Goal: Task Accomplishment & Management: Manage account settings

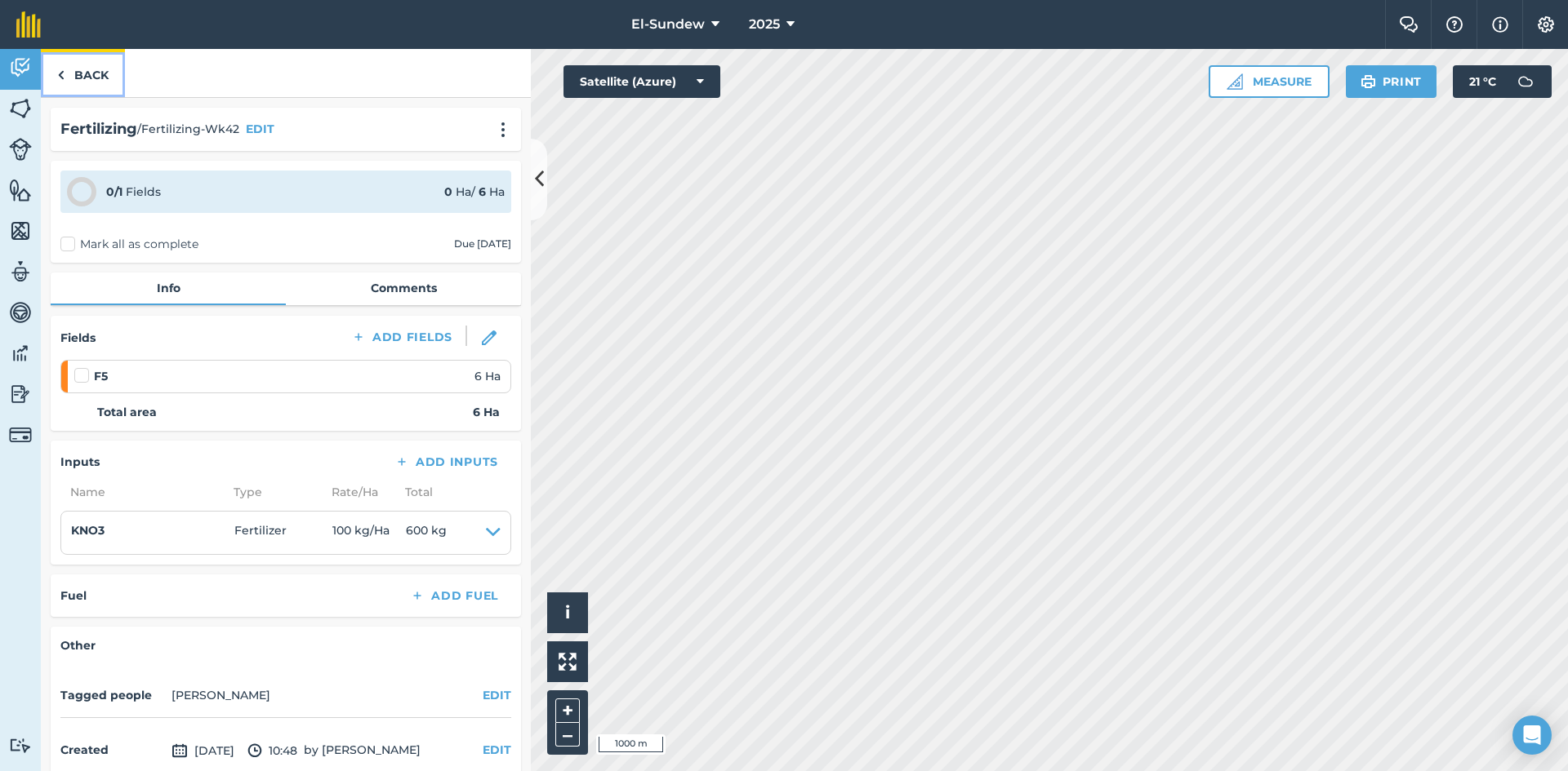
click at [75, 93] on link "Back" at bounding box center [84, 73] width 84 height 48
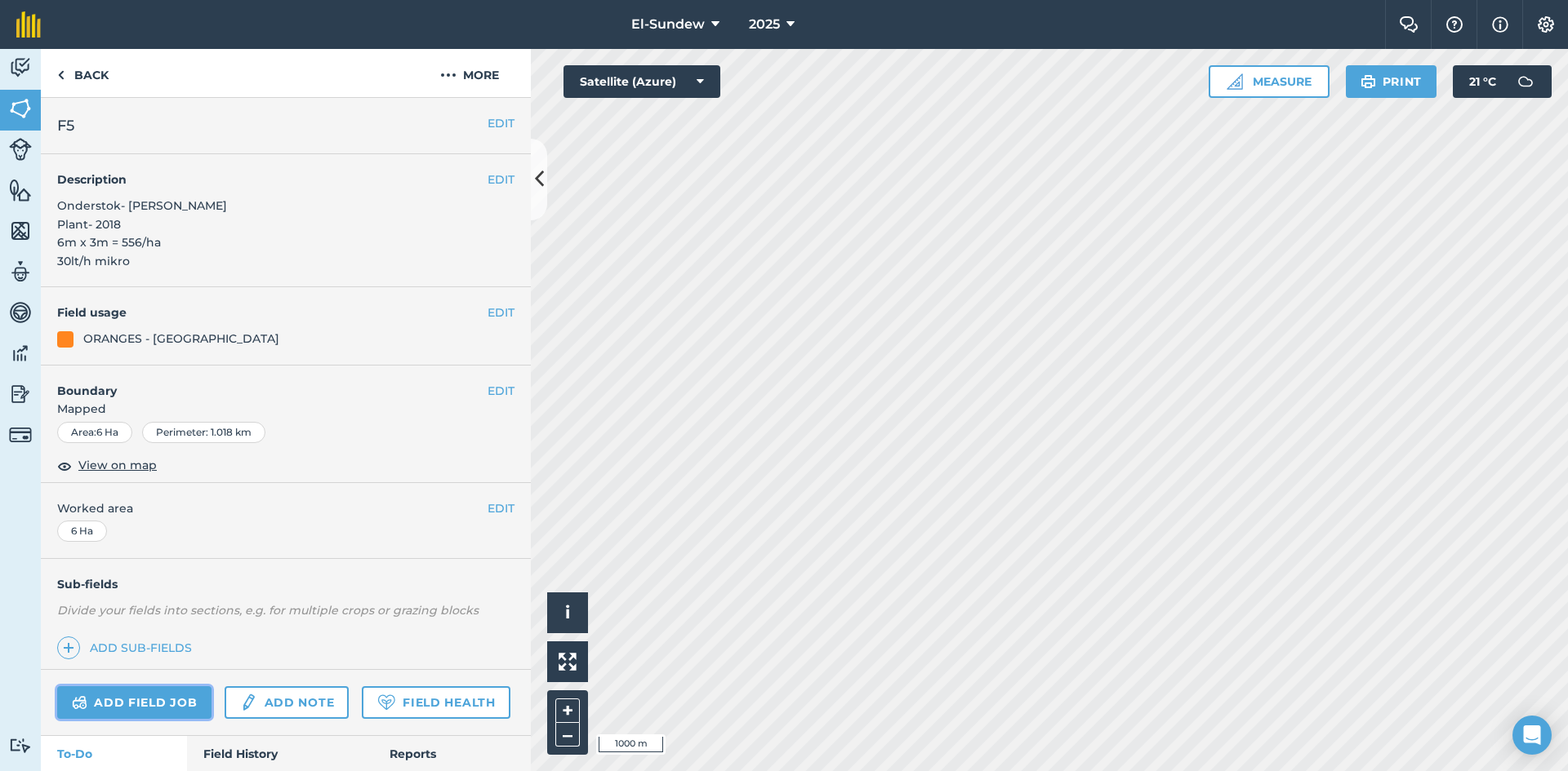
click at [172, 698] on link "Add field job" at bounding box center [134, 702] width 154 height 32
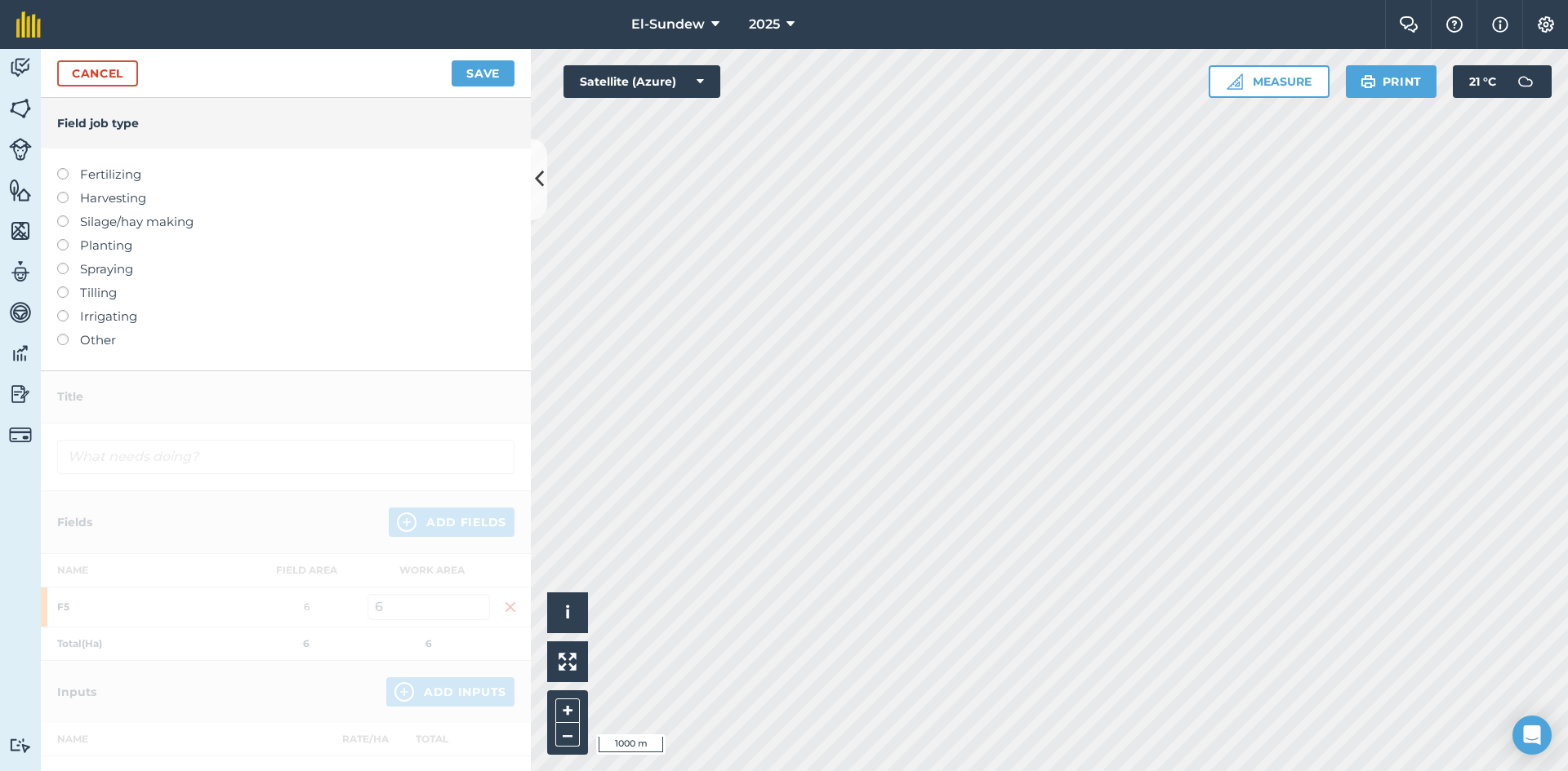
click at [135, 167] on label "Fertilizing" at bounding box center [285, 175] width 457 height 20
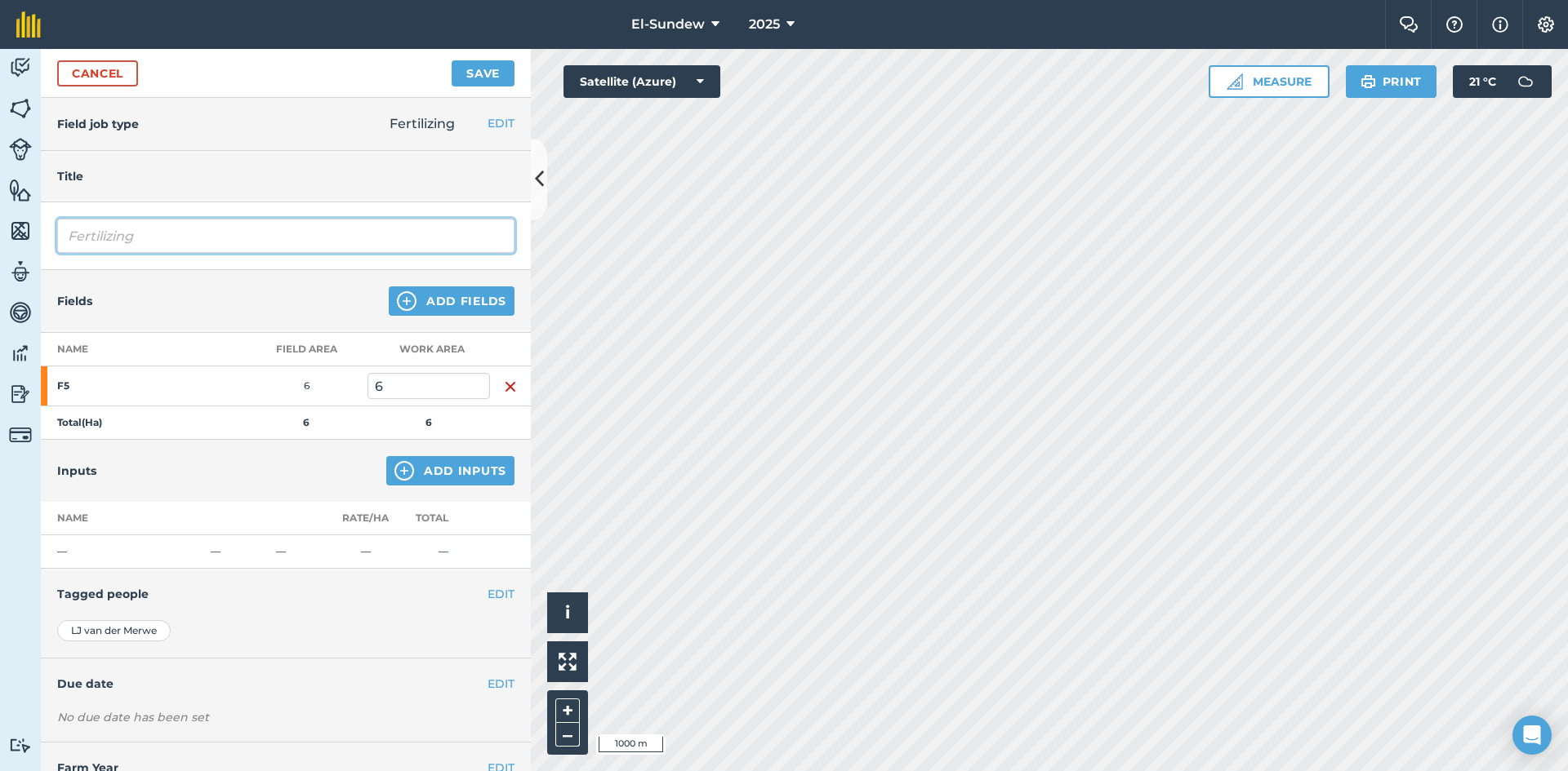
click at [206, 249] on input "Fertilizing" at bounding box center [285, 236] width 457 height 34
type input "Fertilizing-Wk43"
click at [394, 473] on img at bounding box center [404, 471] width 20 height 20
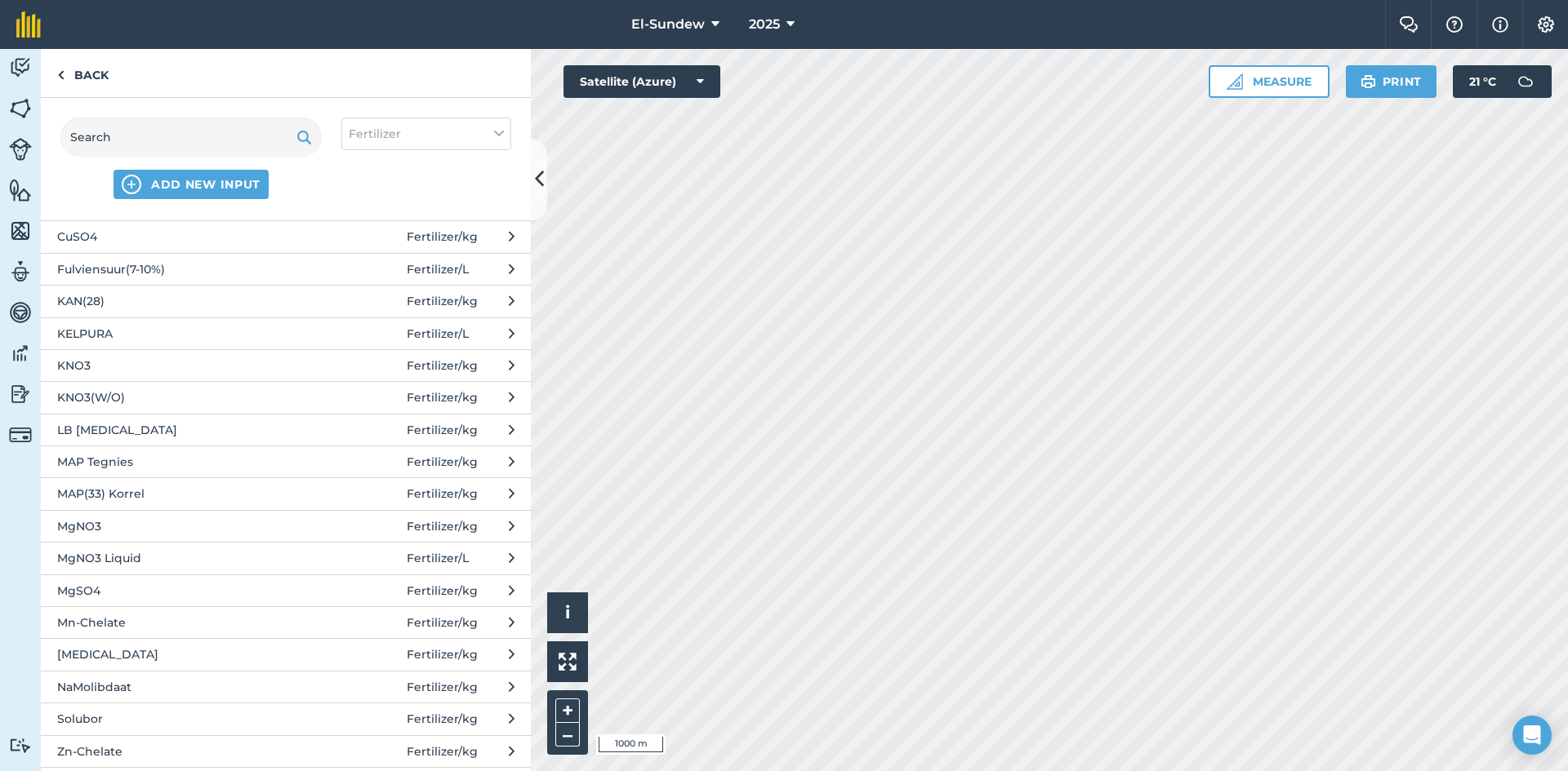
scroll to position [272, 0]
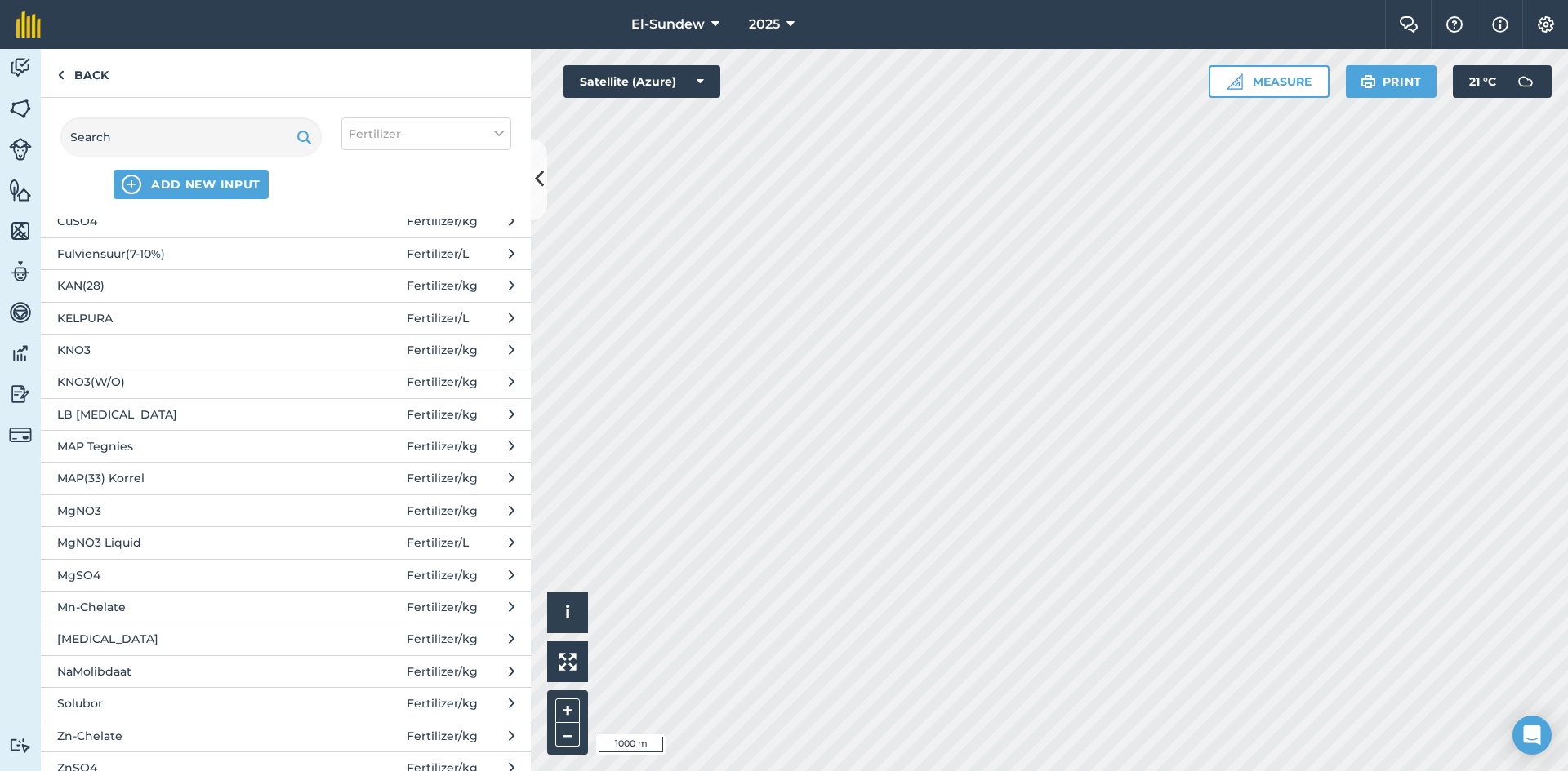
click at [235, 645] on span "[MEDICAL_DATA]" at bounding box center [191, 639] width 267 height 18
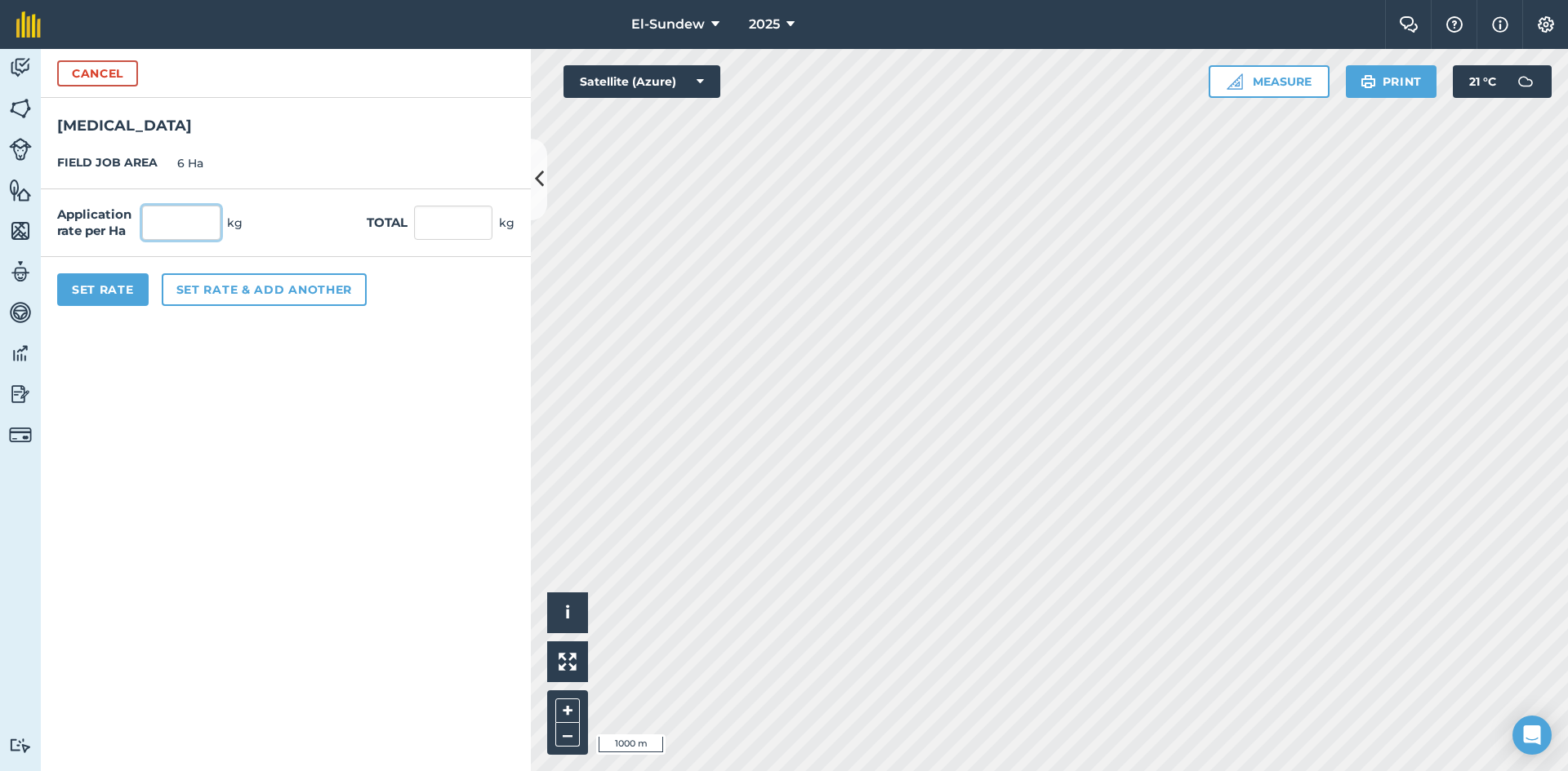
click at [192, 221] on input "text" at bounding box center [182, 222] width 79 height 34
type input "5"
type input "30"
click at [75, 292] on button "Set Rate" at bounding box center [102, 289] width 91 height 32
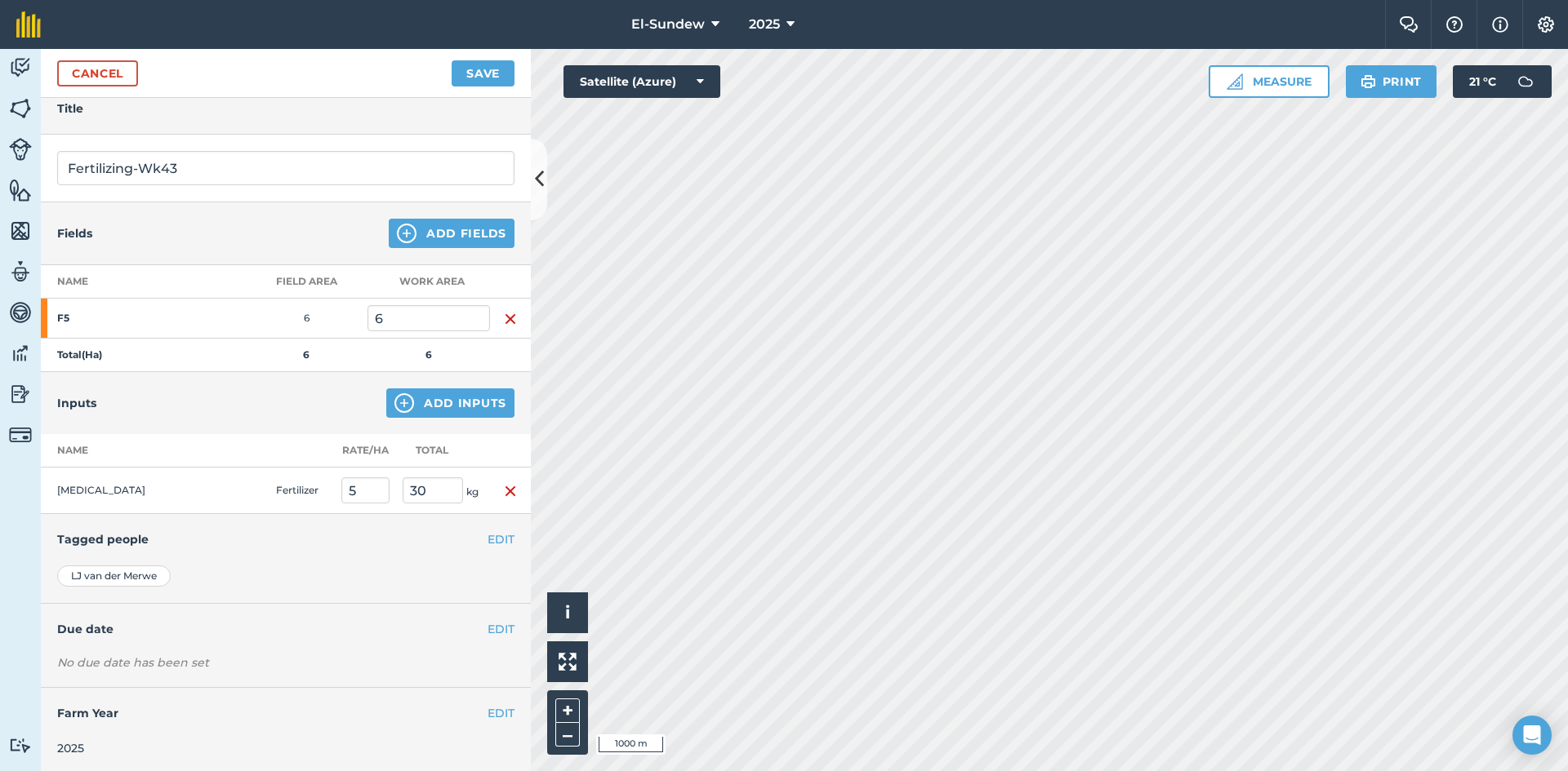
scroll to position [71, 0]
click at [488, 629] on button "EDIT" at bounding box center [500, 626] width 27 height 18
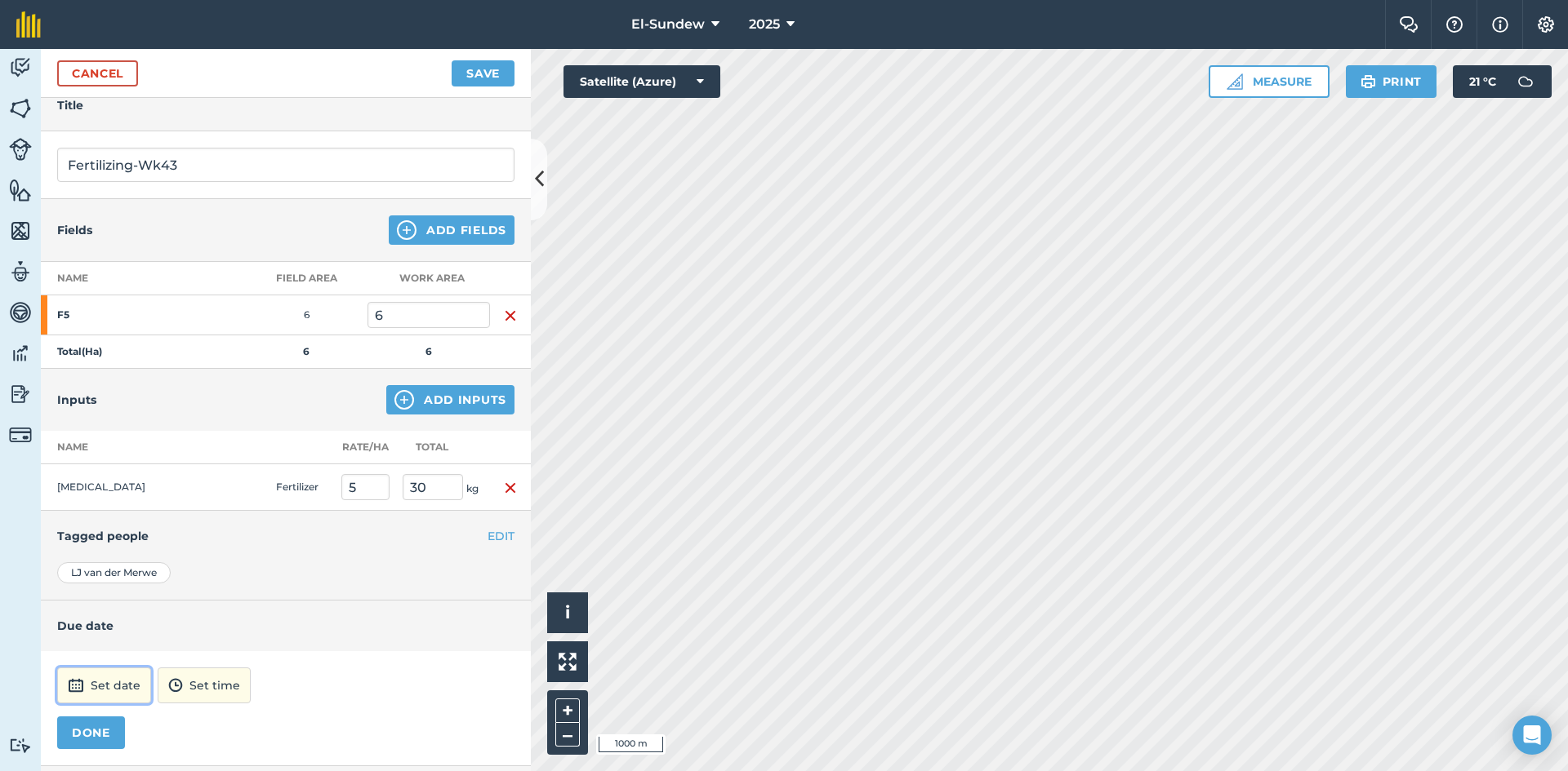
click at [133, 690] on button "Set date" at bounding box center [104, 686] width 94 height 36
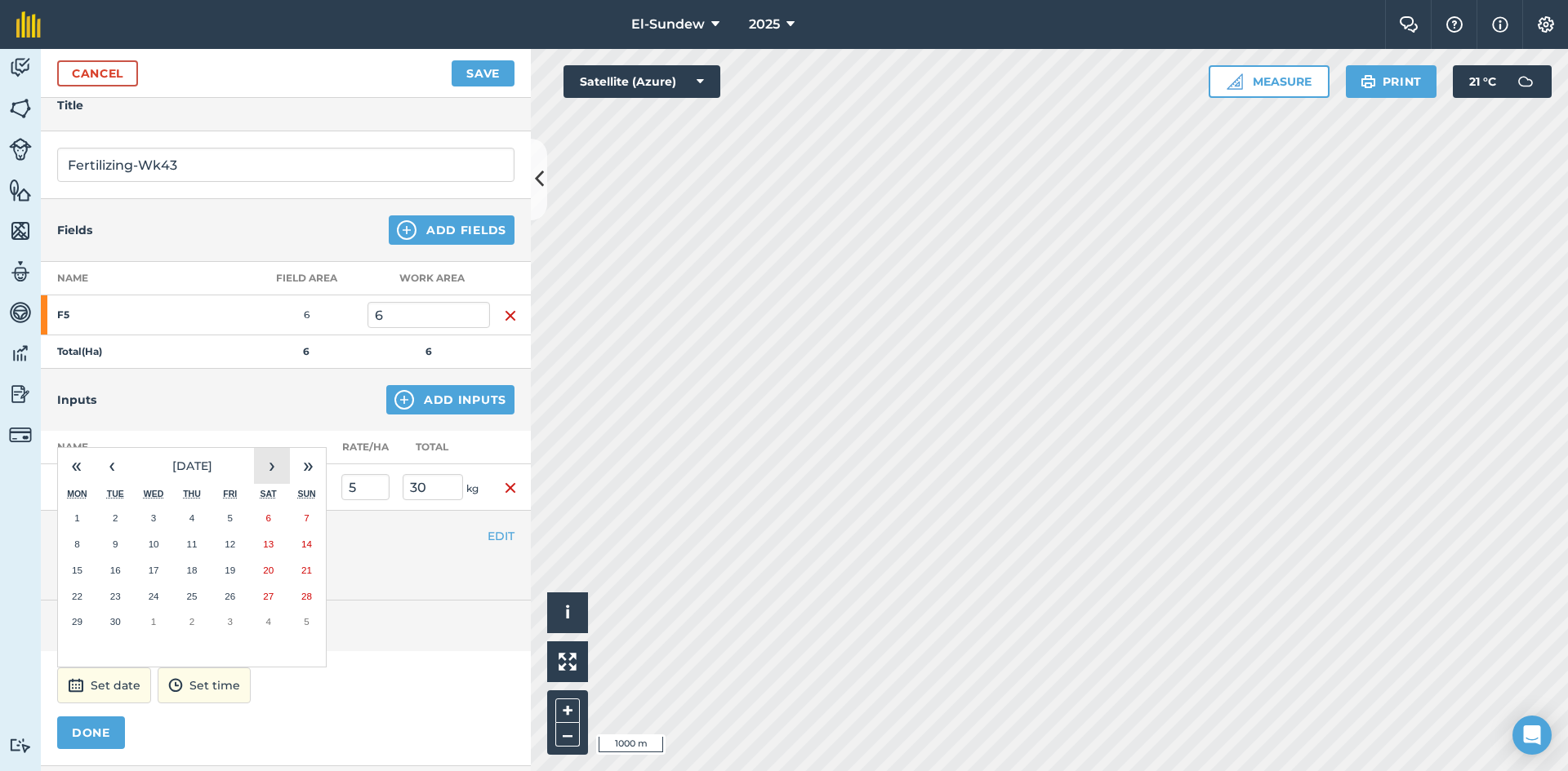
click at [265, 471] on button "›" at bounding box center [271, 466] width 36 height 36
click at [84, 587] on button "20" at bounding box center [77, 596] width 38 height 27
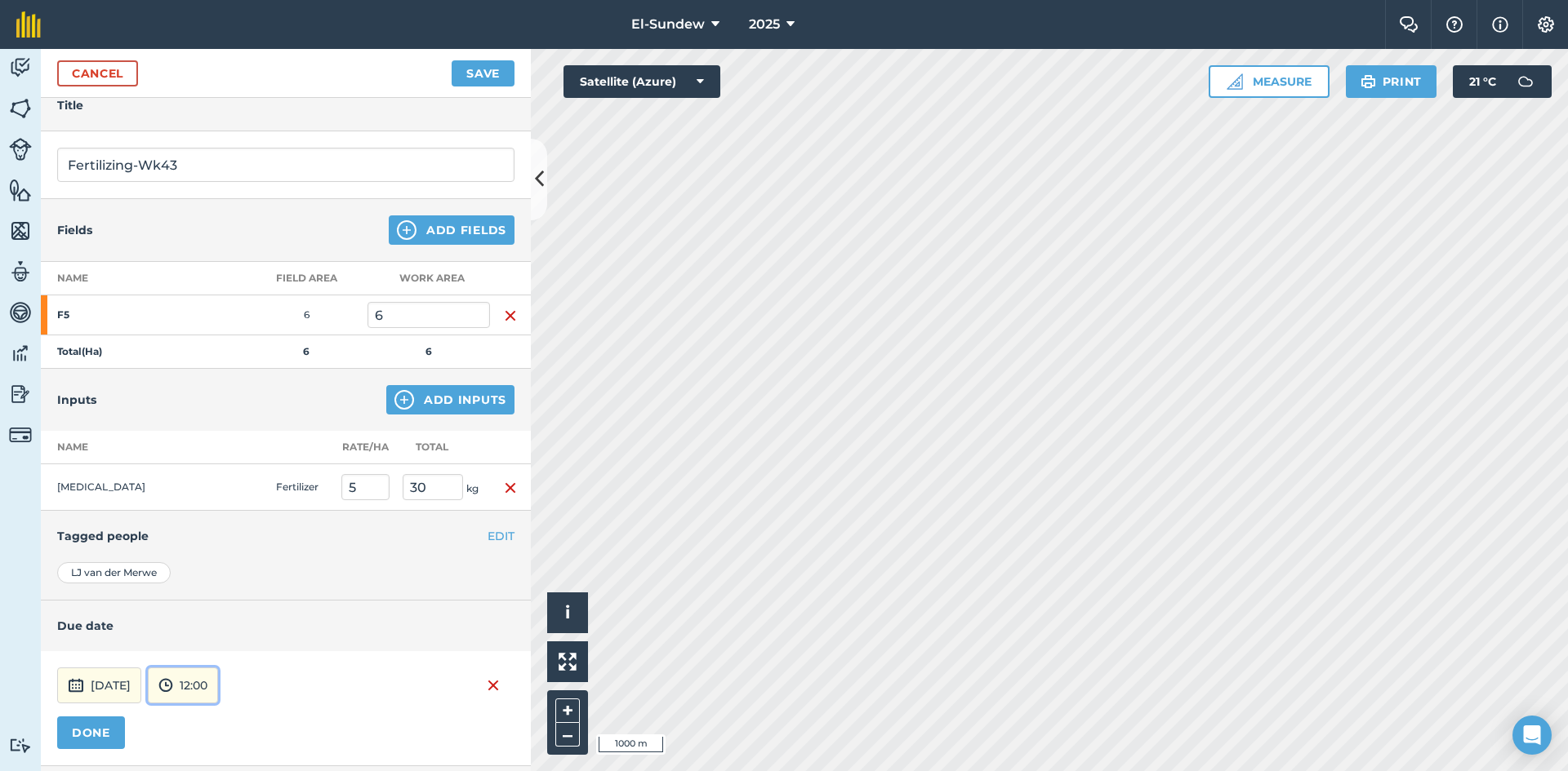
click at [218, 700] on button "12:00" at bounding box center [182, 686] width 70 height 36
click at [217, 598] on button "07:00" at bounding box center [187, 600] width 77 height 27
click at [110, 721] on button "DONE" at bounding box center [90, 733] width 68 height 32
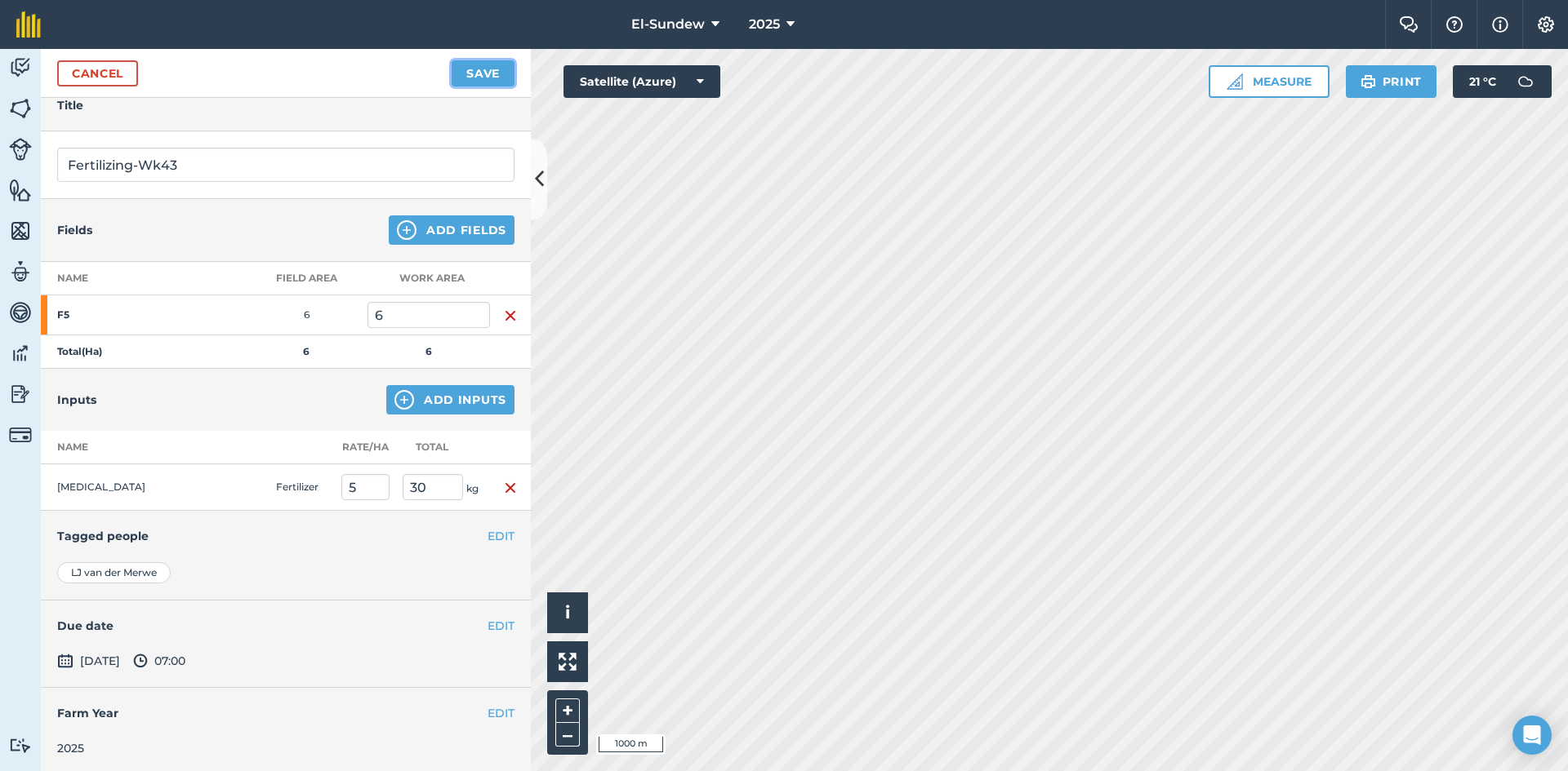
click at [486, 71] on button "Save" at bounding box center [483, 74] width 63 height 27
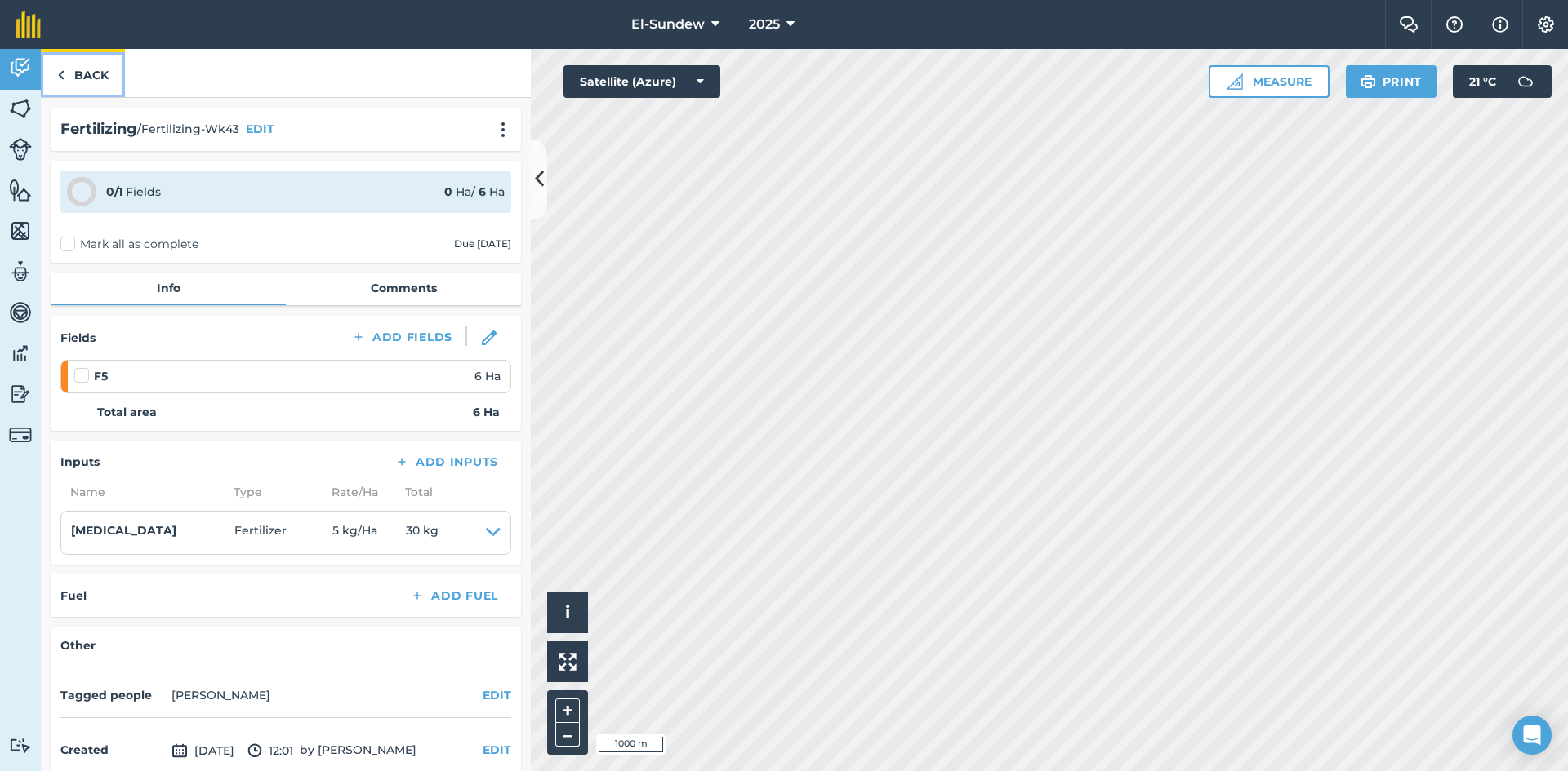
click at [119, 84] on link "Back" at bounding box center [84, 73] width 84 height 48
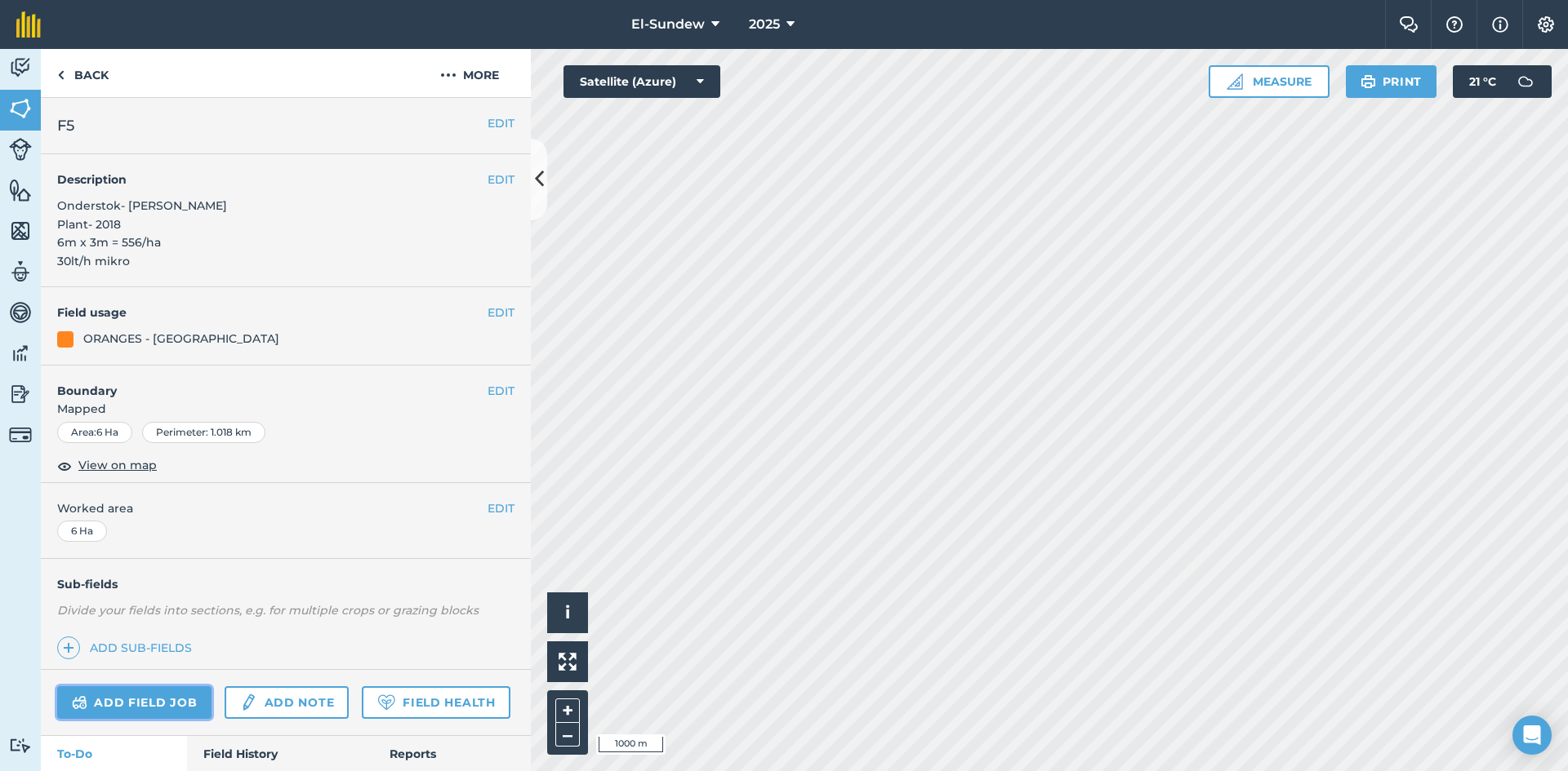
click at [143, 704] on link "Add field job" at bounding box center [134, 702] width 154 height 32
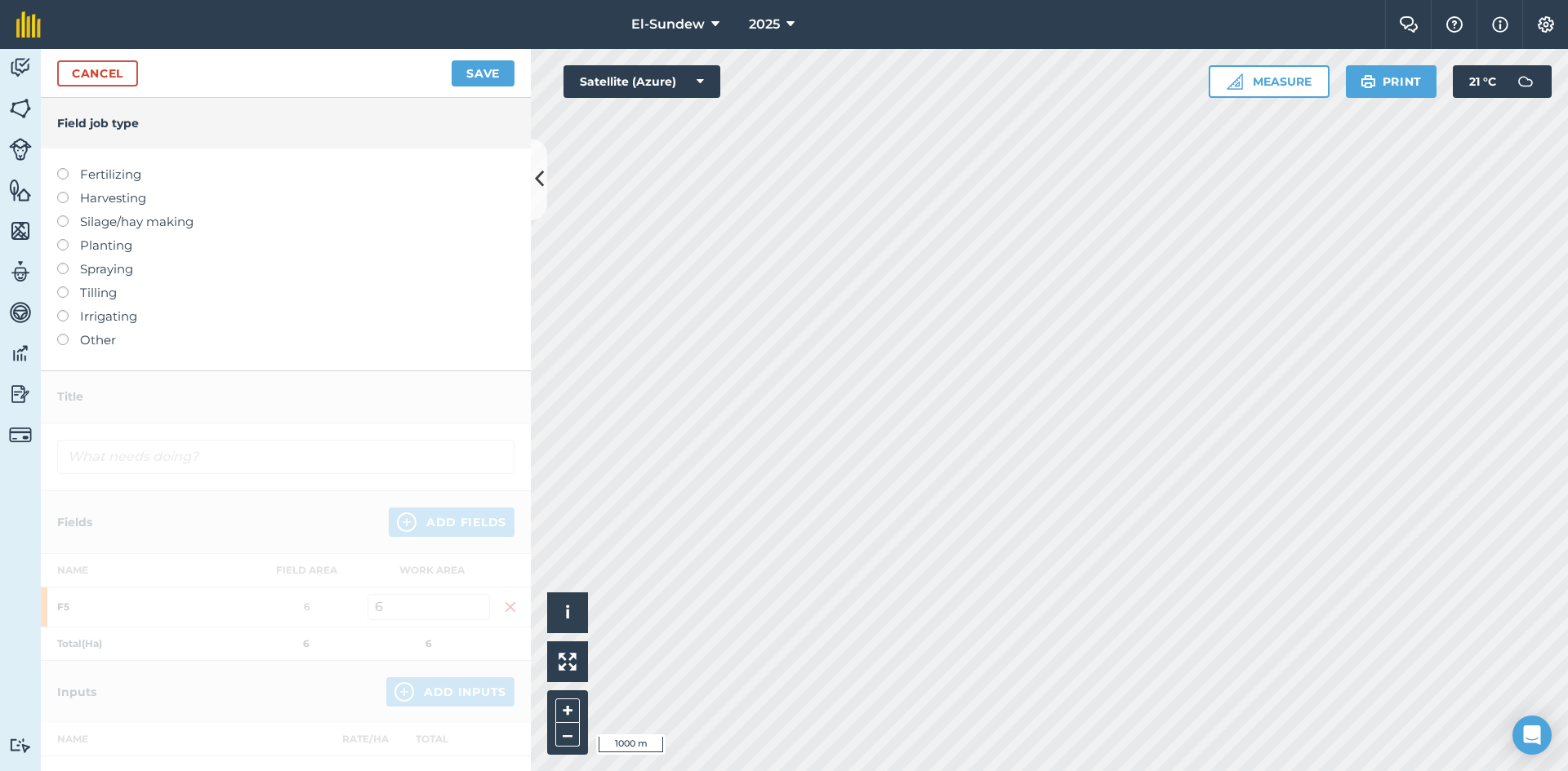
click at [128, 182] on label "Fertilizing" at bounding box center [285, 175] width 457 height 20
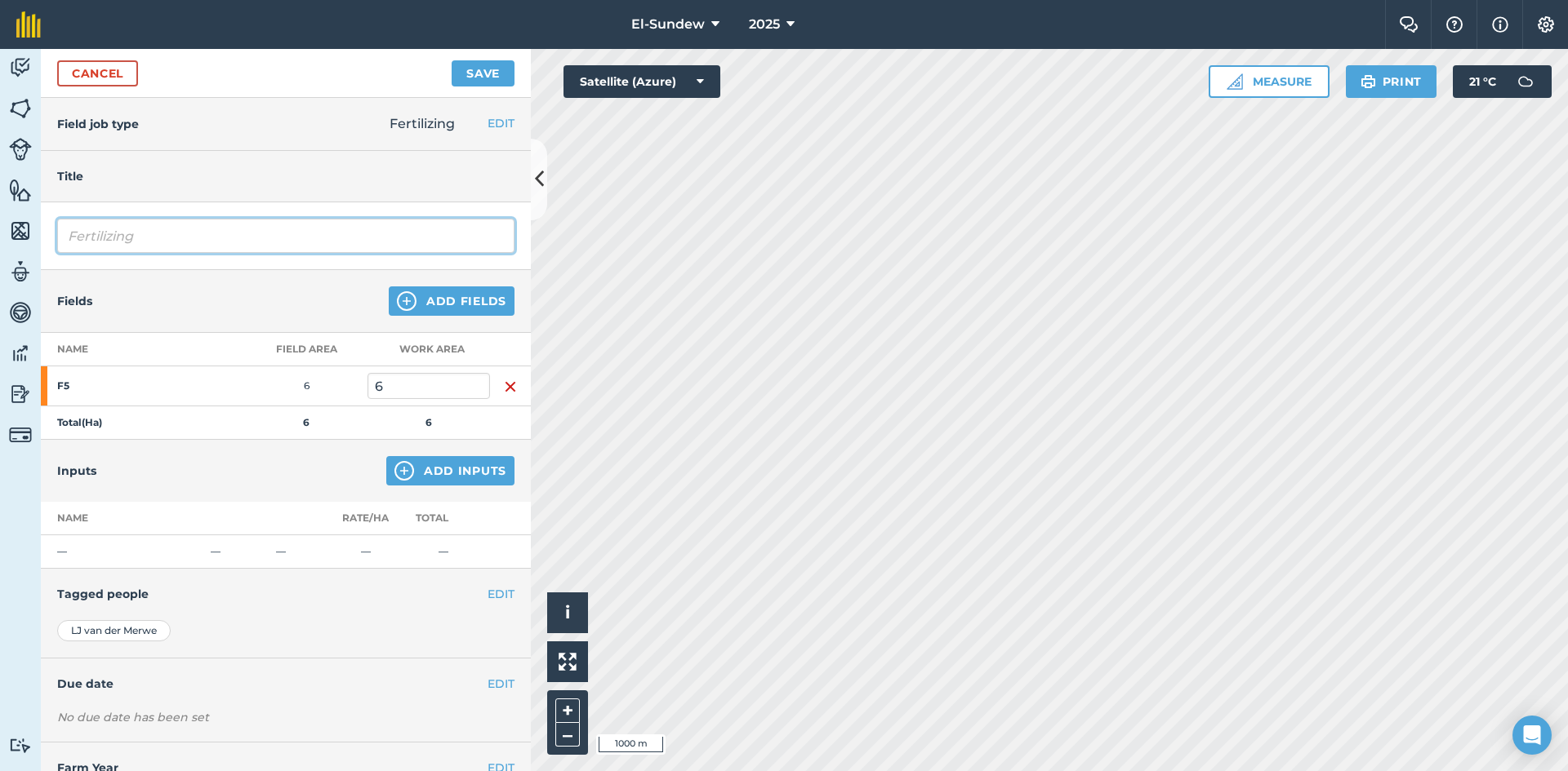
click at [215, 247] on input "Fertilizing" at bounding box center [285, 236] width 457 height 34
type input "Fertilizing-Wk43"
click at [408, 475] on button "Add Inputs" at bounding box center [450, 471] width 128 height 29
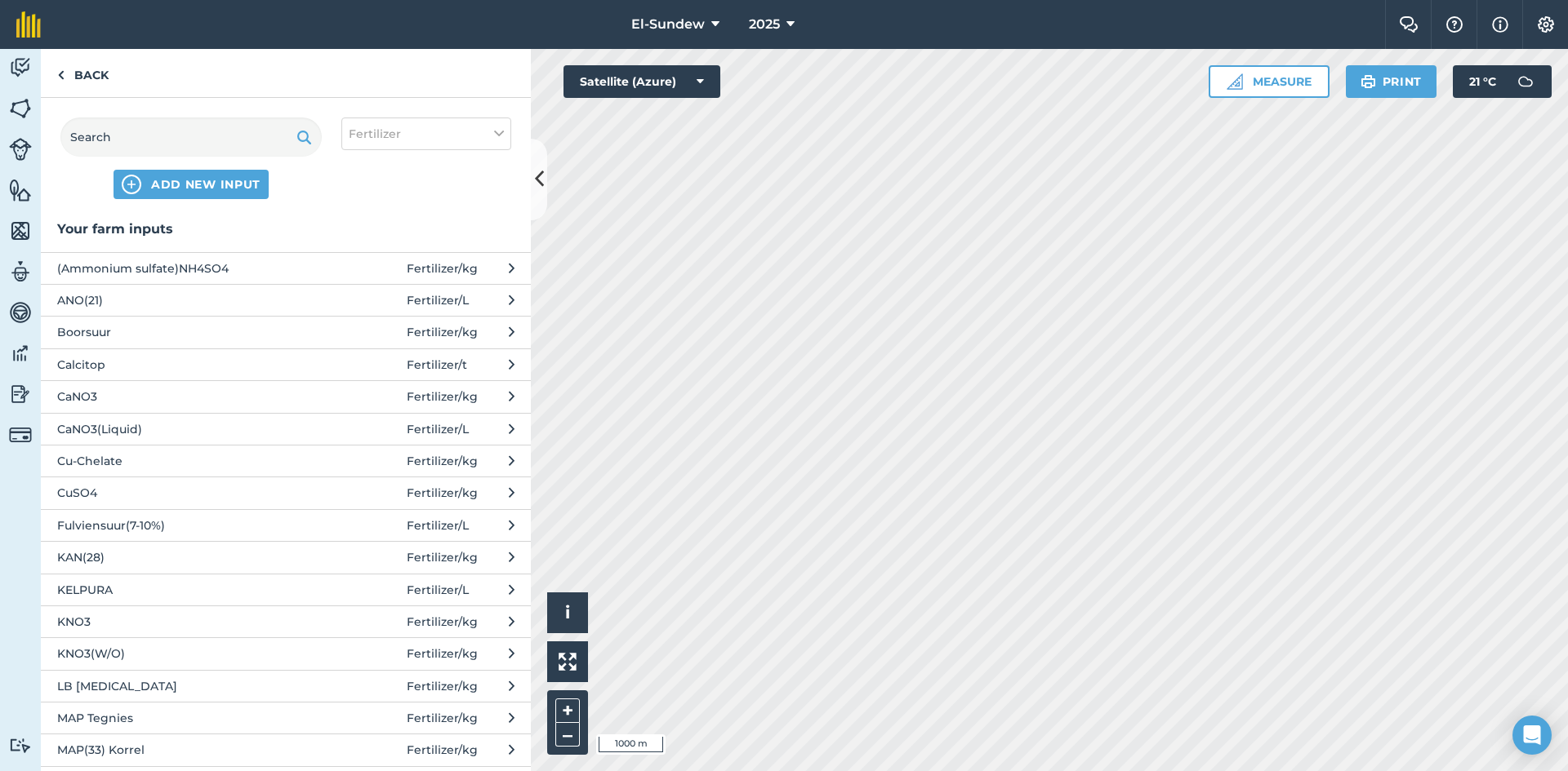
click at [196, 406] on span "CaNO3" at bounding box center [191, 397] width 267 height 18
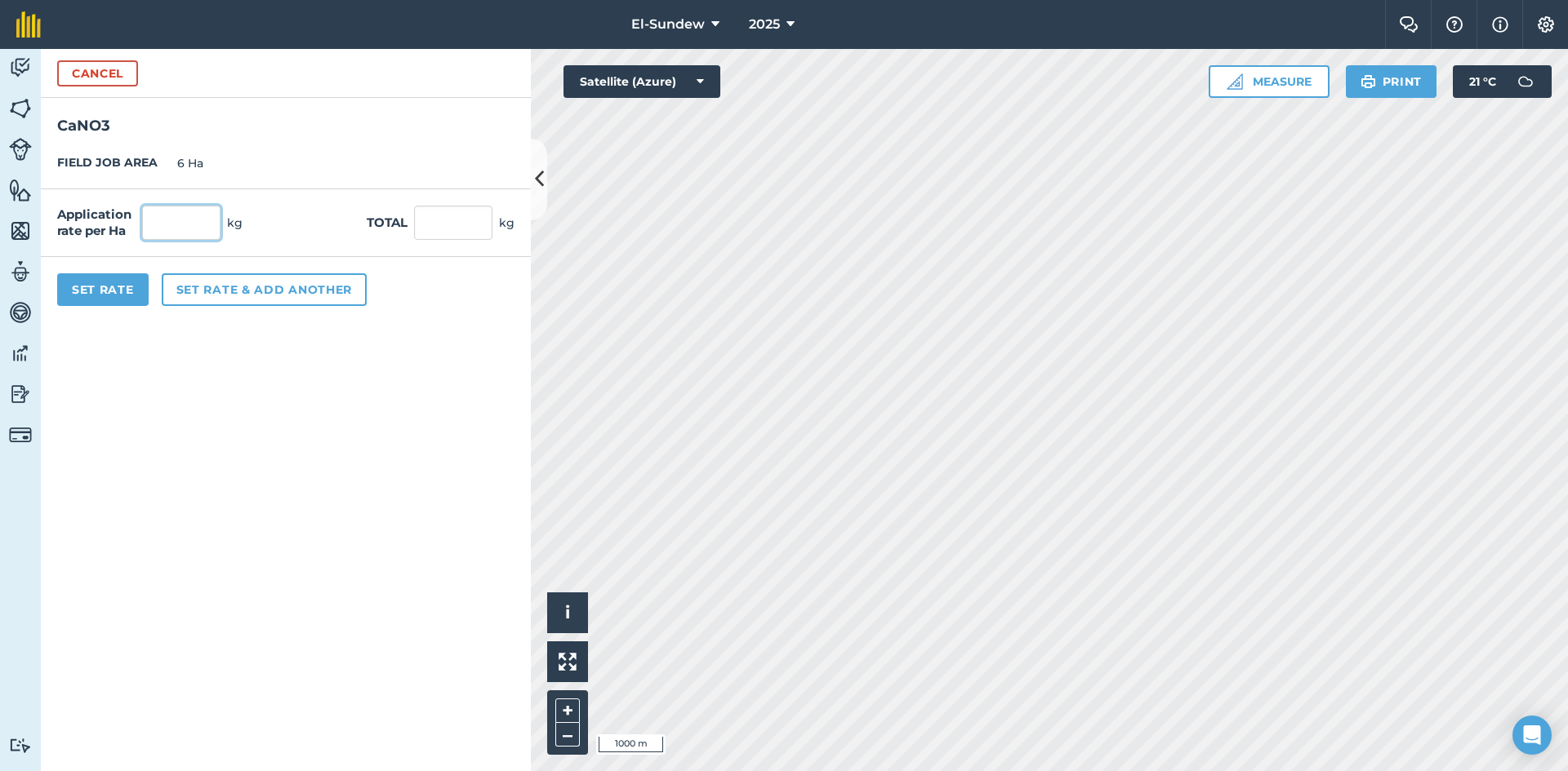
click at [215, 235] on input "text" at bounding box center [182, 222] width 79 height 34
type input "140"
type input "840"
click at [143, 293] on button "Set Rate" at bounding box center [102, 289] width 91 height 32
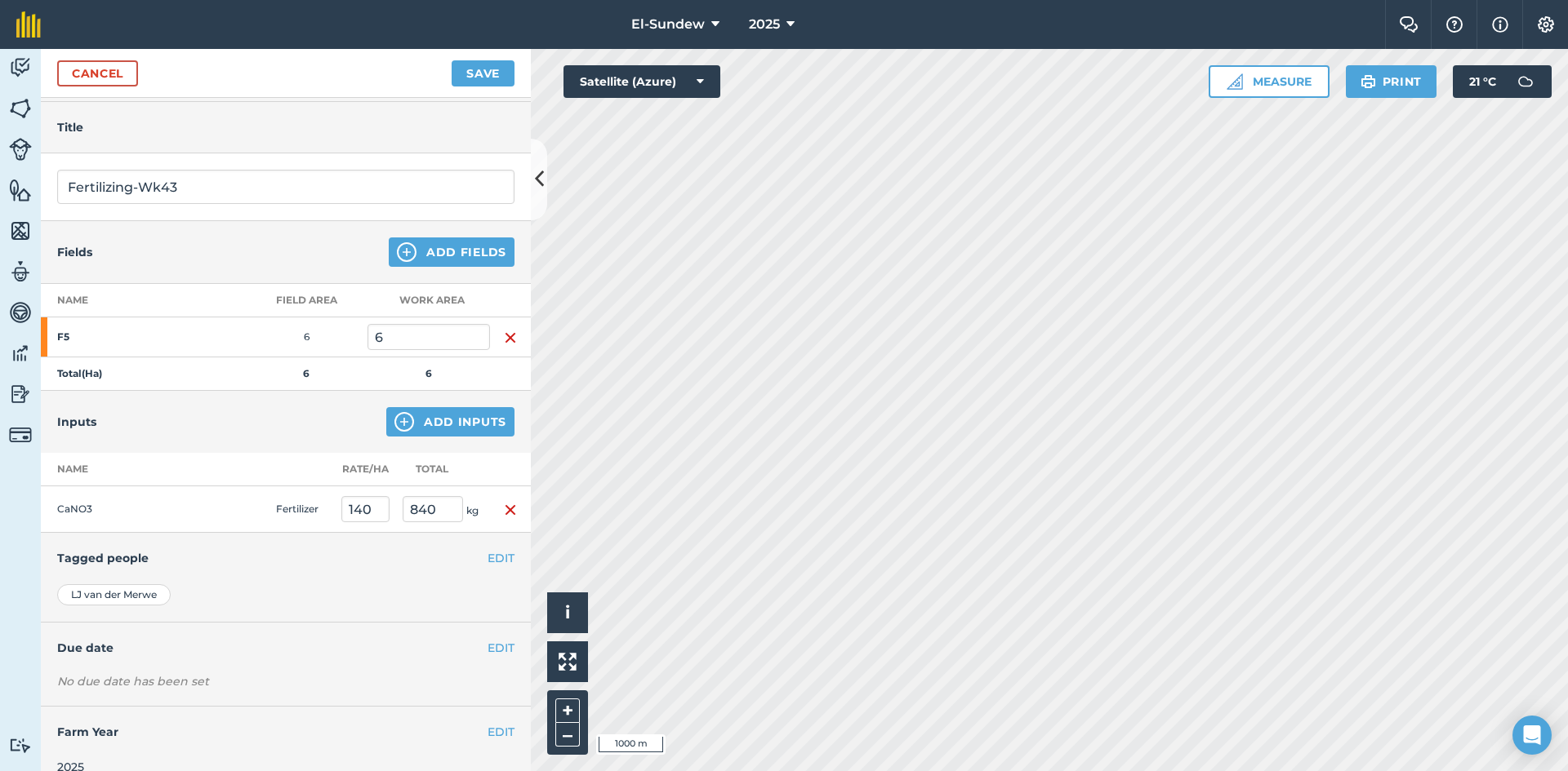
scroll to position [71, 0]
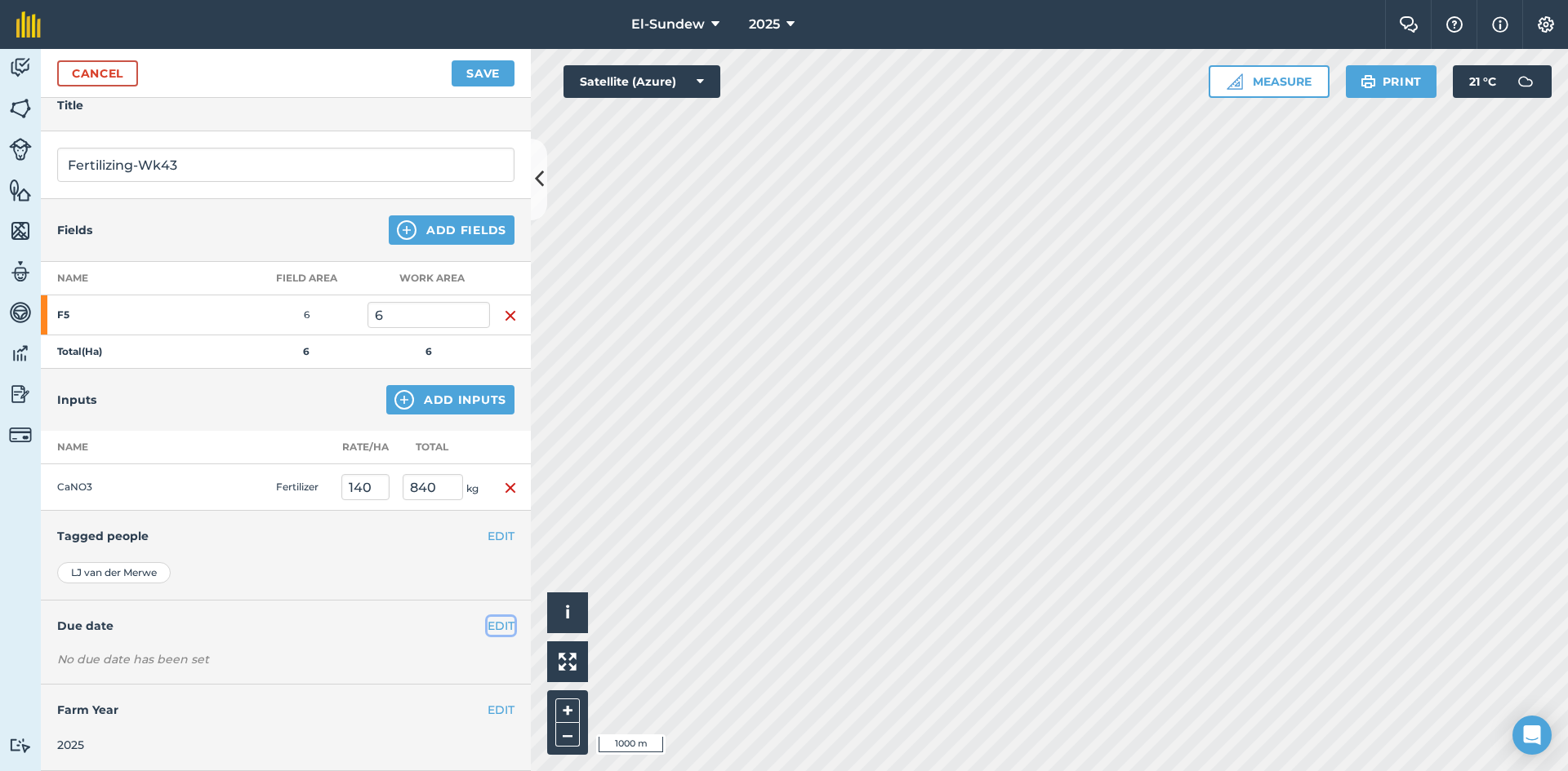
click at [500, 629] on button "EDIT" at bounding box center [500, 626] width 27 height 18
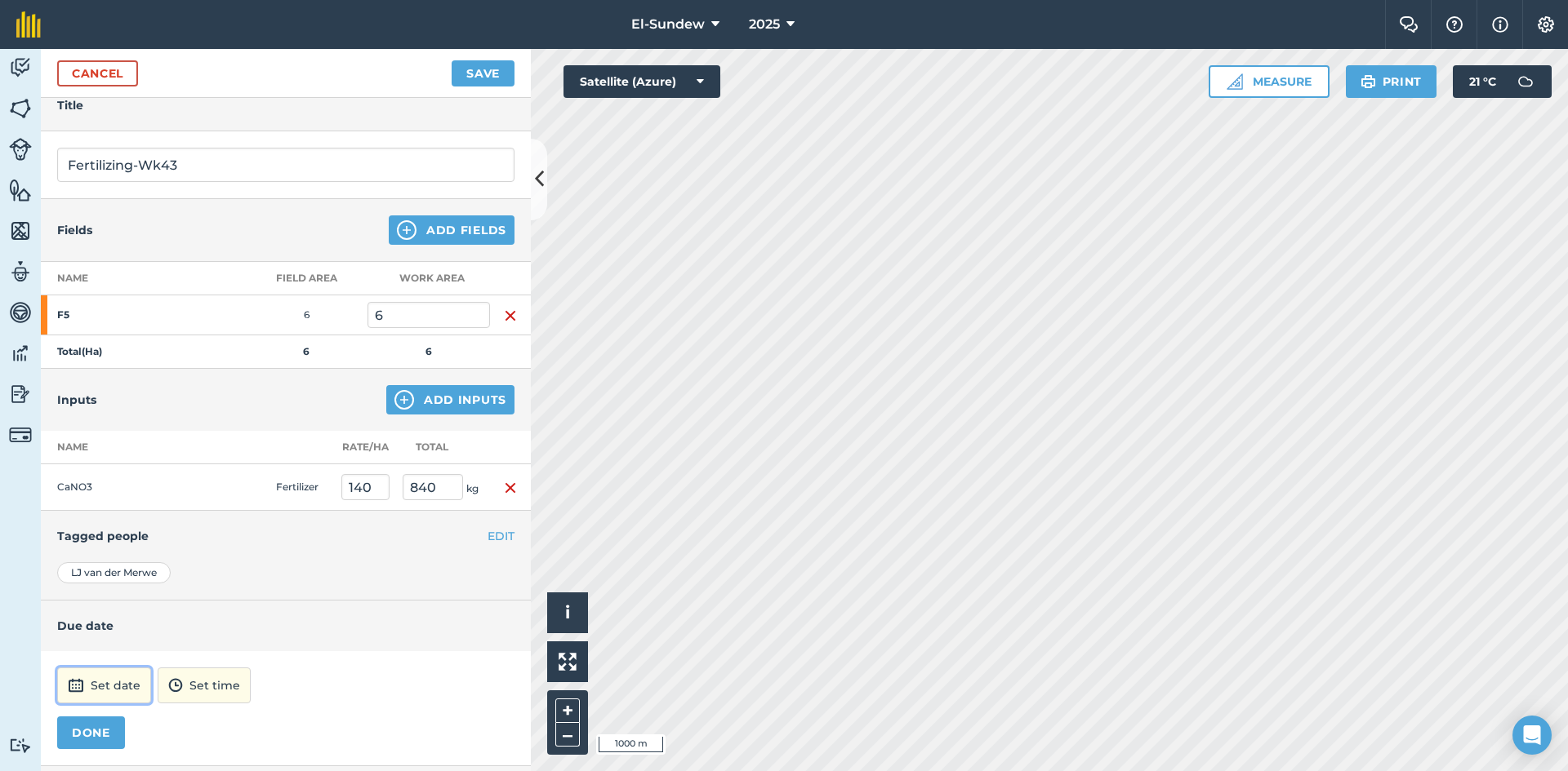
click at [110, 678] on button "Set date" at bounding box center [104, 686] width 94 height 36
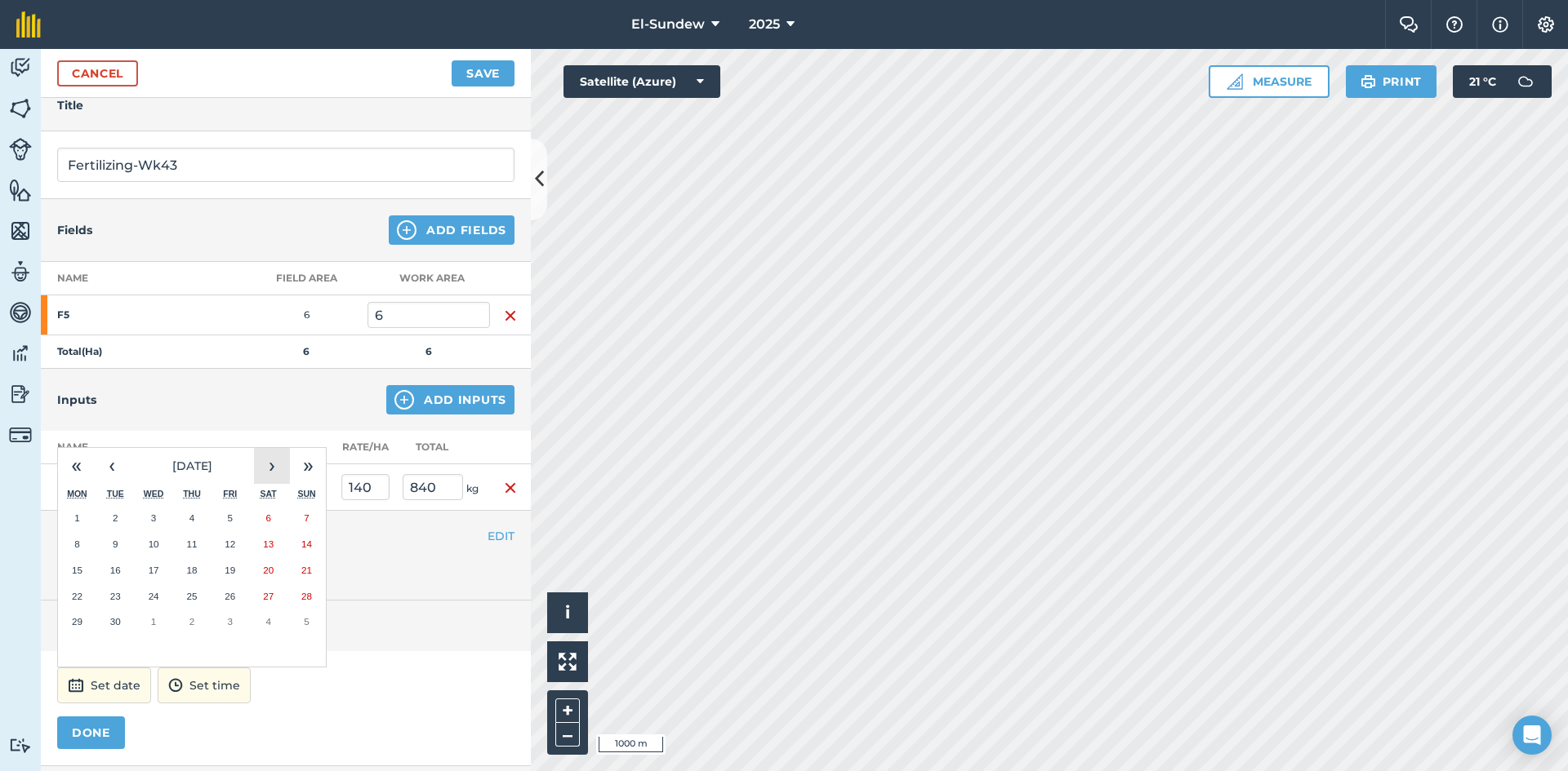
click at [279, 473] on button "›" at bounding box center [271, 466] width 36 height 36
click at [85, 596] on button "20" at bounding box center [77, 596] width 38 height 27
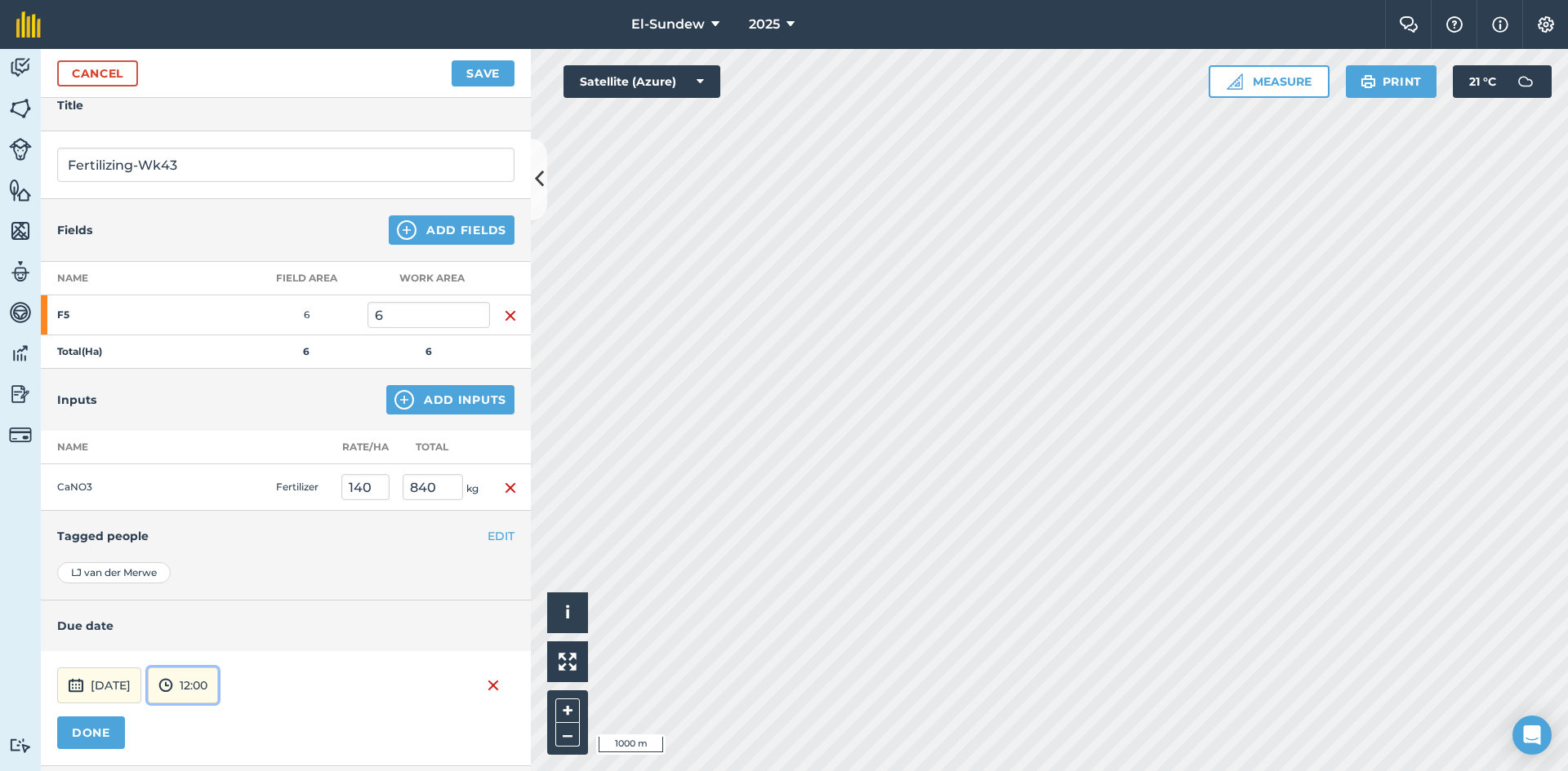
click at [218, 679] on button "12:00" at bounding box center [182, 686] width 70 height 36
click at [219, 604] on button "07:00" at bounding box center [187, 600] width 77 height 27
click at [111, 719] on button "DONE" at bounding box center [90, 733] width 68 height 32
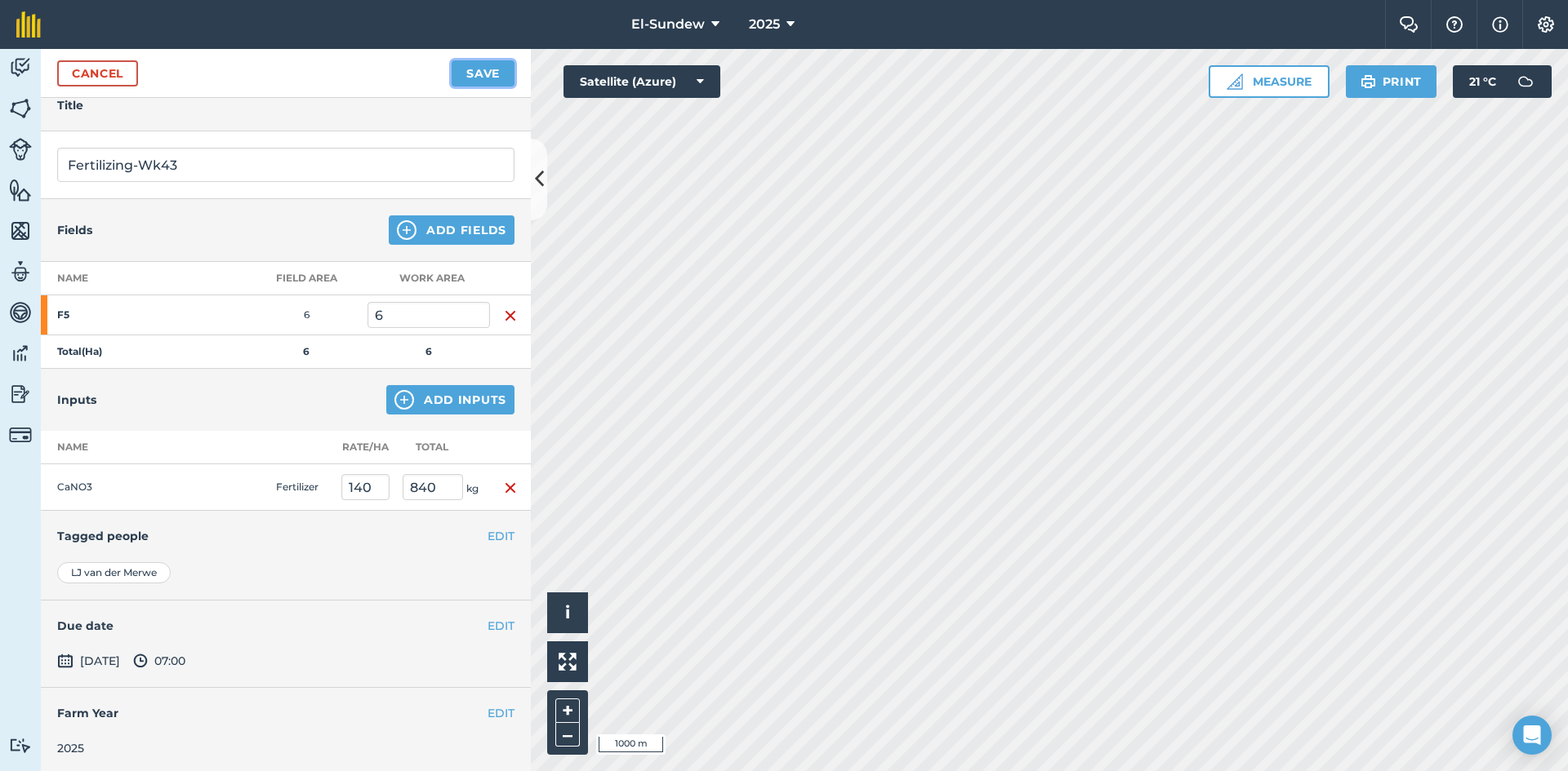
click at [472, 81] on button "Save" at bounding box center [483, 74] width 63 height 27
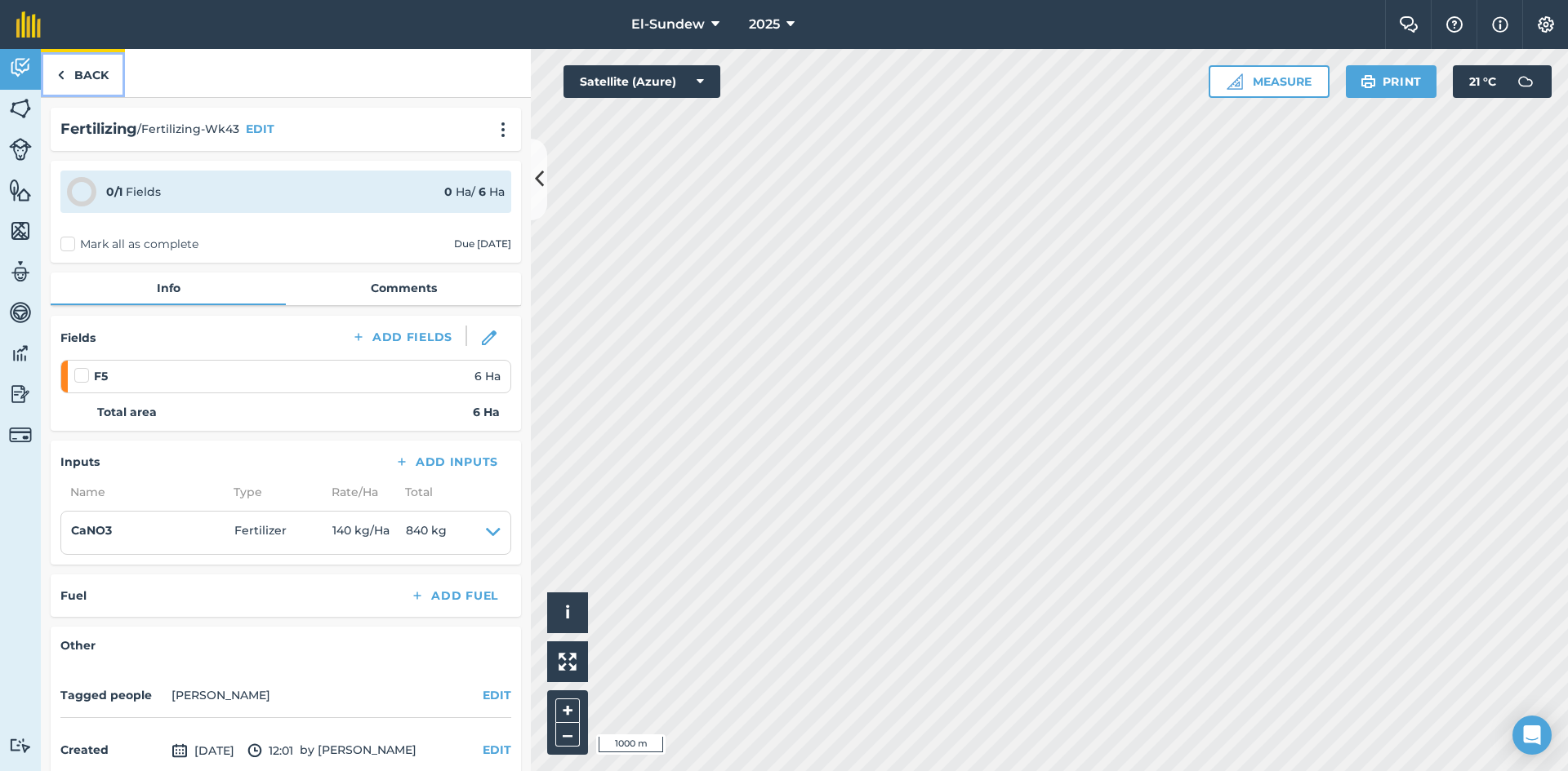
click at [109, 77] on link "Back" at bounding box center [84, 73] width 84 height 48
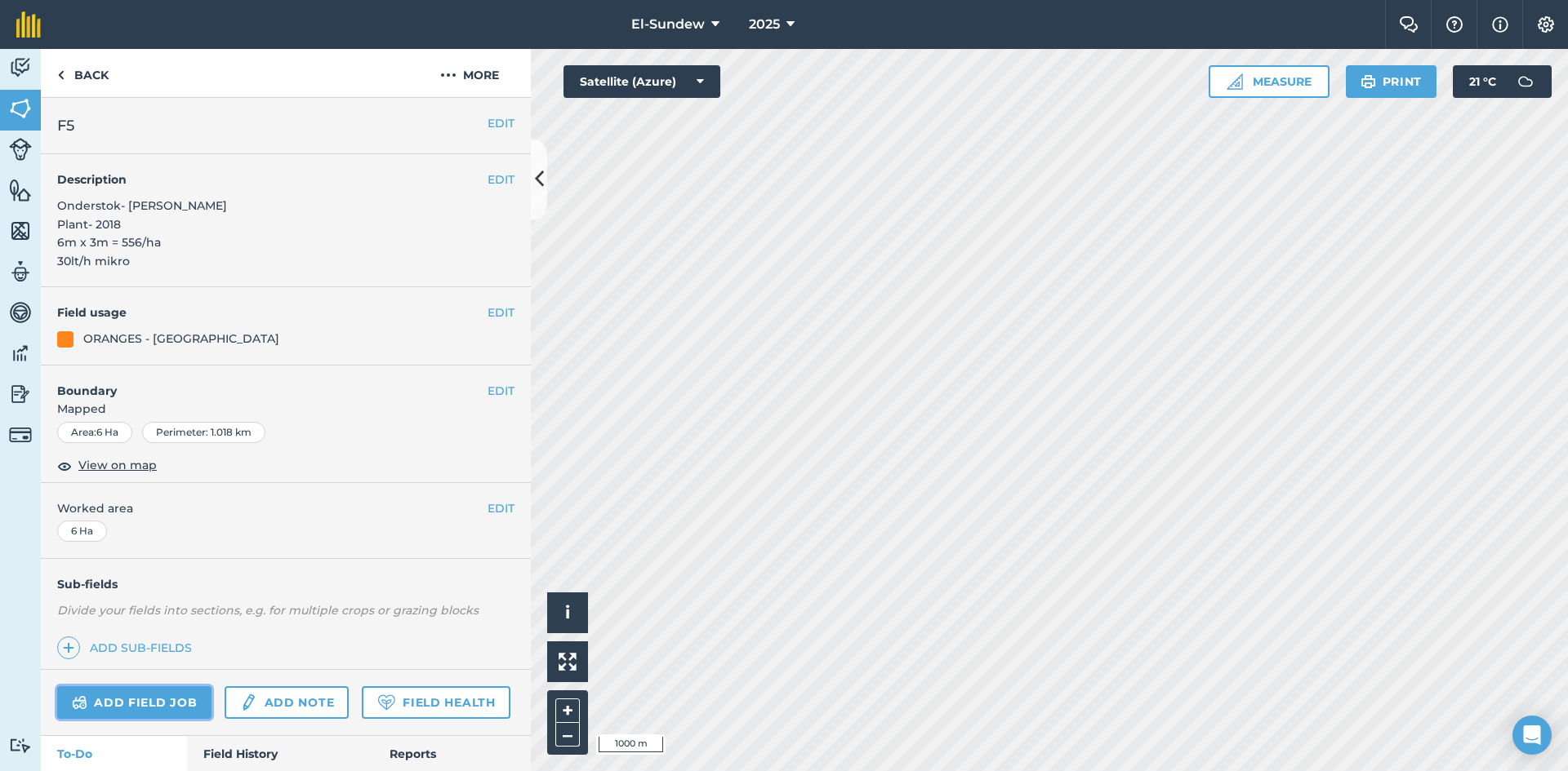
click at [140, 698] on link "Add field job" at bounding box center [134, 702] width 154 height 32
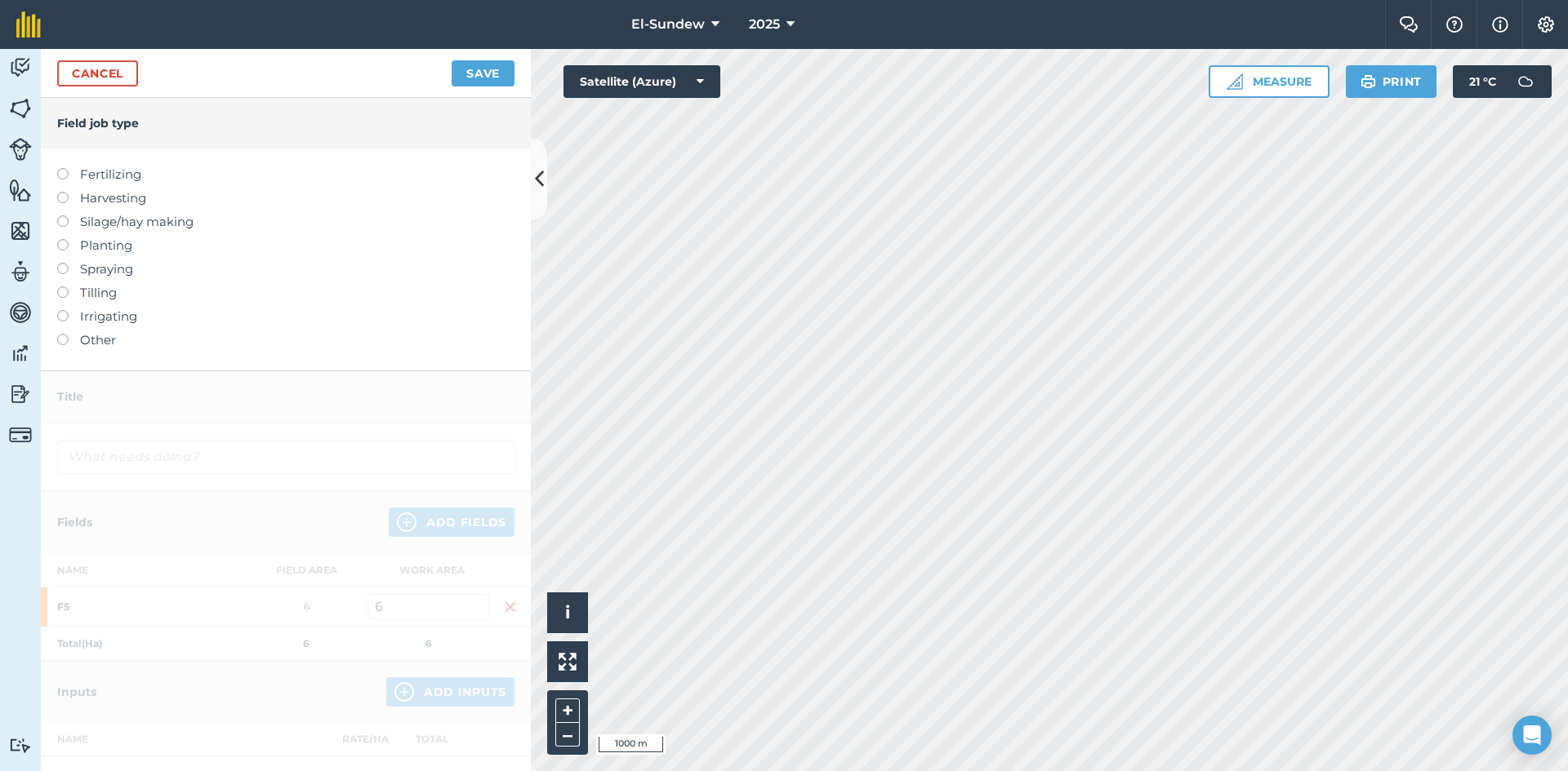
click at [136, 171] on label "Fertilizing" at bounding box center [285, 175] width 457 height 20
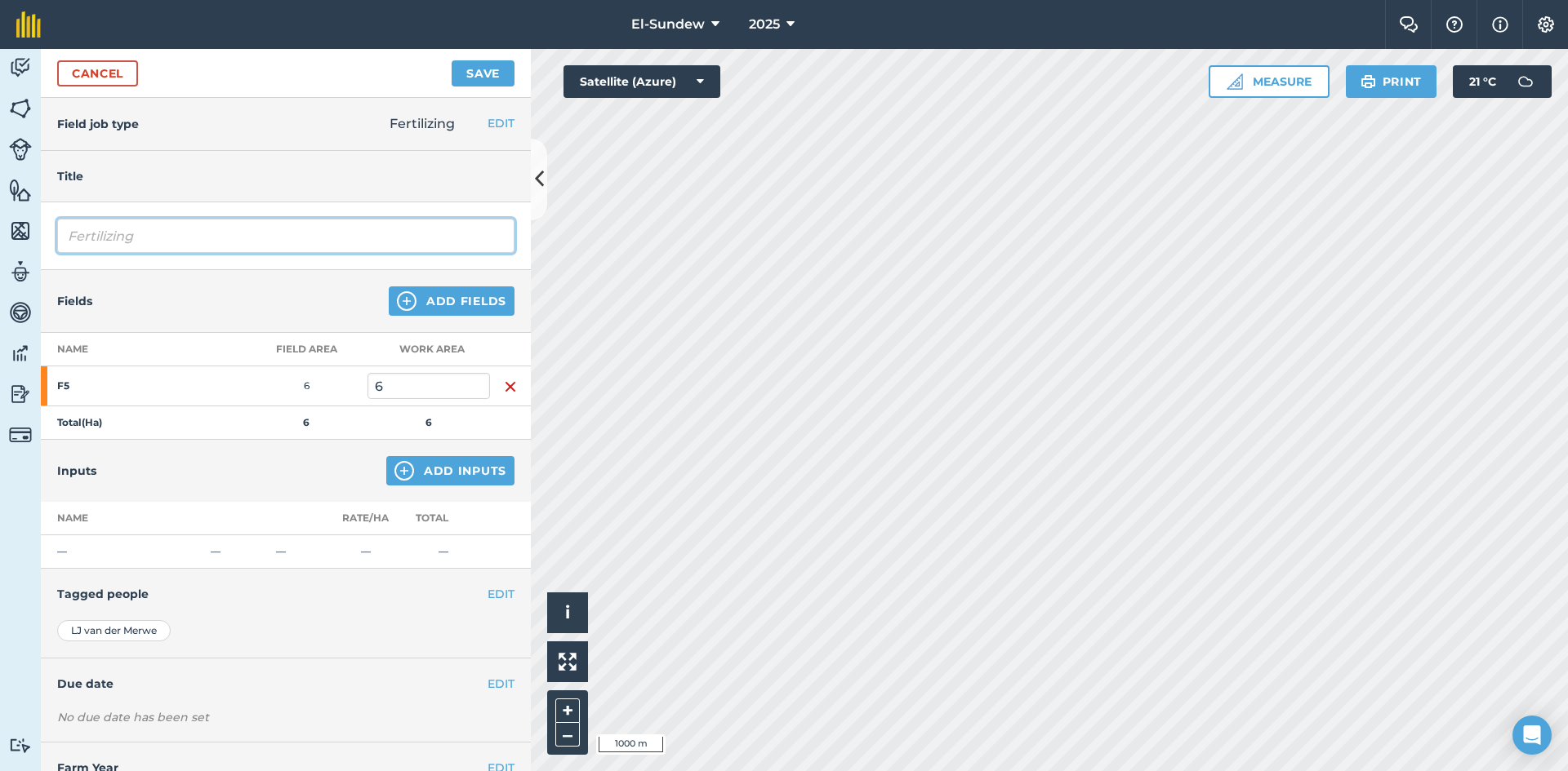
click at [208, 239] on input "Fertilizing" at bounding box center [285, 236] width 457 height 34
type input "Fertilizing-Wk46"
click at [394, 471] on img at bounding box center [404, 471] width 20 height 20
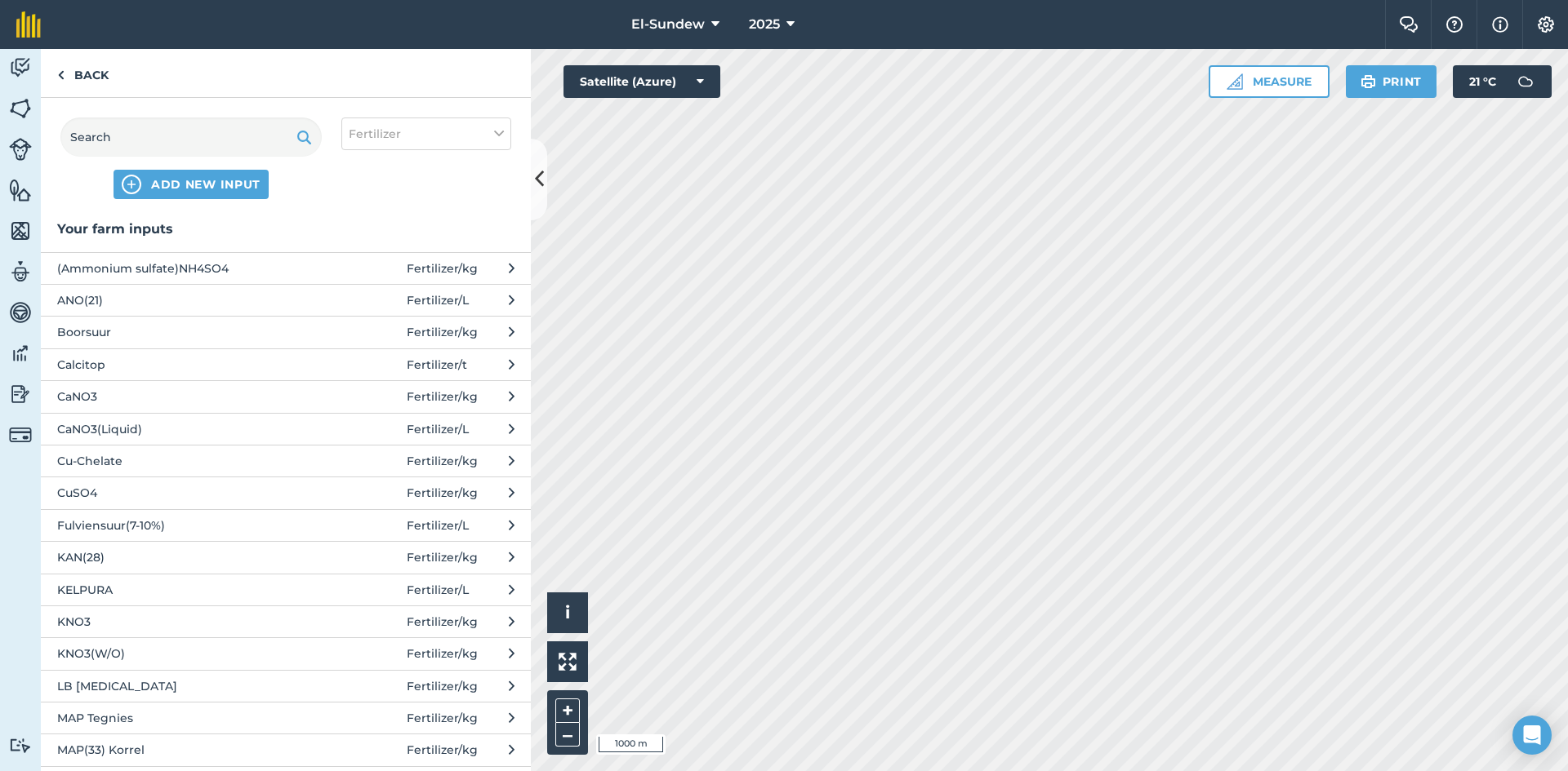
click at [217, 622] on span "KNO3" at bounding box center [191, 622] width 267 height 18
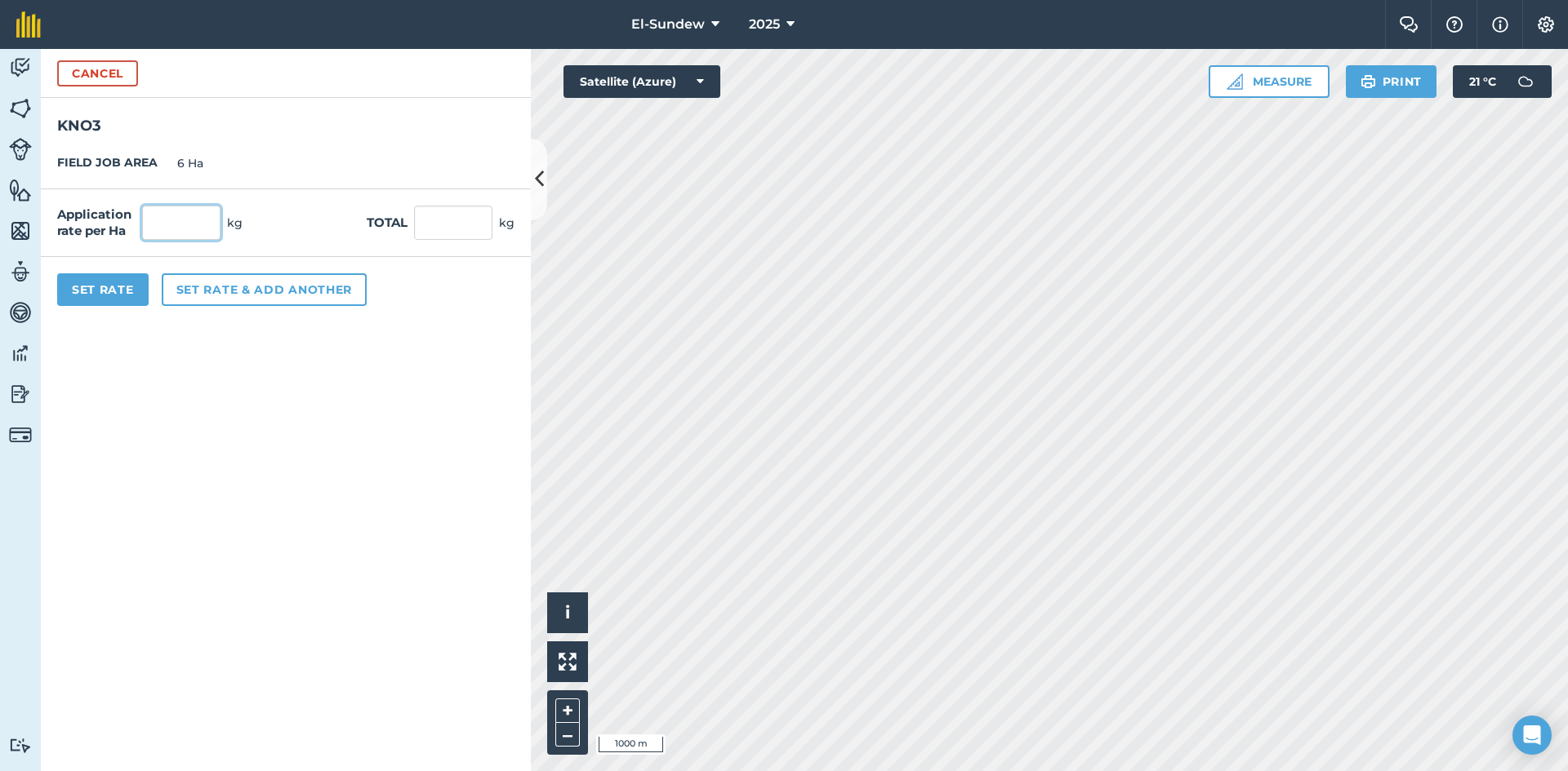
click at [201, 224] on input "text" at bounding box center [182, 222] width 79 height 34
type input "50"
type input "300"
click at [112, 301] on button "Set Rate" at bounding box center [102, 289] width 91 height 32
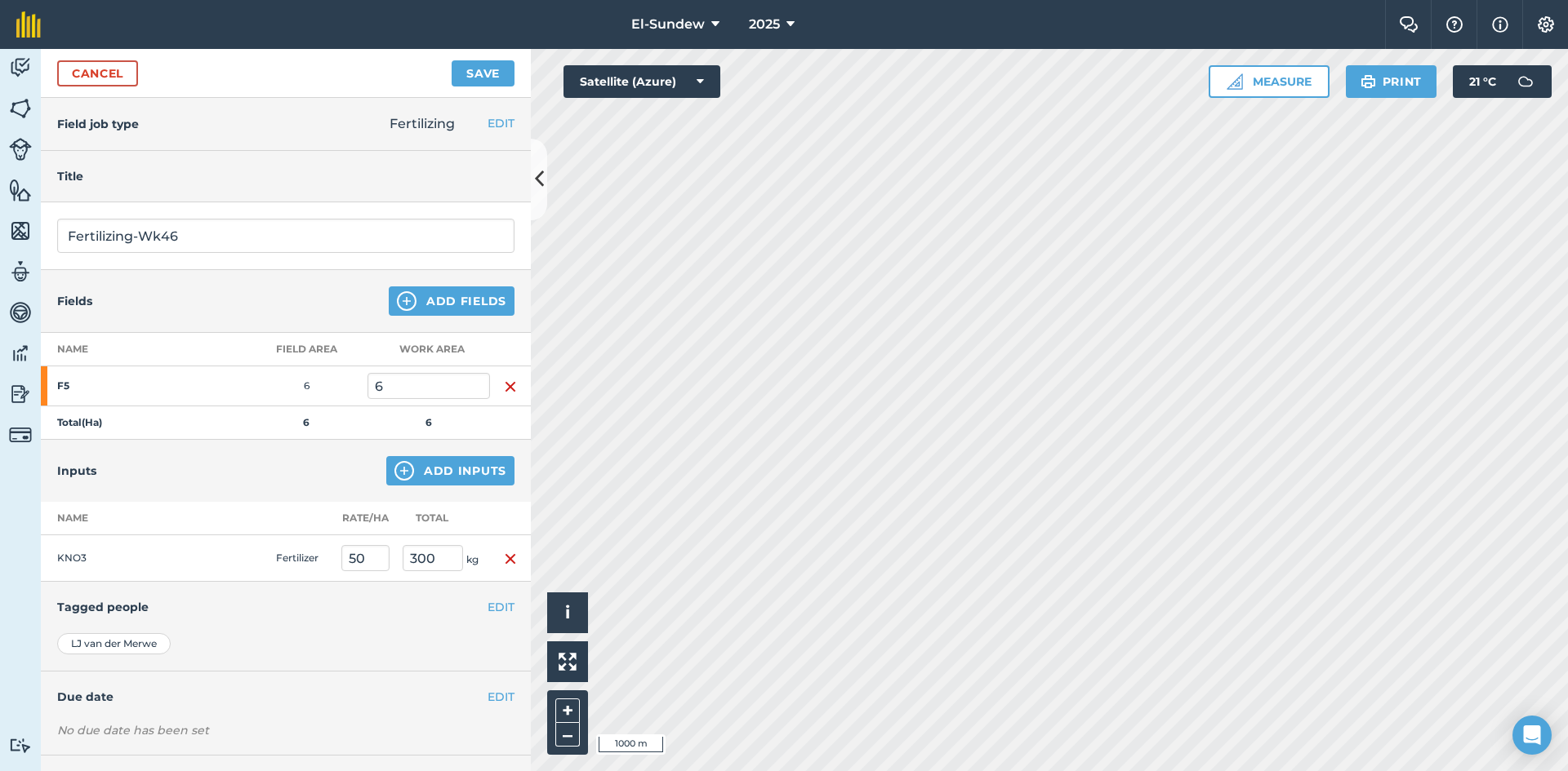
scroll to position [71, 0]
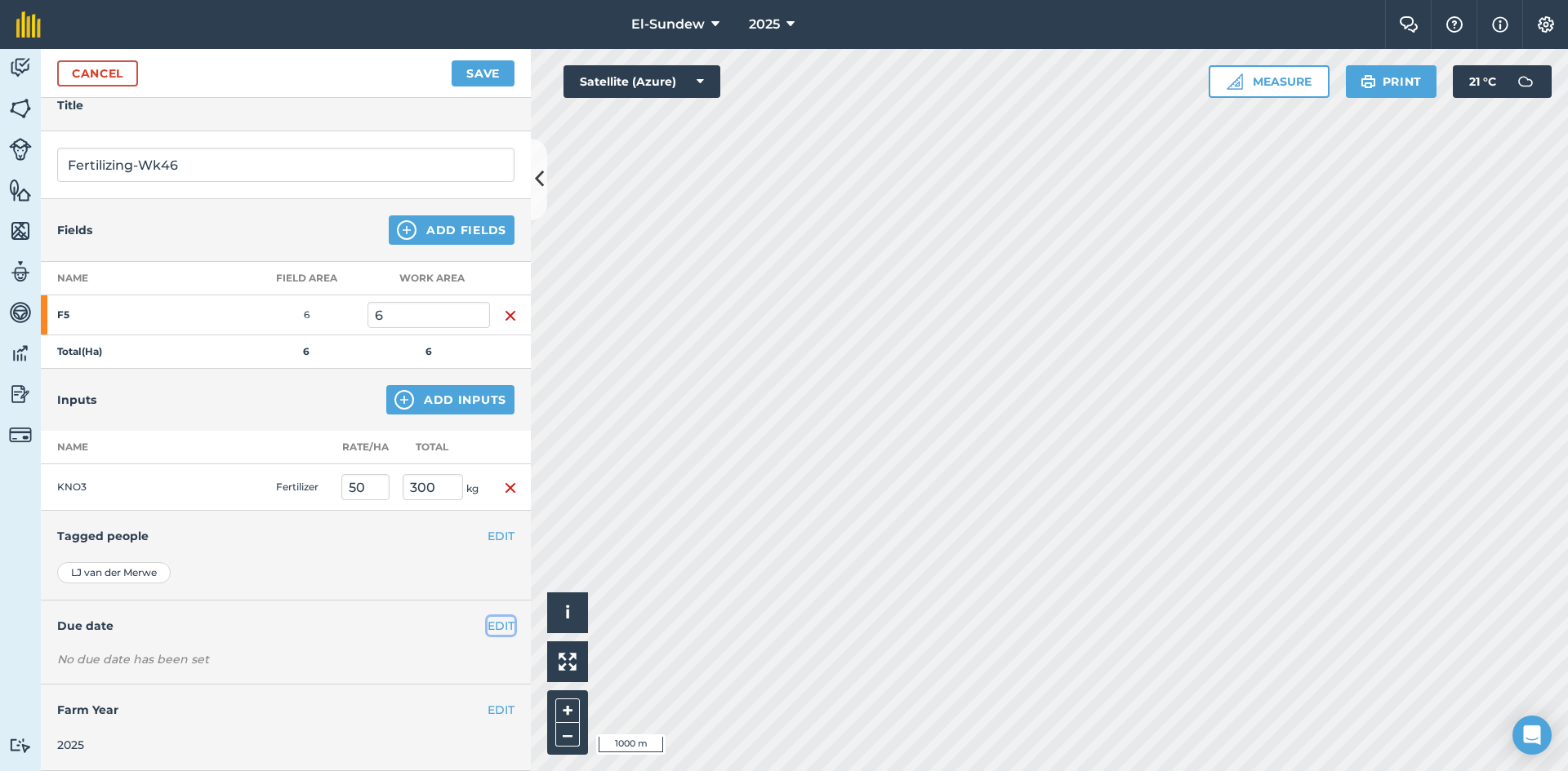
click at [487, 618] on button "EDIT" at bounding box center [500, 626] width 27 height 18
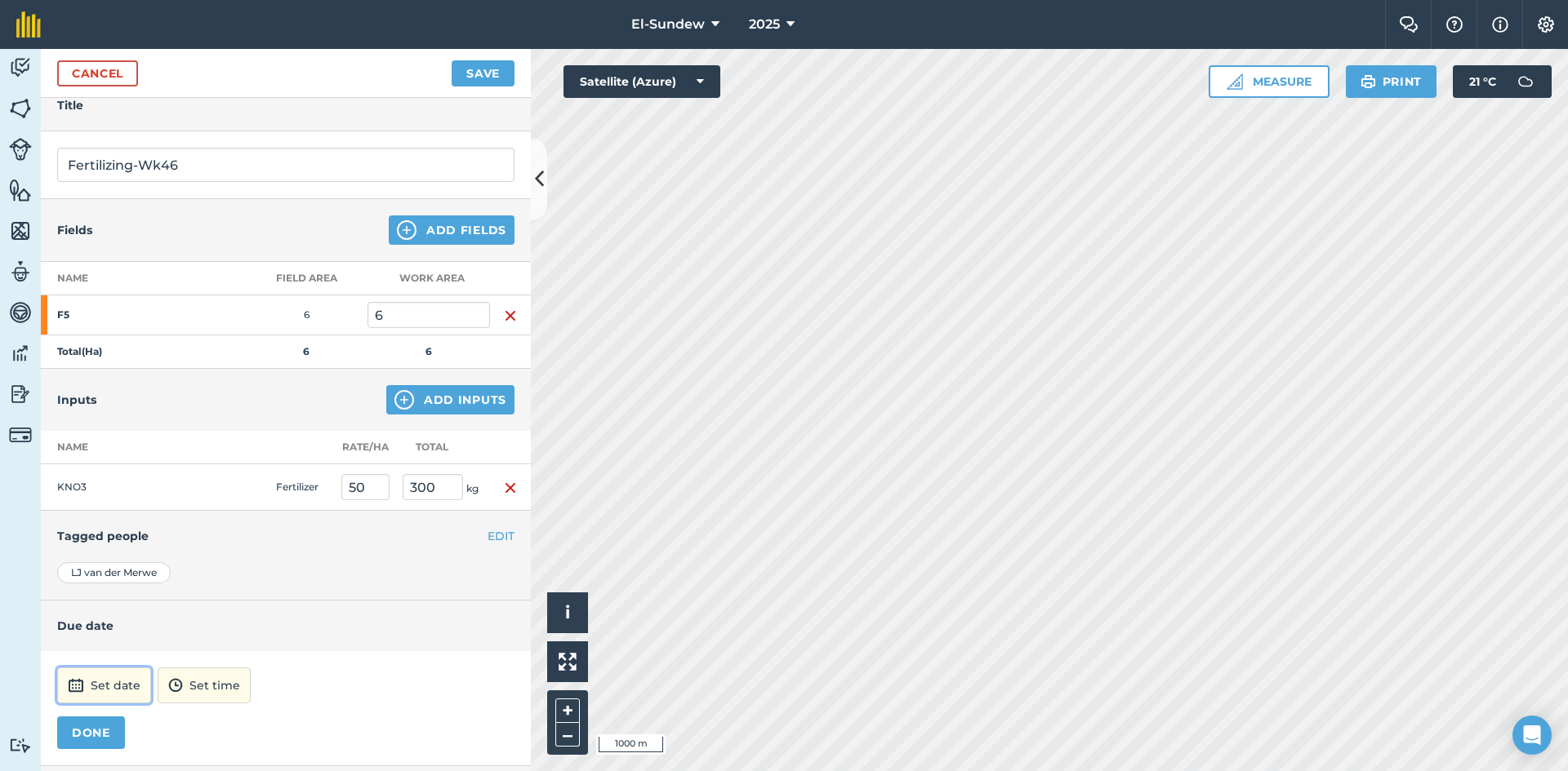
click at [131, 691] on button "Set date" at bounding box center [104, 686] width 94 height 36
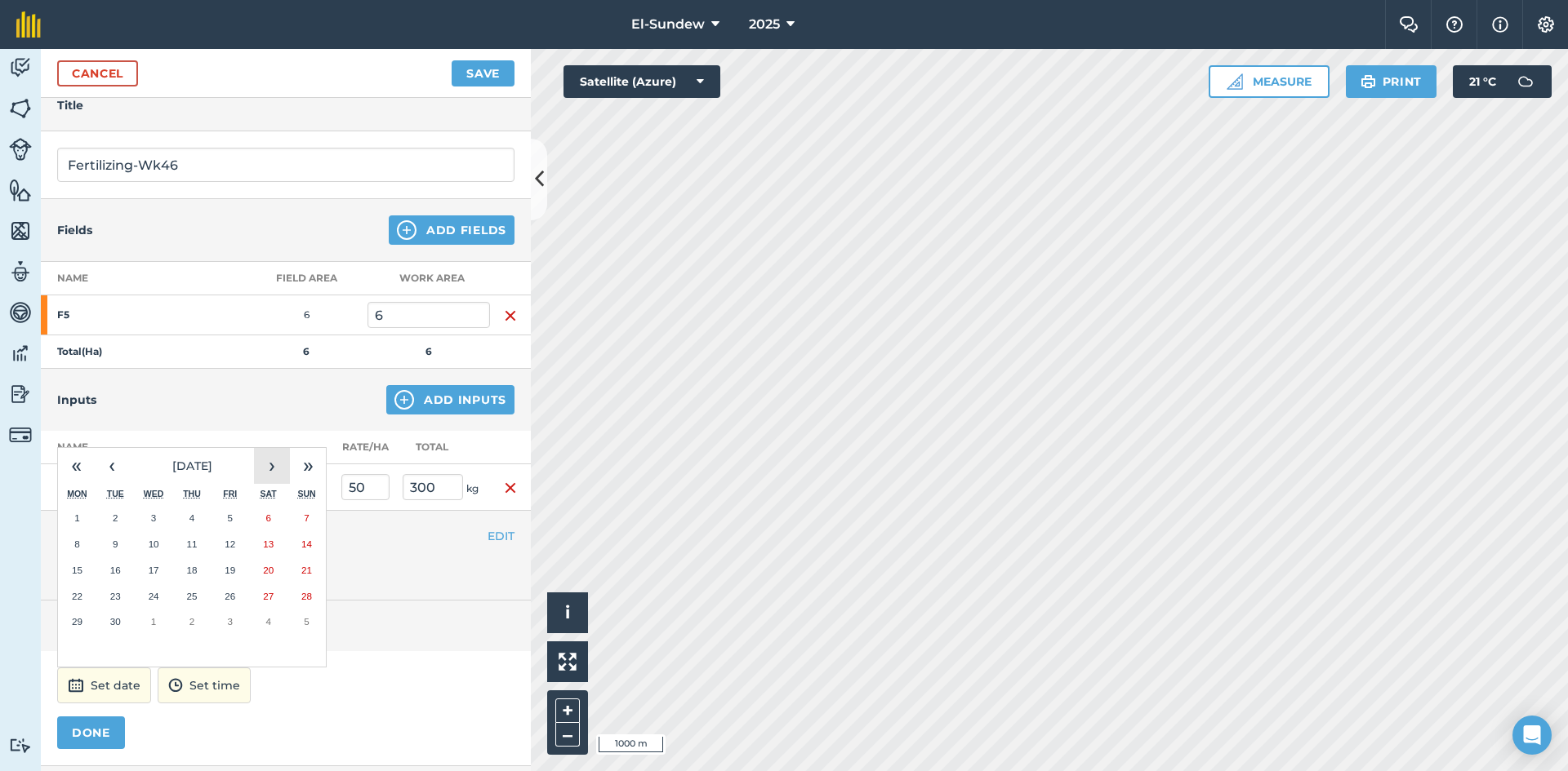
click at [269, 469] on button "›" at bounding box center [271, 466] width 36 height 36
click at [274, 463] on button "›" at bounding box center [271, 466] width 36 height 36
click at [88, 566] on button "10" at bounding box center [77, 571] width 38 height 27
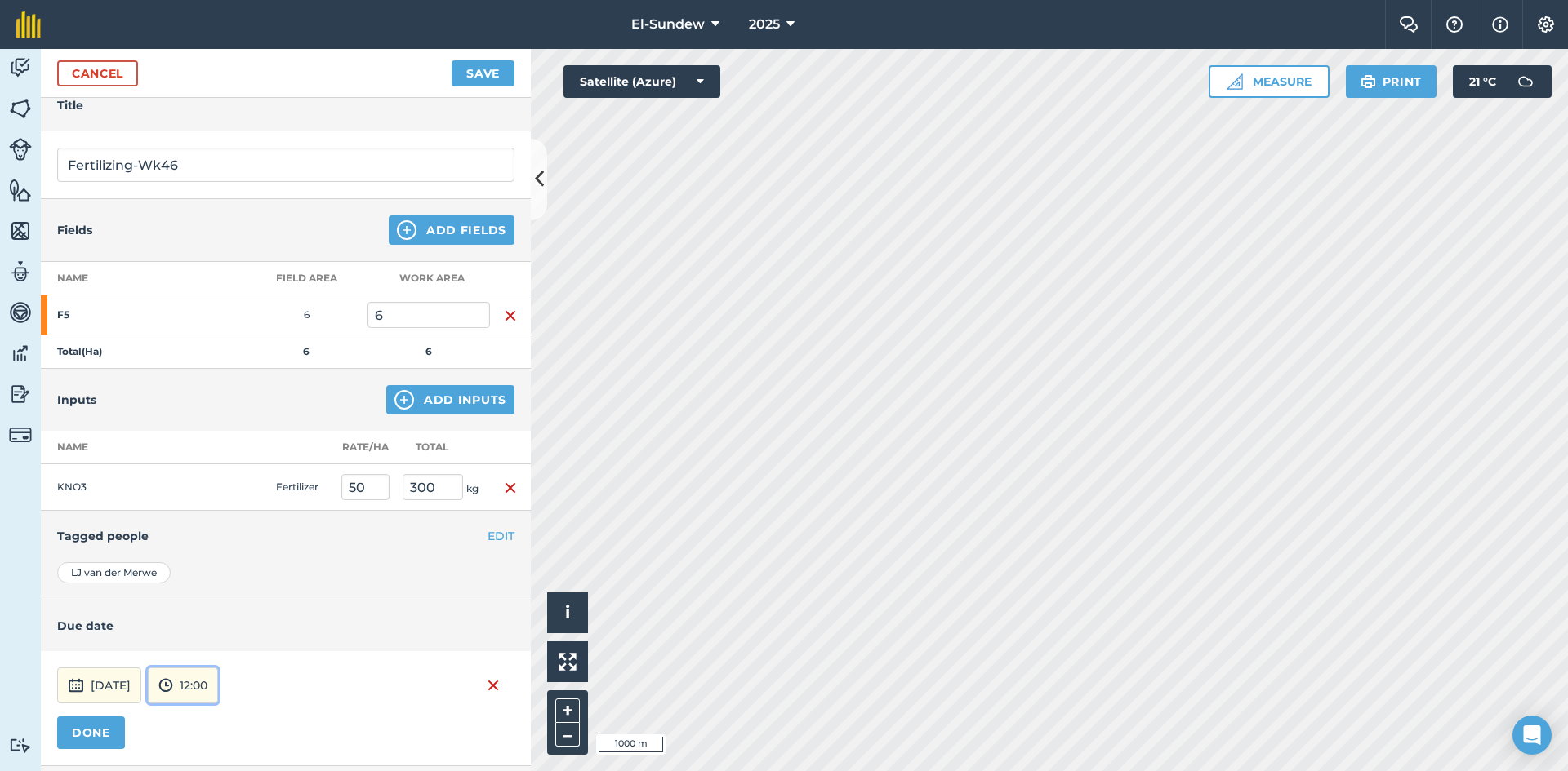
click at [218, 693] on button "12:00" at bounding box center [182, 686] width 70 height 36
click at [225, 611] on button "07:00" at bounding box center [187, 600] width 77 height 27
click at [102, 732] on button "DONE" at bounding box center [90, 733] width 68 height 32
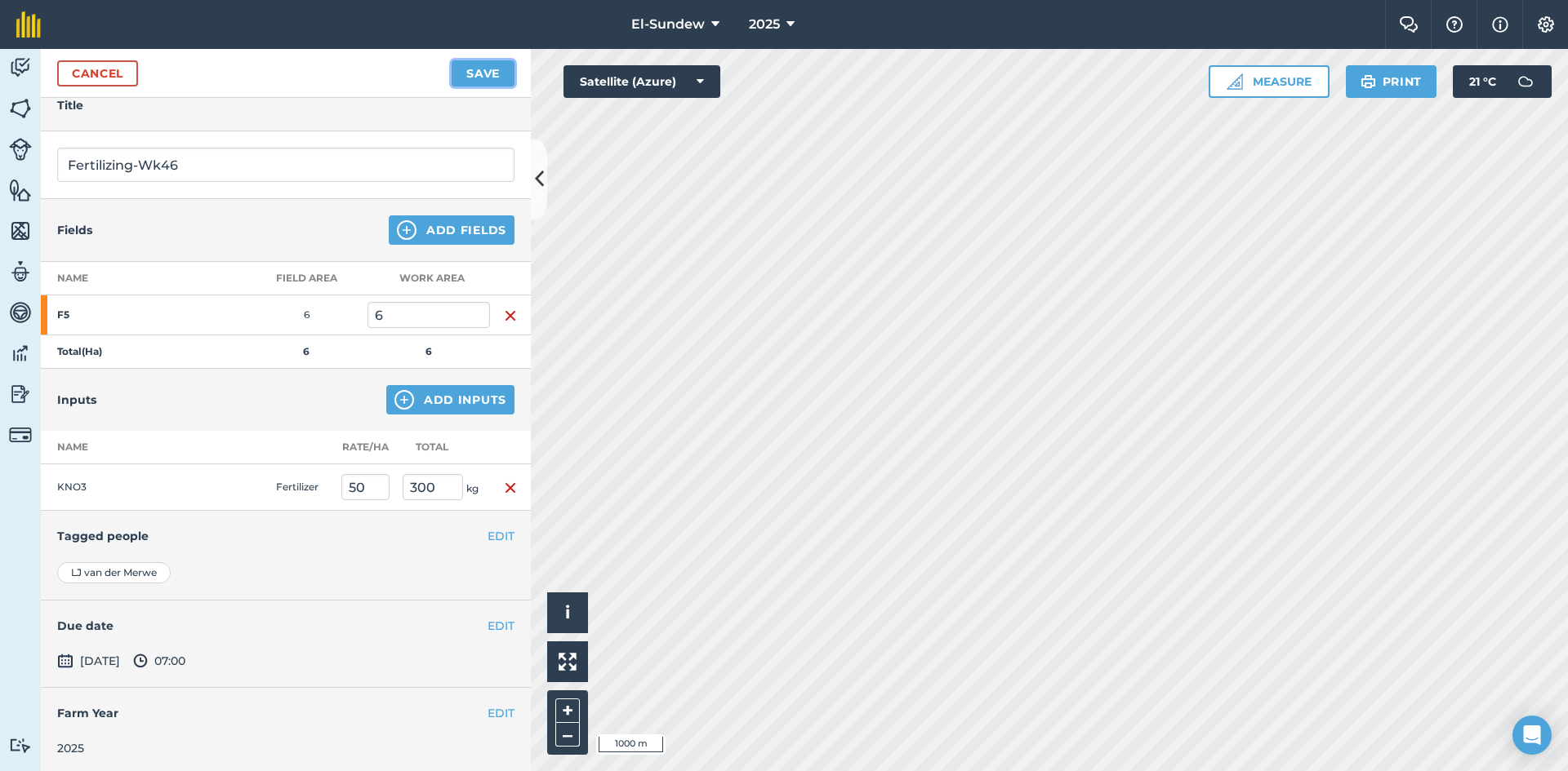
click at [481, 67] on button "Save" at bounding box center [483, 74] width 63 height 27
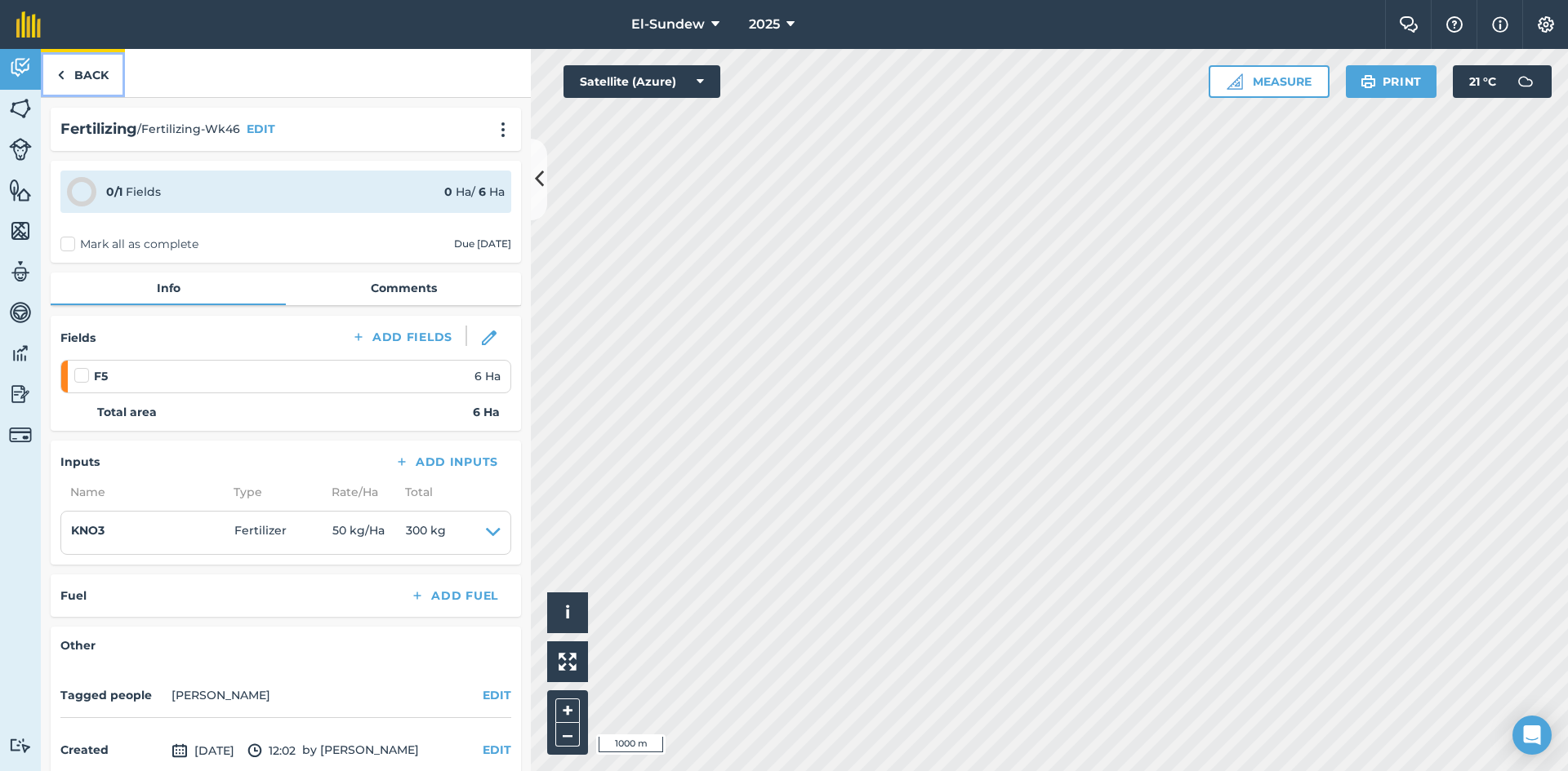
click at [88, 70] on link "Back" at bounding box center [84, 73] width 84 height 48
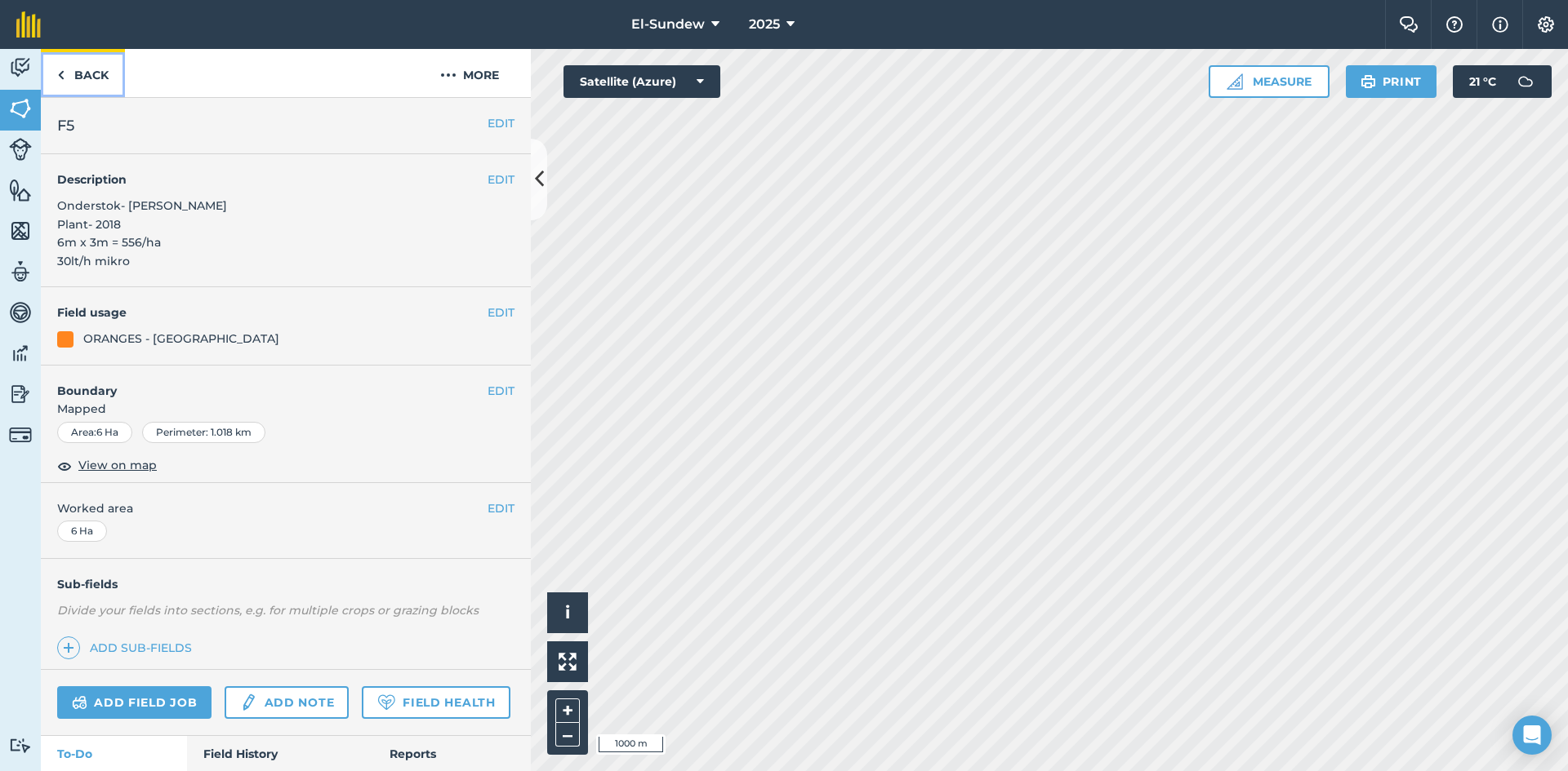
click at [88, 71] on link "Back" at bounding box center [84, 73] width 84 height 48
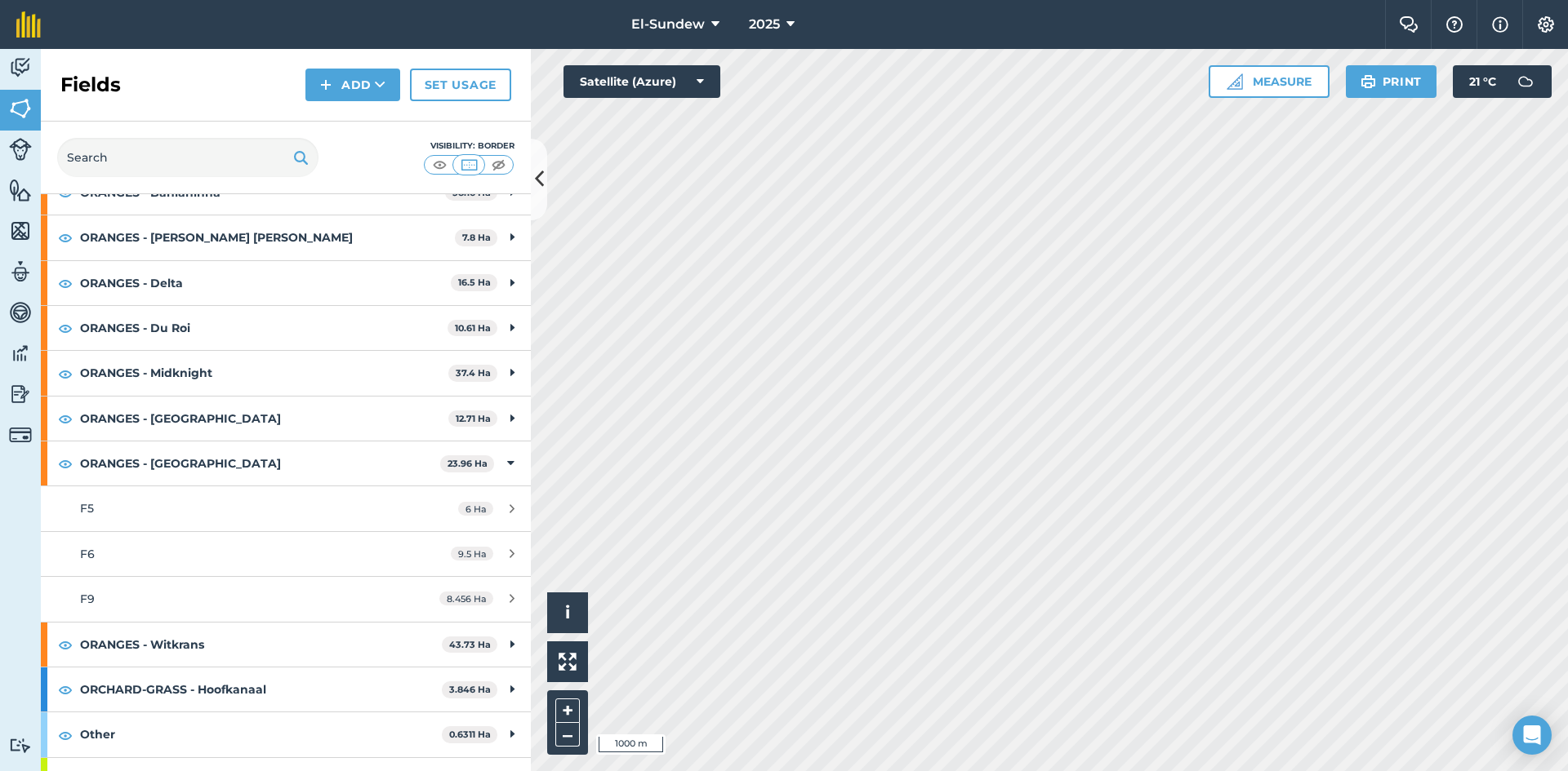
scroll to position [358, 0]
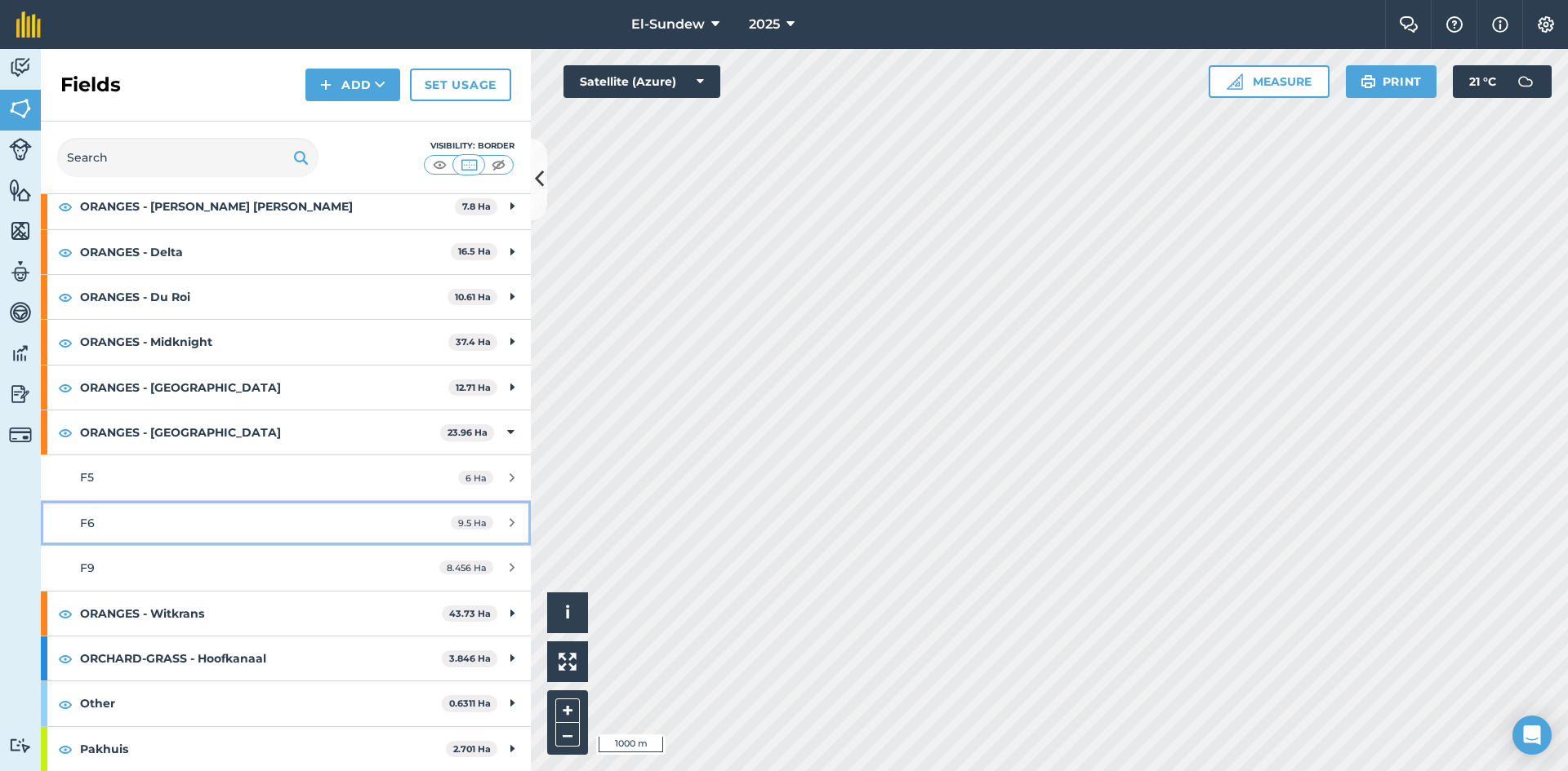
click at [209, 533] on link "F6 9.5 Ha" at bounding box center [286, 523] width 490 height 44
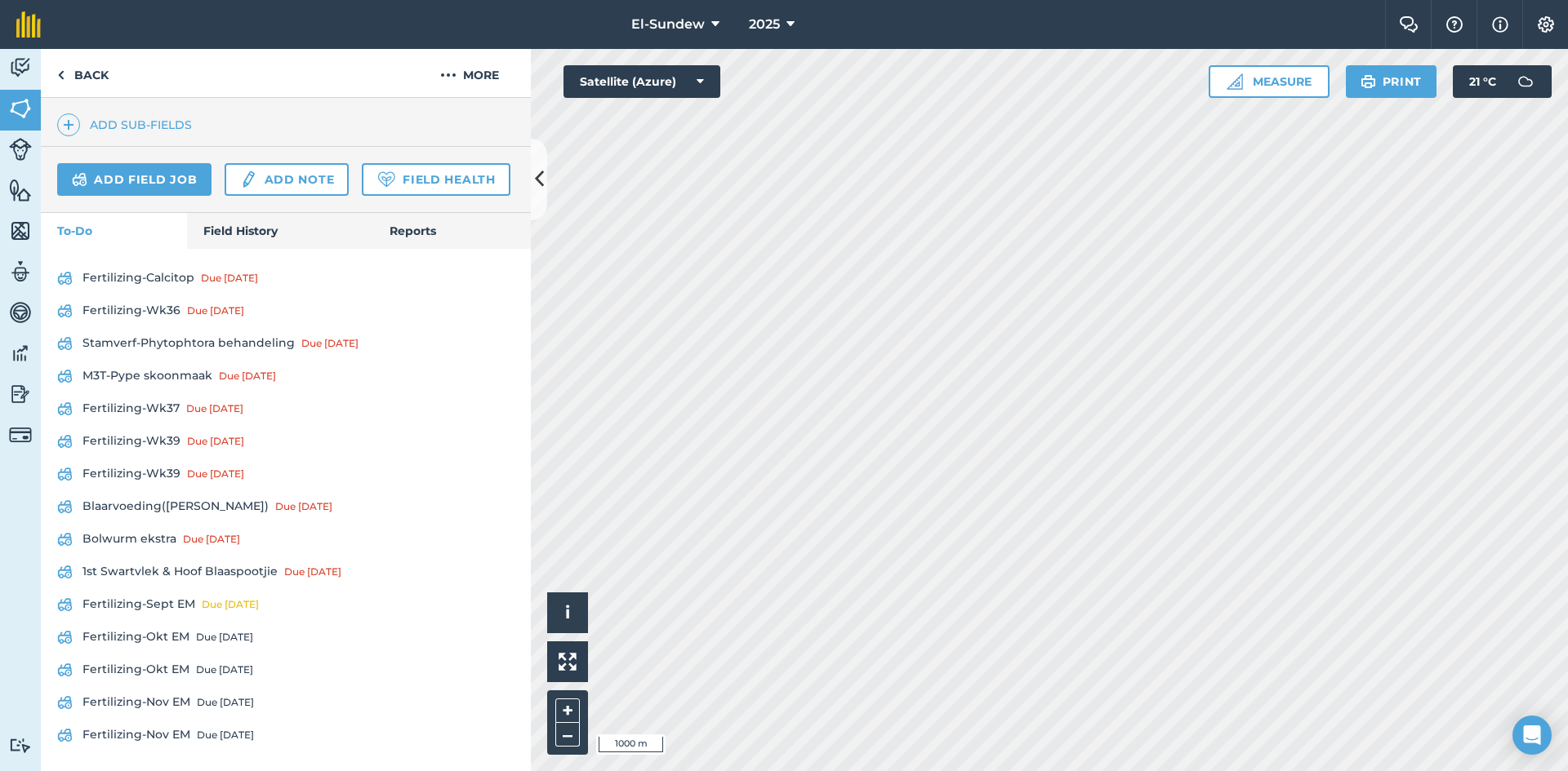
scroll to position [569, 0]
click at [140, 305] on link "Fertilizing-Wk36 Due [DATE]" at bounding box center [285, 310] width 457 height 27
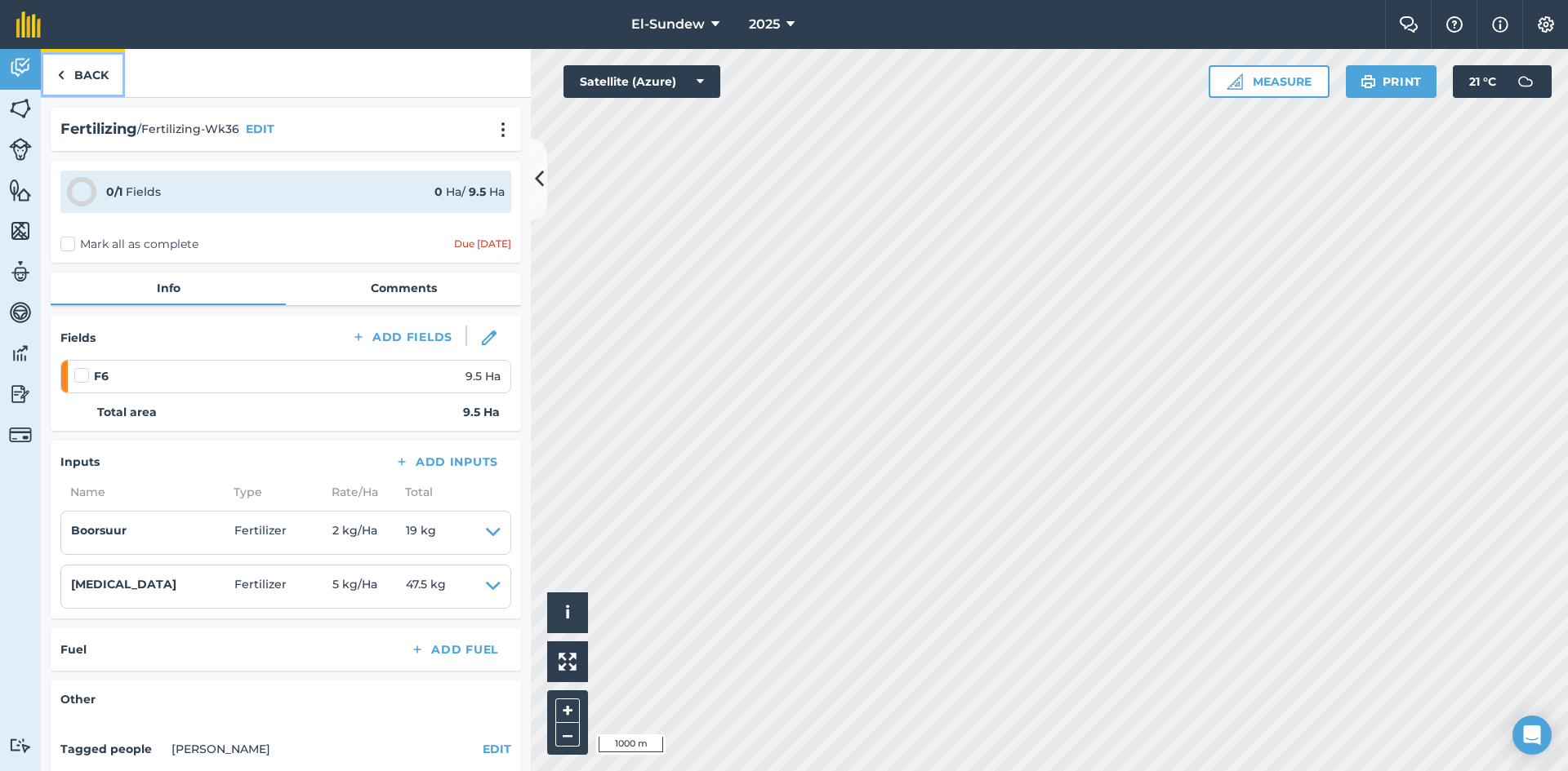
click at [94, 86] on link "Back" at bounding box center [84, 73] width 84 height 48
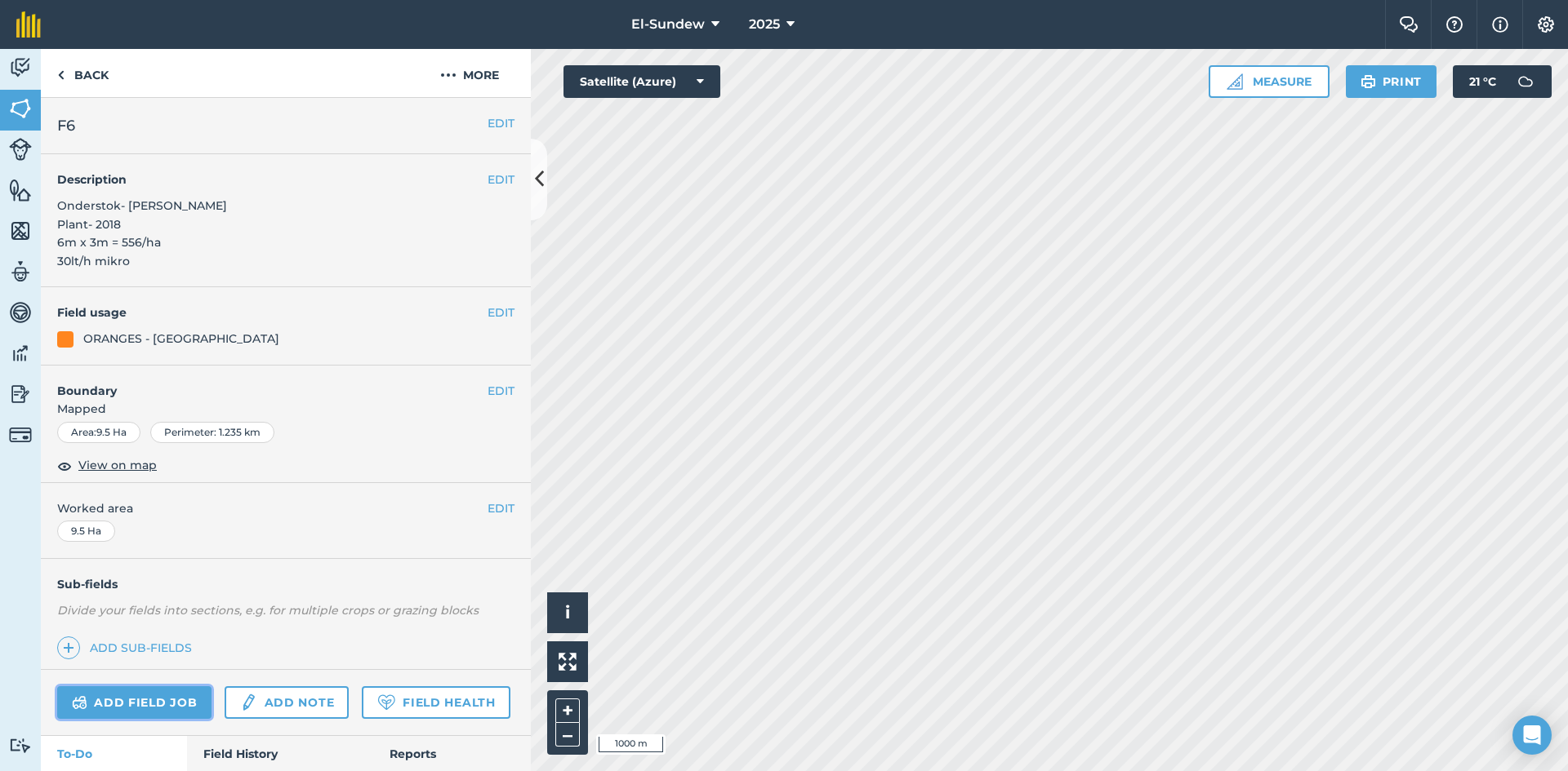
click at [174, 696] on link "Add field job" at bounding box center [134, 702] width 154 height 32
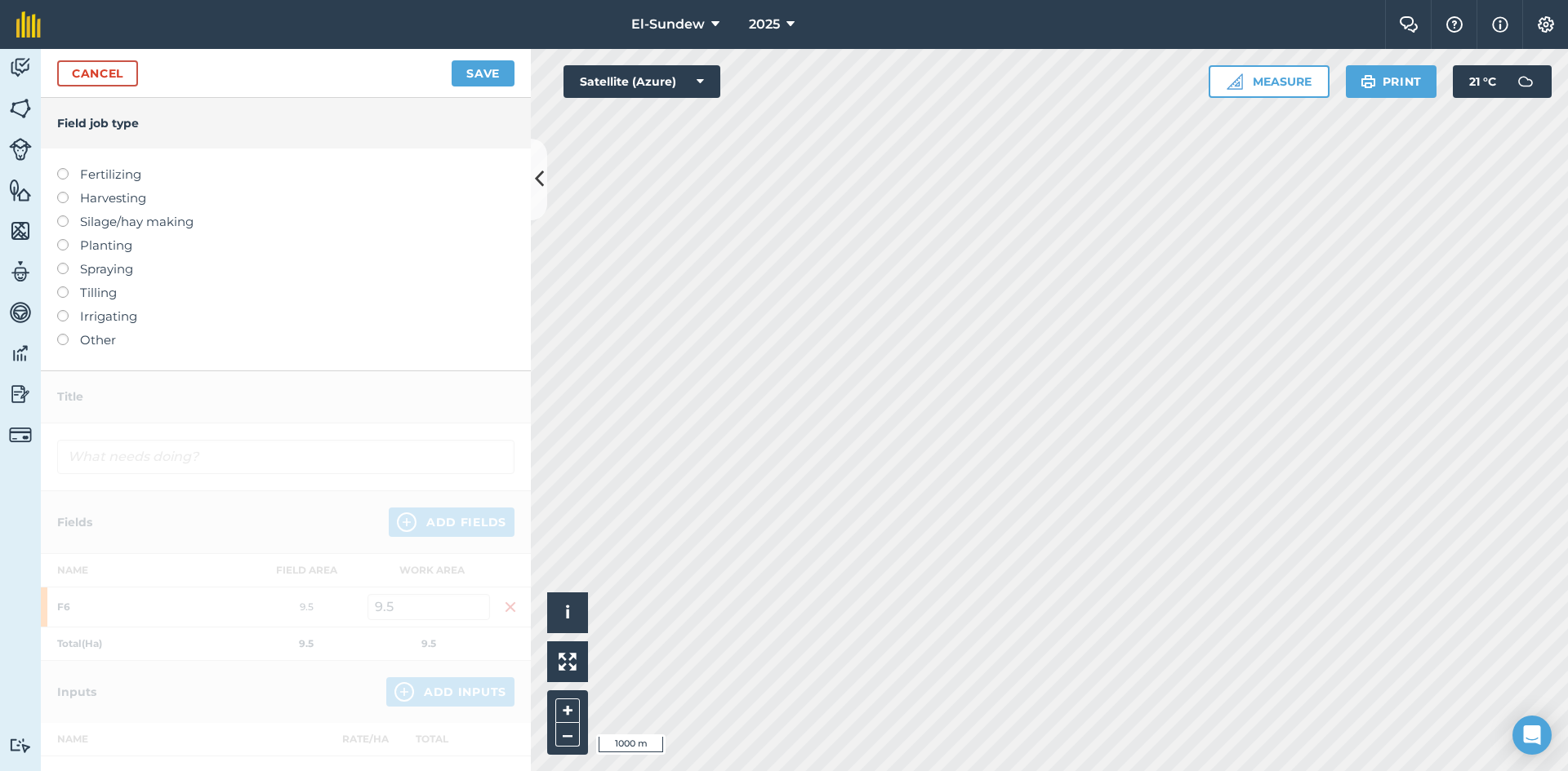
click at [101, 171] on label "Fertilizing" at bounding box center [285, 175] width 457 height 20
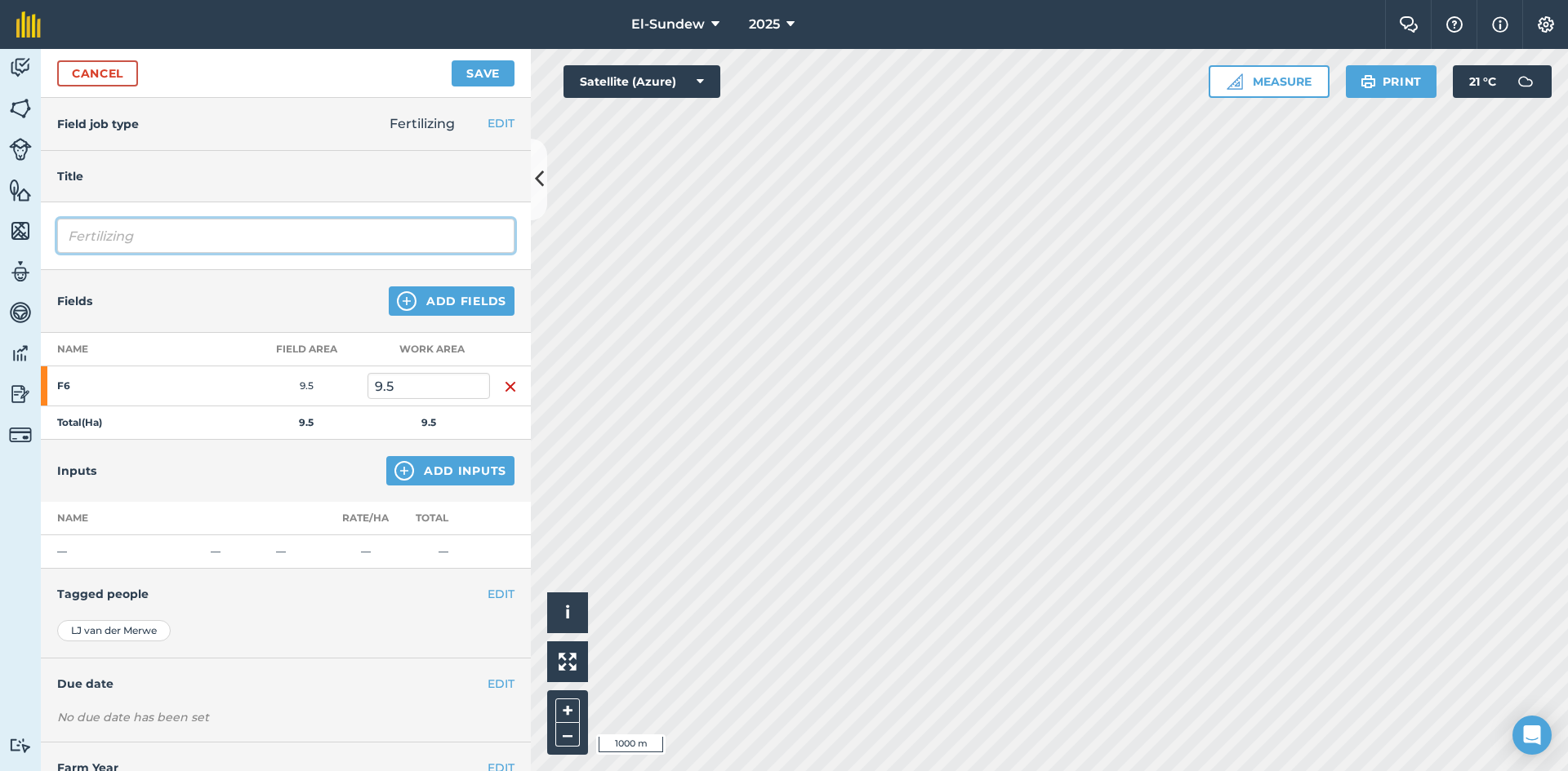
click at [198, 239] on input "Fertilizing" at bounding box center [285, 236] width 457 height 34
type input "Fertilizing-Wk40"
click at [396, 471] on img at bounding box center [404, 471] width 20 height 20
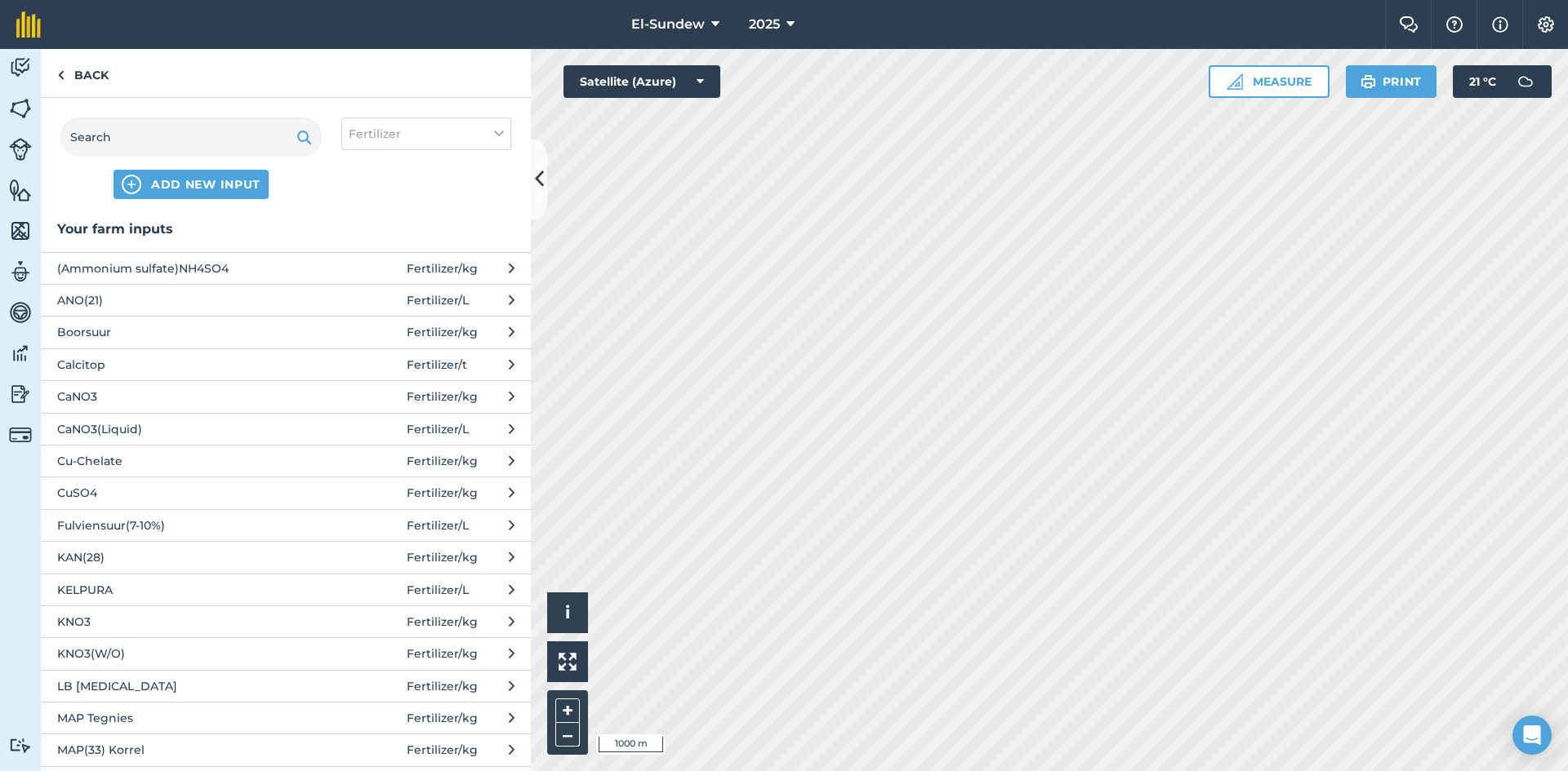
click at [193, 491] on span "CuSO4" at bounding box center [191, 493] width 267 height 18
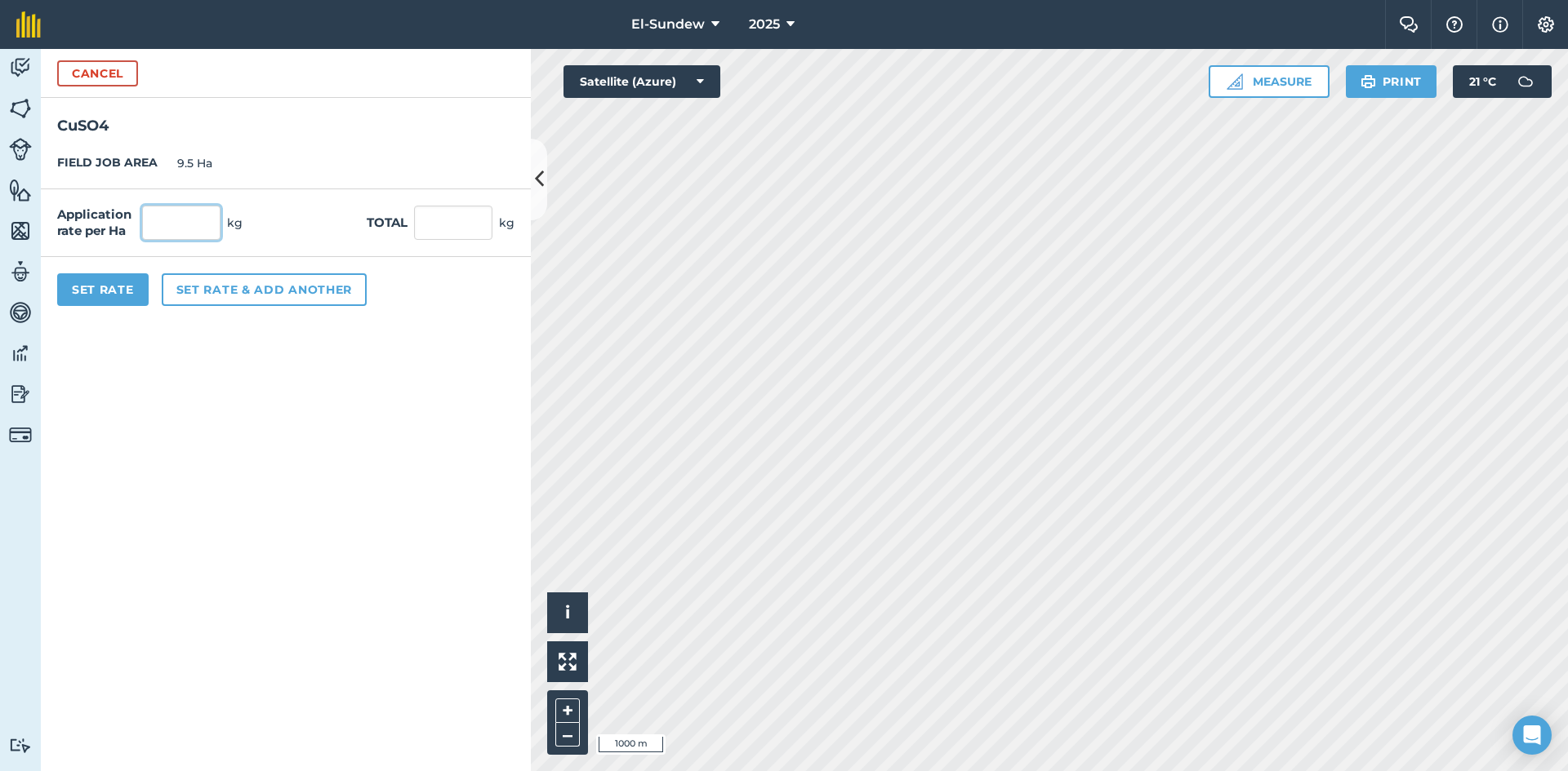
click at [209, 223] on input "text" at bounding box center [182, 222] width 79 height 34
type input "5"
type input "47.5"
click at [229, 284] on button "Set rate & add another" at bounding box center [264, 289] width 205 height 32
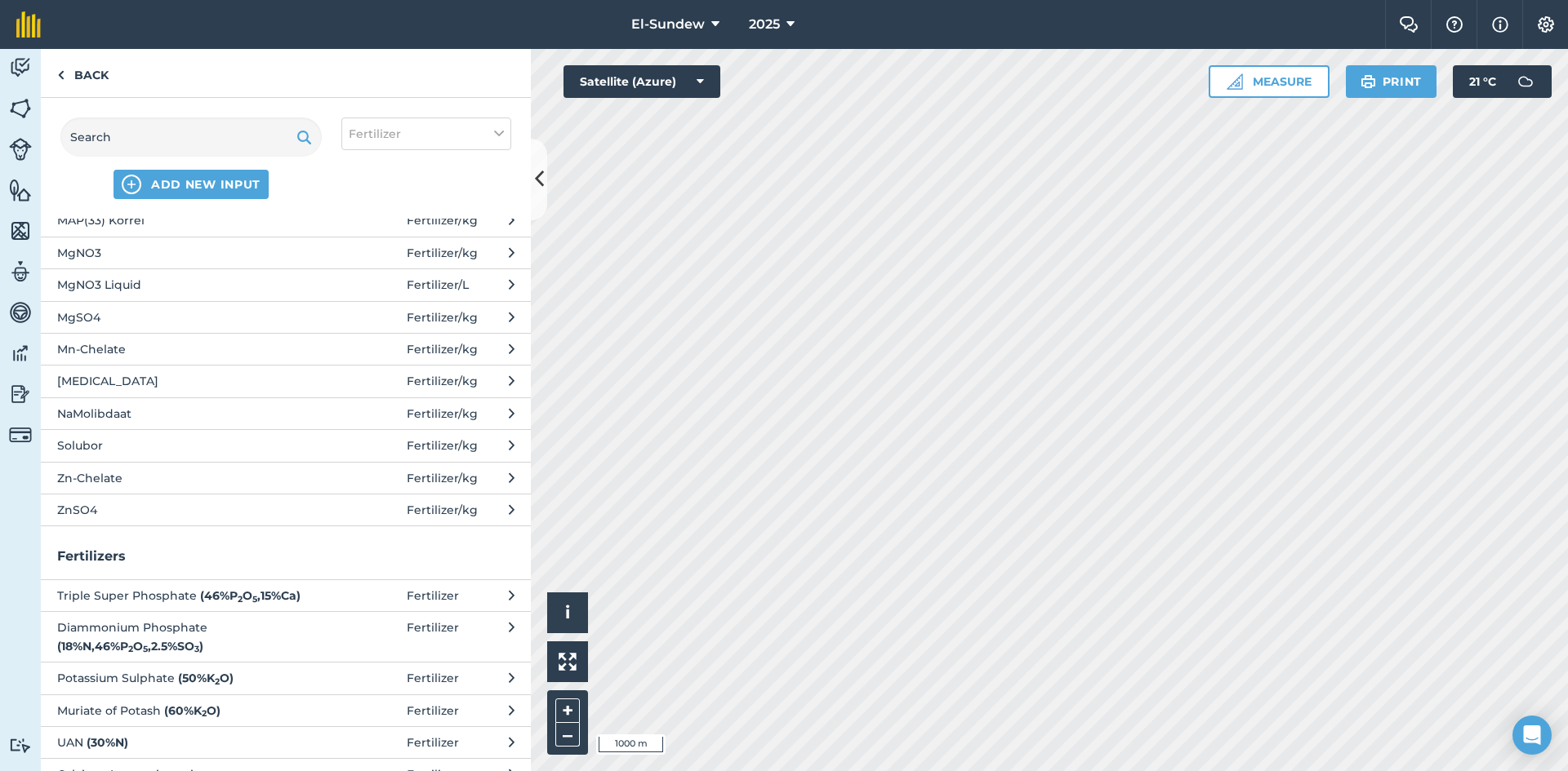
scroll to position [544, 0]
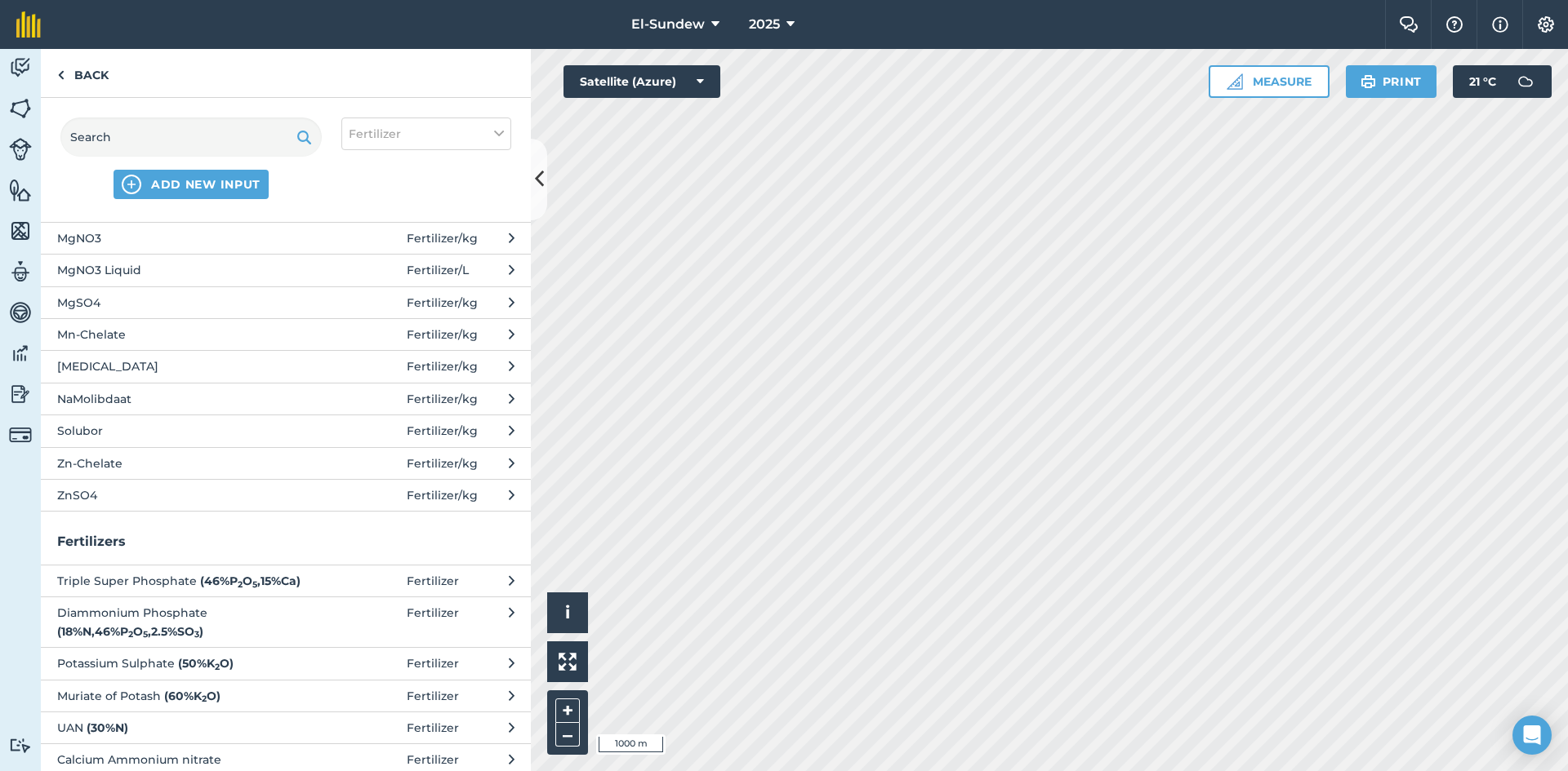
click at [232, 505] on span "ZnSO4" at bounding box center [191, 495] width 267 height 18
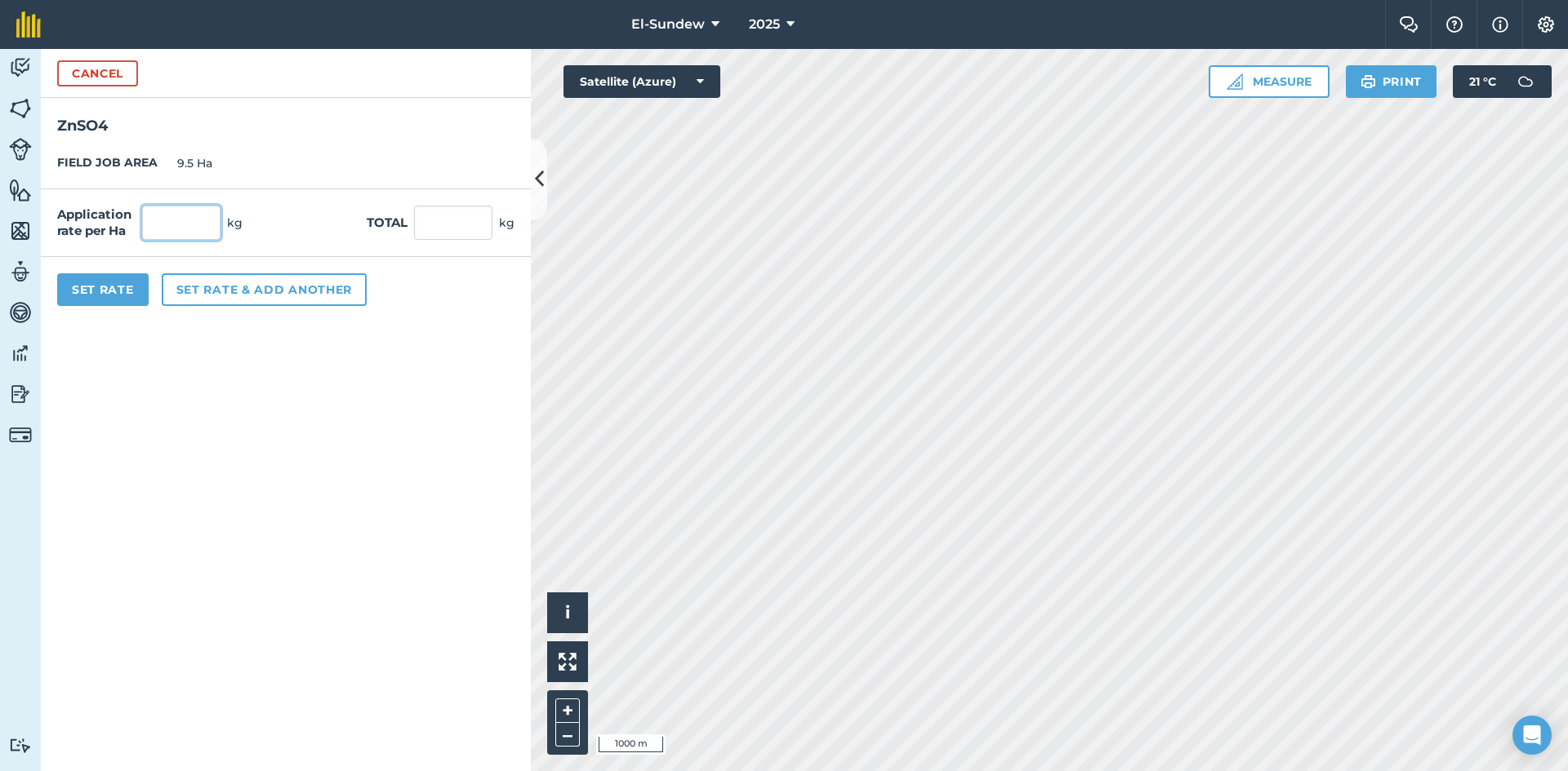
click at [207, 221] on input "text" at bounding box center [182, 222] width 79 height 34
type input "20"
type input "190"
click at [138, 288] on button "Set Rate" at bounding box center [102, 289] width 91 height 32
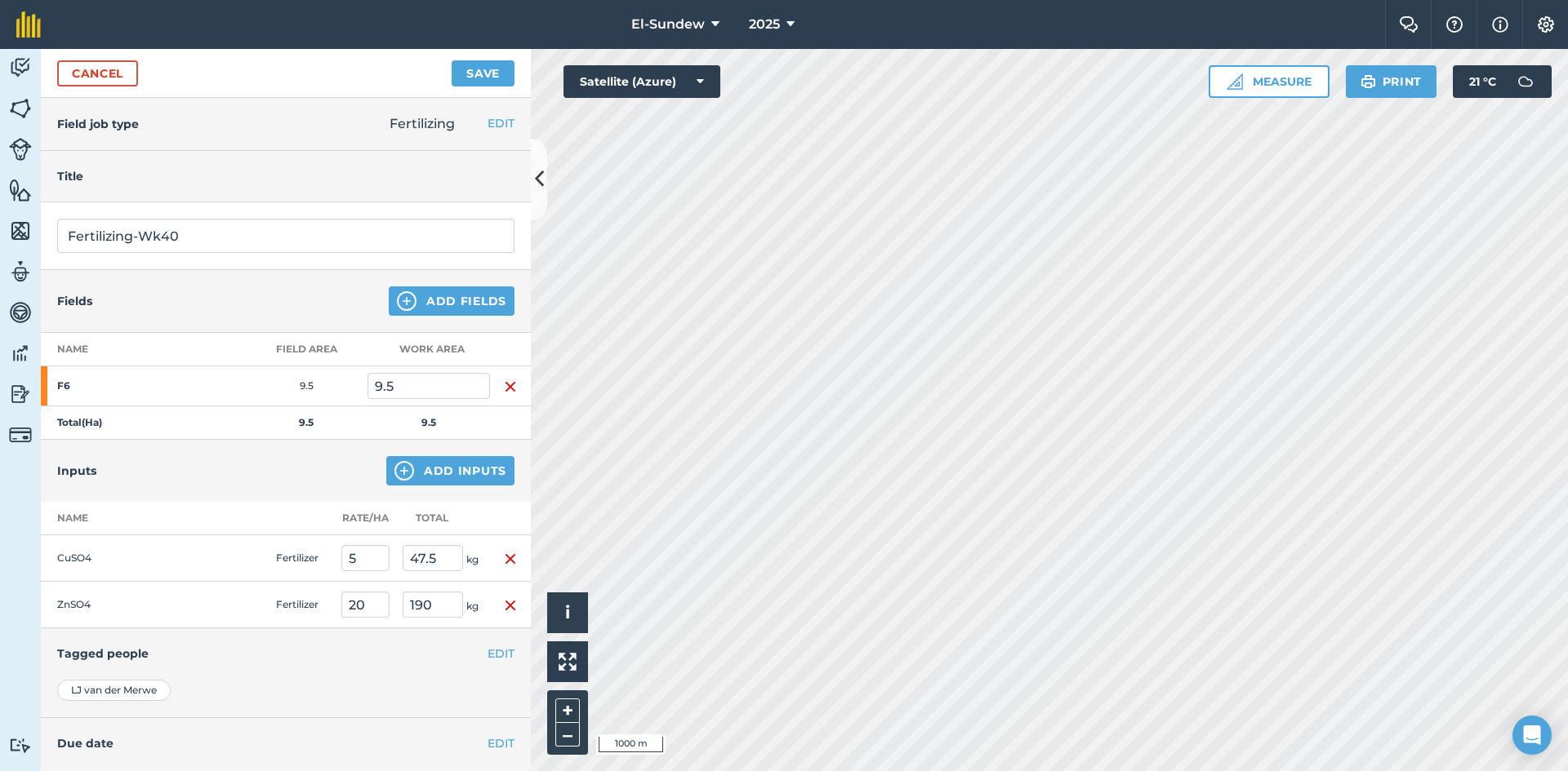
scroll to position [118, 0]
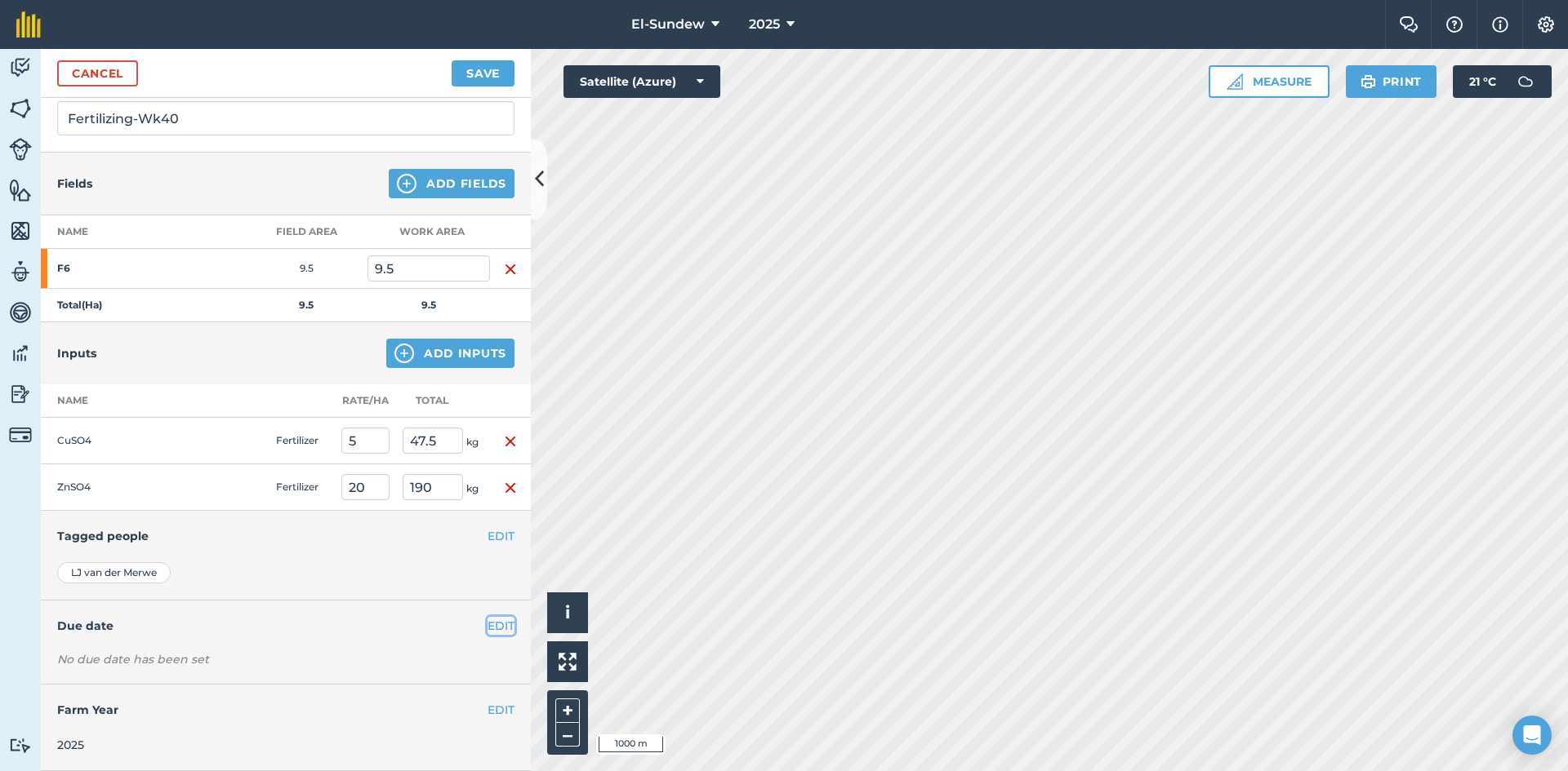
click at [495, 624] on button "EDIT" at bounding box center [500, 626] width 27 height 18
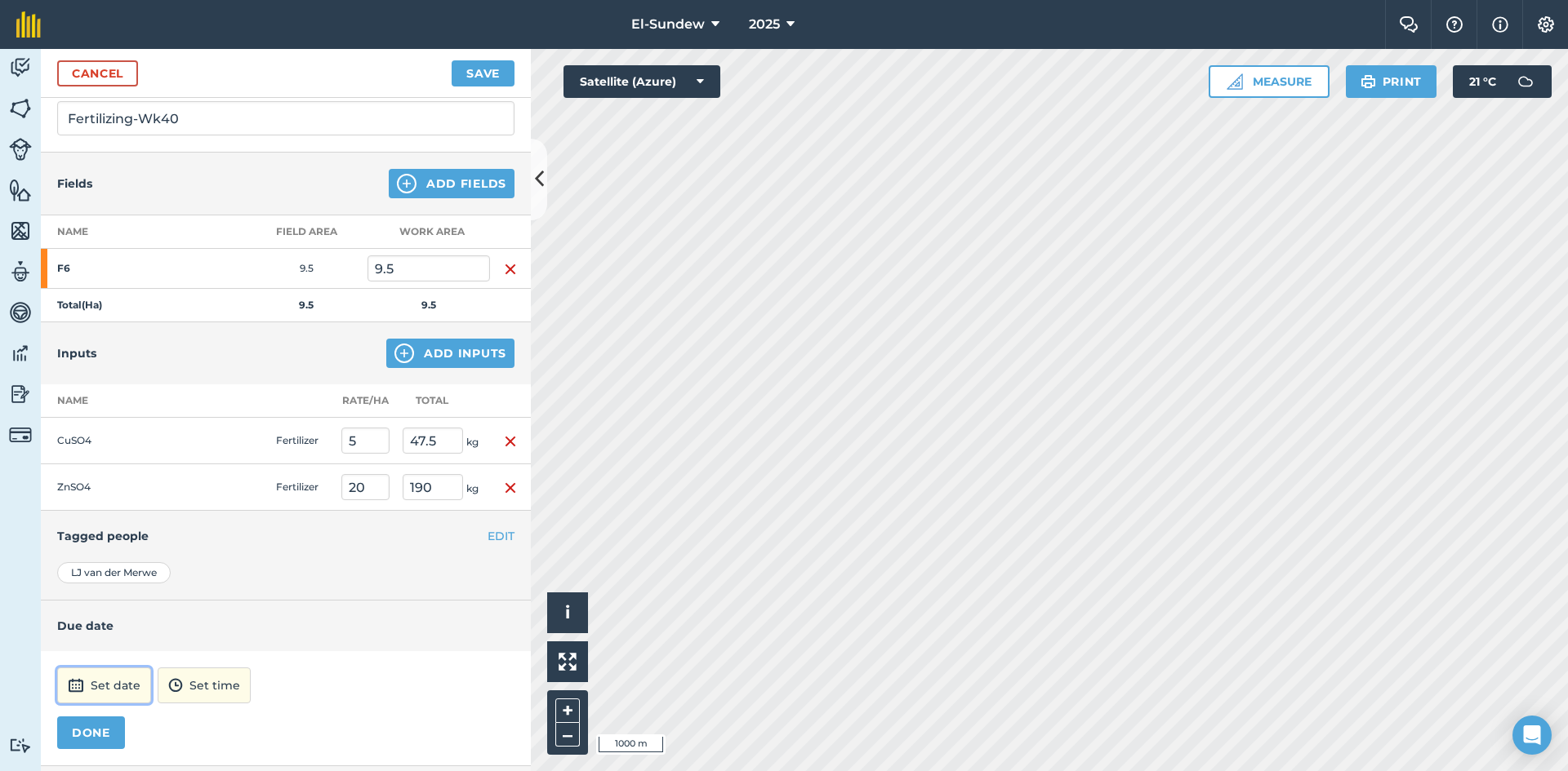
click at [133, 680] on button "Set date" at bounding box center [104, 686] width 94 height 36
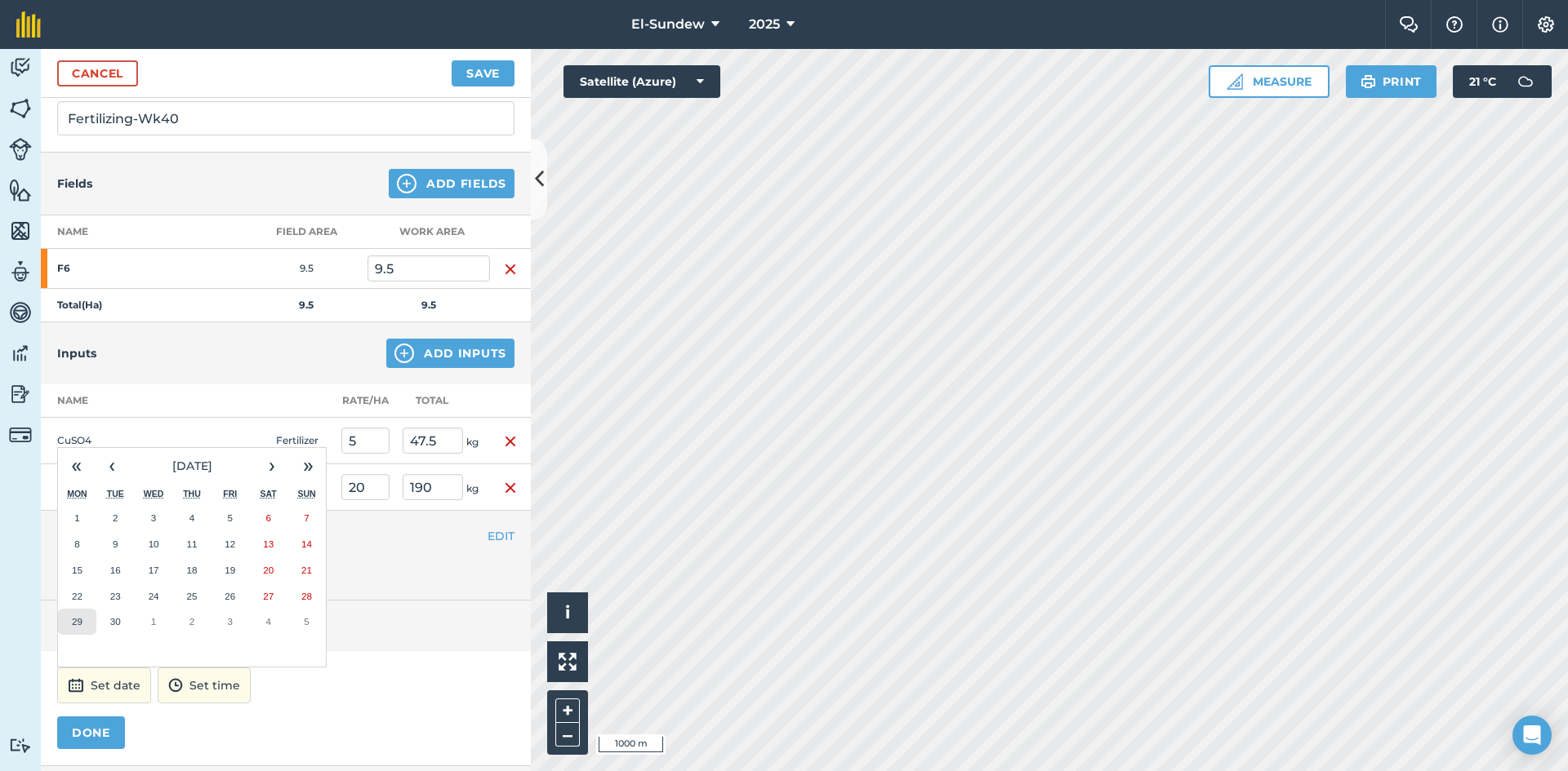
click at [84, 622] on button "29" at bounding box center [77, 622] width 38 height 27
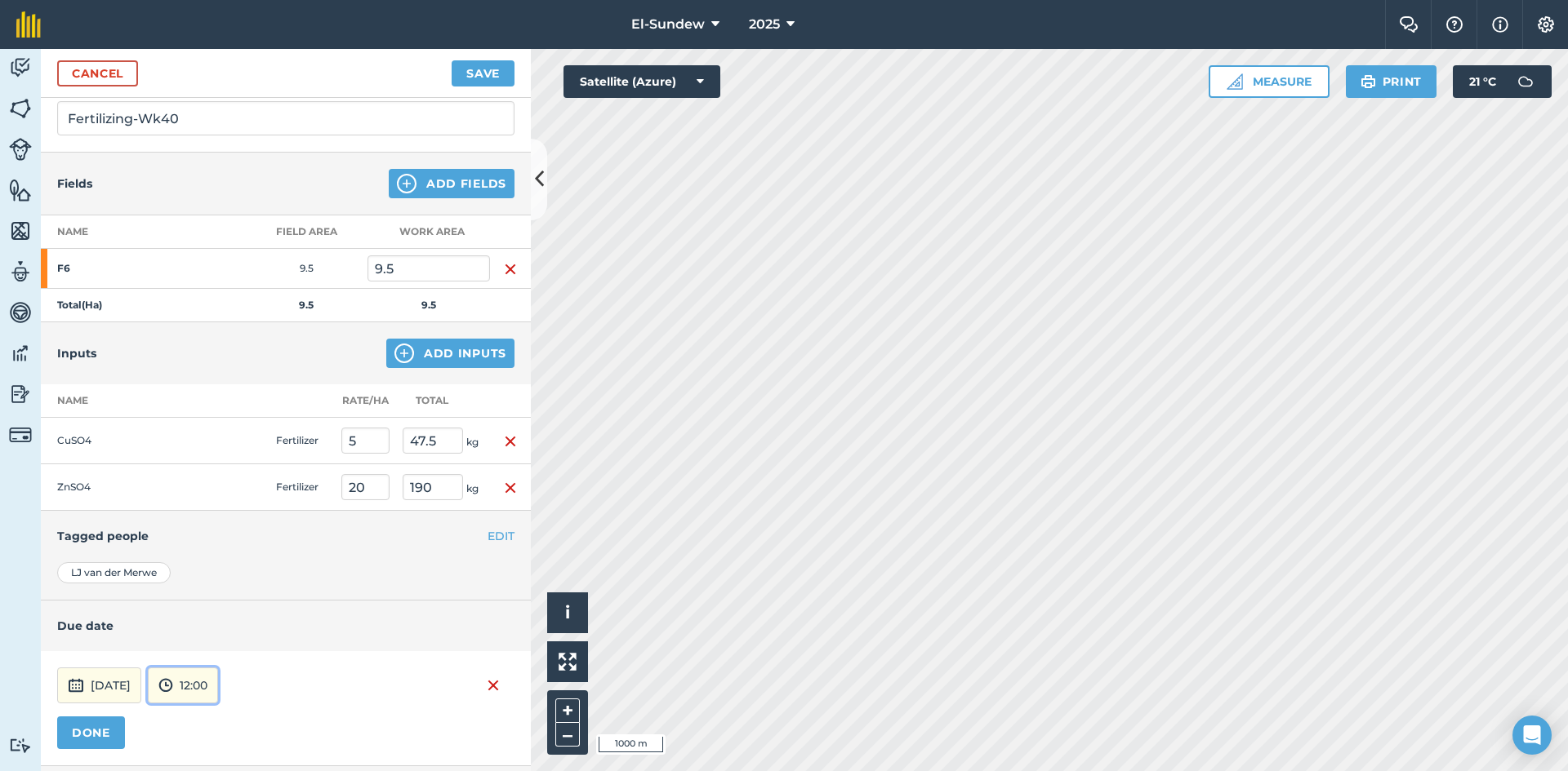
click at [218, 676] on button "12:00" at bounding box center [182, 686] width 70 height 36
click at [219, 596] on button "07:00" at bounding box center [187, 600] width 77 height 27
click at [99, 735] on button "DONE" at bounding box center [90, 733] width 68 height 32
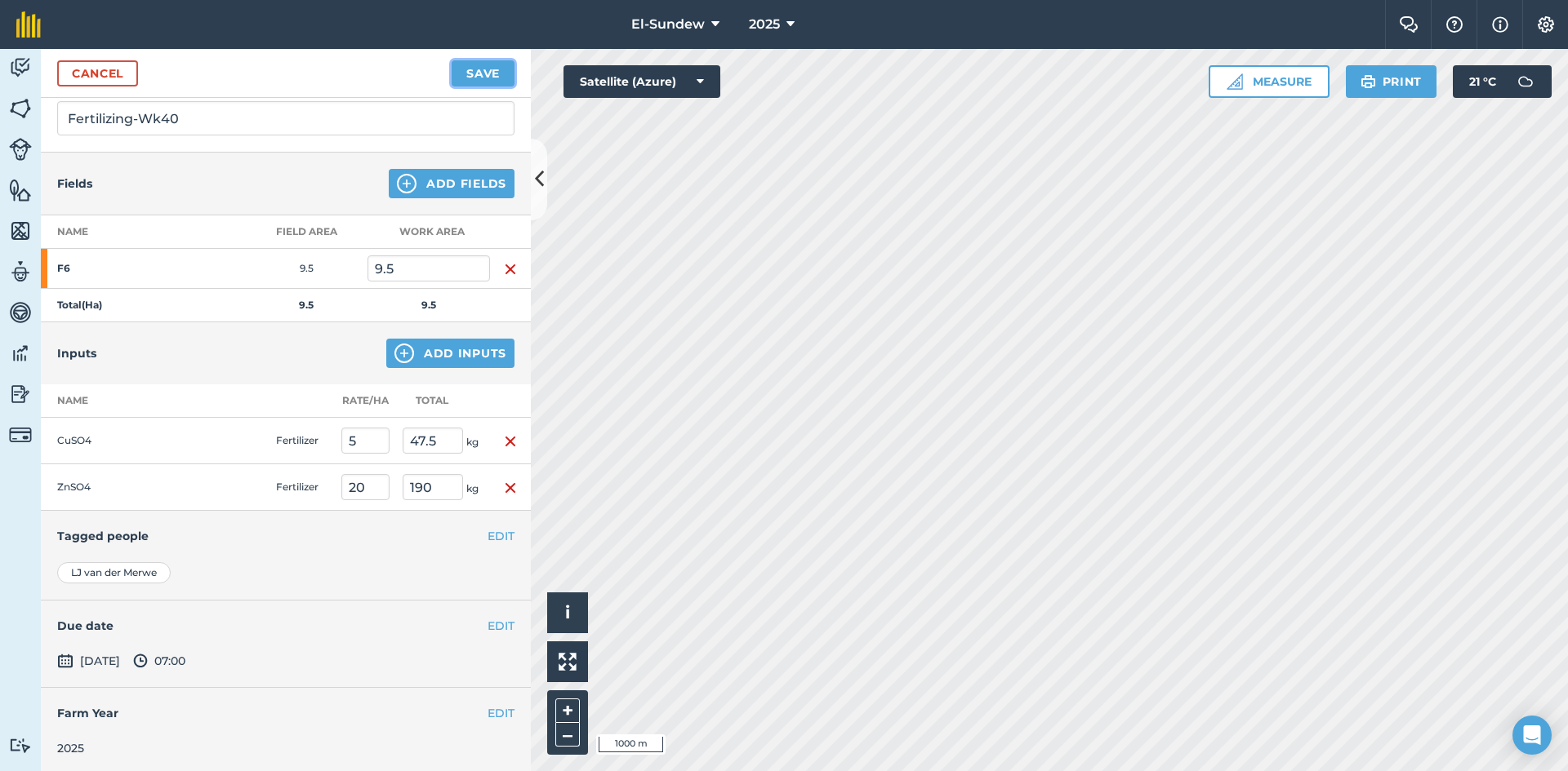
click at [500, 70] on button "Save" at bounding box center [483, 74] width 63 height 27
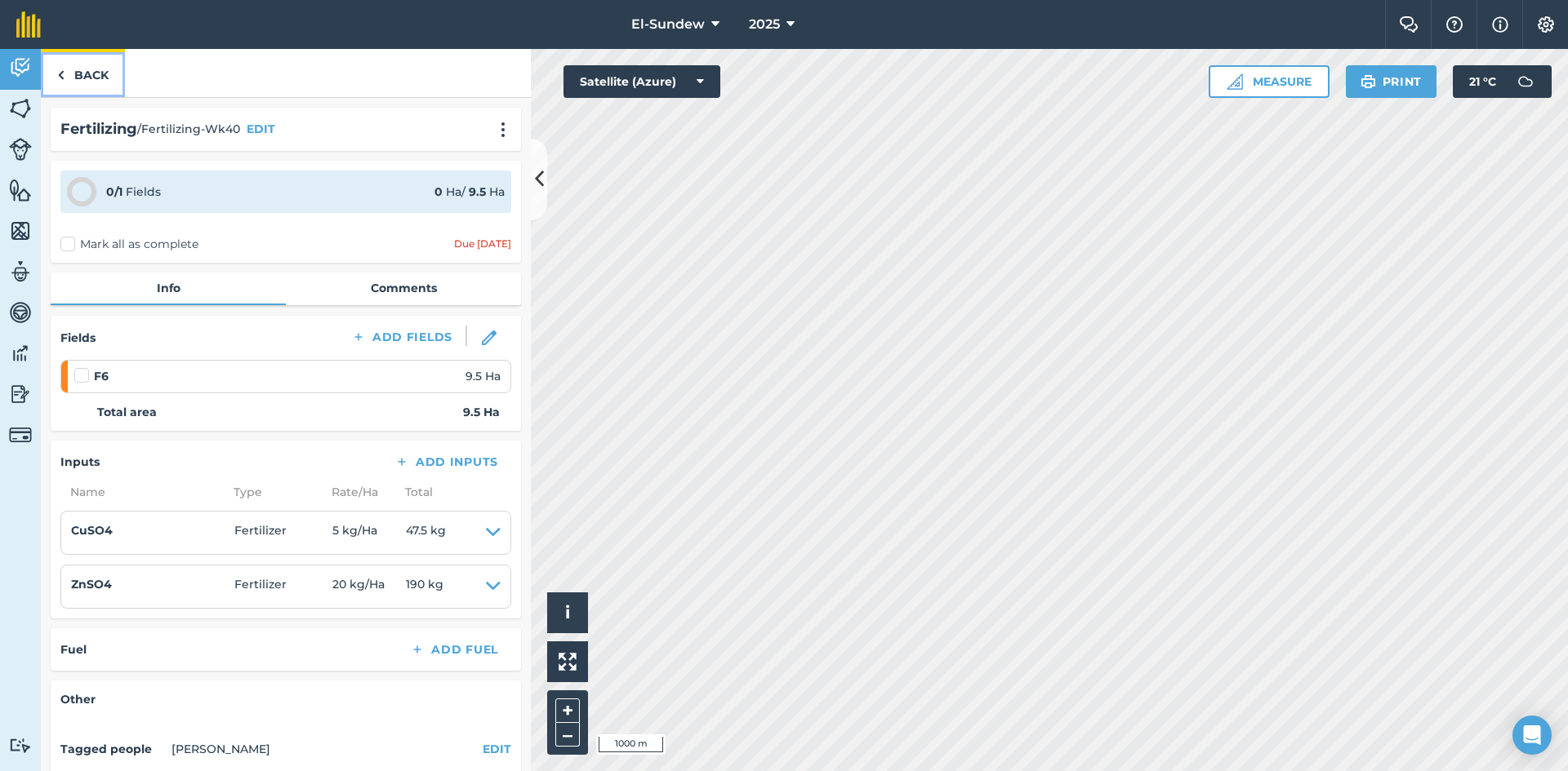
click at [86, 82] on link "Back" at bounding box center [84, 73] width 84 height 48
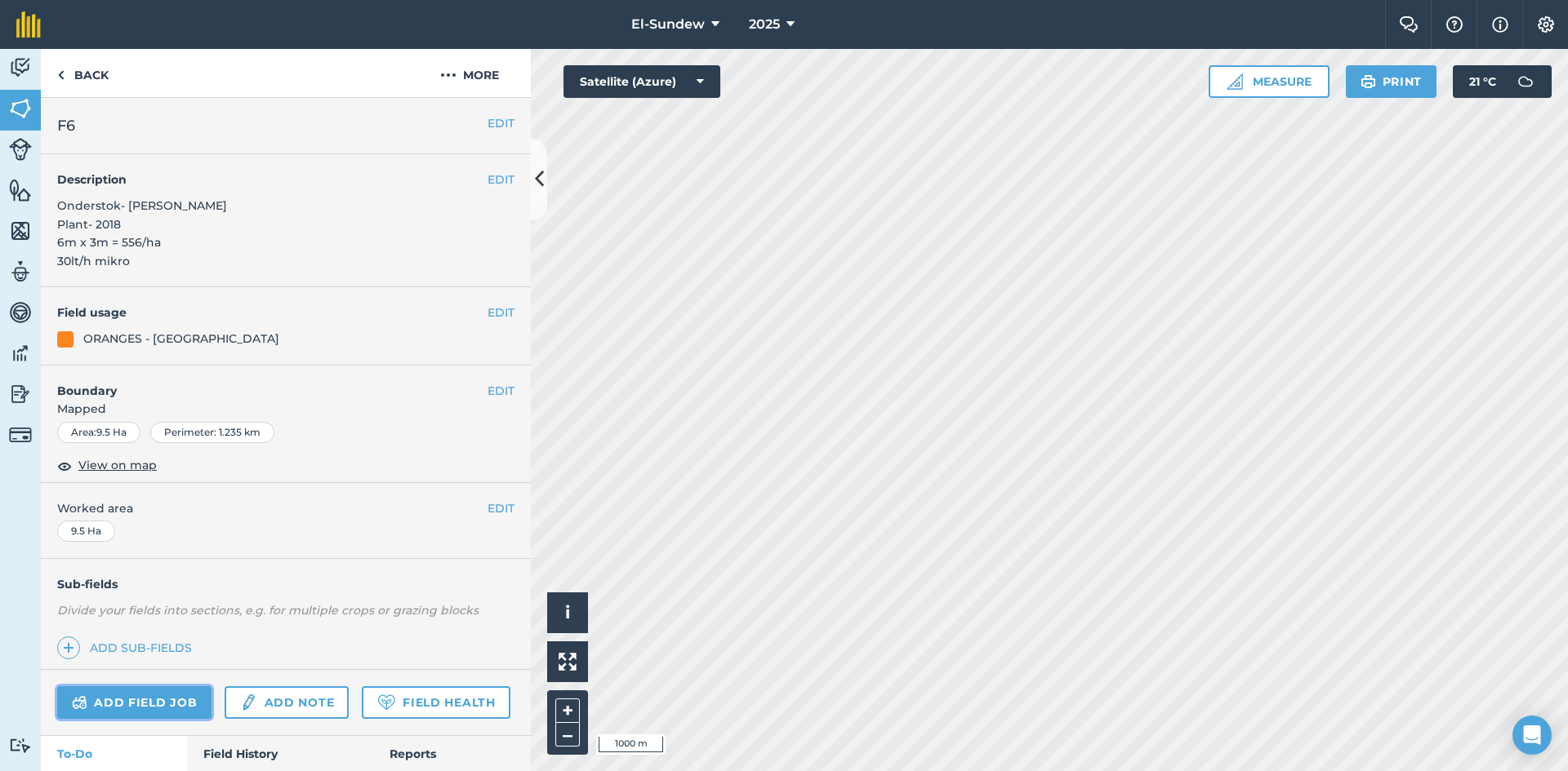
click at [157, 696] on link "Add field job" at bounding box center [134, 702] width 154 height 32
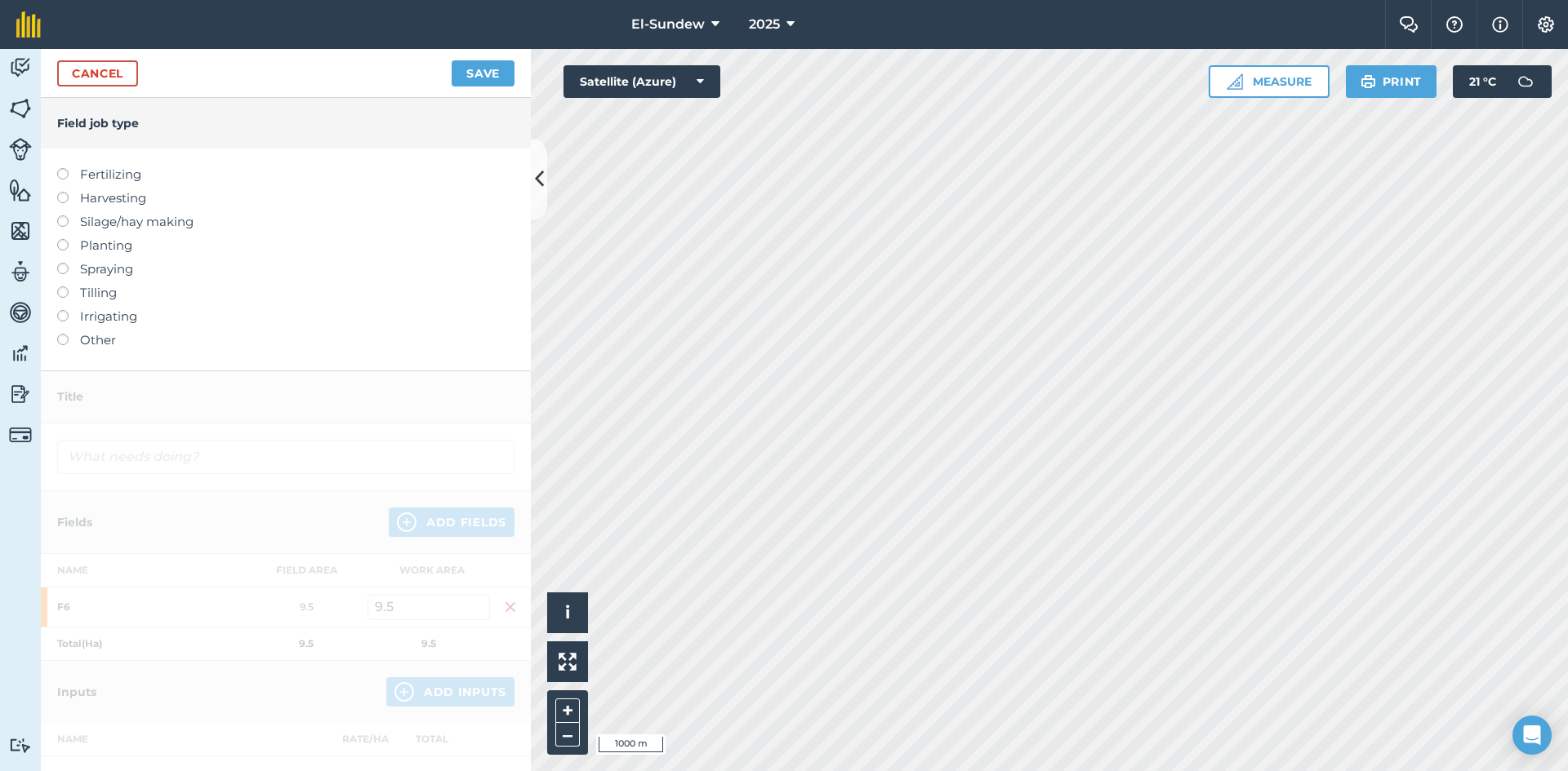
click at [105, 173] on label "Fertilizing" at bounding box center [285, 175] width 457 height 20
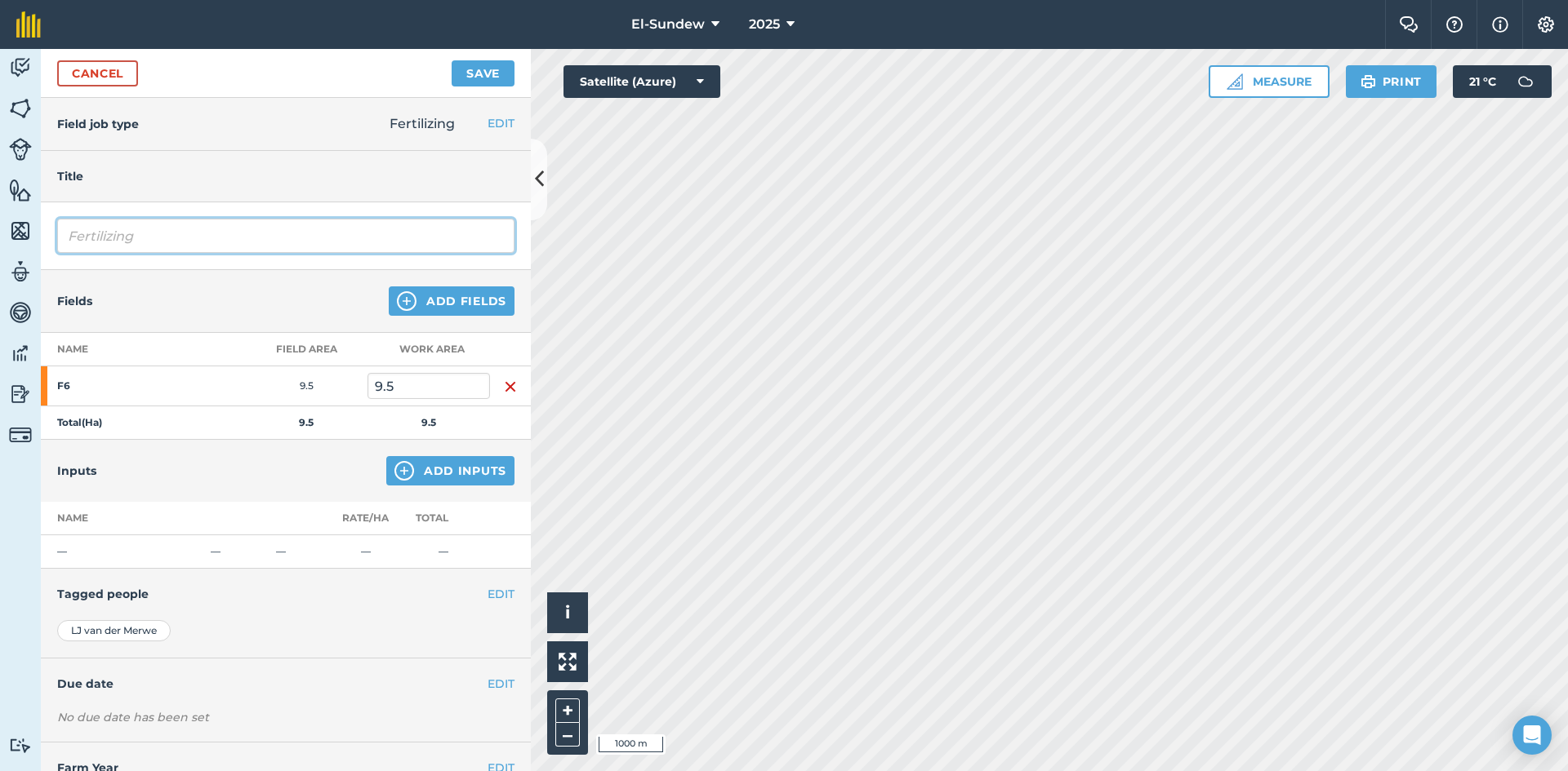
click at [219, 240] on input "Fertilizing" at bounding box center [285, 236] width 457 height 34
type input "Fertilizing-Wk40"
click at [394, 473] on img at bounding box center [404, 471] width 20 height 20
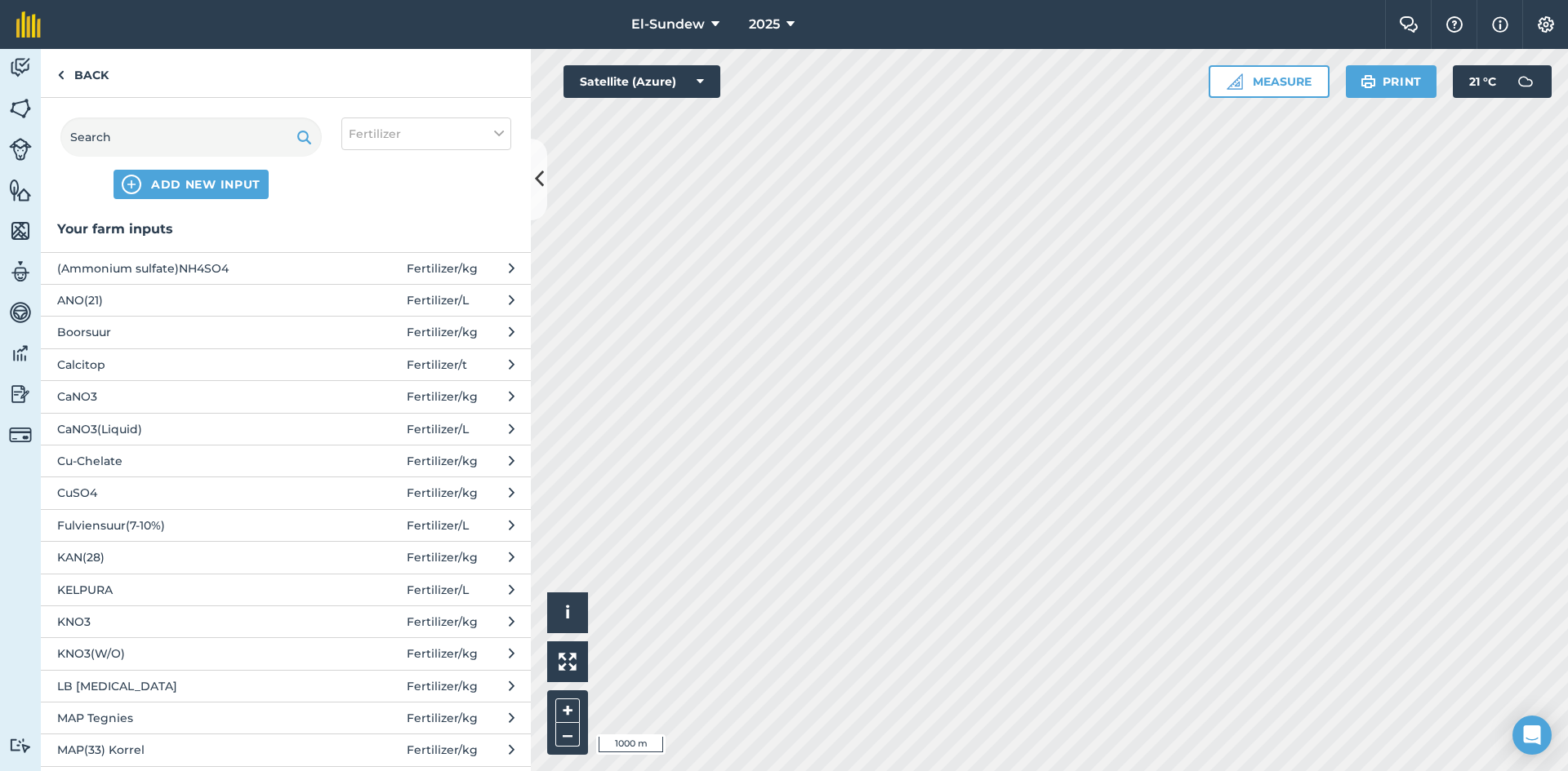
click at [176, 276] on span "(Ammonium sulfate)NH4SO4" at bounding box center [191, 268] width 267 height 18
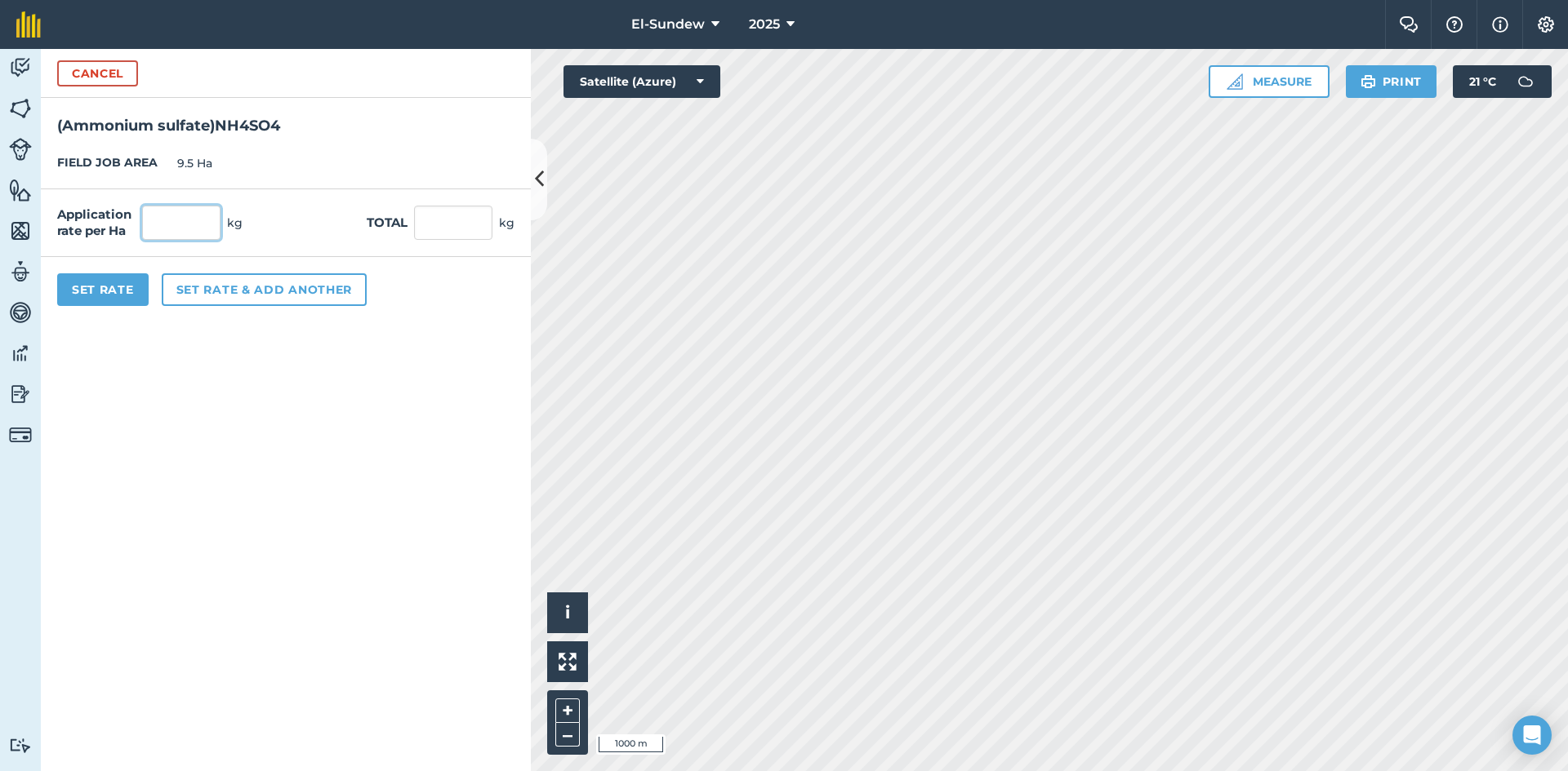
click at [194, 231] on input "text" at bounding box center [182, 222] width 79 height 34
type input "60"
type input "570"
click at [124, 283] on button "Set Rate" at bounding box center [102, 289] width 91 height 32
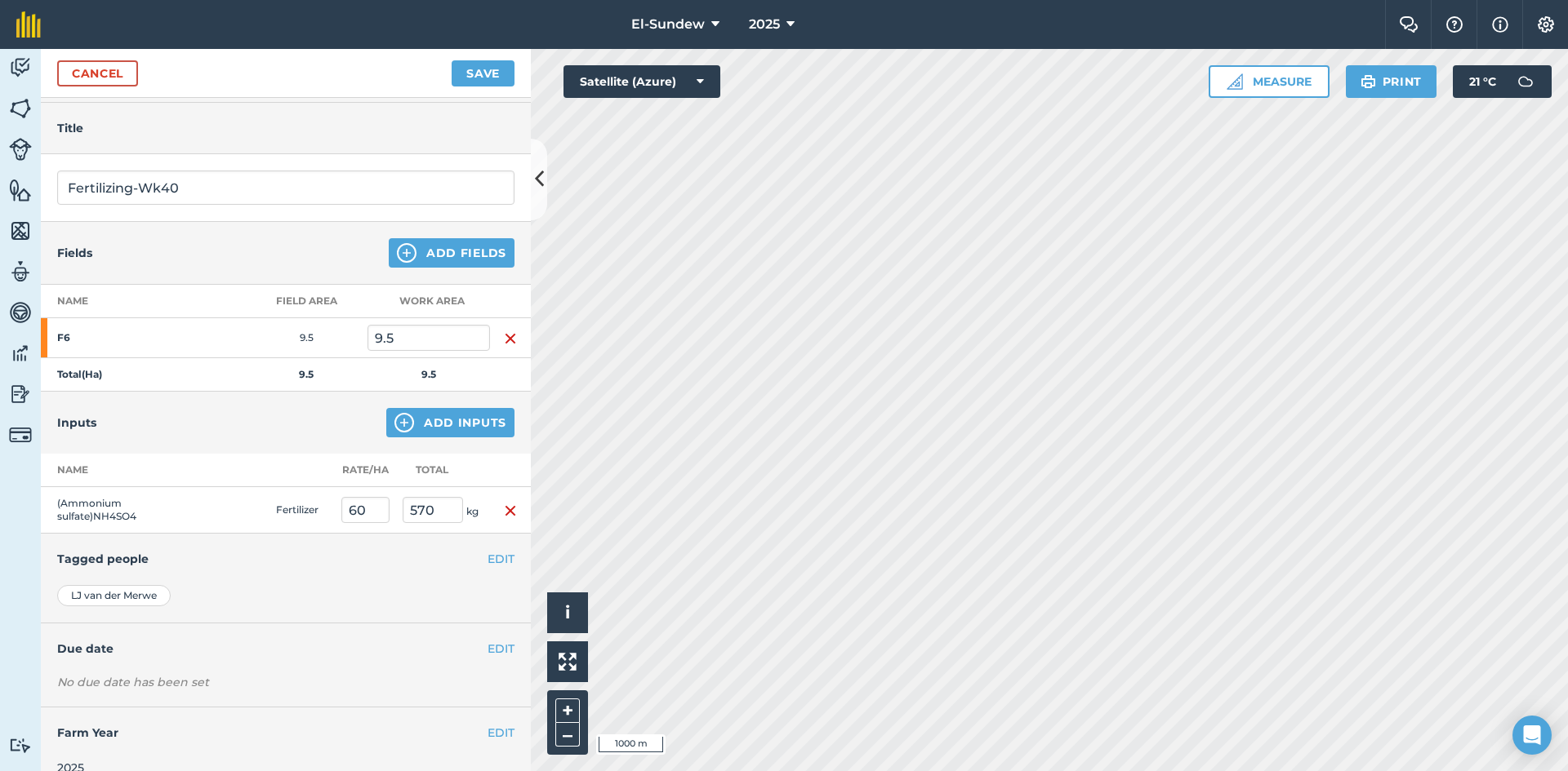
scroll to position [71, 0]
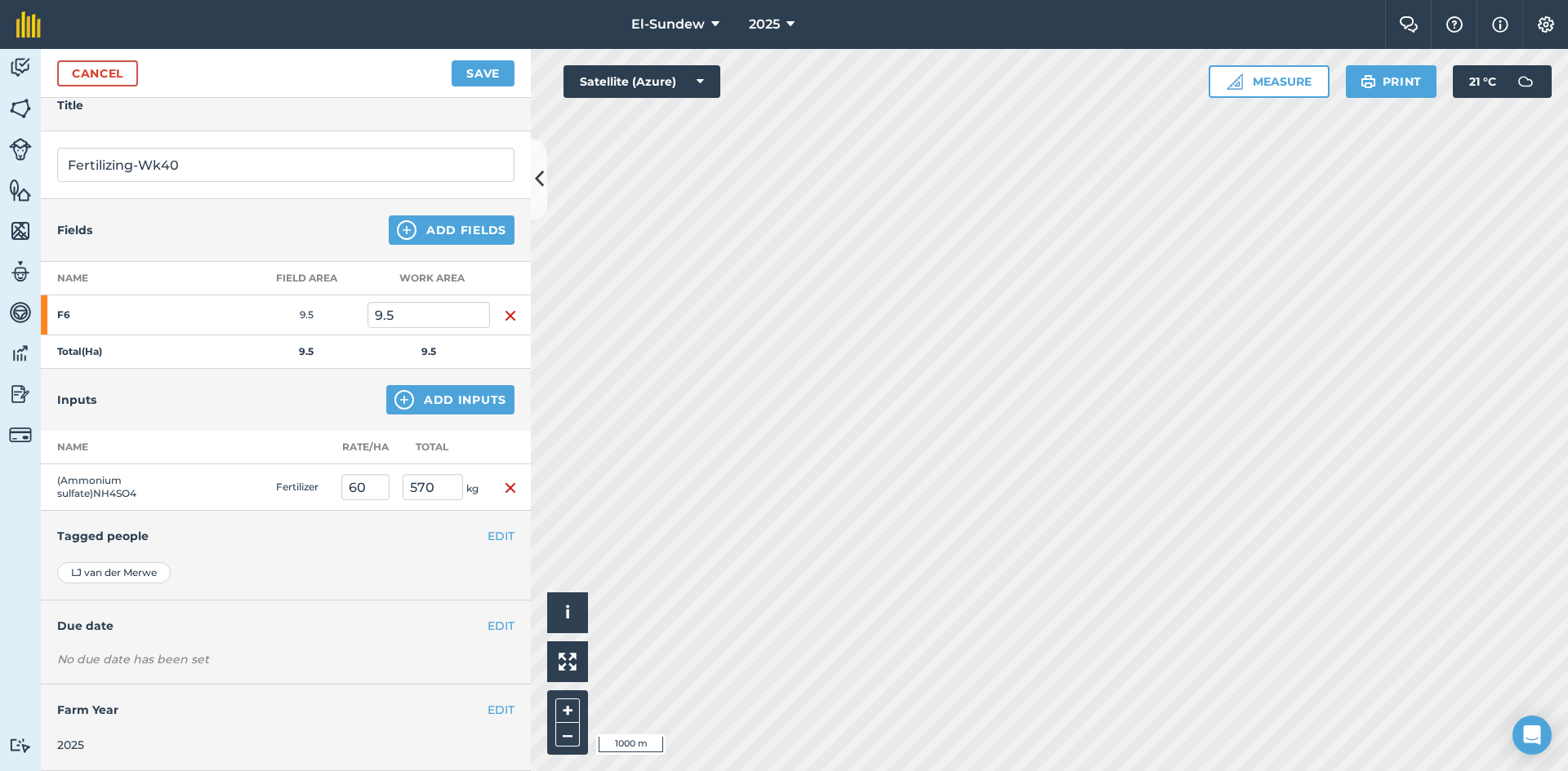
click at [475, 635] on h4 "Due date" at bounding box center [285, 626] width 457 height 18
click at [487, 633] on button "EDIT" at bounding box center [500, 626] width 27 height 18
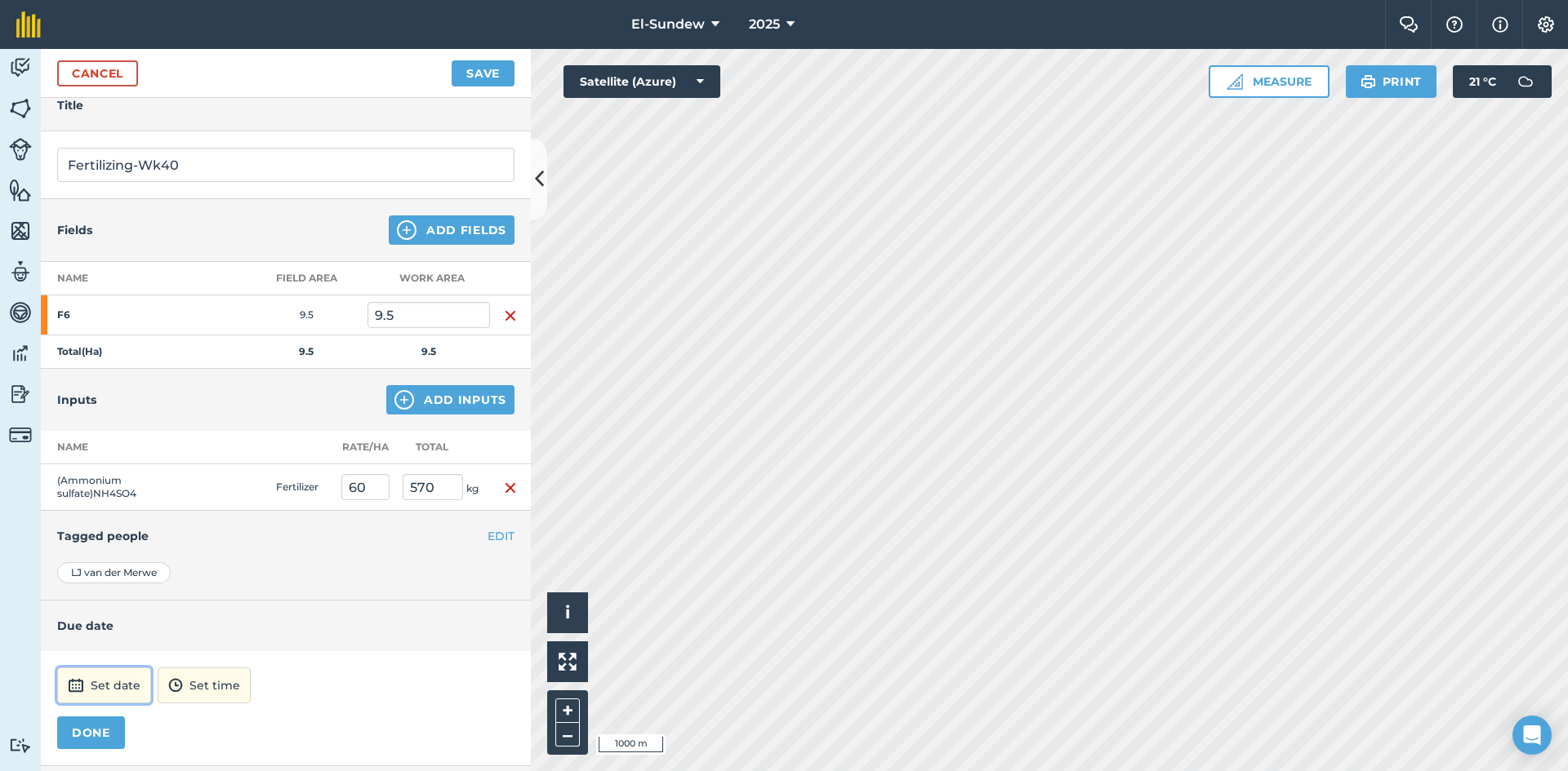
click at [104, 693] on button "Set date" at bounding box center [104, 686] width 94 height 36
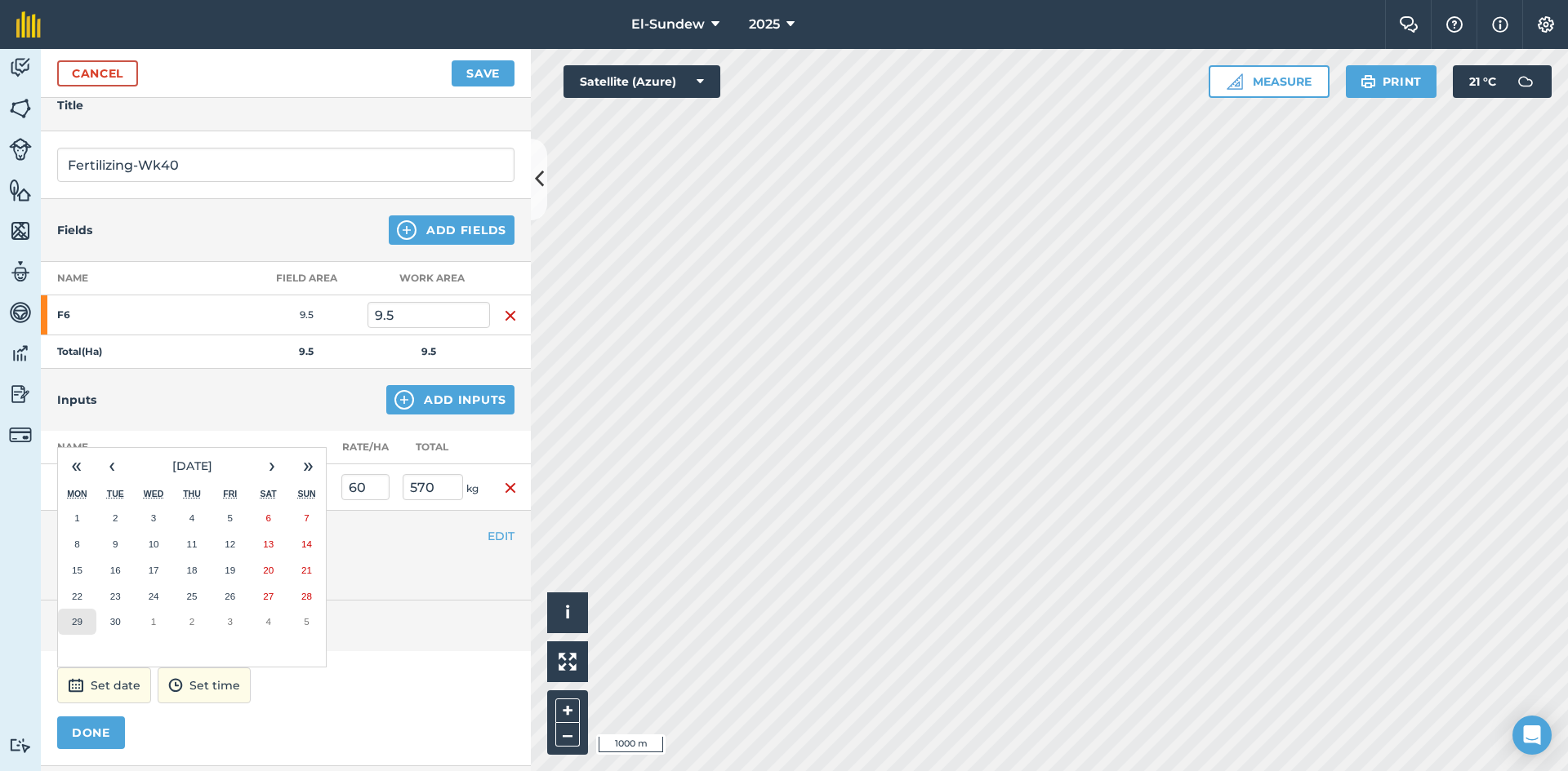
click at [77, 622] on abbr "29" at bounding box center [77, 622] width 11 height 11
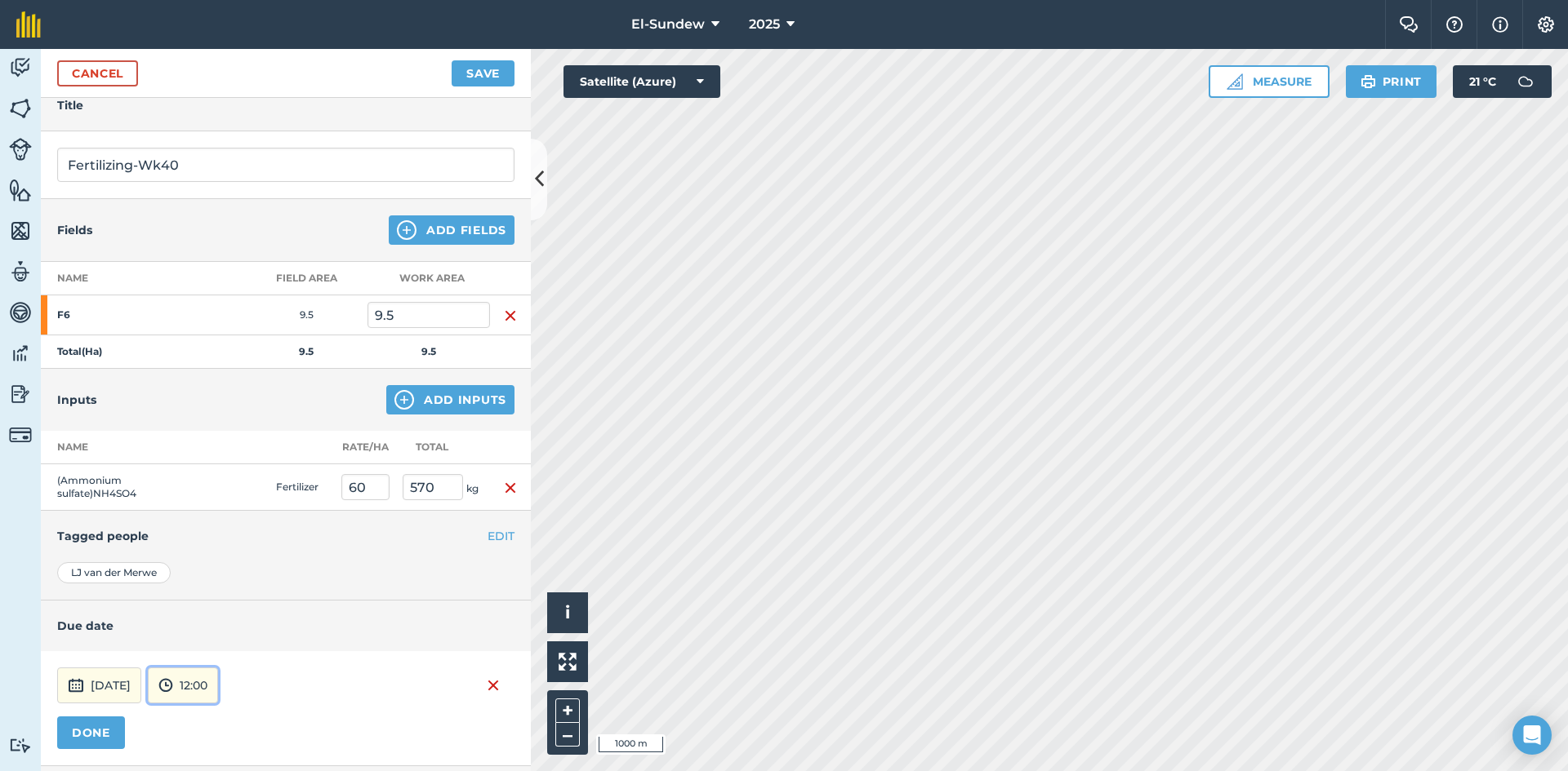
click at [218, 691] on button "12:00" at bounding box center [182, 686] width 70 height 36
click at [209, 600] on button "07:00" at bounding box center [187, 600] width 77 height 27
click at [103, 725] on button "DONE" at bounding box center [90, 733] width 68 height 32
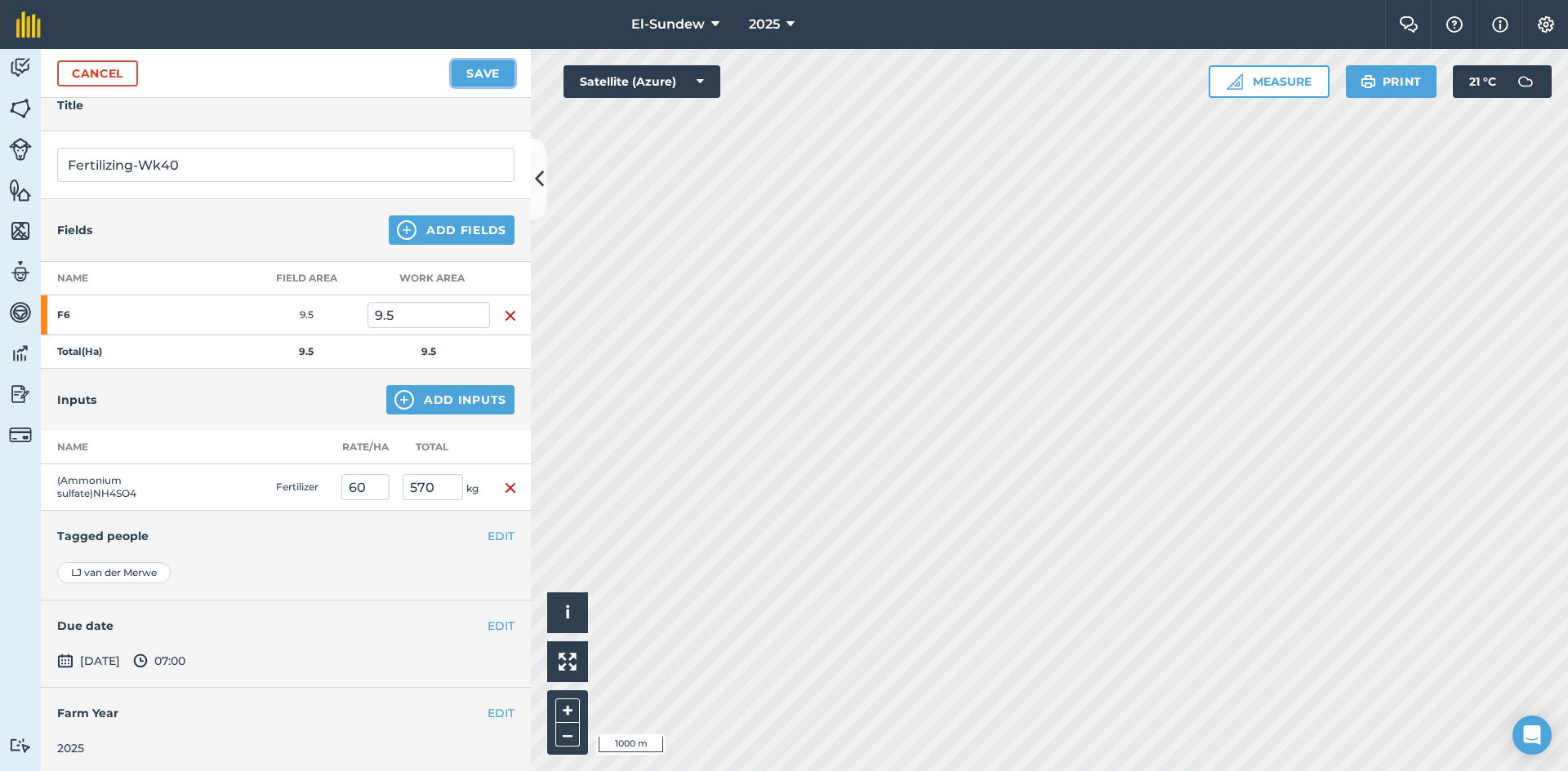
click at [481, 72] on button "Save" at bounding box center [483, 74] width 63 height 27
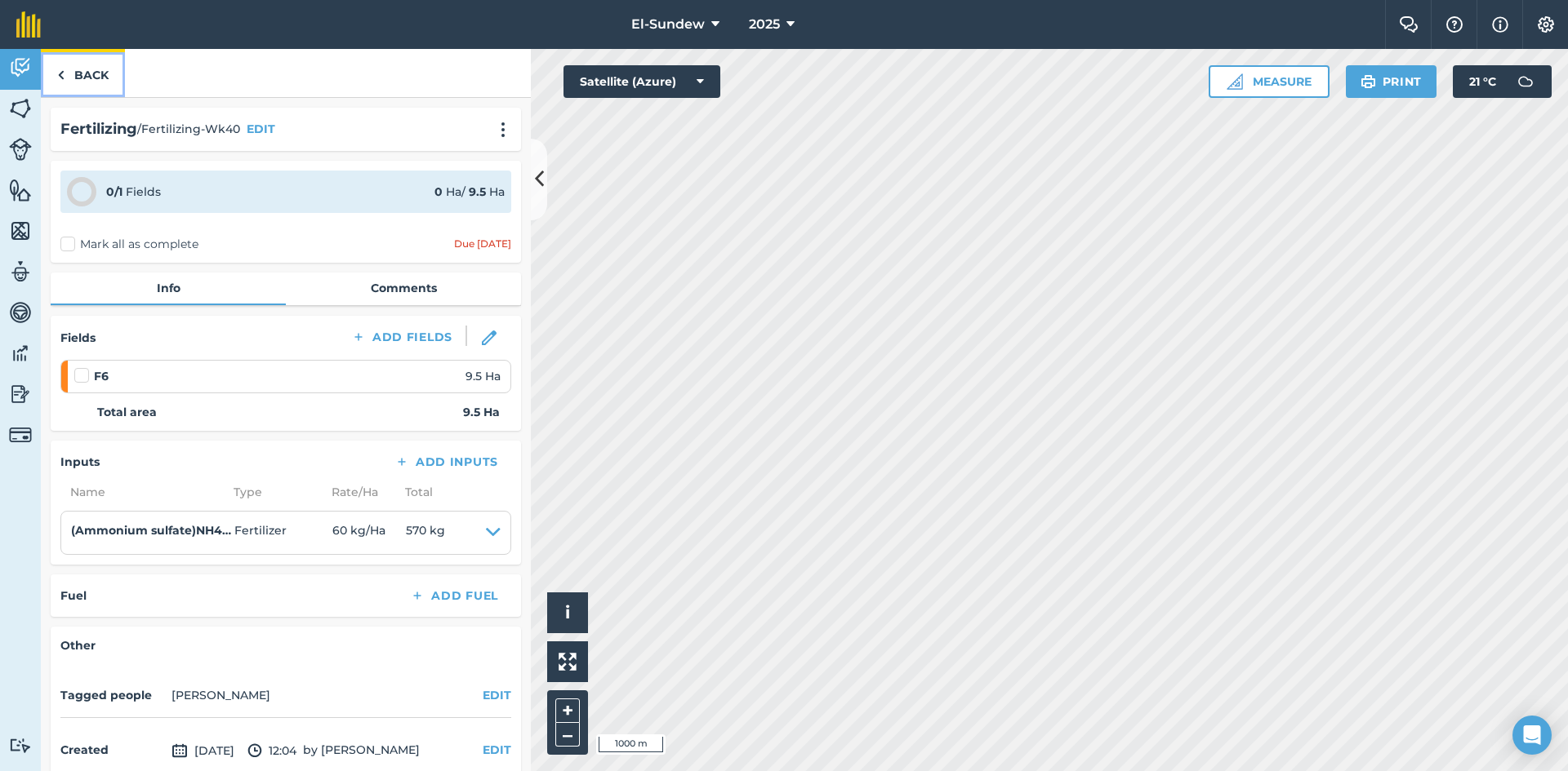
click at [92, 73] on link "Back" at bounding box center [84, 73] width 84 height 48
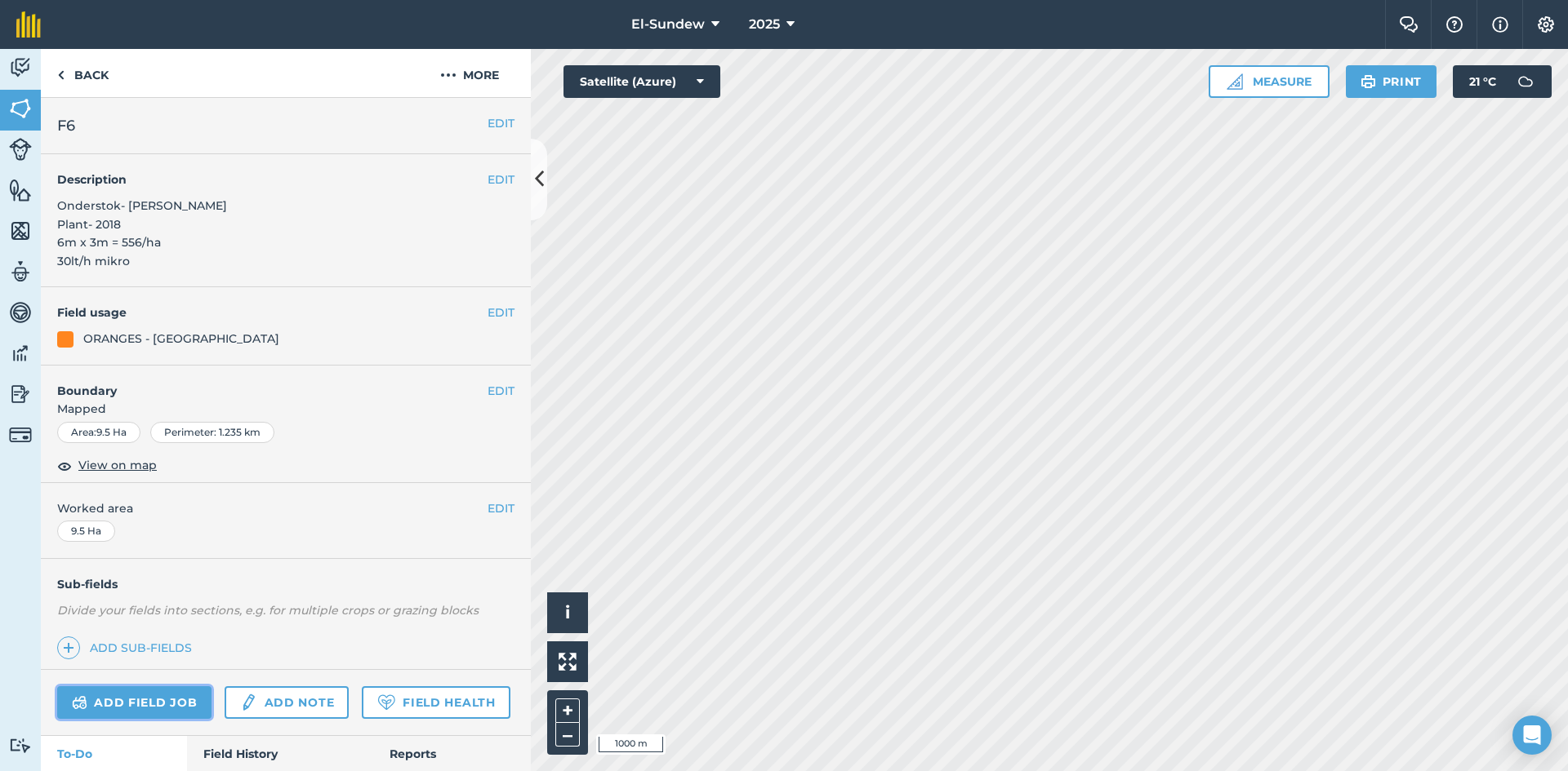
click at [182, 696] on link "Add field job" at bounding box center [134, 702] width 154 height 32
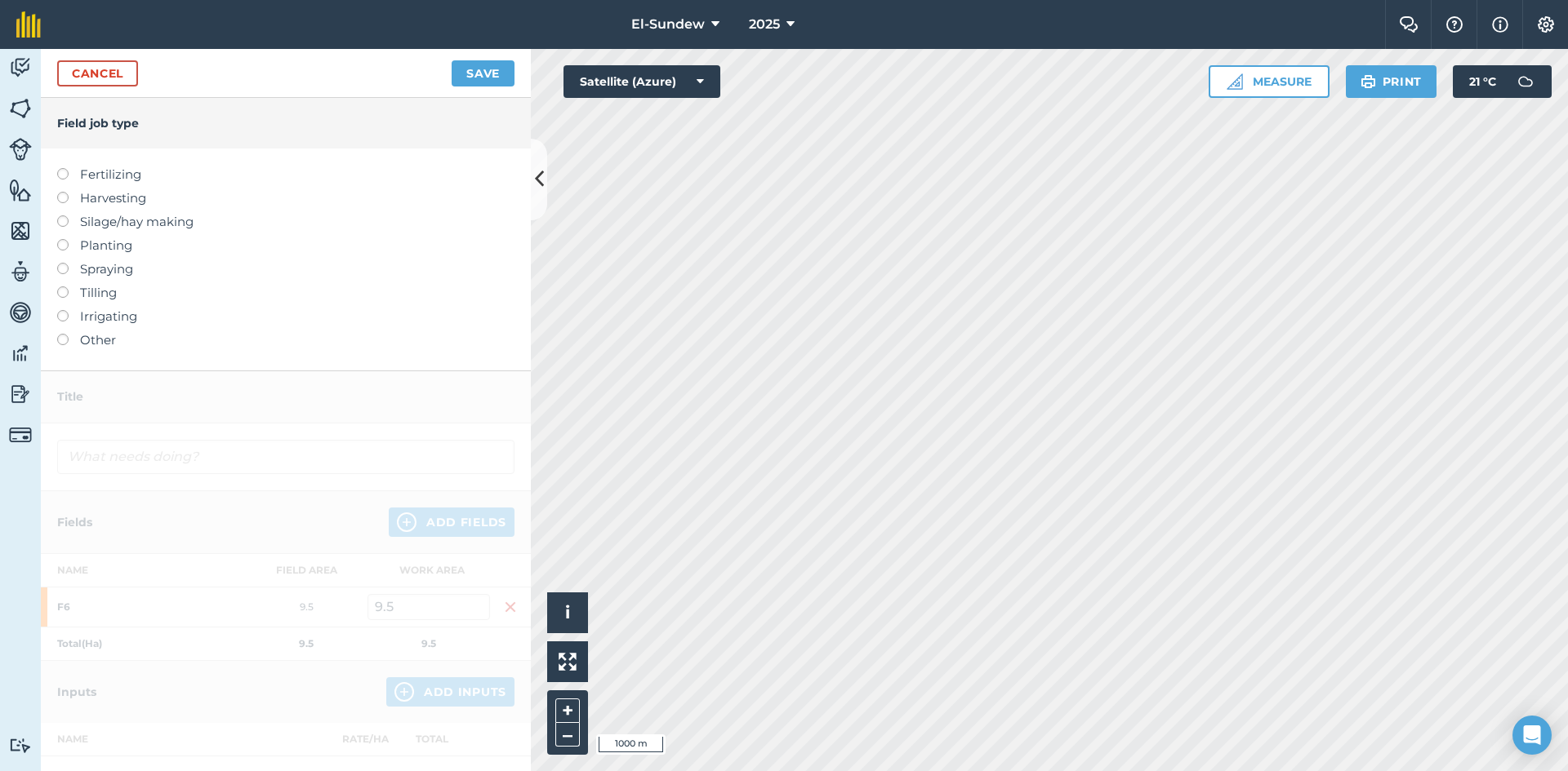
click at [124, 172] on label "Fertilizing" at bounding box center [285, 175] width 457 height 20
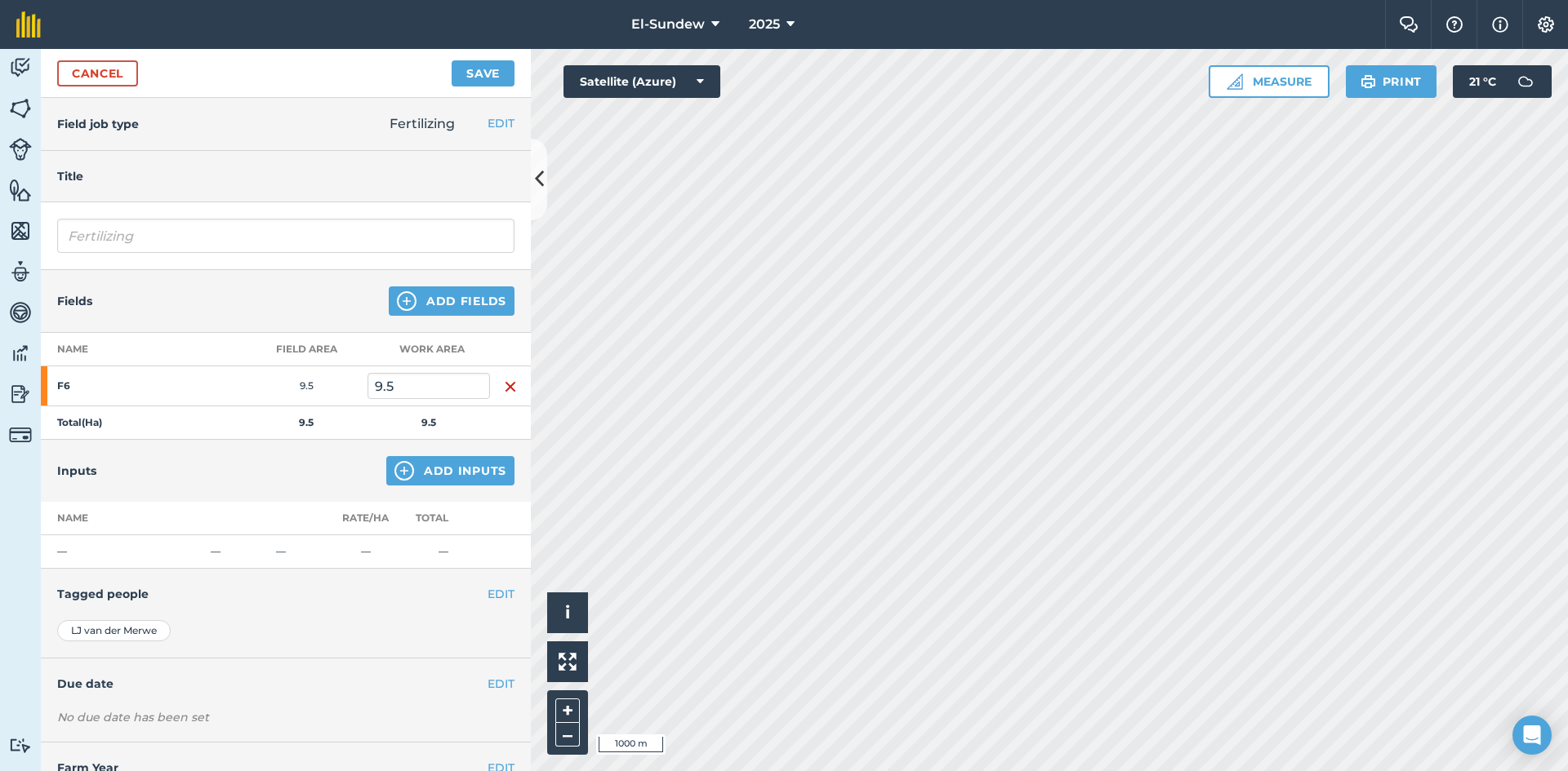
click at [207, 218] on div "Fertilizing" at bounding box center [286, 236] width 490 height 68
click at [207, 226] on input "Fertilizing" at bounding box center [285, 236] width 457 height 34
type input "Fertilizing-Wk41"
click at [405, 480] on button "Add Inputs" at bounding box center [450, 471] width 128 height 29
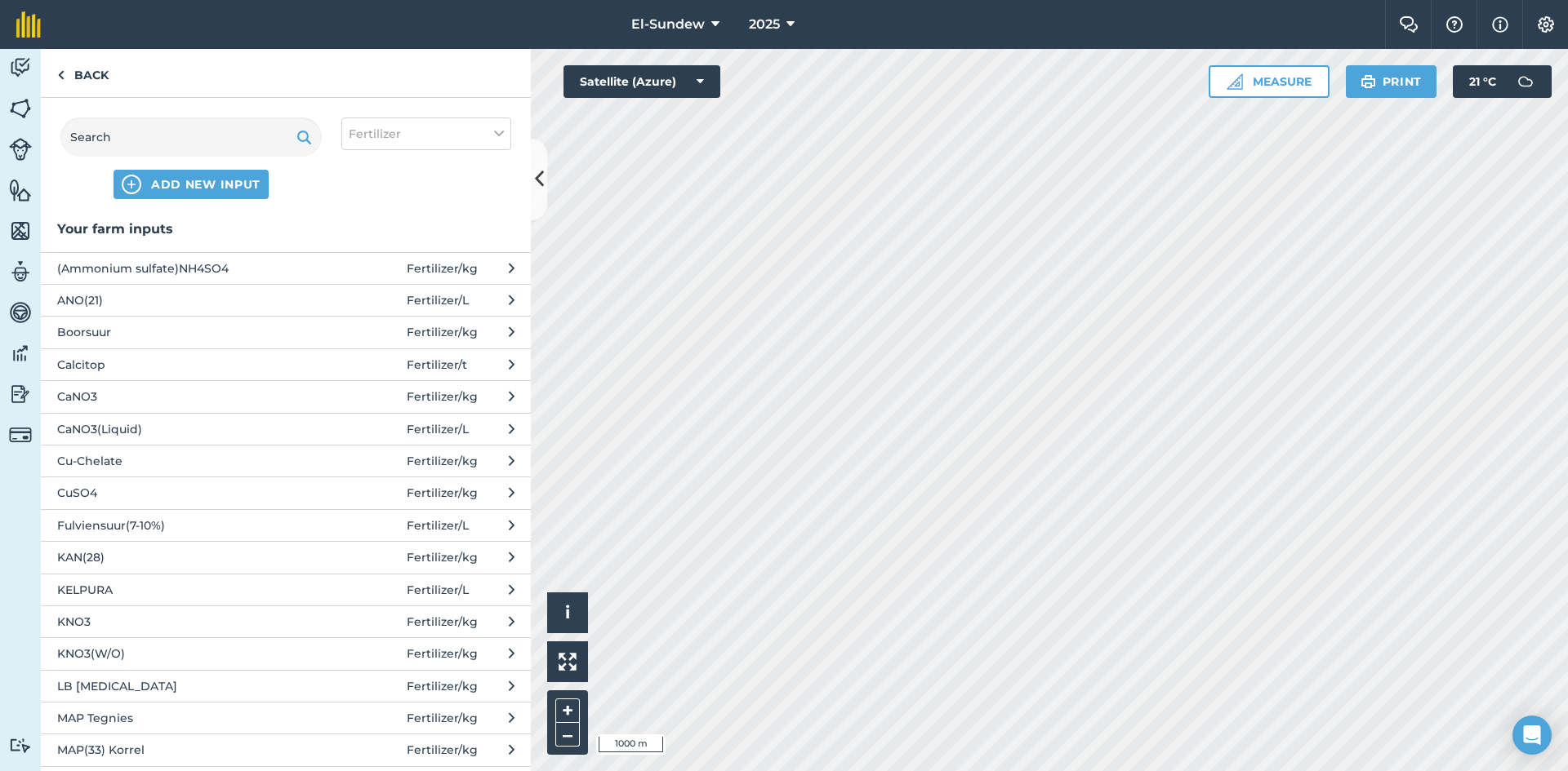
click at [171, 527] on span "Fulviensuur(7-10%)" at bounding box center [191, 525] width 267 height 18
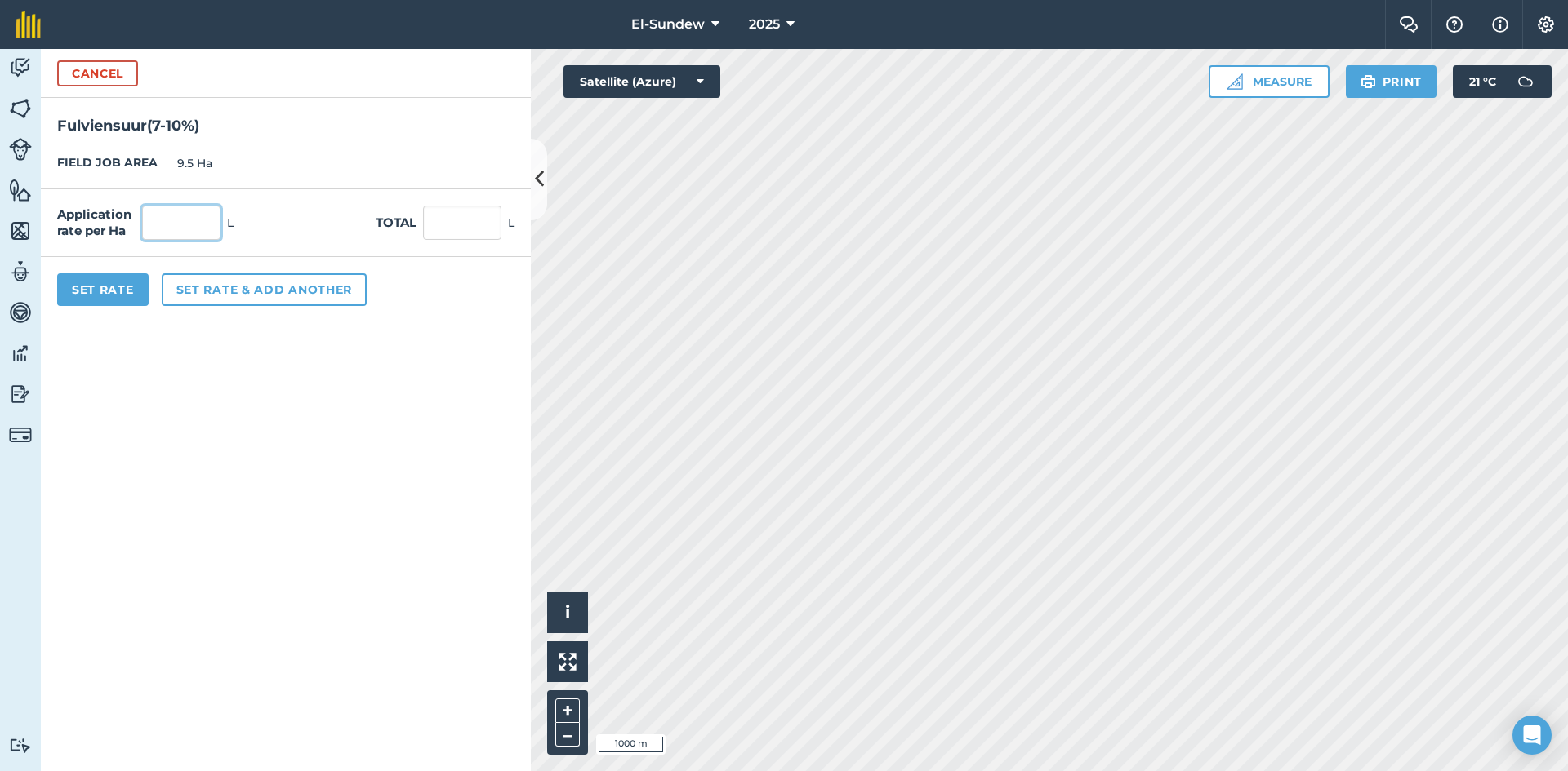
click at [203, 218] on input "text" at bounding box center [182, 222] width 79 height 34
type input "3"
type input "28.5"
click at [117, 275] on button "Set Rate" at bounding box center [102, 289] width 91 height 32
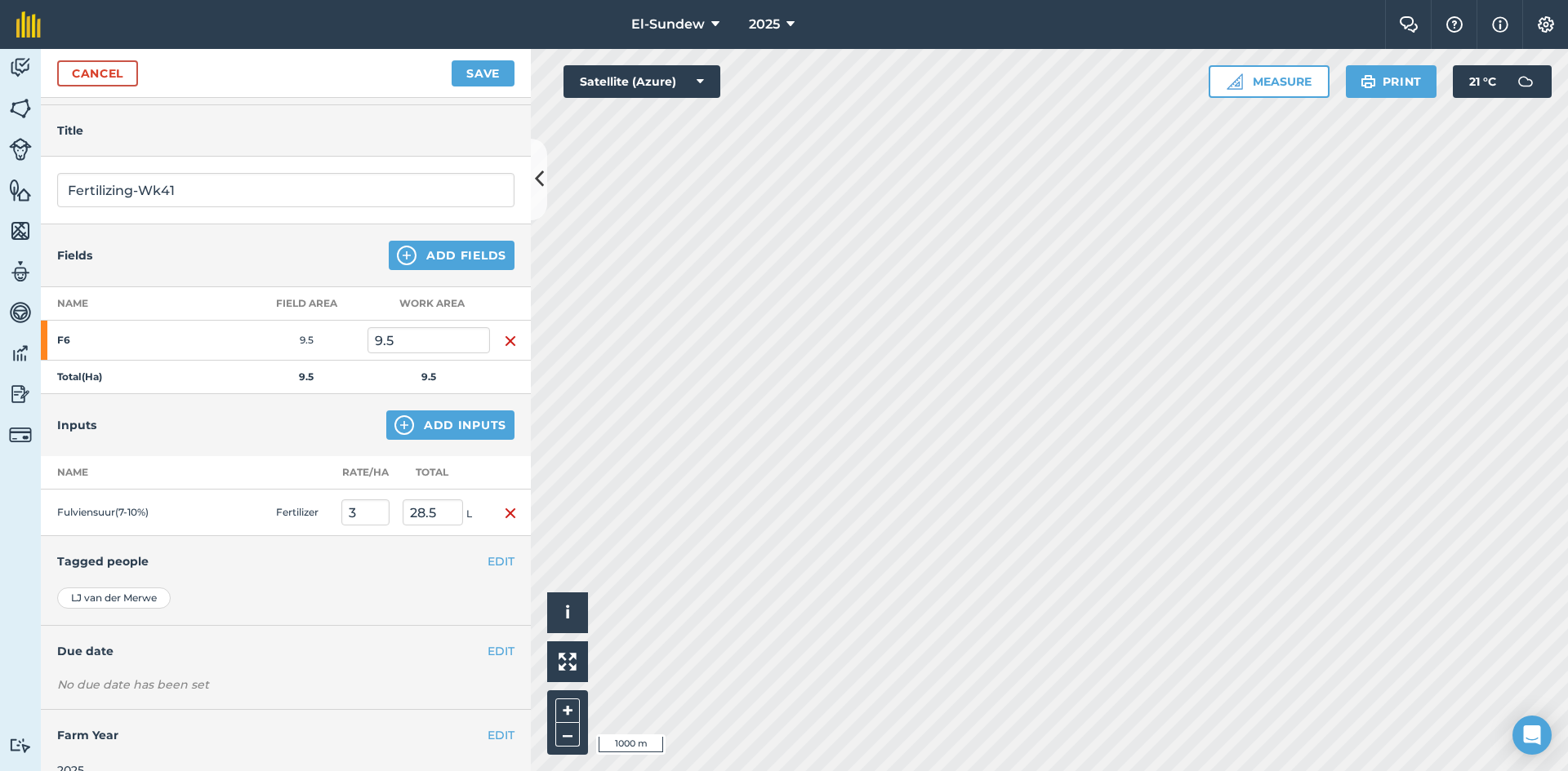
scroll to position [71, 0]
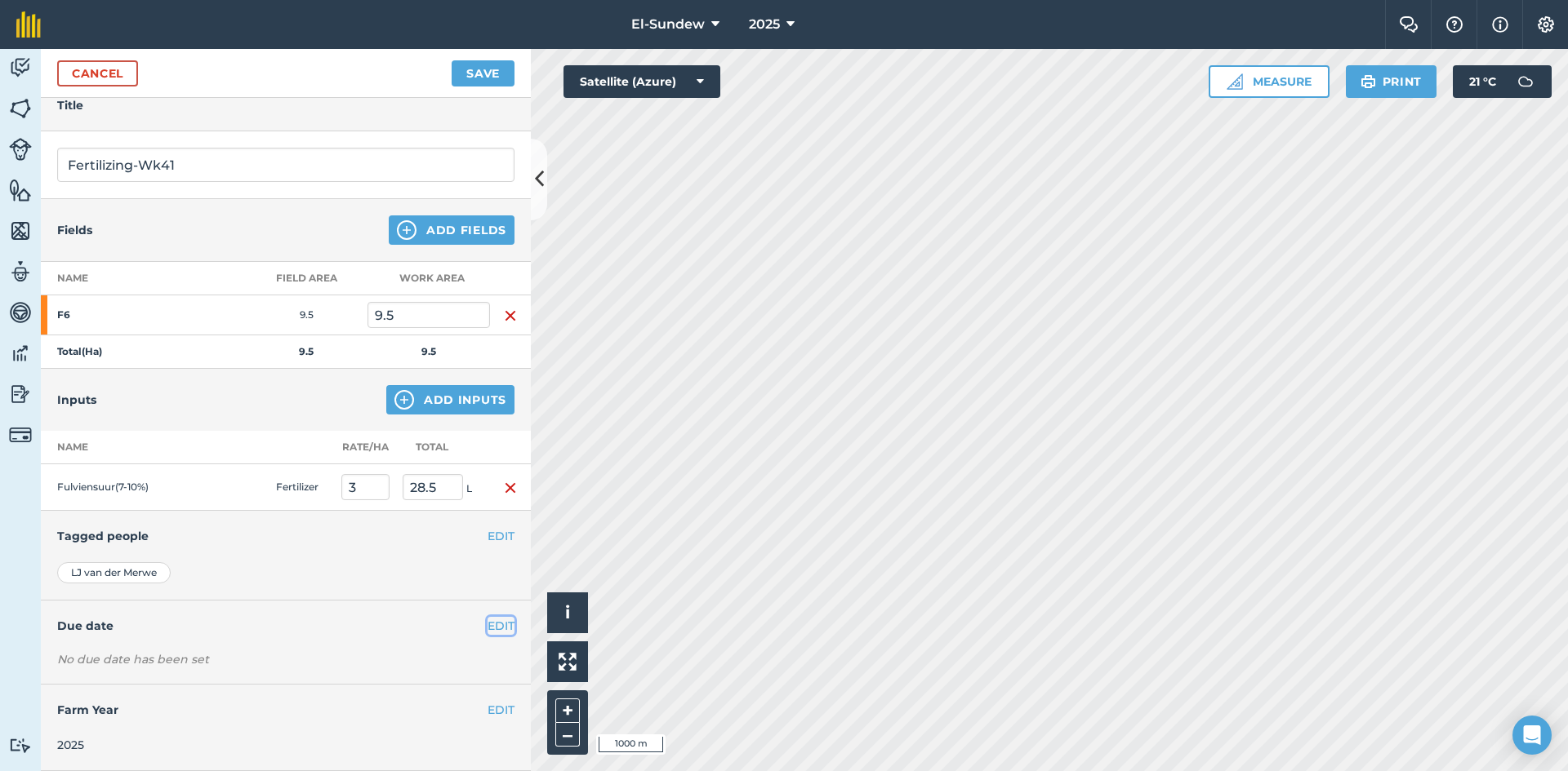
click at [489, 622] on button "EDIT" at bounding box center [500, 626] width 27 height 18
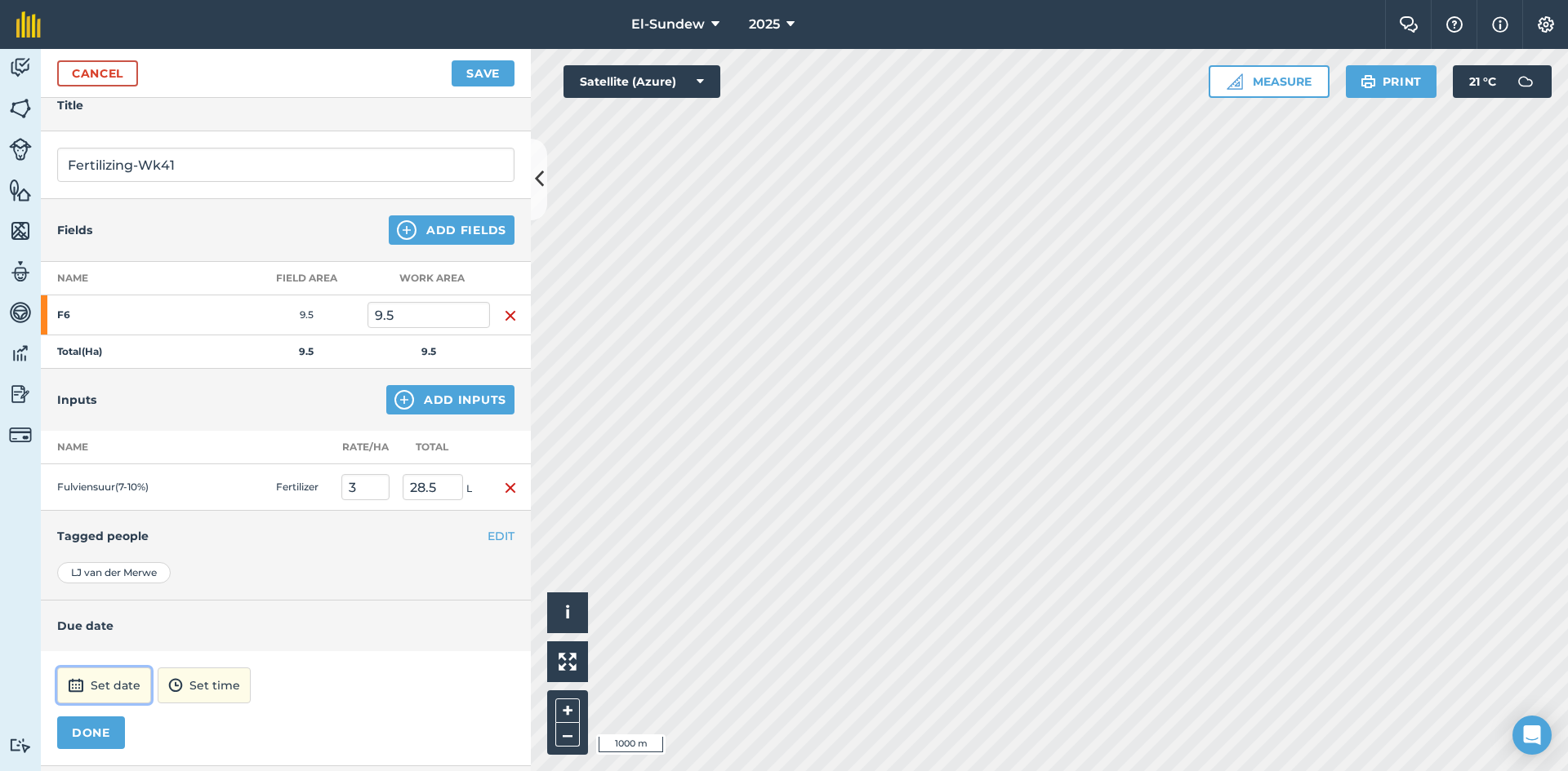
click at [116, 699] on button "Set date" at bounding box center [104, 686] width 94 height 36
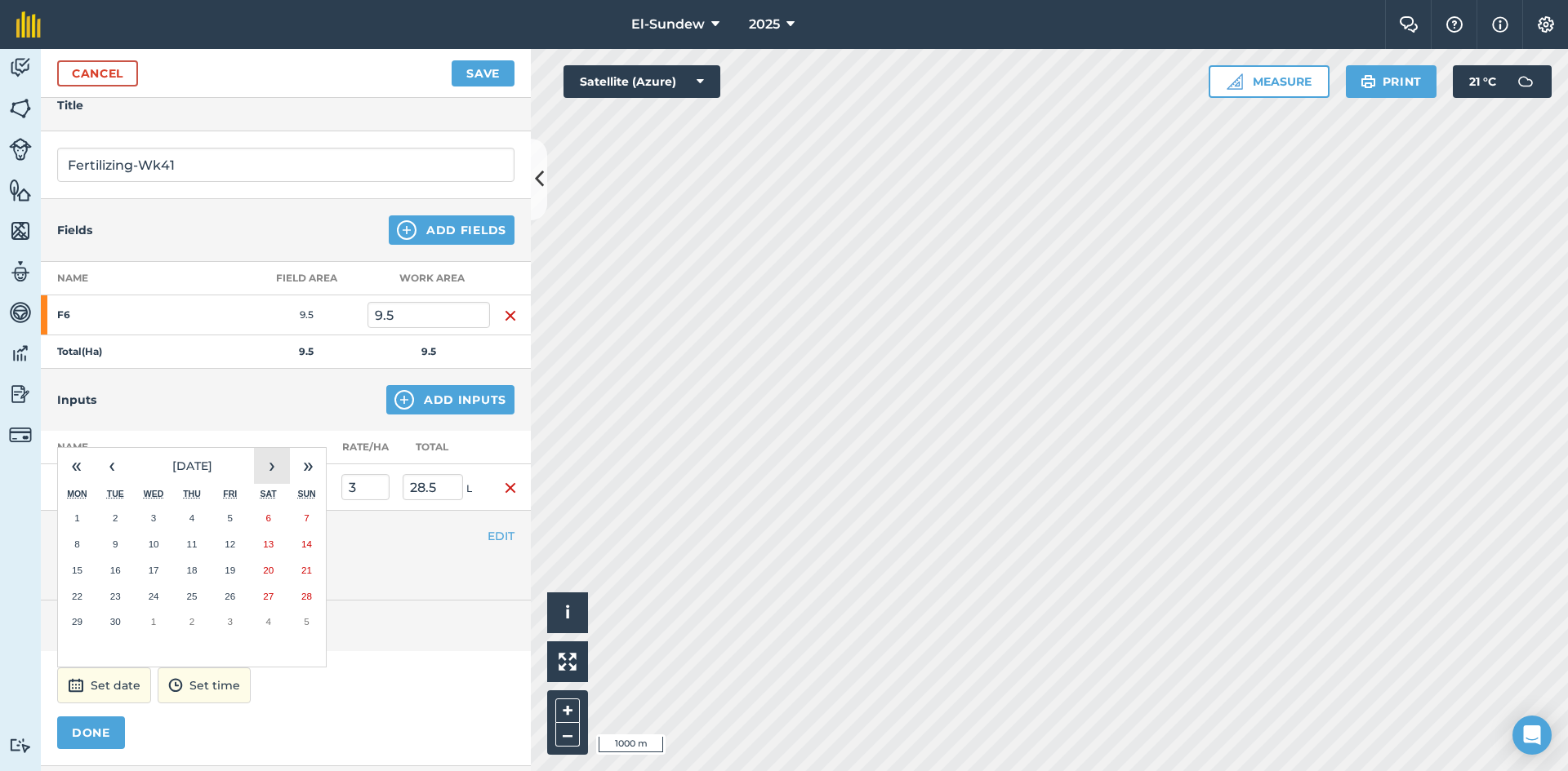
click at [271, 461] on button "›" at bounding box center [271, 466] width 36 height 36
click at [80, 539] on button "6" at bounding box center [77, 544] width 38 height 27
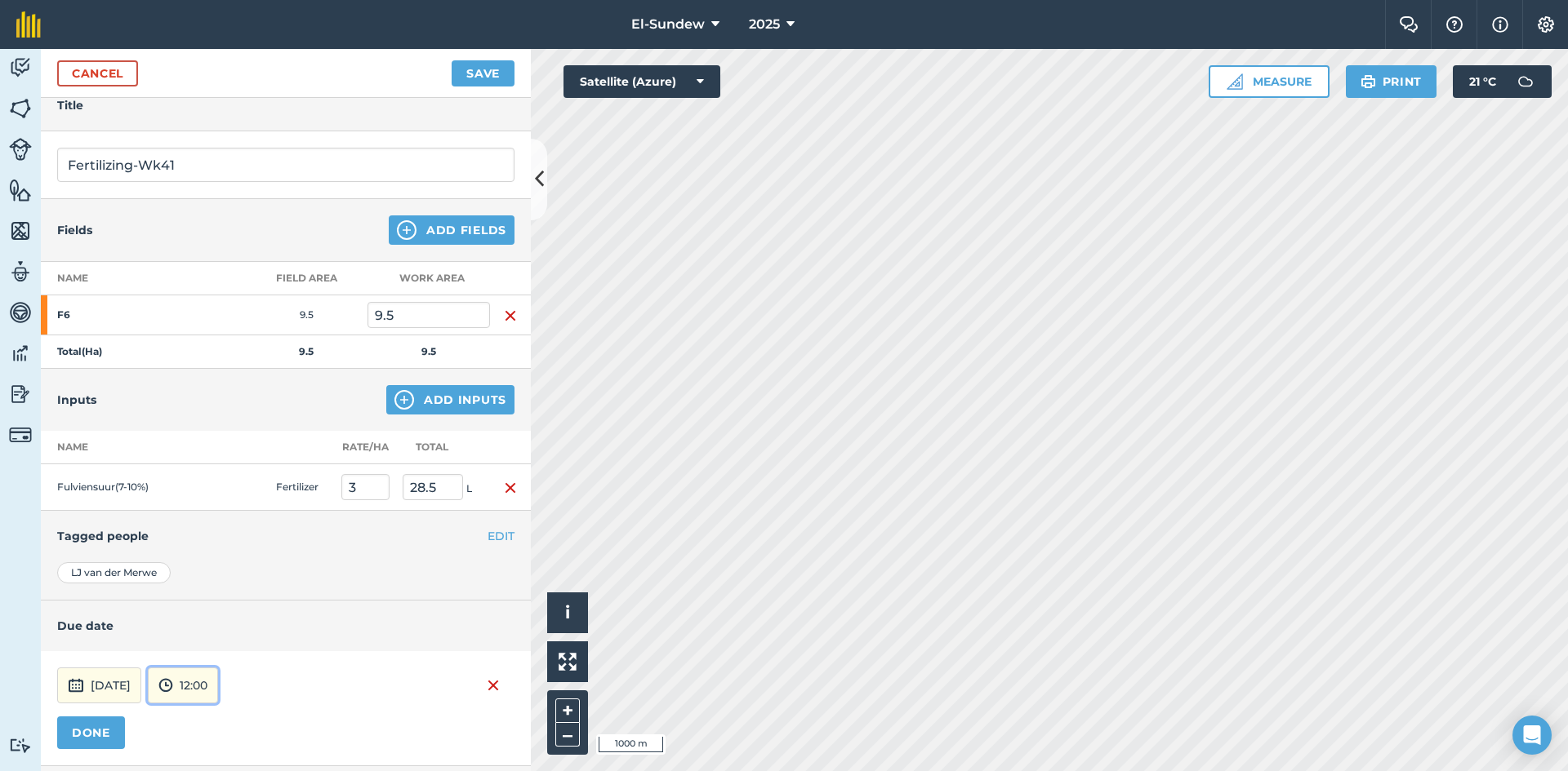
click at [218, 683] on button "12:00" at bounding box center [182, 686] width 70 height 36
click at [220, 593] on button "07:00" at bounding box center [187, 600] width 77 height 27
click at [94, 742] on button "DONE" at bounding box center [90, 733] width 68 height 32
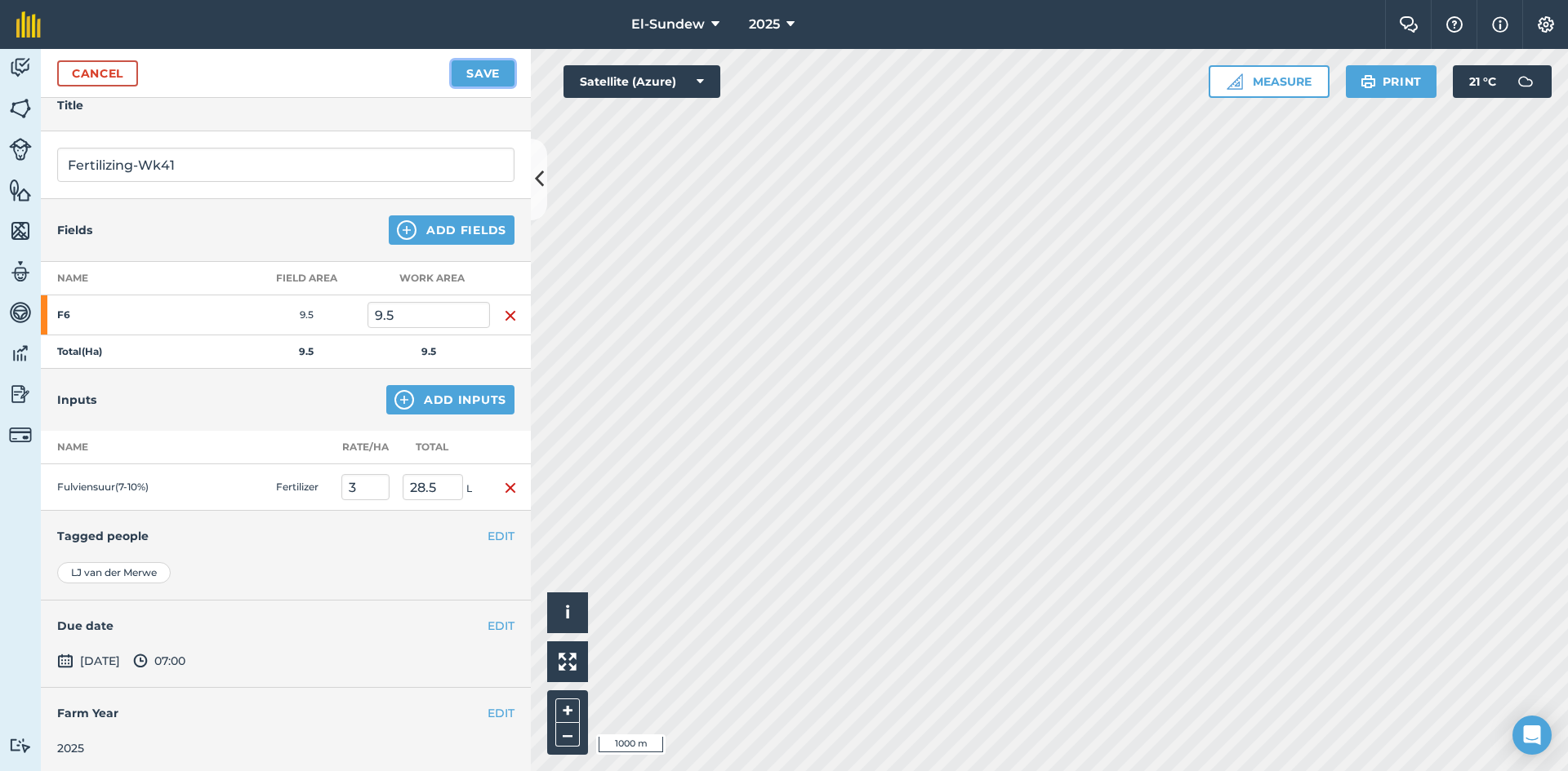
click at [481, 69] on button "Save" at bounding box center [483, 74] width 63 height 27
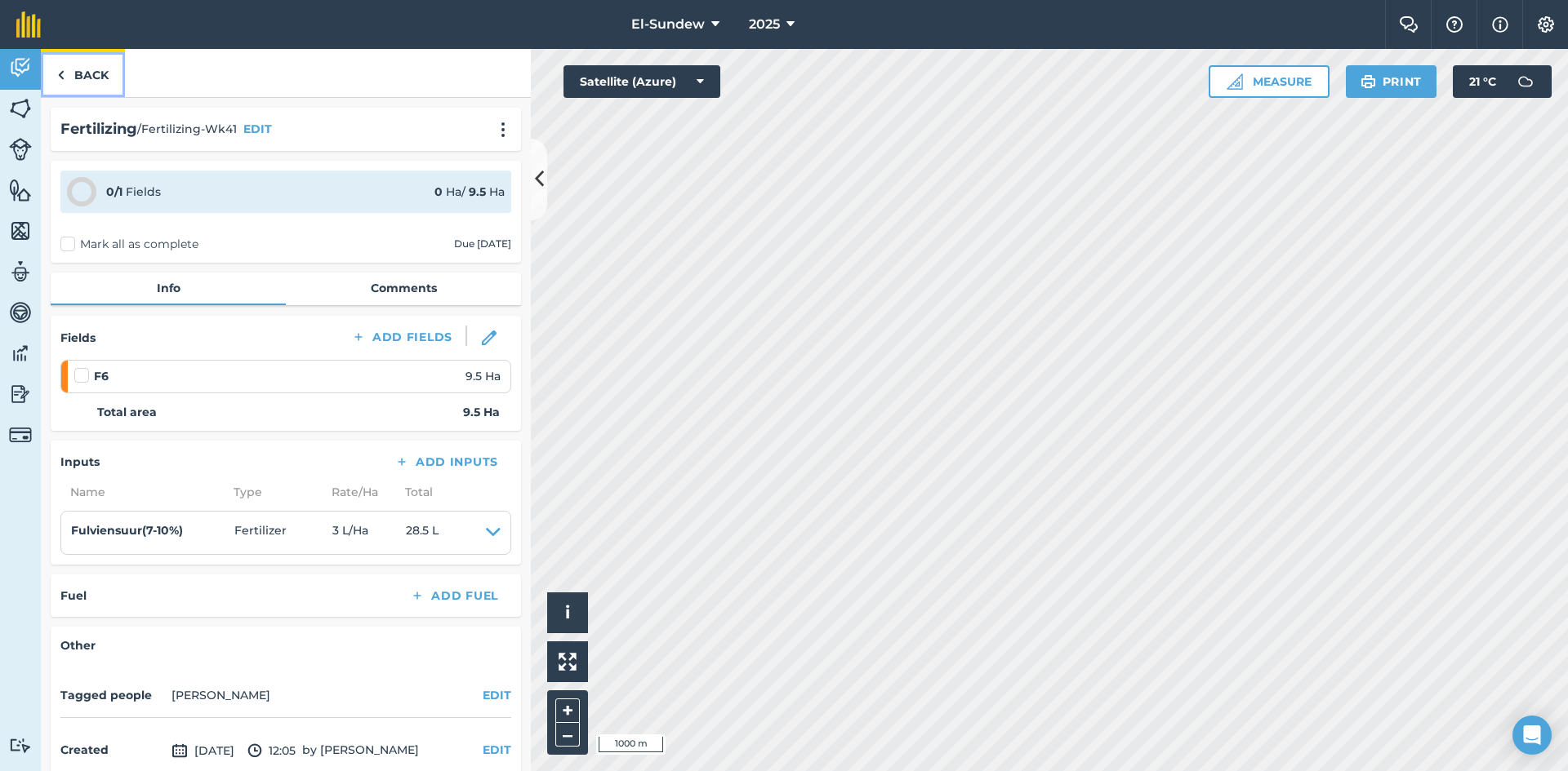
click at [102, 89] on link "Back" at bounding box center [84, 73] width 84 height 48
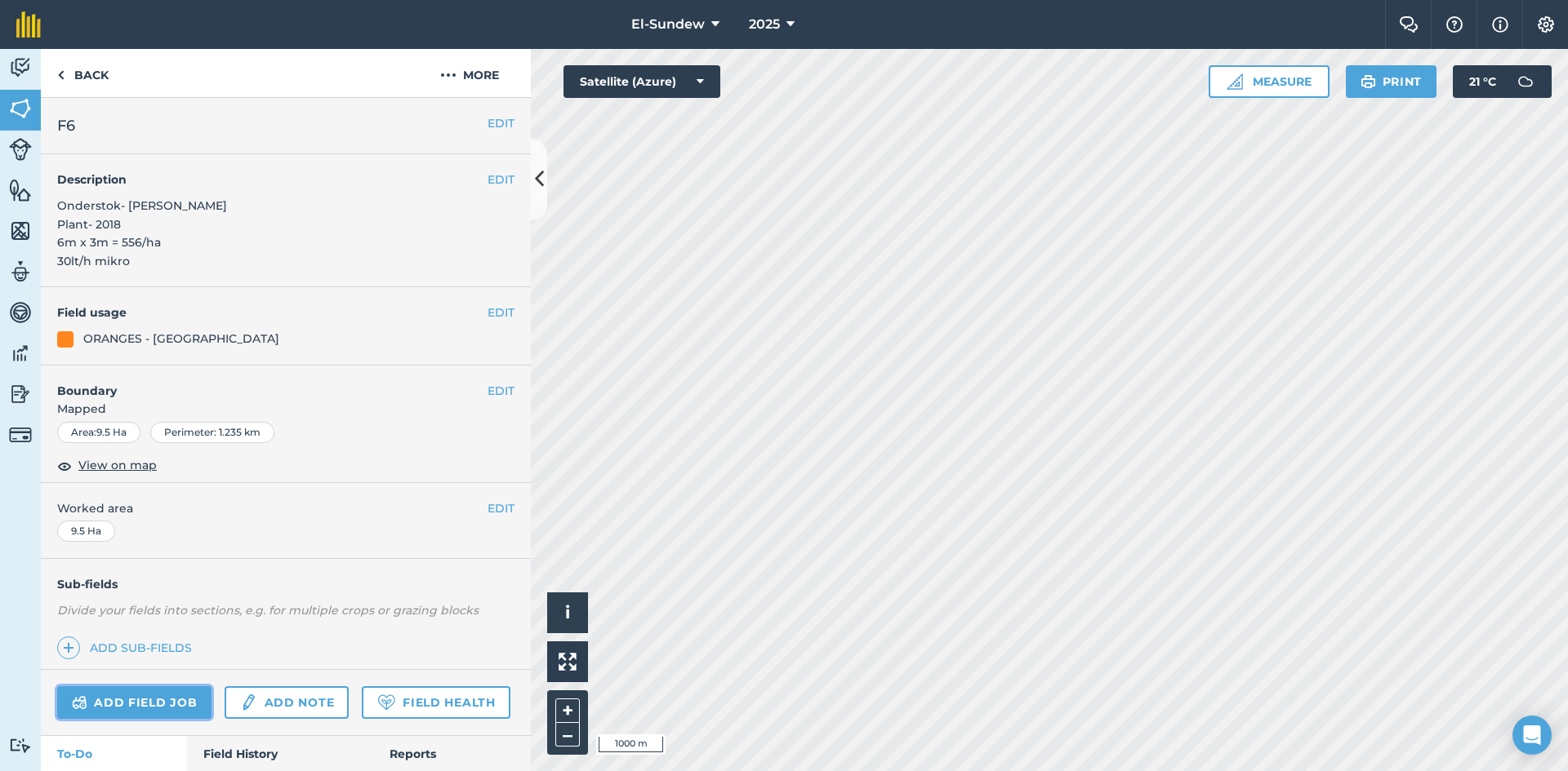
click at [176, 713] on link "Add field job" at bounding box center [134, 702] width 154 height 32
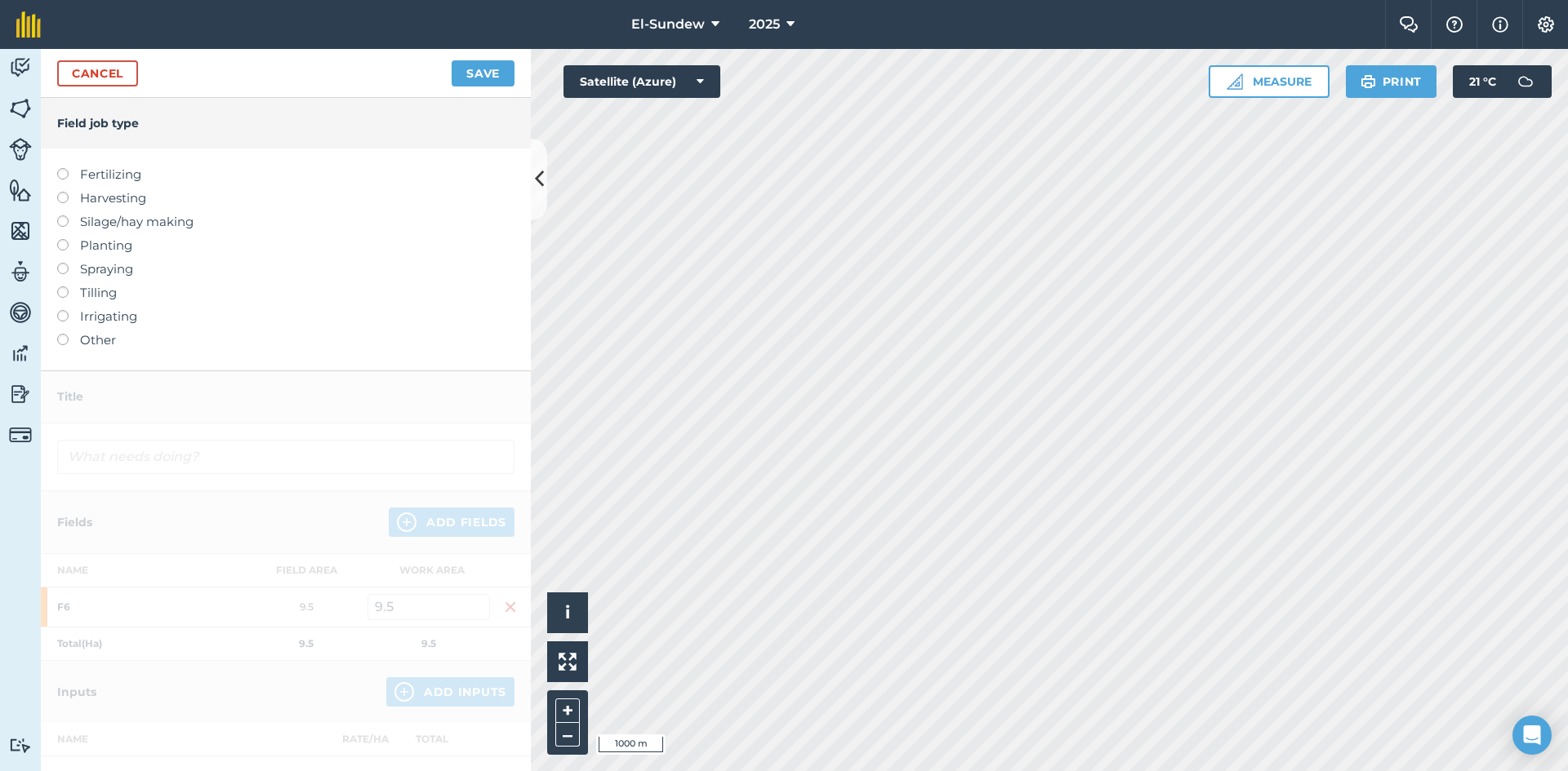
click at [121, 170] on label "Fertilizing" at bounding box center [285, 175] width 457 height 20
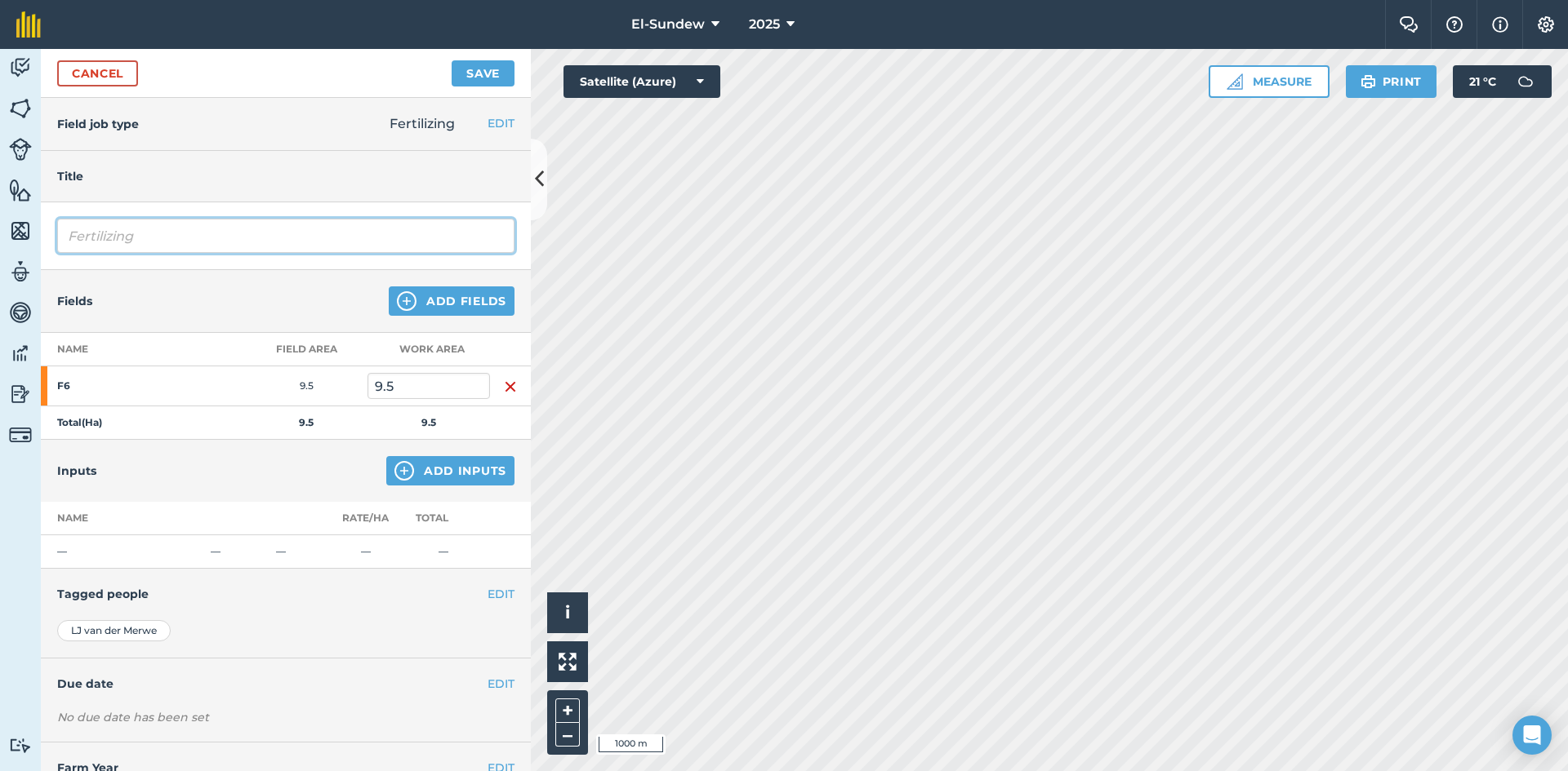
click at [243, 241] on input "Fertilizing" at bounding box center [285, 236] width 457 height 34
type input "Fertilizing-Wk41"
click at [394, 472] on img at bounding box center [404, 471] width 20 height 20
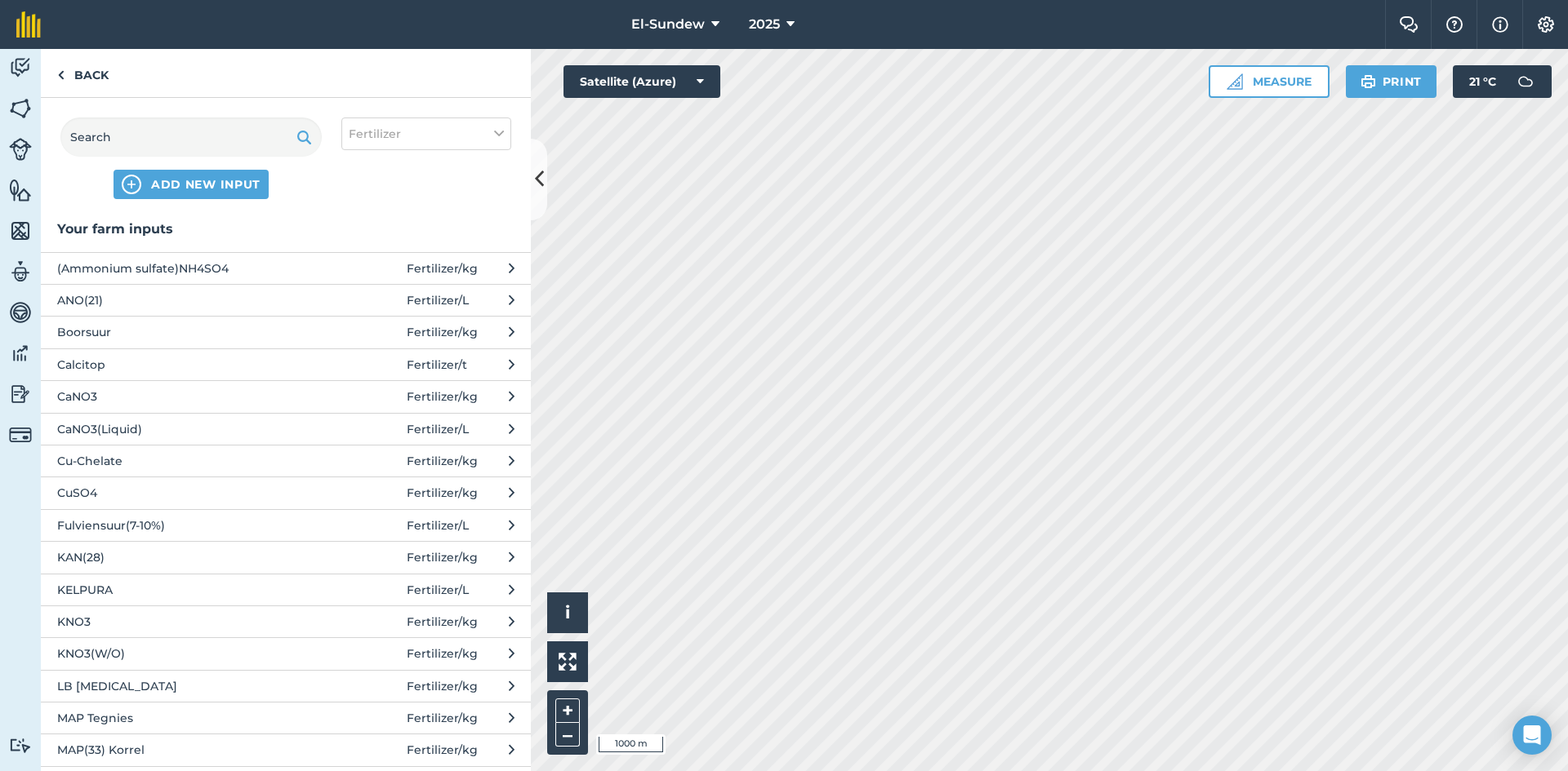
scroll to position [272, 0]
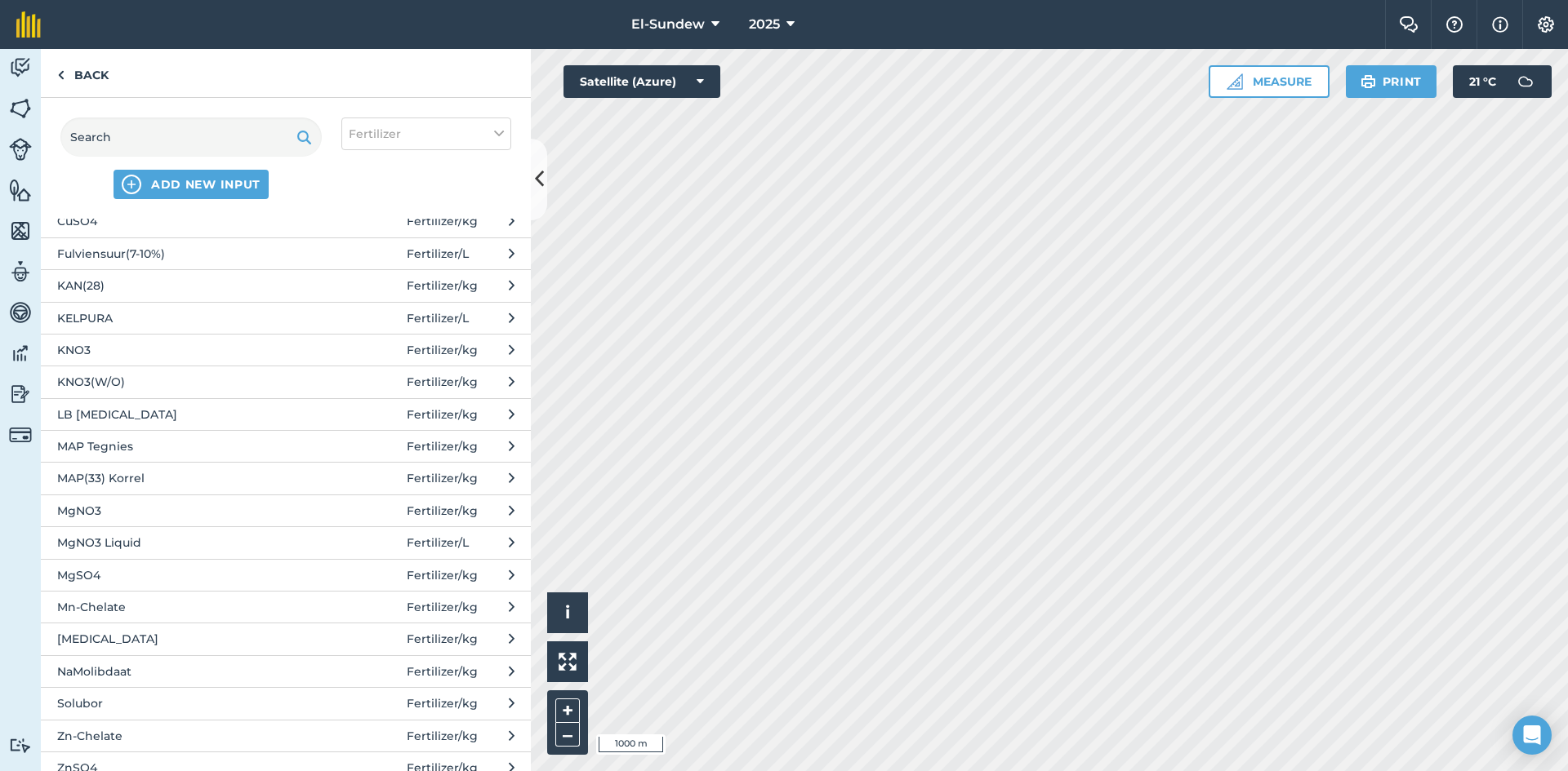
click at [200, 510] on span "MgNO3" at bounding box center [191, 511] width 267 height 18
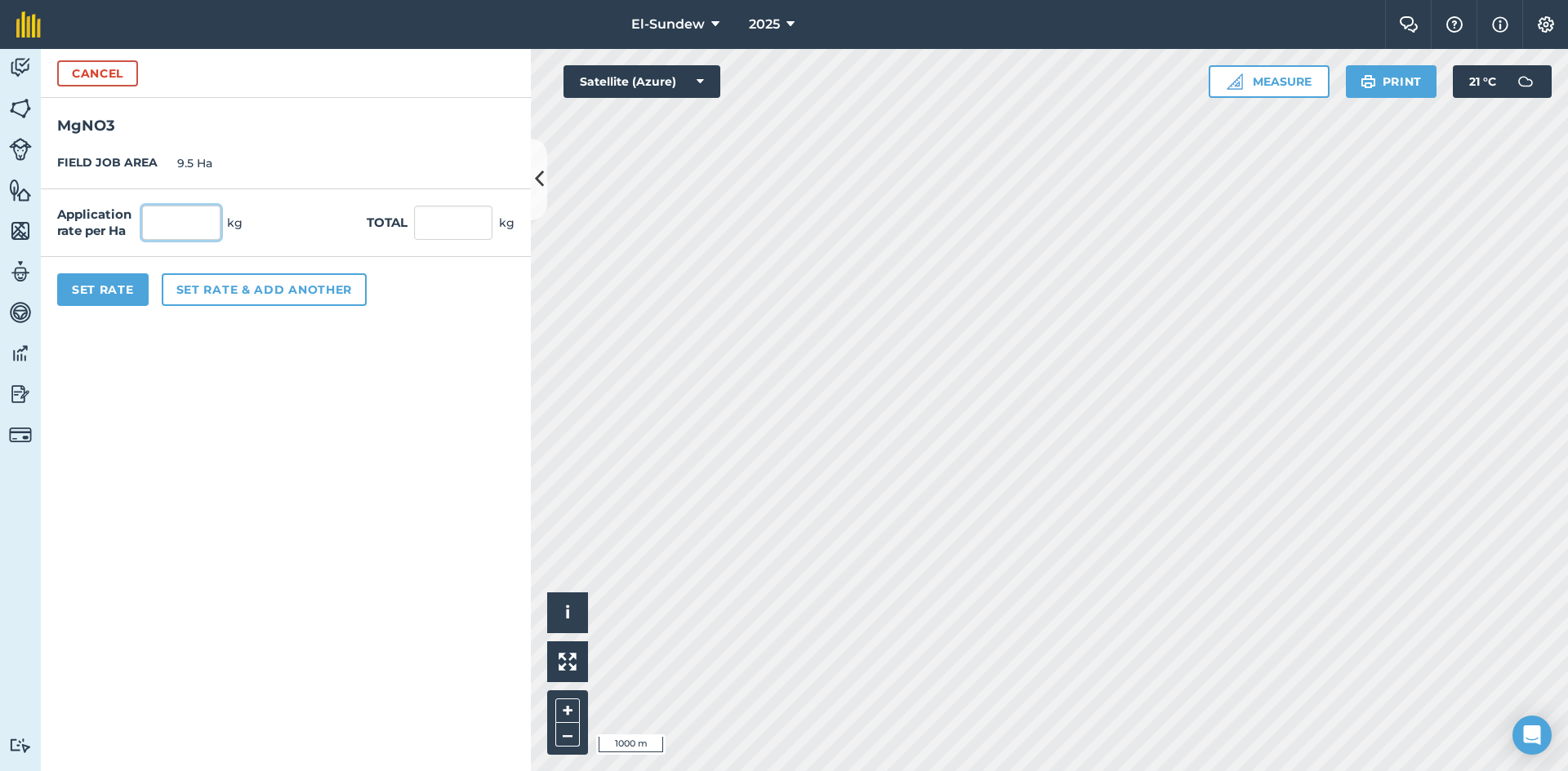
click at [208, 226] on input "text" at bounding box center [182, 222] width 79 height 34
type input "100"
type input "950"
click at [122, 287] on button "Set Rate" at bounding box center [102, 289] width 91 height 32
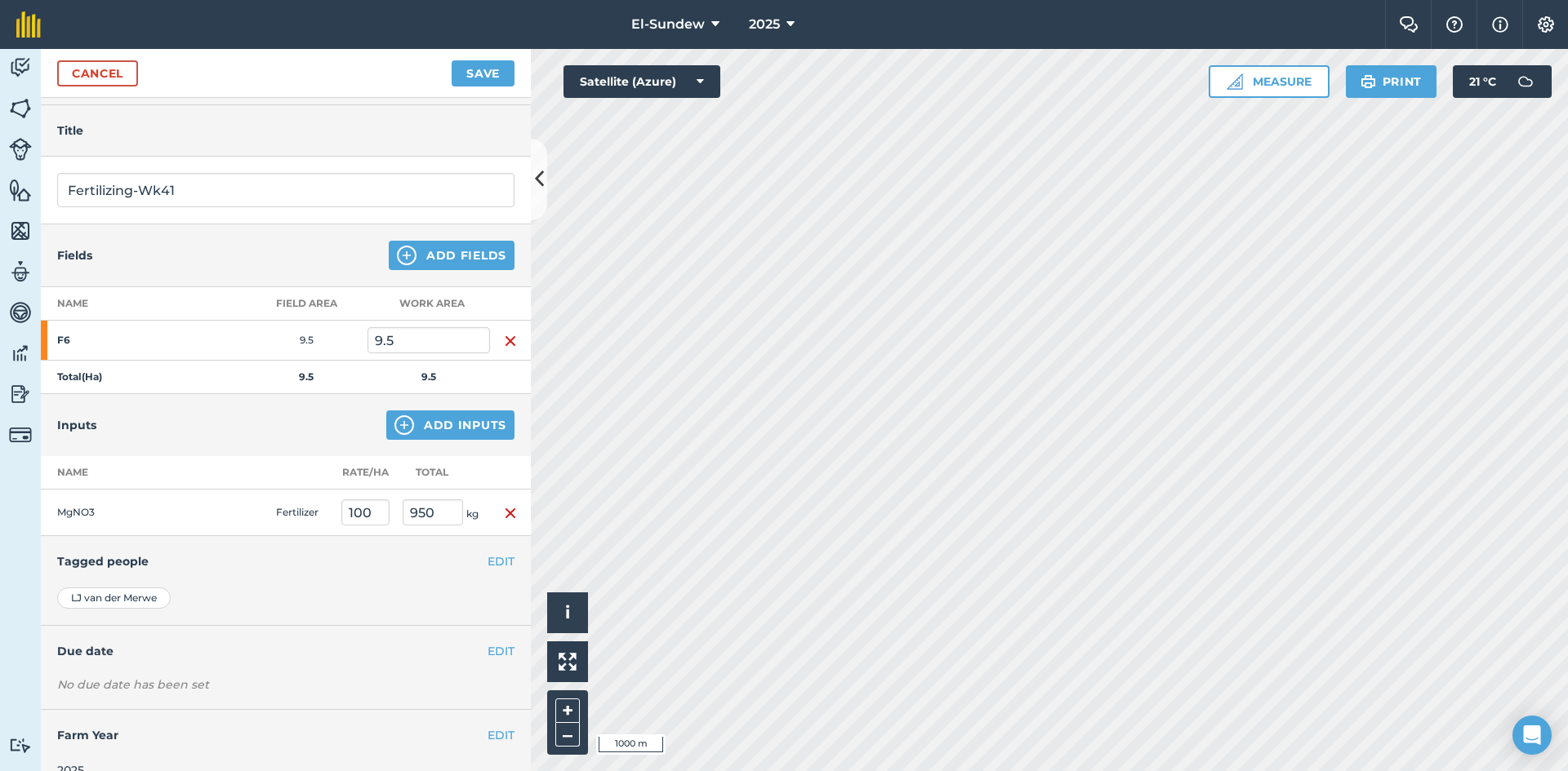
scroll to position [71, 0]
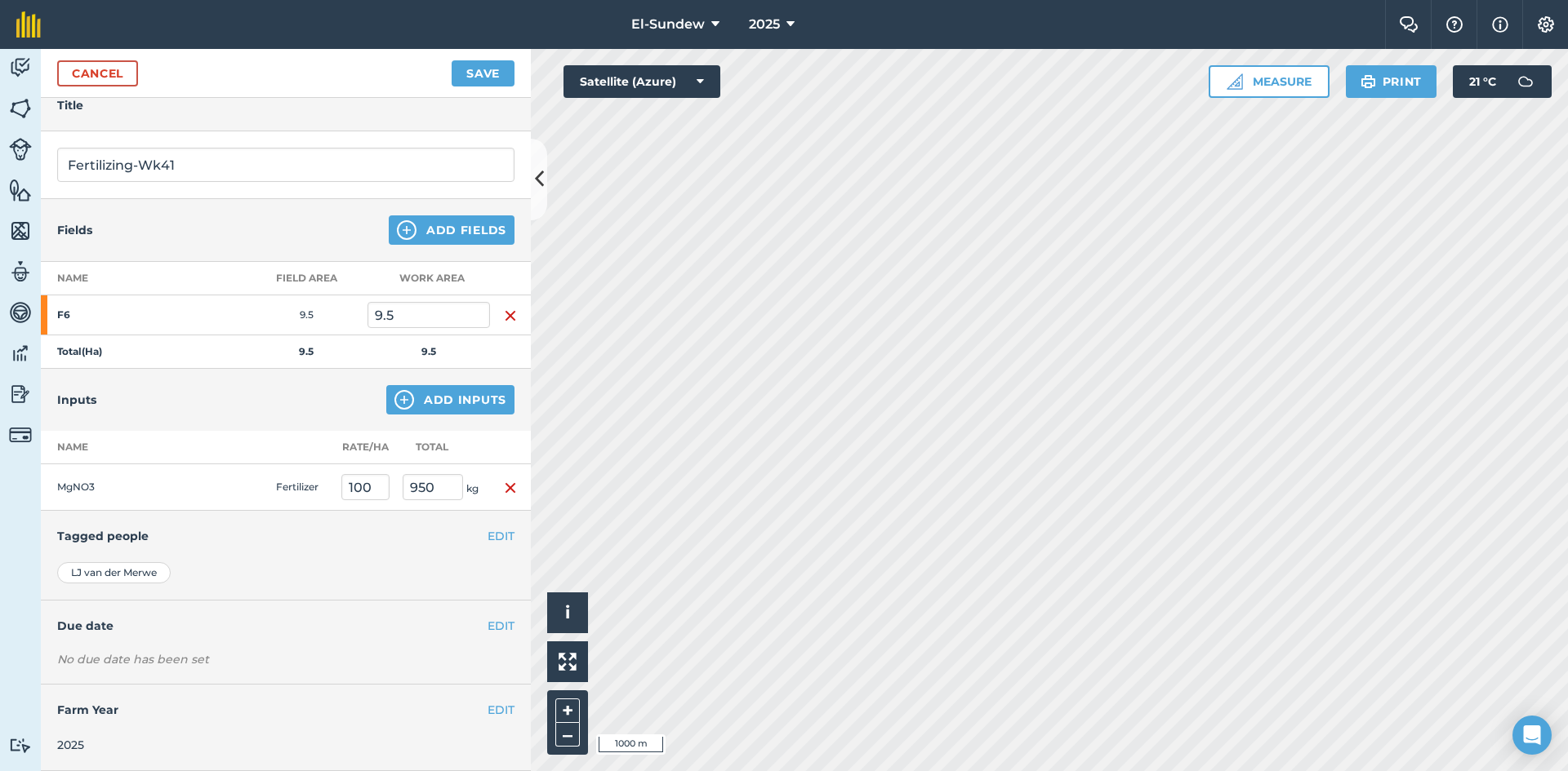
click at [474, 622] on h4 "Due date" at bounding box center [285, 626] width 457 height 18
click at [487, 628] on button "EDIT" at bounding box center [500, 626] width 27 height 18
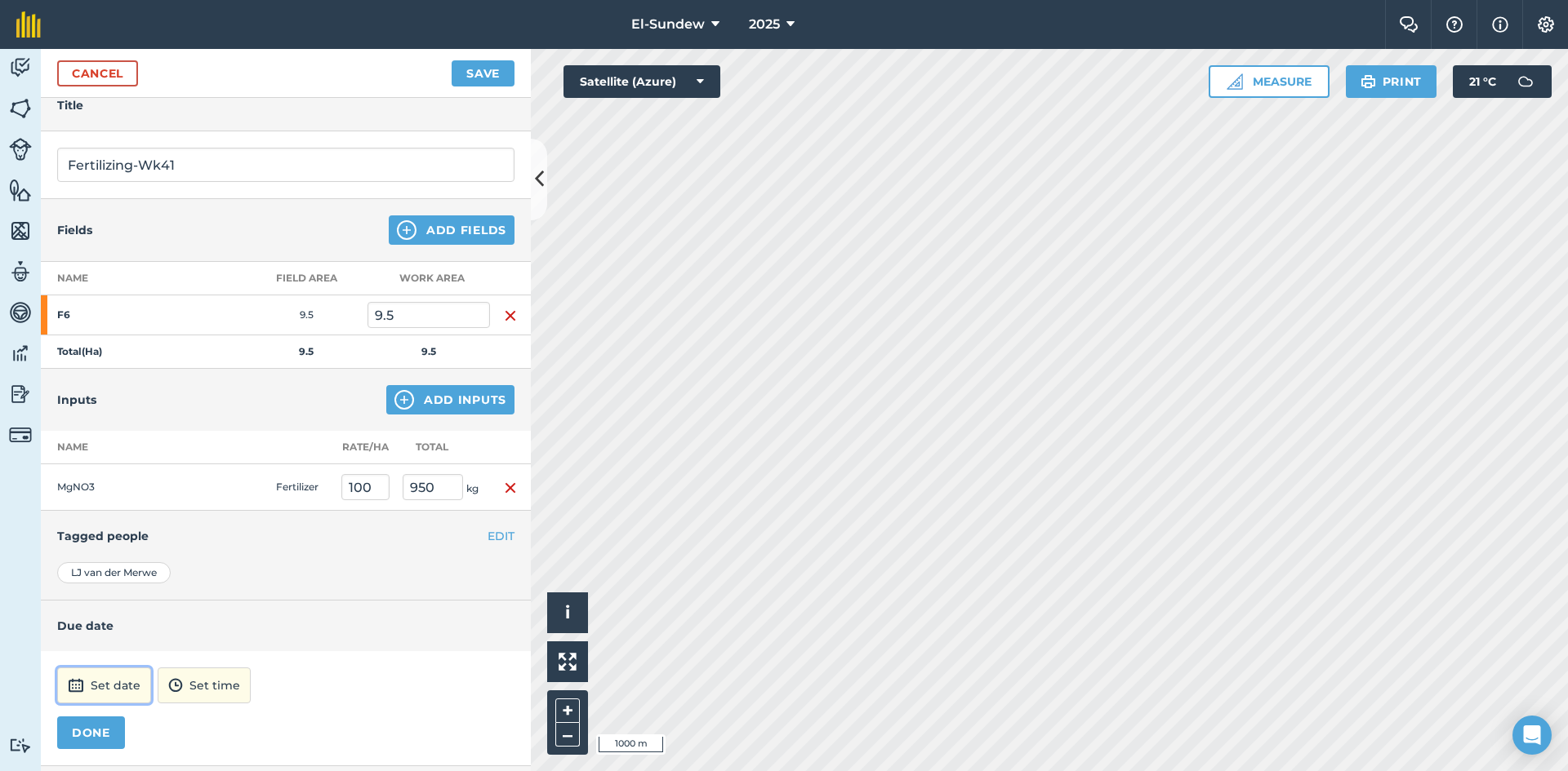
click at [130, 696] on button "Set date" at bounding box center [104, 686] width 94 height 36
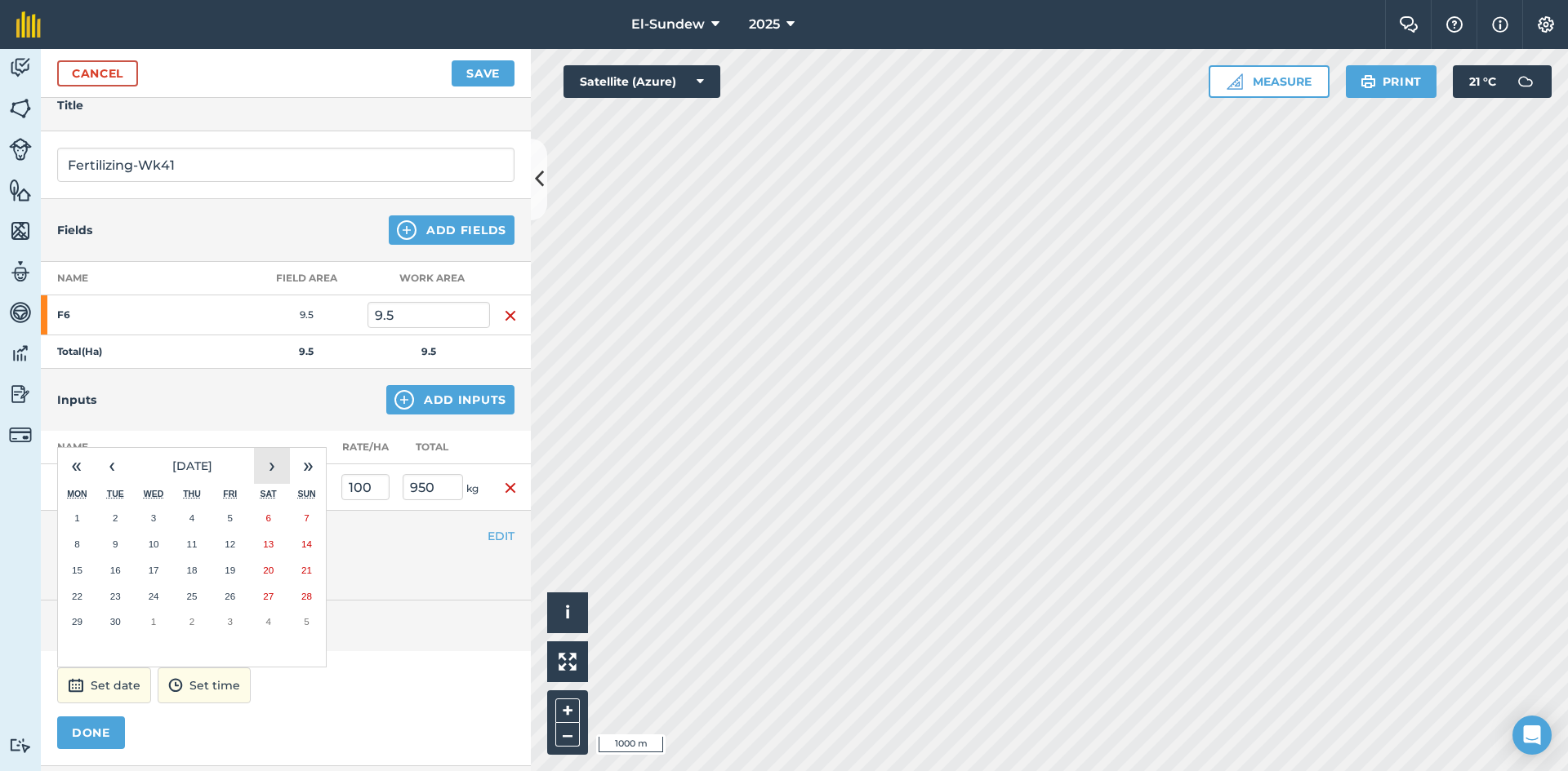
click at [271, 462] on button "›" at bounding box center [271, 466] width 36 height 36
click at [89, 536] on button "6" at bounding box center [77, 544] width 38 height 27
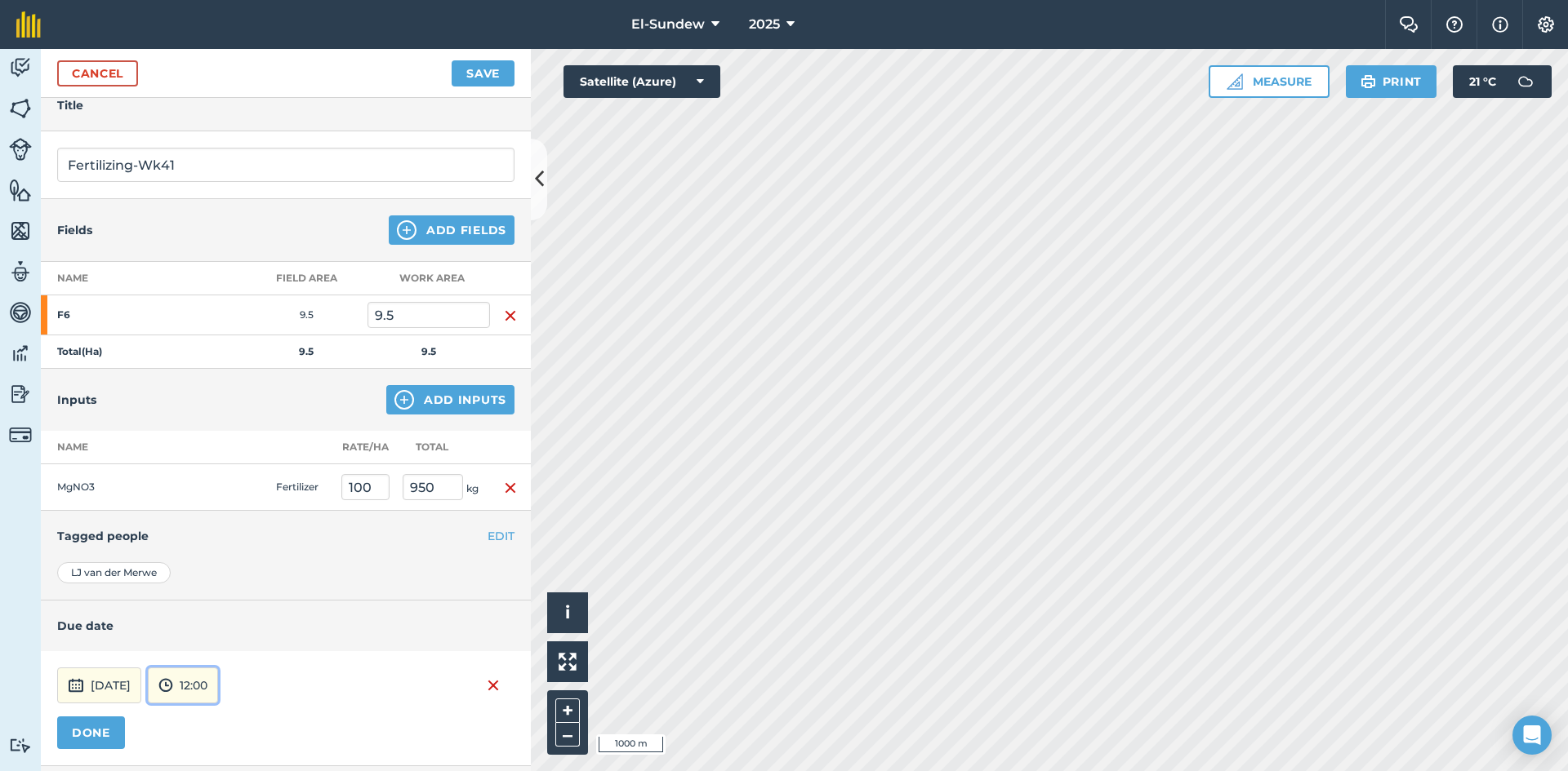
click at [218, 672] on button "12:00" at bounding box center [182, 686] width 70 height 36
click at [217, 597] on button "07:00" at bounding box center [187, 600] width 77 height 27
click at [109, 732] on button "DONE" at bounding box center [90, 733] width 68 height 32
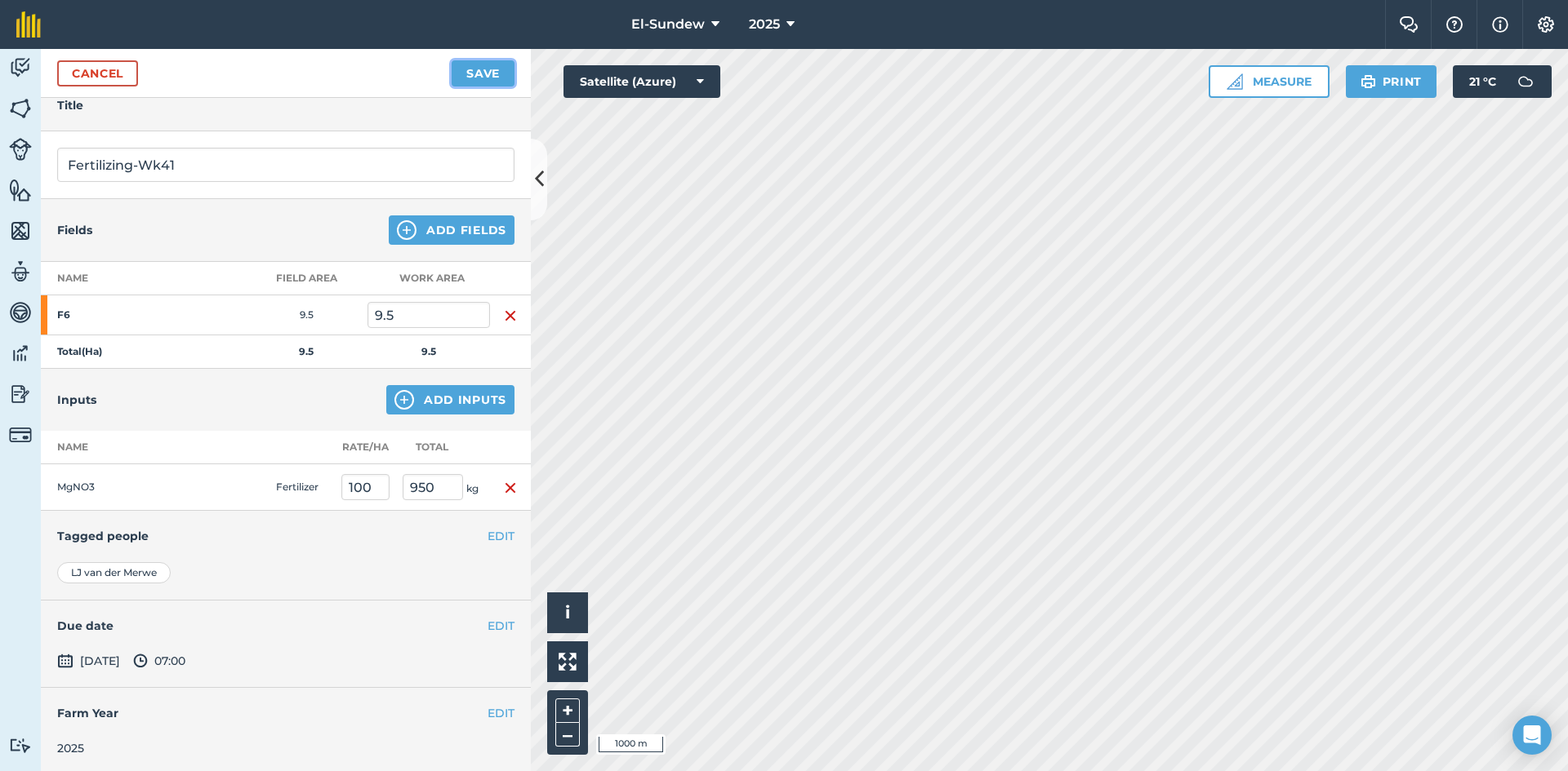
click at [498, 77] on button "Save" at bounding box center [483, 74] width 63 height 27
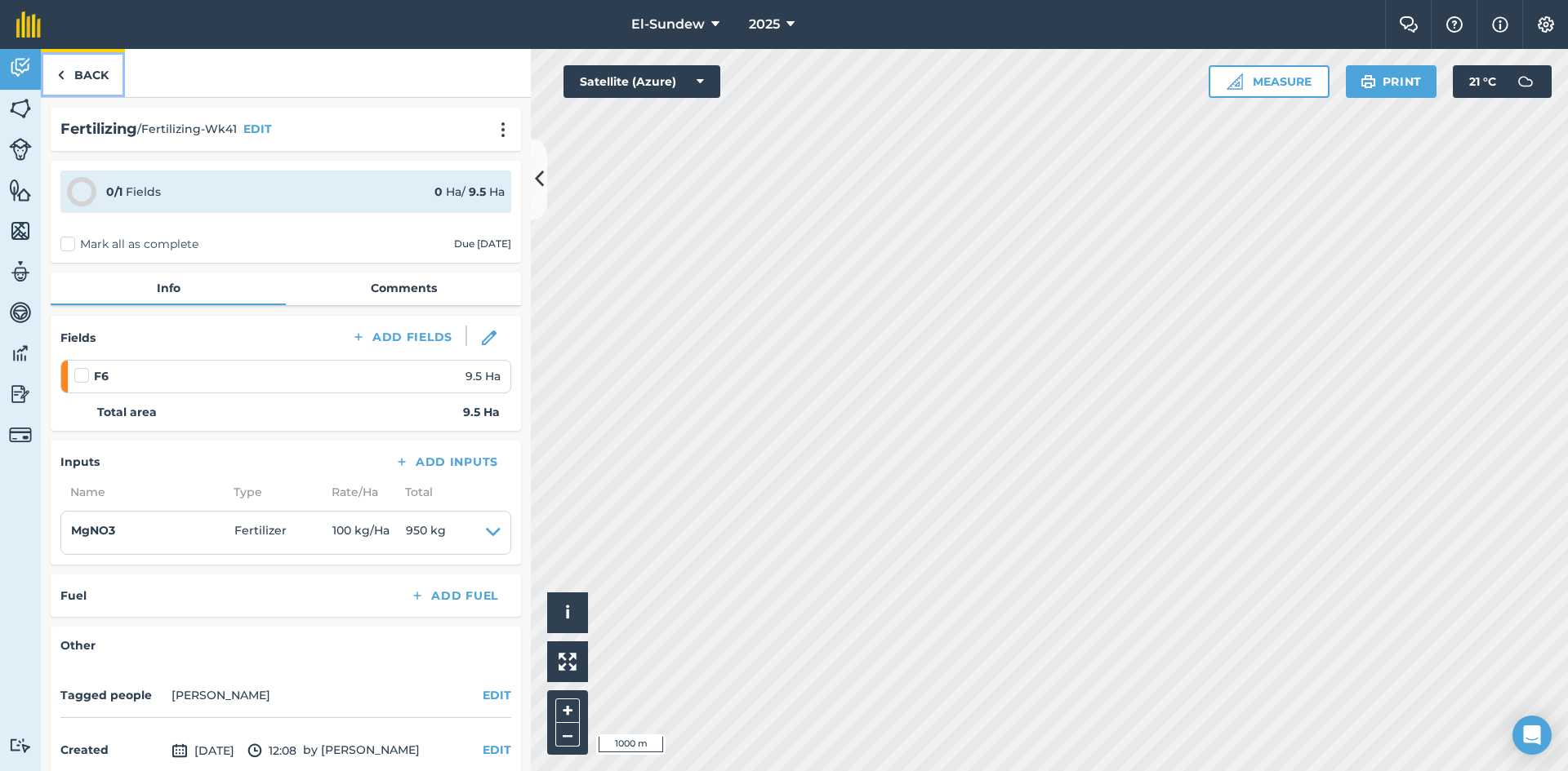
click at [97, 65] on link "Back" at bounding box center [84, 73] width 84 height 48
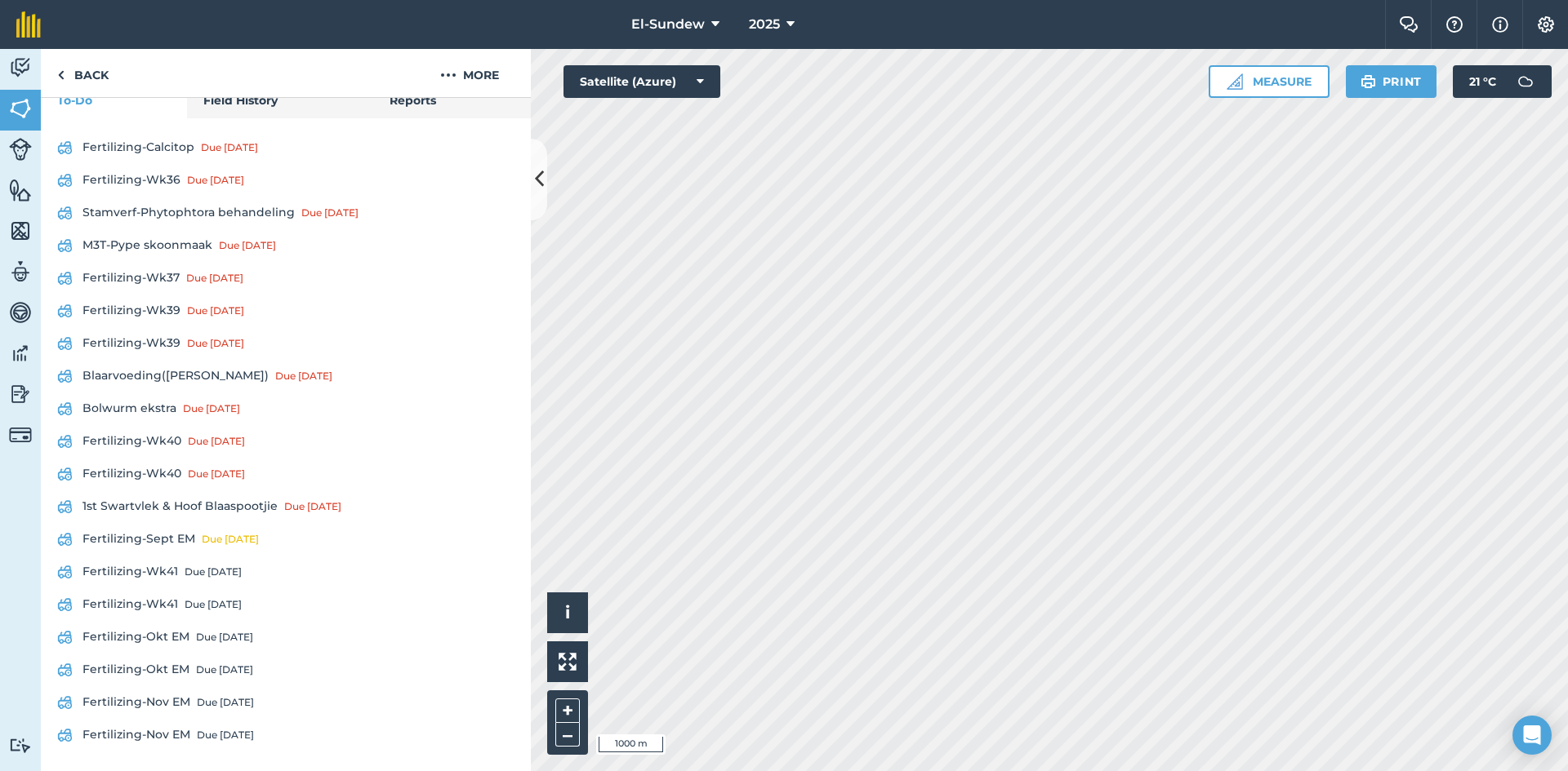
scroll to position [428, 0]
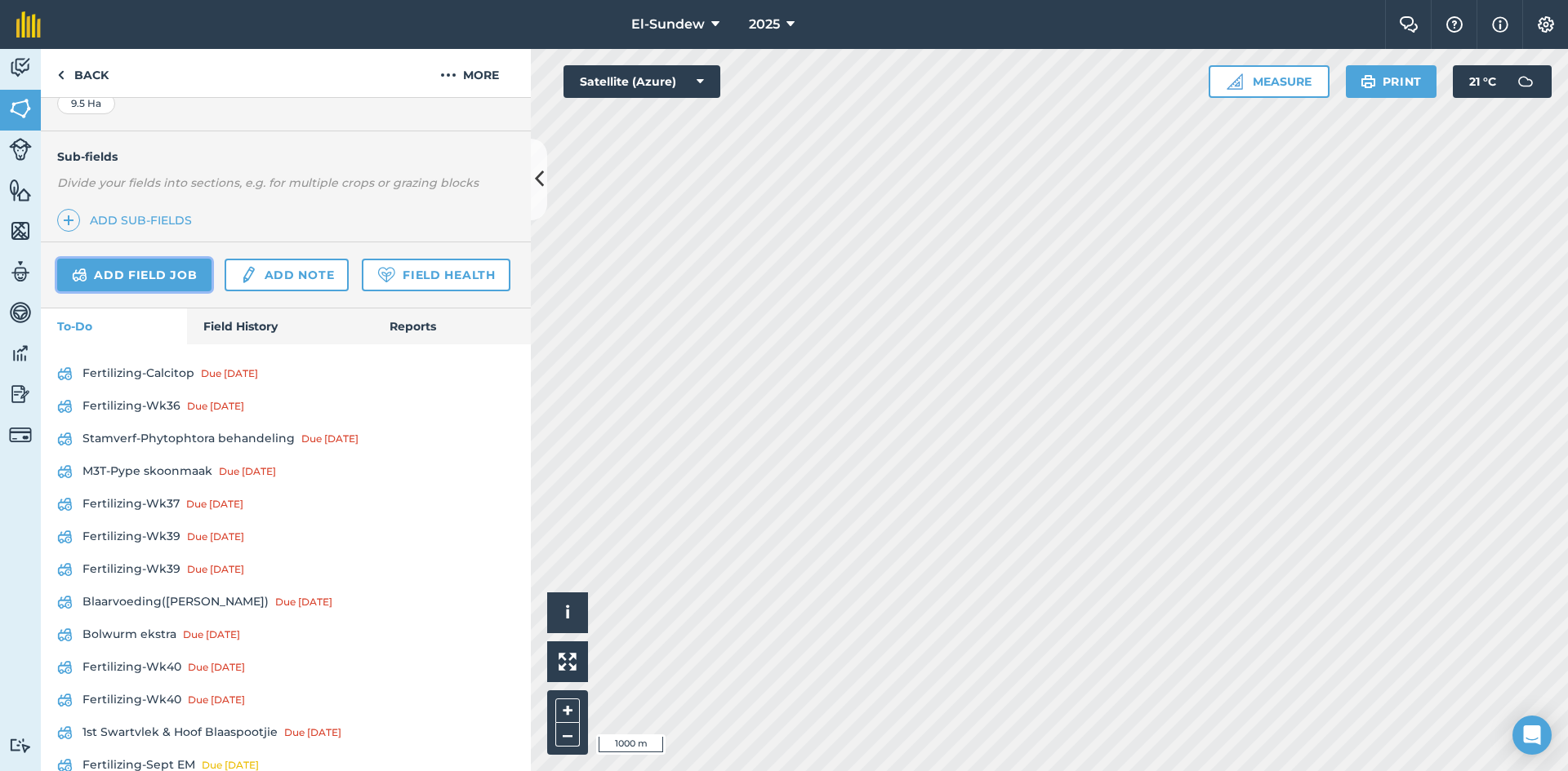
click at [131, 265] on link "Add field job" at bounding box center [134, 274] width 154 height 32
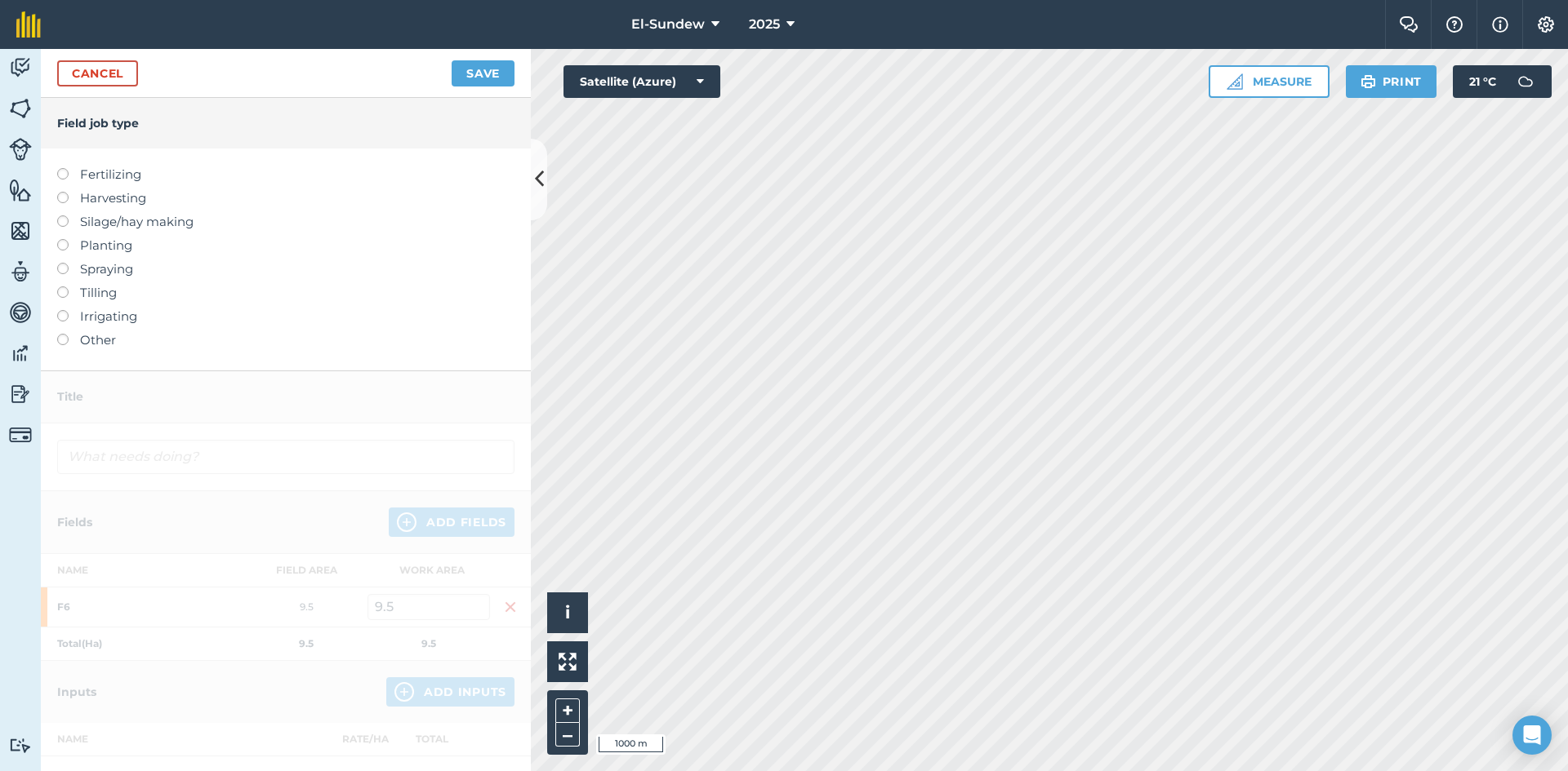
click at [119, 177] on label "Fertilizing" at bounding box center [285, 175] width 457 height 20
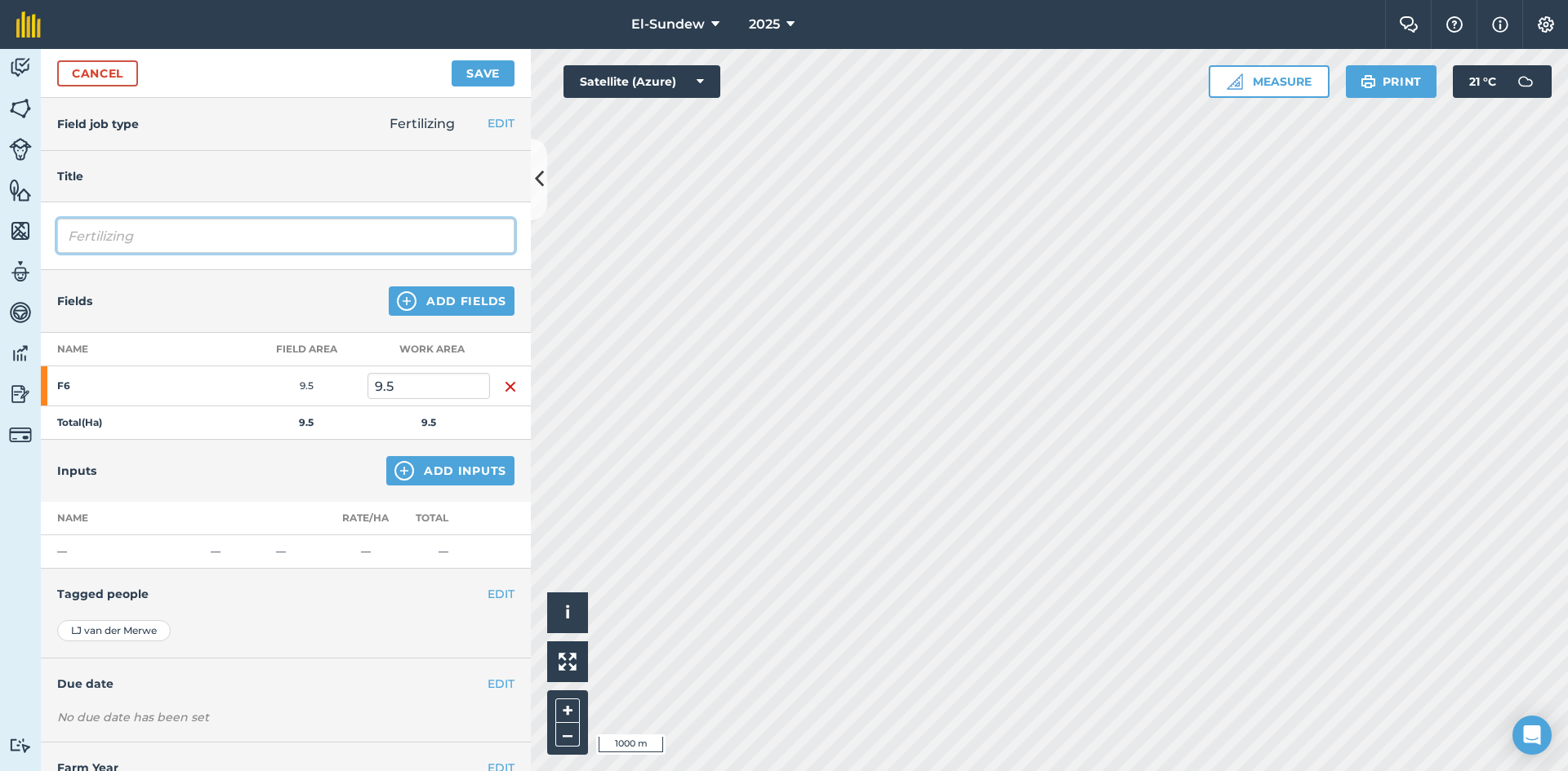
click at [232, 231] on input "Fertilizing" at bounding box center [285, 236] width 457 height 34
type input "Fertilizing-Wk42"
click at [407, 473] on button "Add Inputs" at bounding box center [450, 471] width 128 height 29
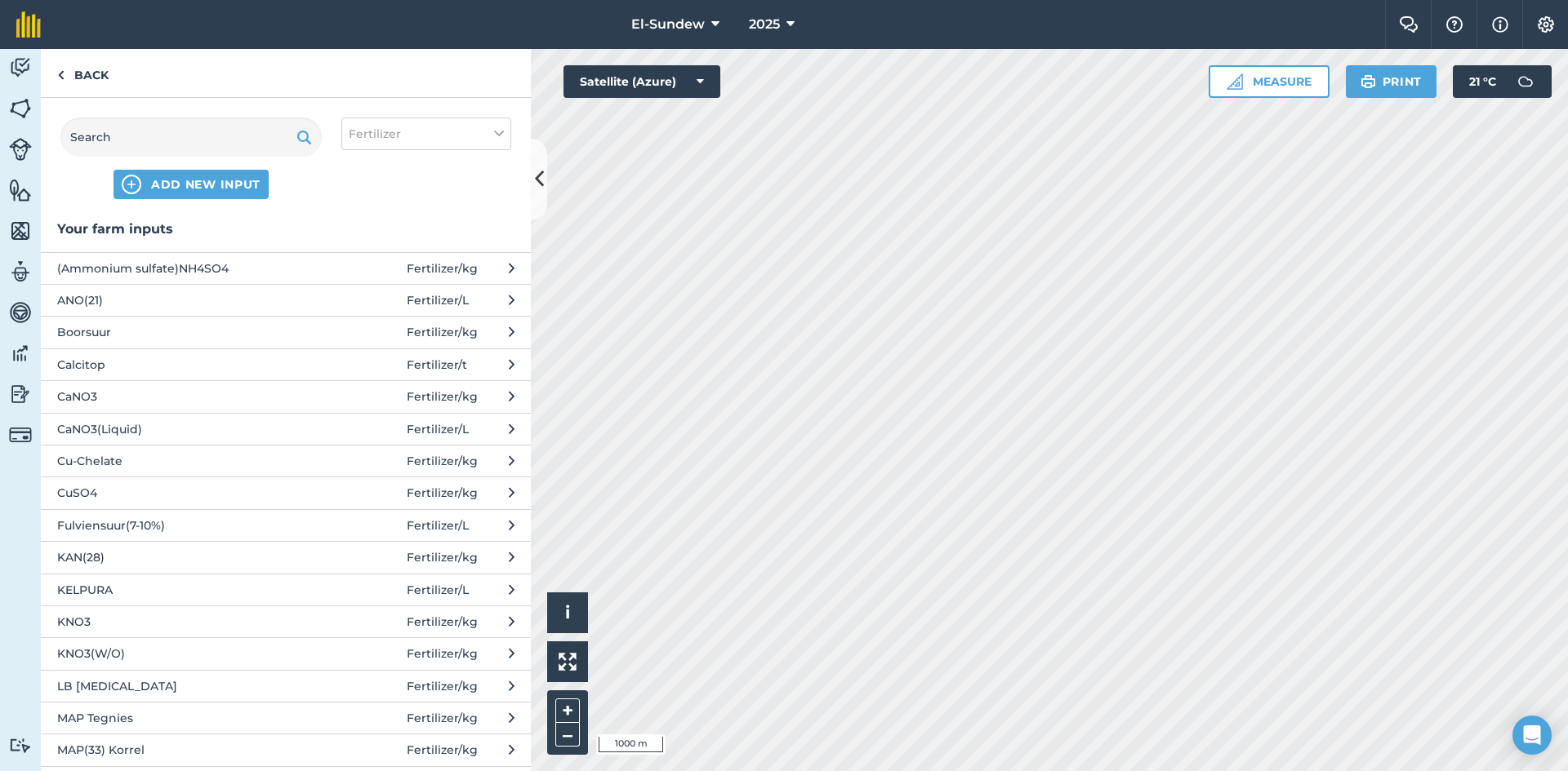
click at [225, 625] on span "KNO3" at bounding box center [191, 622] width 267 height 18
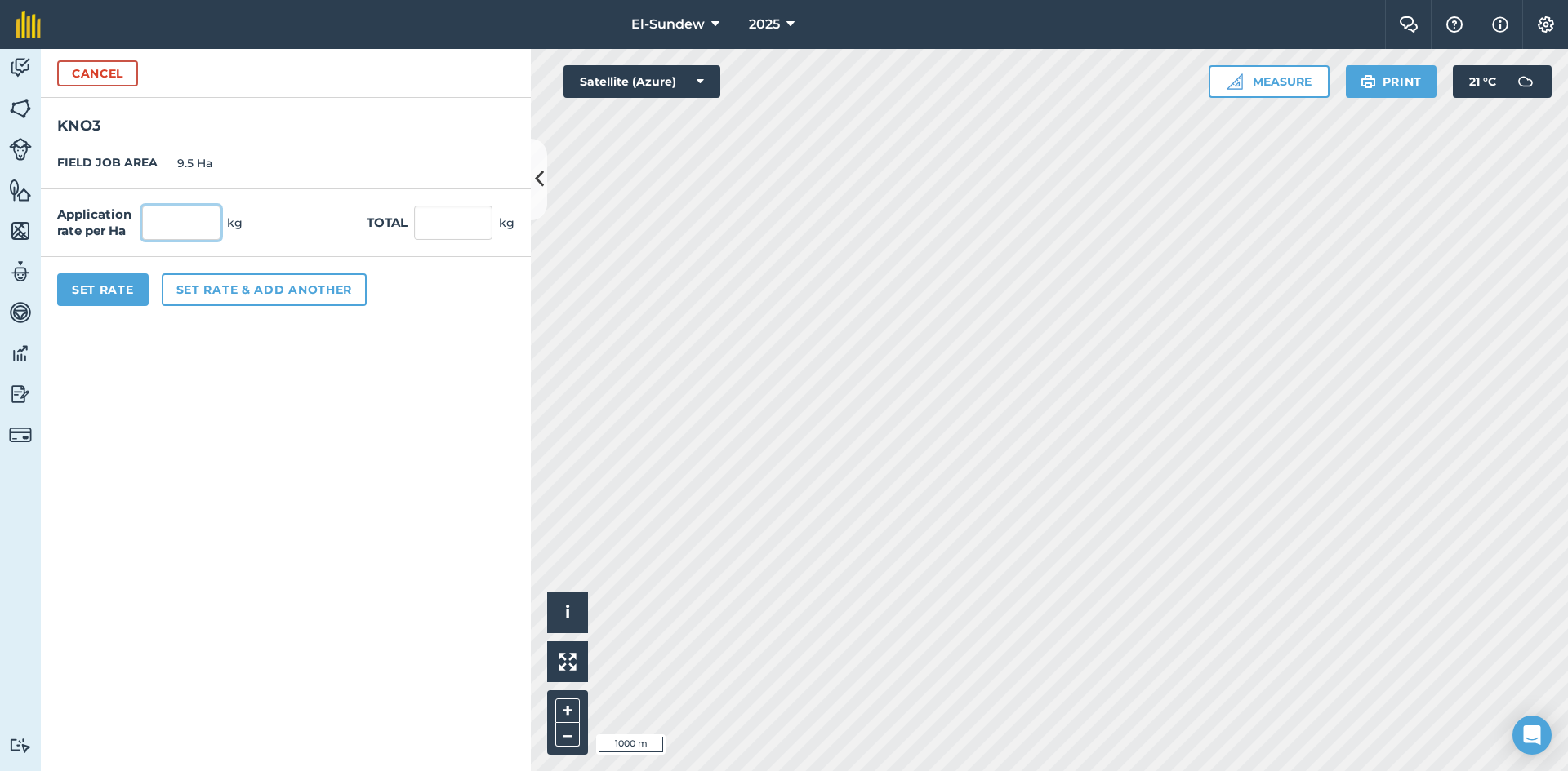
click at [197, 230] on input "text" at bounding box center [182, 222] width 79 height 34
type input "100"
type input "950"
click at [122, 286] on button "Set Rate" at bounding box center [102, 289] width 91 height 32
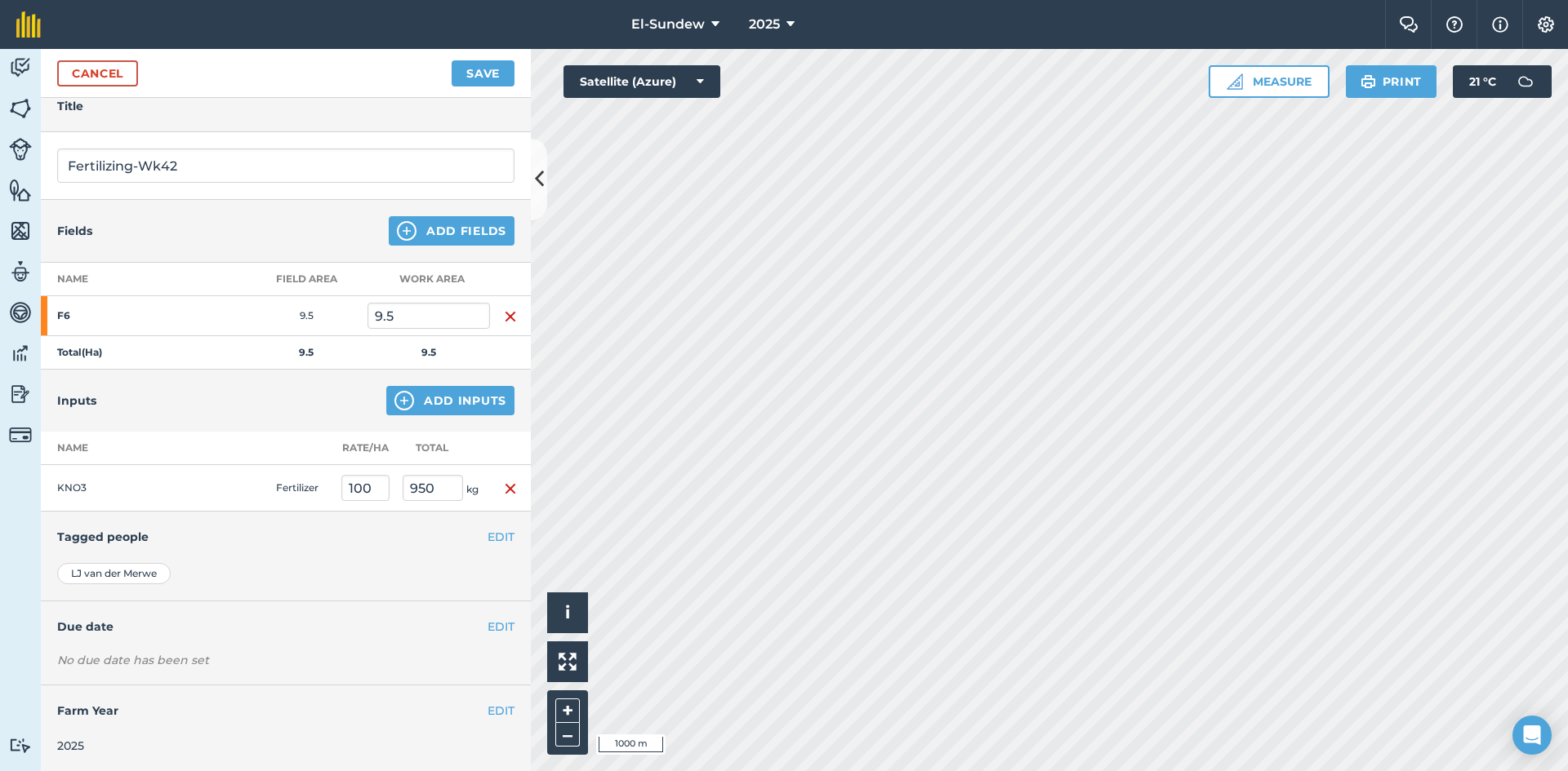
scroll to position [71, 0]
click at [487, 631] on button "EDIT" at bounding box center [500, 626] width 27 height 18
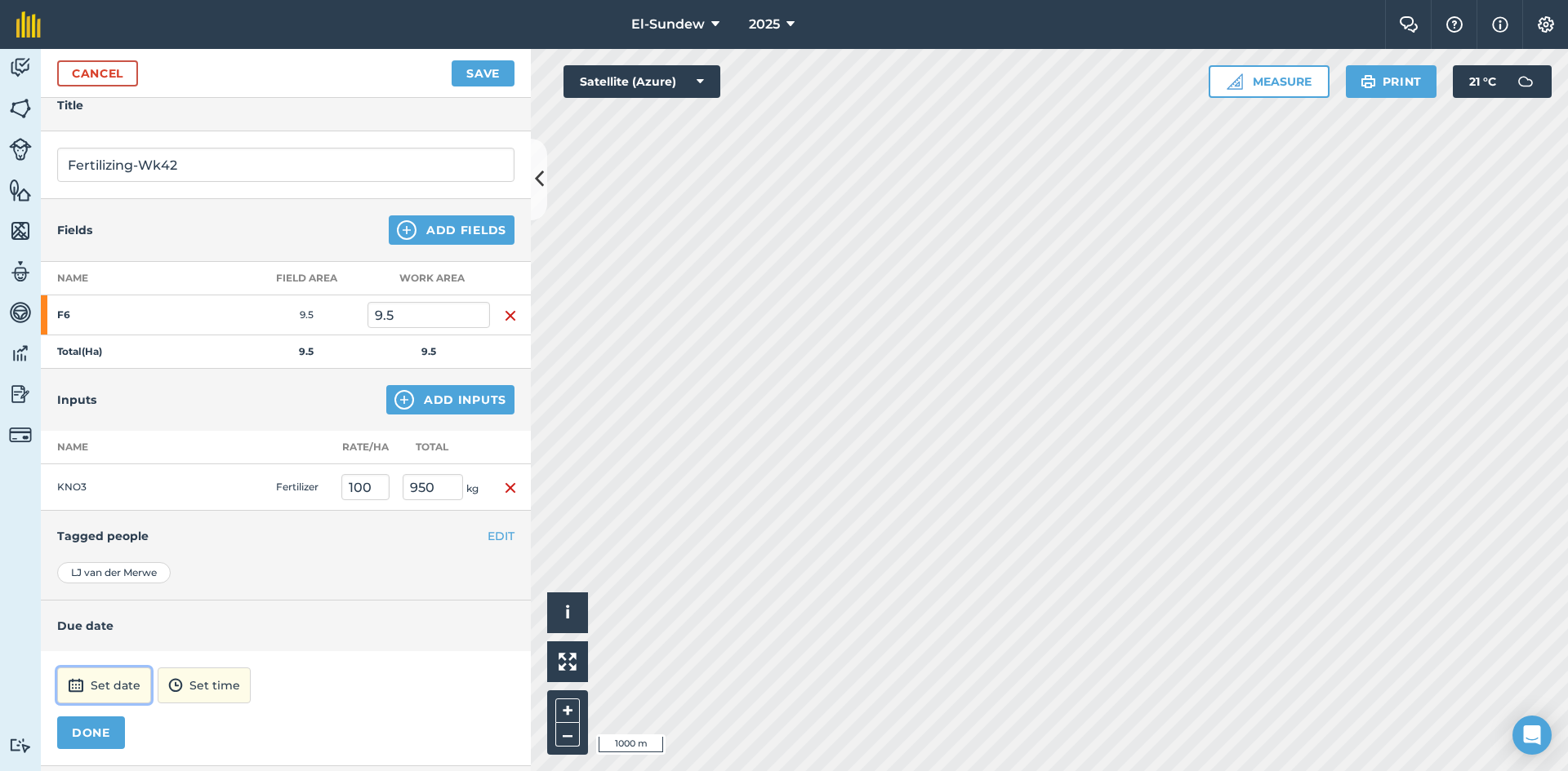
click at [117, 677] on button "Set date" at bounding box center [104, 686] width 94 height 36
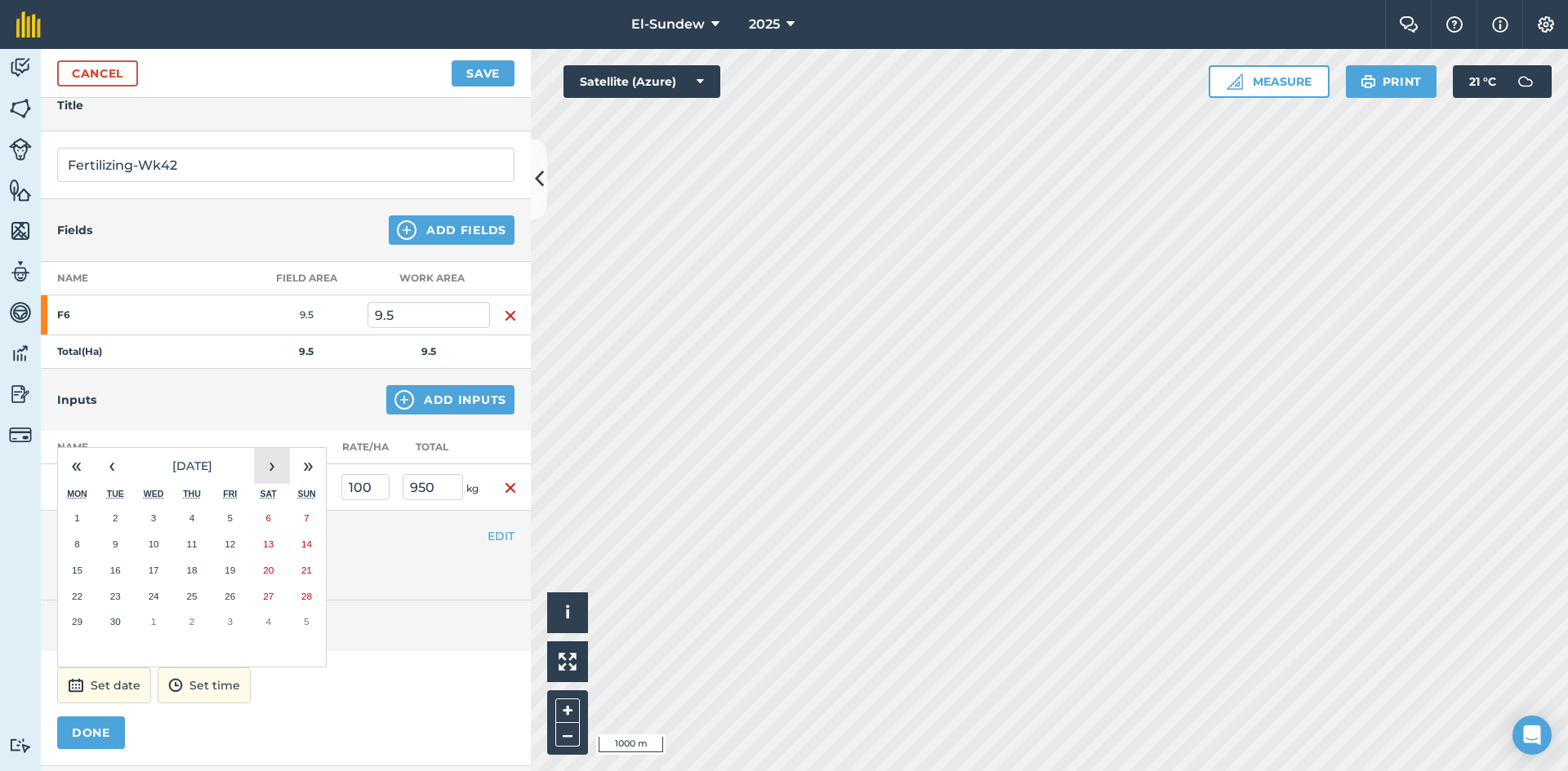
click at [270, 452] on button "›" at bounding box center [271, 466] width 36 height 36
click at [92, 564] on button "13" at bounding box center [77, 571] width 38 height 27
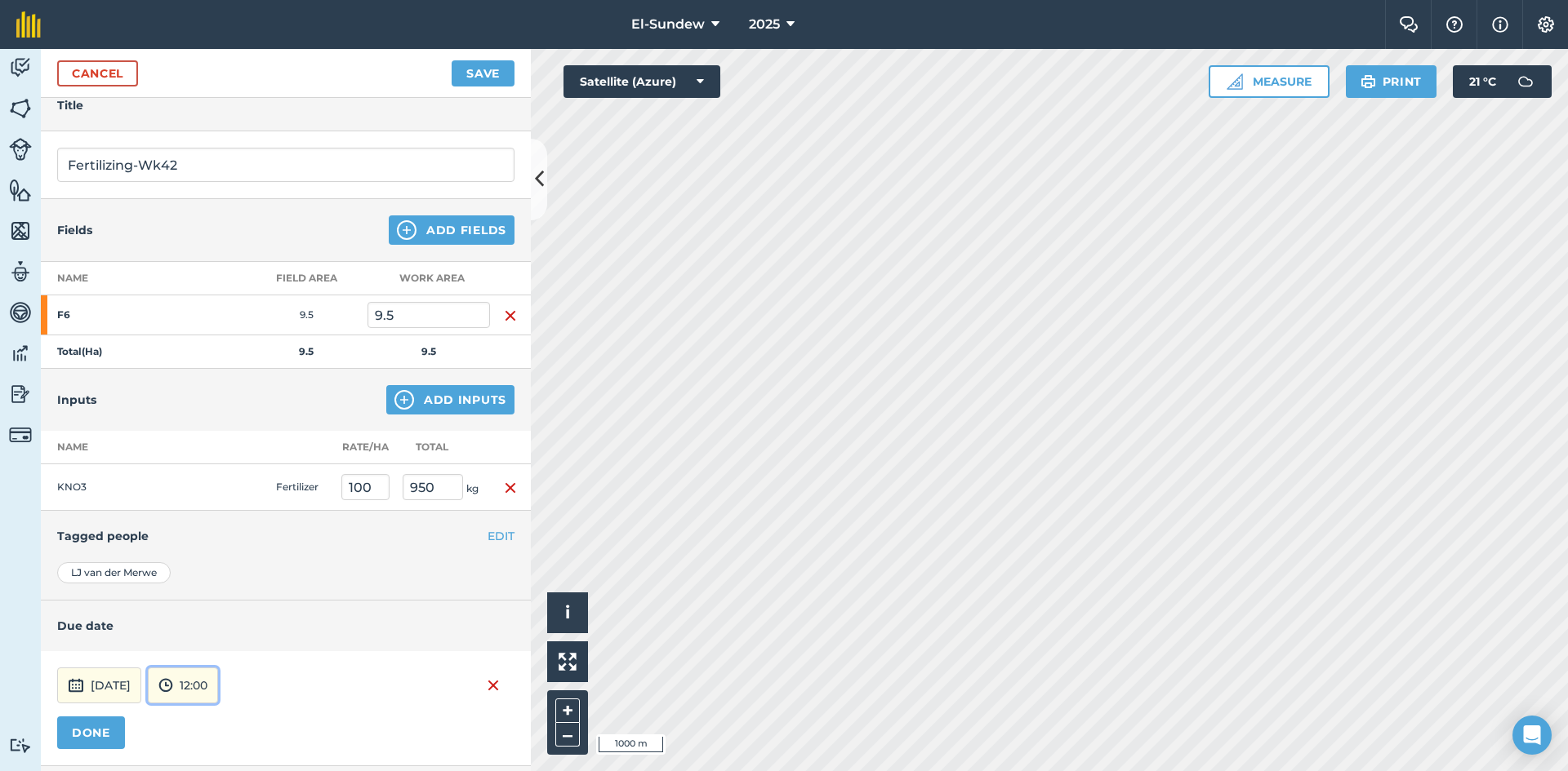
click at [212, 681] on button "12:00" at bounding box center [182, 686] width 70 height 36
click at [225, 590] on button "07:00" at bounding box center [187, 600] width 77 height 27
click at [89, 737] on button "DONE" at bounding box center [90, 733] width 68 height 32
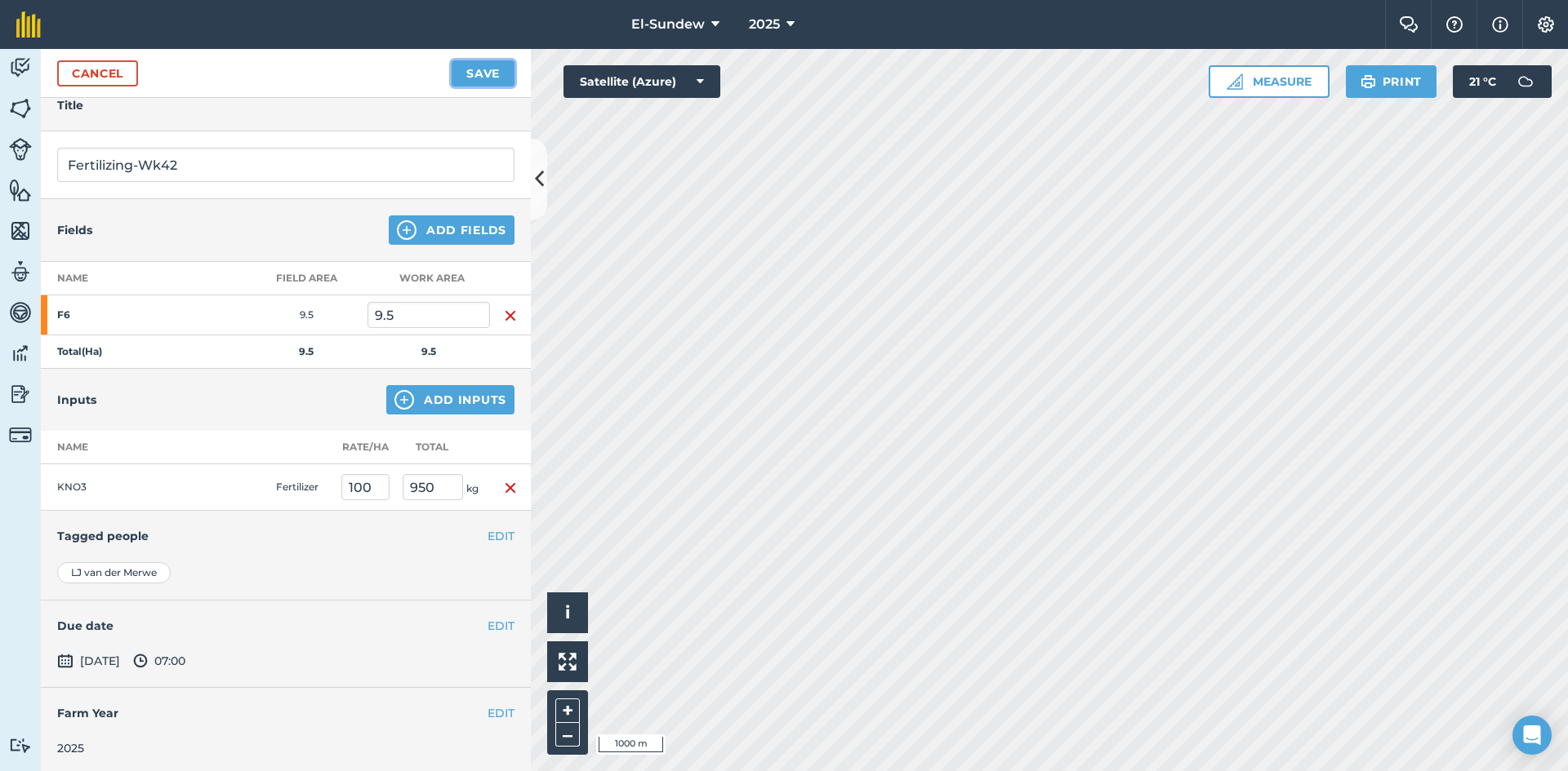
click at [472, 70] on button "Save" at bounding box center [483, 74] width 63 height 27
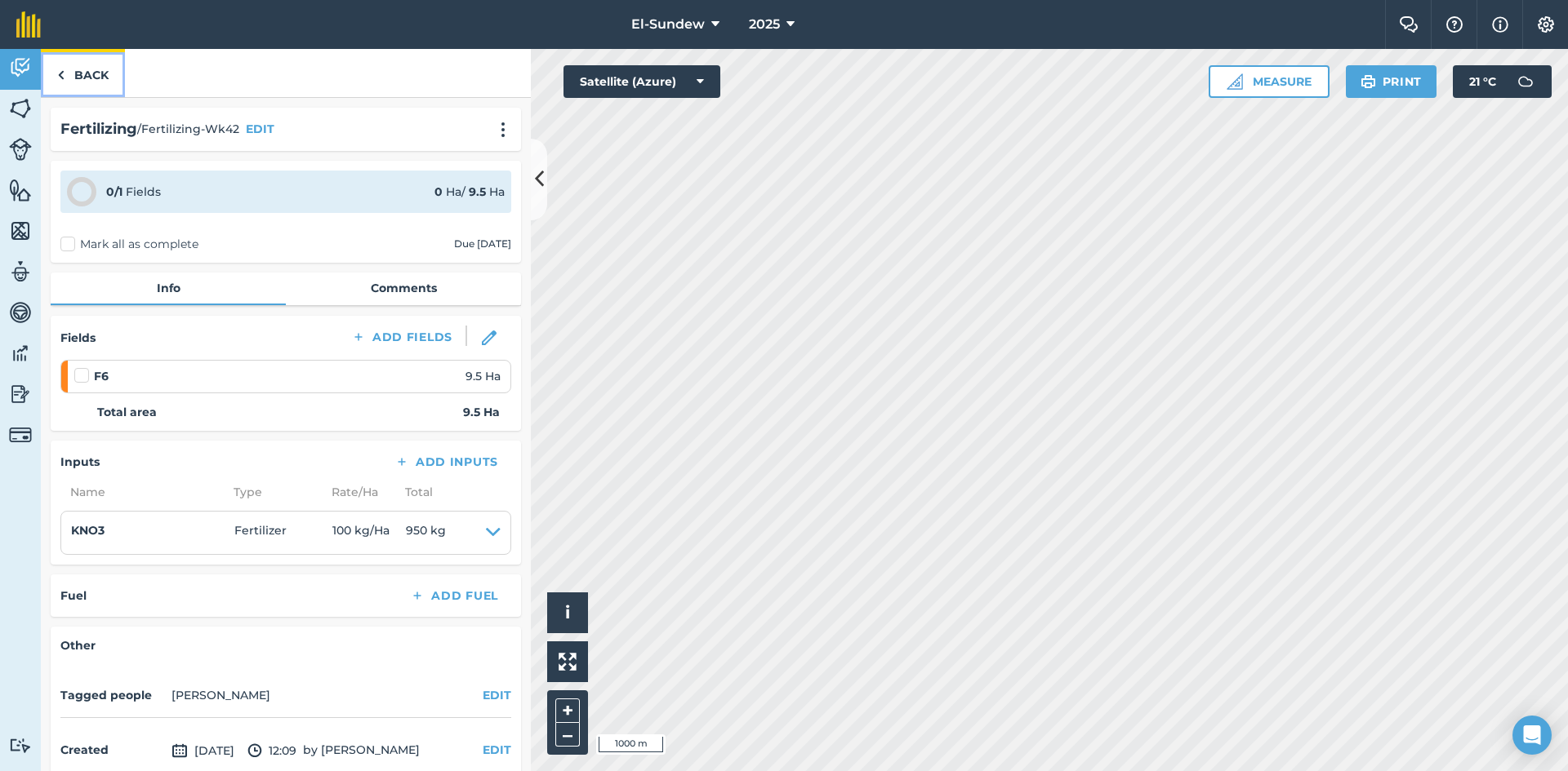
click at [100, 74] on link "Back" at bounding box center [84, 73] width 84 height 48
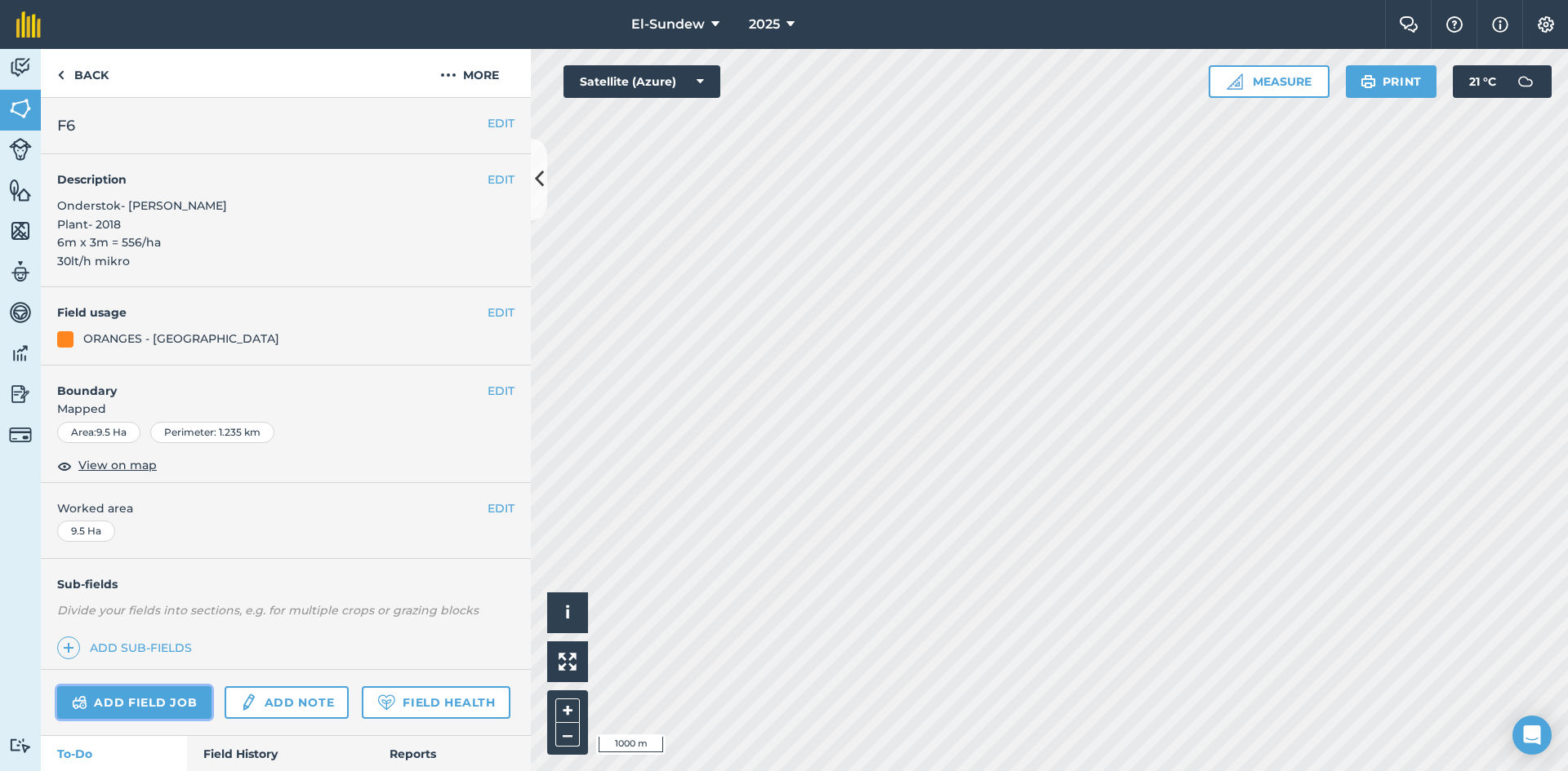
click at [172, 708] on link "Add field job" at bounding box center [134, 702] width 154 height 32
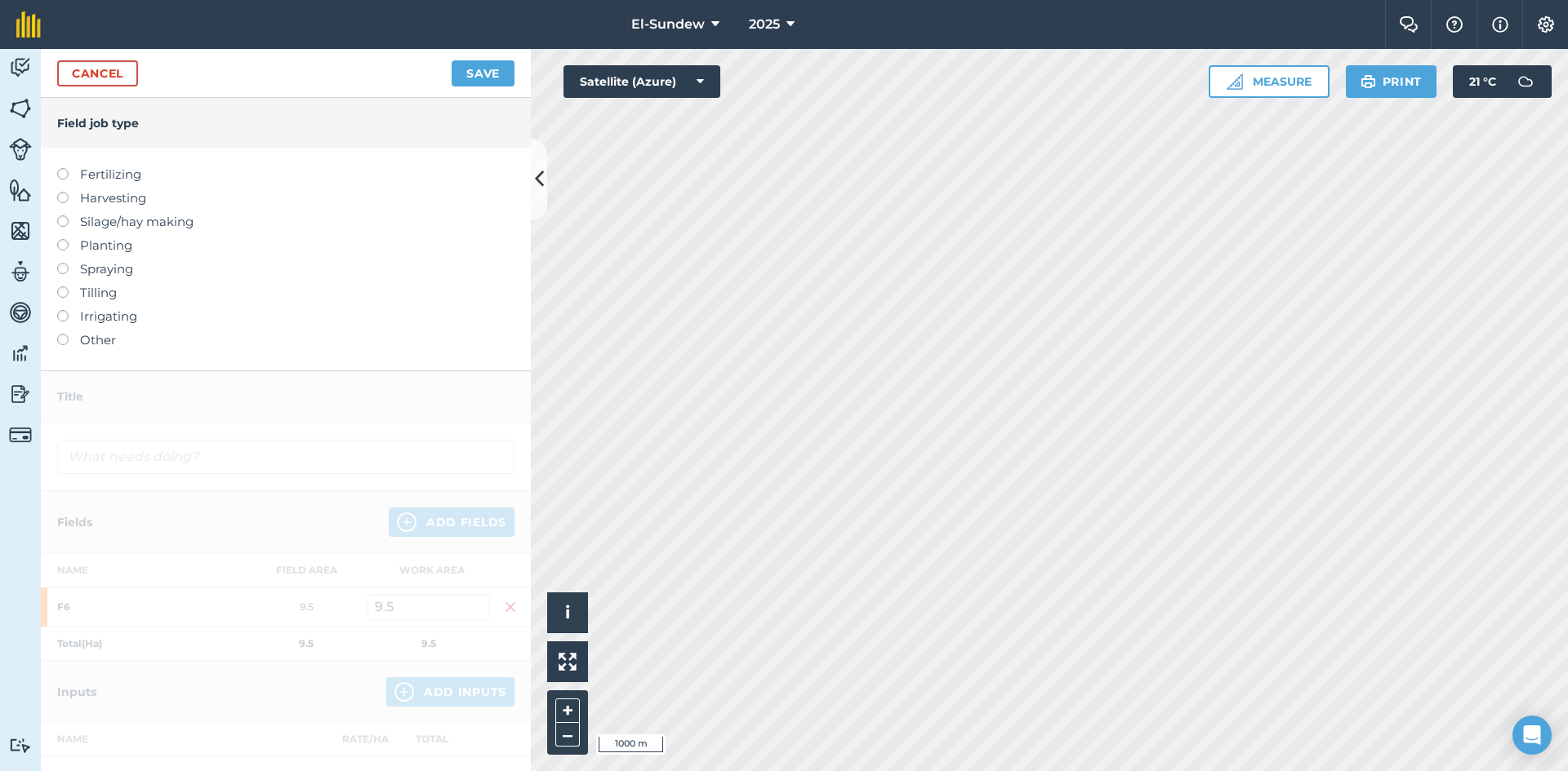
click at [130, 180] on label "Fertilizing" at bounding box center [285, 175] width 457 height 20
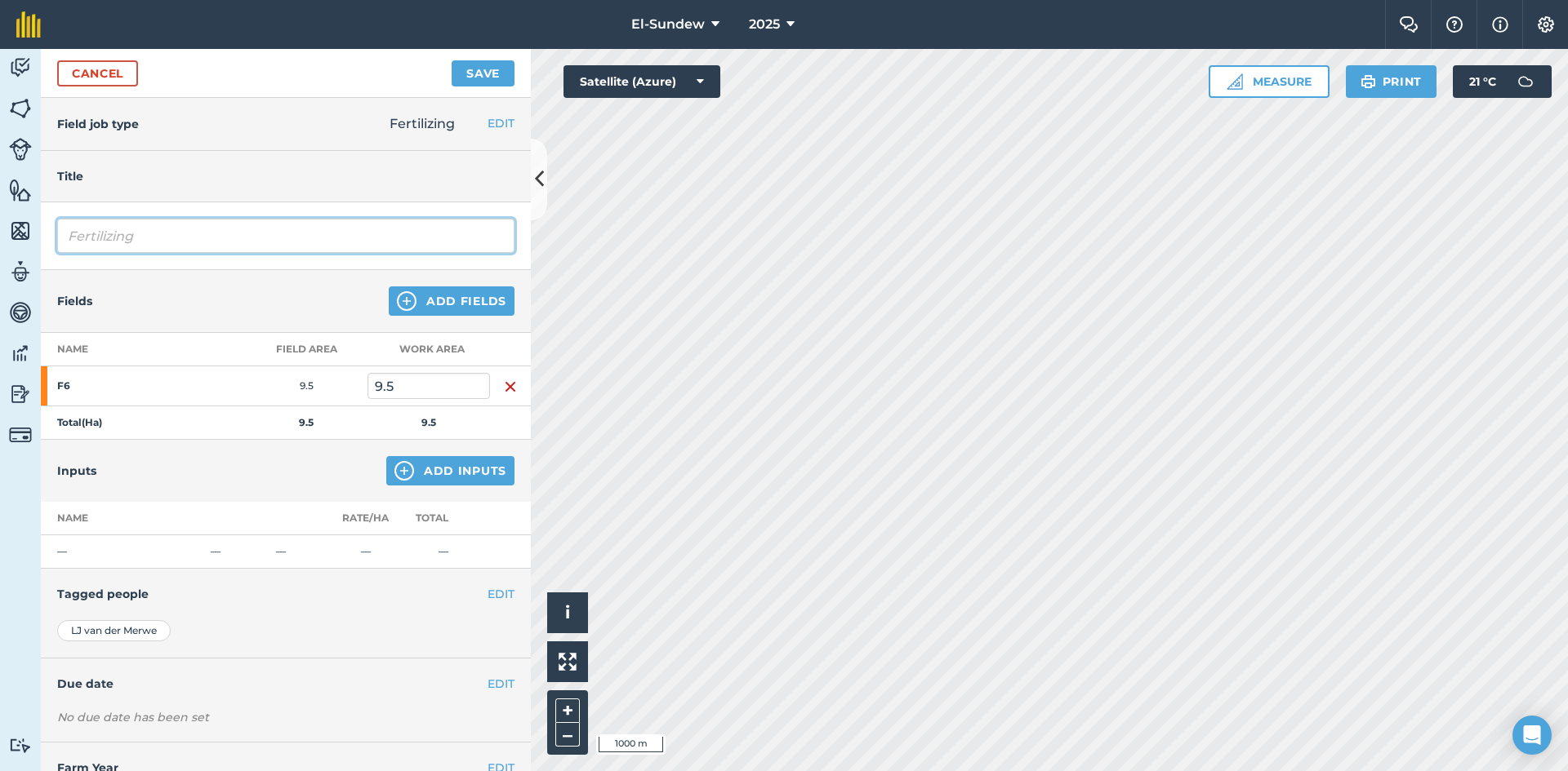
click at [203, 252] on input "Fertilizing" at bounding box center [285, 236] width 457 height 34
type input "Fertilizing-Wk43"
click at [412, 475] on button "Add Inputs" at bounding box center [450, 471] width 128 height 29
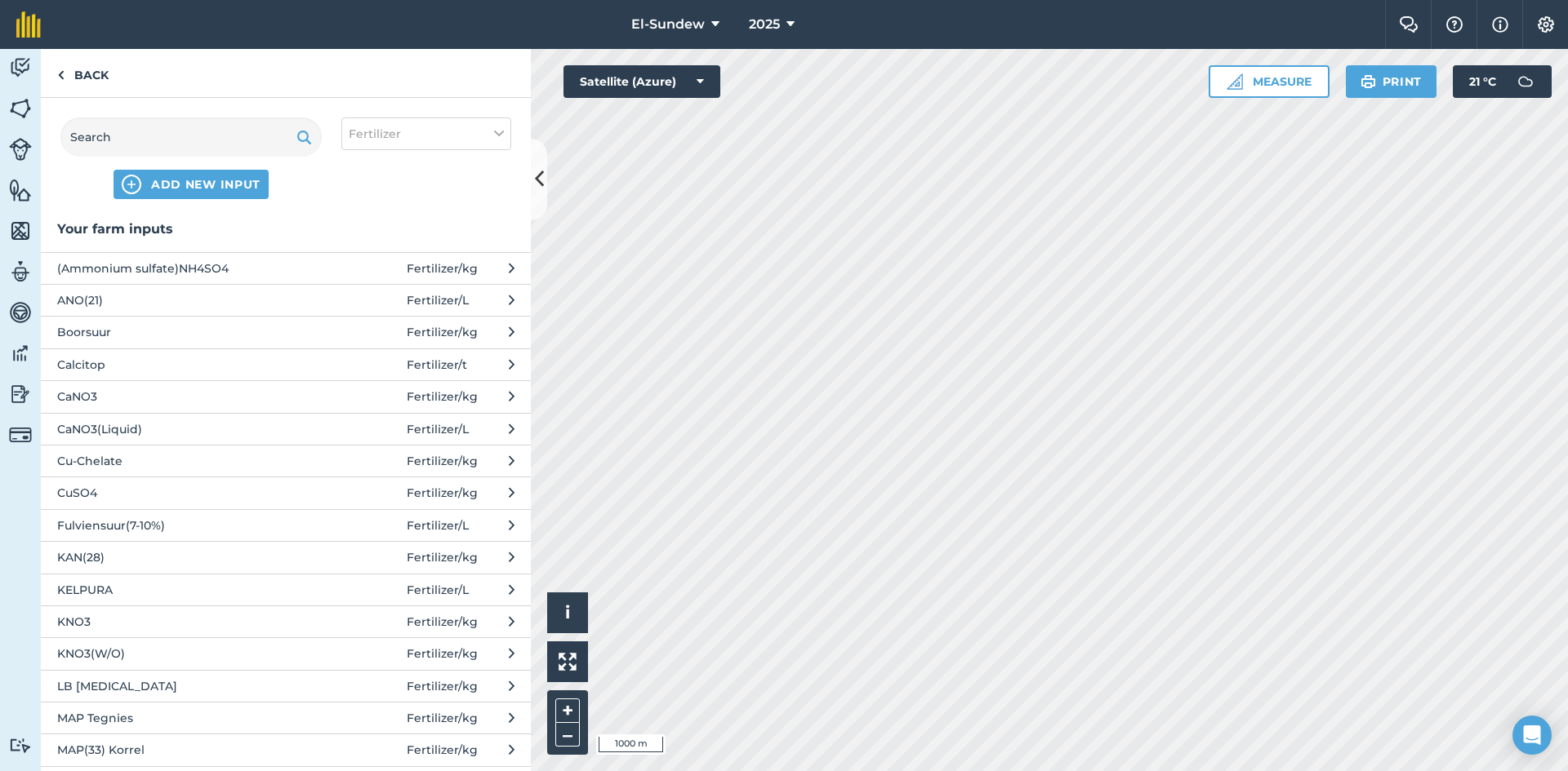
scroll to position [272, 0]
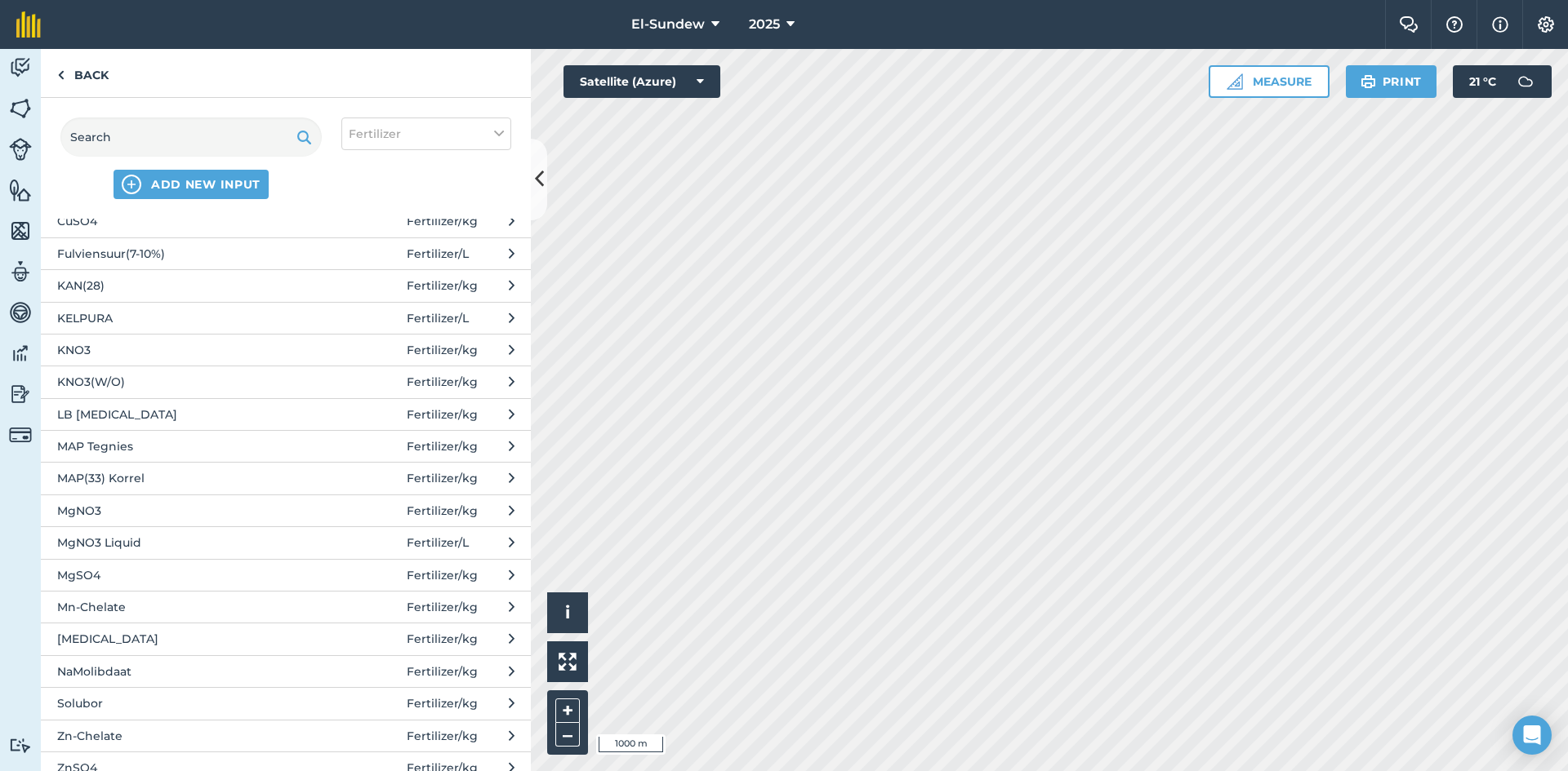
click at [220, 631] on span "[MEDICAL_DATA]" at bounding box center [191, 639] width 267 height 18
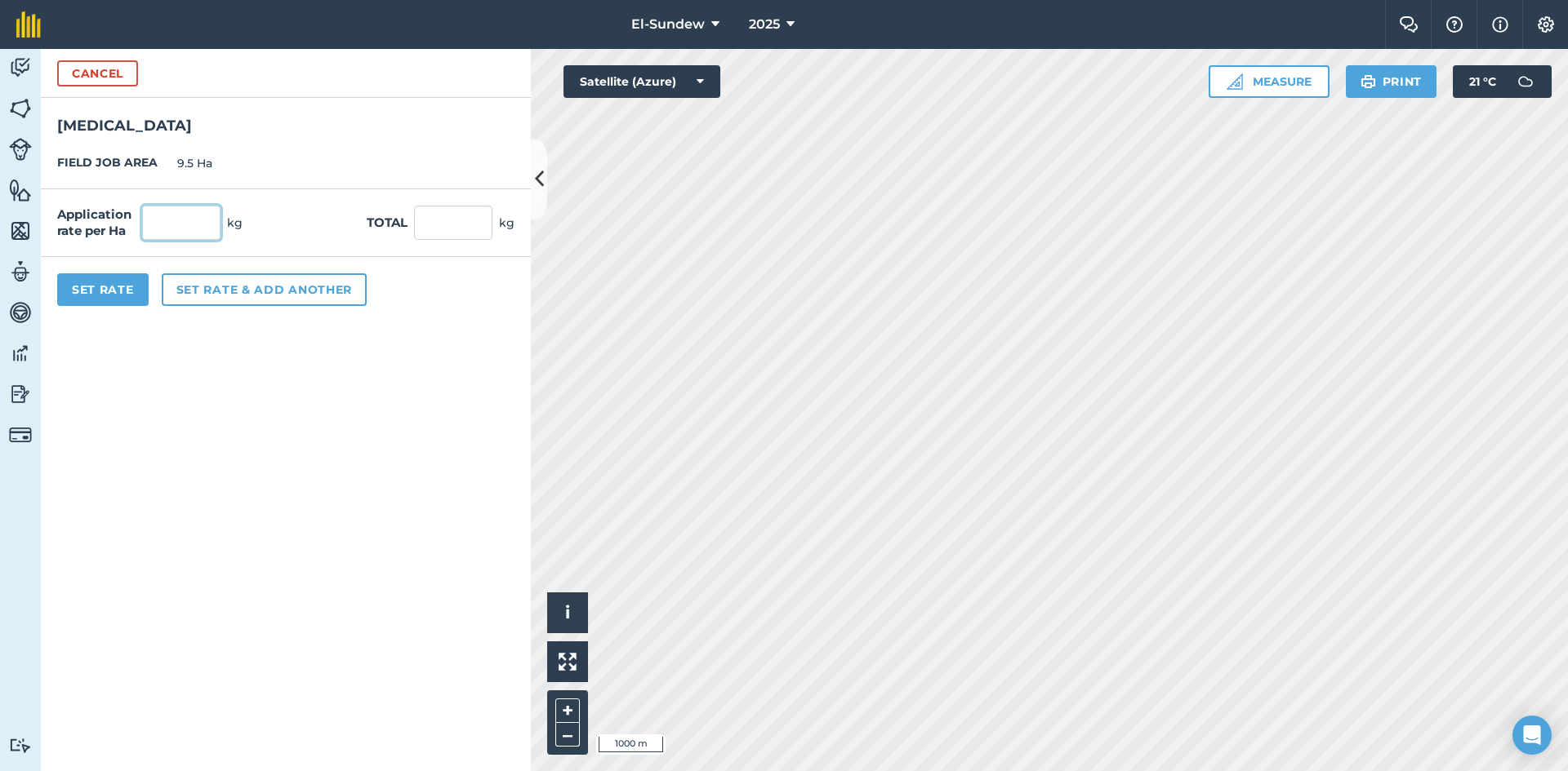
click at [209, 227] on input "text" at bounding box center [182, 222] width 79 height 34
type input "5"
type input "47.5"
click at [112, 293] on button "Set Rate" at bounding box center [102, 289] width 91 height 32
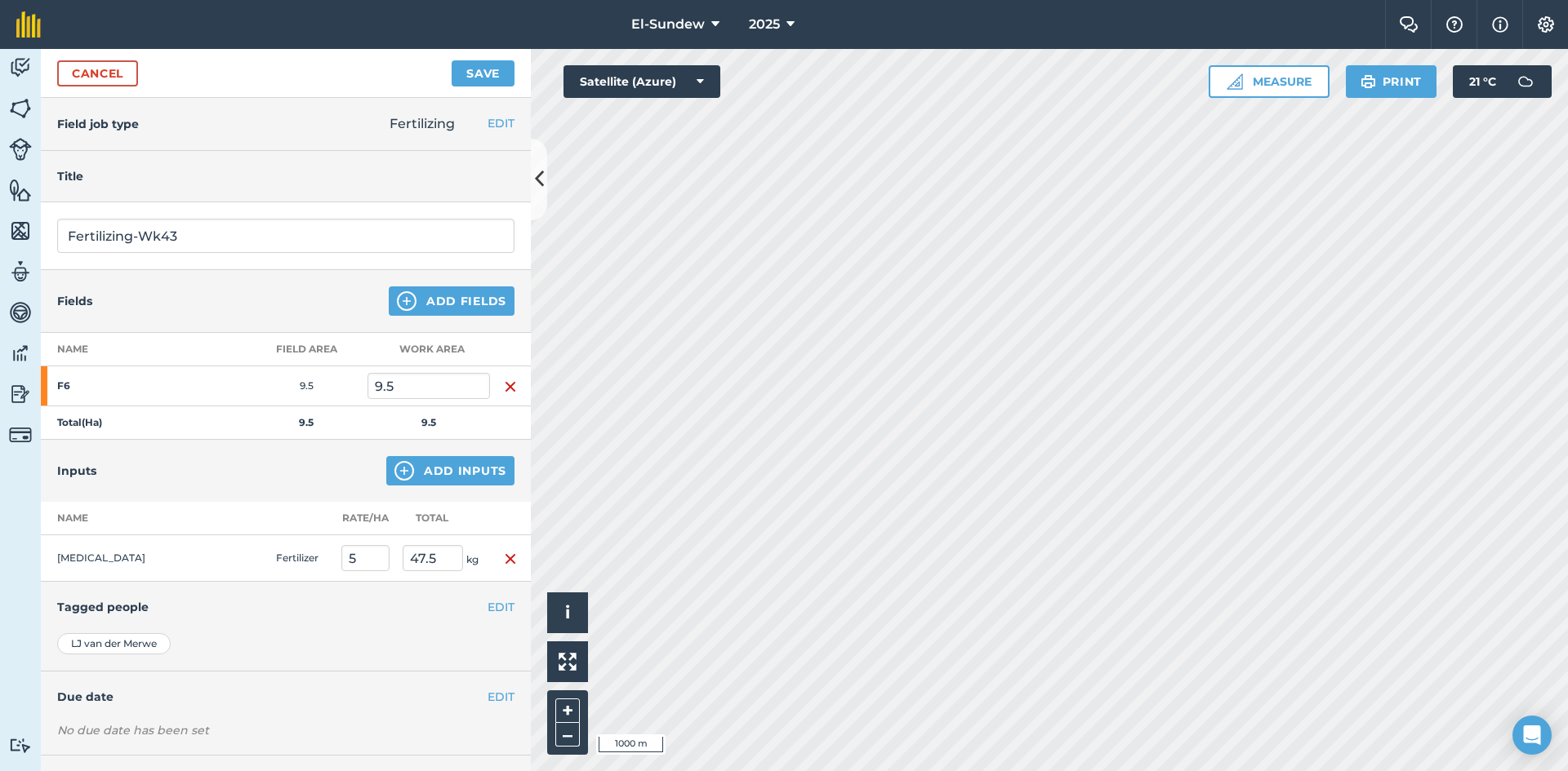
scroll to position [71, 0]
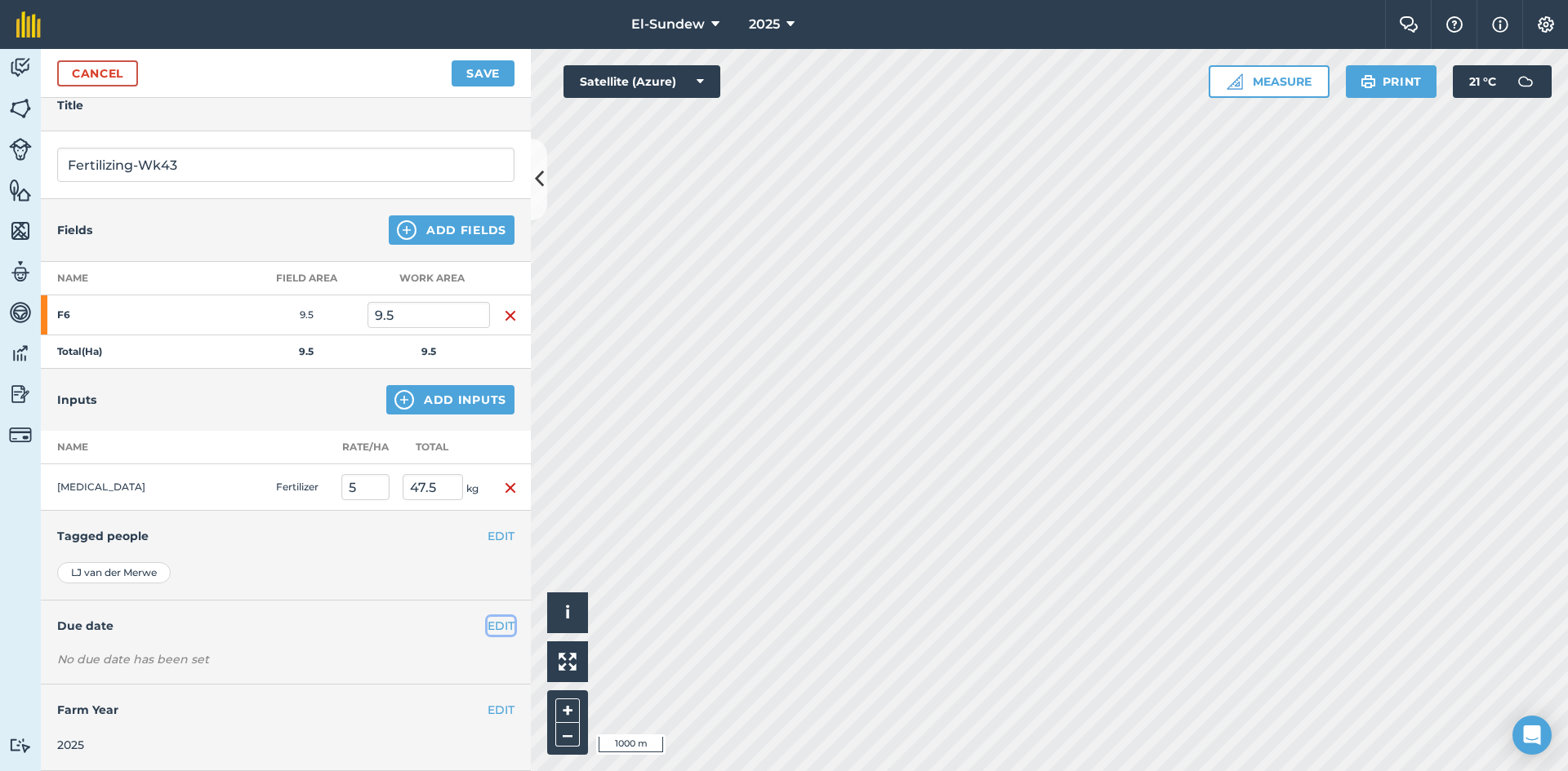
click at [493, 627] on button "EDIT" at bounding box center [500, 626] width 27 height 18
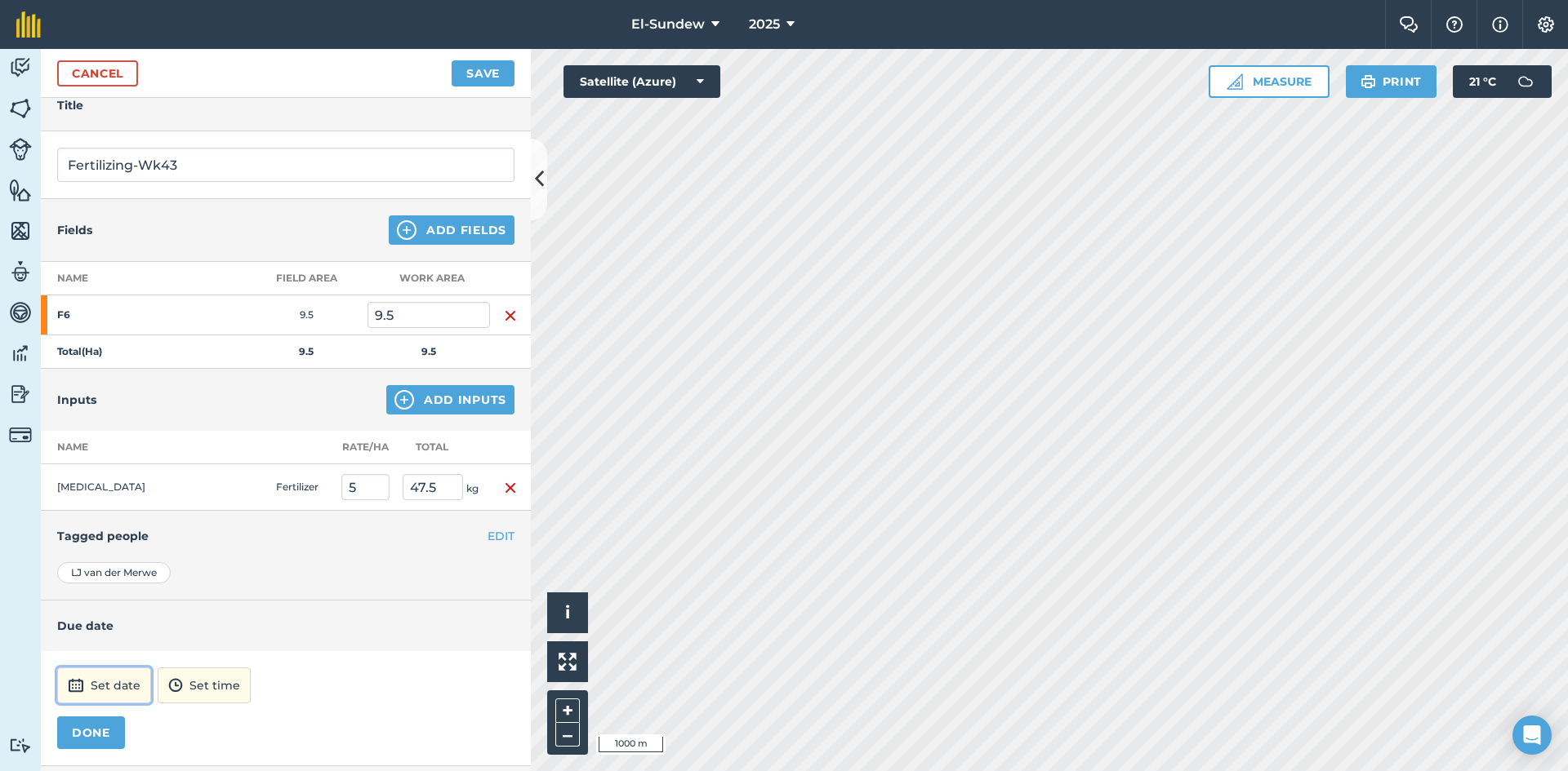
click at [143, 670] on button "Set date" at bounding box center [104, 686] width 94 height 36
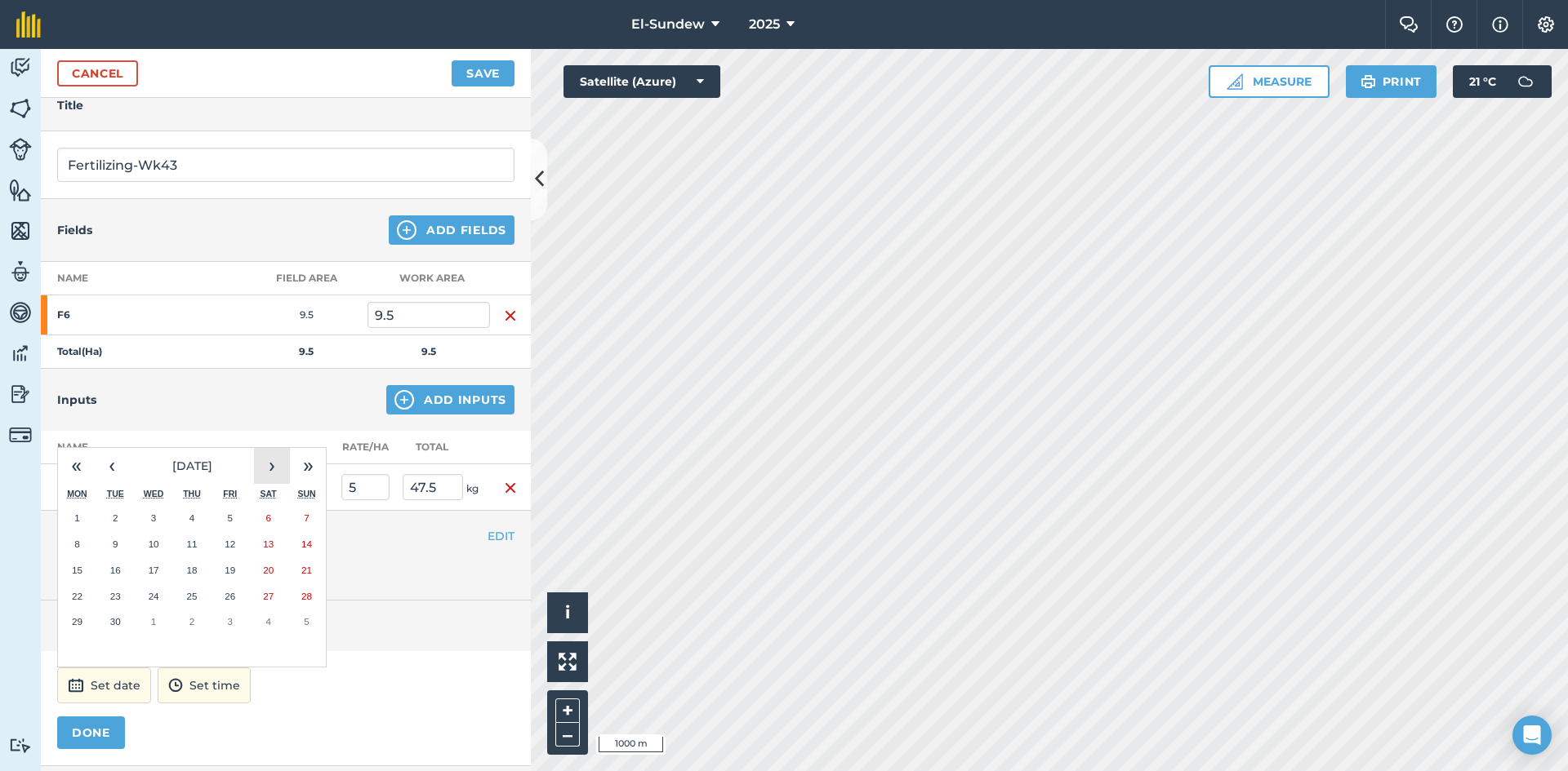
click at [267, 466] on button "›" at bounding box center [271, 466] width 36 height 36
click at [80, 602] on button "20" at bounding box center [77, 596] width 38 height 27
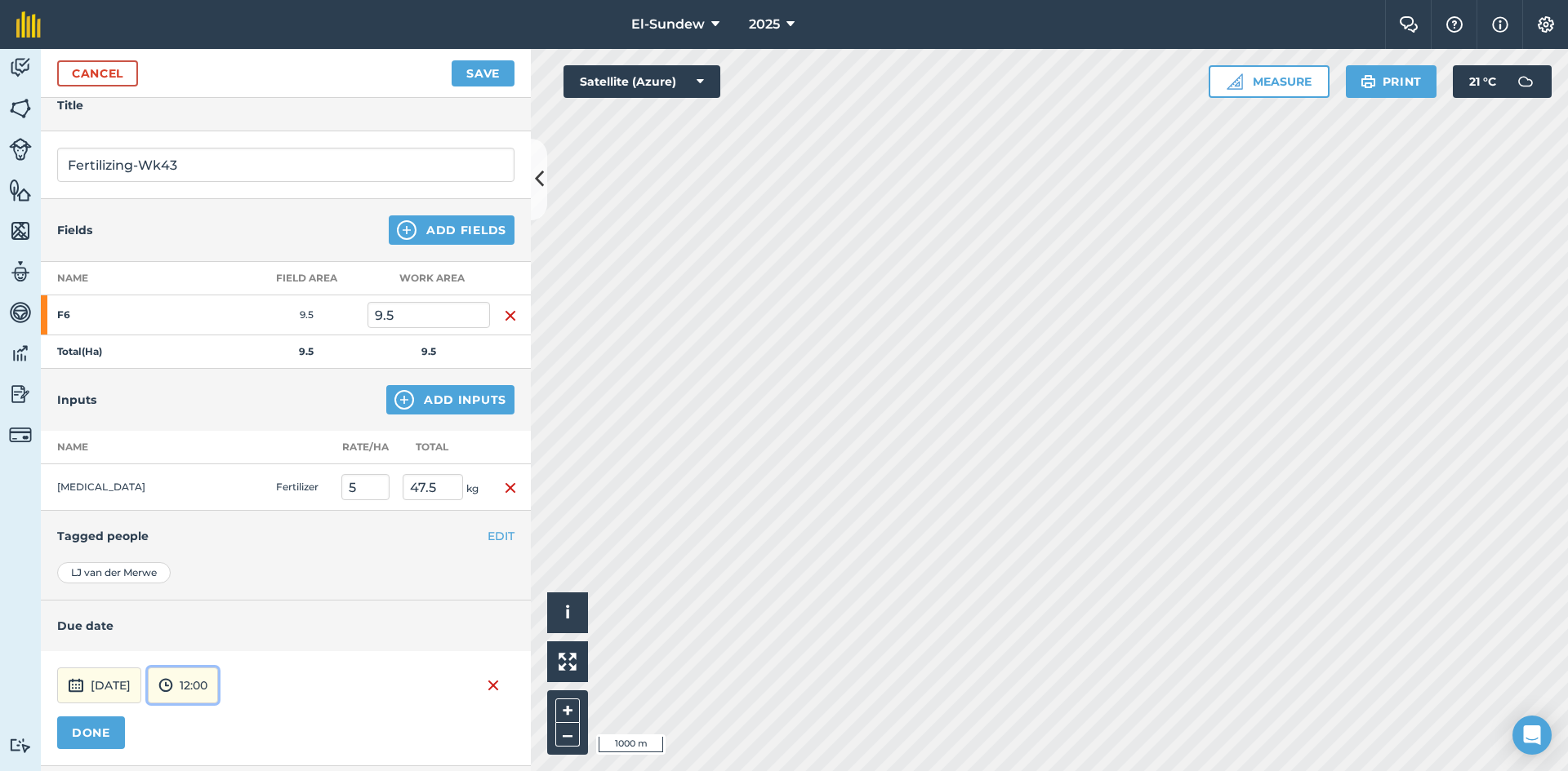
click at [218, 675] on button "12:00" at bounding box center [182, 686] width 70 height 36
click at [217, 602] on button "07:00" at bounding box center [187, 600] width 77 height 27
click at [105, 733] on button "DONE" at bounding box center [90, 733] width 68 height 32
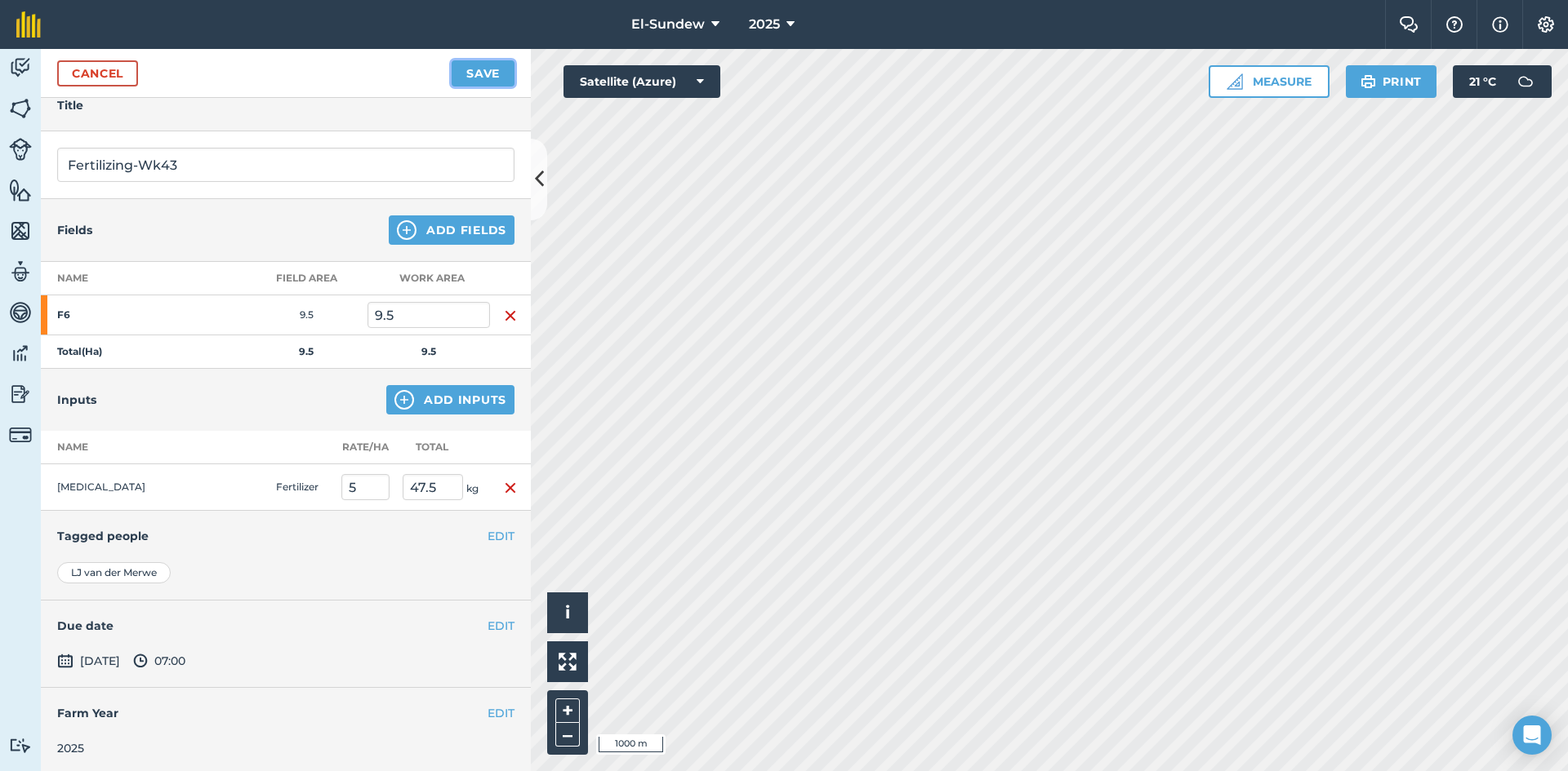
click at [483, 75] on button "Save" at bounding box center [483, 74] width 63 height 27
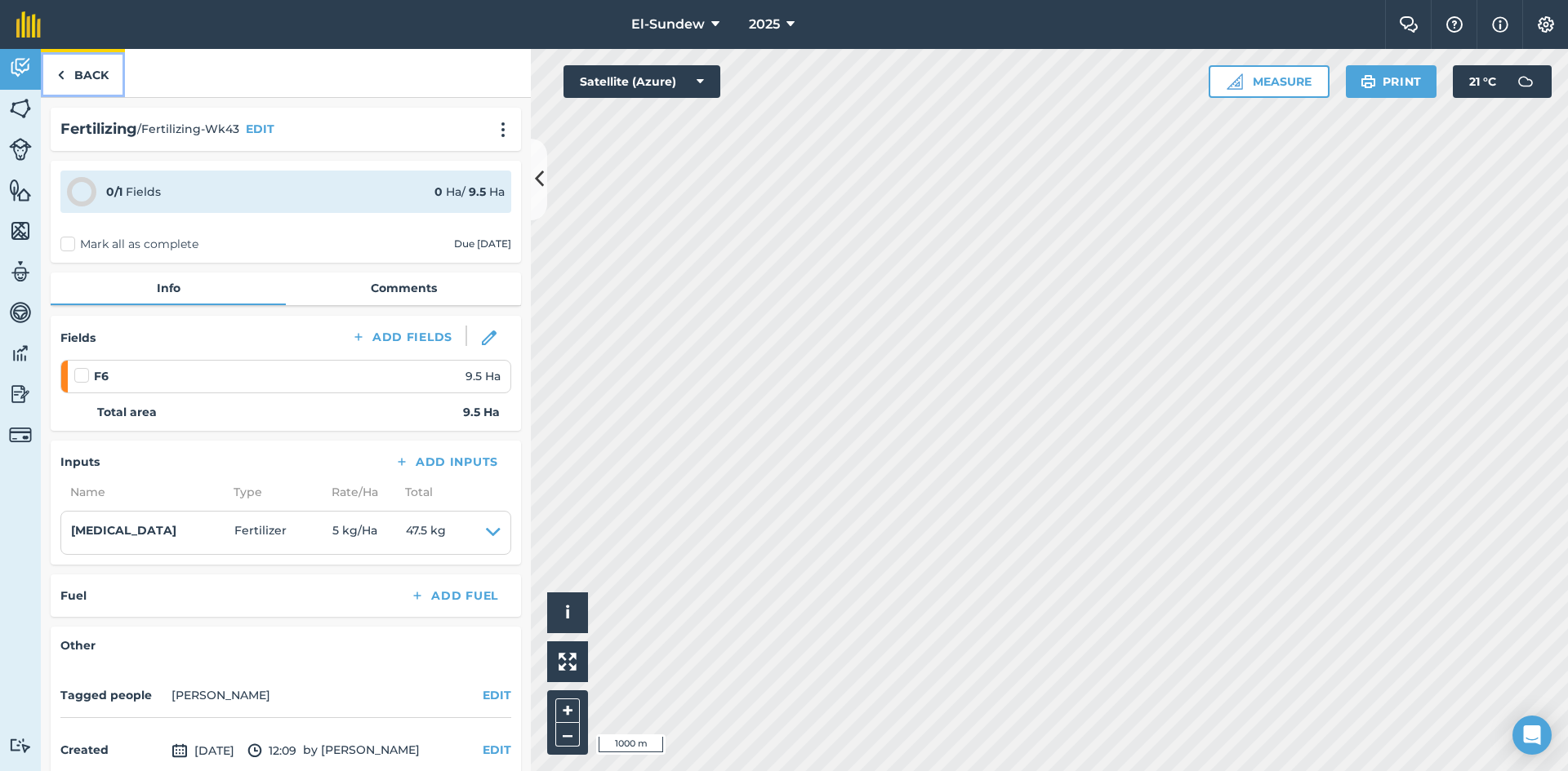
click at [94, 72] on link "Back" at bounding box center [84, 73] width 84 height 48
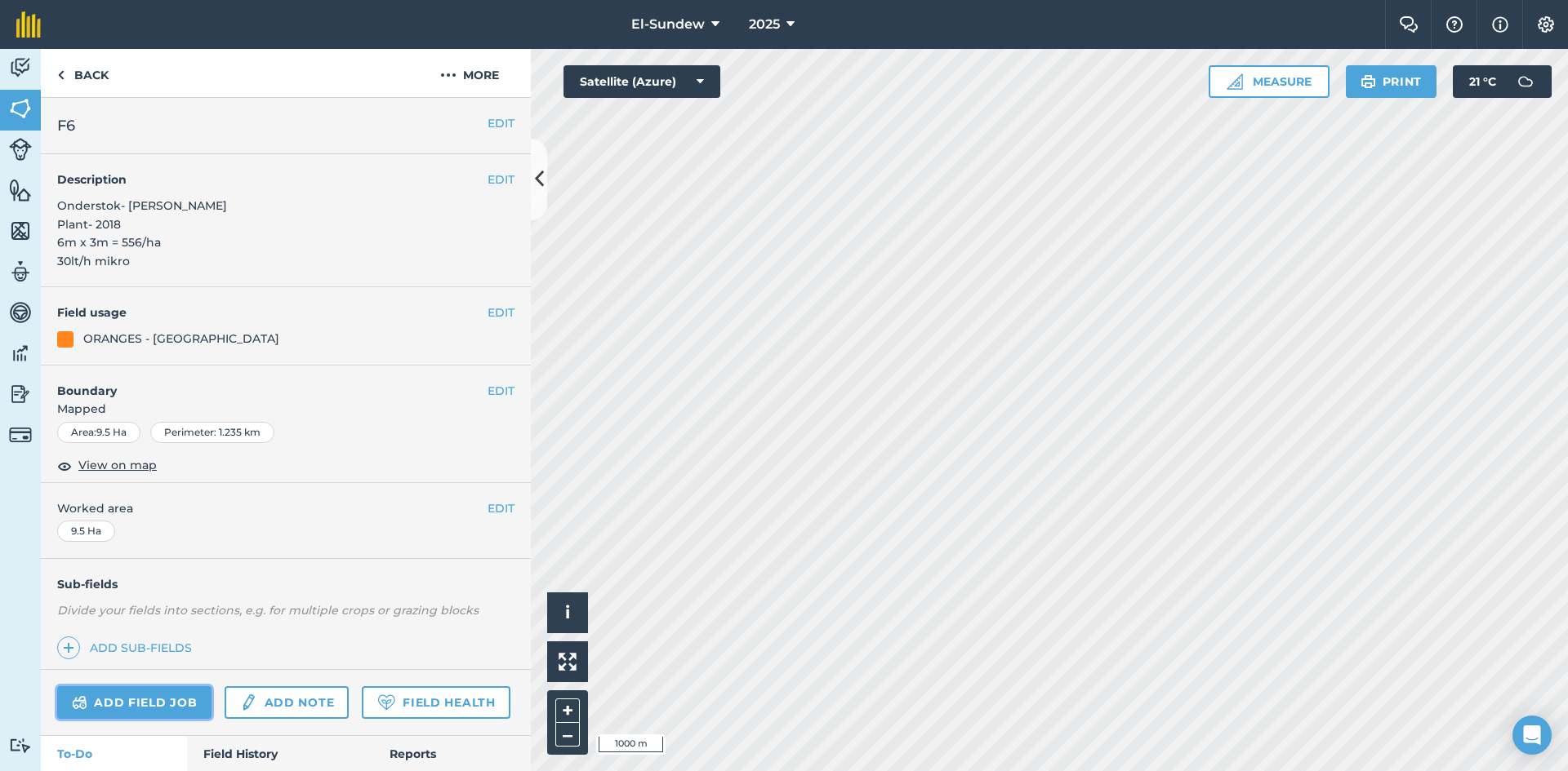
click at [136, 708] on link "Add field job" at bounding box center [134, 702] width 154 height 32
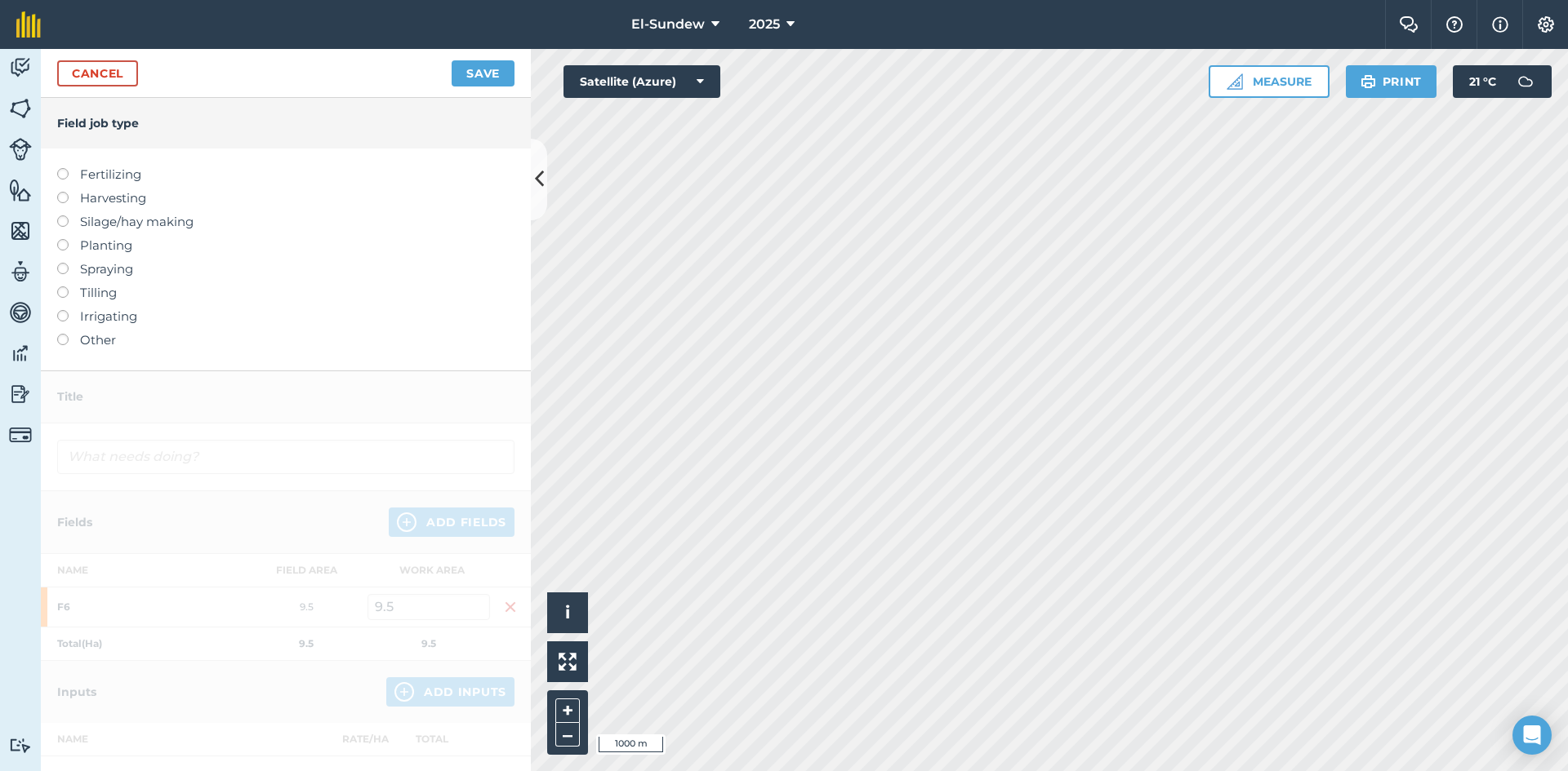
click at [135, 175] on label "Fertilizing" at bounding box center [285, 175] width 457 height 20
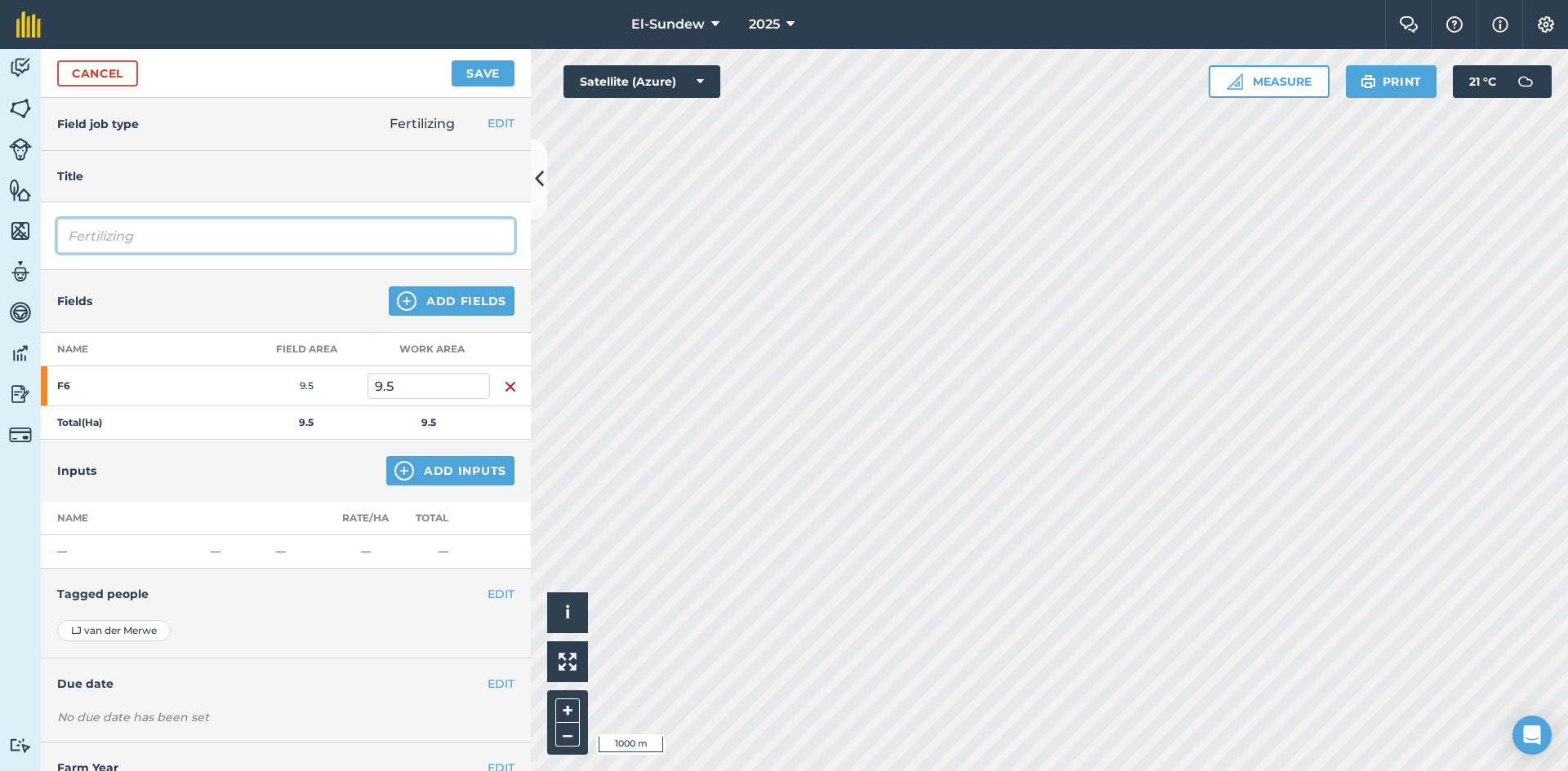
click at [237, 241] on input "Fertilizing" at bounding box center [285, 236] width 457 height 34
type input "Fertilizing-Wk43"
click at [419, 472] on button "Add Inputs" at bounding box center [450, 471] width 128 height 29
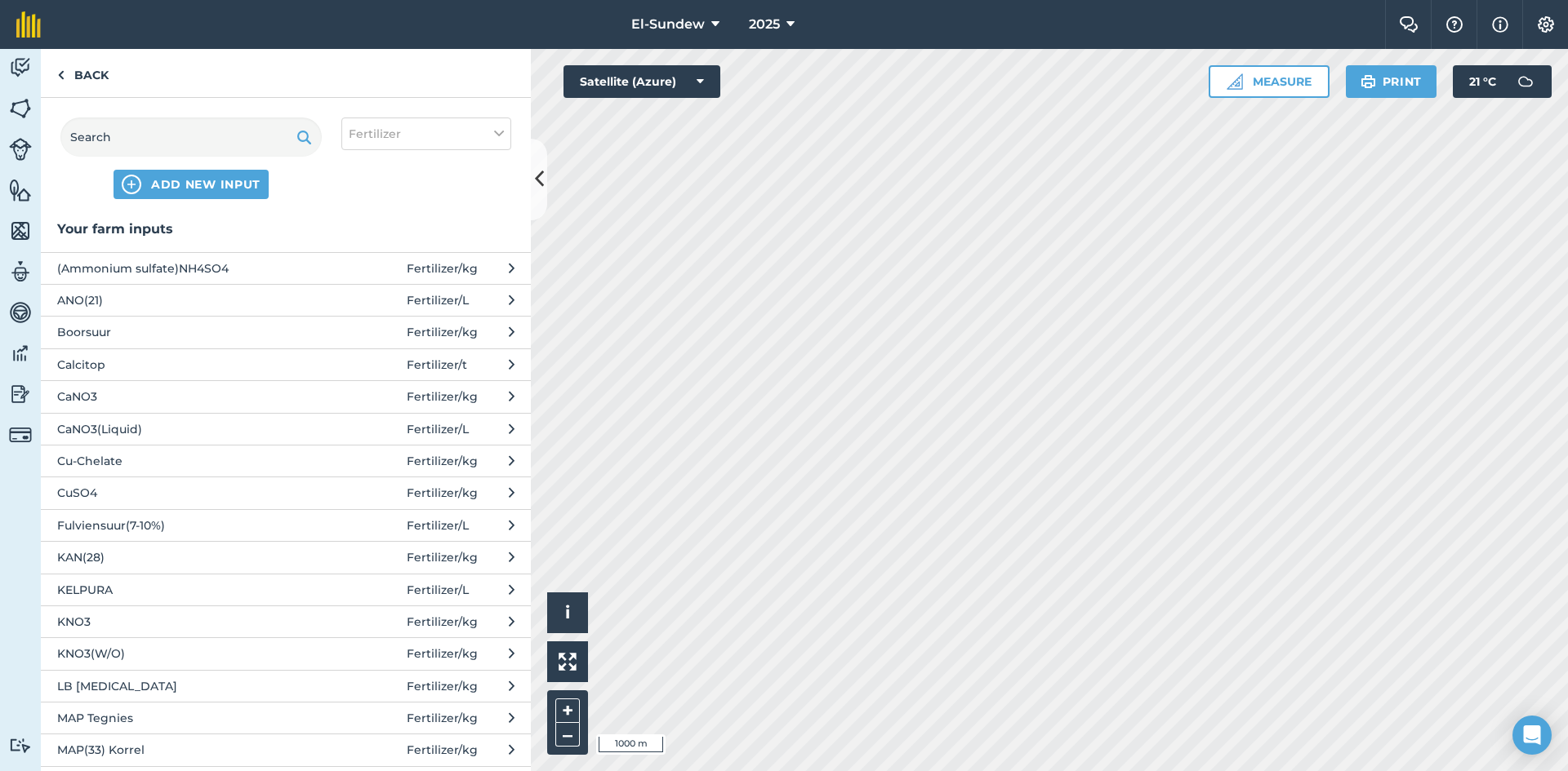
click at [214, 394] on span "CaNO3" at bounding box center [191, 397] width 267 height 18
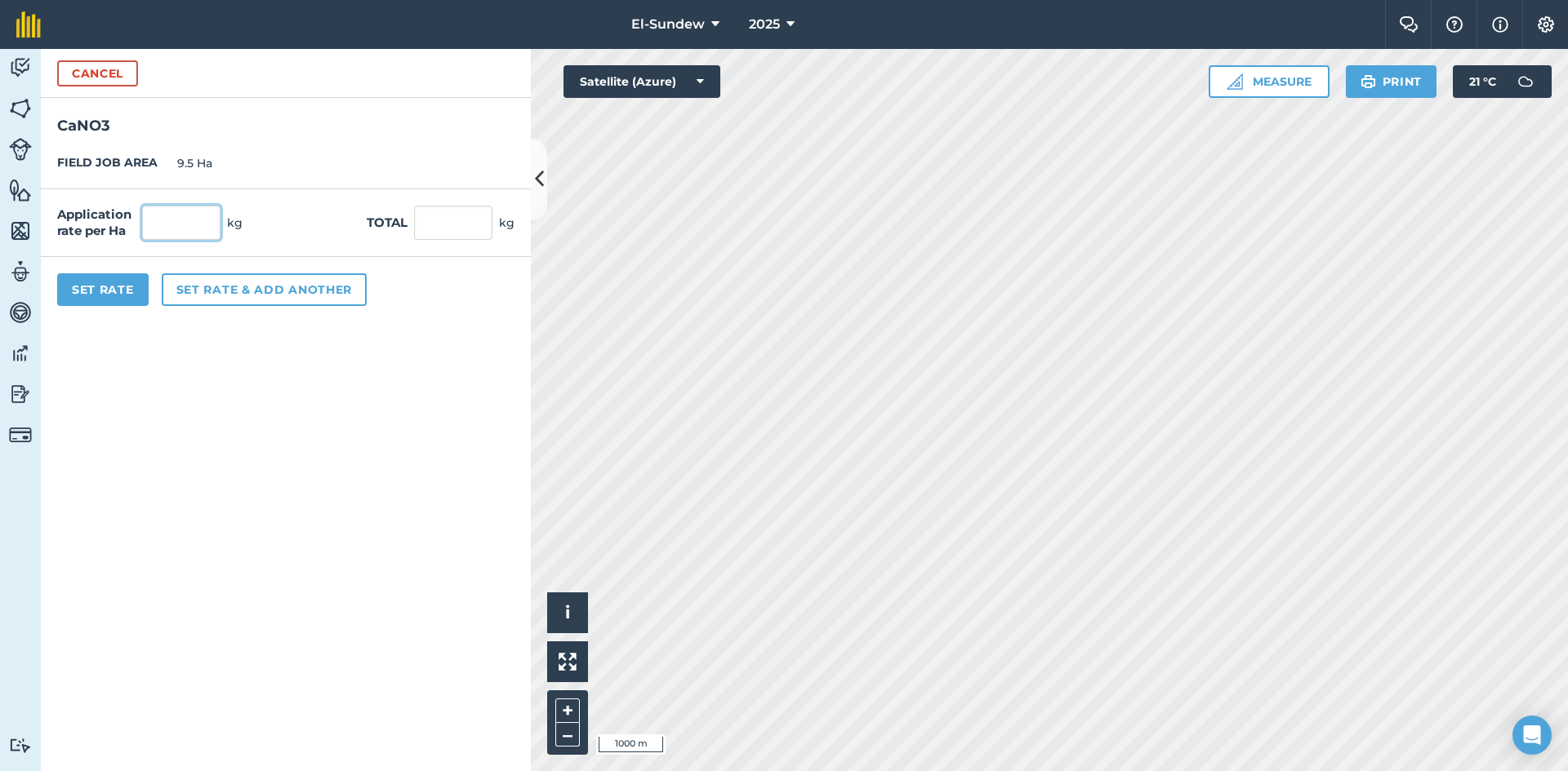
click at [207, 221] on input "text" at bounding box center [182, 222] width 79 height 34
type input "140"
type input "1,330"
click at [124, 282] on button "Set Rate" at bounding box center [102, 289] width 91 height 32
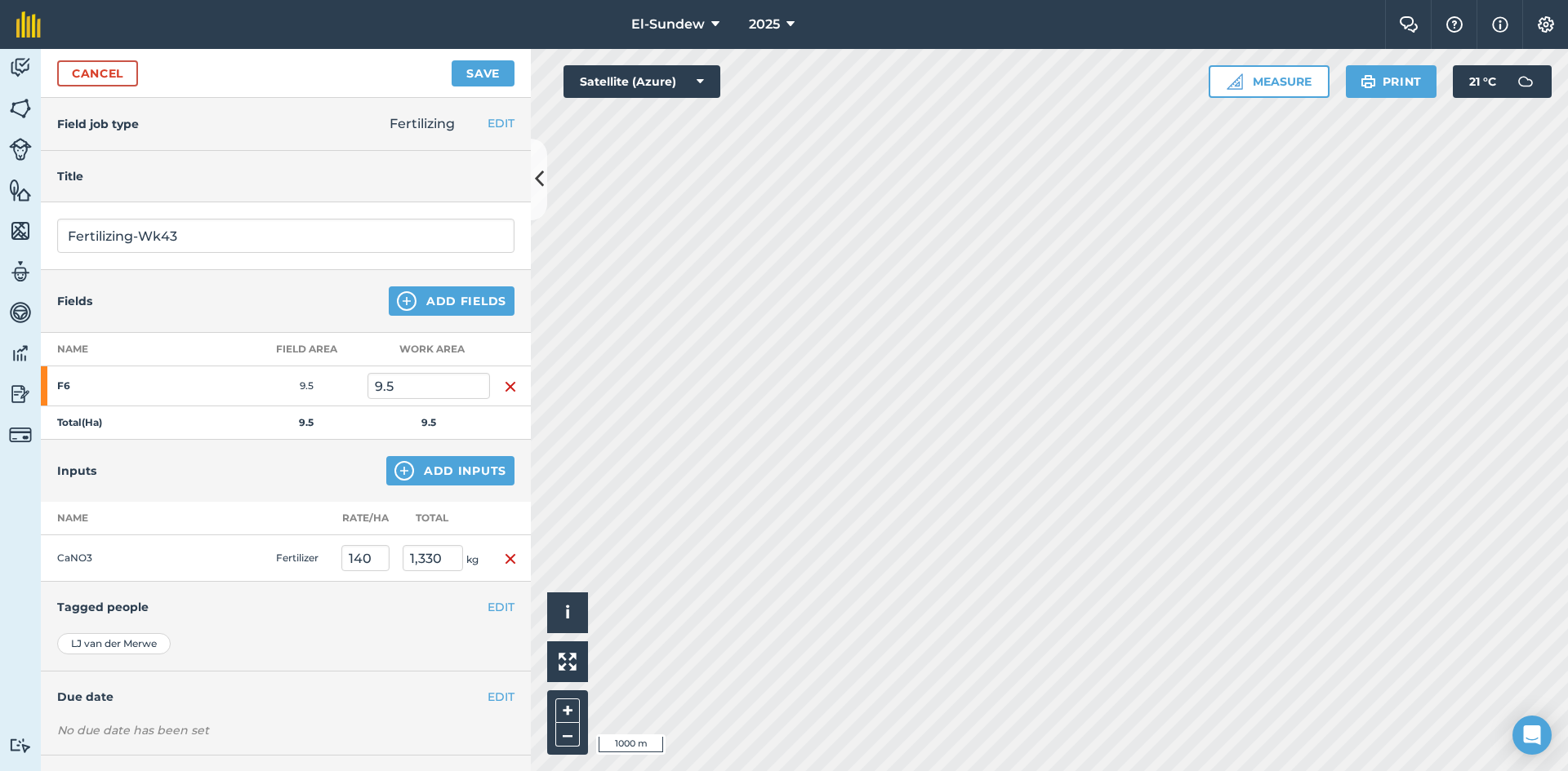
scroll to position [71, 0]
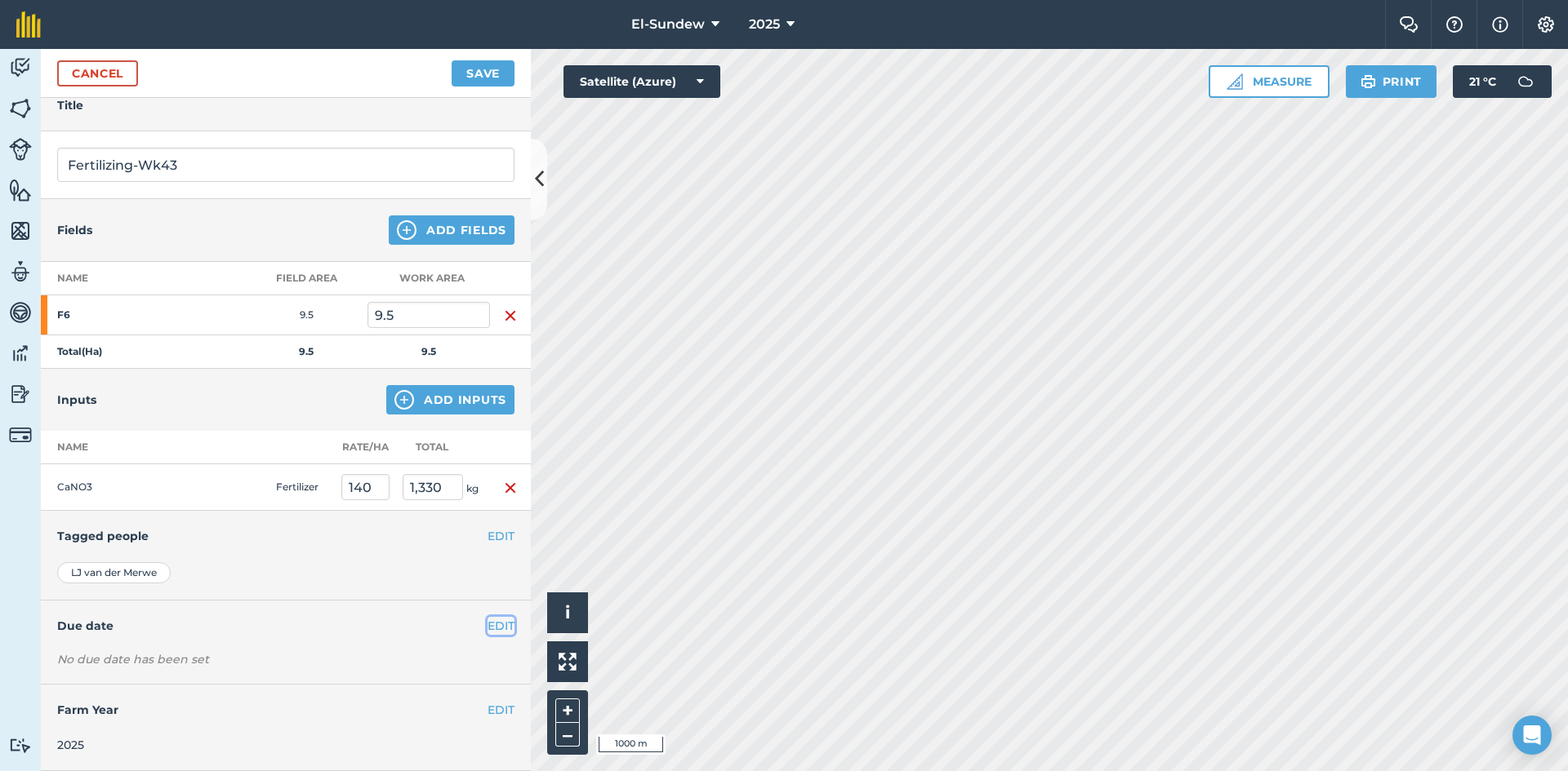
click at [487, 624] on button "EDIT" at bounding box center [500, 626] width 27 height 18
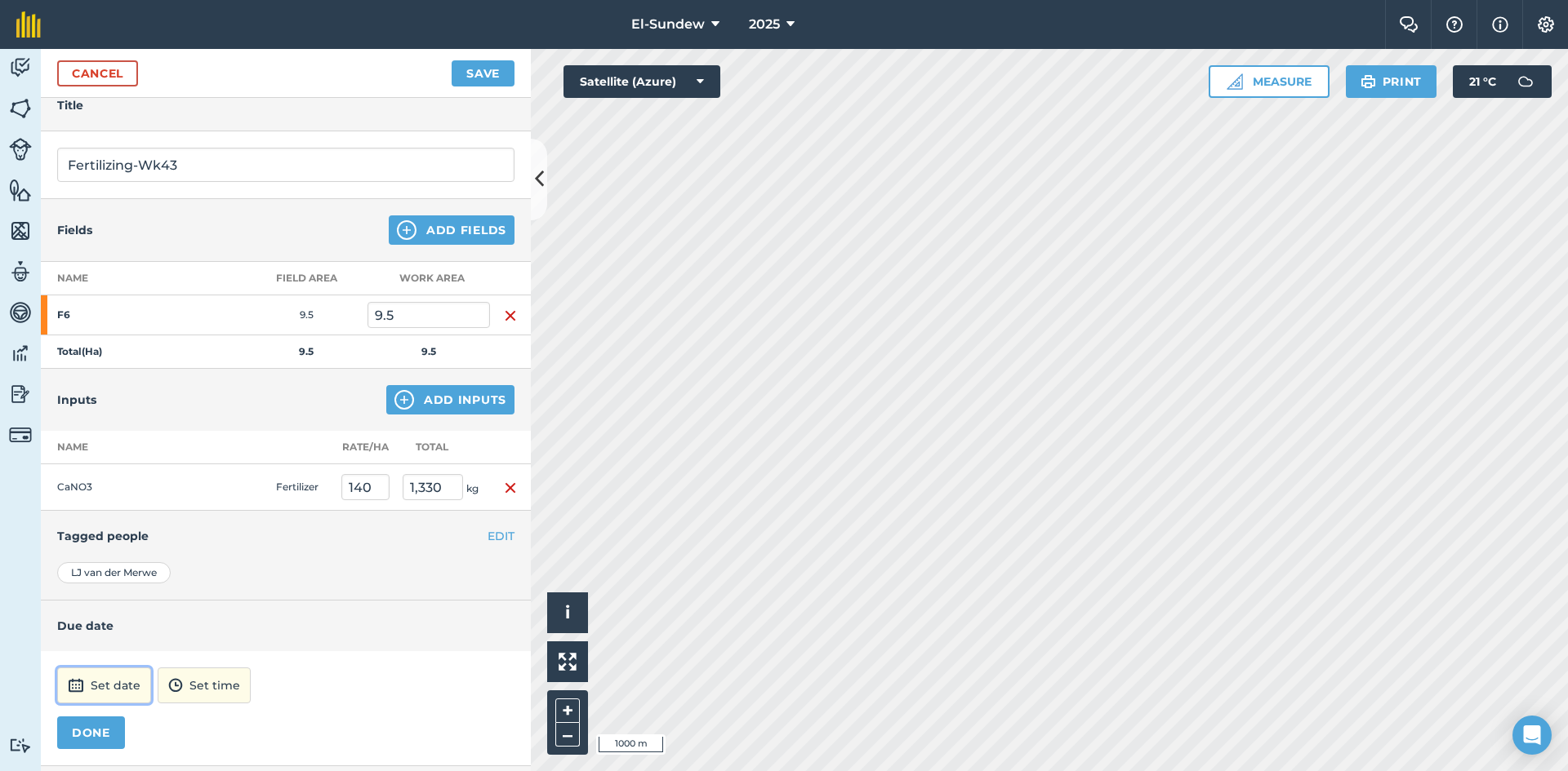
click at [126, 689] on button "Set date" at bounding box center [104, 686] width 94 height 36
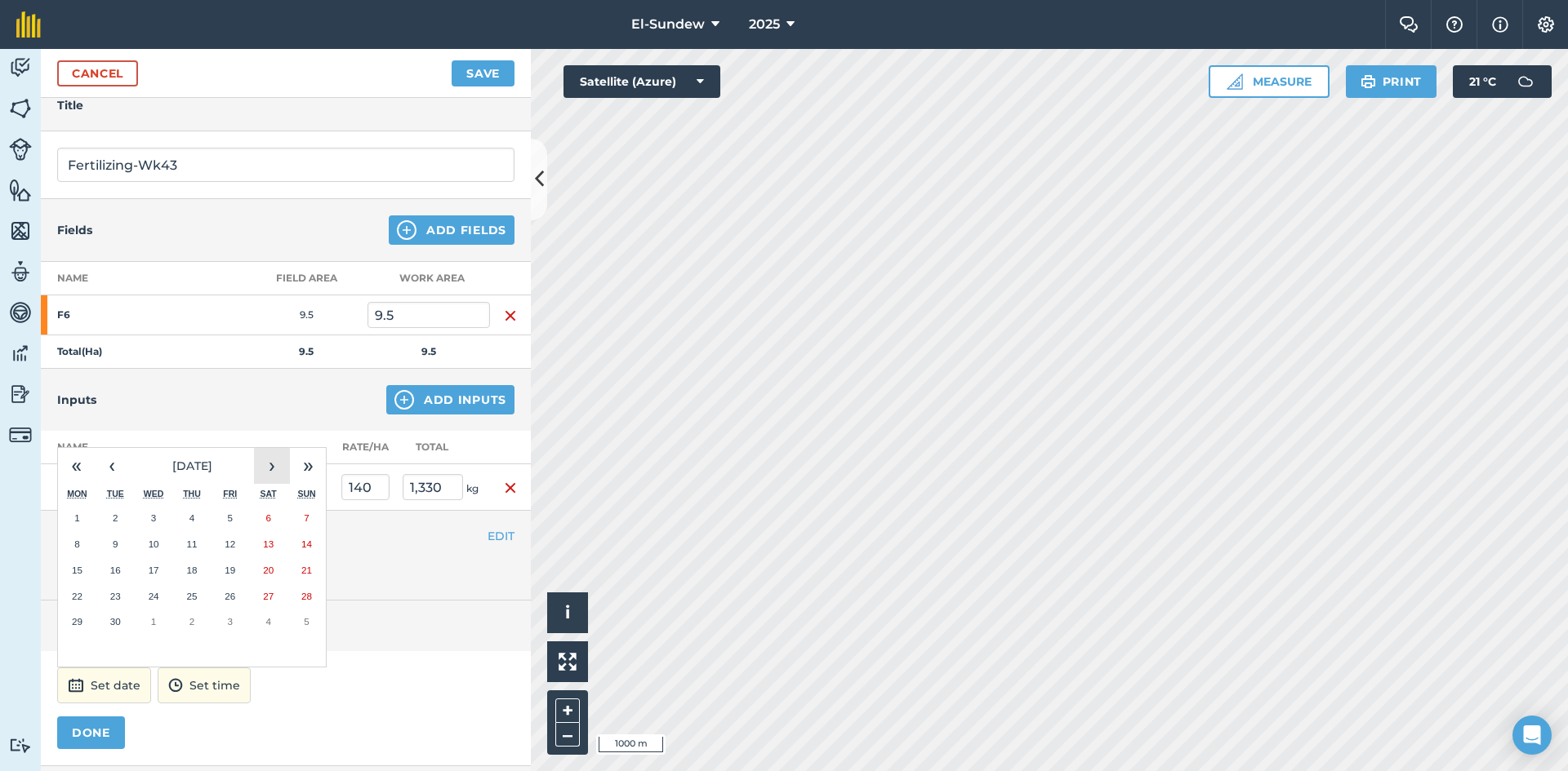
click at [276, 472] on button "›" at bounding box center [271, 466] width 36 height 36
click at [88, 596] on button "20" at bounding box center [77, 596] width 38 height 27
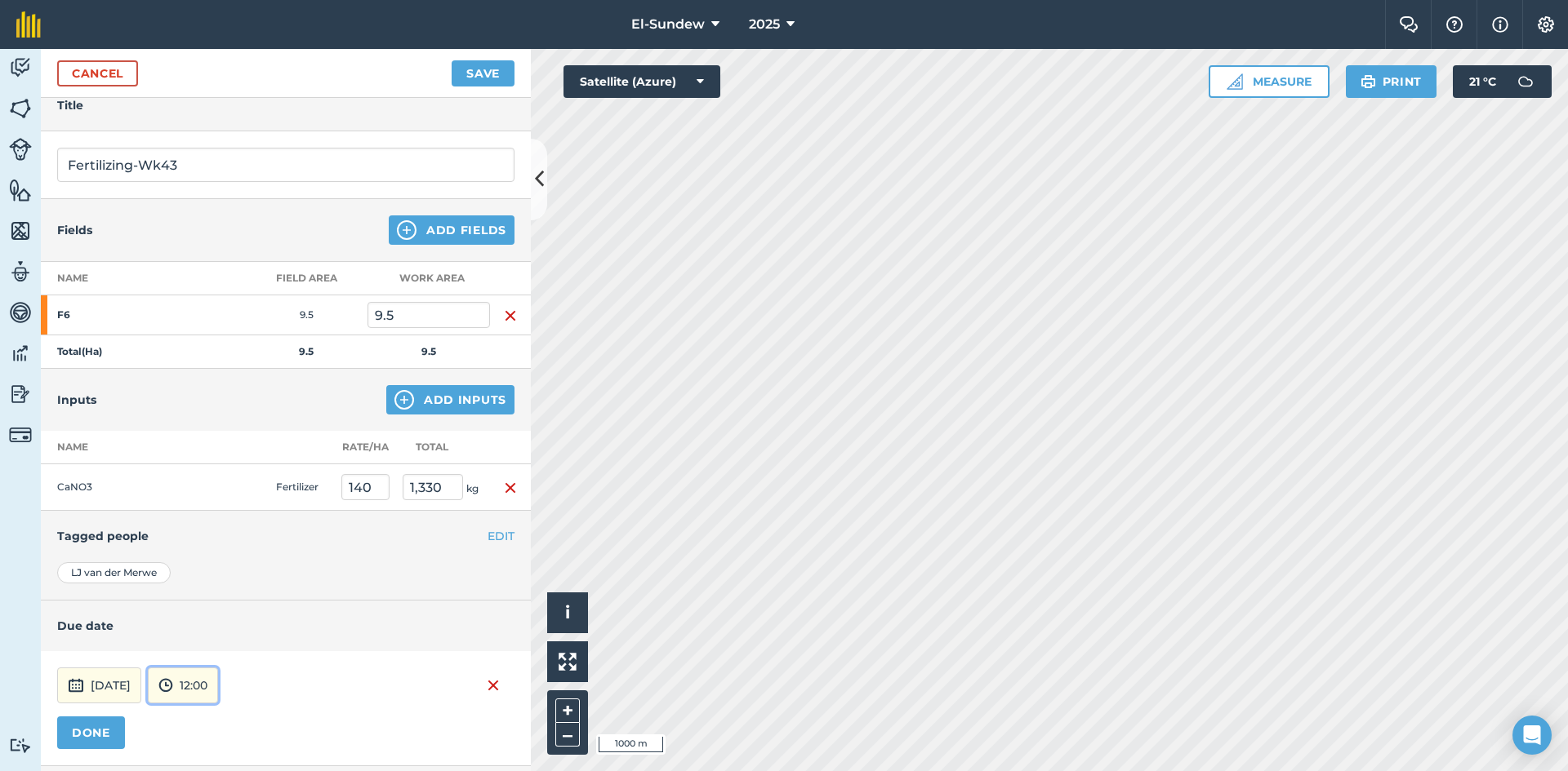
click at [218, 680] on button "12:00" at bounding box center [182, 686] width 70 height 36
click at [215, 595] on button "07:00" at bounding box center [187, 600] width 77 height 27
click at [106, 733] on button "DONE" at bounding box center [90, 733] width 68 height 32
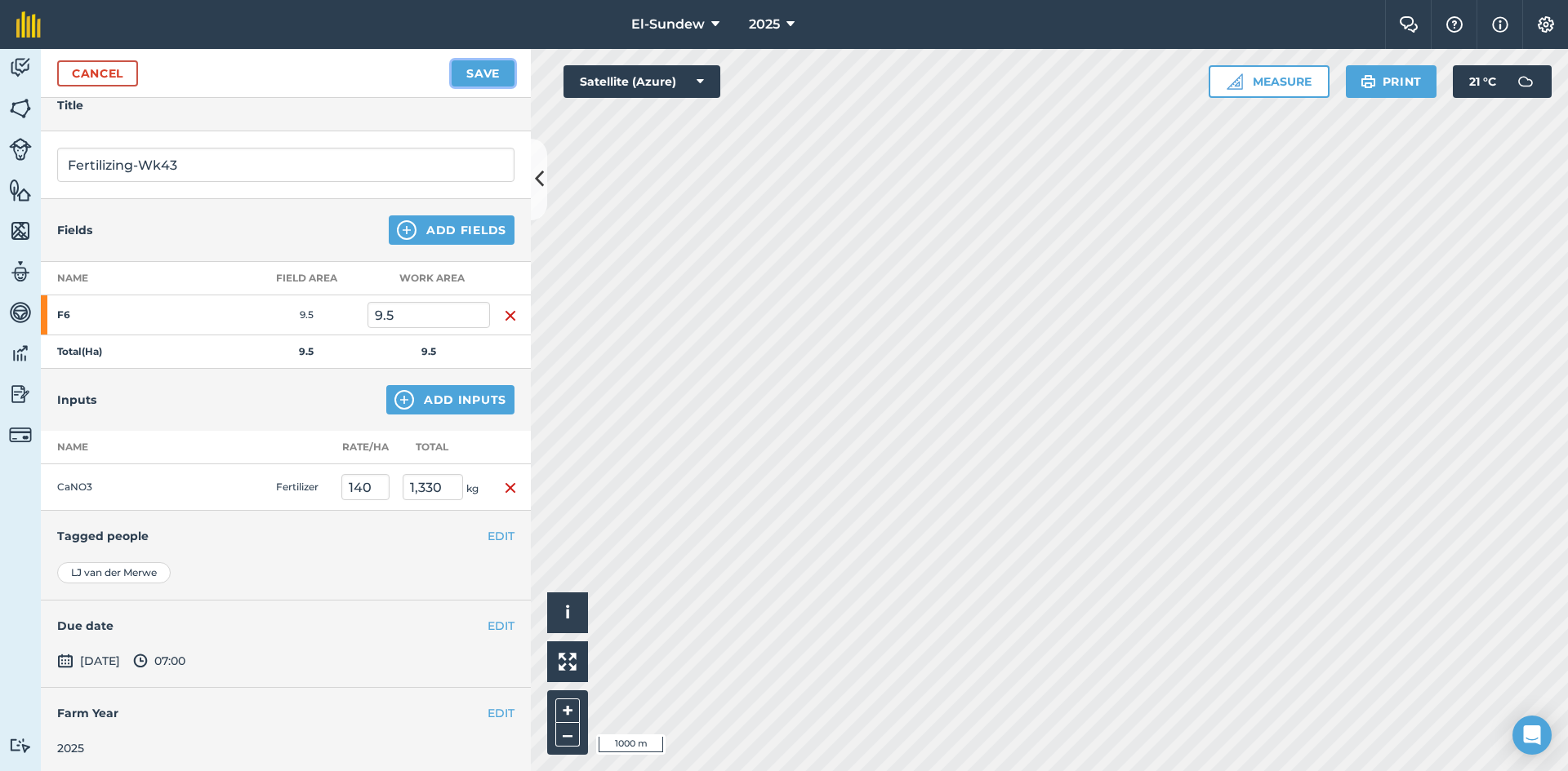
click at [480, 74] on button "Save" at bounding box center [483, 74] width 63 height 27
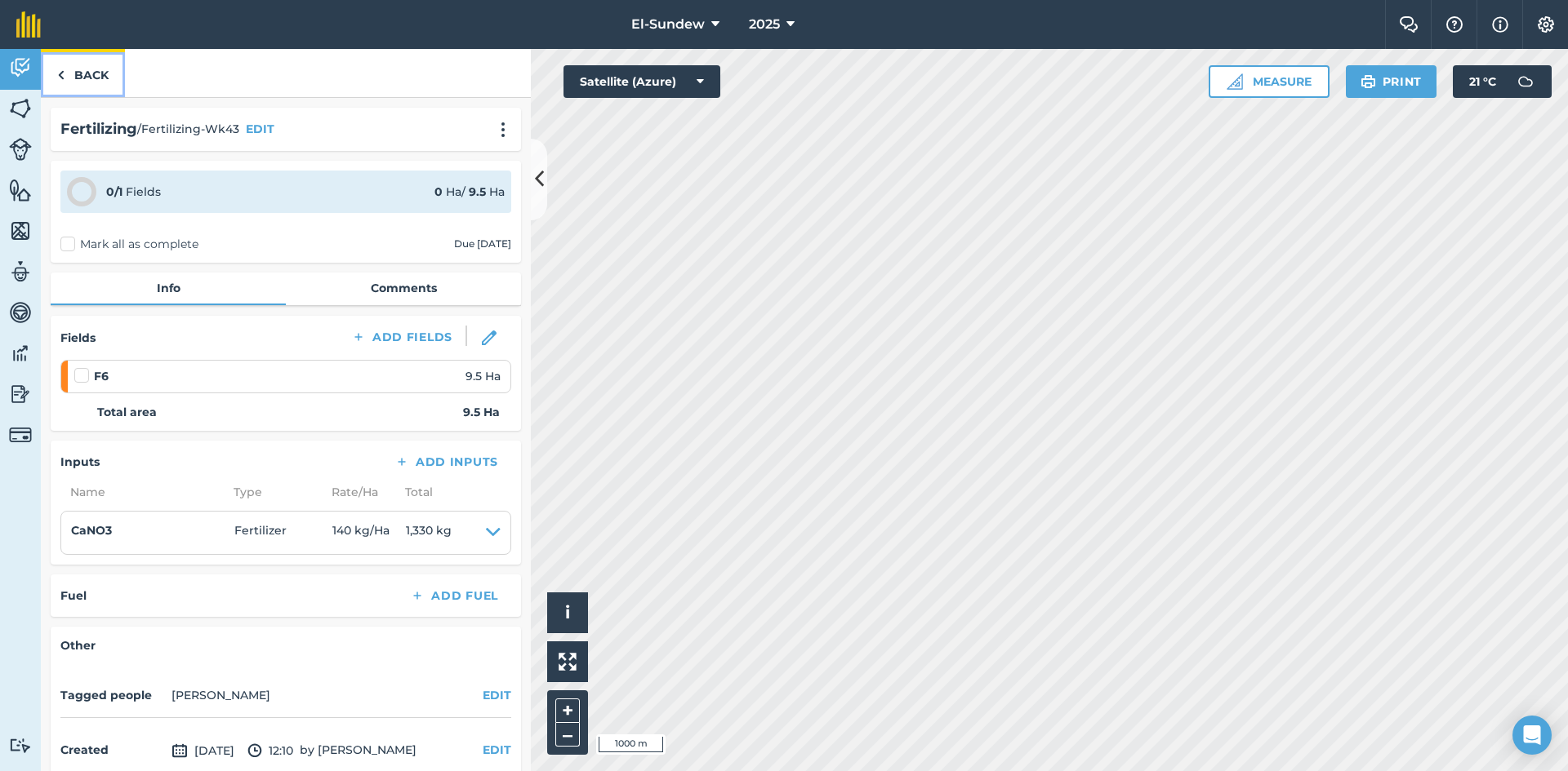
click at [90, 74] on link "Back" at bounding box center [84, 73] width 84 height 48
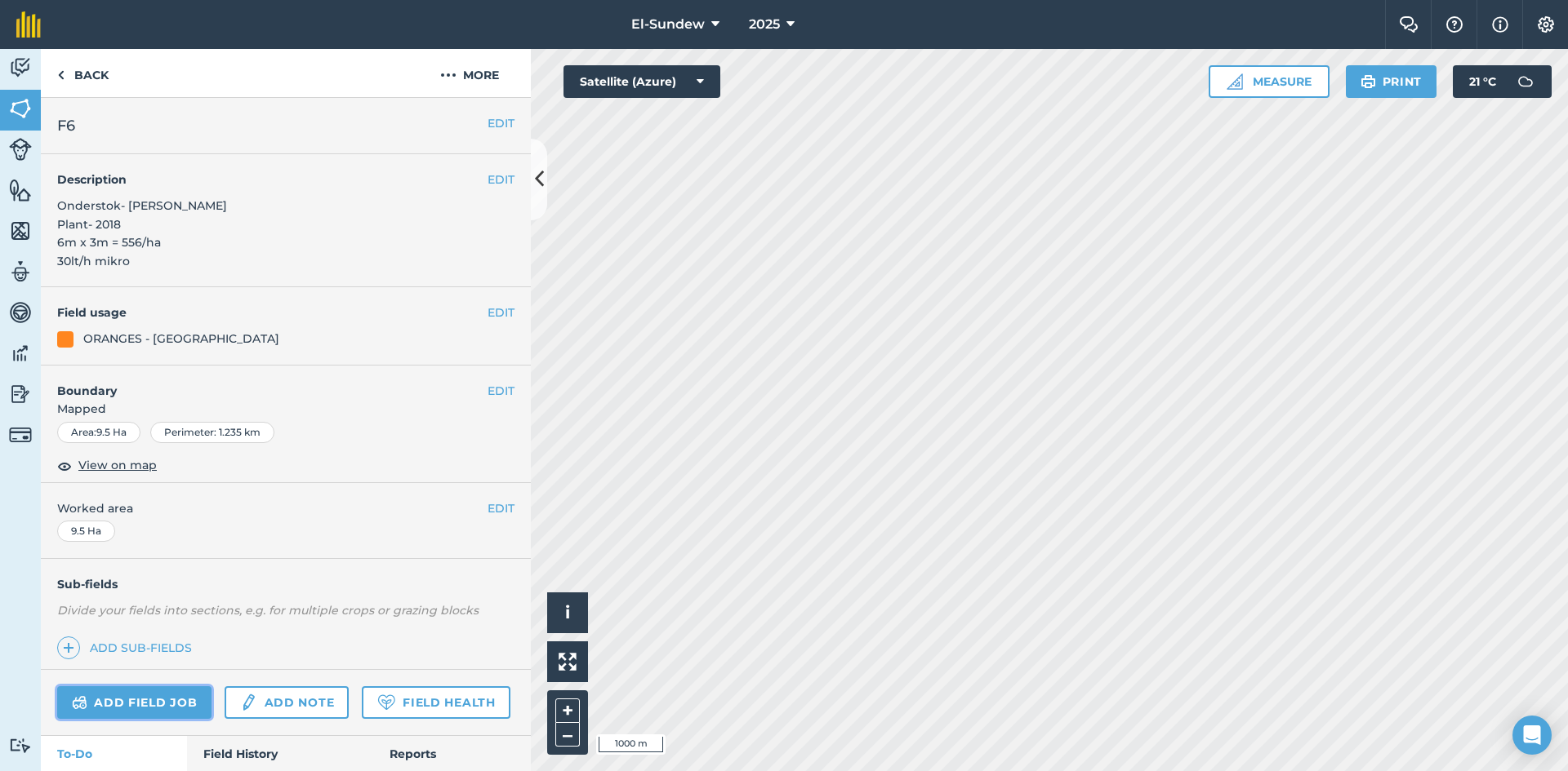
click at [182, 713] on link "Add field job" at bounding box center [134, 702] width 154 height 32
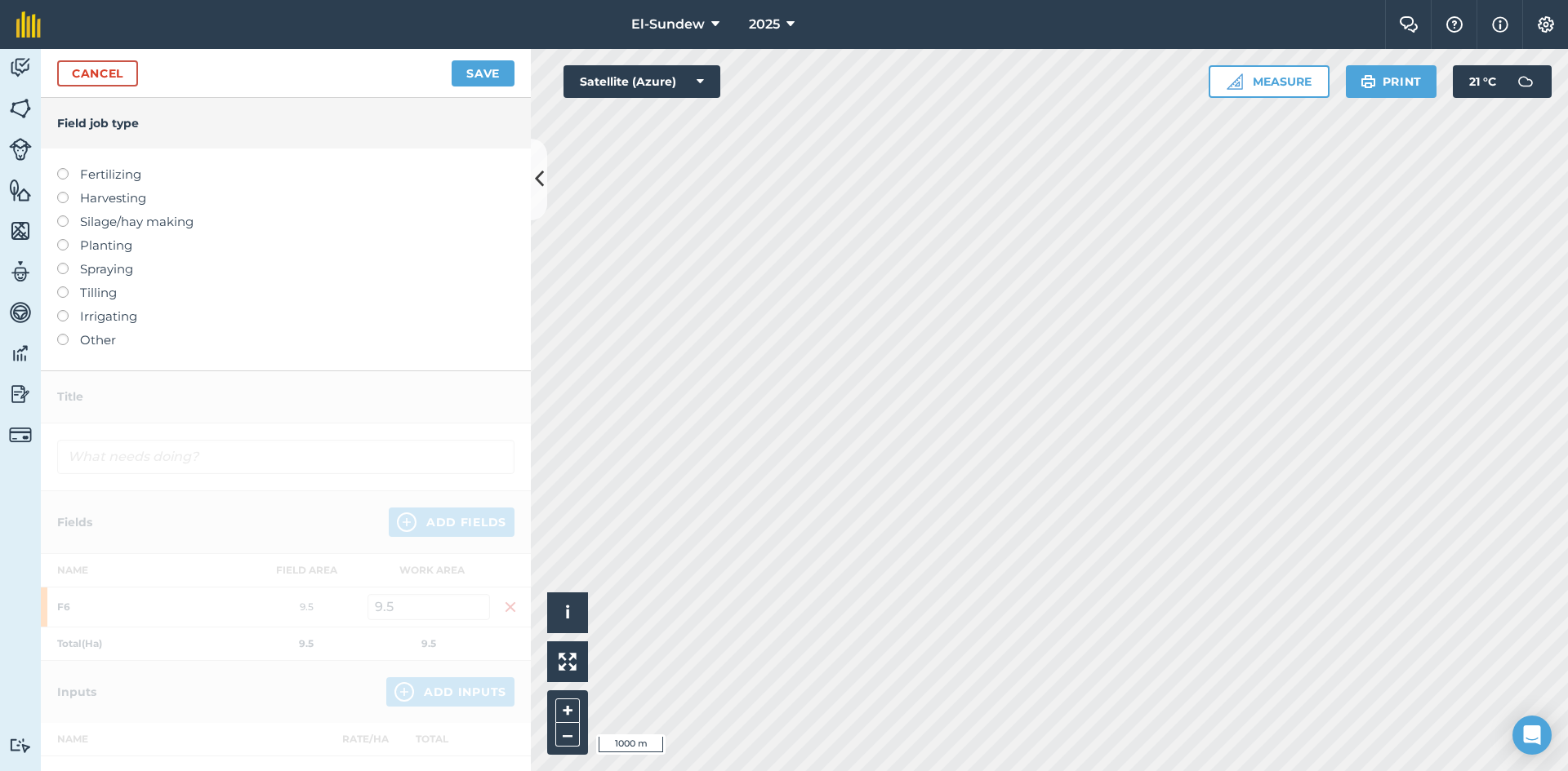
click at [124, 174] on label "Fertilizing" at bounding box center [285, 175] width 457 height 20
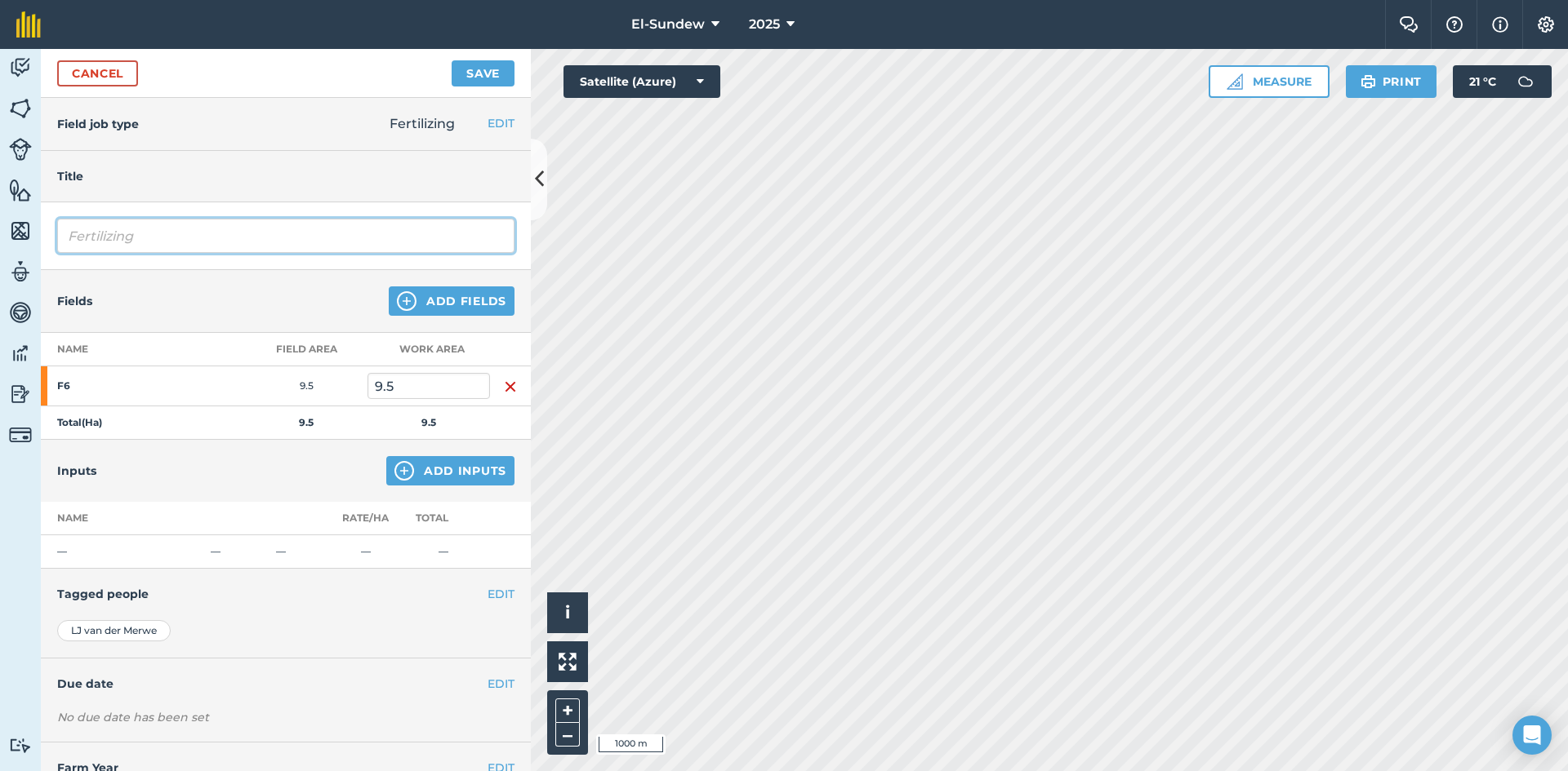
click at [203, 237] on input "Fertilizing" at bounding box center [285, 236] width 457 height 34
type input "Fertilizing-Wk46"
click at [397, 463] on img at bounding box center [404, 471] width 20 height 20
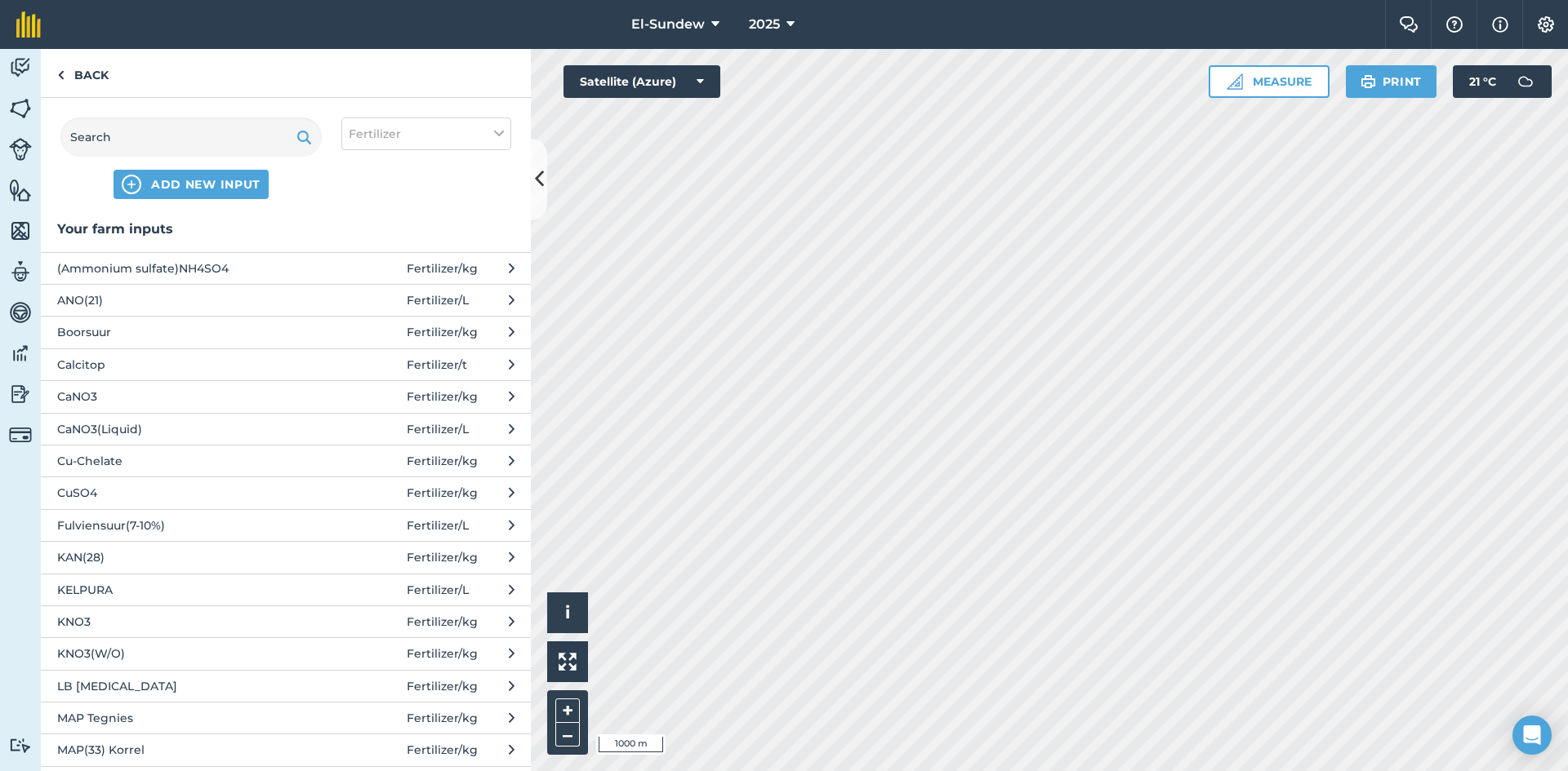
click at [202, 627] on span "KNO3" at bounding box center [191, 622] width 267 height 18
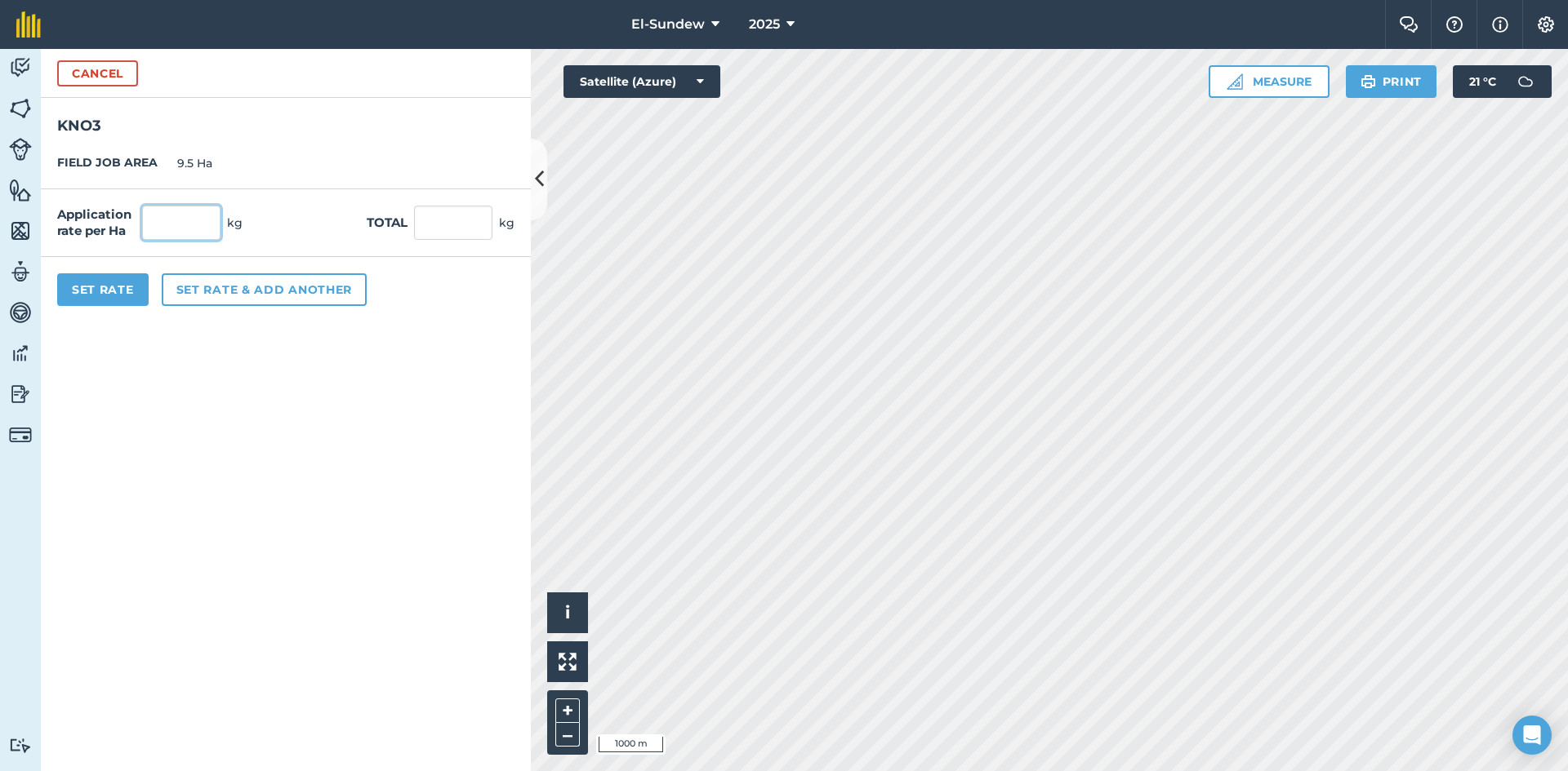
click at [201, 222] on input "text" at bounding box center [182, 222] width 79 height 34
type input "50"
type input "475"
click at [92, 298] on button "Set Rate" at bounding box center [102, 289] width 91 height 32
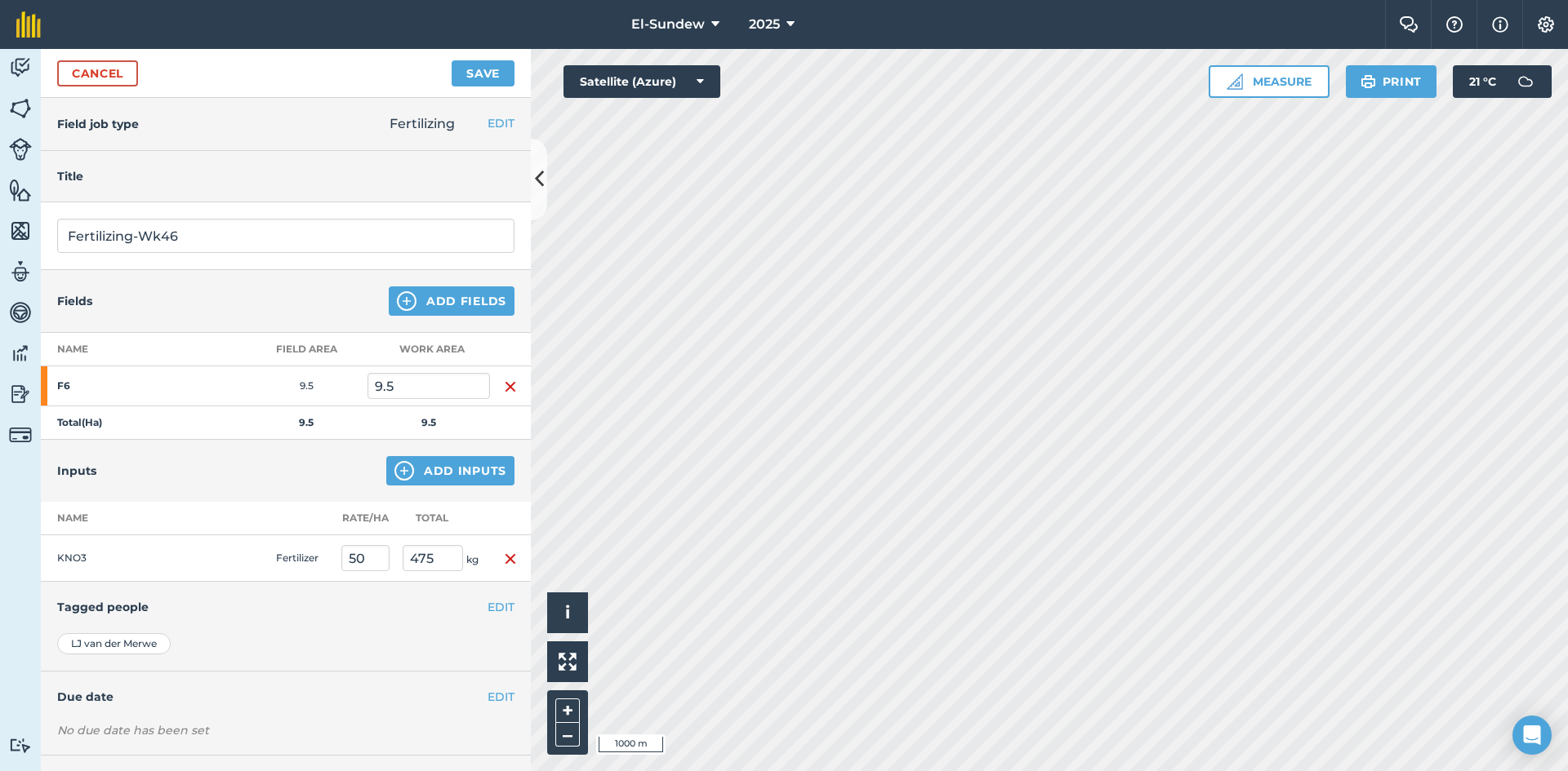
scroll to position [71, 0]
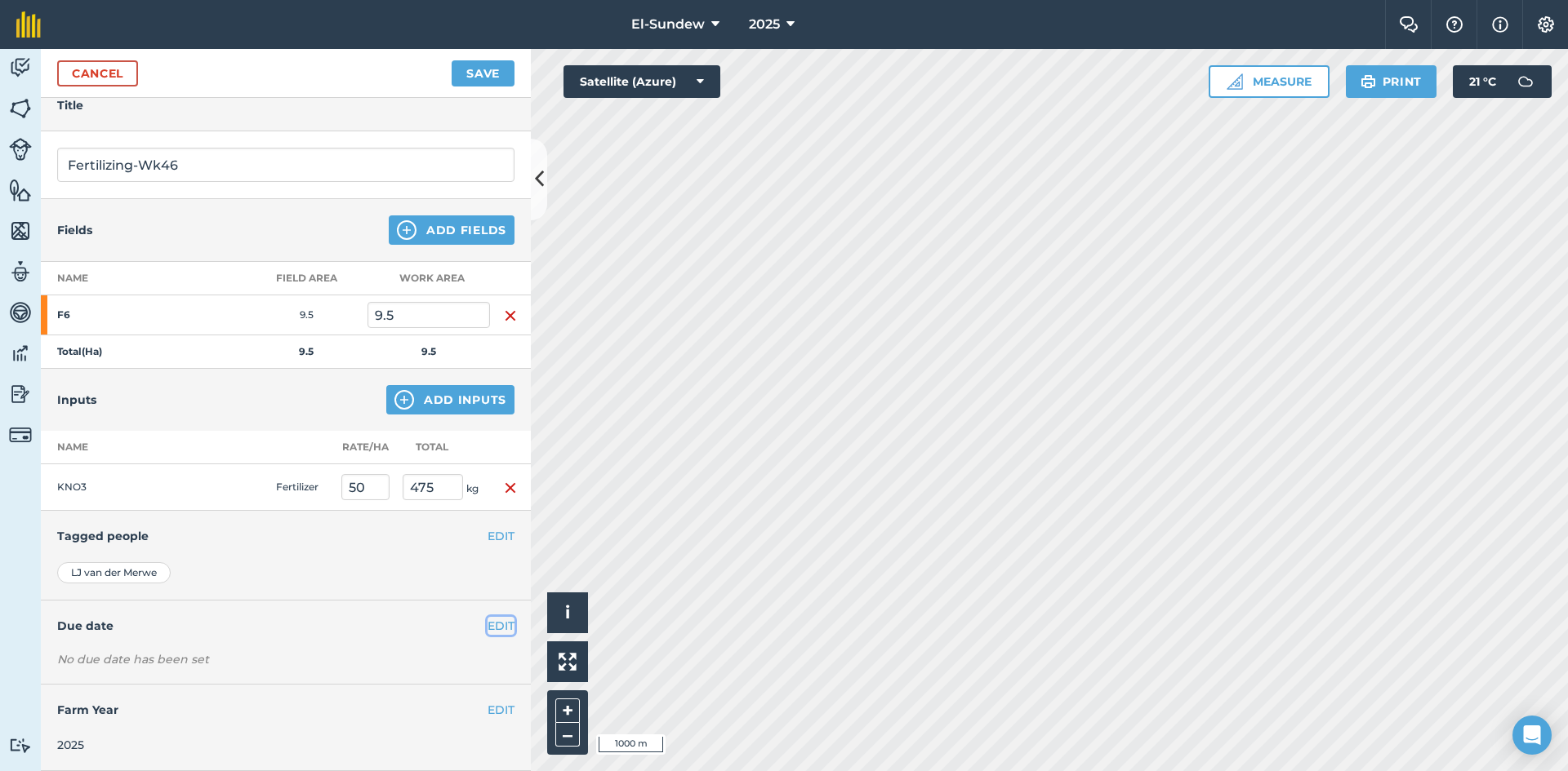
click at [487, 622] on button "EDIT" at bounding box center [500, 626] width 27 height 18
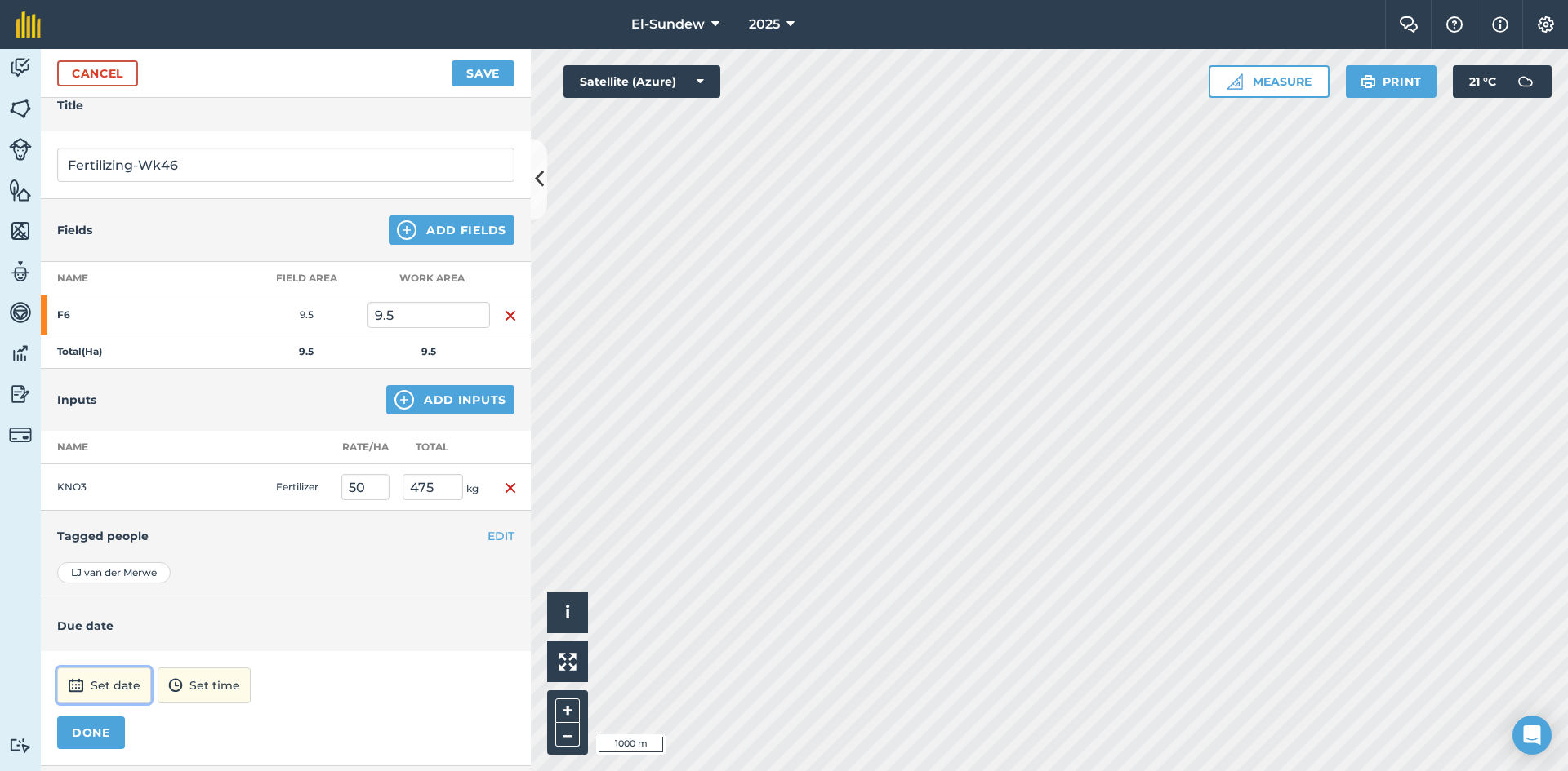
click at [128, 675] on button "Set date" at bounding box center [104, 686] width 94 height 36
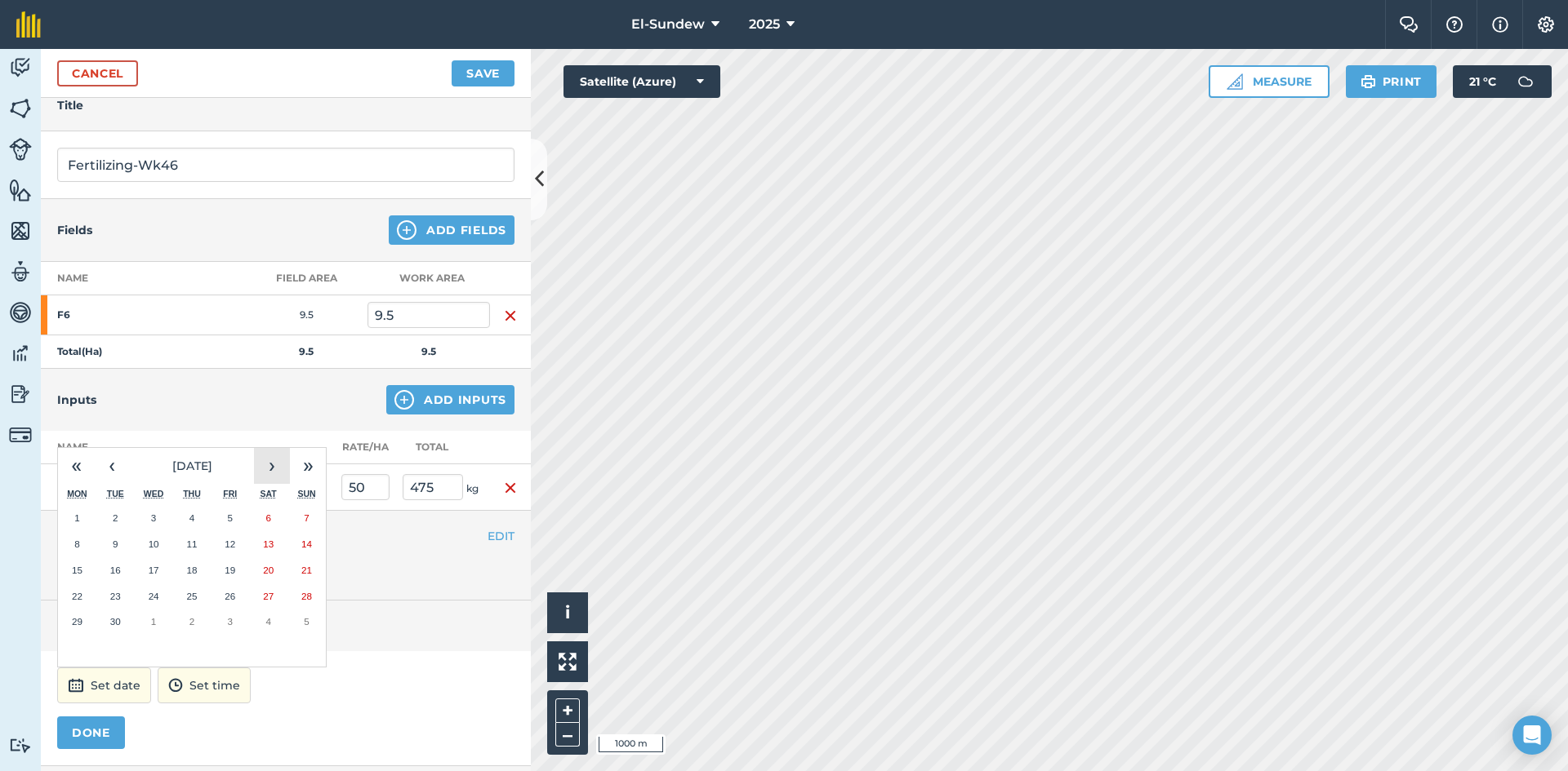
click at [284, 472] on button "›" at bounding box center [271, 466] width 36 height 36
click at [265, 470] on button "›" at bounding box center [271, 466] width 36 height 36
click at [80, 573] on abbr "10" at bounding box center [77, 570] width 11 height 11
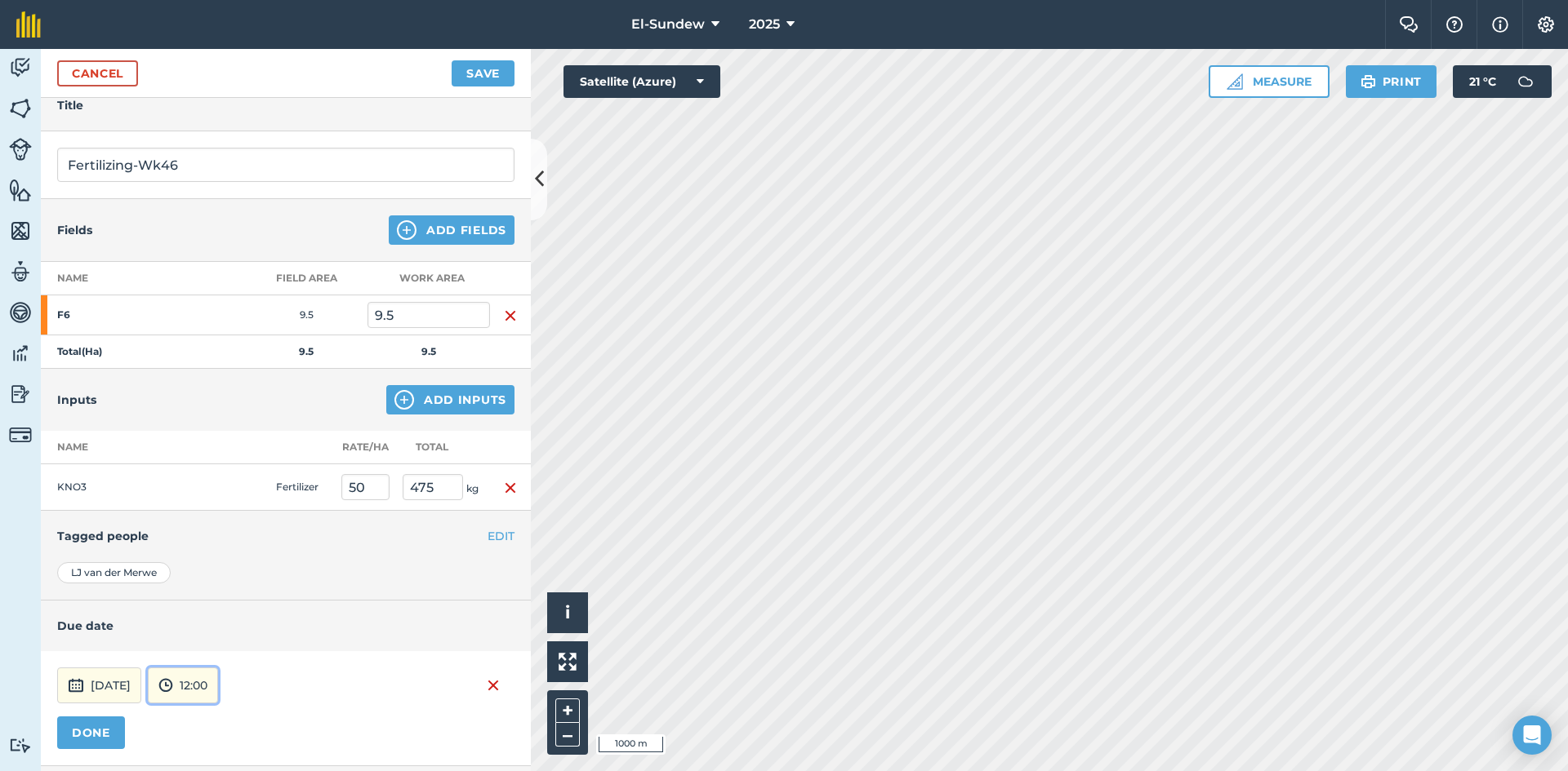
click at [218, 675] on button "12:00" at bounding box center [182, 686] width 70 height 36
click at [223, 592] on button "07:00" at bounding box center [187, 600] width 77 height 27
click at [114, 732] on button "DONE" at bounding box center [90, 733] width 68 height 32
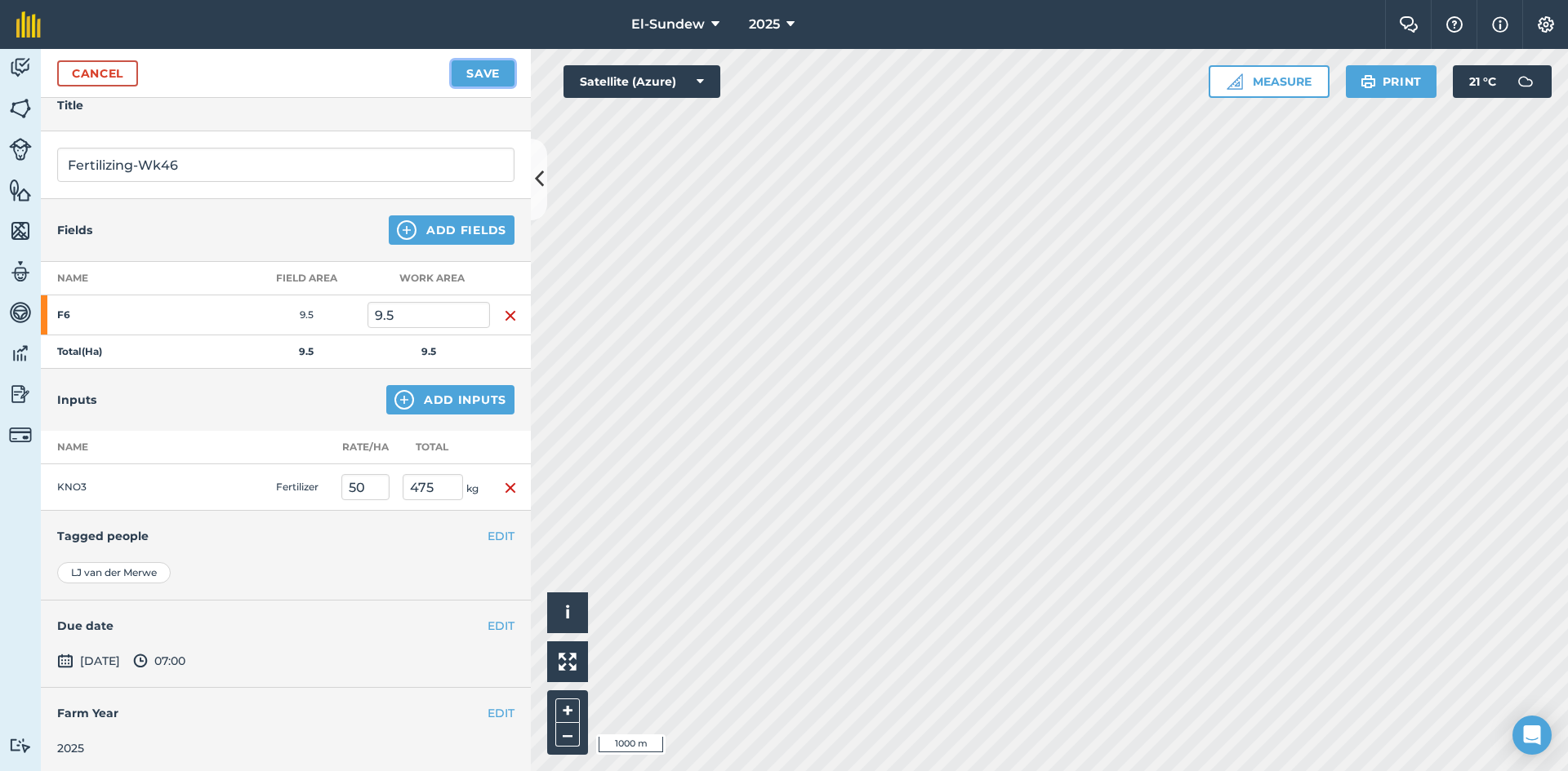
click at [466, 84] on button "Save" at bounding box center [483, 74] width 63 height 27
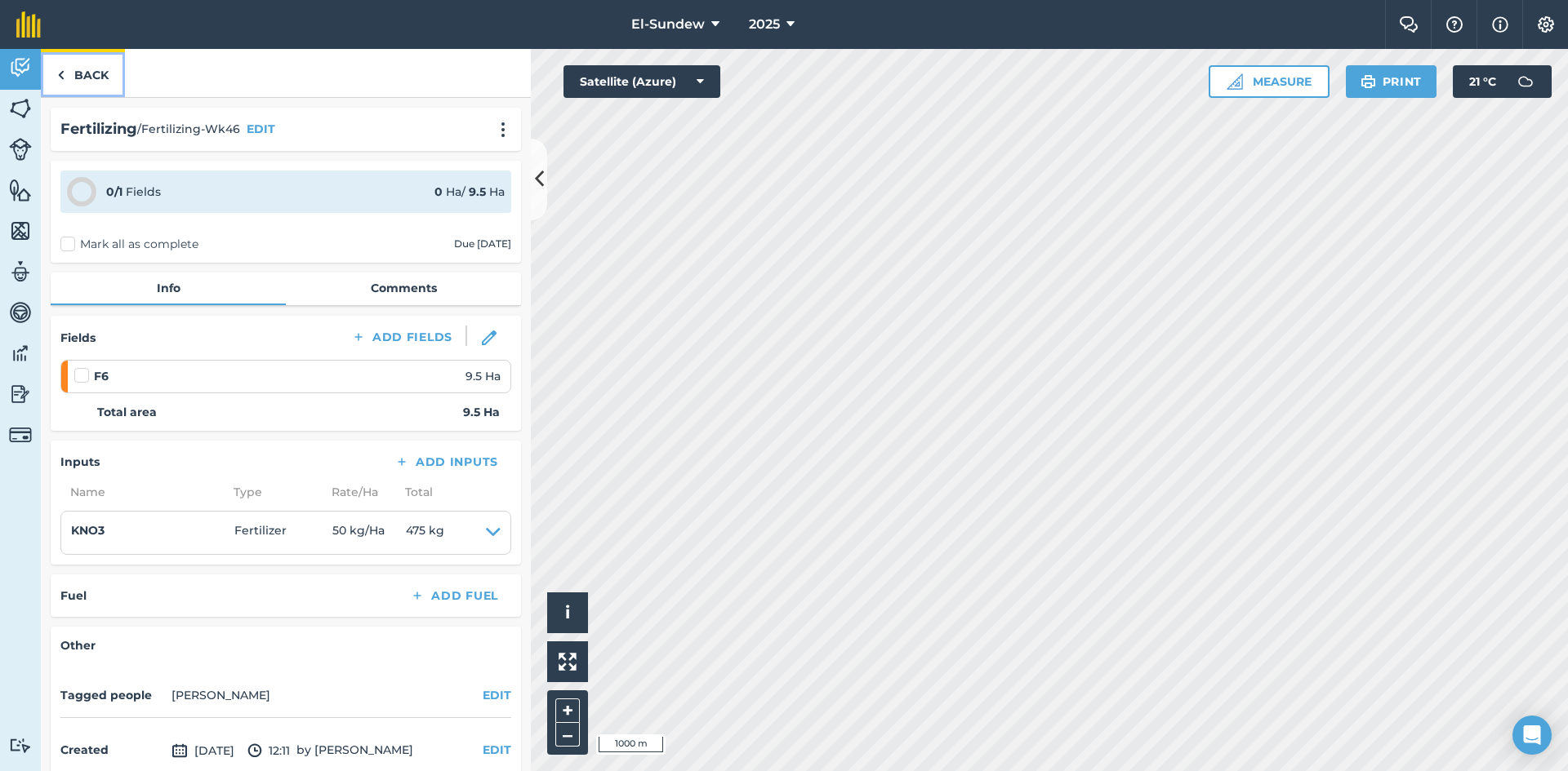
click at [95, 77] on link "Back" at bounding box center [84, 73] width 84 height 48
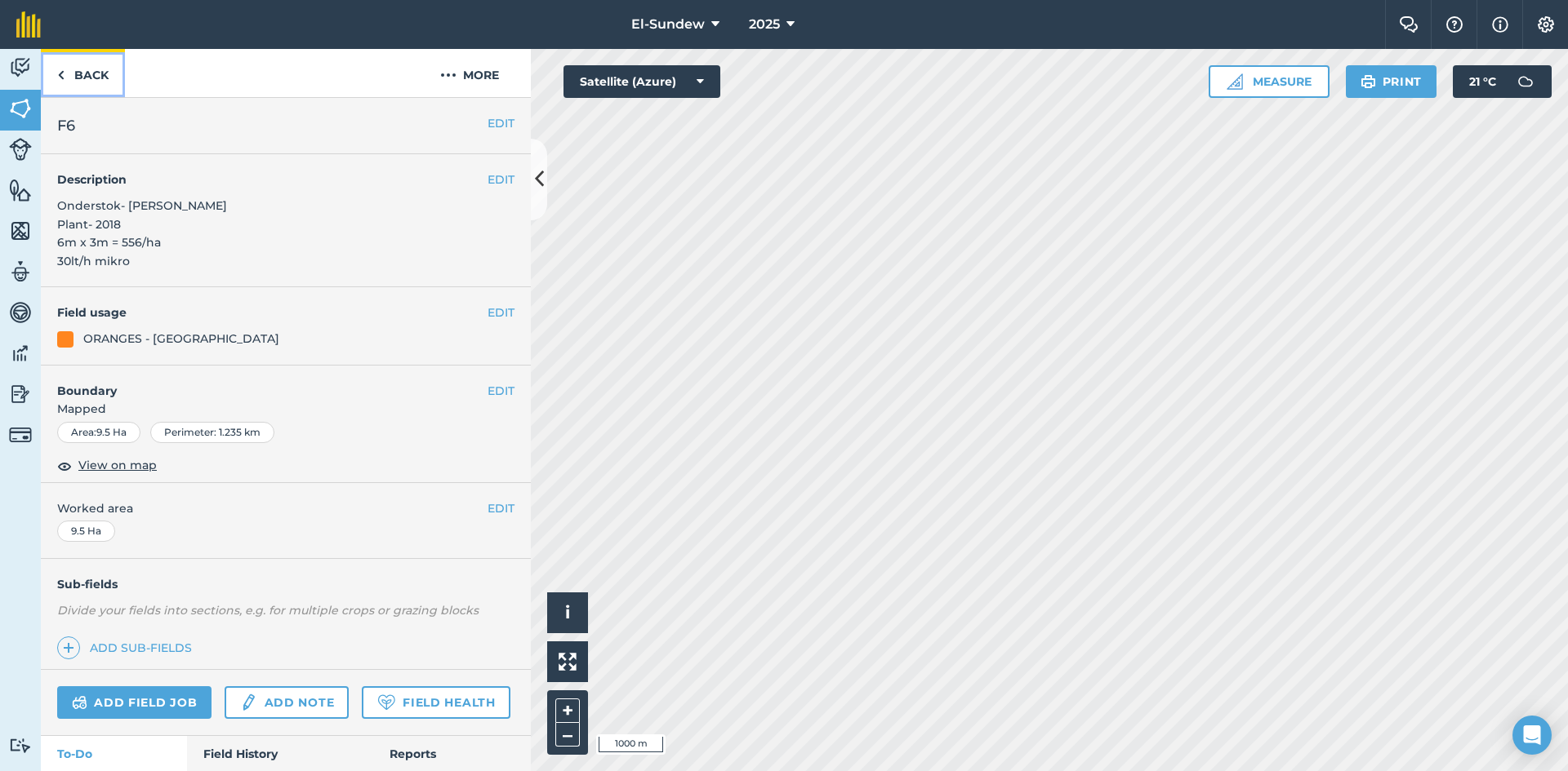
click at [95, 77] on link "Back" at bounding box center [84, 73] width 84 height 48
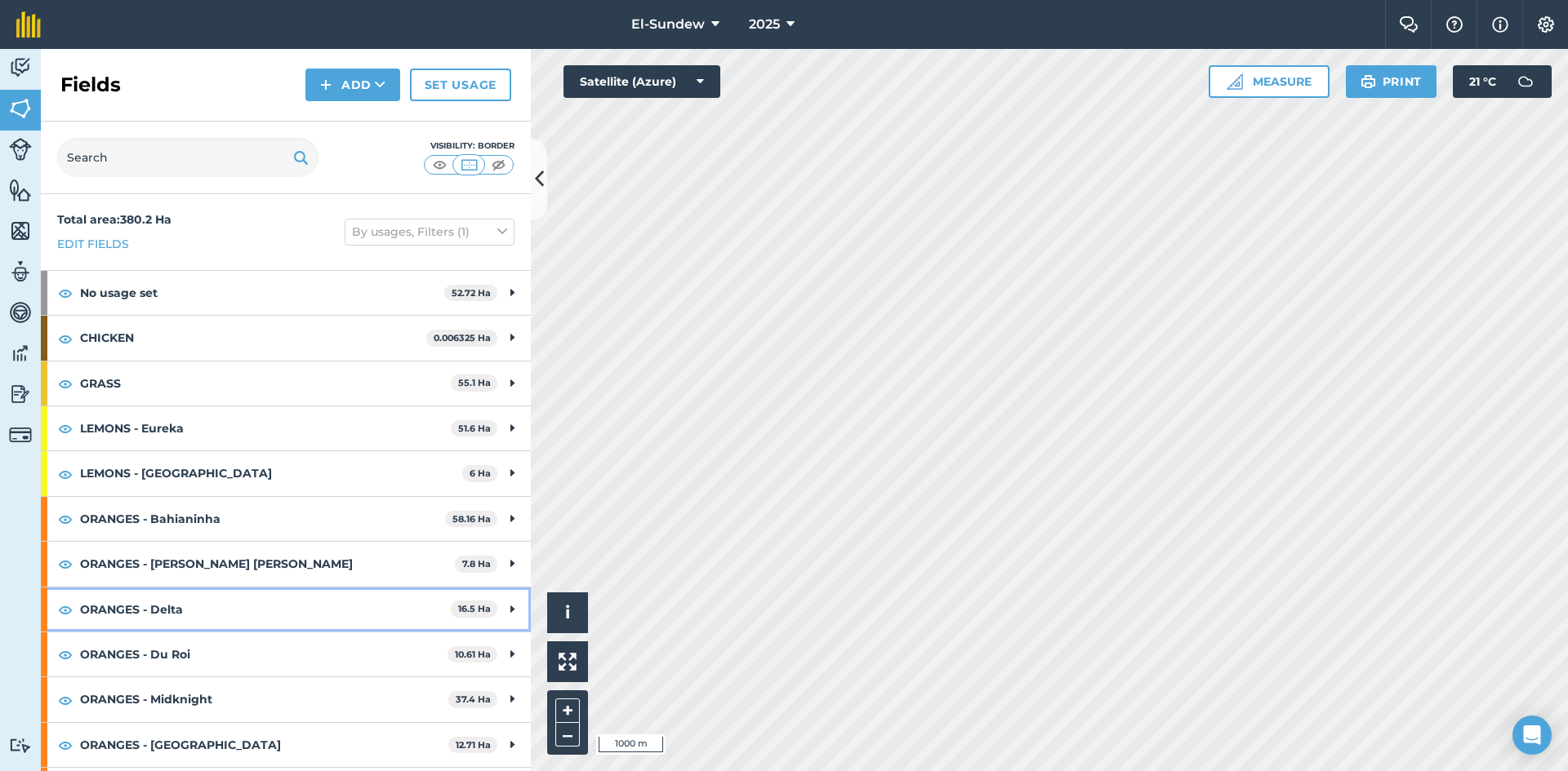
click at [222, 608] on strong "ORANGES - Delta" at bounding box center [264, 609] width 370 height 44
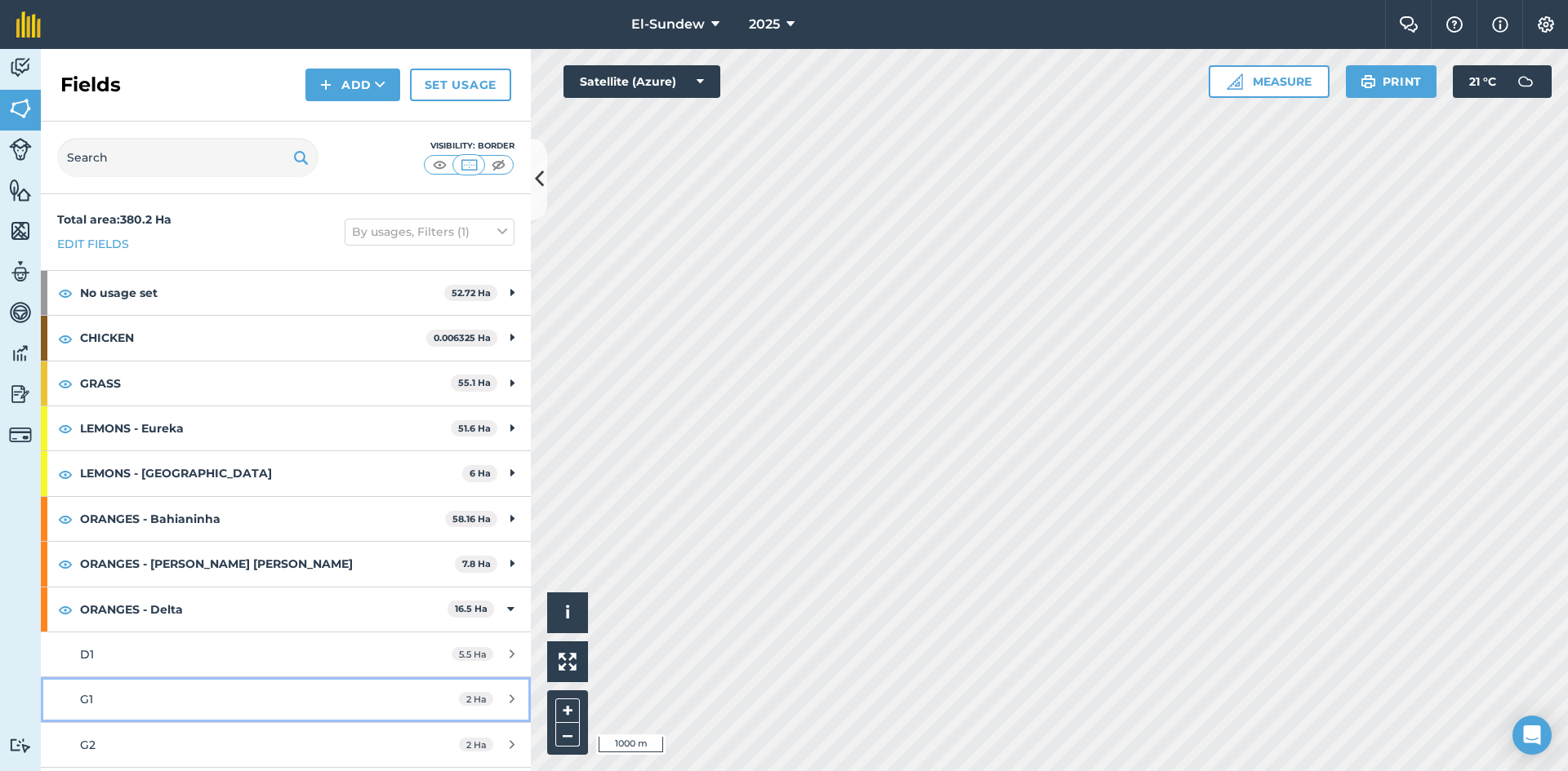
click at [143, 689] on link "G1 2 Ha" at bounding box center [286, 699] width 490 height 44
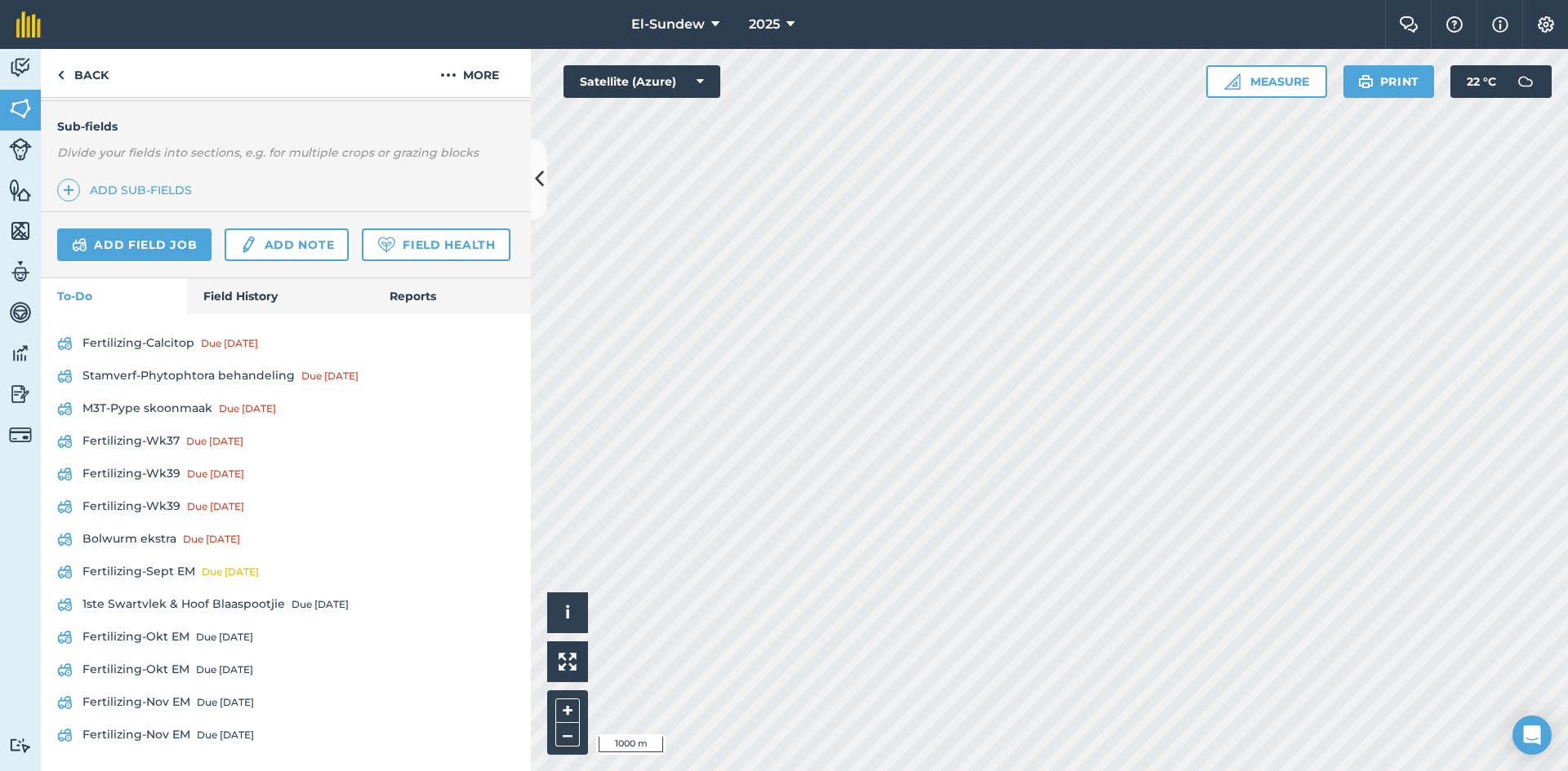
scroll to position [232, 0]
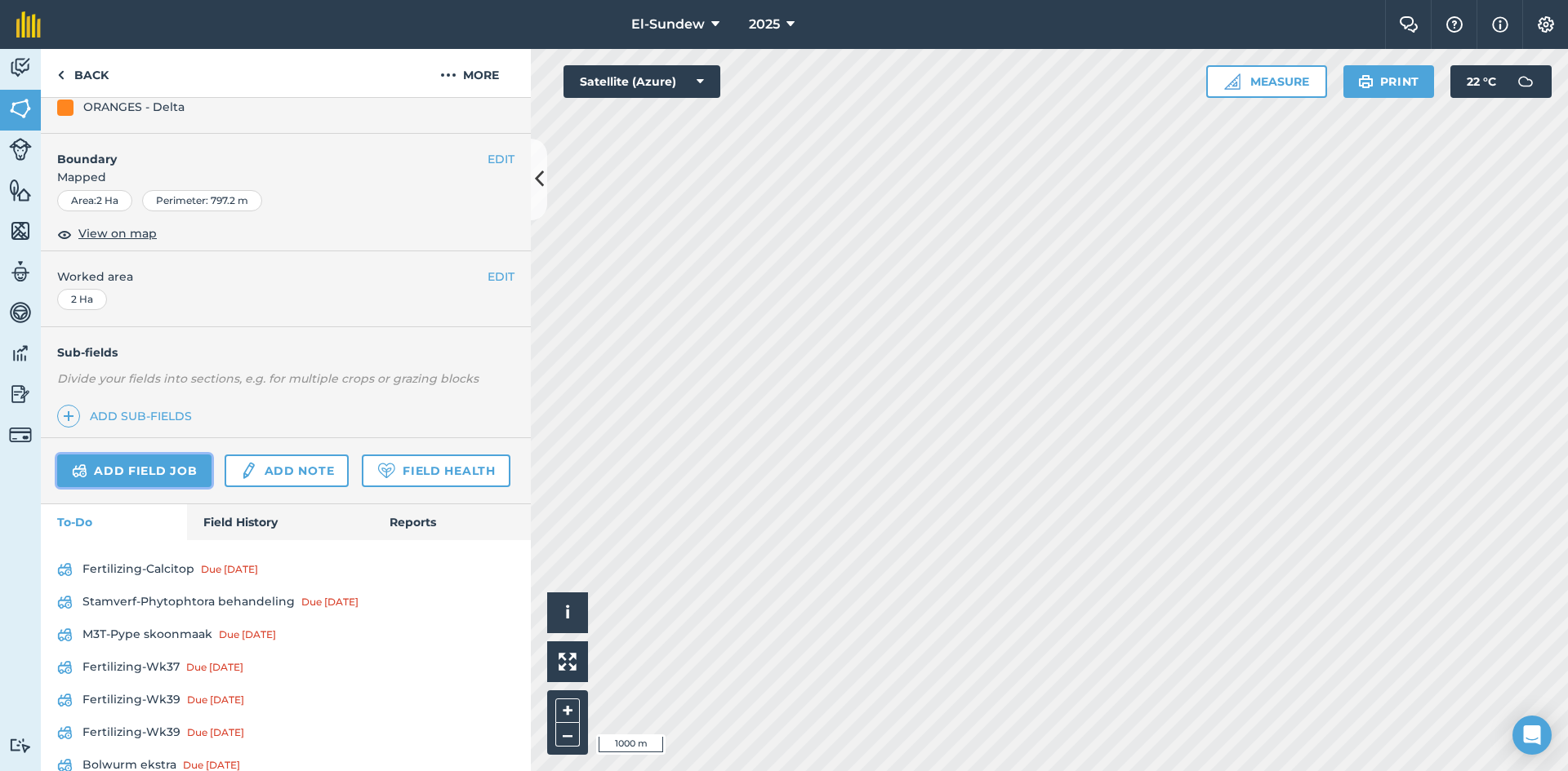
click at [196, 465] on link "Add field job" at bounding box center [134, 470] width 154 height 32
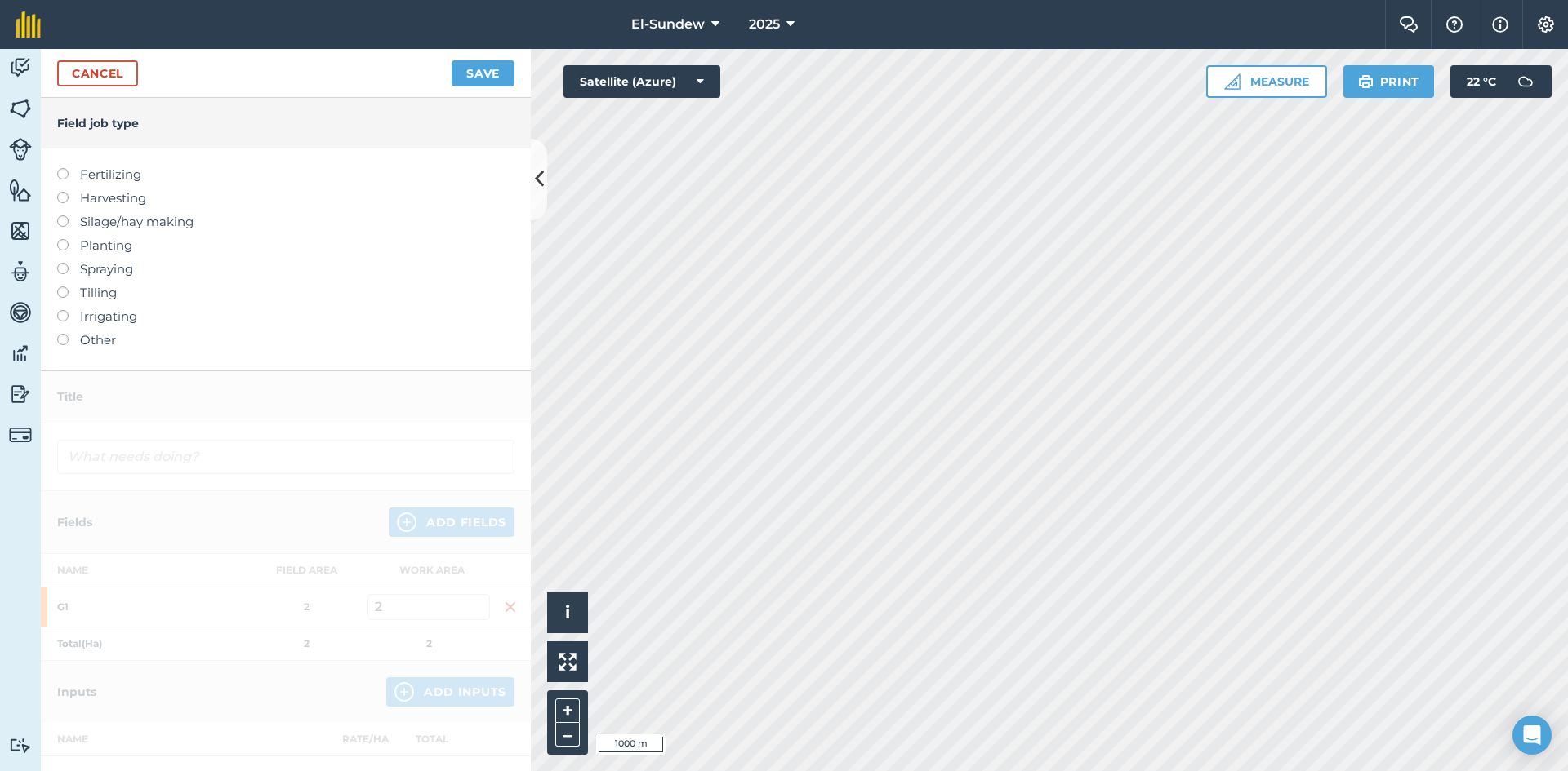
click at [134, 177] on label "Fertilizing" at bounding box center [285, 175] width 457 height 20
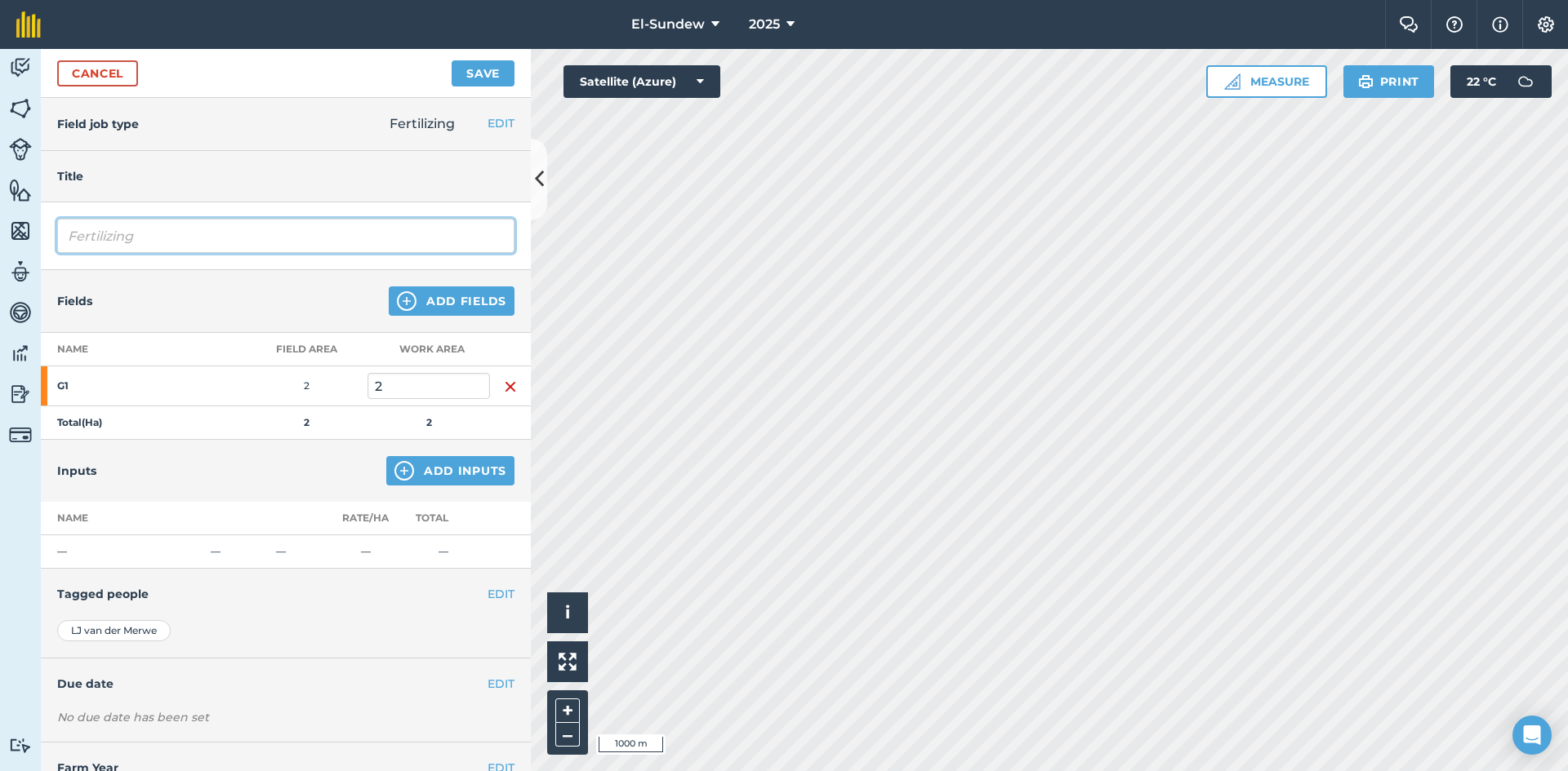
click at [223, 228] on input "Fertilizing" at bounding box center [285, 236] width 457 height 34
type input "Fertilizing-Wk40"
click at [395, 470] on img at bounding box center [404, 471] width 20 height 20
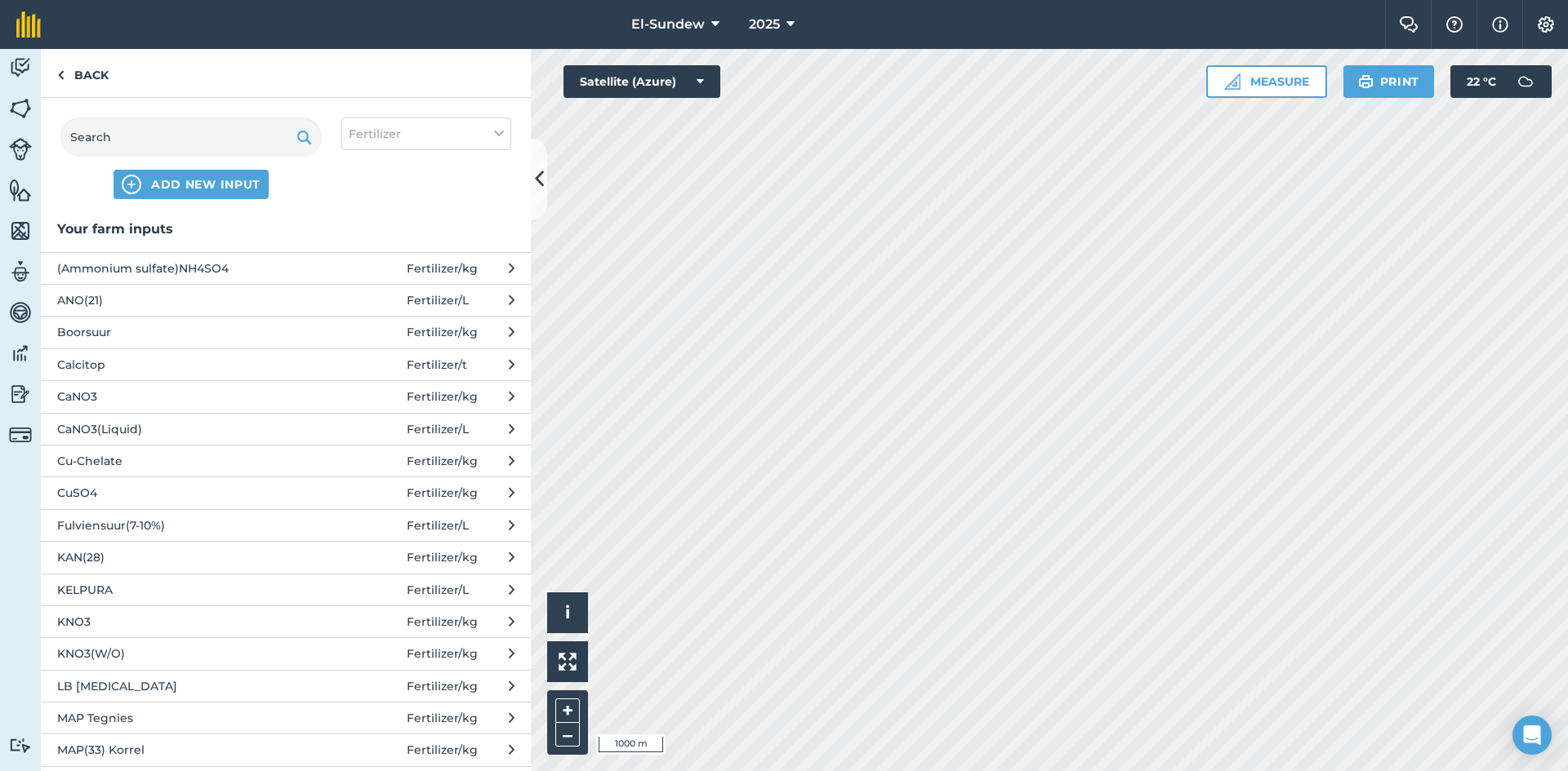
click at [220, 486] on span "CuSO4" at bounding box center [191, 493] width 267 height 18
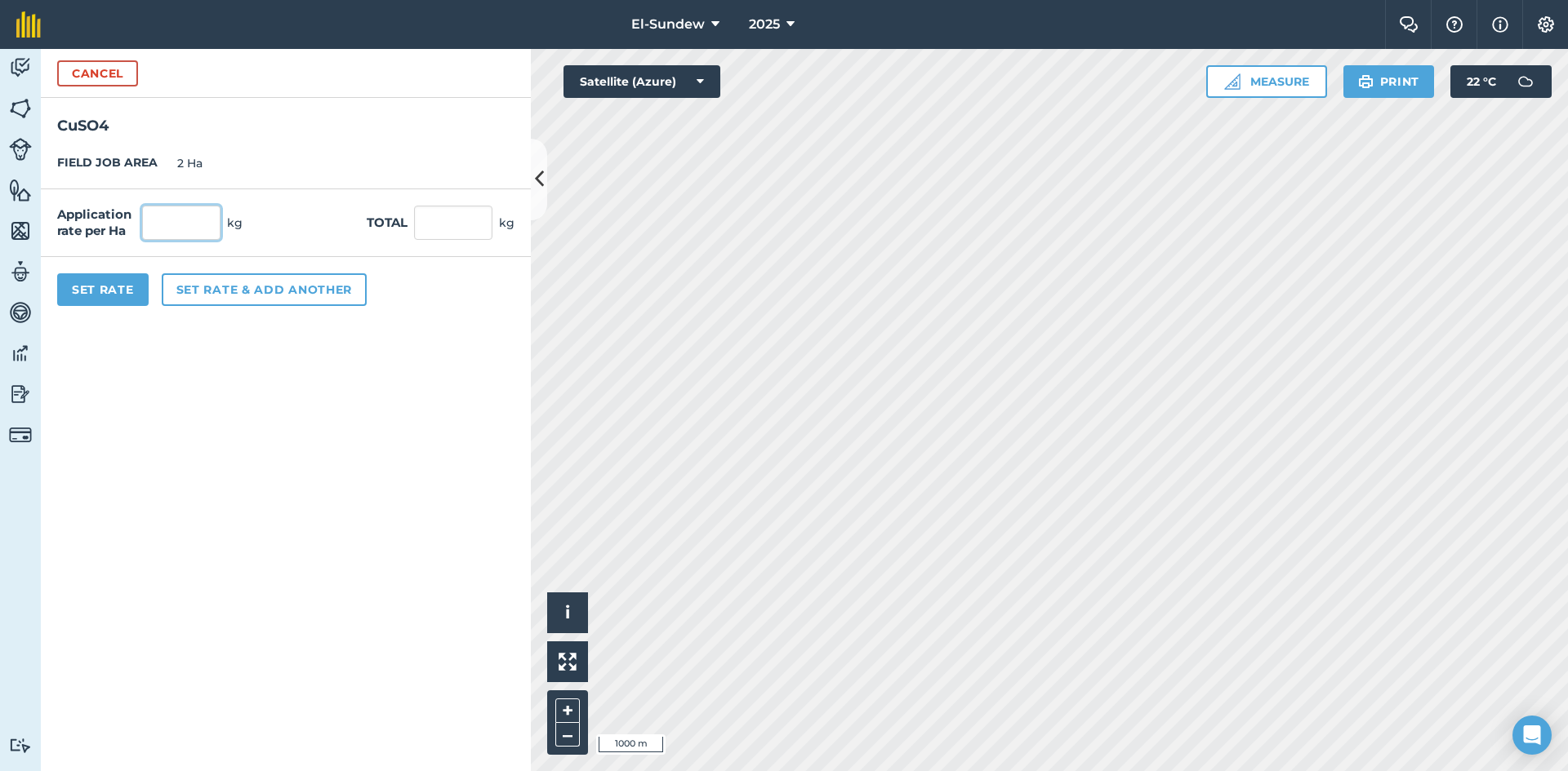
click at [217, 215] on input "text" at bounding box center [182, 222] width 79 height 34
type input "5"
type input "10"
click at [247, 291] on button "Set rate & add another" at bounding box center [264, 289] width 205 height 32
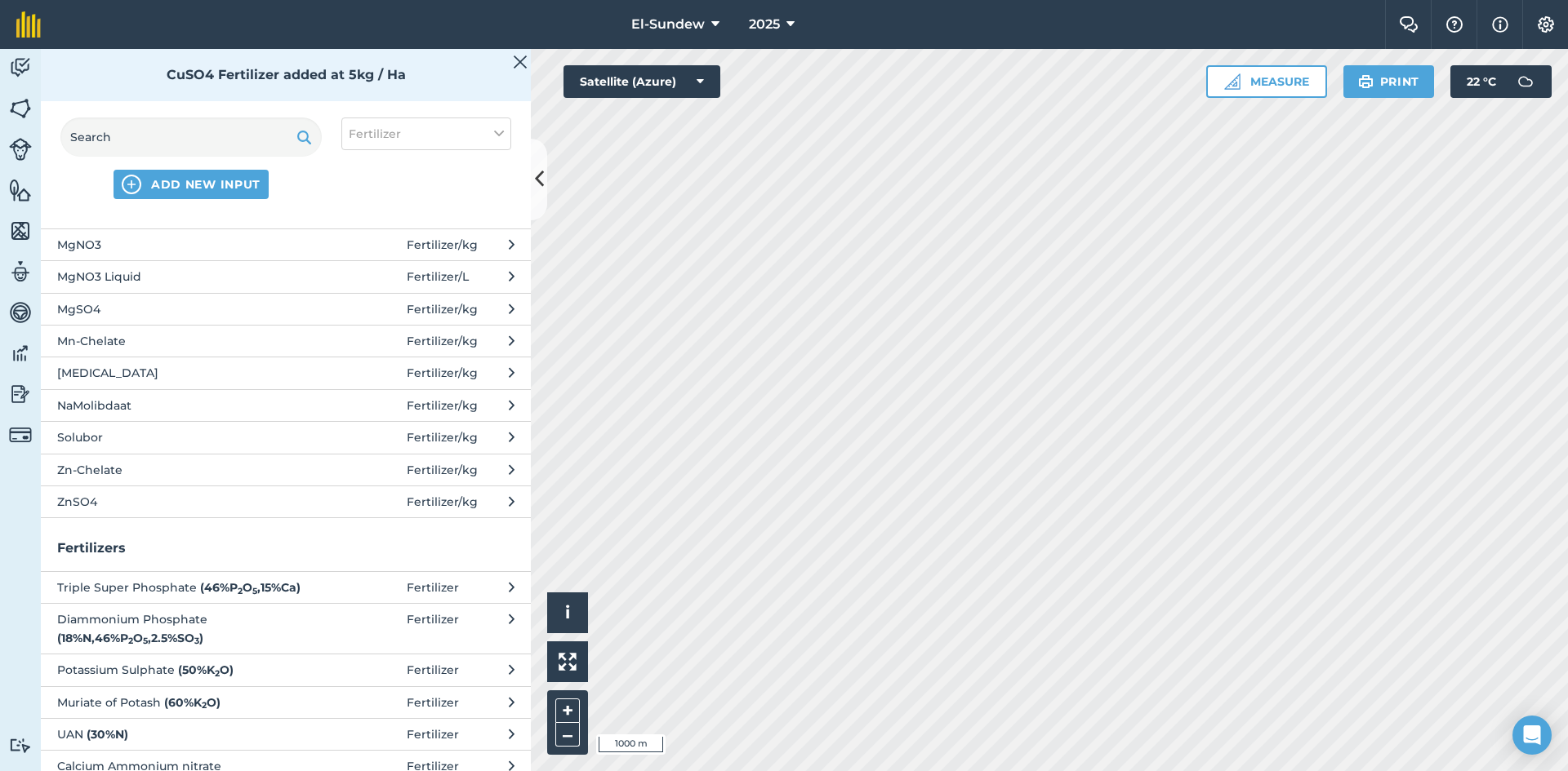
scroll to position [544, 0]
click at [197, 490] on span "ZnSO4" at bounding box center [191, 495] width 267 height 18
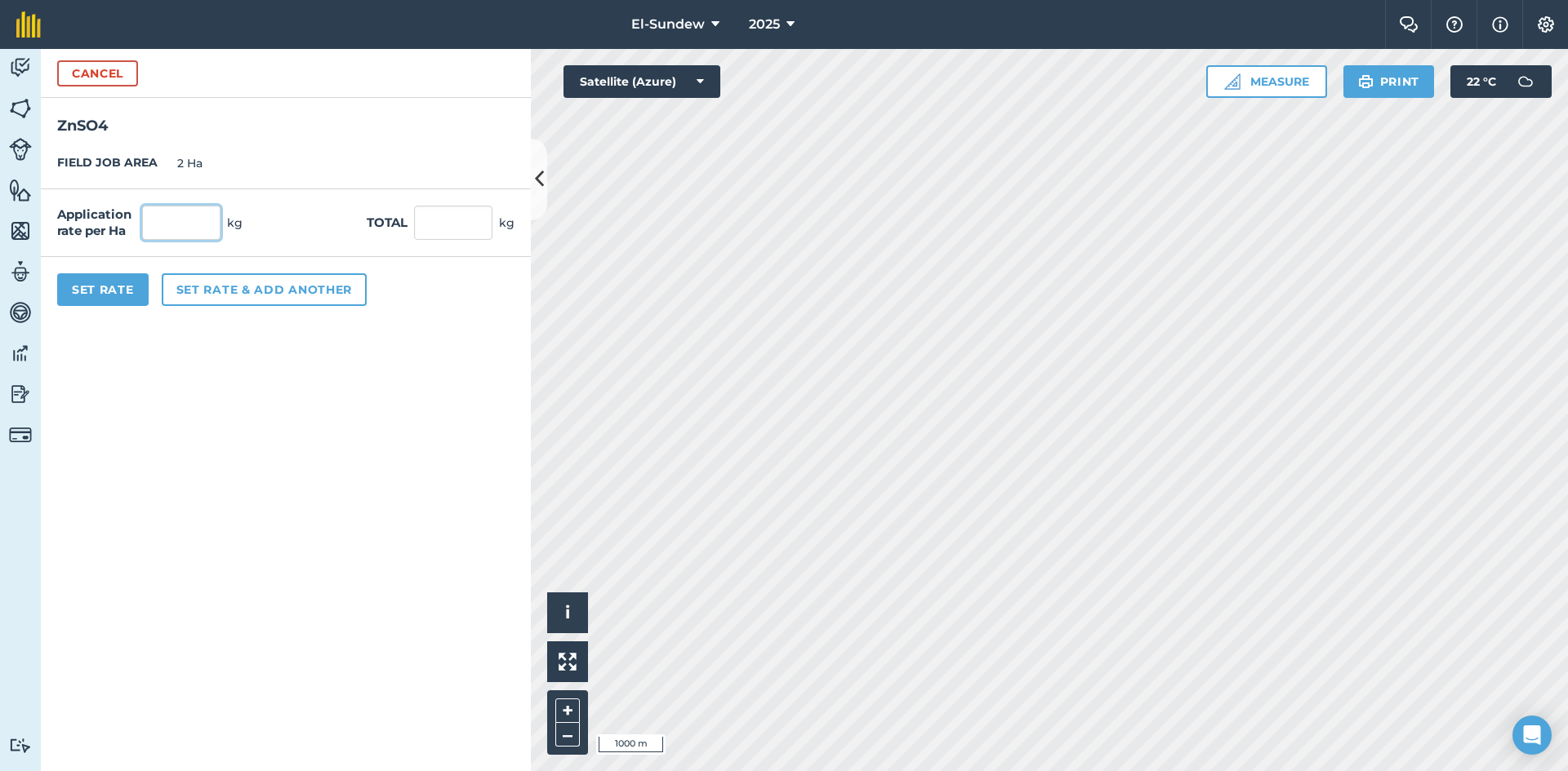
click at [196, 217] on input "text" at bounding box center [182, 222] width 79 height 34
type input "20"
type input "40"
click at [117, 293] on button "Set Rate" at bounding box center [102, 289] width 91 height 32
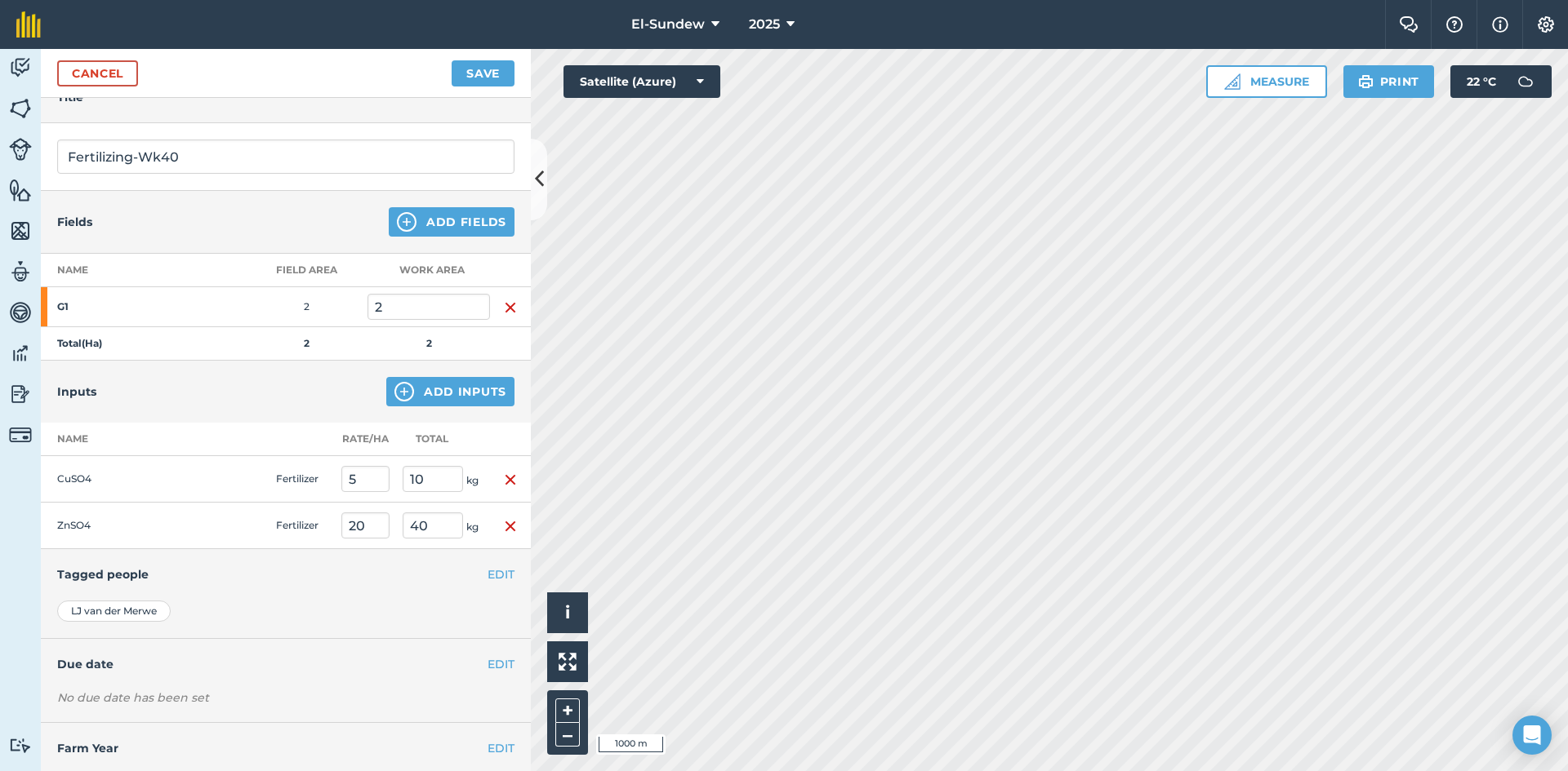
scroll to position [118, 0]
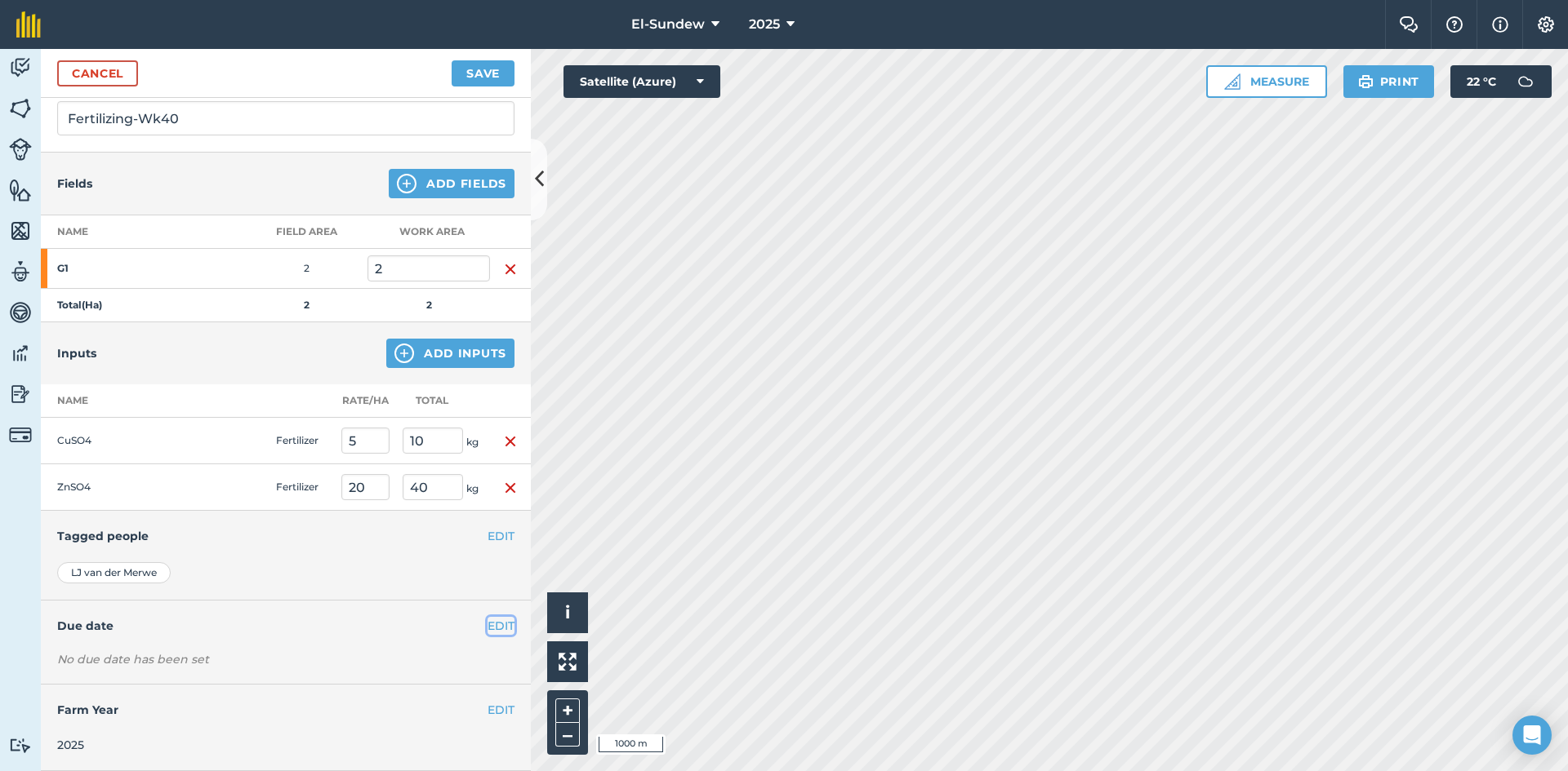
click at [487, 629] on button "EDIT" at bounding box center [500, 626] width 27 height 18
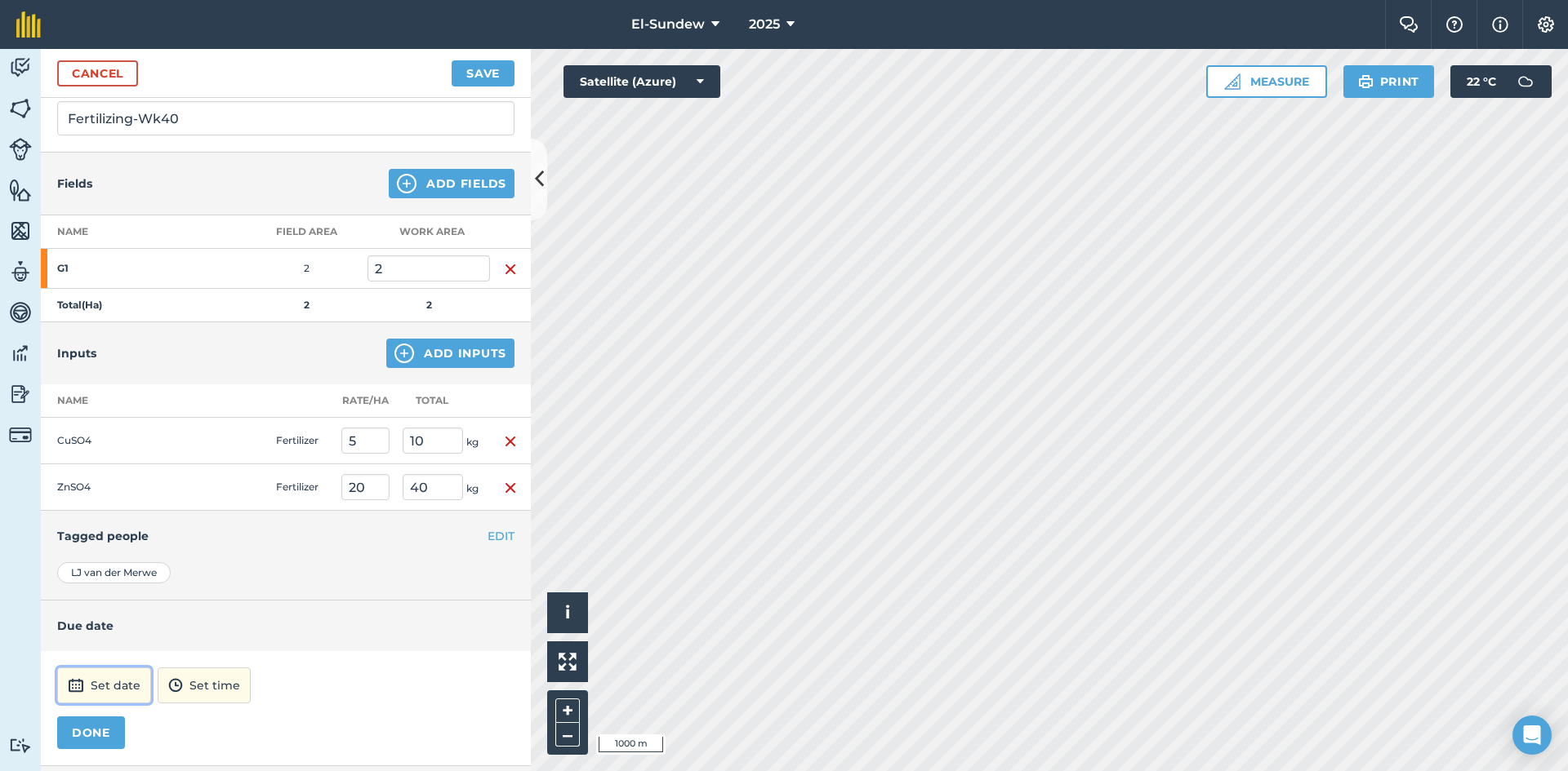
click at [130, 686] on button "Set date" at bounding box center [104, 686] width 94 height 36
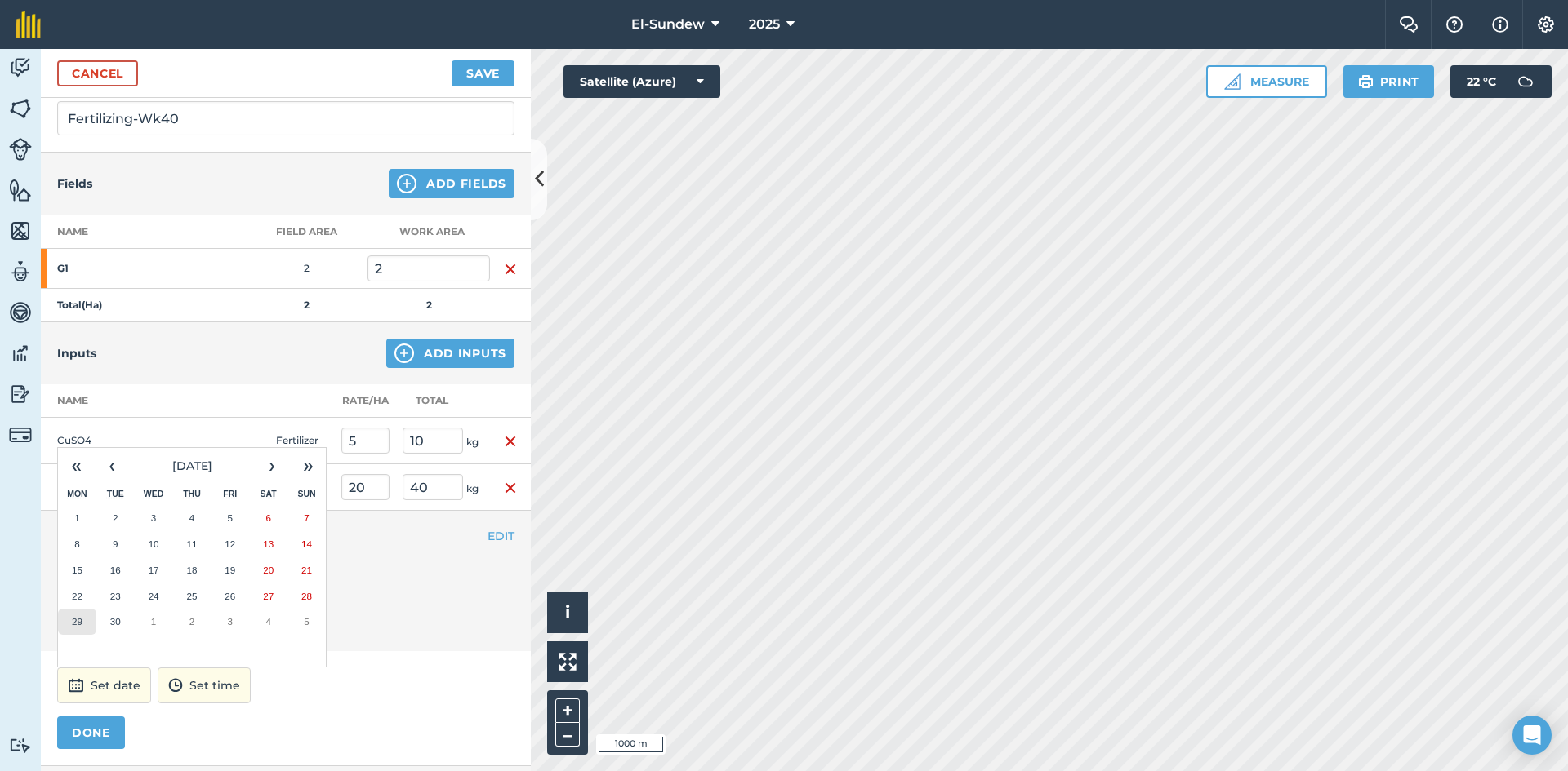
click at [71, 614] on button "29" at bounding box center [77, 622] width 38 height 27
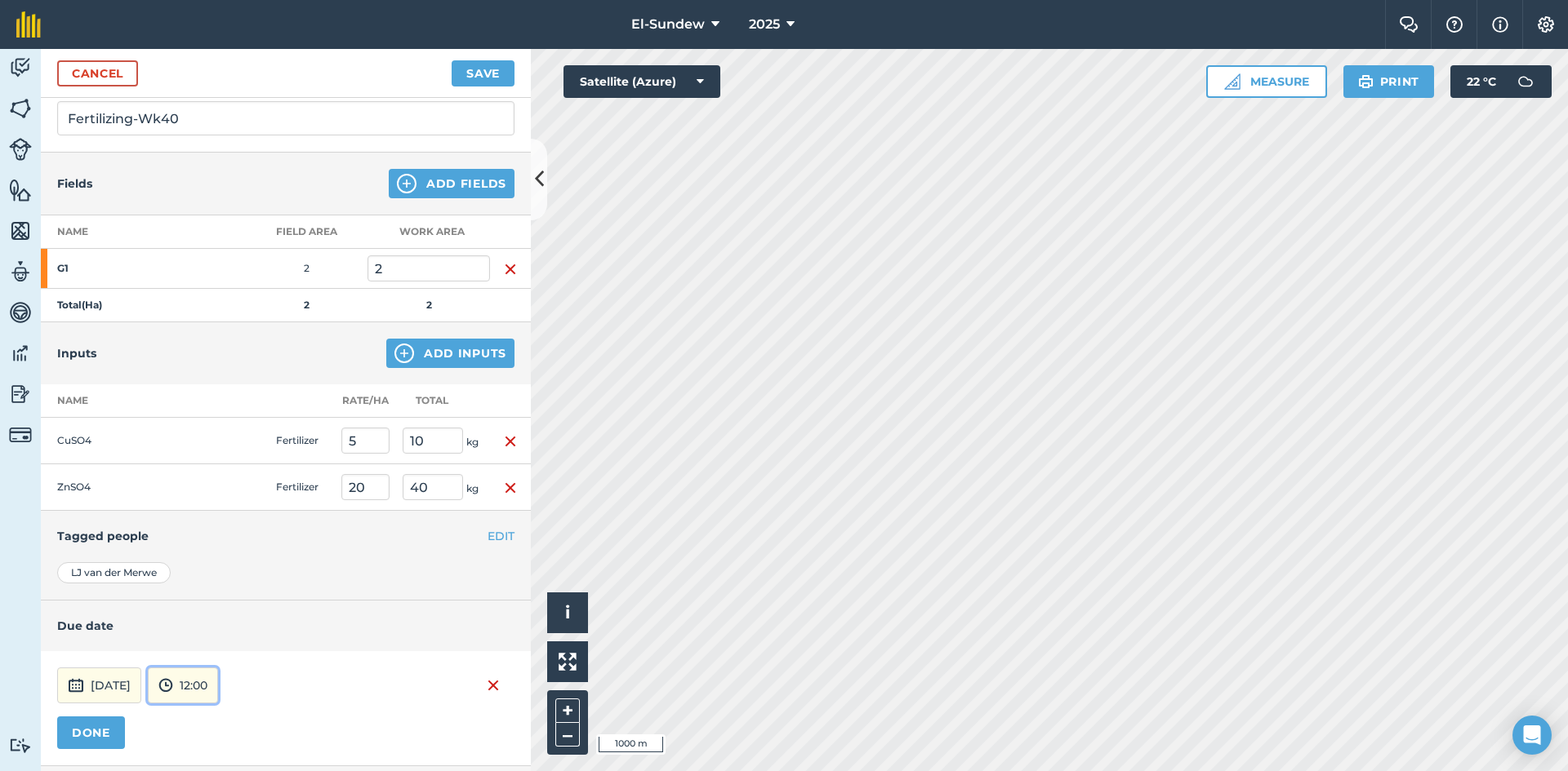
click at [217, 684] on button "12:00" at bounding box center [182, 686] width 70 height 36
click at [225, 592] on button "07:00" at bounding box center [187, 600] width 77 height 27
click at [103, 736] on button "DONE" at bounding box center [90, 733] width 68 height 32
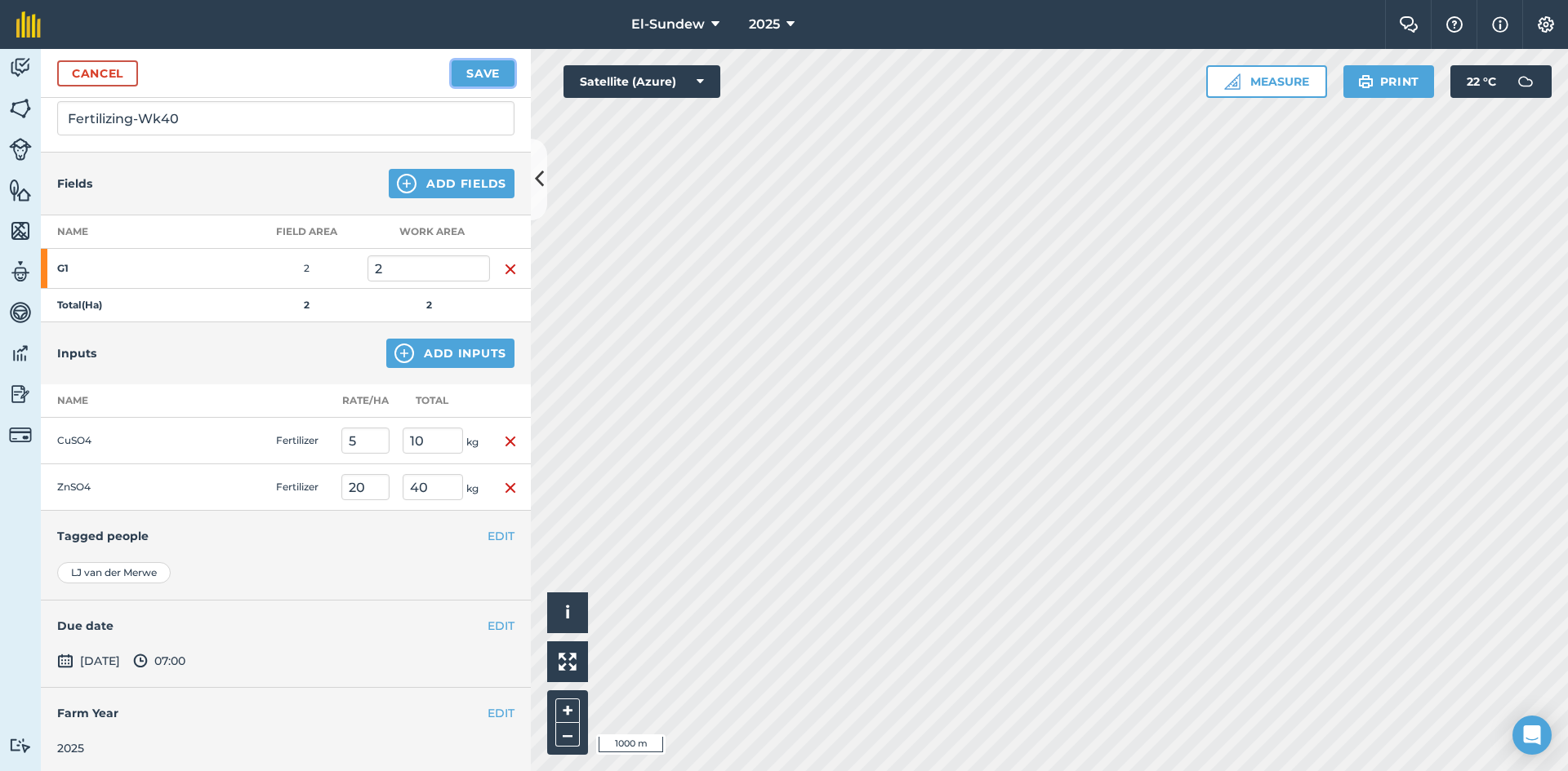
click at [475, 83] on button "Save" at bounding box center [483, 74] width 63 height 27
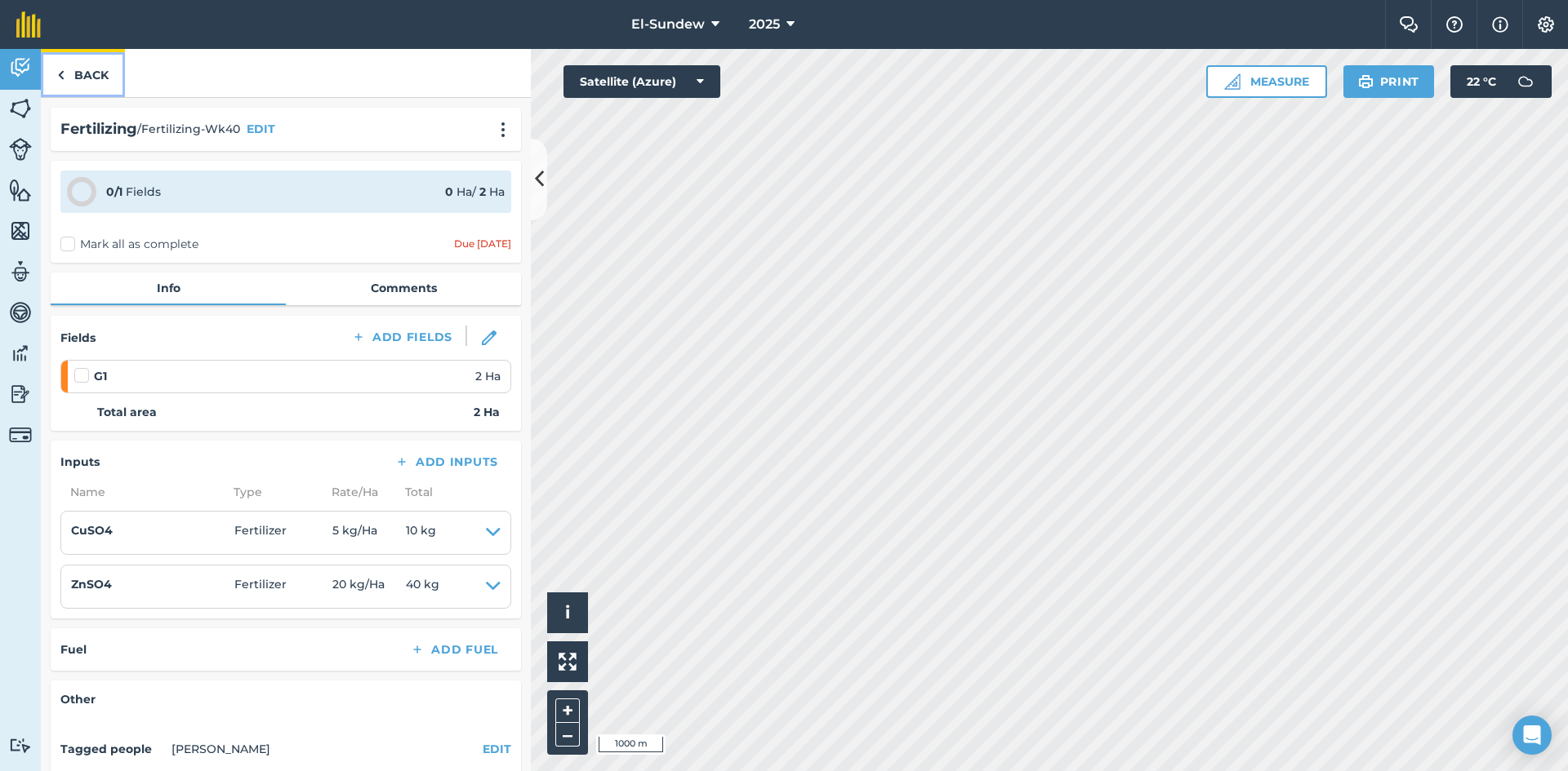
click at [89, 79] on link "Back" at bounding box center [84, 73] width 84 height 48
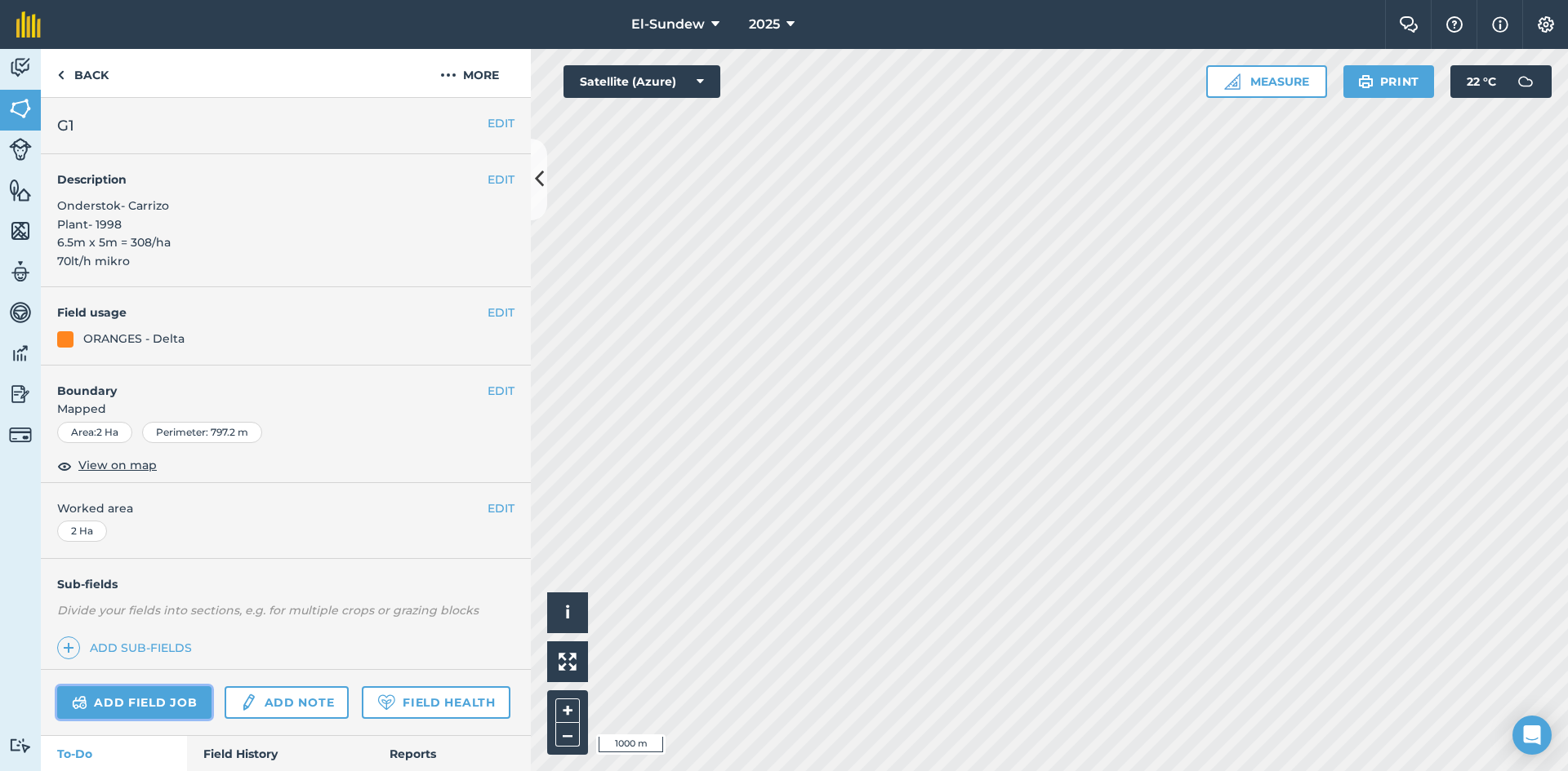
click at [172, 691] on link "Add field job" at bounding box center [134, 702] width 154 height 32
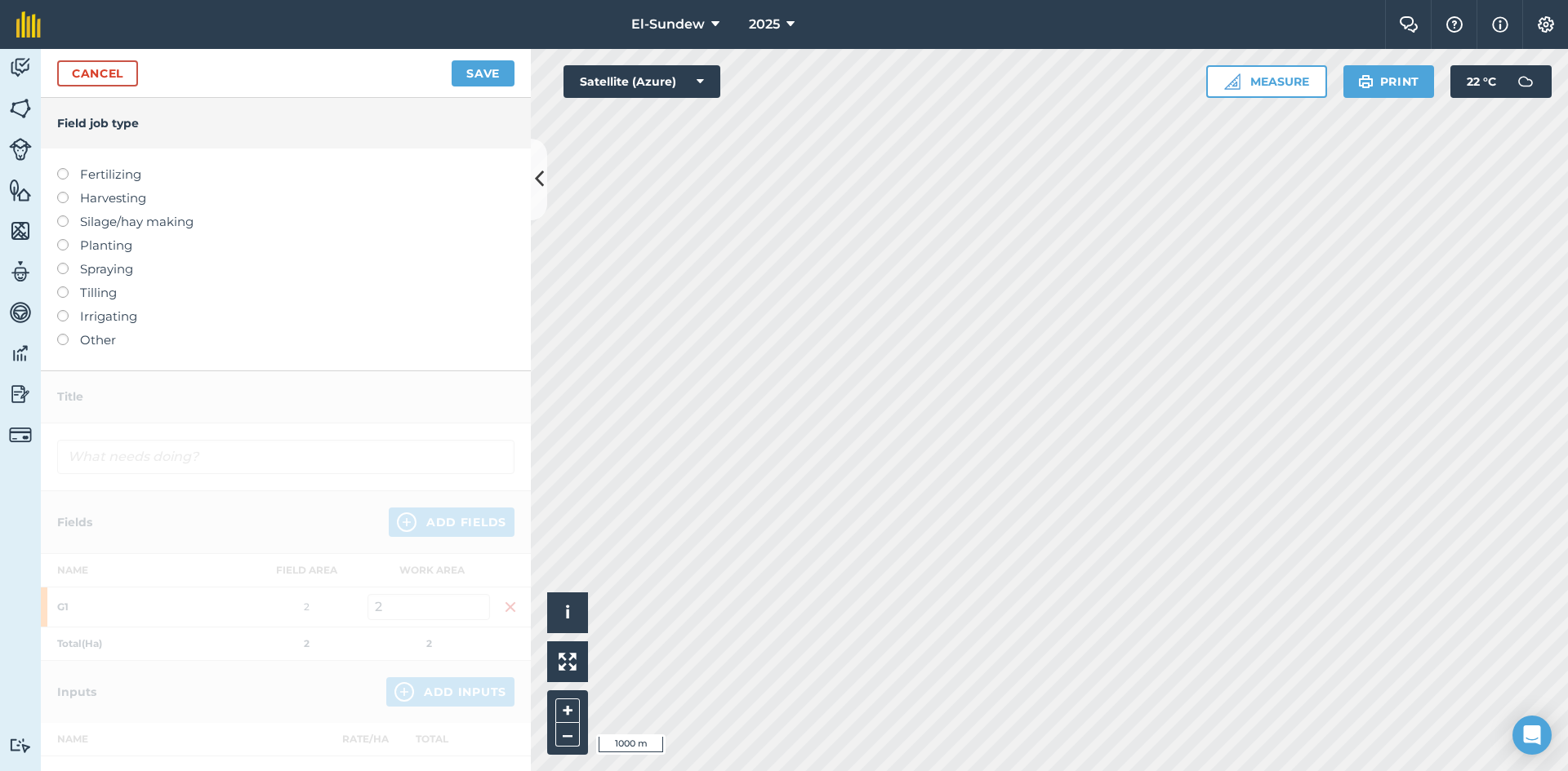
click at [125, 179] on label "Fertilizing" at bounding box center [285, 175] width 457 height 20
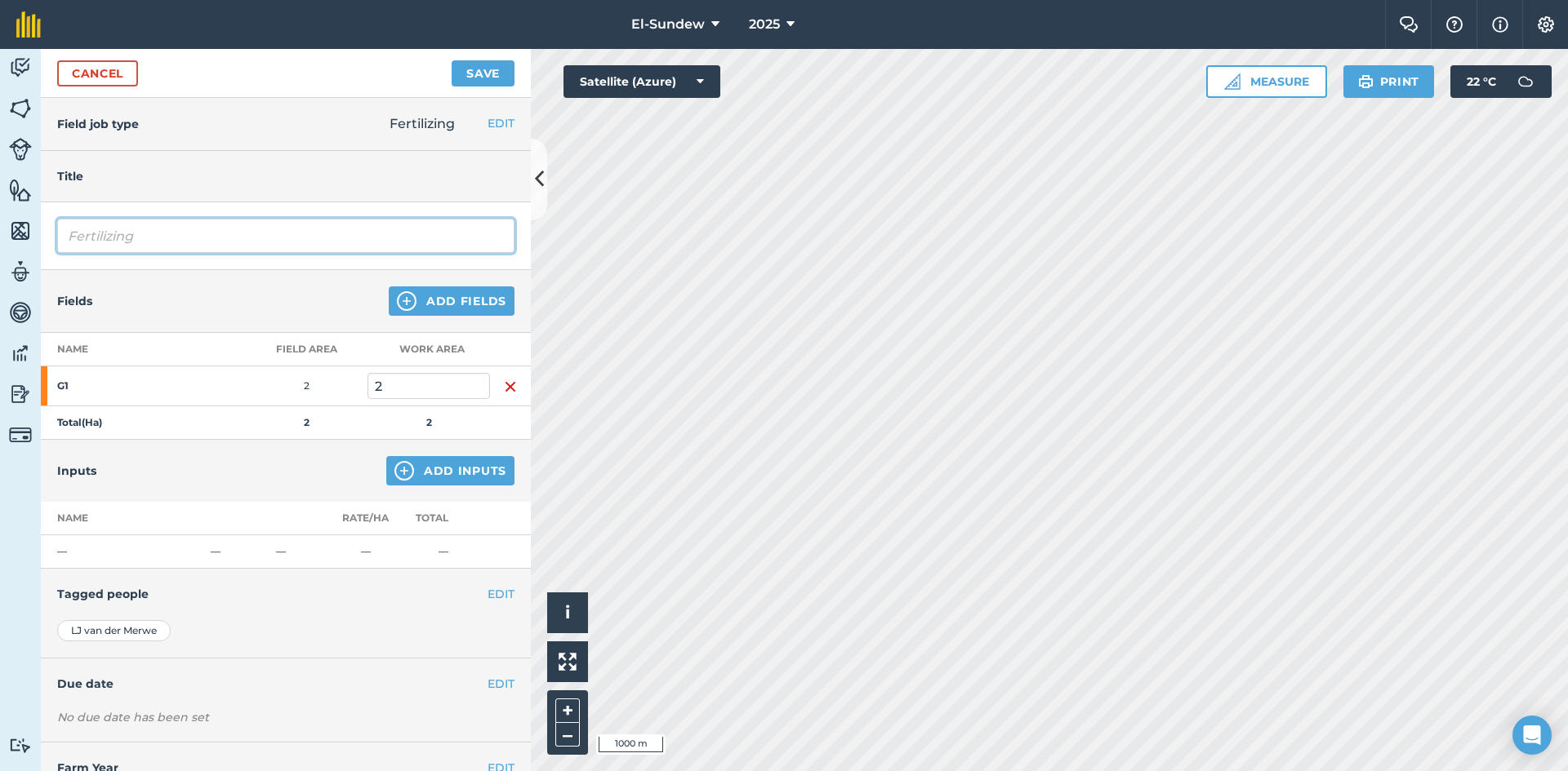
click at [186, 235] on input "Fertilizing" at bounding box center [285, 236] width 457 height 34
type input "Fertilizing-Wk40"
click at [405, 467] on button "Add Inputs" at bounding box center [450, 471] width 128 height 29
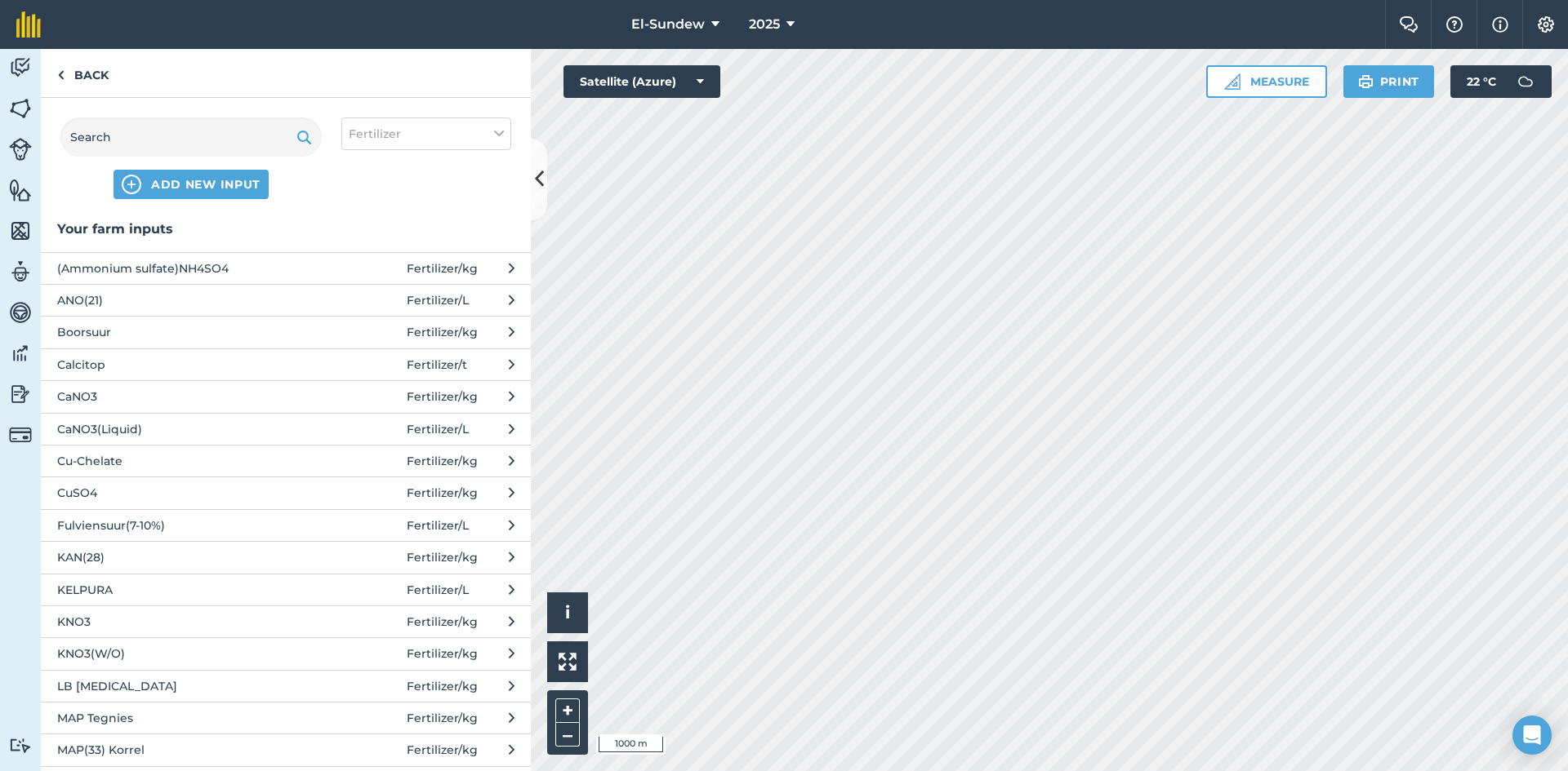
click at [240, 268] on span "(Ammonium sulfate)NH4SO4" at bounding box center [191, 268] width 267 height 18
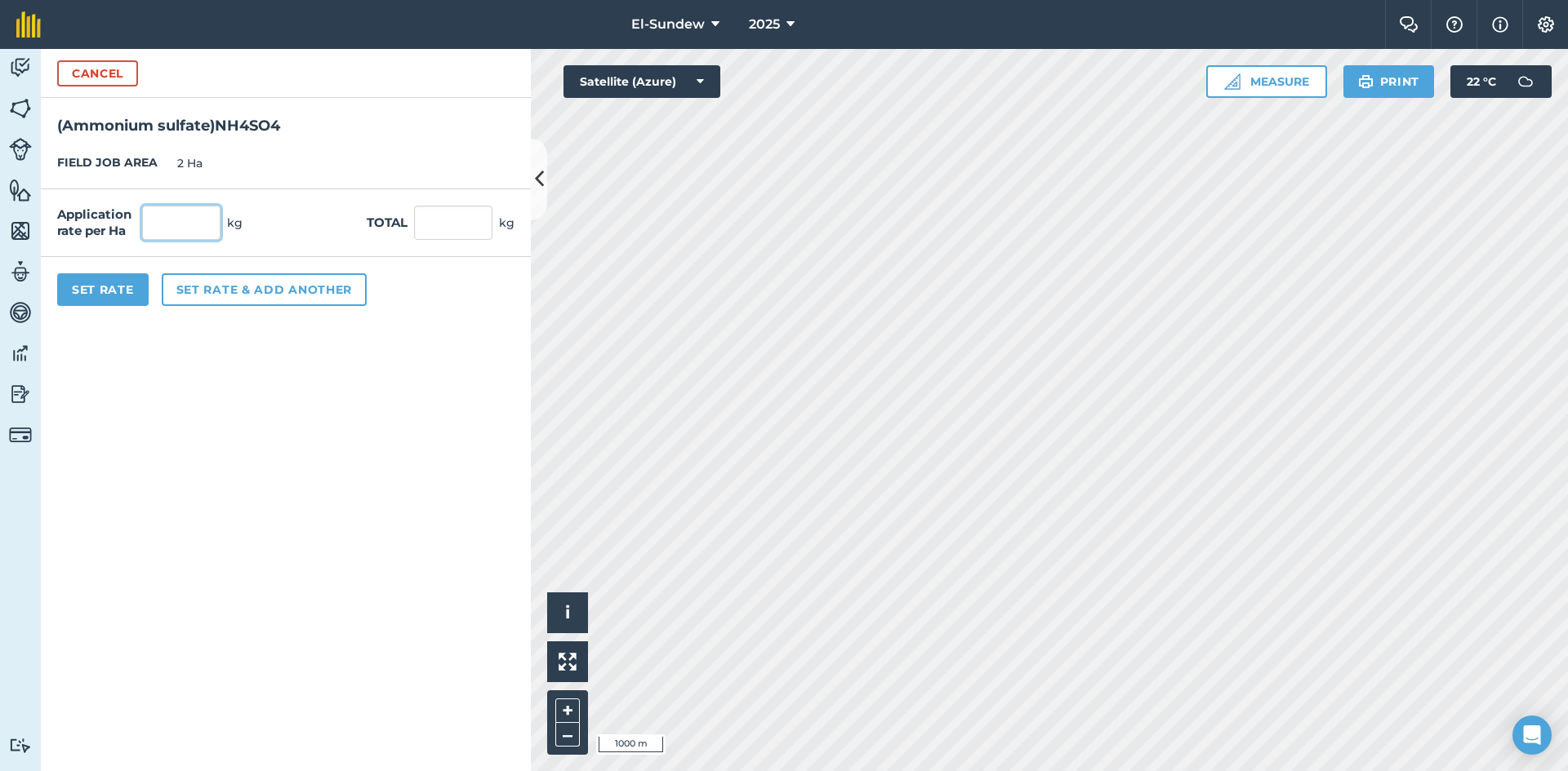
click at [179, 213] on input "text" at bounding box center [182, 222] width 79 height 34
type input "60"
type input "120"
click at [132, 294] on button "Set Rate" at bounding box center [102, 289] width 91 height 32
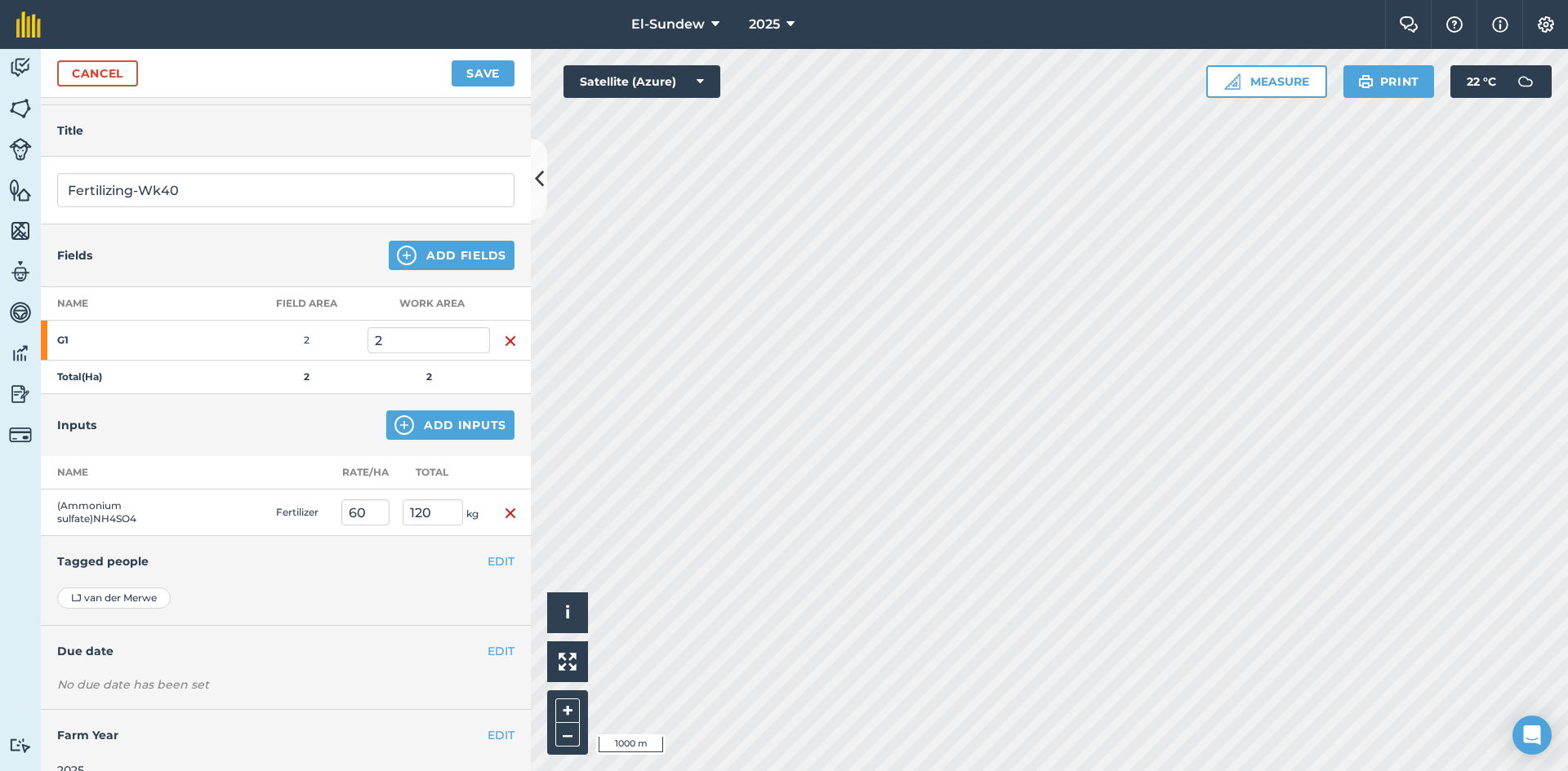
scroll to position [71, 0]
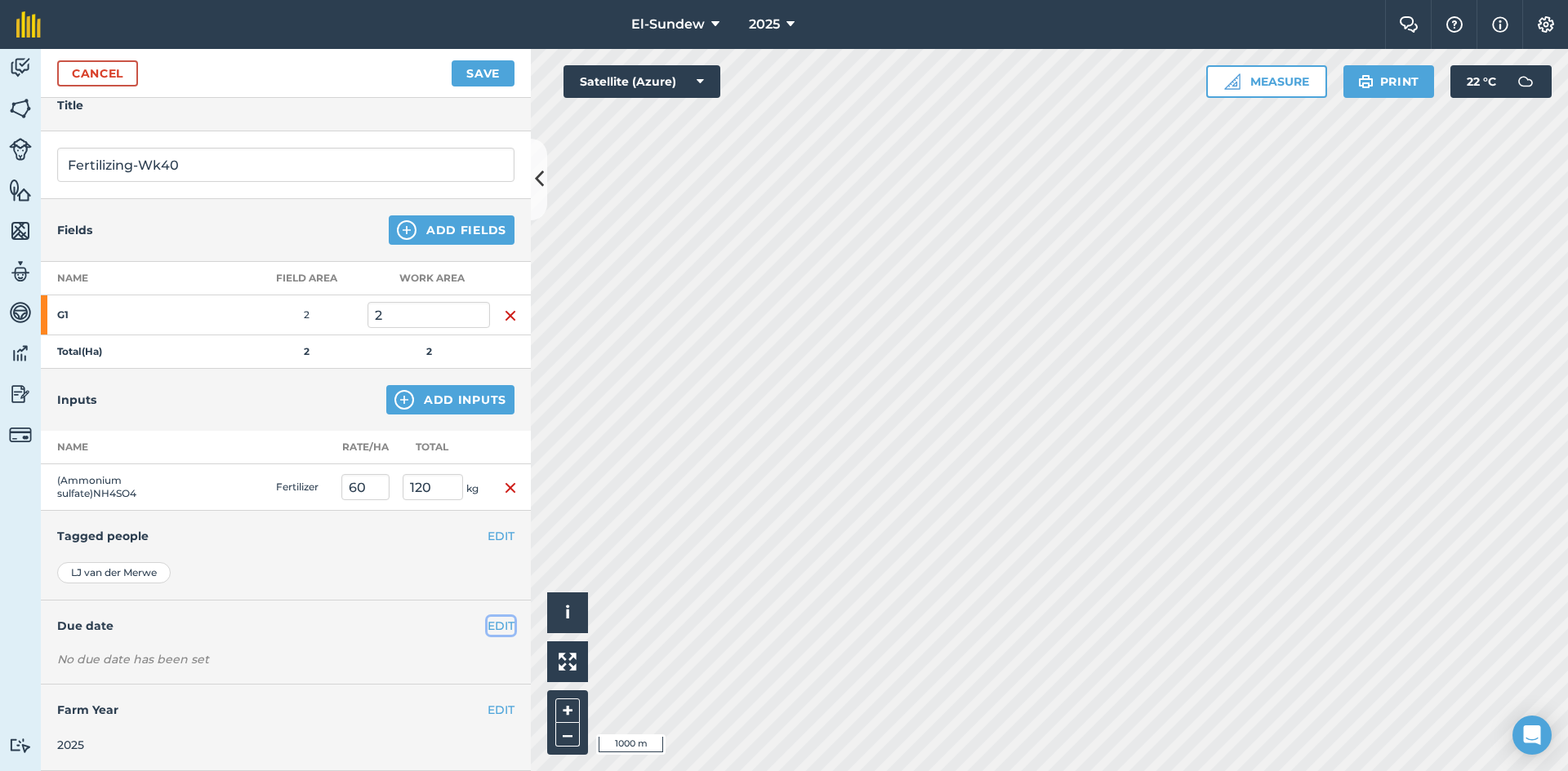
click at [487, 631] on button "EDIT" at bounding box center [500, 626] width 27 height 18
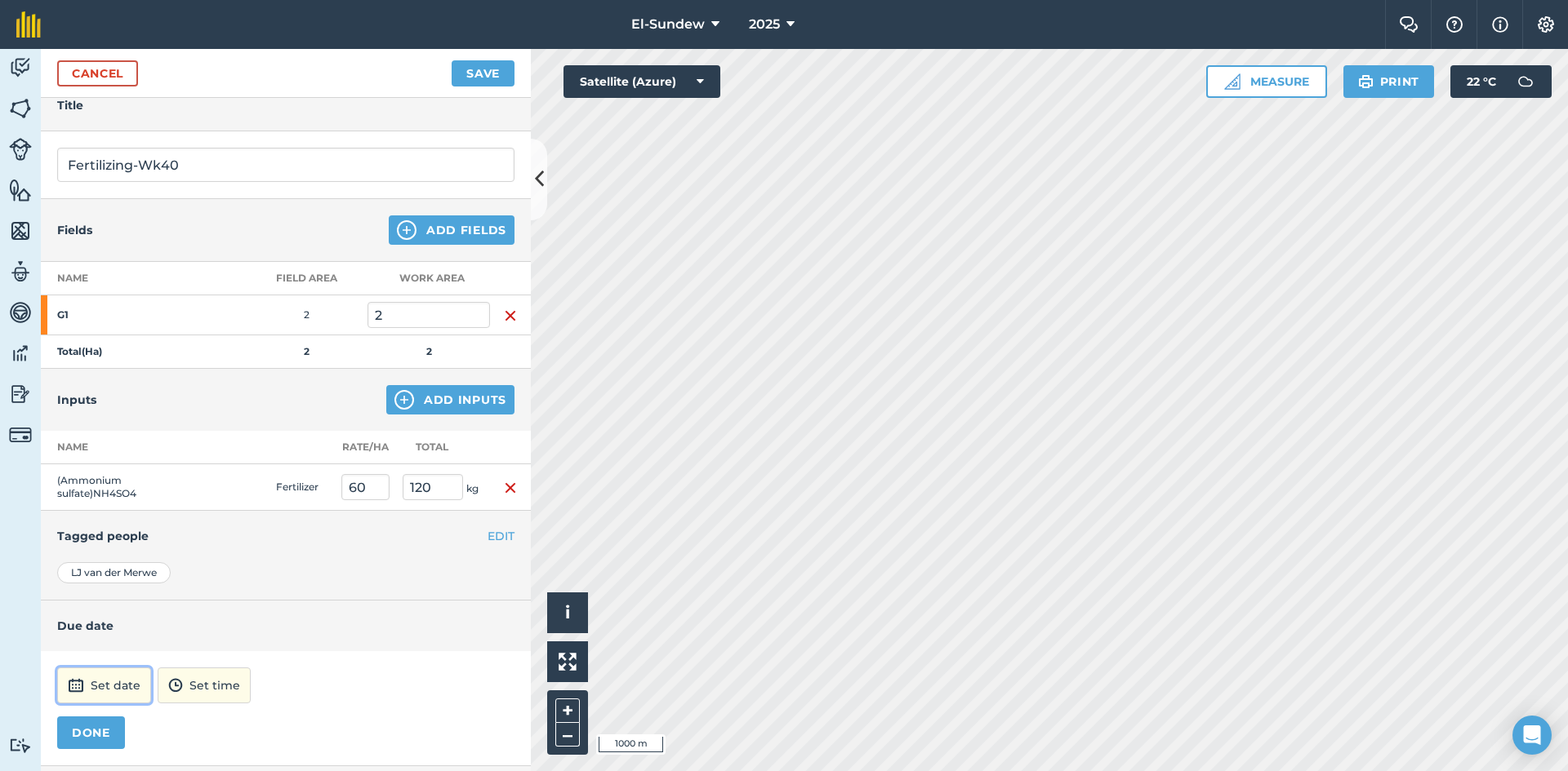
click at [119, 693] on button "Set date" at bounding box center [104, 686] width 94 height 36
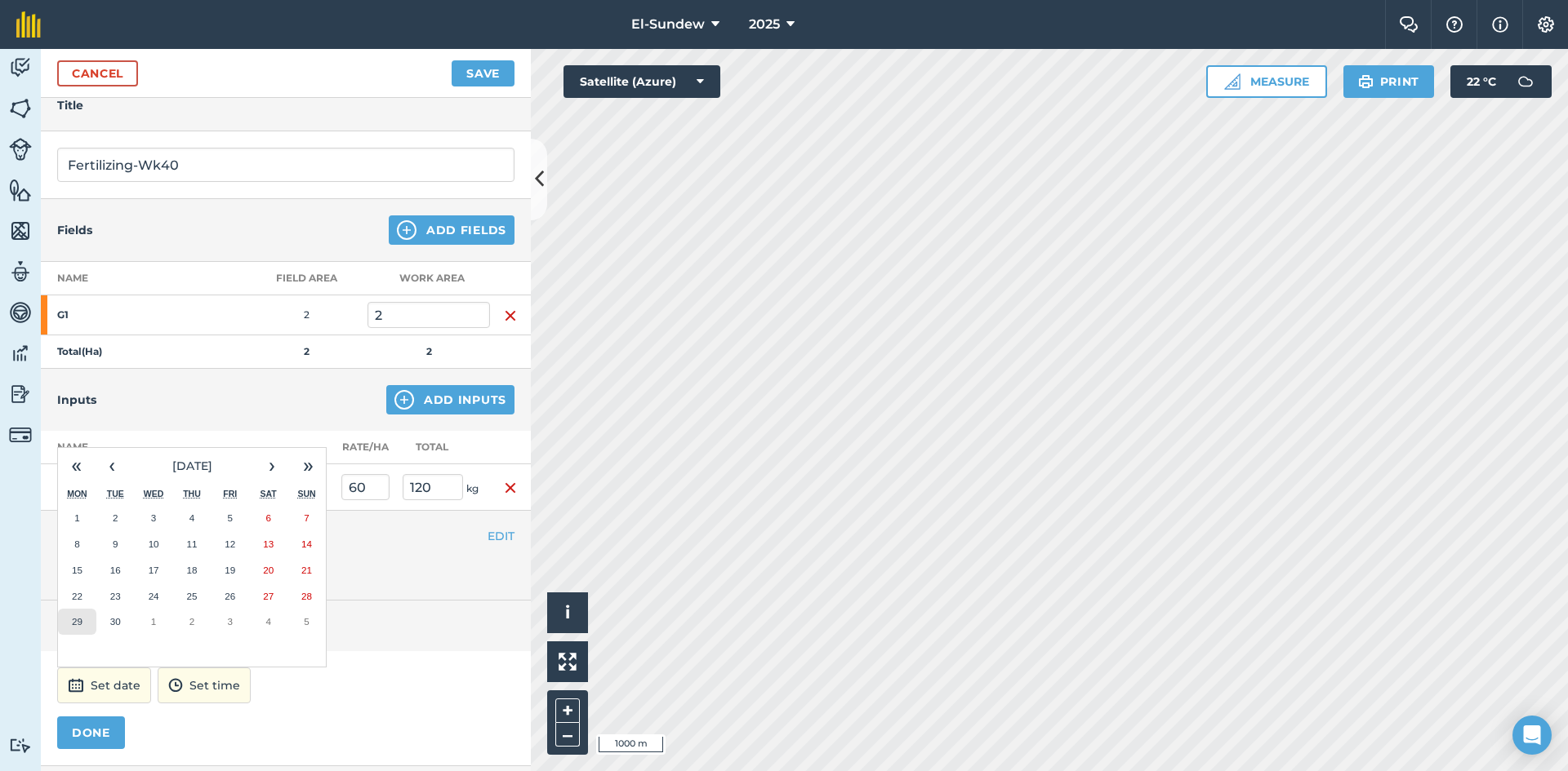
click at [88, 623] on button "29" at bounding box center [77, 622] width 38 height 27
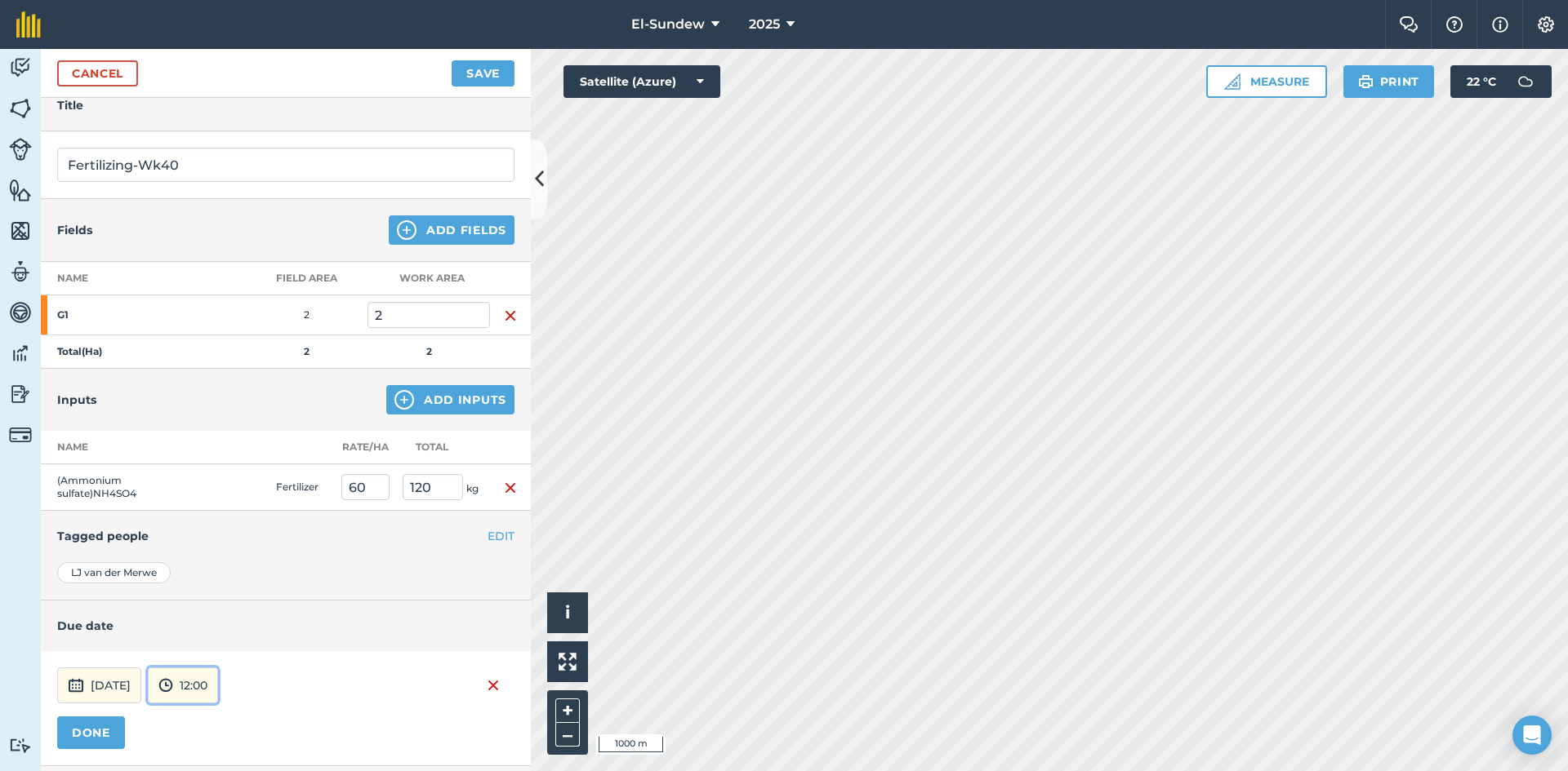
click at [218, 687] on button "12:00" at bounding box center [182, 686] width 70 height 36
click at [220, 595] on button "07:00" at bounding box center [187, 600] width 77 height 27
click at [101, 732] on button "DONE" at bounding box center [90, 733] width 68 height 32
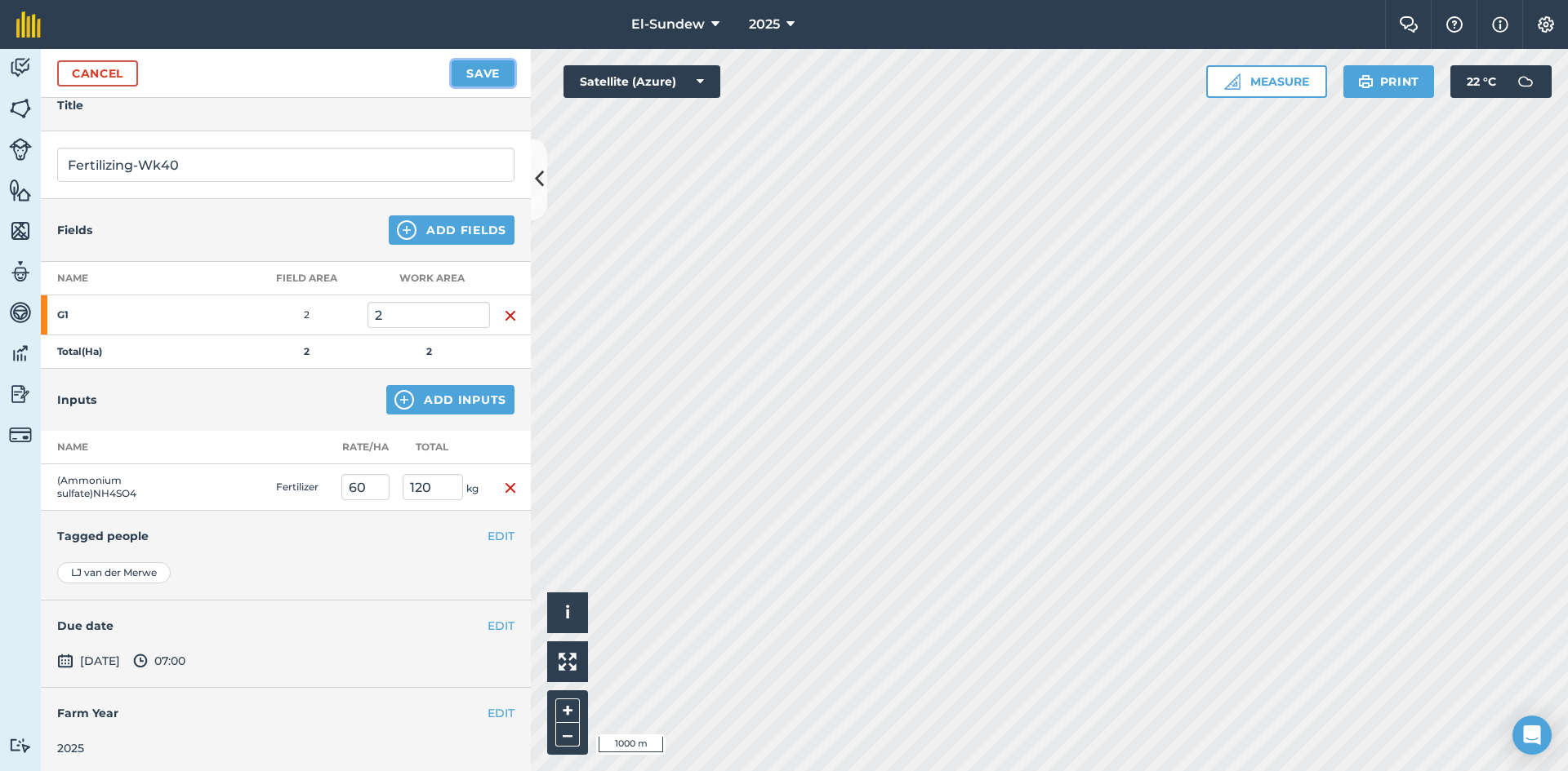
click at [491, 75] on button "Save" at bounding box center [483, 74] width 63 height 27
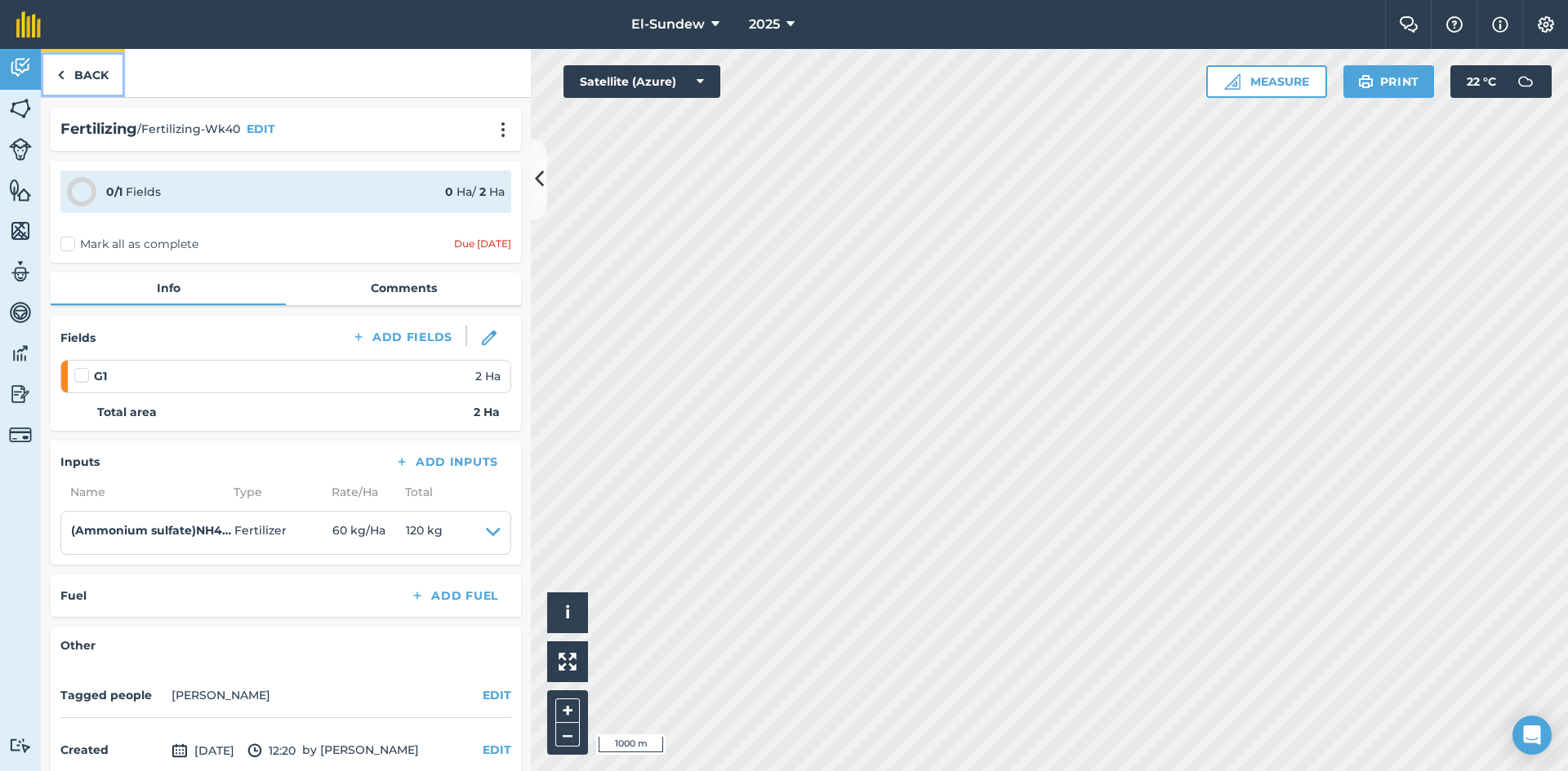
click at [93, 83] on link "Back" at bounding box center [84, 73] width 84 height 48
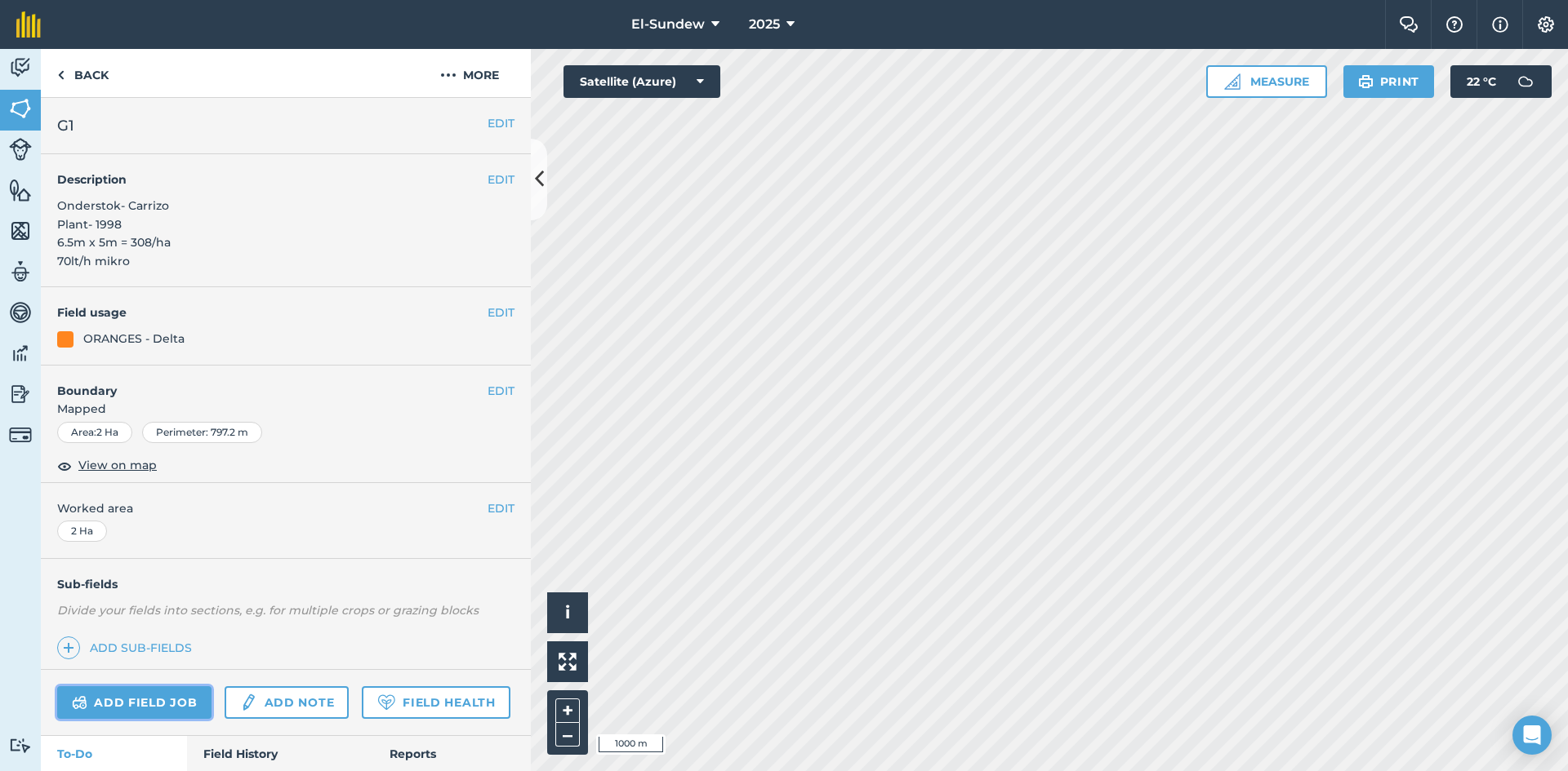
click at [157, 700] on link "Add field job" at bounding box center [134, 702] width 154 height 32
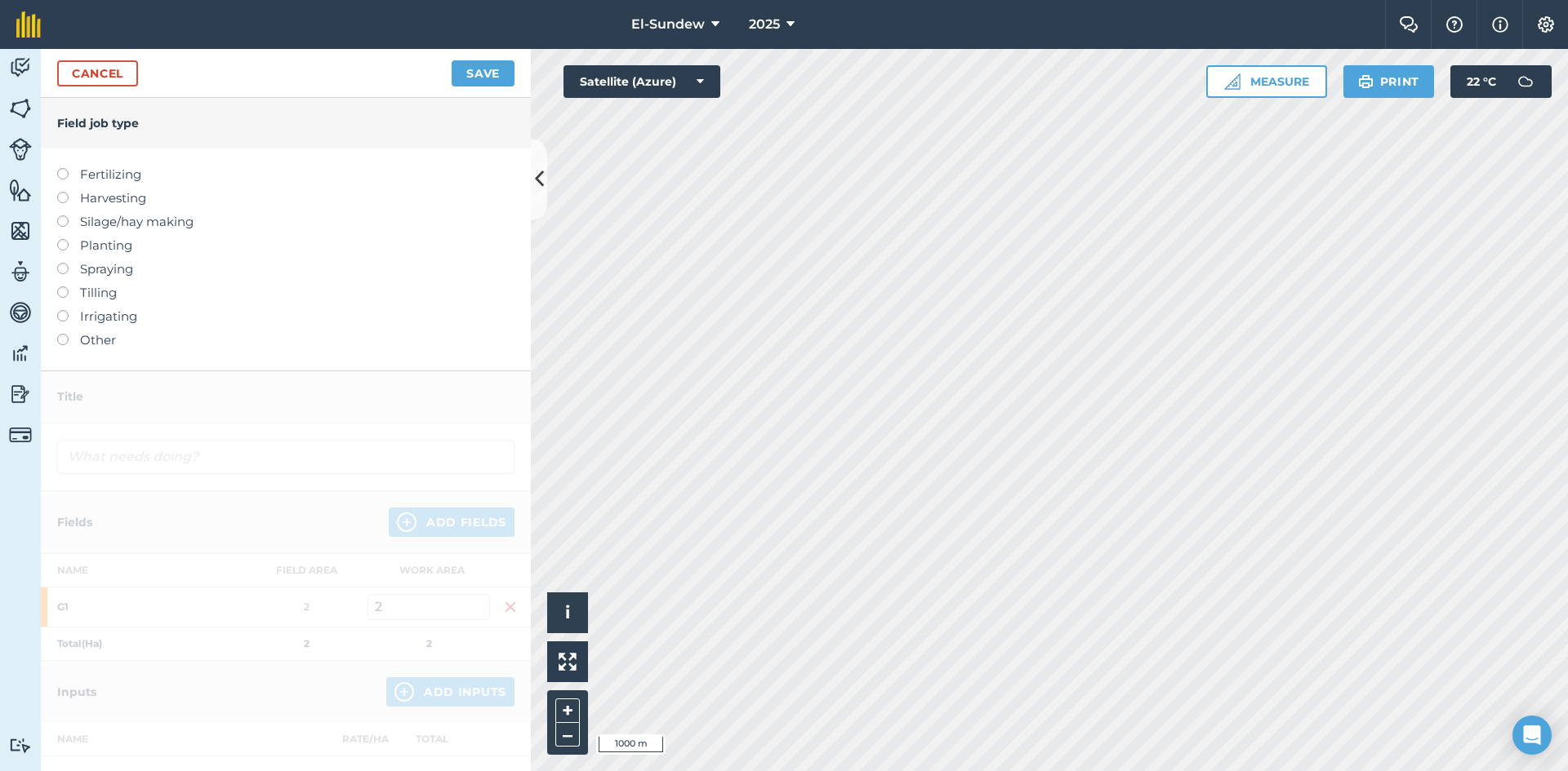
click at [117, 181] on label "Fertilizing" at bounding box center [285, 175] width 457 height 20
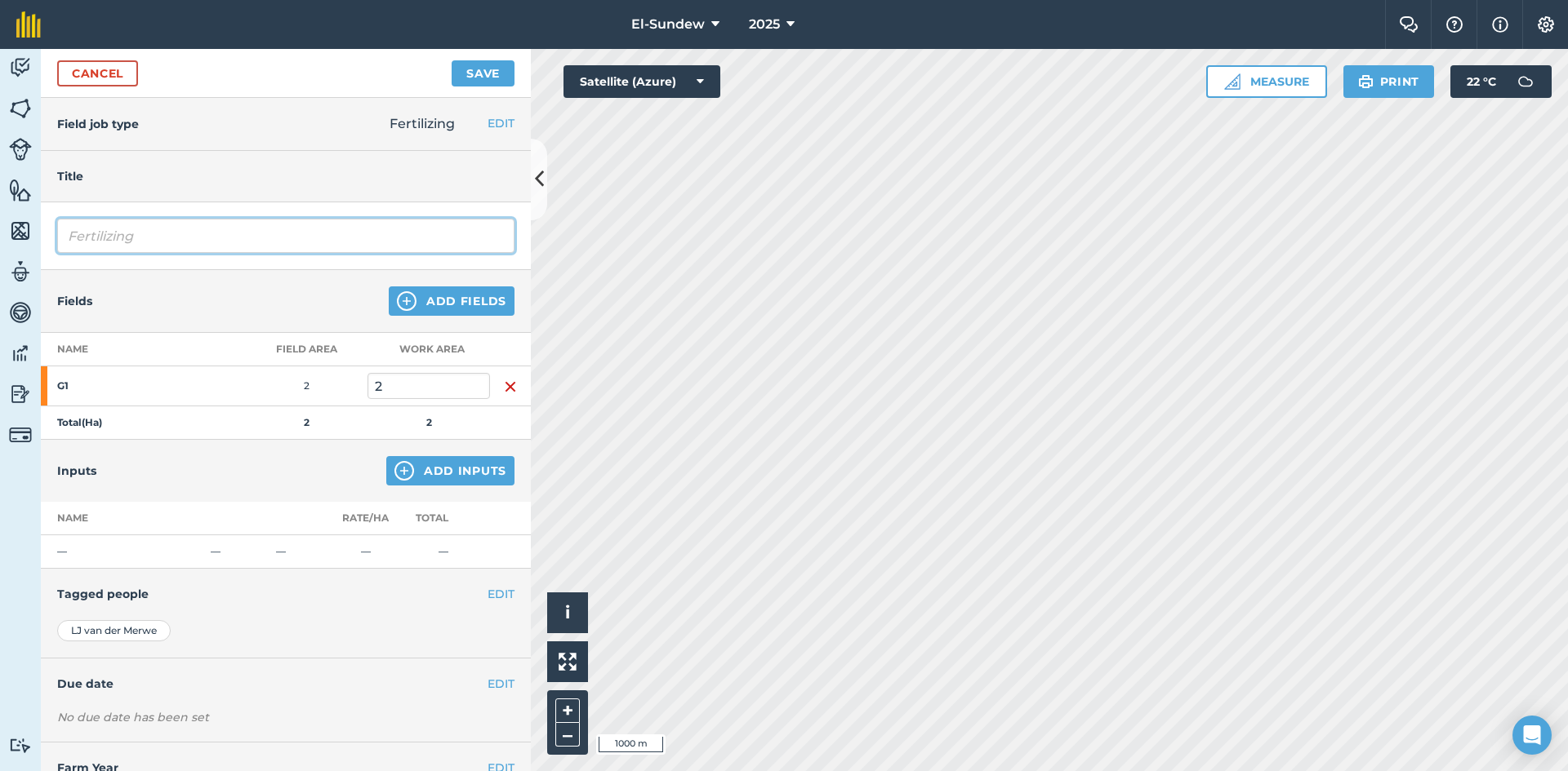
click at [235, 240] on input "Fertilizing" at bounding box center [285, 236] width 457 height 34
type input "Fertilizing-Wk41"
click at [399, 474] on img at bounding box center [404, 471] width 20 height 20
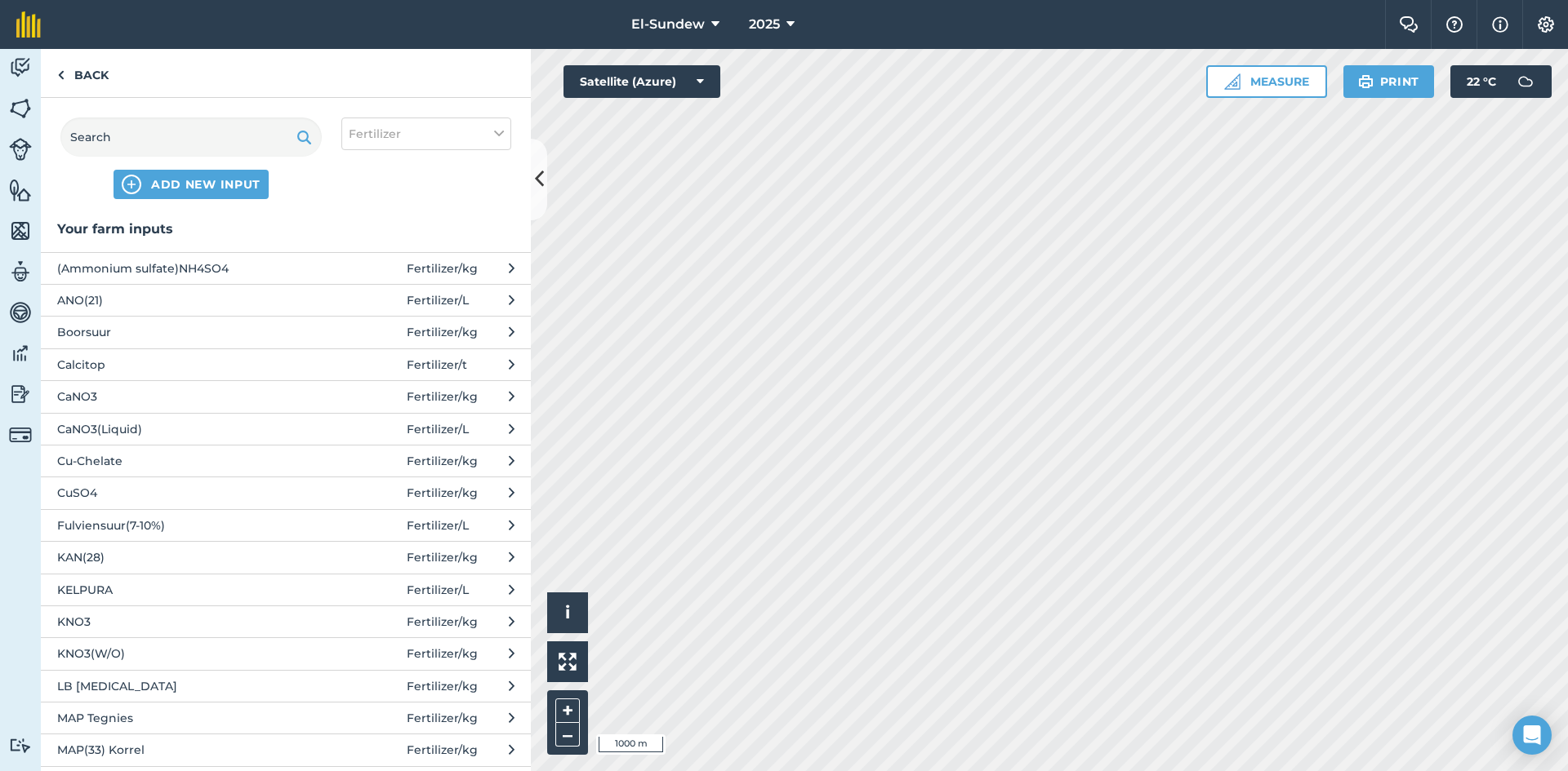
click at [250, 526] on span "Fulviensuur(7-10%)" at bounding box center [191, 525] width 267 height 18
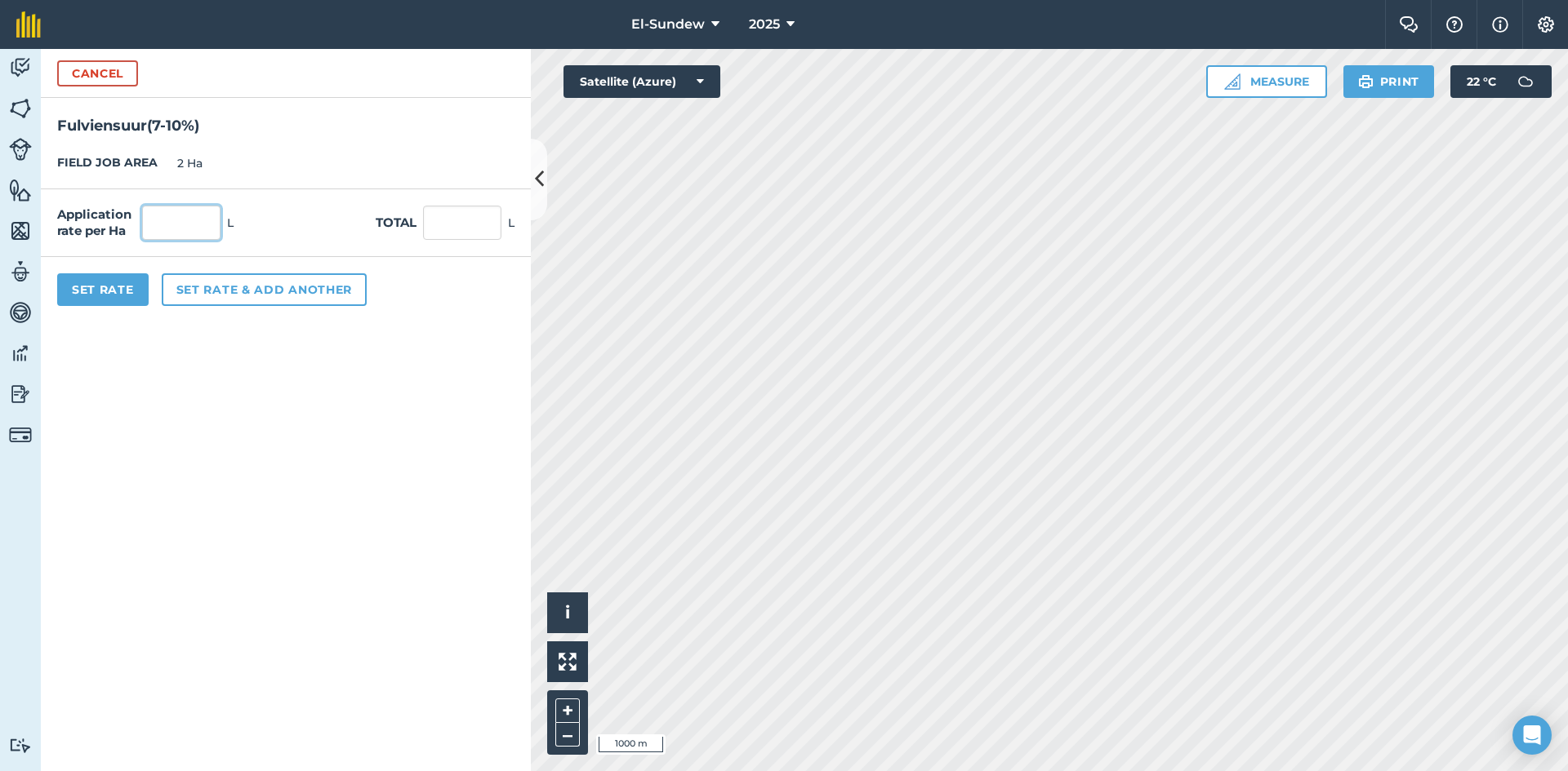
click at [196, 221] on input "text" at bounding box center [182, 222] width 79 height 34
type input "3"
type input "6"
click at [133, 283] on button "Set Rate" at bounding box center [102, 289] width 91 height 32
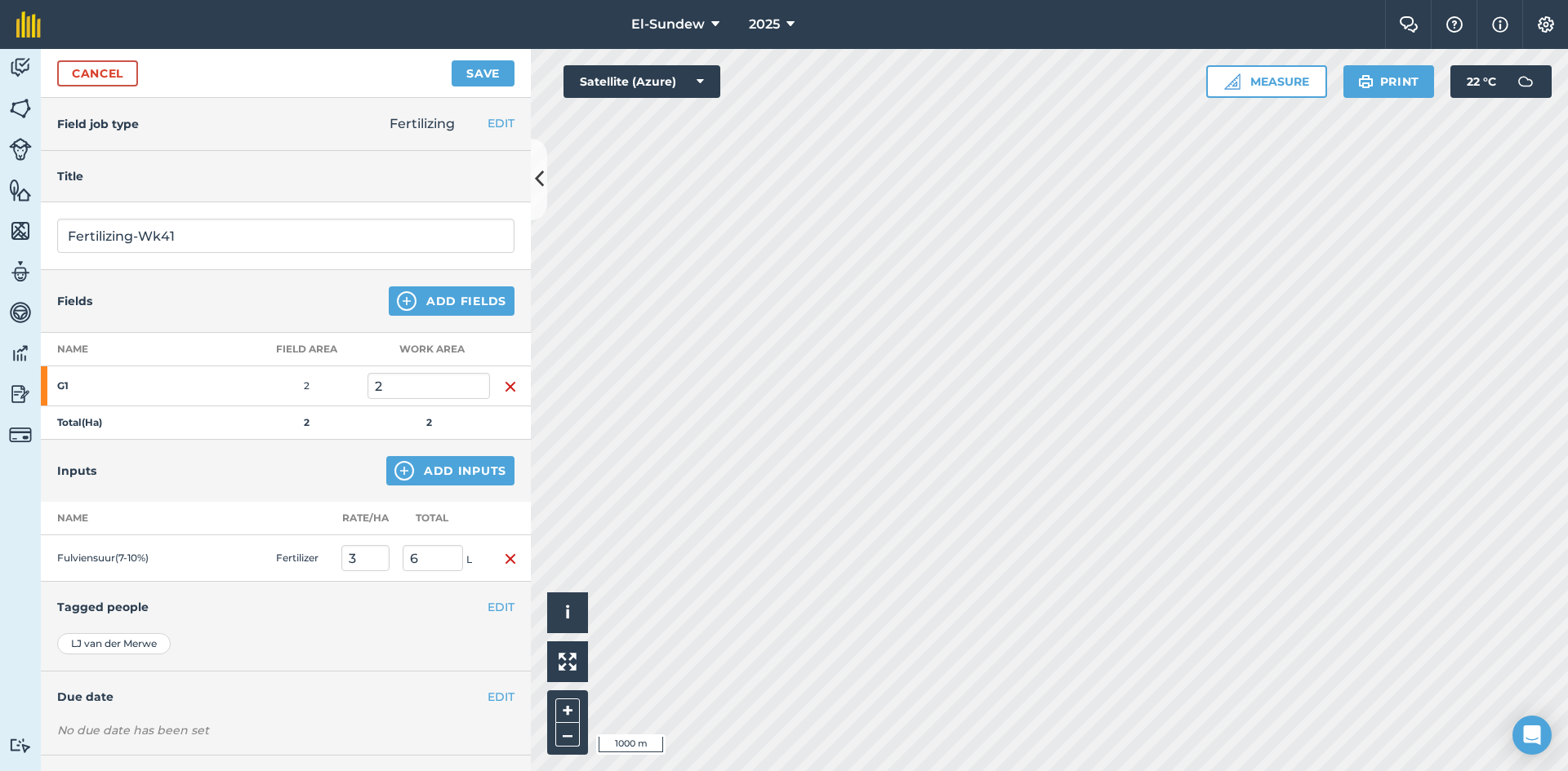
scroll to position [71, 0]
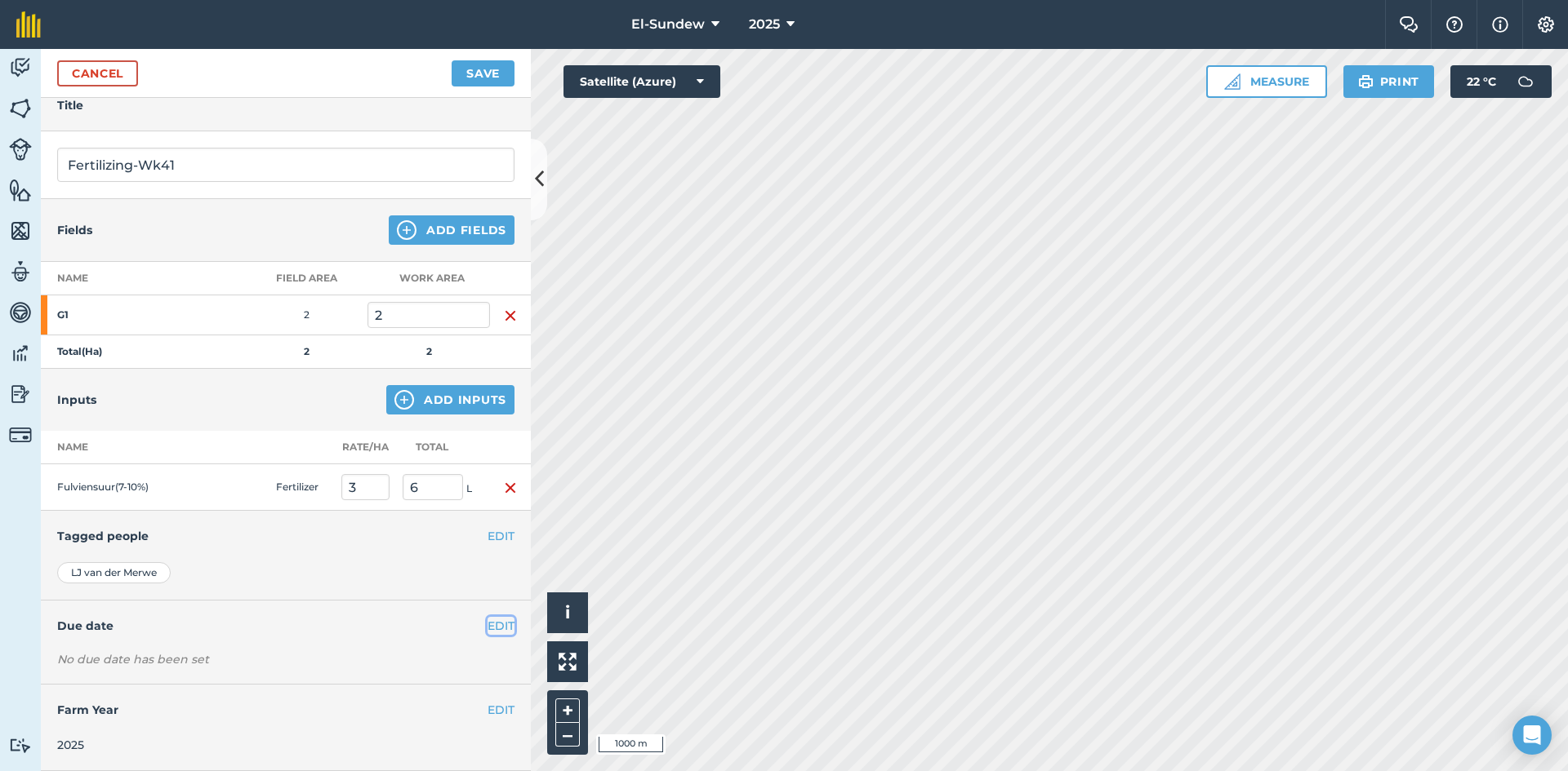
click at [487, 622] on button "EDIT" at bounding box center [500, 626] width 27 height 18
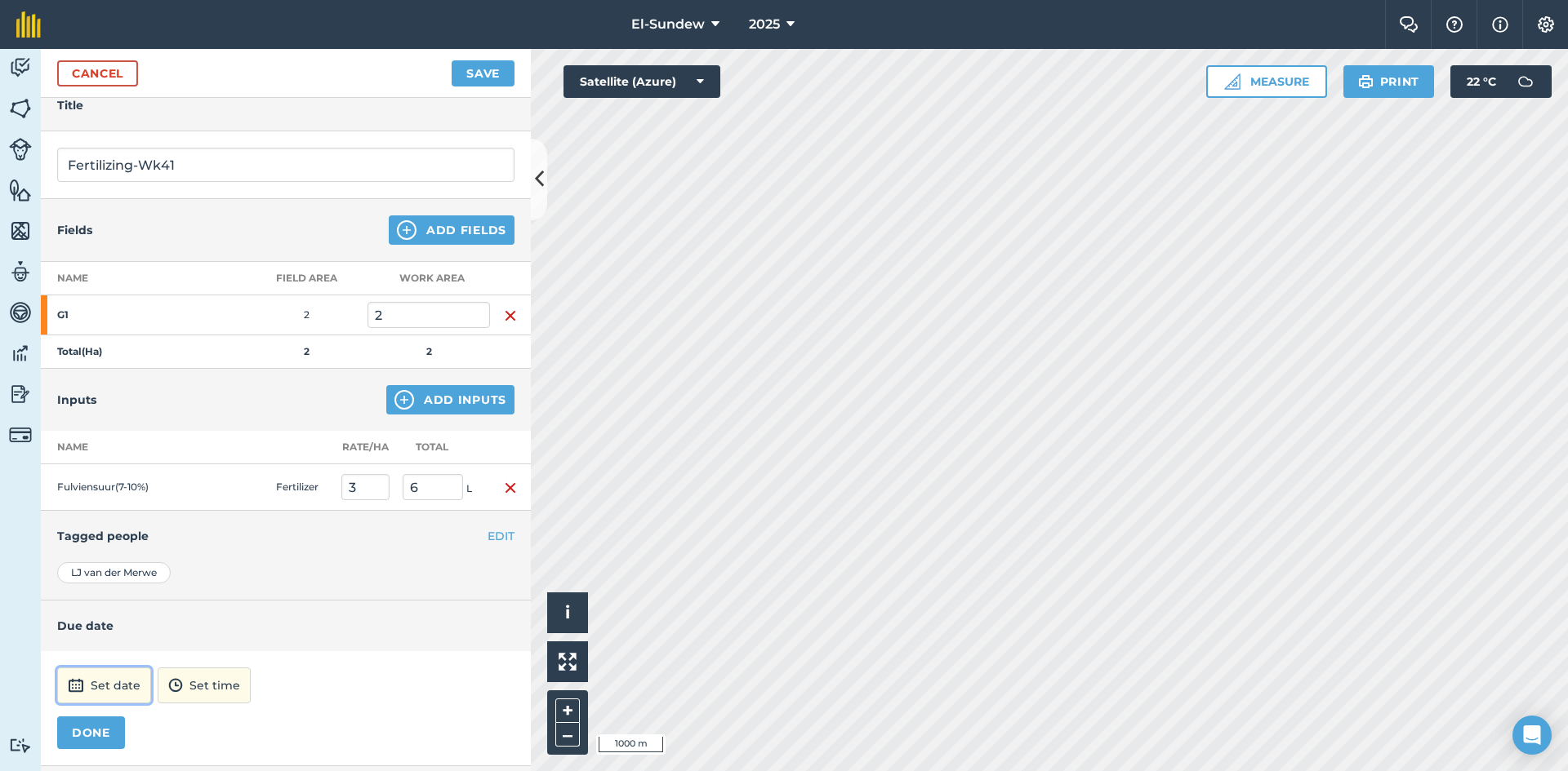
click at [131, 694] on button "Set date" at bounding box center [104, 686] width 94 height 36
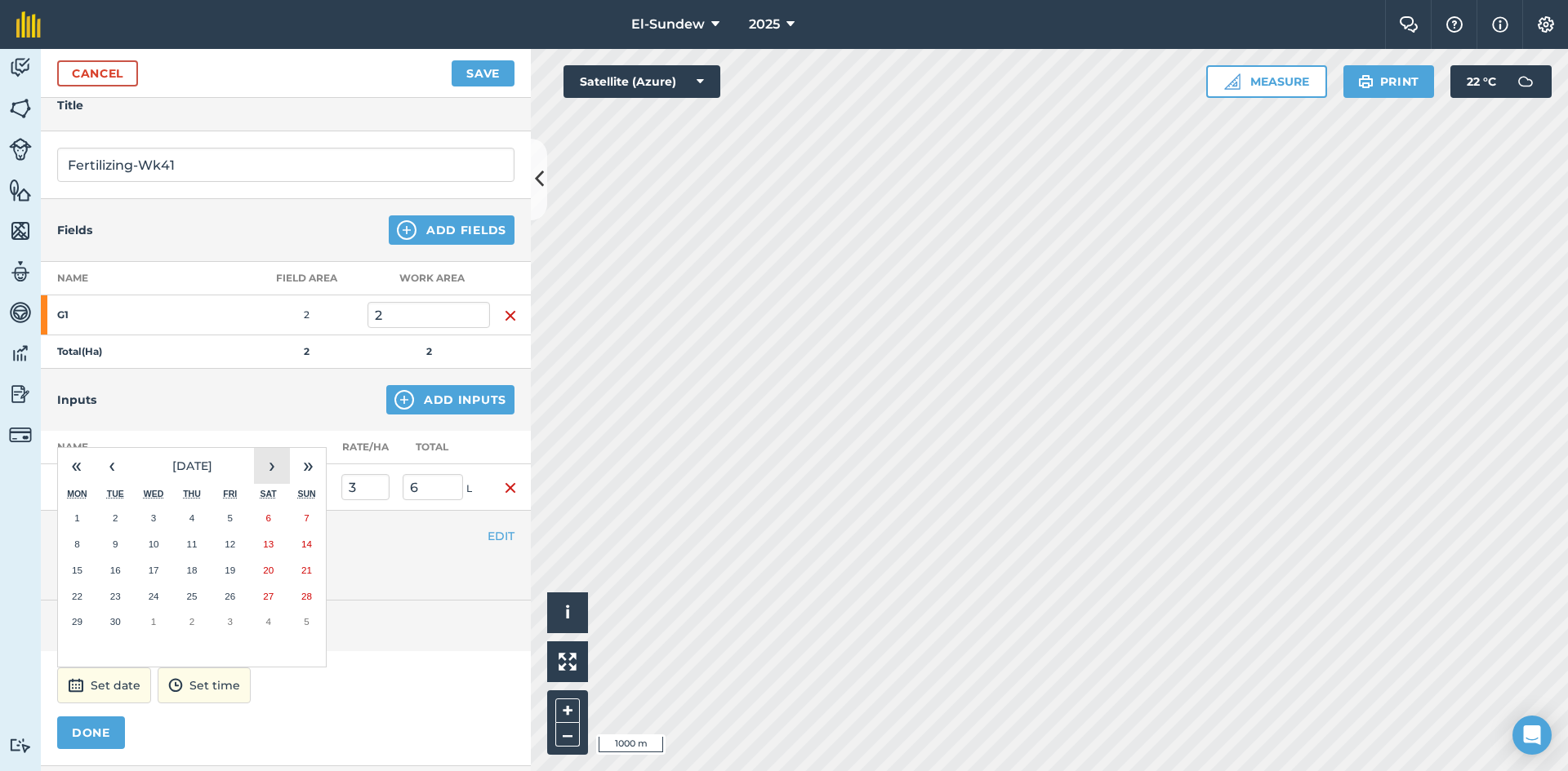
click at [269, 471] on button "›" at bounding box center [271, 466] width 36 height 36
click at [70, 544] on button "6" at bounding box center [77, 544] width 38 height 27
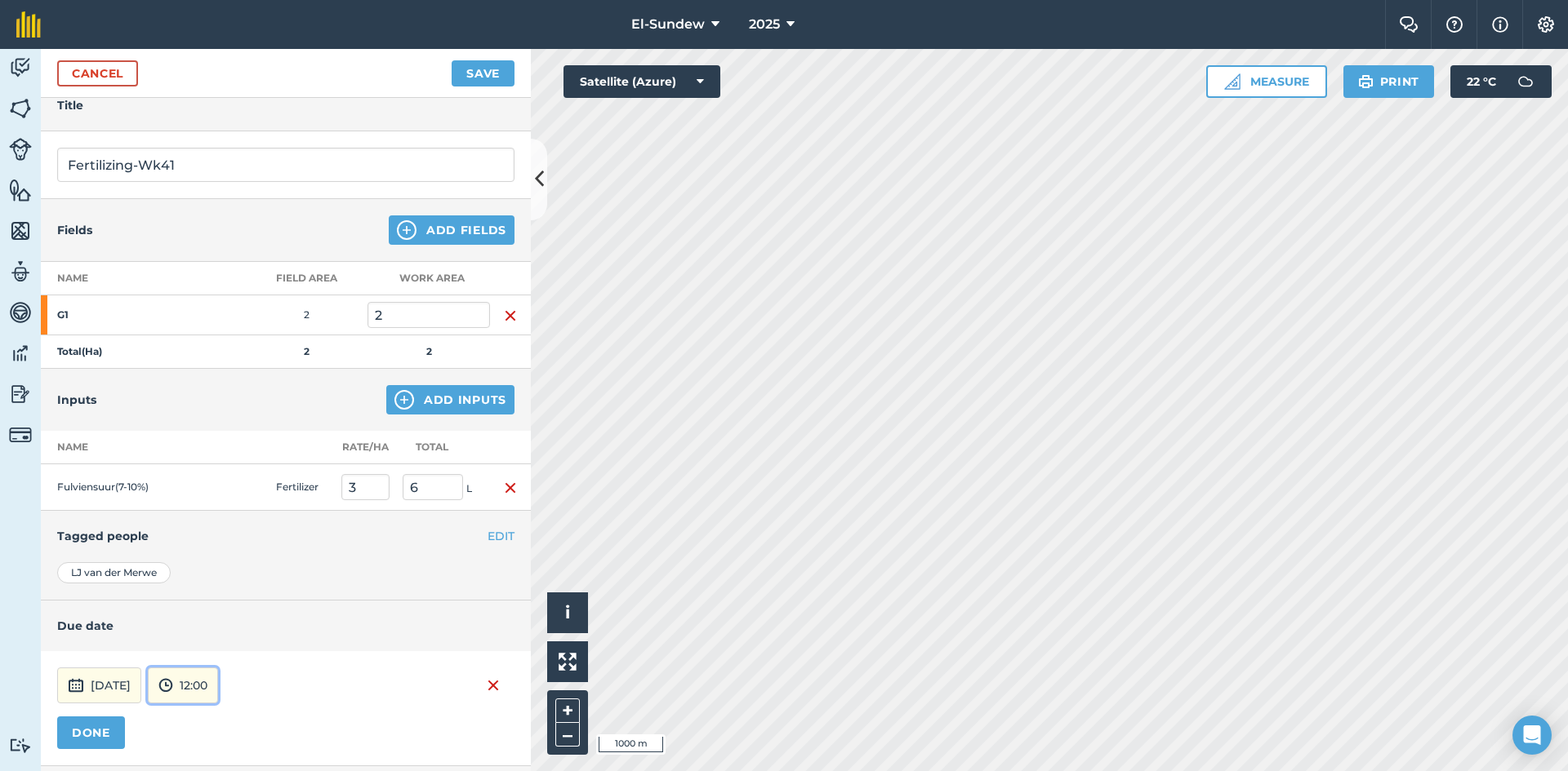
click at [218, 699] on button "12:00" at bounding box center [182, 686] width 70 height 36
click at [216, 592] on button "07:00" at bounding box center [187, 600] width 77 height 27
click at [92, 725] on button "DONE" at bounding box center [90, 733] width 68 height 32
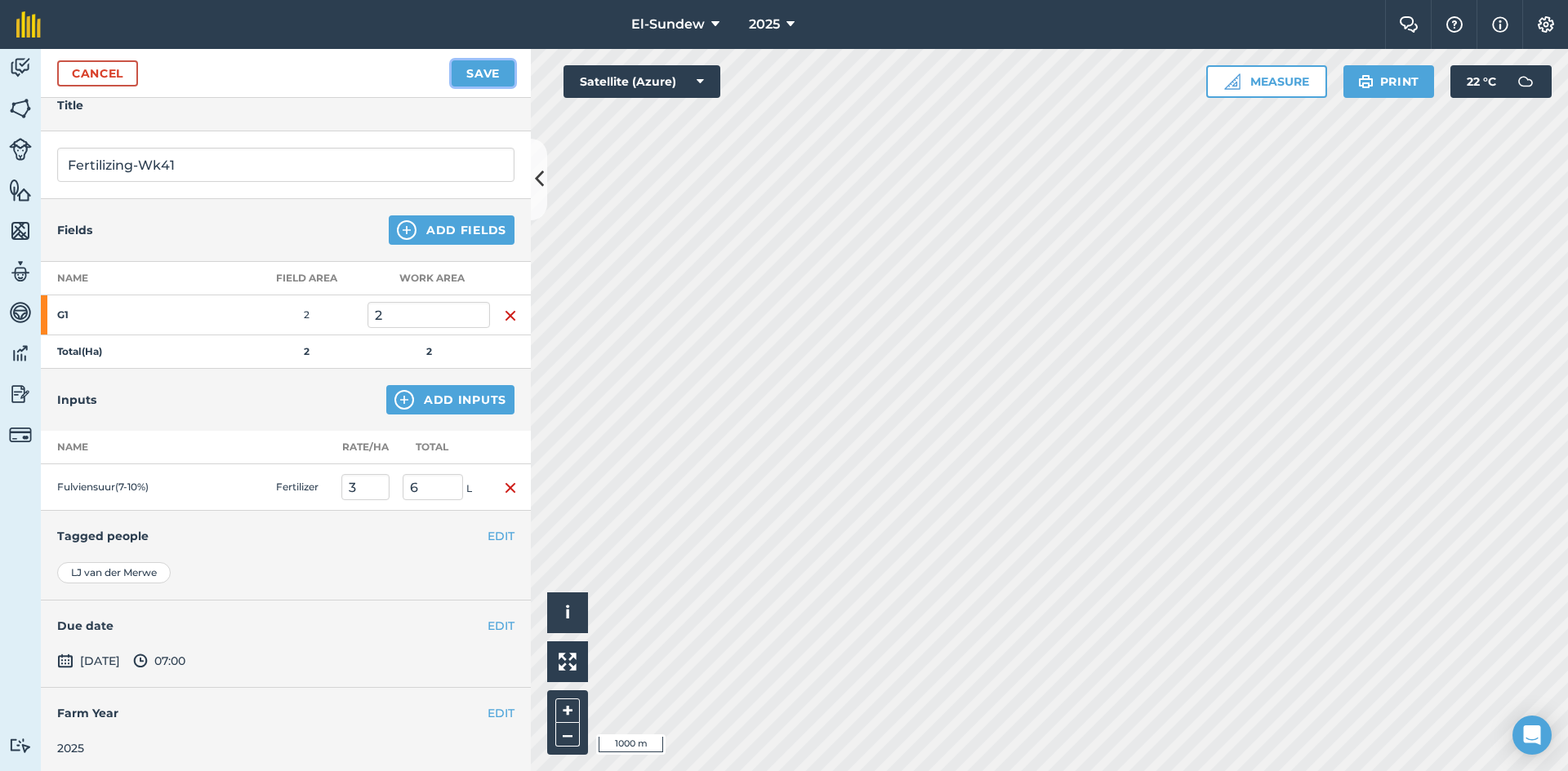
click at [482, 78] on button "Save" at bounding box center [483, 74] width 63 height 27
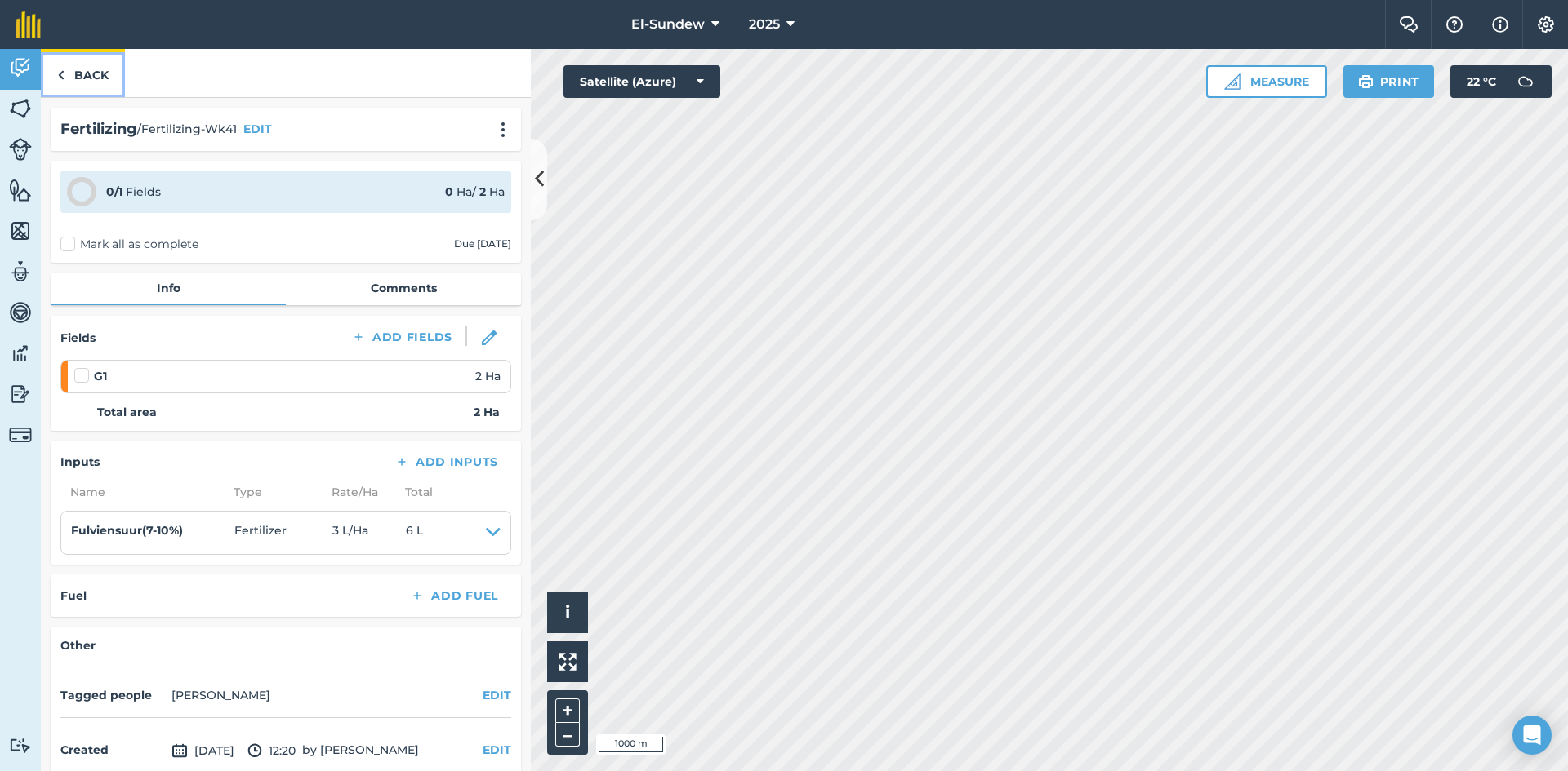
drag, startPoint x: 127, startPoint y: 87, endPoint x: 101, endPoint y: 82, distance: 26.5
click at [101, 82] on link "Back" at bounding box center [84, 73] width 84 height 48
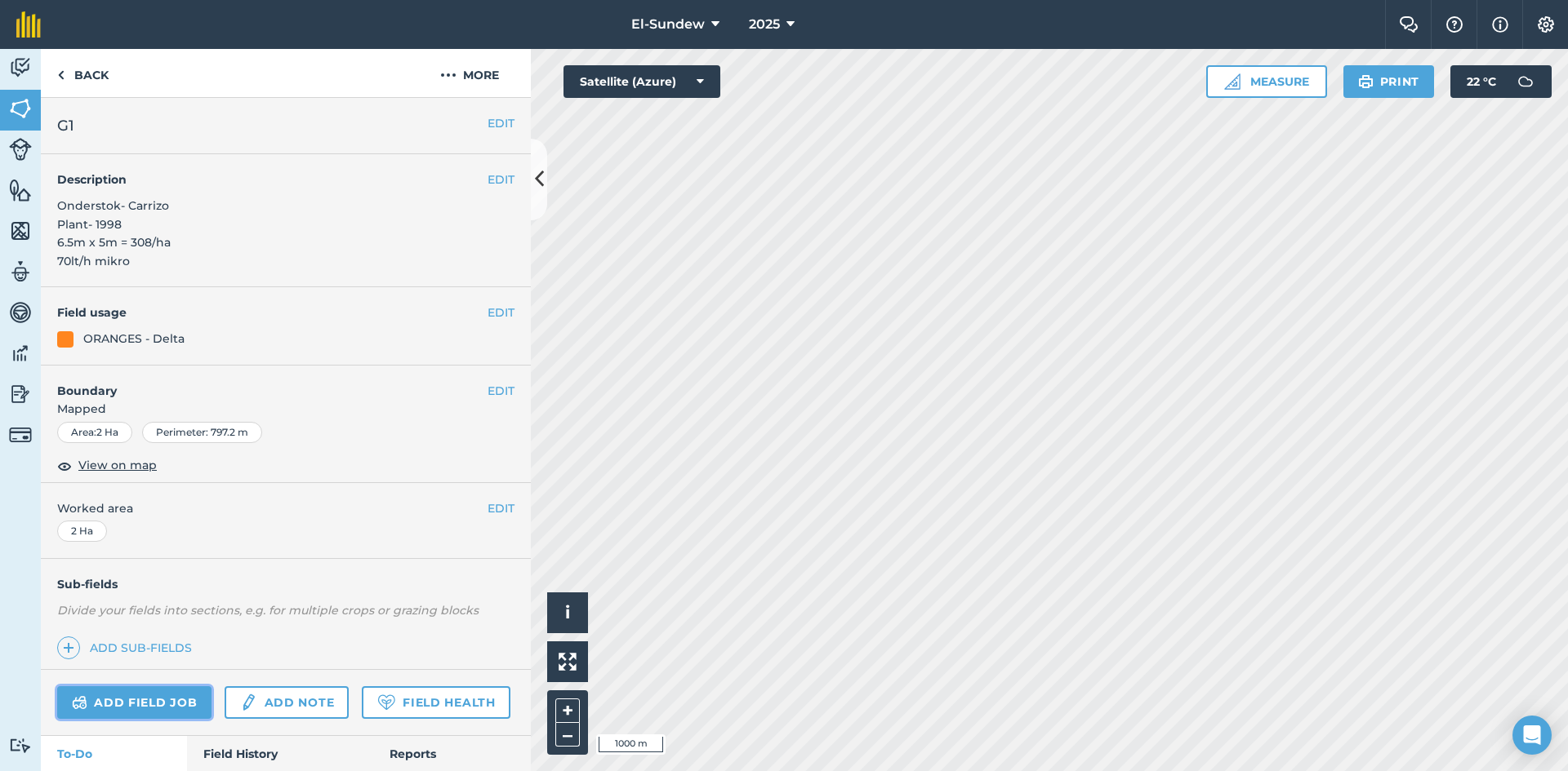
click at [178, 696] on link "Add field job" at bounding box center [134, 702] width 154 height 32
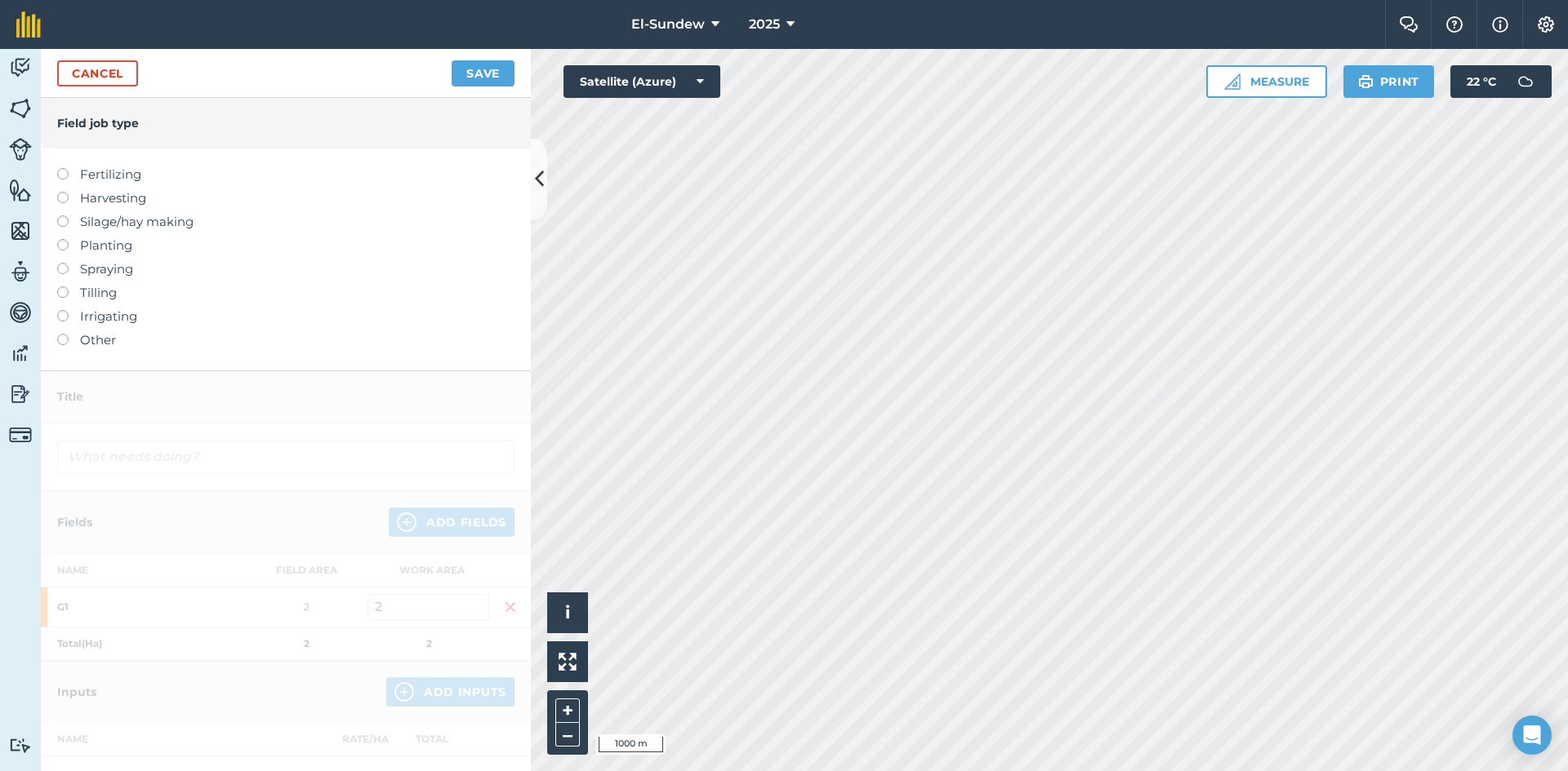
click at [132, 171] on label "Fertilizing" at bounding box center [285, 175] width 457 height 20
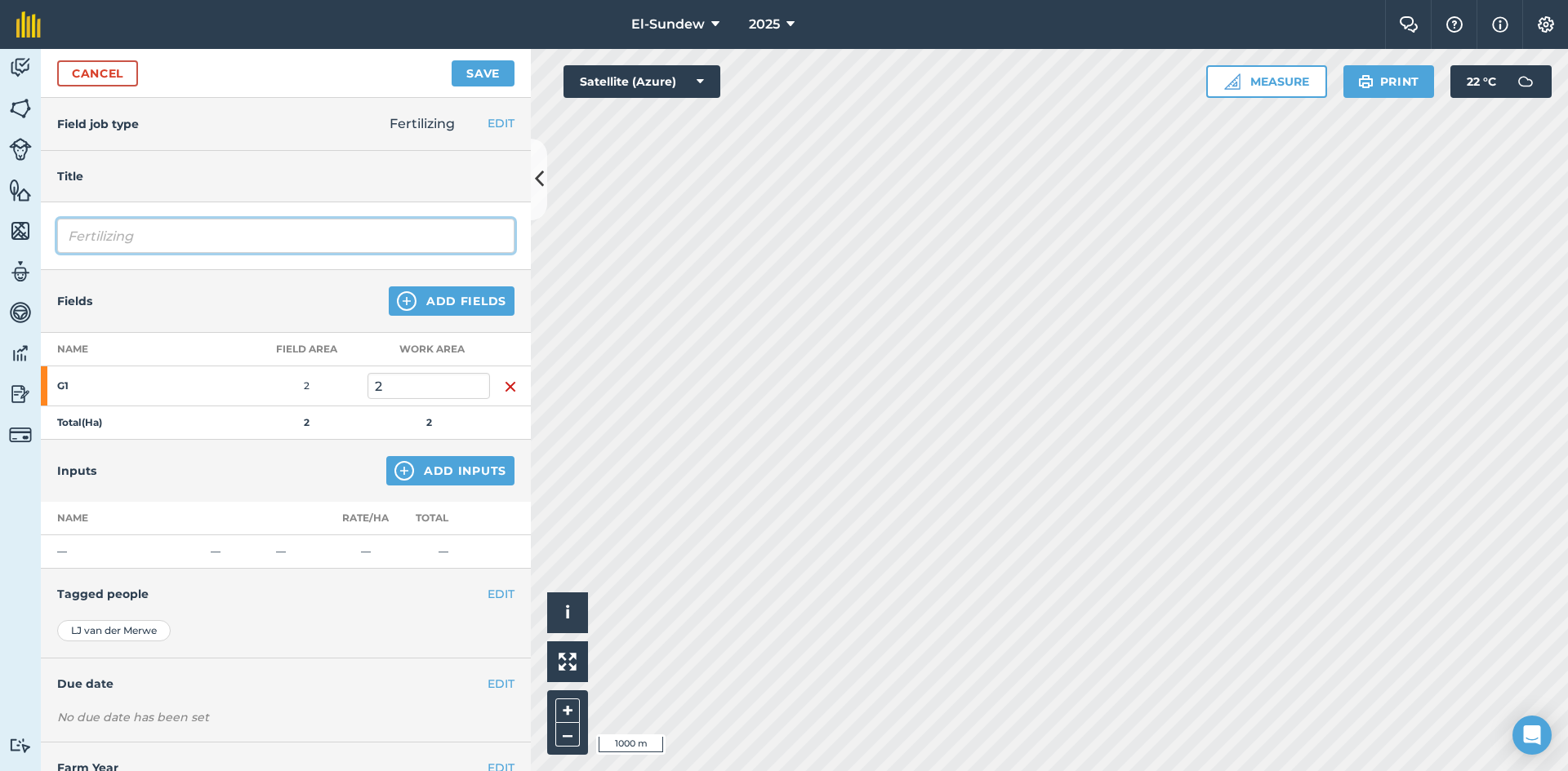
click at [258, 236] on input "Fertilizing" at bounding box center [285, 236] width 457 height 34
type input "Fertilizing-Wk41"
click at [404, 470] on button "Add Inputs" at bounding box center [450, 471] width 128 height 29
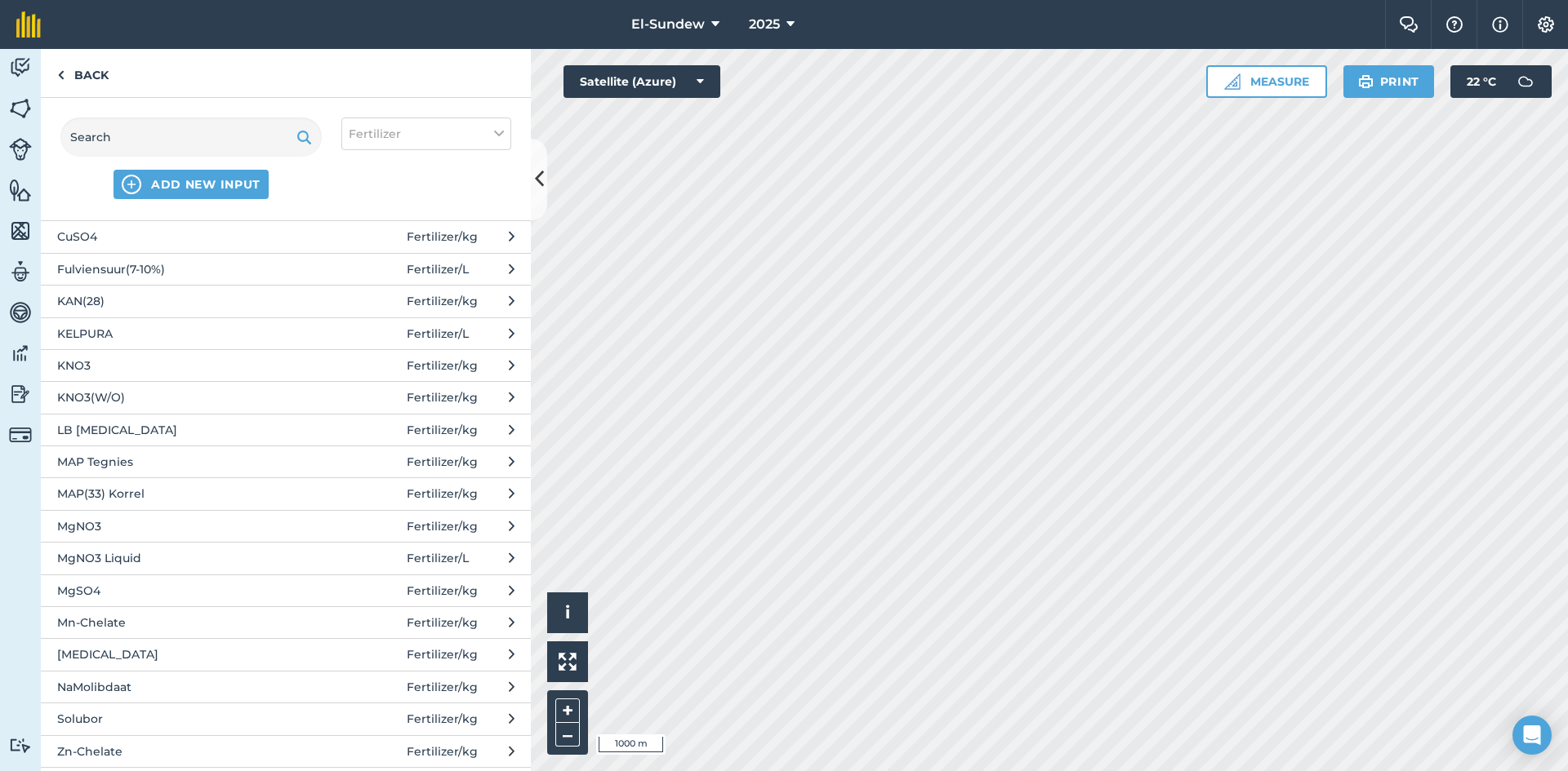
scroll to position [272, 0]
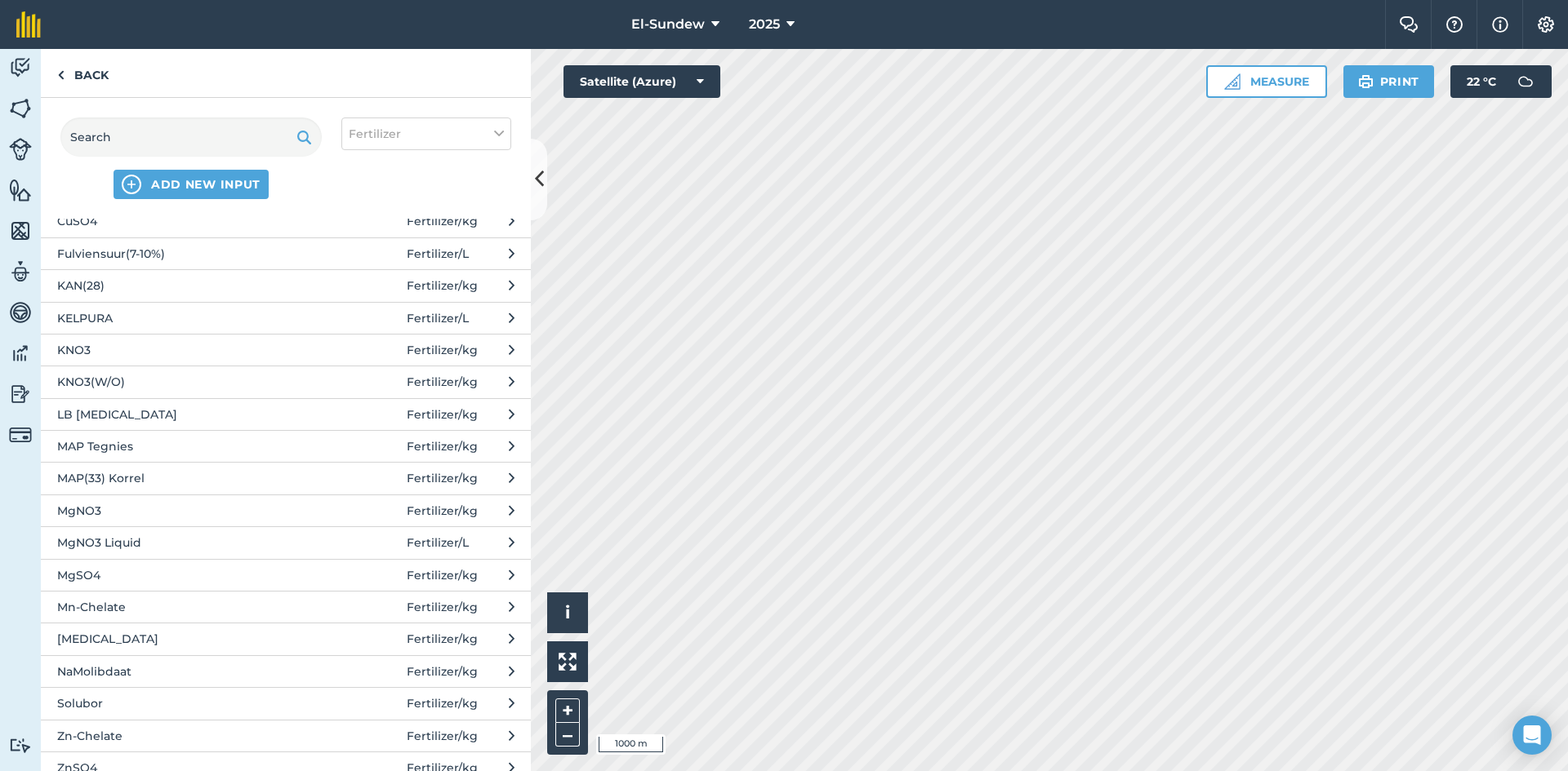
click at [183, 507] on span "MgNO3" at bounding box center [191, 511] width 267 height 18
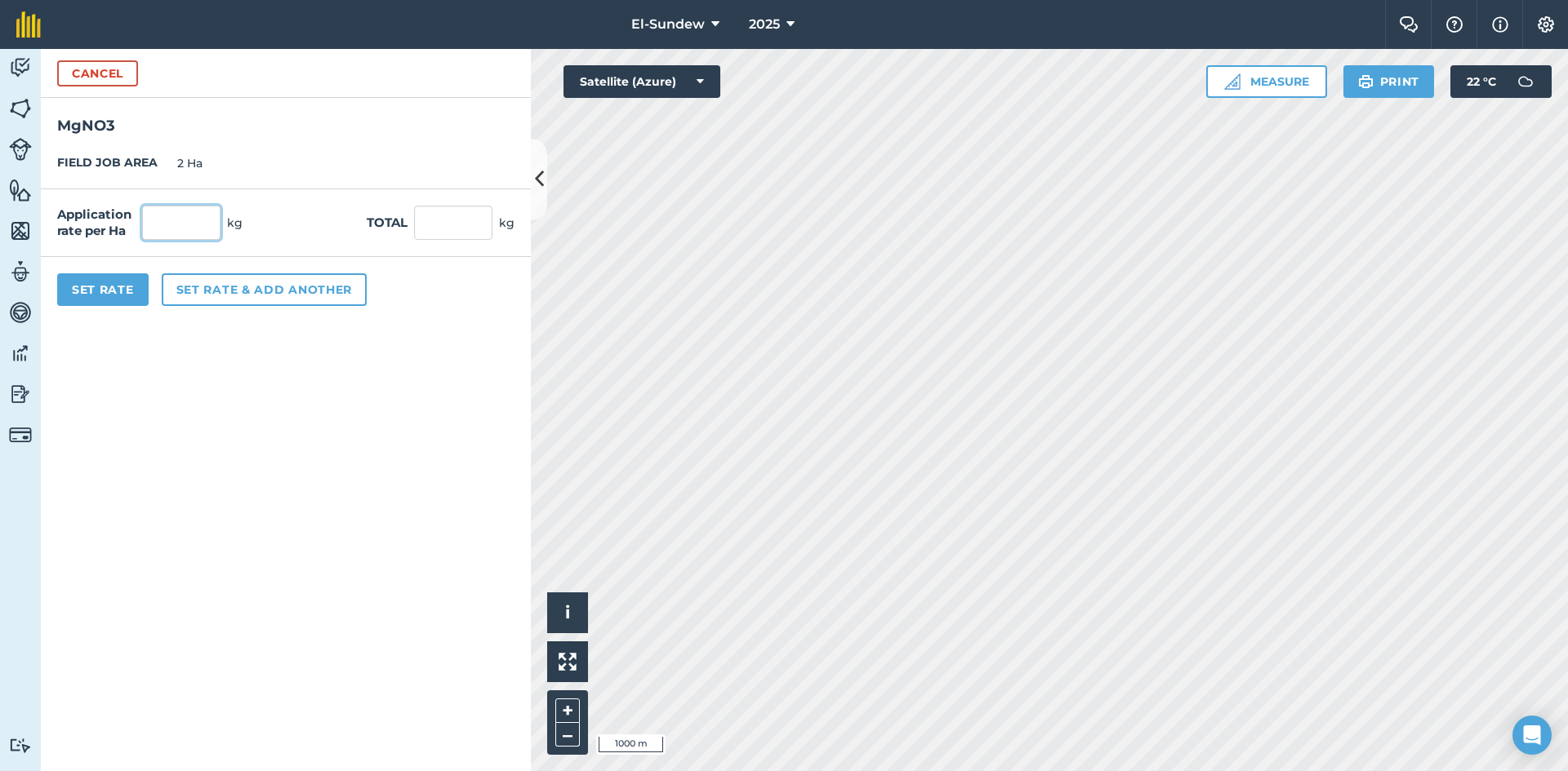
click at [207, 218] on input "text" at bounding box center [182, 222] width 79 height 34
type input "100"
type input "200"
click at [95, 302] on button "Set Rate" at bounding box center [102, 289] width 91 height 32
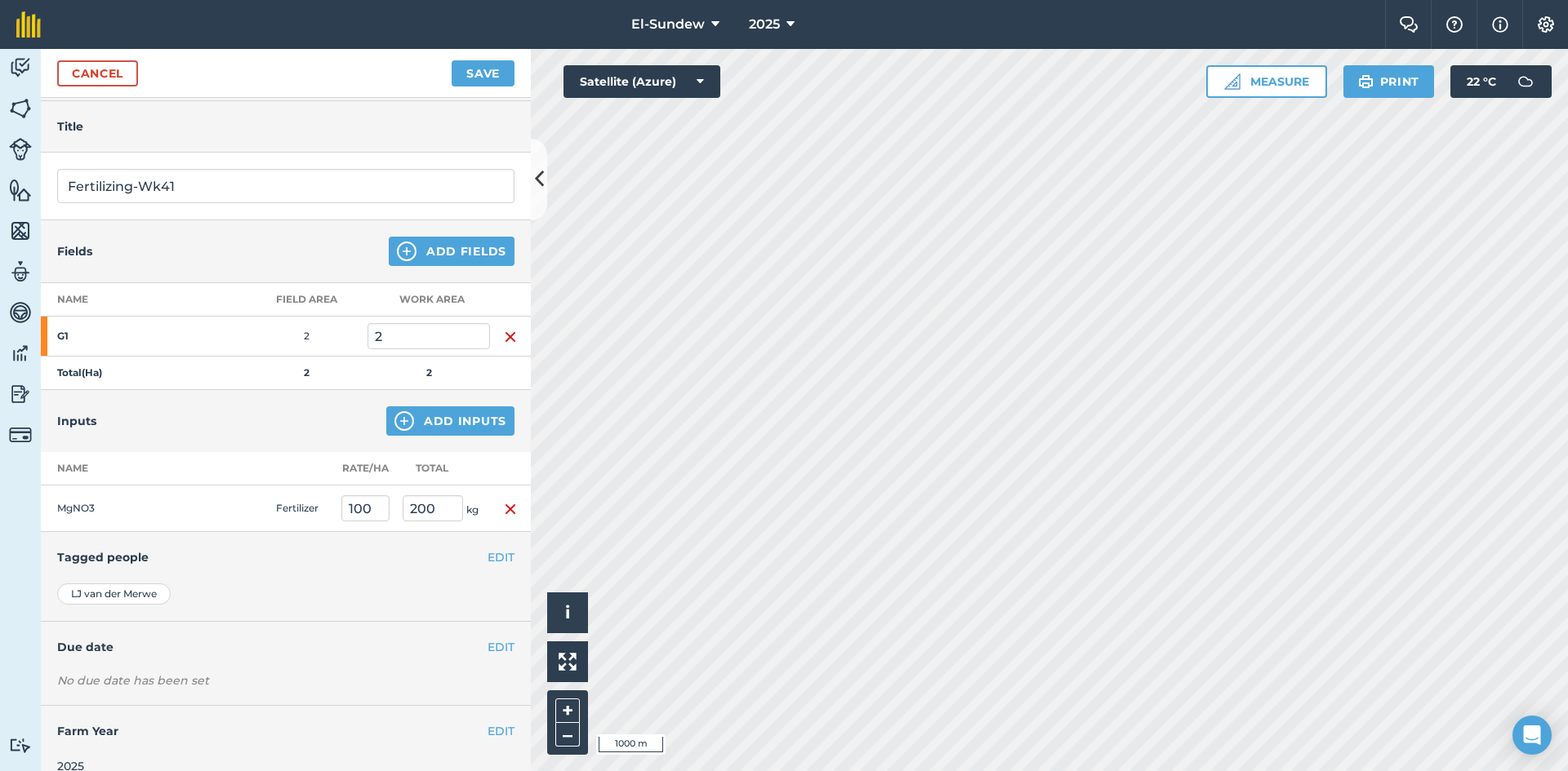
scroll to position [71, 0]
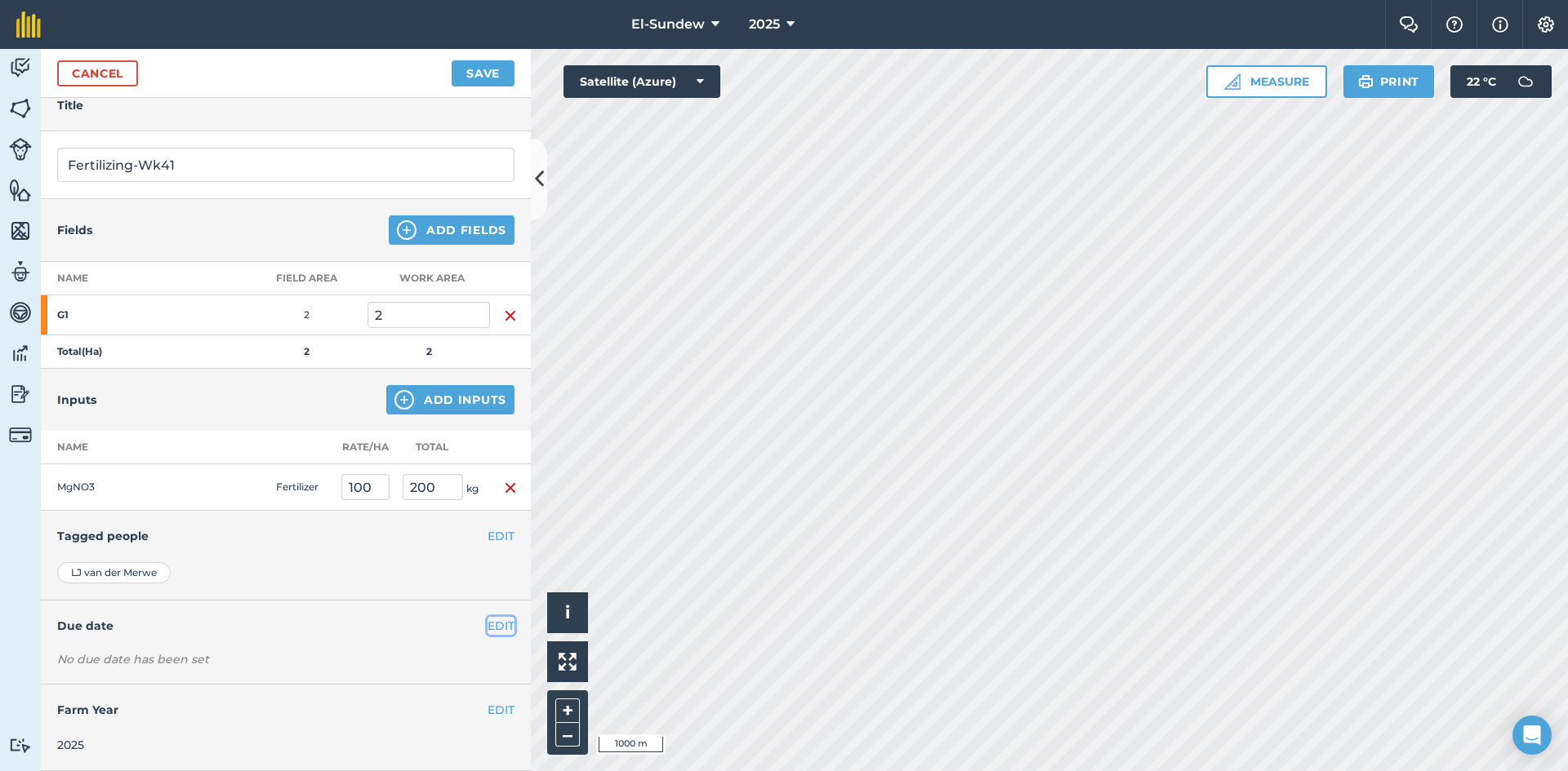
click at [487, 625] on button "EDIT" at bounding box center [500, 626] width 27 height 18
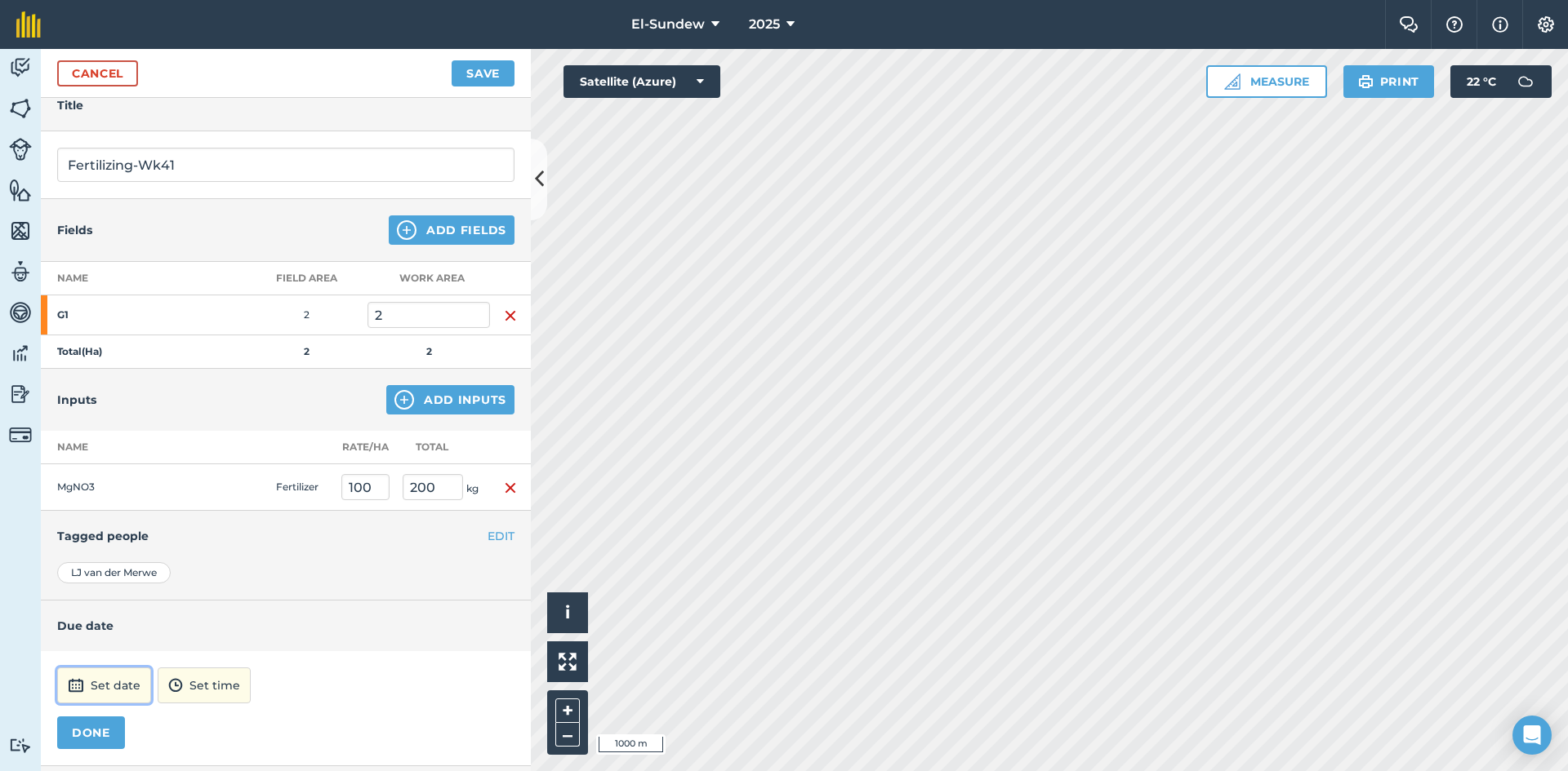
click at [118, 684] on button "Set date" at bounding box center [104, 686] width 94 height 36
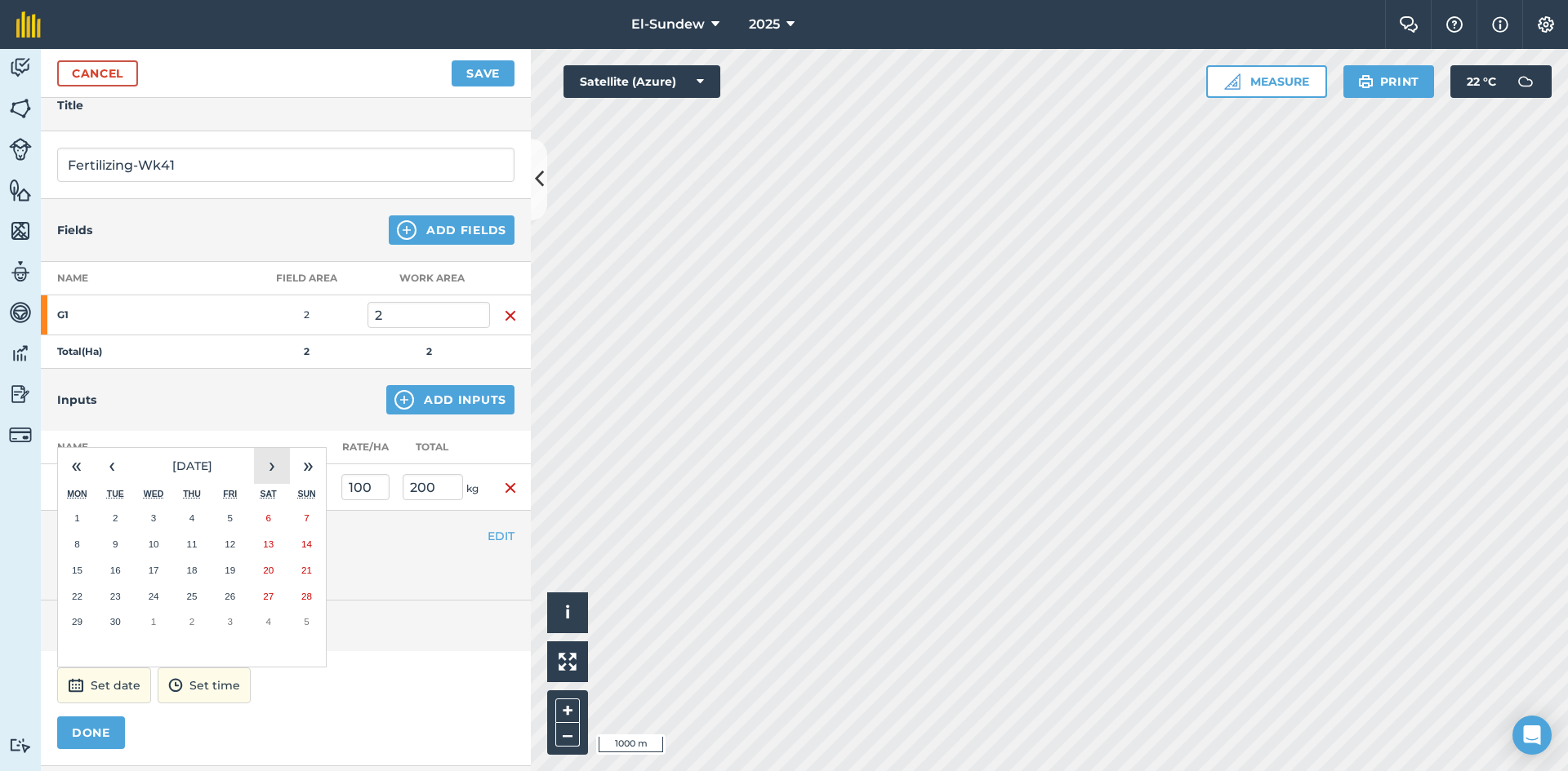
click at [276, 473] on button "›" at bounding box center [271, 466] width 36 height 36
click at [80, 542] on button "6" at bounding box center [77, 544] width 38 height 27
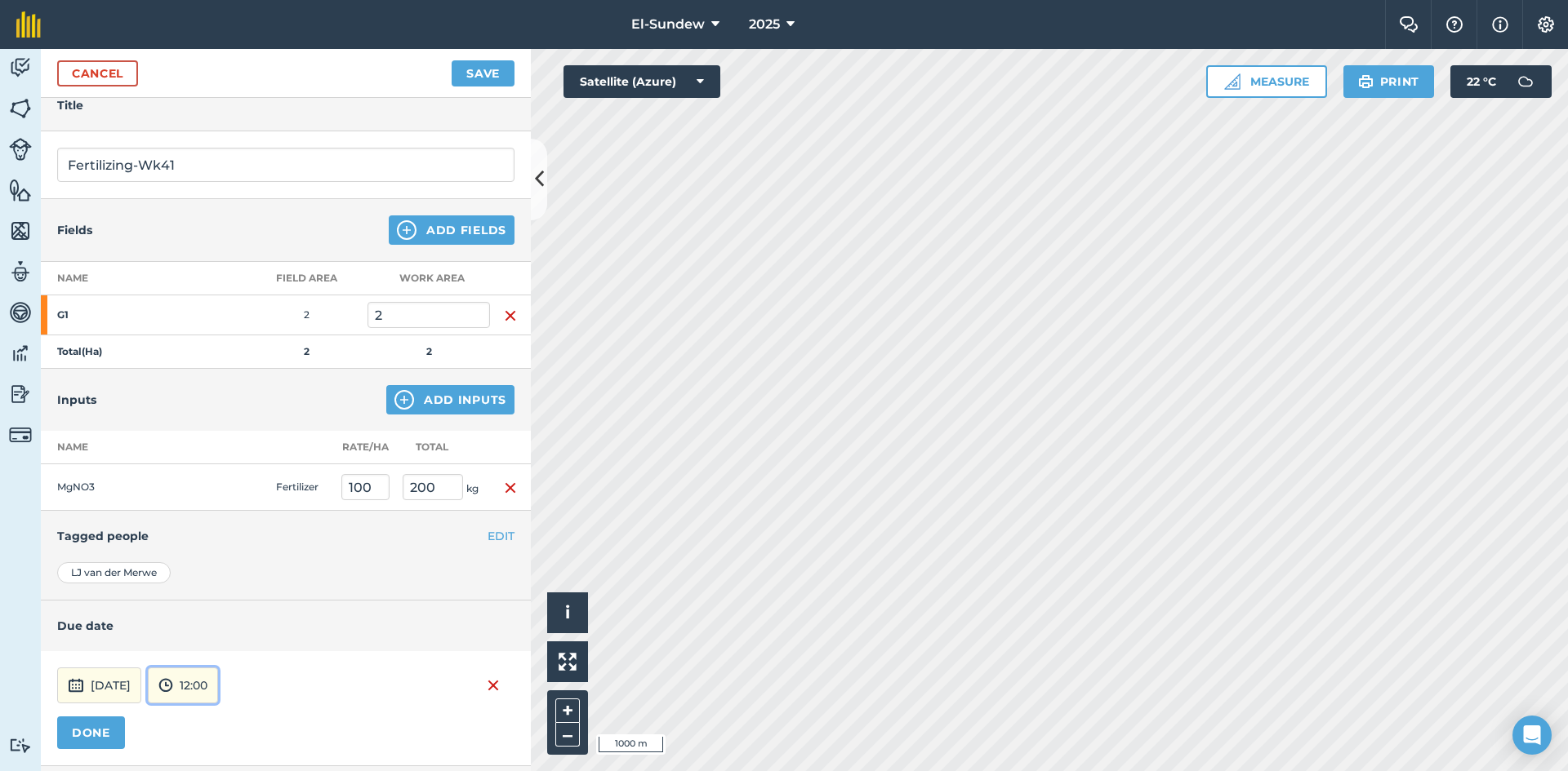
click at [218, 701] on button "12:00" at bounding box center [182, 686] width 70 height 36
click at [224, 595] on button "07:00" at bounding box center [187, 600] width 77 height 27
click at [97, 735] on button "DONE" at bounding box center [90, 733] width 68 height 32
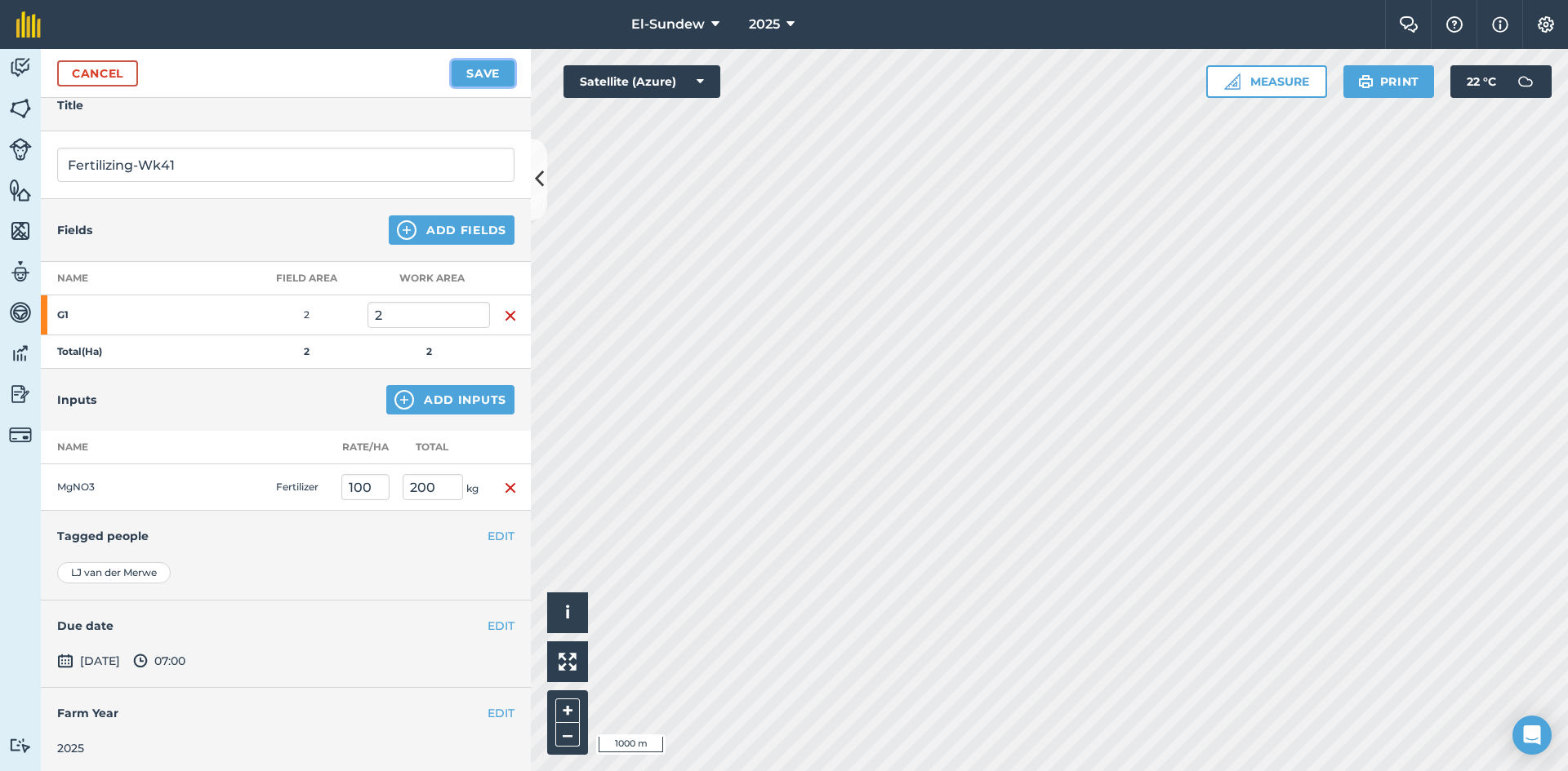
click at [468, 70] on button "Save" at bounding box center [483, 74] width 63 height 27
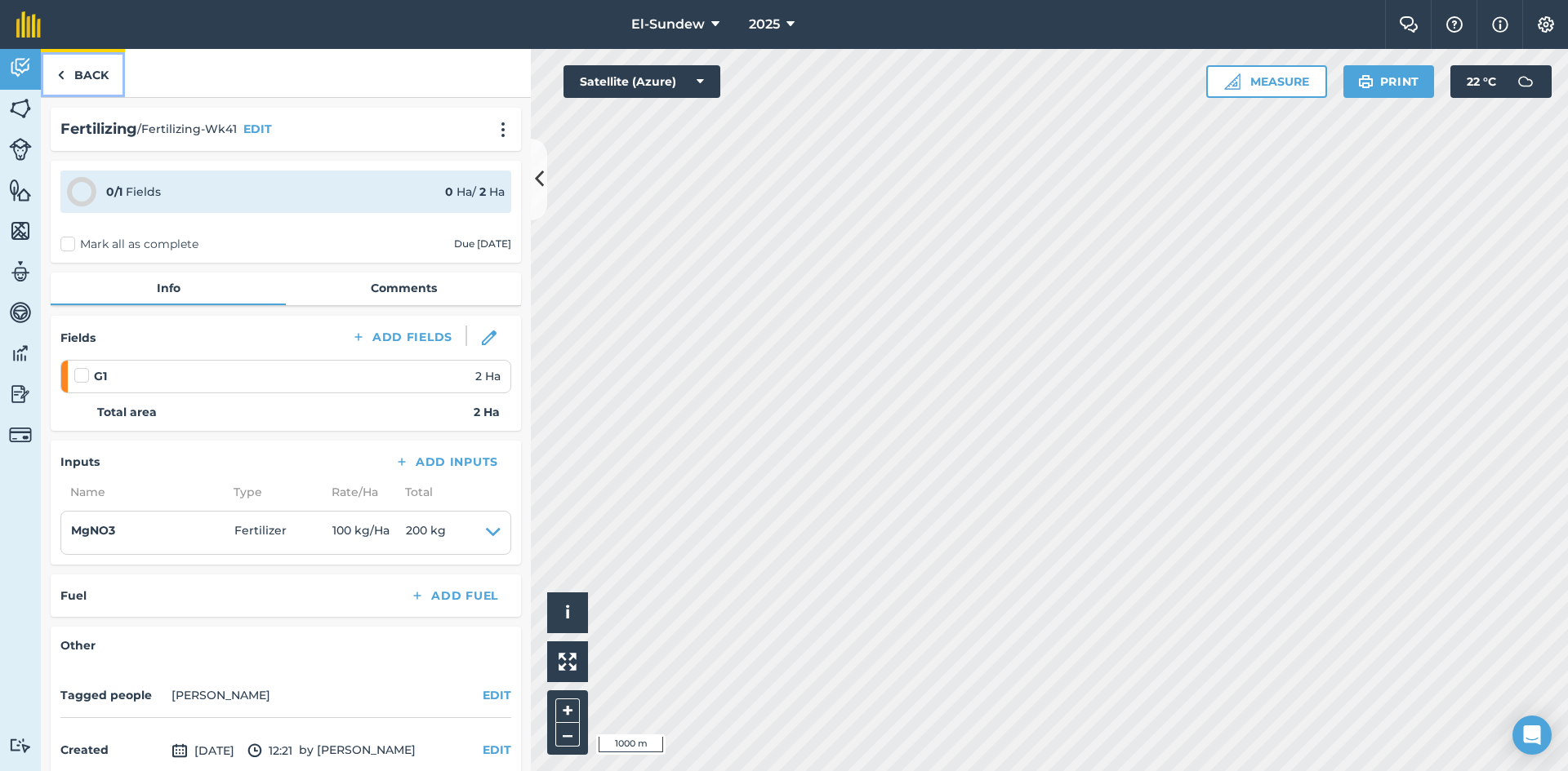
click at [109, 91] on link "Back" at bounding box center [84, 73] width 84 height 48
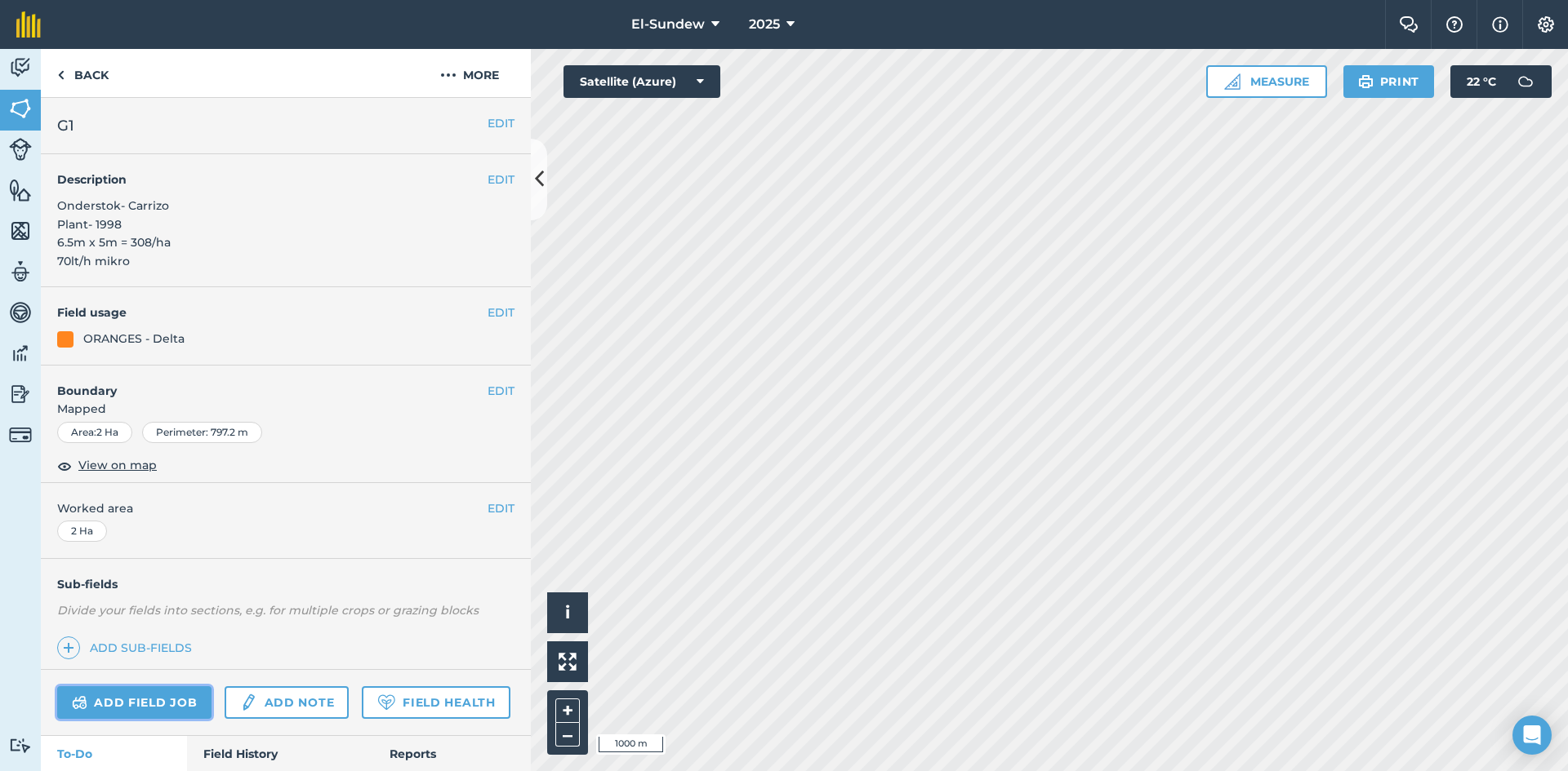
click at [163, 702] on link "Add field job" at bounding box center [134, 702] width 154 height 32
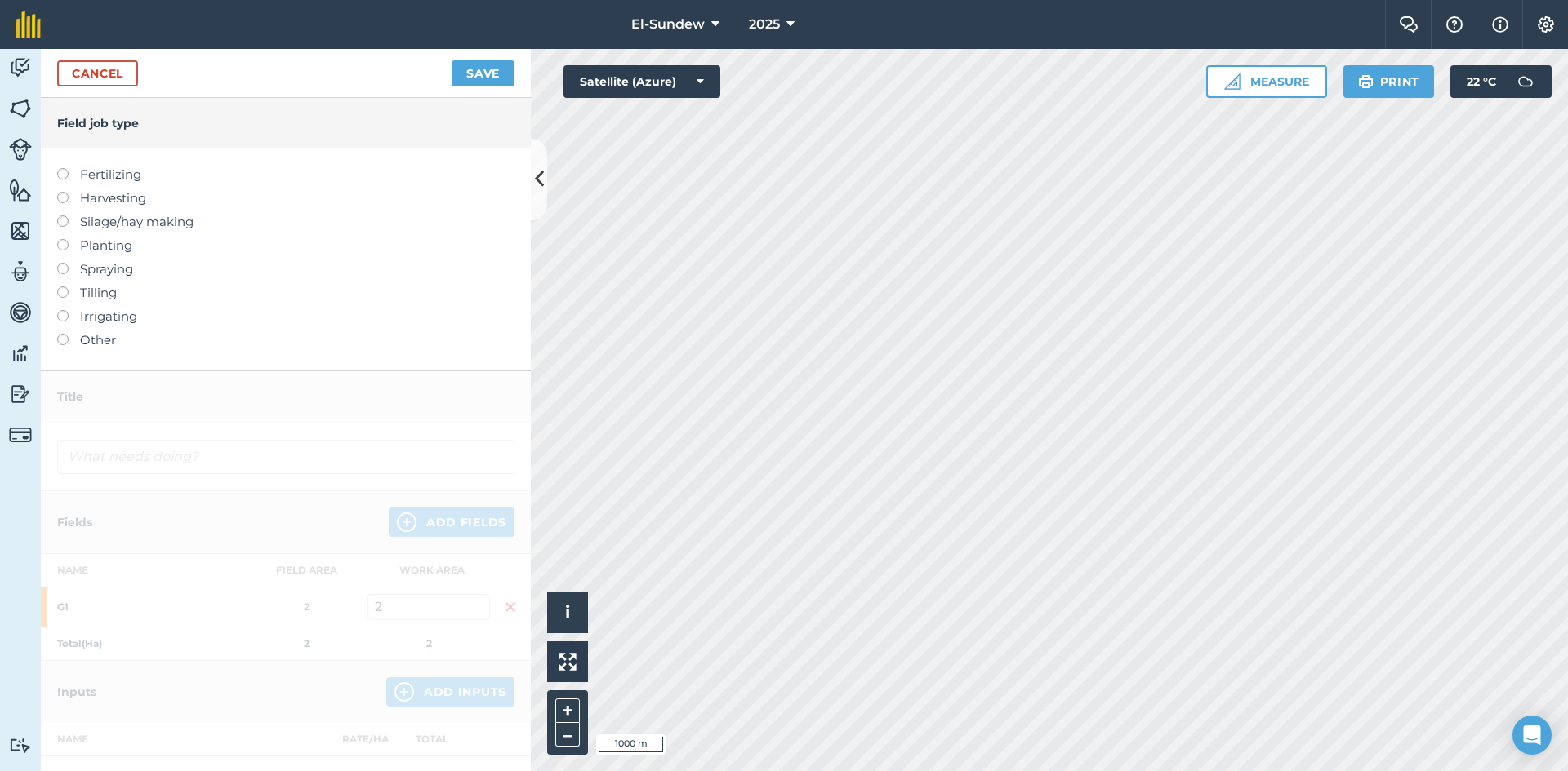
click at [124, 179] on label "Fertilizing" at bounding box center [285, 175] width 457 height 20
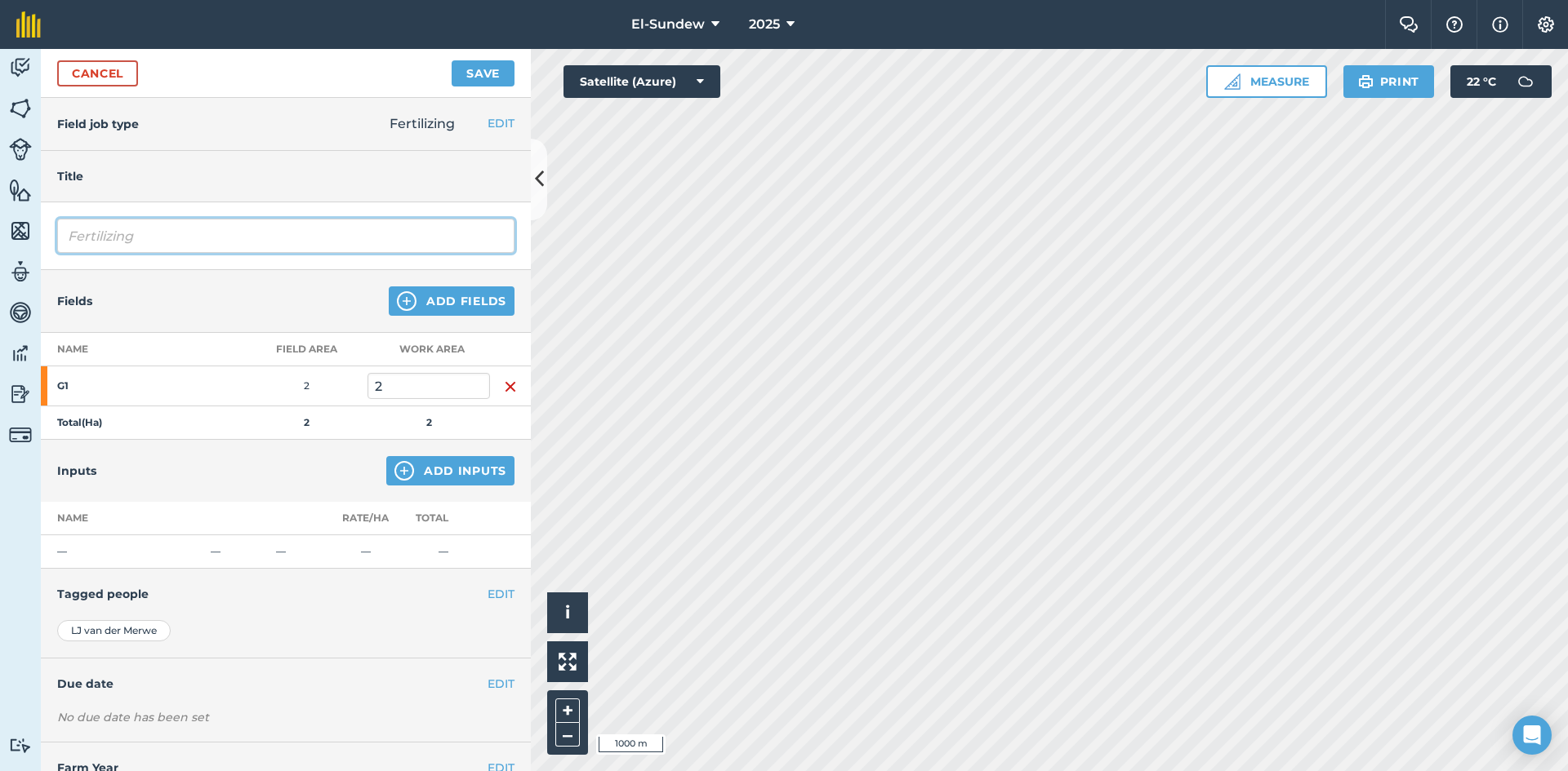
click at [201, 244] on input "Fertilizing" at bounding box center [285, 236] width 457 height 34
type input "Fertilizing-Wk42"
click at [440, 461] on button "Add Inputs" at bounding box center [450, 471] width 128 height 29
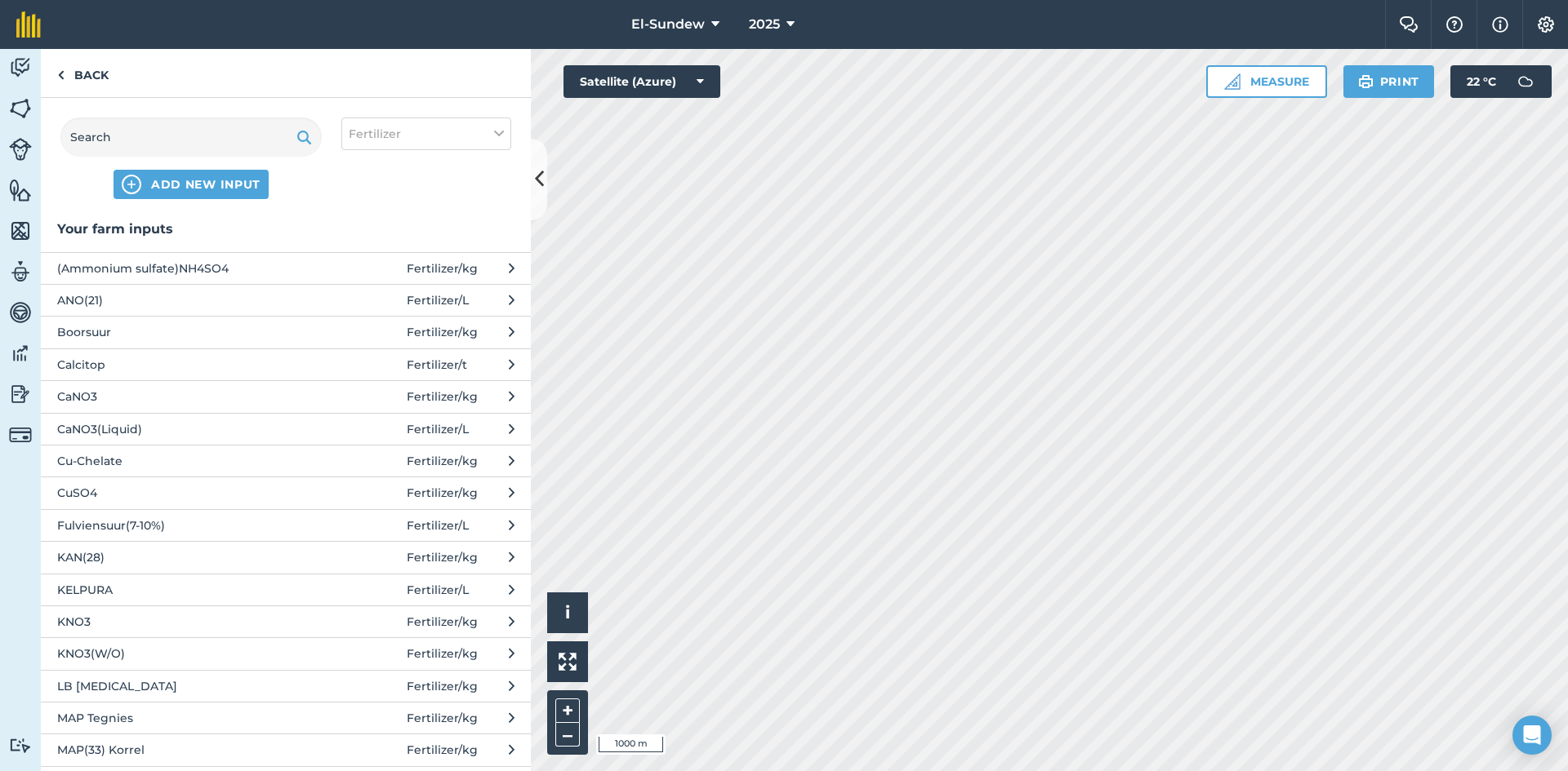
click at [245, 613] on span "KNO3" at bounding box center [191, 622] width 267 height 18
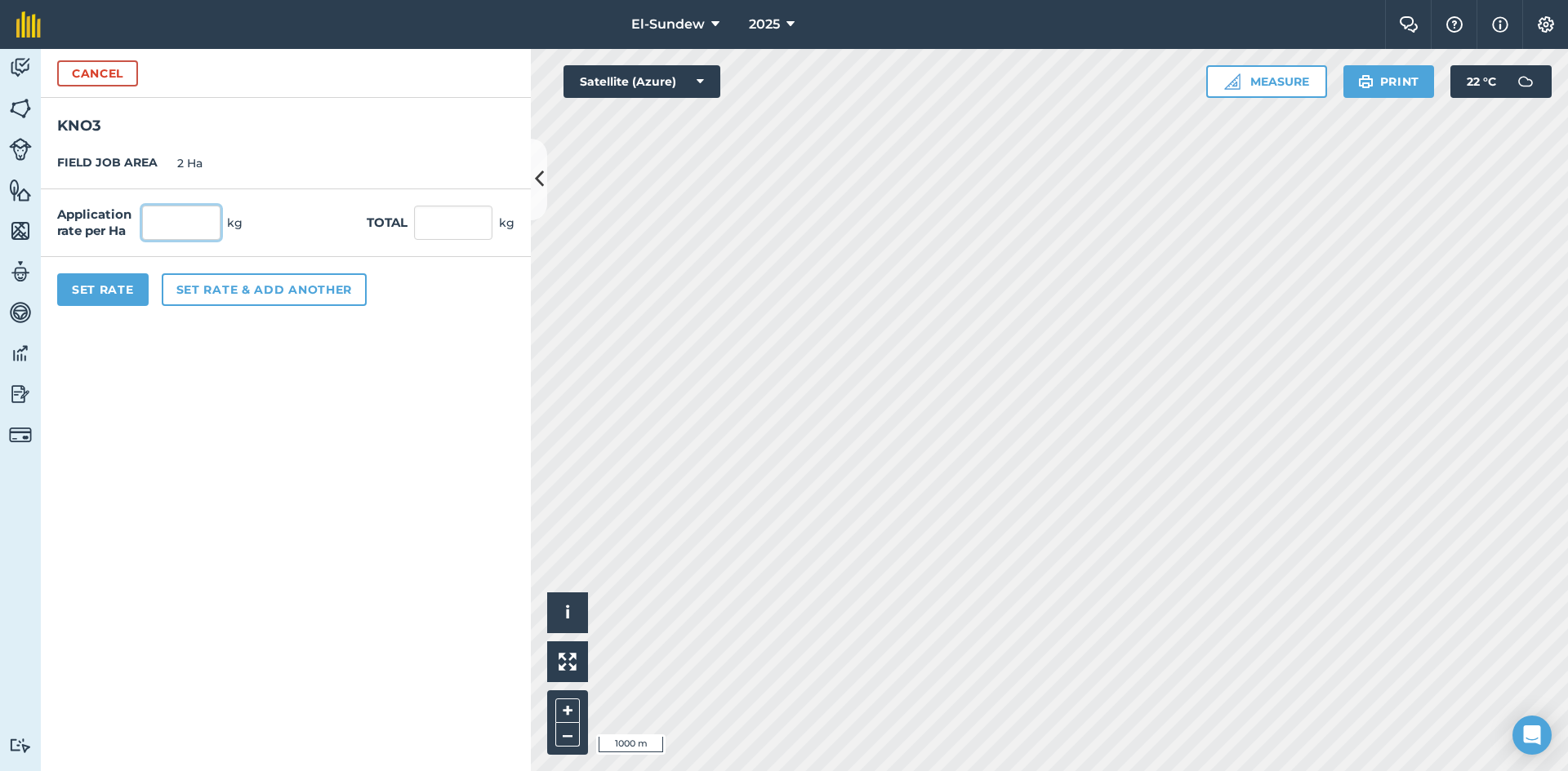
click at [204, 223] on input "text" at bounding box center [182, 222] width 79 height 34
type input "100"
type input "200"
click at [129, 284] on button "Set Rate" at bounding box center [102, 289] width 91 height 32
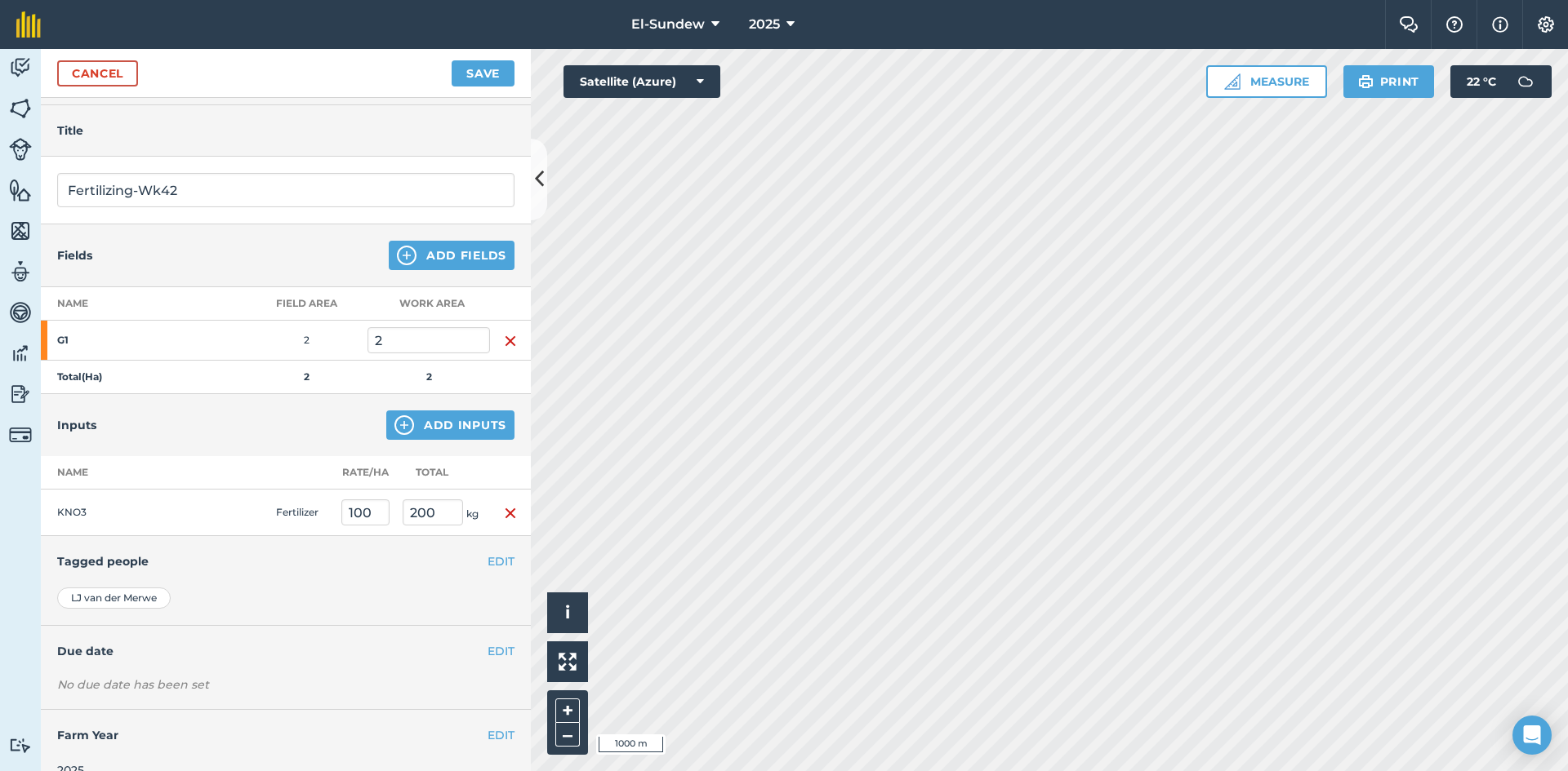
scroll to position [71, 0]
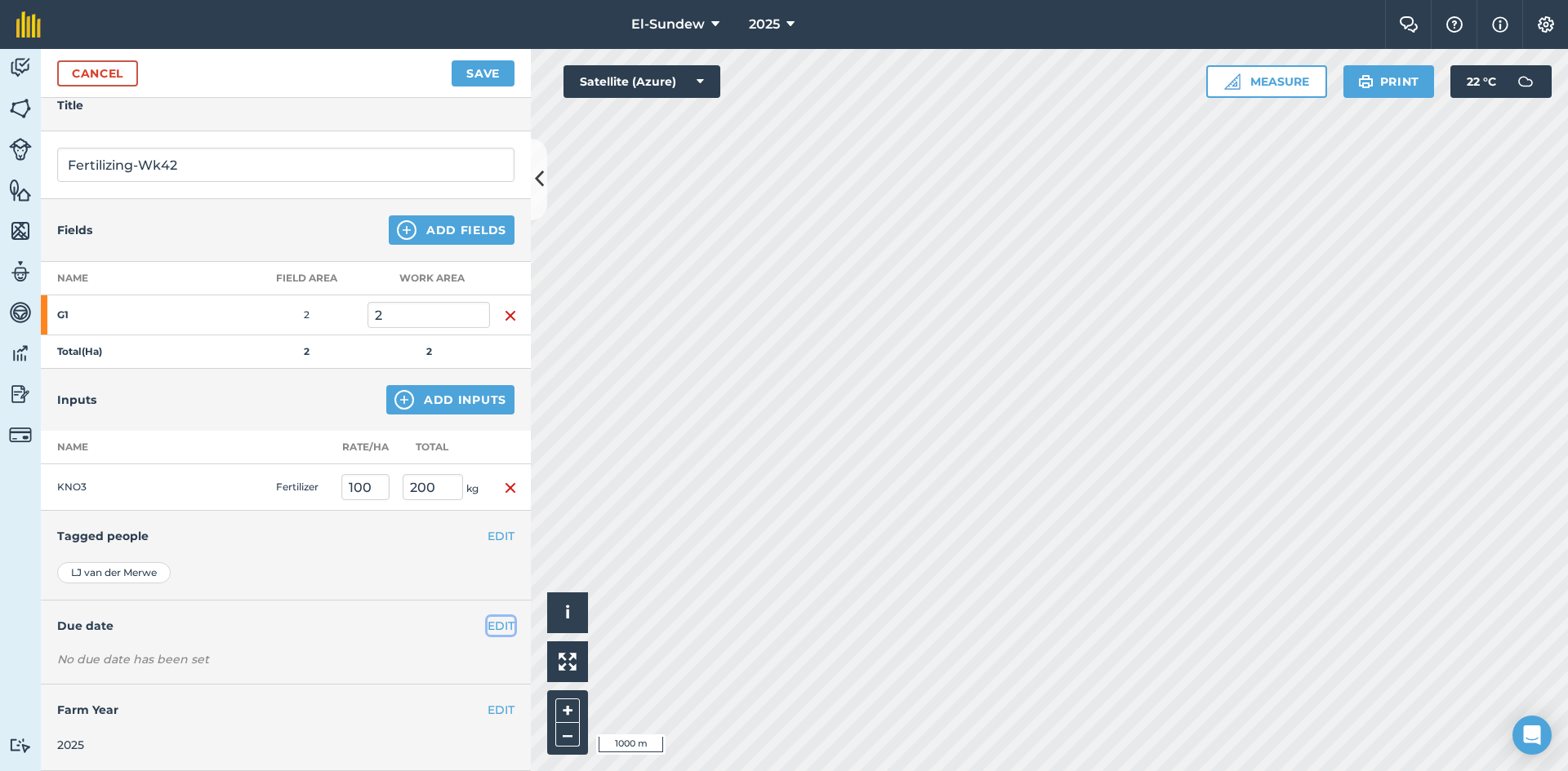
click at [487, 624] on button "EDIT" at bounding box center [500, 626] width 27 height 18
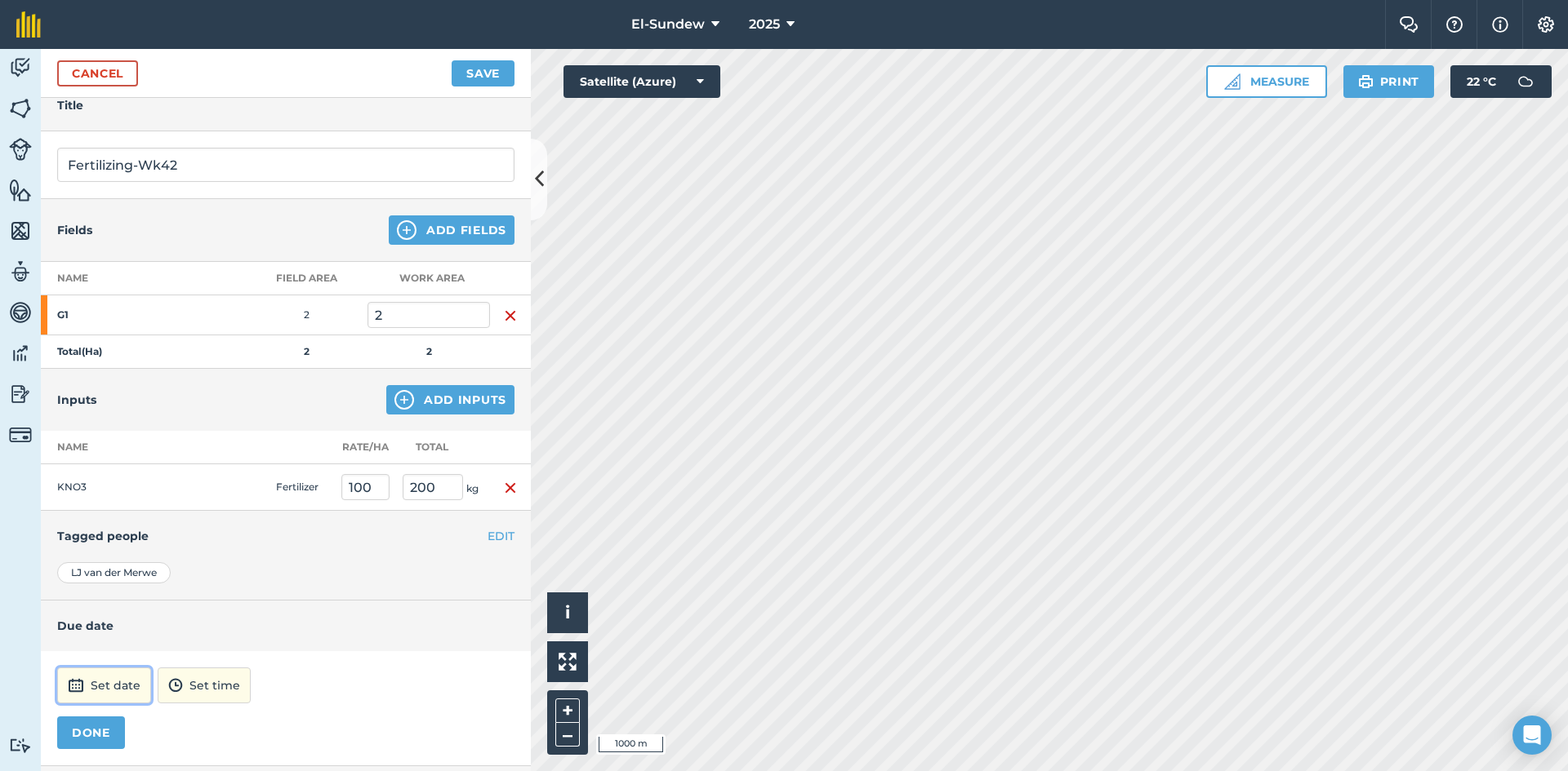
click at [113, 686] on button "Set date" at bounding box center [104, 686] width 94 height 36
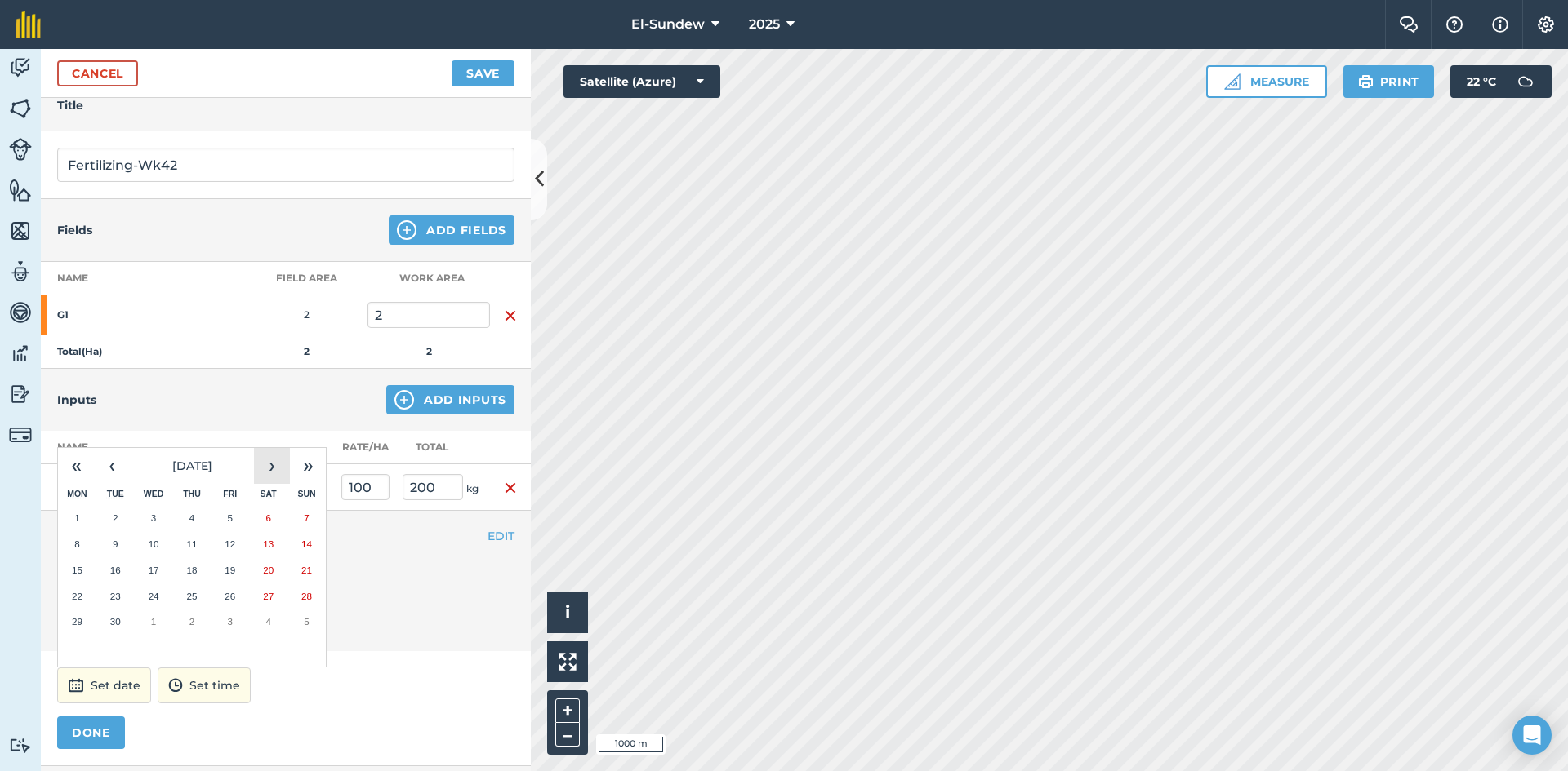
click at [259, 468] on button "›" at bounding box center [271, 466] width 36 height 36
click at [77, 578] on button "13" at bounding box center [77, 571] width 38 height 27
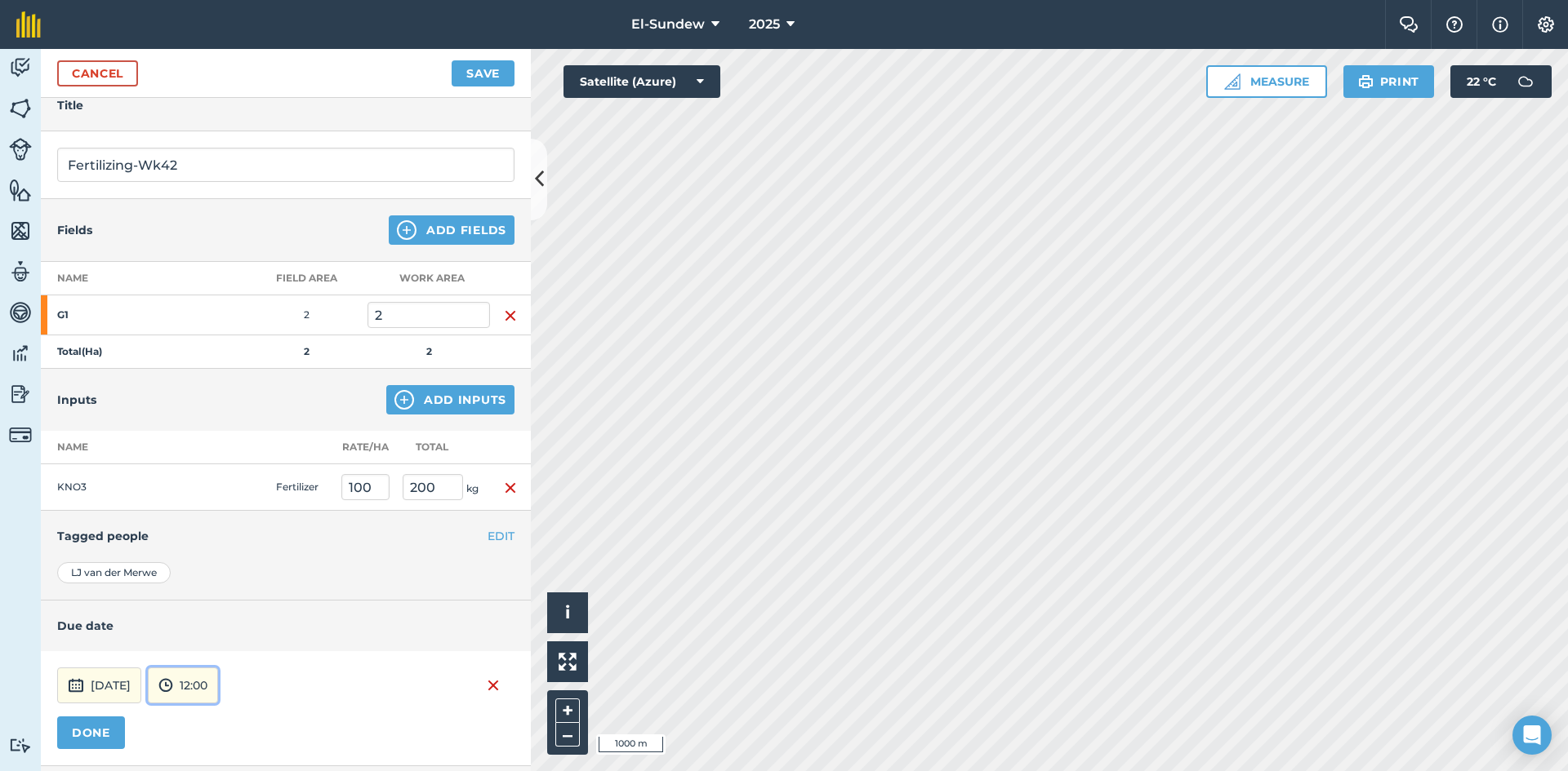
click at [218, 689] on button "12:00" at bounding box center [182, 686] width 70 height 36
click at [221, 593] on button "07:00" at bounding box center [187, 600] width 77 height 27
click at [111, 732] on button "DONE" at bounding box center [90, 733] width 68 height 32
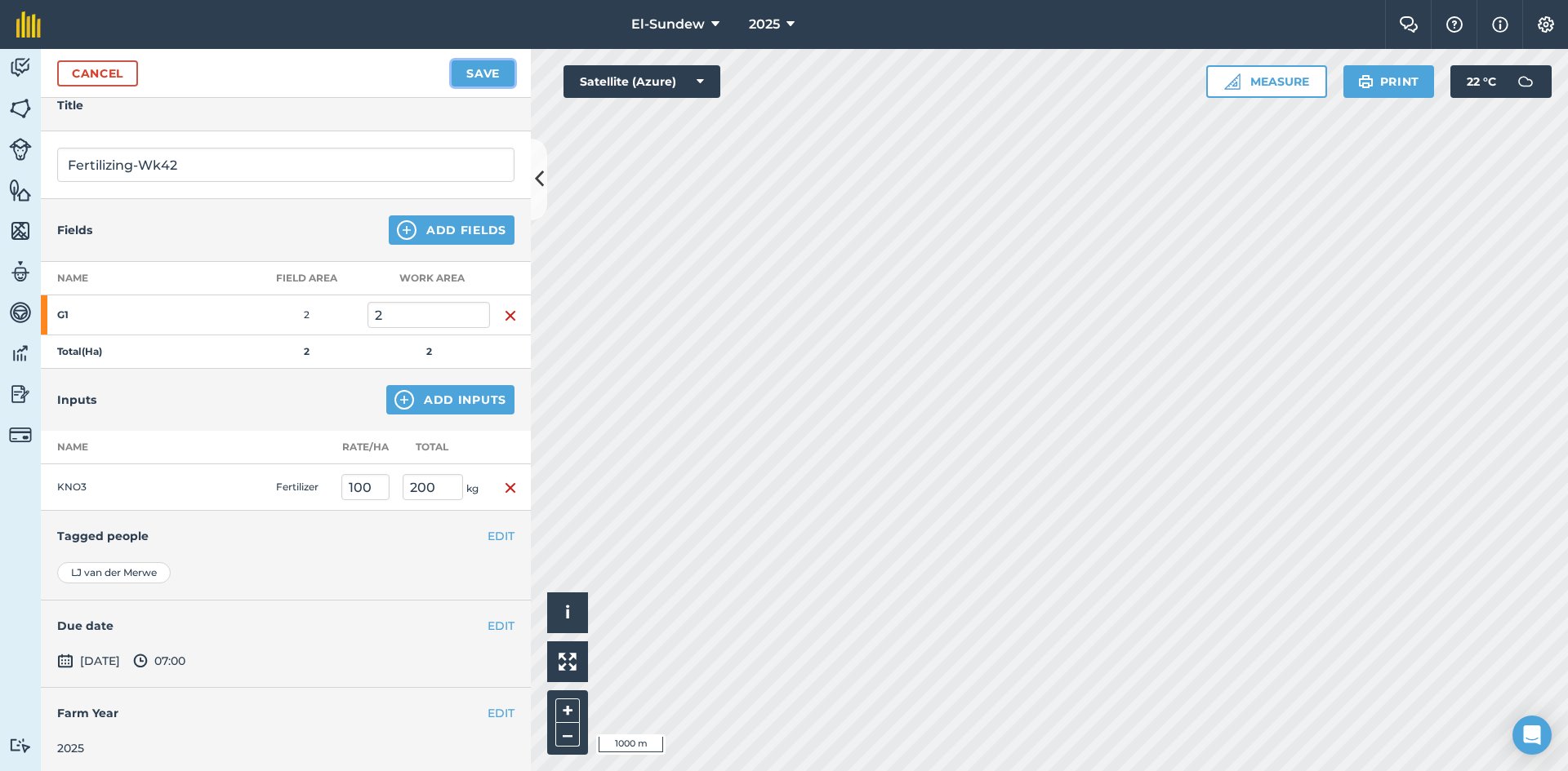
click at [488, 80] on button "Save" at bounding box center [483, 74] width 63 height 27
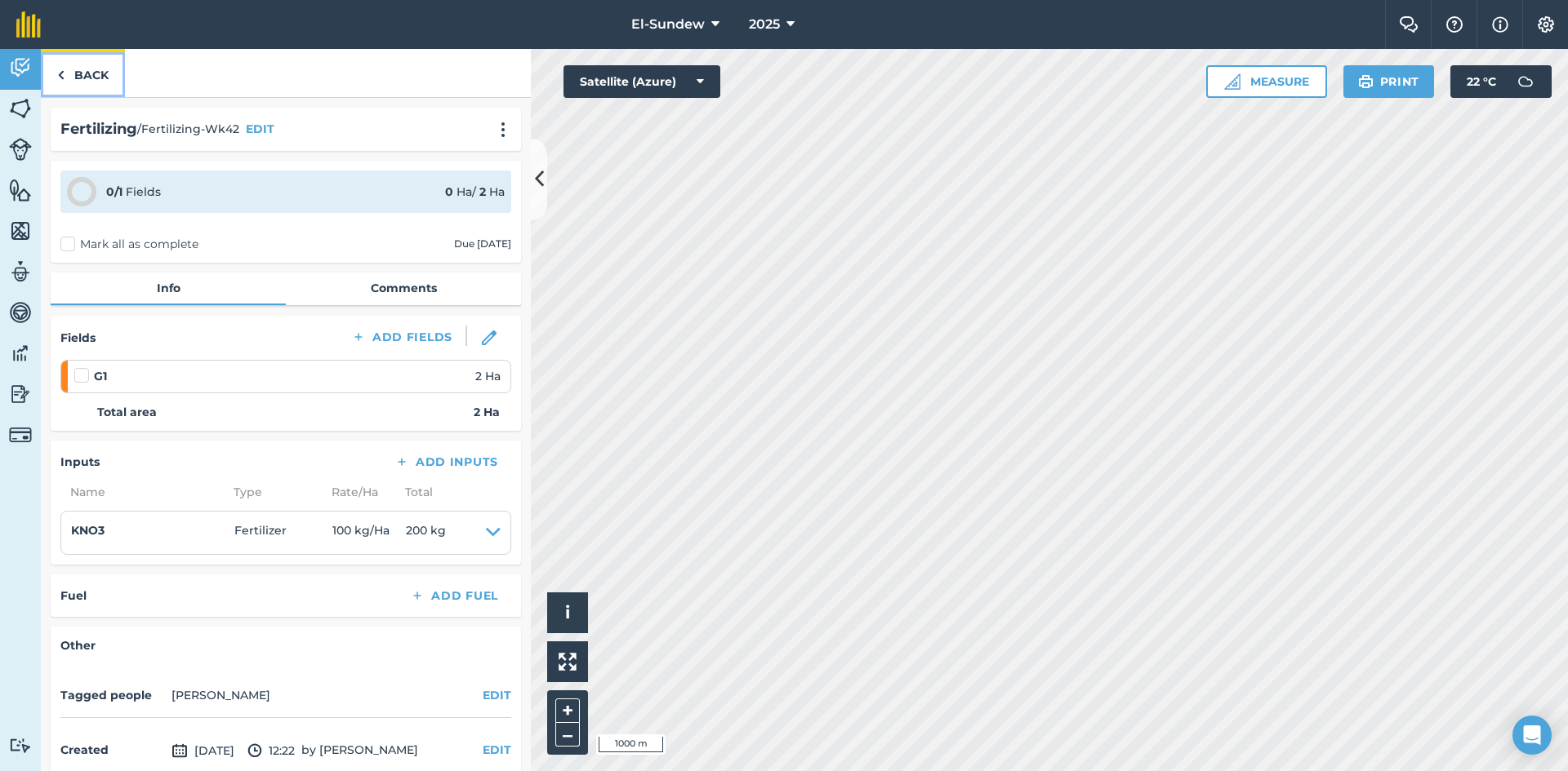
click at [84, 80] on link "Back" at bounding box center [84, 73] width 84 height 48
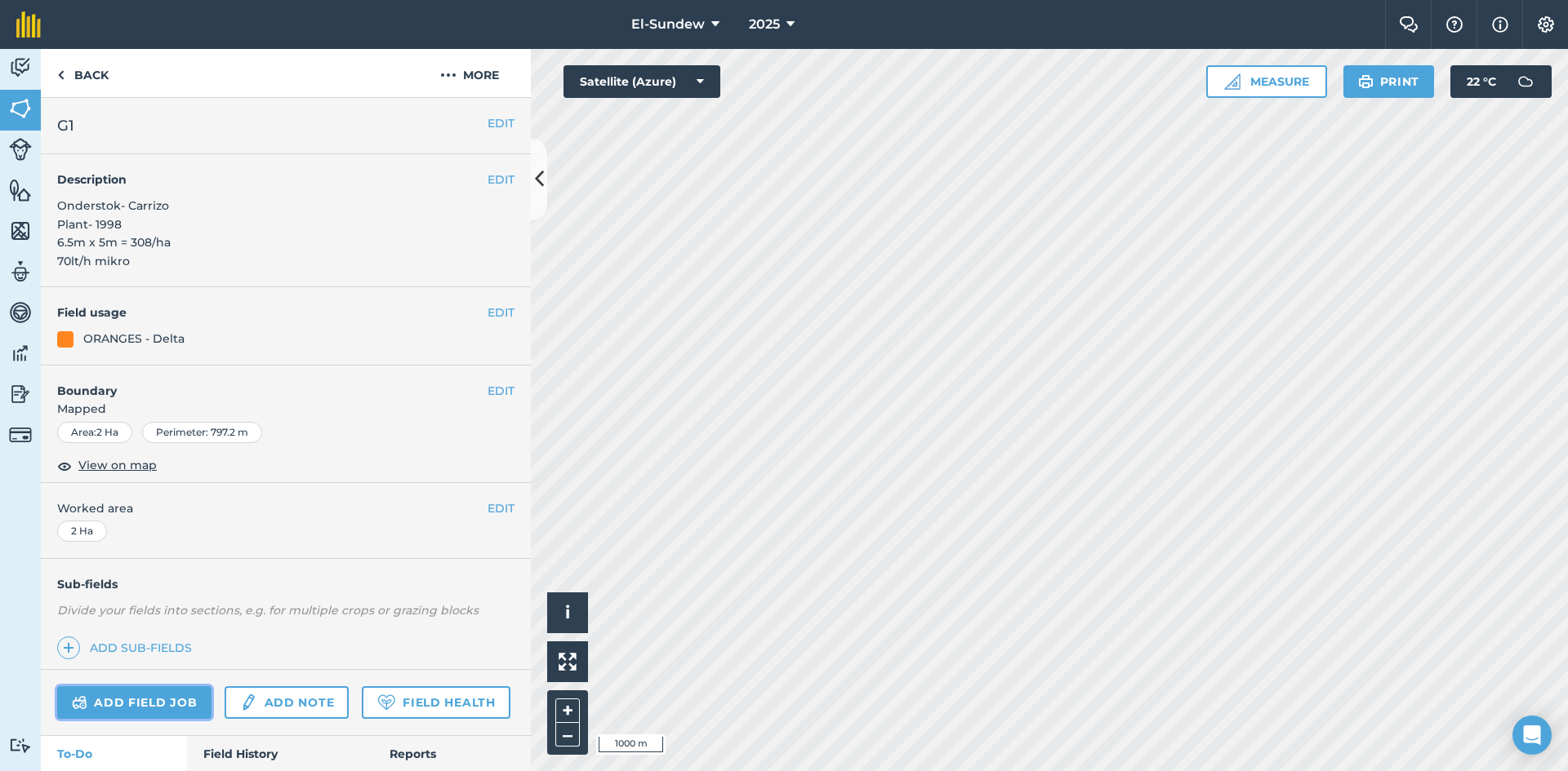
click at [157, 705] on link "Add field job" at bounding box center [134, 702] width 154 height 32
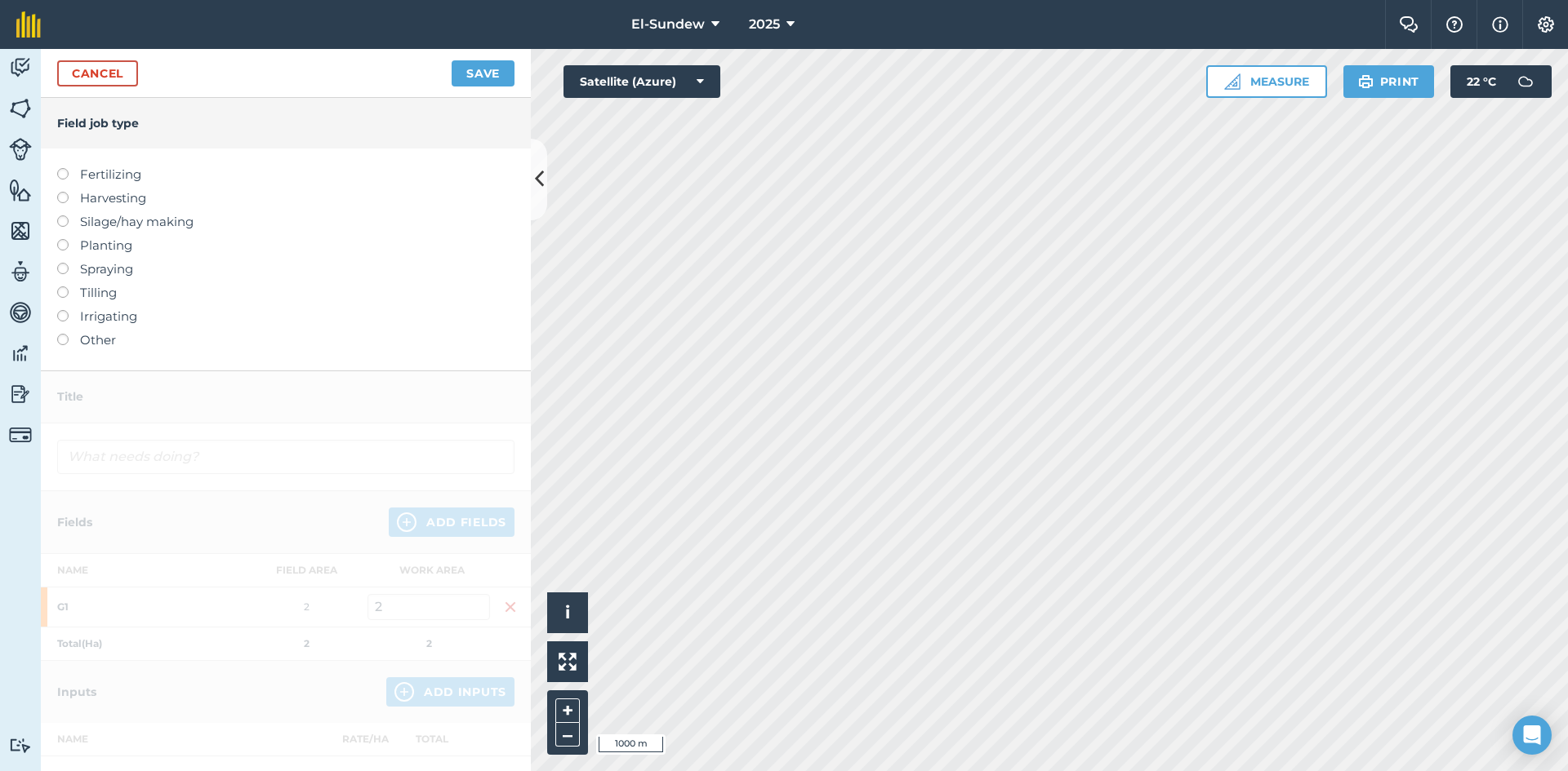
click at [109, 173] on label "Fertilizing" at bounding box center [285, 175] width 457 height 20
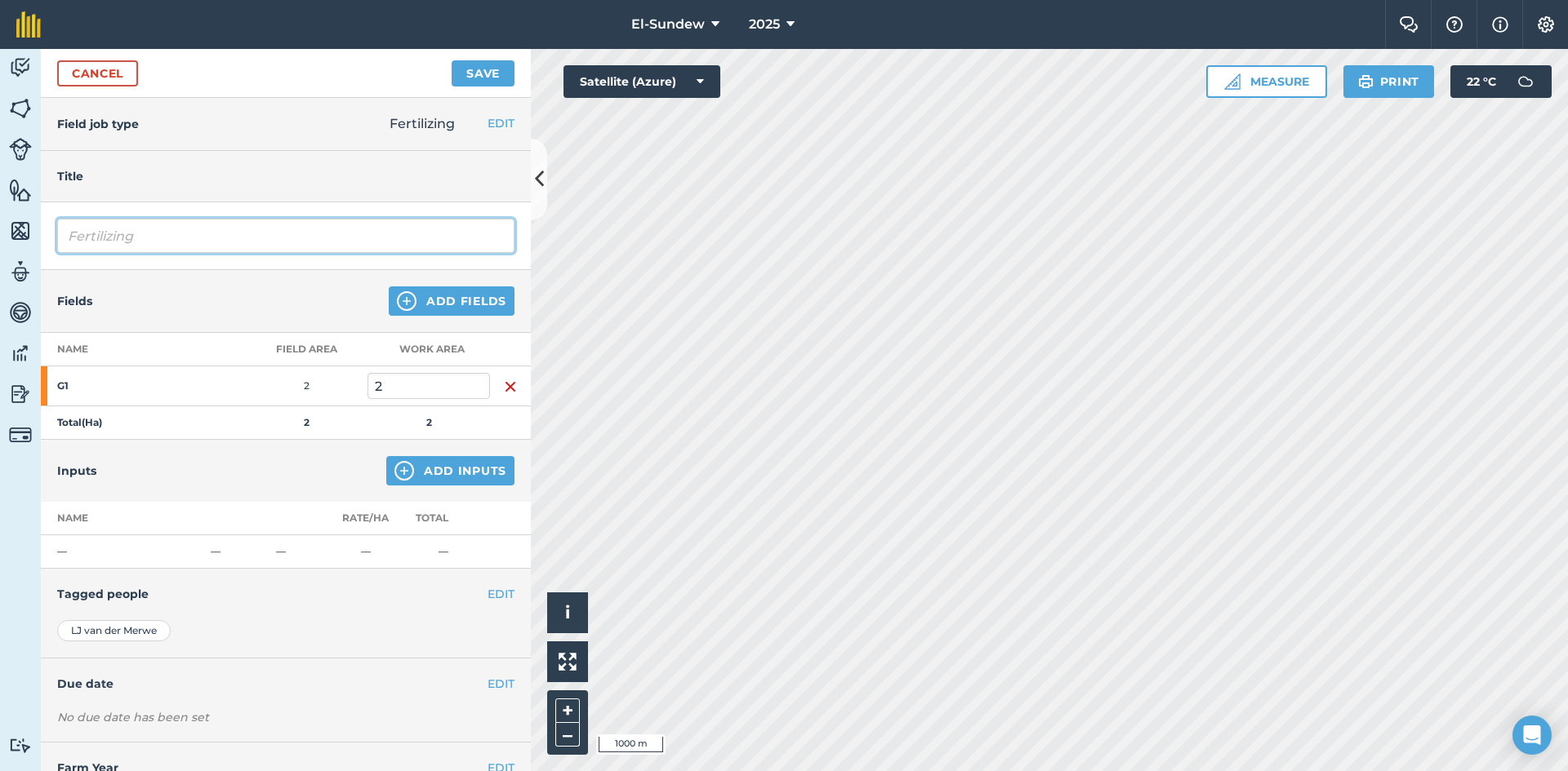
click at [217, 235] on input "Fertilizing" at bounding box center [285, 236] width 457 height 34
type input "Fertilizing-Wk43"
click at [399, 462] on button "Add Inputs" at bounding box center [450, 471] width 128 height 29
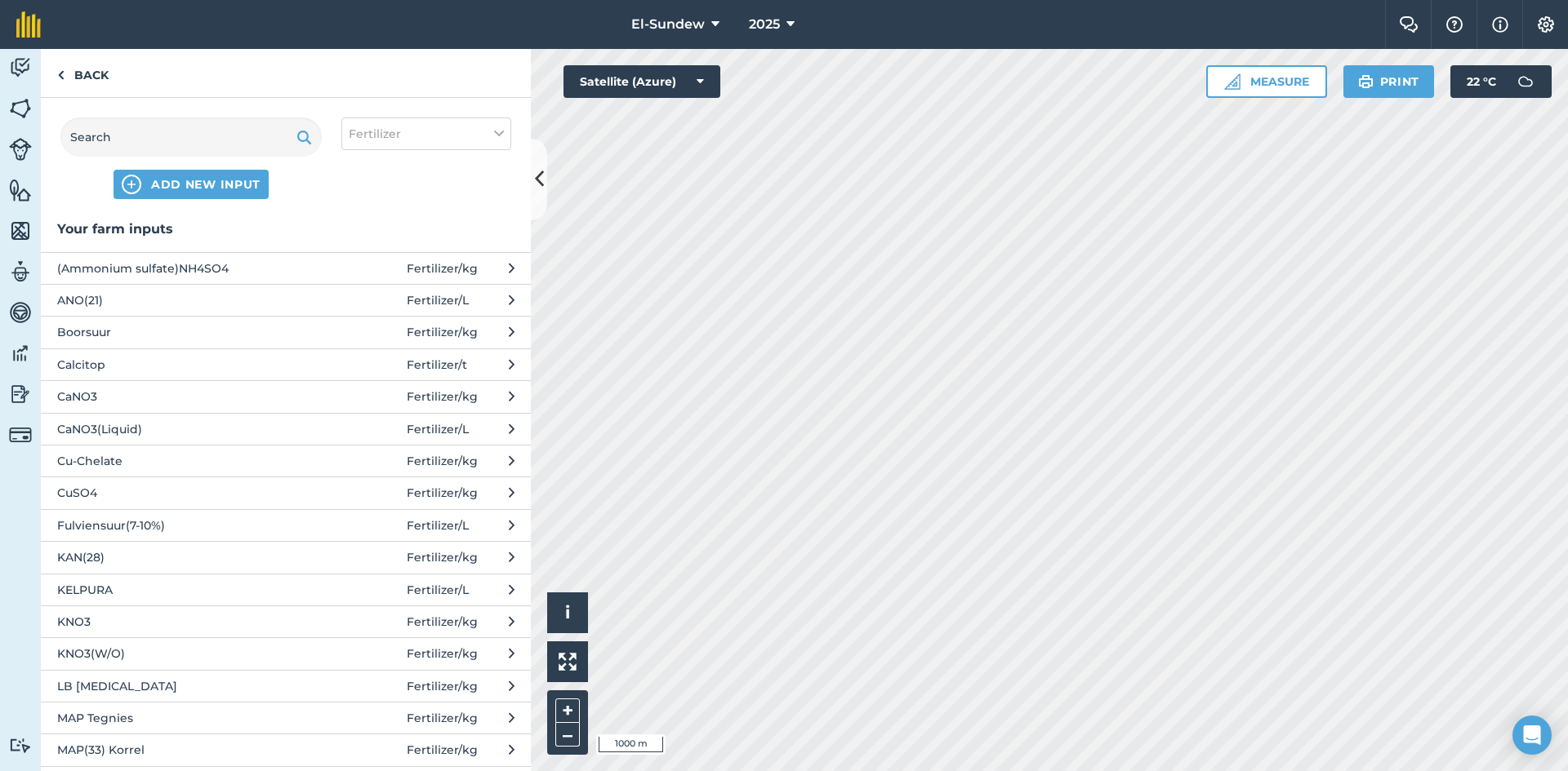
scroll to position [272, 0]
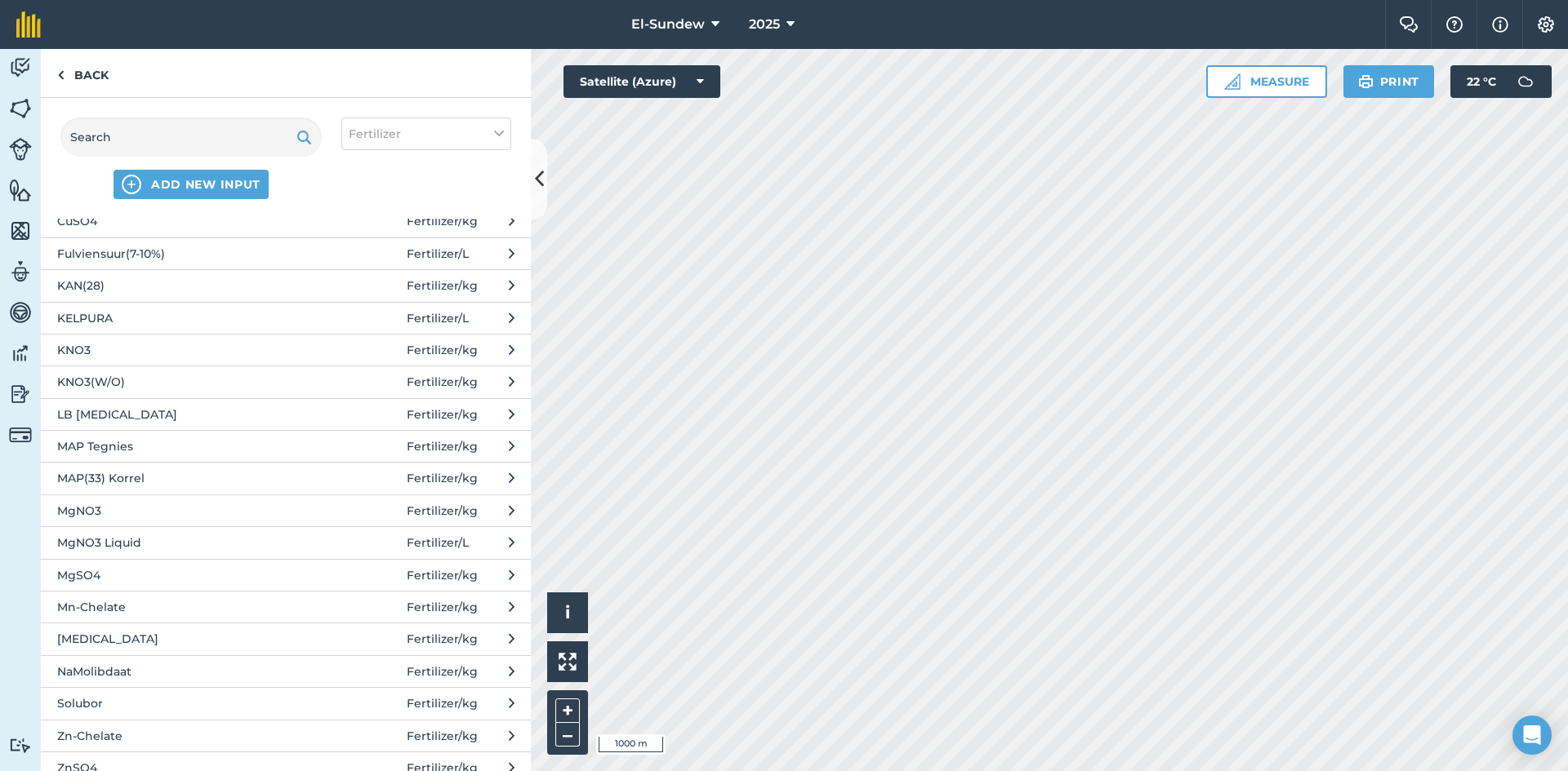
click at [188, 633] on span "[MEDICAL_DATA]" at bounding box center [191, 639] width 267 height 18
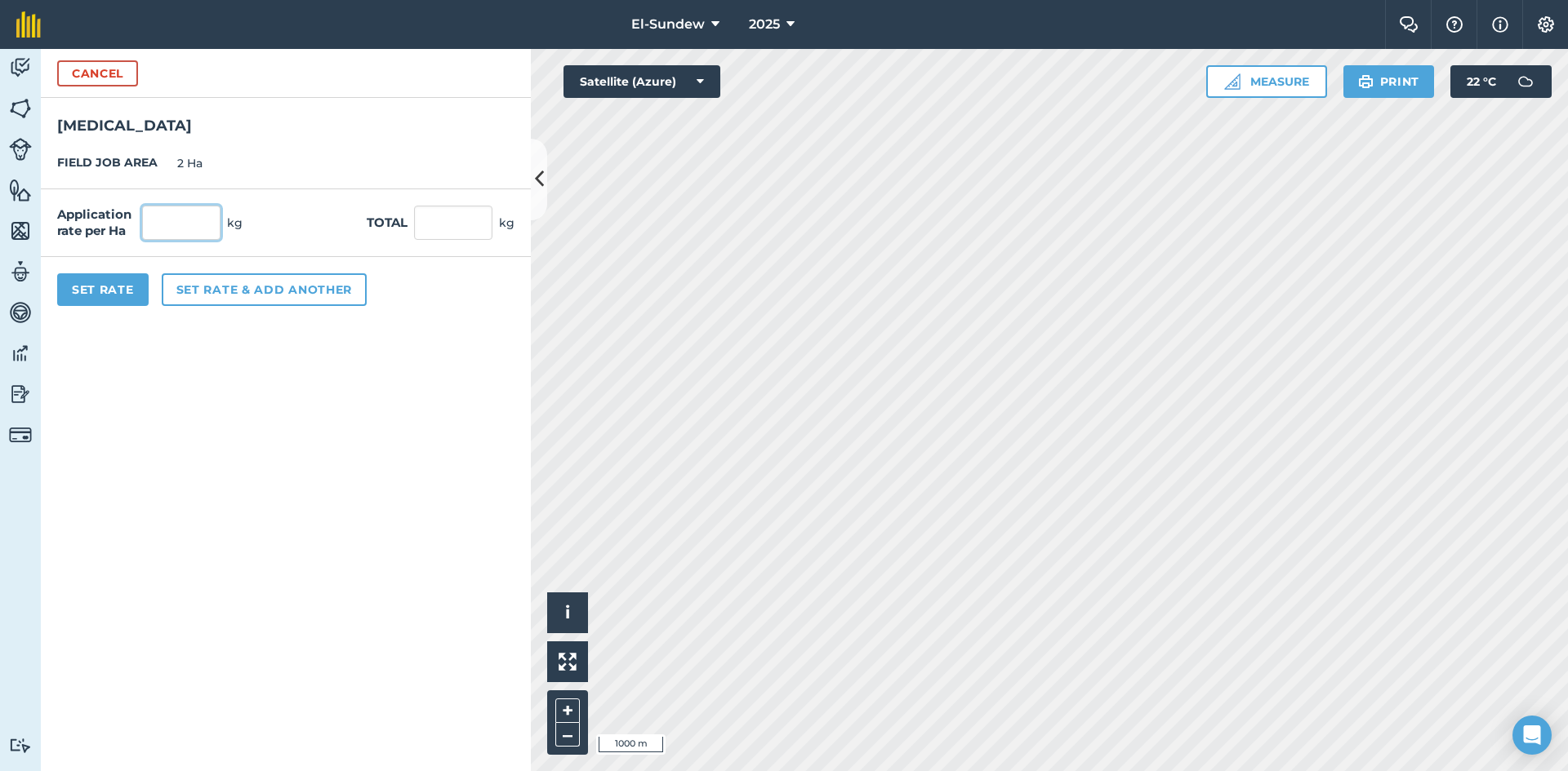
click at [199, 227] on input "text" at bounding box center [182, 222] width 79 height 34
type input "5"
type input "10"
click at [117, 293] on button "Set Rate" at bounding box center [102, 289] width 91 height 32
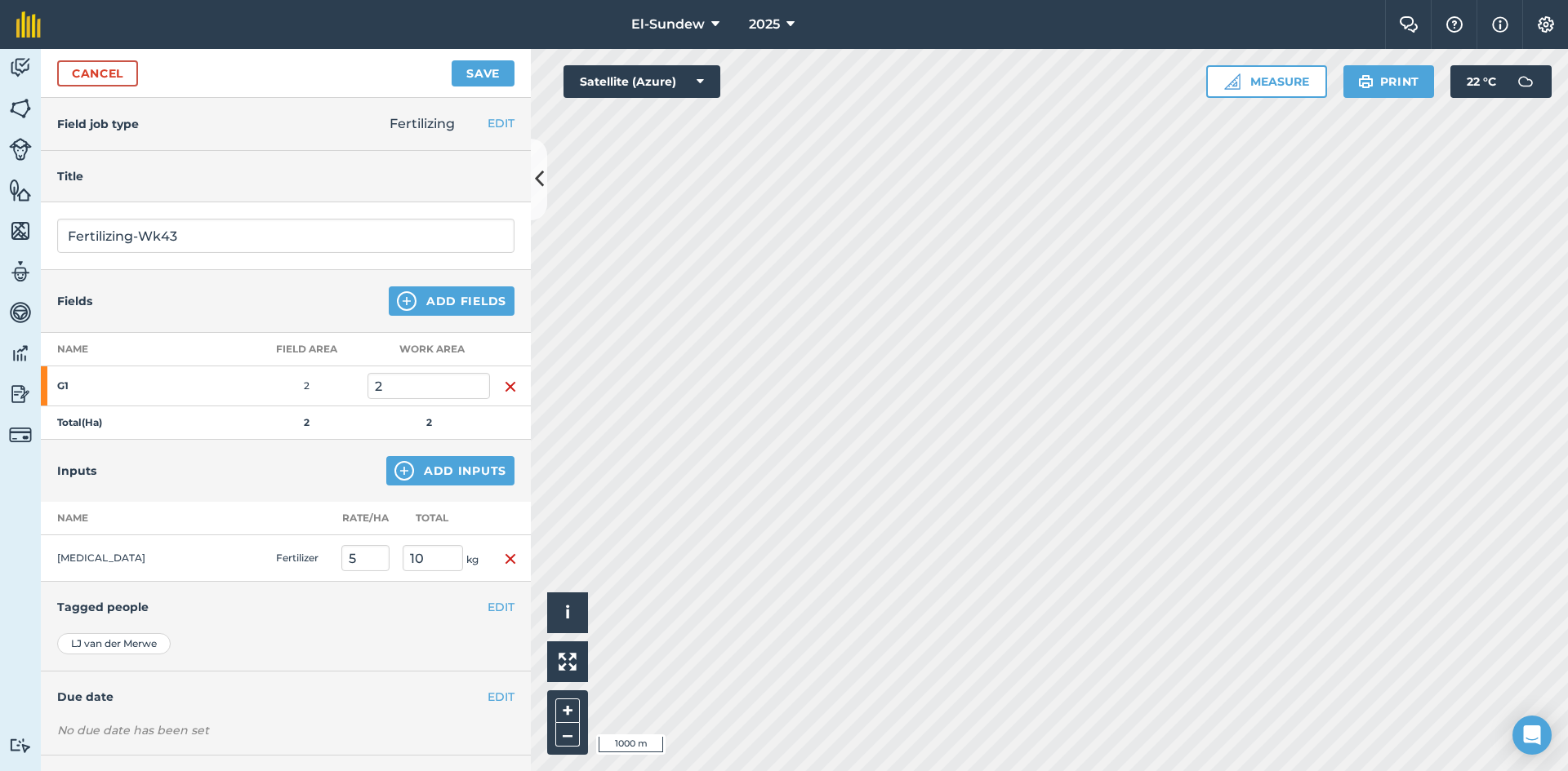
scroll to position [71, 0]
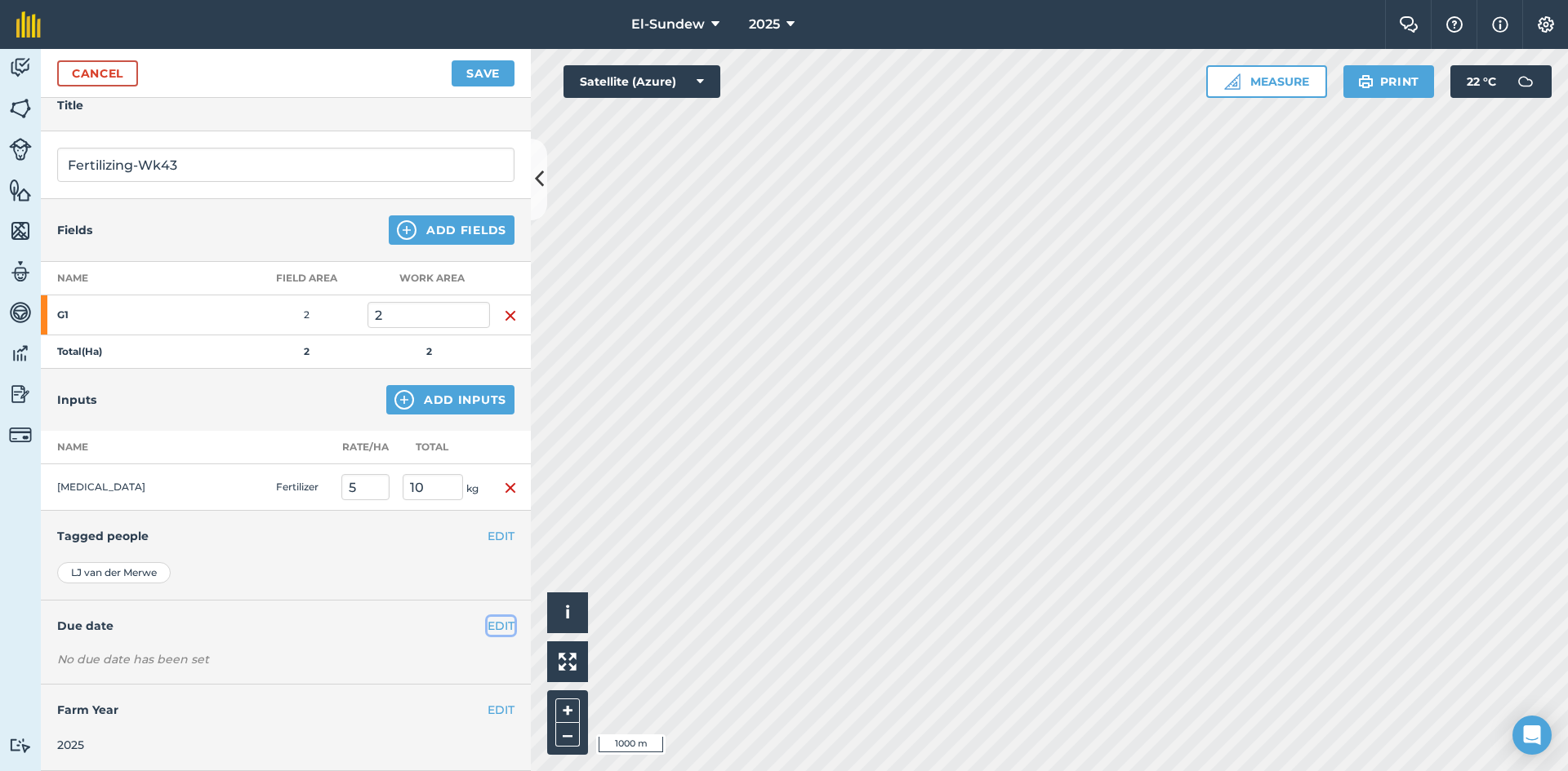
click at [487, 627] on button "EDIT" at bounding box center [500, 626] width 27 height 18
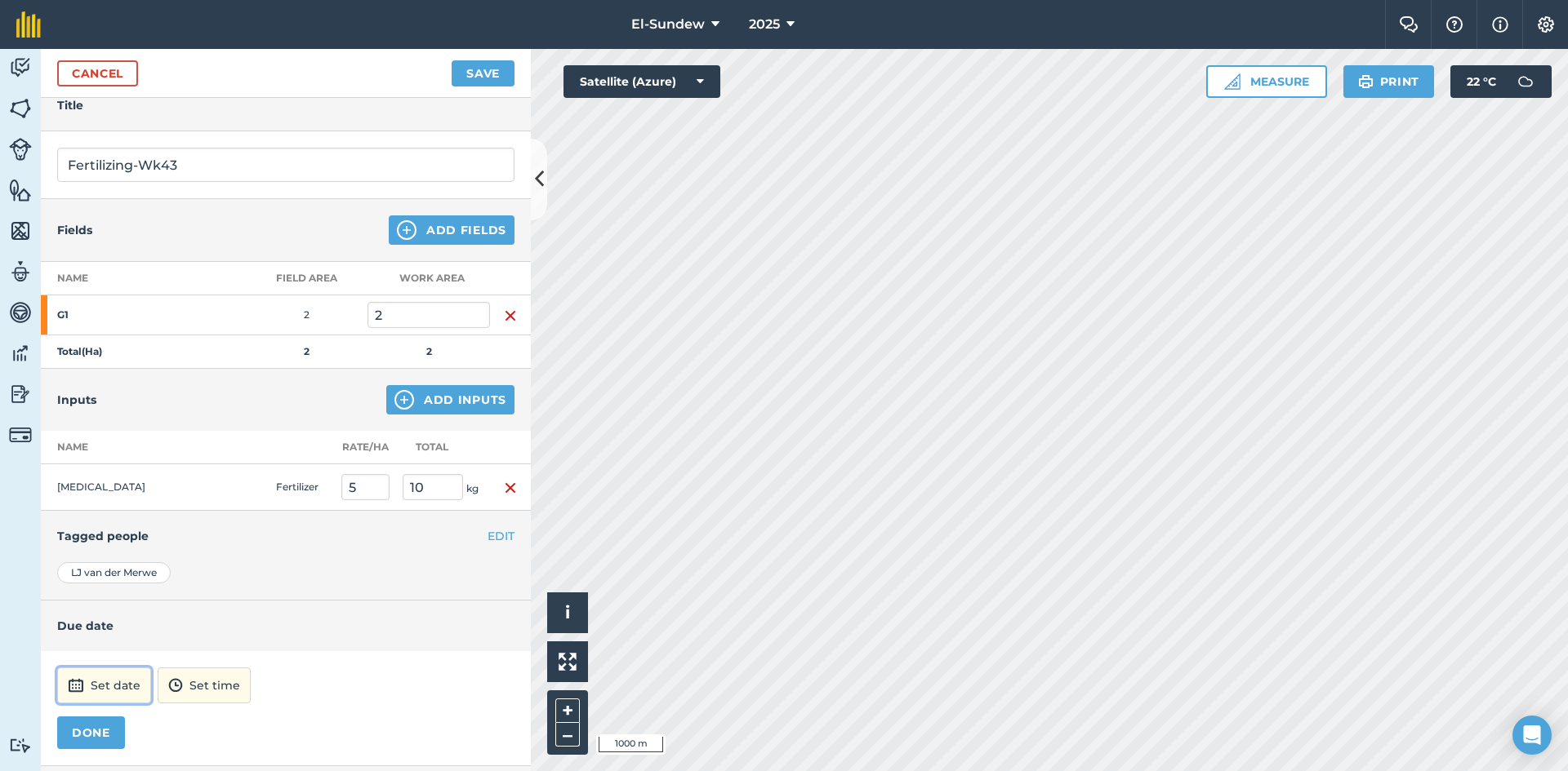
click at [114, 678] on button "Set date" at bounding box center [104, 686] width 94 height 36
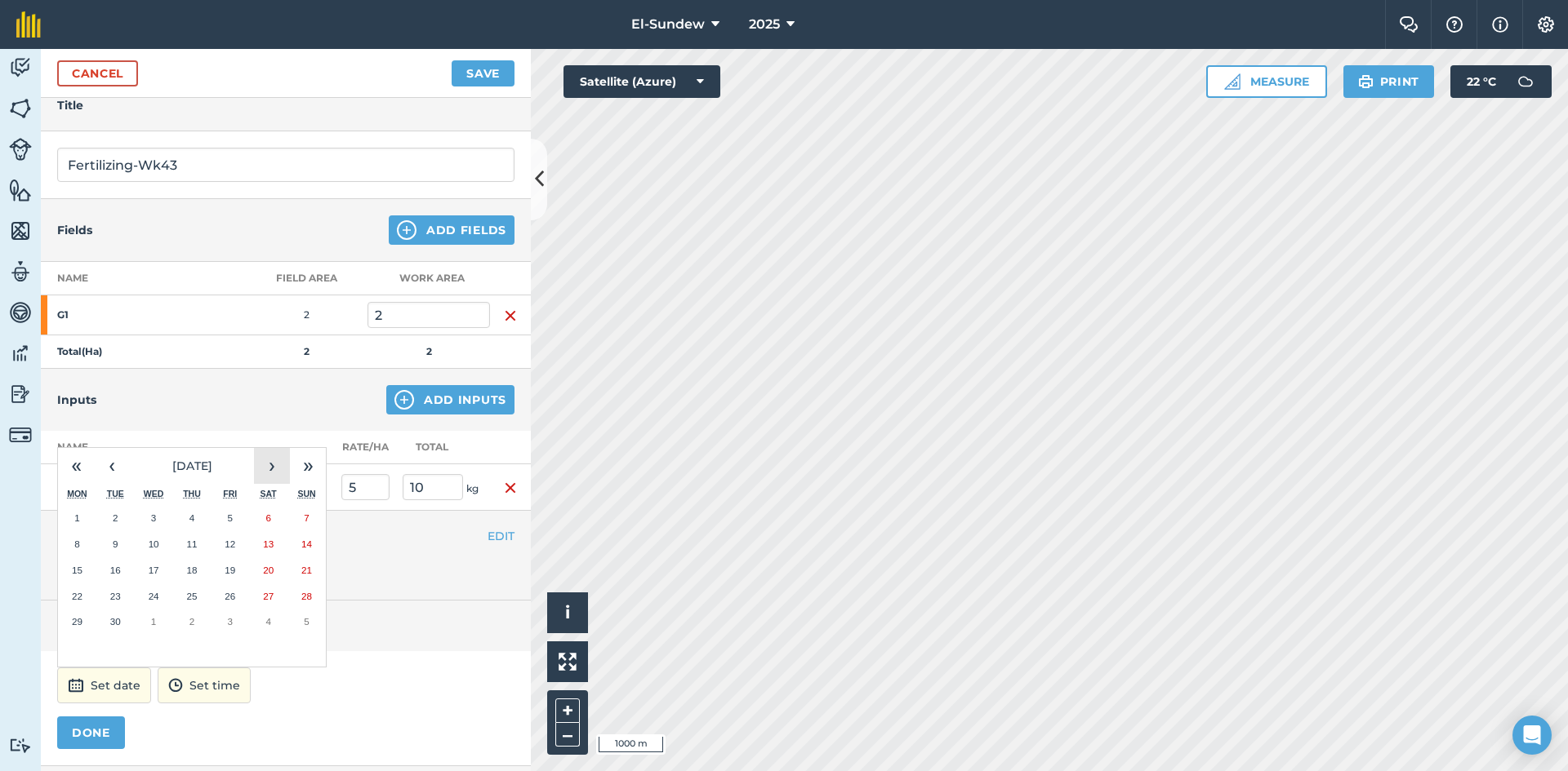
click at [288, 464] on button "›" at bounding box center [271, 466] width 36 height 36
click at [83, 591] on button "20" at bounding box center [77, 596] width 38 height 27
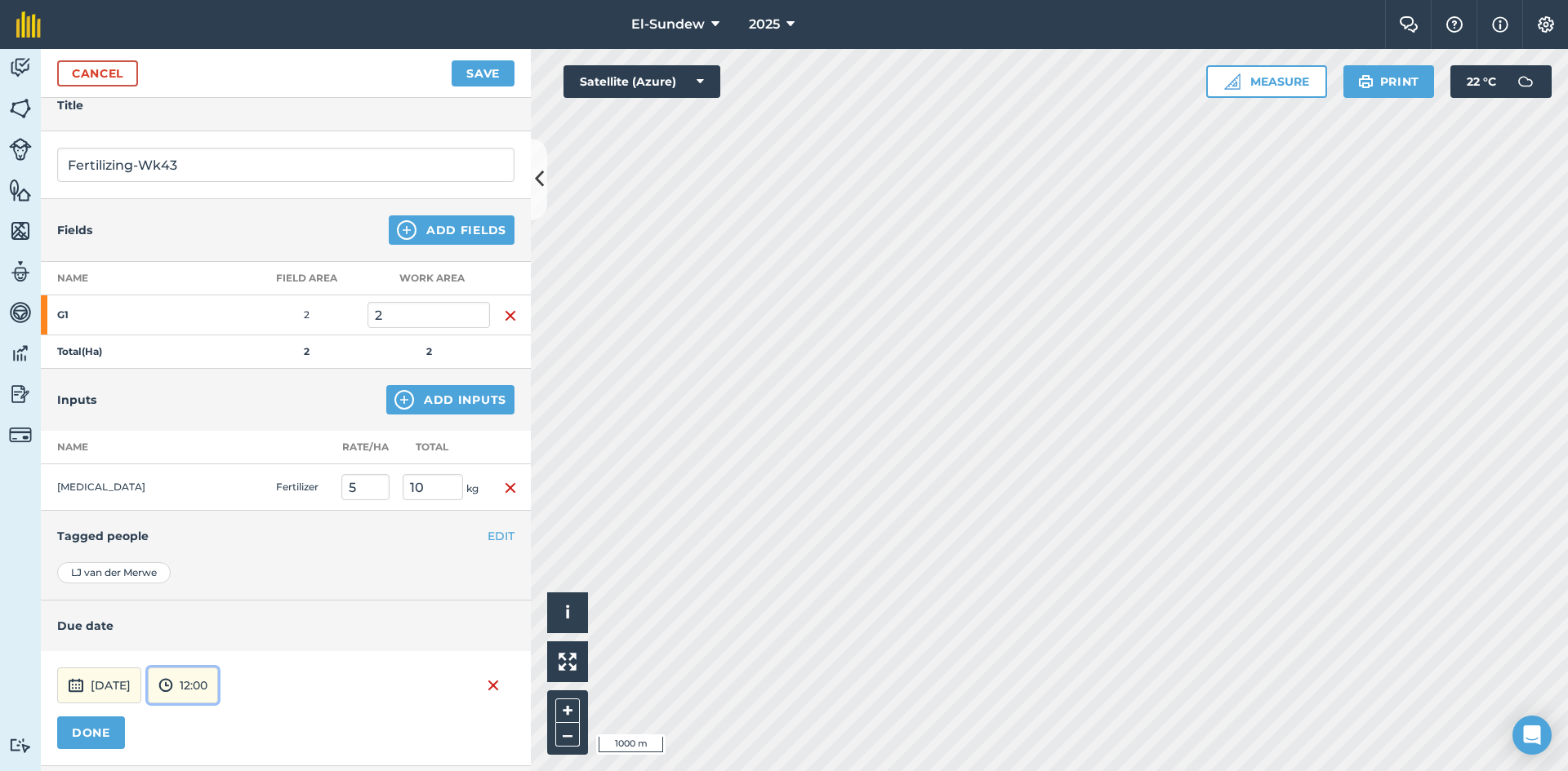
click at [218, 680] on button "12:00" at bounding box center [182, 686] width 70 height 36
click at [225, 594] on button "07:00" at bounding box center [187, 600] width 77 height 27
click at [113, 729] on button "DONE" at bounding box center [90, 733] width 68 height 32
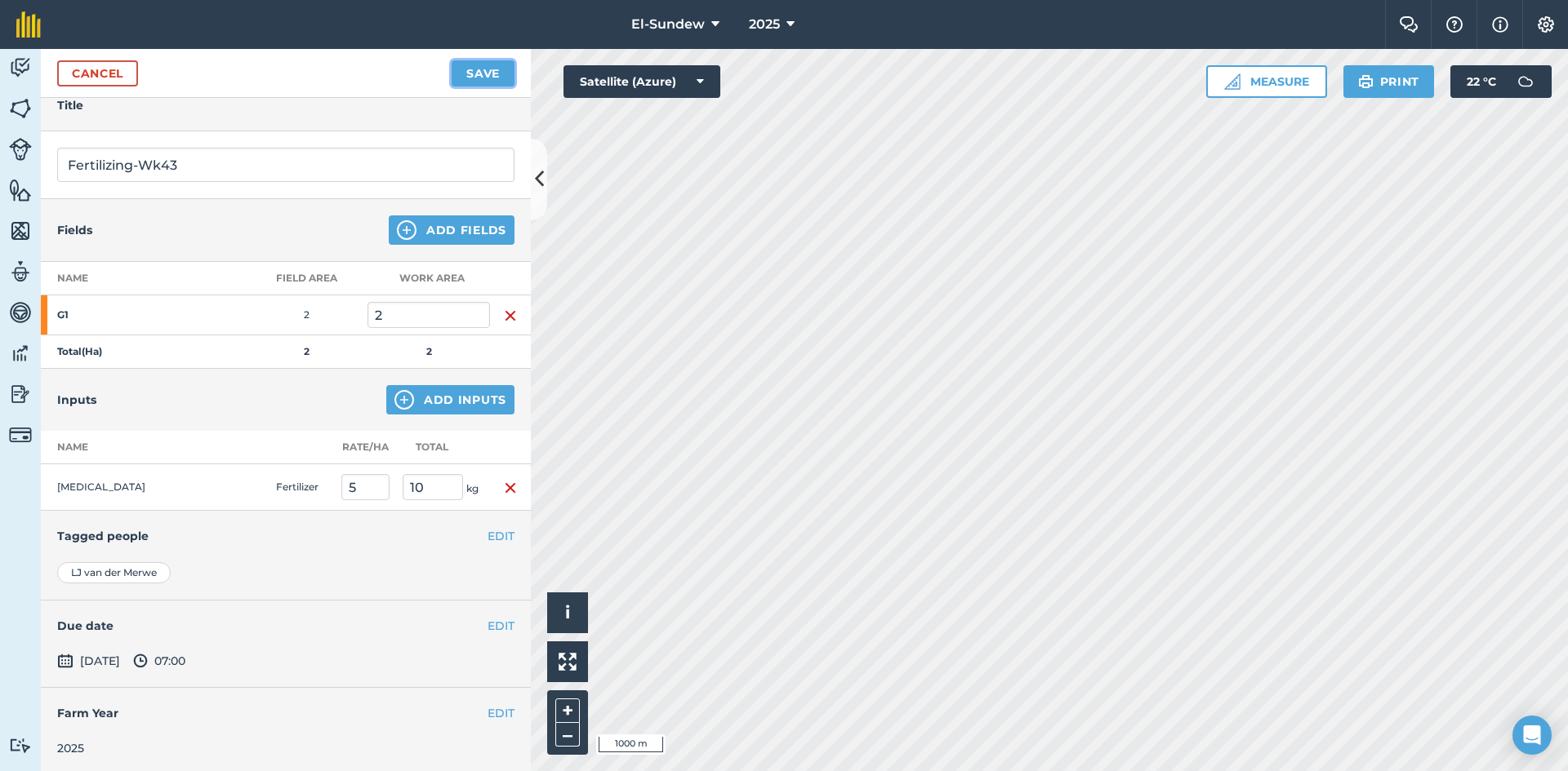
click at [464, 84] on button "Save" at bounding box center [483, 74] width 63 height 27
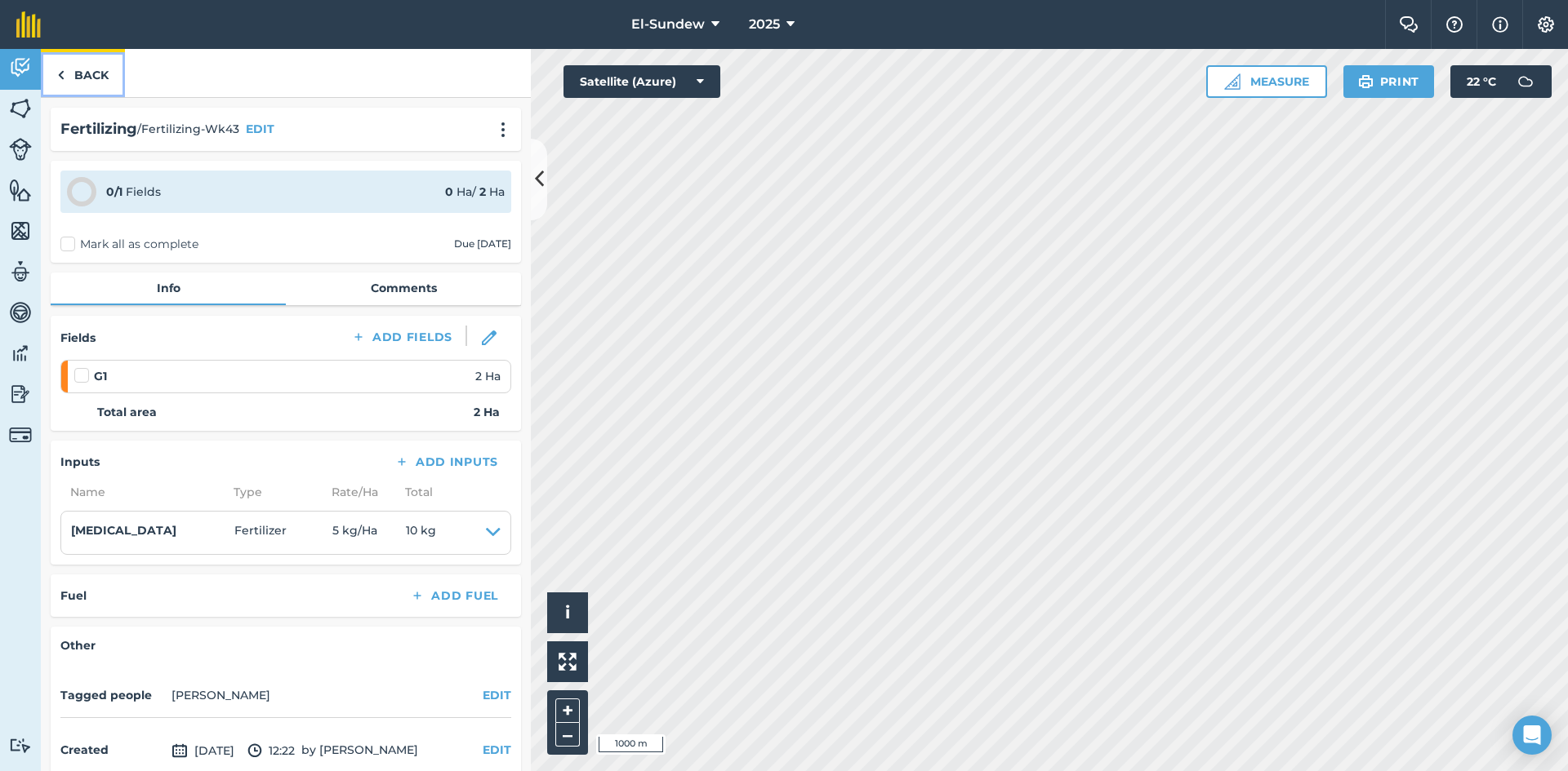
click at [100, 73] on link "Back" at bounding box center [84, 73] width 84 height 48
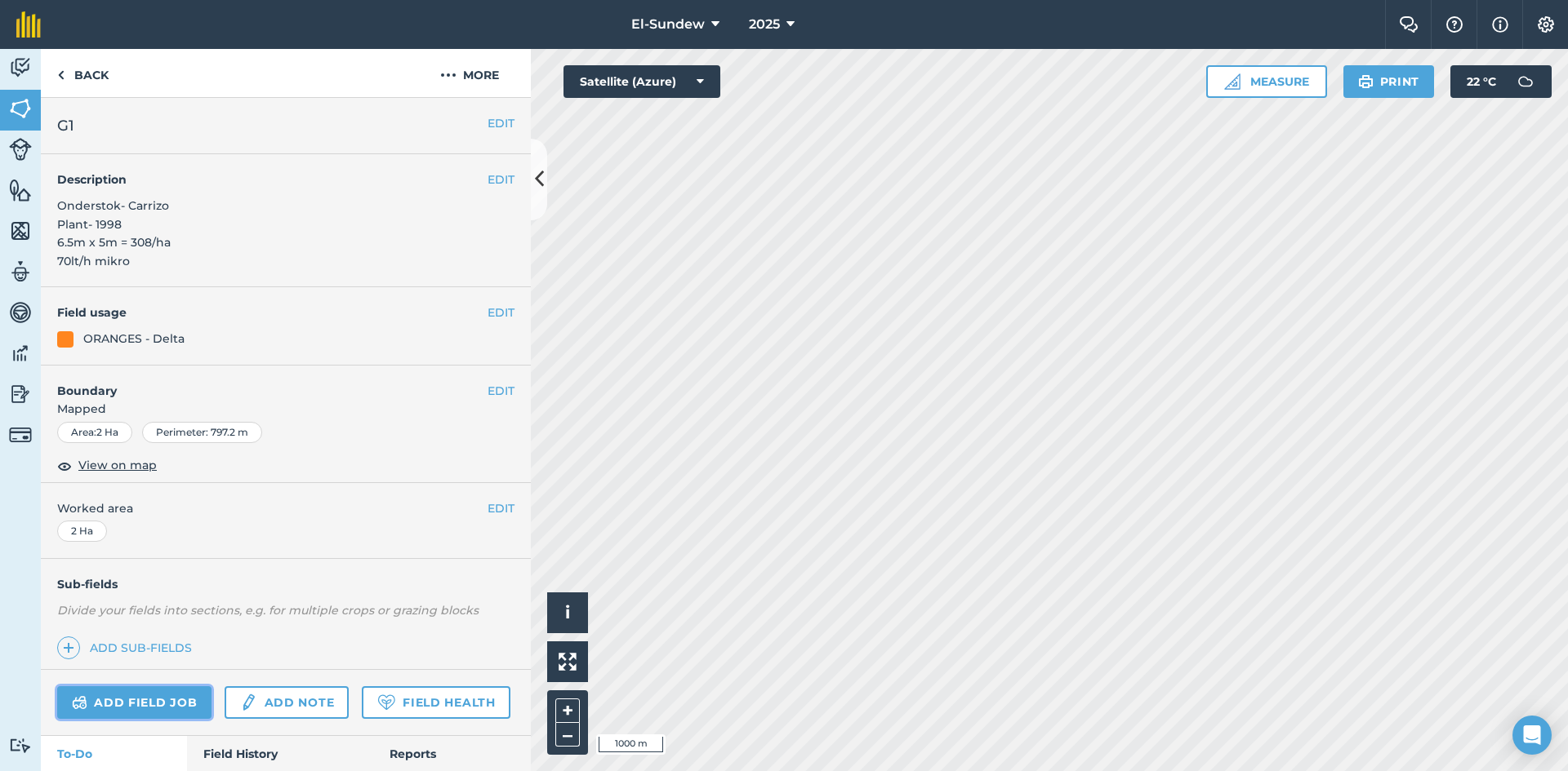
click at [177, 707] on link "Add field job" at bounding box center [134, 702] width 154 height 32
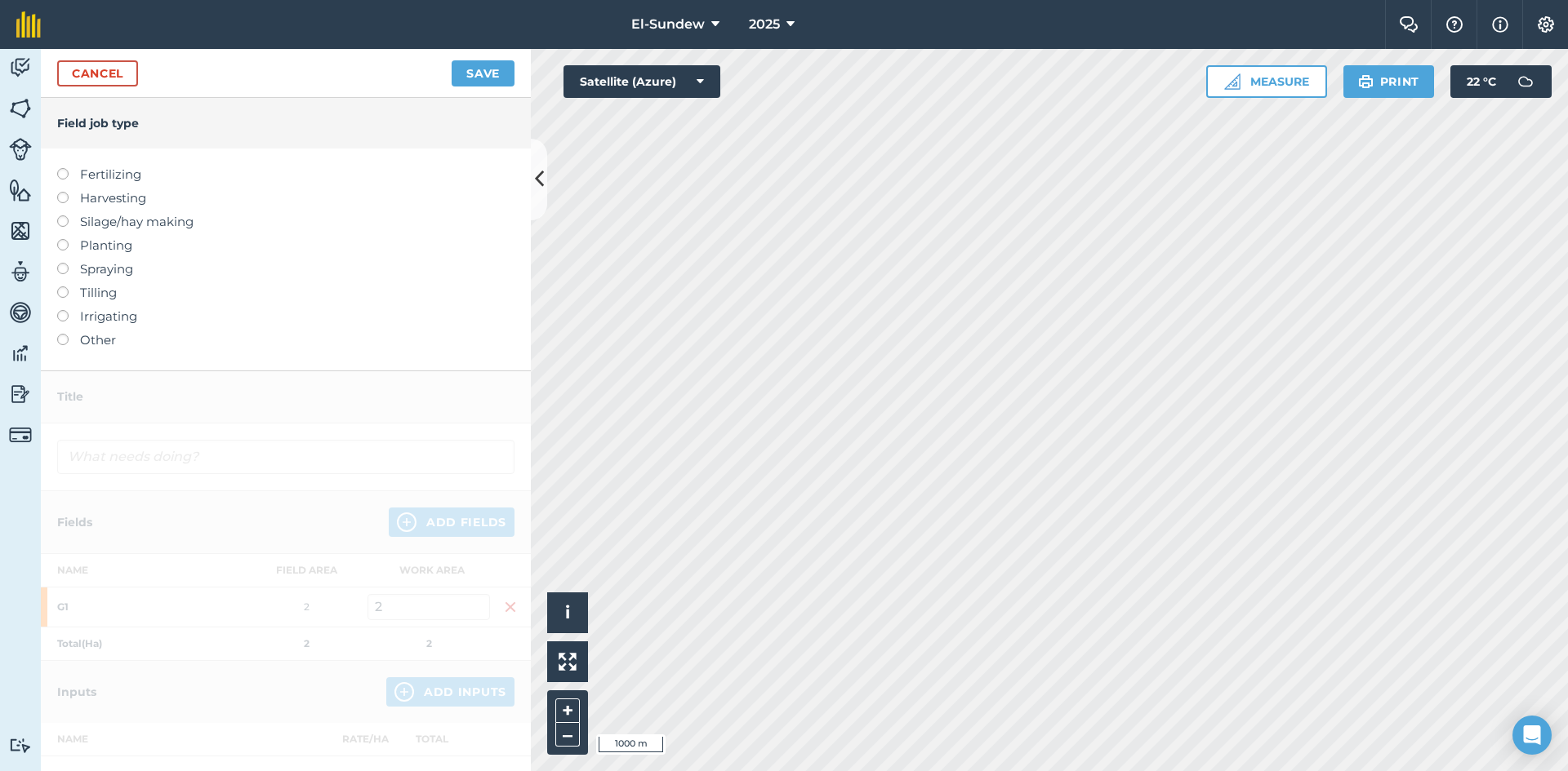
click at [139, 171] on label "Fertilizing" at bounding box center [285, 175] width 457 height 20
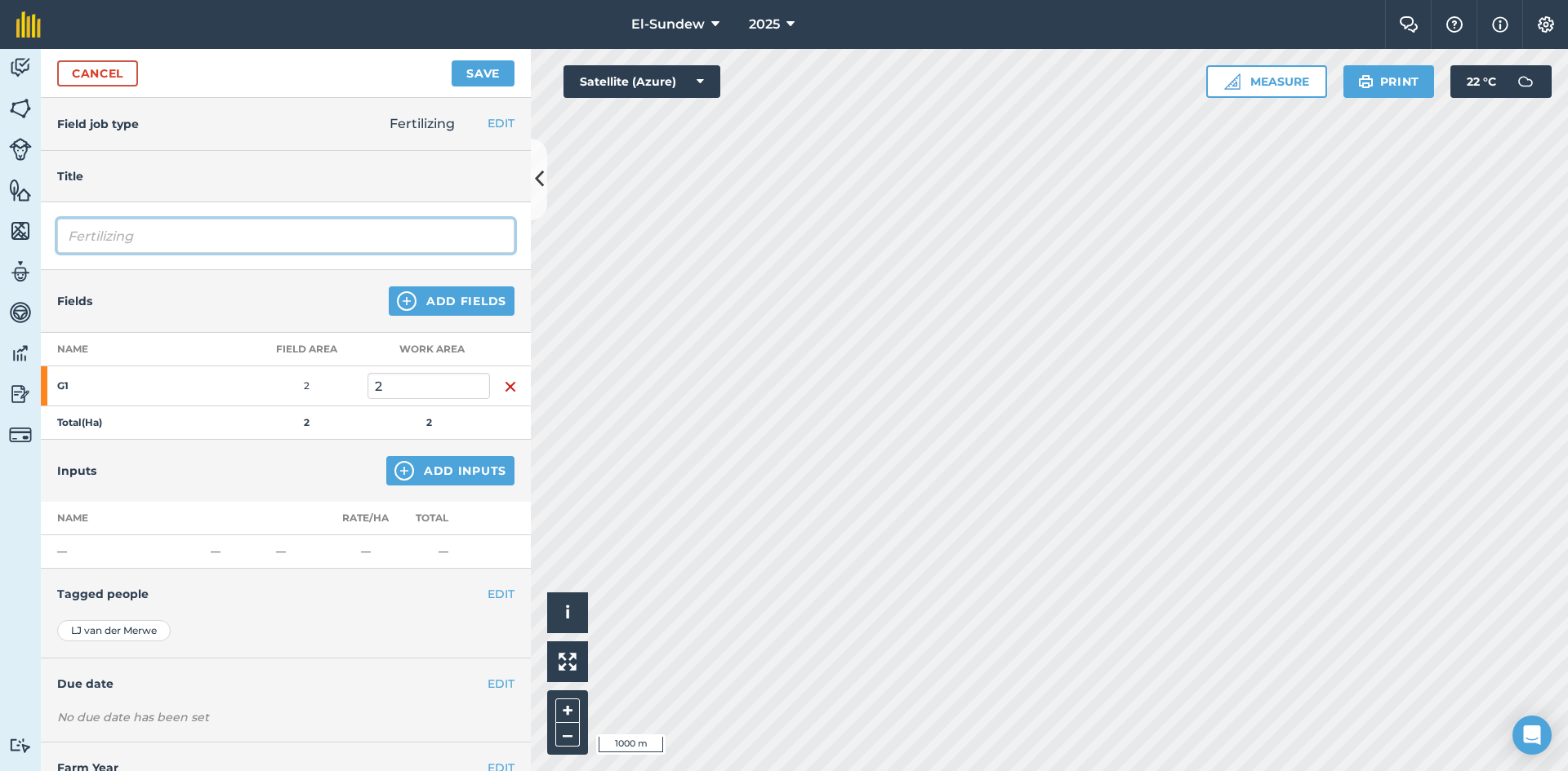
click at [255, 229] on input "Fertilizing" at bounding box center [285, 236] width 457 height 34
type input "Fertilizing-Wk43"
click at [398, 481] on button "Add Inputs" at bounding box center [450, 471] width 128 height 29
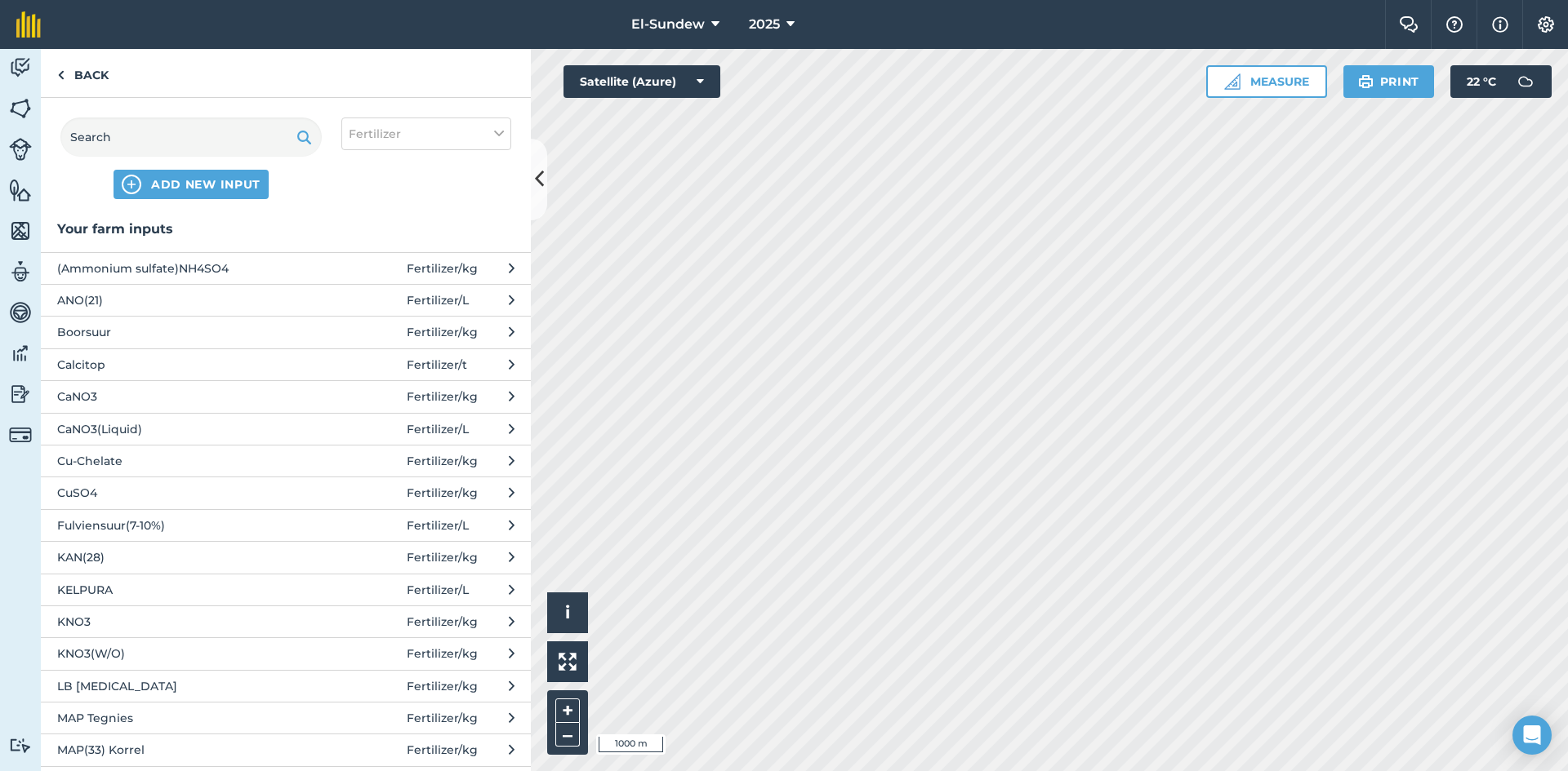
click at [196, 384] on button "CaNO3 Fertilizer / kg" at bounding box center [286, 396] width 490 height 31
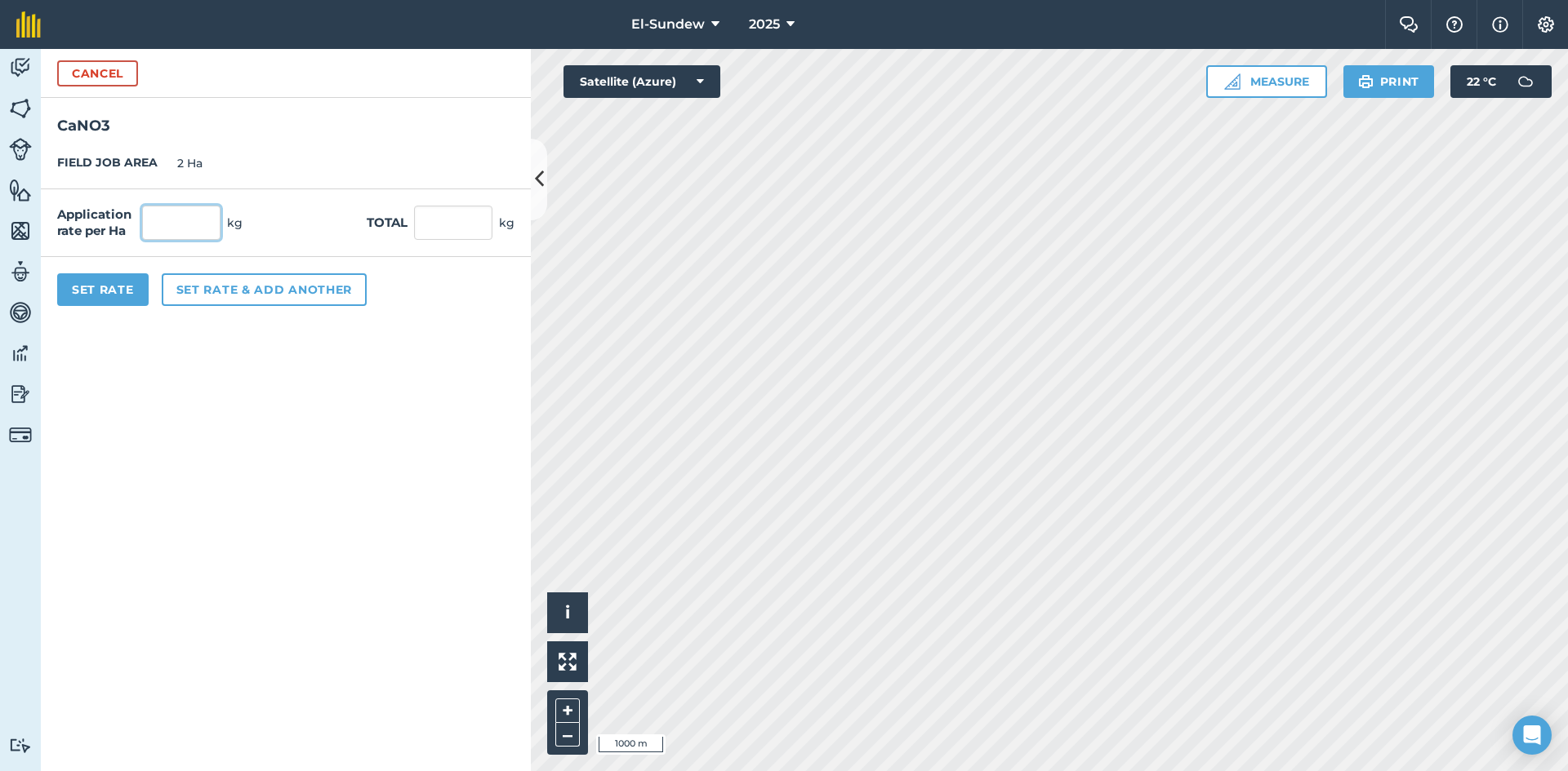
click at [210, 220] on input "text" at bounding box center [182, 222] width 79 height 34
type input "140"
type input "280"
click at [112, 286] on button "Set Rate" at bounding box center [102, 289] width 91 height 32
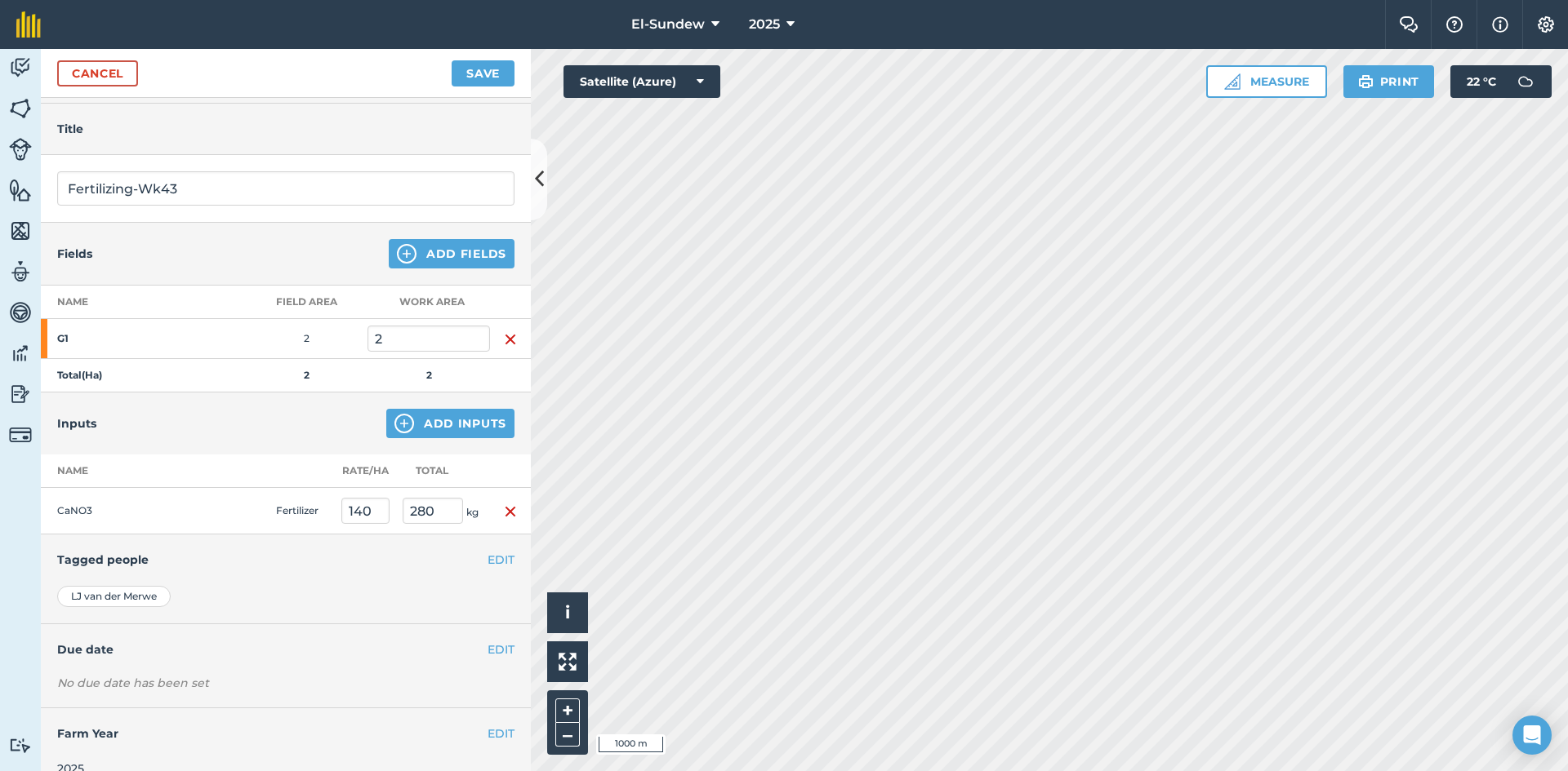
scroll to position [71, 0]
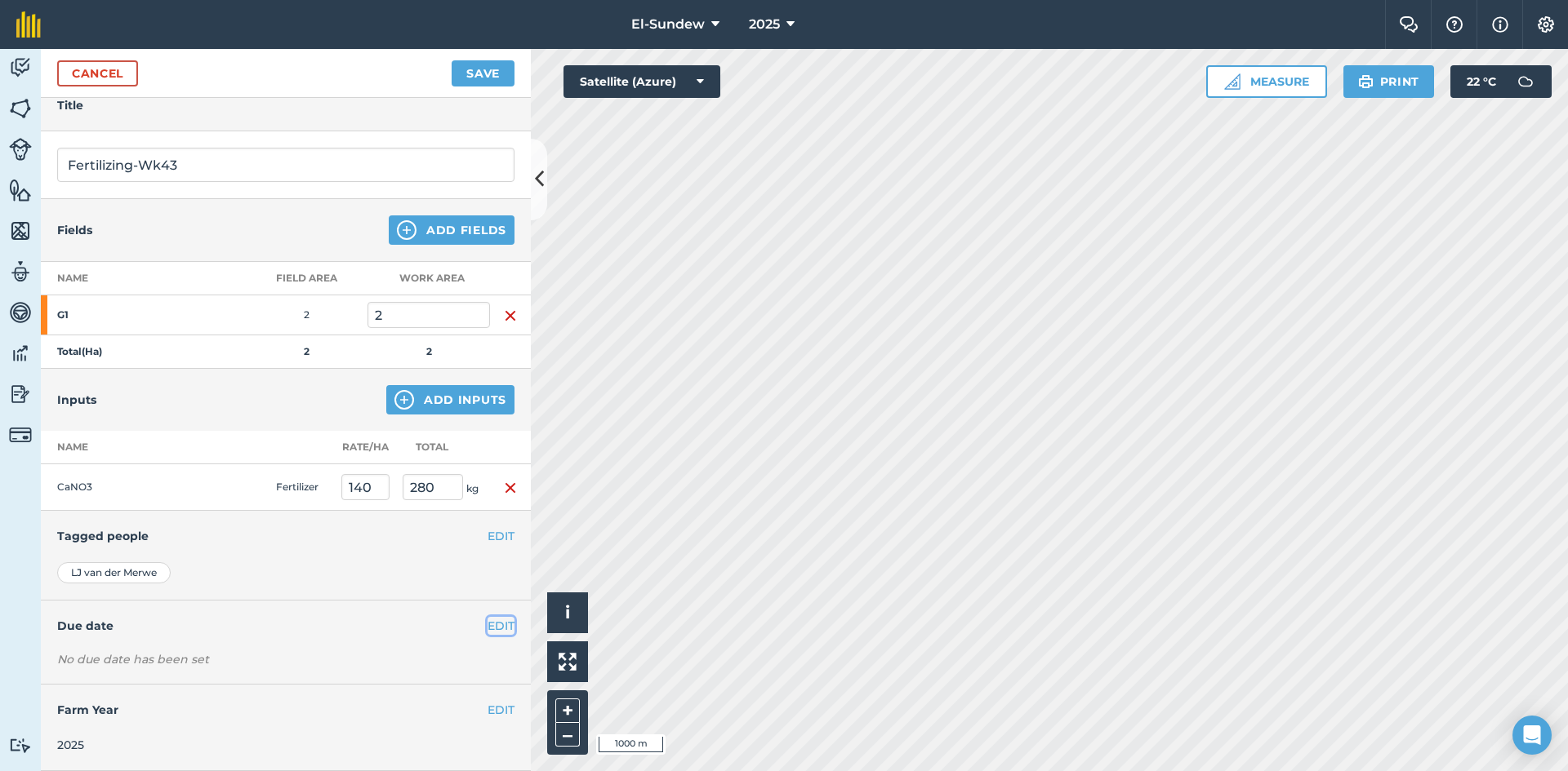
click at [496, 631] on button "EDIT" at bounding box center [500, 626] width 27 height 18
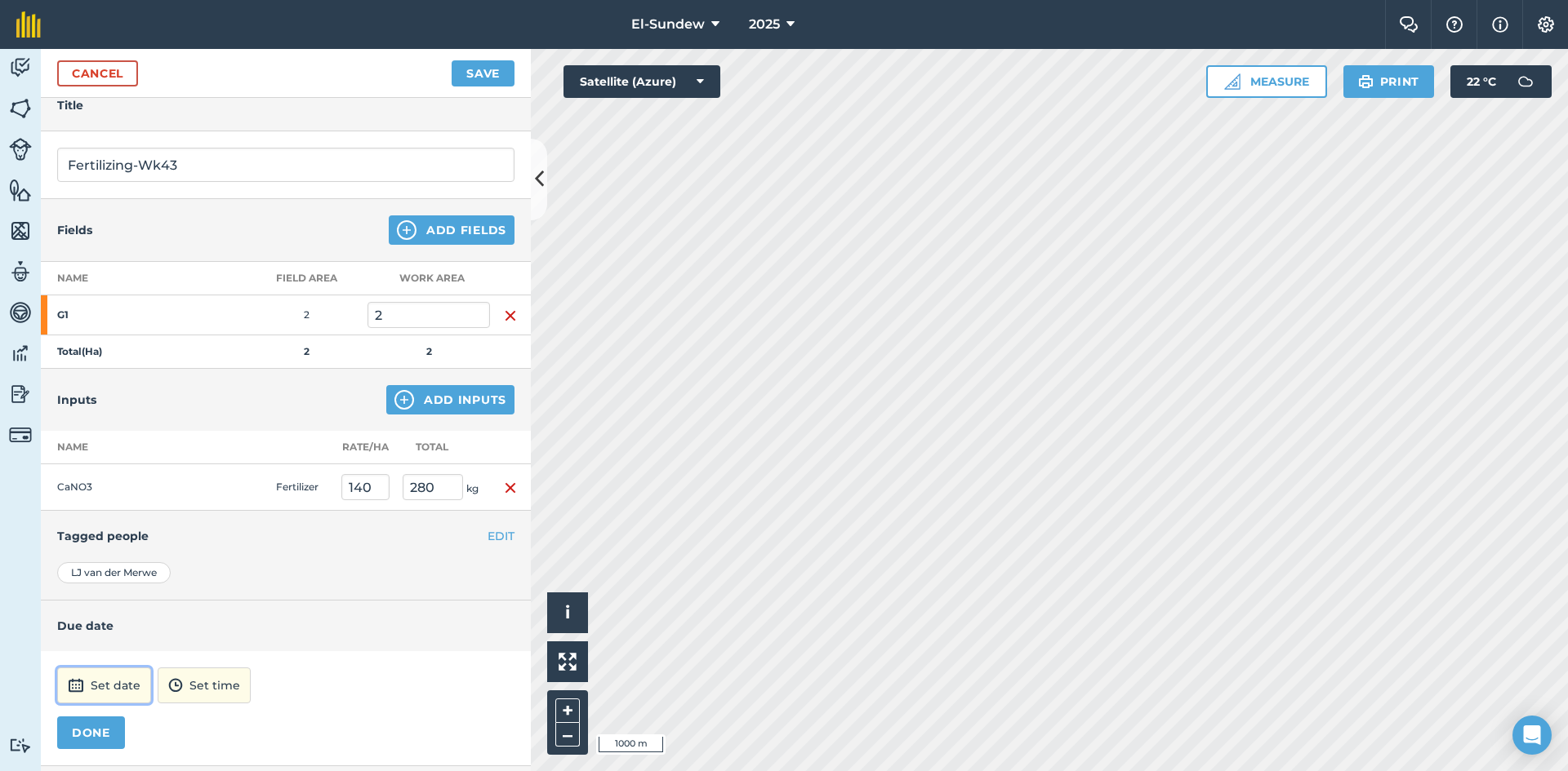
click at [126, 693] on button "Set date" at bounding box center [104, 686] width 94 height 36
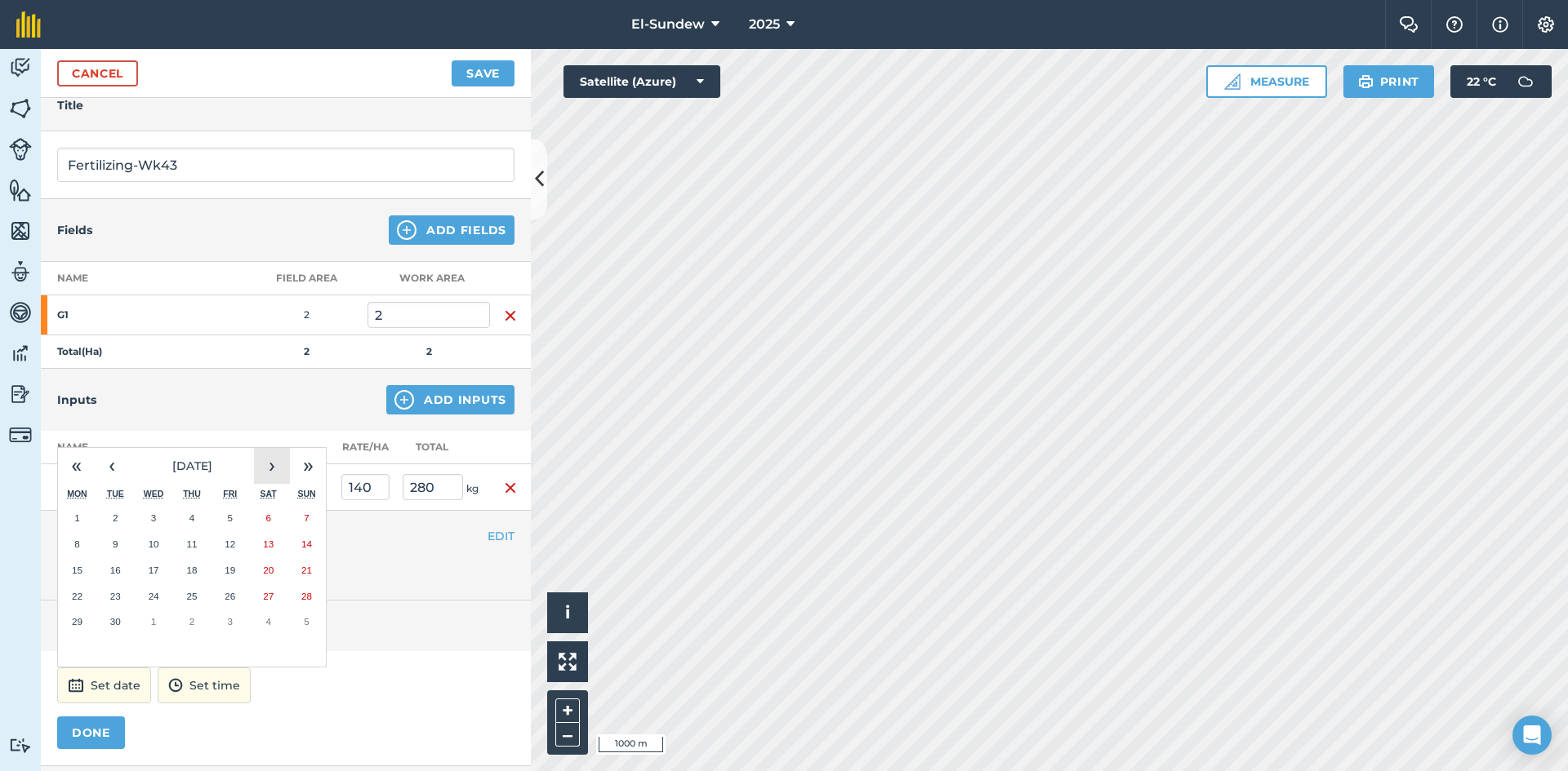
click at [267, 462] on button "›" at bounding box center [271, 466] width 36 height 36
click at [80, 604] on button "20" at bounding box center [77, 596] width 38 height 27
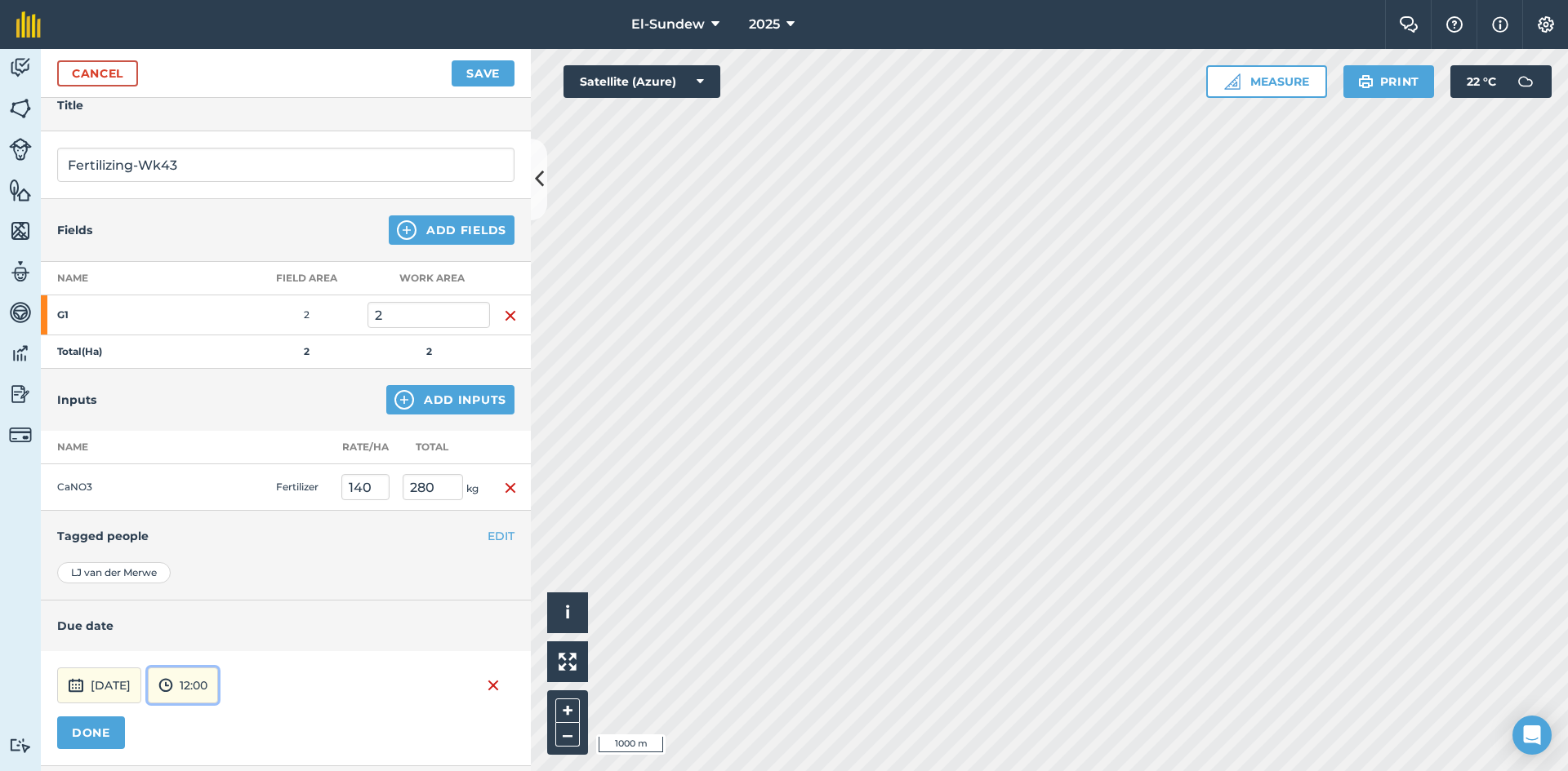
click at [218, 692] on button "12:00" at bounding box center [182, 686] width 70 height 36
click at [207, 600] on button "07:00" at bounding box center [187, 600] width 77 height 27
click at [109, 731] on button "DONE" at bounding box center [90, 733] width 68 height 32
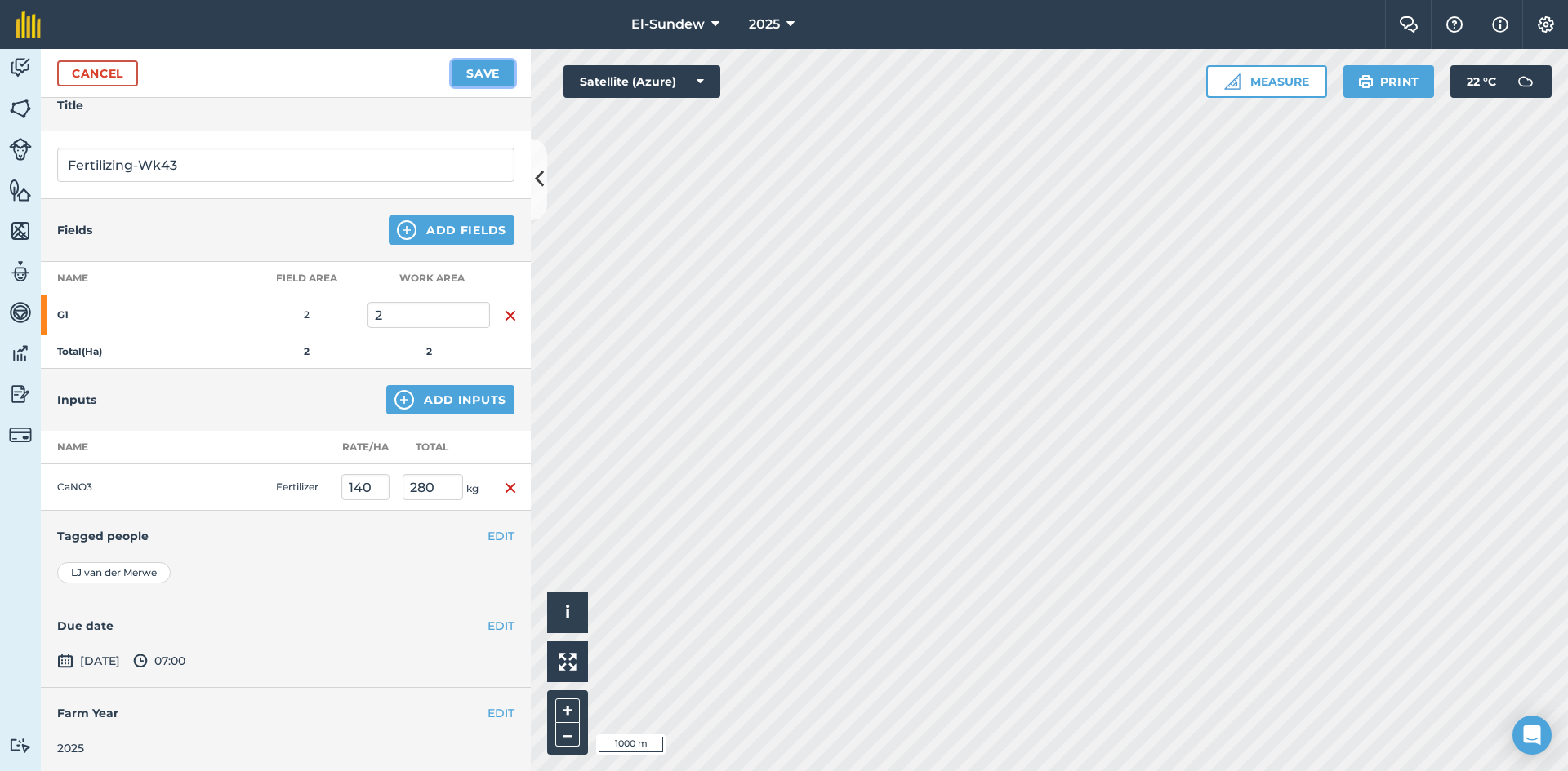
click at [502, 71] on button "Save" at bounding box center [483, 74] width 63 height 27
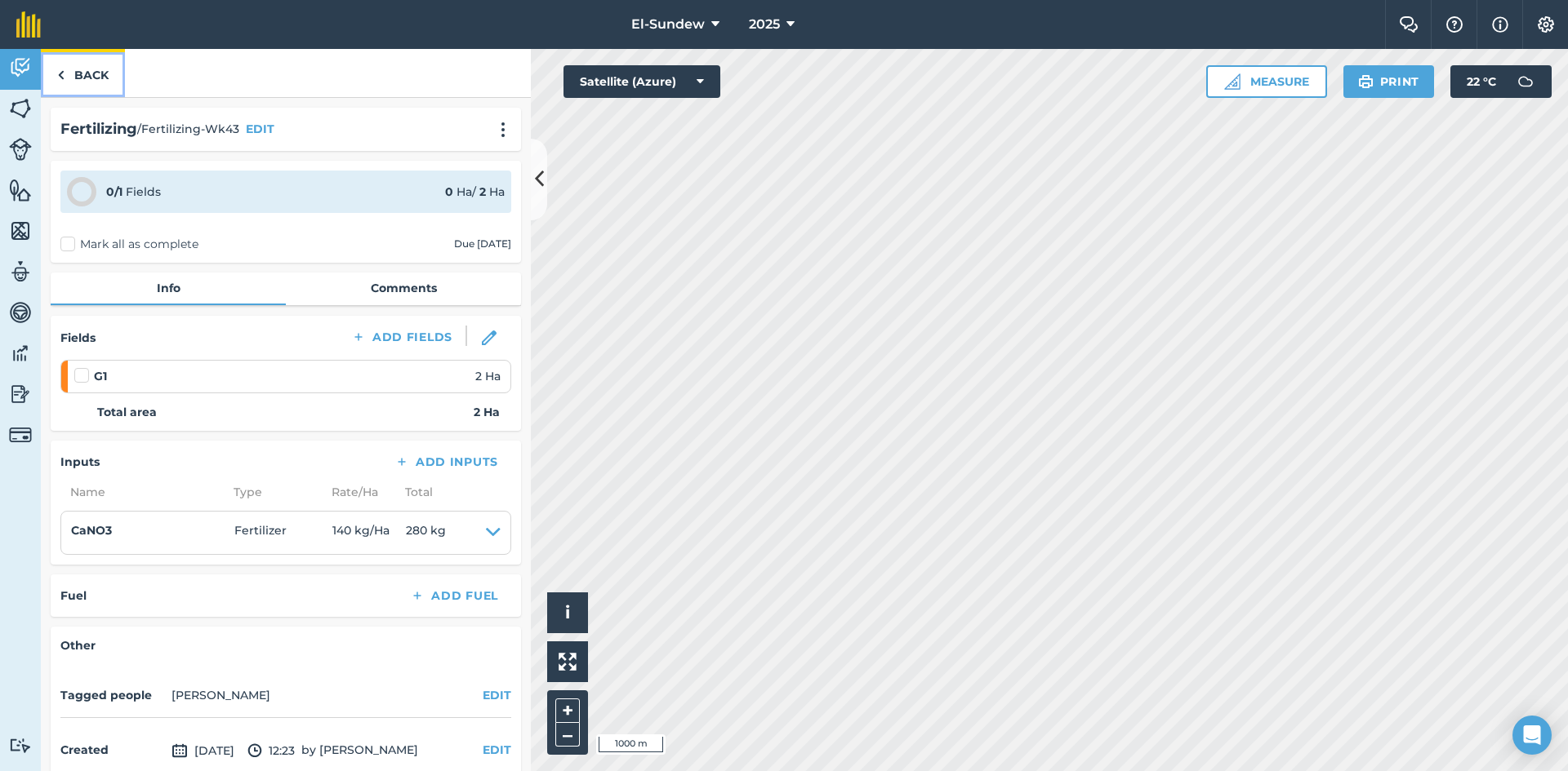
click at [114, 75] on link "Back" at bounding box center [84, 73] width 84 height 48
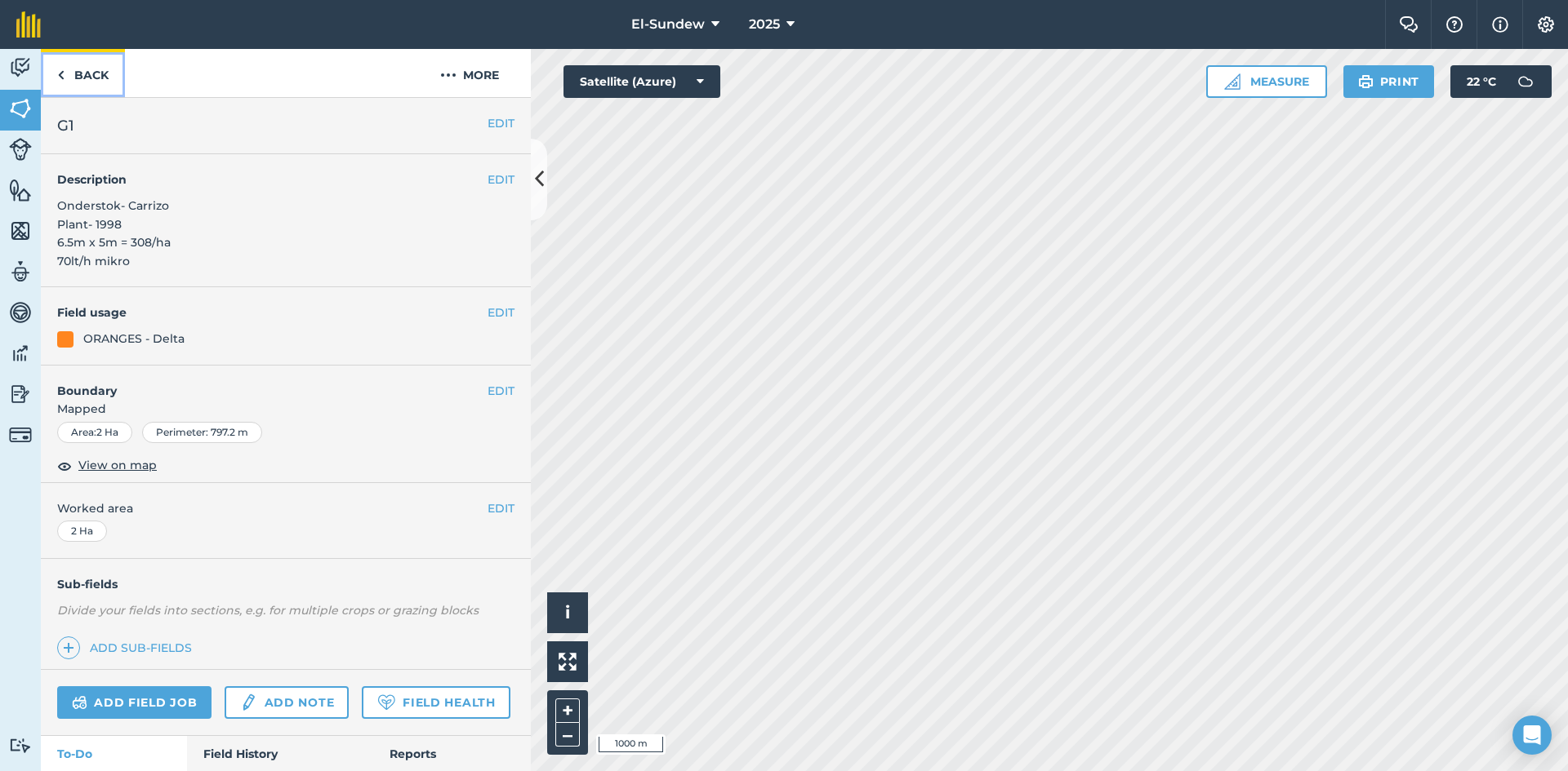
click at [114, 75] on link "Back" at bounding box center [84, 73] width 84 height 48
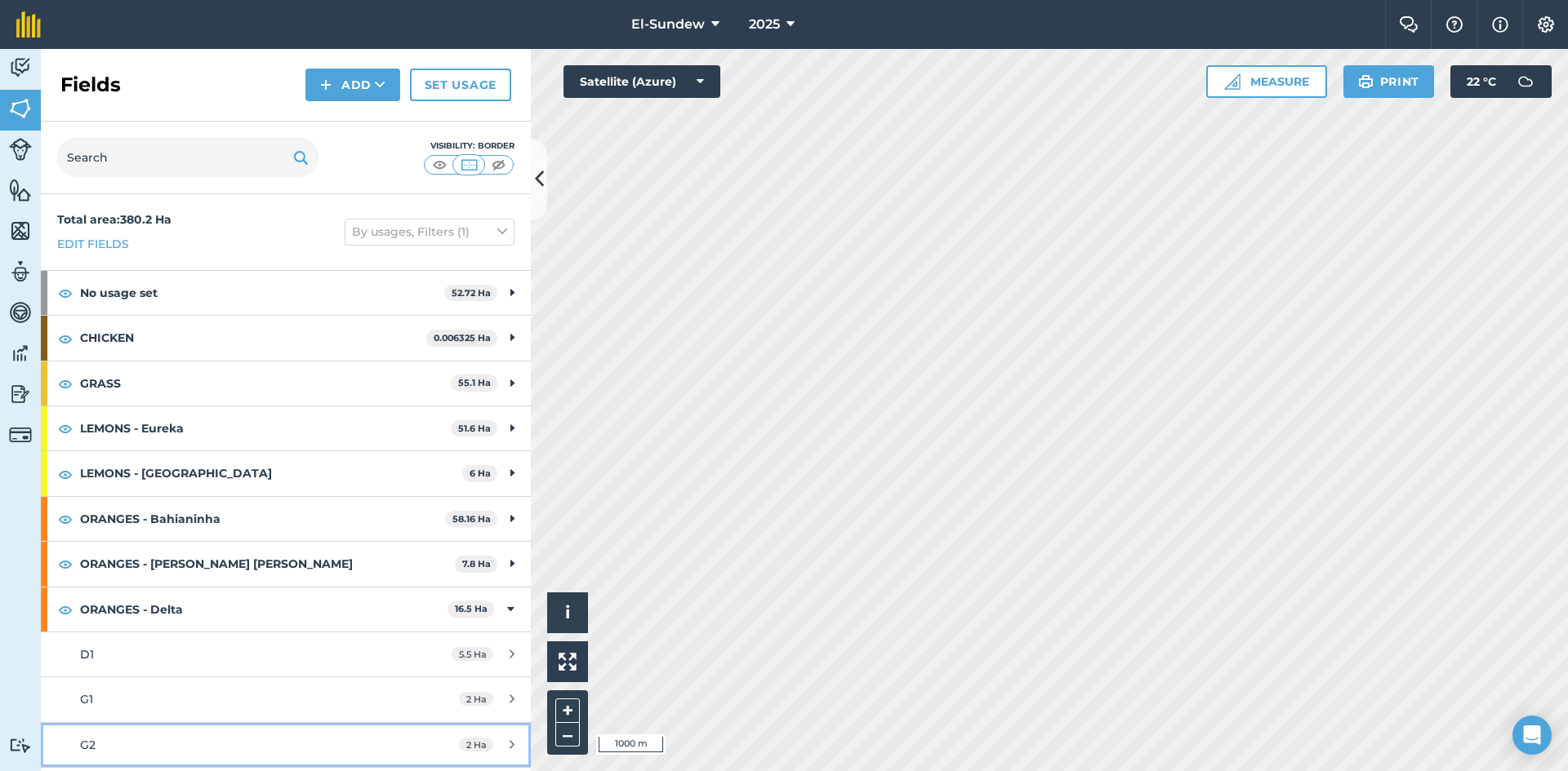
click at [199, 733] on link "G2 2 Ha" at bounding box center [286, 744] width 490 height 44
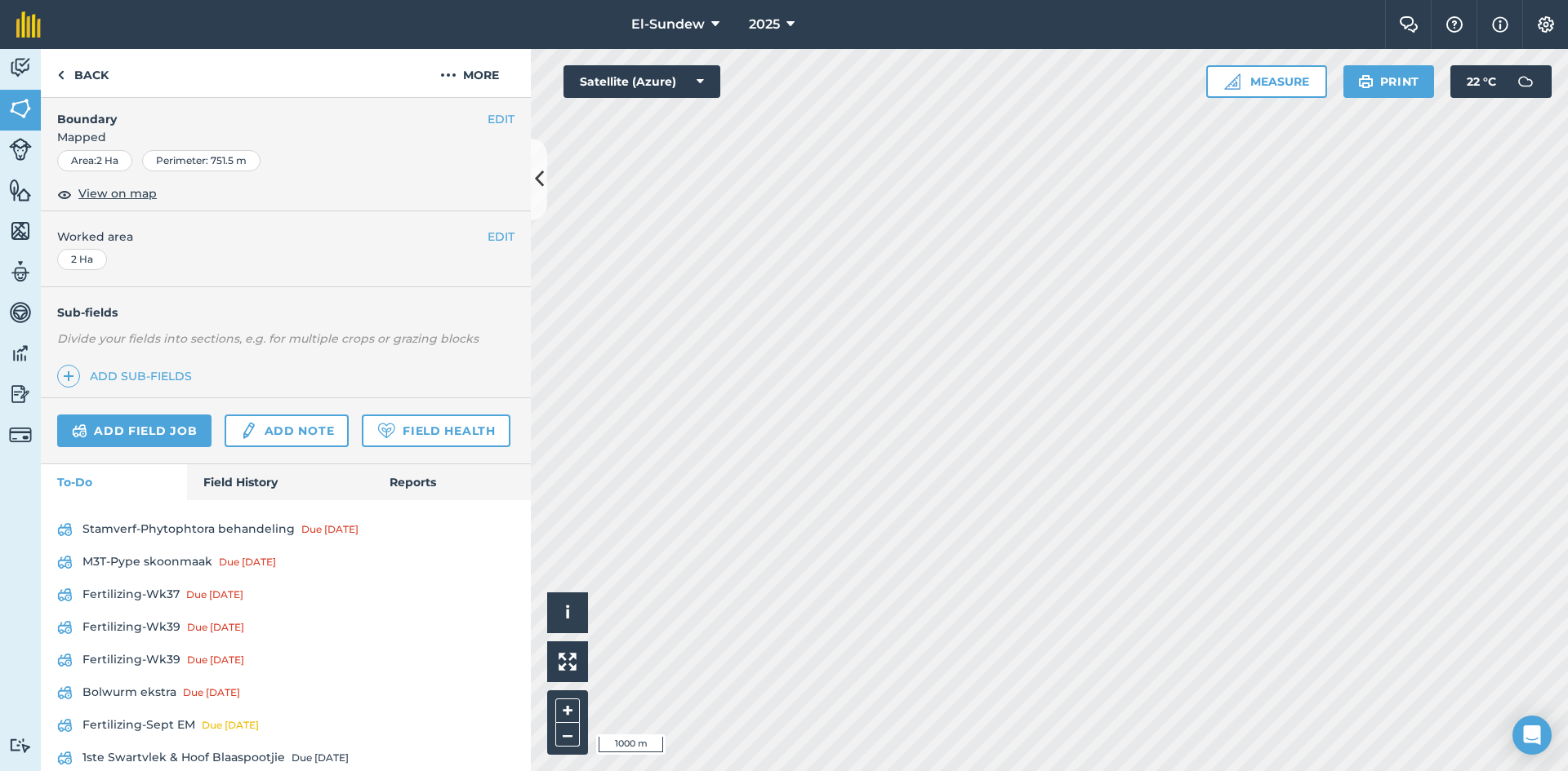
scroll to position [471, 0]
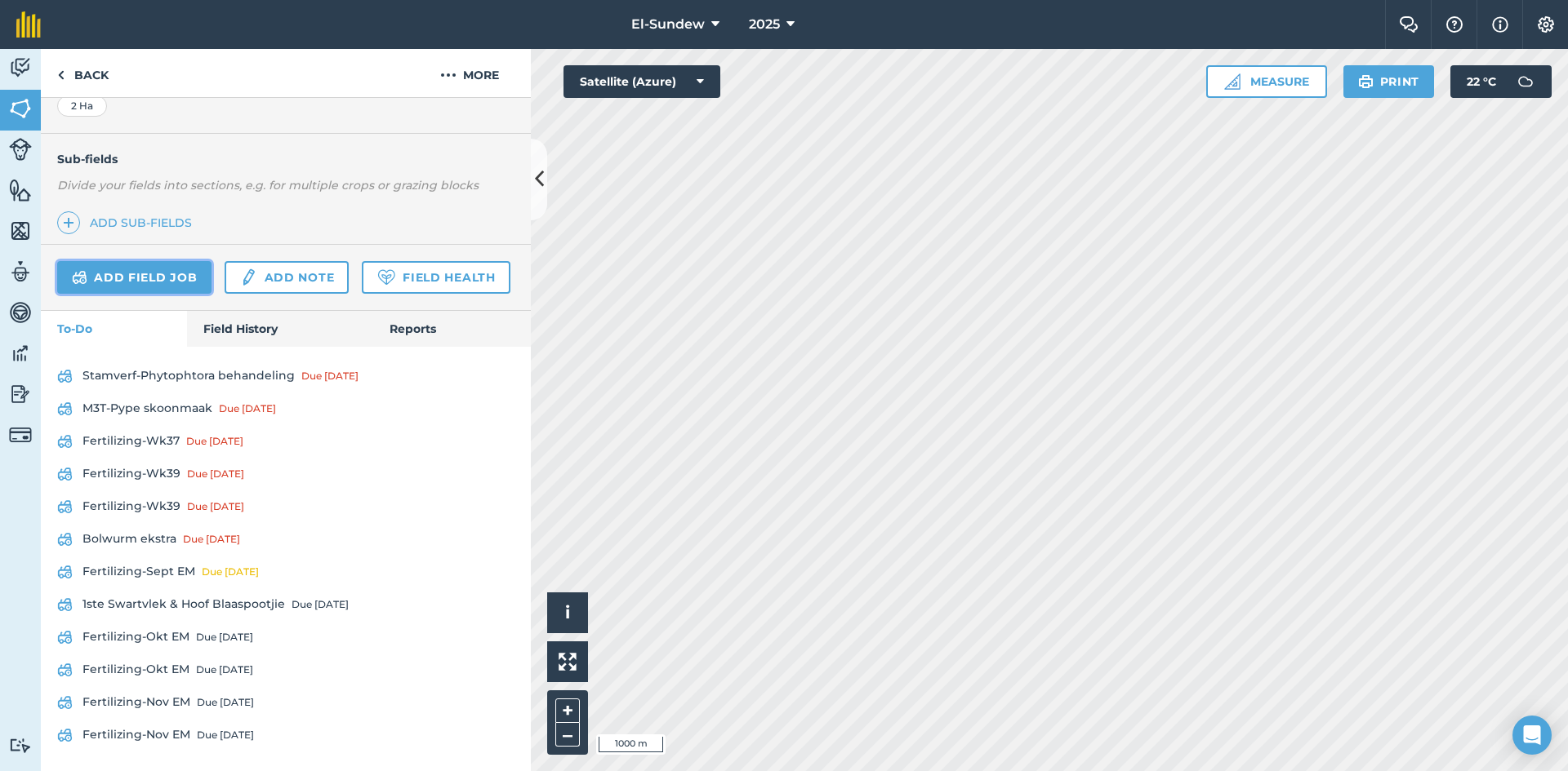
click at [167, 261] on link "Add field job" at bounding box center [134, 277] width 154 height 32
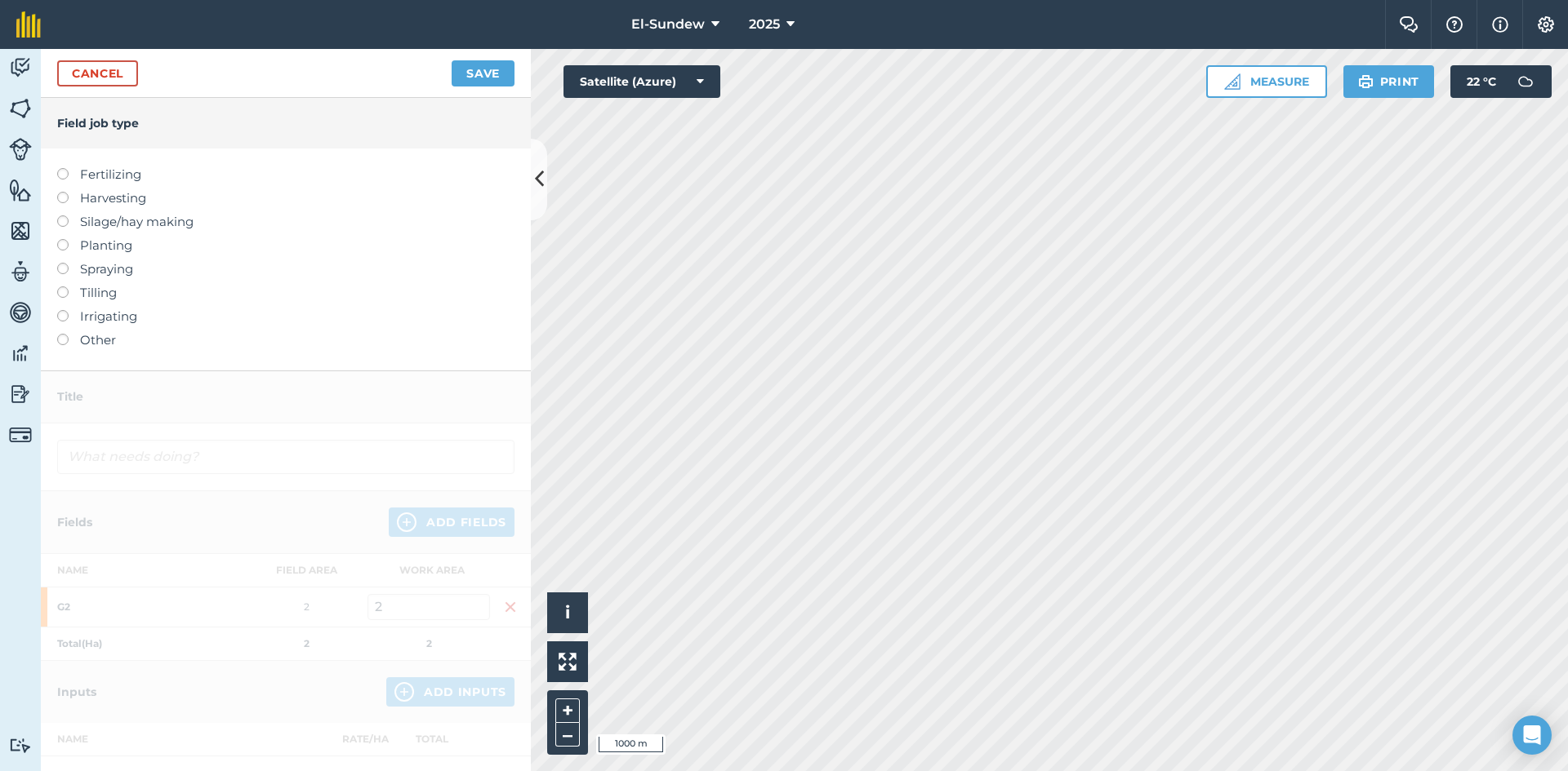
click at [127, 168] on label "Fertilizing" at bounding box center [285, 175] width 457 height 20
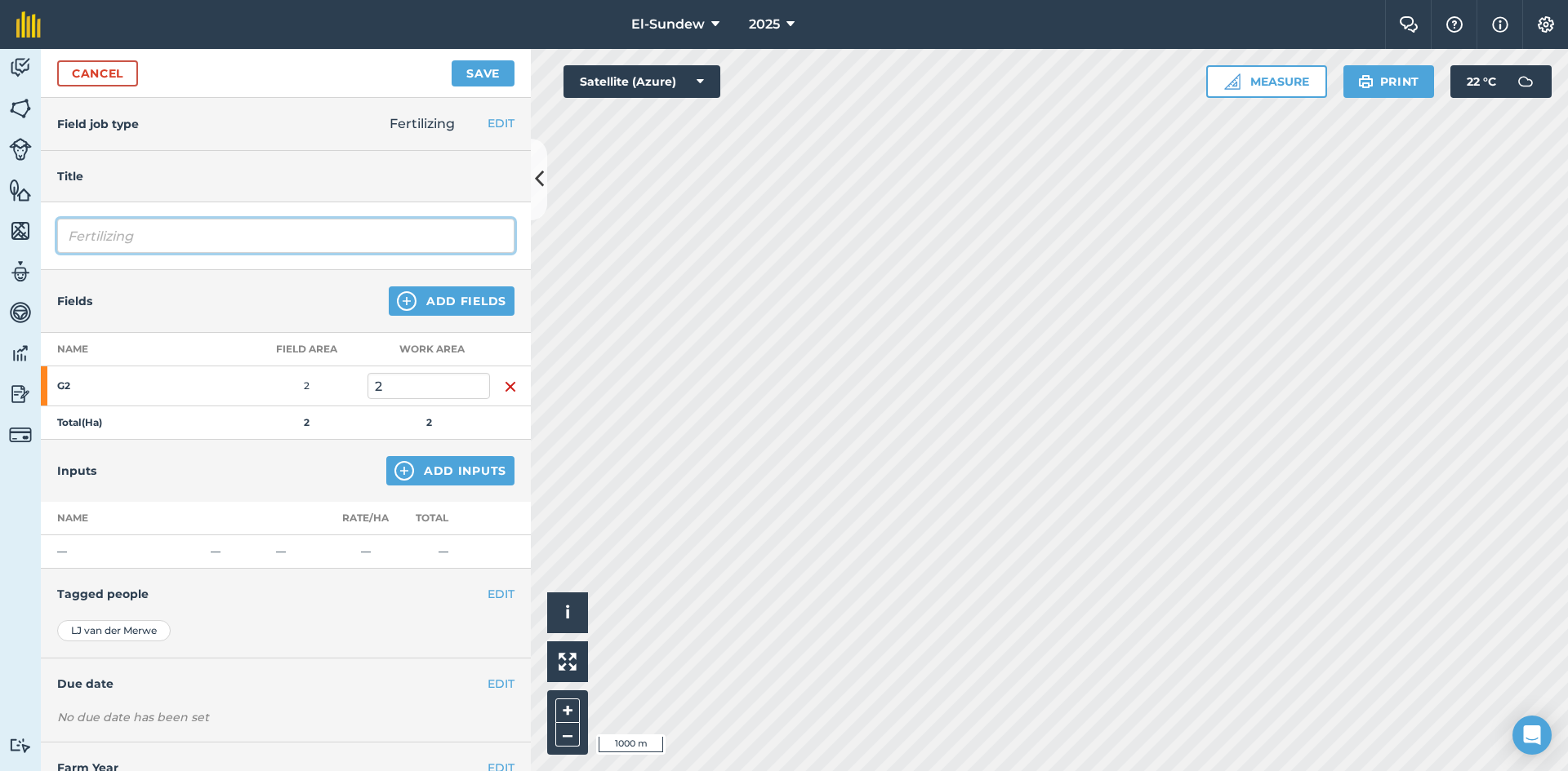
click at [245, 235] on input "Fertilizing" at bounding box center [285, 236] width 457 height 34
type input "Fertilizing-Wk40"
click at [413, 468] on button "Add Inputs" at bounding box center [450, 471] width 128 height 29
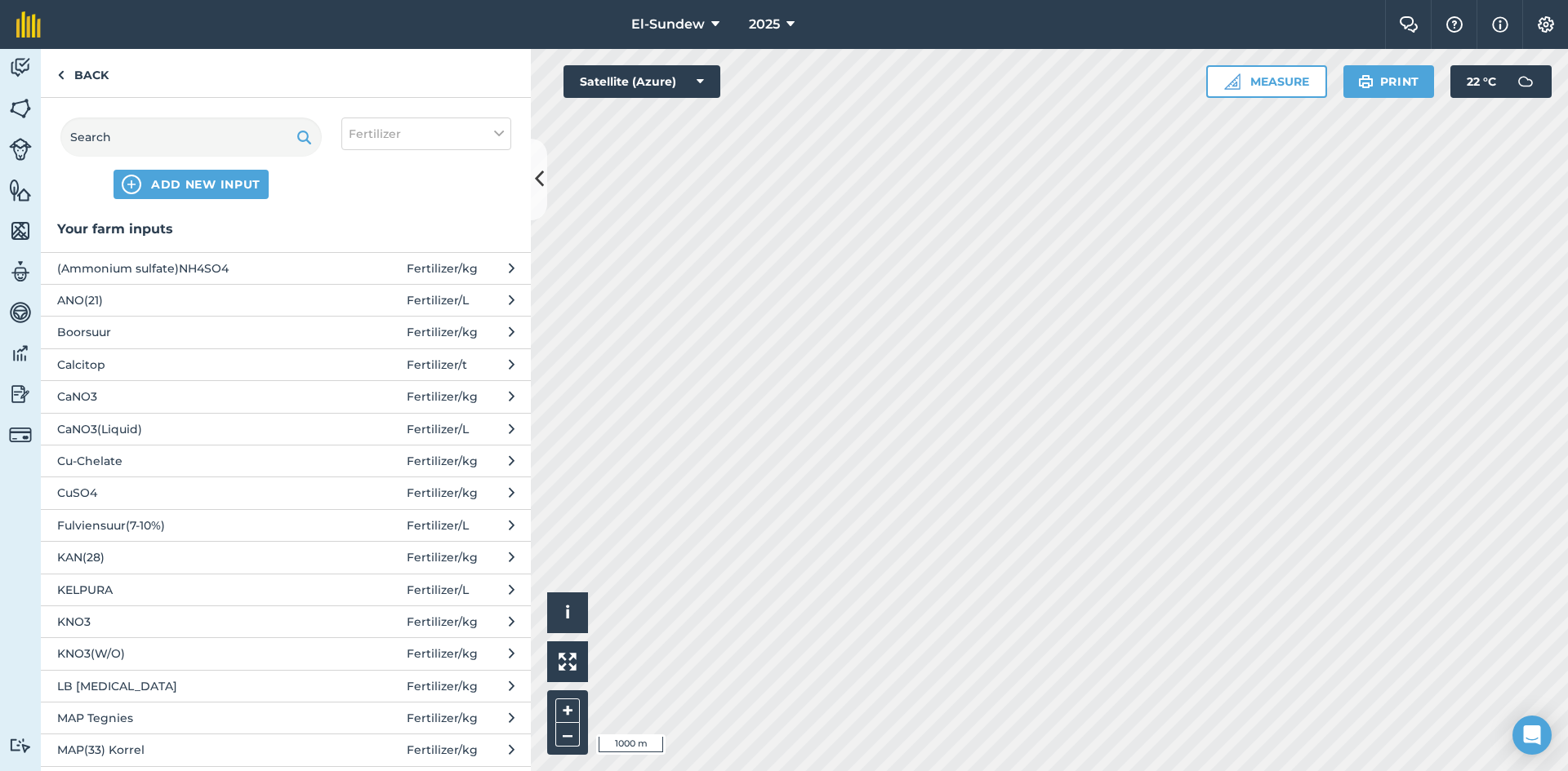
click at [203, 492] on span "CuSO4" at bounding box center [191, 493] width 267 height 18
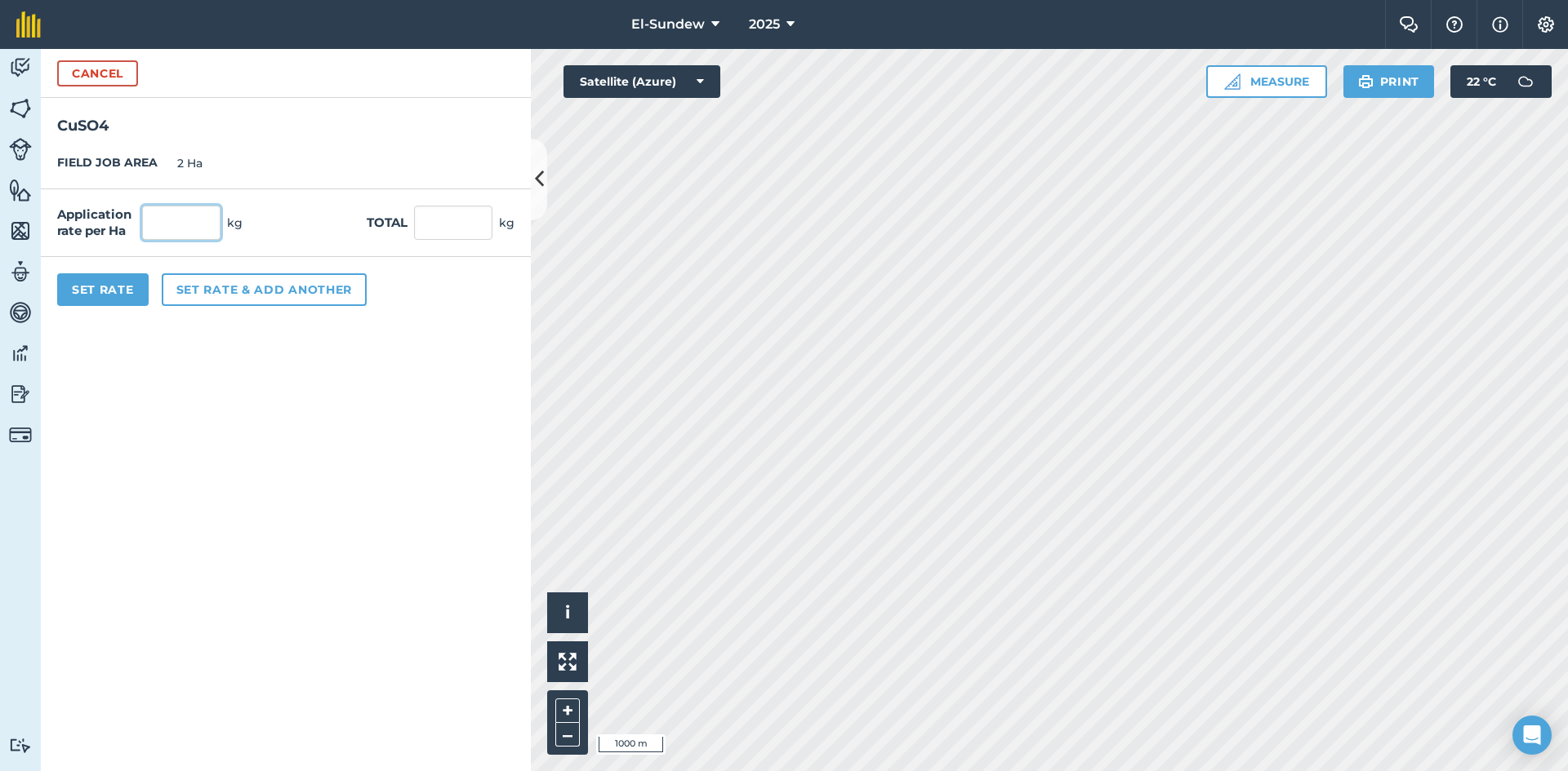
click at [207, 224] on input "text" at bounding box center [182, 222] width 79 height 34
type input "5"
type input "10"
click at [216, 287] on button "Set rate & add another" at bounding box center [264, 289] width 205 height 32
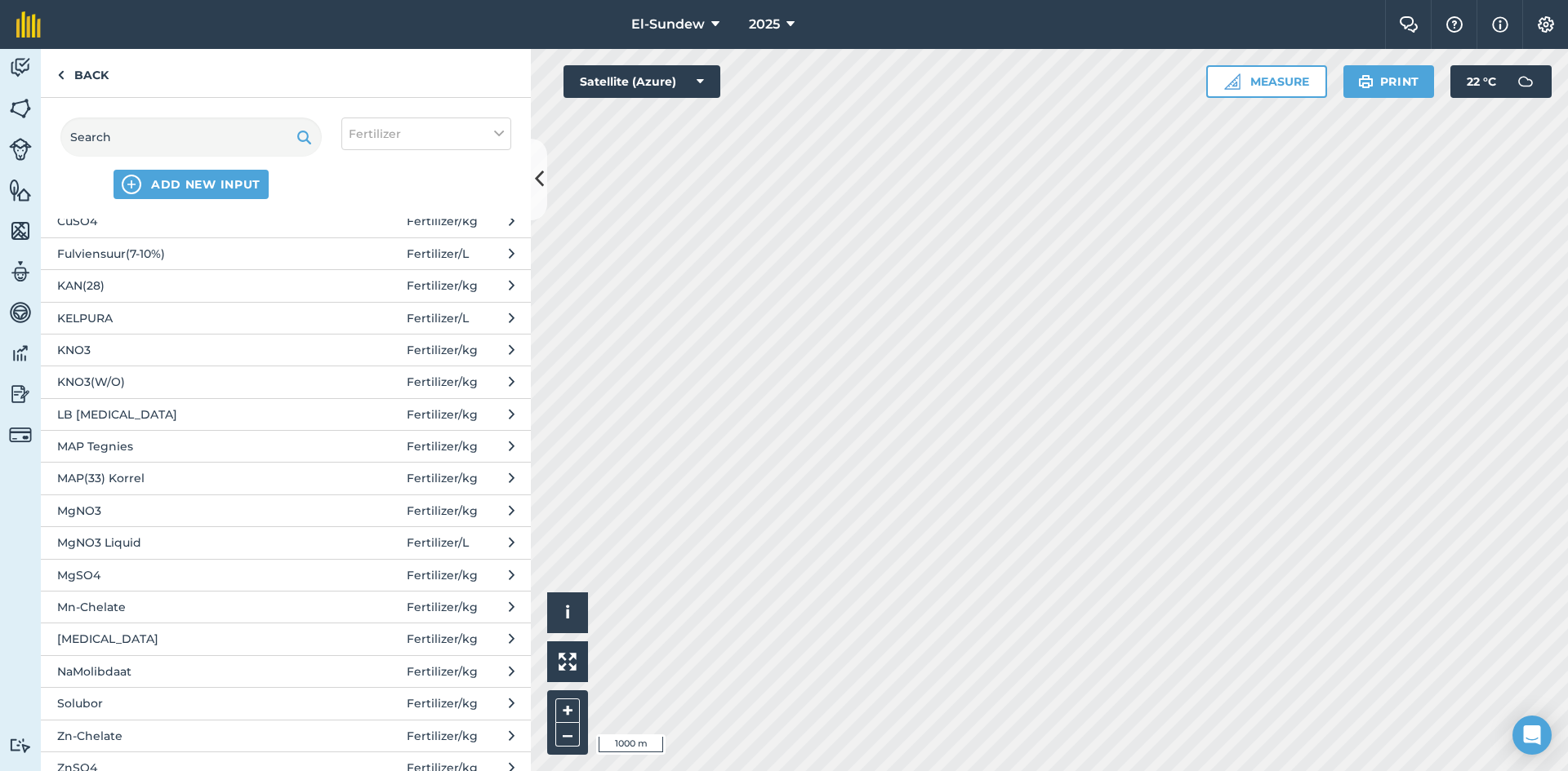
scroll to position [544, 0]
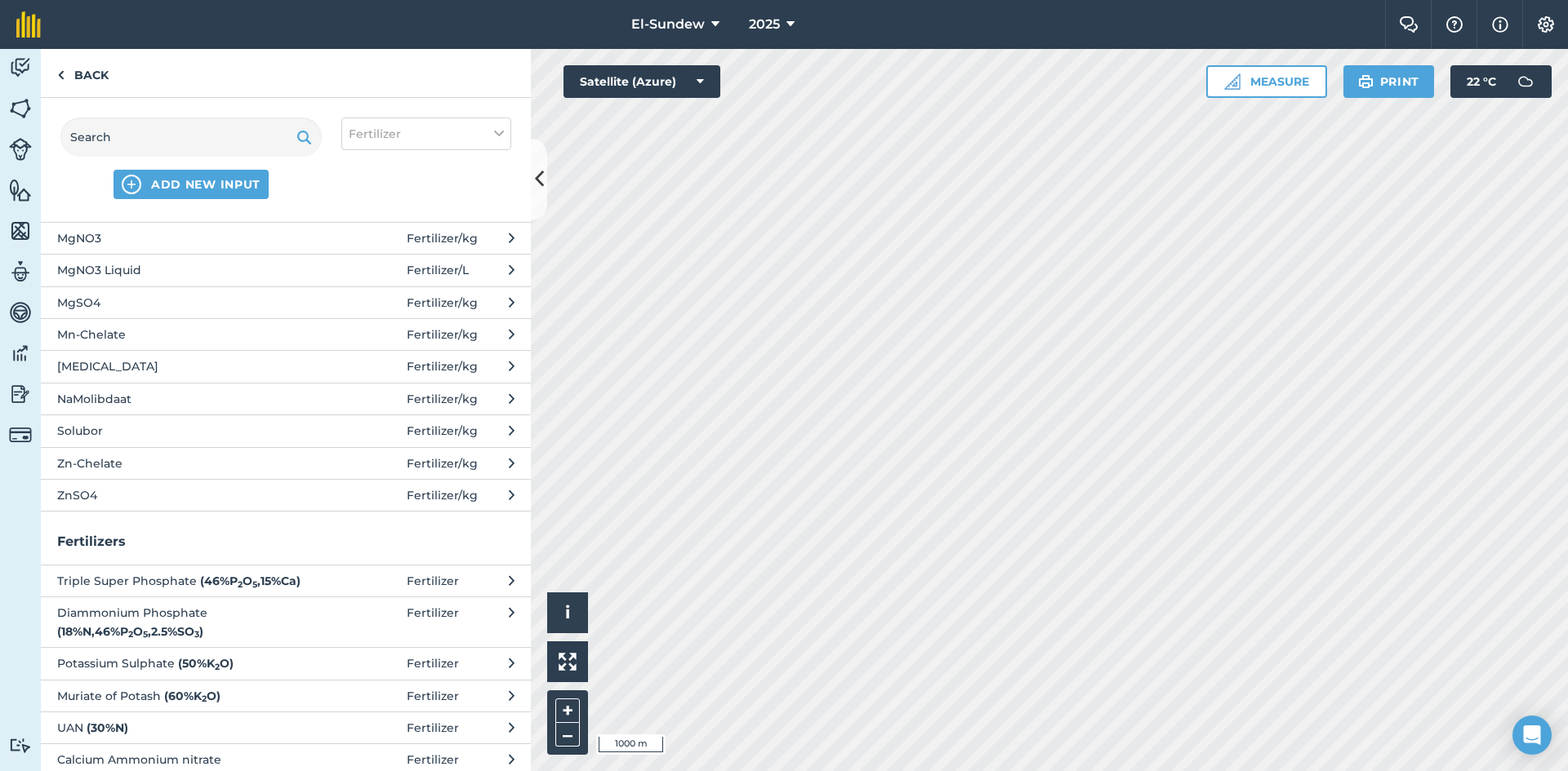
click at [204, 502] on span "ZnSO4" at bounding box center [191, 495] width 267 height 18
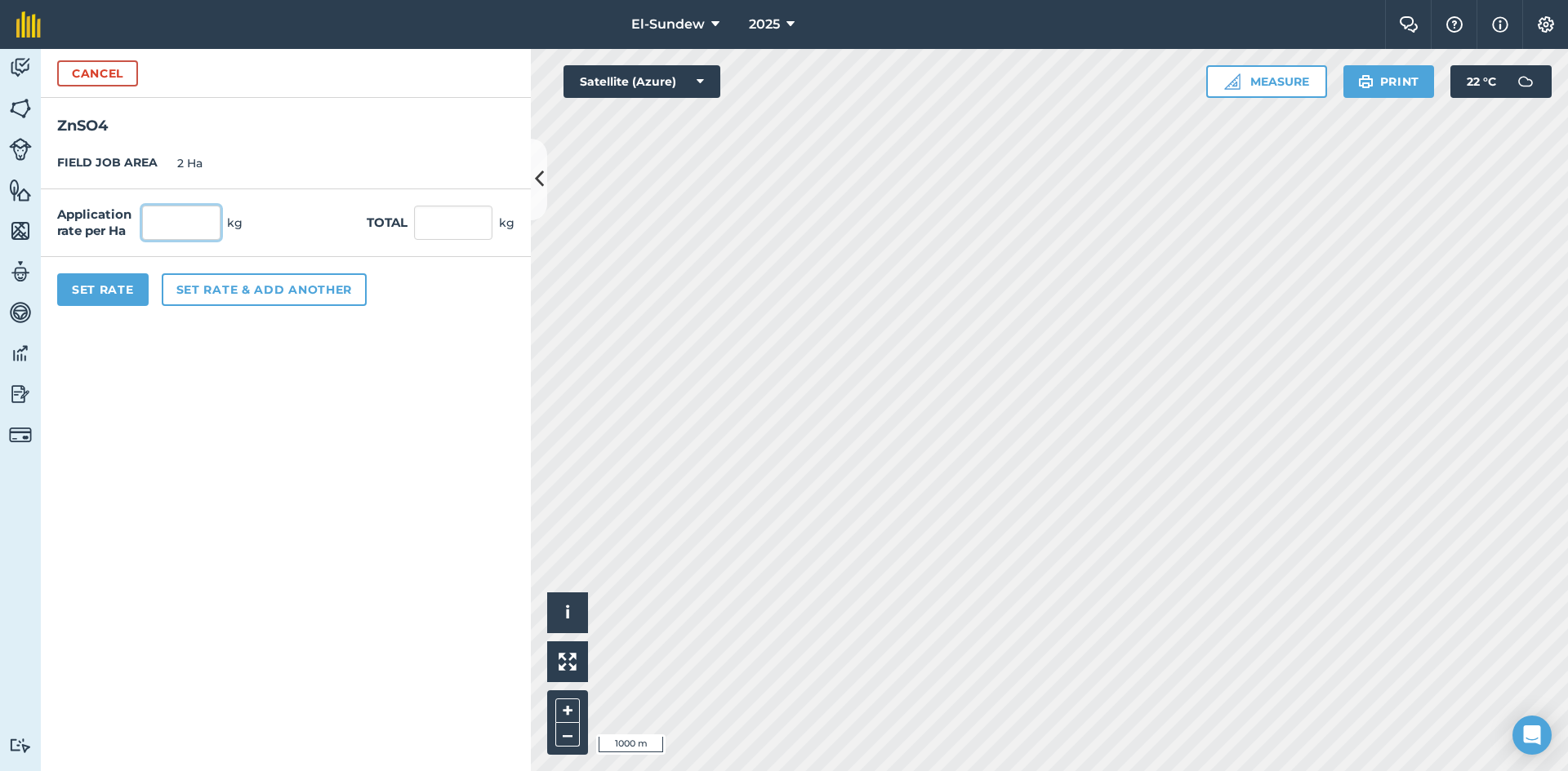
click at [199, 223] on input "text" at bounding box center [182, 222] width 79 height 34
type input "20"
type input "40"
click at [128, 296] on button "Set Rate" at bounding box center [102, 289] width 91 height 32
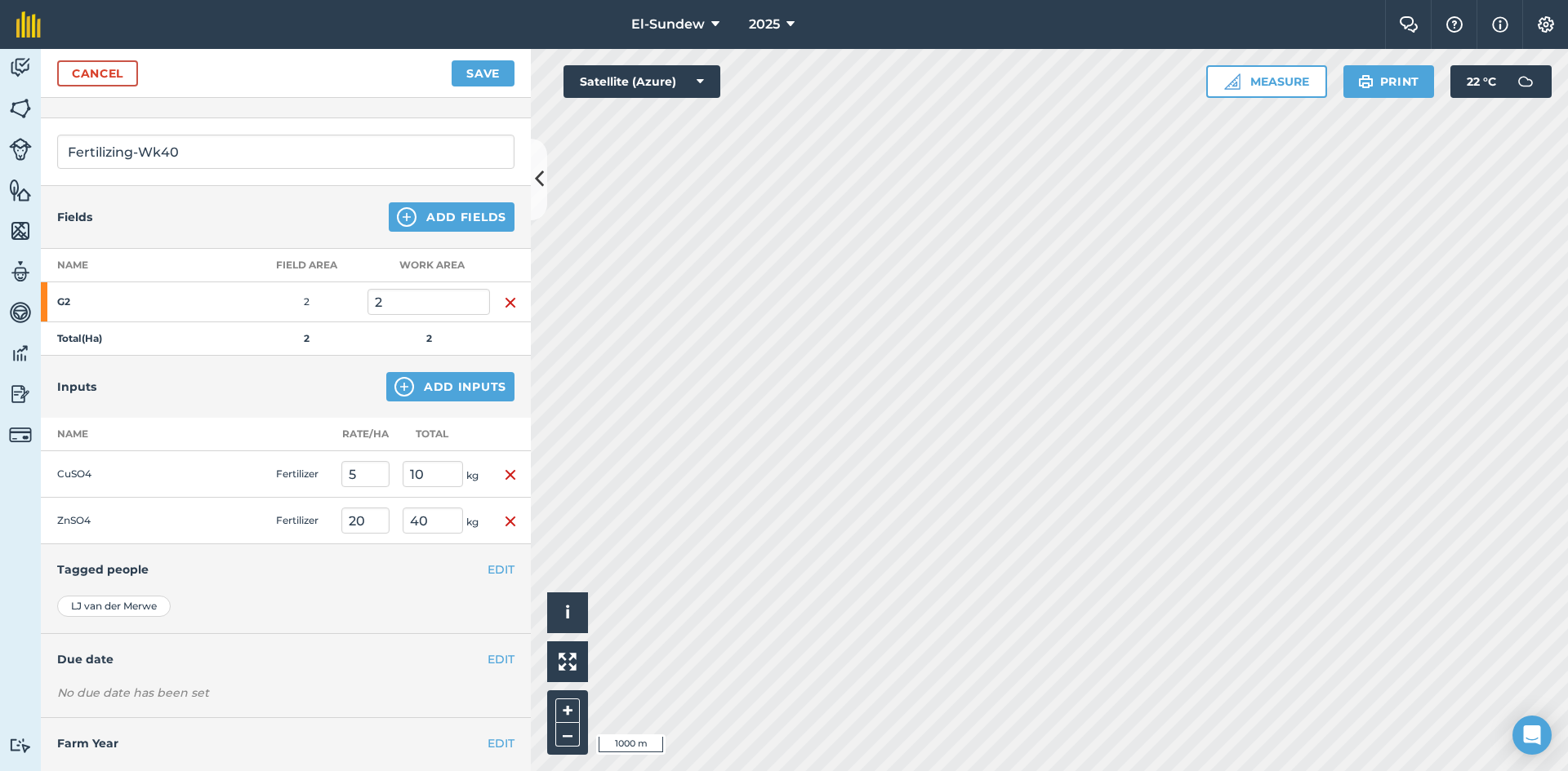
scroll to position [118, 0]
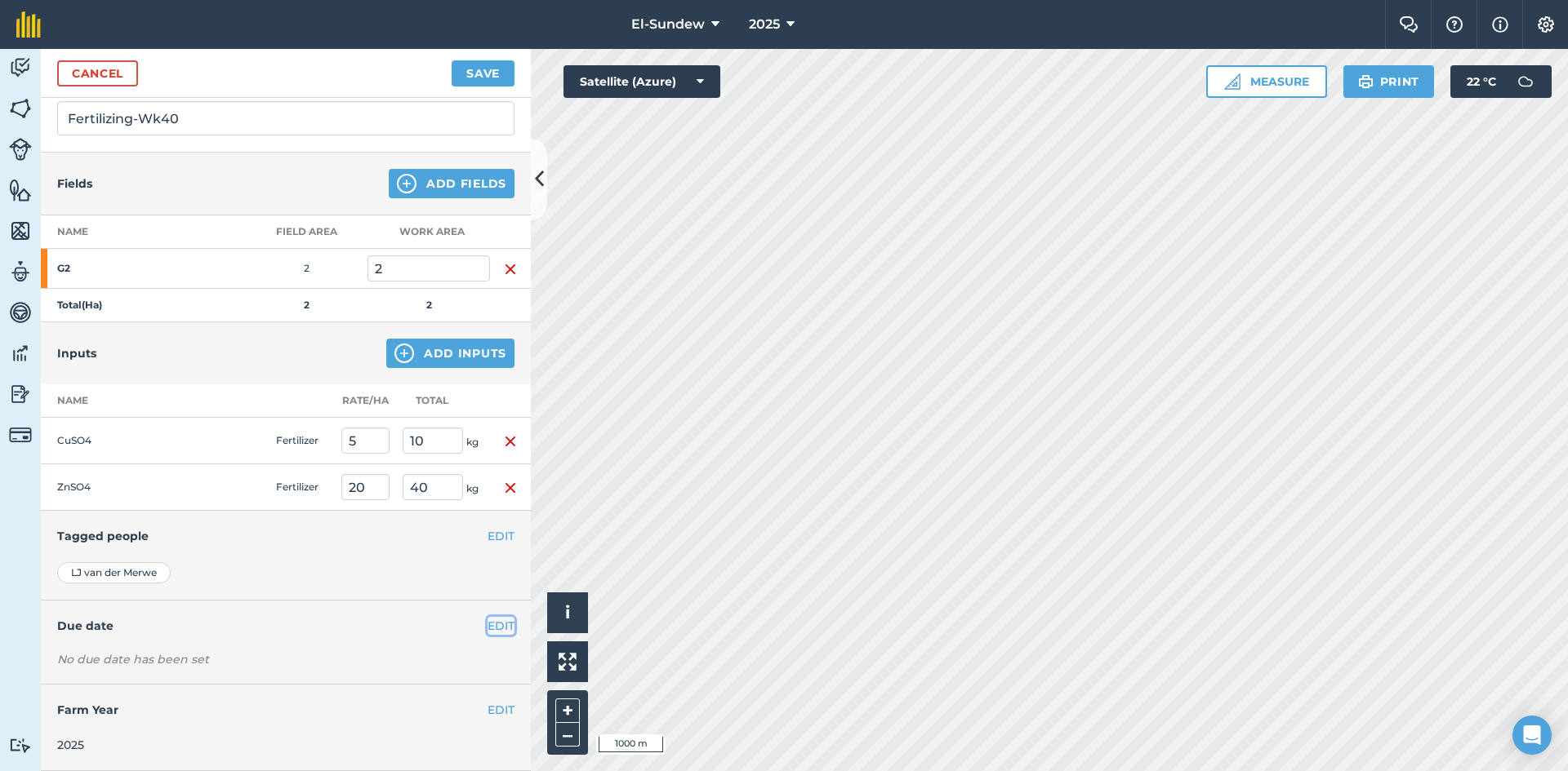
click at [489, 633] on button "EDIT" at bounding box center [500, 626] width 27 height 18
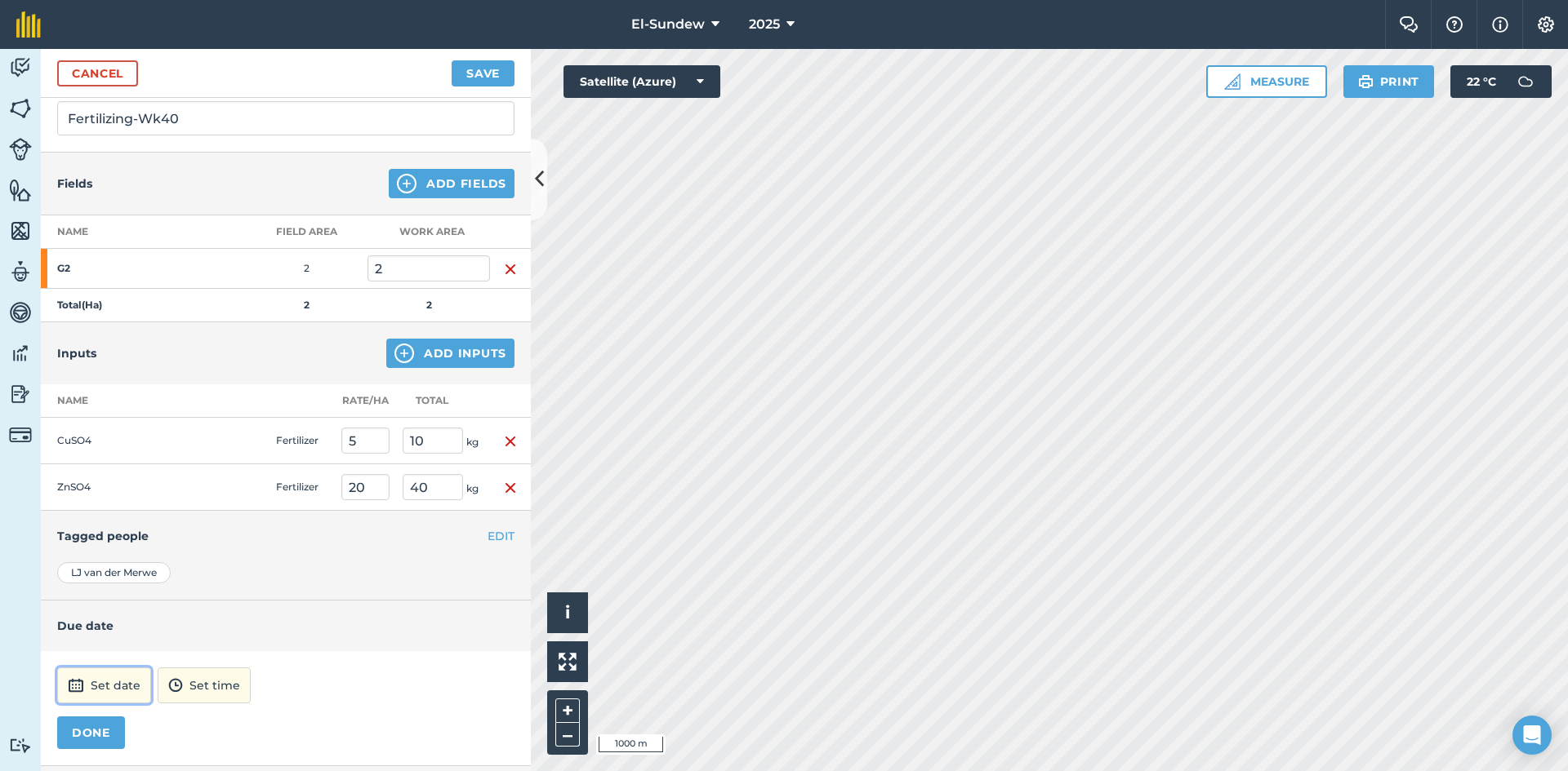
click at [129, 687] on button "Set date" at bounding box center [104, 686] width 94 height 36
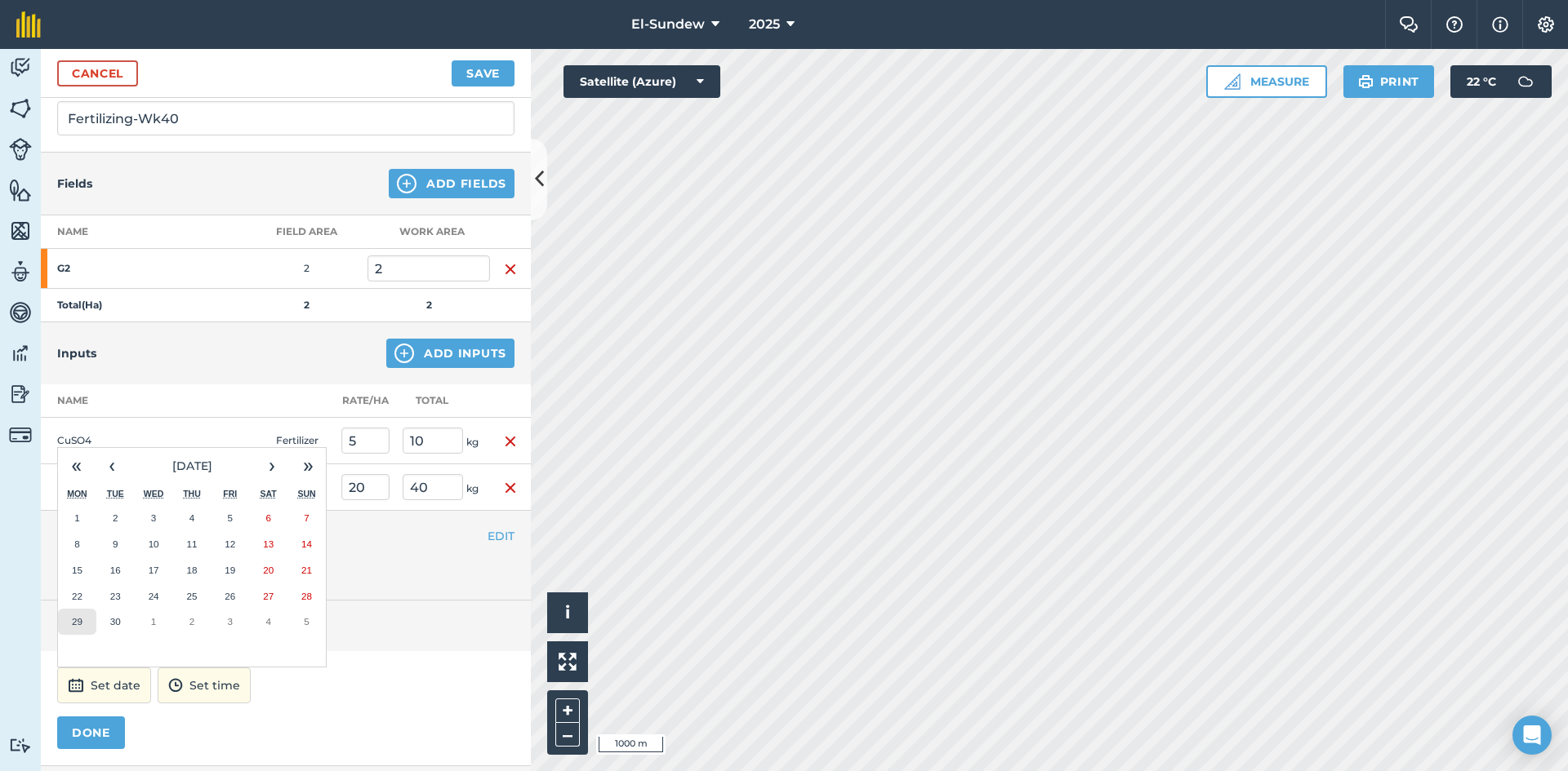
click at [76, 629] on button "29" at bounding box center [77, 622] width 38 height 27
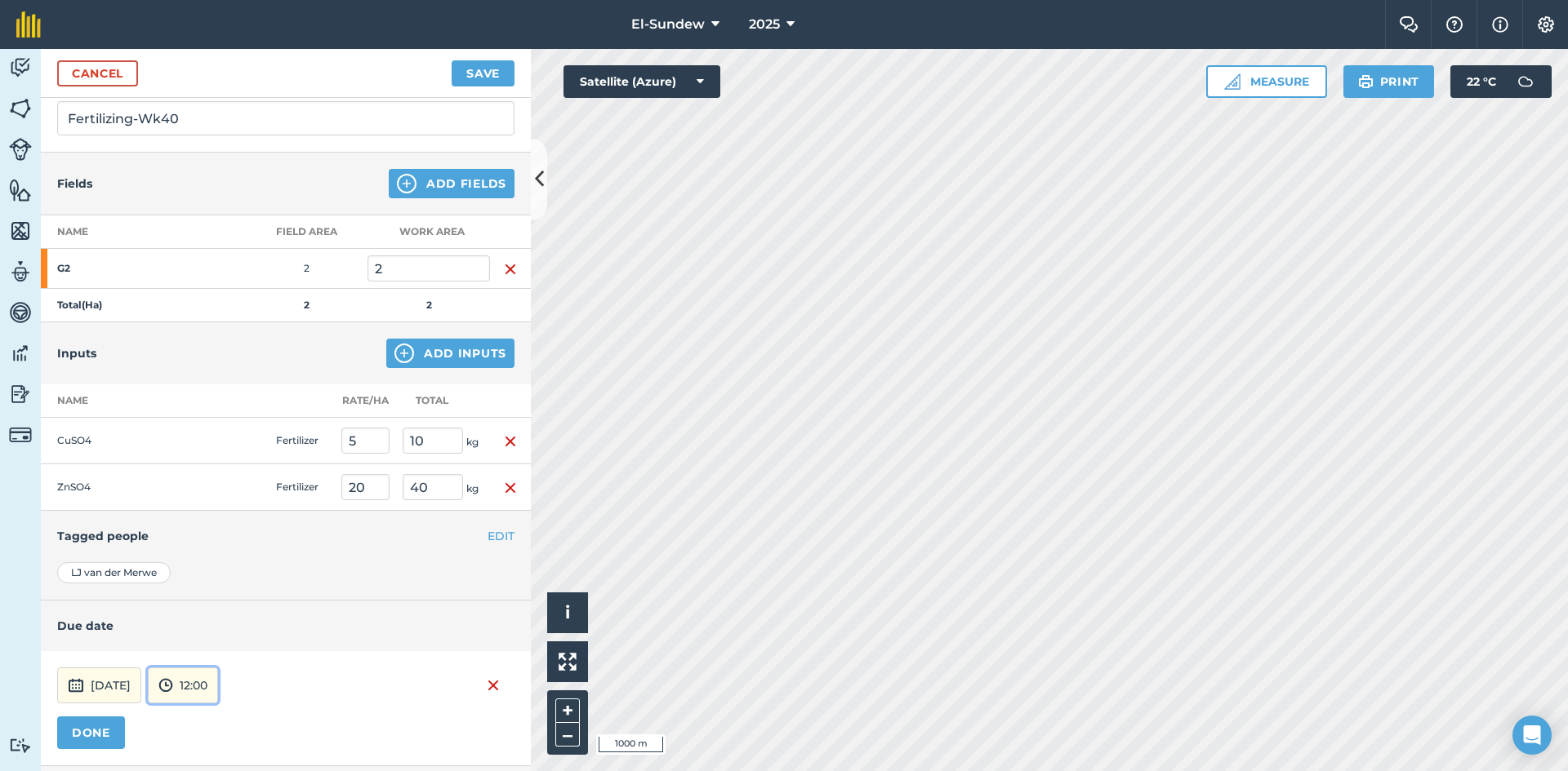
click at [218, 688] on button "12:00" at bounding box center [182, 686] width 70 height 36
click at [225, 602] on button "07:00" at bounding box center [187, 600] width 77 height 27
click at [109, 733] on button "DONE" at bounding box center [90, 733] width 68 height 32
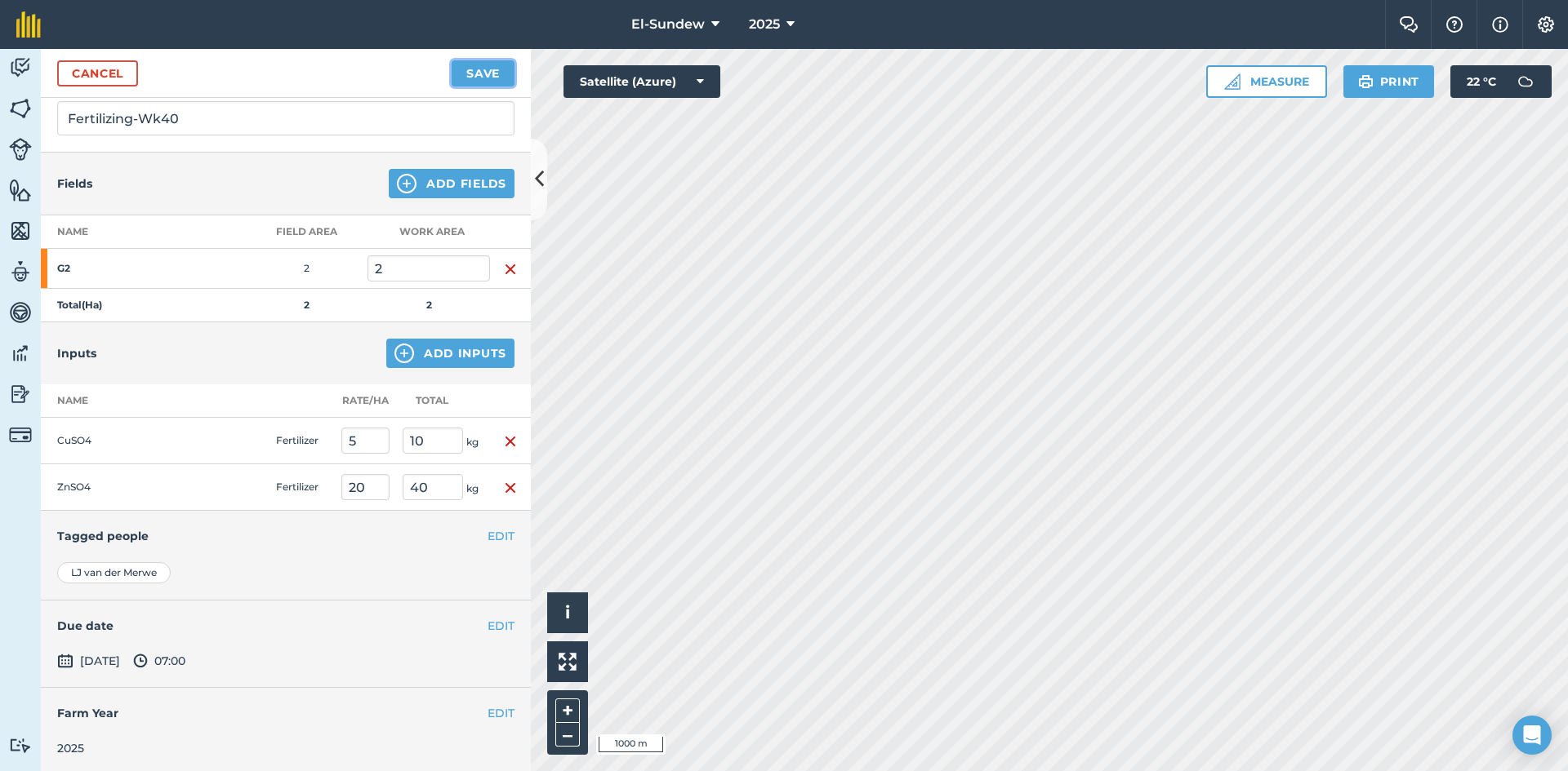
click at [478, 74] on button "Save" at bounding box center [483, 74] width 63 height 27
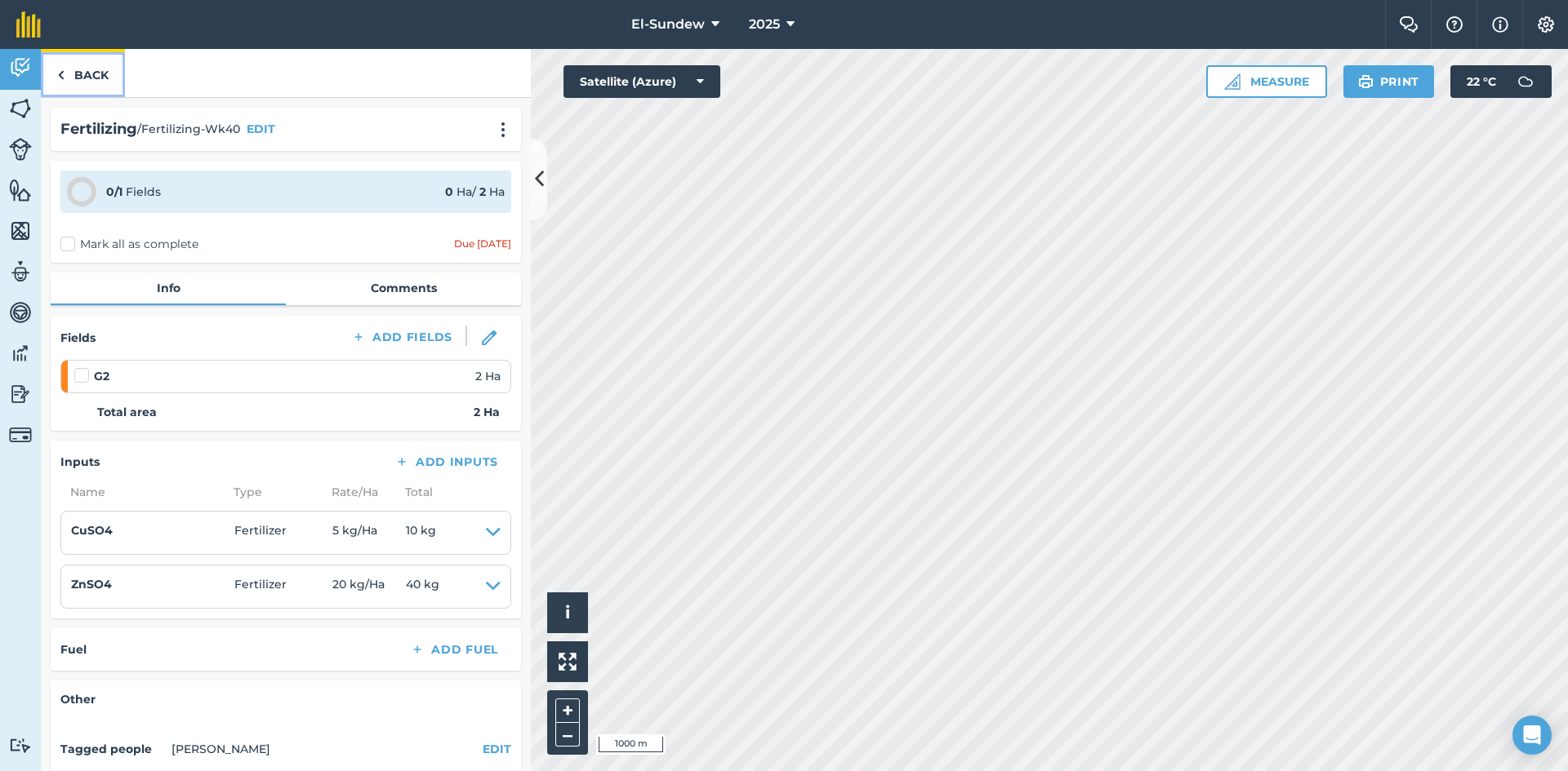
click at [97, 75] on link "Back" at bounding box center [84, 73] width 84 height 48
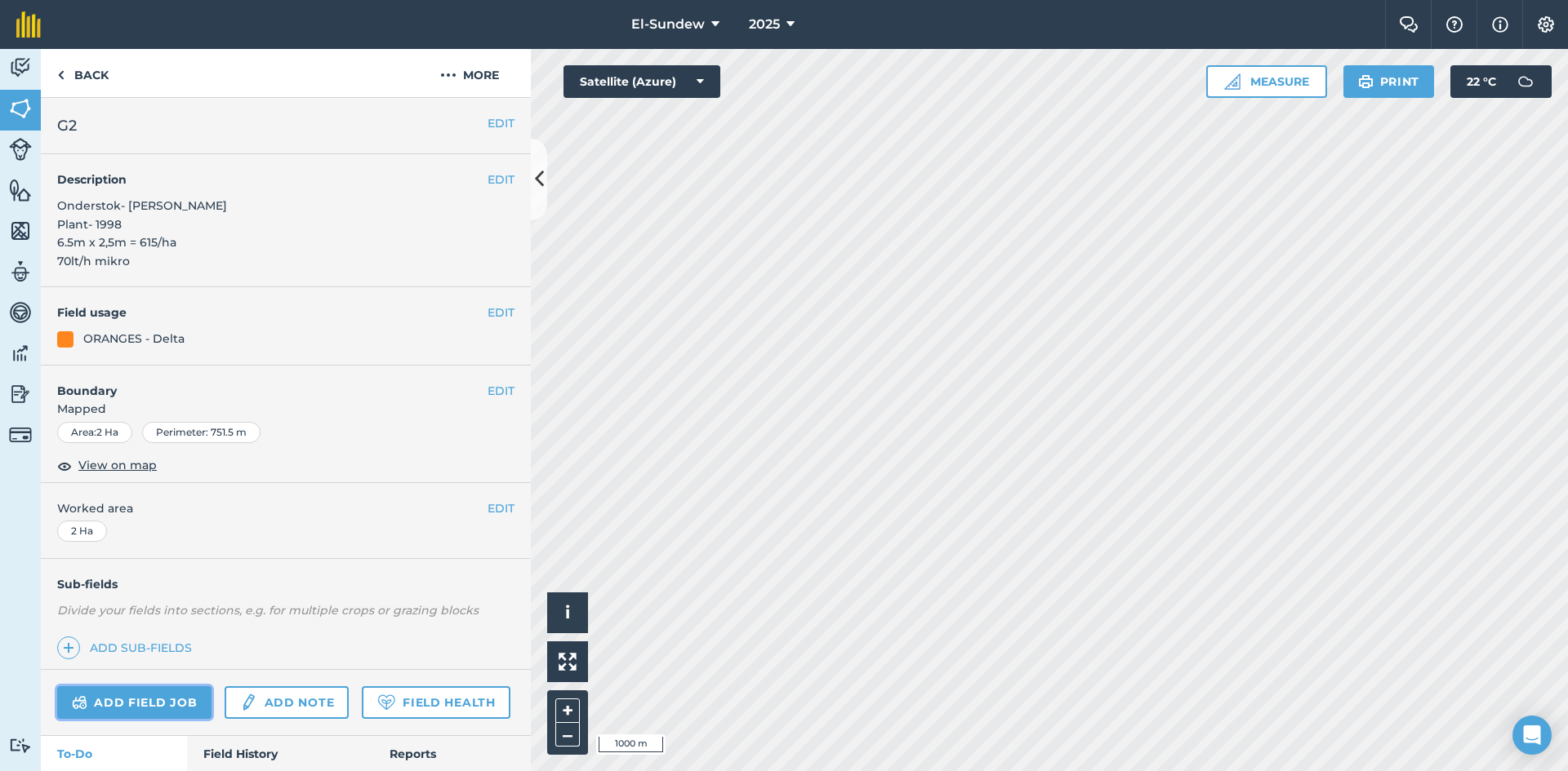
click at [154, 704] on link "Add field job" at bounding box center [134, 702] width 154 height 32
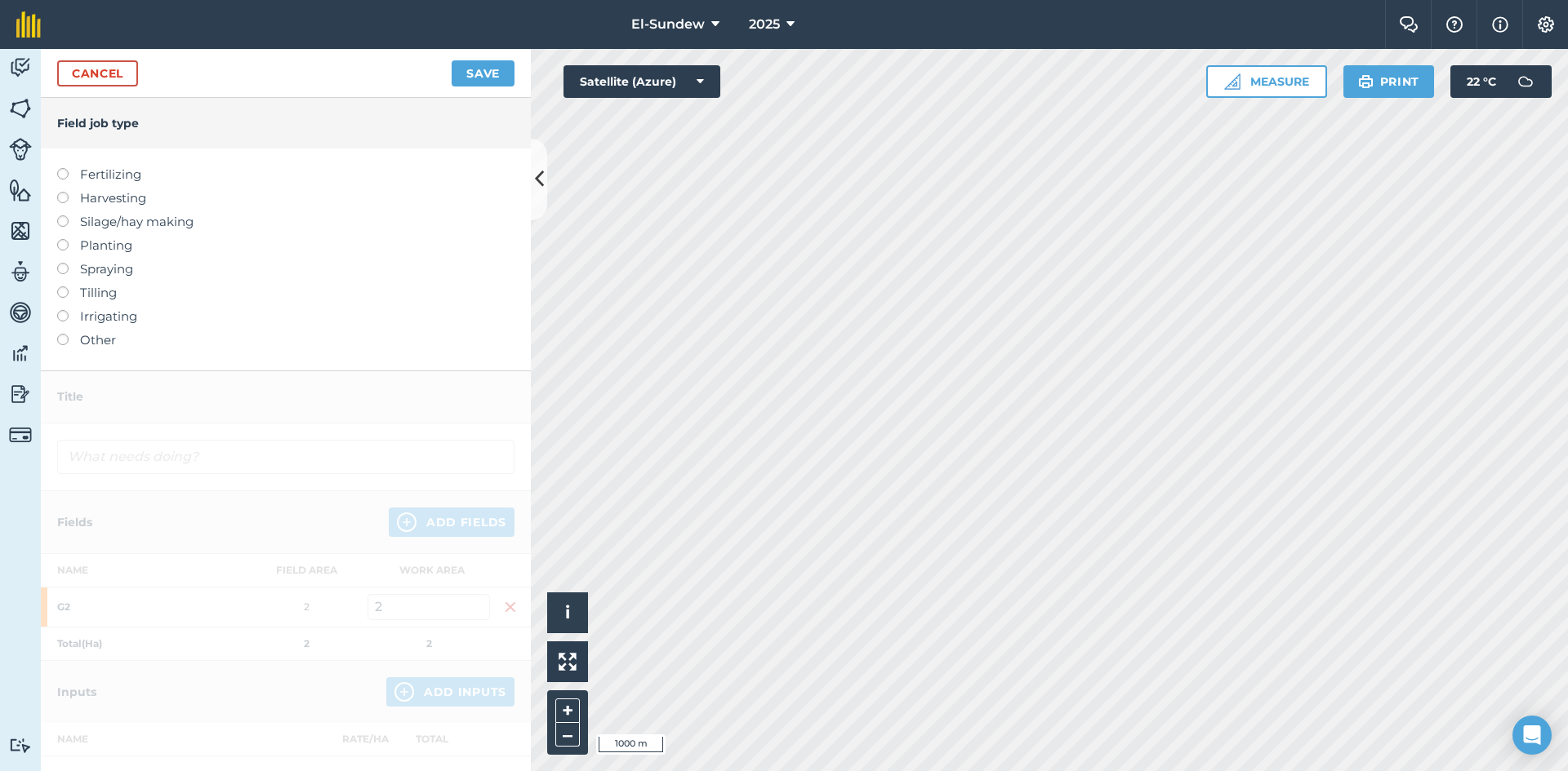
click at [122, 174] on label "Fertilizing" at bounding box center [285, 175] width 457 height 20
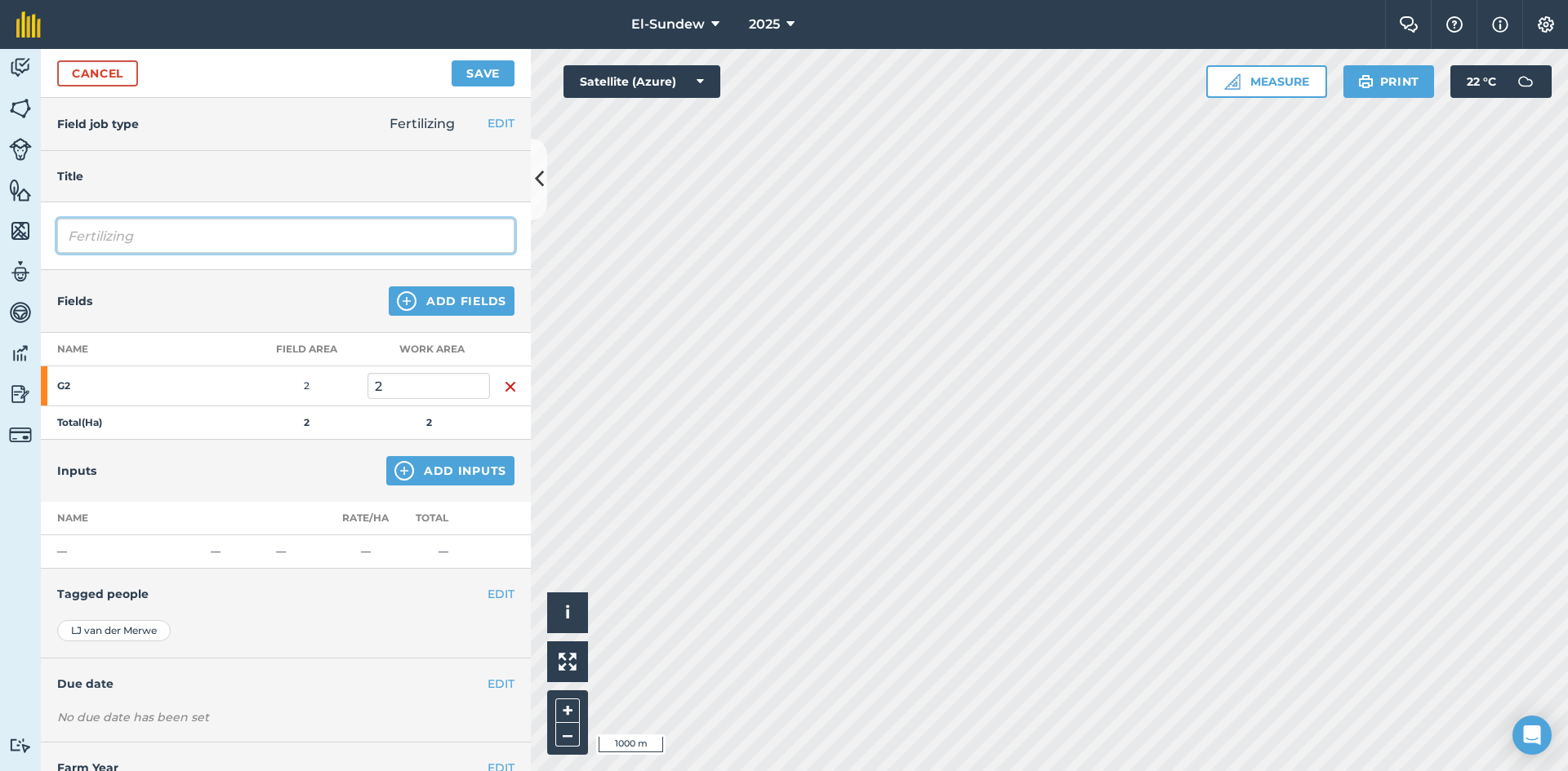
click at [268, 246] on input "Fertilizing" at bounding box center [285, 236] width 457 height 34
type input "Fertilizing-Wk40"
click at [414, 474] on button "Add Inputs" at bounding box center [450, 471] width 128 height 29
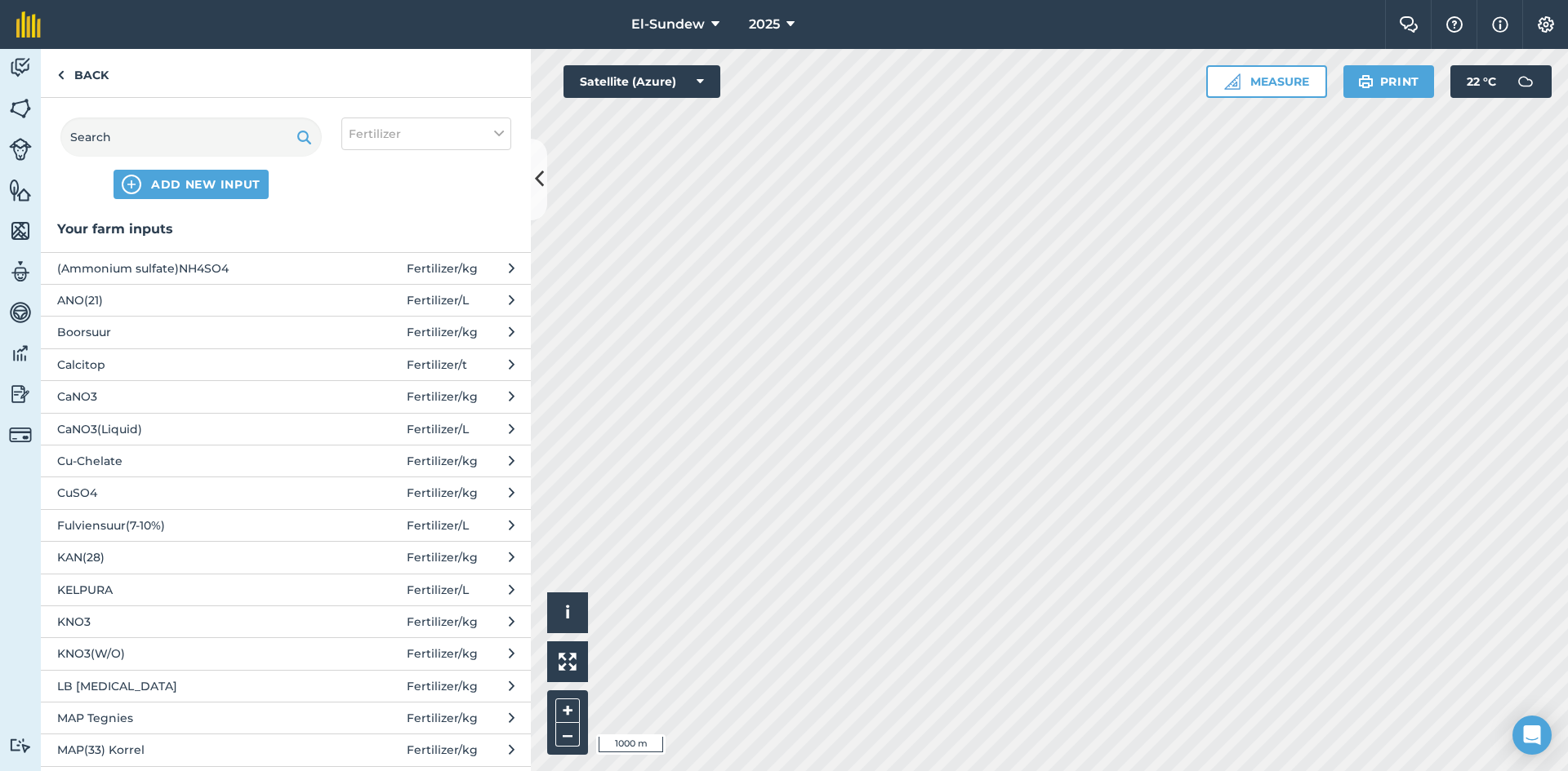
click at [283, 263] on span "(Ammonium sulfate)NH4SO4" at bounding box center [191, 268] width 267 height 18
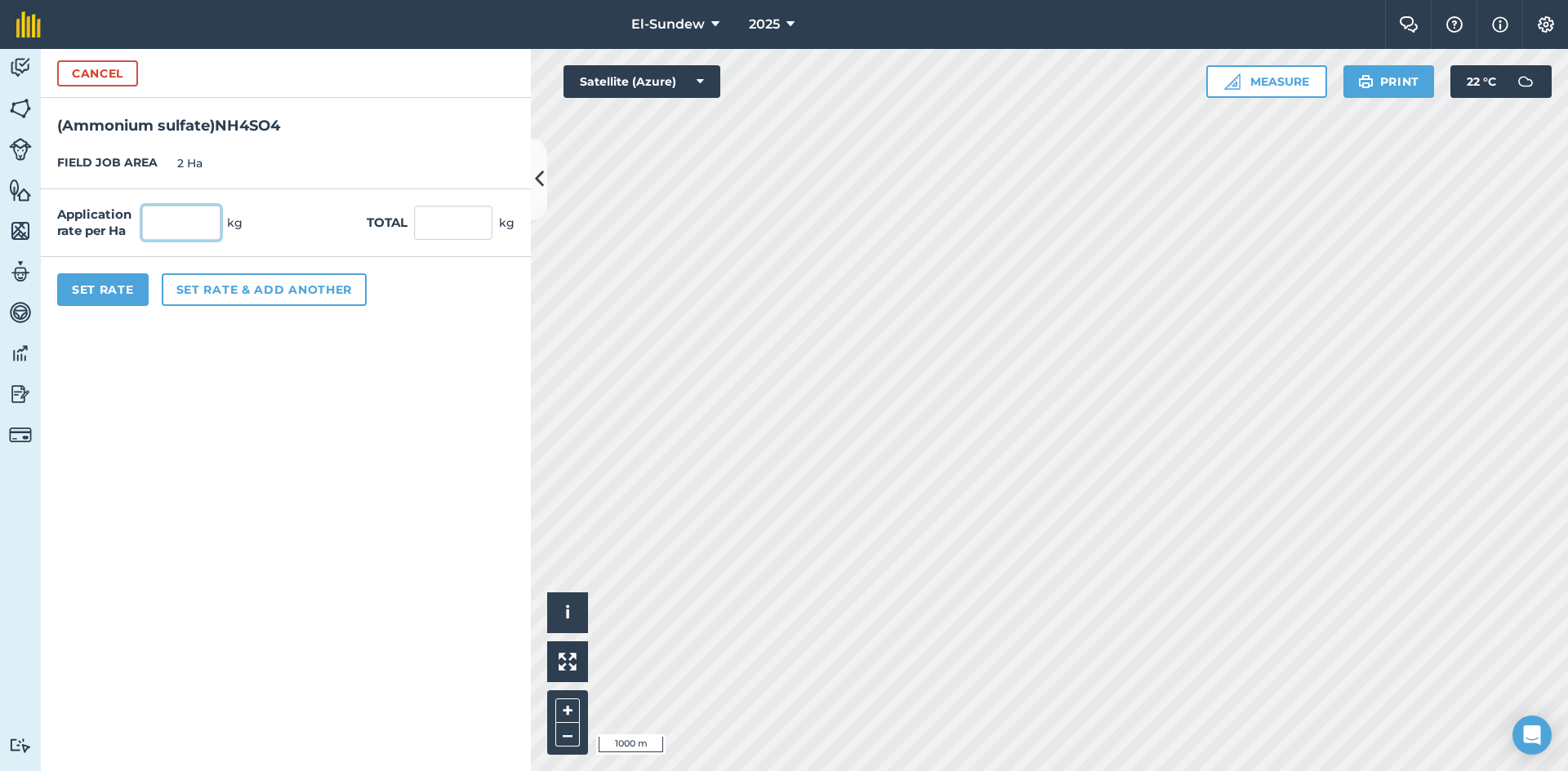
click at [210, 215] on input "text" at bounding box center [182, 222] width 79 height 34
type input "60"
type input "120"
click at [124, 281] on button "Set Rate" at bounding box center [102, 289] width 91 height 32
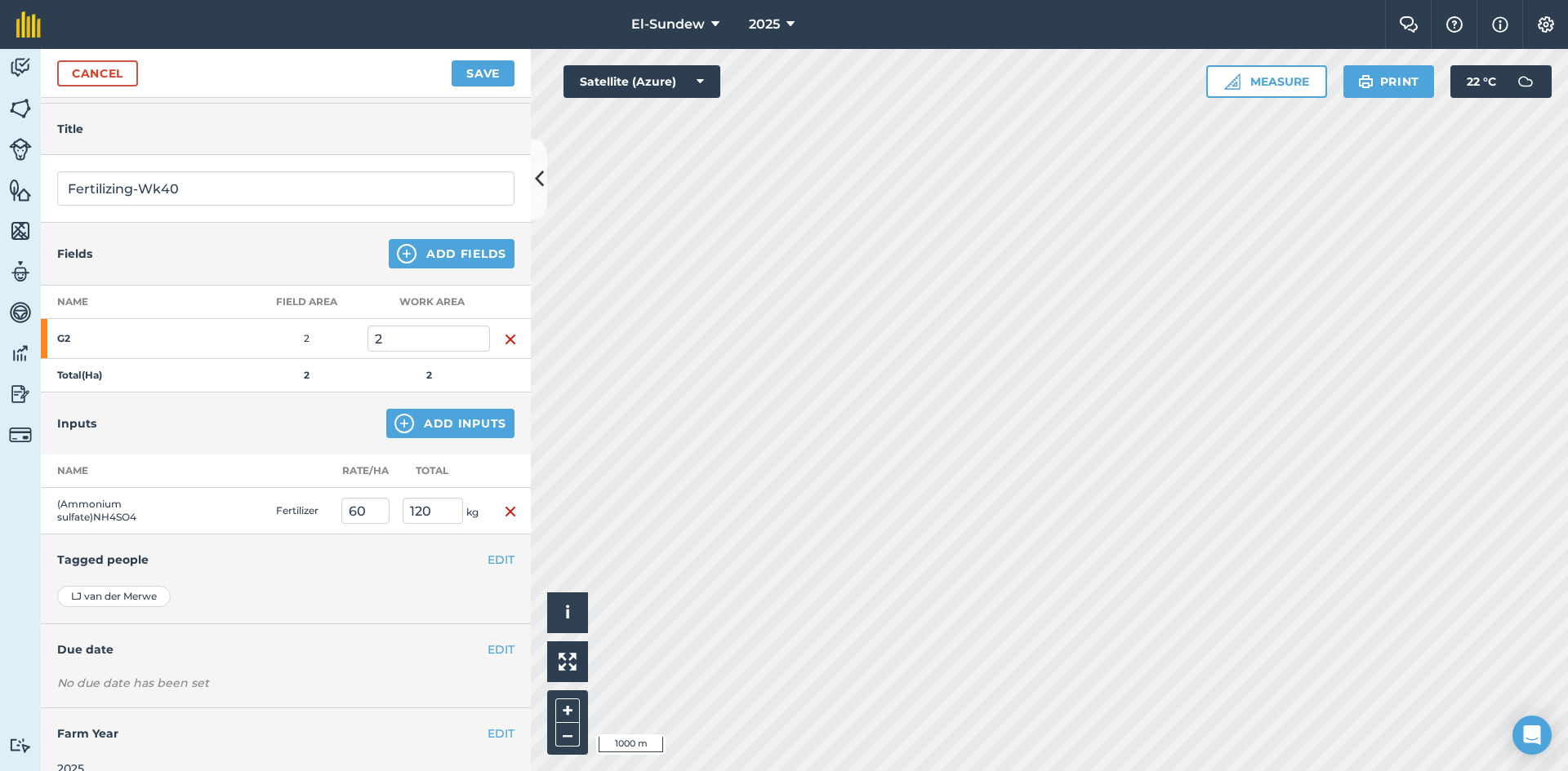
scroll to position [71, 0]
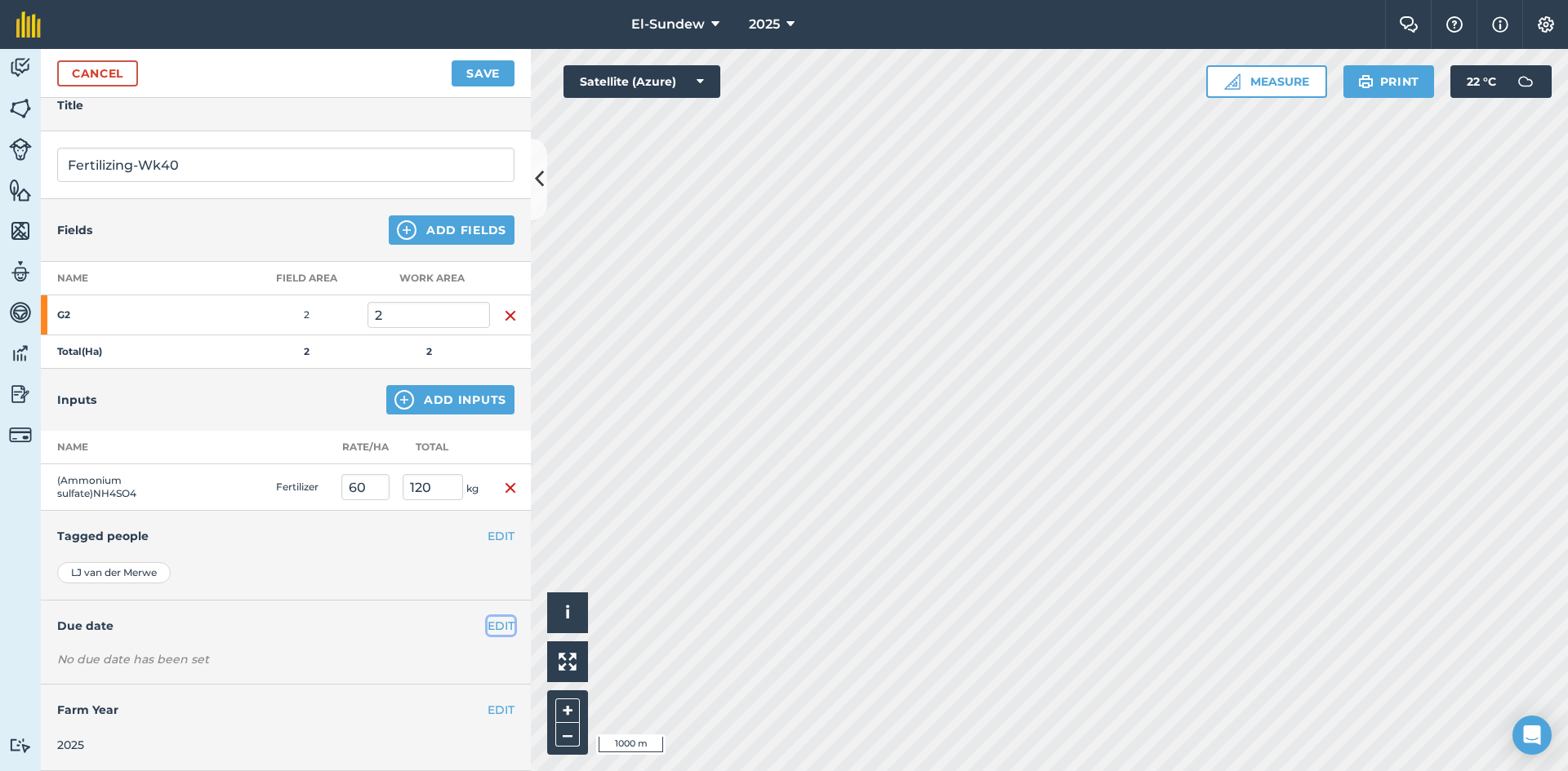
click at [496, 627] on button "EDIT" at bounding box center [500, 626] width 27 height 18
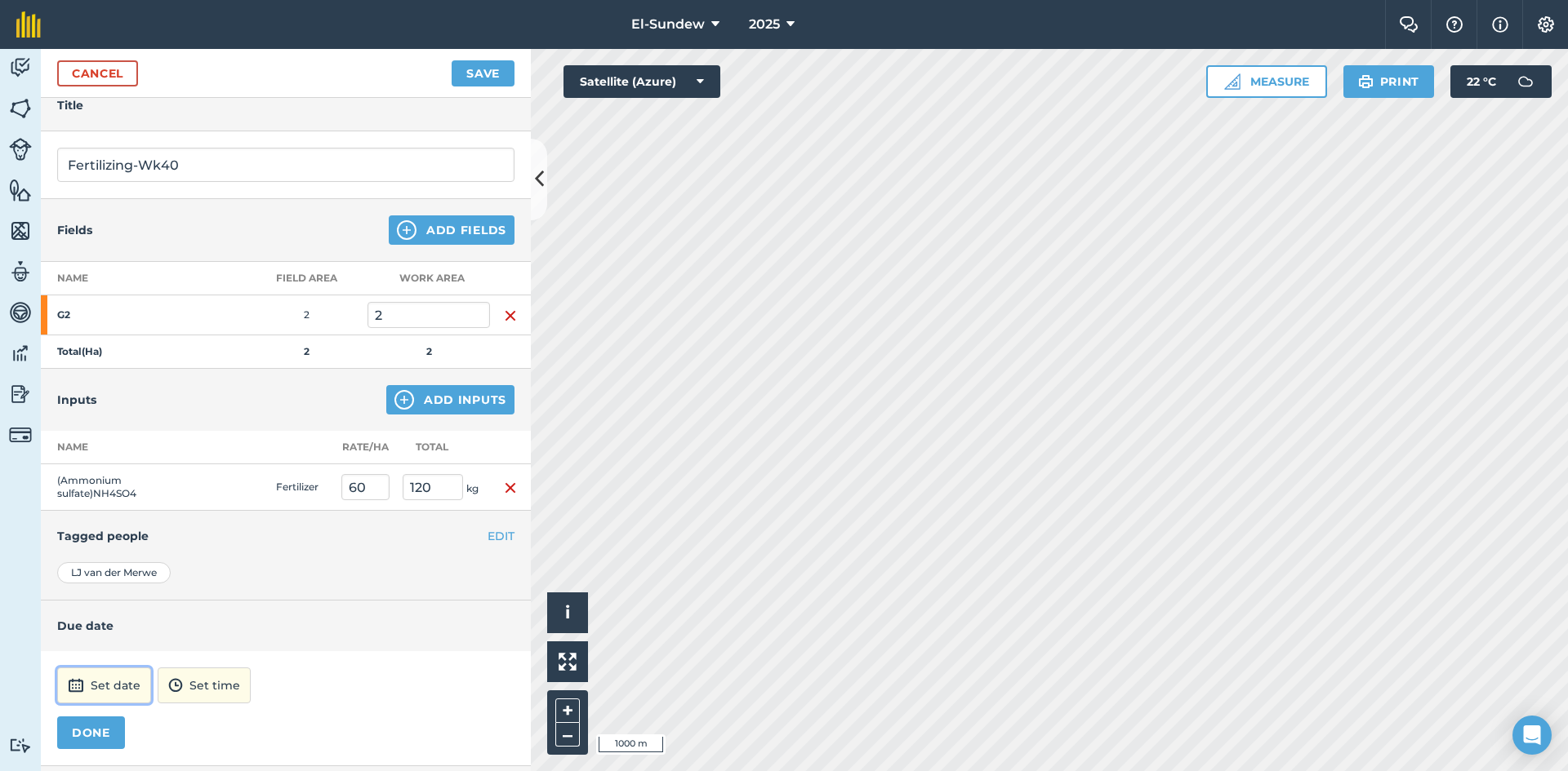
click at [90, 693] on button "Set date" at bounding box center [104, 686] width 94 height 36
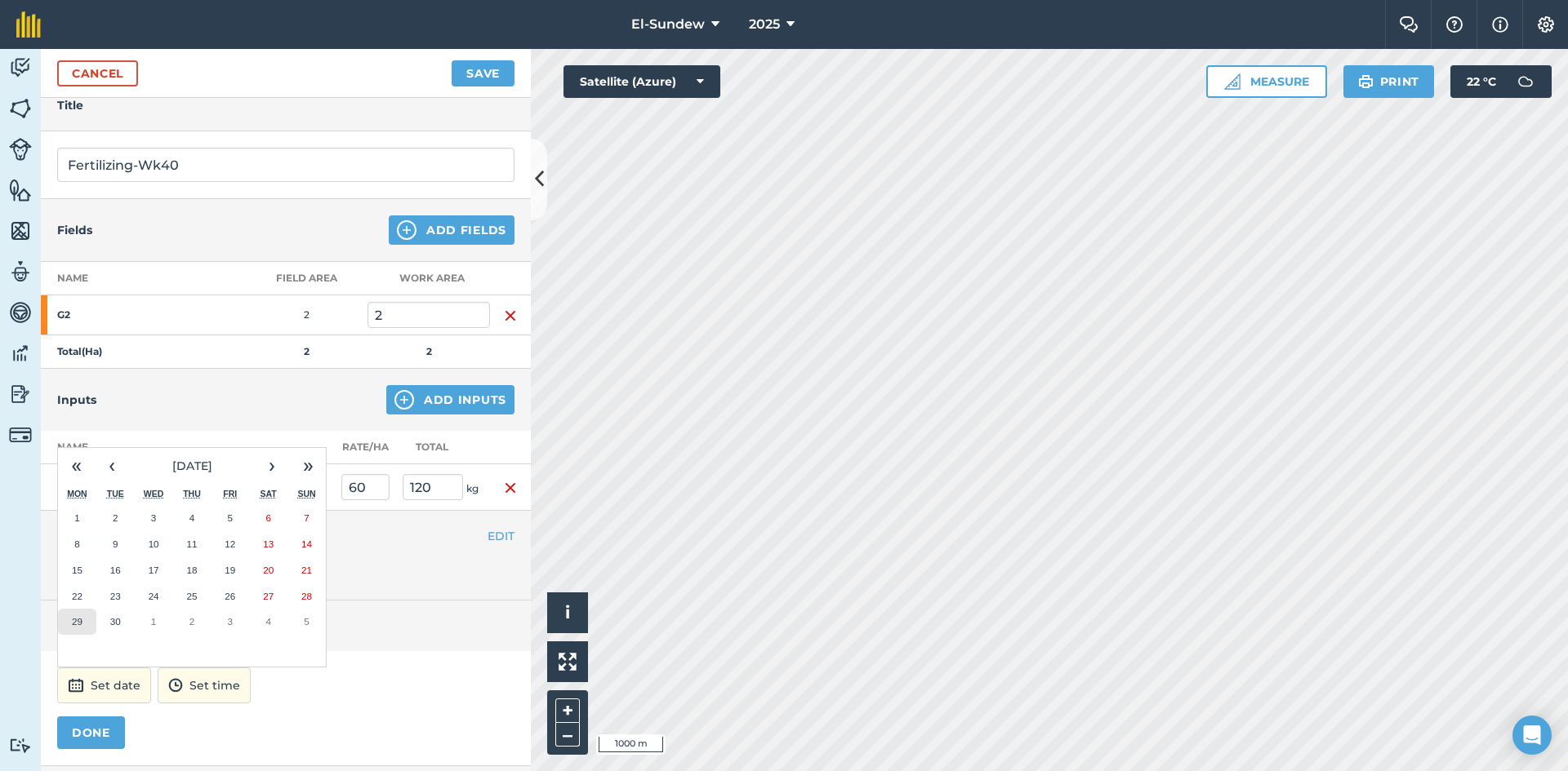
click at [88, 619] on button "29" at bounding box center [77, 622] width 38 height 27
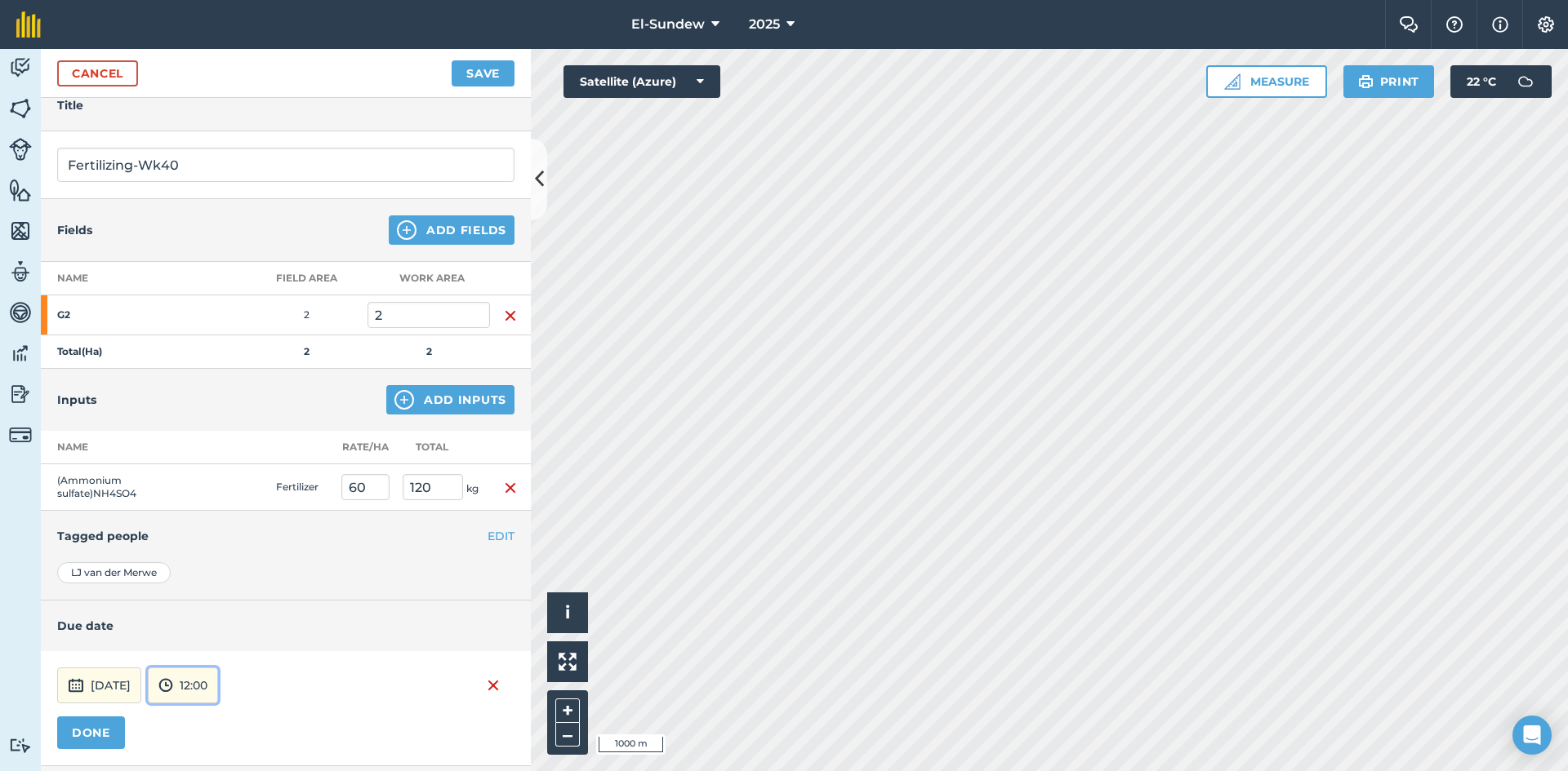
click at [218, 681] on button "12:00" at bounding box center [182, 686] width 70 height 36
click at [223, 600] on button "07:00" at bounding box center [187, 600] width 77 height 27
click at [96, 736] on button "DONE" at bounding box center [90, 733] width 68 height 32
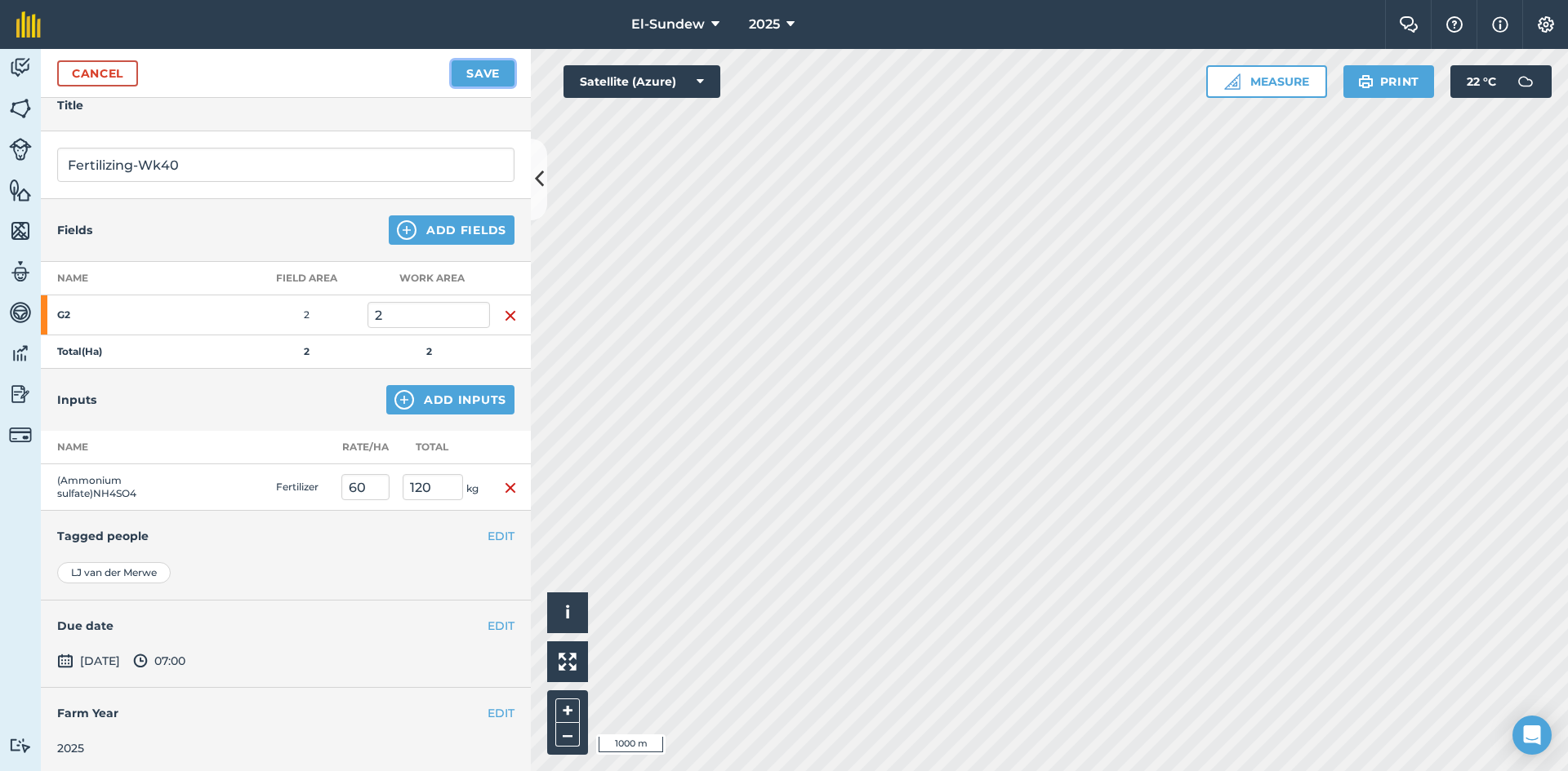
click at [475, 67] on button "Save" at bounding box center [483, 74] width 63 height 27
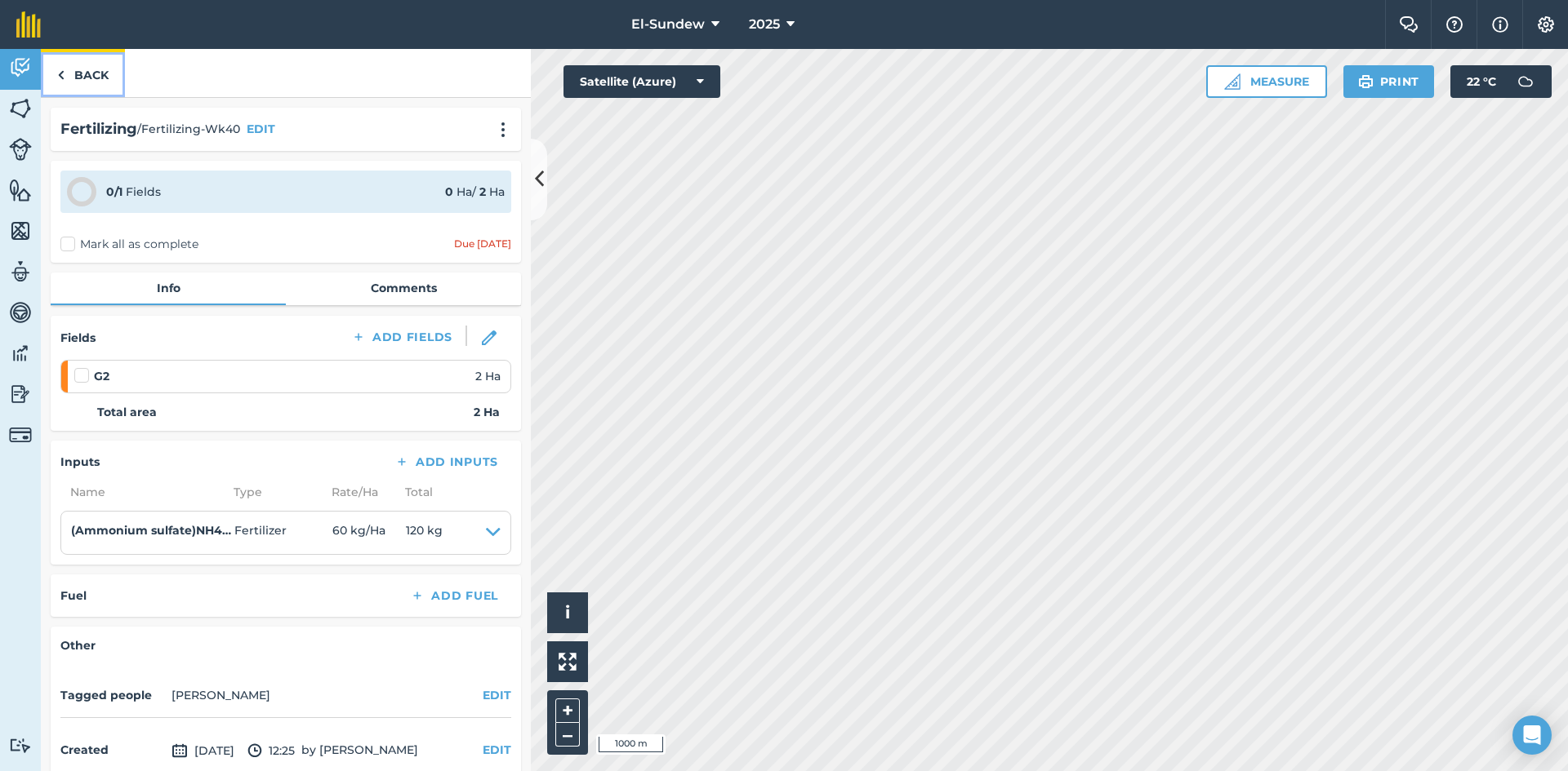
click at [95, 77] on link "Back" at bounding box center [84, 73] width 84 height 48
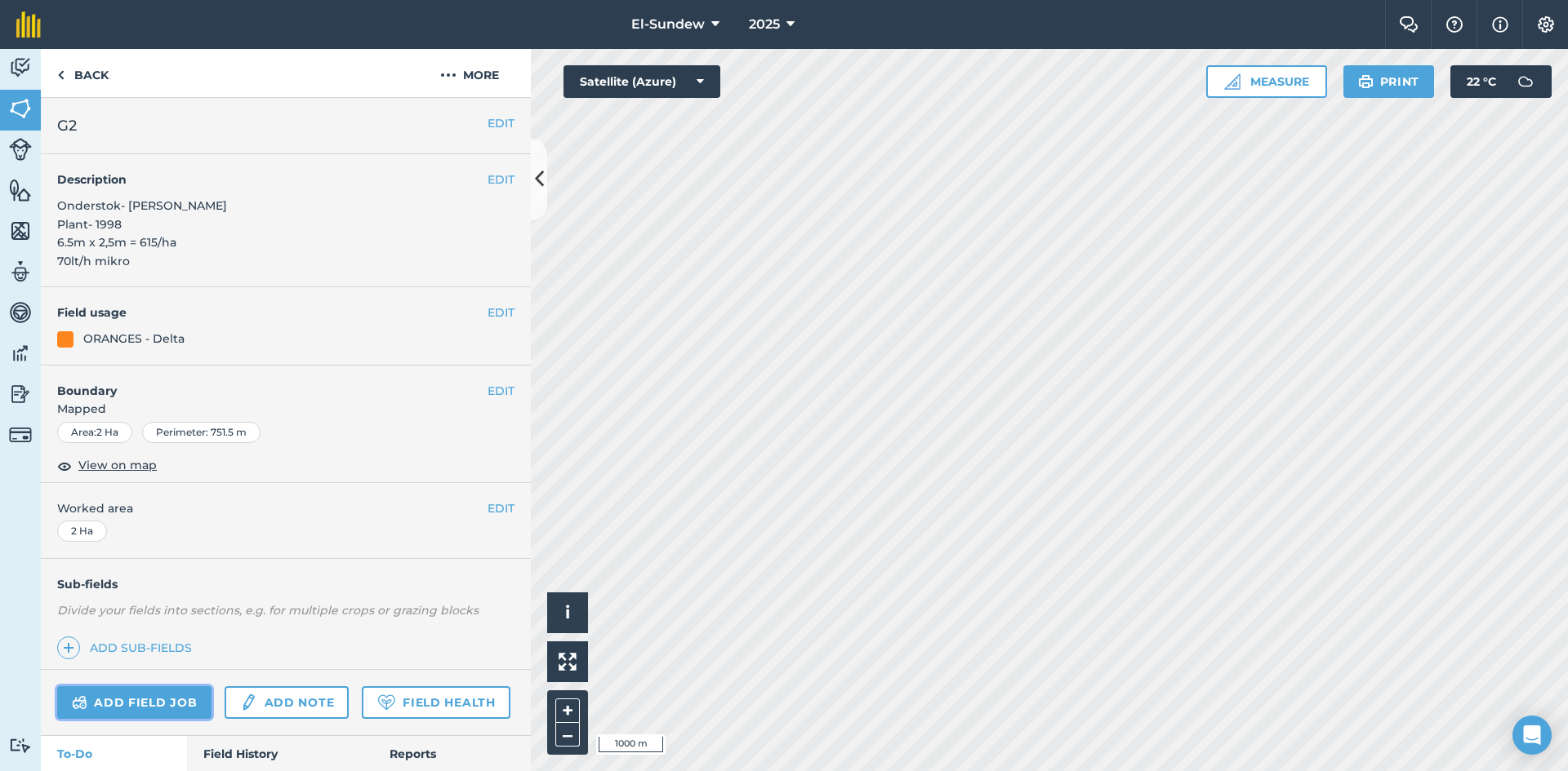
click at [164, 692] on link "Add field job" at bounding box center [134, 702] width 154 height 32
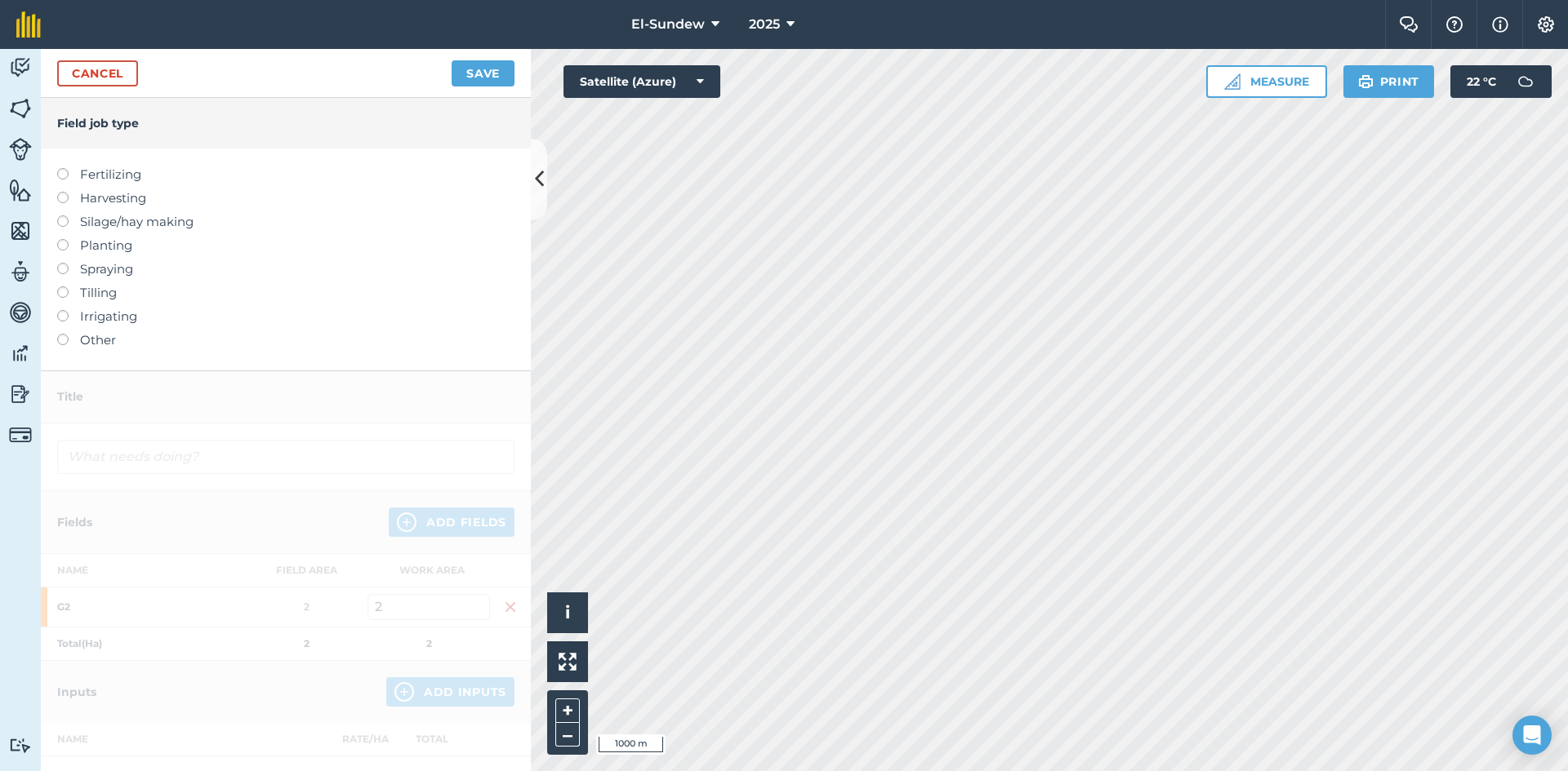
click at [110, 177] on label "Fertilizing" at bounding box center [285, 175] width 457 height 20
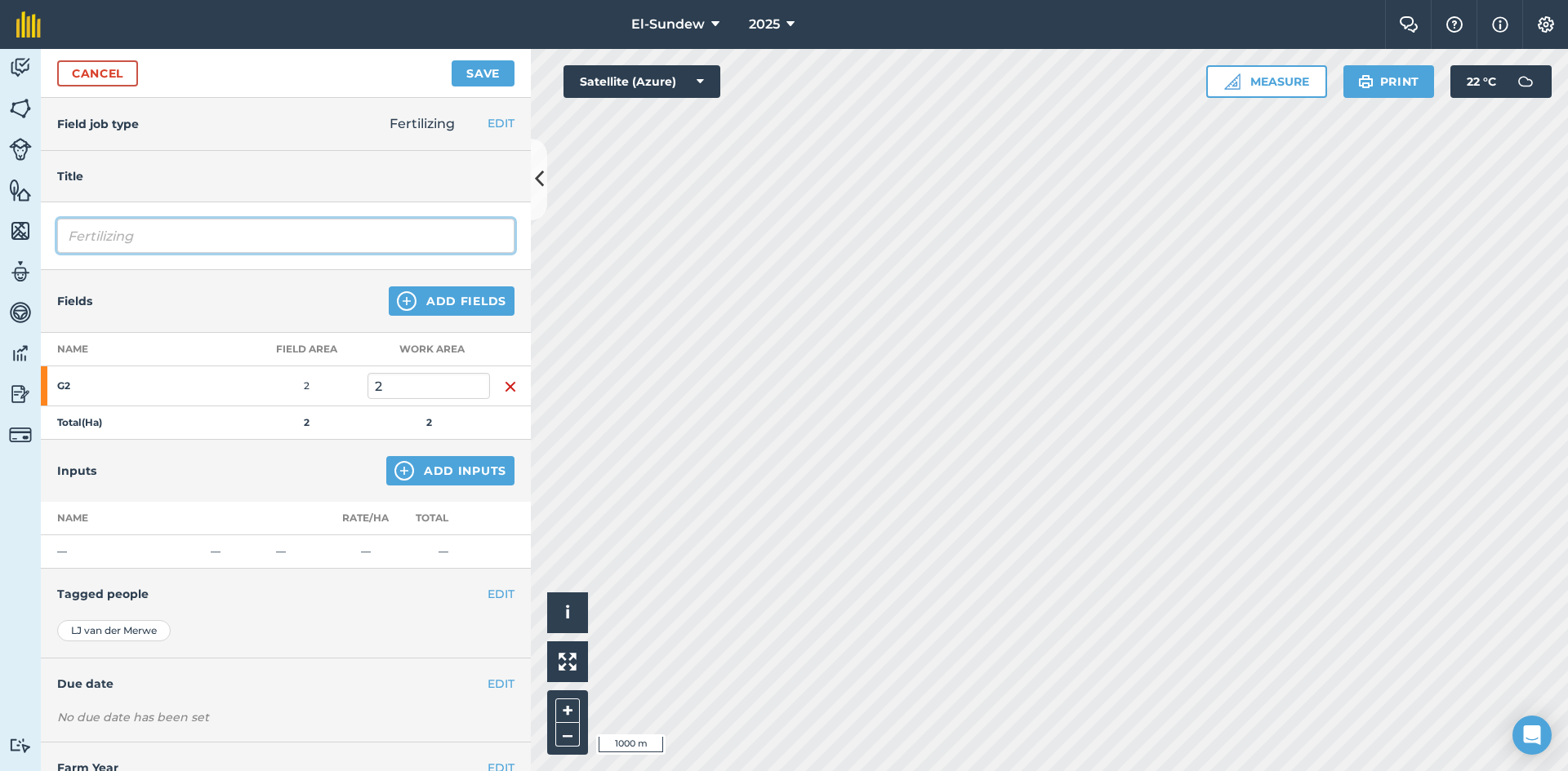
click at [200, 230] on input "Fertilizing" at bounding box center [285, 236] width 457 height 34
type input "Fertilizing-Wk41"
click at [396, 468] on img at bounding box center [404, 471] width 20 height 20
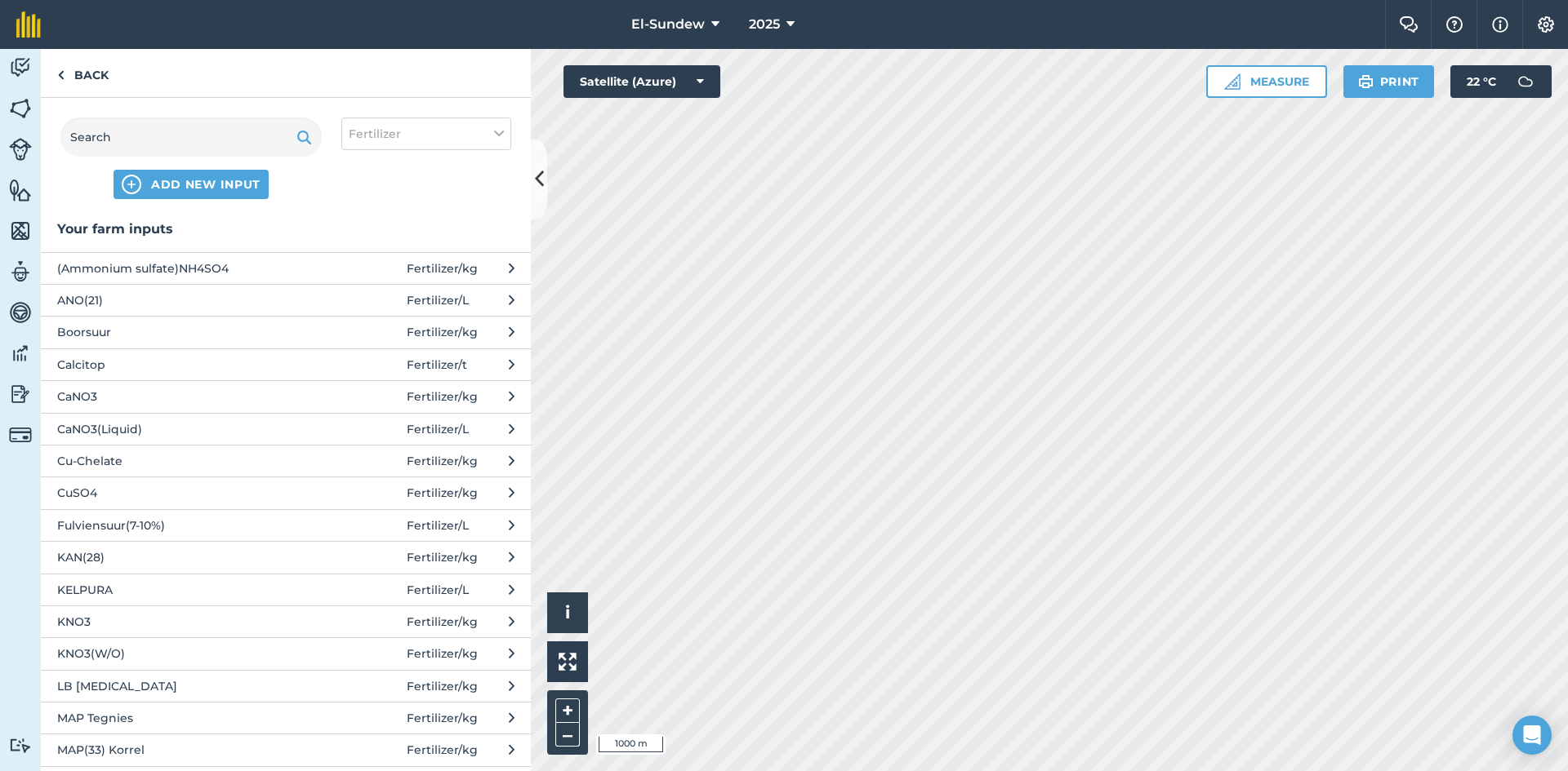
click at [212, 526] on span "Fulviensuur(7-10%)" at bounding box center [191, 525] width 267 height 18
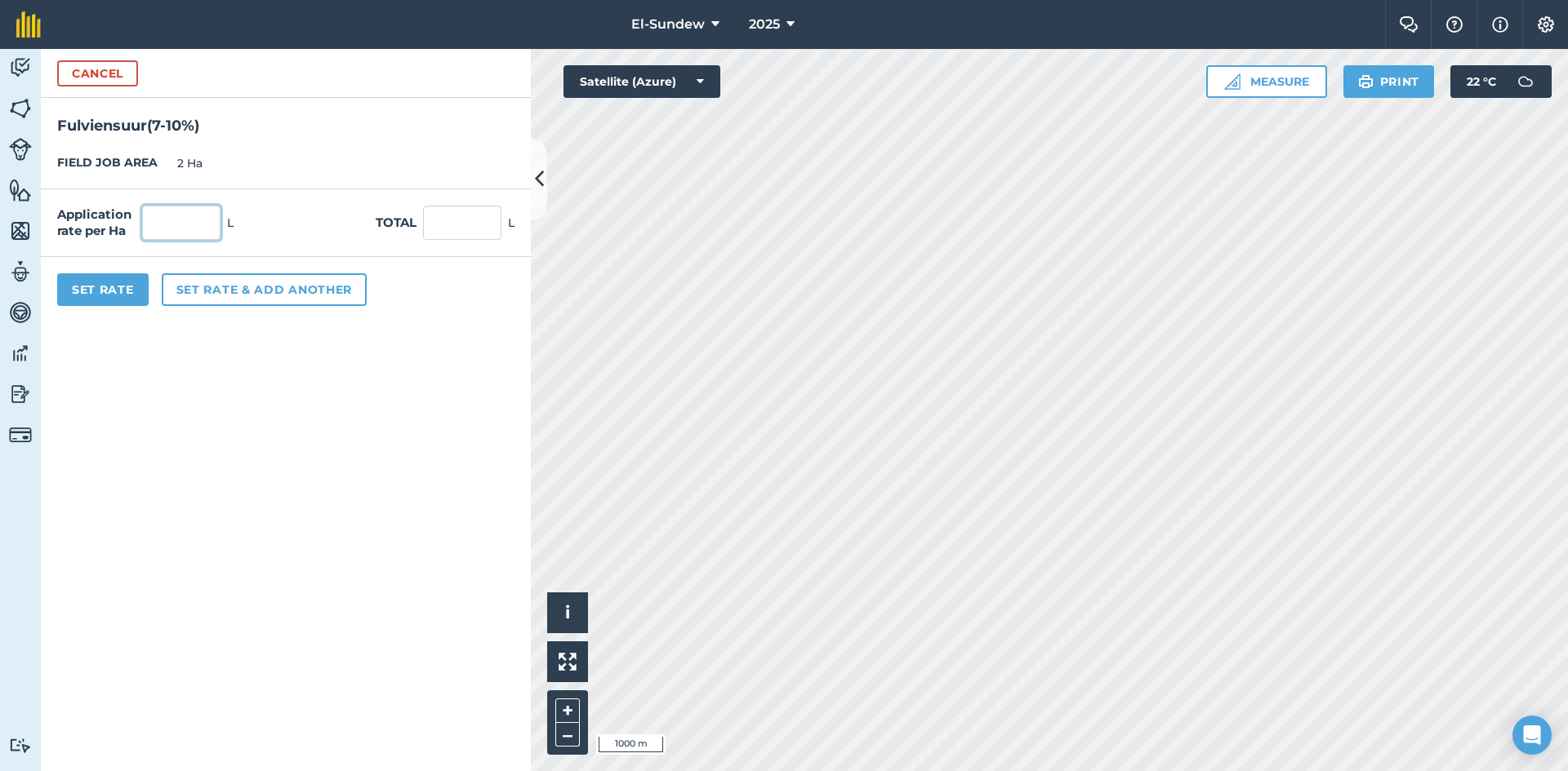
click at [205, 220] on input "text" at bounding box center [182, 222] width 79 height 34
type input "3"
type input "6"
click at [121, 297] on button "Set Rate" at bounding box center [102, 289] width 91 height 32
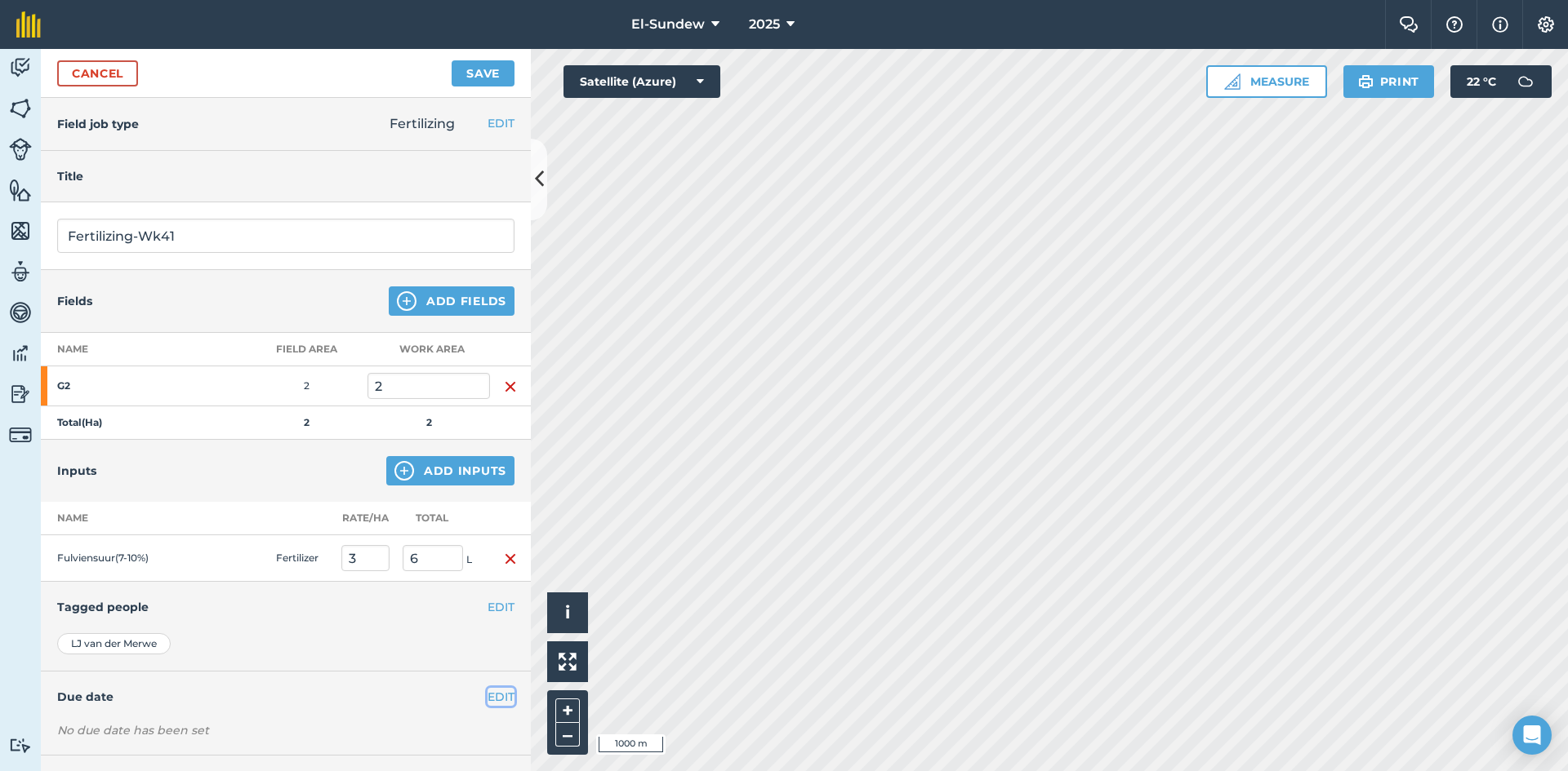
click at [487, 694] on button "EDIT" at bounding box center [500, 697] width 27 height 18
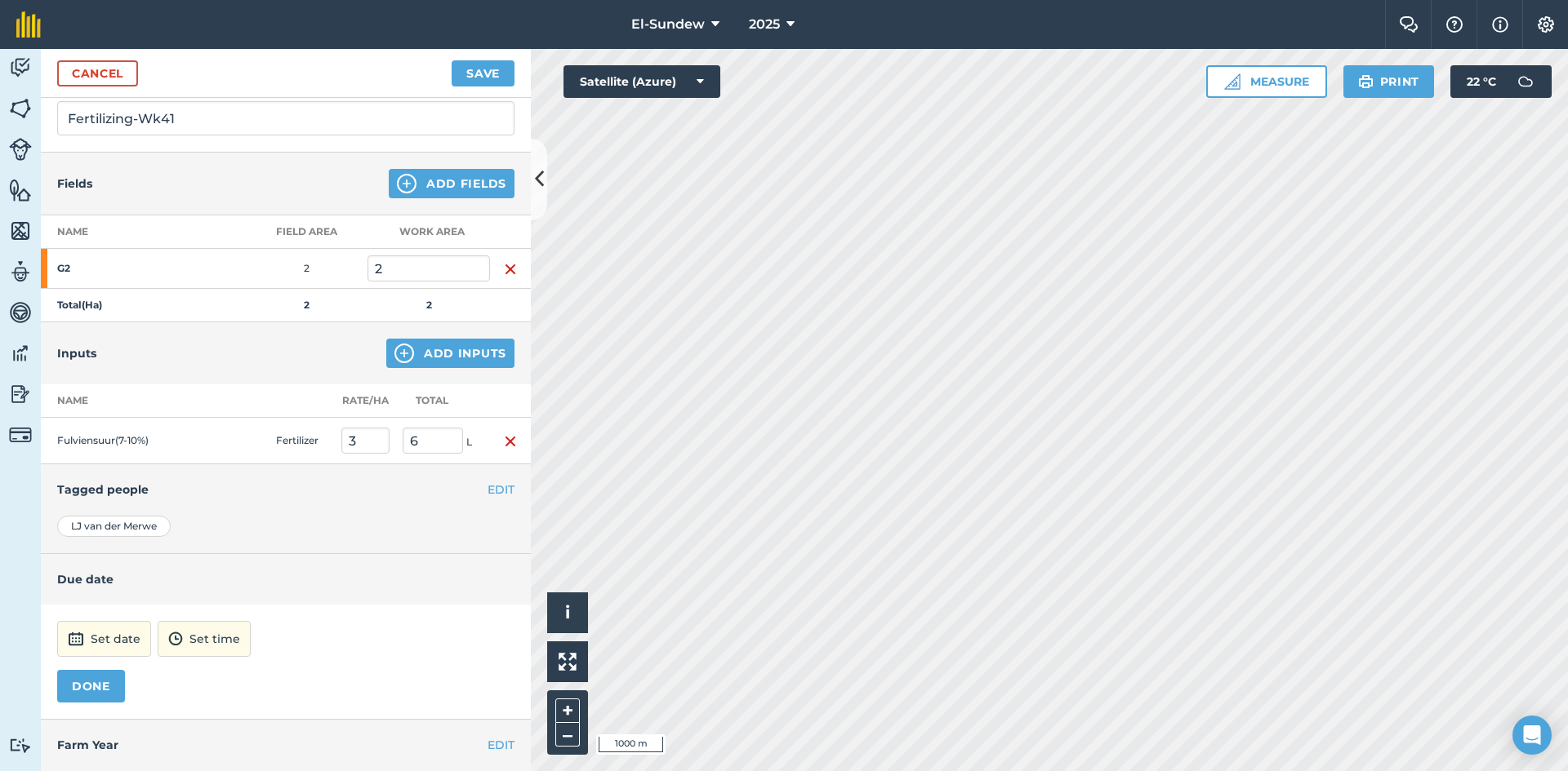
scroll to position [152, 0]
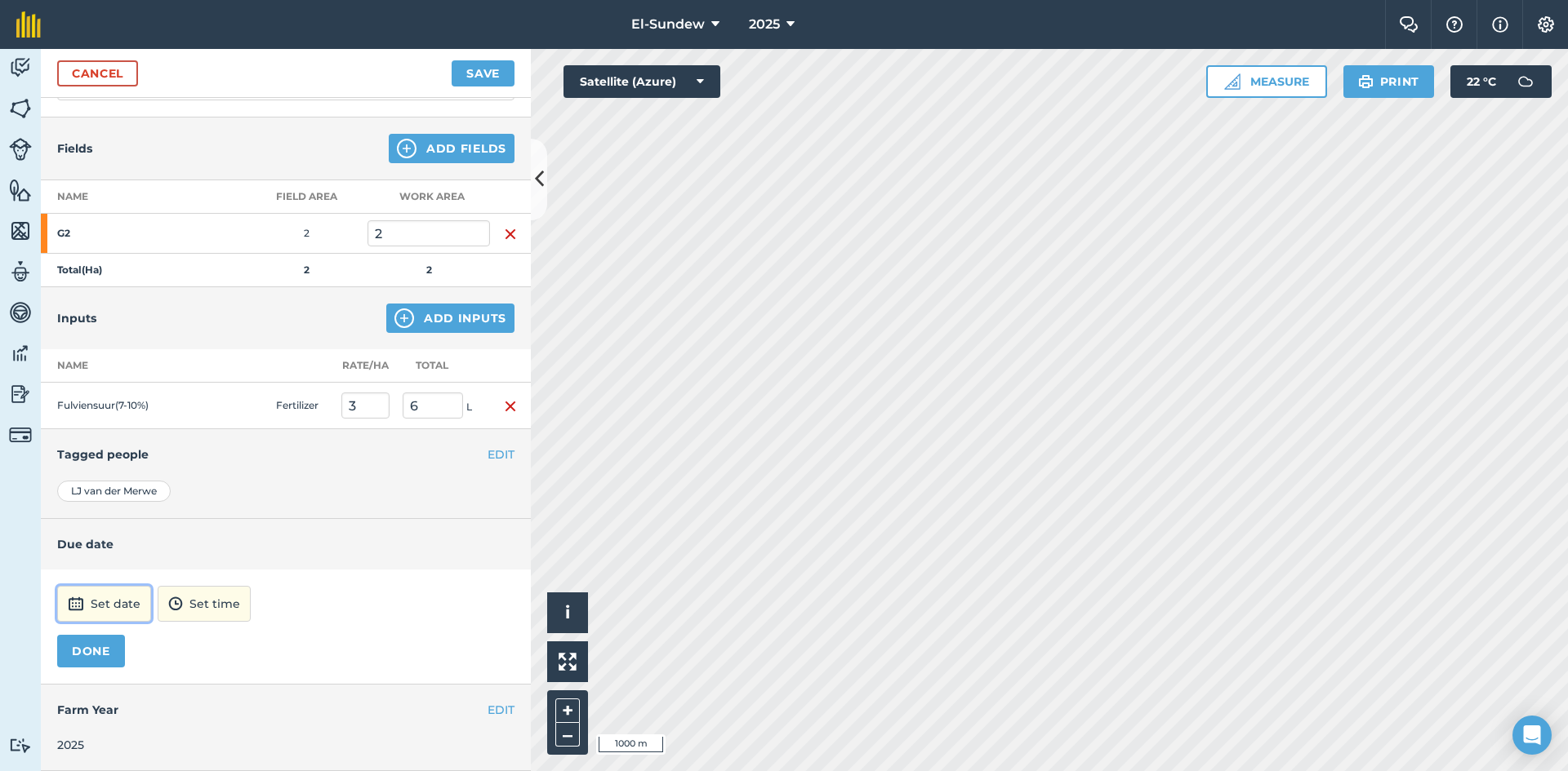
click at [119, 597] on button "Set date" at bounding box center [104, 604] width 94 height 36
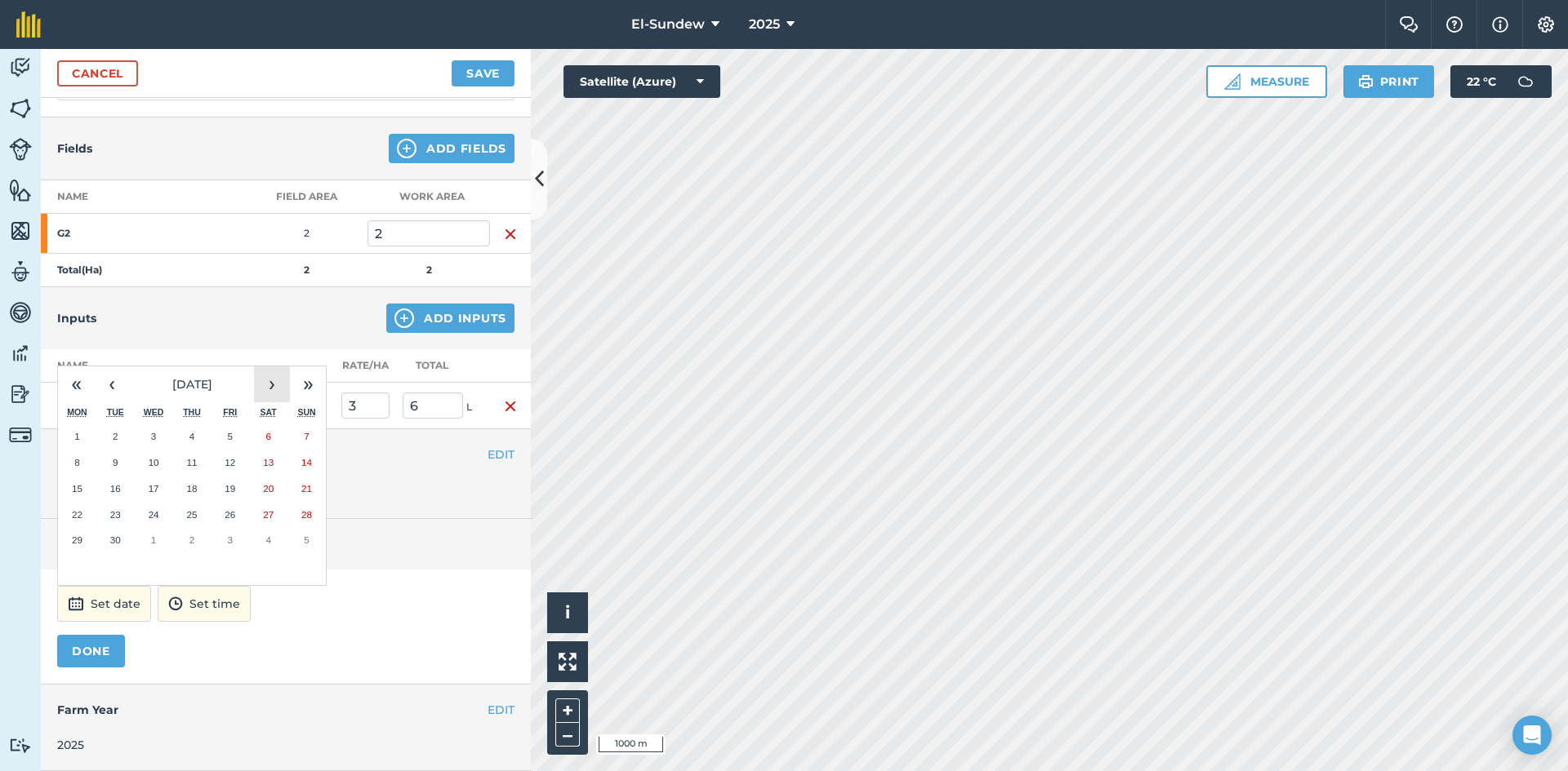
click at [267, 388] on button "›" at bounding box center [271, 384] width 36 height 36
click at [91, 463] on button "6" at bounding box center [77, 463] width 38 height 27
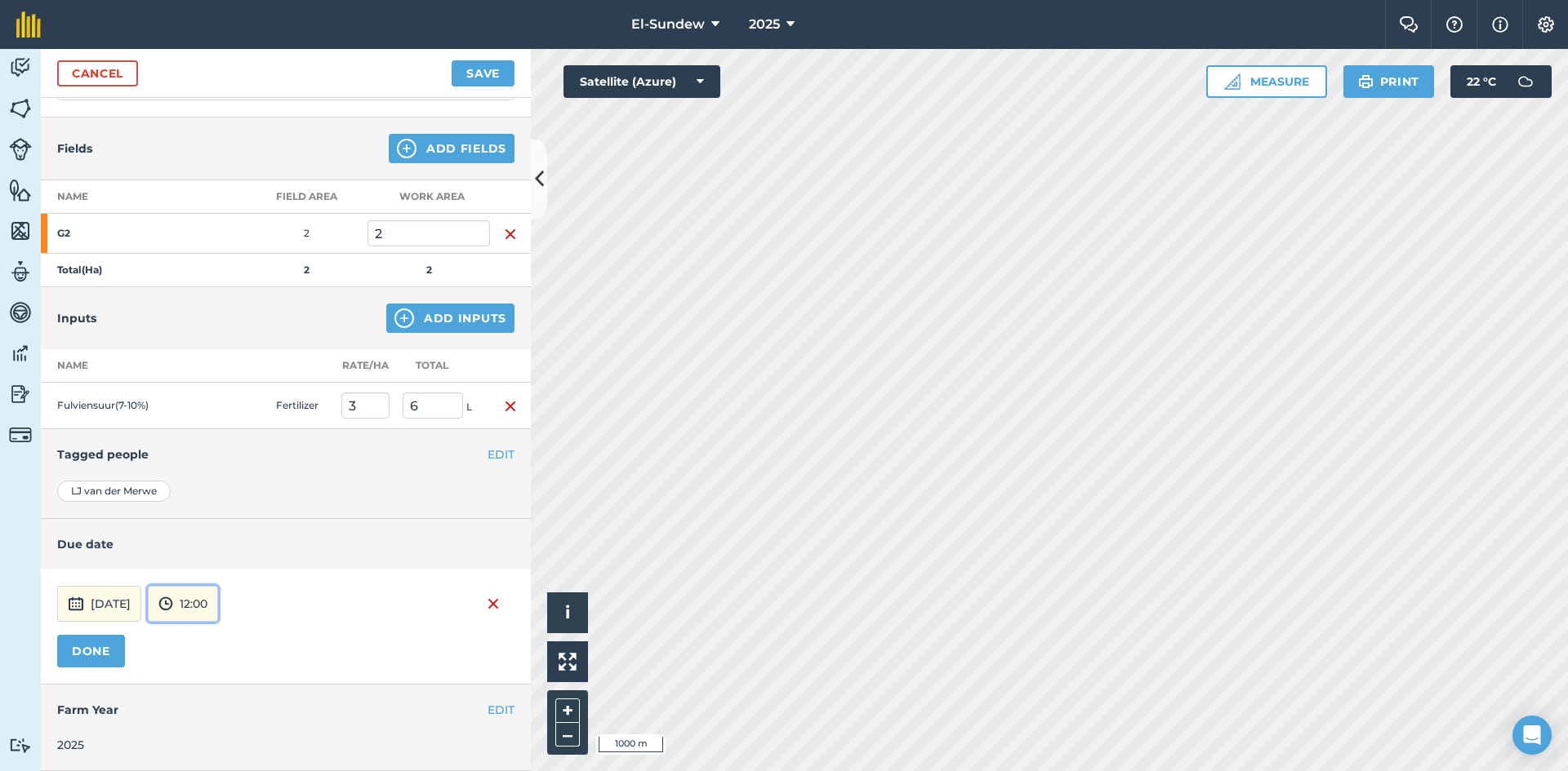
click at [218, 604] on button "12:00" at bounding box center [182, 604] width 70 height 36
click at [225, 510] on button "07:00" at bounding box center [187, 519] width 77 height 27
click at [119, 645] on button "DONE" at bounding box center [90, 651] width 68 height 32
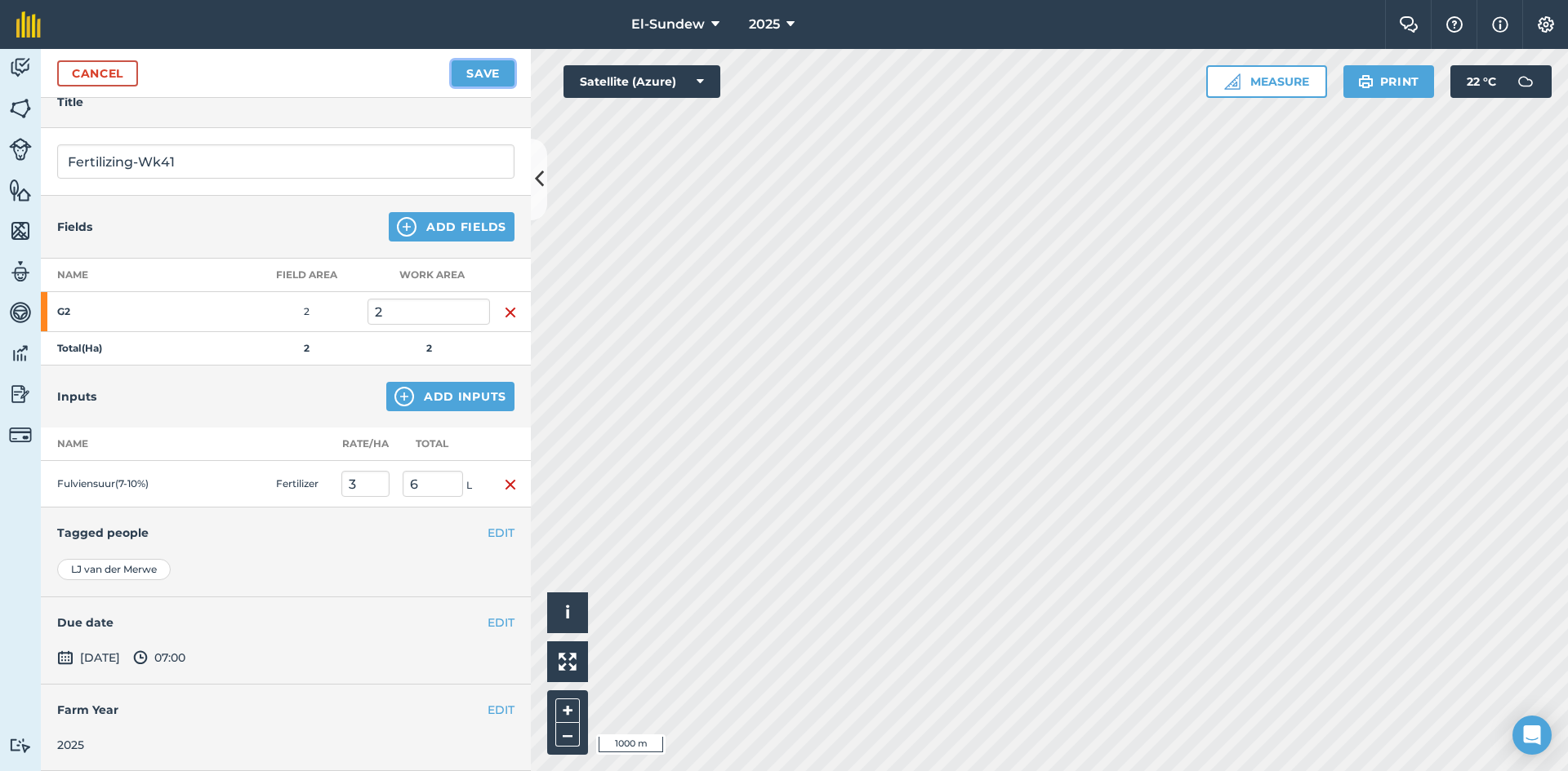
click at [465, 68] on button "Save" at bounding box center [483, 74] width 63 height 27
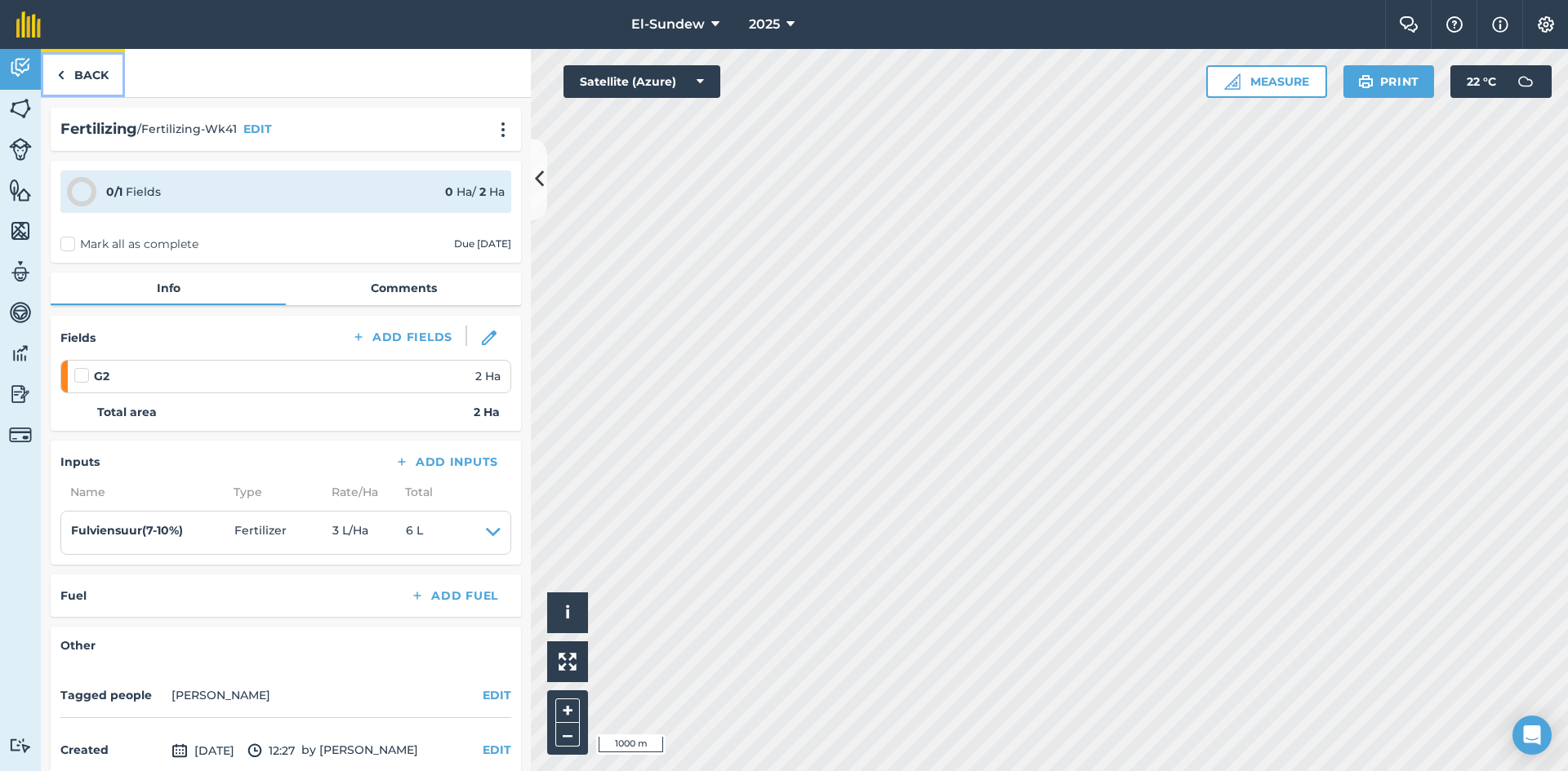
click at [94, 72] on link "Back" at bounding box center [84, 73] width 84 height 48
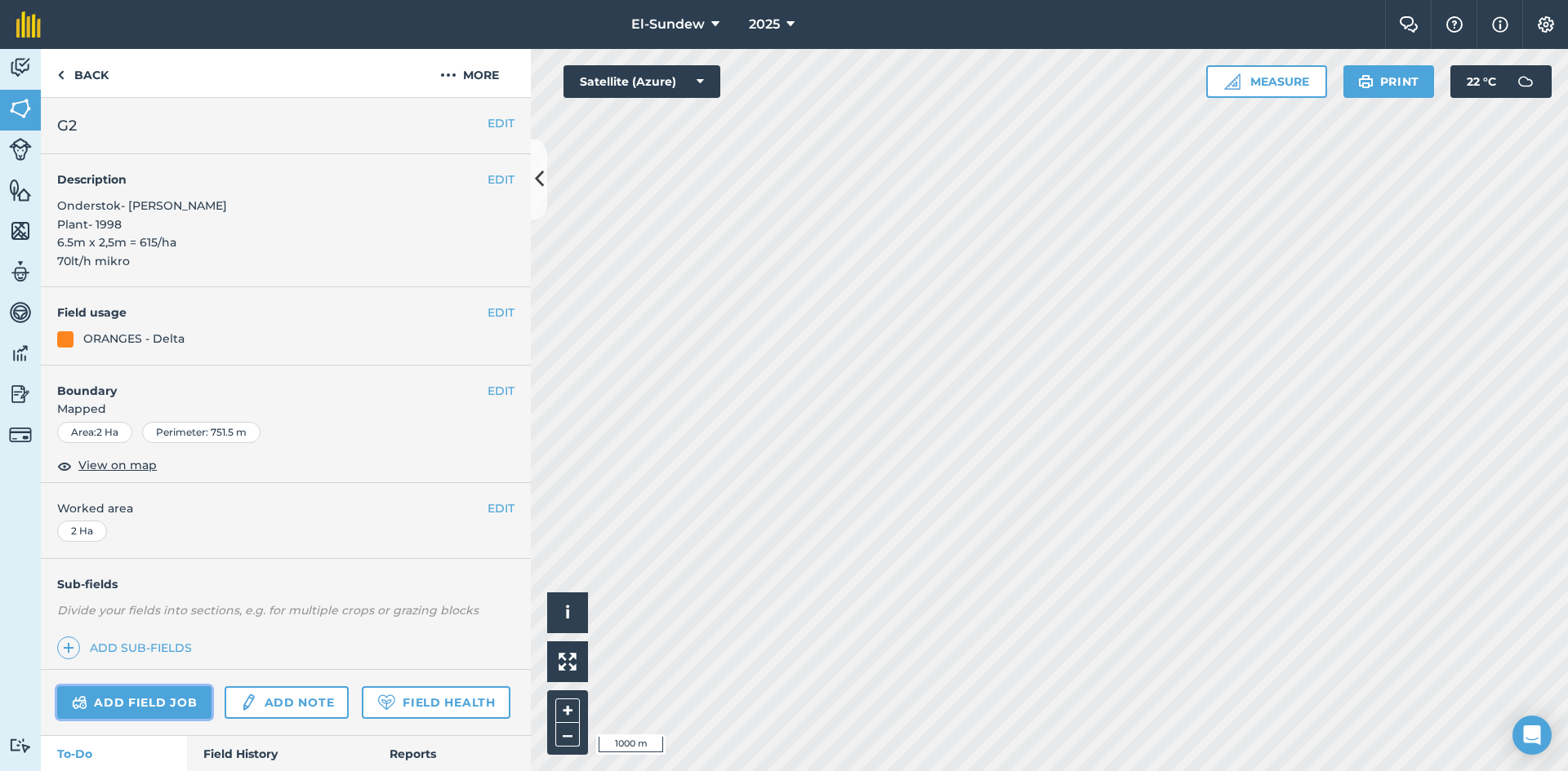
click at [159, 700] on link "Add field job" at bounding box center [134, 702] width 154 height 32
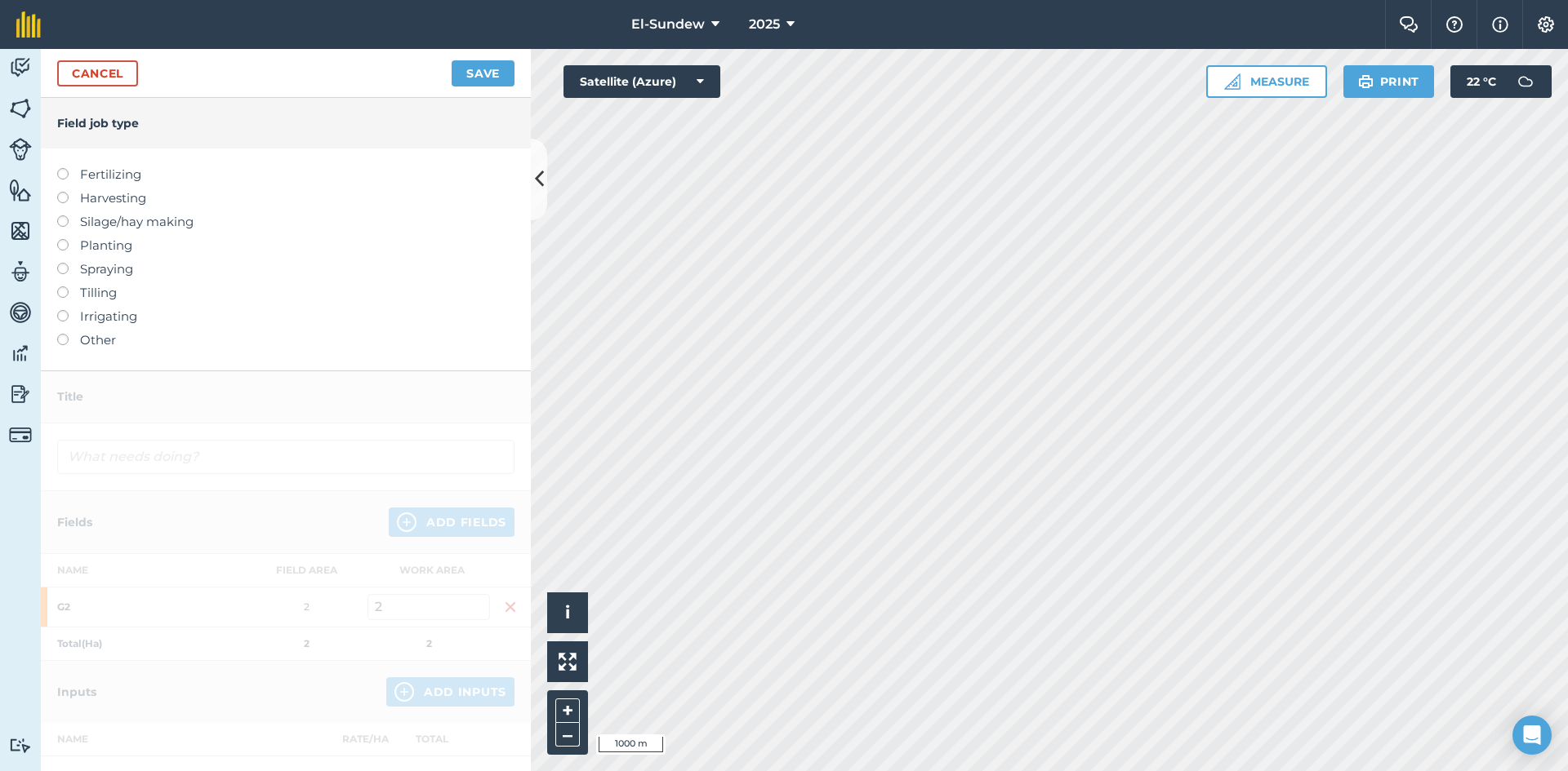
click at [134, 176] on label "Fertilizing" at bounding box center [285, 175] width 457 height 20
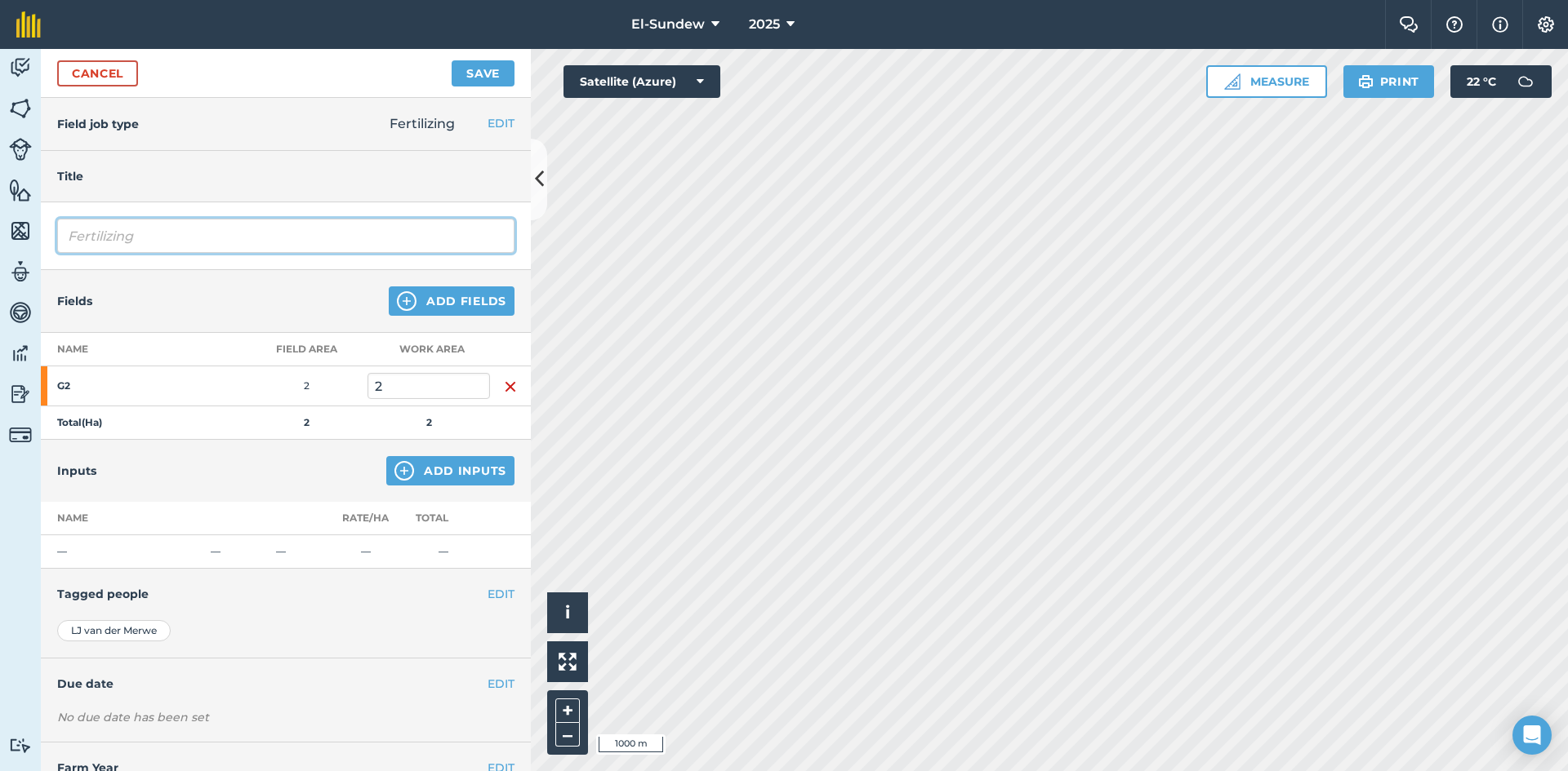
click at [221, 235] on input "Fertilizing" at bounding box center [285, 236] width 457 height 34
type input "Fertilizing-Wk41"
click at [394, 471] on img at bounding box center [404, 471] width 20 height 20
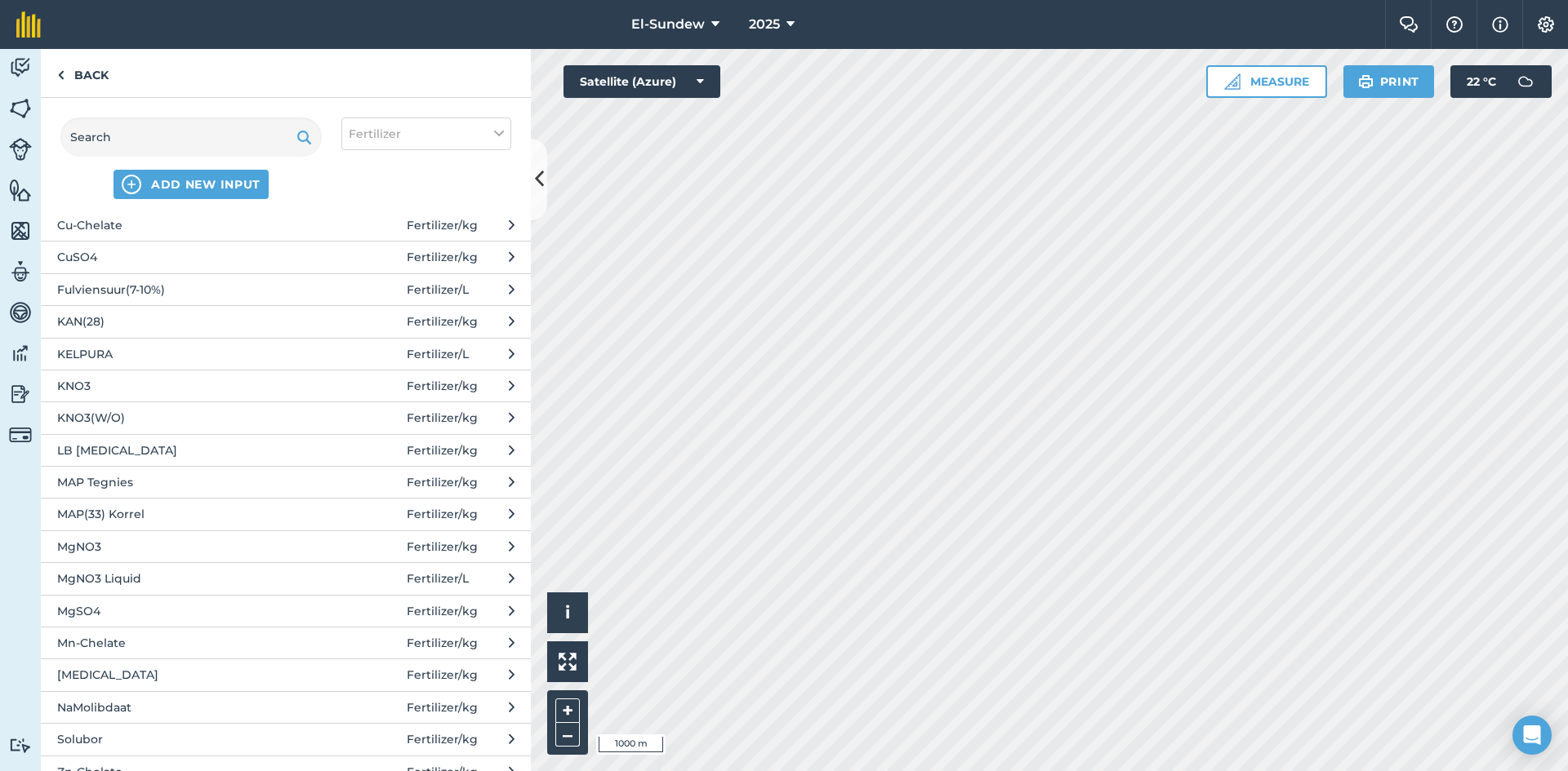
scroll to position [272, 0]
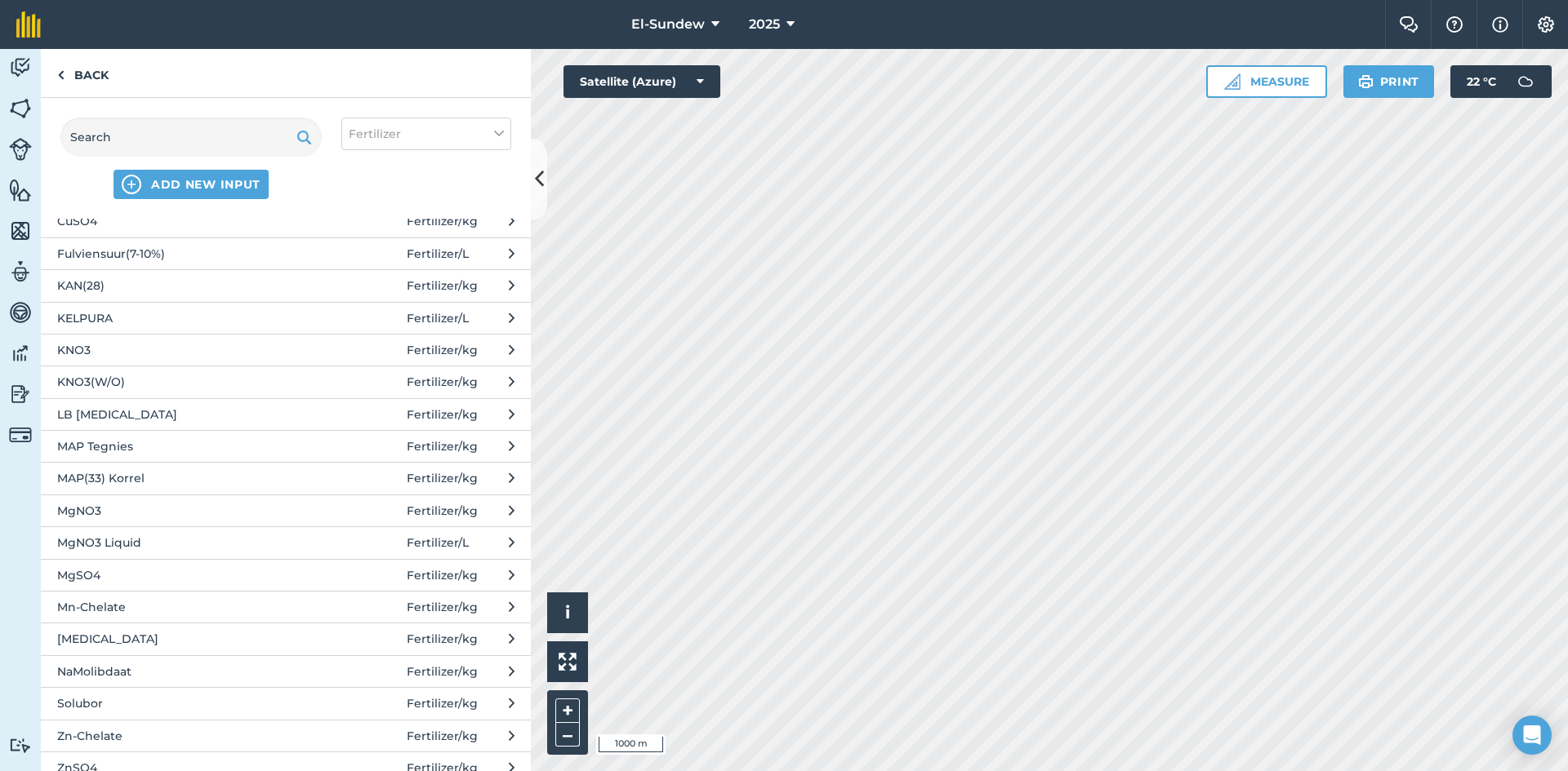
click at [189, 519] on span "MgNO3" at bounding box center [191, 511] width 267 height 18
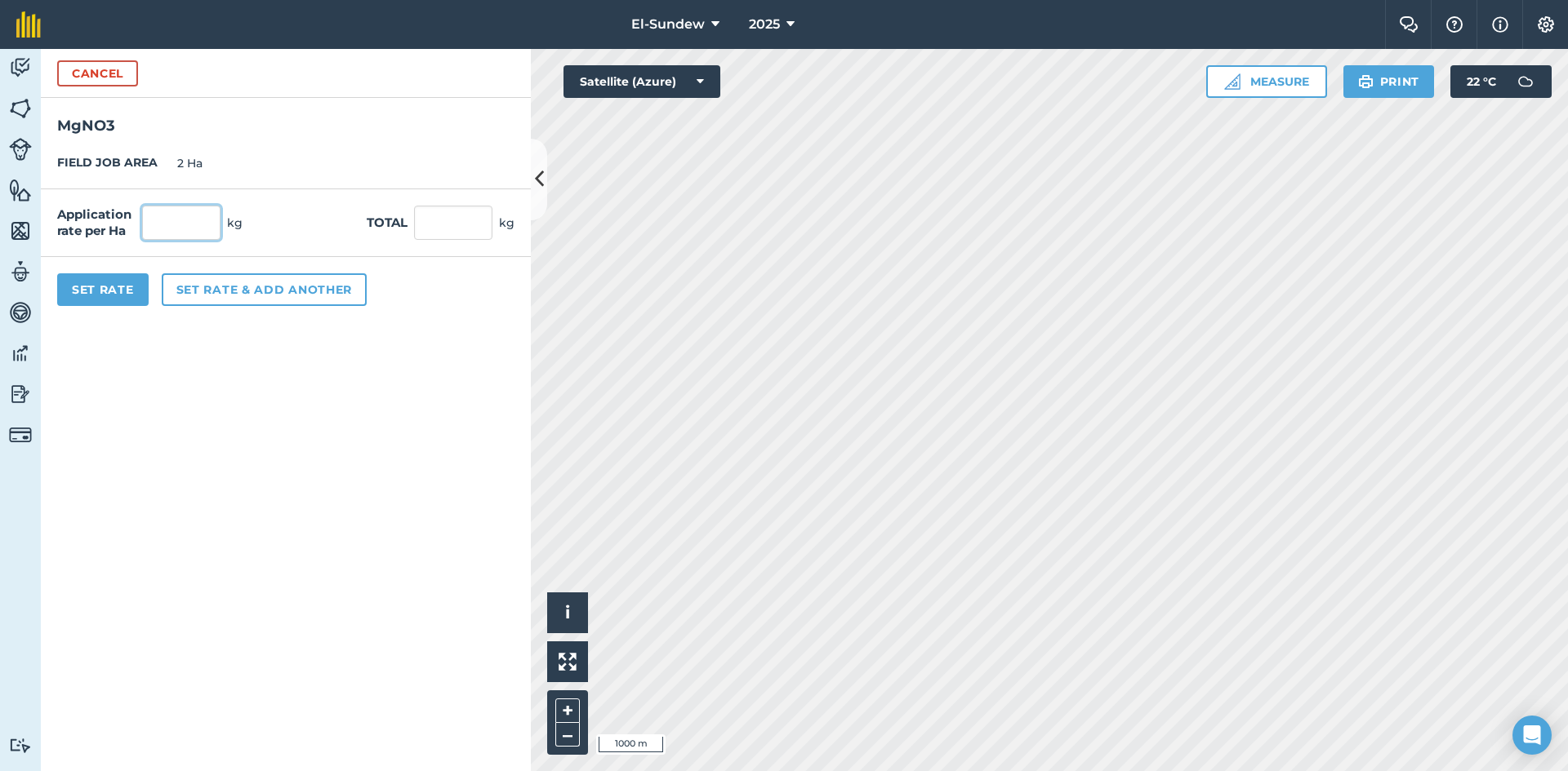
click at [197, 229] on input "text" at bounding box center [182, 222] width 79 height 34
type input "100"
type input "200"
click at [100, 298] on button "Set Rate" at bounding box center [102, 289] width 91 height 32
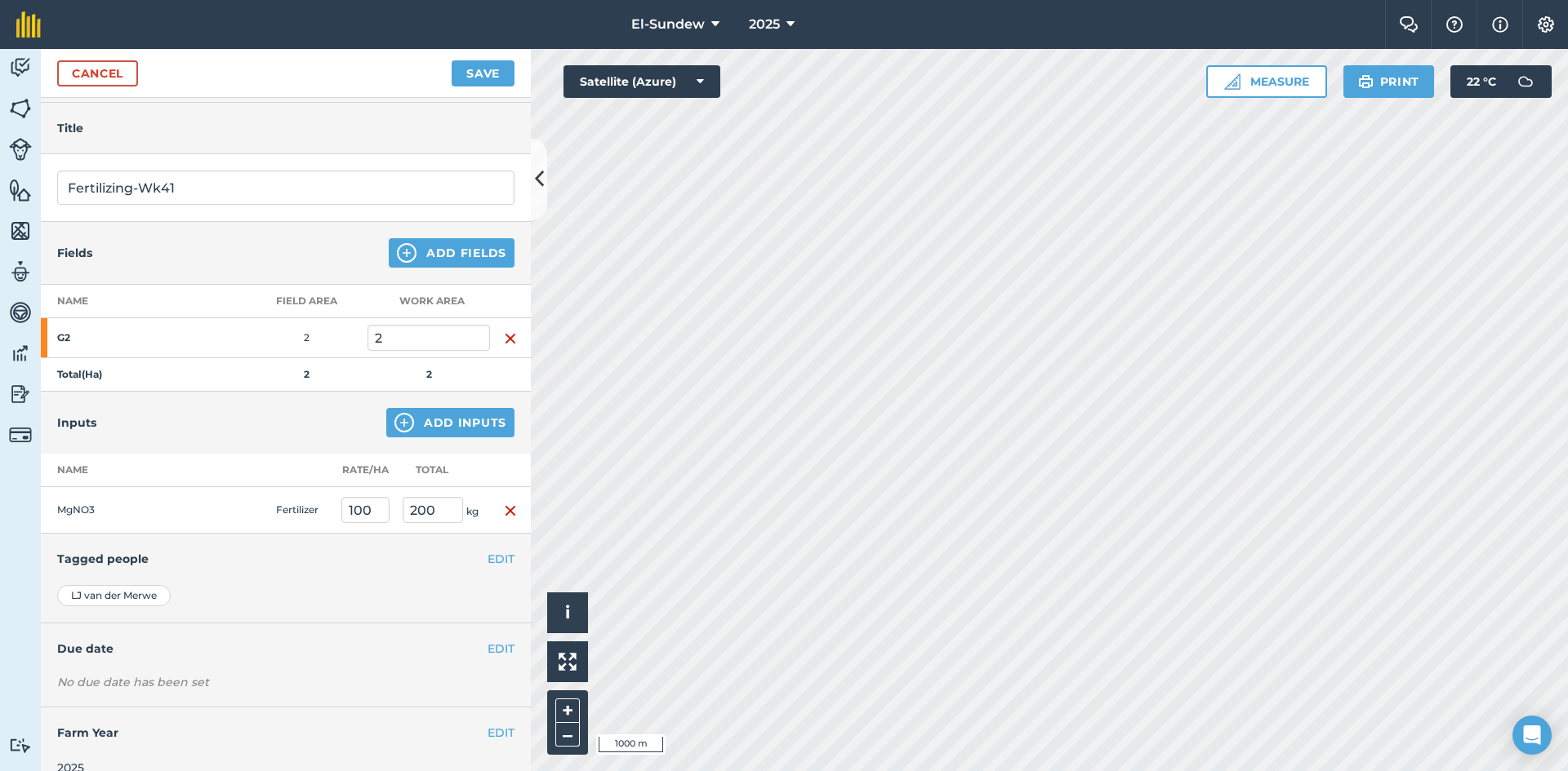
scroll to position [71, 0]
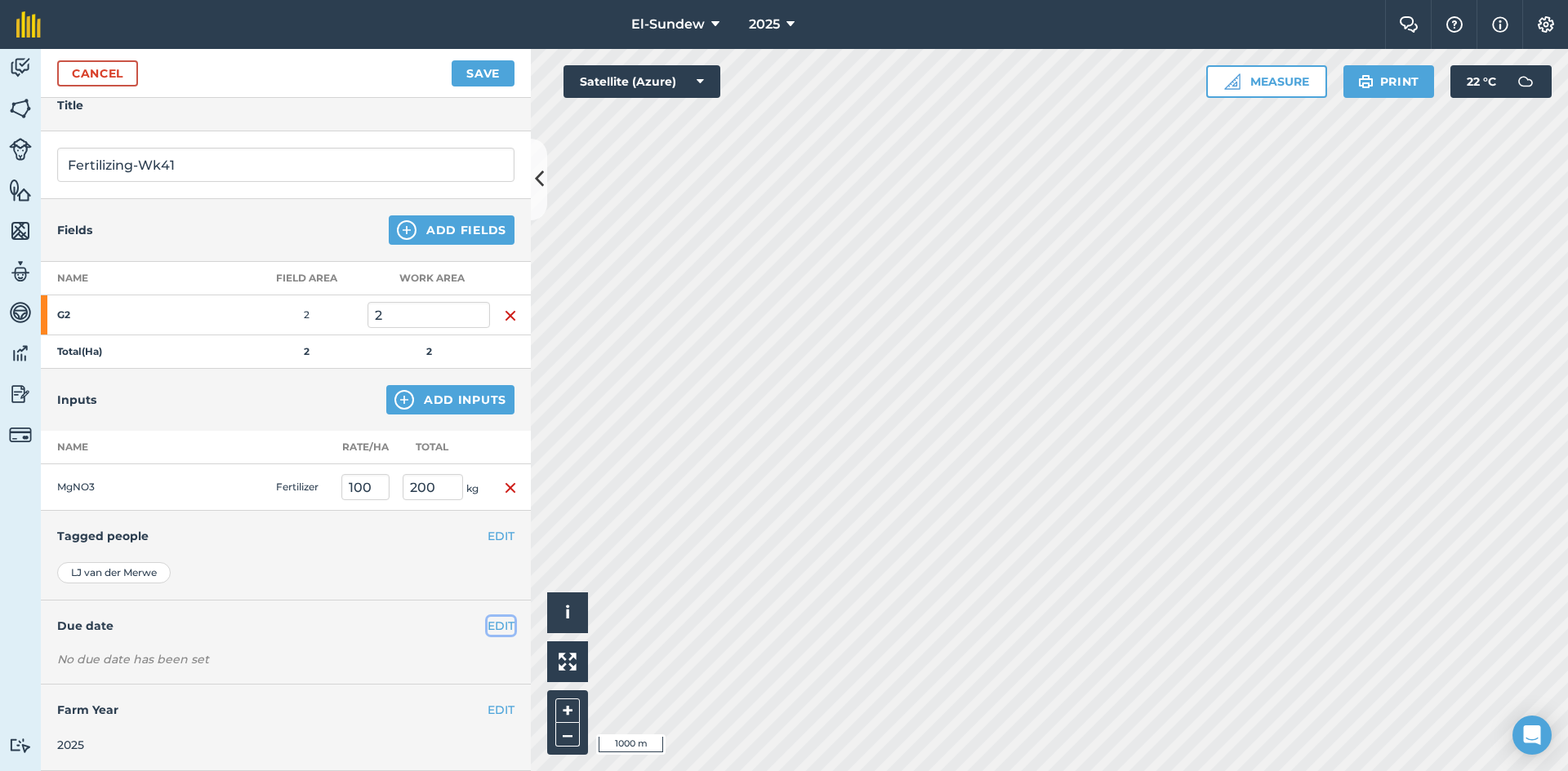
click at [487, 635] on button "EDIT" at bounding box center [500, 626] width 27 height 18
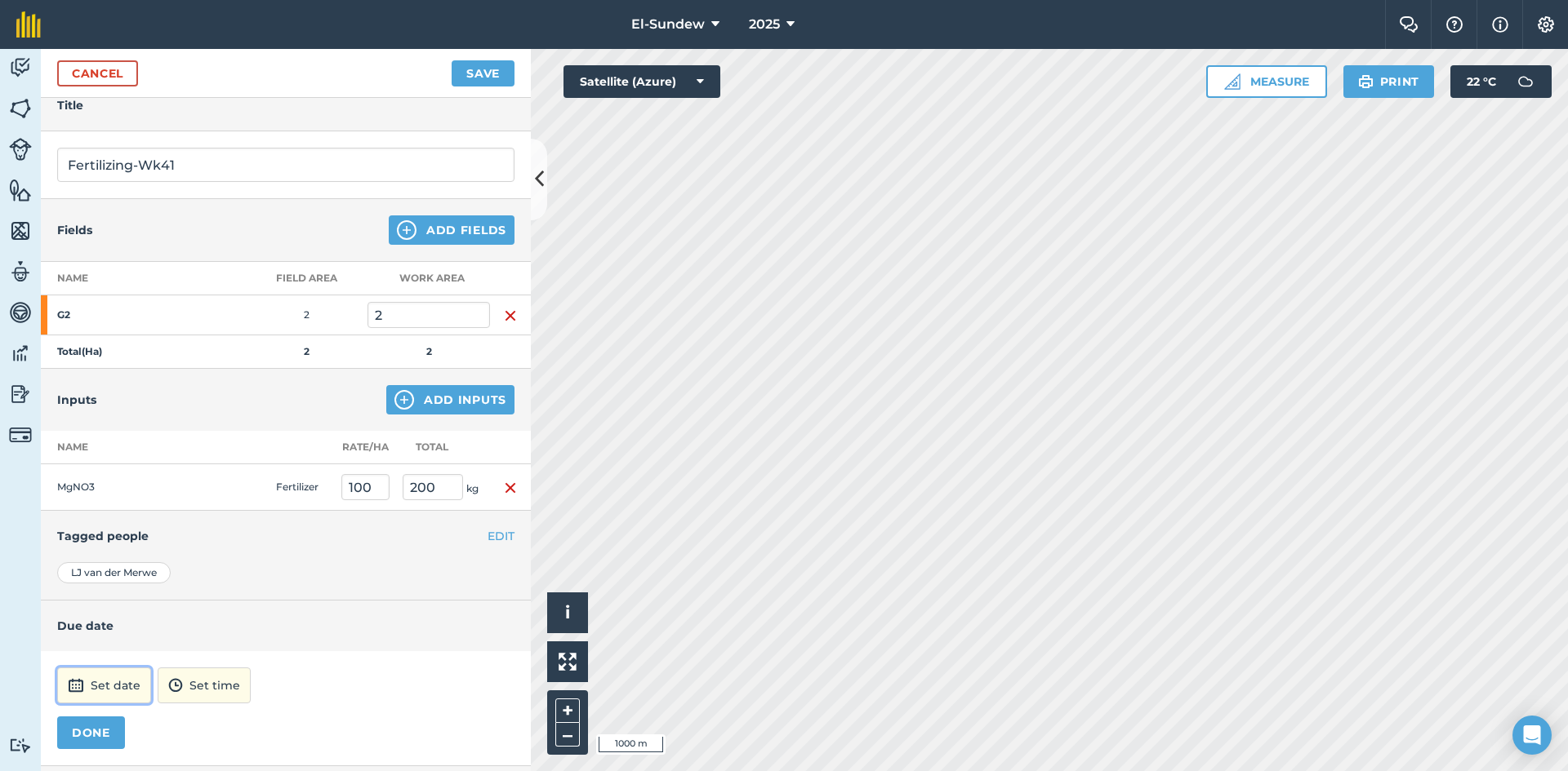
click at [125, 685] on button "Set date" at bounding box center [104, 686] width 94 height 36
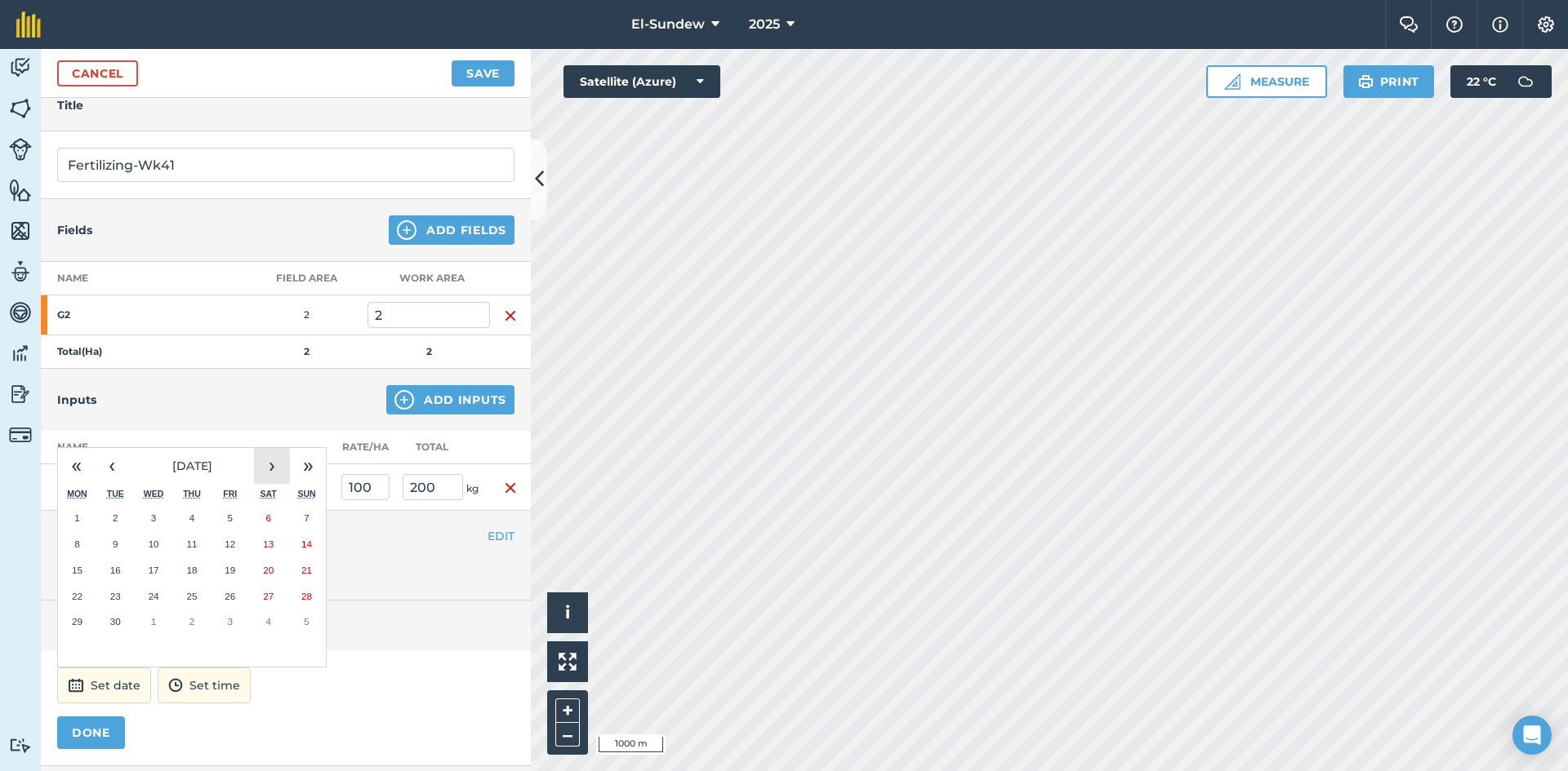
click at [270, 468] on button "›" at bounding box center [271, 466] width 36 height 36
click at [82, 539] on button "6" at bounding box center [77, 544] width 38 height 27
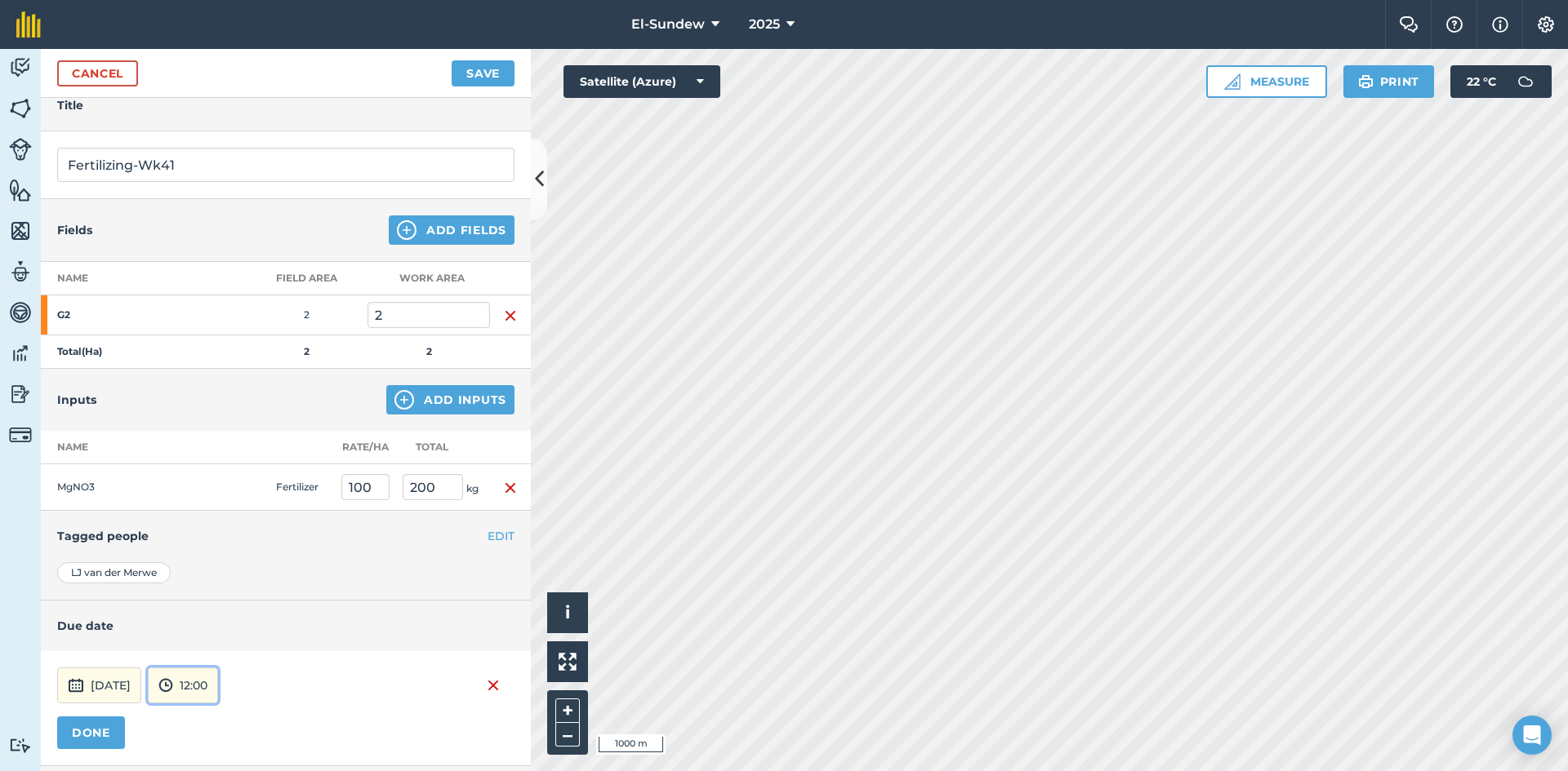
click at [218, 674] on button "12:00" at bounding box center [182, 686] width 70 height 36
click at [222, 595] on button "07:00" at bounding box center [187, 600] width 77 height 27
click at [85, 740] on button "DONE" at bounding box center [90, 733] width 68 height 32
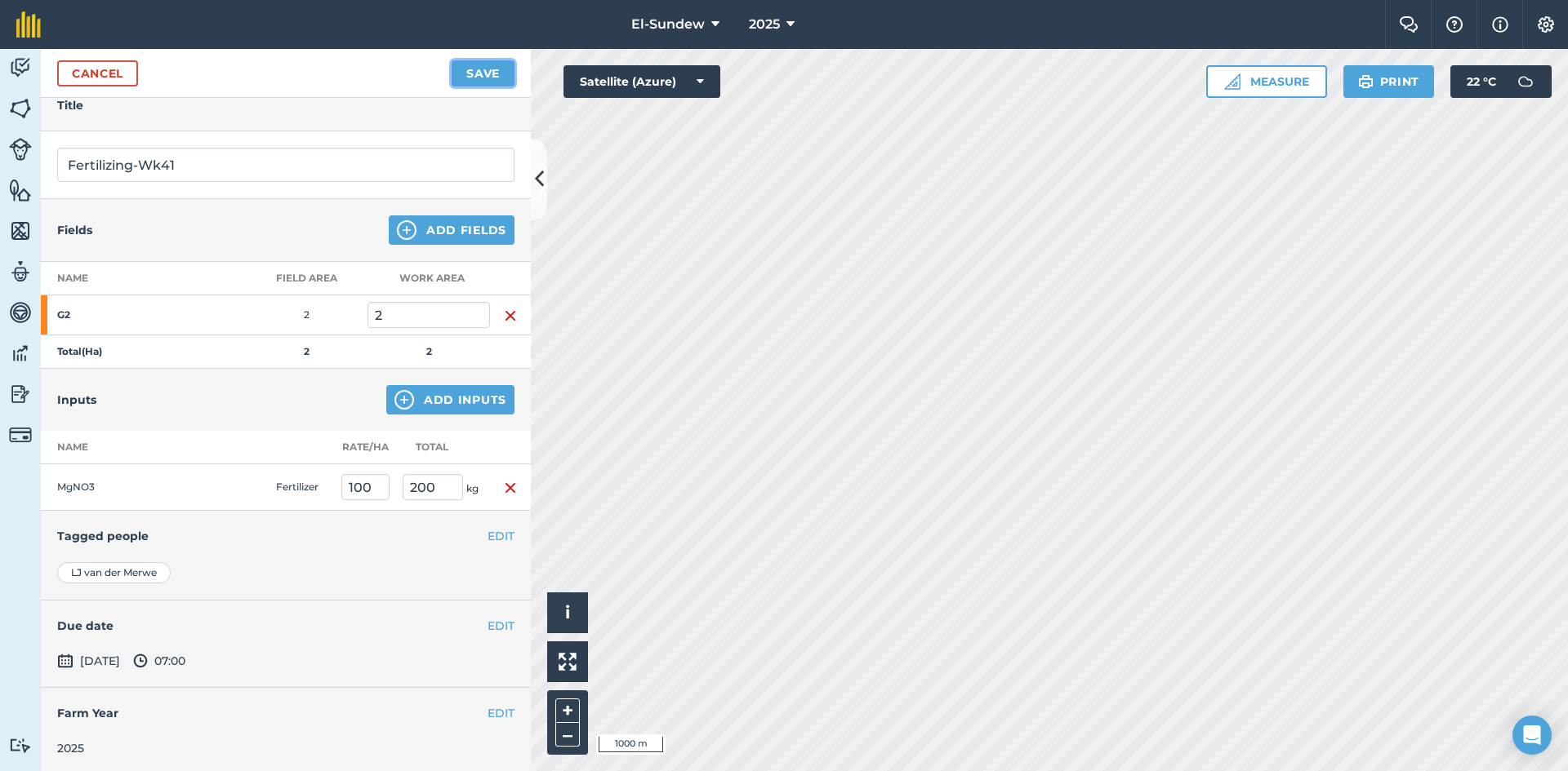
click at [477, 69] on button "Save" at bounding box center [483, 74] width 63 height 27
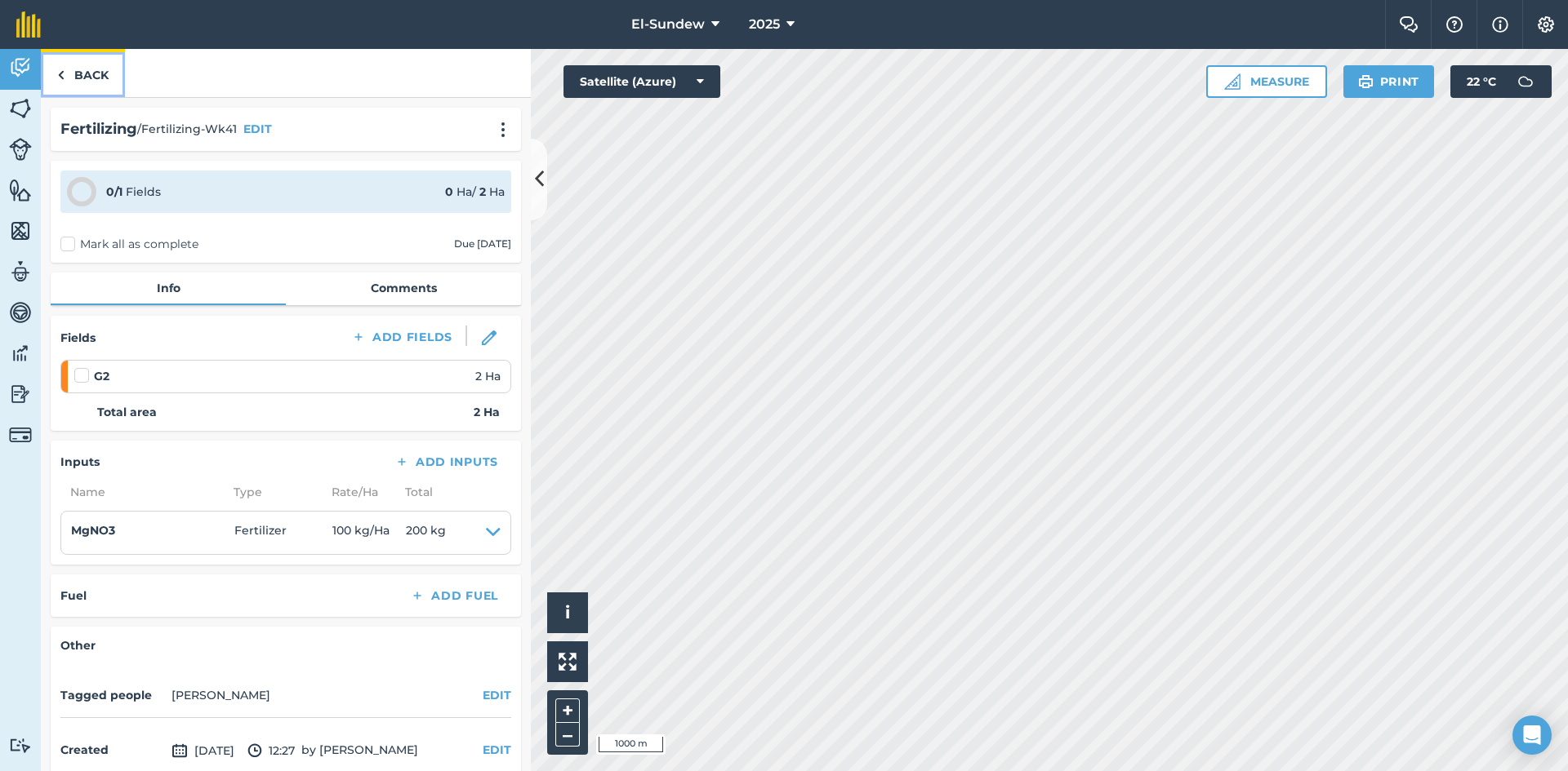
click at [104, 75] on link "Back" at bounding box center [84, 73] width 84 height 48
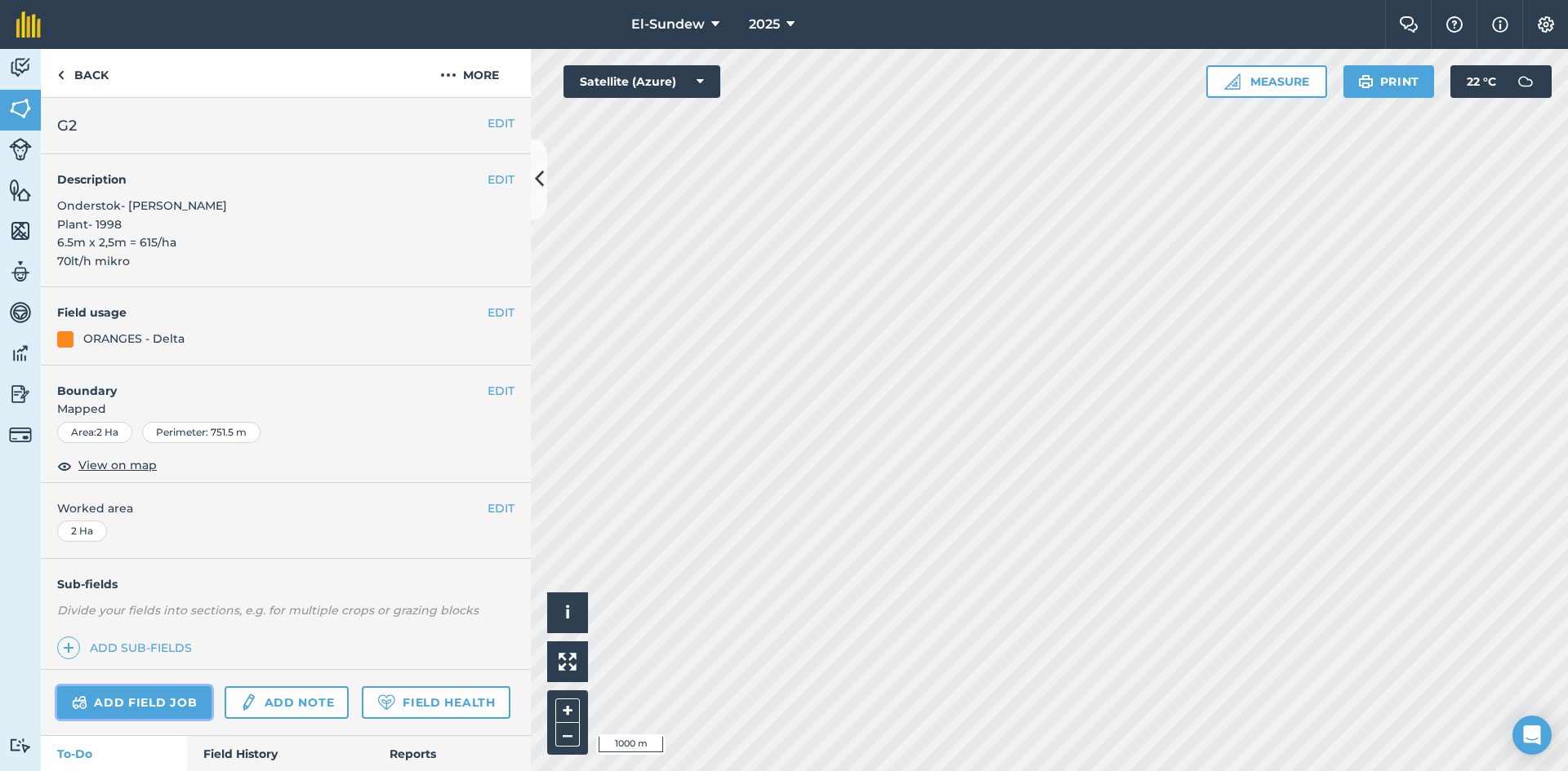
click at [141, 694] on link "Add field job" at bounding box center [134, 702] width 154 height 32
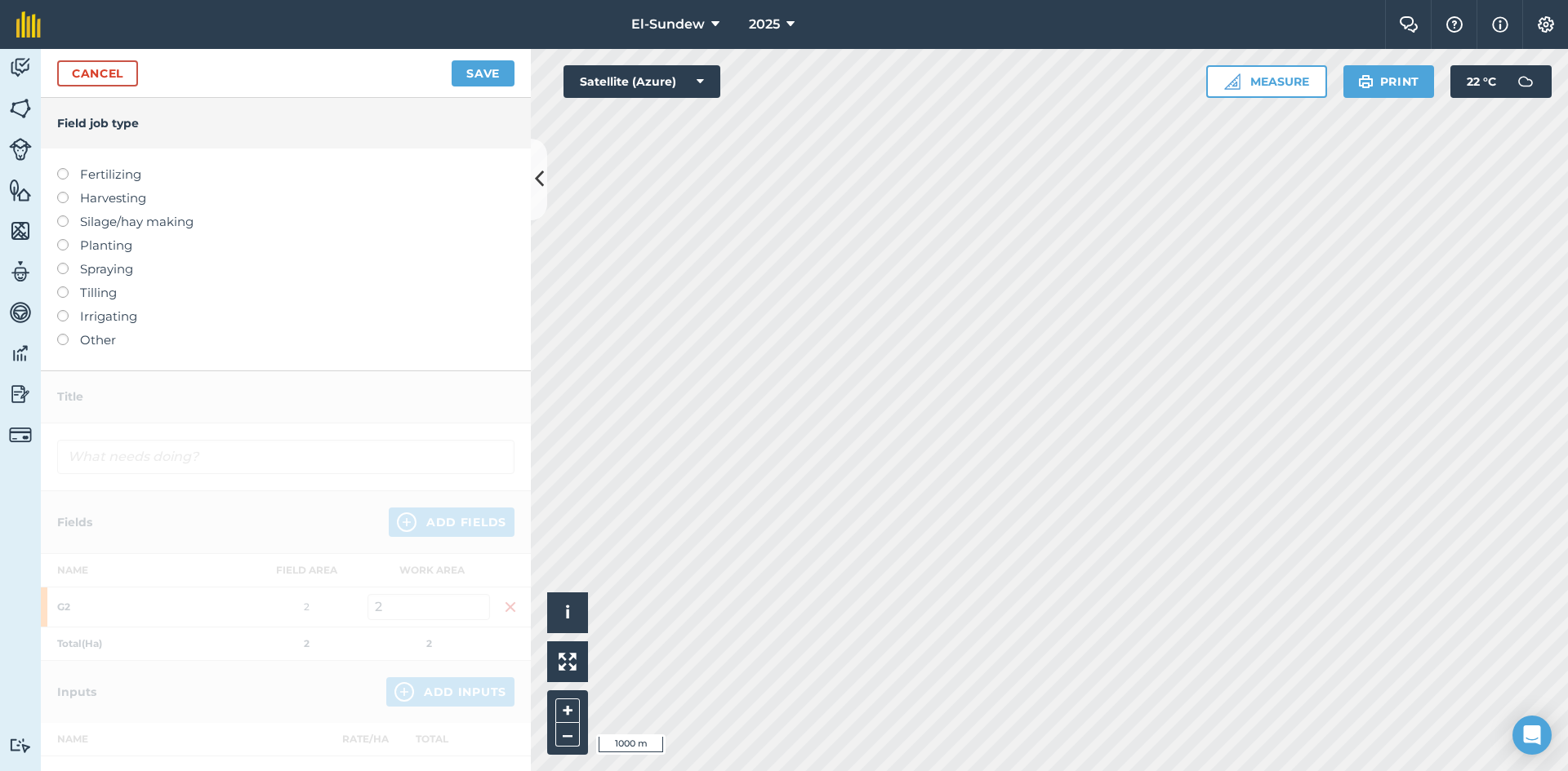
click at [131, 181] on label "Fertilizing" at bounding box center [285, 175] width 457 height 20
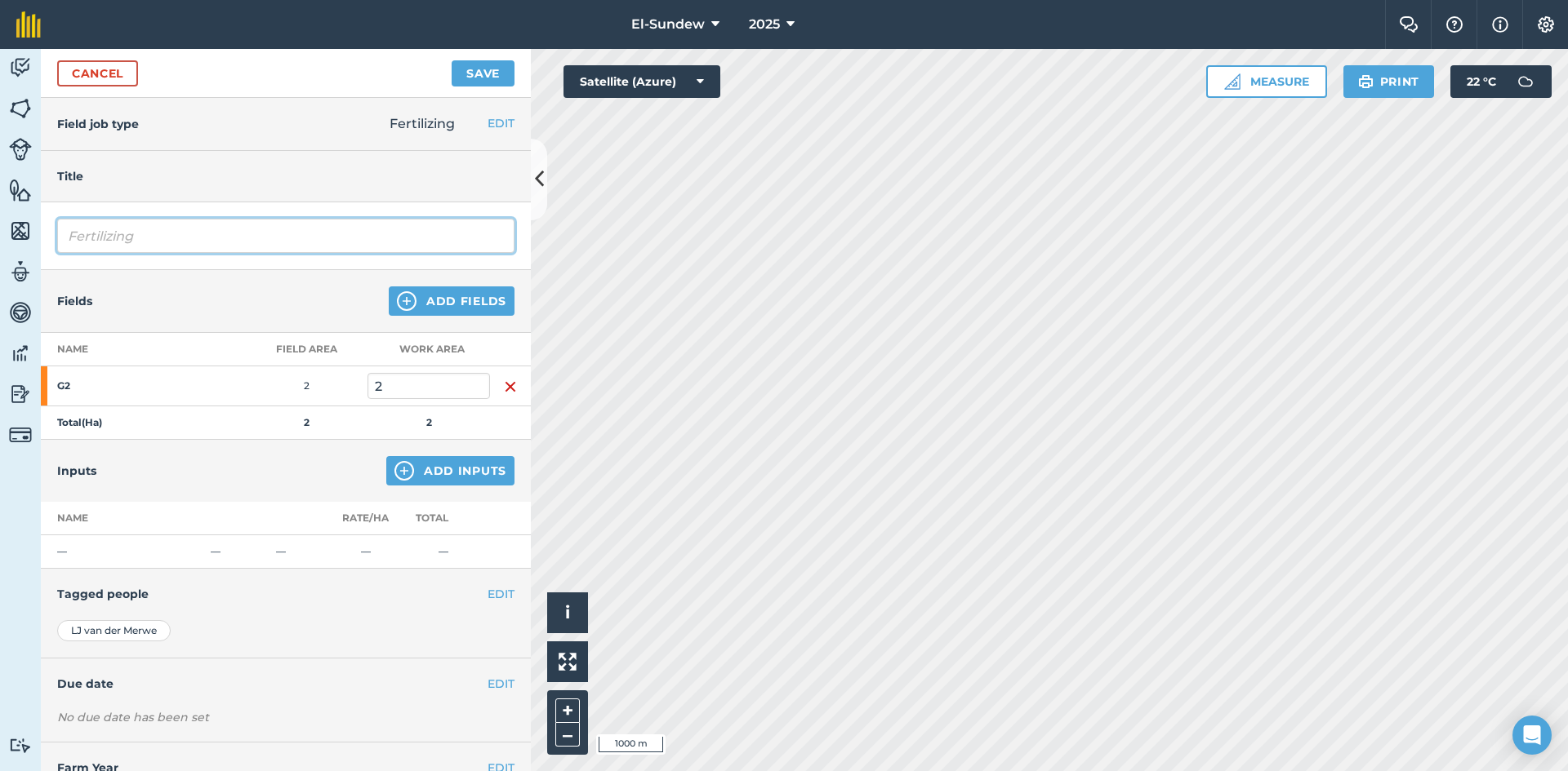
click at [207, 240] on input "Fertilizing" at bounding box center [285, 236] width 457 height 34
type input "Fertilizing-Wk42"
click at [423, 461] on button "Add Inputs" at bounding box center [450, 471] width 128 height 29
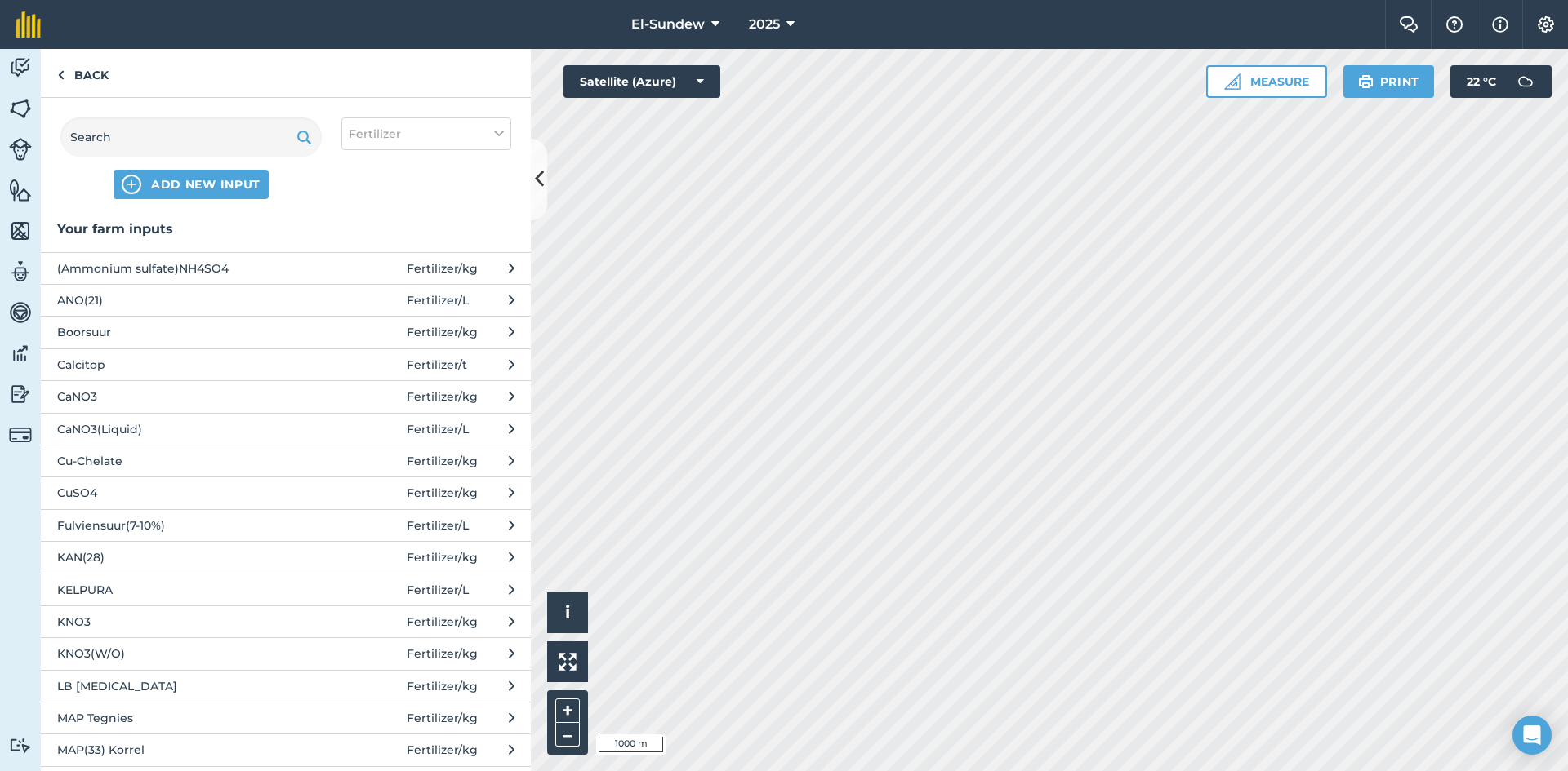
click at [209, 614] on span "KNO3" at bounding box center [191, 622] width 267 height 18
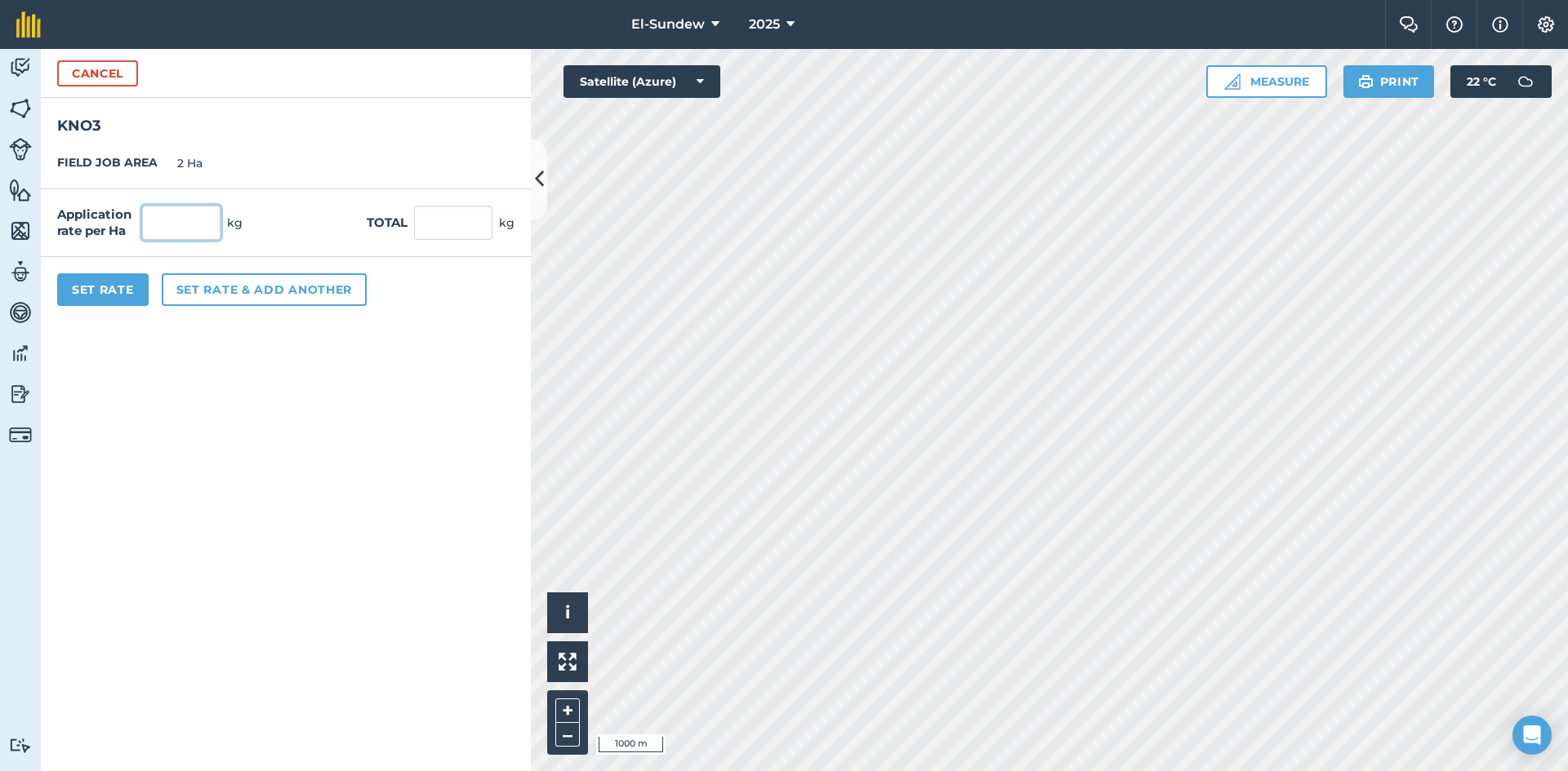
click at [213, 219] on input "text" at bounding box center [182, 222] width 79 height 34
type input "120"
type input "240"
click at [99, 275] on button "Set Rate" at bounding box center [102, 289] width 91 height 32
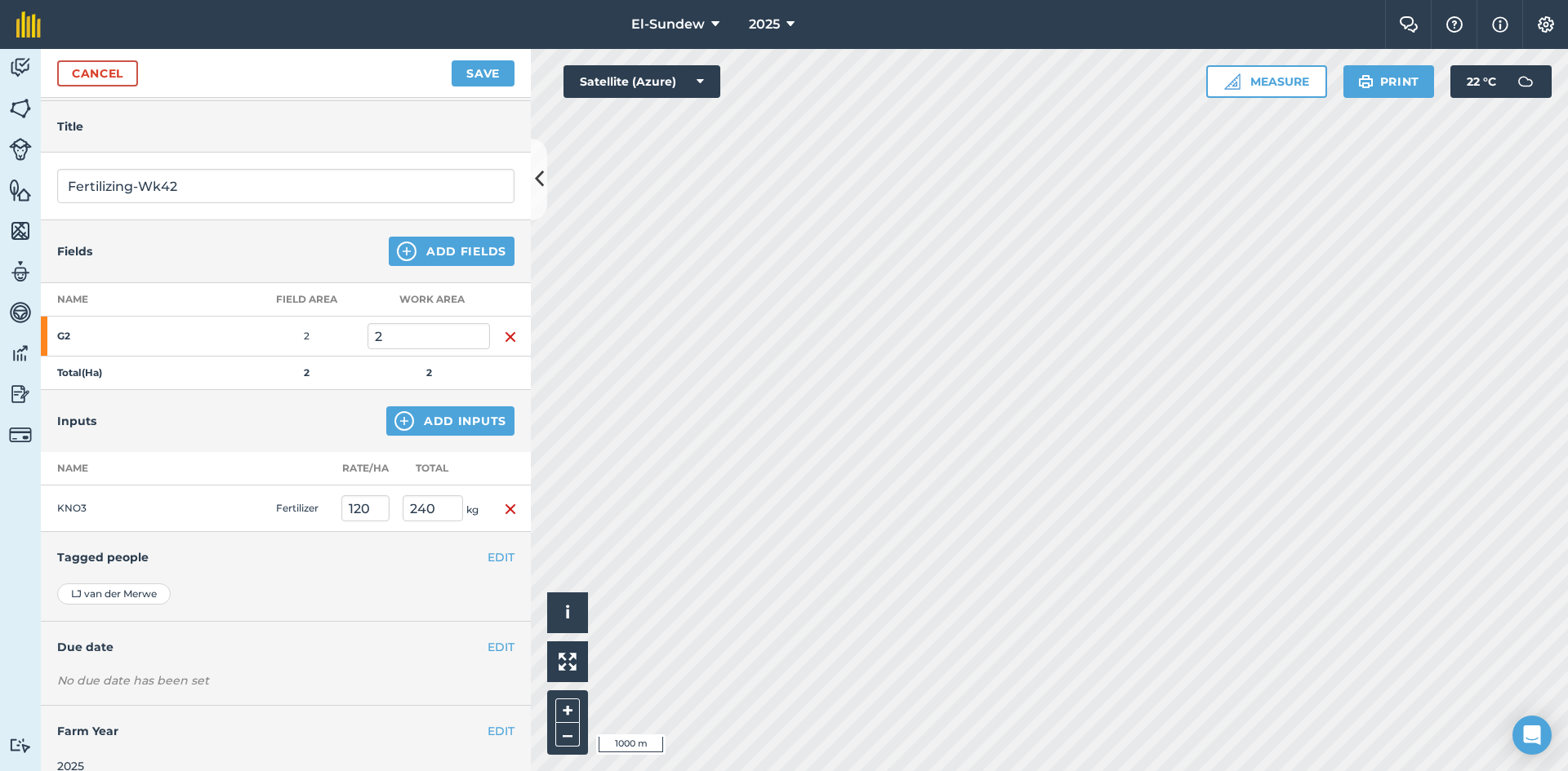
scroll to position [71, 0]
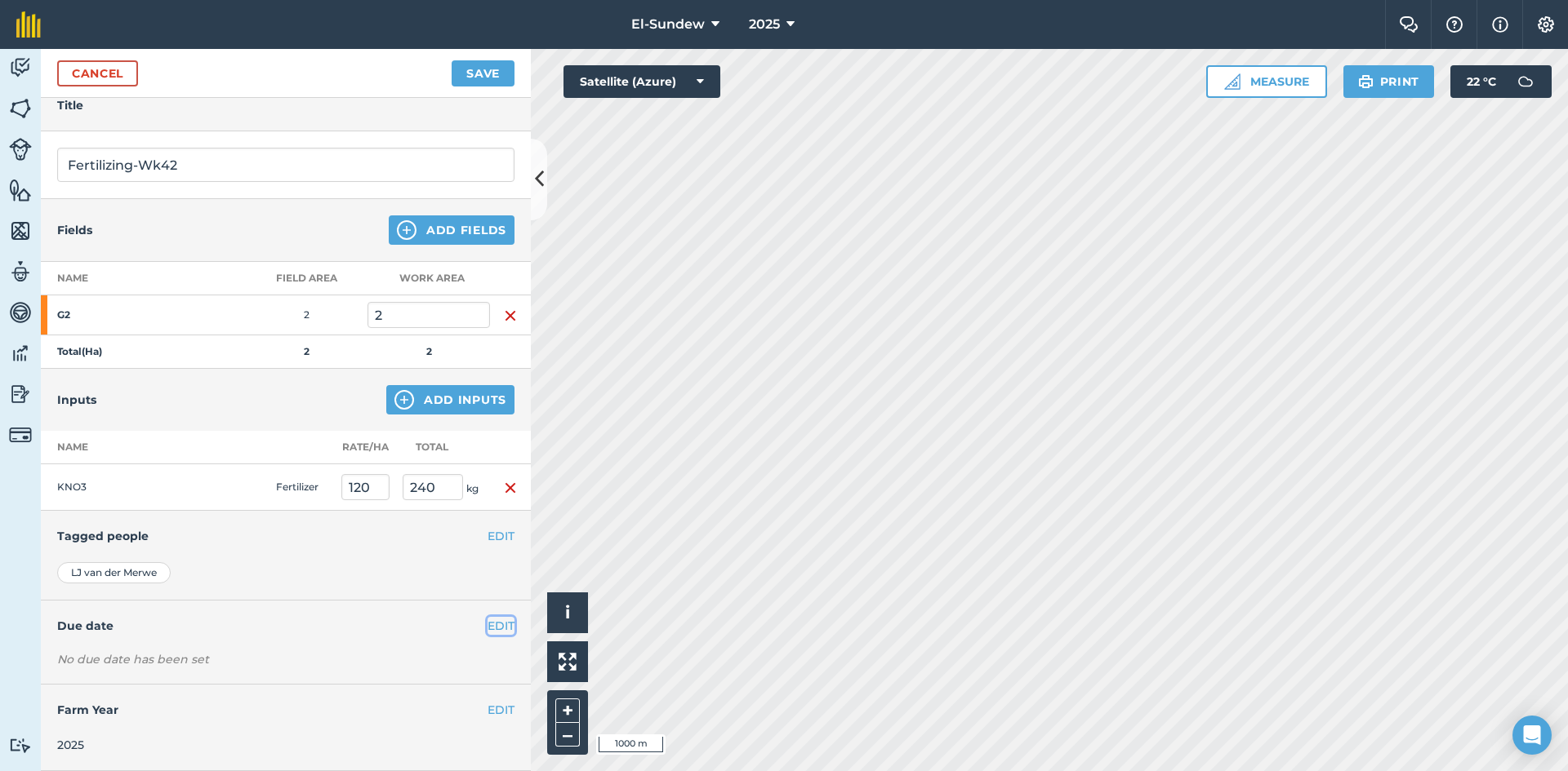
click at [489, 627] on button "EDIT" at bounding box center [500, 626] width 27 height 18
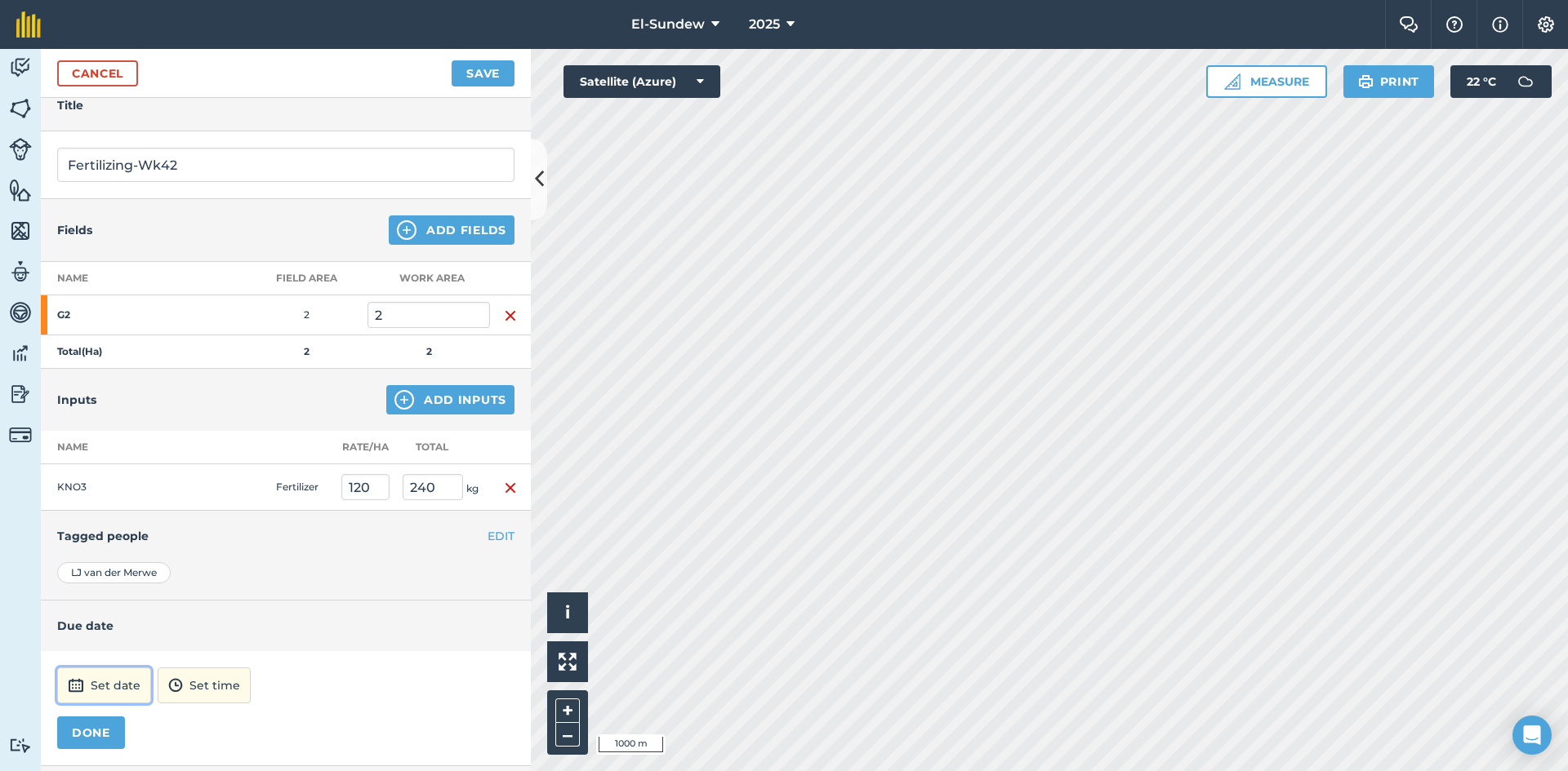
click at [128, 689] on button "Set date" at bounding box center [104, 686] width 94 height 36
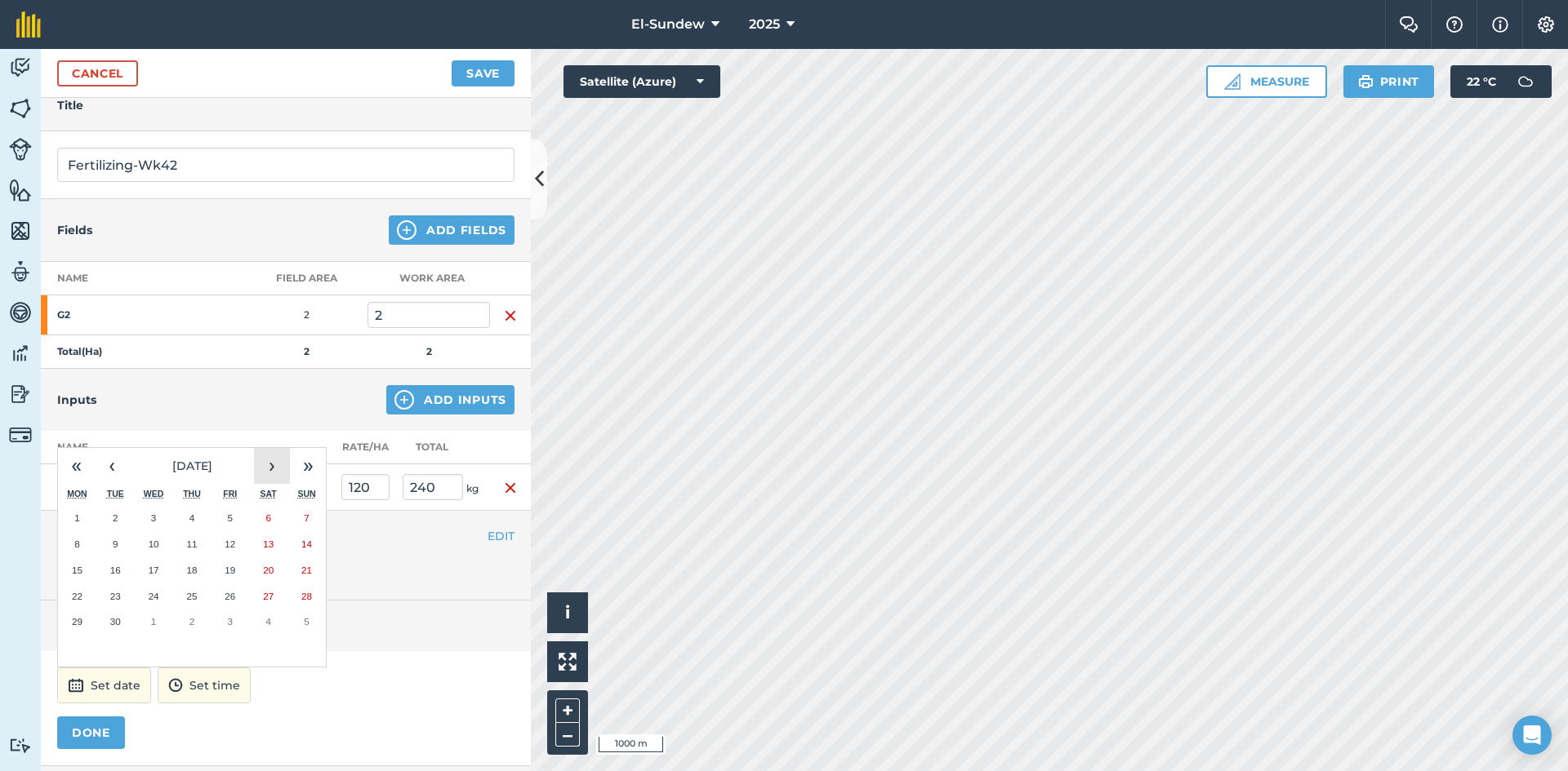
click at [273, 472] on button "›" at bounding box center [271, 466] width 36 height 36
click at [77, 579] on button "13" at bounding box center [77, 571] width 38 height 27
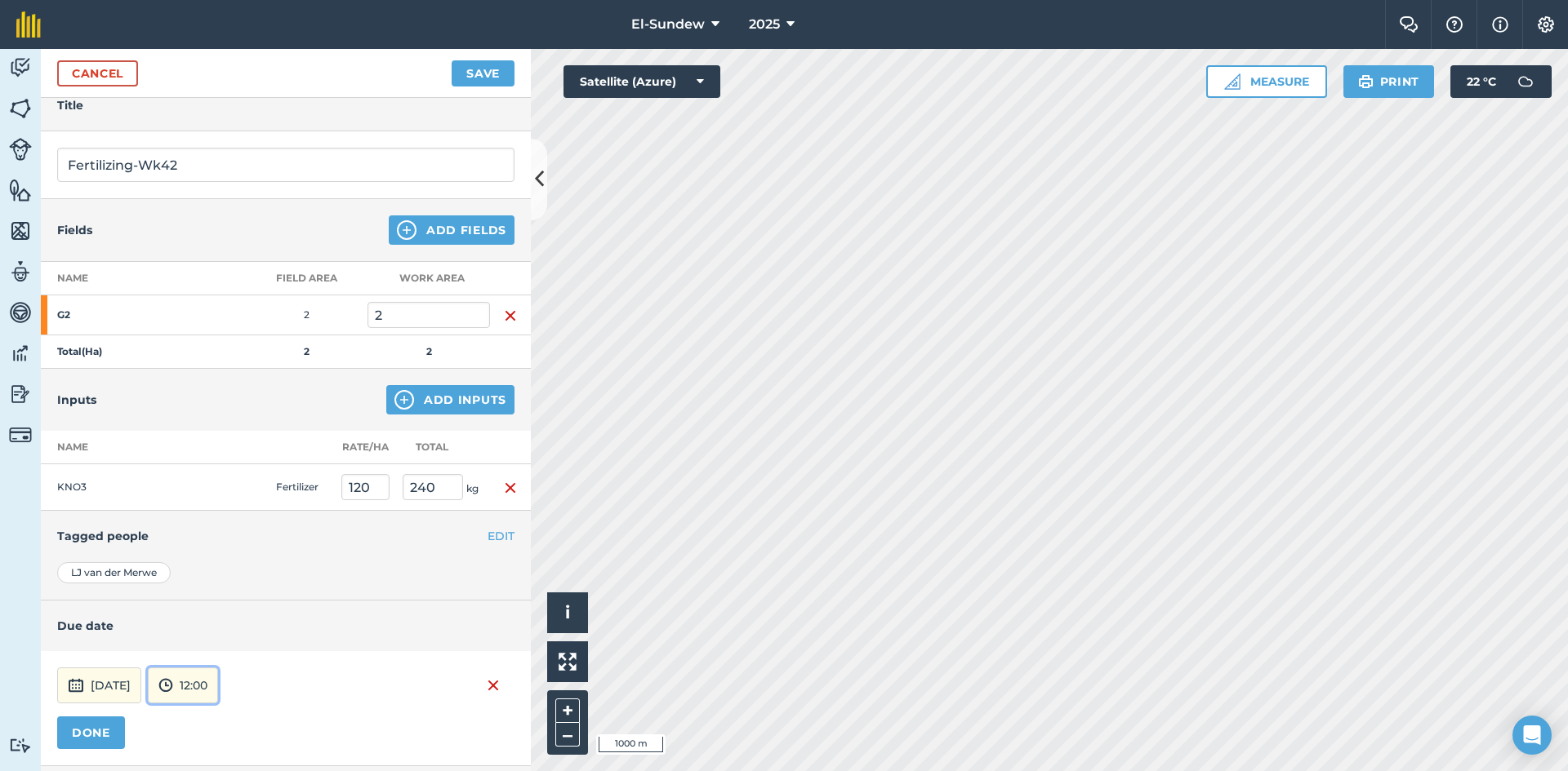
click at [218, 682] on button "12:00" at bounding box center [182, 686] width 70 height 36
click at [225, 607] on button "07:00" at bounding box center [187, 600] width 77 height 27
click at [119, 726] on button "DONE" at bounding box center [90, 733] width 68 height 32
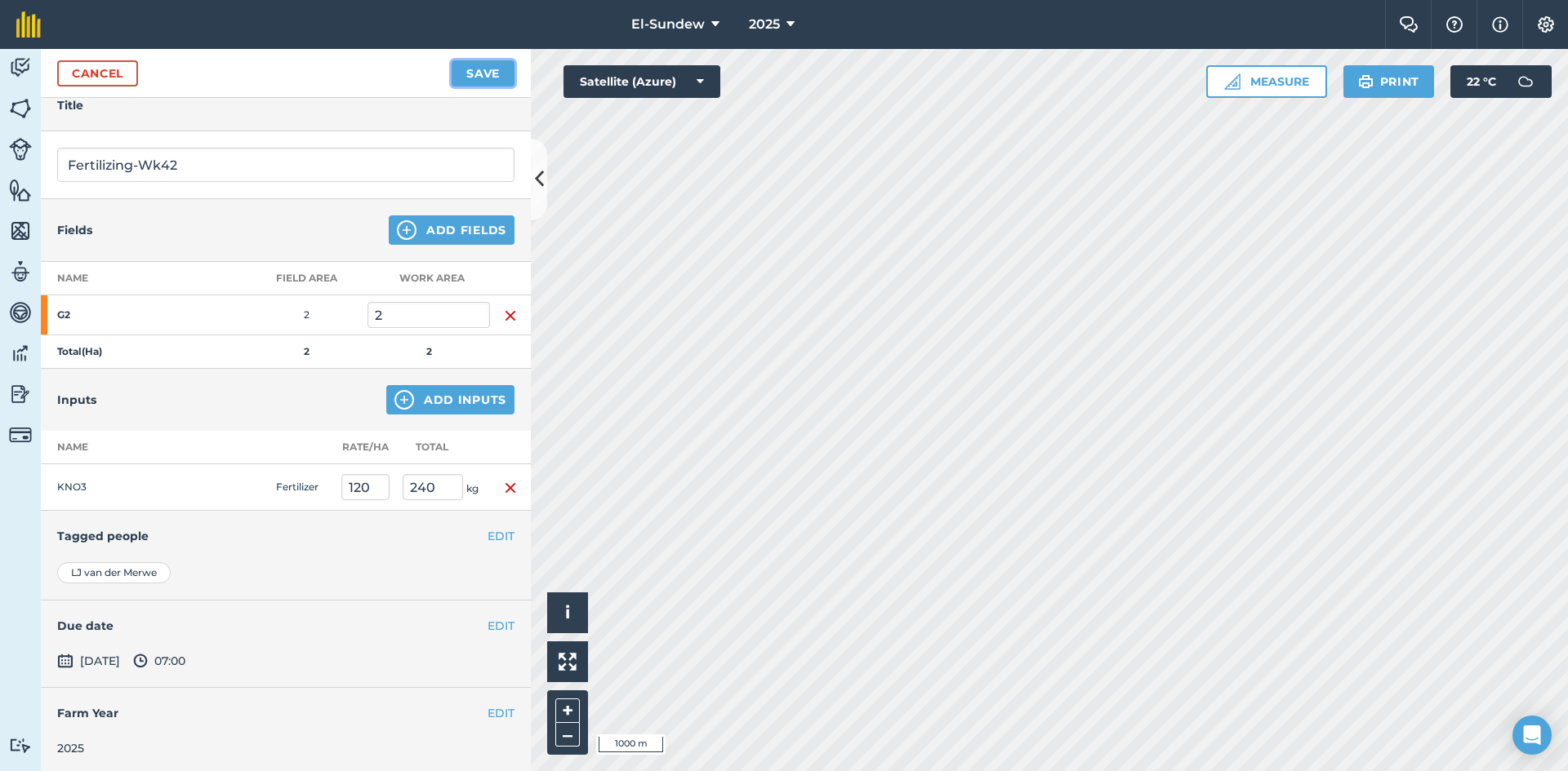
click at [468, 80] on button "Save" at bounding box center [483, 74] width 63 height 27
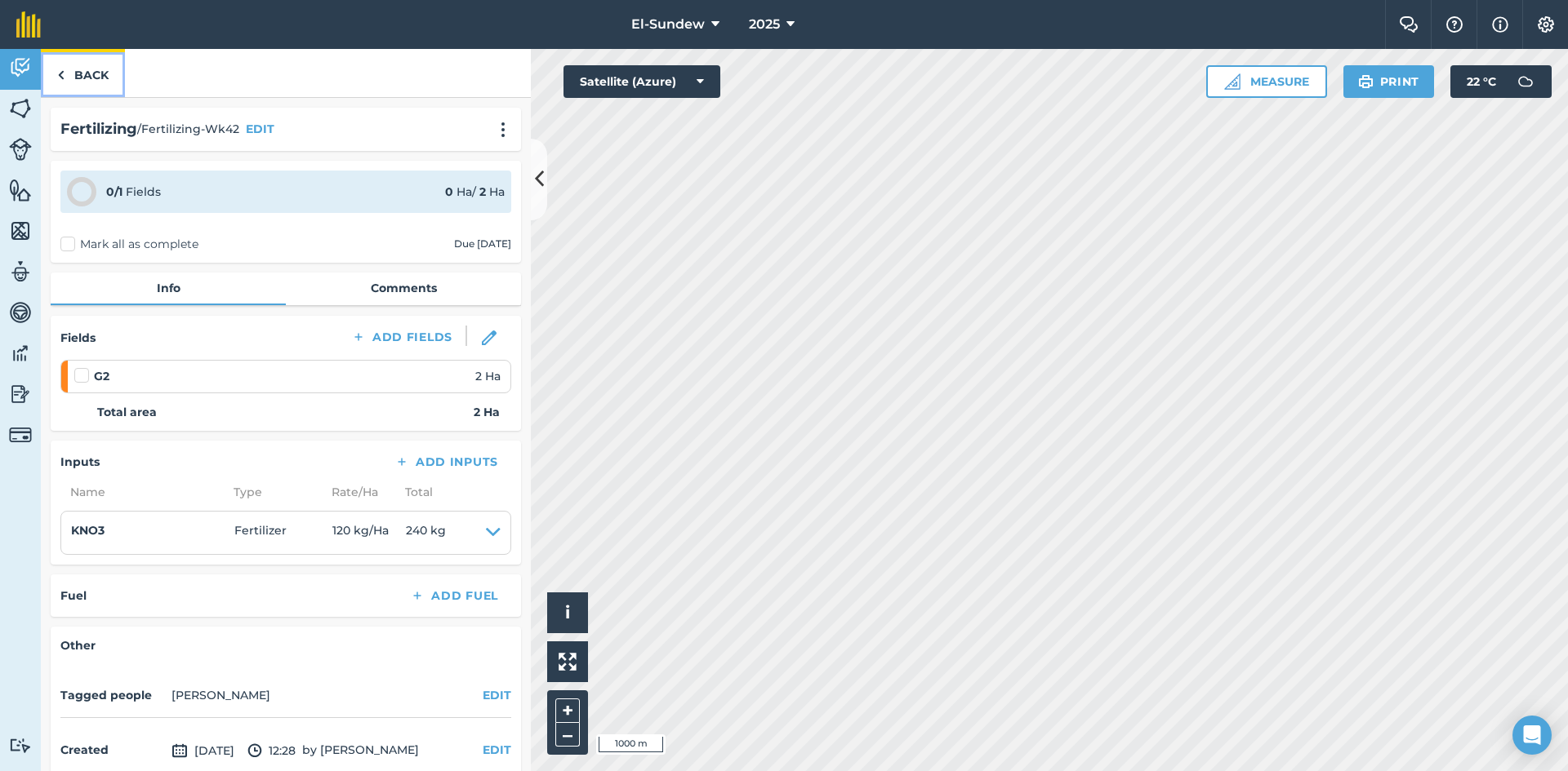
click at [61, 83] on img at bounding box center [60, 75] width 7 height 20
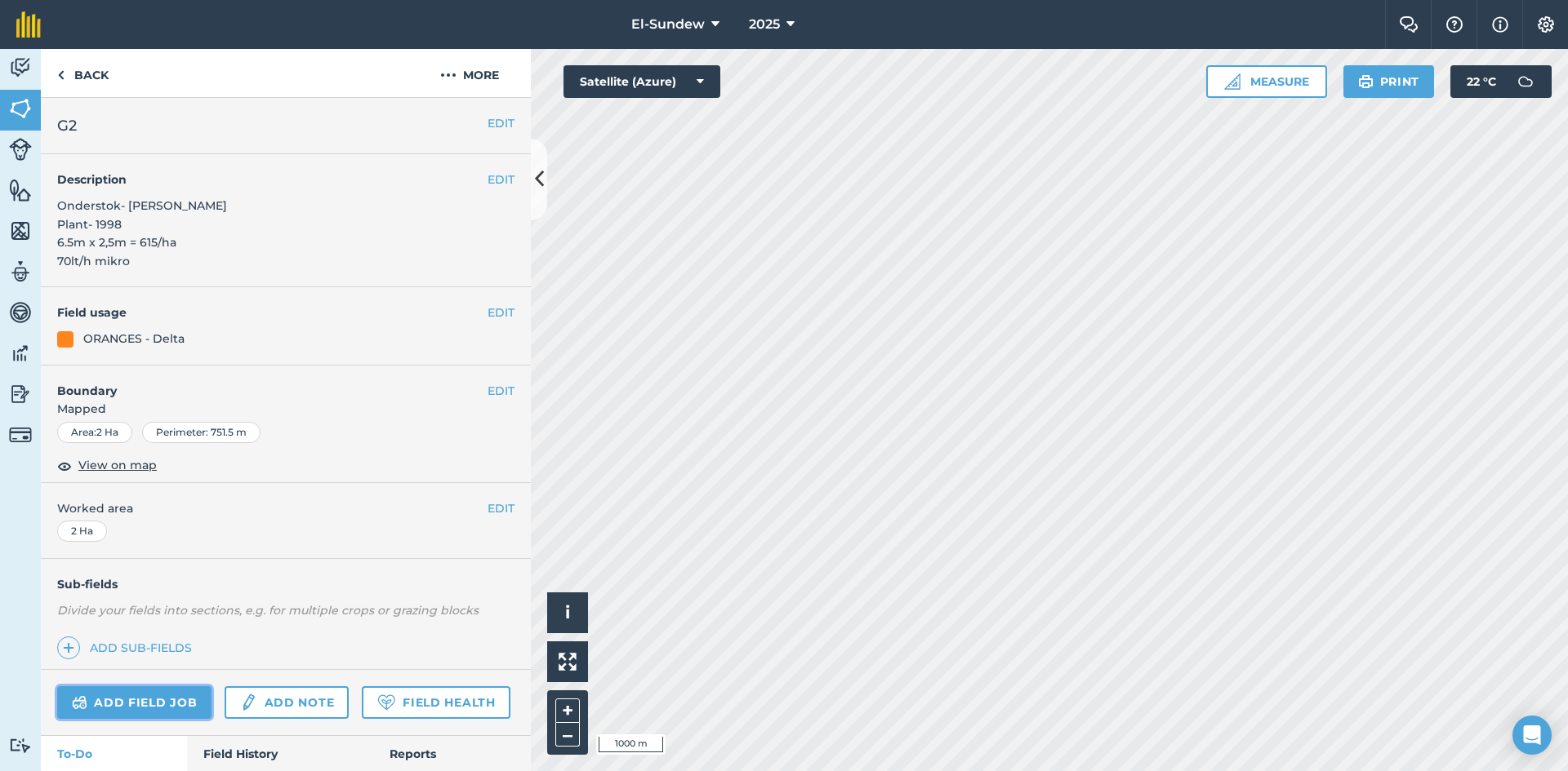
click at [162, 698] on link "Add field job" at bounding box center [134, 702] width 154 height 32
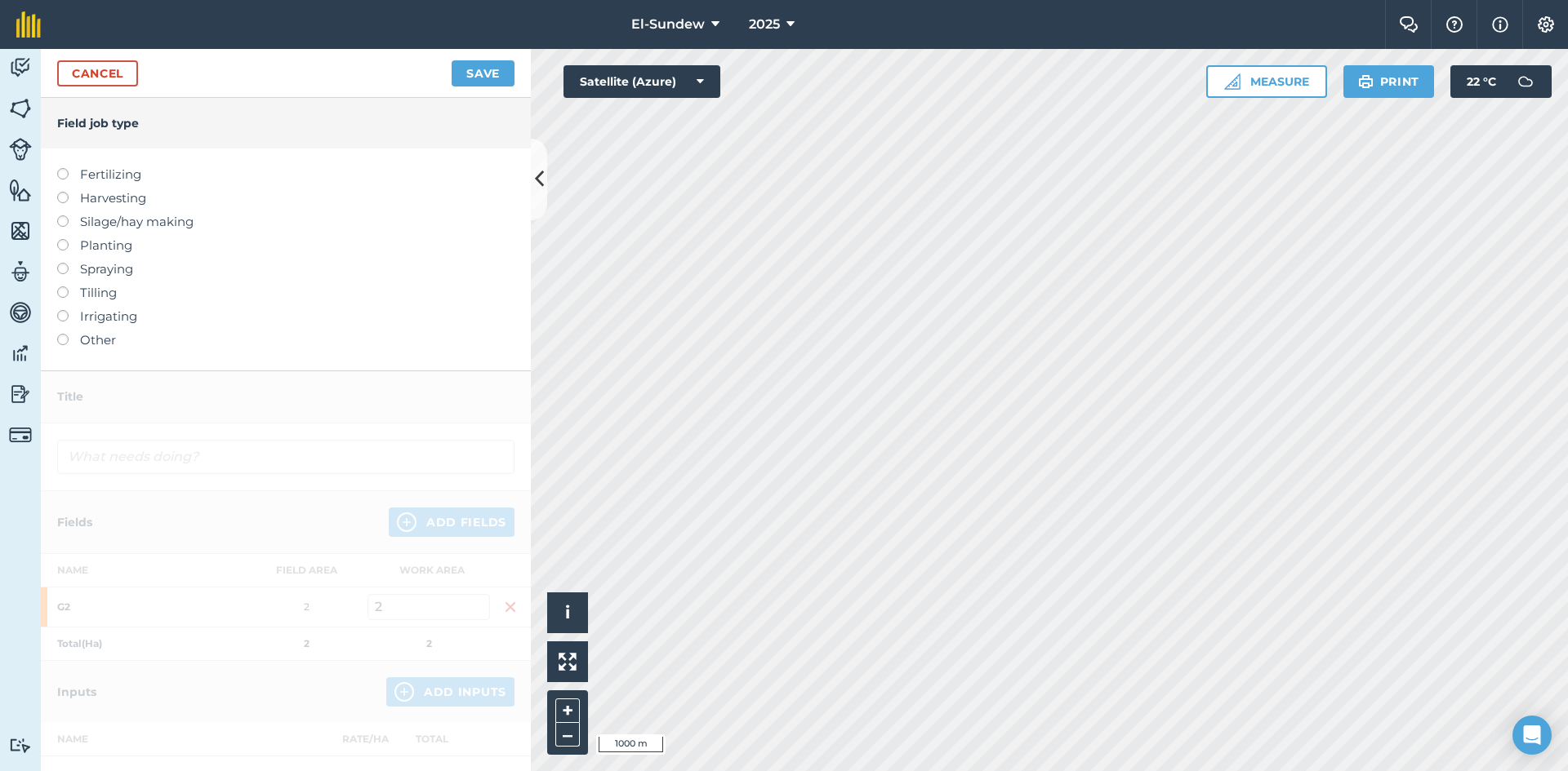
click at [126, 178] on label "Fertilizing" at bounding box center [285, 175] width 457 height 20
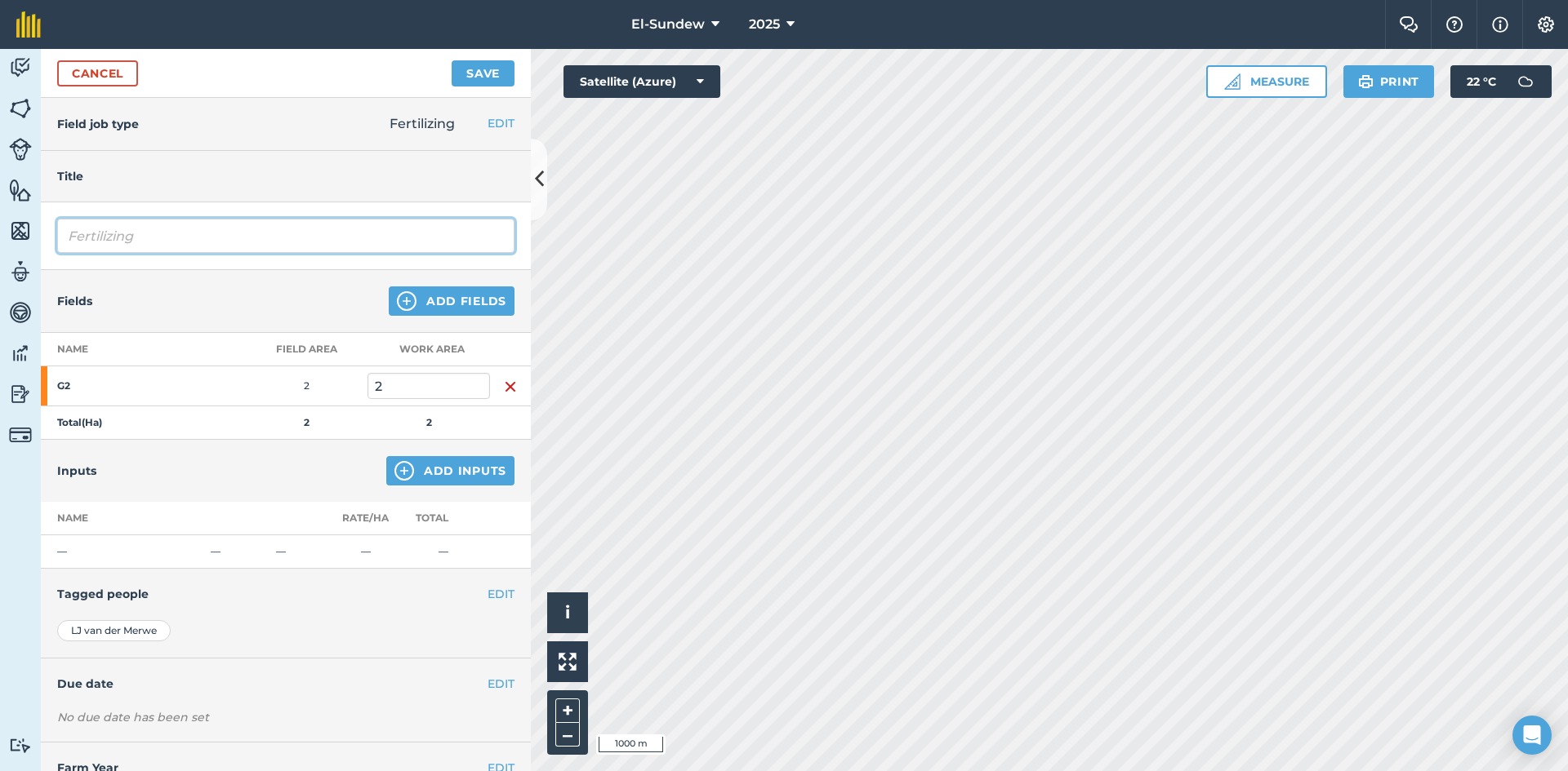
click at [234, 236] on input "Fertilizing" at bounding box center [285, 236] width 457 height 34
type input "Fertilizing-Wk43"
click at [395, 473] on img at bounding box center [404, 471] width 20 height 20
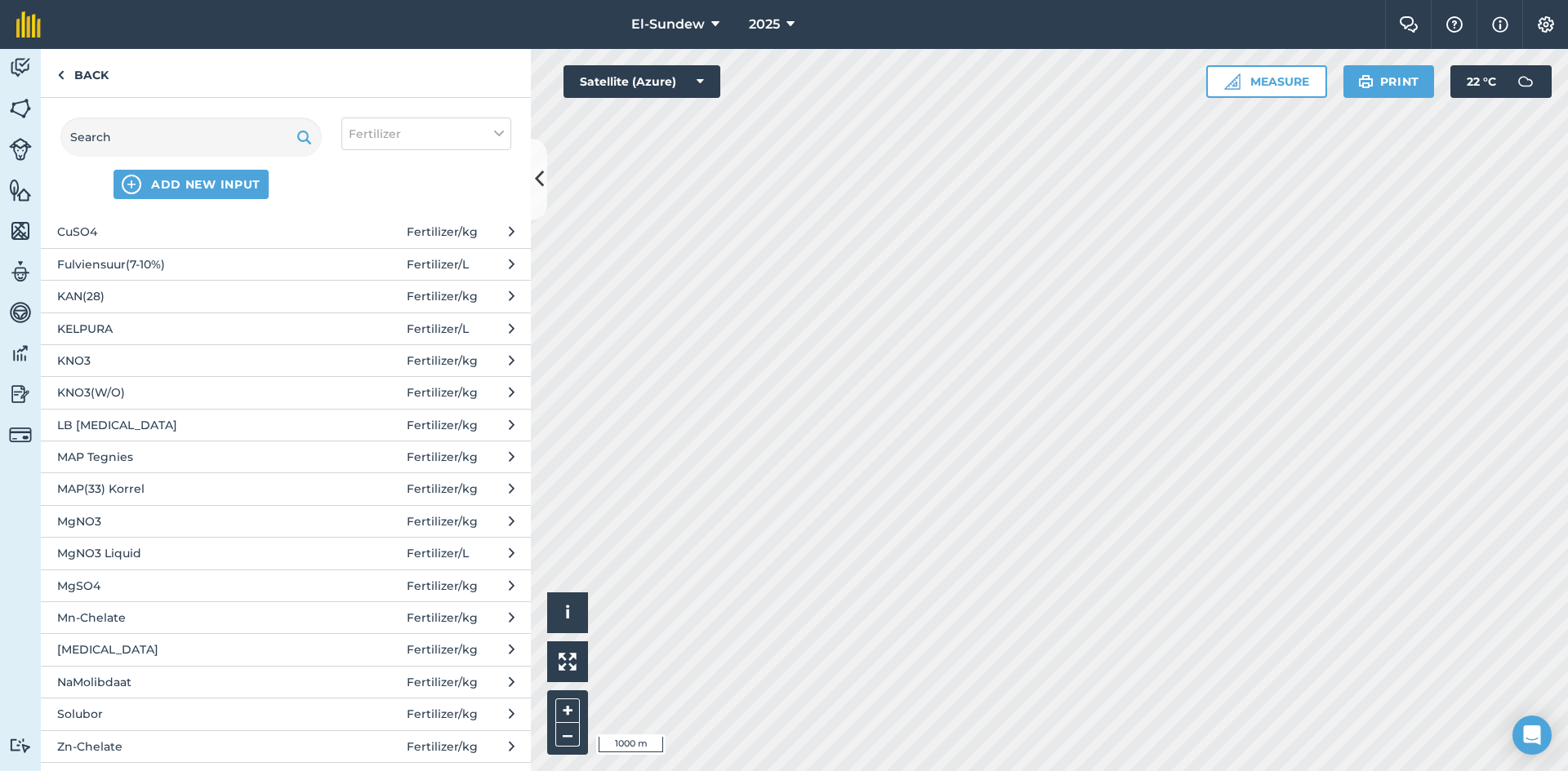
scroll to position [272, 0]
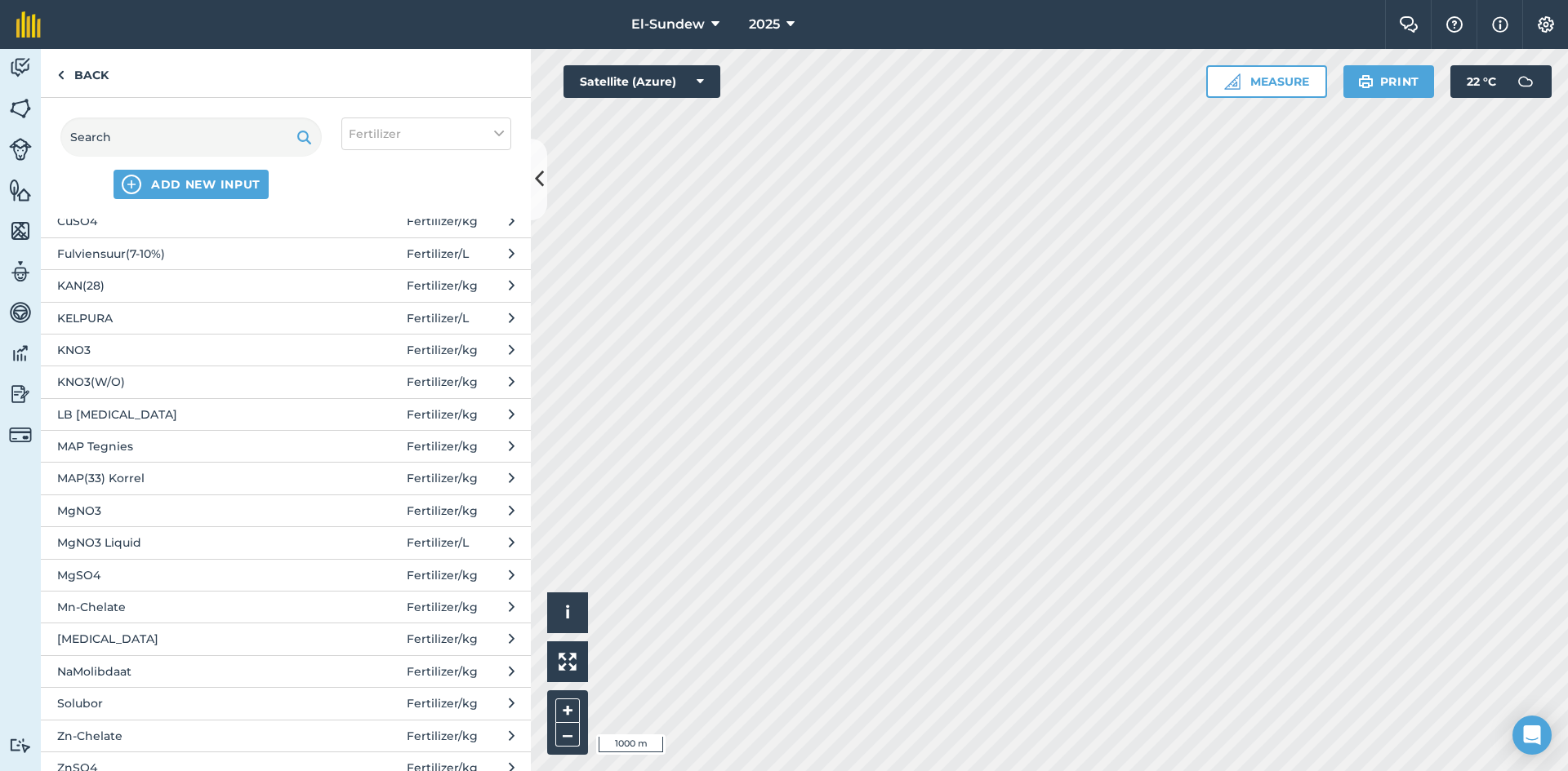
click at [152, 633] on span "[MEDICAL_DATA]" at bounding box center [191, 639] width 267 height 18
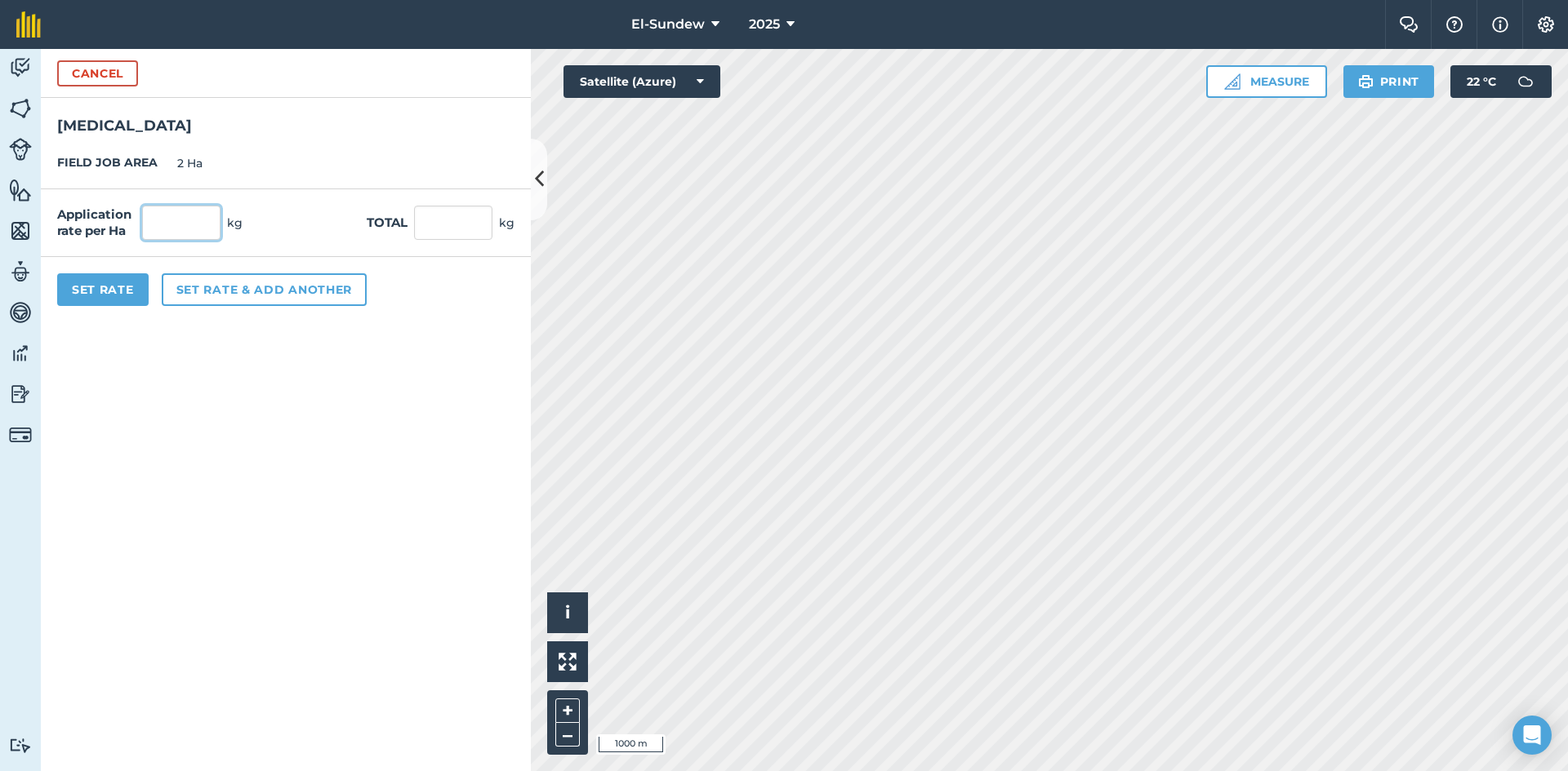
click at [177, 223] on input "text" at bounding box center [182, 222] width 79 height 34
type input "5"
type input "10"
click at [142, 288] on button "Set Rate" at bounding box center [102, 289] width 91 height 32
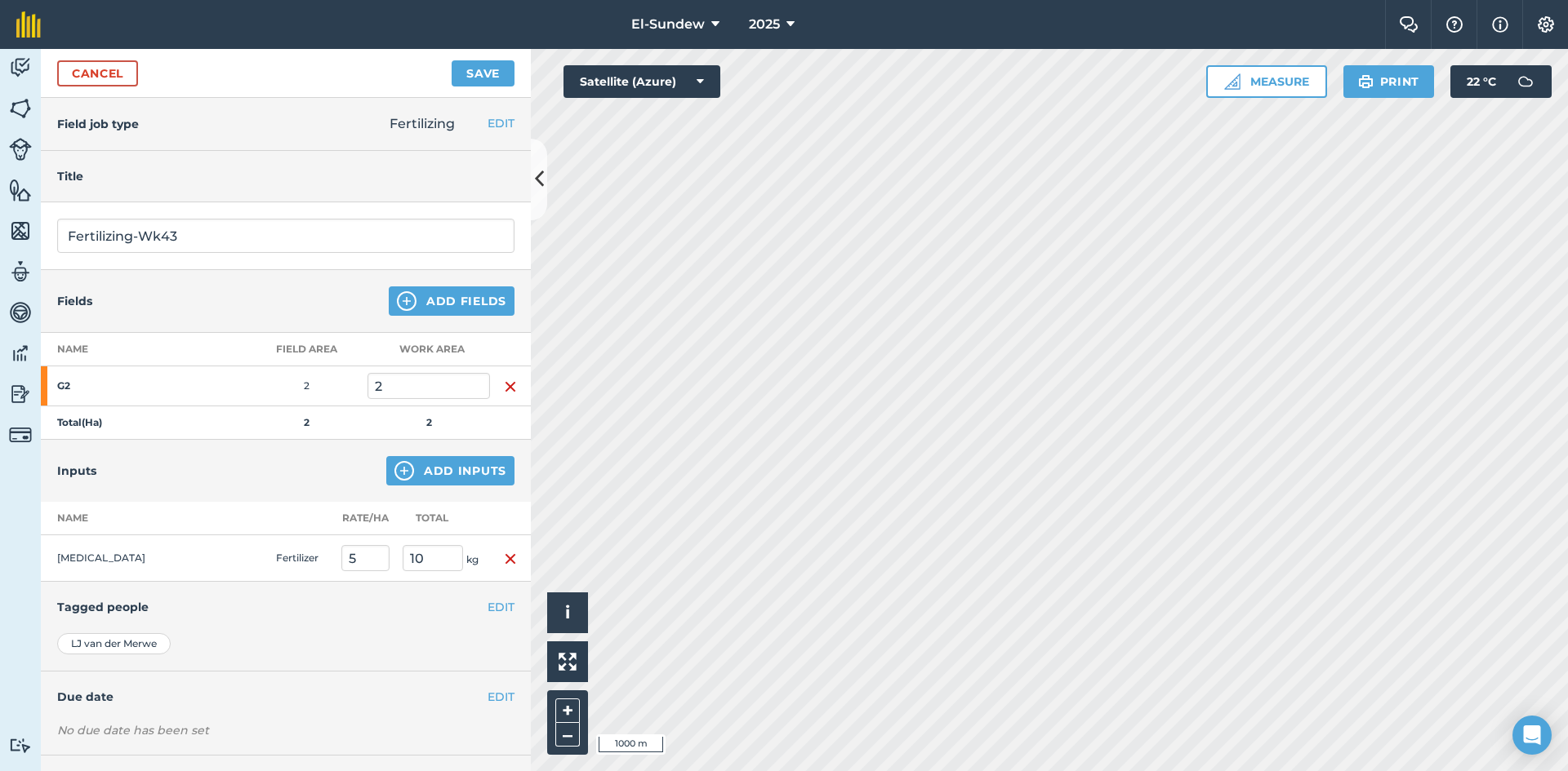
scroll to position [71, 0]
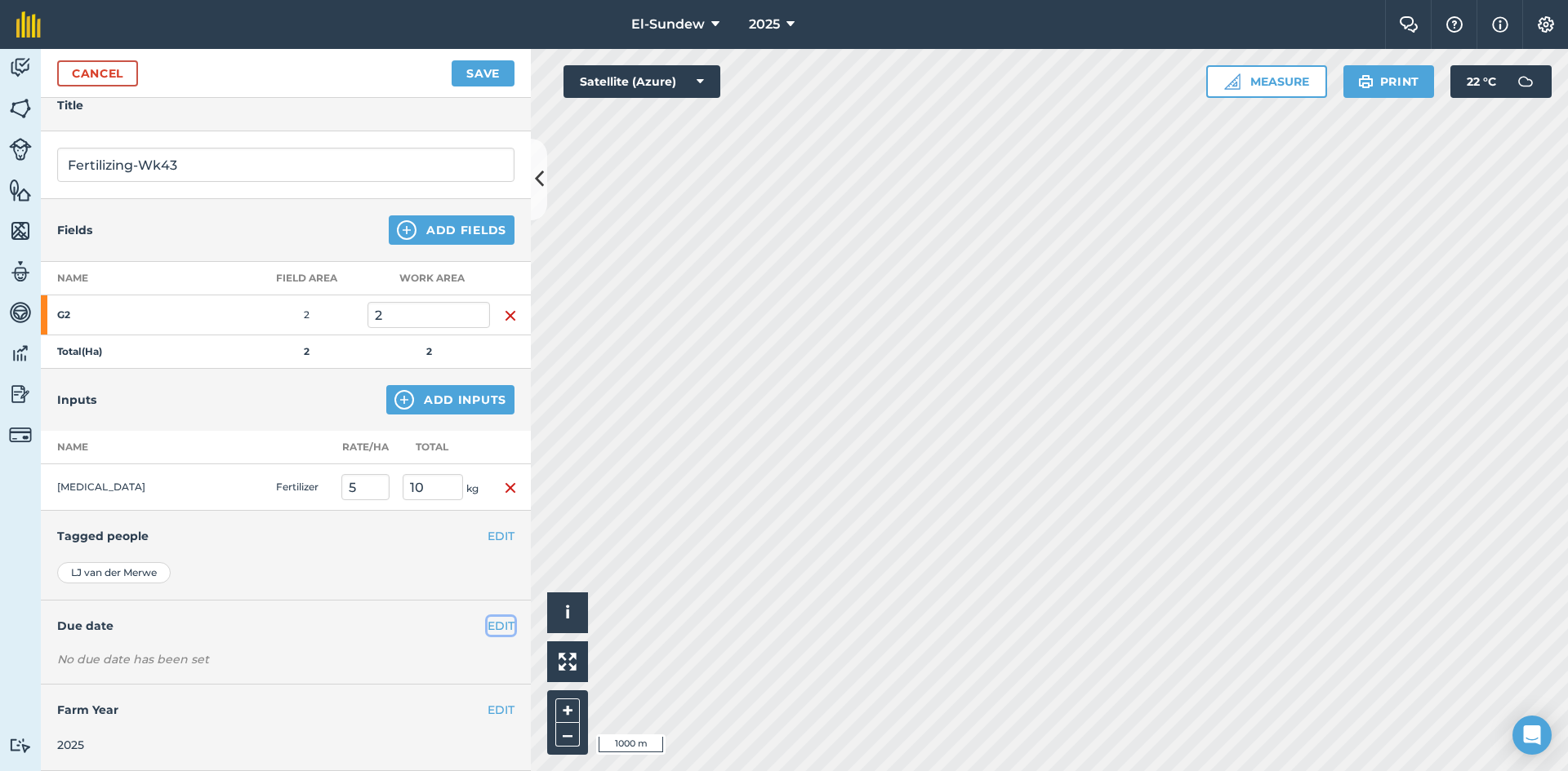
click at [495, 617] on button "EDIT" at bounding box center [500, 626] width 27 height 18
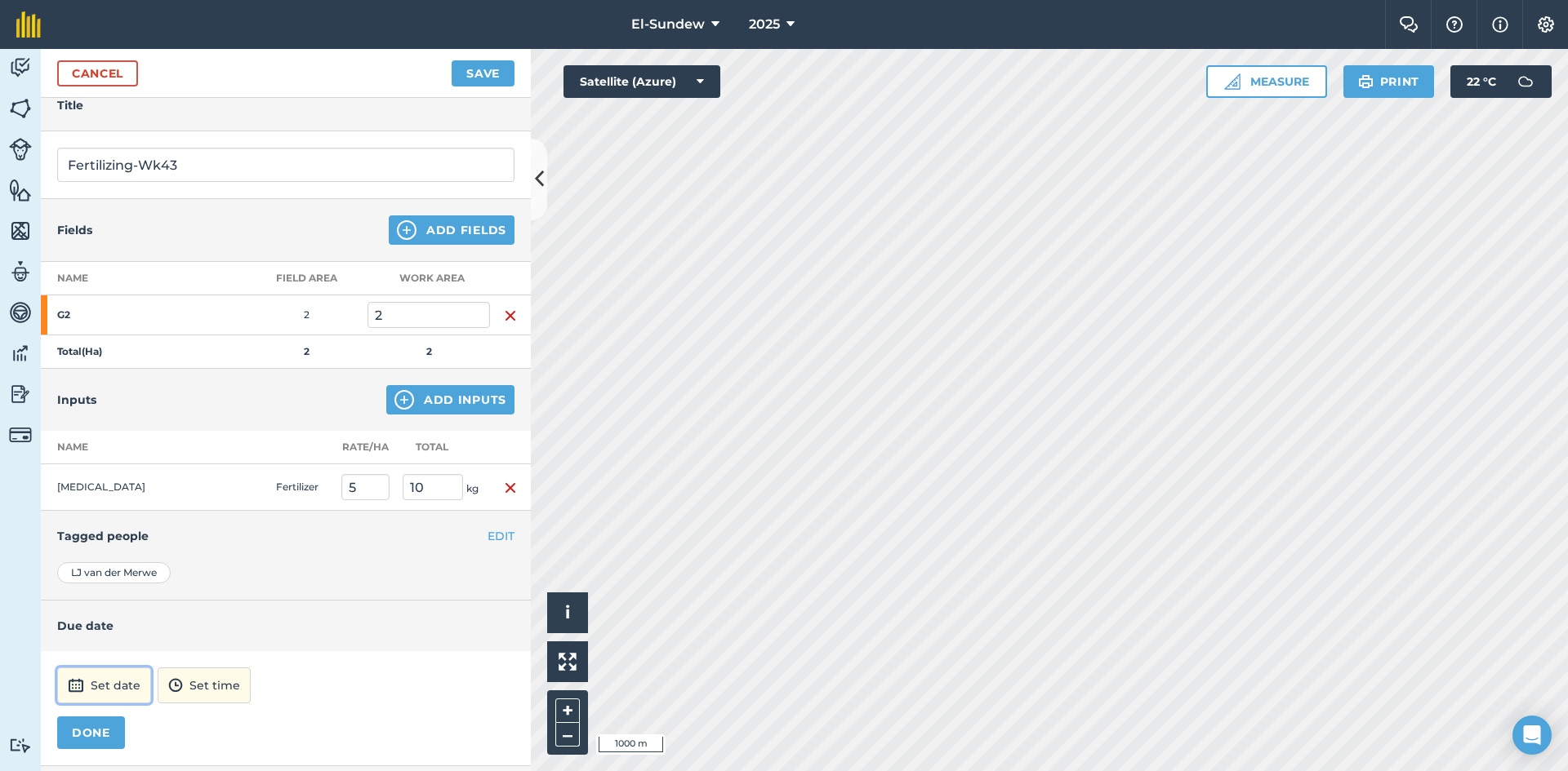
click at [133, 682] on button "Set date" at bounding box center [104, 686] width 94 height 36
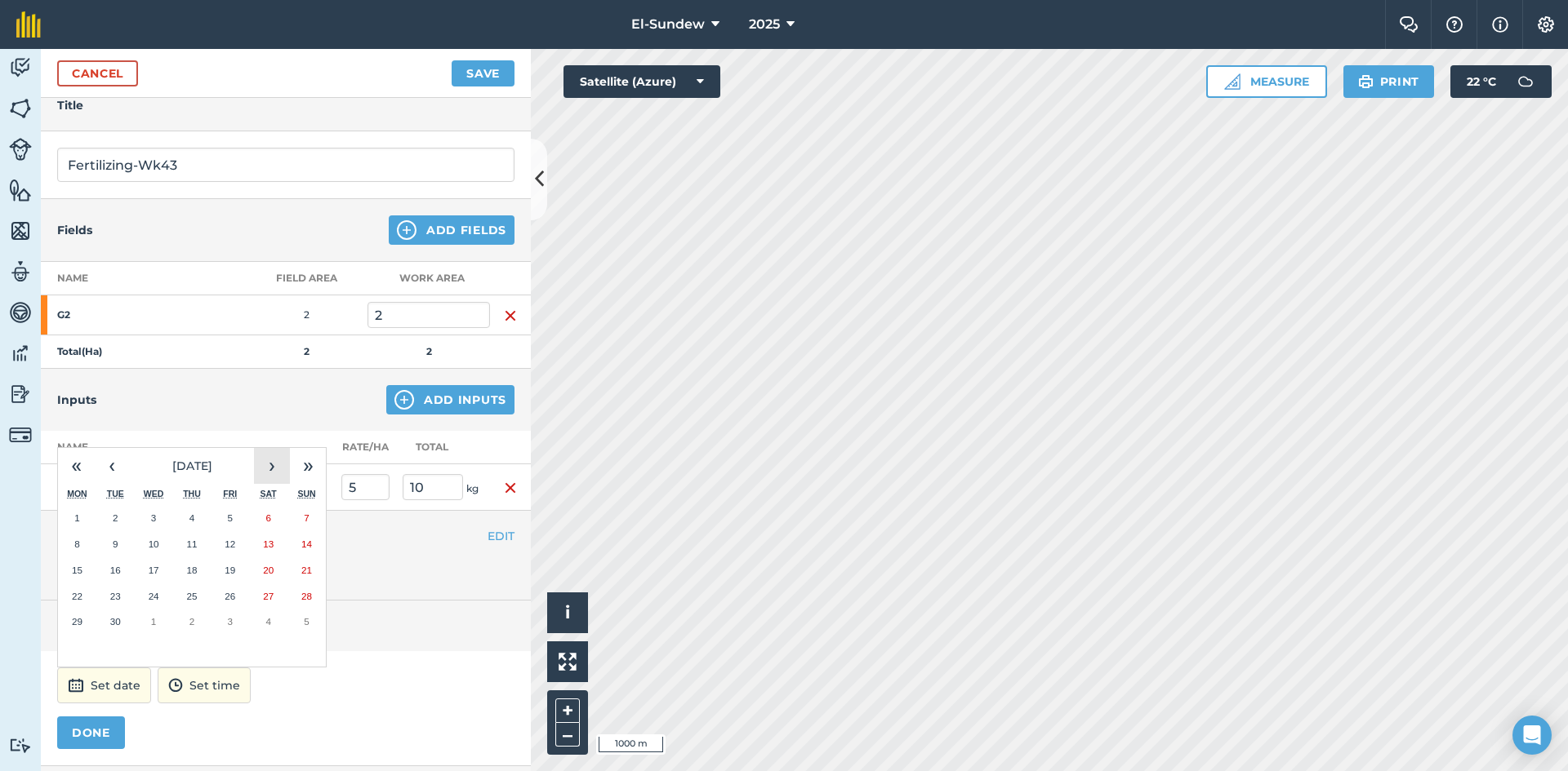
click at [285, 461] on button "›" at bounding box center [271, 466] width 36 height 36
click at [81, 596] on abbr "20" at bounding box center [77, 596] width 11 height 11
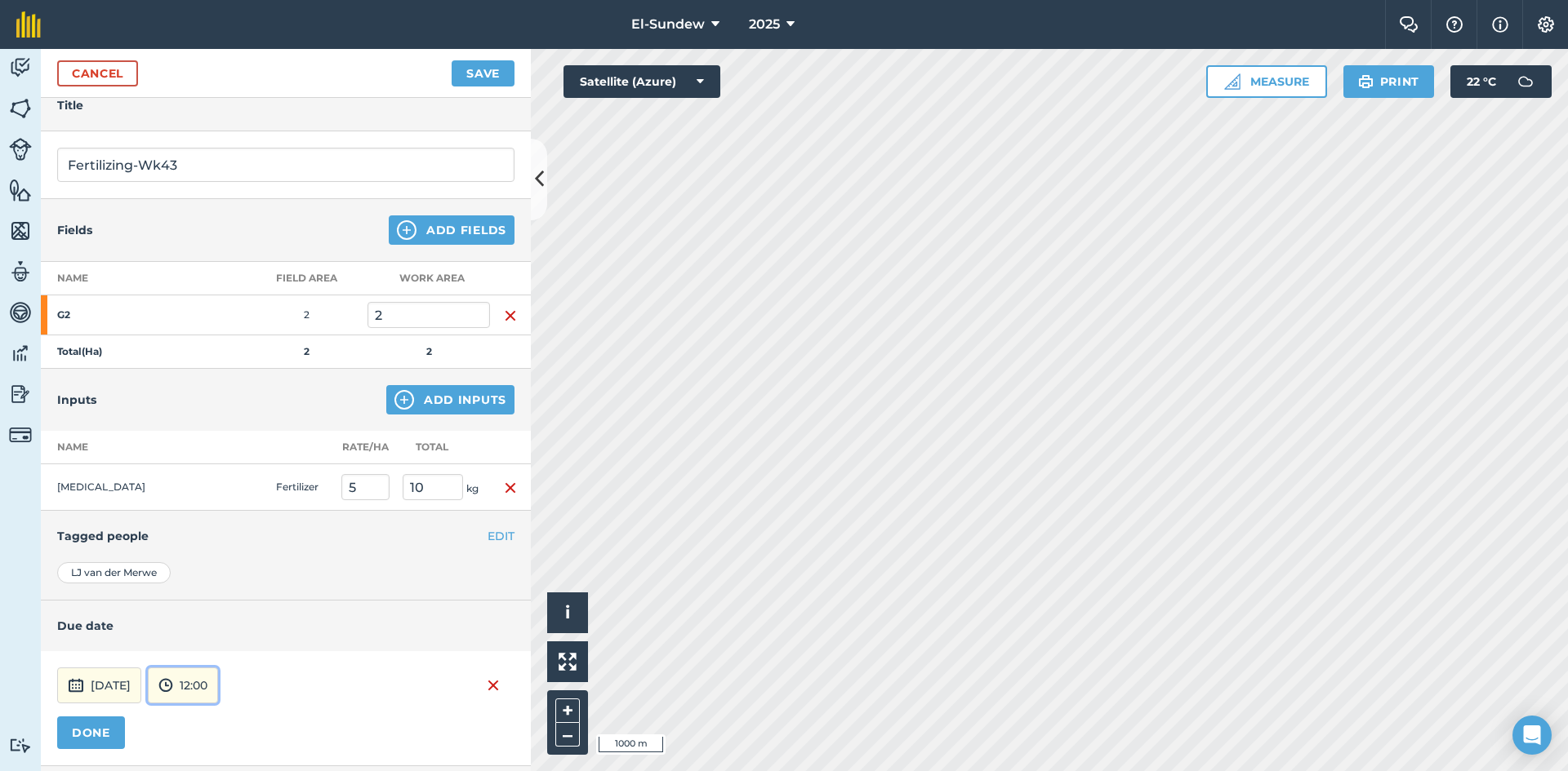
click at [218, 677] on button "12:00" at bounding box center [182, 686] width 70 height 36
click at [220, 598] on button "07:00" at bounding box center [187, 600] width 77 height 27
click at [95, 728] on button "DONE" at bounding box center [90, 733] width 68 height 32
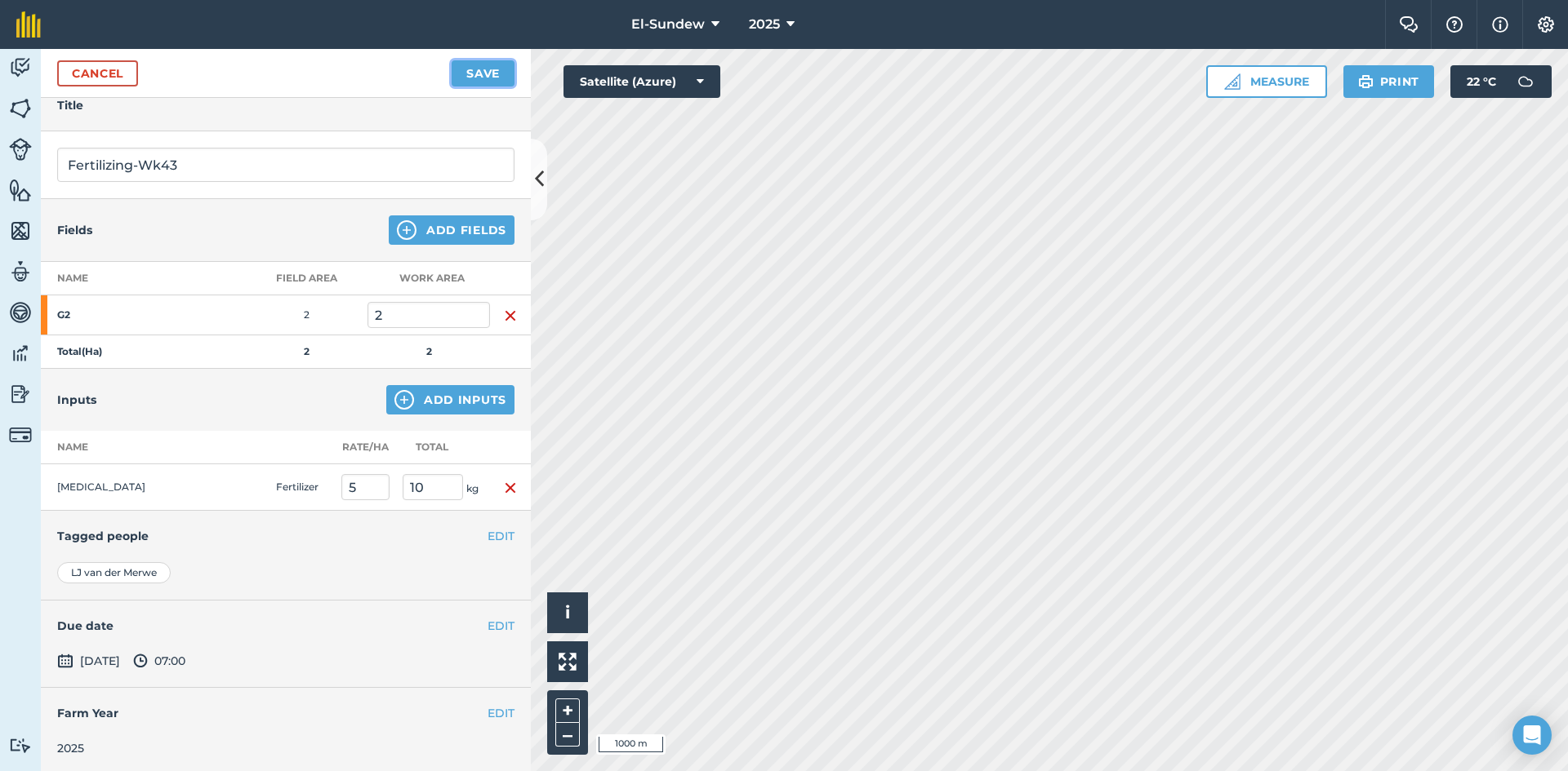
click at [489, 71] on button "Save" at bounding box center [483, 74] width 63 height 27
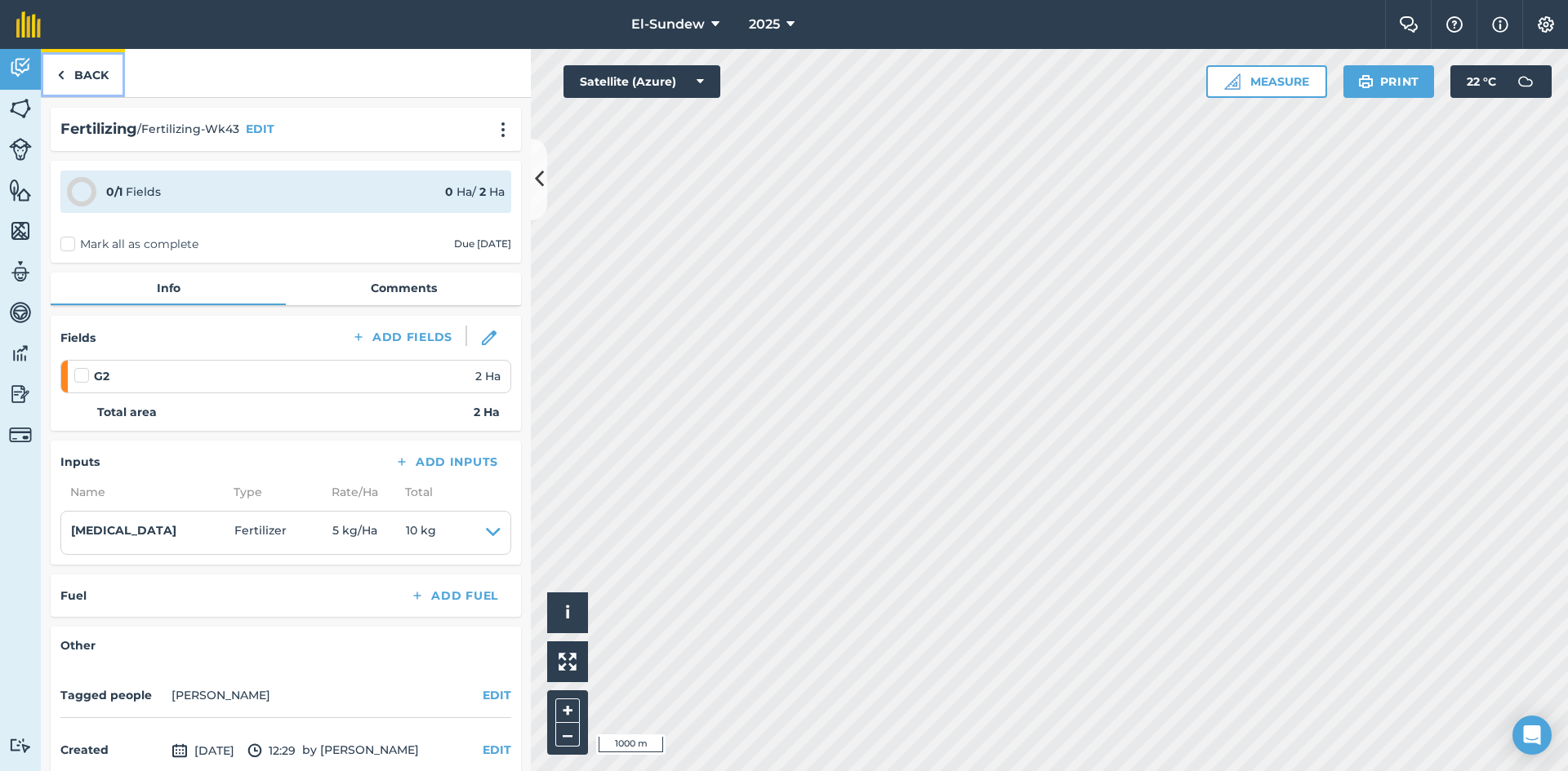
click at [90, 80] on link "Back" at bounding box center [84, 73] width 84 height 48
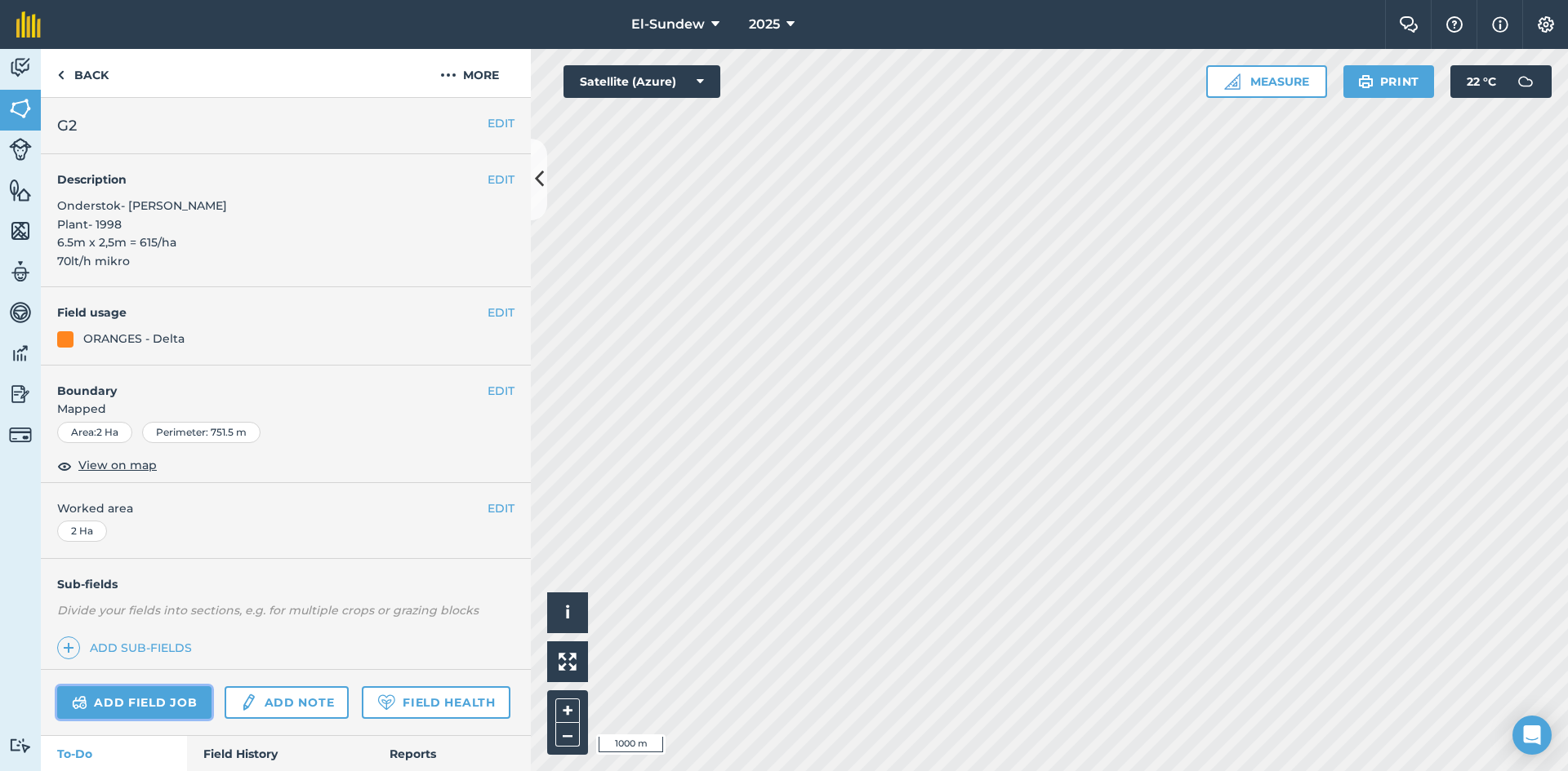
click at [161, 693] on link "Add field job" at bounding box center [134, 702] width 154 height 32
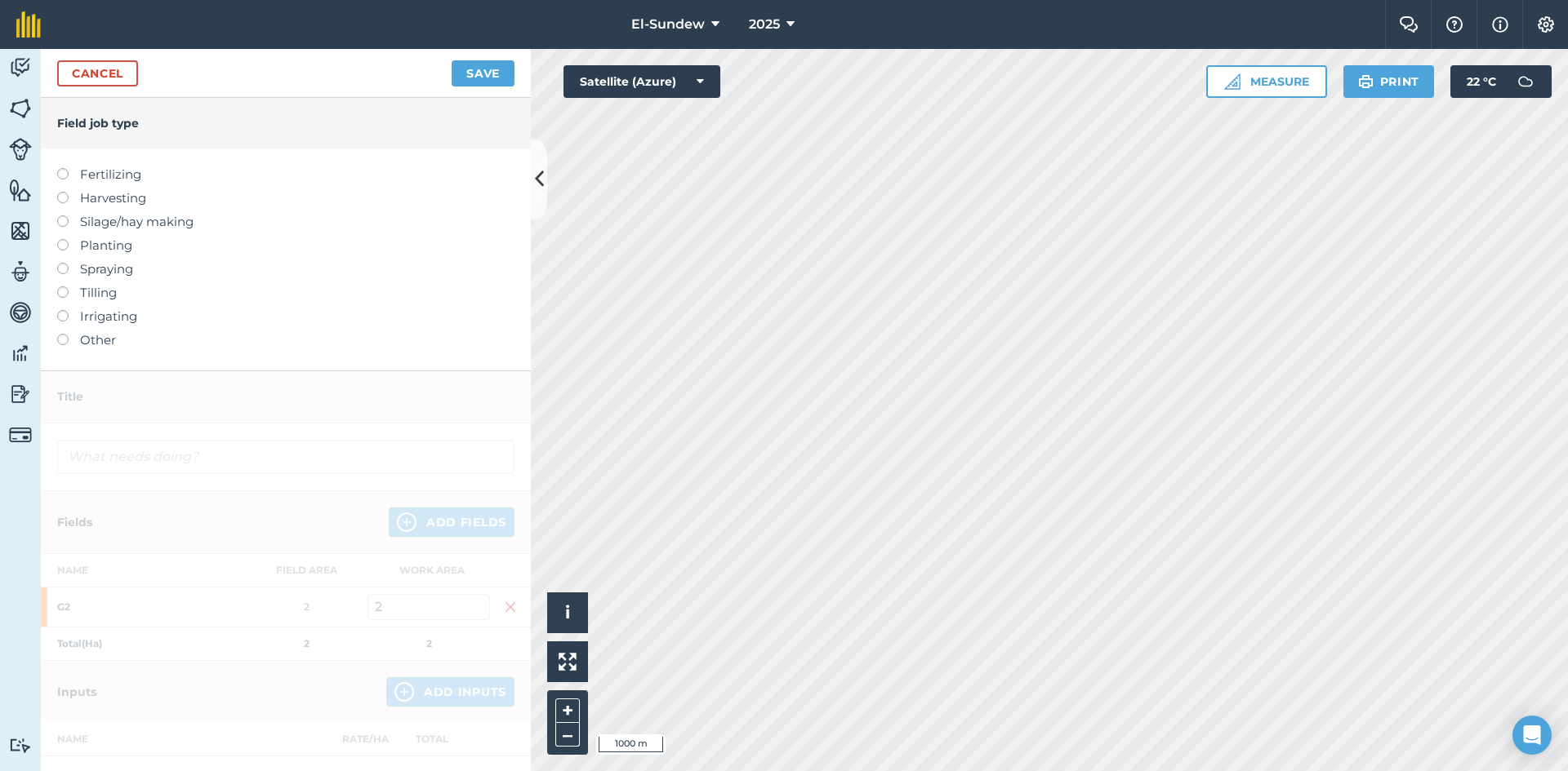
click at [130, 172] on label "Fertilizing" at bounding box center [285, 175] width 457 height 20
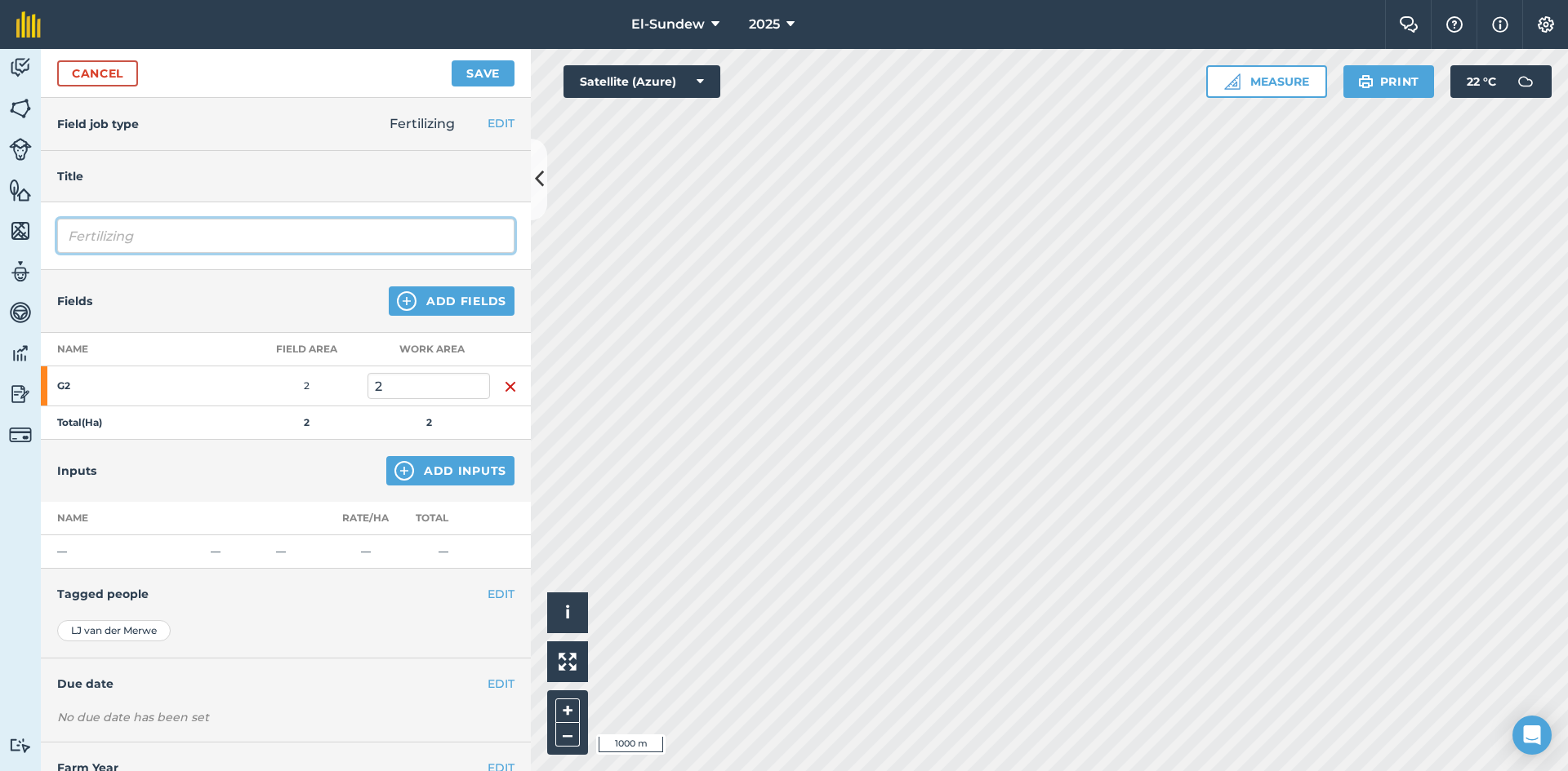
click at [196, 240] on input "Fertilizing" at bounding box center [285, 236] width 457 height 34
type input "Fertilizing-Wk43"
click at [419, 467] on button "Add Inputs" at bounding box center [450, 471] width 128 height 29
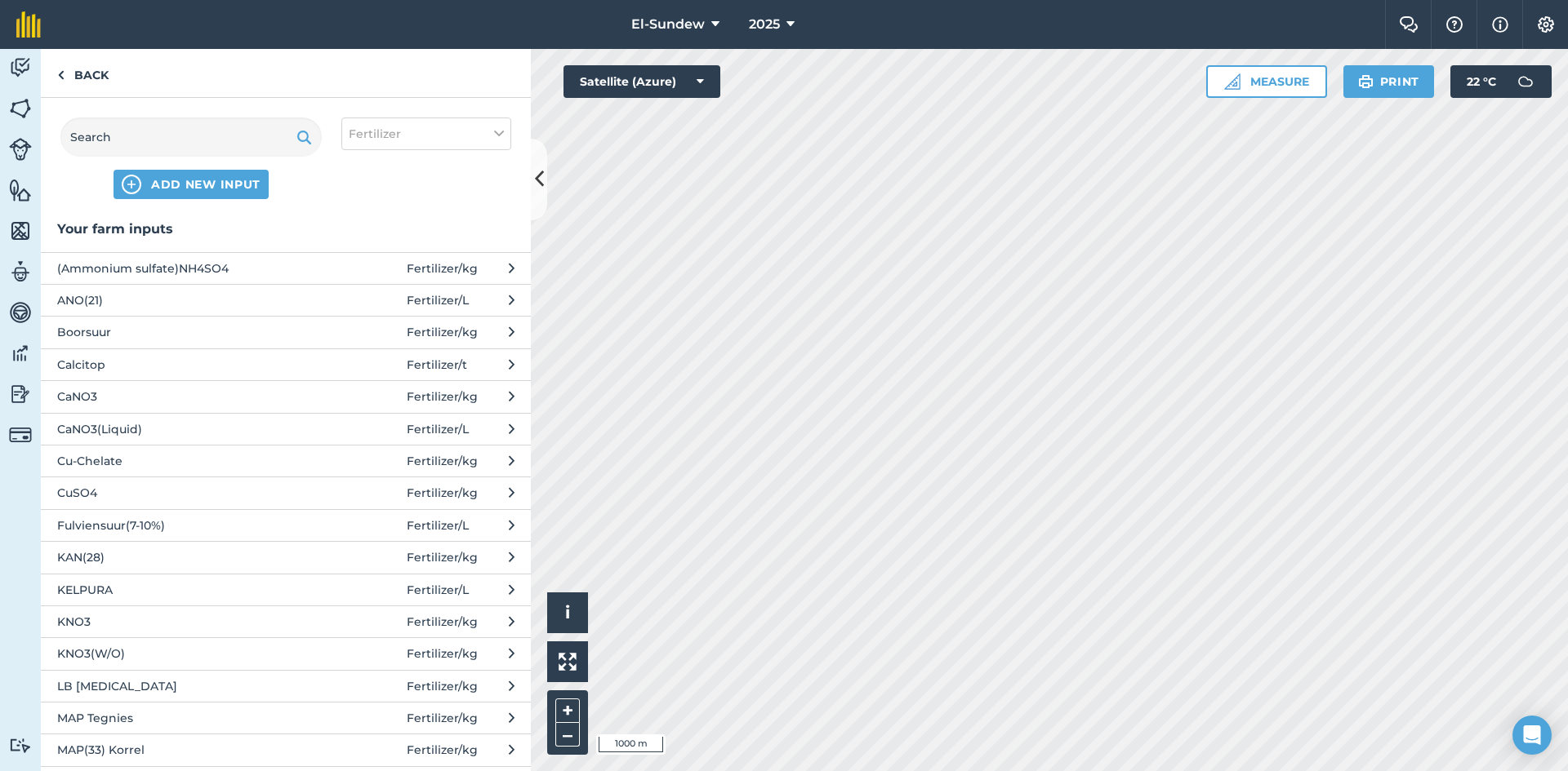
click at [203, 394] on span "CaNO3" at bounding box center [191, 397] width 267 height 18
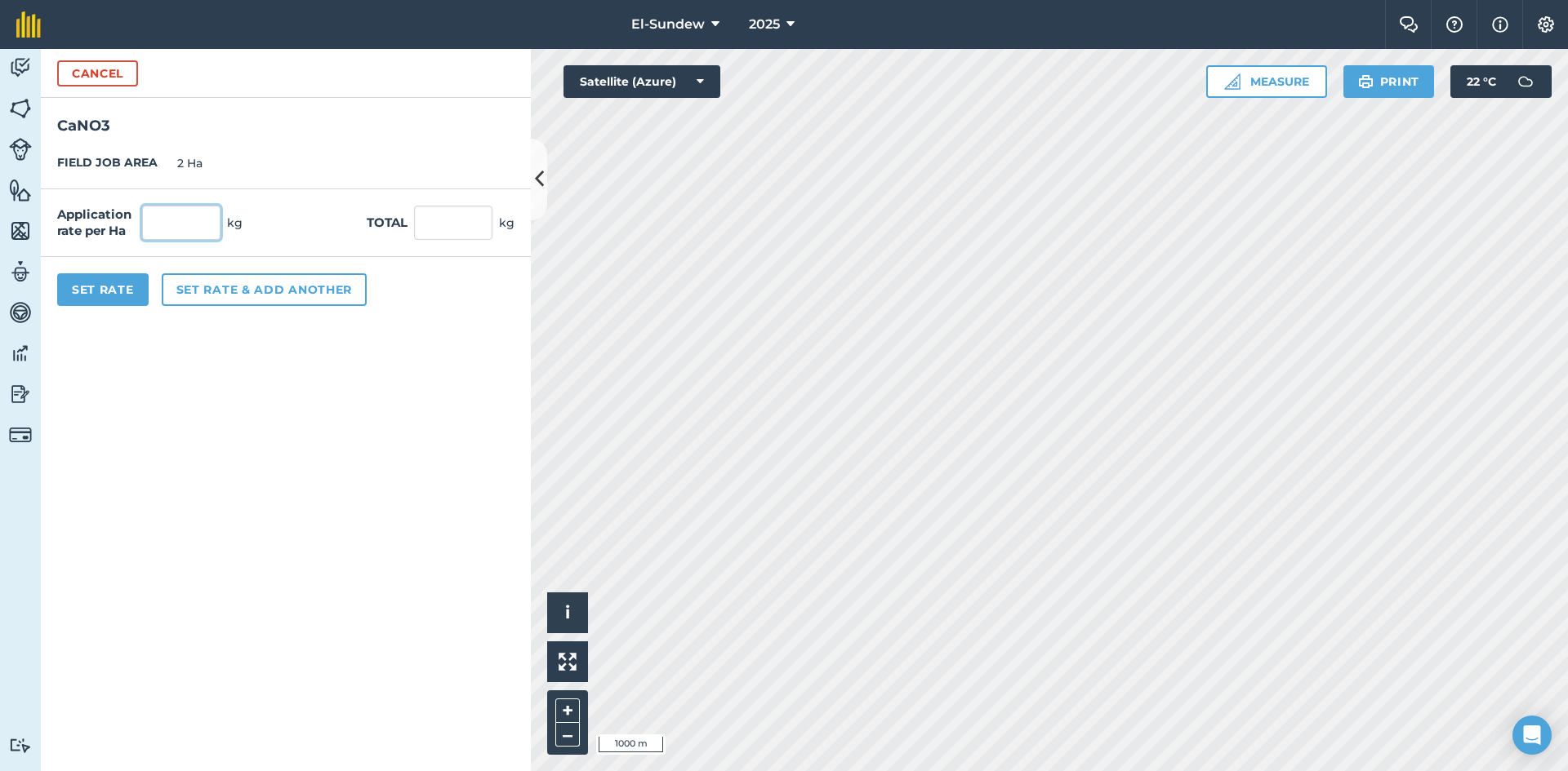
click at [205, 232] on input "text" at bounding box center [182, 222] width 79 height 34
type input "140"
type input "280"
click at [134, 280] on button "Set Rate" at bounding box center [102, 289] width 91 height 32
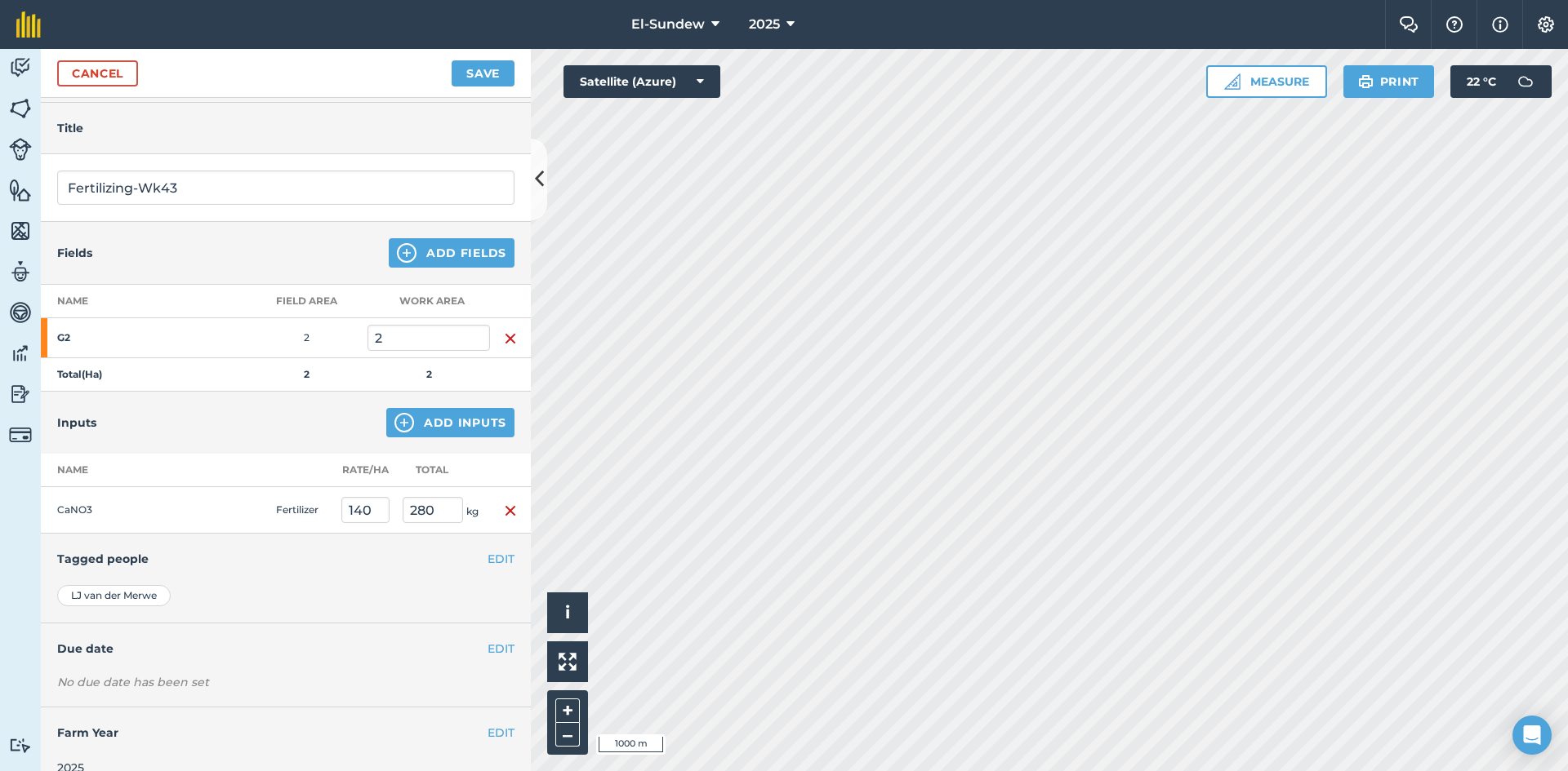
scroll to position [71, 0]
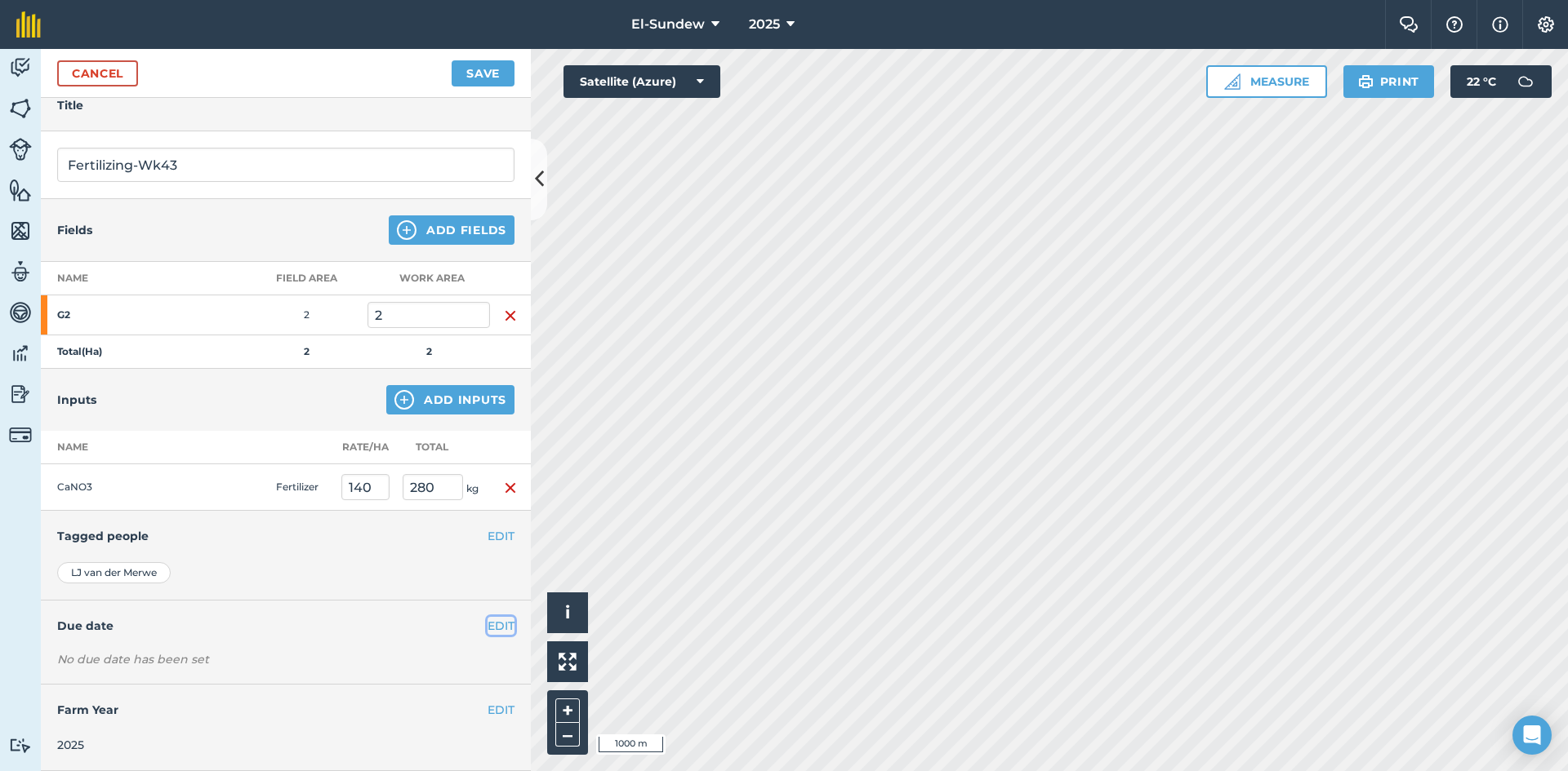
click at [494, 630] on button "EDIT" at bounding box center [500, 626] width 27 height 18
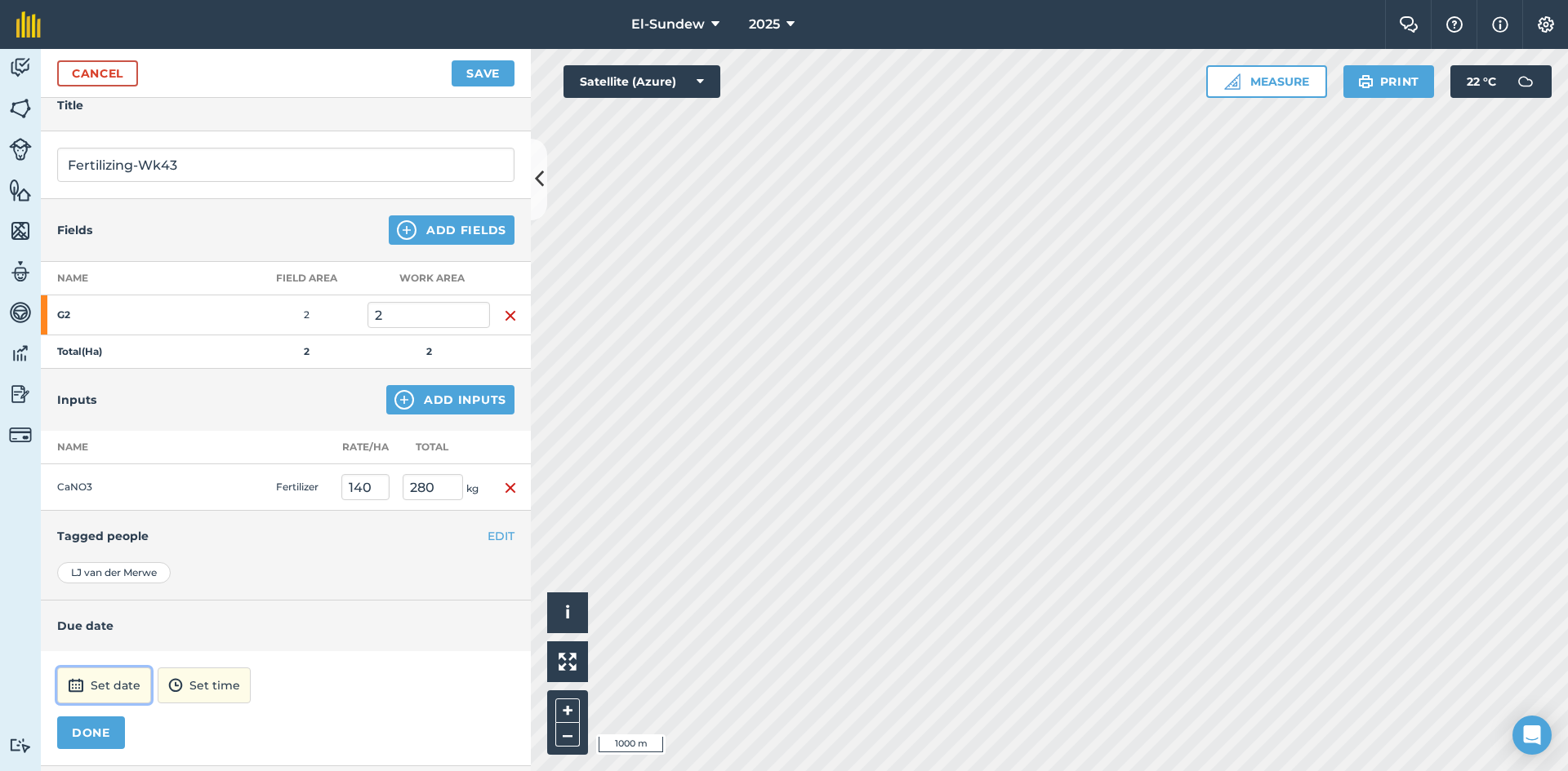
click at [86, 692] on button "Set date" at bounding box center [104, 686] width 94 height 36
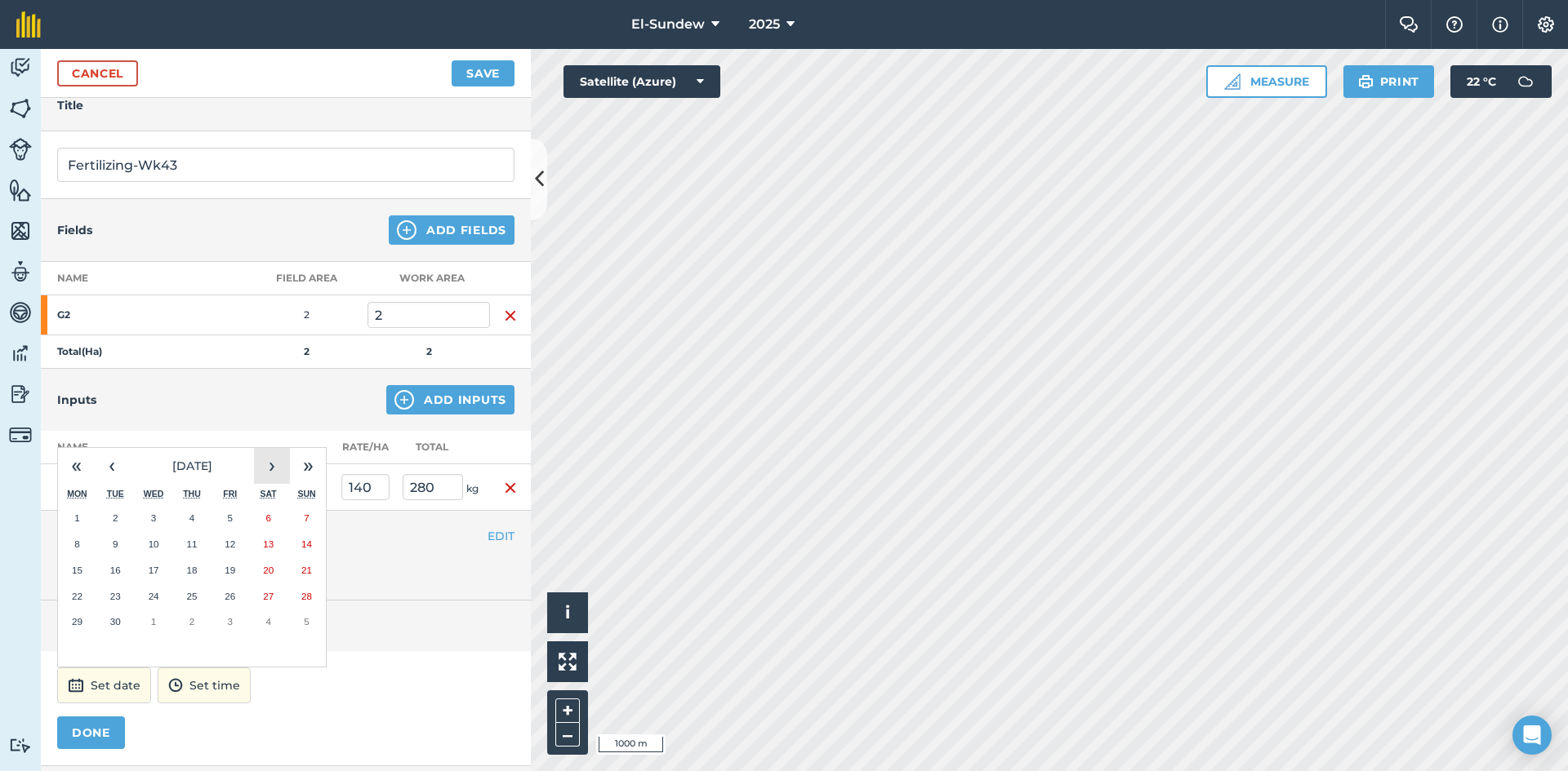
click at [284, 468] on button "›" at bounding box center [271, 466] width 36 height 36
click at [84, 599] on button "20" at bounding box center [77, 596] width 38 height 27
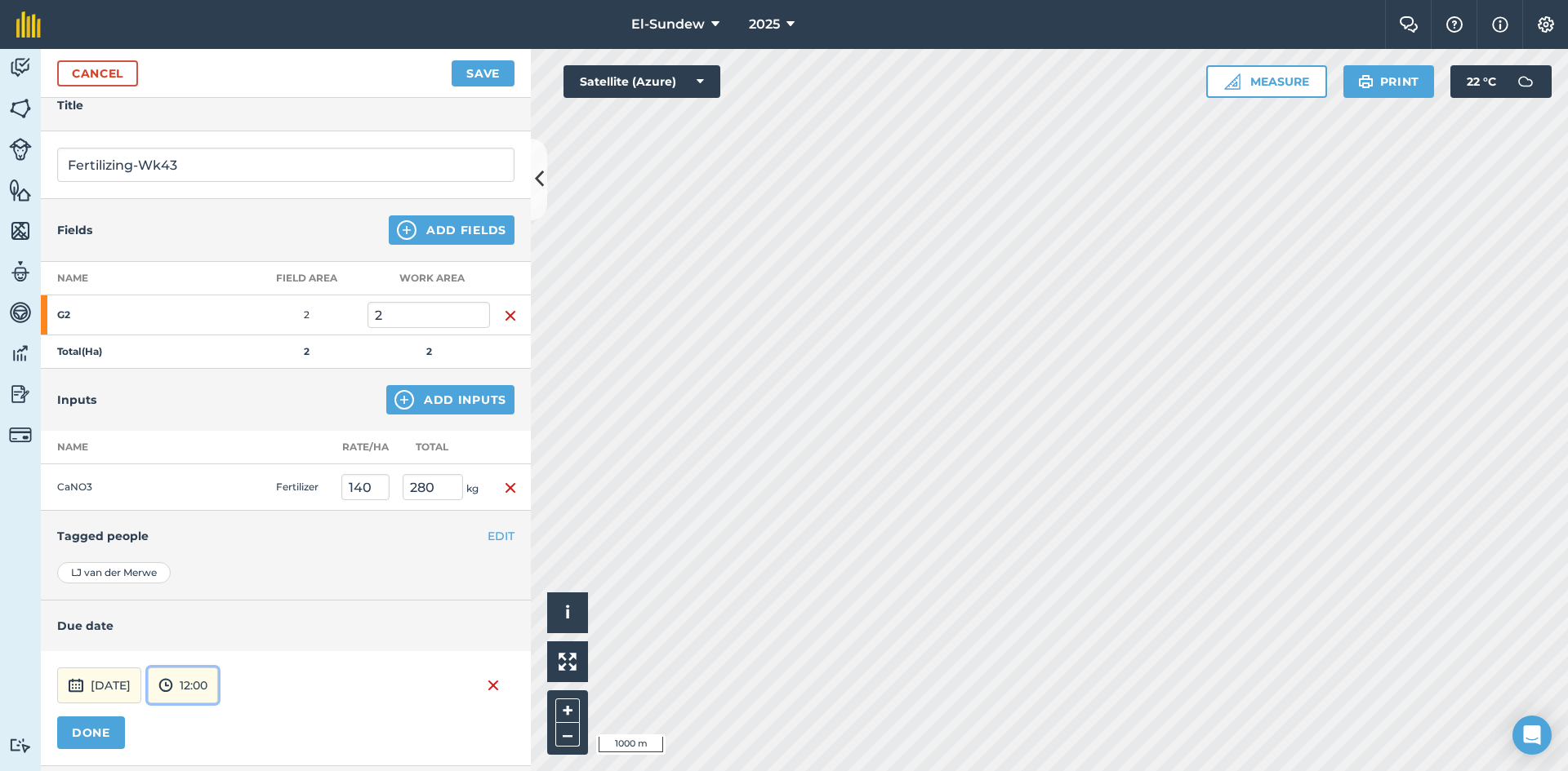
click at [218, 690] on button "12:00" at bounding box center [182, 686] width 70 height 36
click at [225, 596] on button "07:00" at bounding box center [187, 600] width 77 height 27
click at [111, 732] on button "DONE" at bounding box center [90, 733] width 68 height 32
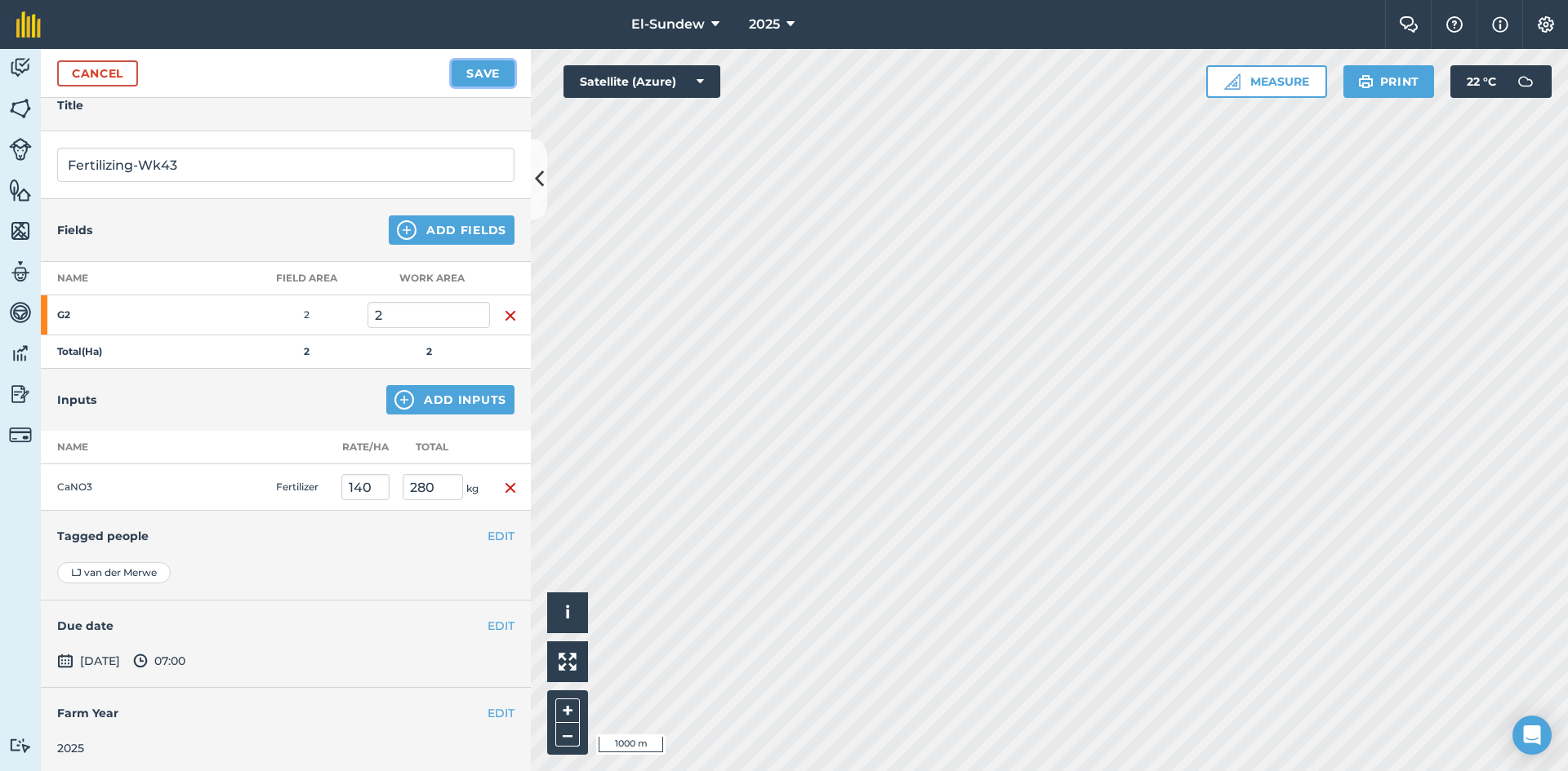
click at [468, 66] on button "Save" at bounding box center [483, 74] width 63 height 27
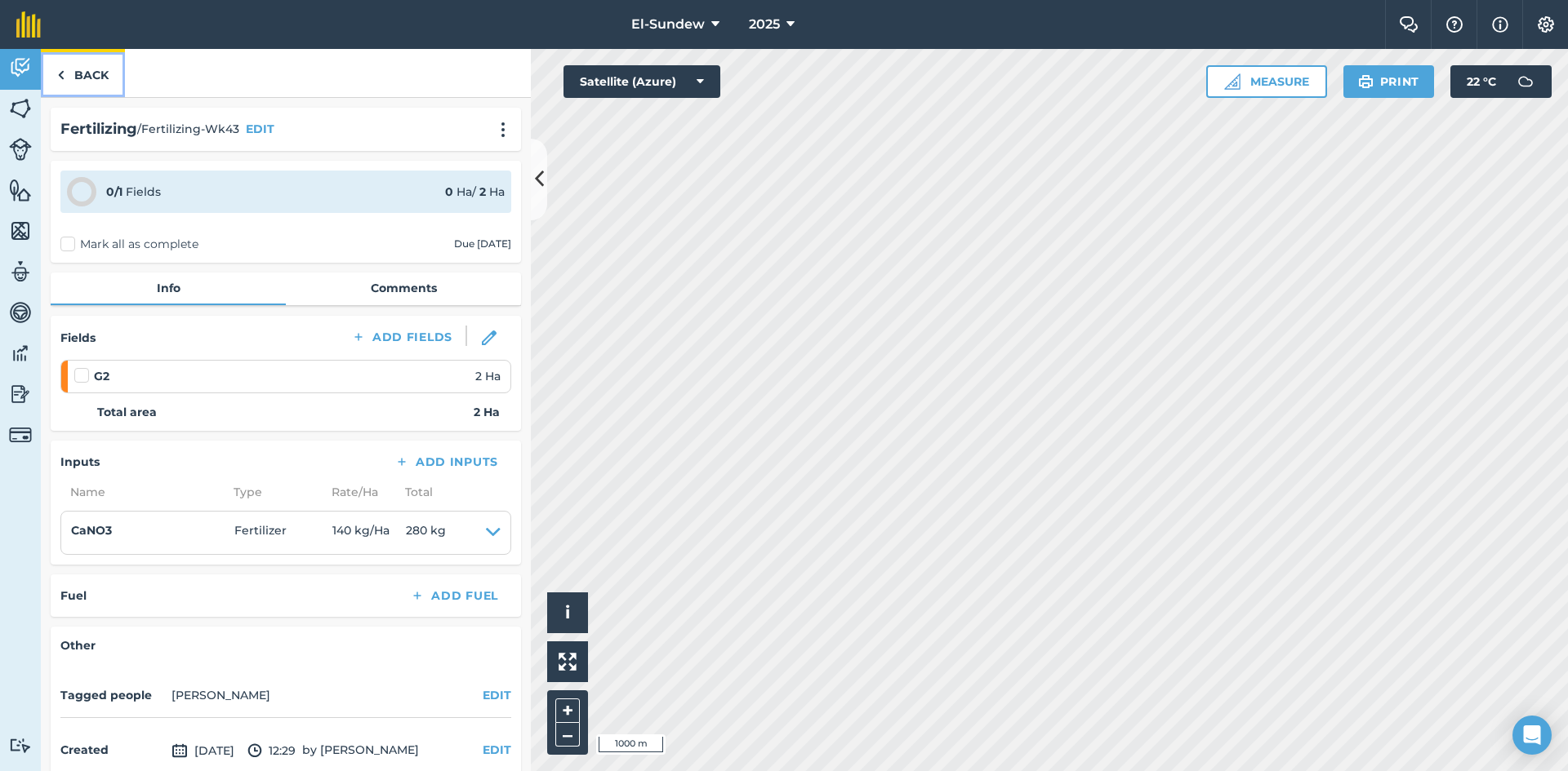
click at [91, 75] on link "Back" at bounding box center [84, 73] width 84 height 48
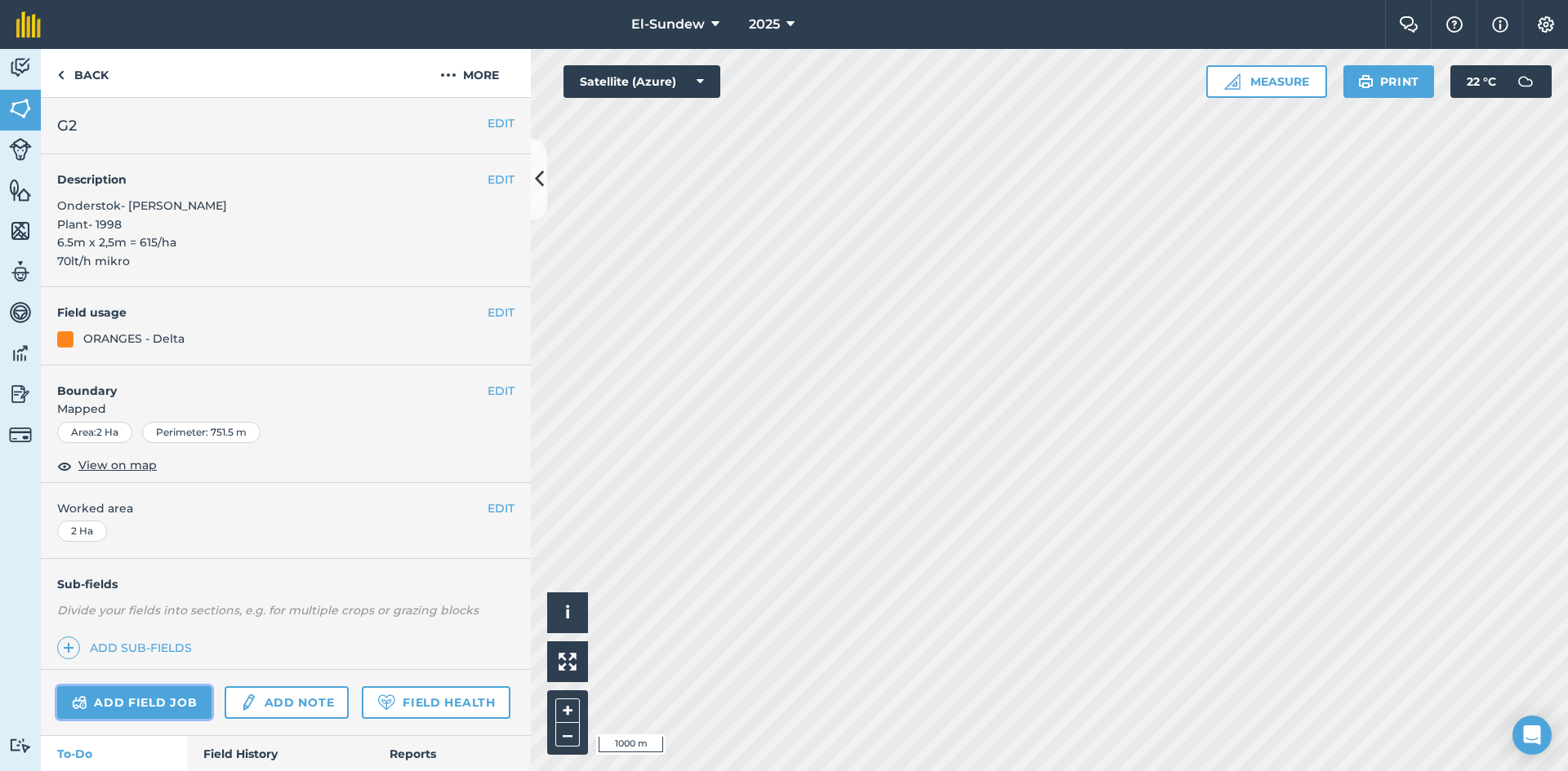
click at [155, 703] on link "Add field job" at bounding box center [134, 702] width 154 height 32
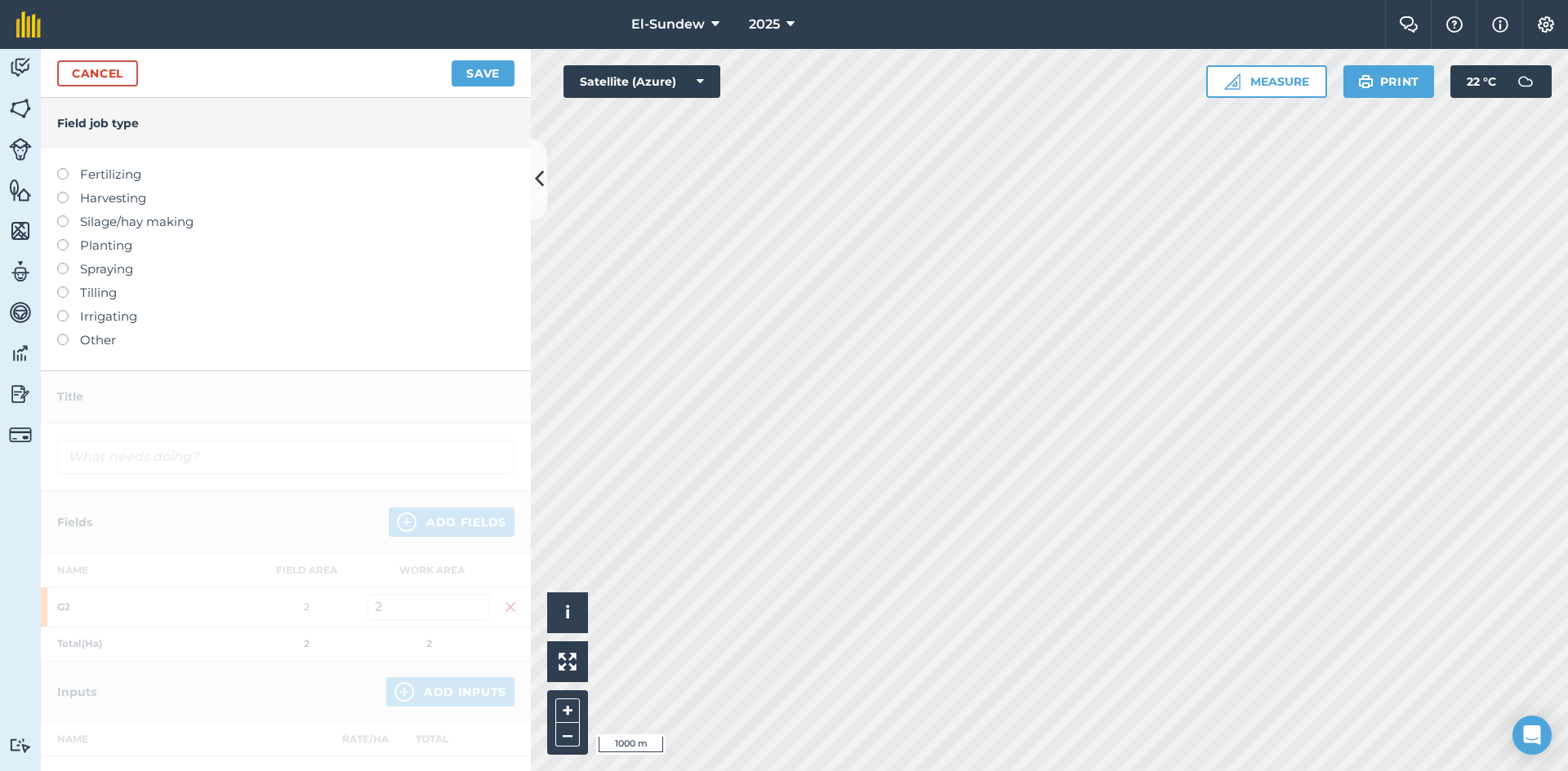
click at [109, 169] on label "Fertilizing" at bounding box center [285, 175] width 457 height 20
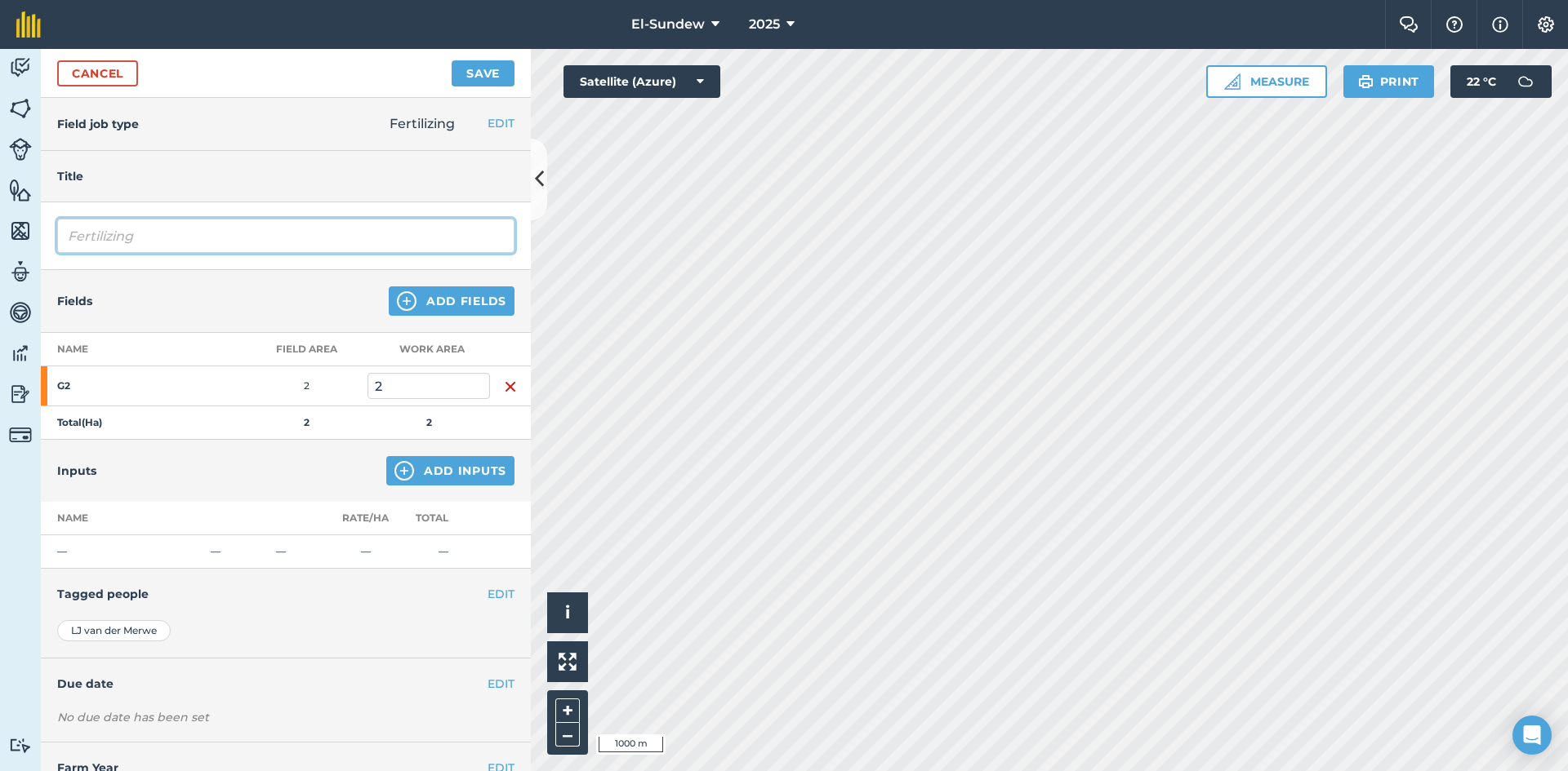
click at [245, 239] on input "Fertilizing" at bounding box center [285, 236] width 457 height 34
type input "Fertilizing-Wk46"
click at [409, 476] on button "Add Inputs" at bounding box center [450, 471] width 128 height 29
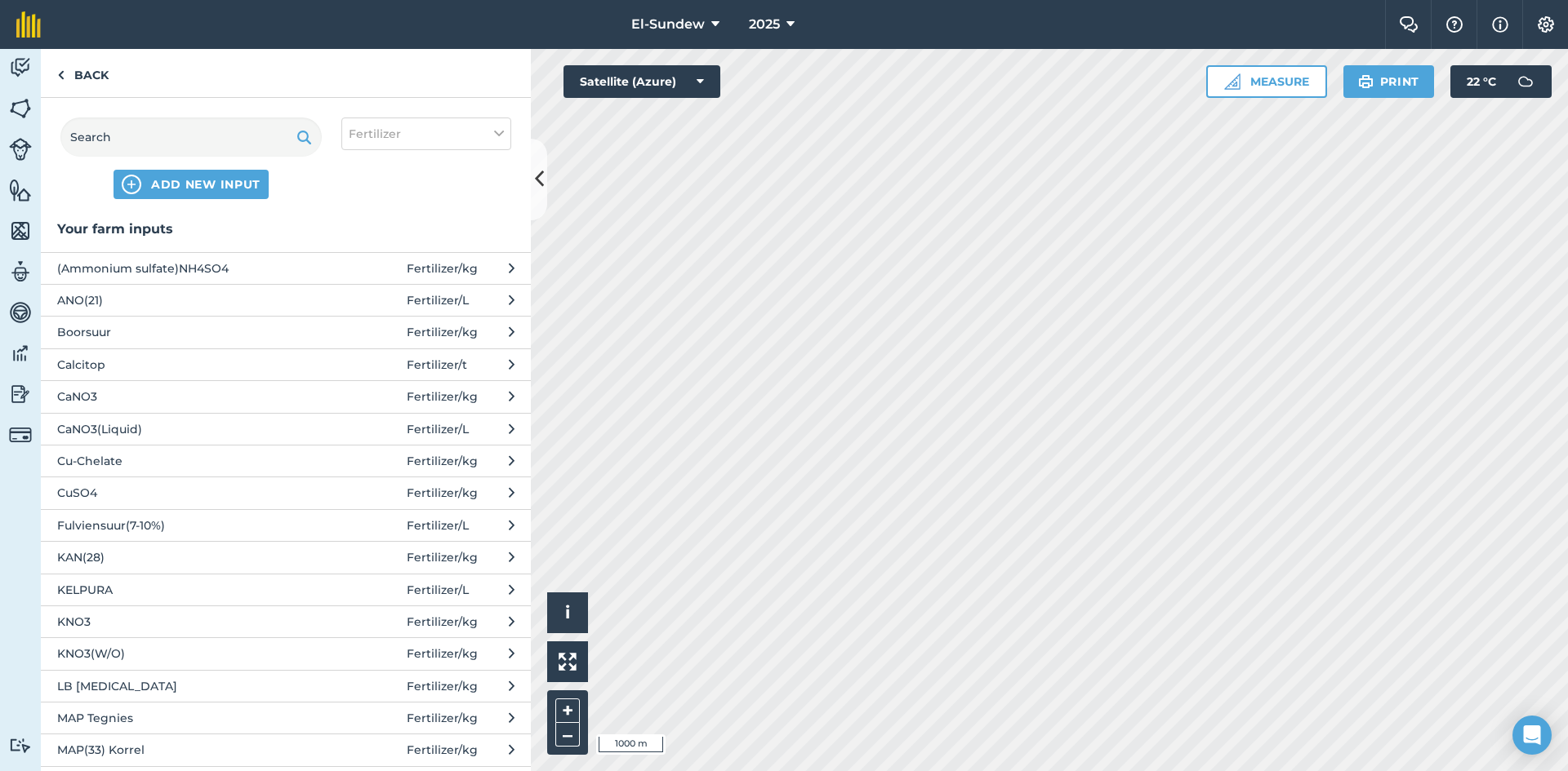
click at [204, 626] on span "KNO3" at bounding box center [191, 622] width 267 height 18
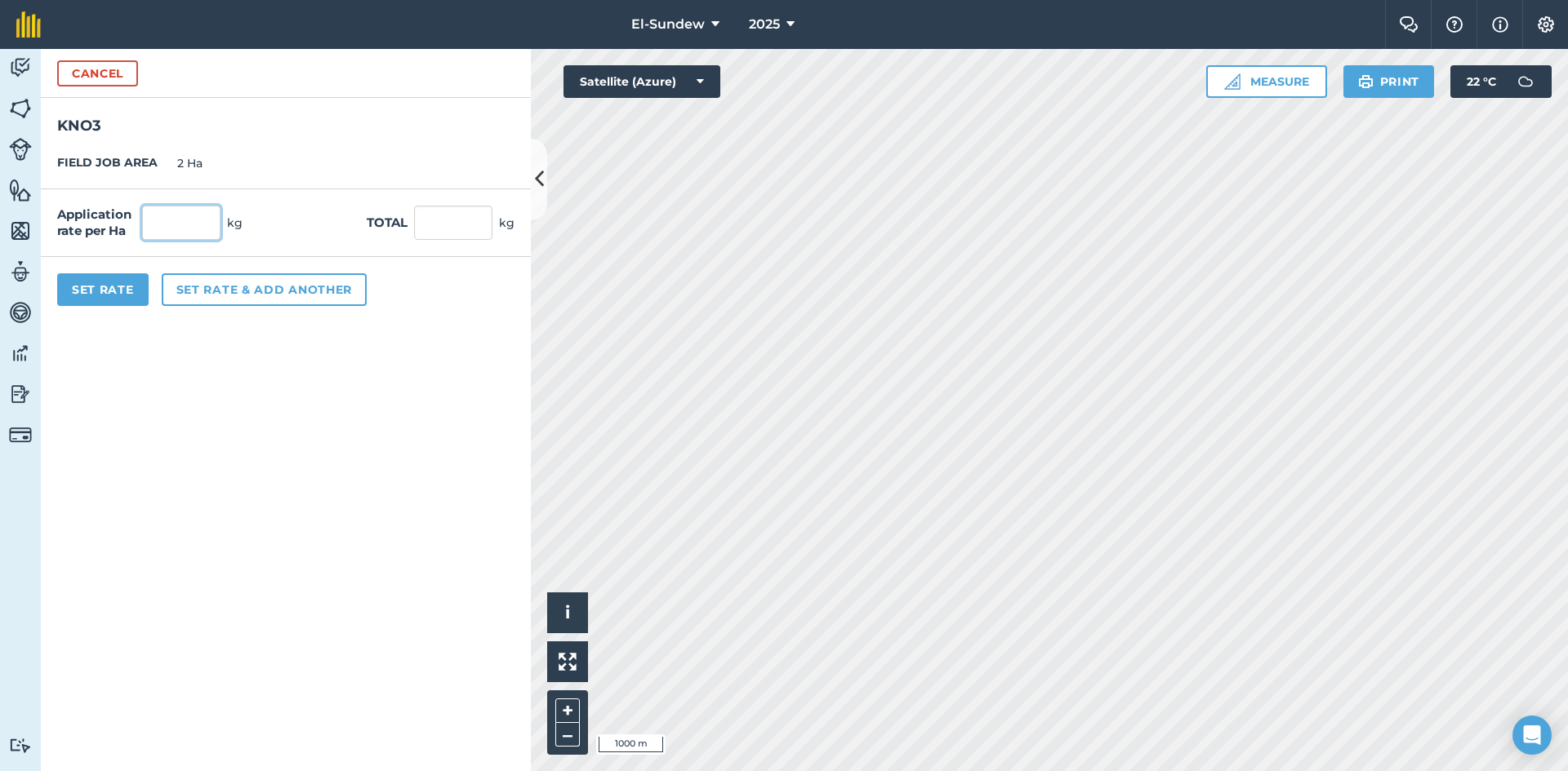
click at [184, 225] on input "text" at bounding box center [182, 222] width 79 height 34
type input "100"
type input "200"
click at [124, 280] on button "Set Rate" at bounding box center [102, 289] width 91 height 32
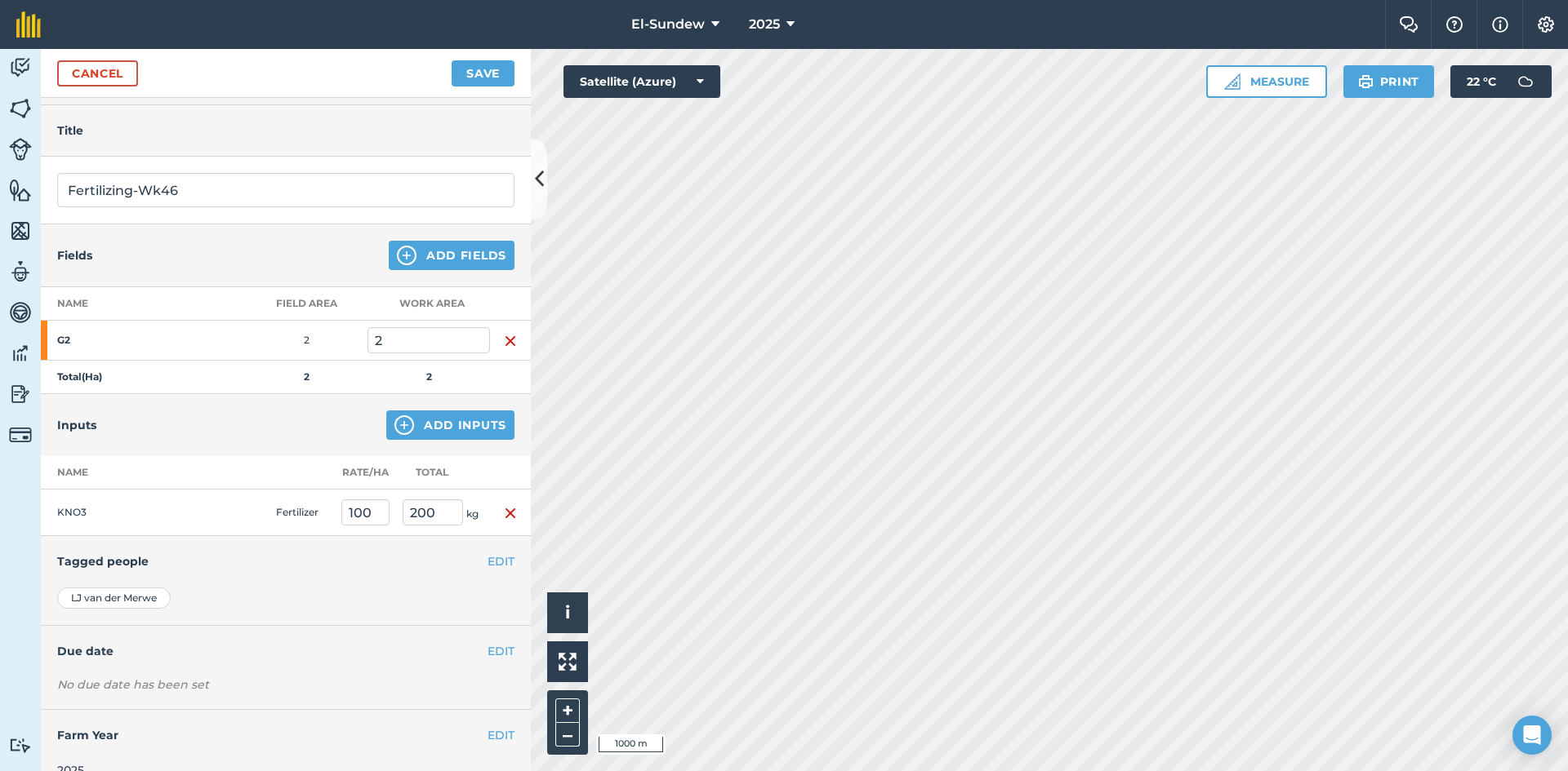
scroll to position [71, 0]
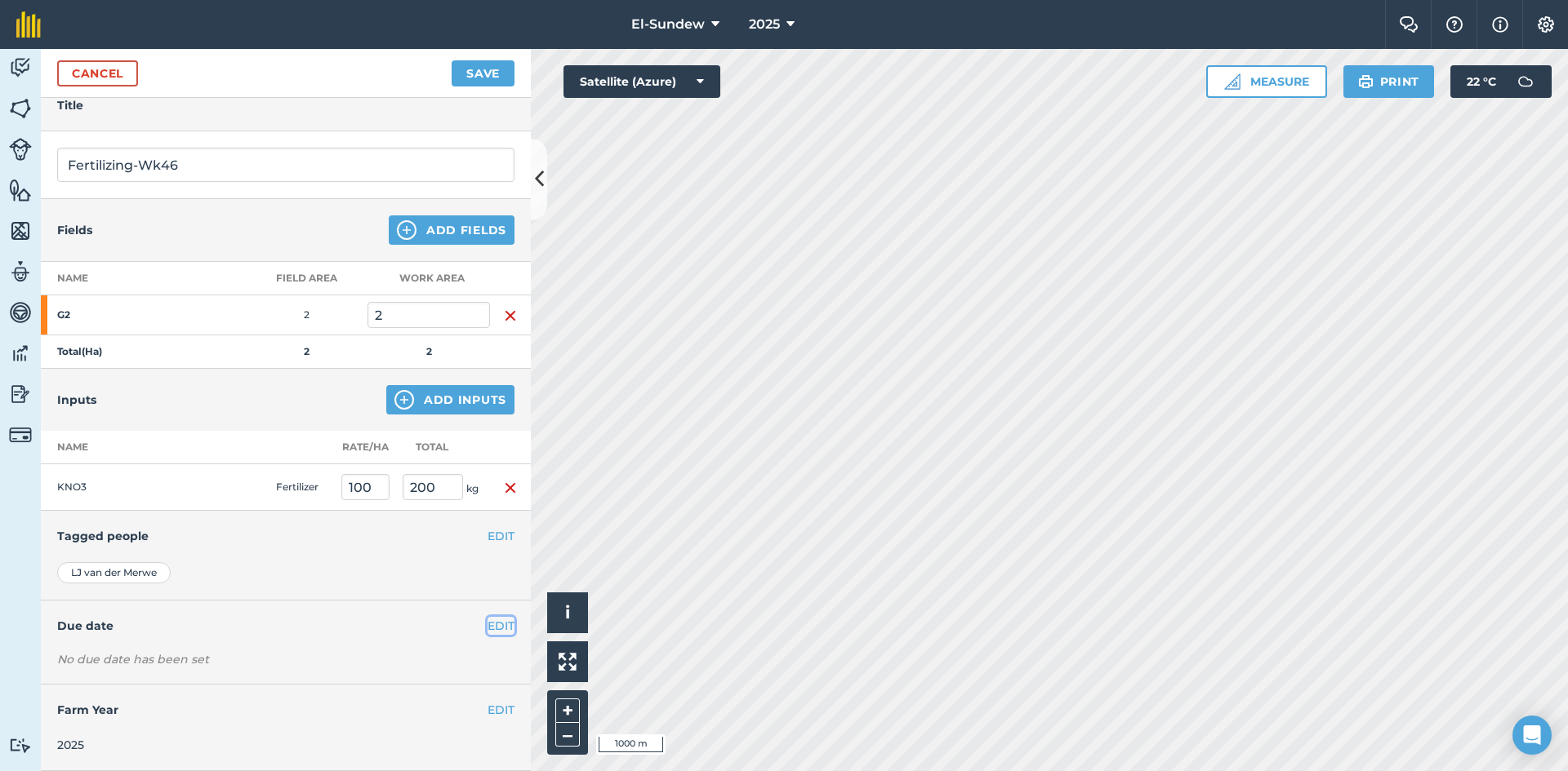
click at [488, 624] on button "EDIT" at bounding box center [500, 626] width 27 height 18
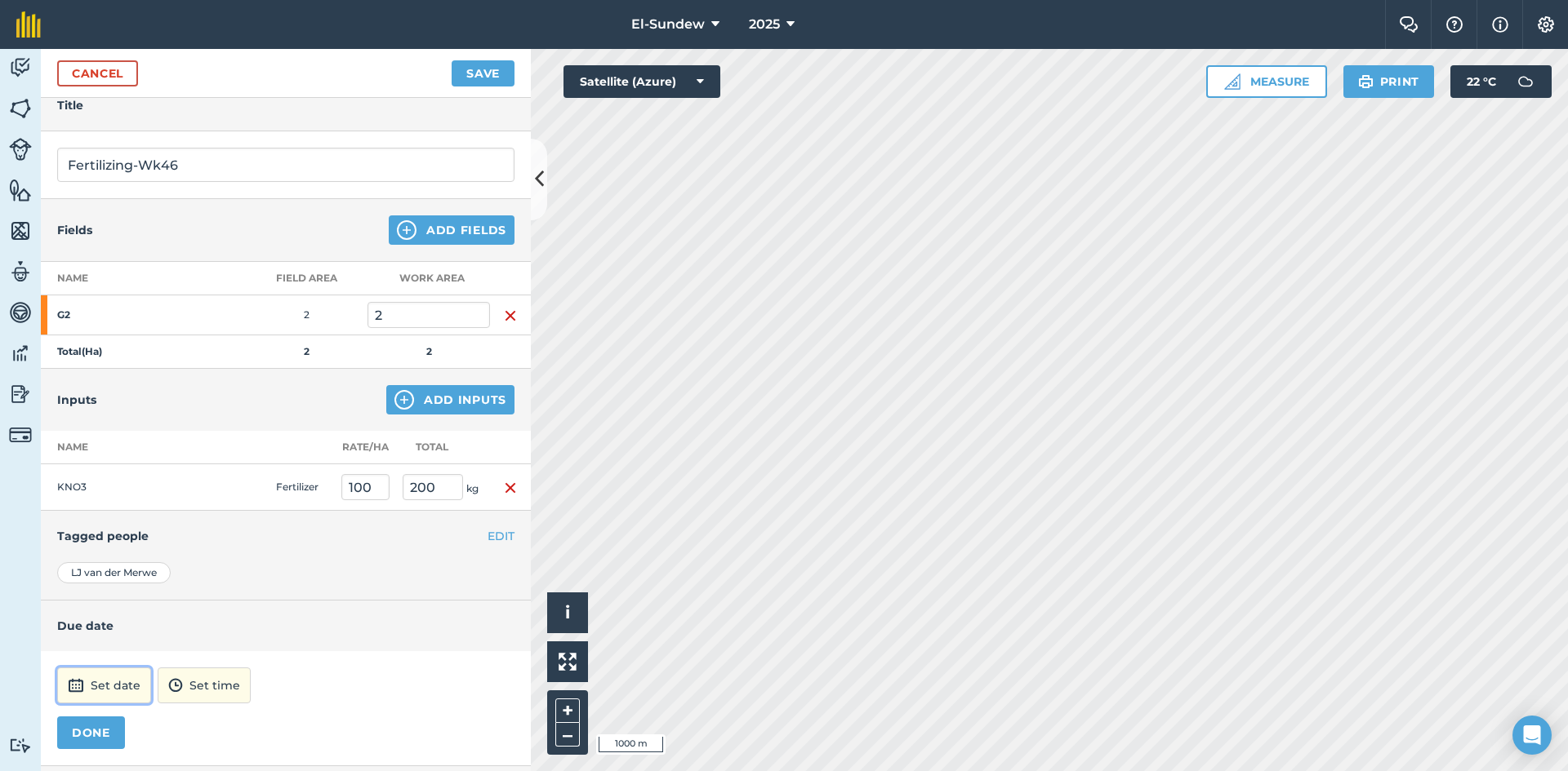
click at [121, 687] on button "Set date" at bounding box center [104, 686] width 94 height 36
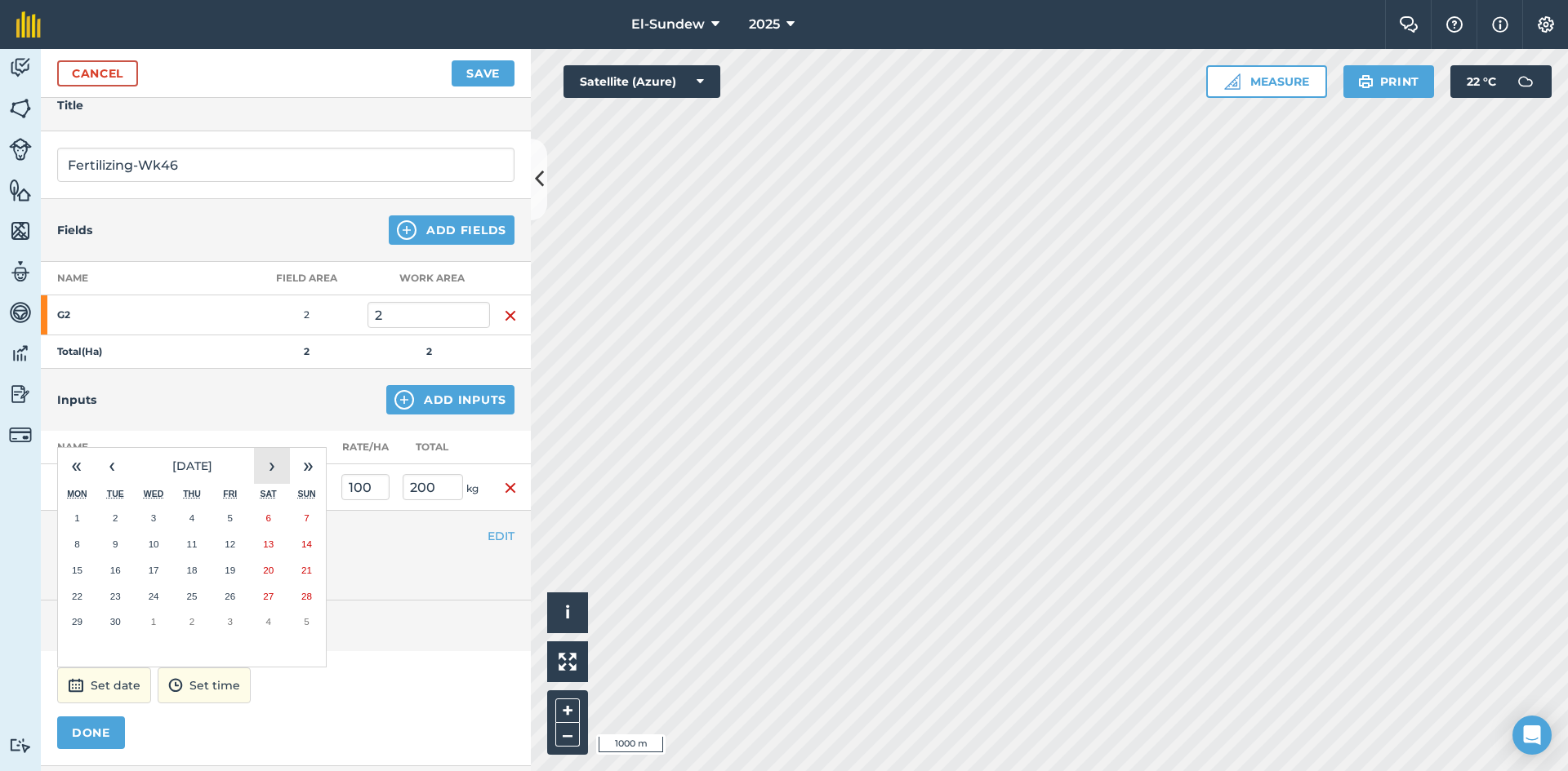
click at [269, 468] on button "›" at bounding box center [271, 466] width 36 height 36
click at [277, 462] on button "›" at bounding box center [271, 466] width 36 height 36
click at [84, 577] on button "10" at bounding box center [77, 571] width 38 height 27
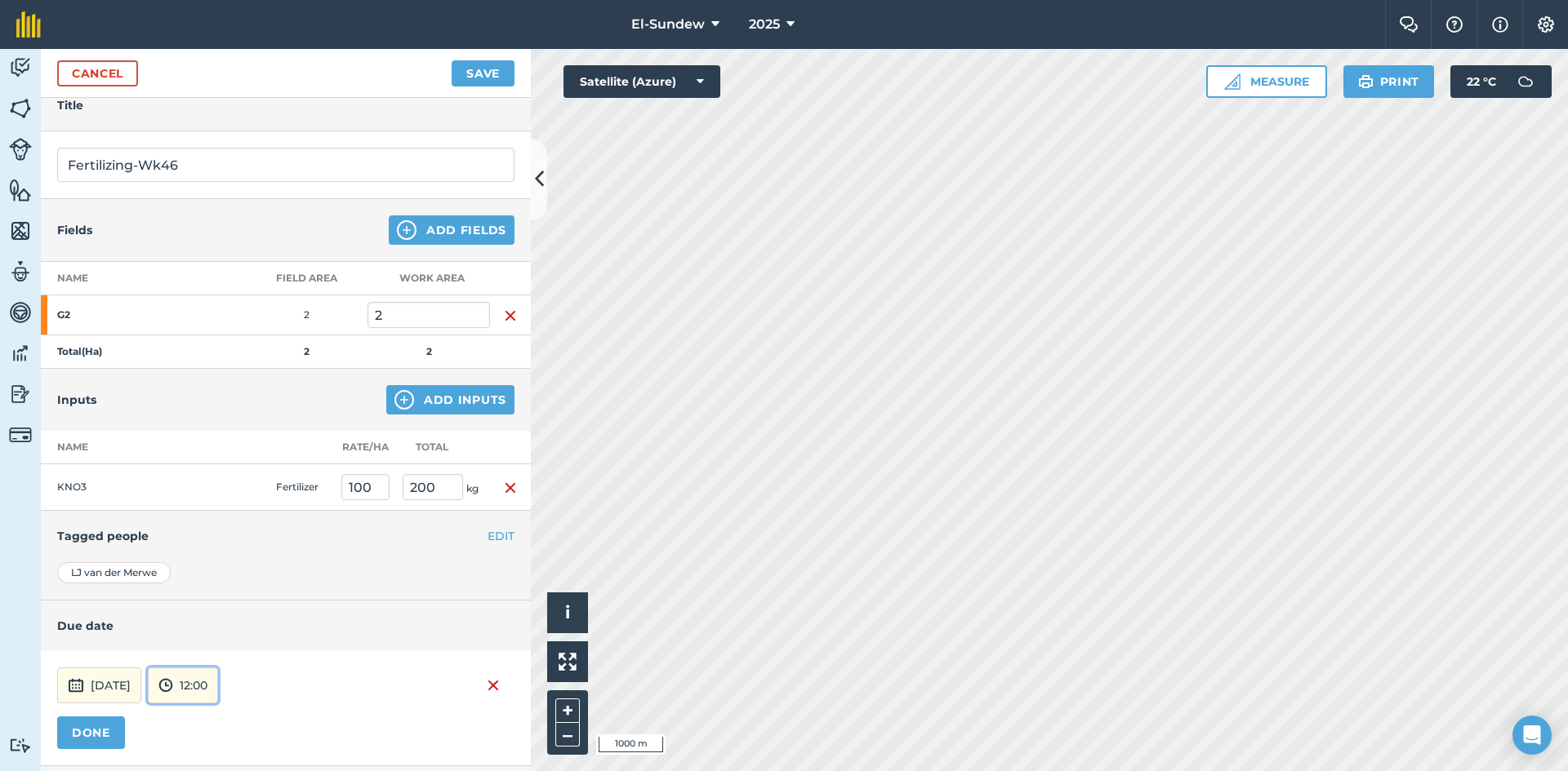
click at [218, 680] on button "12:00" at bounding box center [182, 686] width 70 height 36
click at [212, 593] on button "07:00" at bounding box center [187, 600] width 77 height 27
click at [110, 733] on button "DONE" at bounding box center [90, 733] width 68 height 32
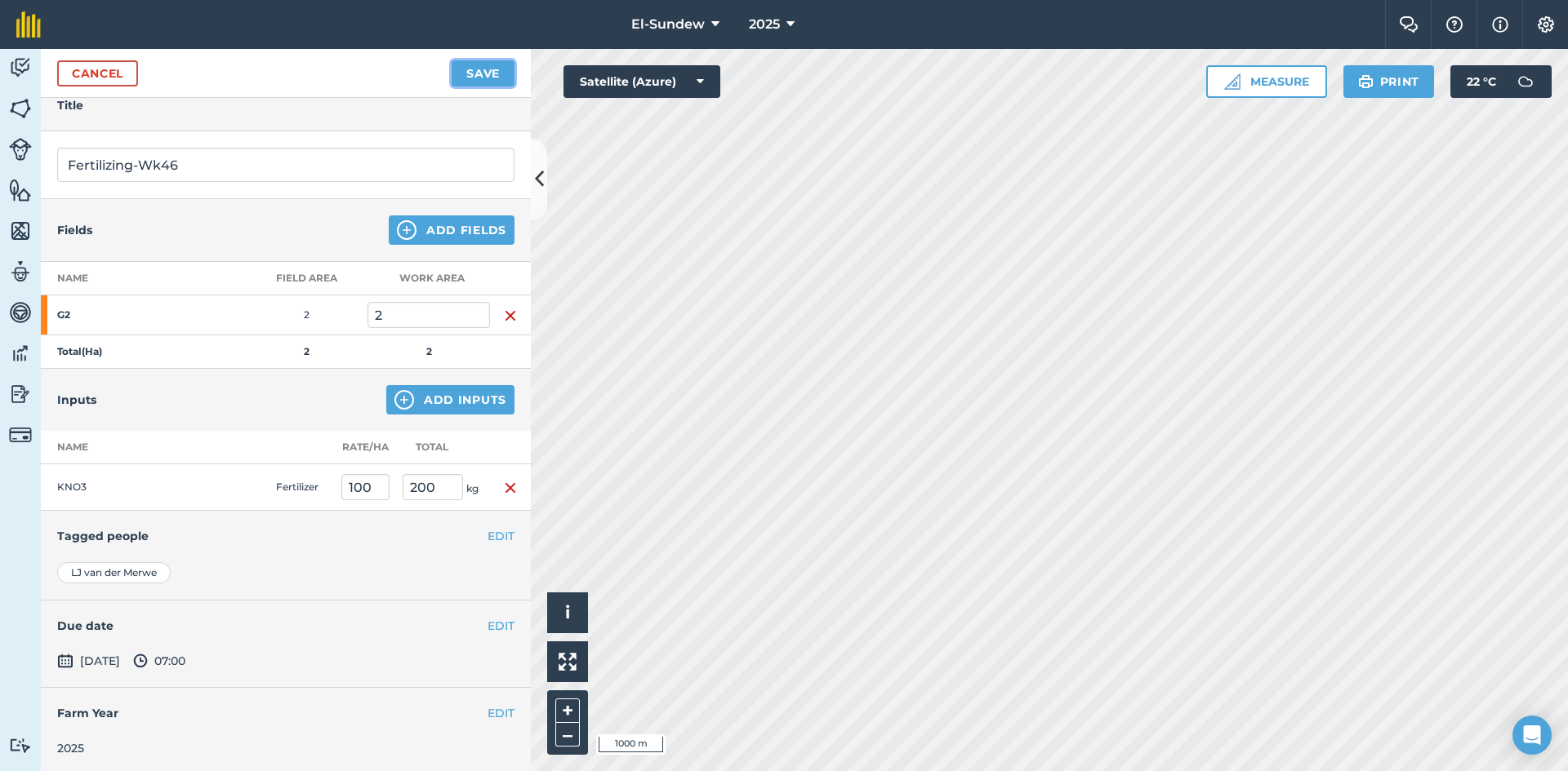
click at [476, 76] on button "Save" at bounding box center [483, 74] width 63 height 27
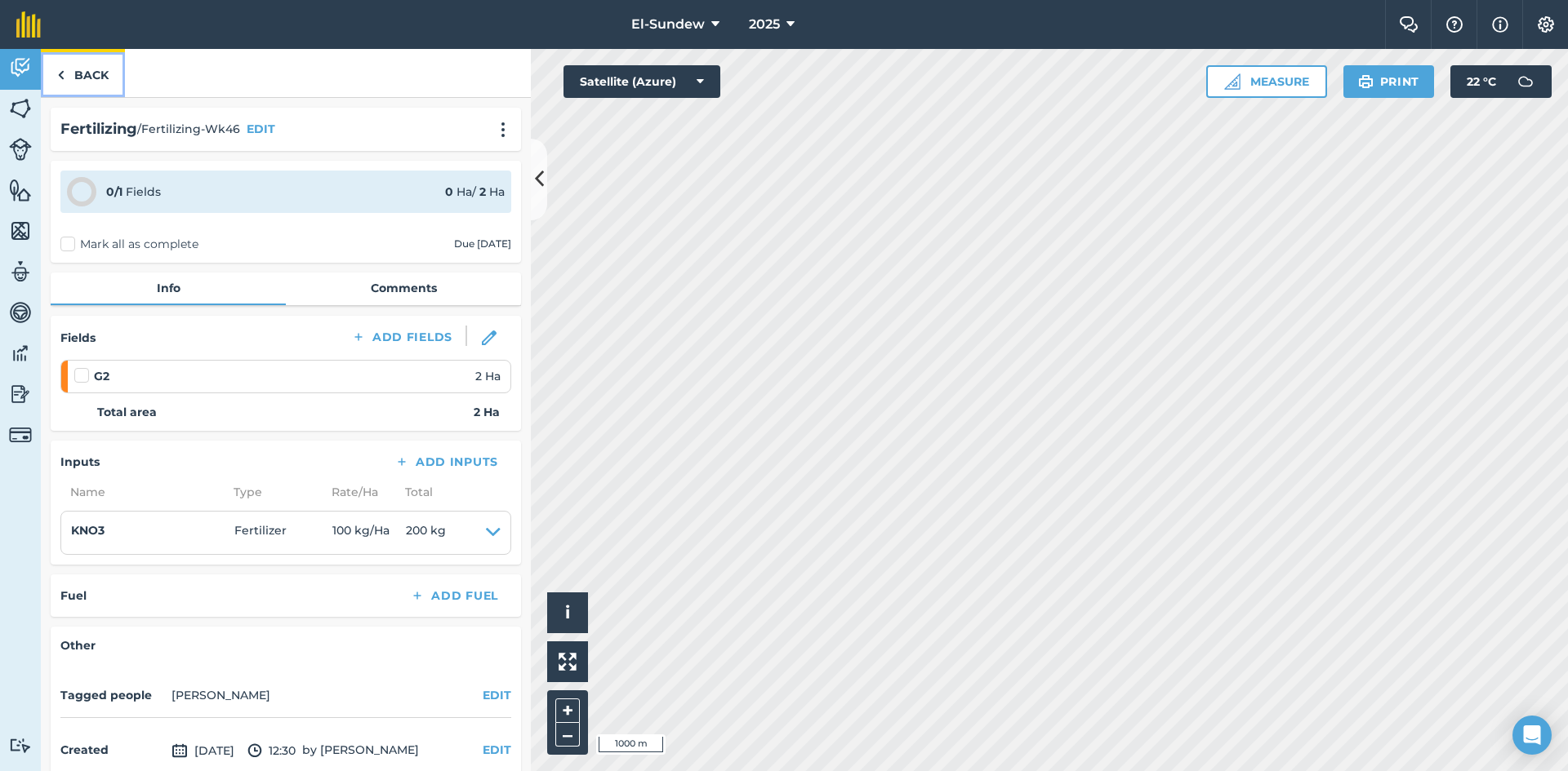
click at [96, 88] on link "Back" at bounding box center [84, 73] width 84 height 48
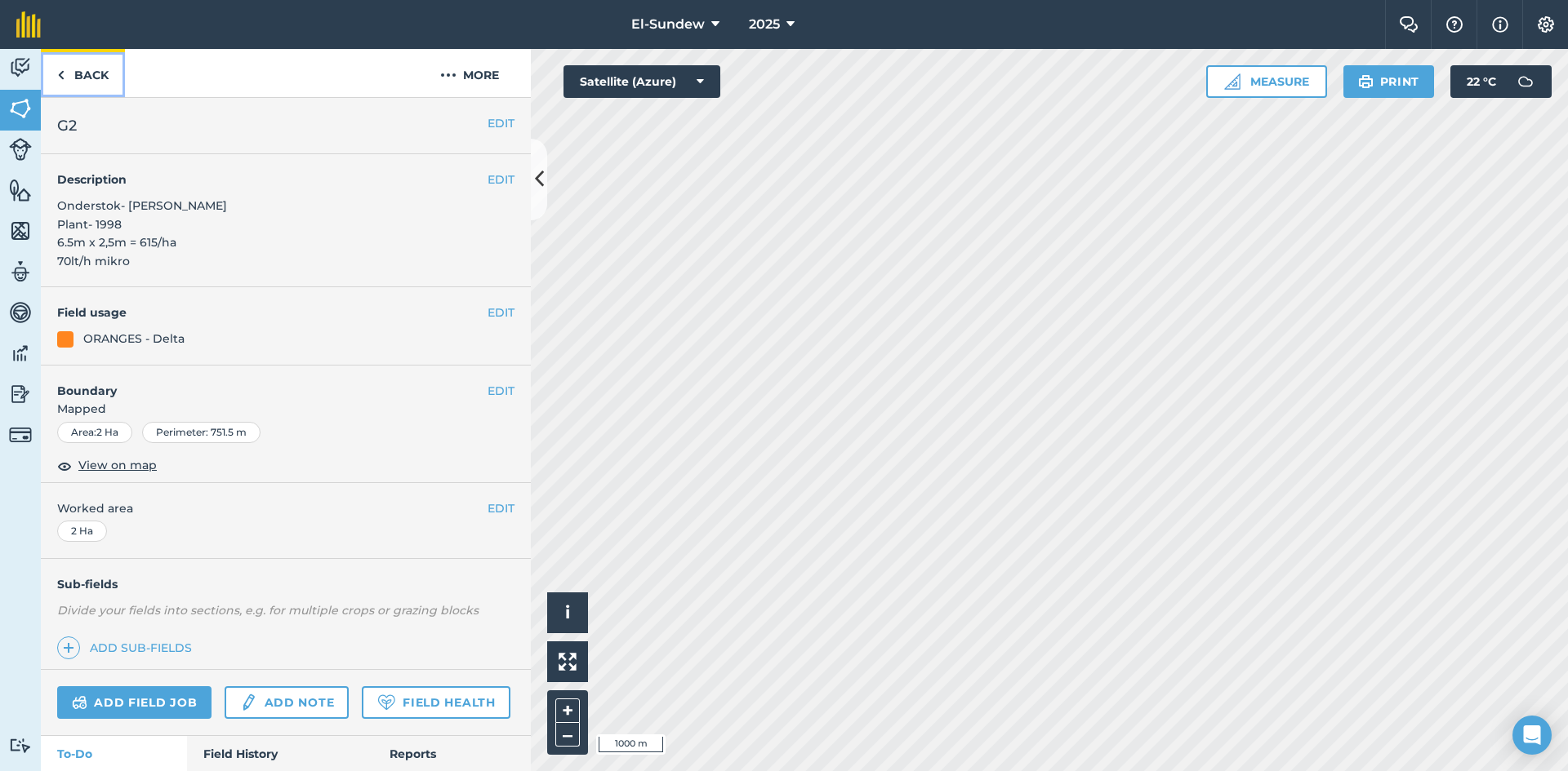
click at [96, 88] on link "Back" at bounding box center [84, 73] width 84 height 48
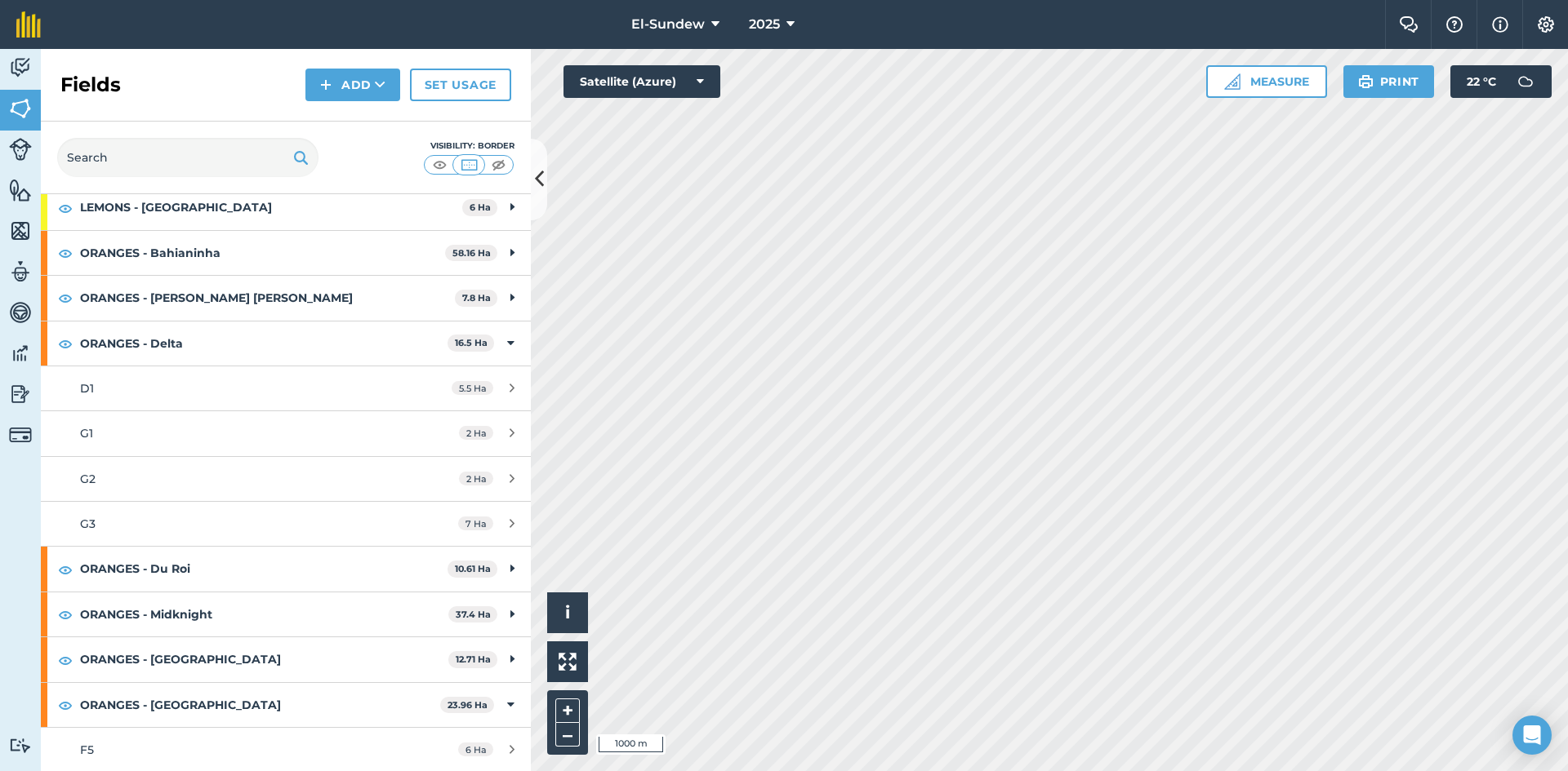
scroll to position [272, 0]
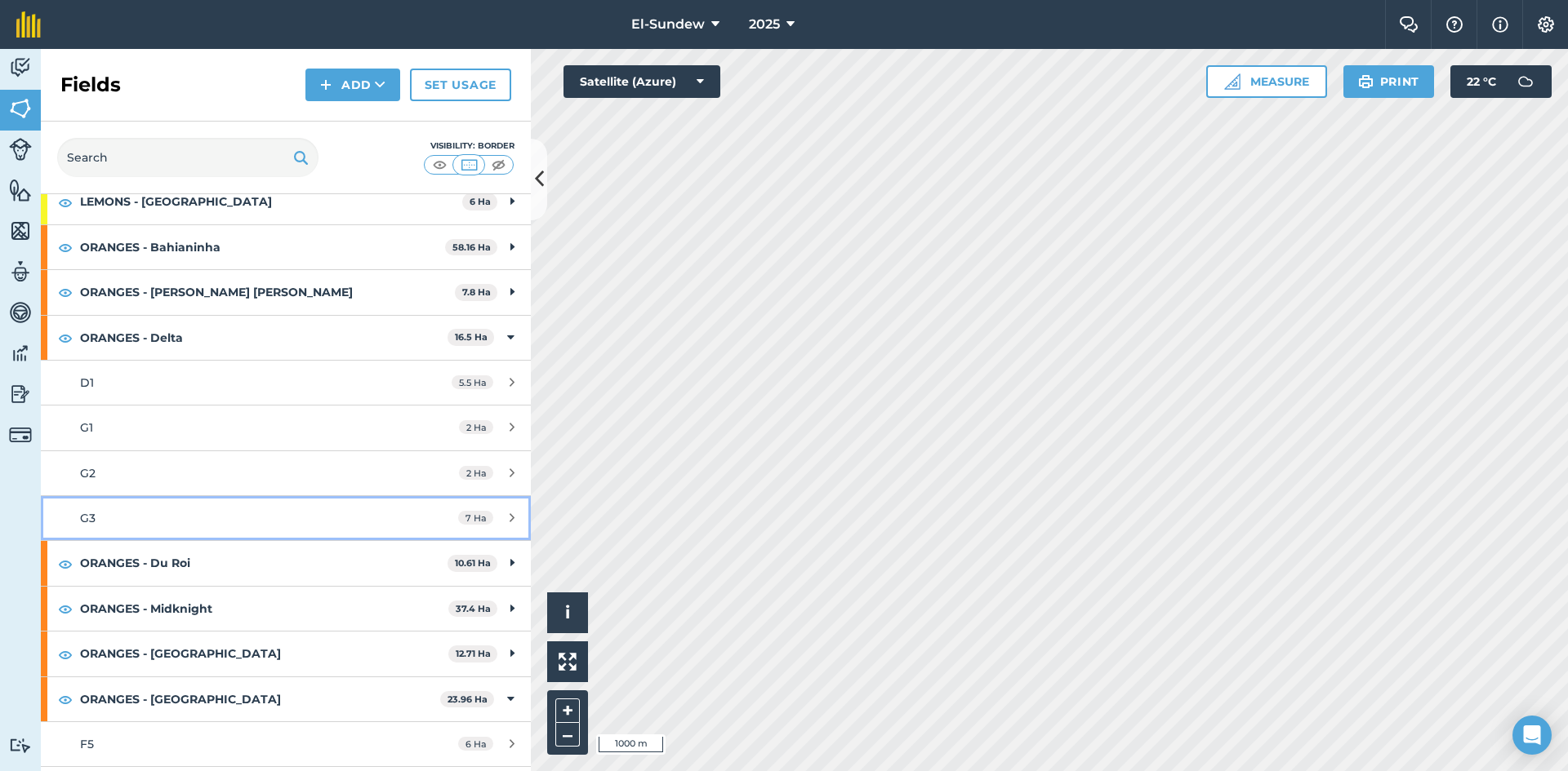
click at [187, 513] on div "G3" at bounding box center [233, 519] width 308 height 18
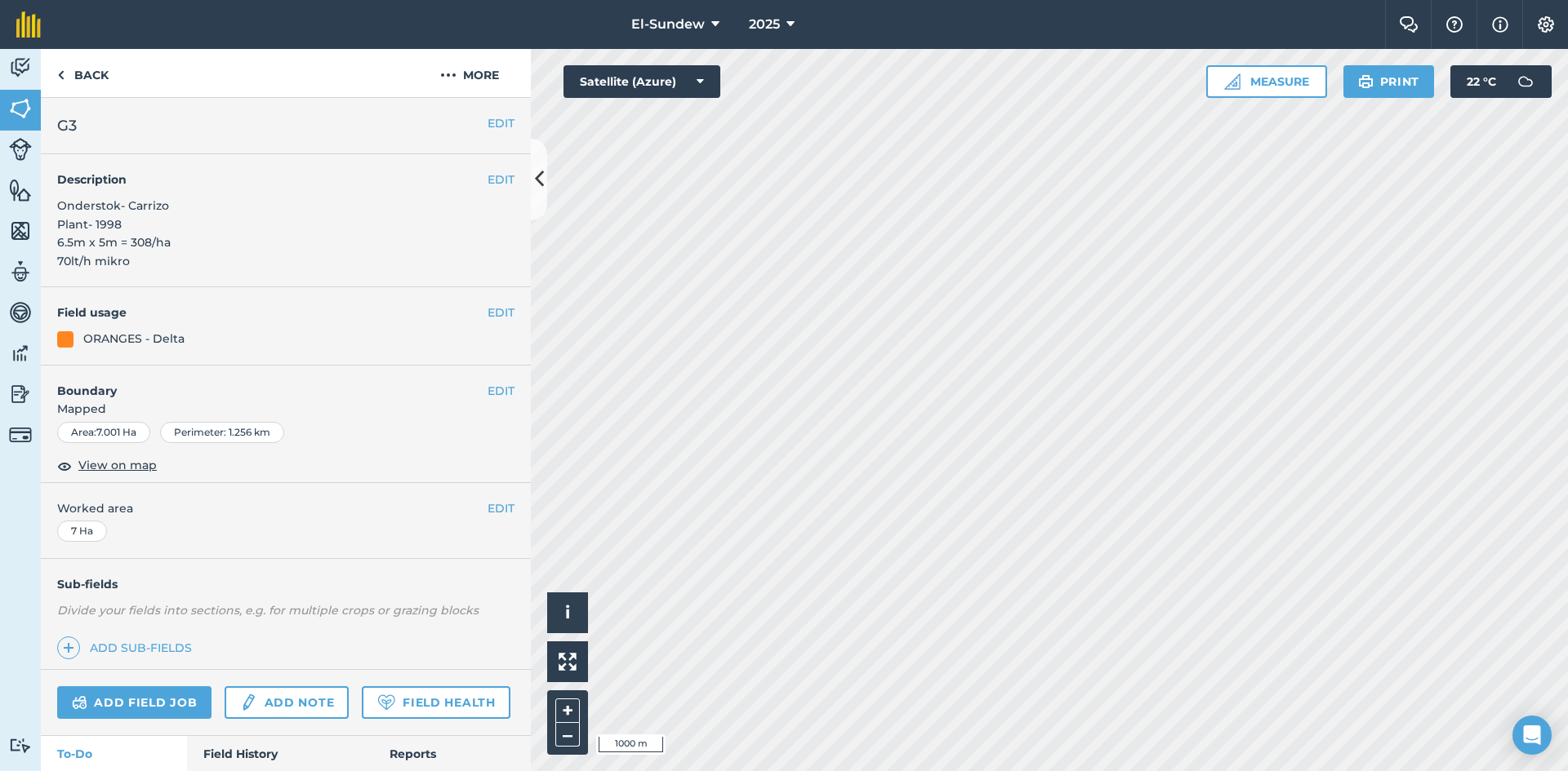
scroll to position [471, 0]
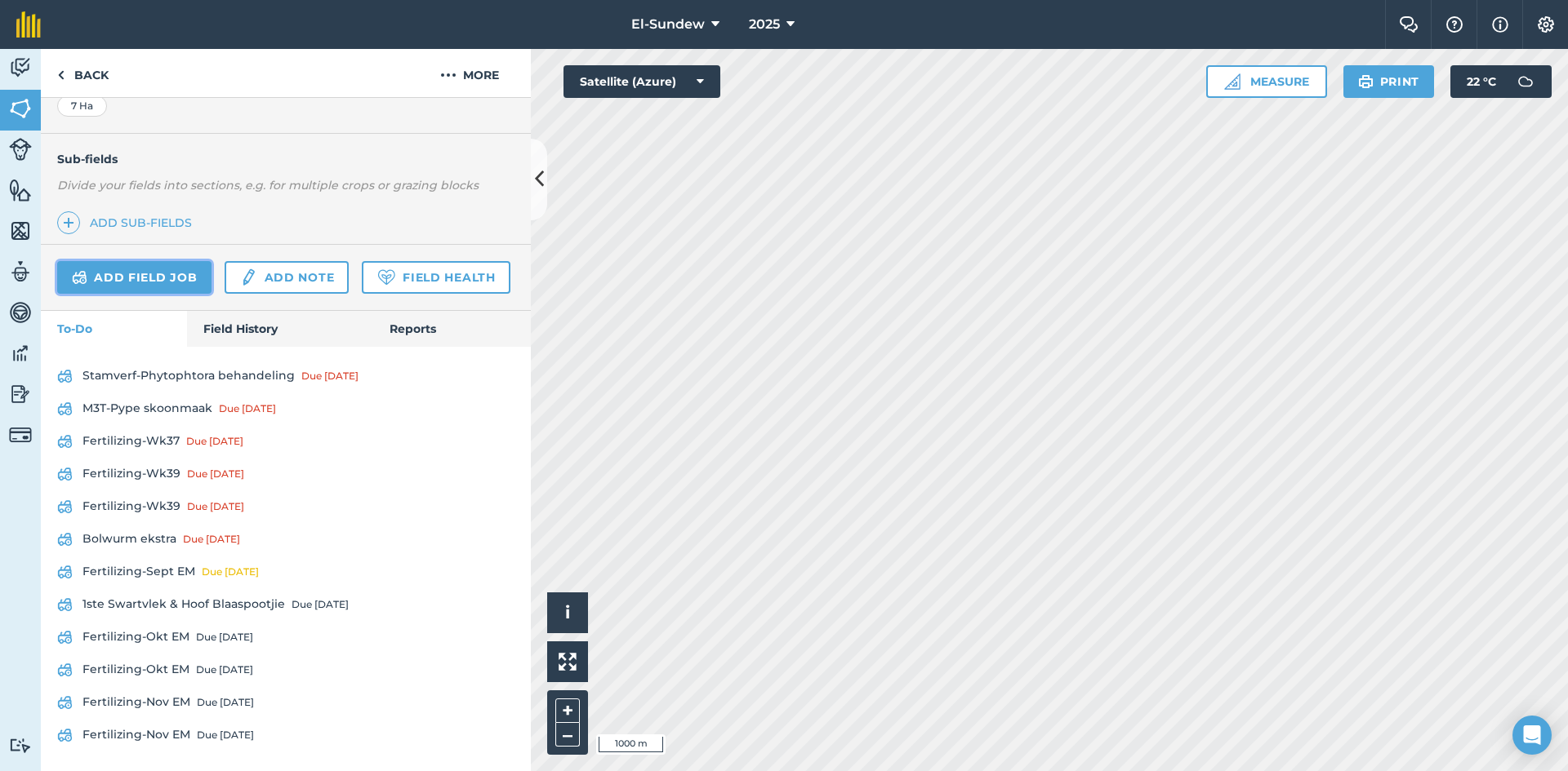
click at [141, 261] on link "Add field job" at bounding box center [134, 277] width 154 height 32
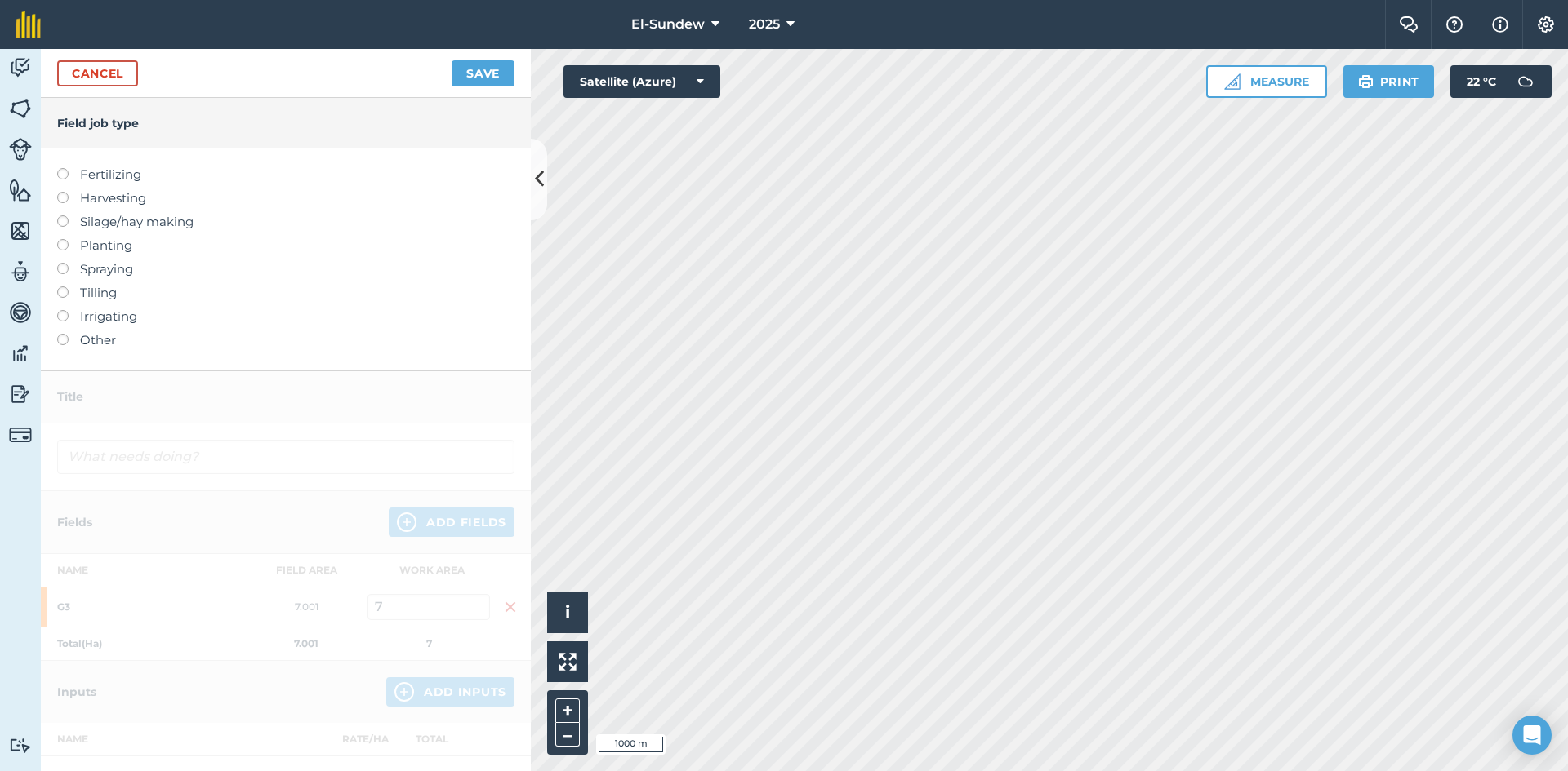
click at [140, 170] on label "Fertilizing" at bounding box center [285, 175] width 457 height 20
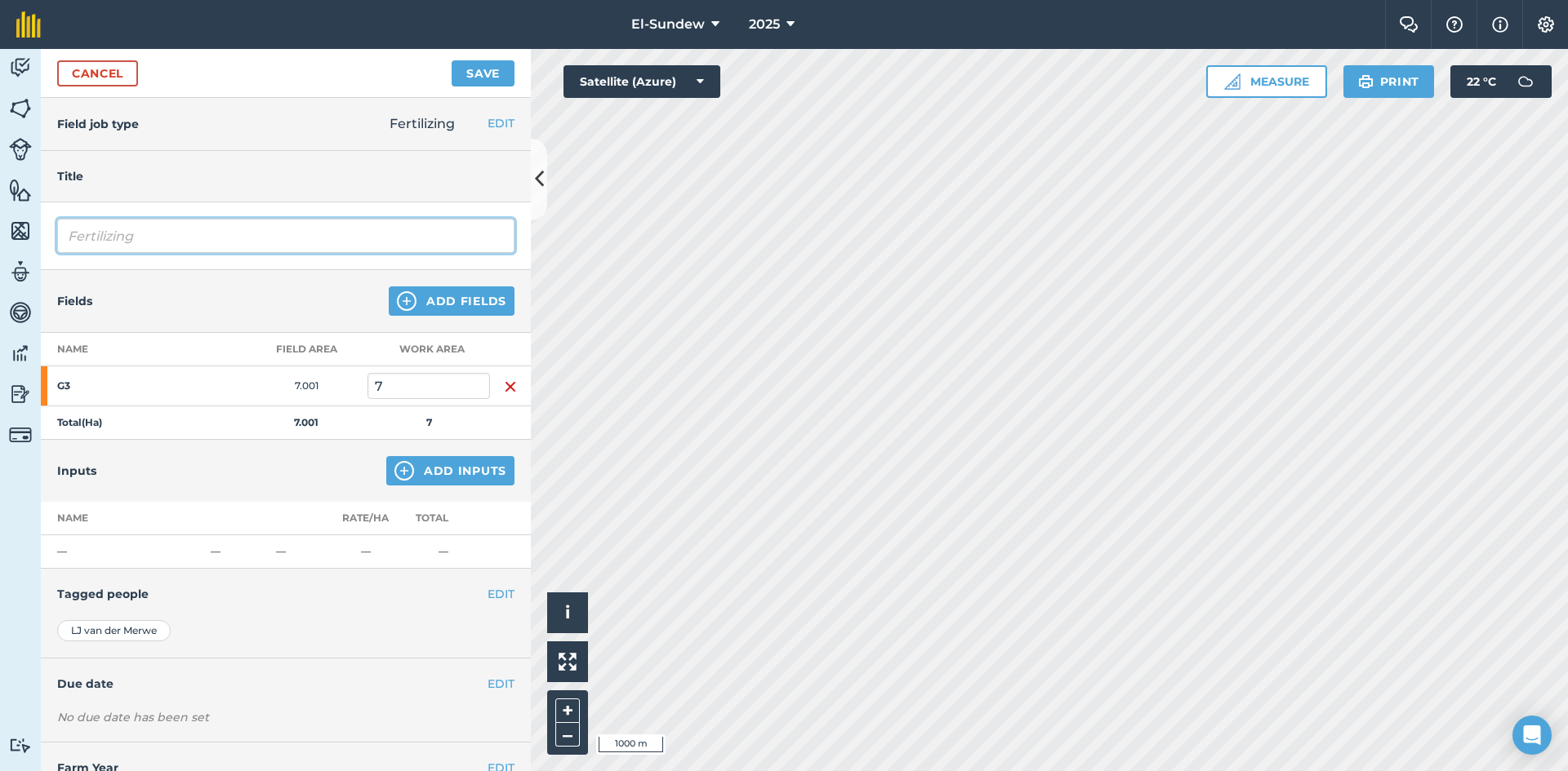
click at [225, 231] on input "Fertilizing" at bounding box center [285, 236] width 457 height 34
type input "Fertilizing-Wk40"
click at [408, 471] on button "Add Inputs" at bounding box center [450, 471] width 128 height 29
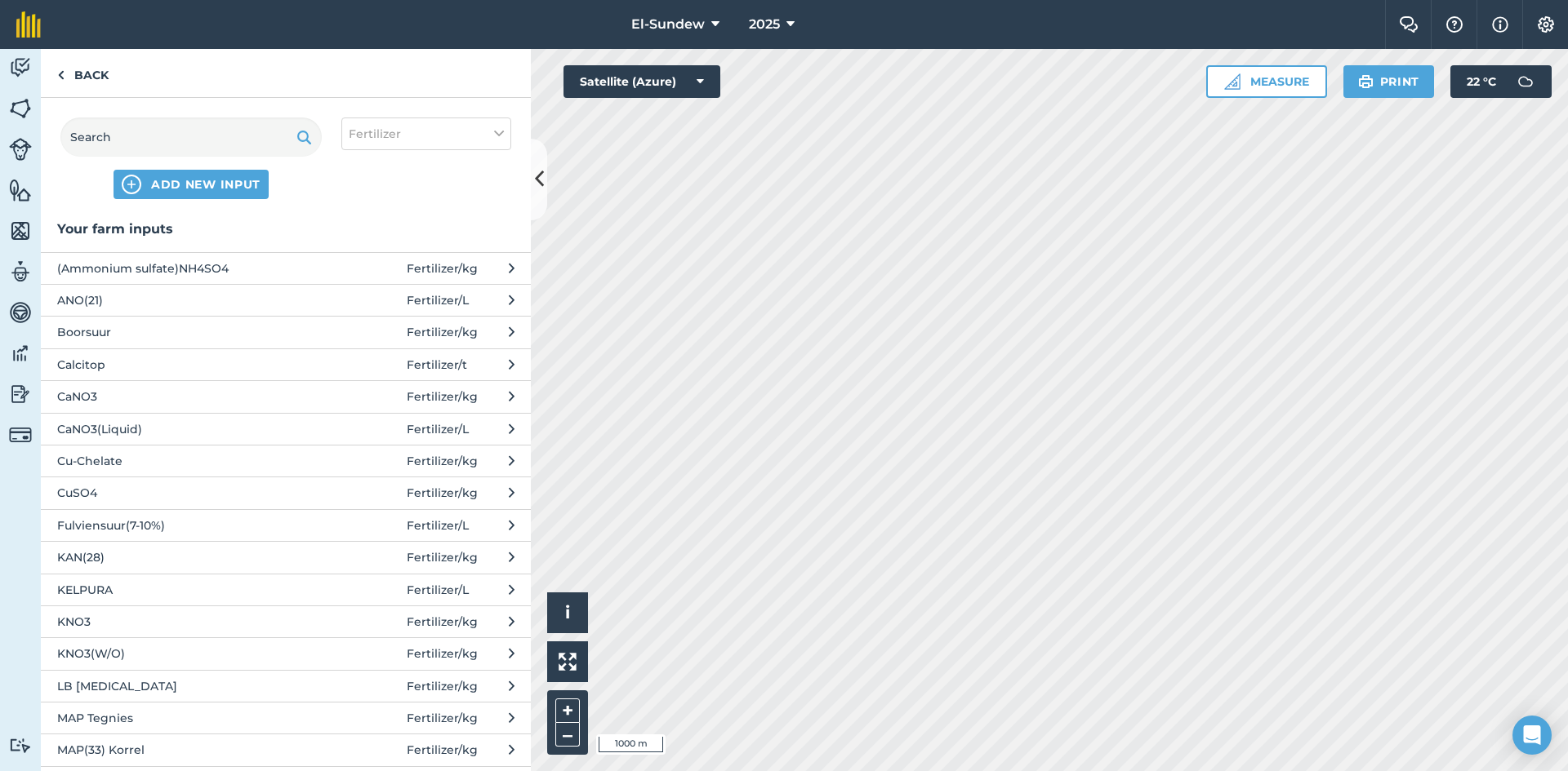
click at [215, 482] on button "CuSO4 Fertilizer / kg" at bounding box center [286, 492] width 490 height 31
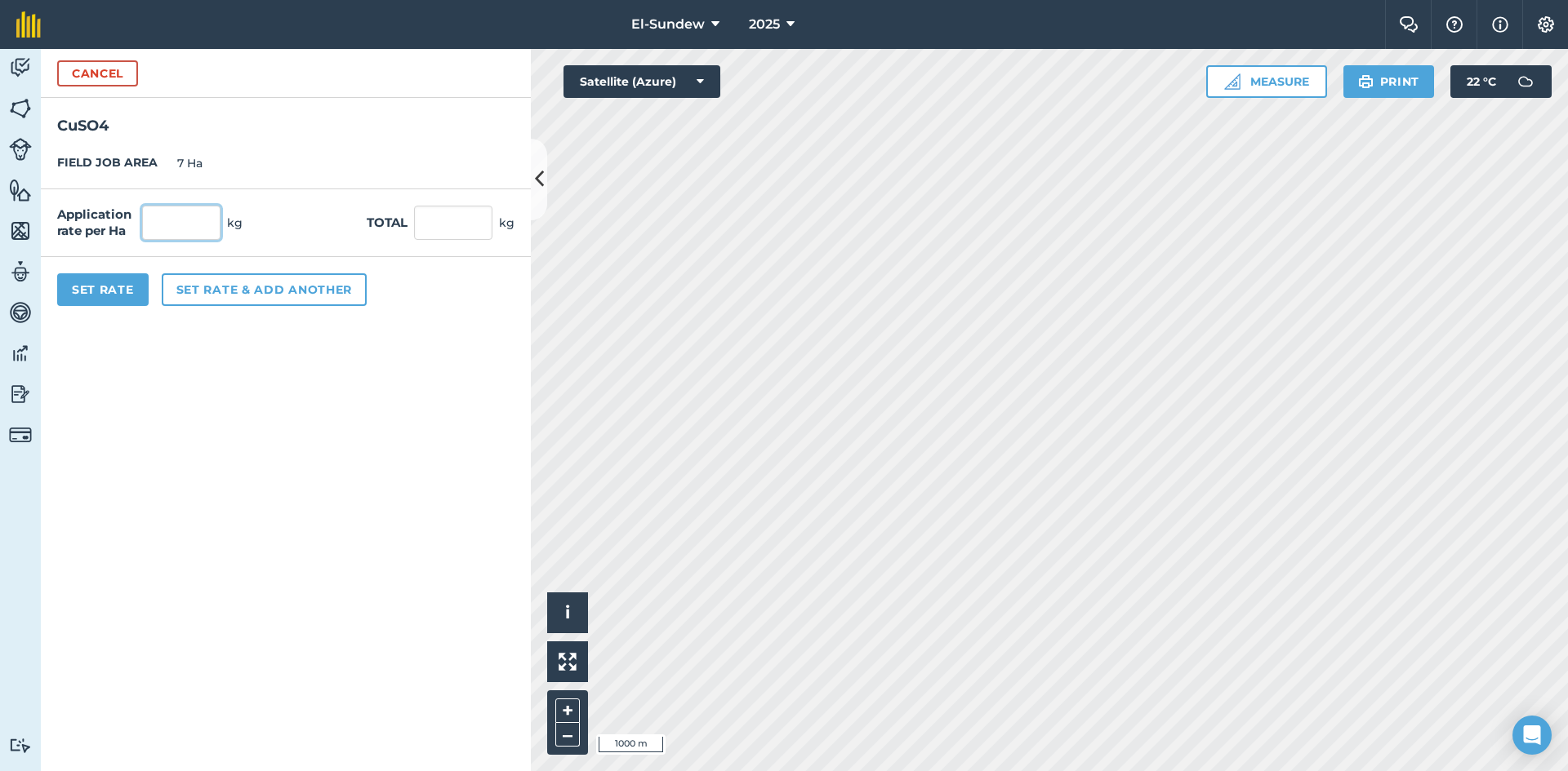
click at [207, 222] on input "text" at bounding box center [182, 222] width 79 height 34
type input "5"
type input "35"
click at [240, 285] on button "Set rate & add another" at bounding box center [264, 289] width 205 height 32
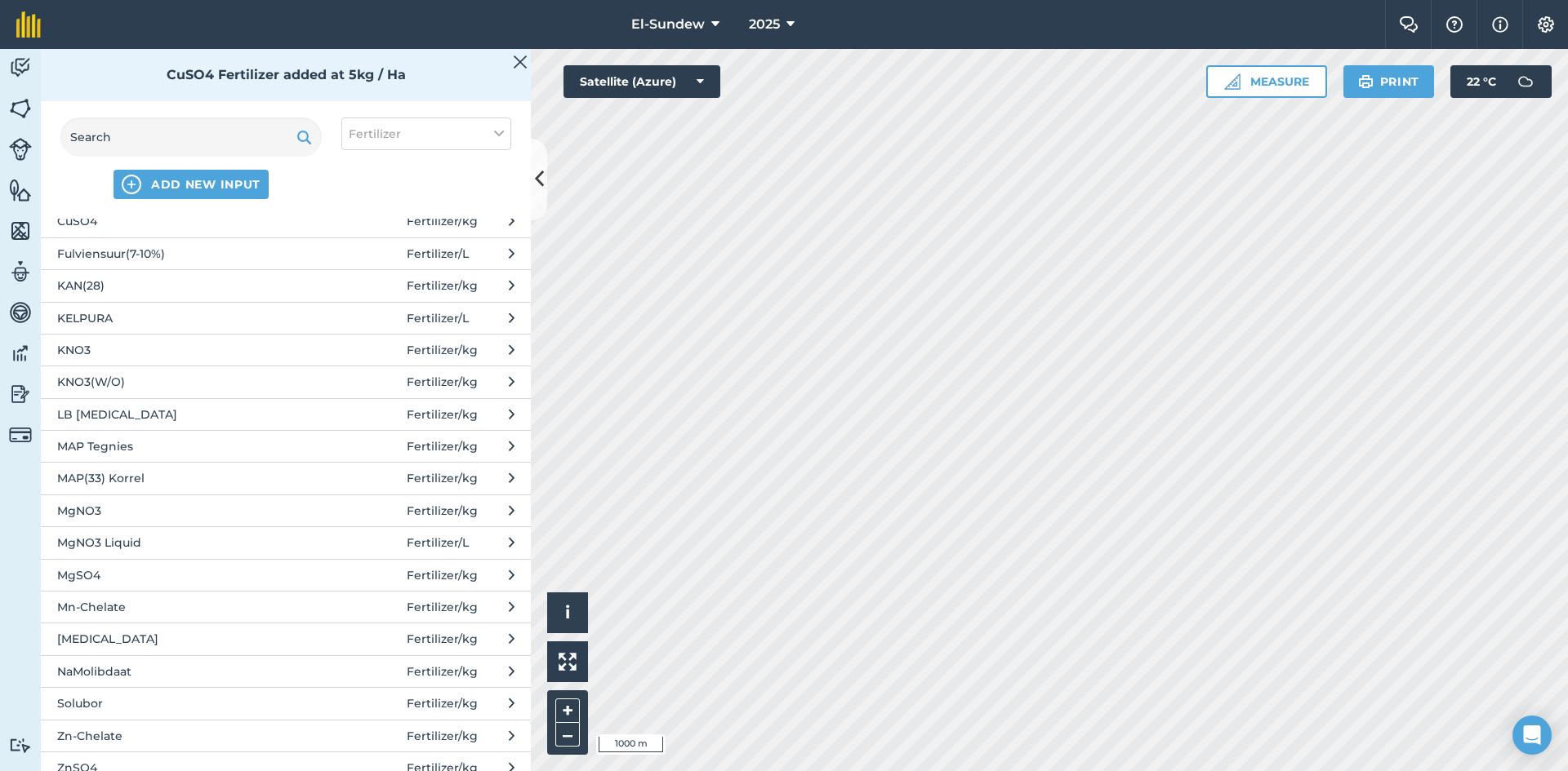
scroll to position [544, 0]
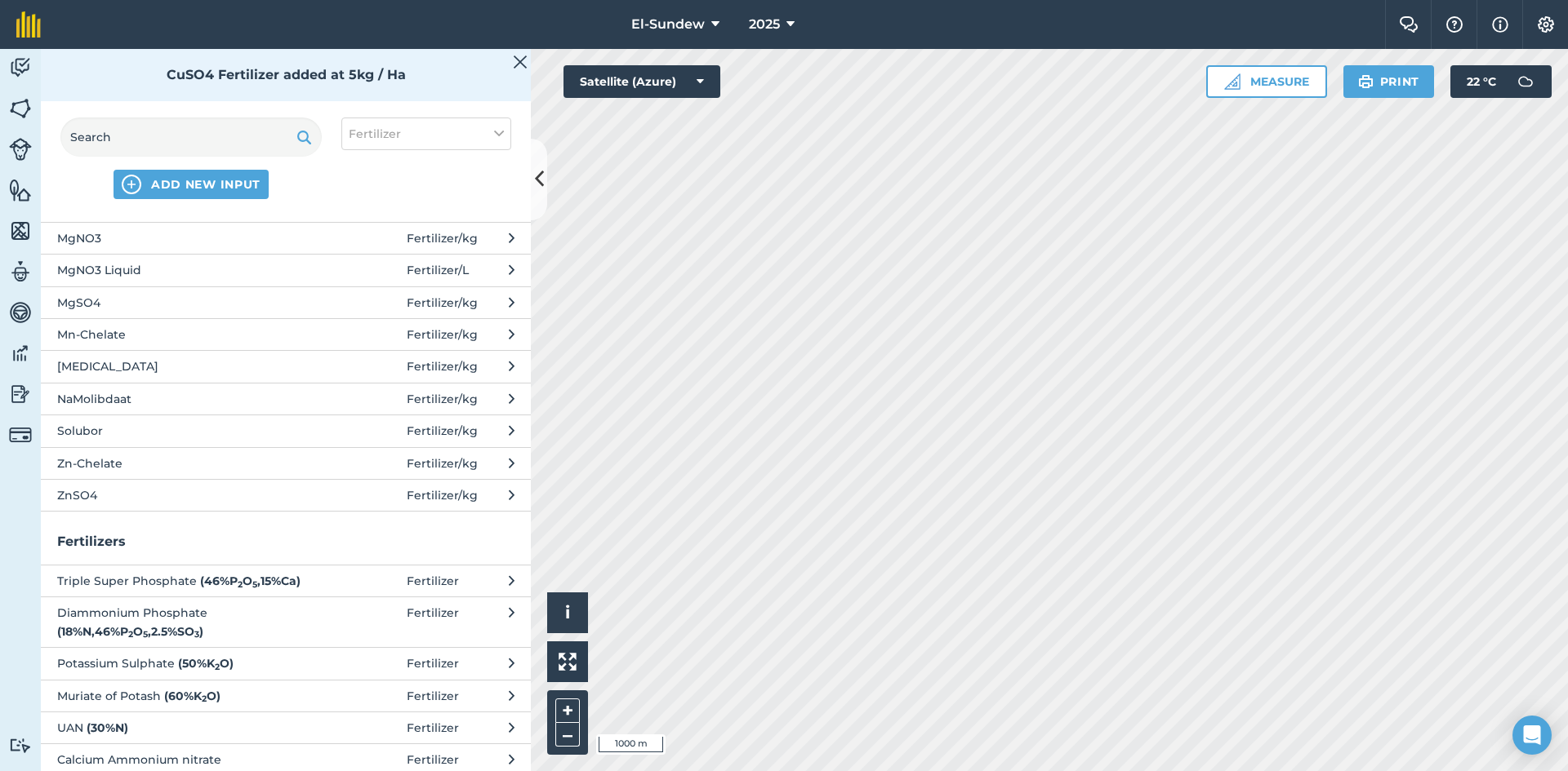
click at [225, 496] on span "ZnSO4" at bounding box center [191, 495] width 267 height 18
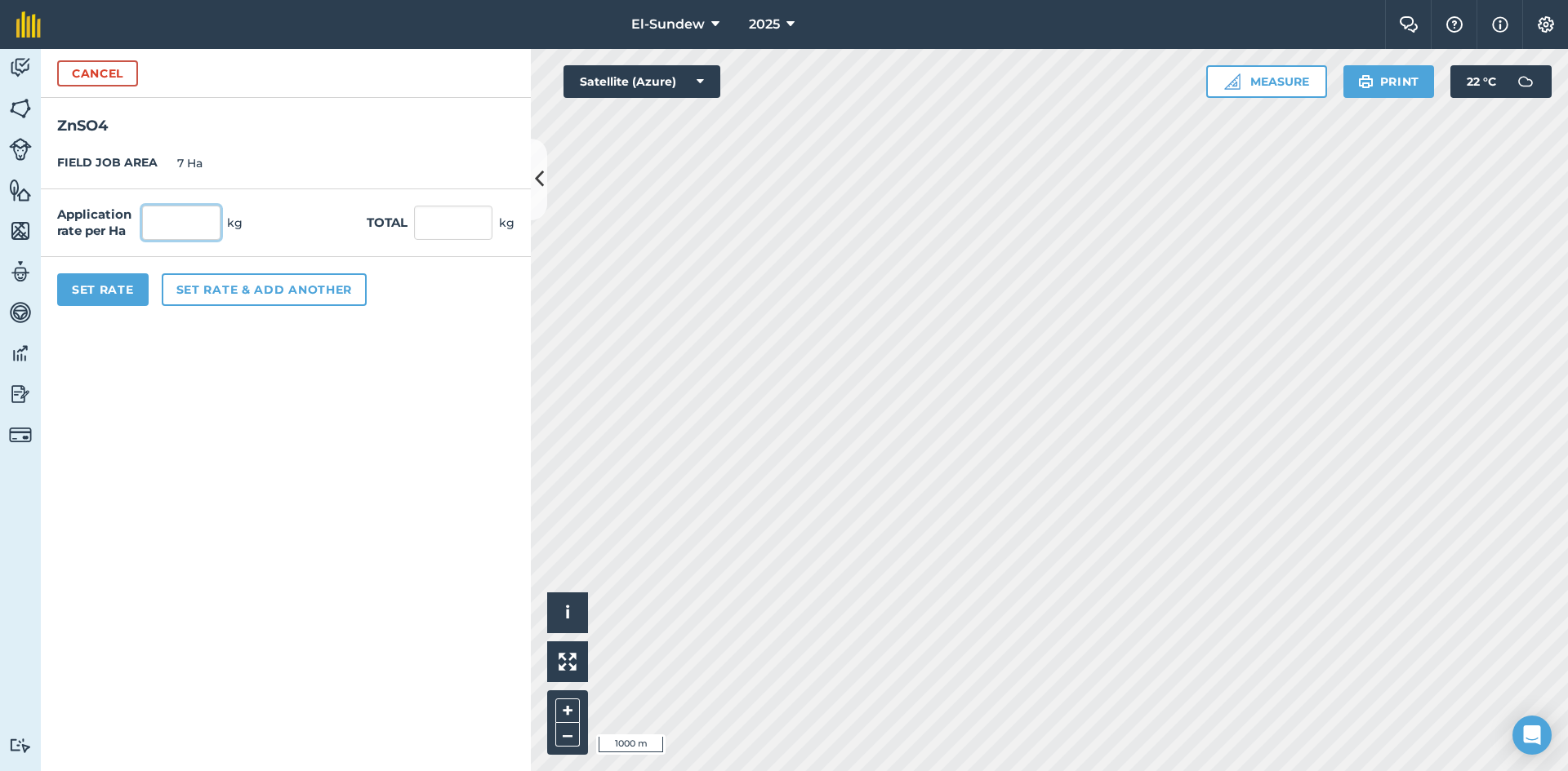
click at [202, 212] on input "text" at bounding box center [182, 222] width 79 height 34
type input "20"
type input "140"
click at [104, 293] on button "Set Rate" at bounding box center [102, 289] width 91 height 32
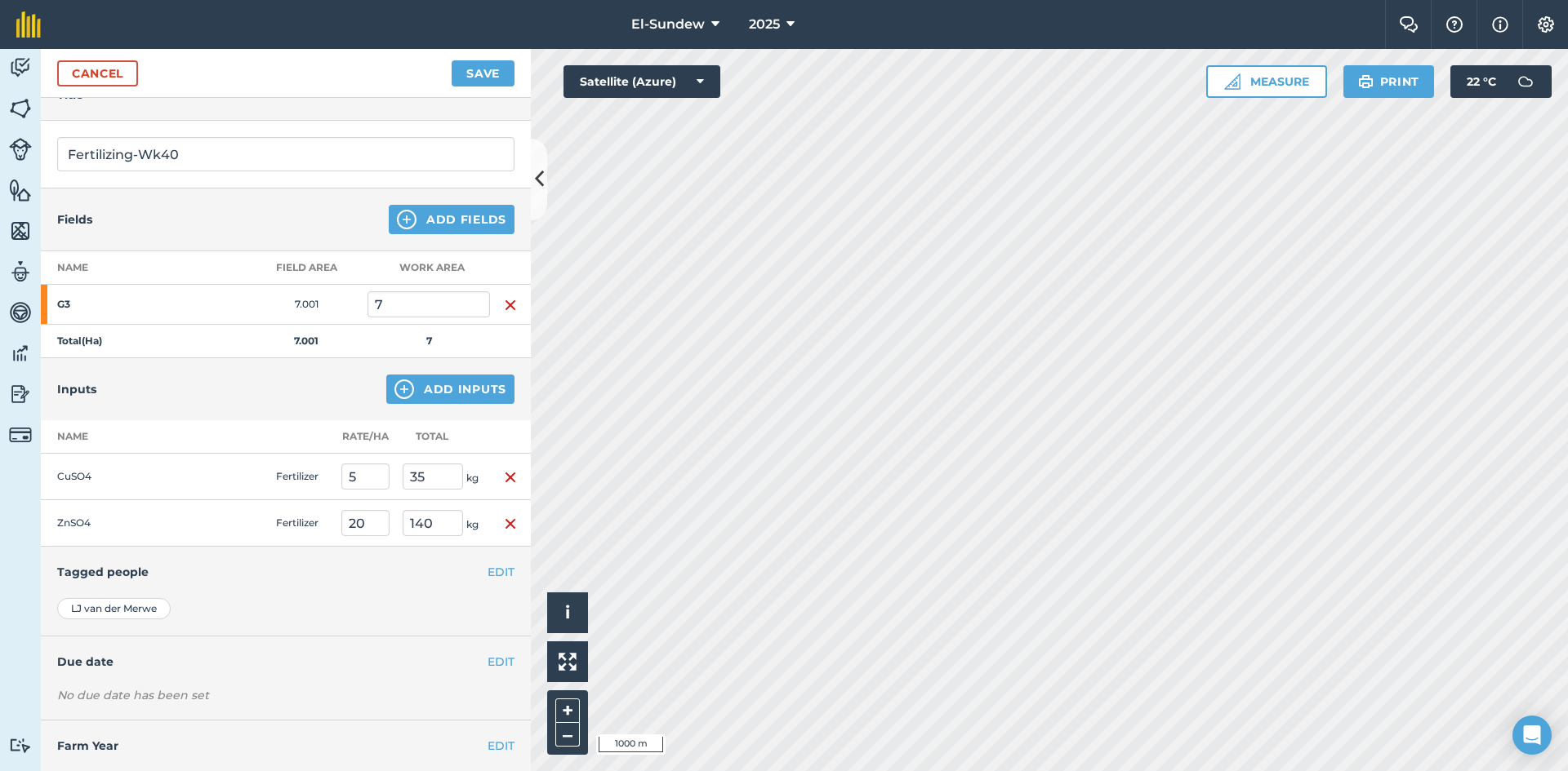
scroll to position [118, 0]
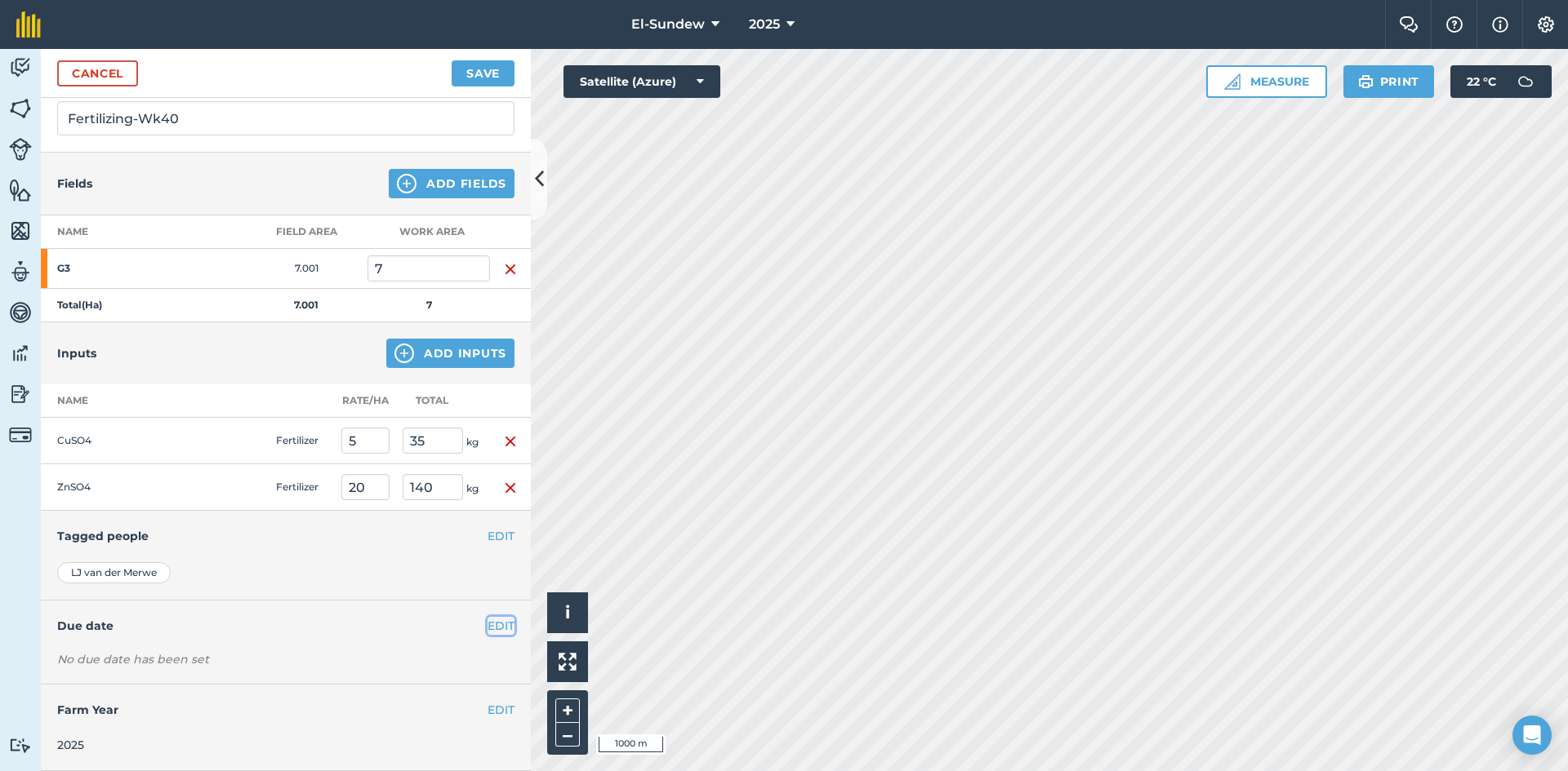
click at [487, 623] on button "EDIT" at bounding box center [500, 626] width 27 height 18
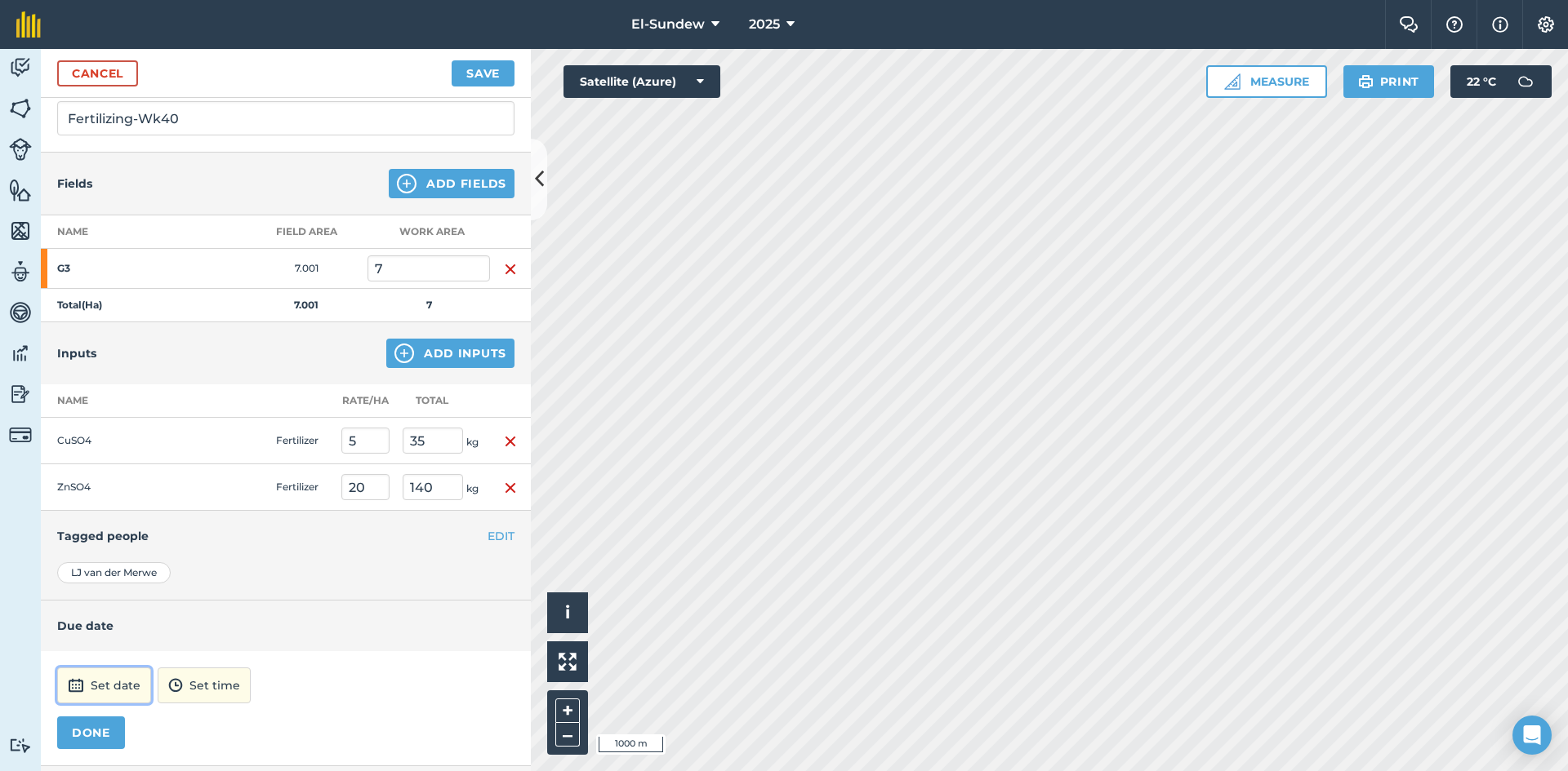
click at [127, 670] on button "Set date" at bounding box center [104, 686] width 94 height 36
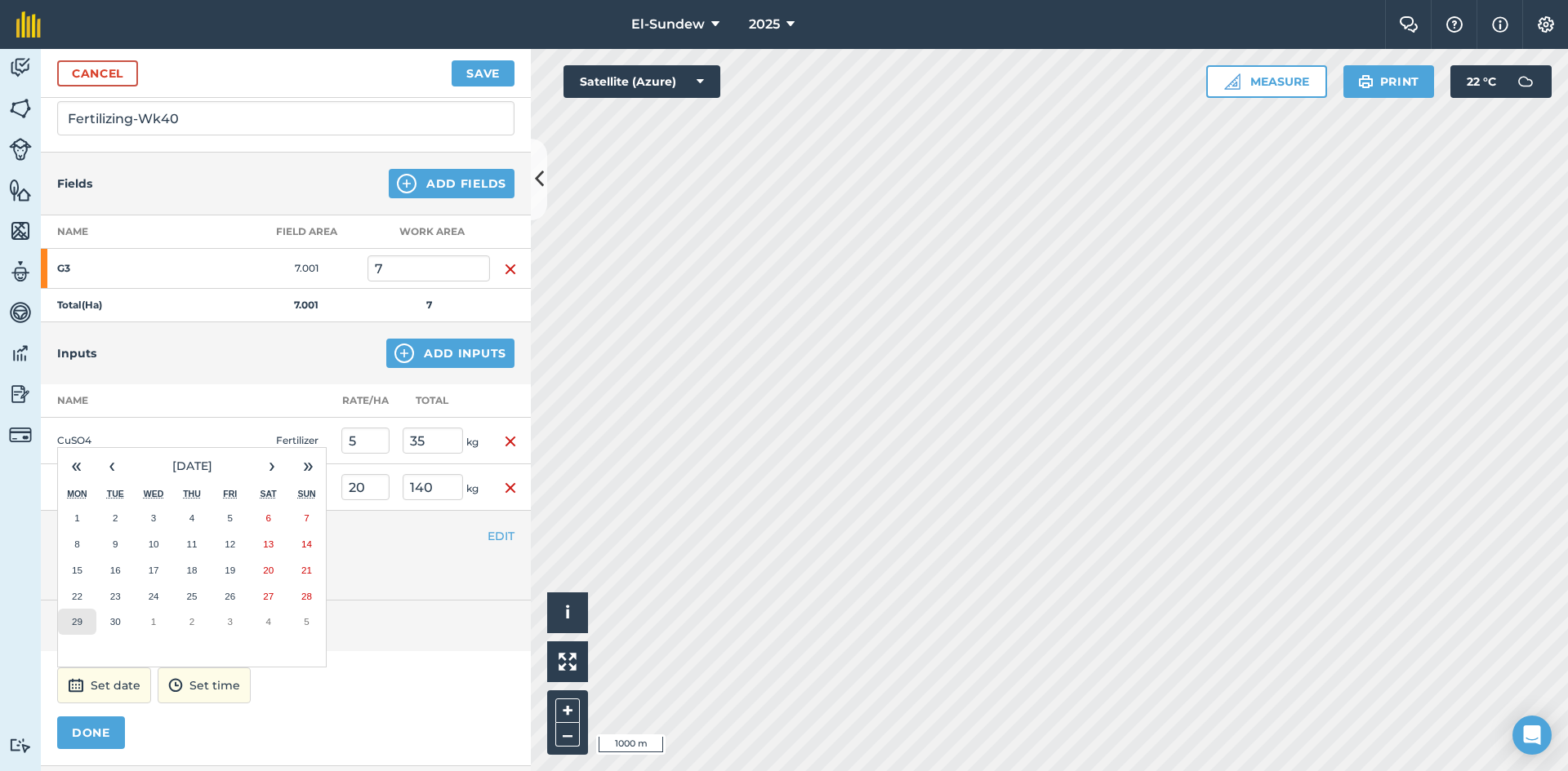
click at [84, 629] on button "29" at bounding box center [77, 622] width 38 height 27
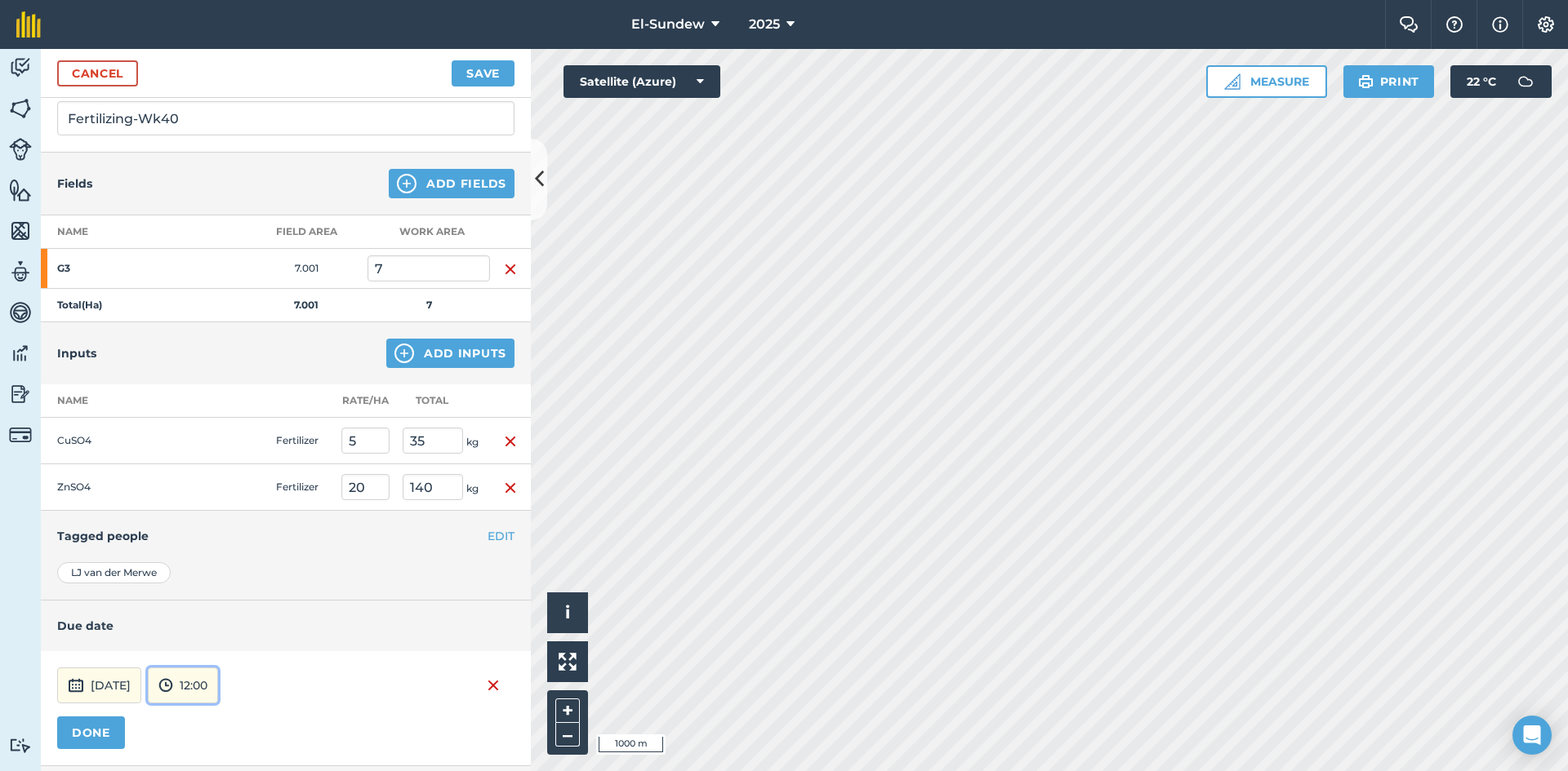
click at [218, 685] on button "12:00" at bounding box center [182, 686] width 70 height 36
click at [210, 596] on button "07:00" at bounding box center [187, 600] width 77 height 27
click at [120, 735] on button "DONE" at bounding box center [90, 733] width 68 height 32
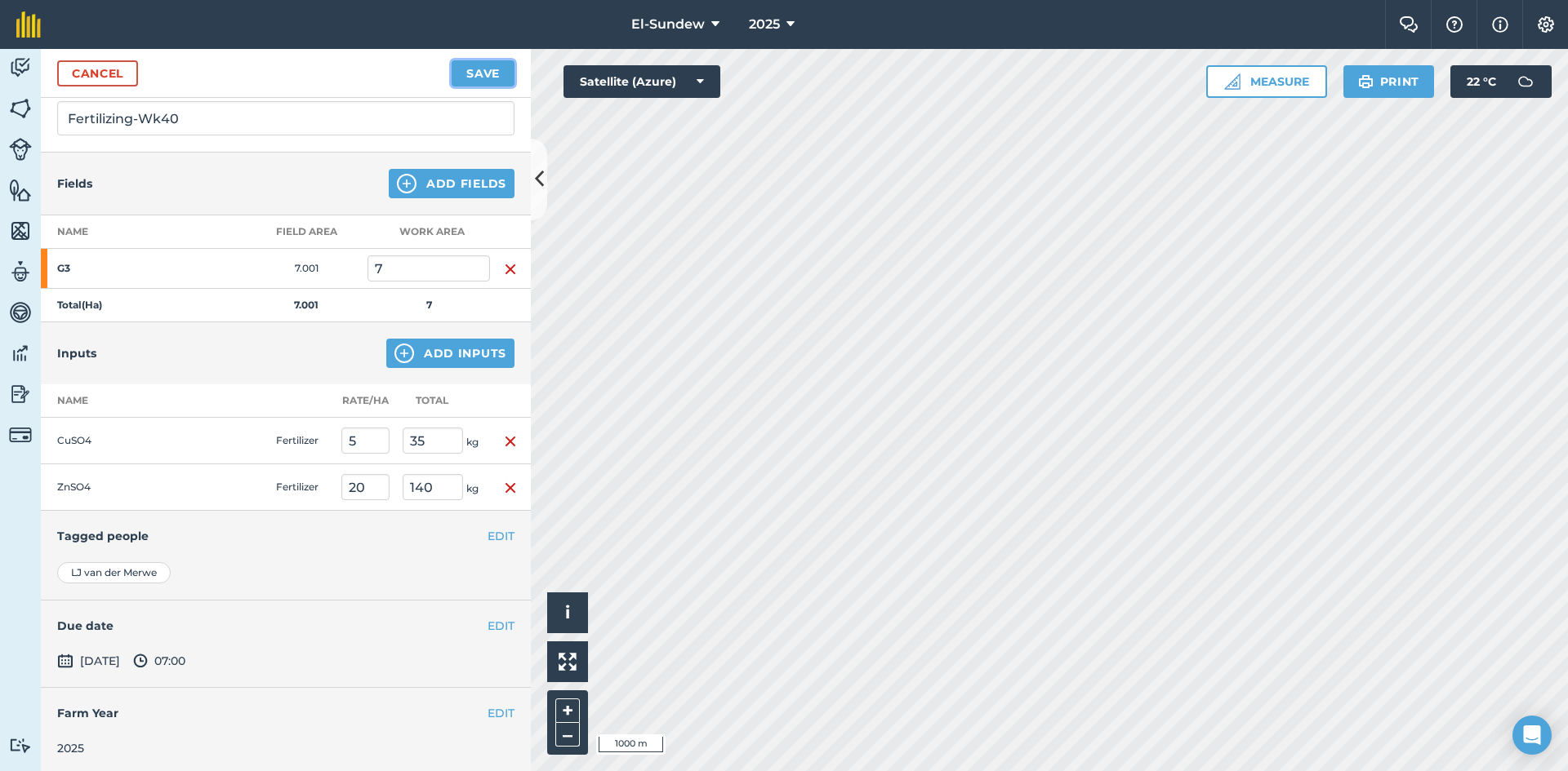
click at [470, 80] on button "Save" at bounding box center [483, 74] width 63 height 27
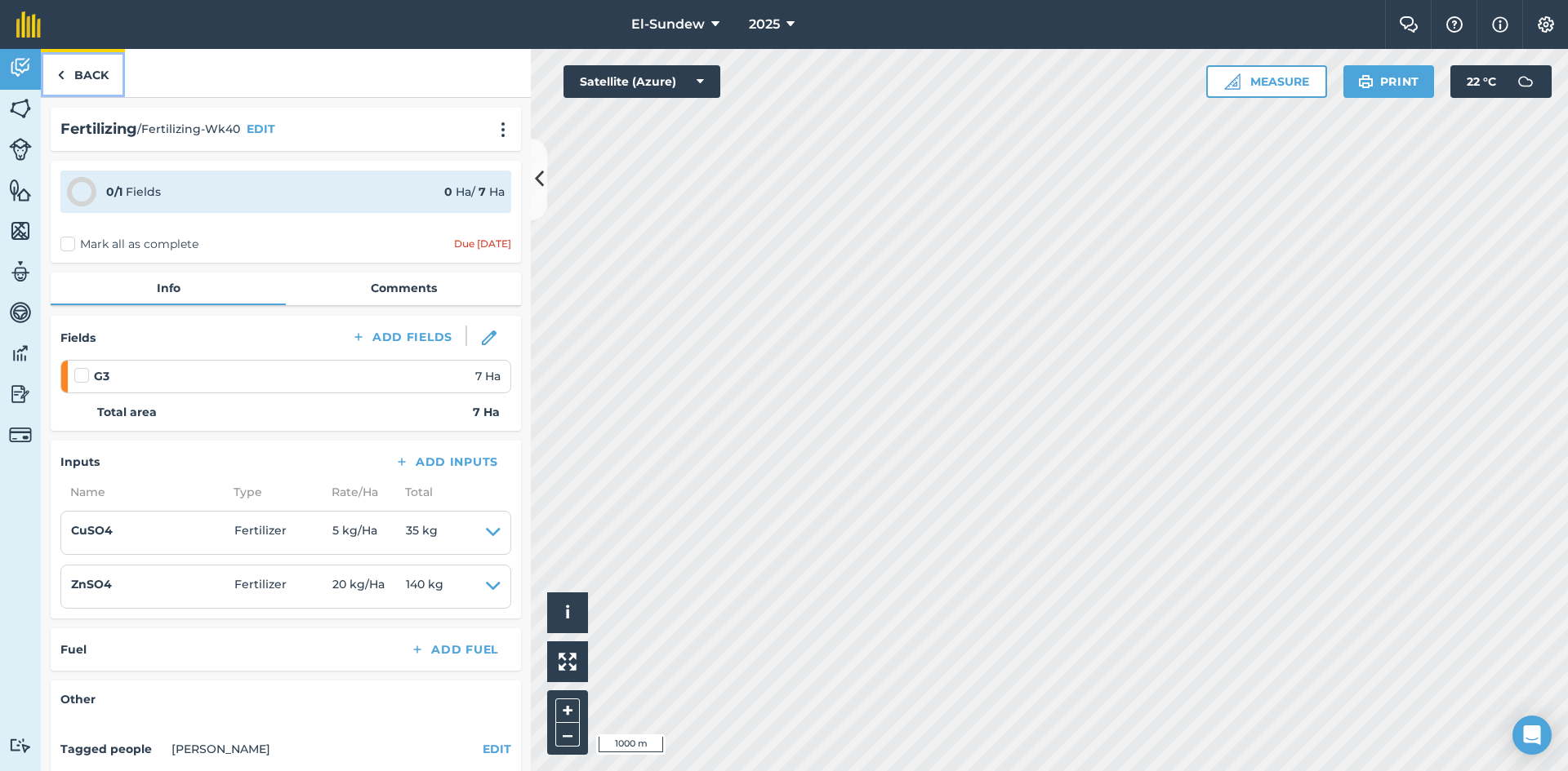
click at [83, 67] on link "Back" at bounding box center [84, 73] width 84 height 48
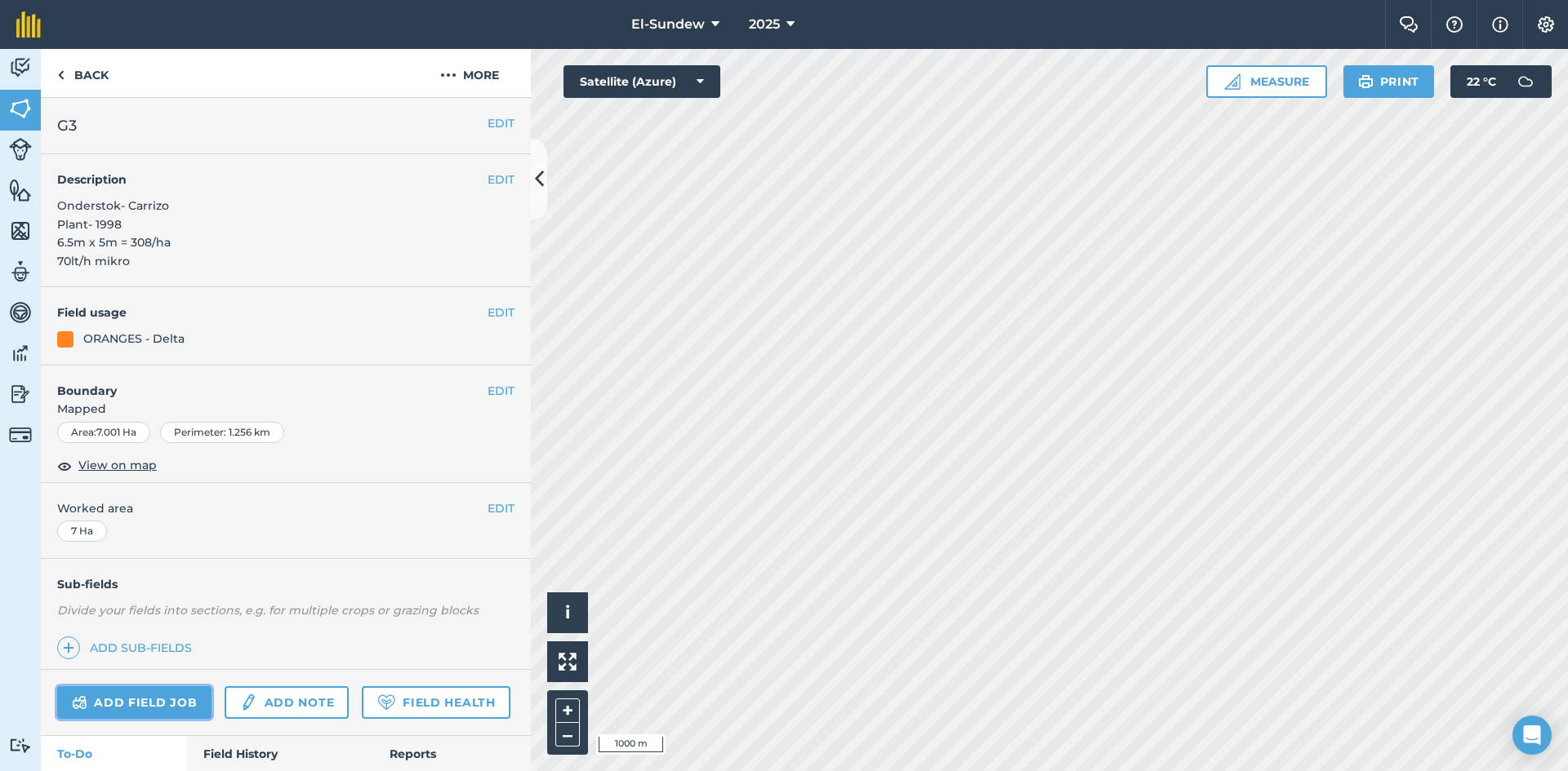
click at [142, 703] on link "Add field job" at bounding box center [134, 702] width 154 height 32
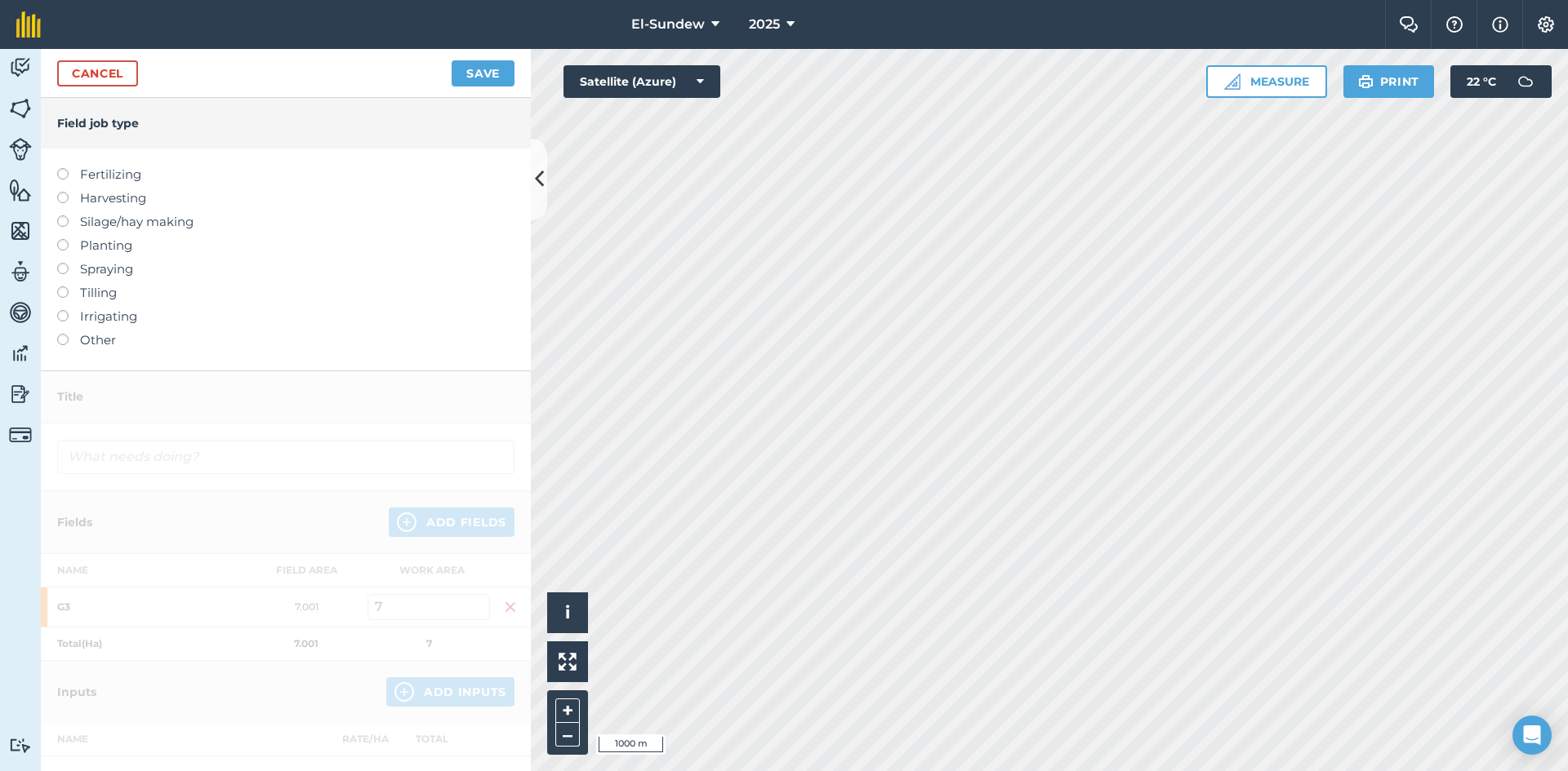
click at [110, 181] on label "Fertilizing" at bounding box center [285, 175] width 457 height 20
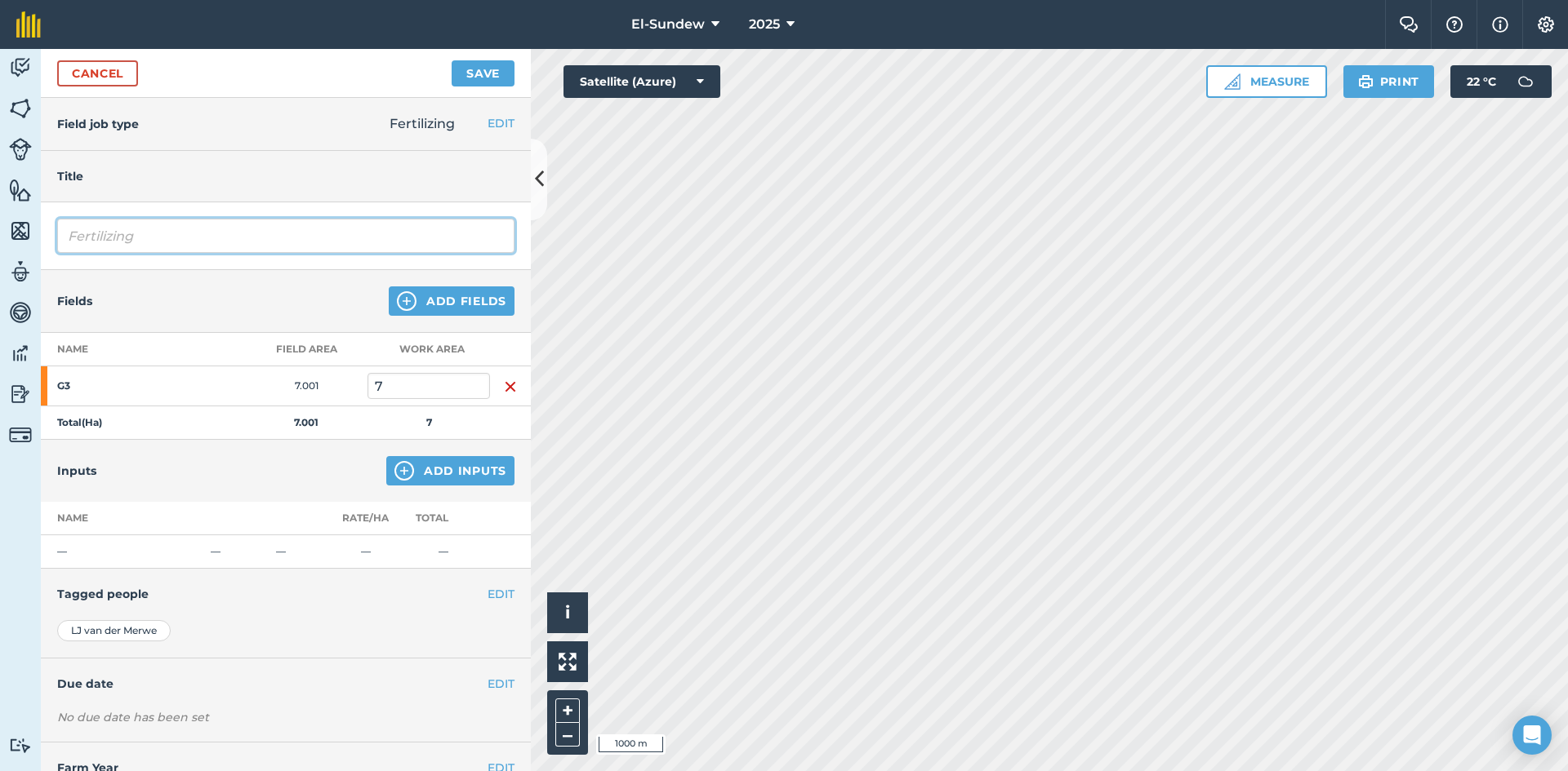
click at [233, 243] on input "Fertilizing" at bounding box center [285, 236] width 457 height 34
type input "Fertilizing-Wk40"
click at [394, 472] on img at bounding box center [404, 471] width 20 height 20
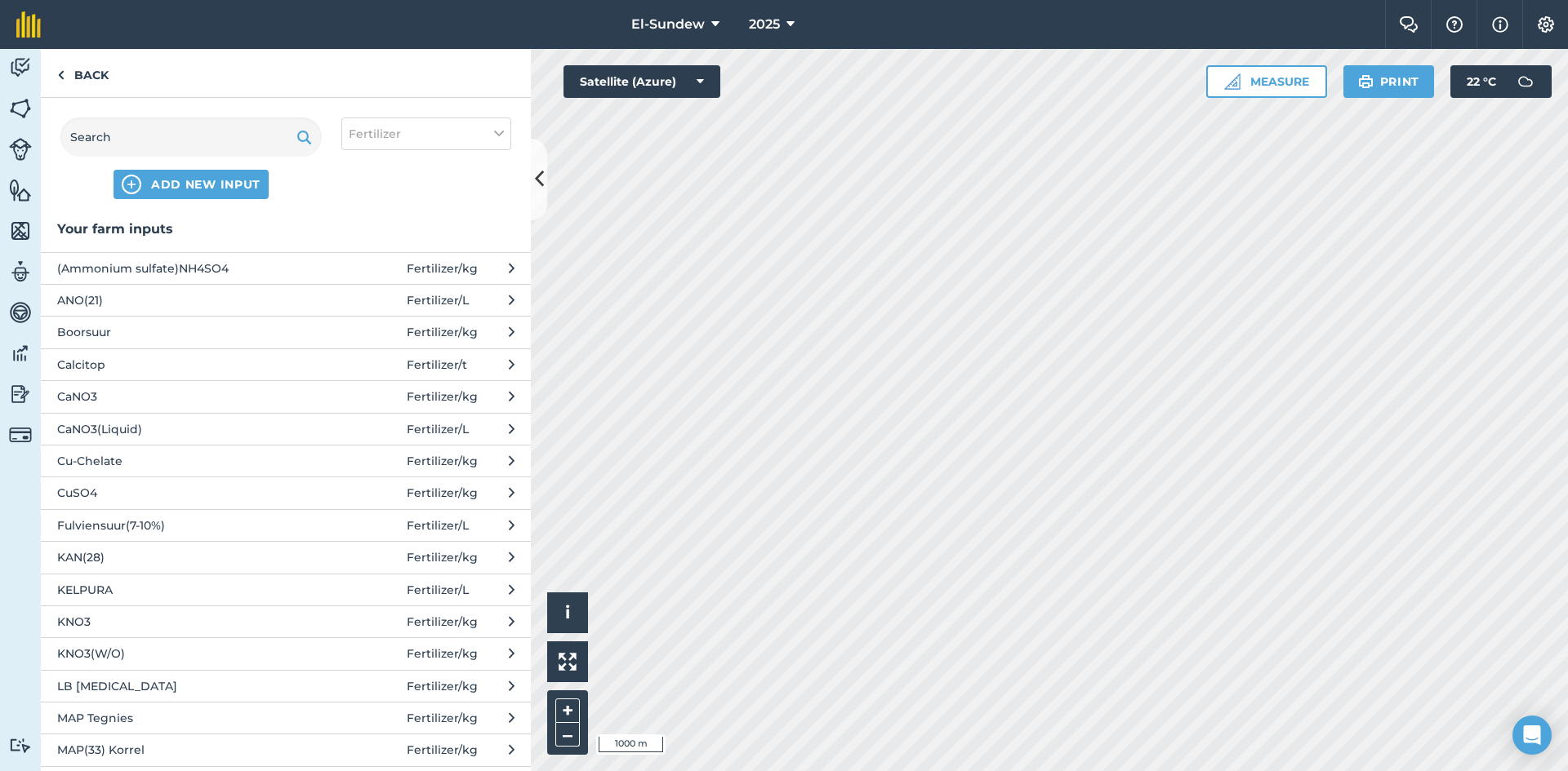
click at [252, 268] on span "(Ammonium sulfate)NH4SO4" at bounding box center [191, 268] width 267 height 18
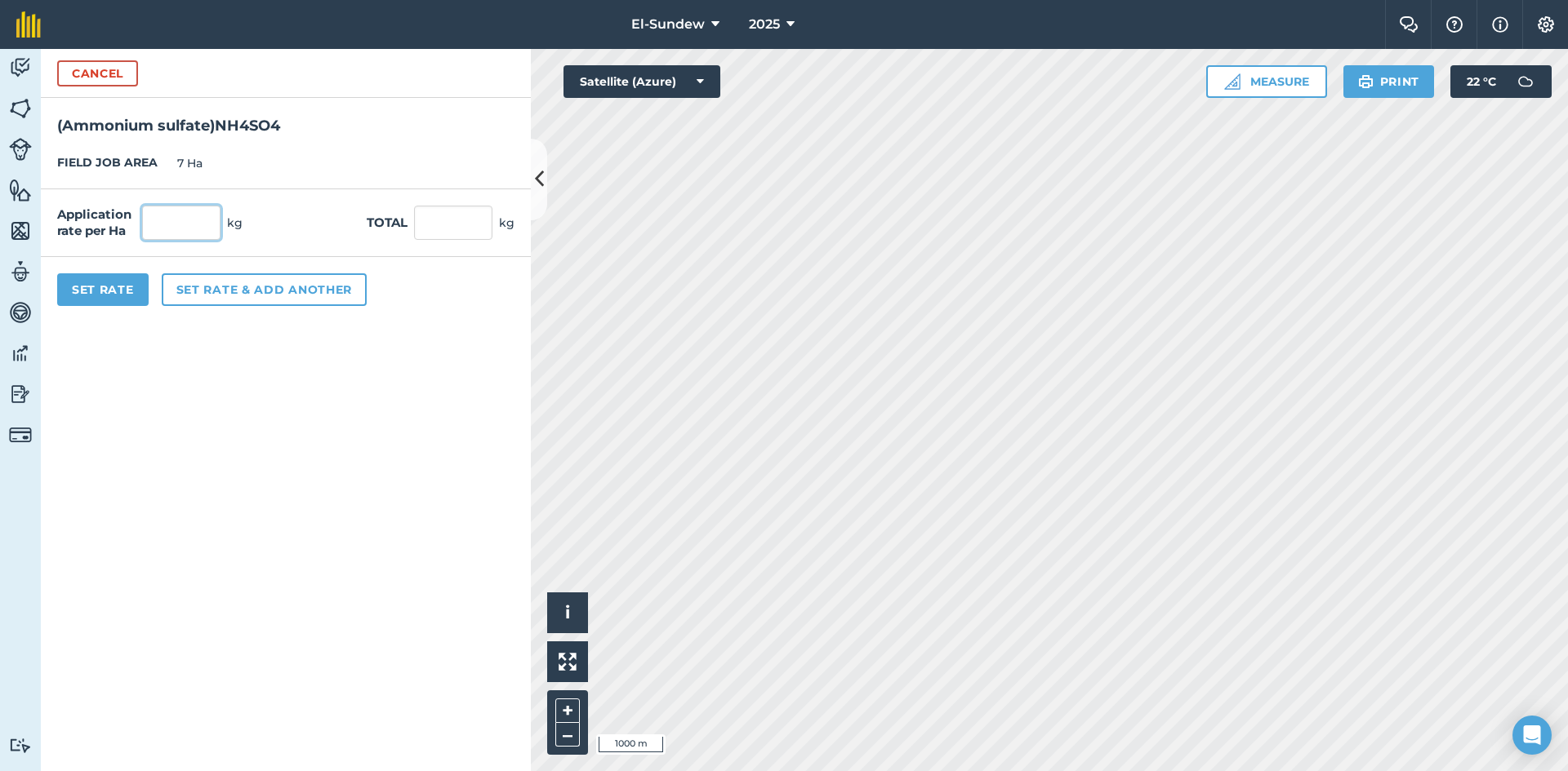
click at [213, 227] on input "text" at bounding box center [182, 222] width 79 height 34
type input "60"
type input "420"
click at [122, 293] on button "Set Rate" at bounding box center [102, 289] width 91 height 32
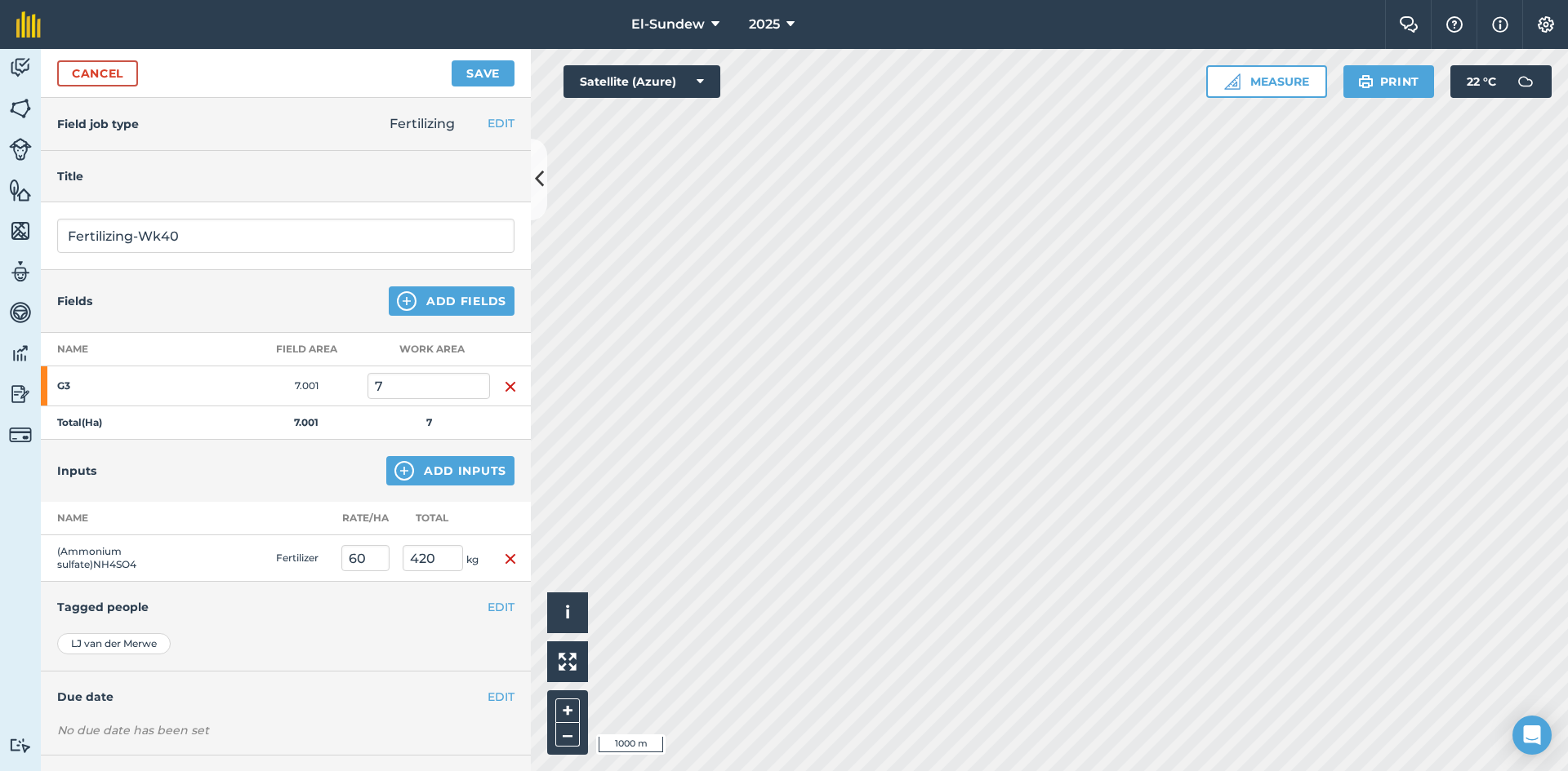
scroll to position [71, 0]
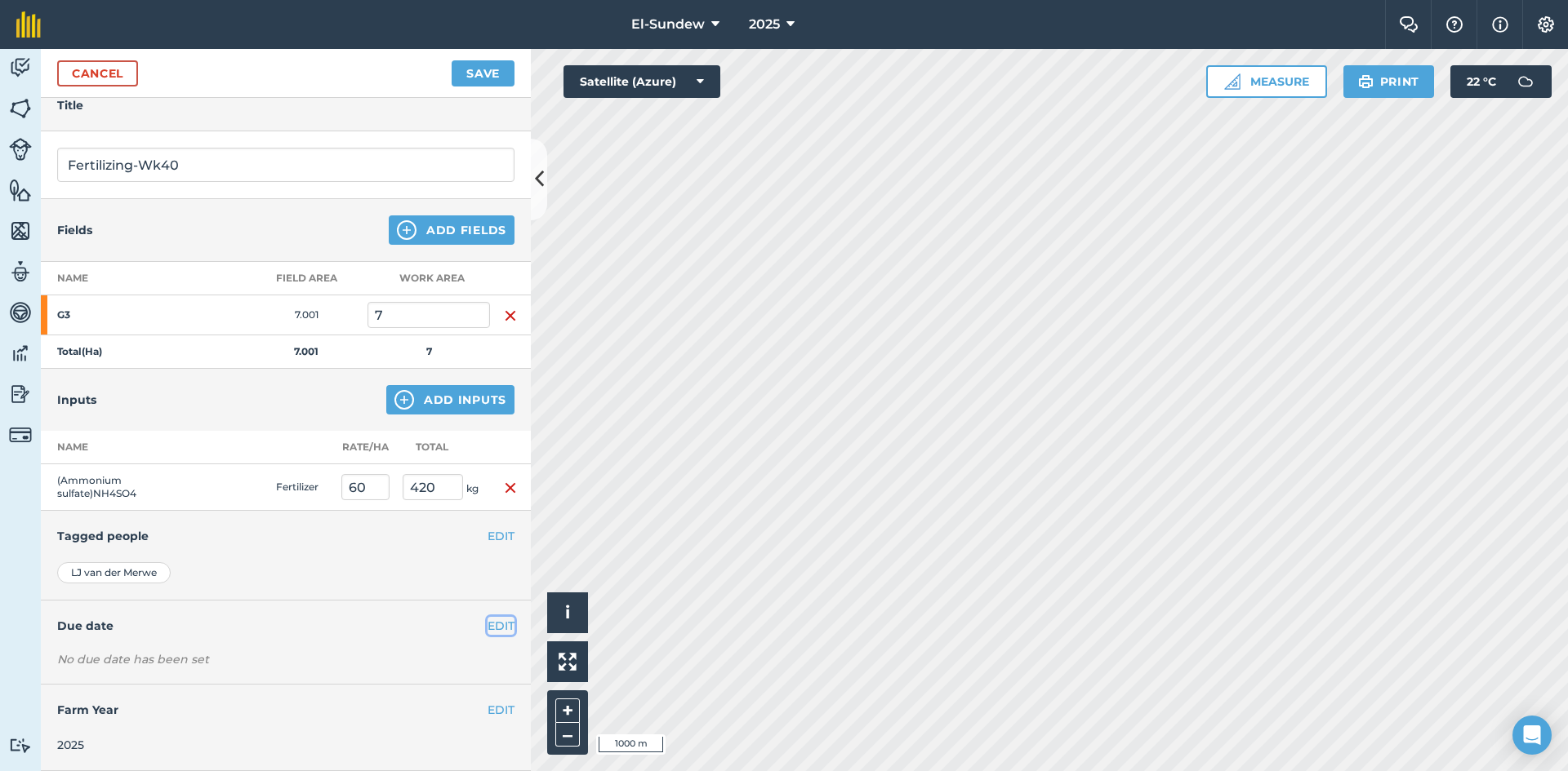
click at [490, 625] on button "EDIT" at bounding box center [500, 626] width 27 height 18
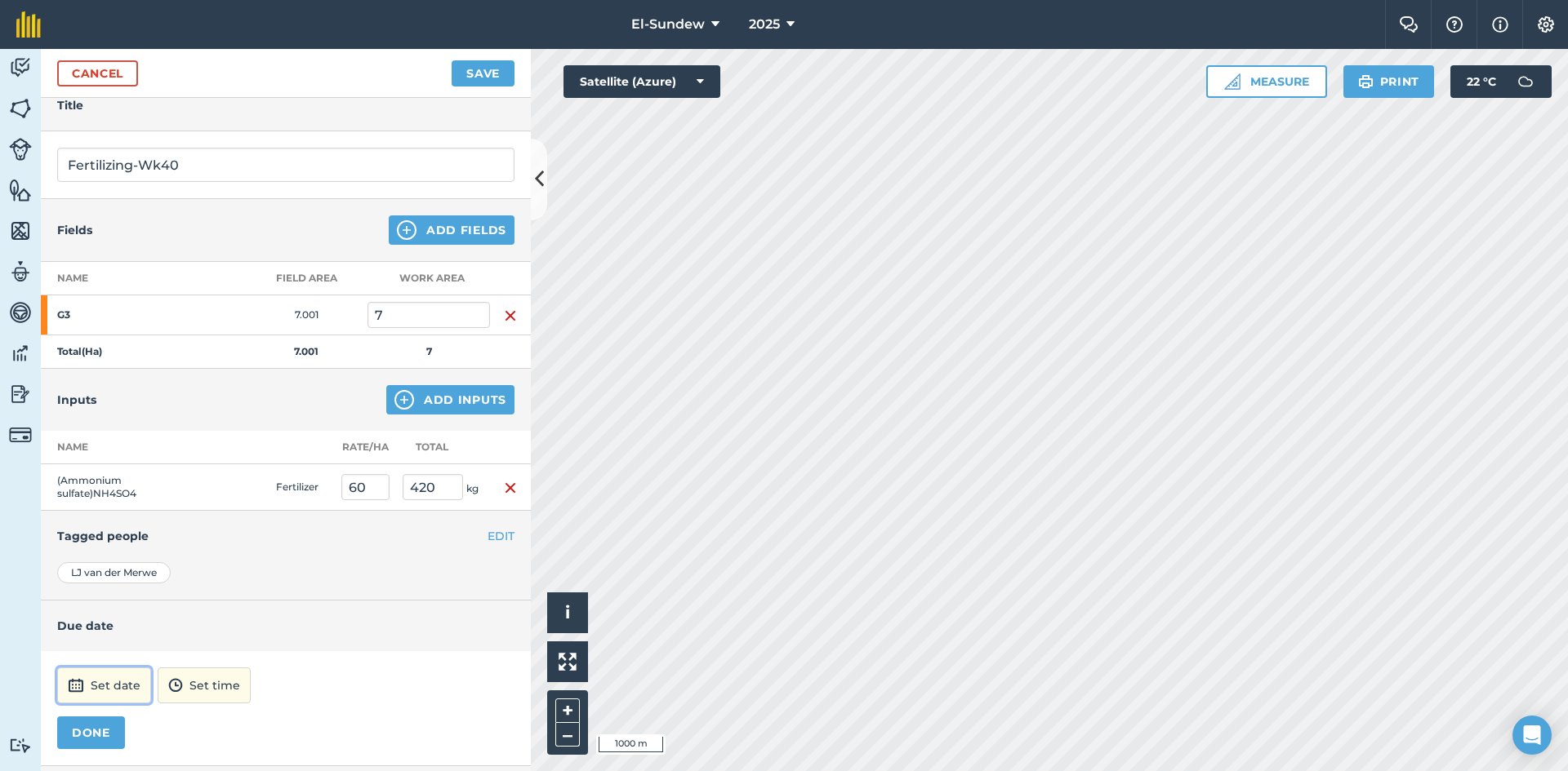
click at [121, 685] on button "Set date" at bounding box center [104, 686] width 94 height 36
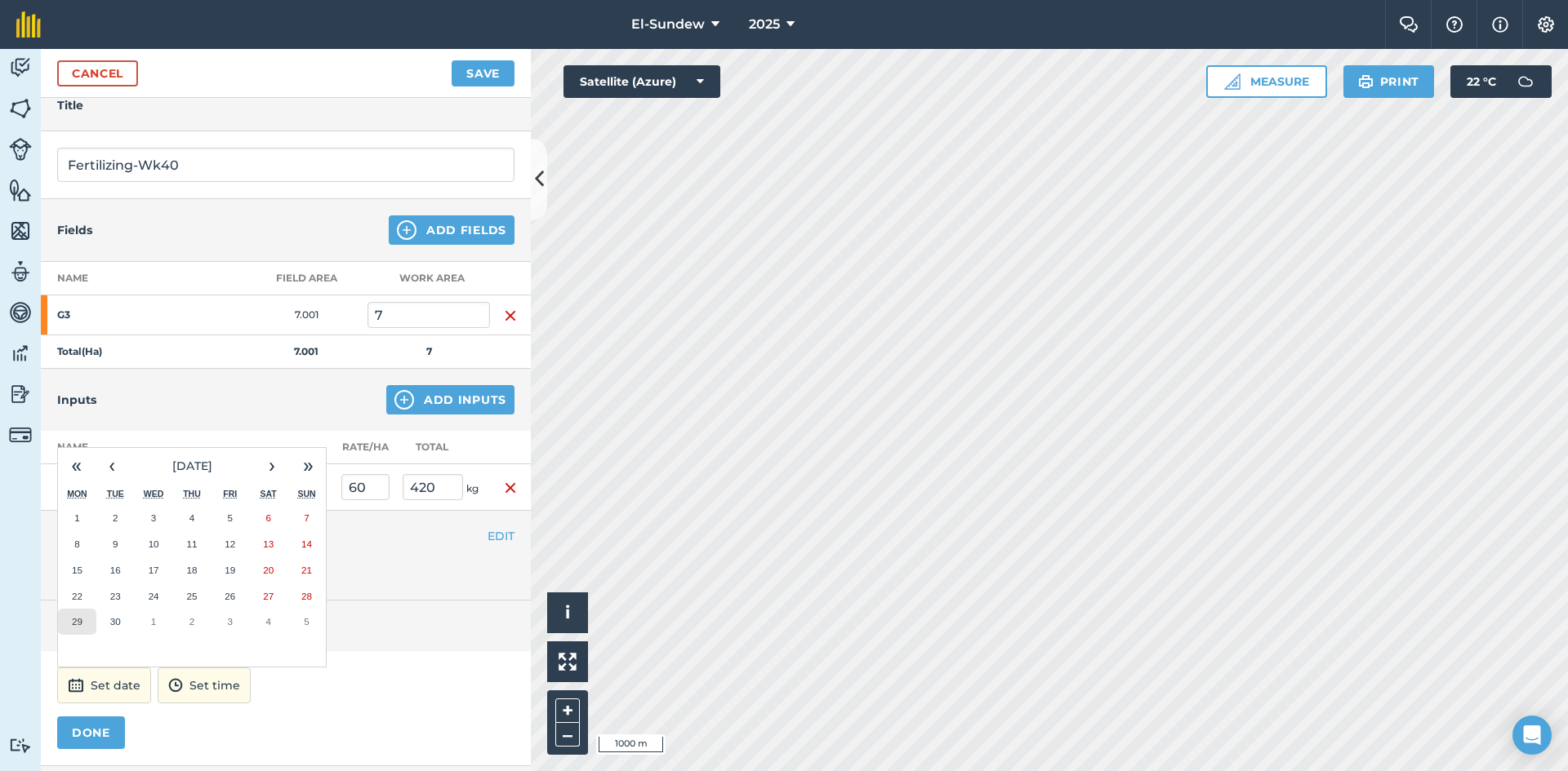
click at [68, 627] on button "29" at bounding box center [77, 622] width 38 height 27
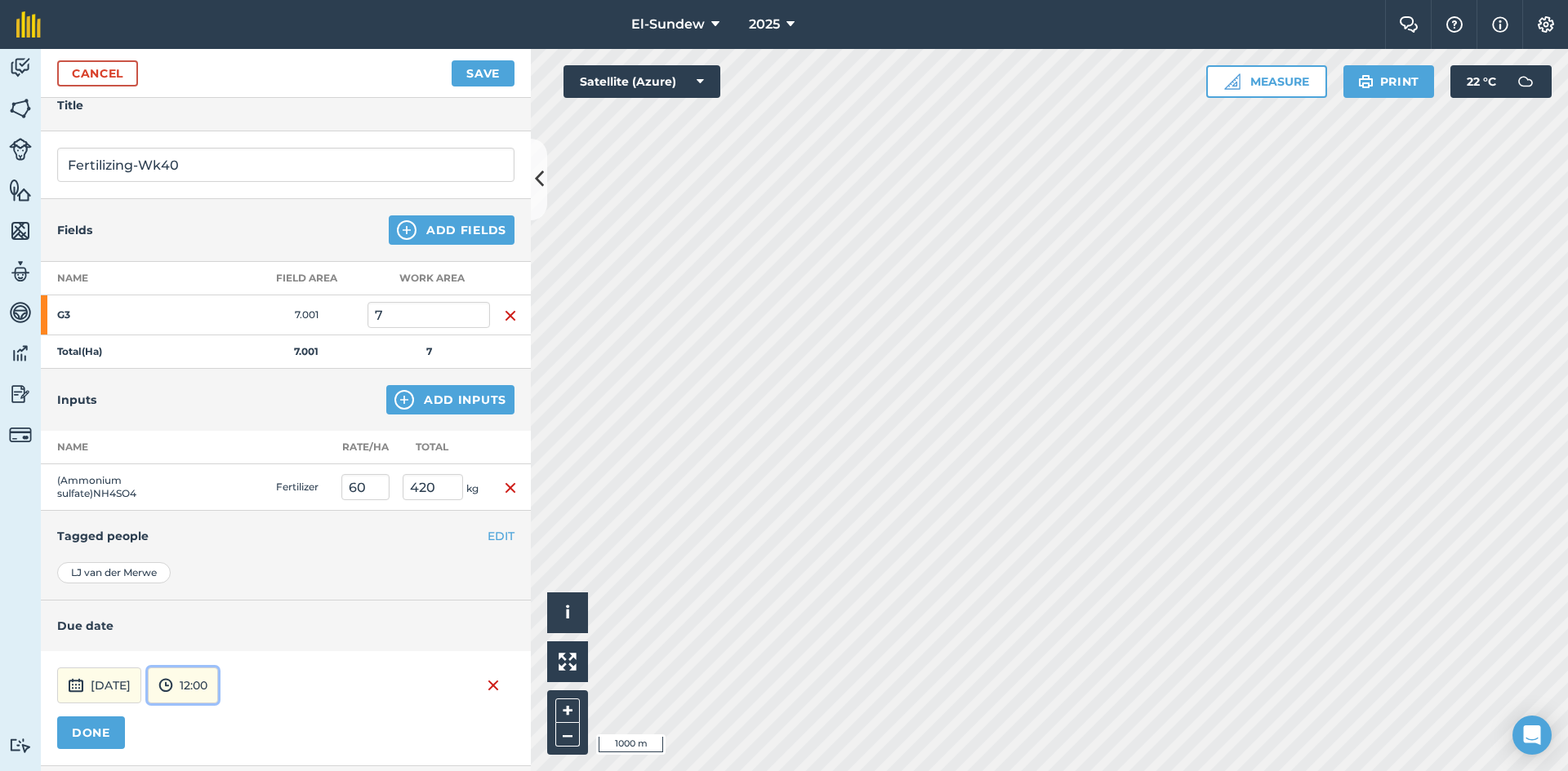
click at [173, 683] on img at bounding box center [165, 686] width 15 height 20
click at [218, 597] on button "07:00" at bounding box center [187, 600] width 77 height 27
click at [104, 727] on button "DONE" at bounding box center [90, 733] width 68 height 32
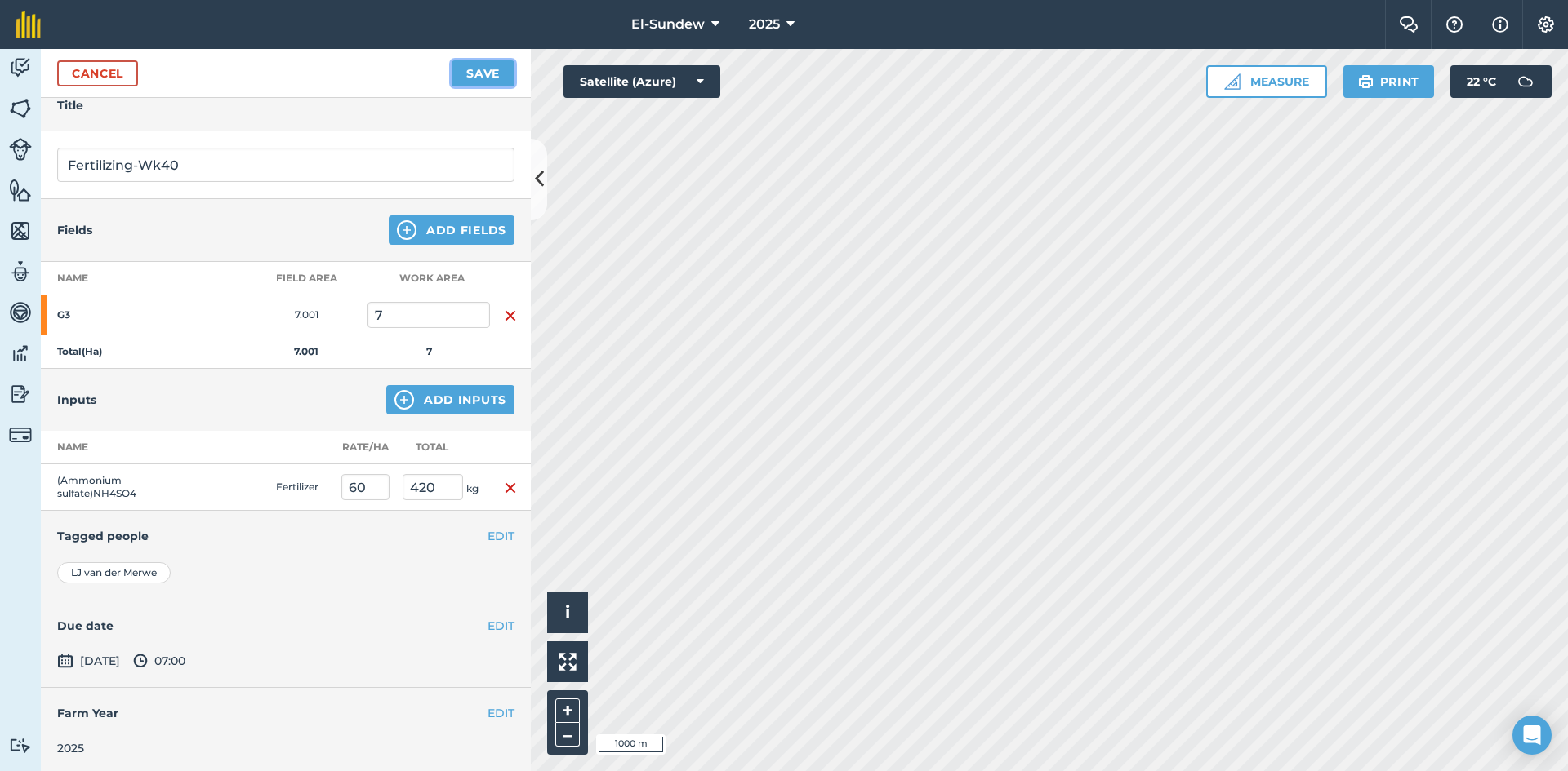
click at [481, 77] on button "Save" at bounding box center [483, 74] width 63 height 27
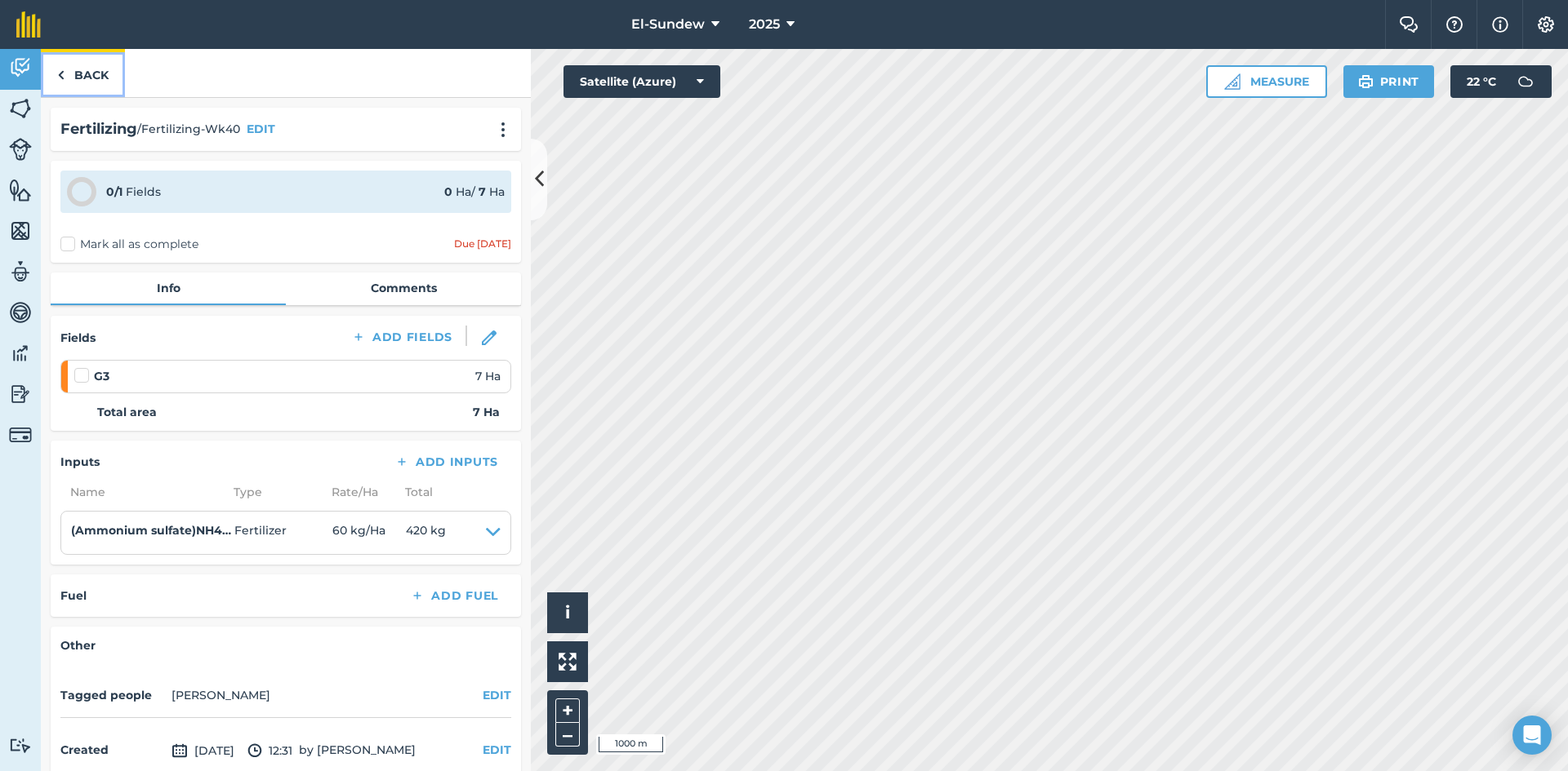
click at [84, 85] on link "Back" at bounding box center [84, 73] width 84 height 48
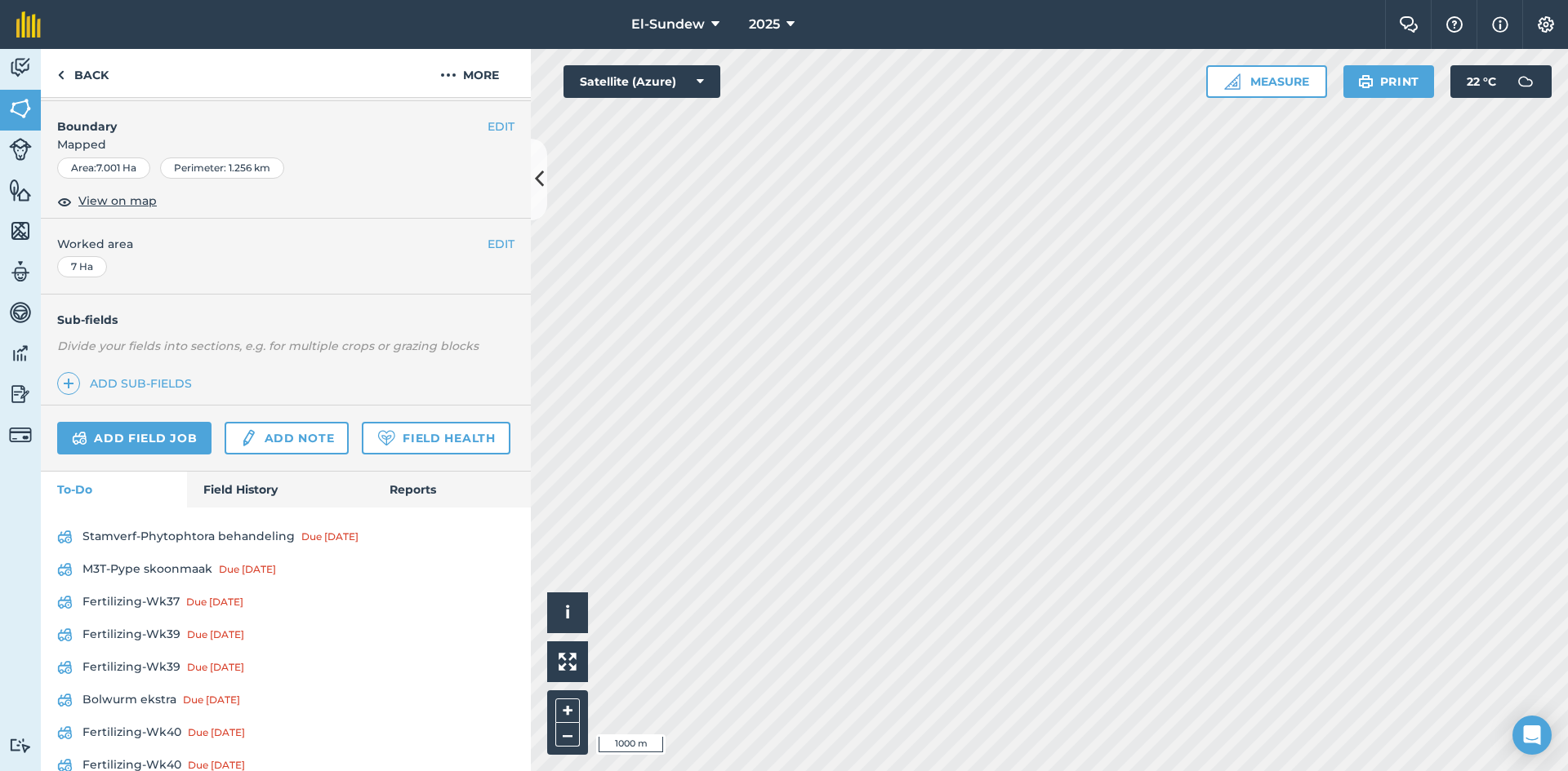
scroll to position [272, 0]
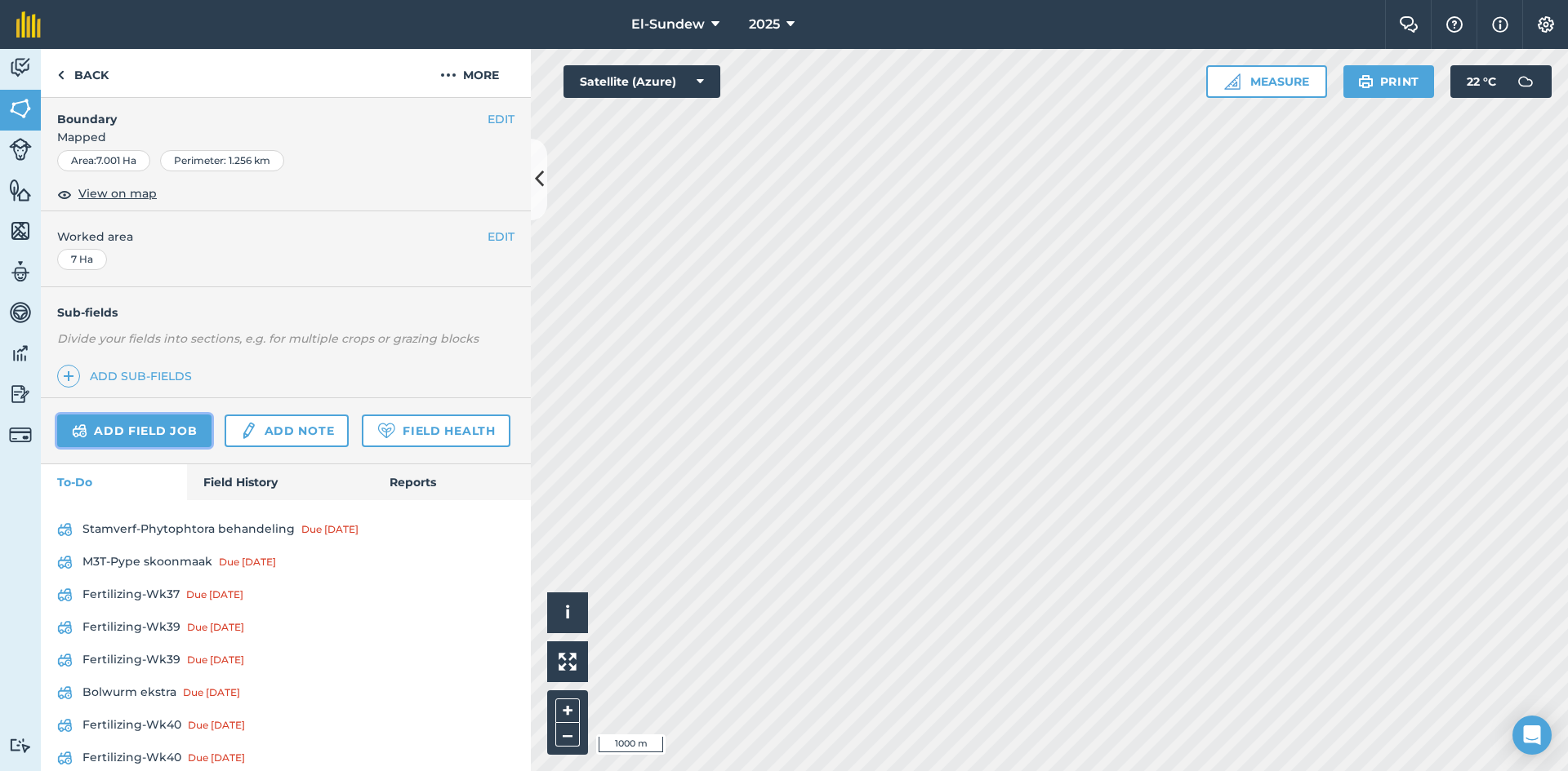
click at [140, 419] on link "Add field job" at bounding box center [134, 430] width 154 height 32
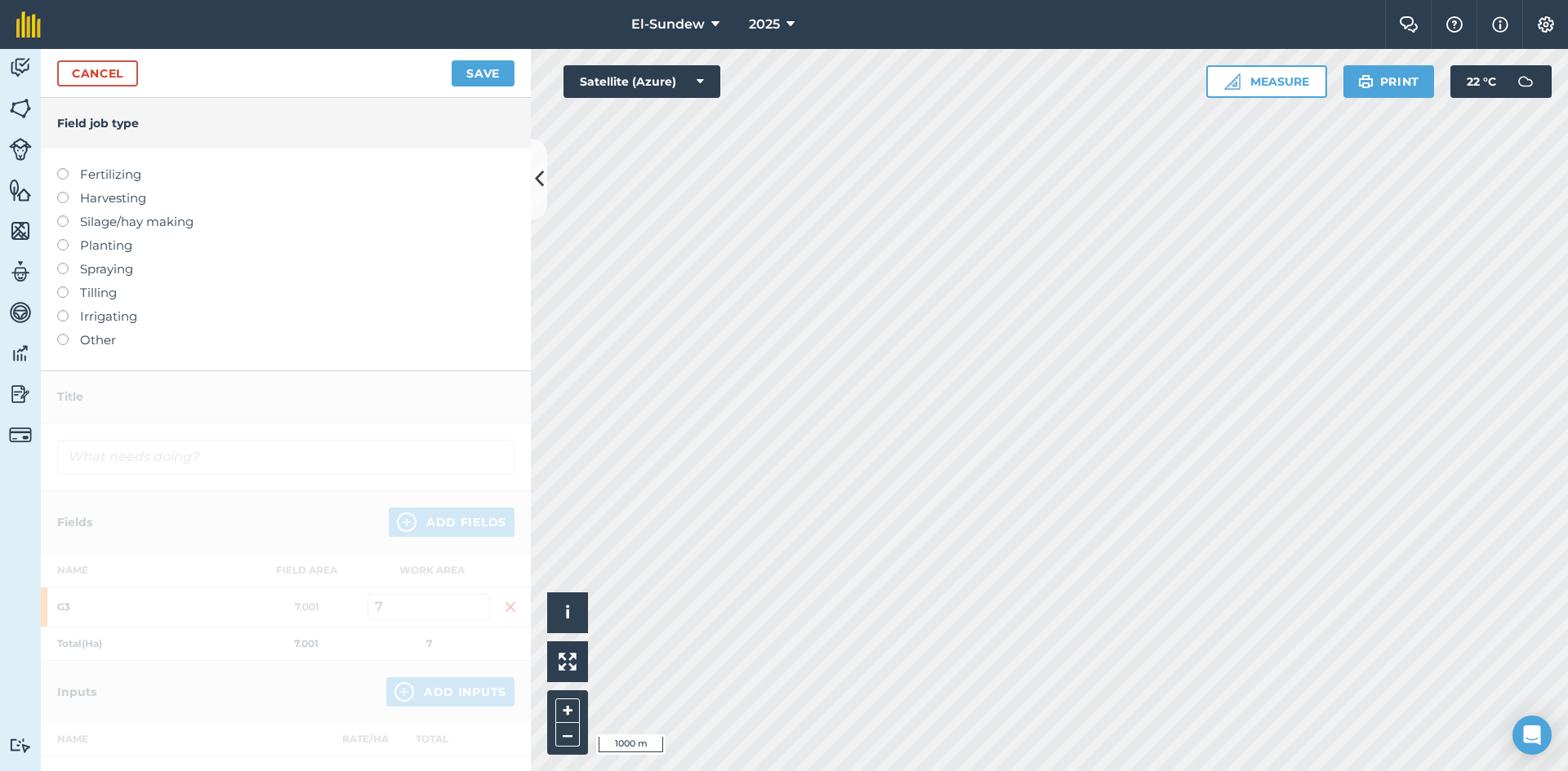
click at [122, 172] on label "Fertilizing" at bounding box center [285, 175] width 457 height 20
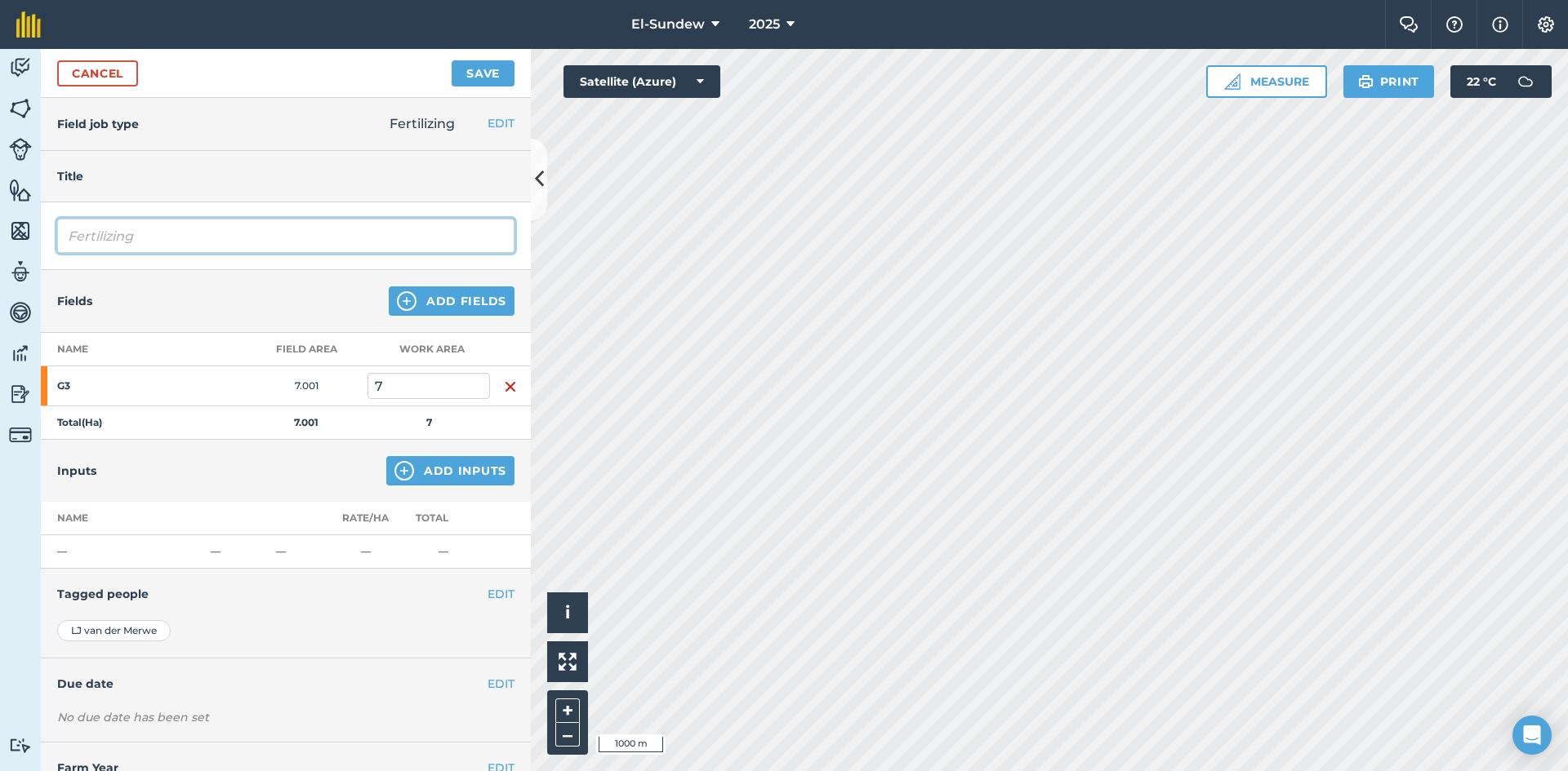
click at [240, 247] on input "Fertilizing" at bounding box center [285, 236] width 457 height 34
type input "Fertilizing-Wk41"
click at [403, 466] on button "Add Inputs" at bounding box center [450, 471] width 128 height 29
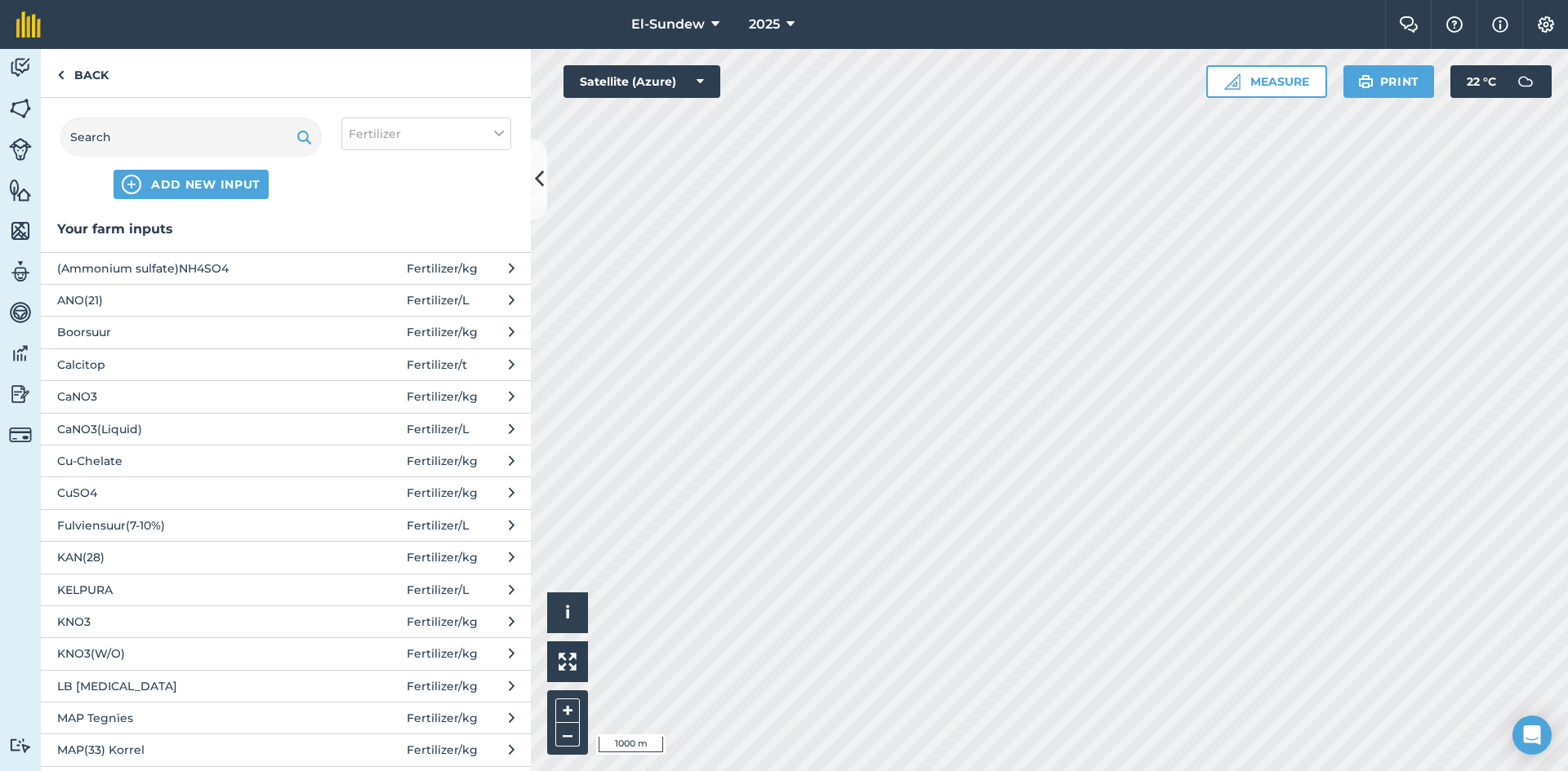
click at [265, 529] on span "Fulviensuur(7-10%)" at bounding box center [191, 525] width 267 height 18
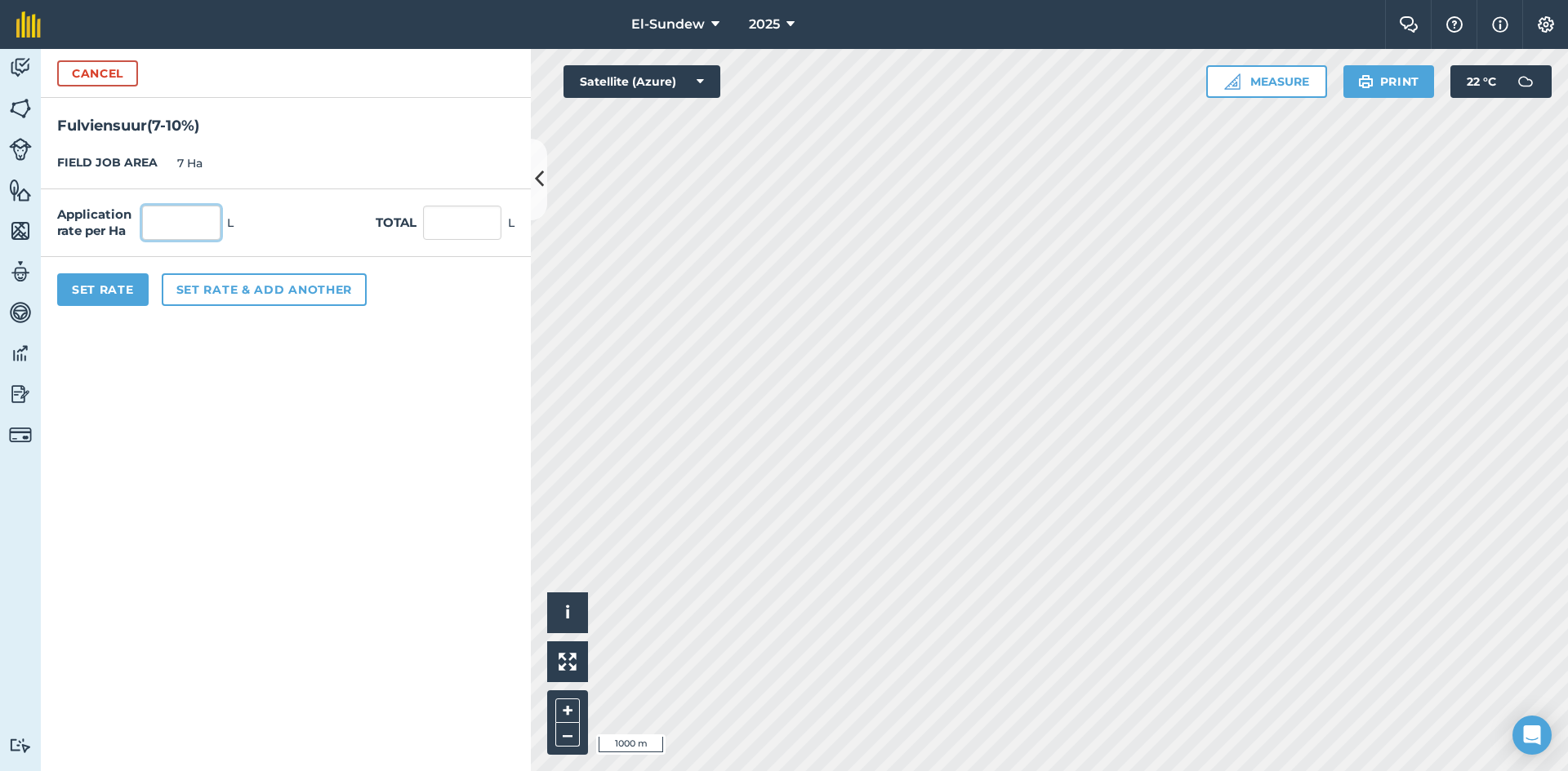
click at [188, 226] on input "text" at bounding box center [182, 222] width 79 height 34
type input "3"
type input "21"
click at [107, 286] on button "Set Rate" at bounding box center [102, 289] width 91 height 32
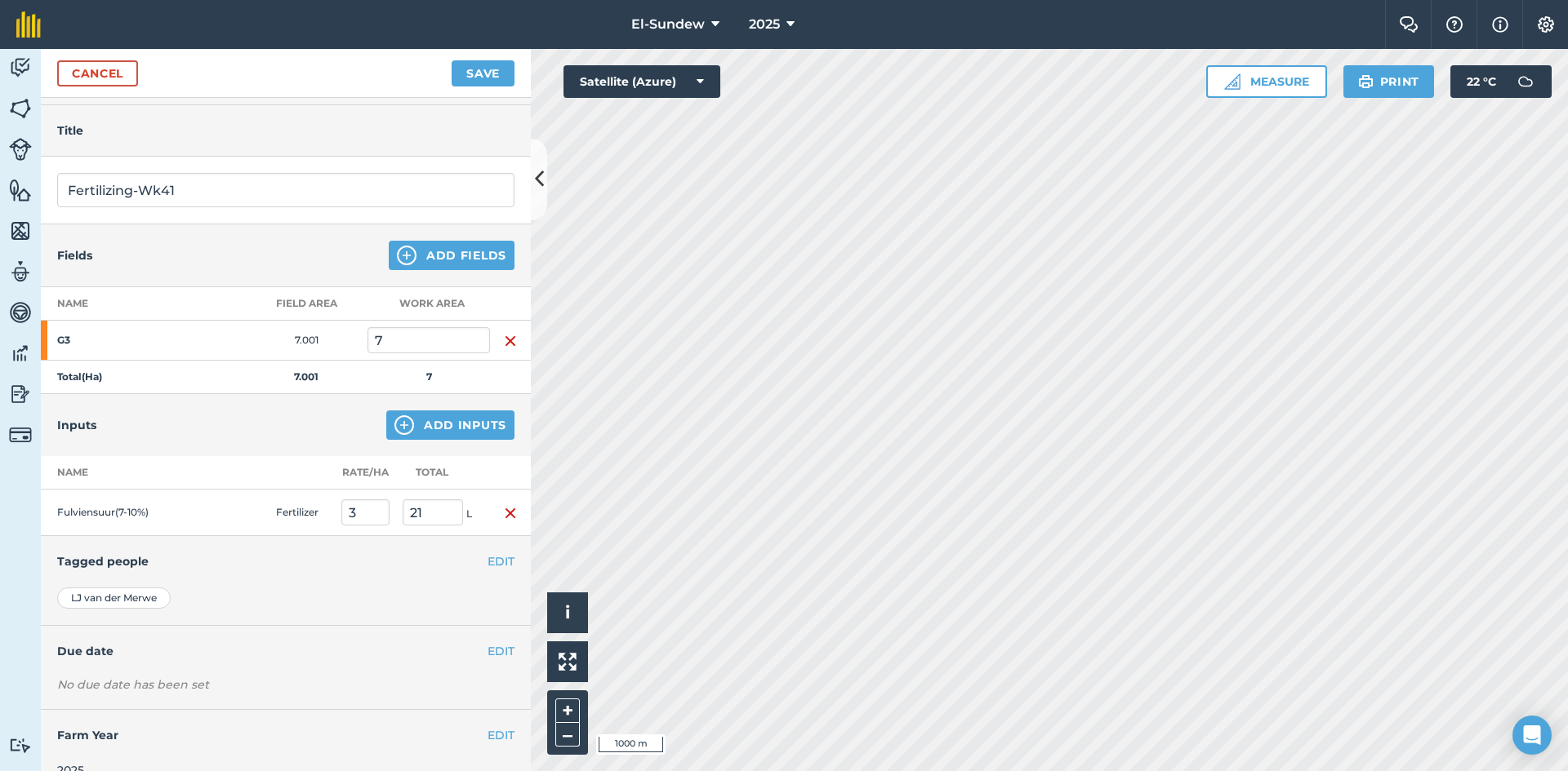
scroll to position [71, 0]
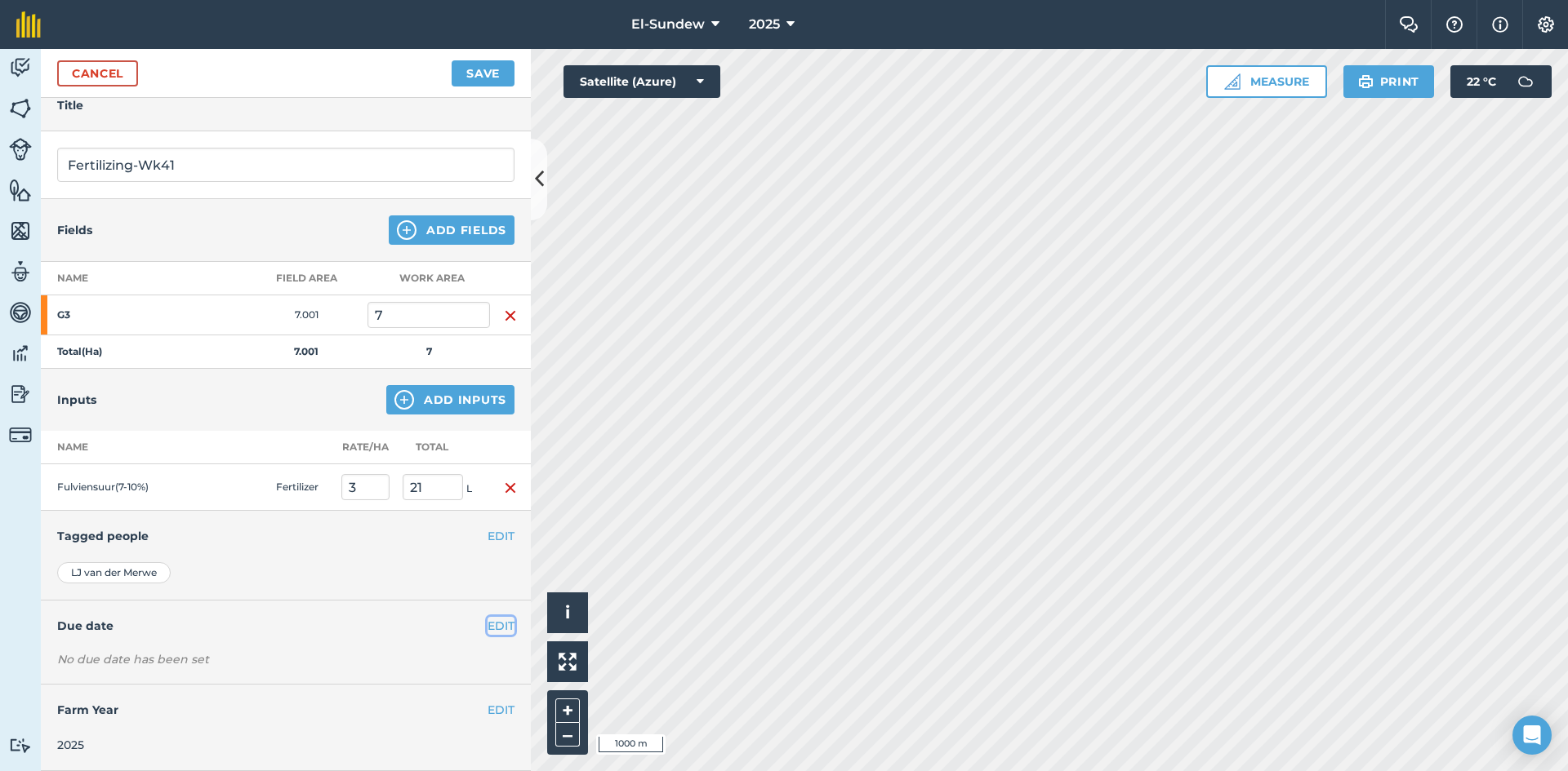
click at [491, 622] on button "EDIT" at bounding box center [500, 626] width 27 height 18
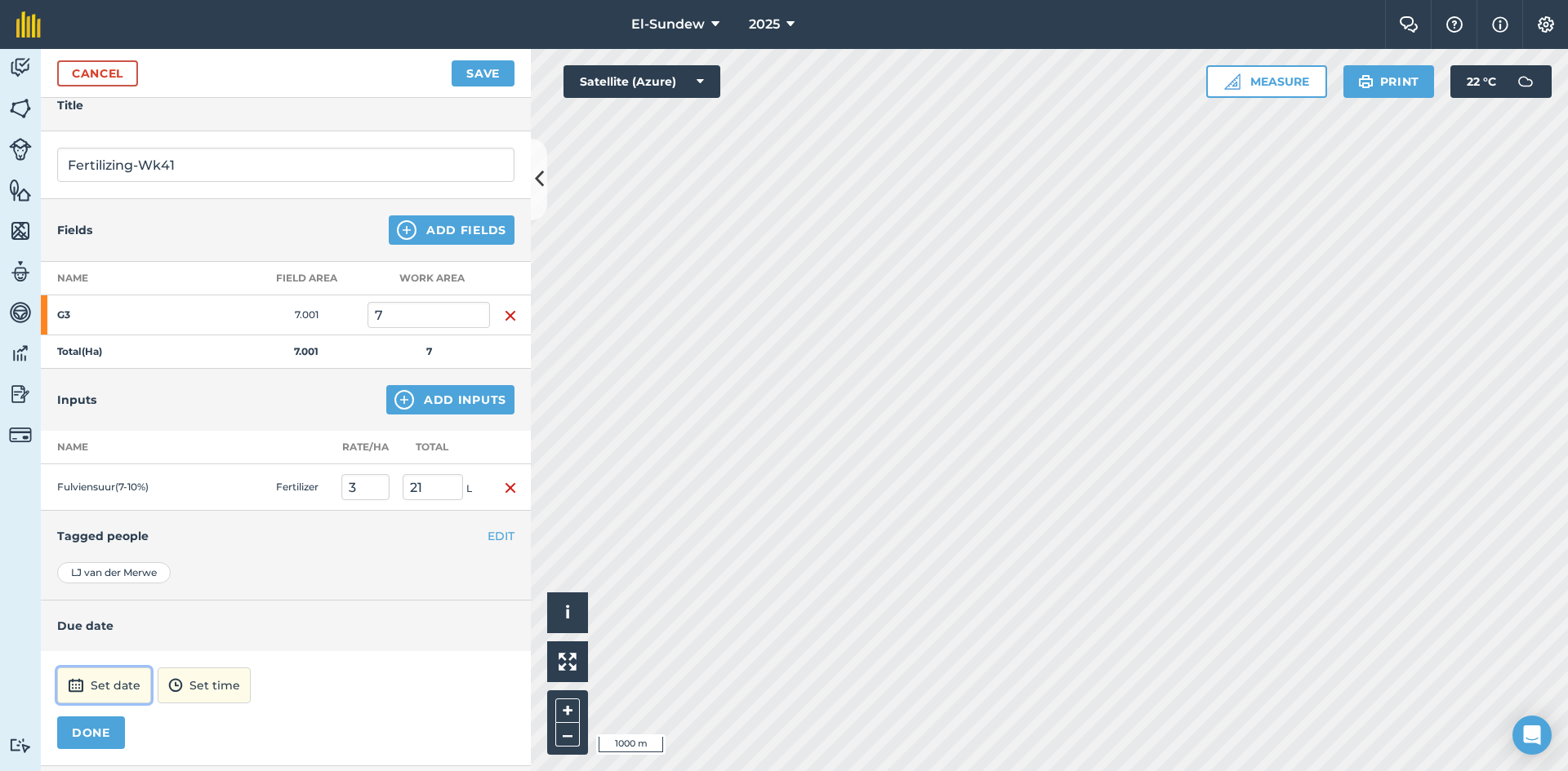
click at [90, 680] on button "Set date" at bounding box center [104, 686] width 94 height 36
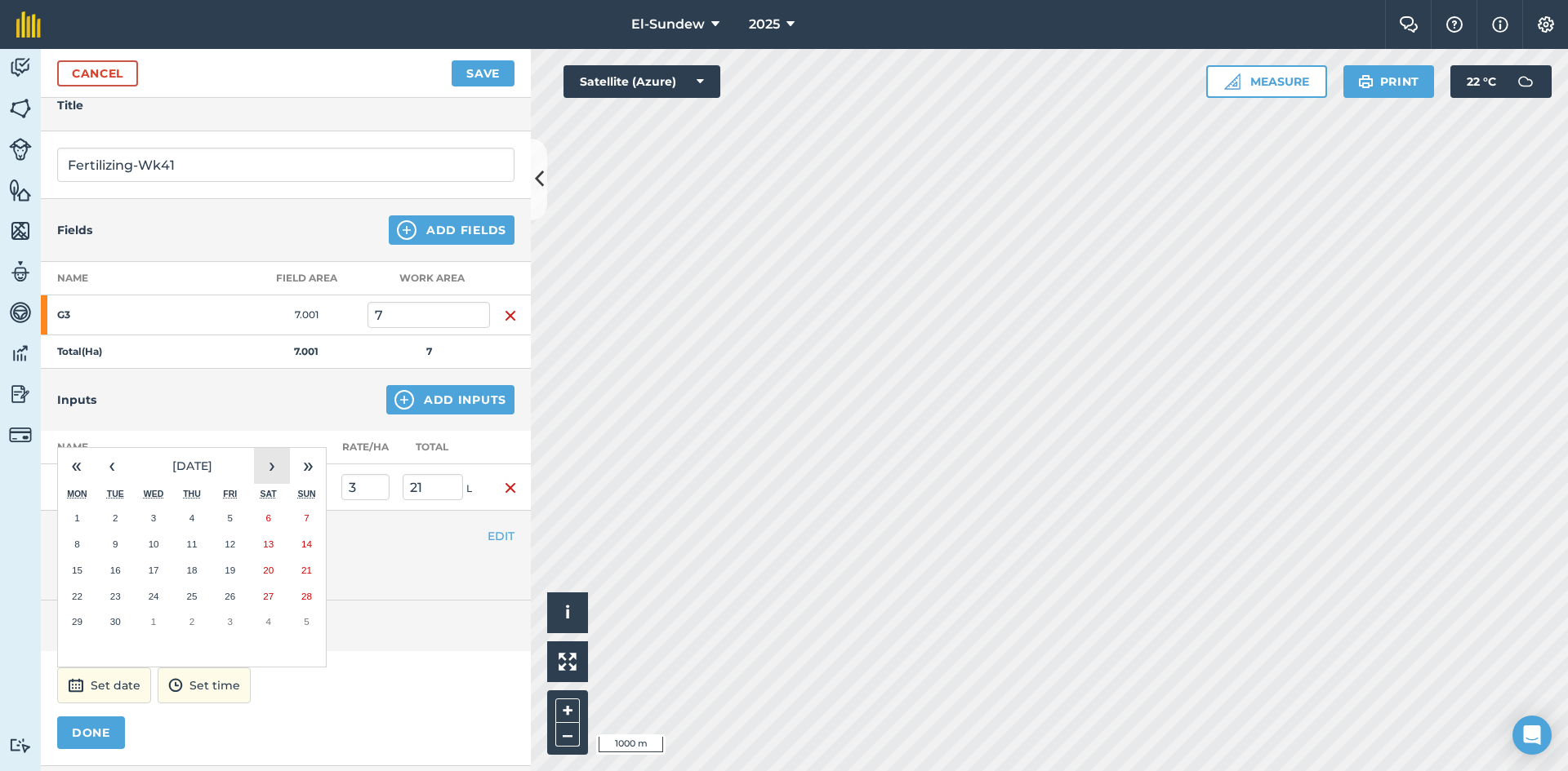
click at [261, 466] on button "›" at bounding box center [271, 466] width 36 height 36
click at [74, 539] on button "6" at bounding box center [77, 544] width 38 height 27
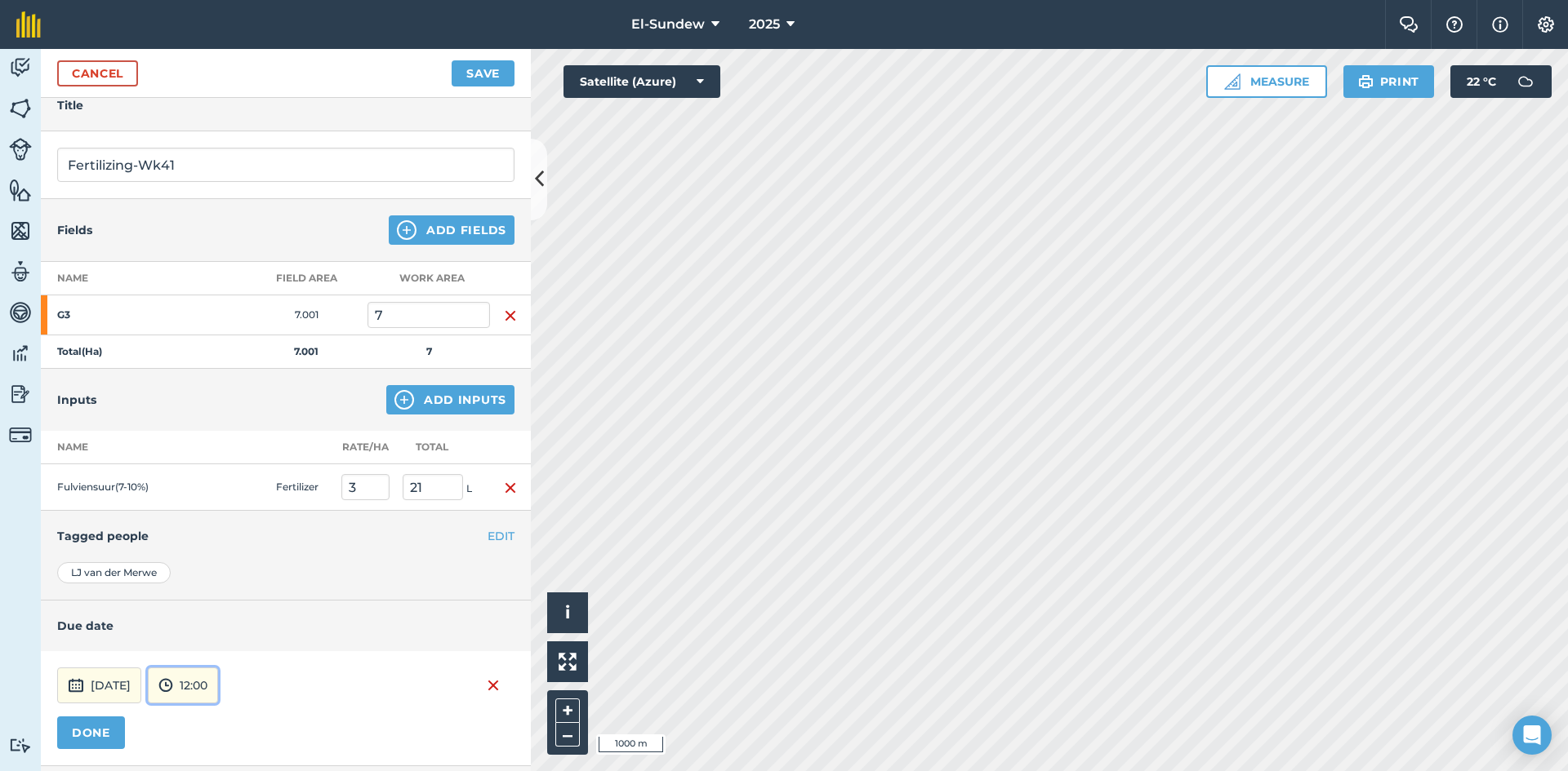
click at [218, 685] on button "12:00" at bounding box center [182, 686] width 70 height 36
click at [218, 599] on button "07:00" at bounding box center [187, 600] width 77 height 27
click at [99, 727] on button "DONE" at bounding box center [90, 733] width 68 height 32
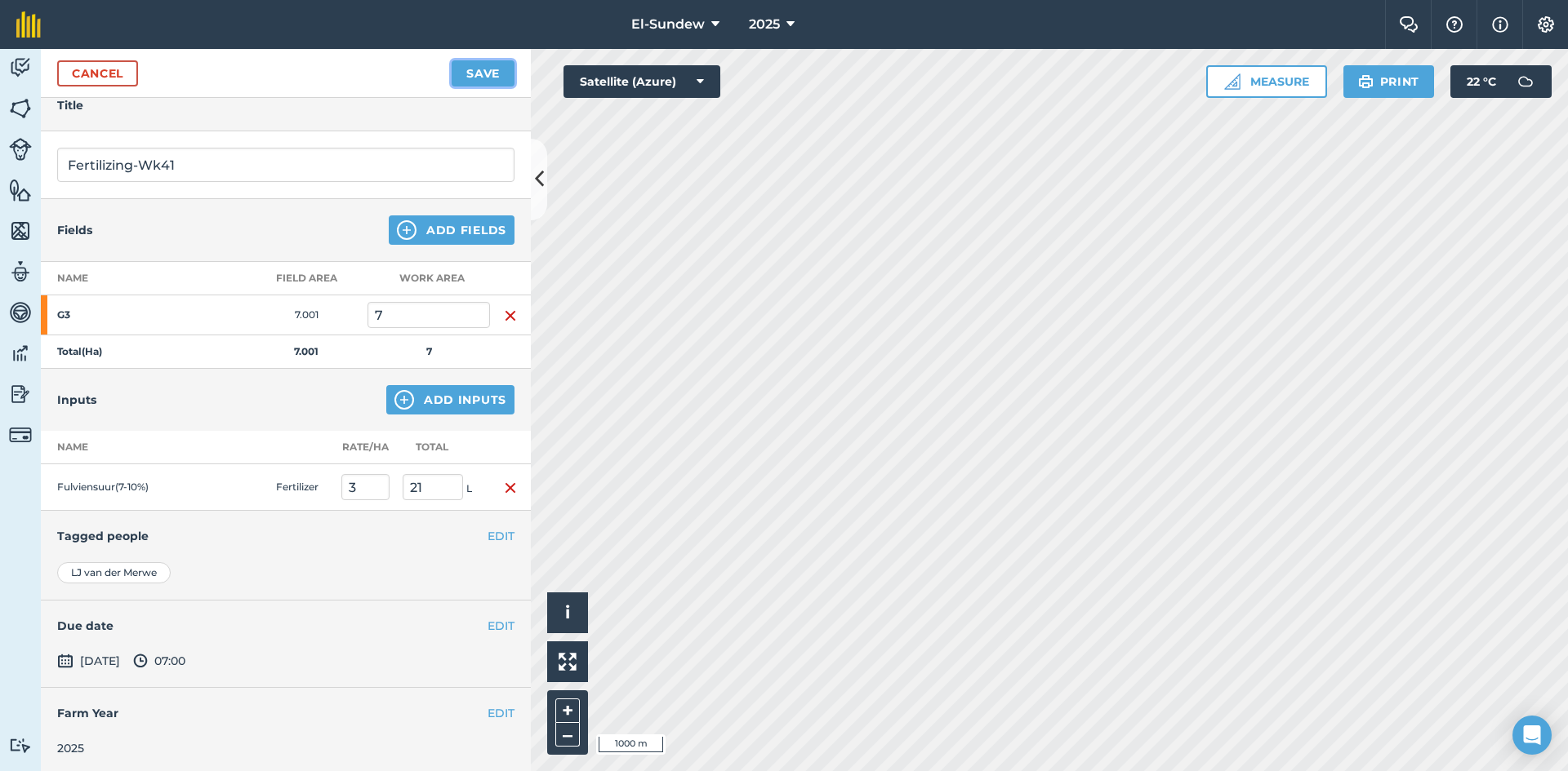
click at [496, 71] on button "Save" at bounding box center [483, 74] width 63 height 27
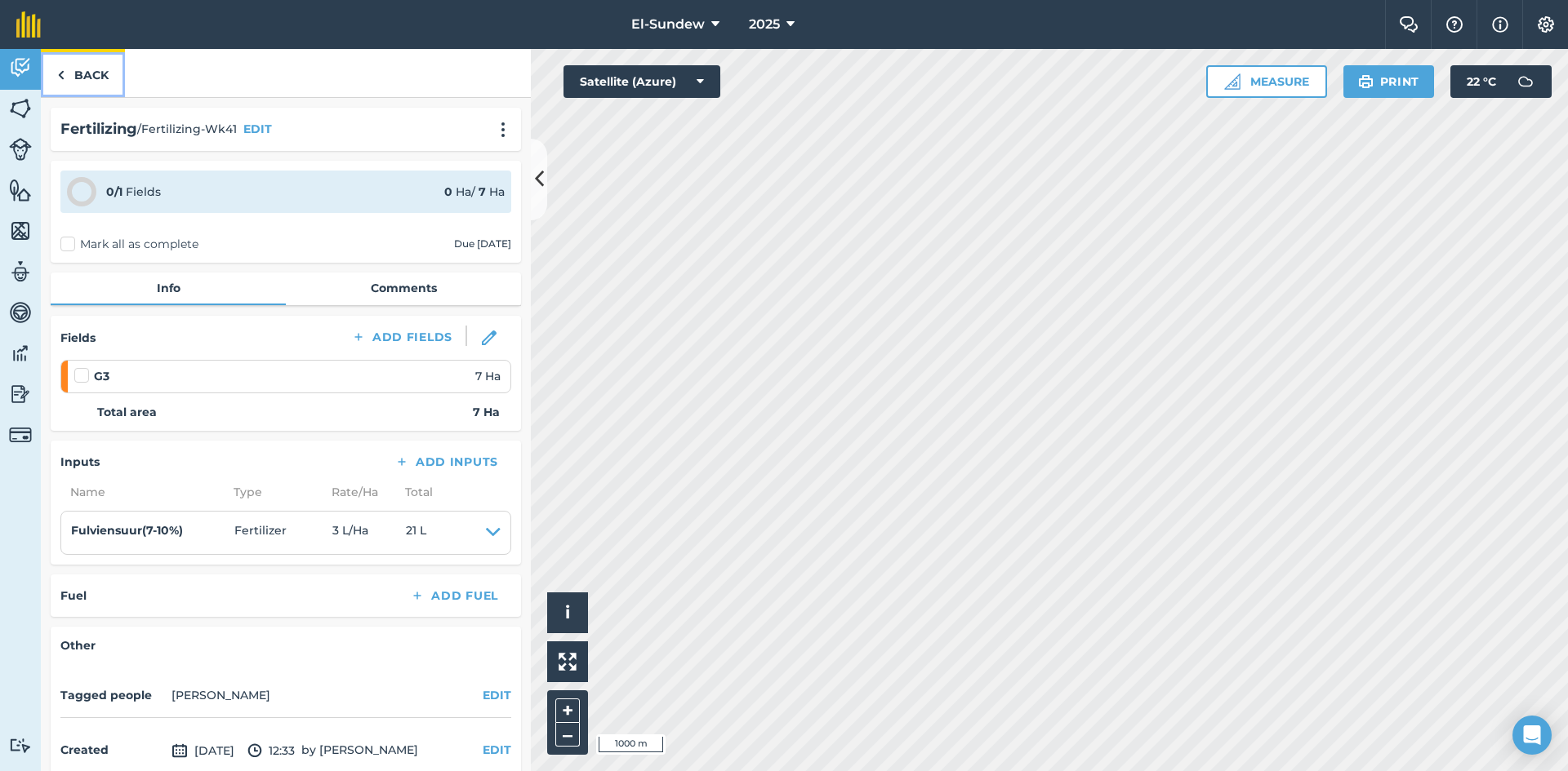
click at [104, 83] on link "Back" at bounding box center [84, 73] width 84 height 48
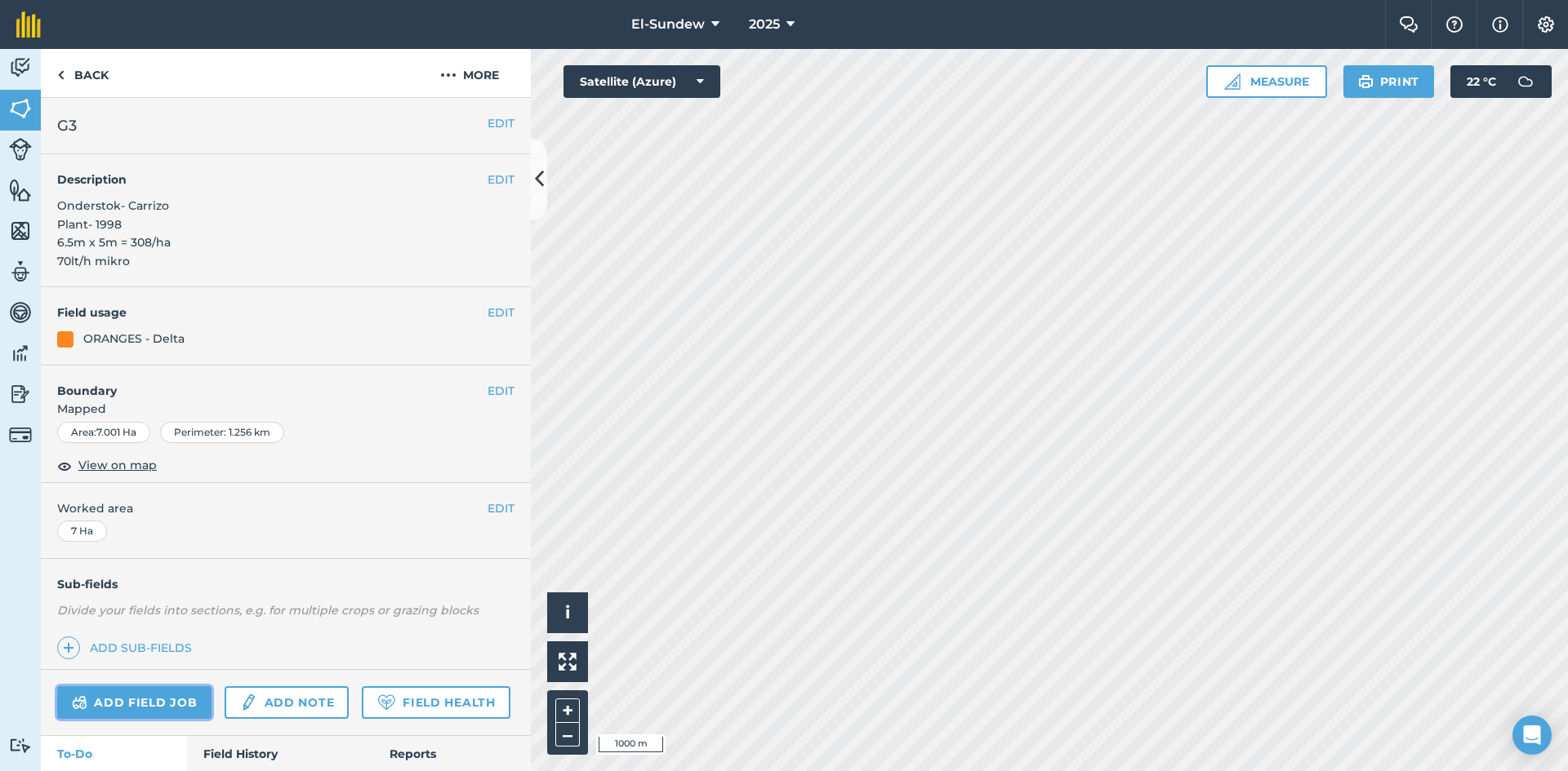
click at [169, 689] on link "Add field job" at bounding box center [134, 702] width 154 height 32
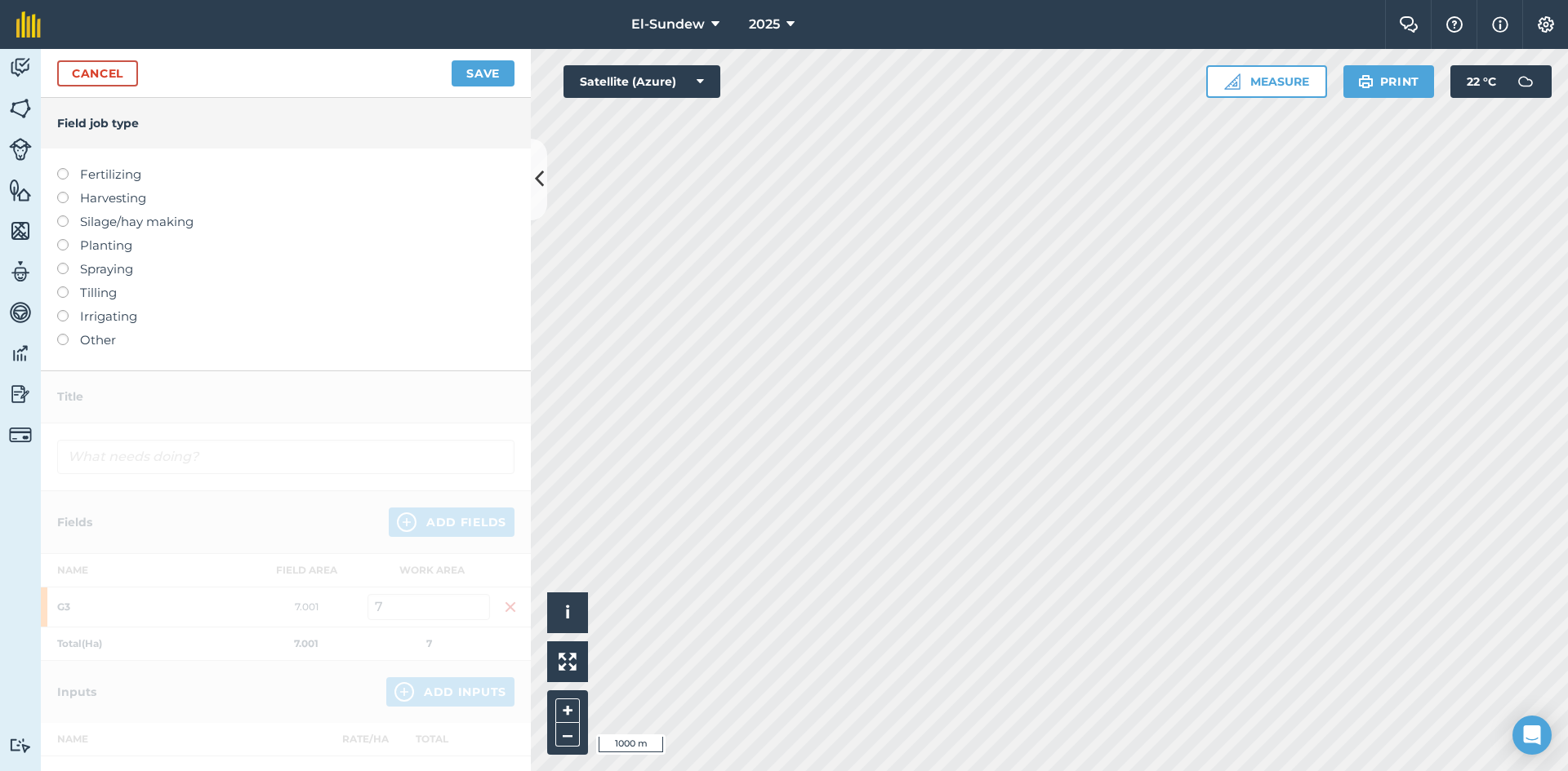
click at [130, 172] on label "Fertilizing" at bounding box center [285, 175] width 457 height 20
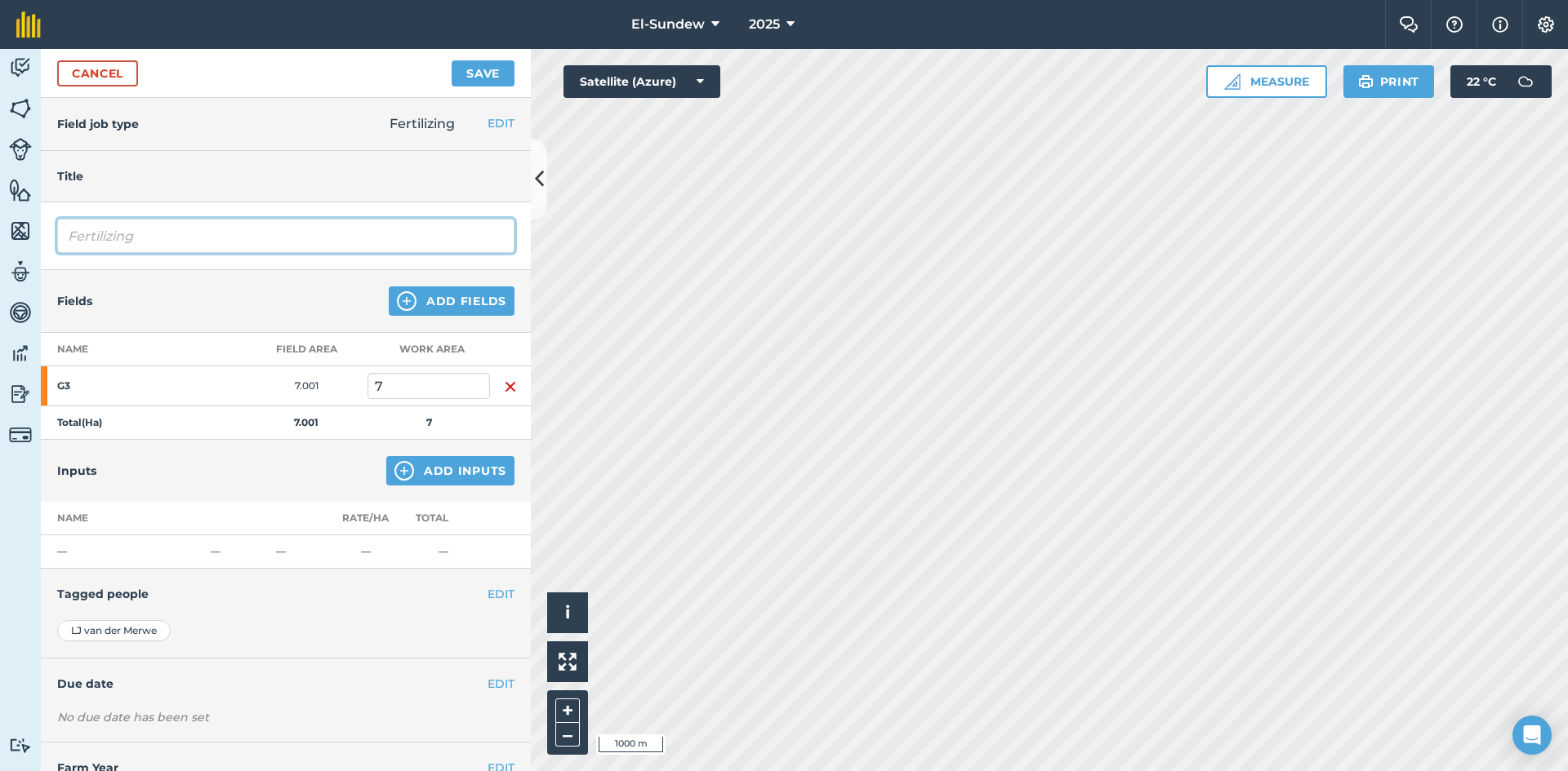
click at [196, 241] on input "Fertilizing" at bounding box center [285, 236] width 457 height 34
type input "Fertilizing-Wk41"
click at [434, 463] on button "Add Inputs" at bounding box center [450, 471] width 128 height 29
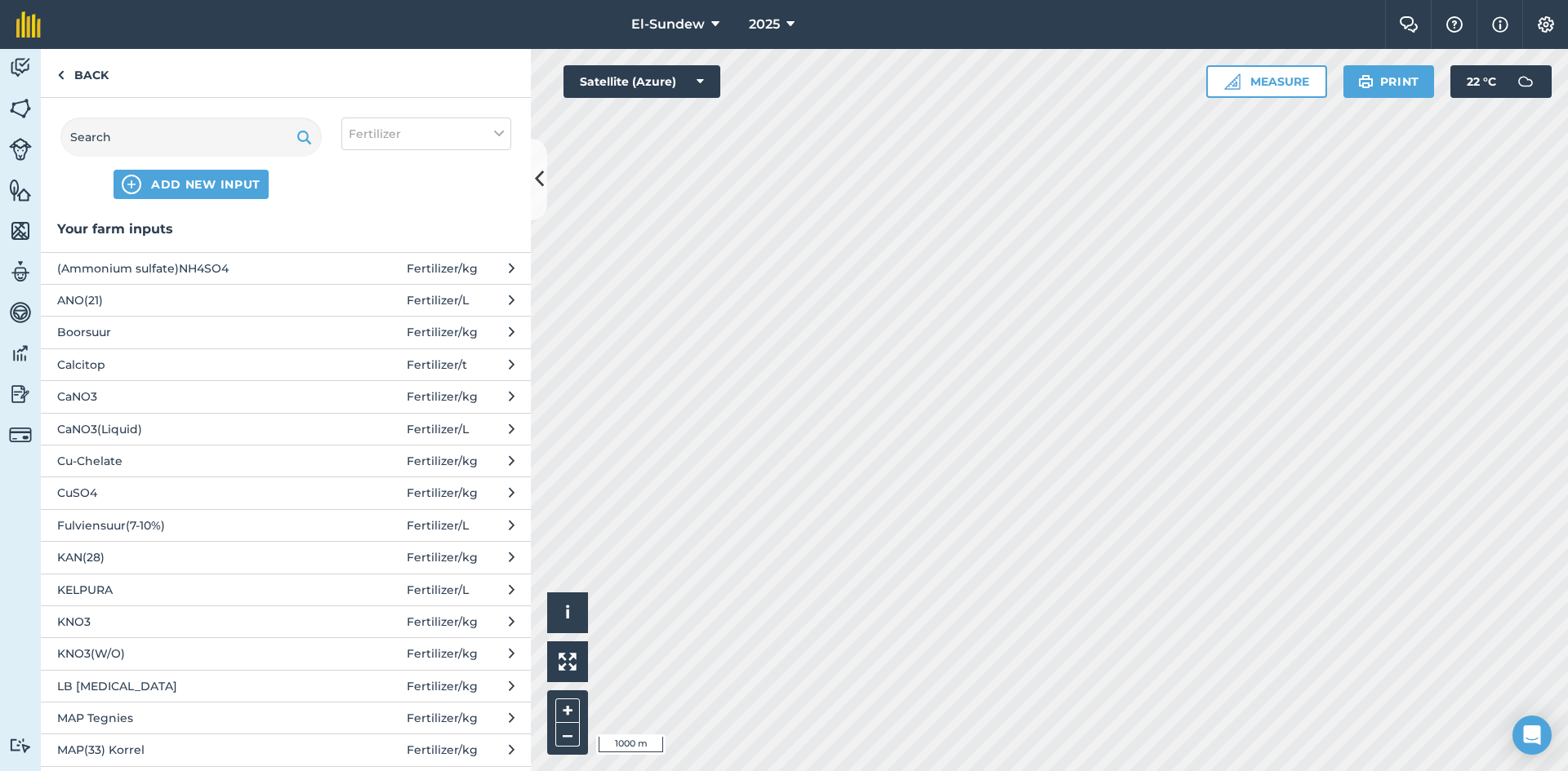
scroll to position [272, 0]
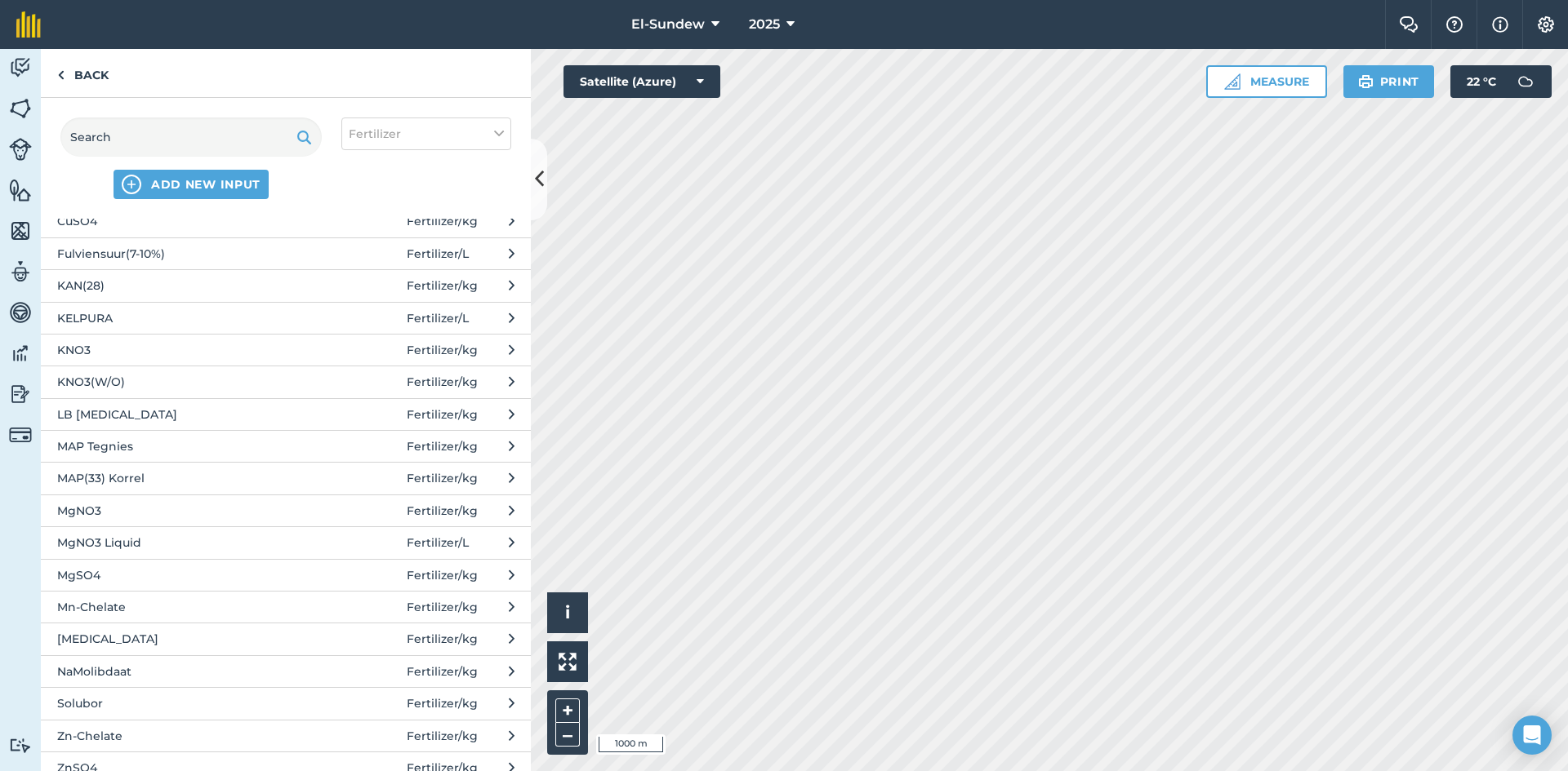
click at [183, 507] on span "MgNO3" at bounding box center [191, 511] width 267 height 18
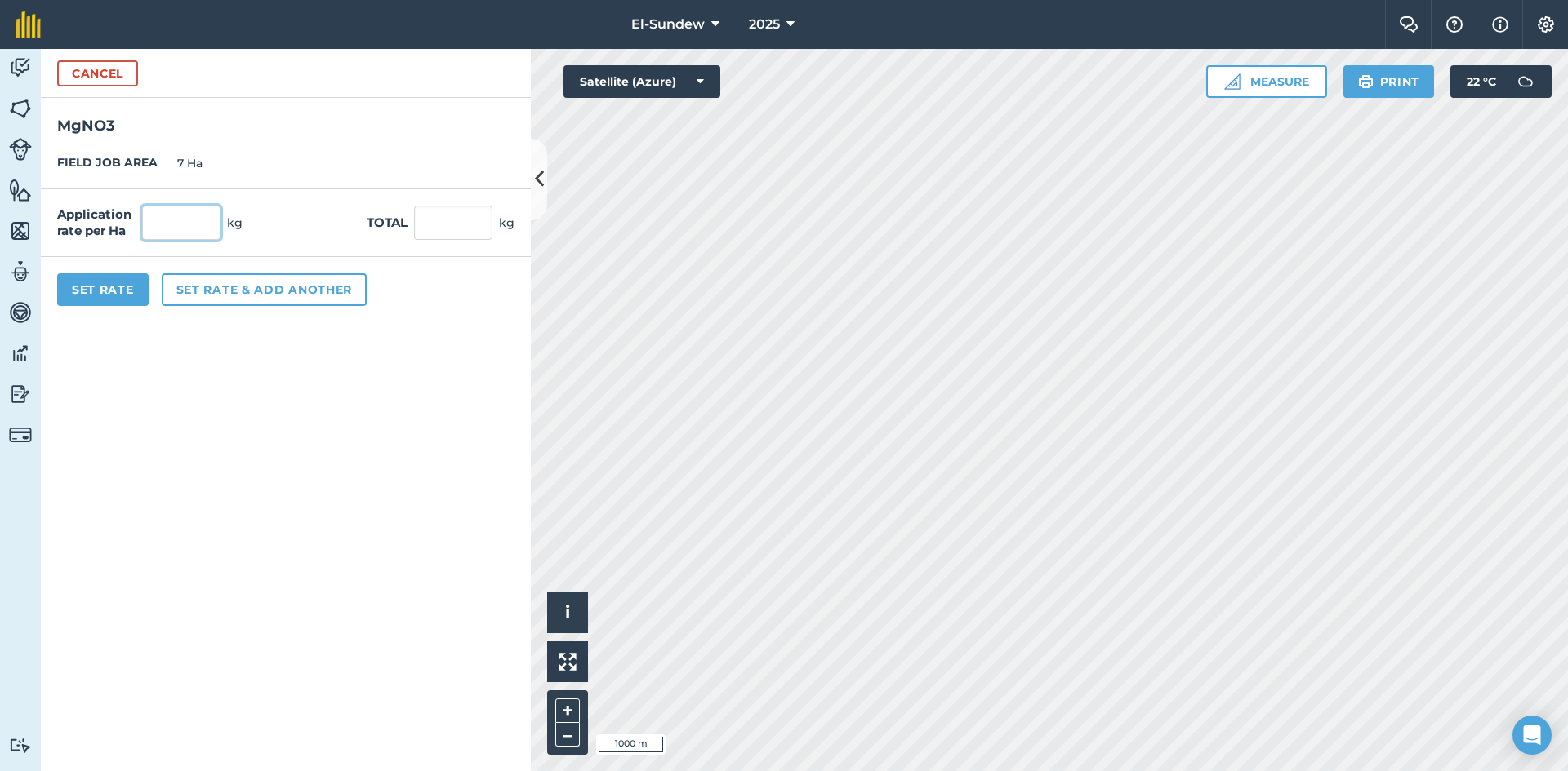
click at [190, 226] on input "text" at bounding box center [182, 222] width 79 height 34
type input "100"
type input "700"
click at [124, 283] on button "Set Rate" at bounding box center [102, 289] width 91 height 32
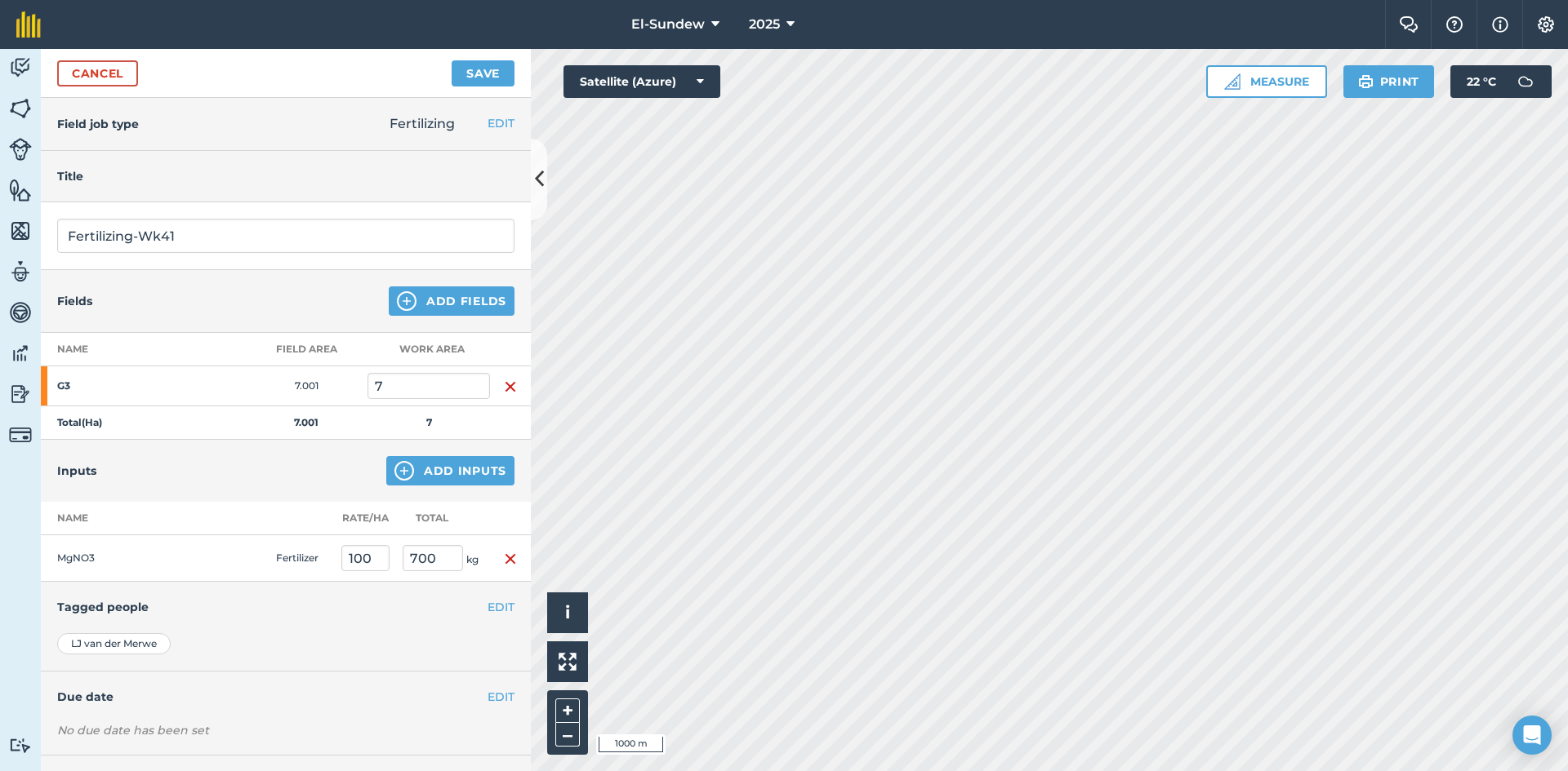
scroll to position [71, 0]
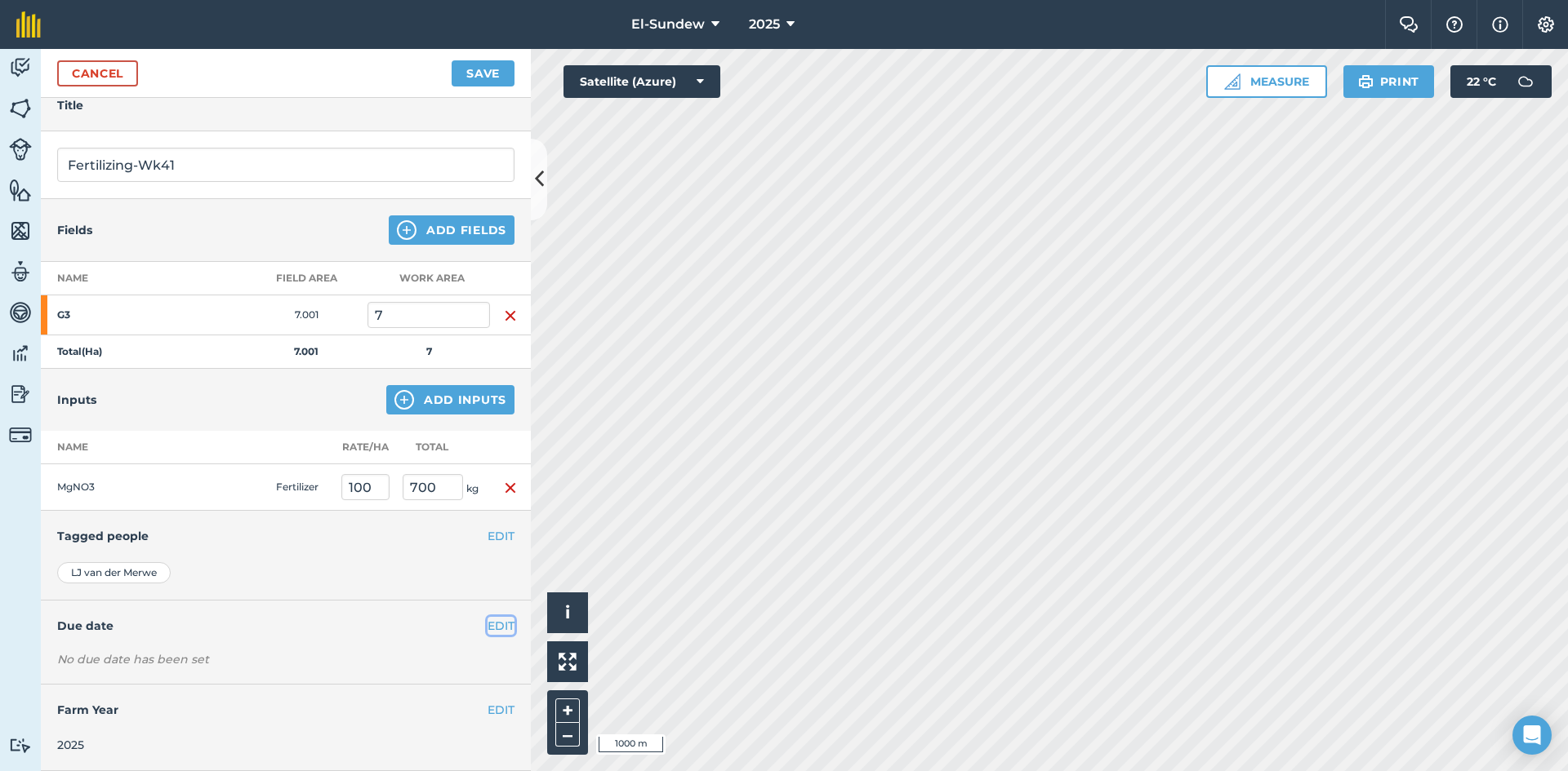
click at [492, 623] on button "EDIT" at bounding box center [500, 626] width 27 height 18
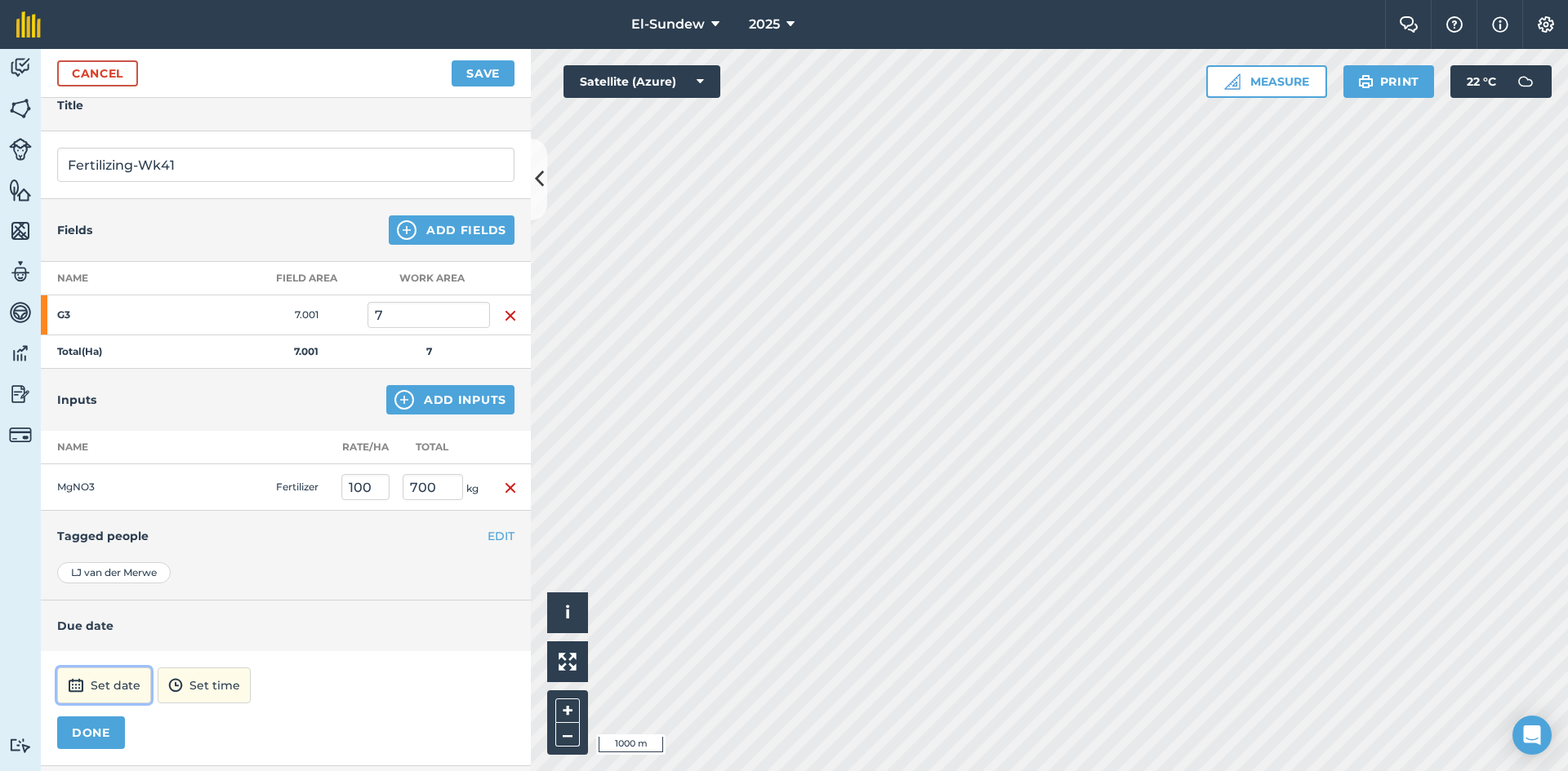
click at [129, 675] on button "Set date" at bounding box center [104, 686] width 94 height 36
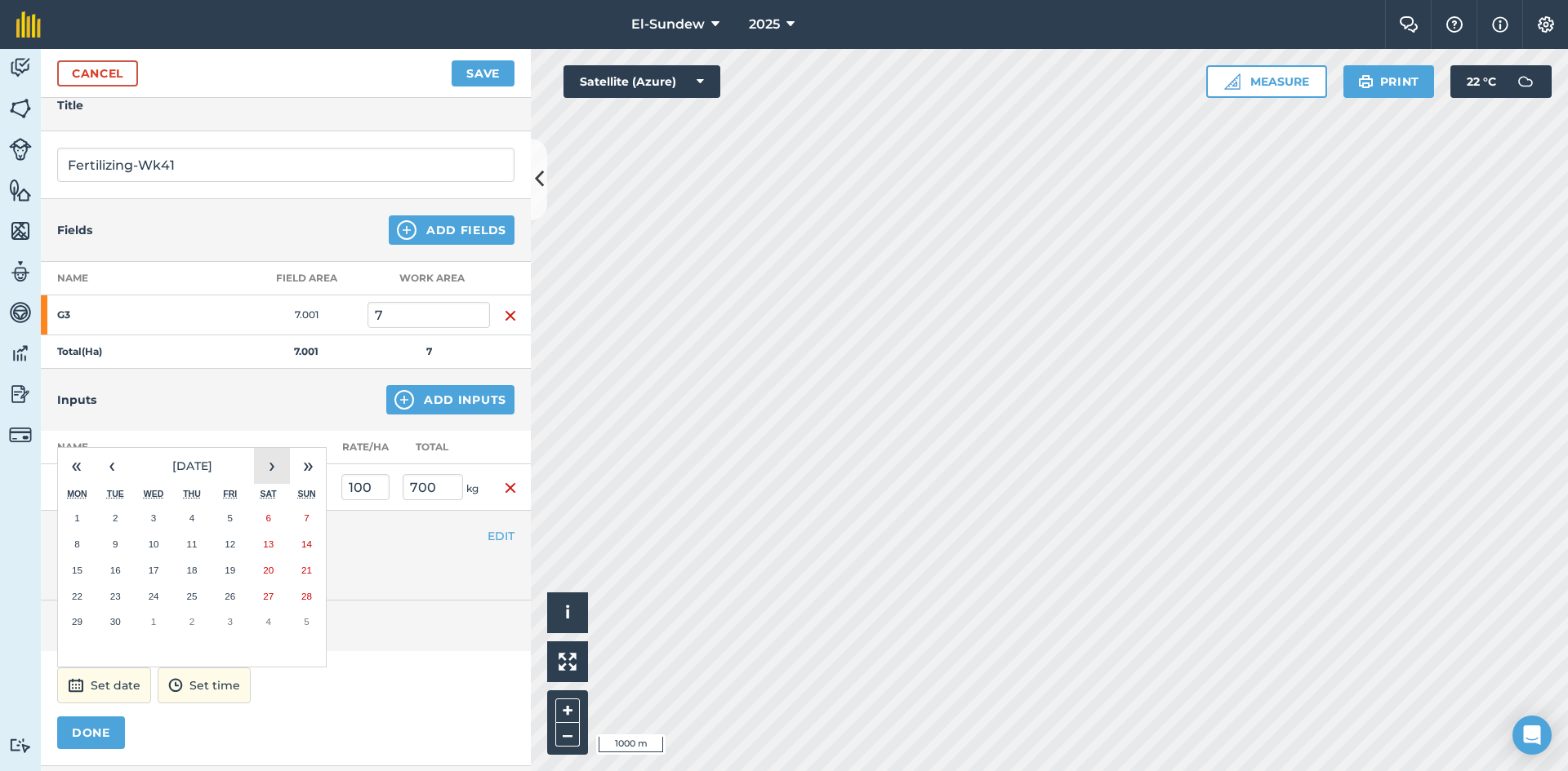
click at [271, 469] on button "›" at bounding box center [271, 466] width 36 height 36
click at [83, 539] on button "6" at bounding box center [77, 544] width 38 height 27
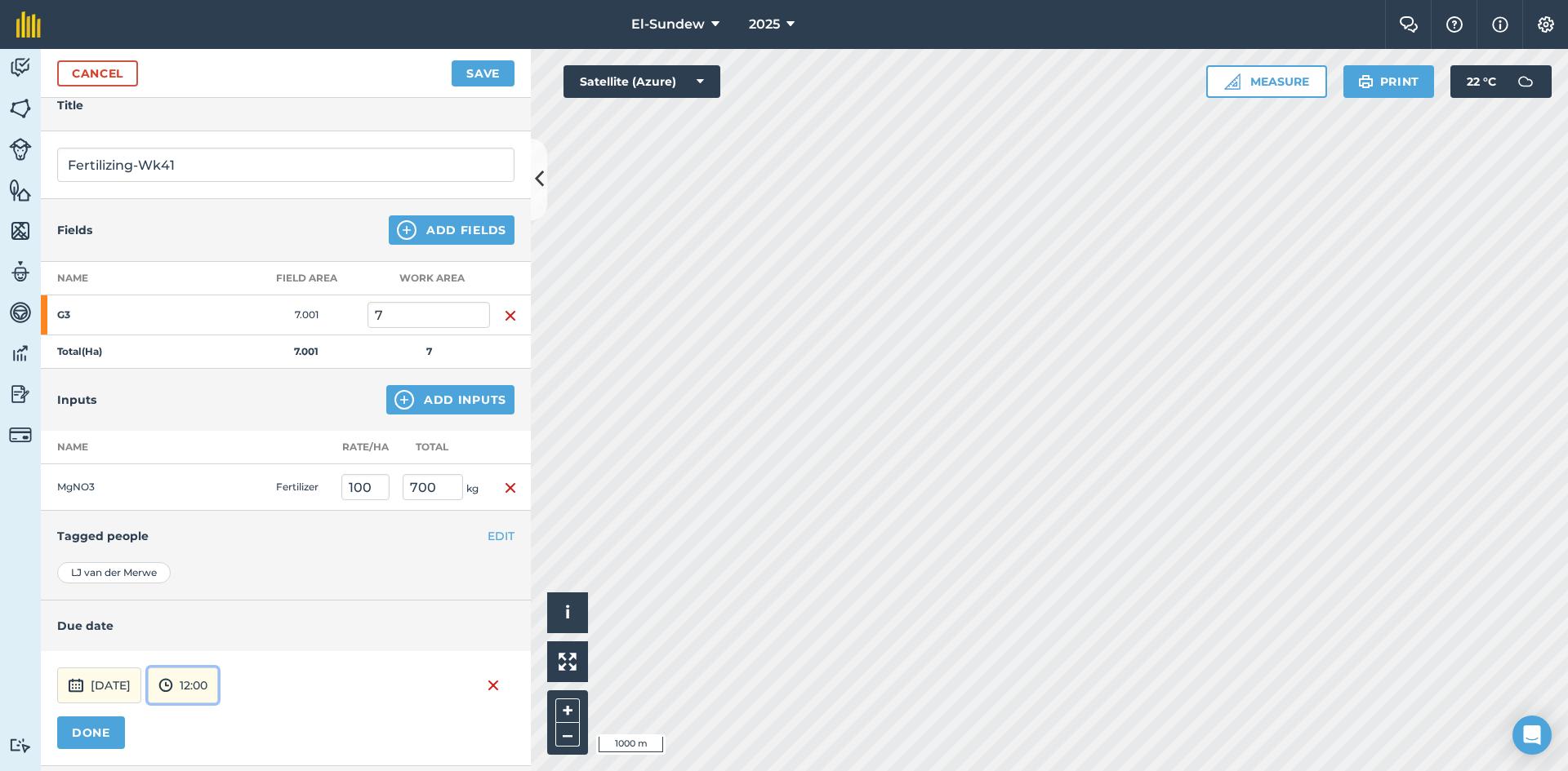
click at [218, 679] on button "12:00" at bounding box center [182, 686] width 70 height 36
click at [225, 596] on button "07:00" at bounding box center [187, 600] width 77 height 27
click at [99, 733] on button "DONE" at bounding box center [90, 733] width 68 height 32
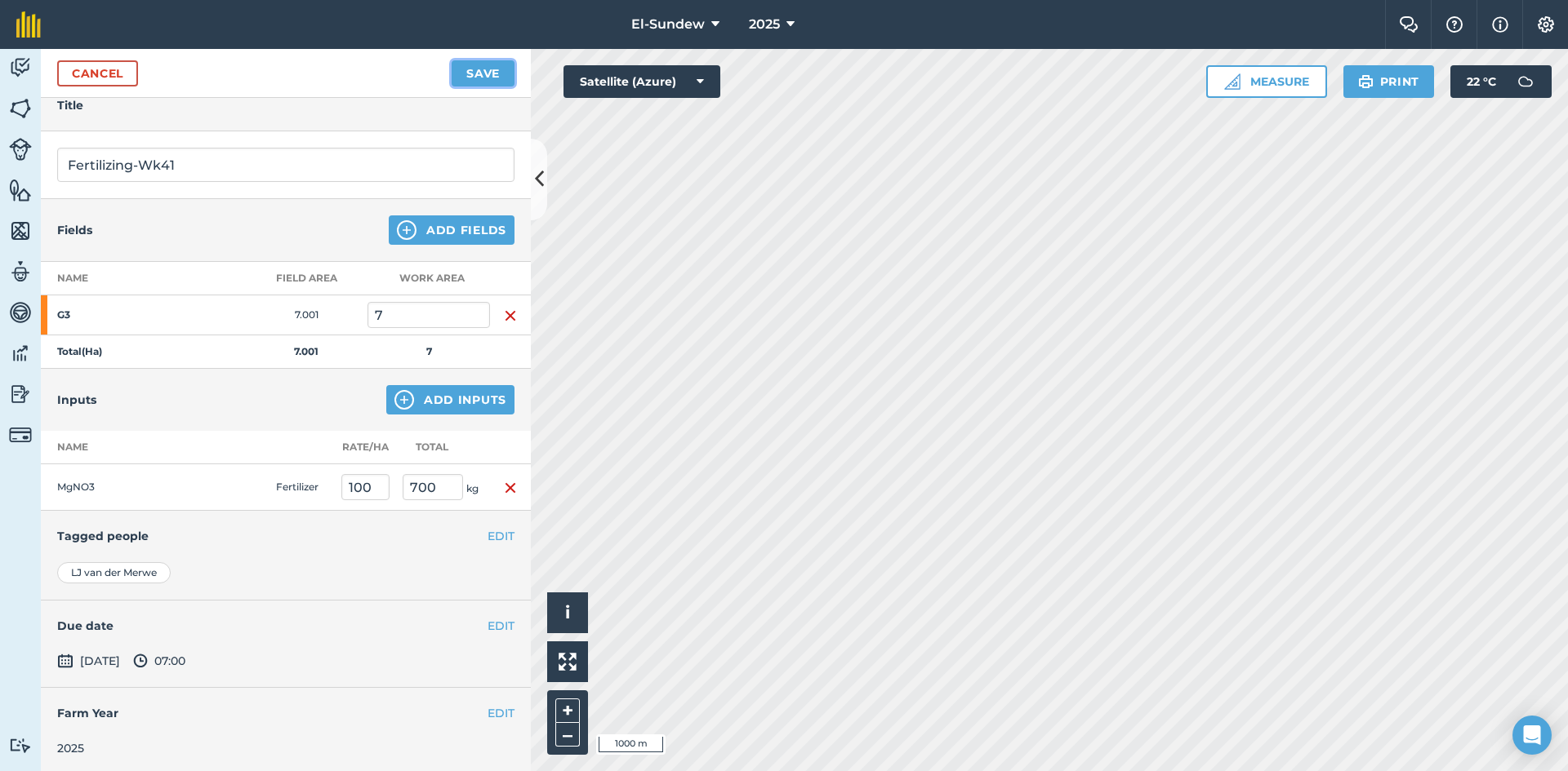
click at [491, 73] on button "Save" at bounding box center [483, 74] width 63 height 27
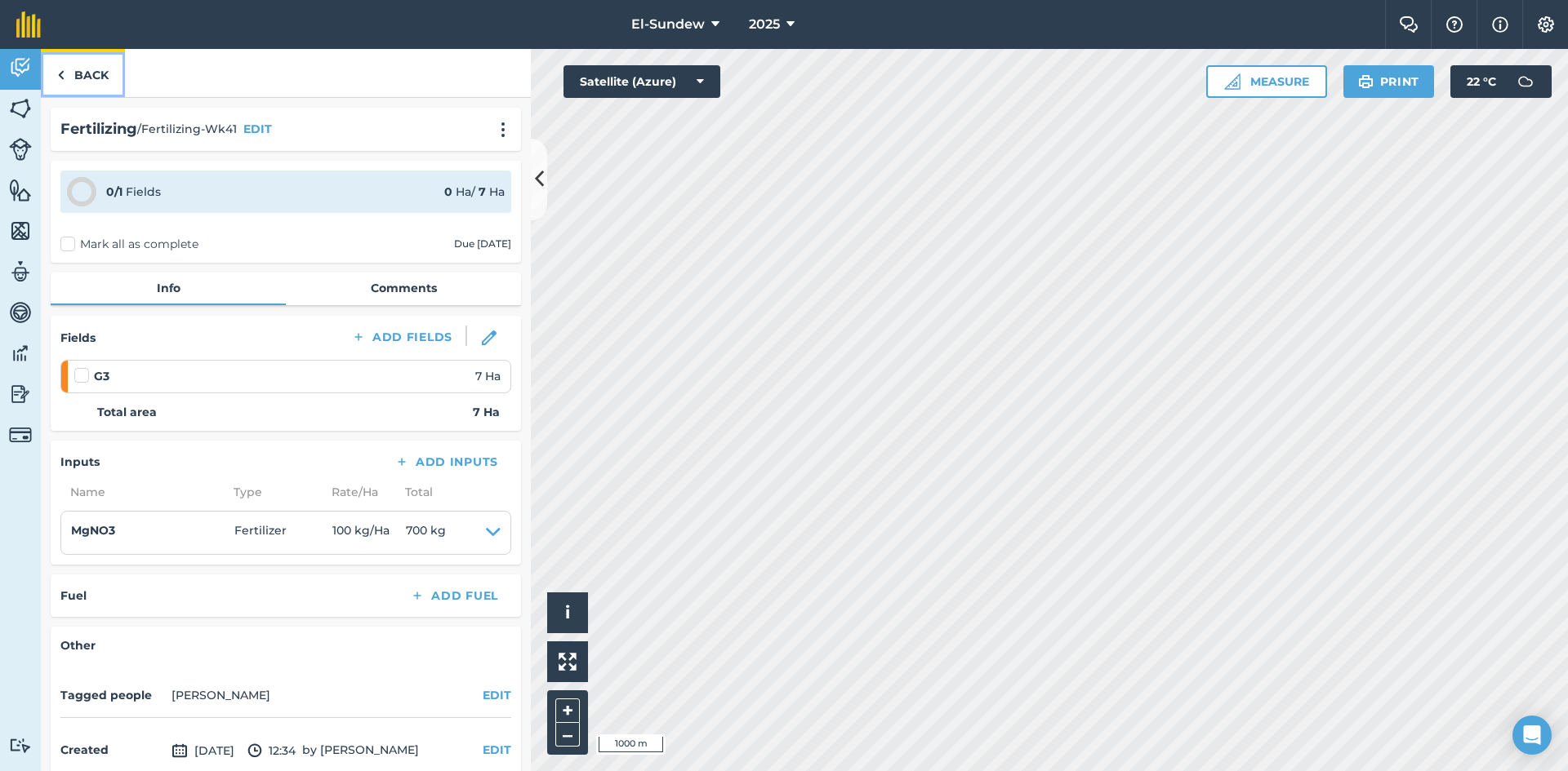
click at [94, 65] on link "Back" at bounding box center [84, 73] width 84 height 48
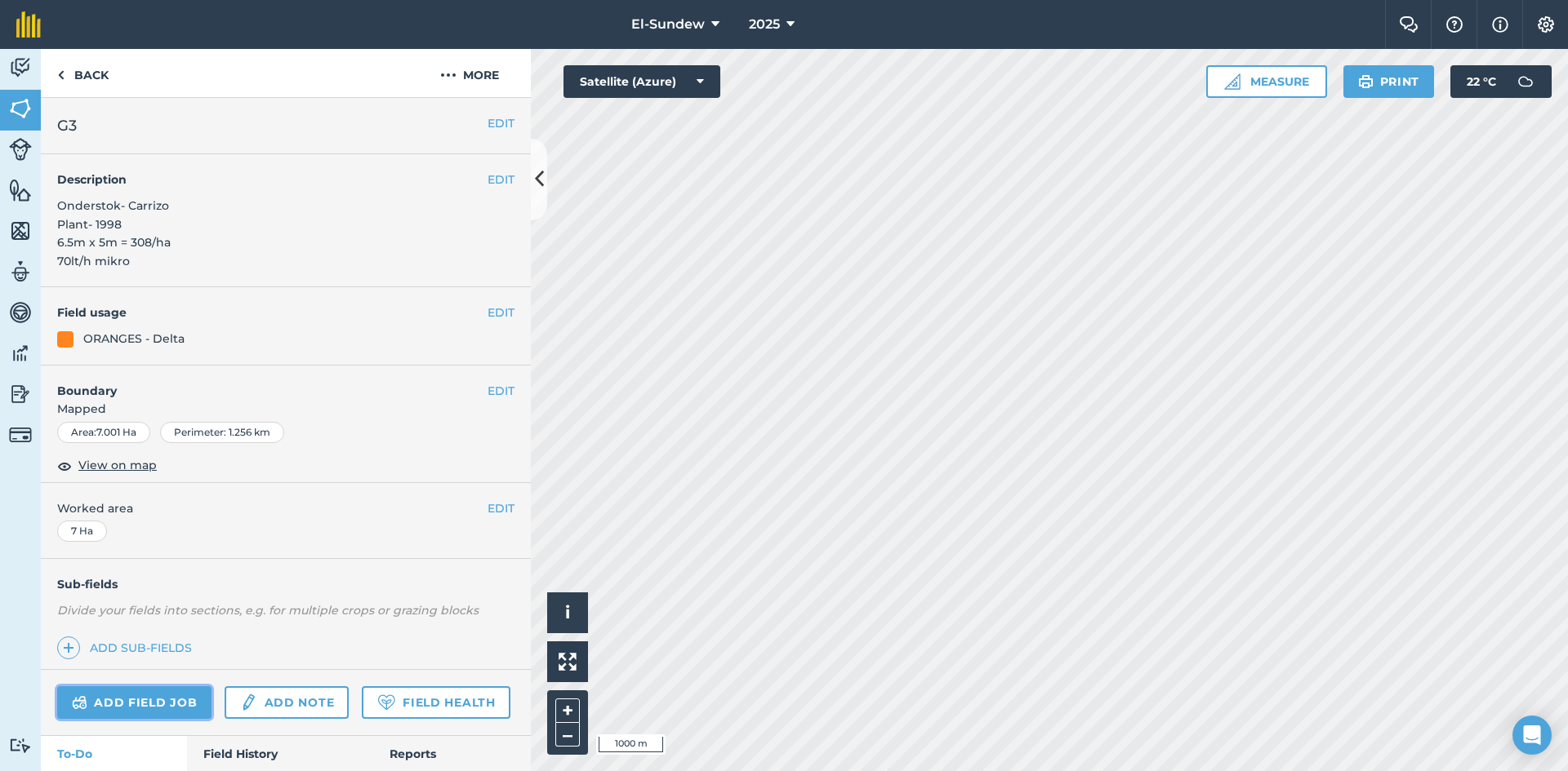
click at [177, 703] on link "Add field job" at bounding box center [134, 702] width 154 height 32
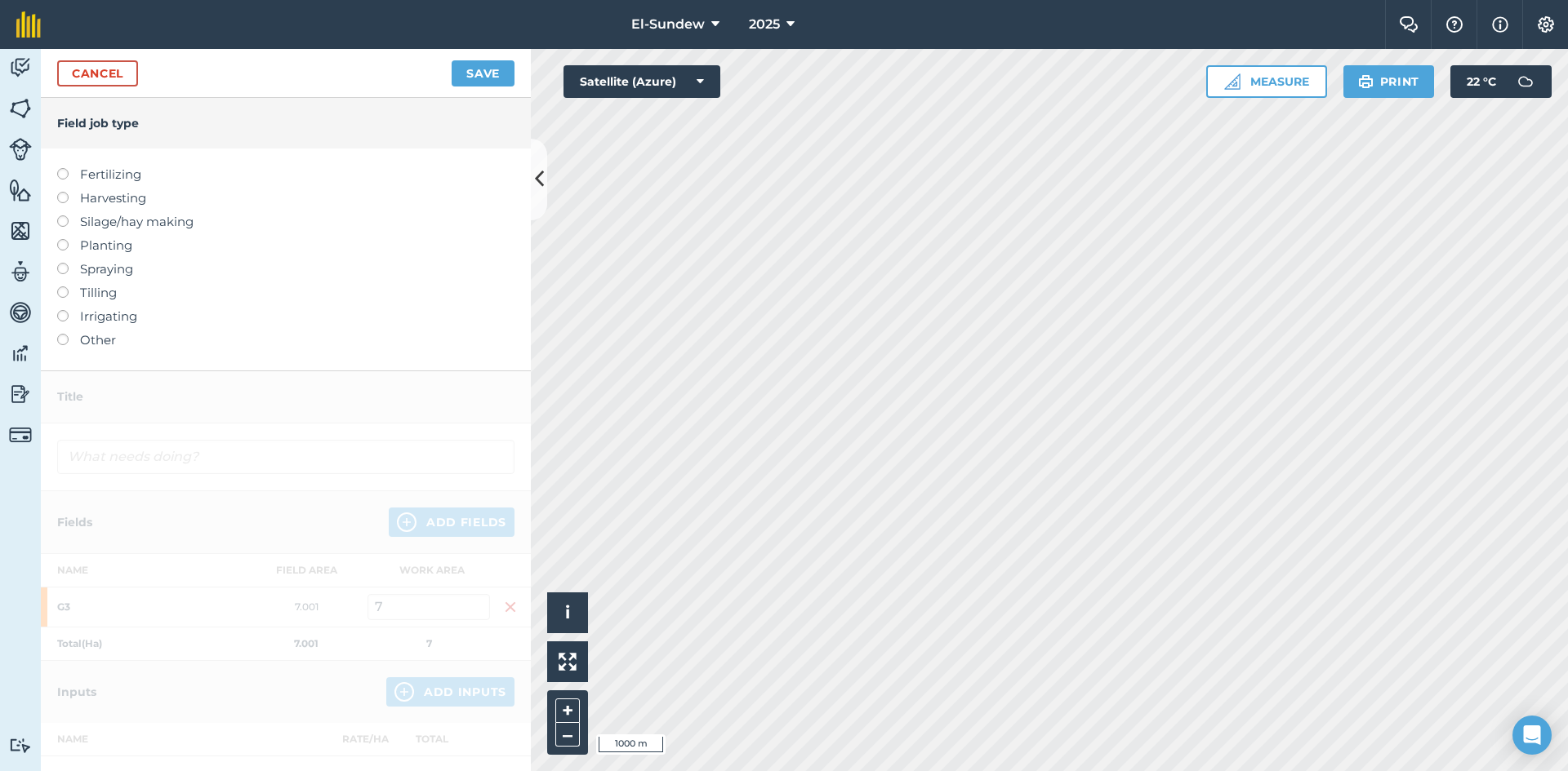
click at [121, 174] on label "Fertilizing" at bounding box center [285, 175] width 457 height 20
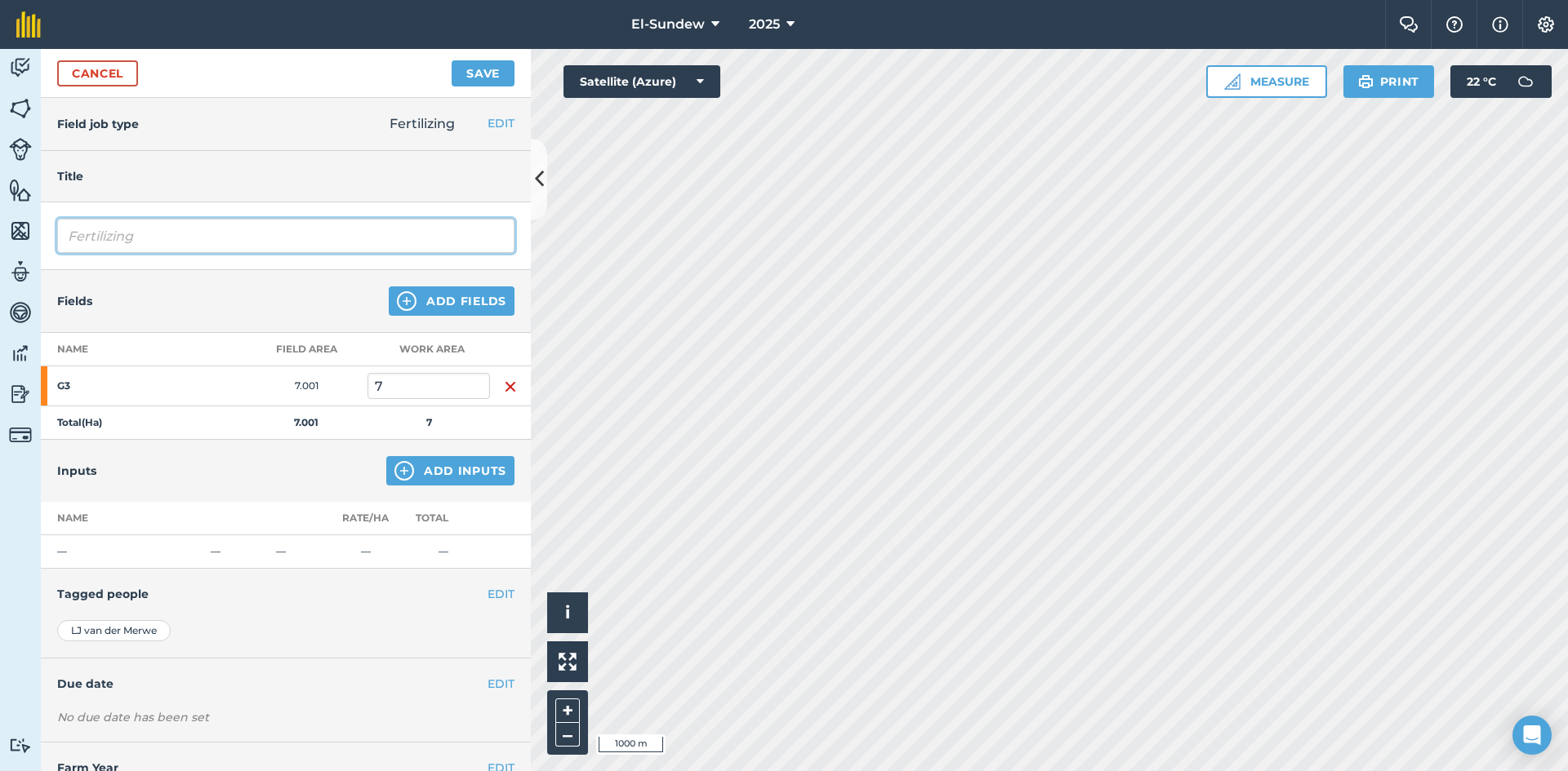
click at [186, 235] on input "Fertilizing" at bounding box center [285, 236] width 457 height 34
type input "Fertilizing-Wk42"
click at [414, 469] on button "Add Inputs" at bounding box center [450, 471] width 128 height 29
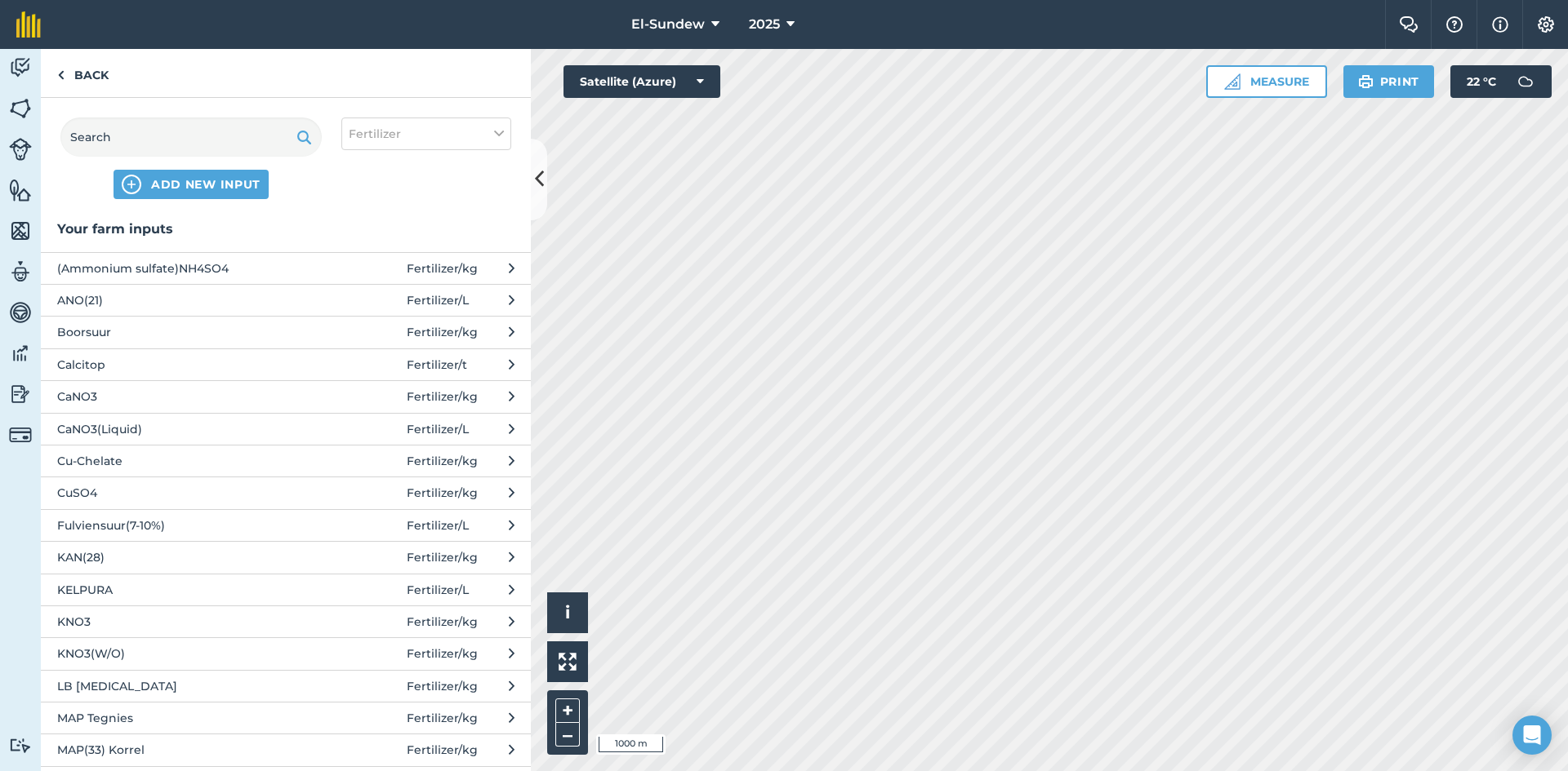
click at [188, 619] on span "KNO3" at bounding box center [191, 622] width 267 height 18
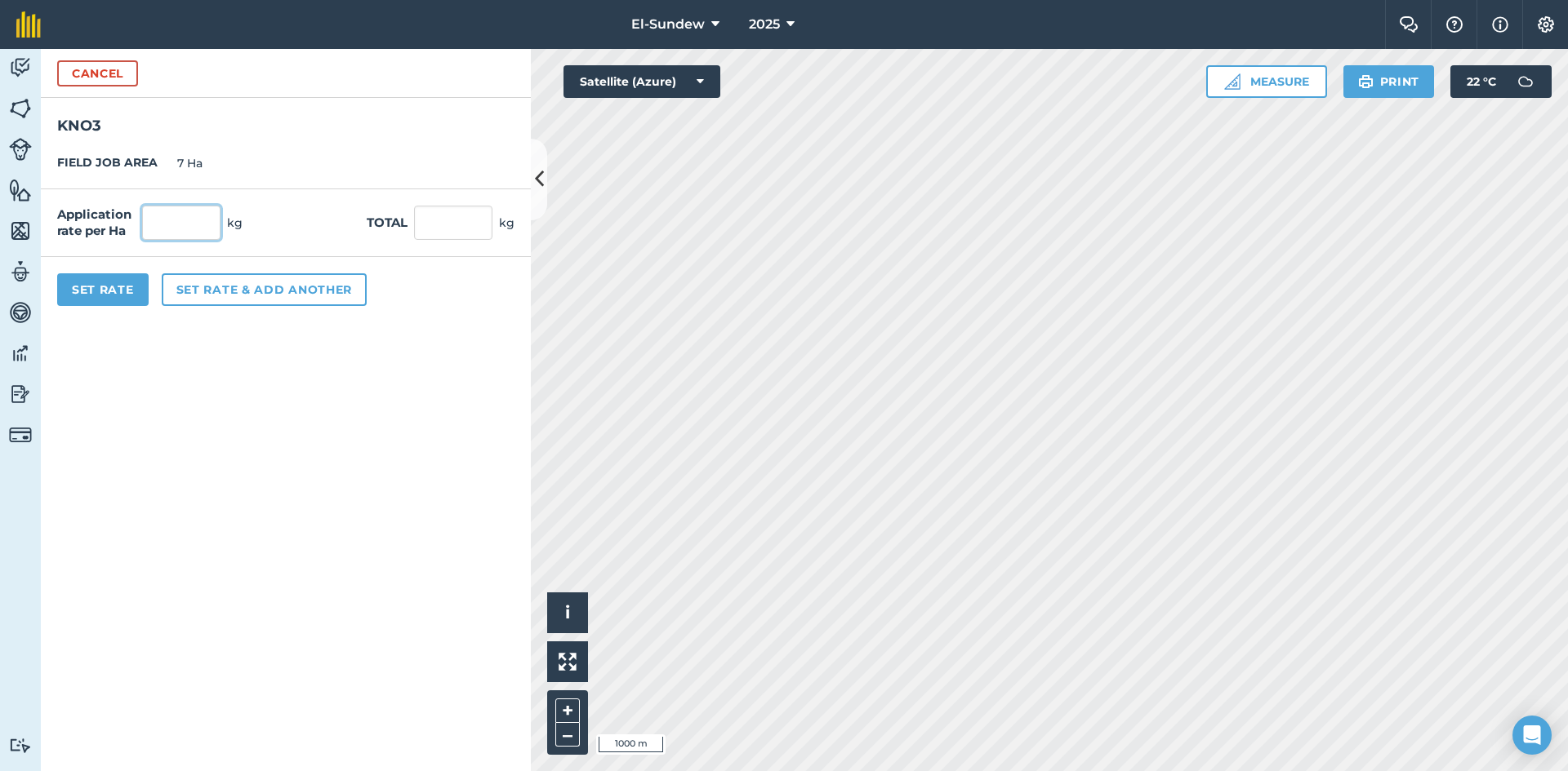
click at [205, 224] on input "text" at bounding box center [182, 222] width 79 height 34
type input "100"
type input "700"
click at [101, 293] on button "Set Rate" at bounding box center [102, 289] width 91 height 32
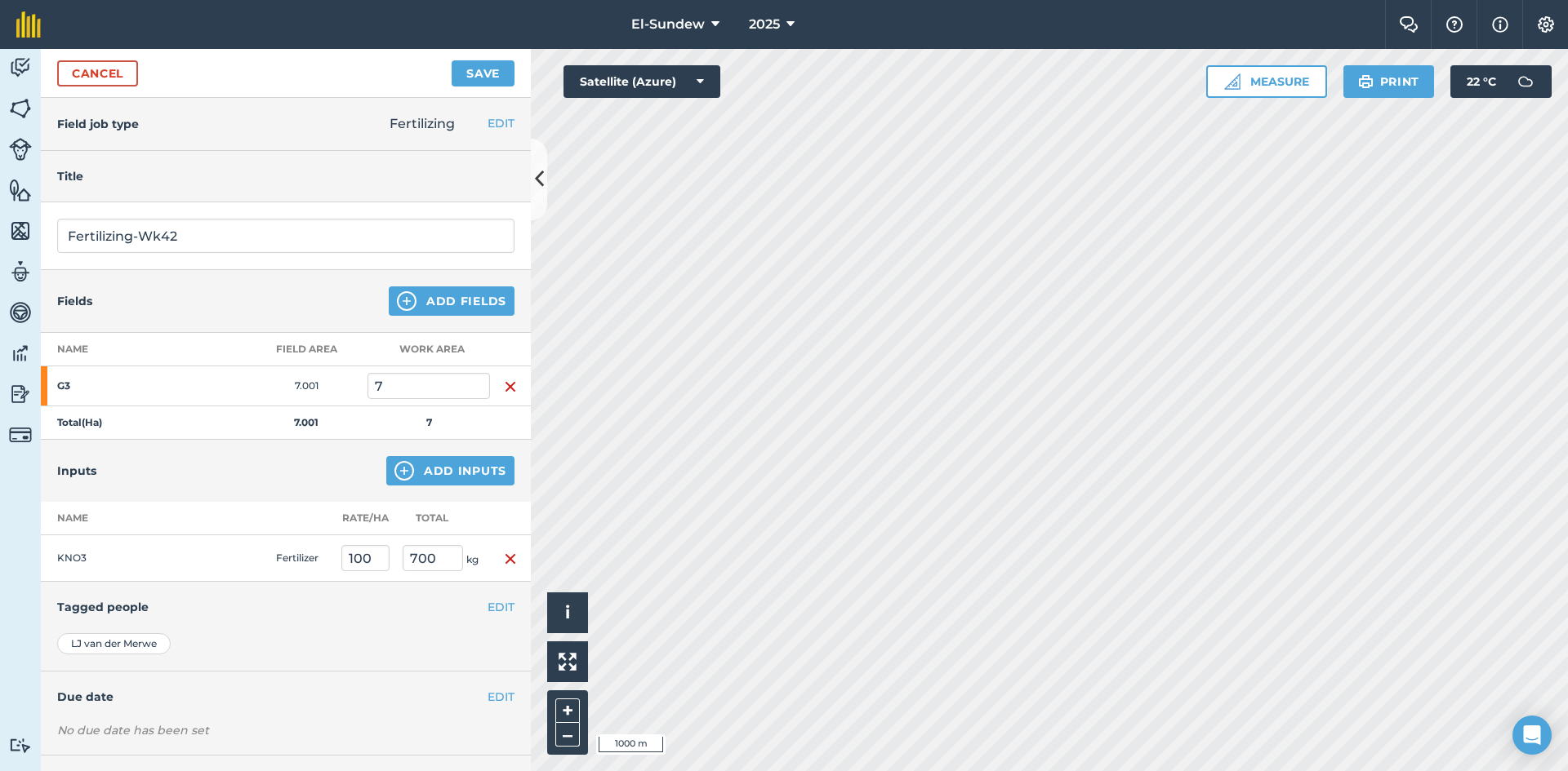
scroll to position [71, 0]
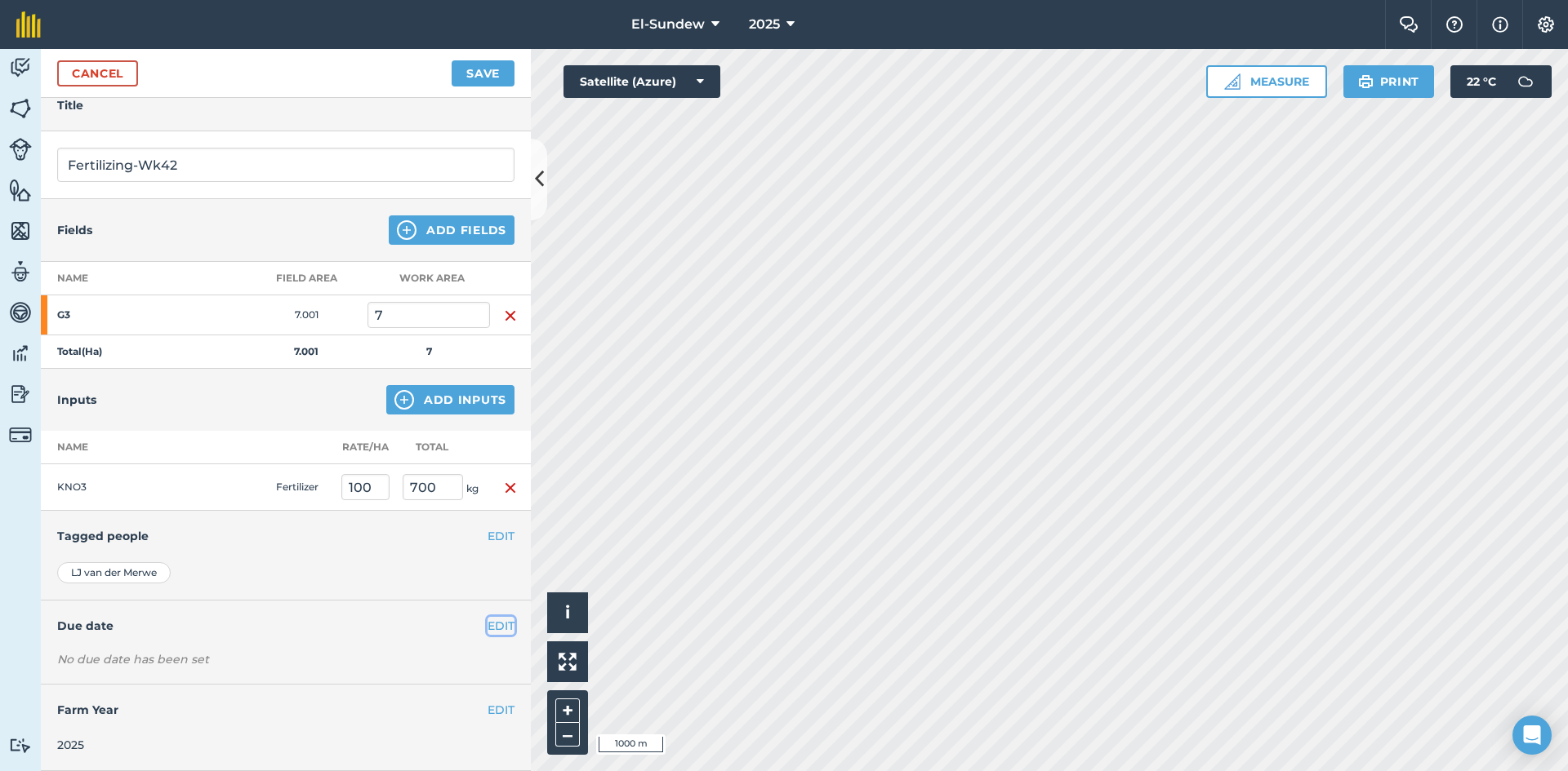
click at [487, 630] on button "EDIT" at bounding box center [500, 626] width 27 height 18
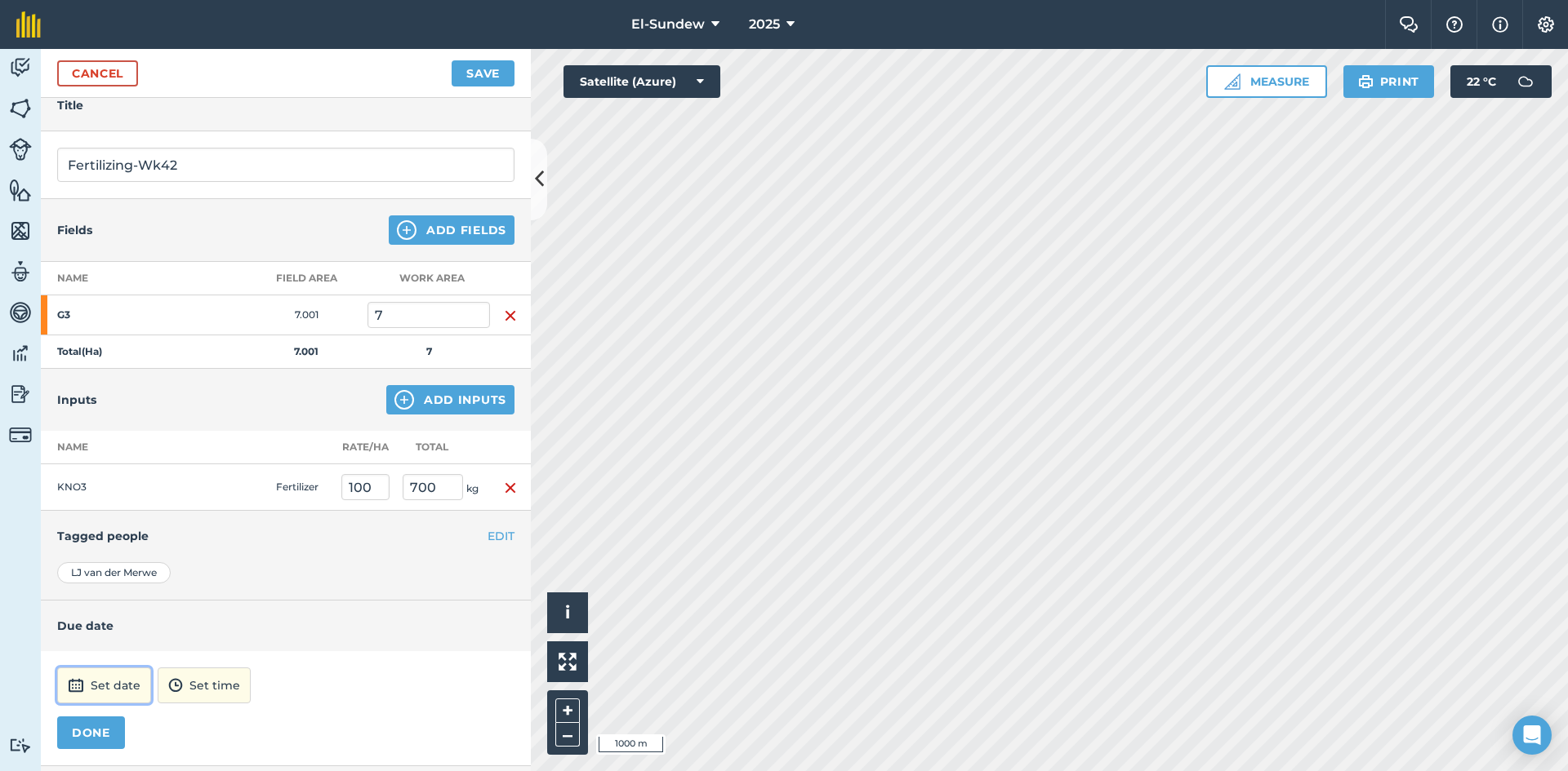
click at [109, 681] on button "Set date" at bounding box center [104, 686] width 94 height 36
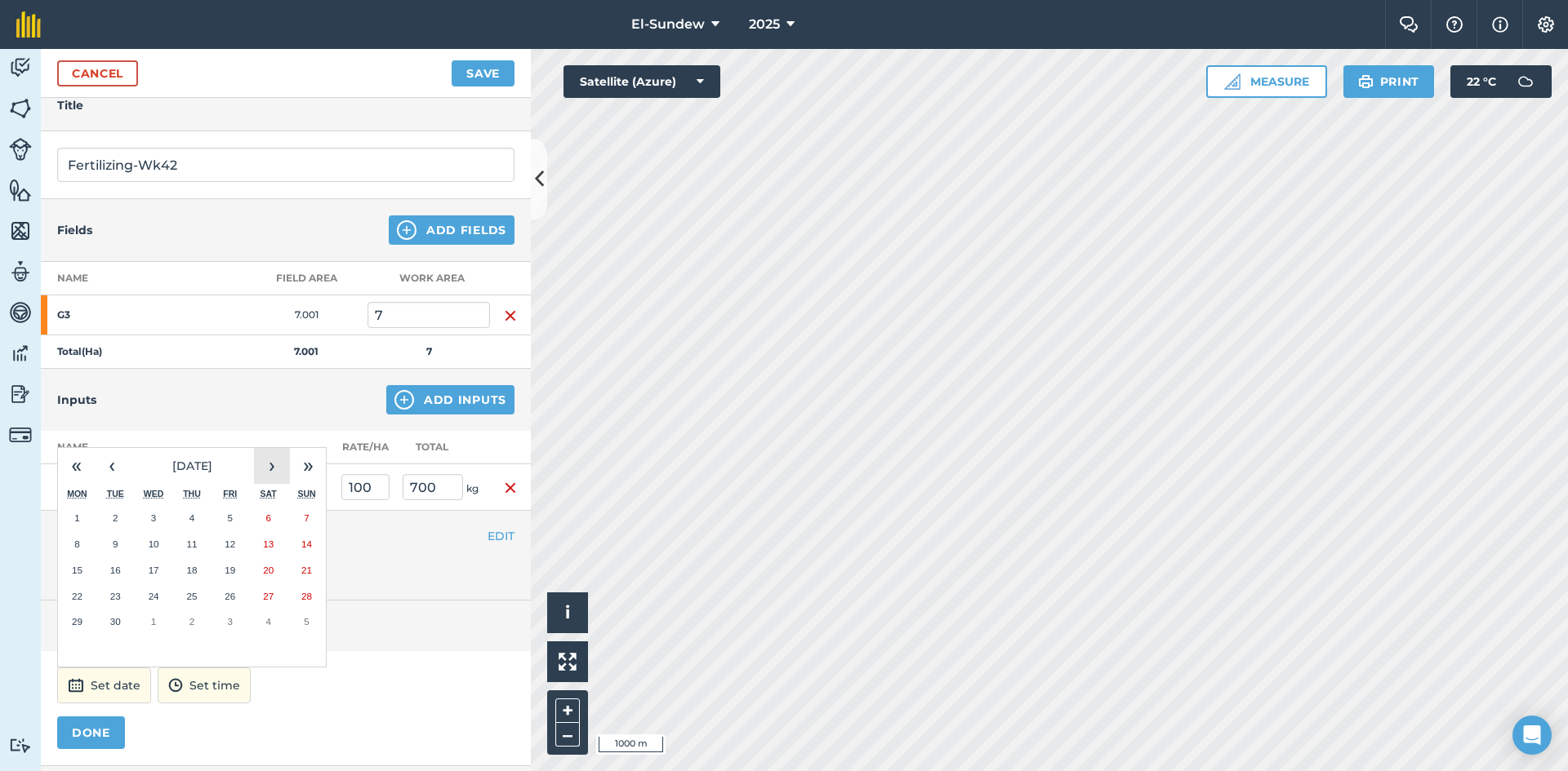
click at [280, 457] on button "›" at bounding box center [271, 466] width 36 height 36
click at [83, 568] on button "13" at bounding box center [77, 571] width 38 height 27
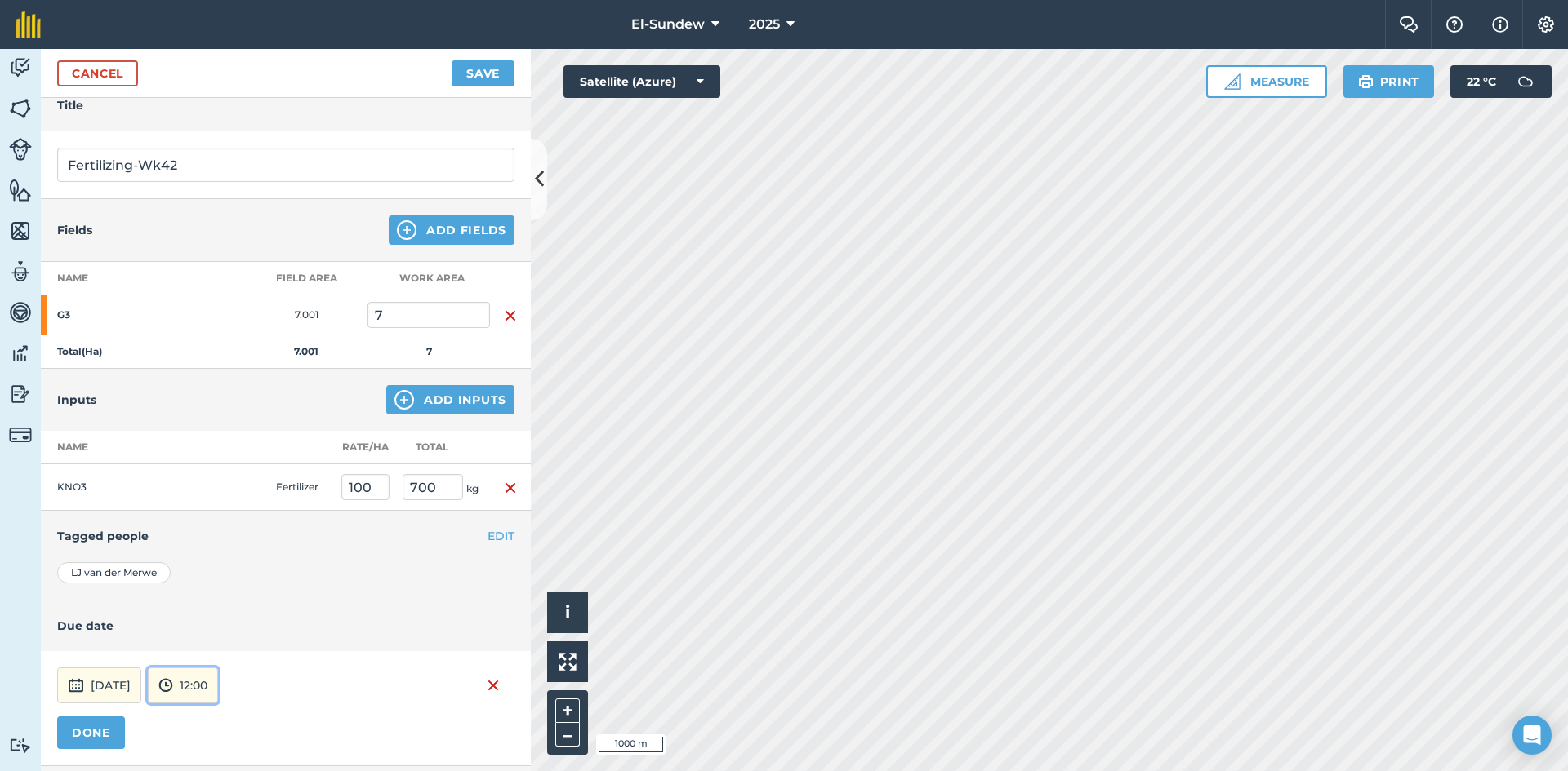
click at [218, 691] on button "12:00" at bounding box center [182, 686] width 70 height 36
click at [225, 596] on button "07:00" at bounding box center [187, 600] width 77 height 27
click at [111, 731] on button "DONE" at bounding box center [90, 733] width 68 height 32
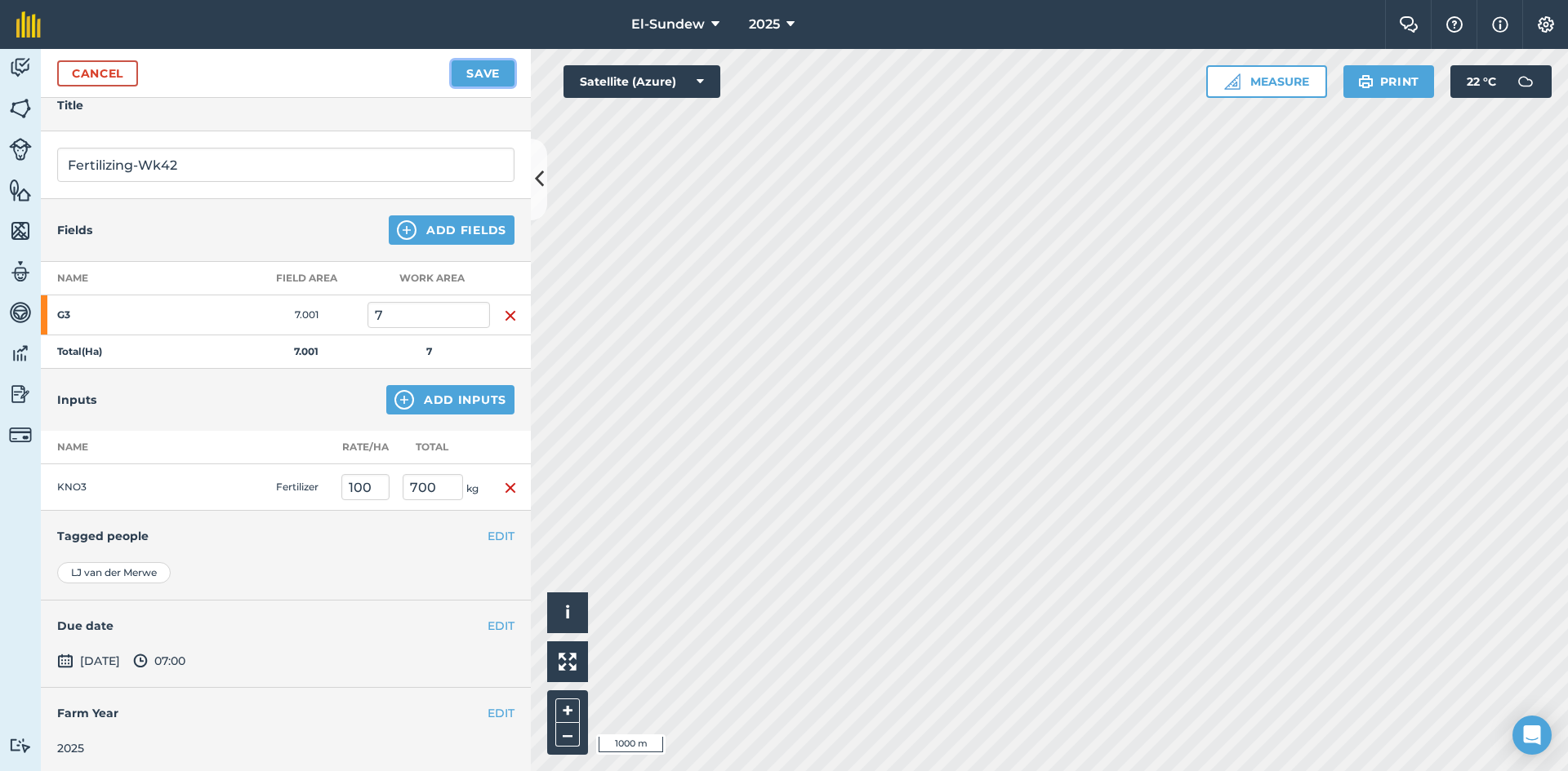
click at [479, 72] on button "Save" at bounding box center [483, 74] width 63 height 27
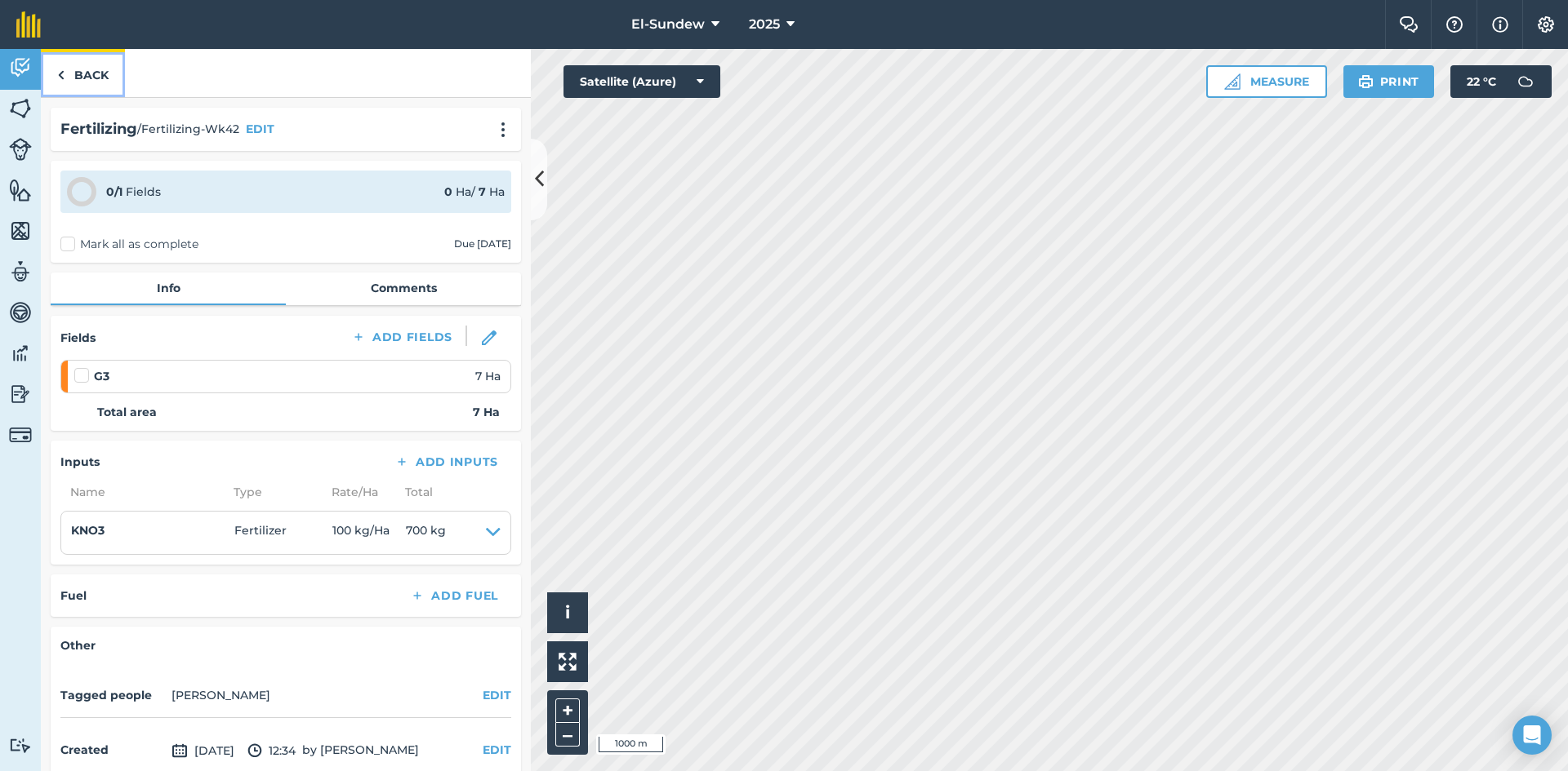
click at [103, 77] on link "Back" at bounding box center [84, 73] width 84 height 48
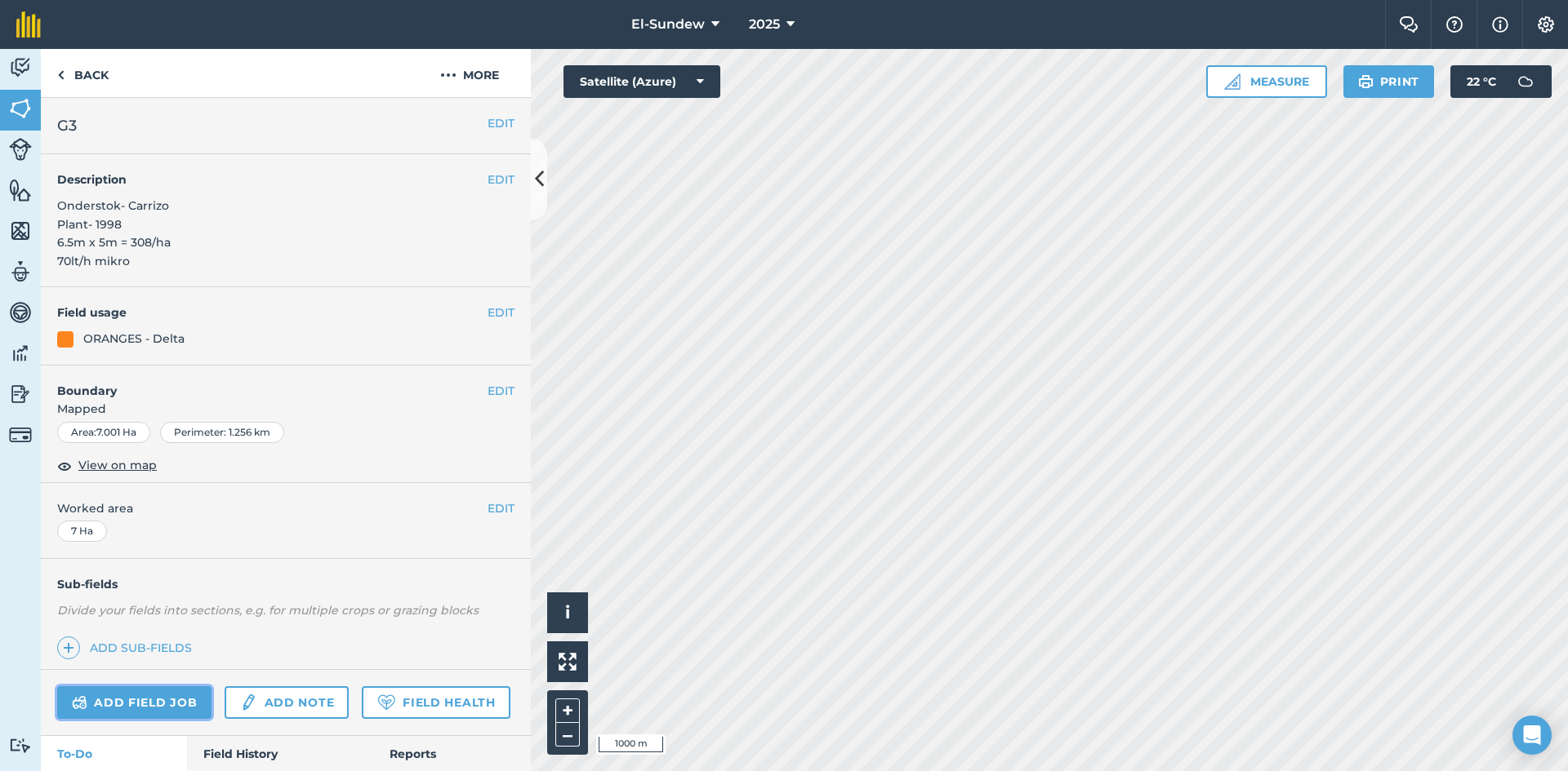
click at [147, 696] on link "Add field job" at bounding box center [134, 702] width 154 height 32
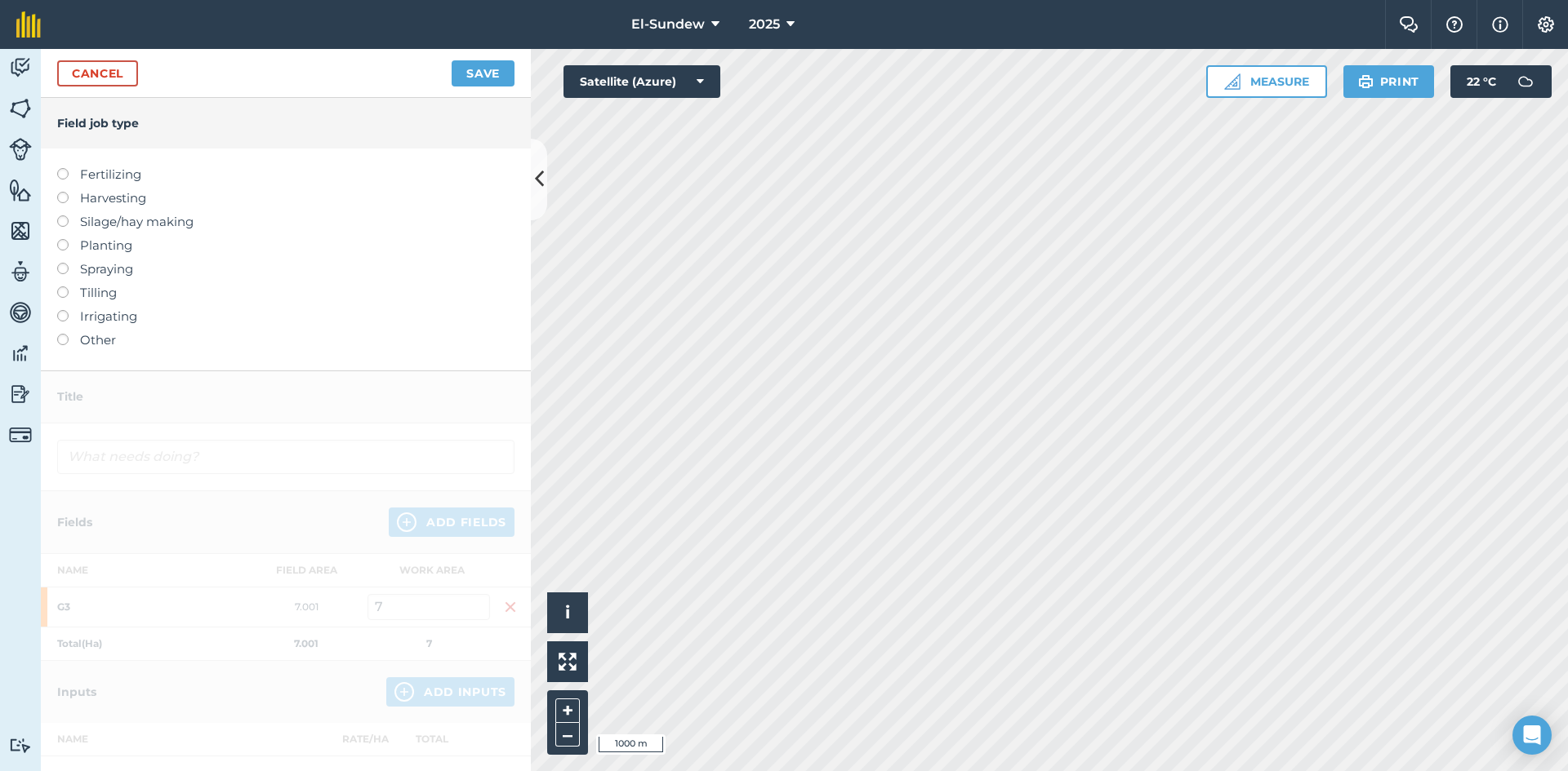
click at [135, 172] on label "Fertilizing" at bounding box center [285, 175] width 457 height 20
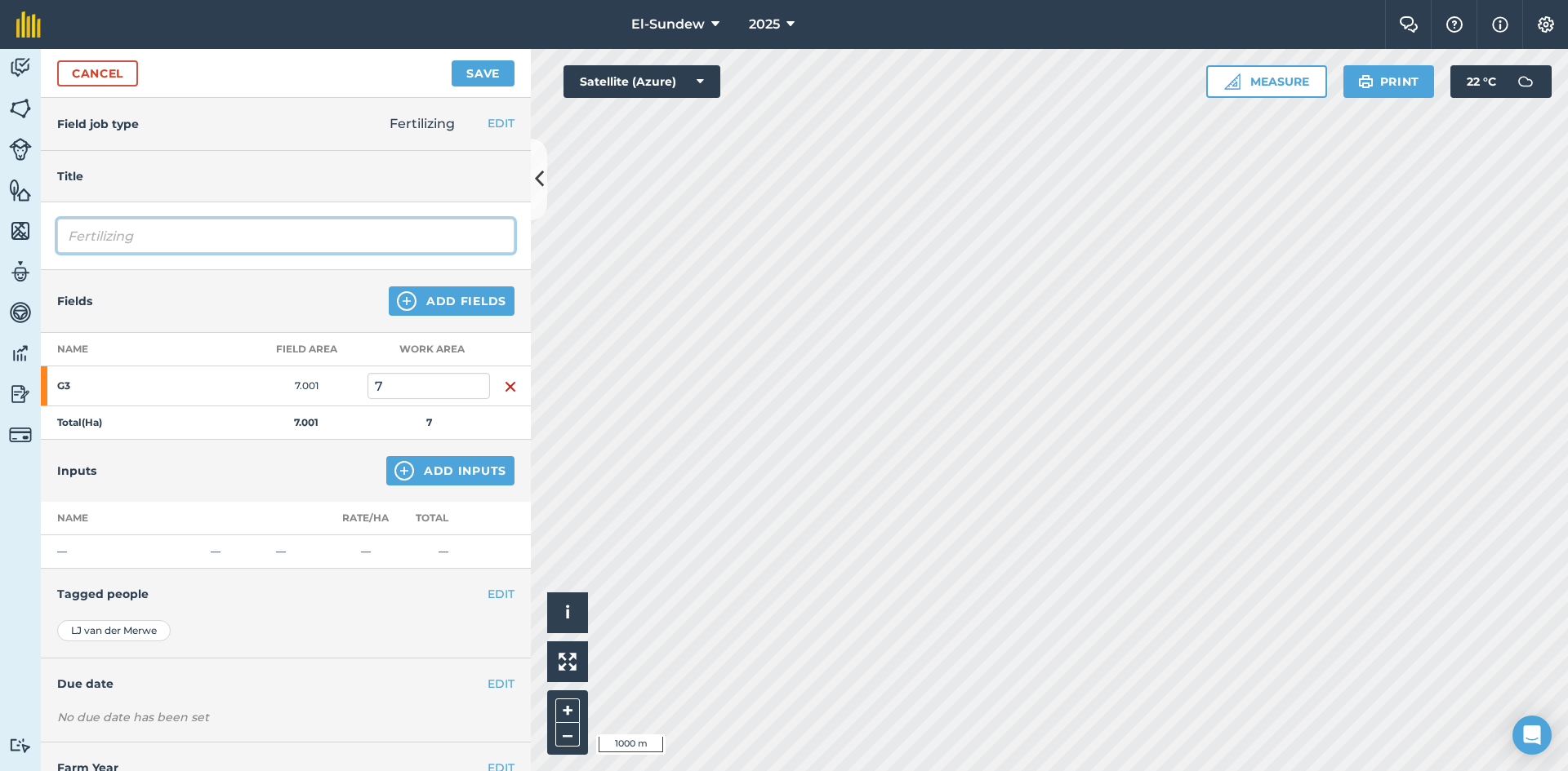
click at [251, 240] on input "Fertilizing" at bounding box center [285, 236] width 457 height 34
type input "Fertilizing-Wk43"
click at [395, 471] on img at bounding box center [404, 471] width 20 height 20
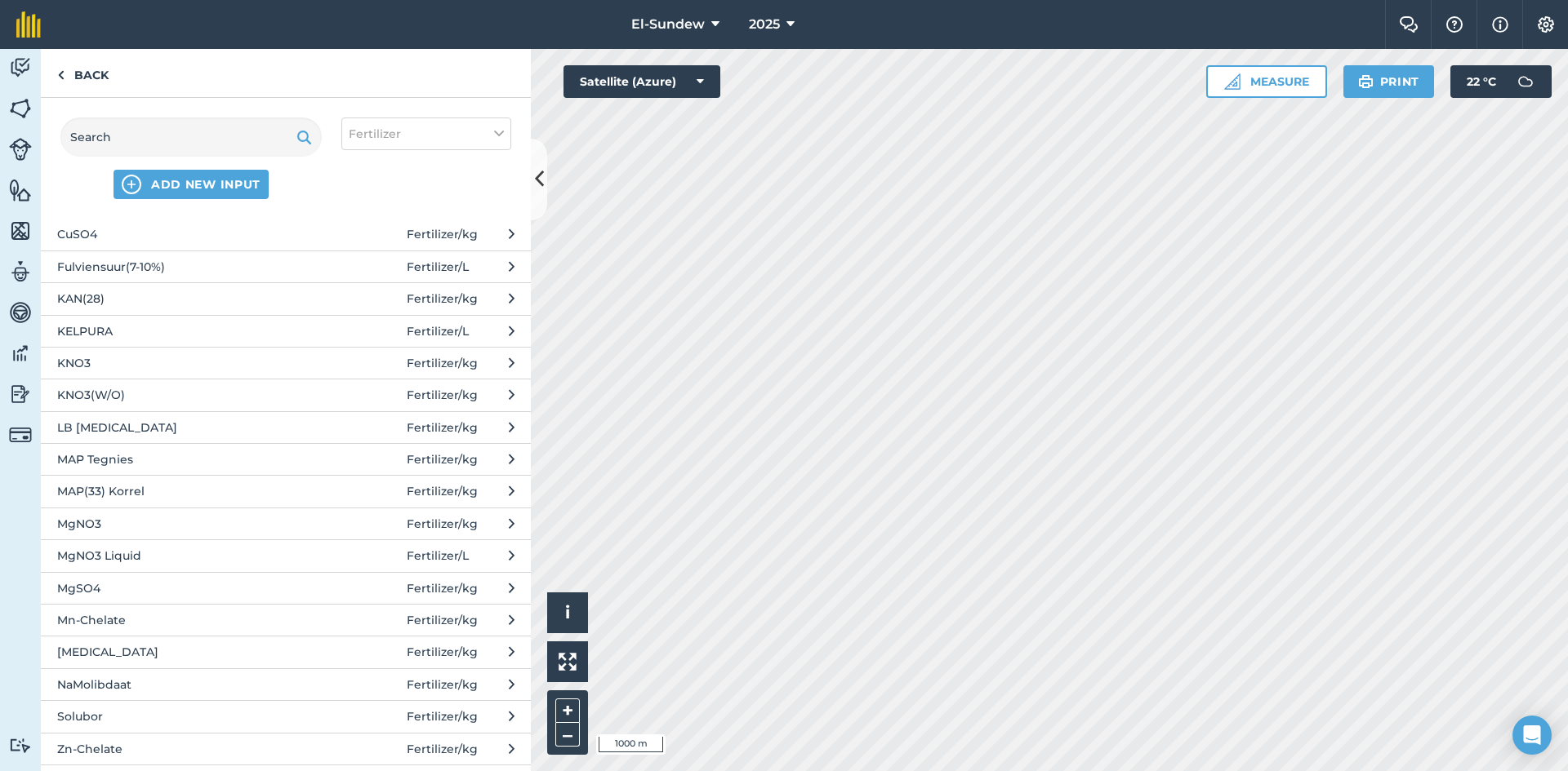
scroll to position [272, 0]
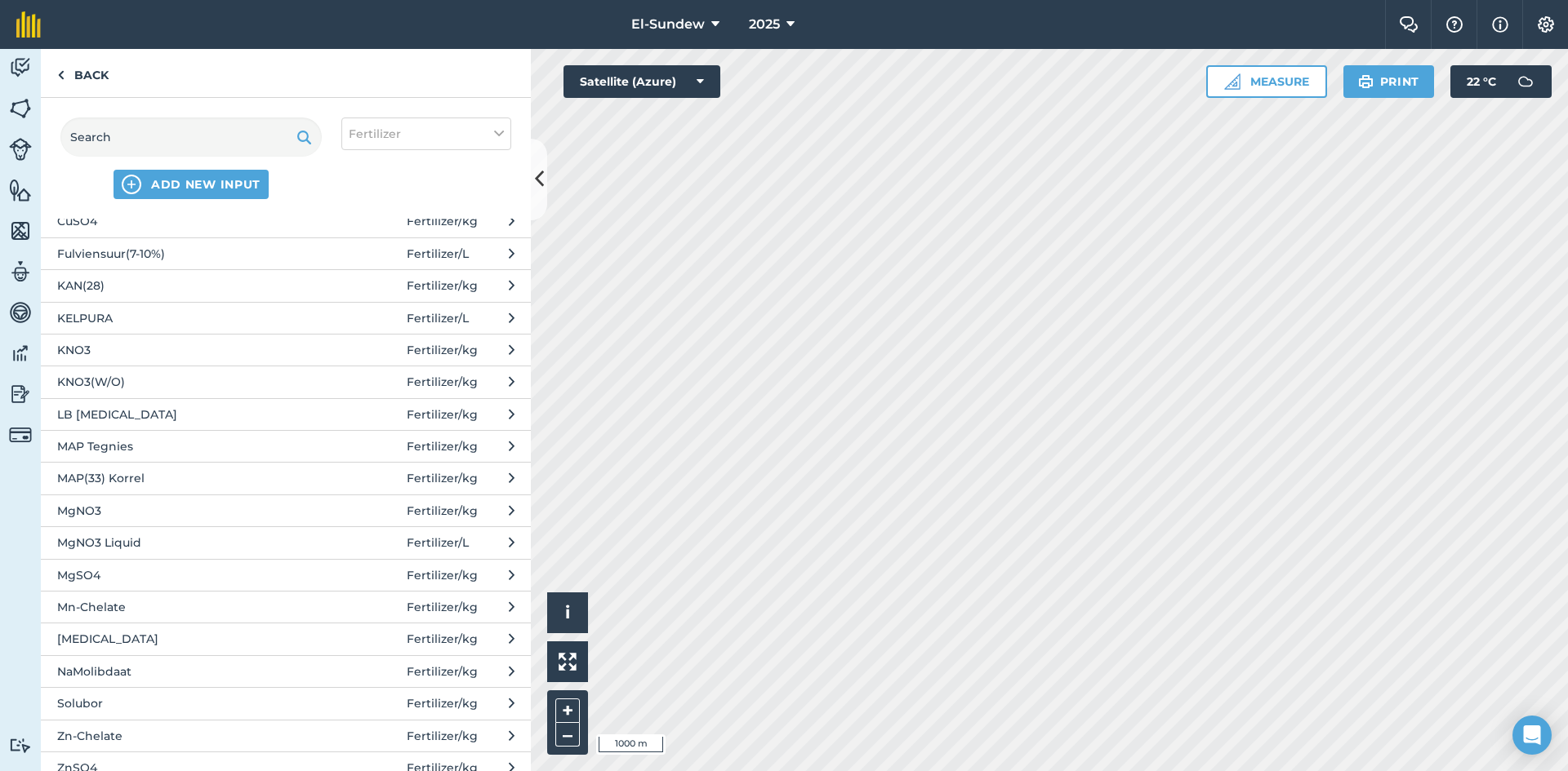
click at [183, 640] on span "[MEDICAL_DATA]" at bounding box center [191, 639] width 267 height 18
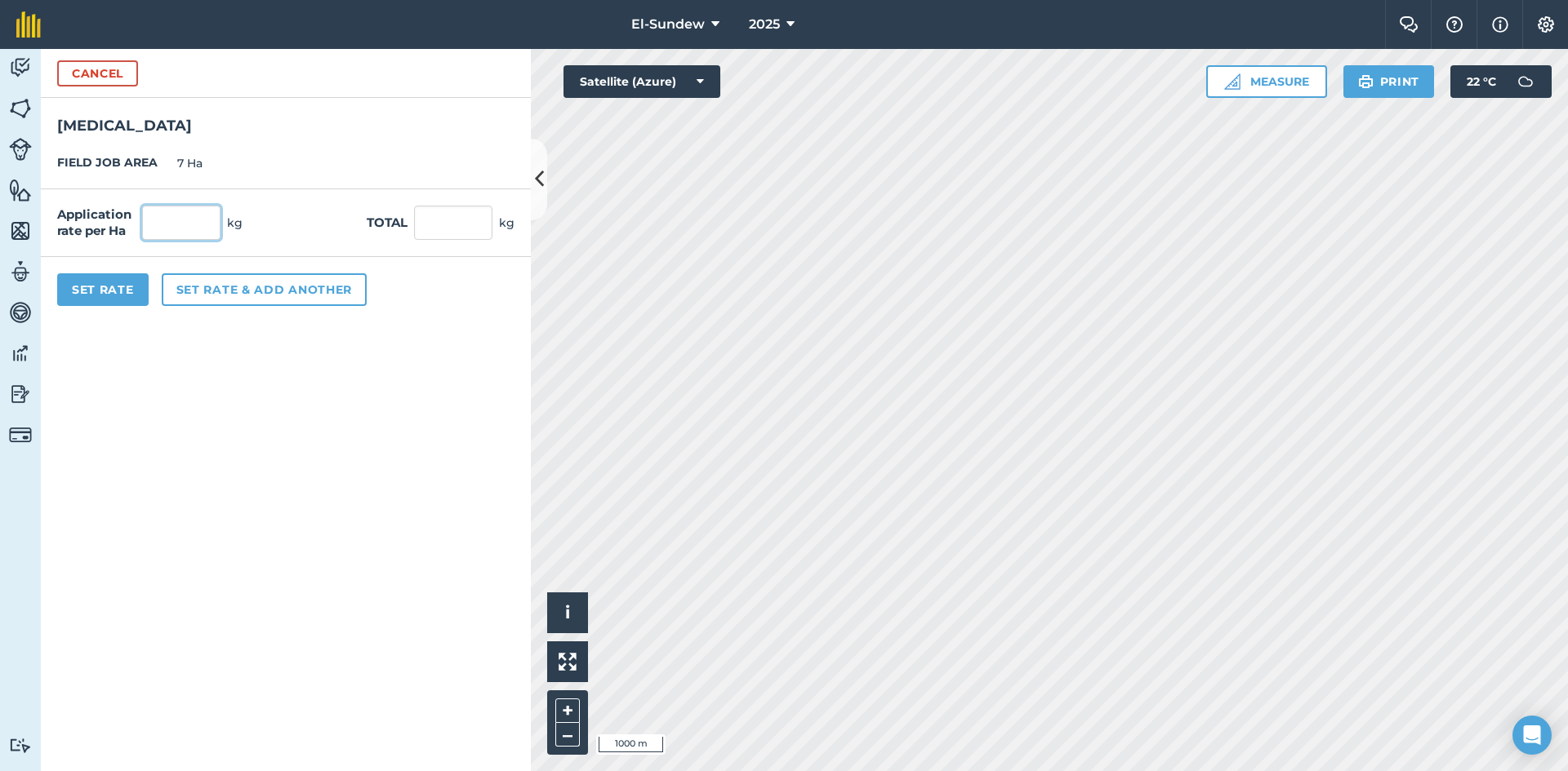
click at [201, 223] on input "text" at bounding box center [182, 222] width 79 height 34
type input "5"
type input "35"
click at [118, 293] on button "Set Rate" at bounding box center [102, 289] width 91 height 32
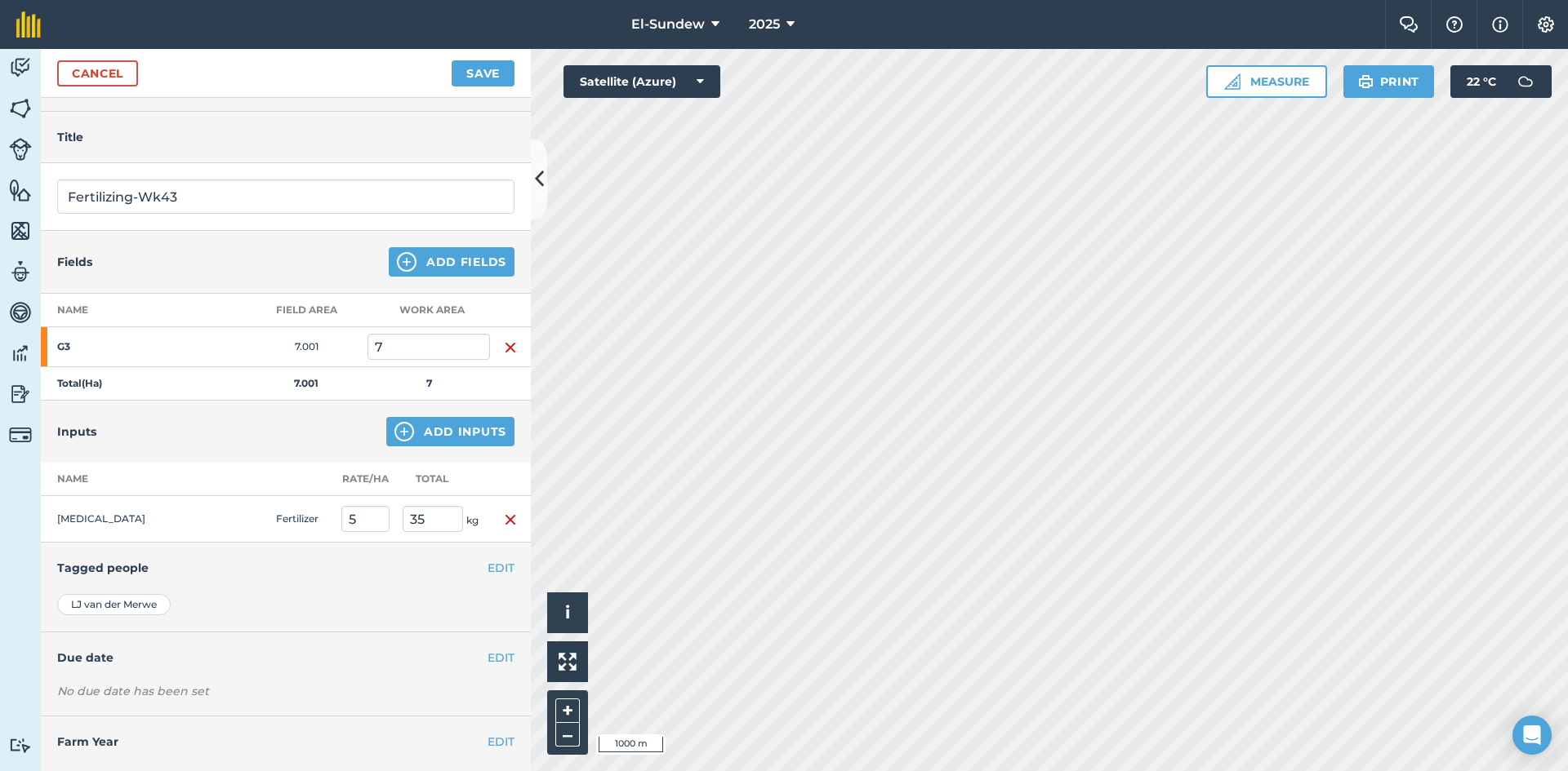
scroll to position [71, 0]
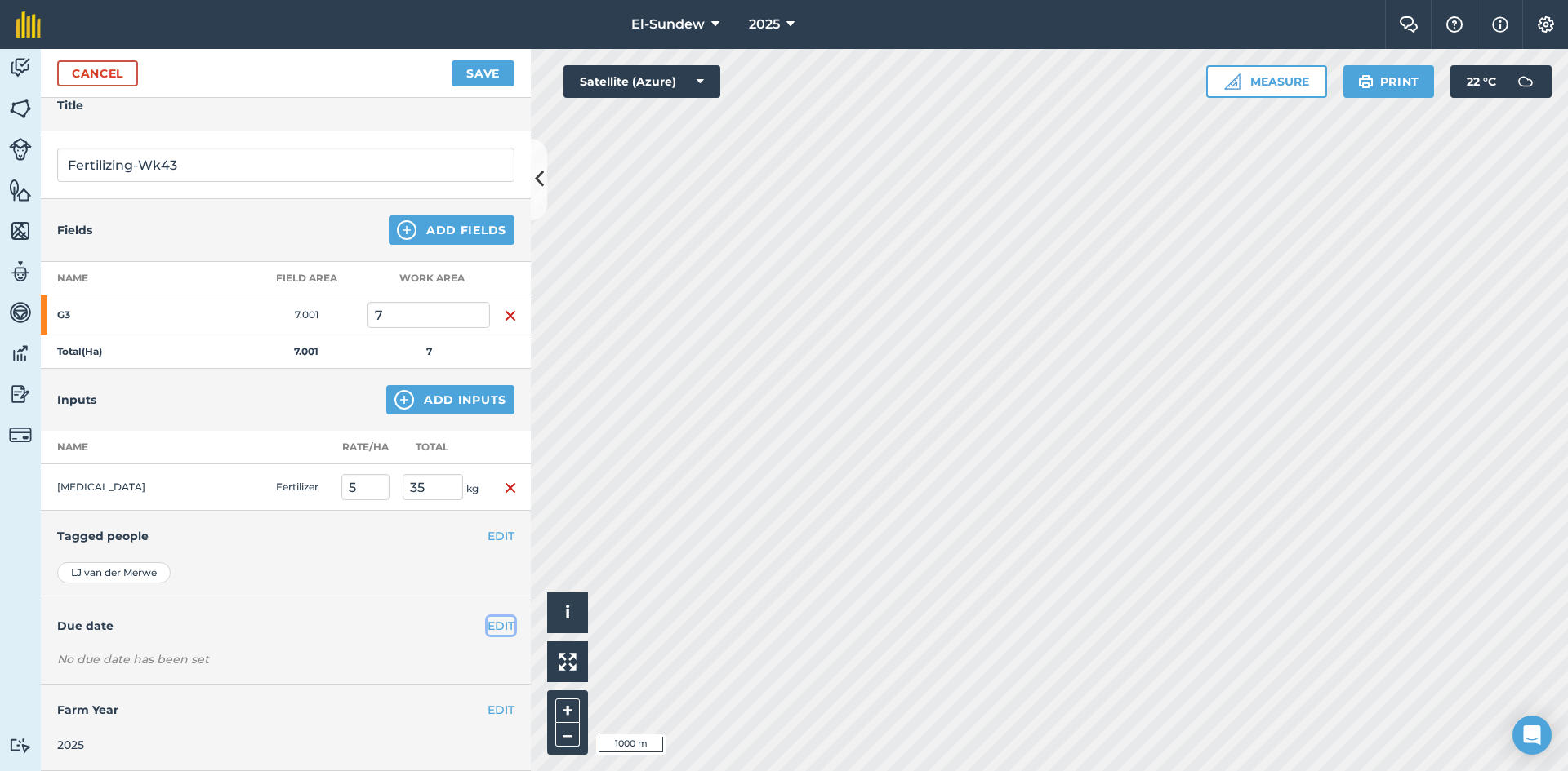
click at [489, 632] on button "EDIT" at bounding box center [500, 626] width 27 height 18
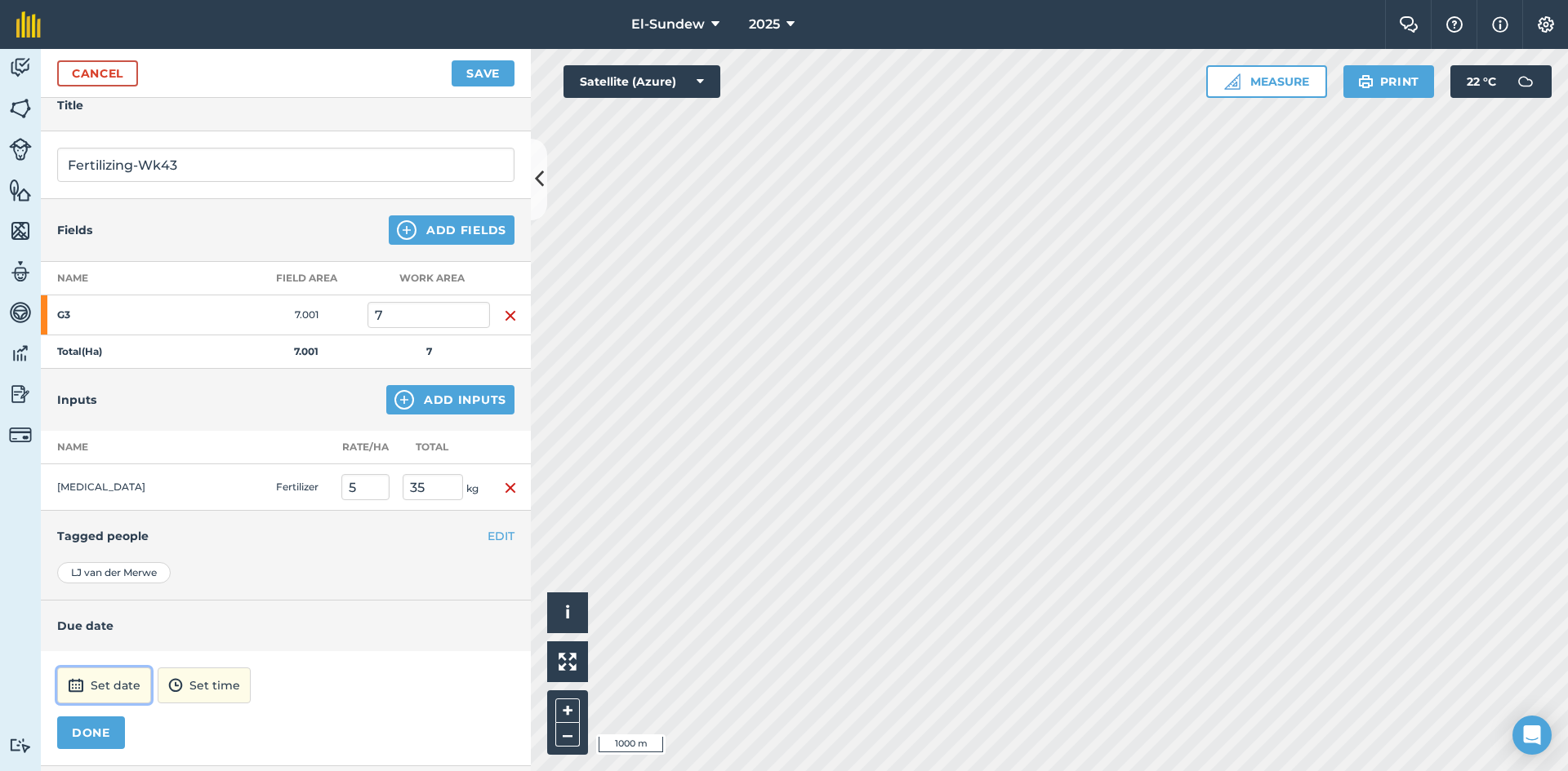
click at [130, 685] on button "Set date" at bounding box center [104, 686] width 94 height 36
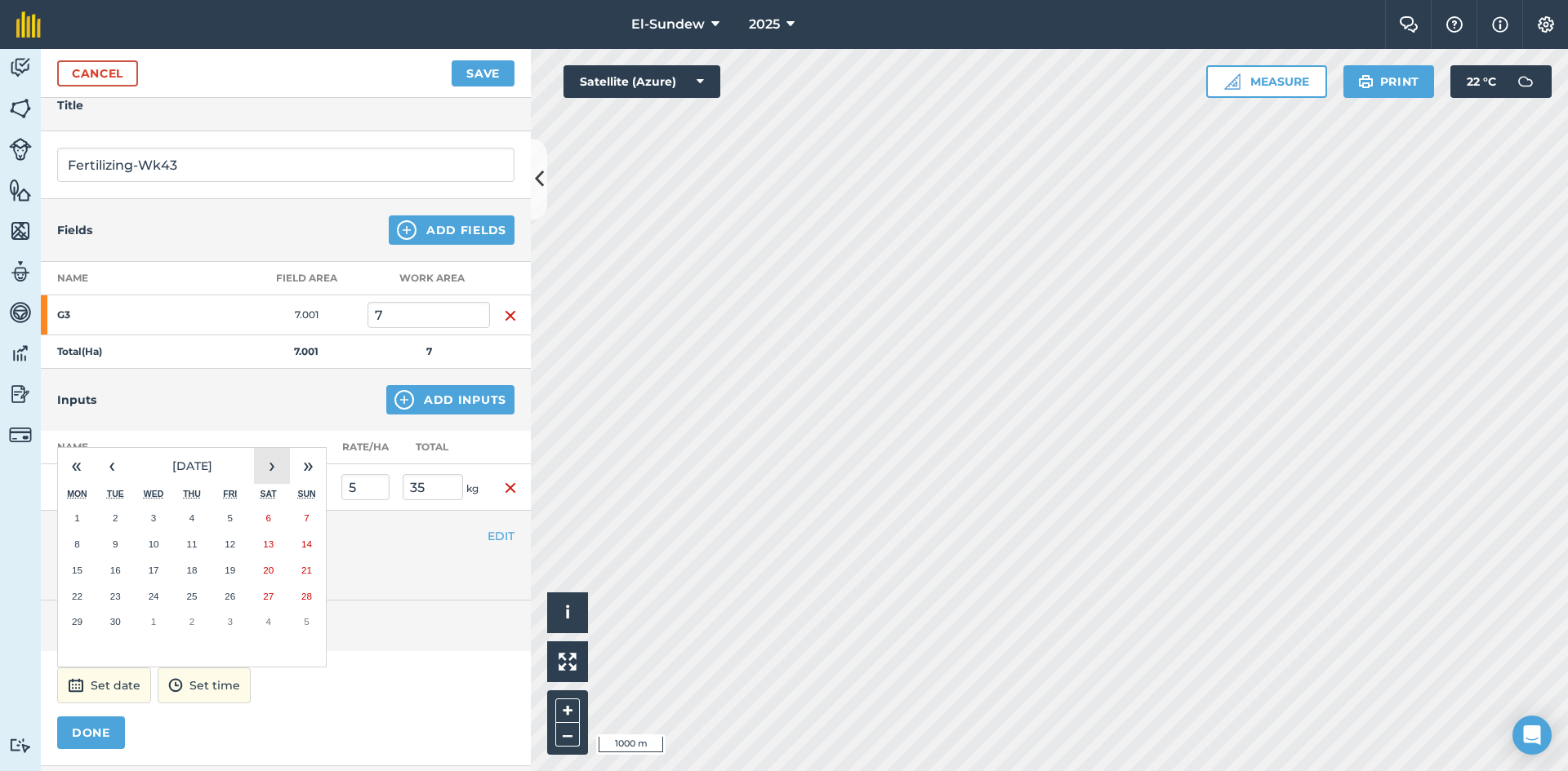
click at [265, 462] on button "›" at bounding box center [271, 466] width 36 height 36
click at [78, 600] on abbr "20" at bounding box center [77, 596] width 11 height 11
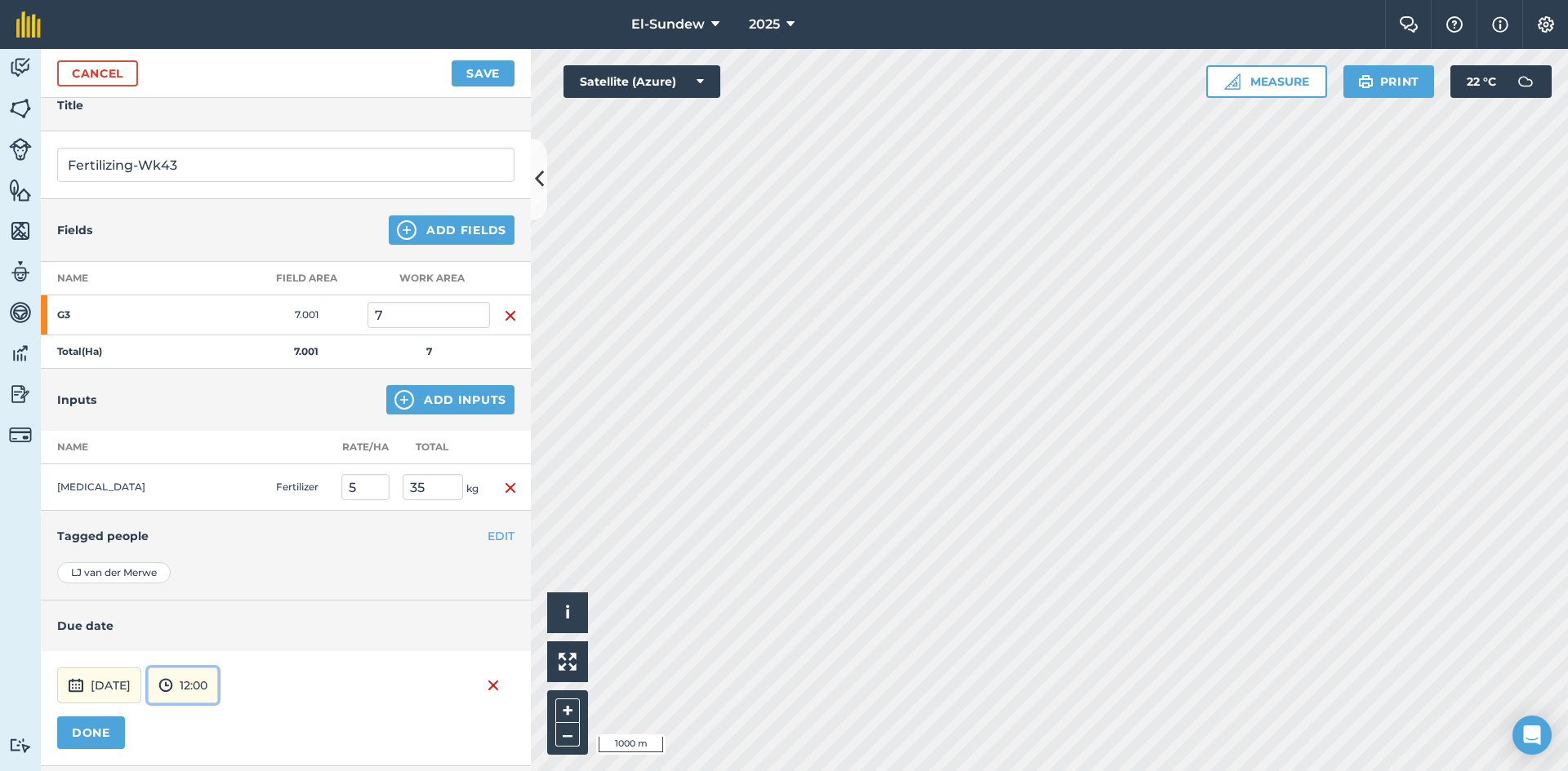
click at [218, 688] on button "12:00" at bounding box center [182, 686] width 70 height 36
click at [225, 600] on button "07:00" at bounding box center [187, 600] width 77 height 27
click at [94, 741] on button "DONE" at bounding box center [90, 733] width 68 height 32
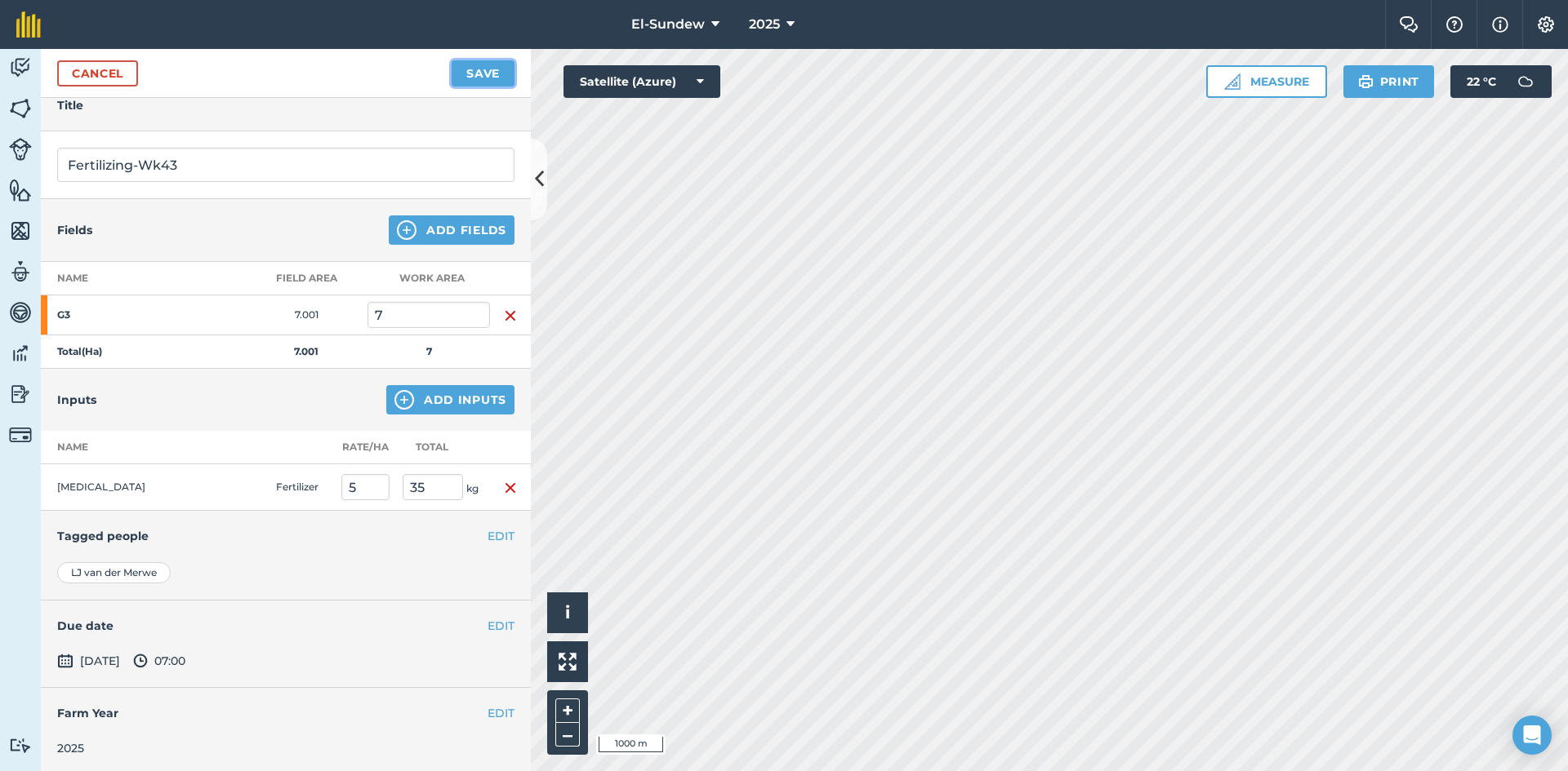
click at [486, 75] on button "Save" at bounding box center [483, 74] width 63 height 27
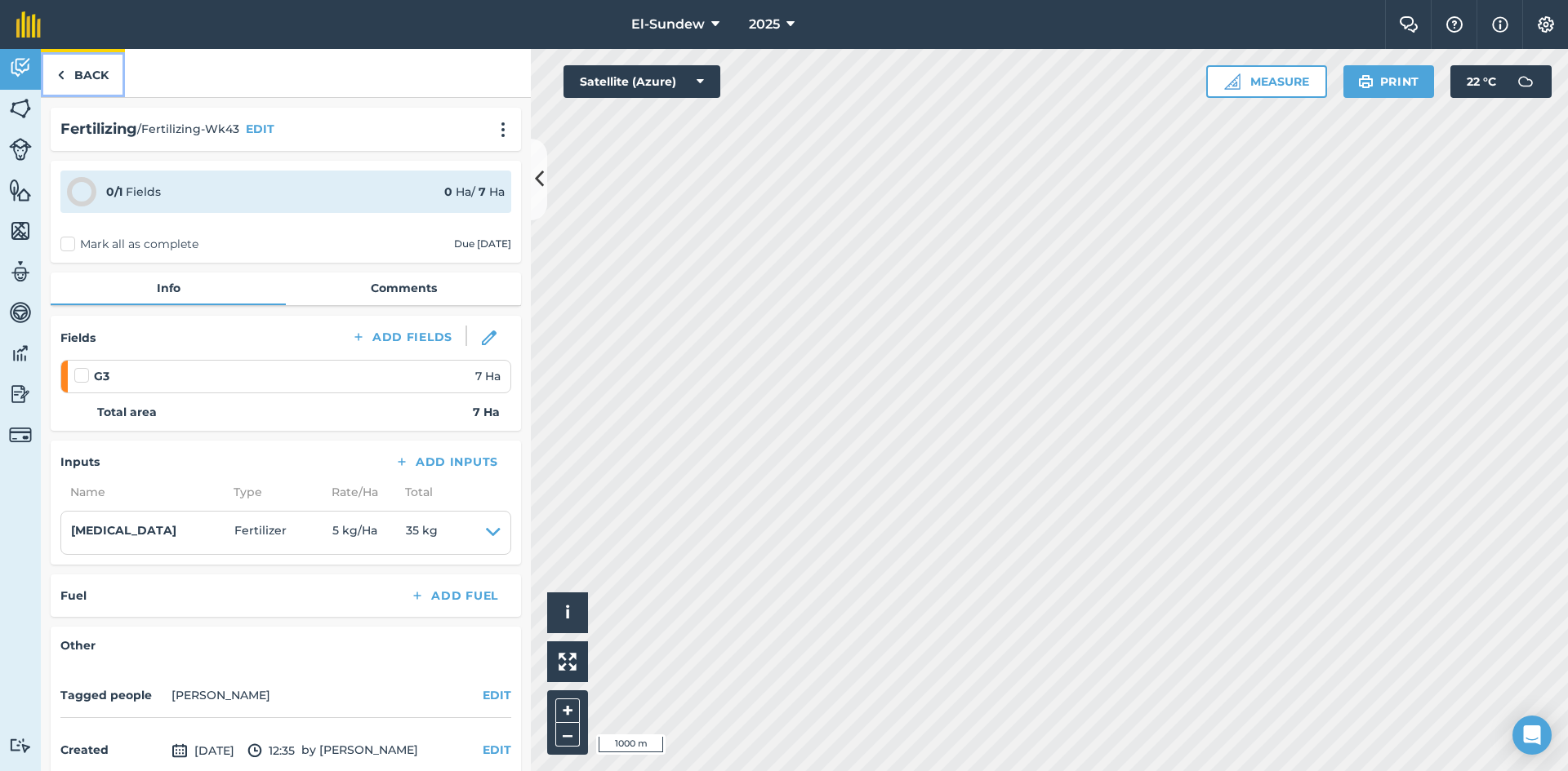
click at [89, 86] on link "Back" at bounding box center [84, 73] width 84 height 48
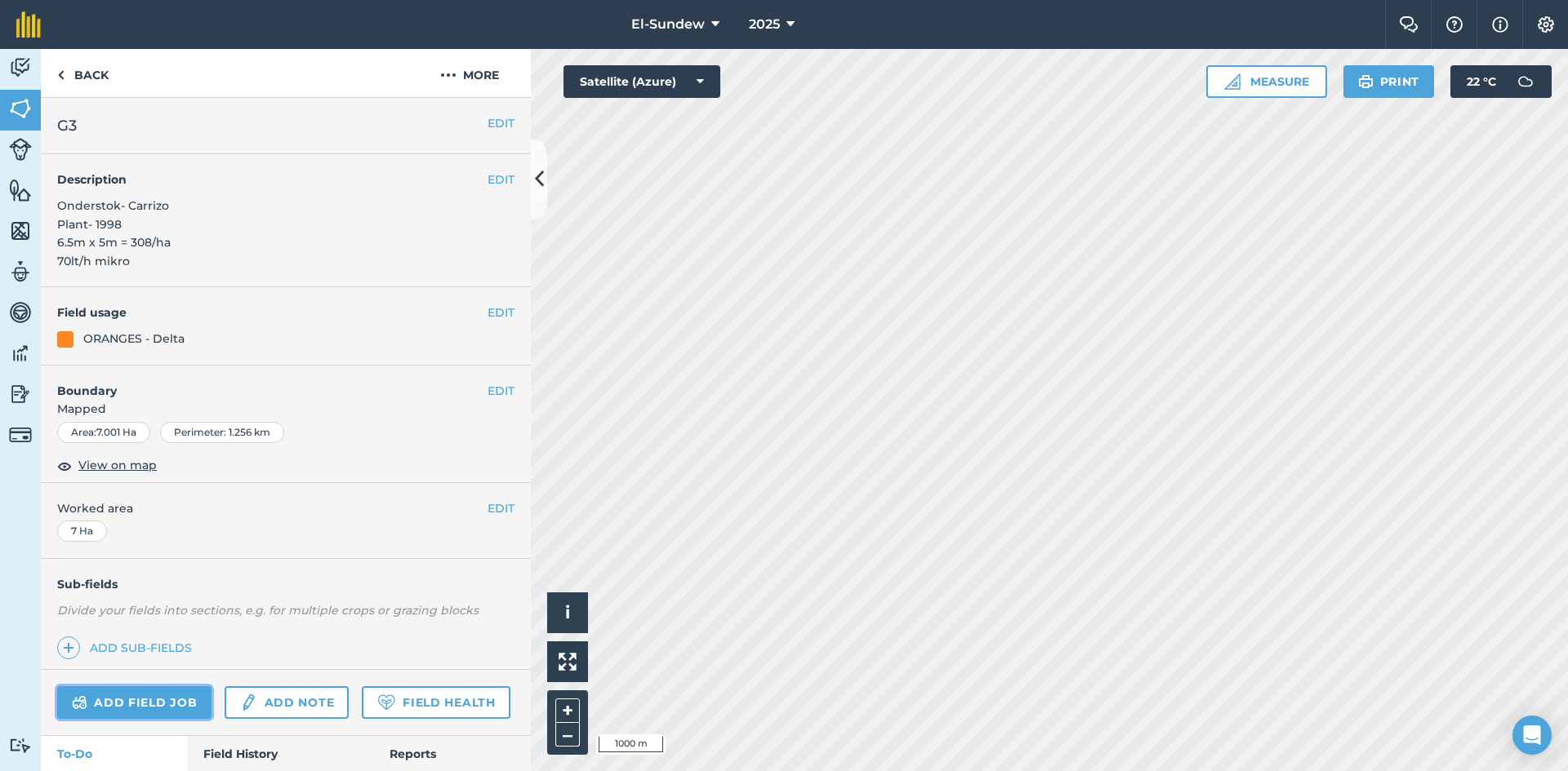
click at [157, 697] on link "Add field job" at bounding box center [134, 702] width 154 height 32
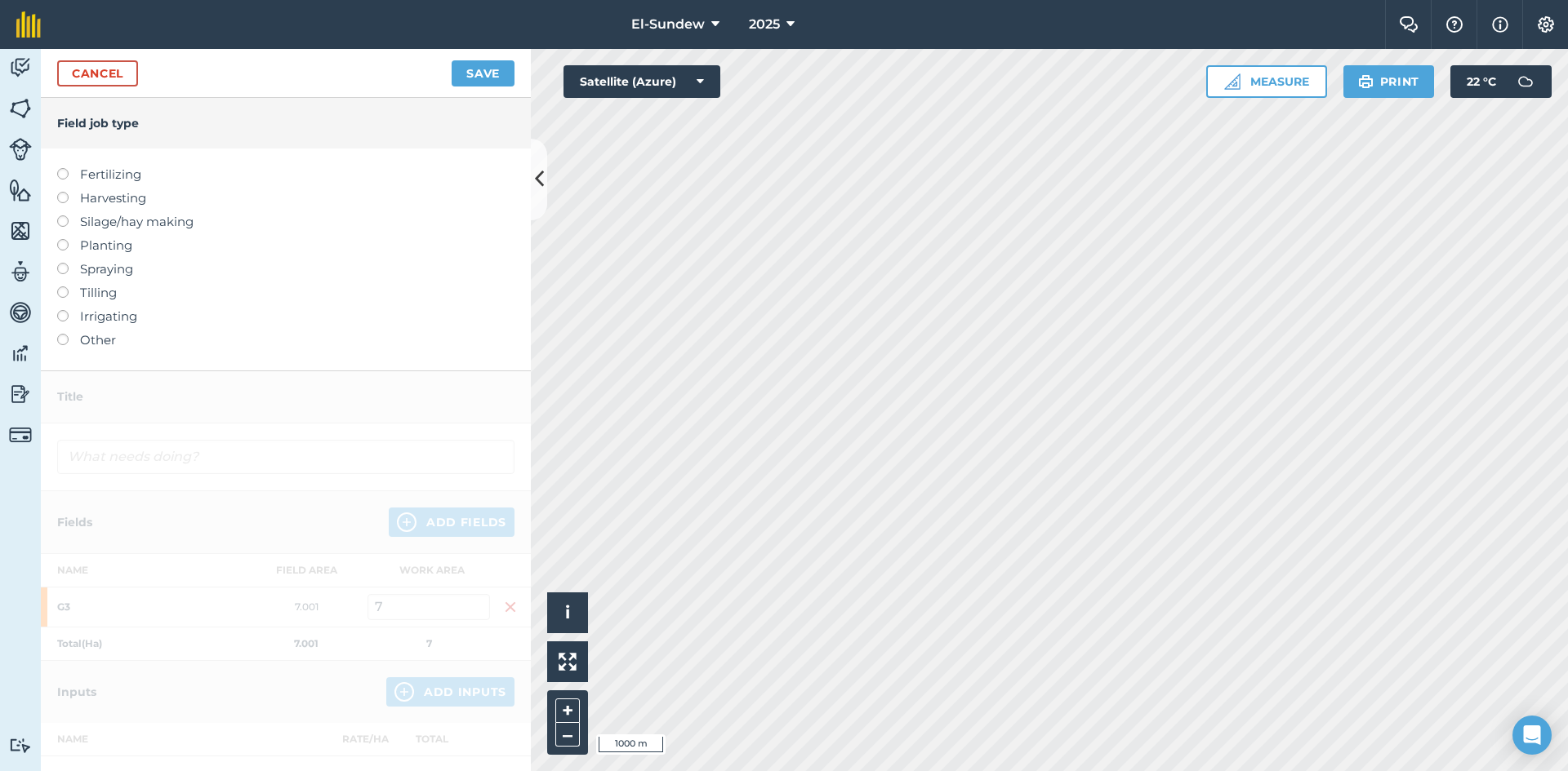
click at [133, 178] on label "Fertilizing" at bounding box center [285, 175] width 457 height 20
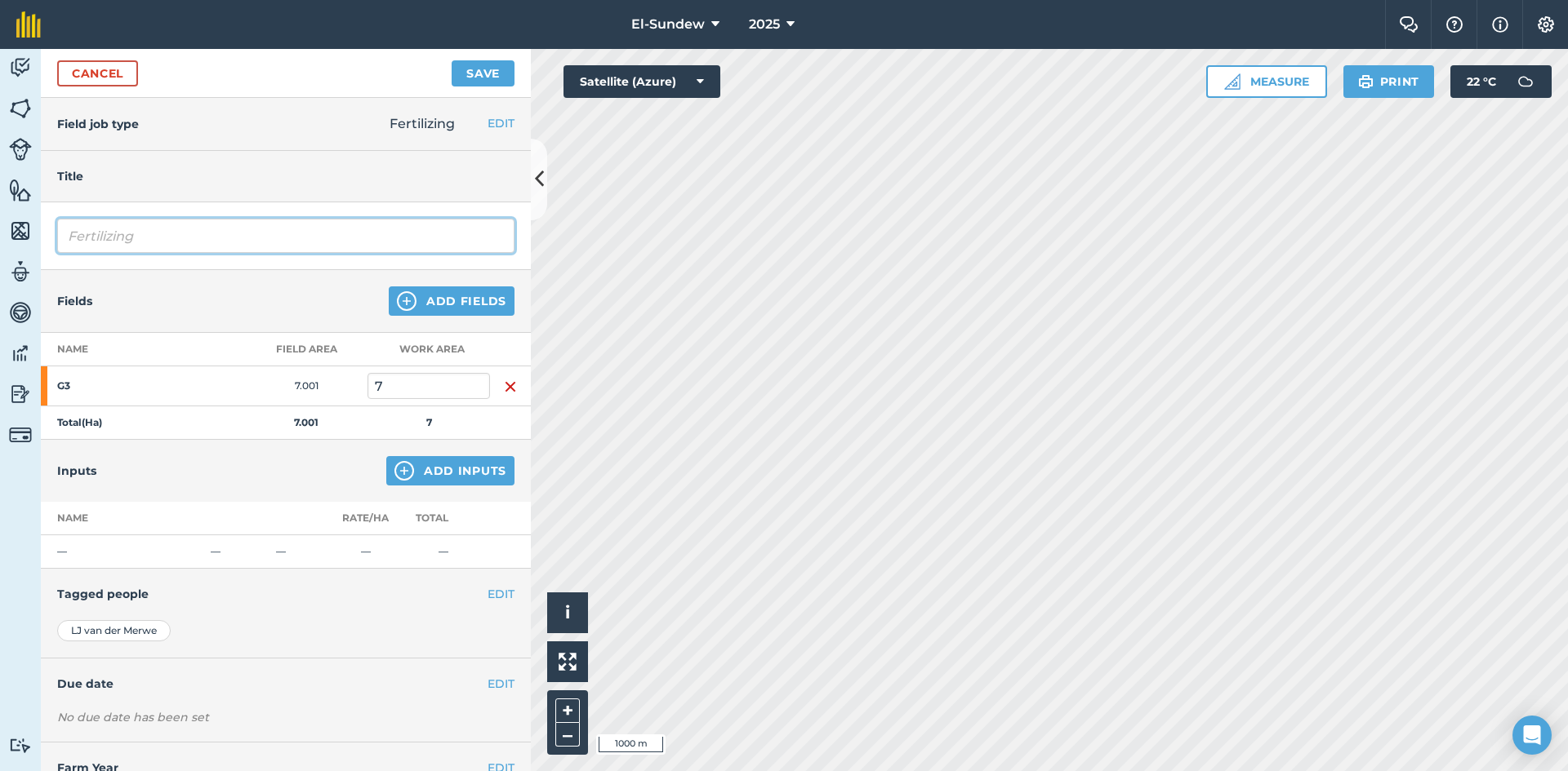
click at [211, 234] on input "Fertilizing" at bounding box center [285, 236] width 457 height 34
type input "Fertilizing-Wk43"
click at [401, 473] on img at bounding box center [404, 471] width 20 height 20
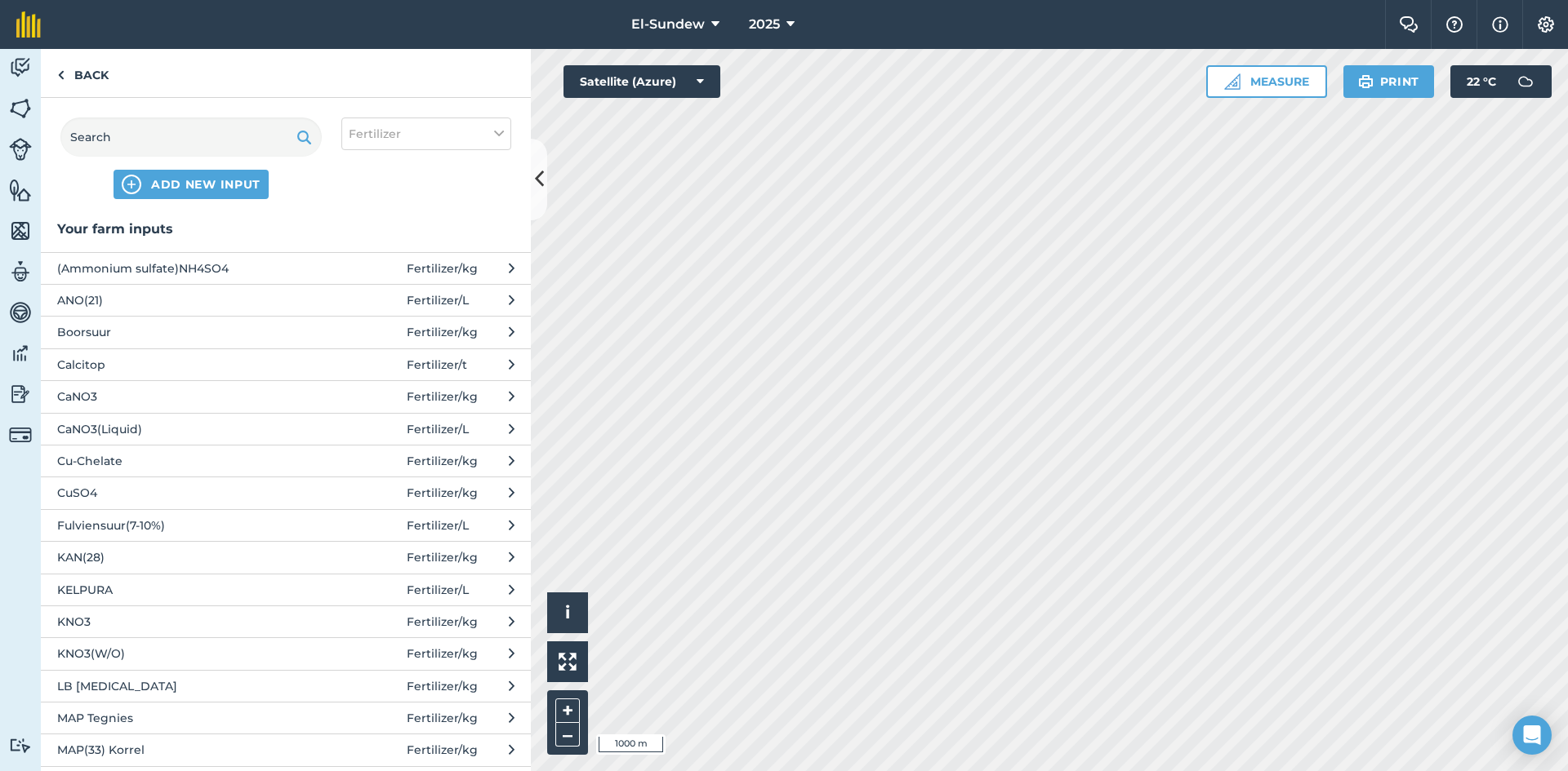
click at [179, 393] on span "CaNO3" at bounding box center [191, 397] width 267 height 18
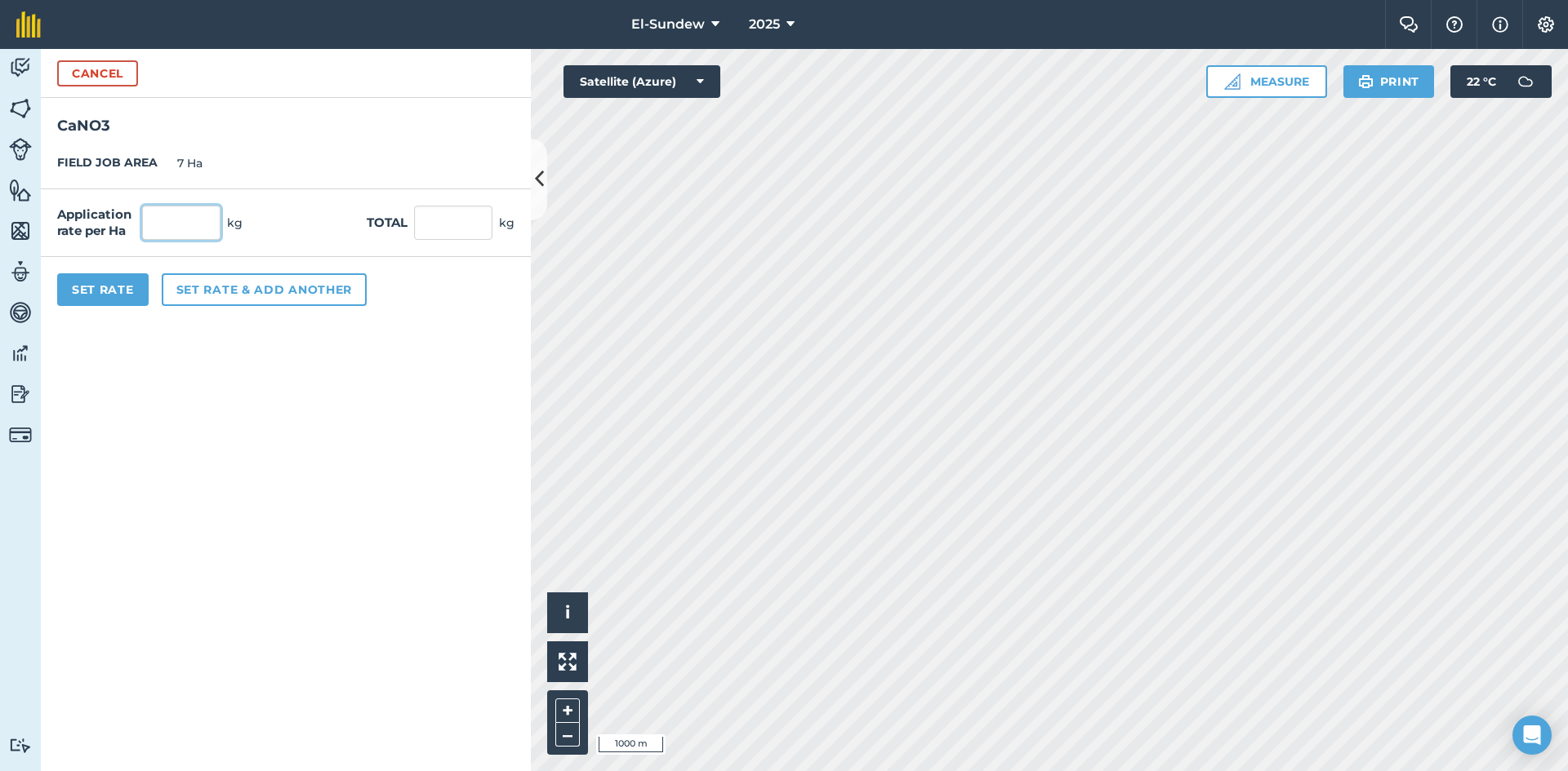
click at [203, 216] on input "text" at bounding box center [182, 222] width 79 height 34
type input "140"
type input "980"
click at [99, 301] on button "Set Rate" at bounding box center [102, 289] width 91 height 32
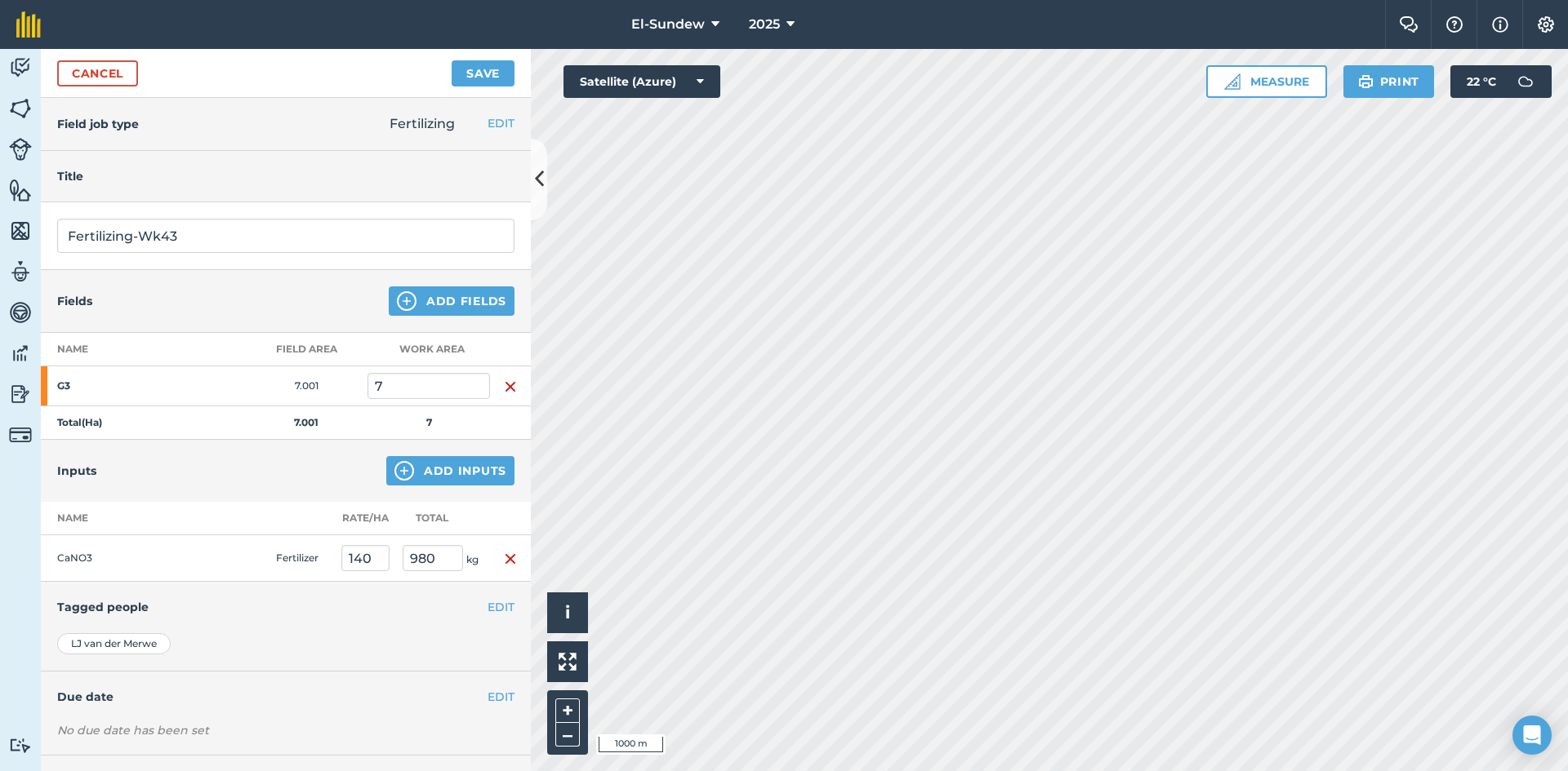
scroll to position [71, 0]
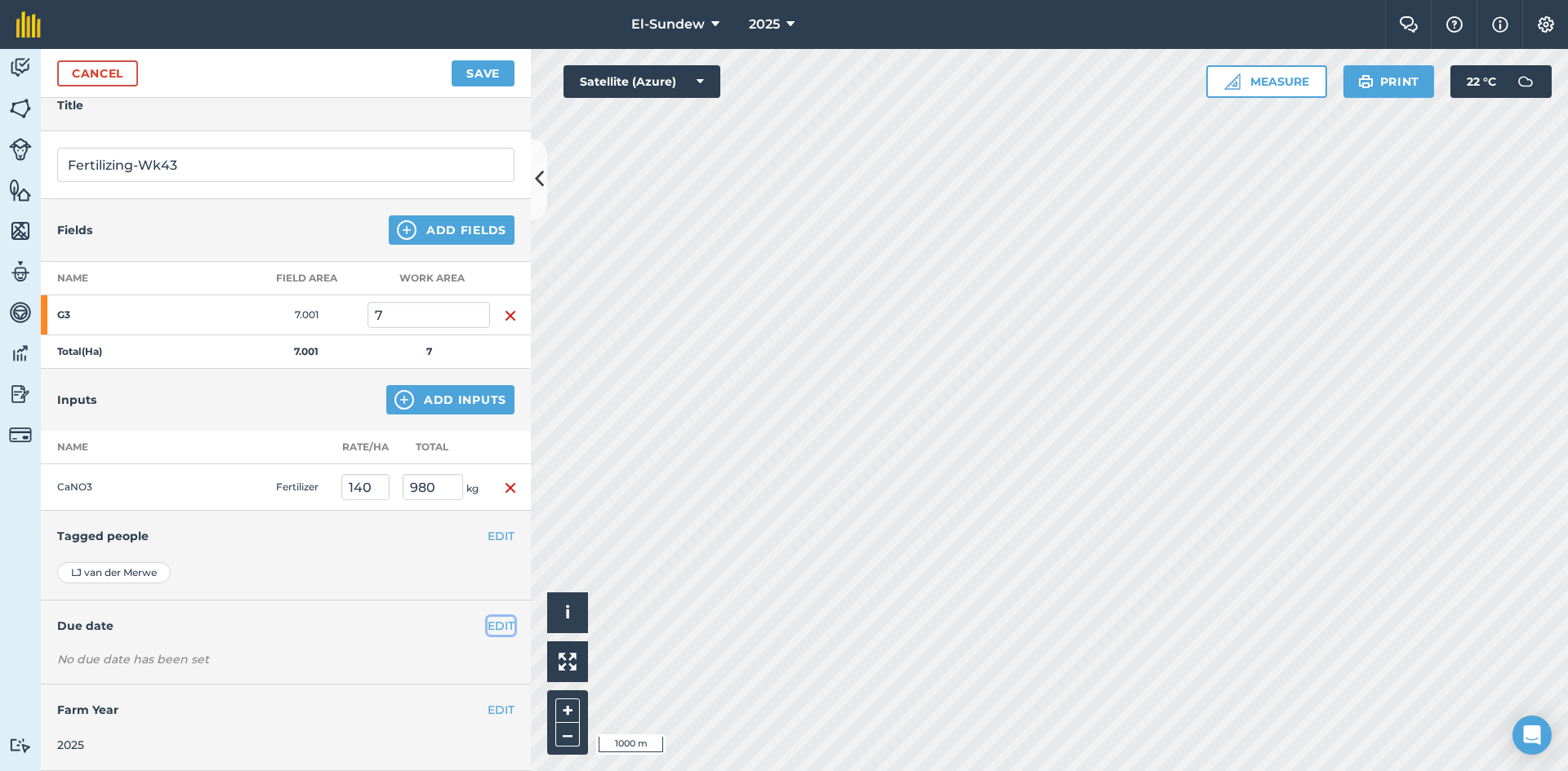
click at [487, 622] on button "EDIT" at bounding box center [500, 626] width 27 height 18
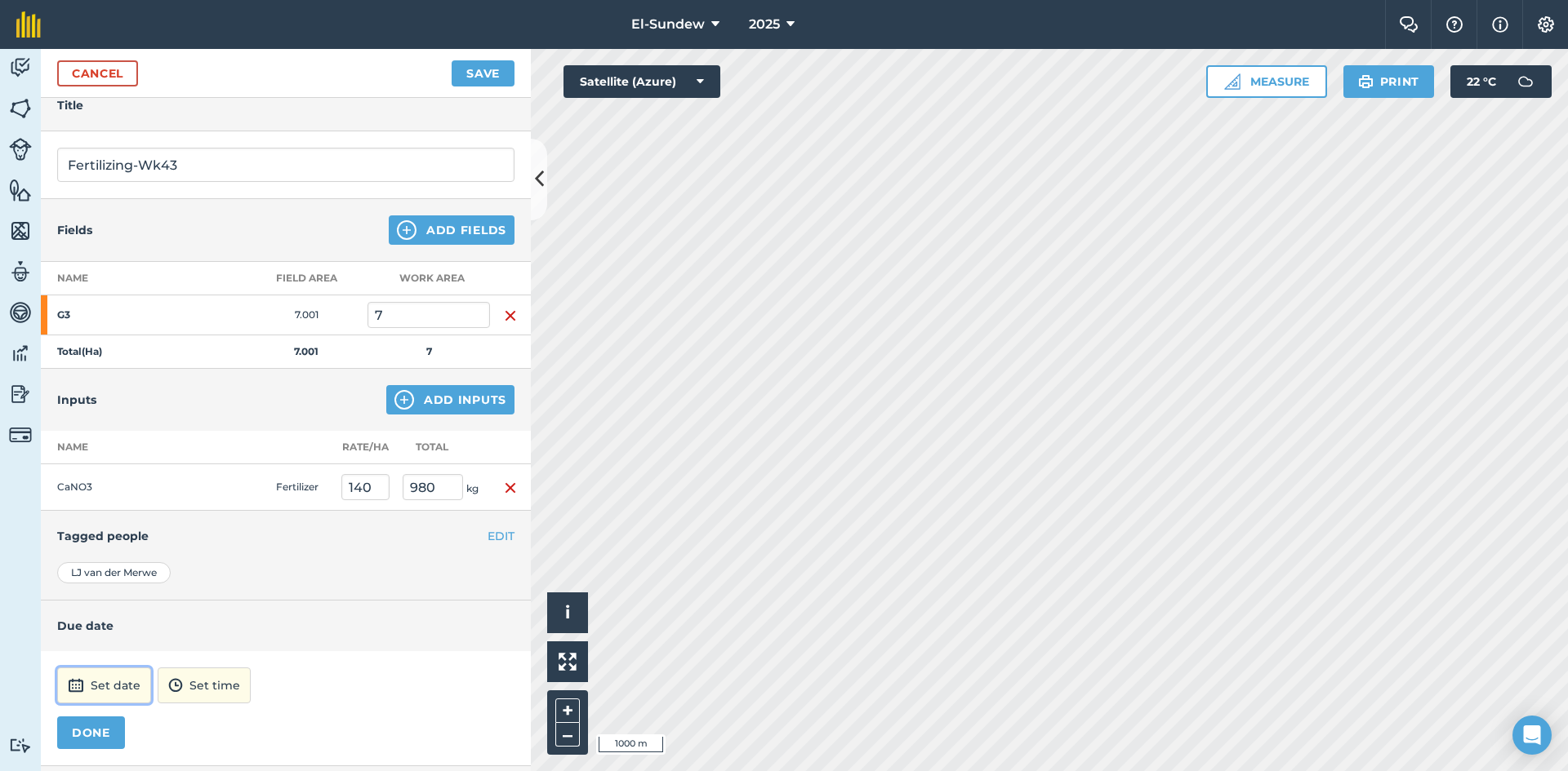
click at [131, 686] on button "Set date" at bounding box center [104, 686] width 94 height 36
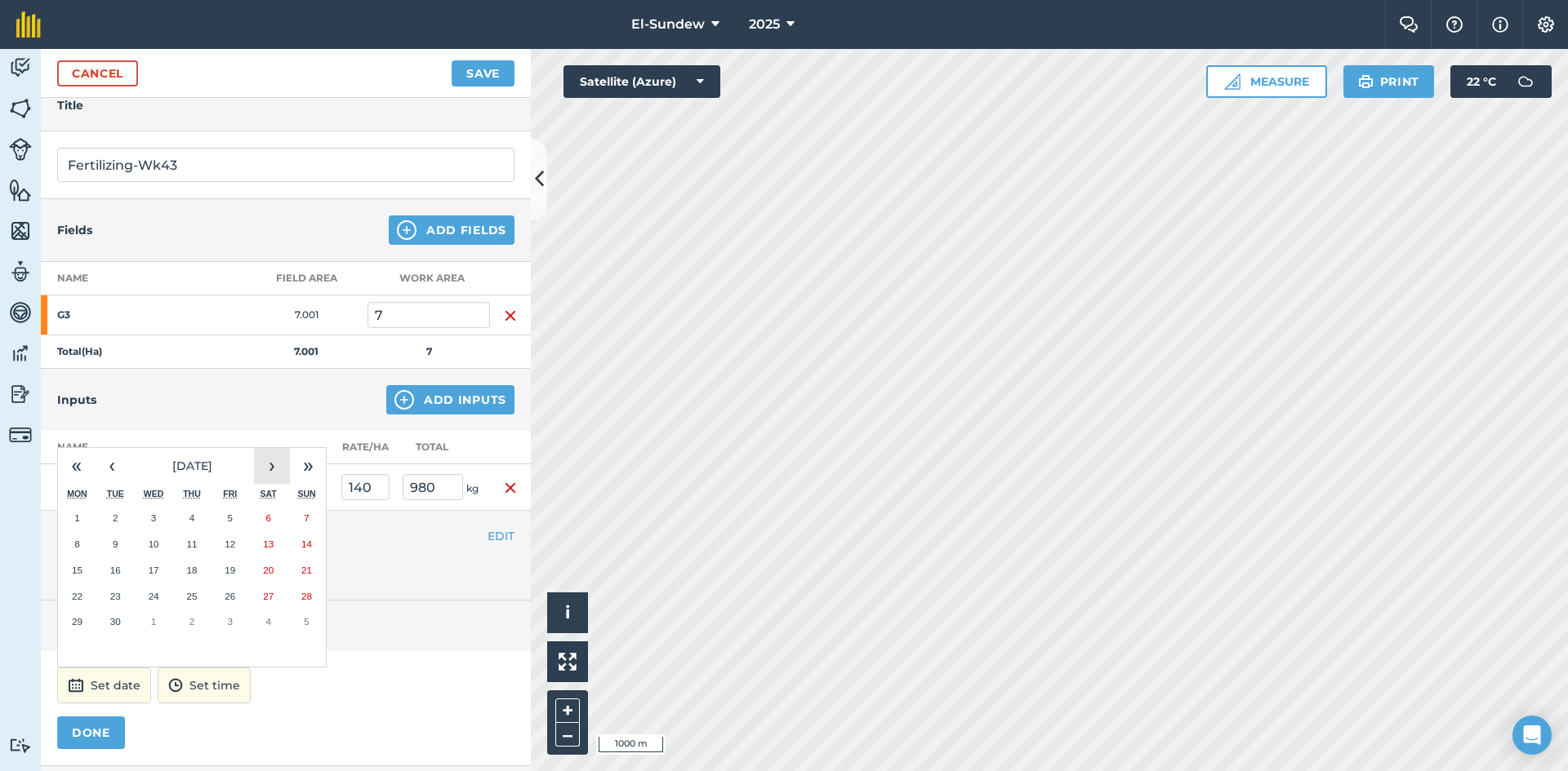
click at [273, 462] on button "›" at bounding box center [271, 466] width 36 height 36
click at [86, 594] on button "20" at bounding box center [77, 596] width 38 height 27
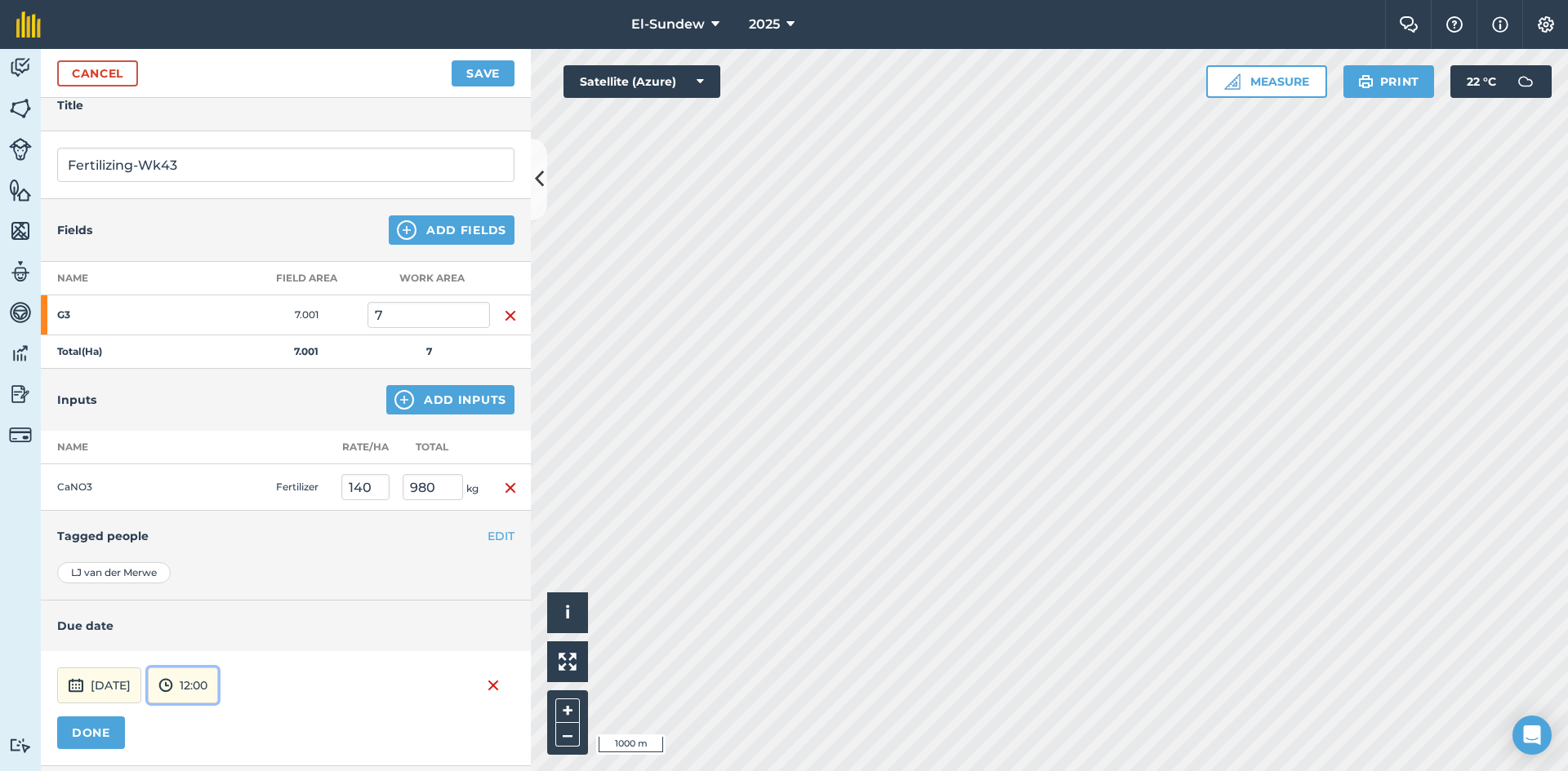
click at [218, 694] on button "12:00" at bounding box center [182, 686] width 70 height 36
click at [225, 605] on button "07:00" at bounding box center [187, 600] width 77 height 27
click at [117, 728] on button "DONE" at bounding box center [90, 733] width 68 height 32
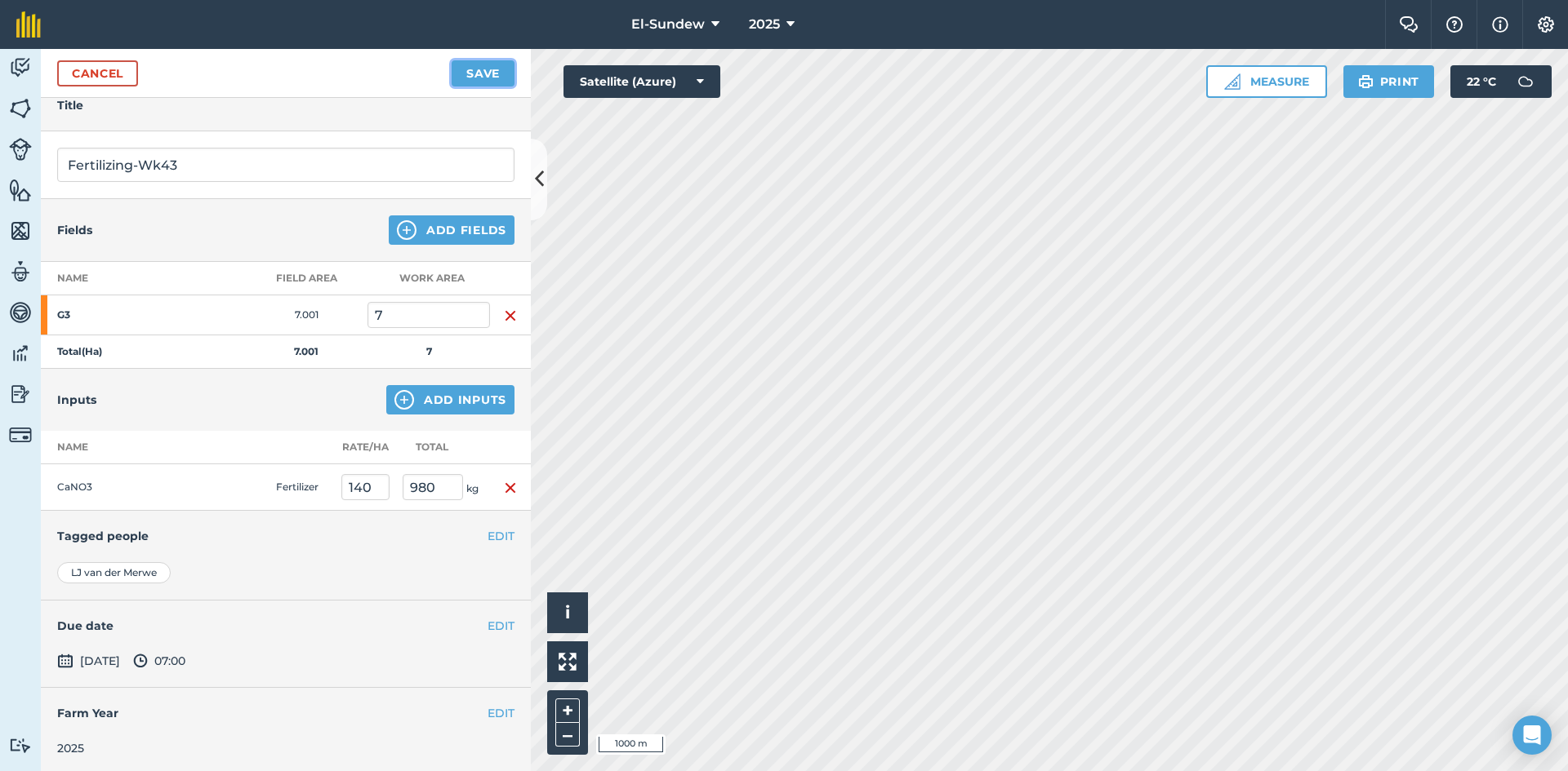
click at [484, 72] on button "Save" at bounding box center [483, 74] width 63 height 27
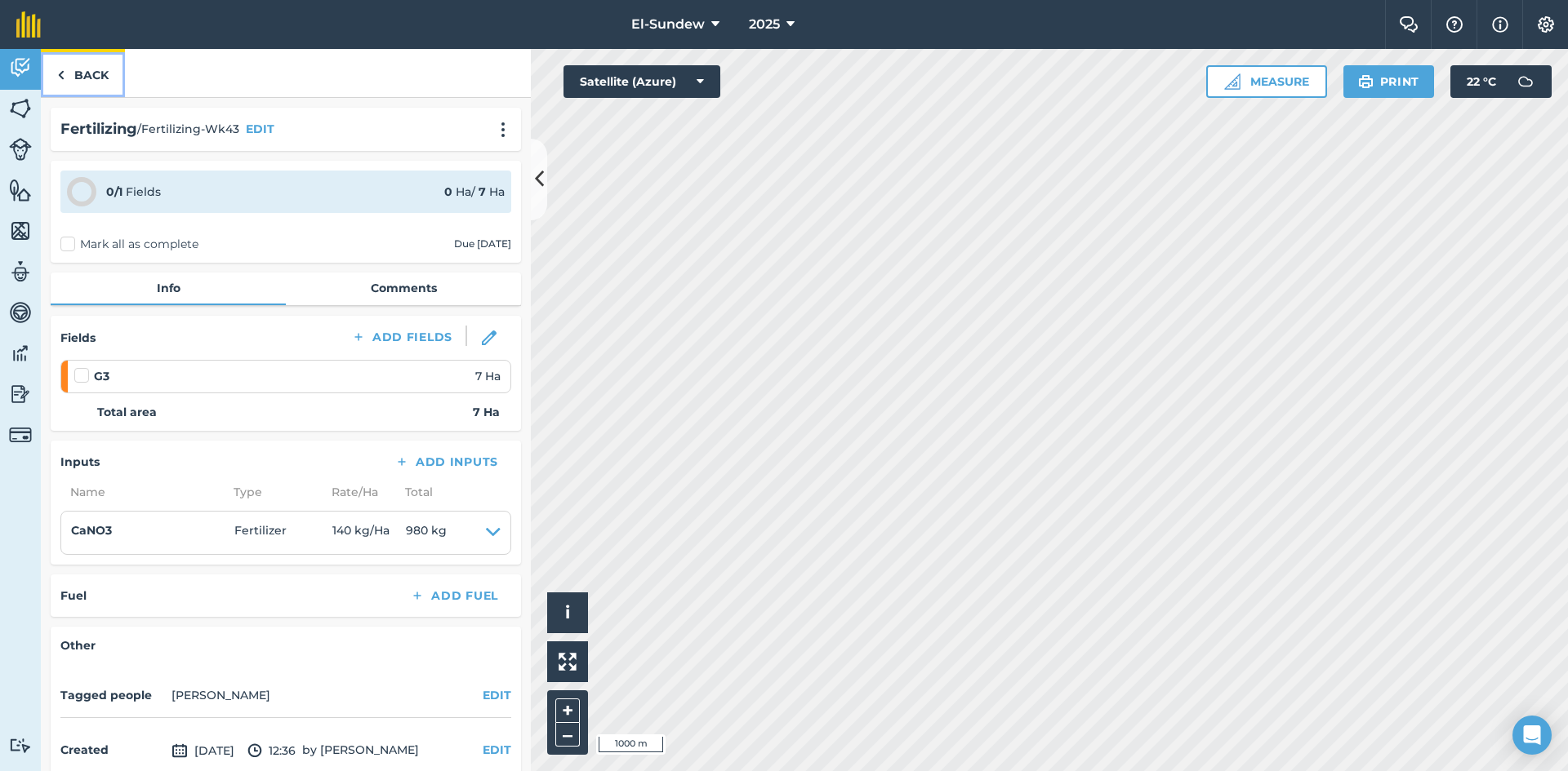
click at [103, 63] on link "Back" at bounding box center [84, 73] width 84 height 48
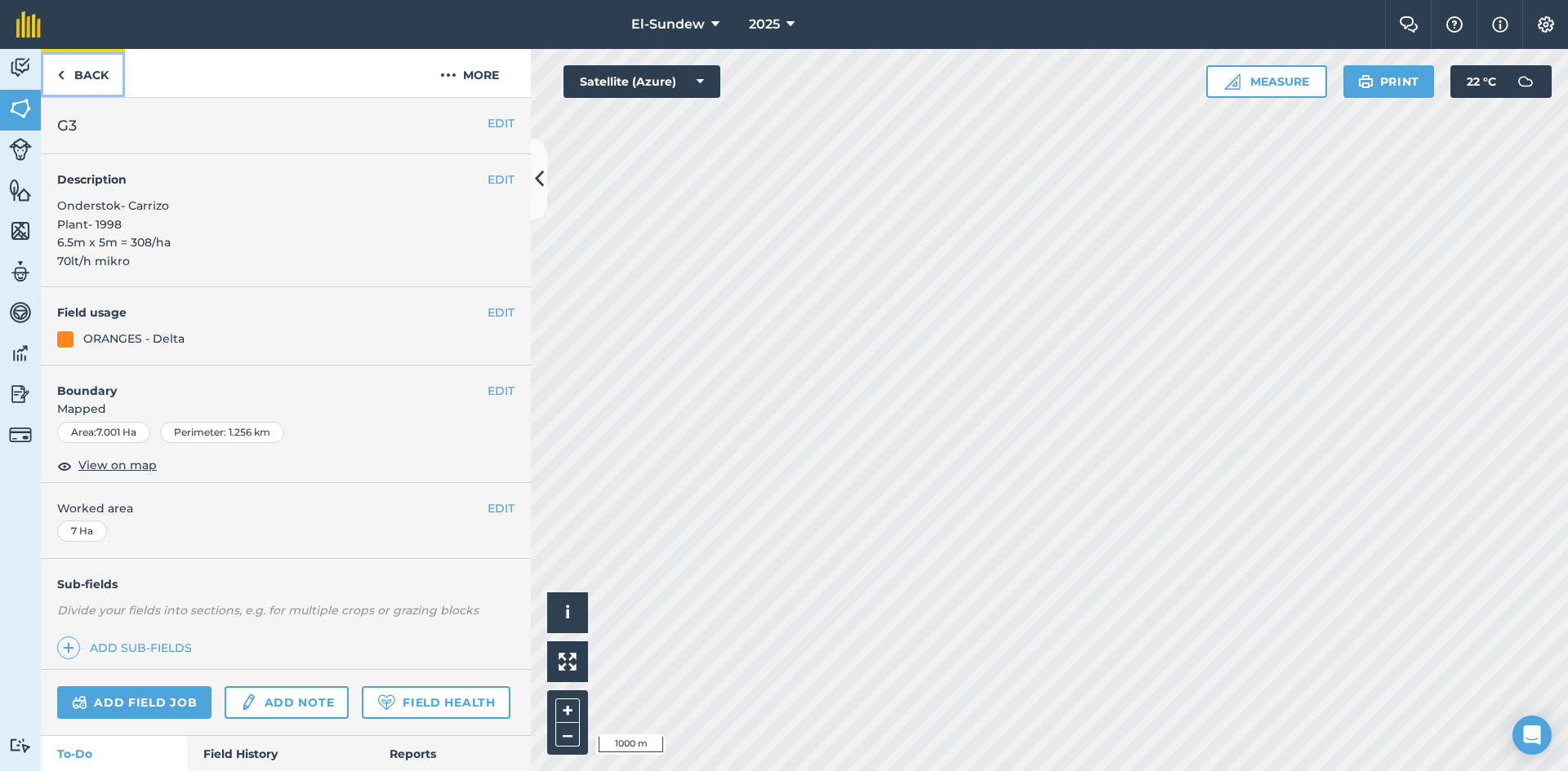
click at [104, 80] on link "Back" at bounding box center [84, 73] width 84 height 48
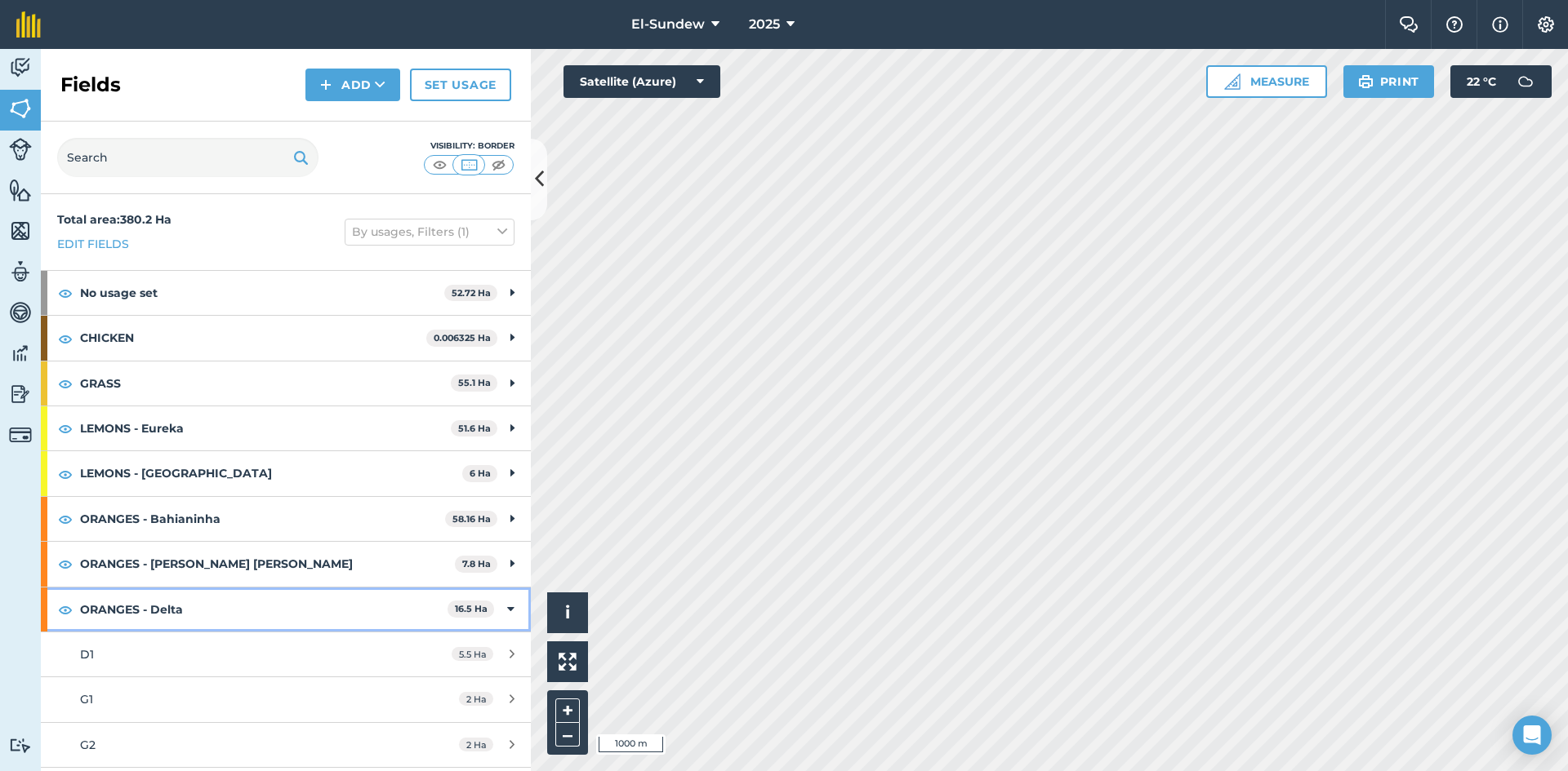
click at [187, 625] on strong "ORANGES - Delta" at bounding box center [263, 609] width 367 height 44
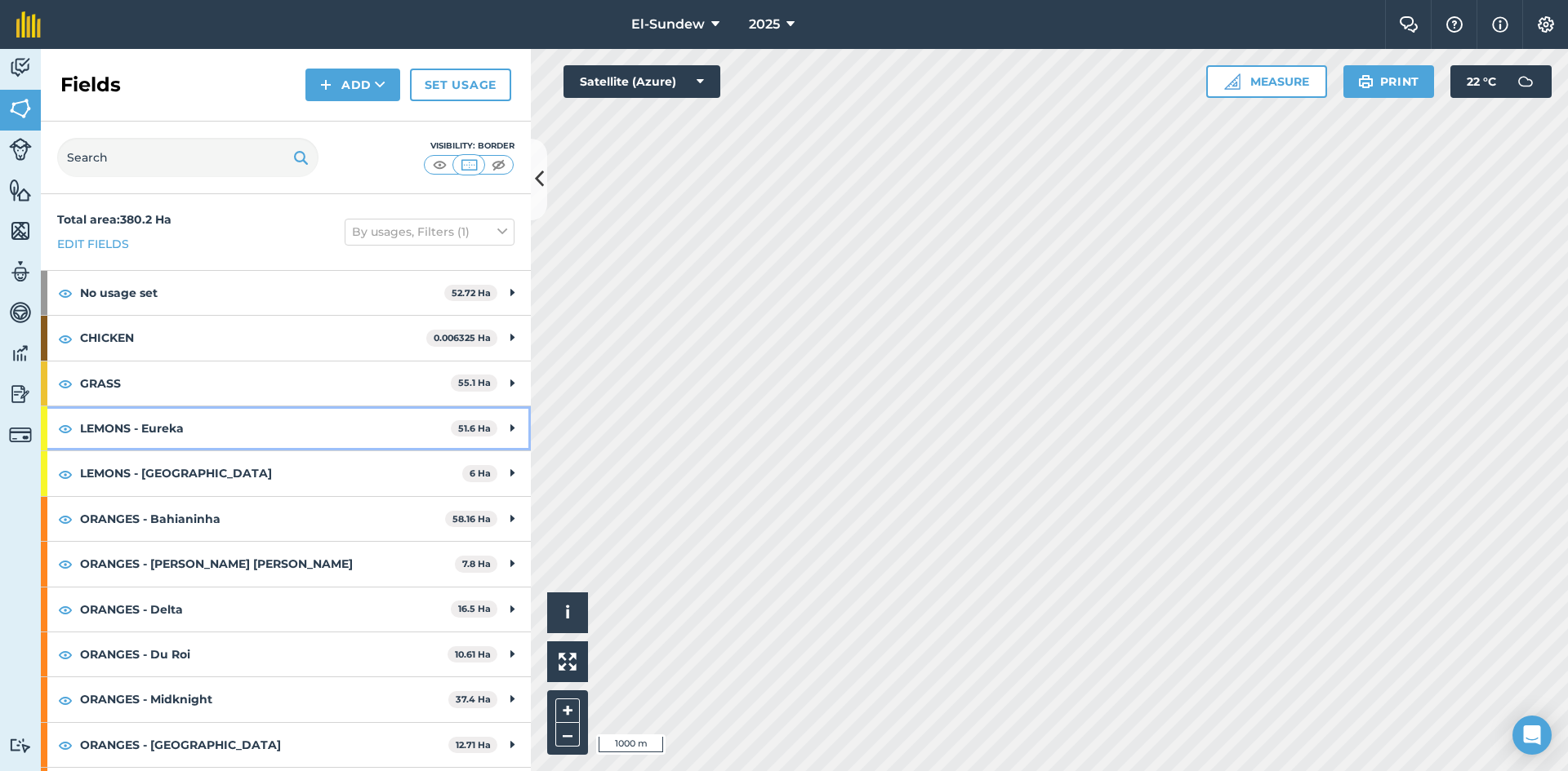
click at [205, 427] on strong "LEMONS - Eureka" at bounding box center [264, 428] width 370 height 44
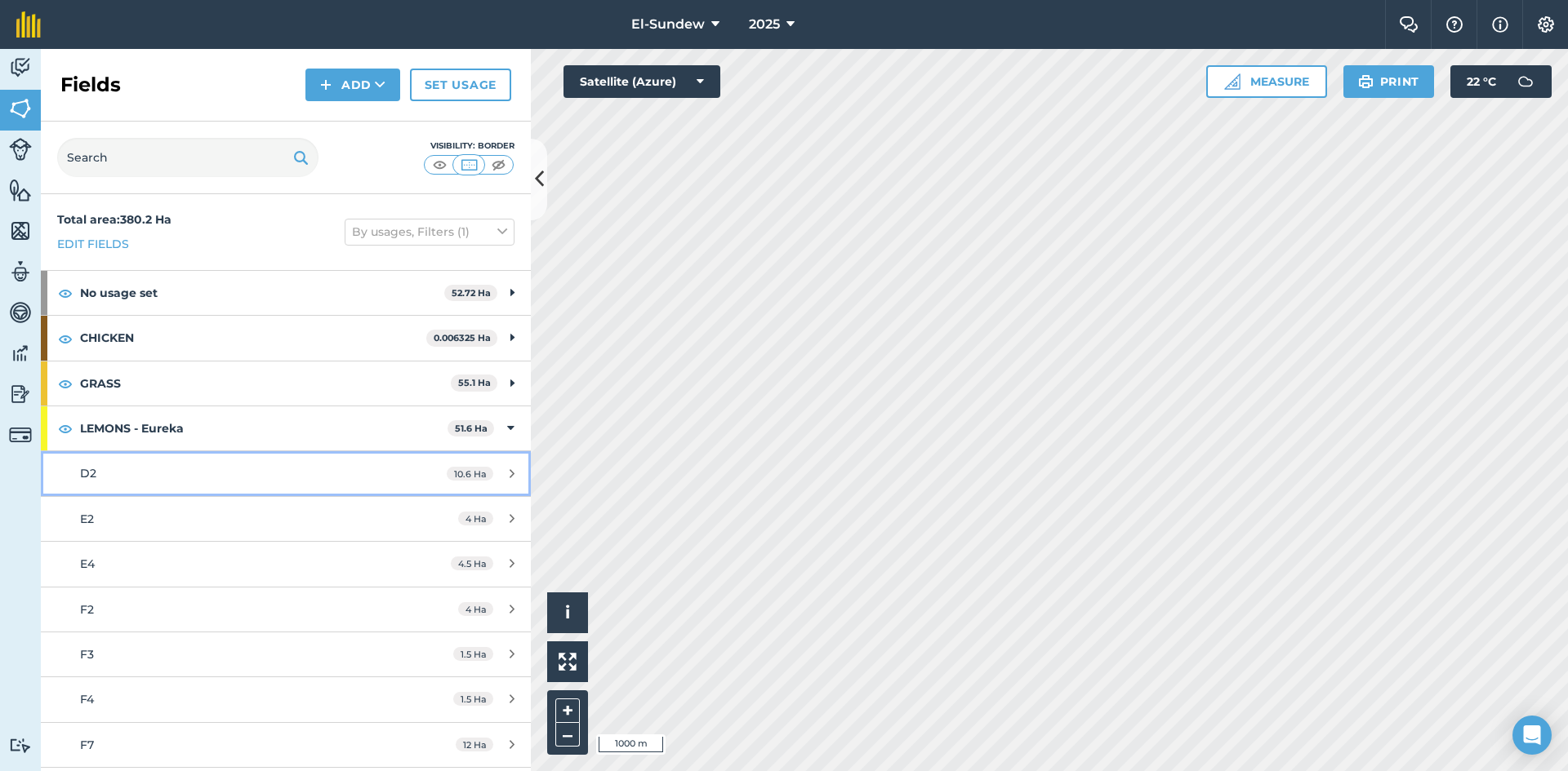
click at [215, 473] on div "D2" at bounding box center [233, 473] width 308 height 18
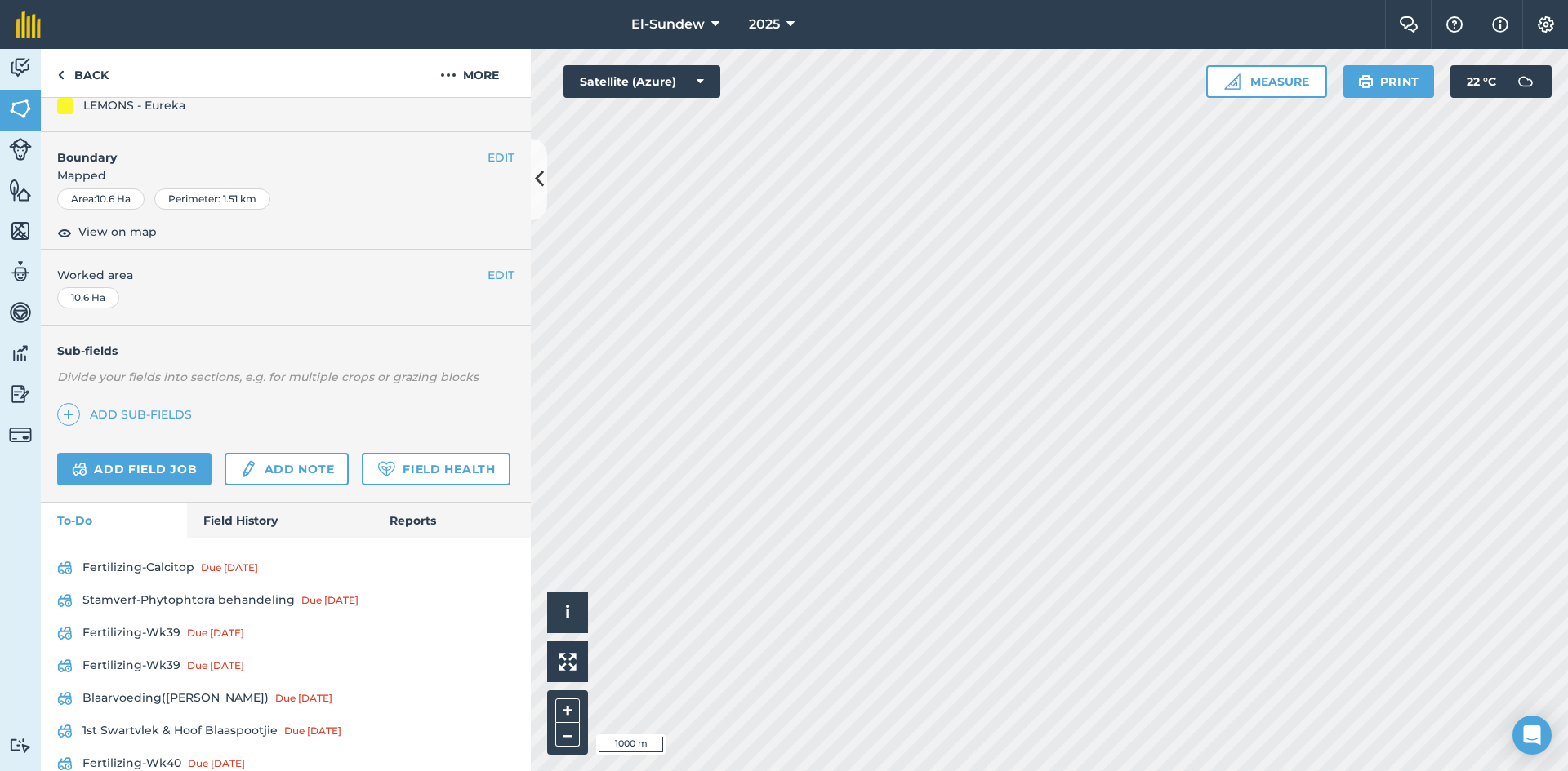
scroll to position [544, 0]
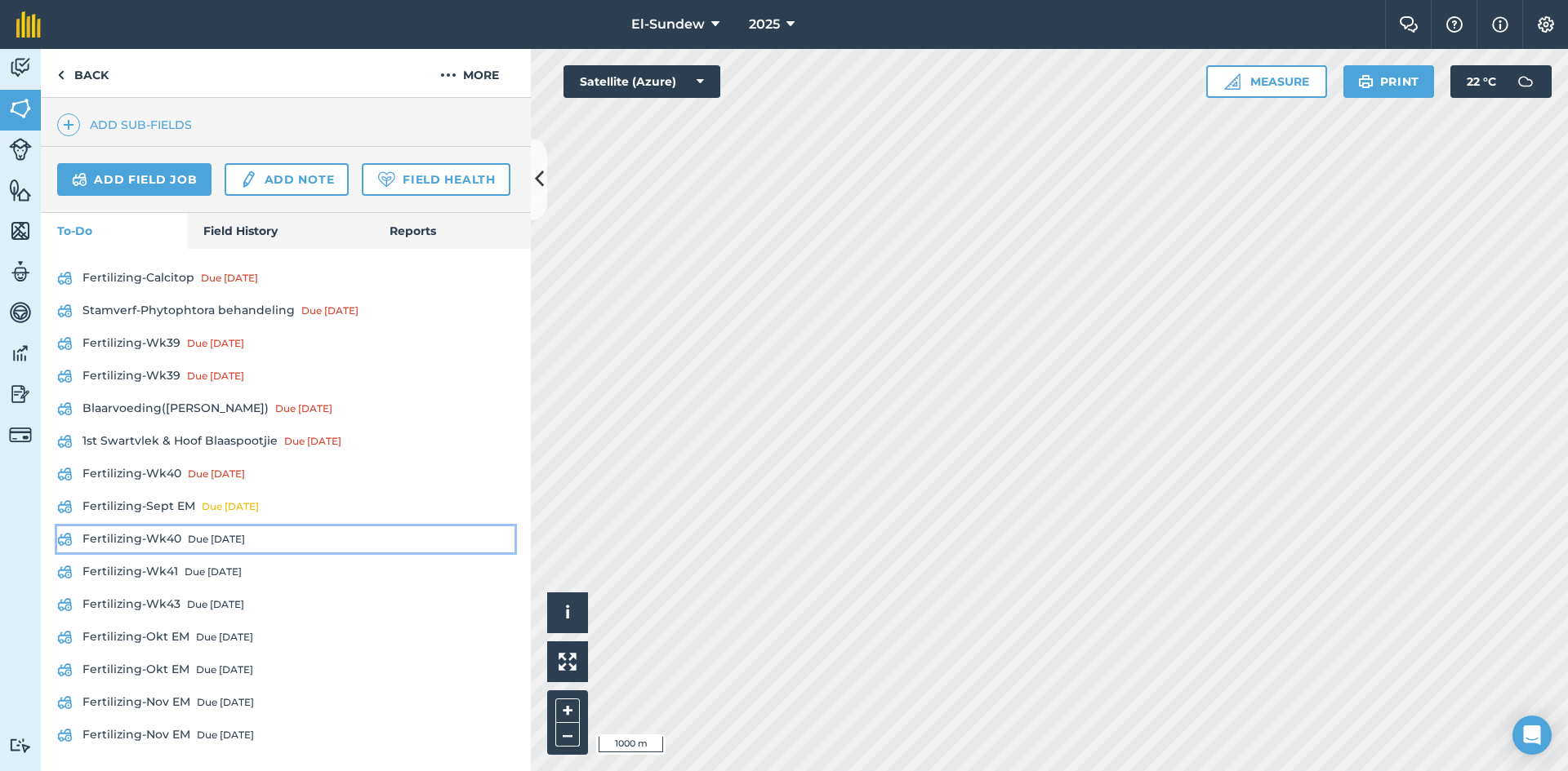
click at [168, 553] on link "Fertilizing-Wk40 Due [DATE]" at bounding box center [285, 539] width 457 height 27
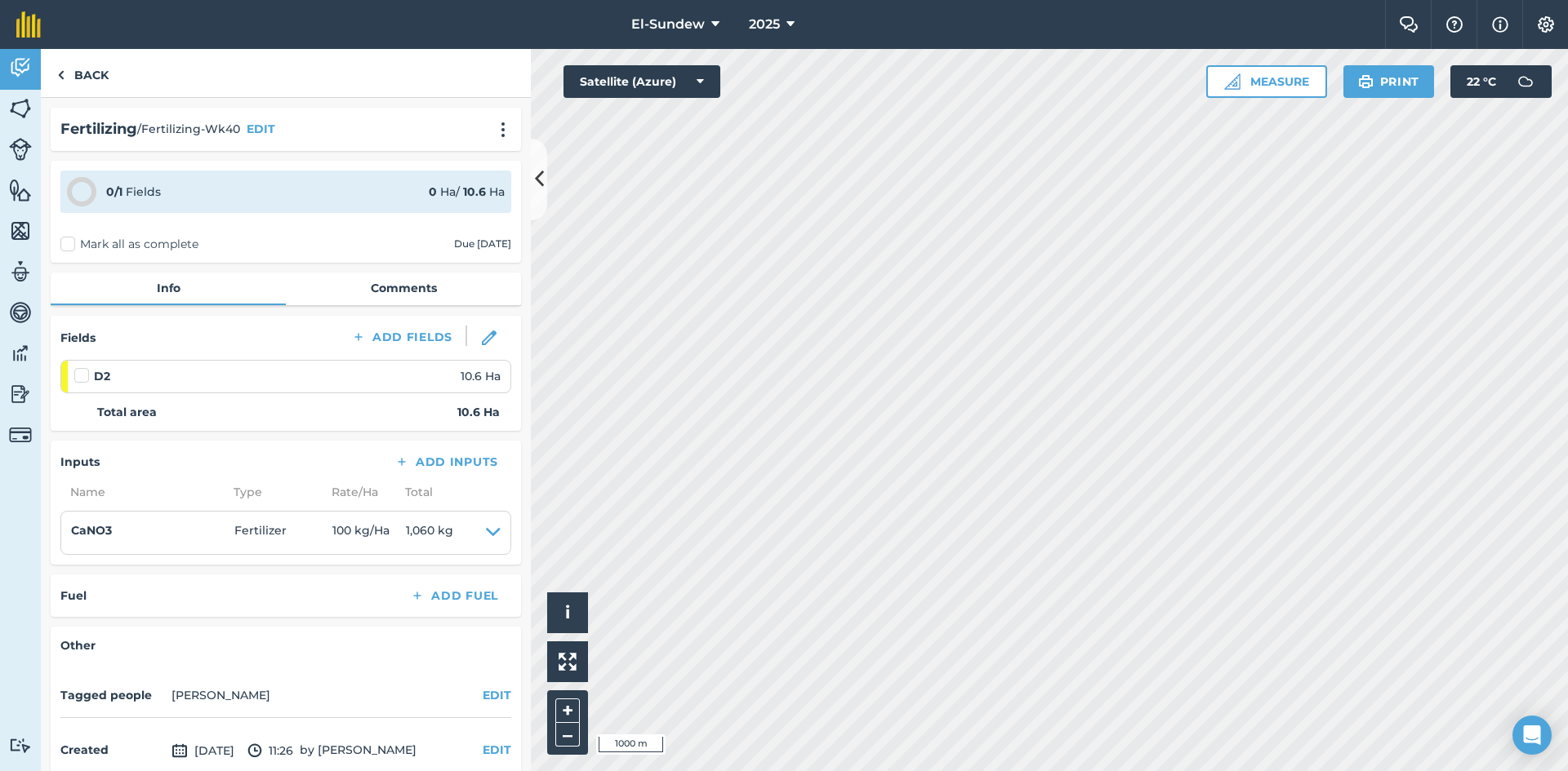
scroll to position [134, 0]
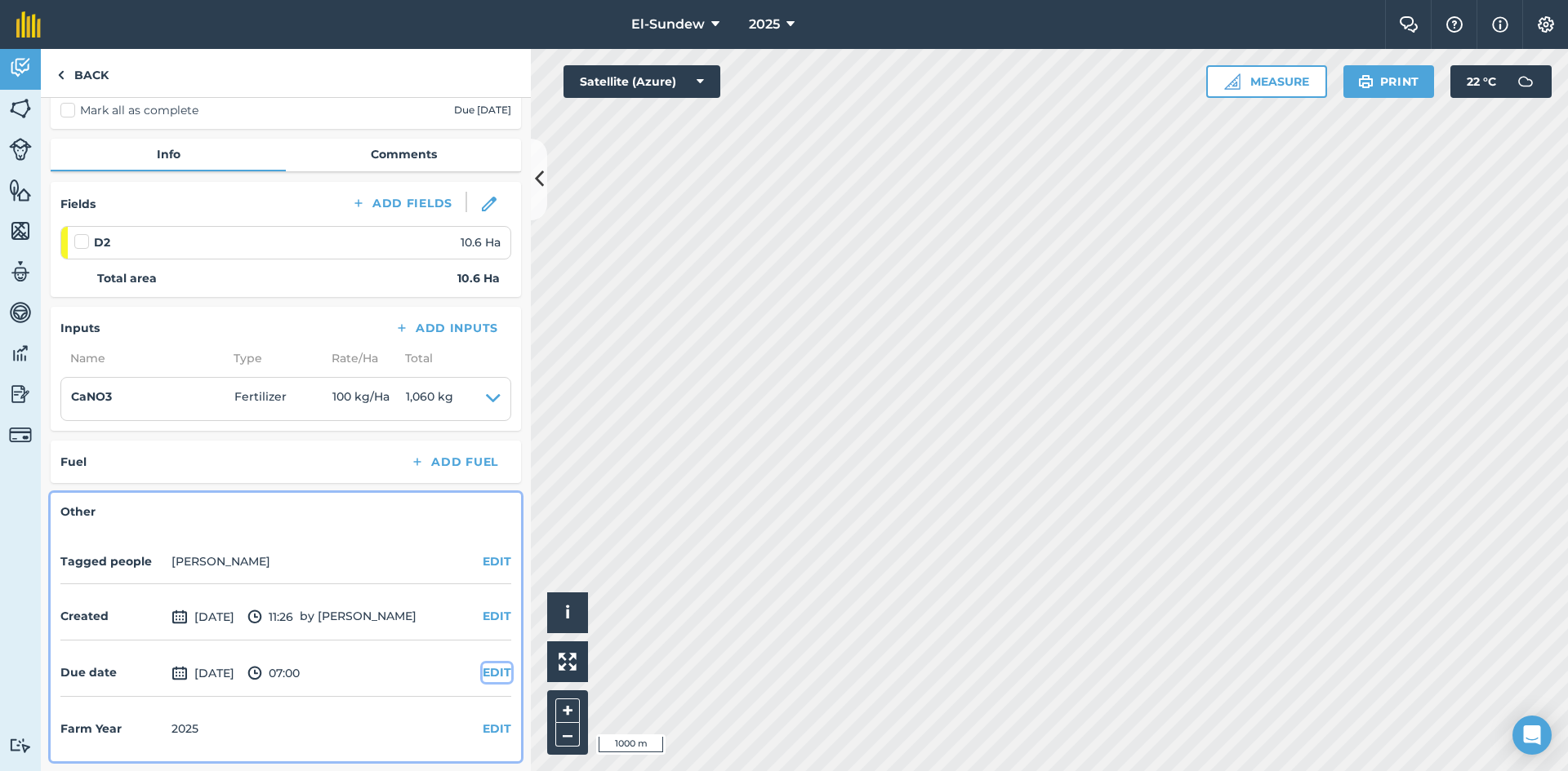
click at [482, 666] on button "EDIT" at bounding box center [496, 673] width 28 height 18
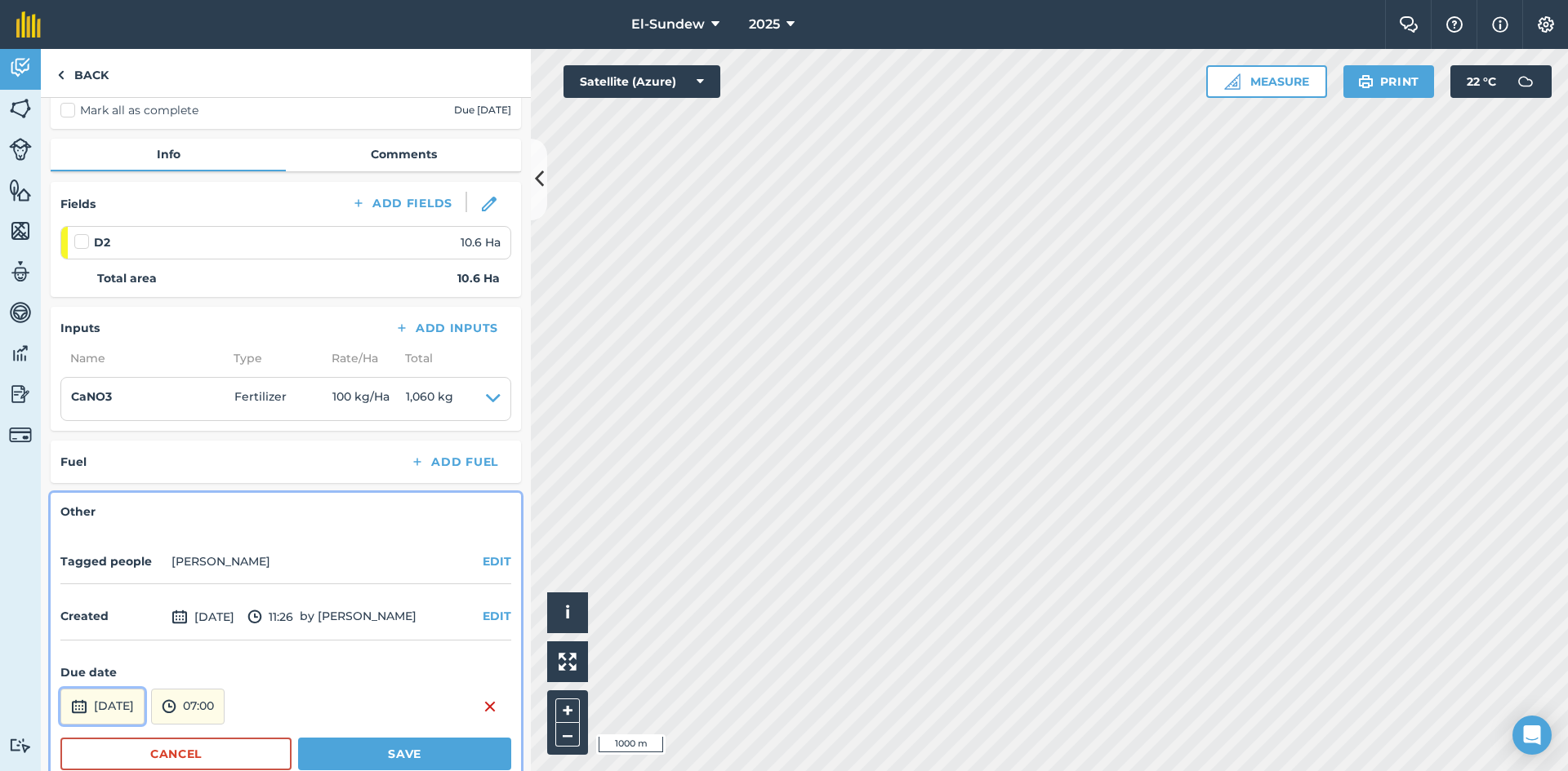
click at [133, 703] on button "[DATE]" at bounding box center [103, 707] width 84 height 36
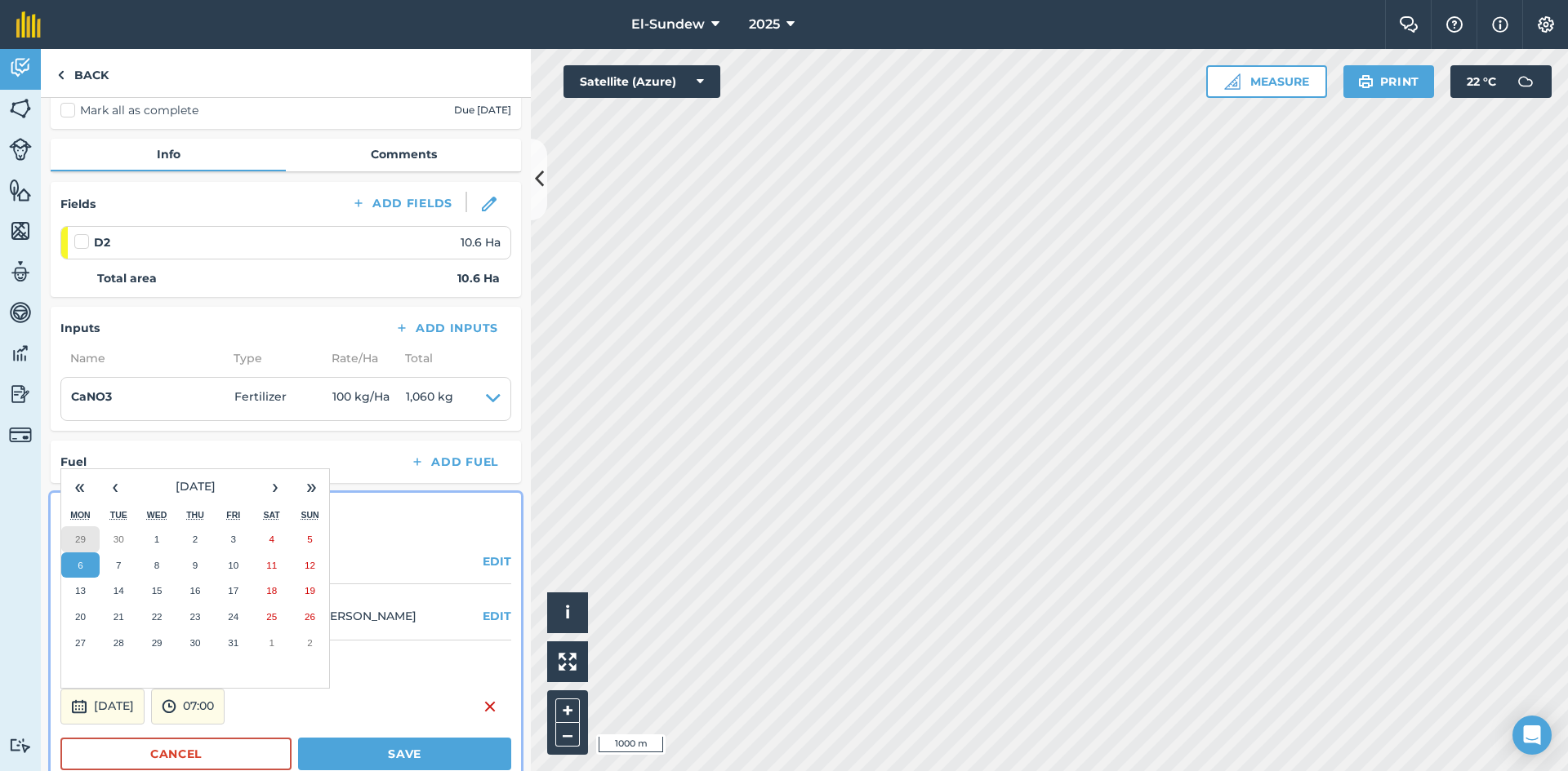
click at [65, 537] on button "29" at bounding box center [80, 539] width 38 height 27
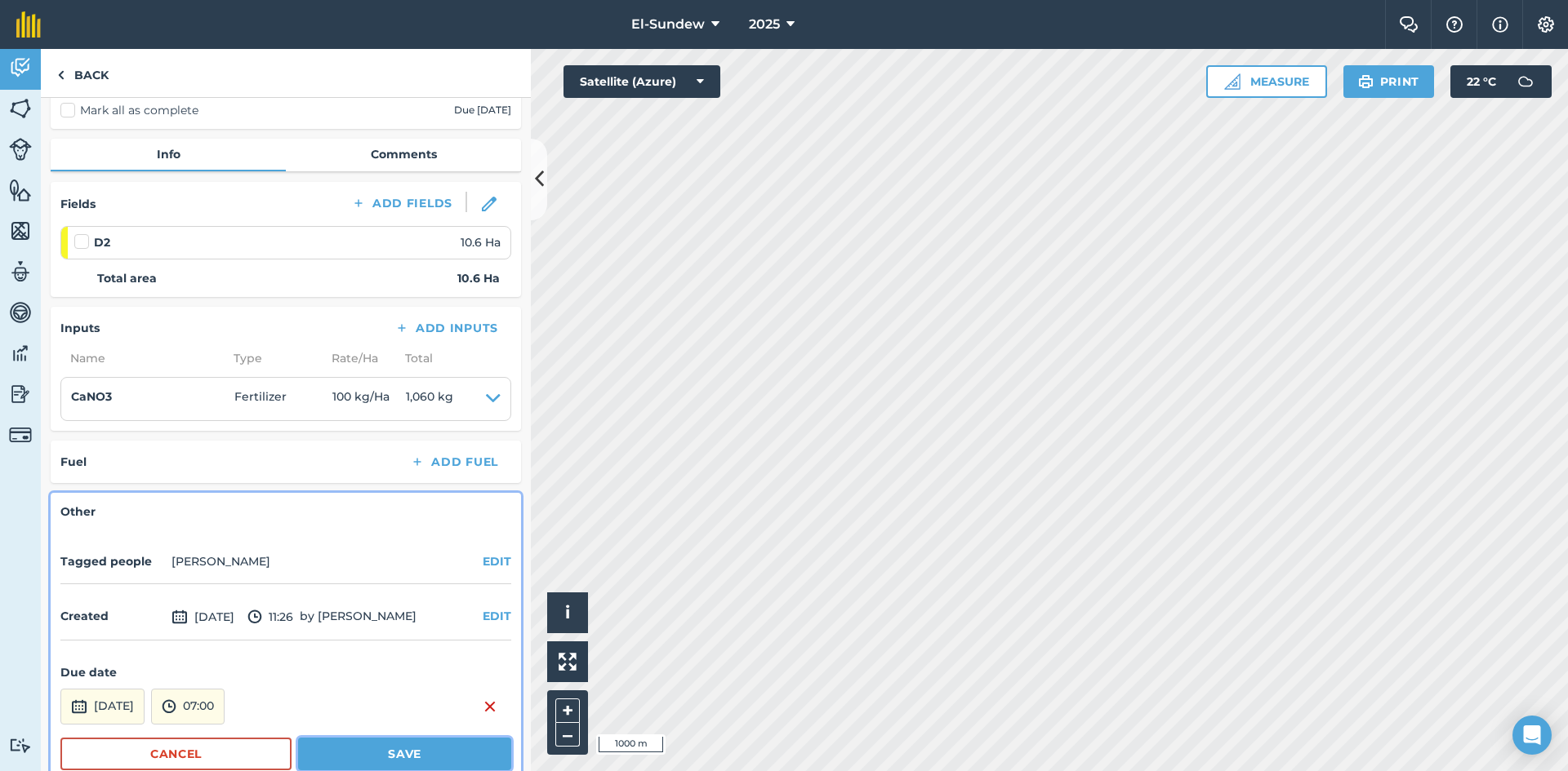
click at [355, 766] on button "Save" at bounding box center [404, 753] width 213 height 32
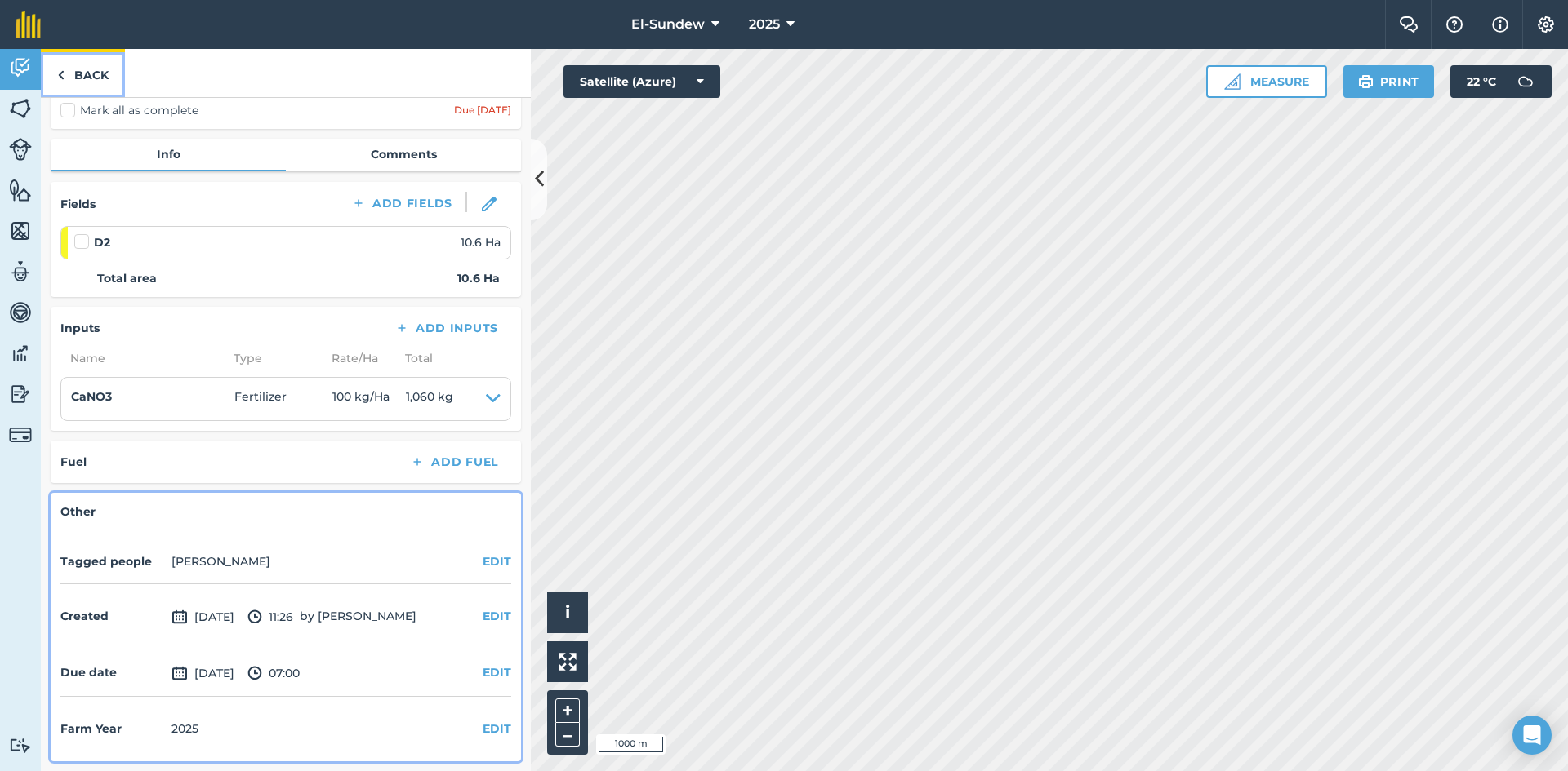
click at [101, 83] on link "Back" at bounding box center [84, 73] width 84 height 48
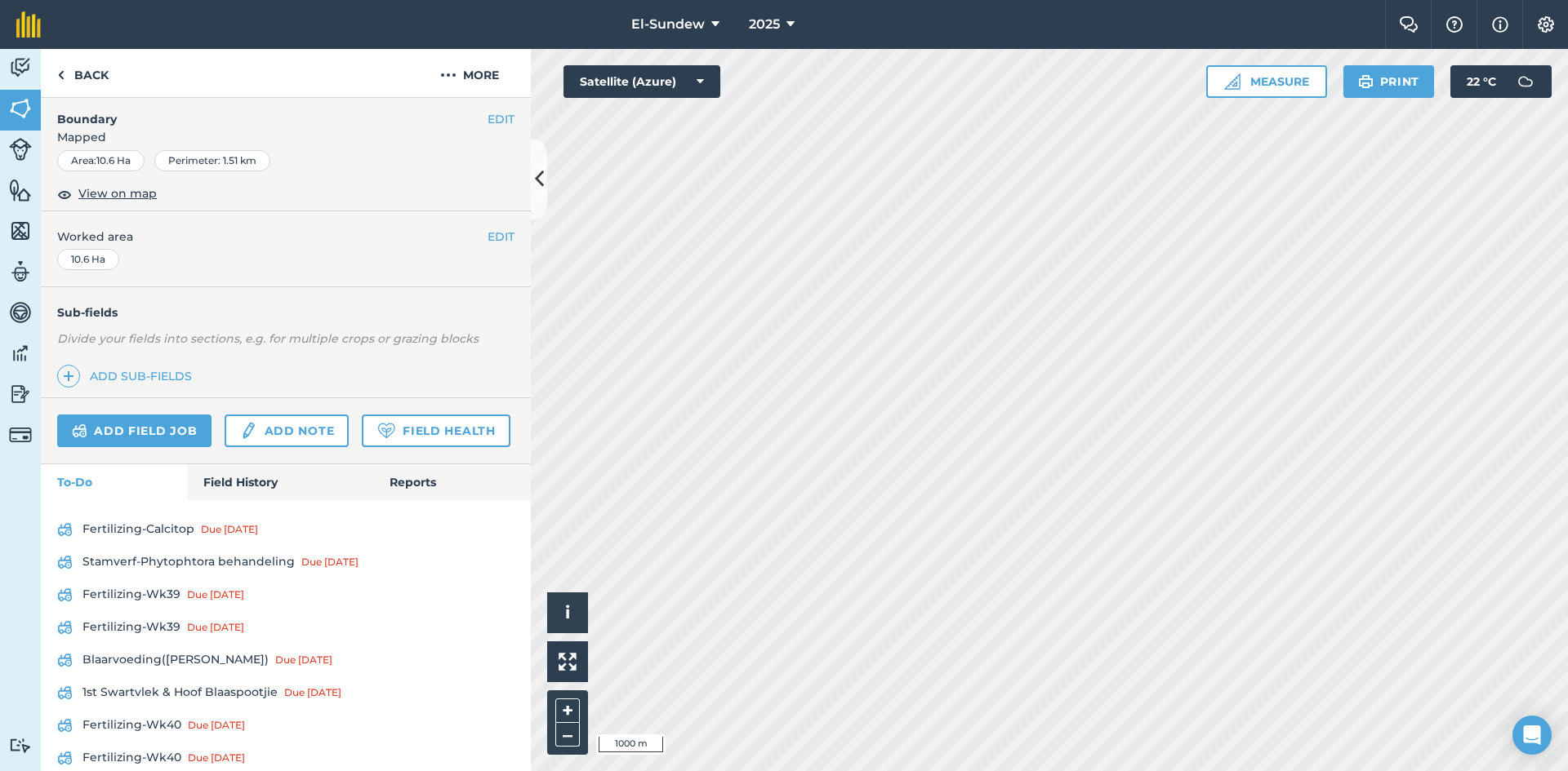
scroll to position [544, 0]
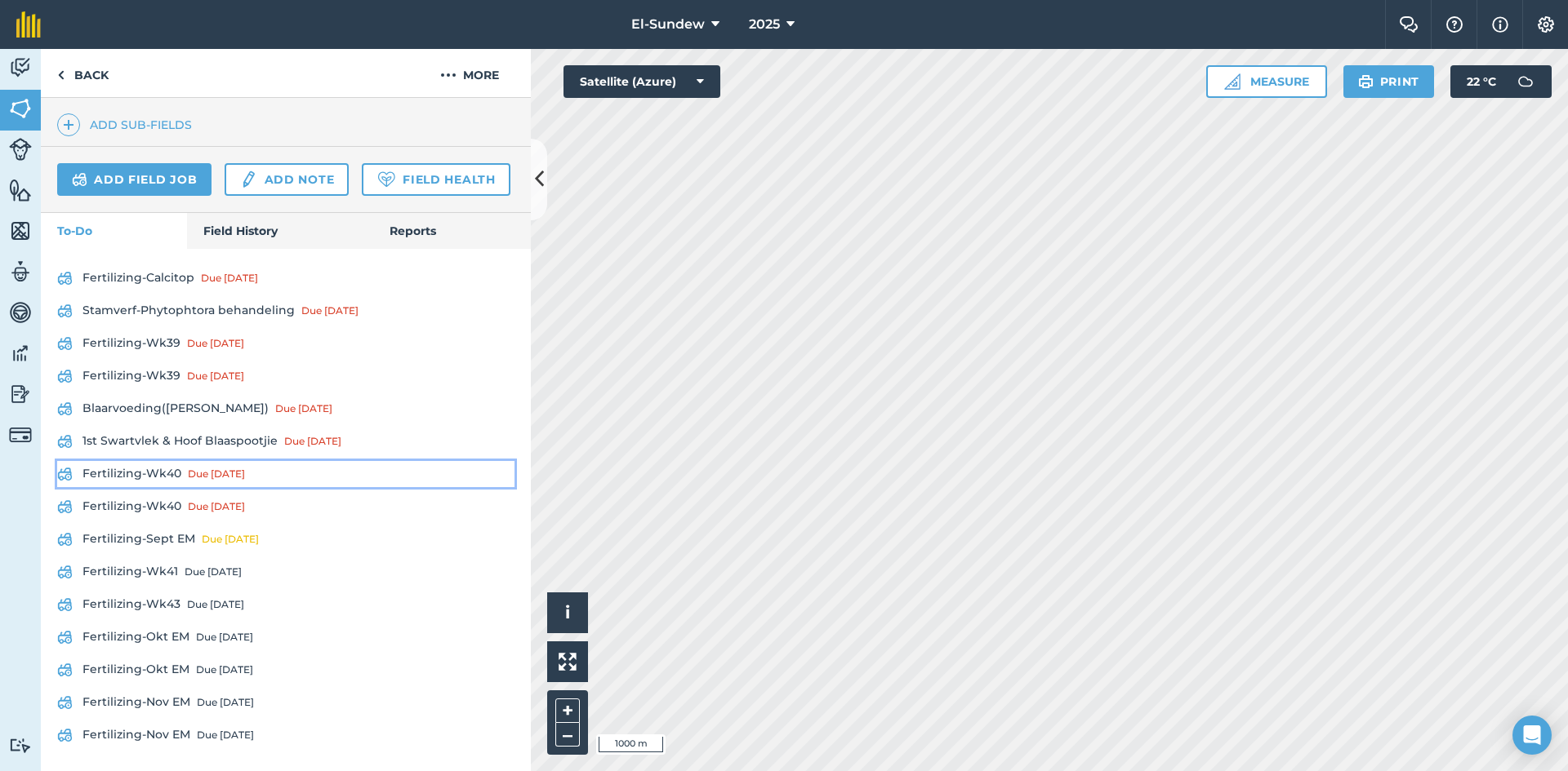
click at [162, 487] on link "Fertilizing-Wk40 Due [DATE]" at bounding box center [285, 474] width 457 height 27
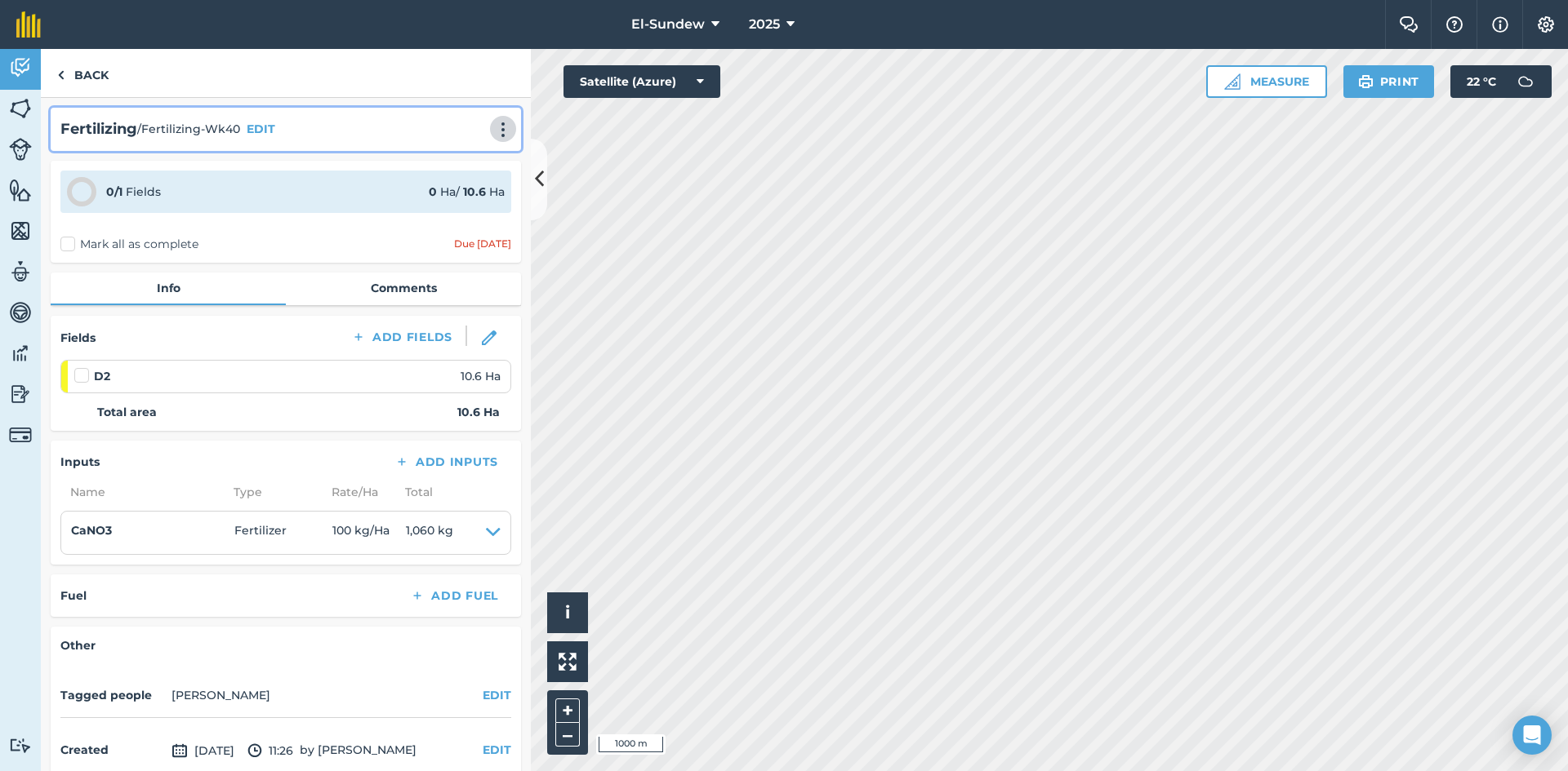
click at [493, 124] on img at bounding box center [503, 130] width 20 height 17
click at [423, 158] on img at bounding box center [431, 165] width 16 height 20
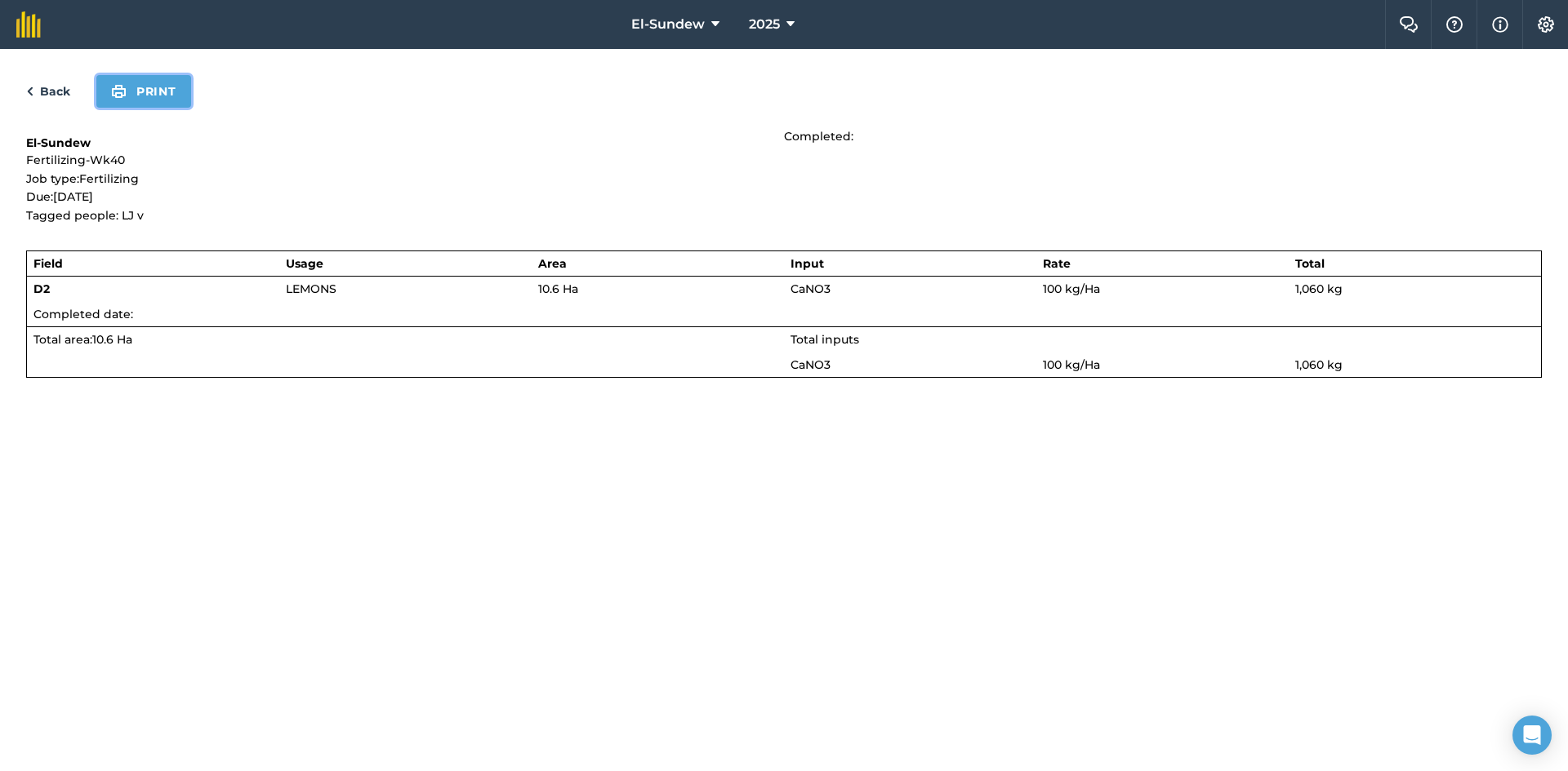
click at [166, 89] on button "Print" at bounding box center [143, 90] width 94 height 32
click at [44, 94] on link "Back" at bounding box center [48, 91] width 44 height 20
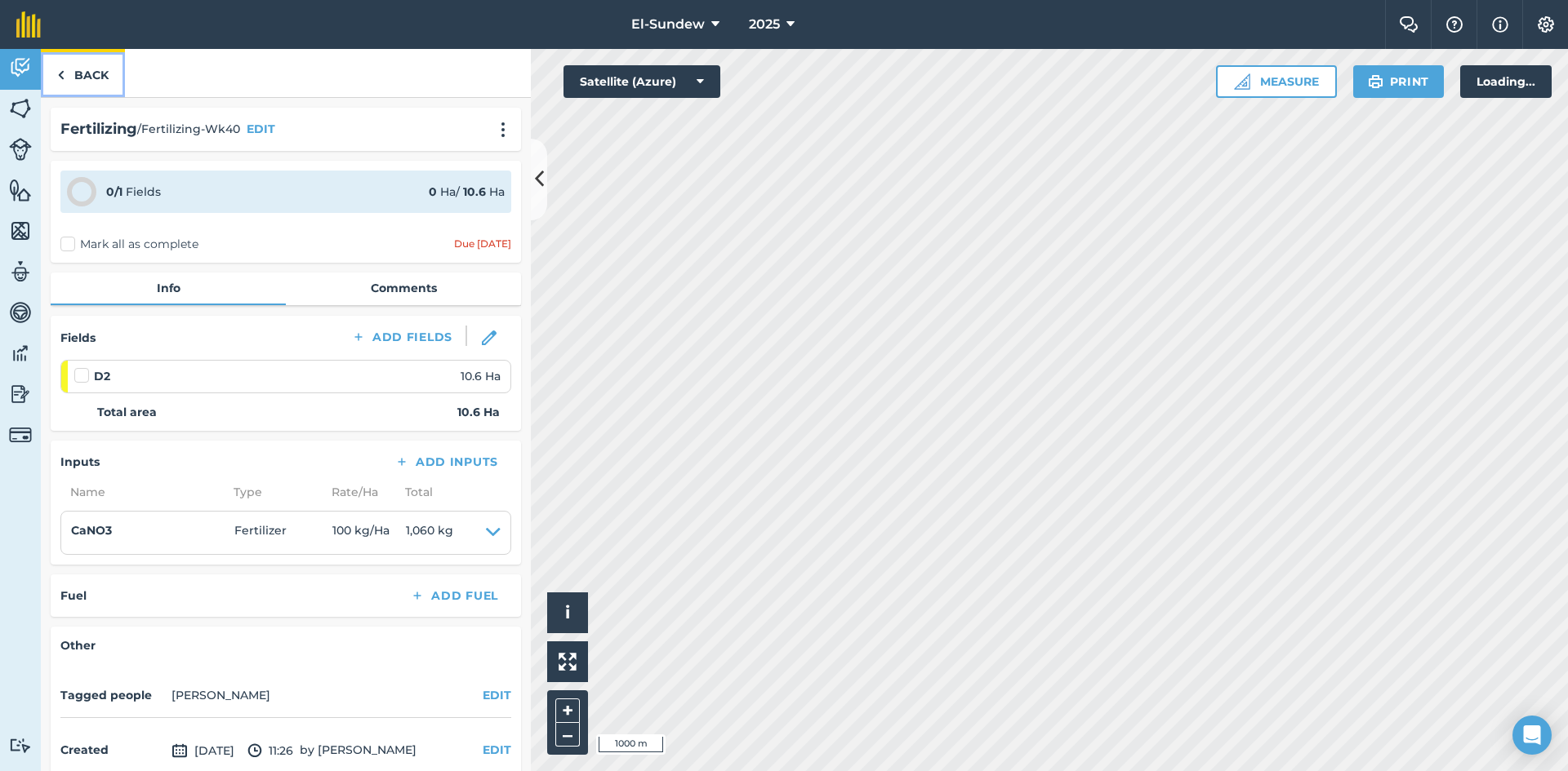
click at [67, 82] on link "Back" at bounding box center [84, 73] width 84 height 48
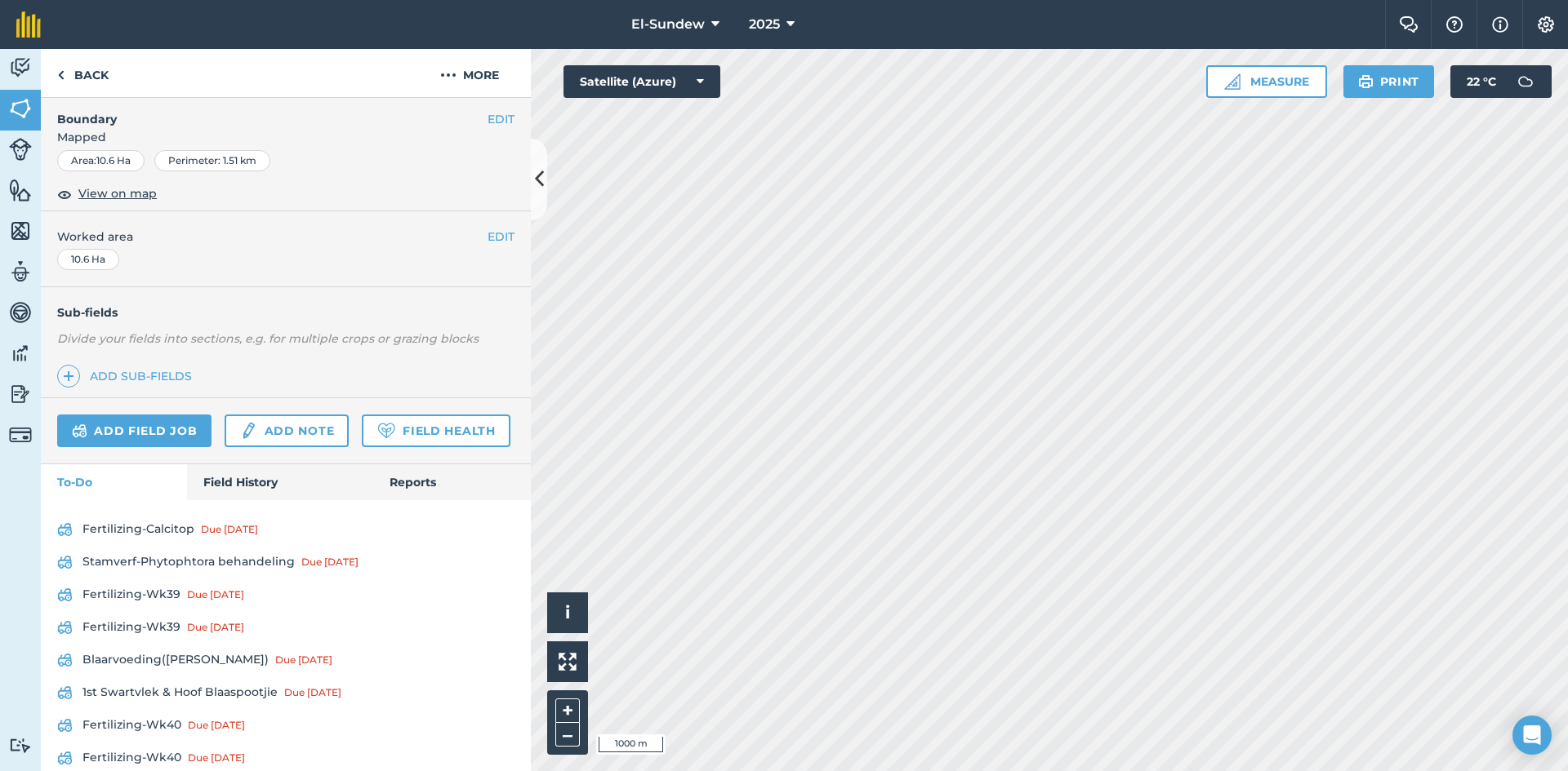
scroll to position [544, 0]
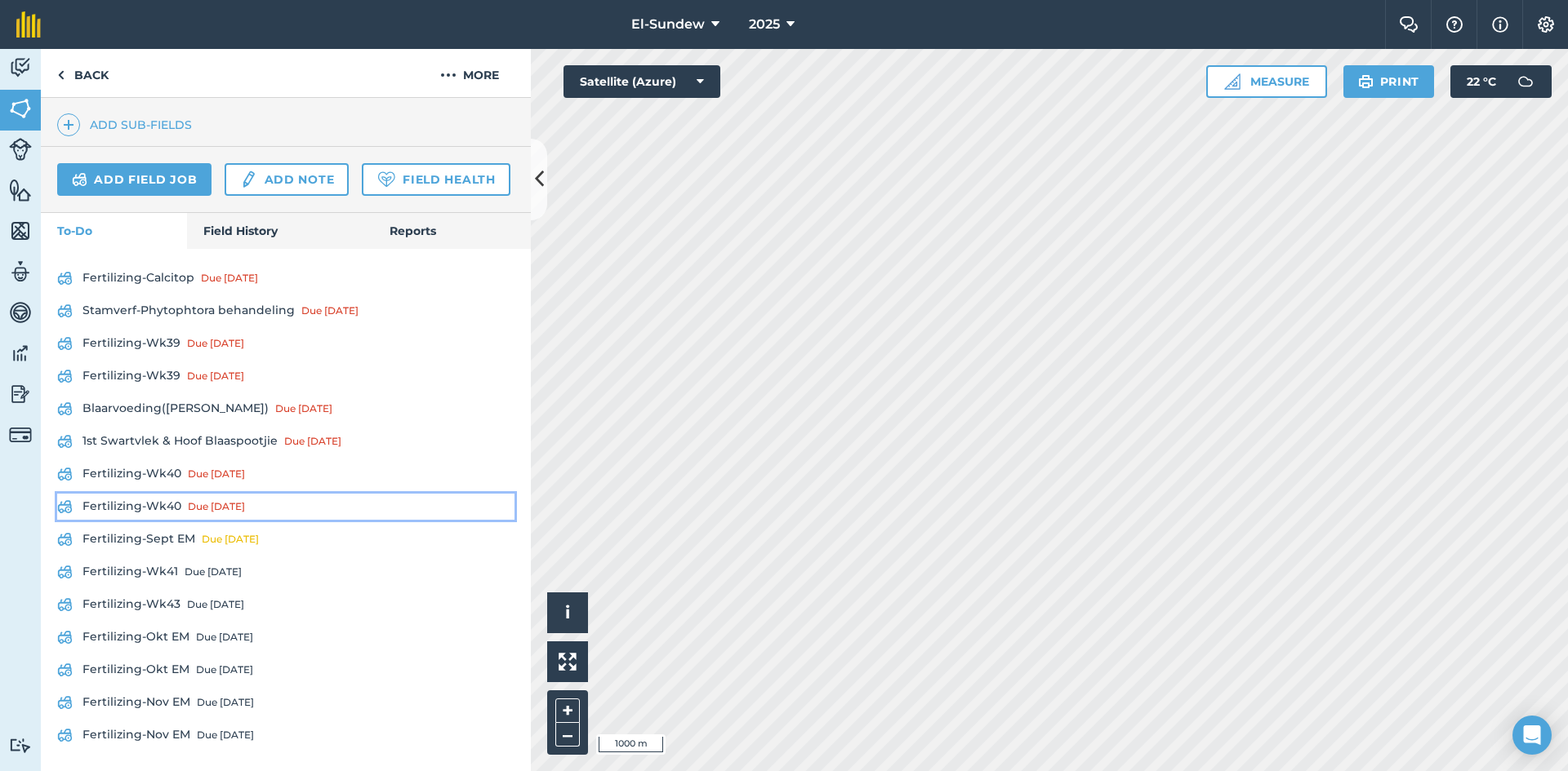
click at [165, 520] on link "Fertilizing-Wk40 Due [DATE]" at bounding box center [285, 507] width 457 height 27
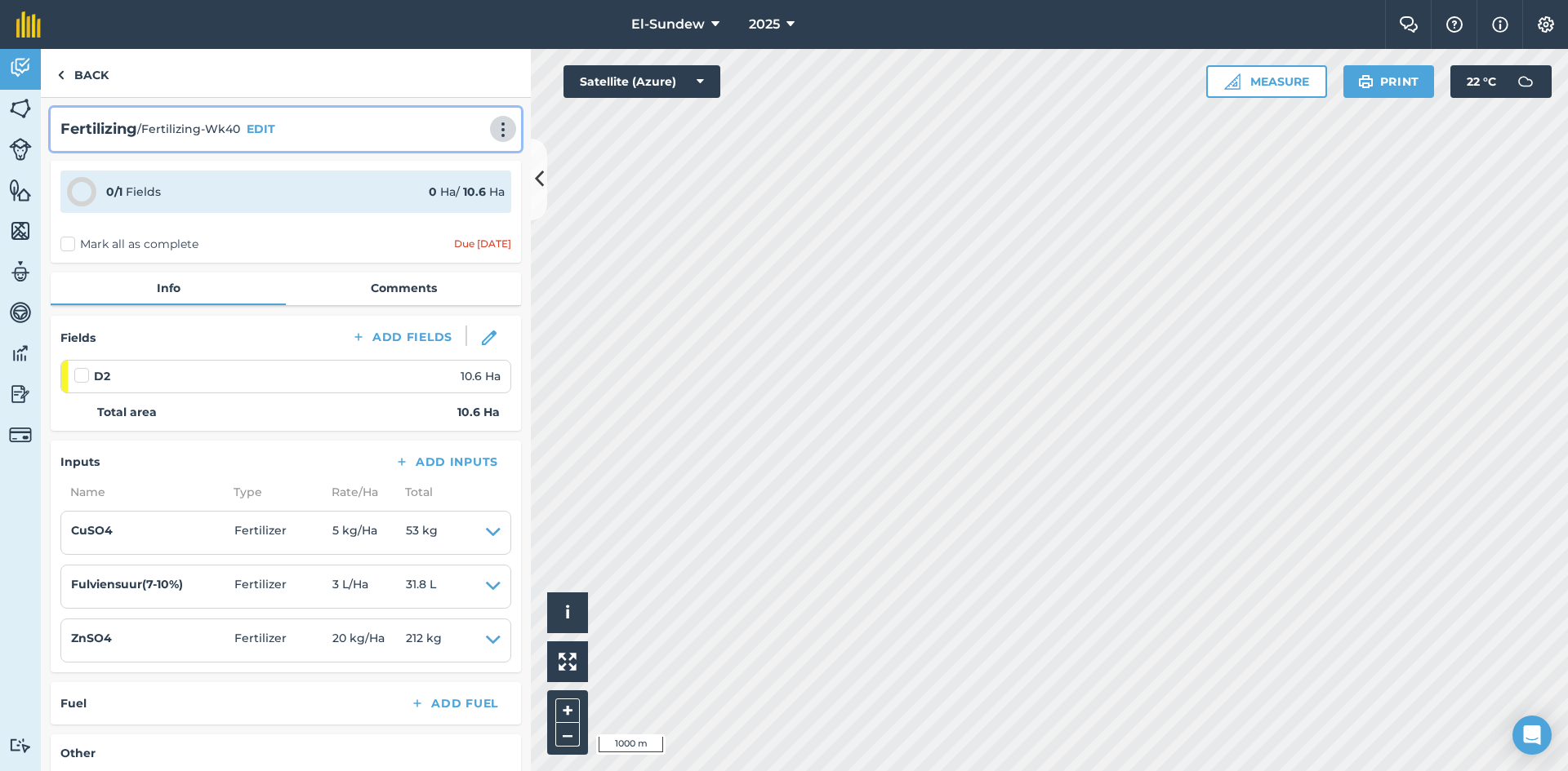
click at [495, 121] on button at bounding box center [503, 129] width 17 height 20
click at [476, 148] on link "Print" at bounding box center [469, 164] width 104 height 32
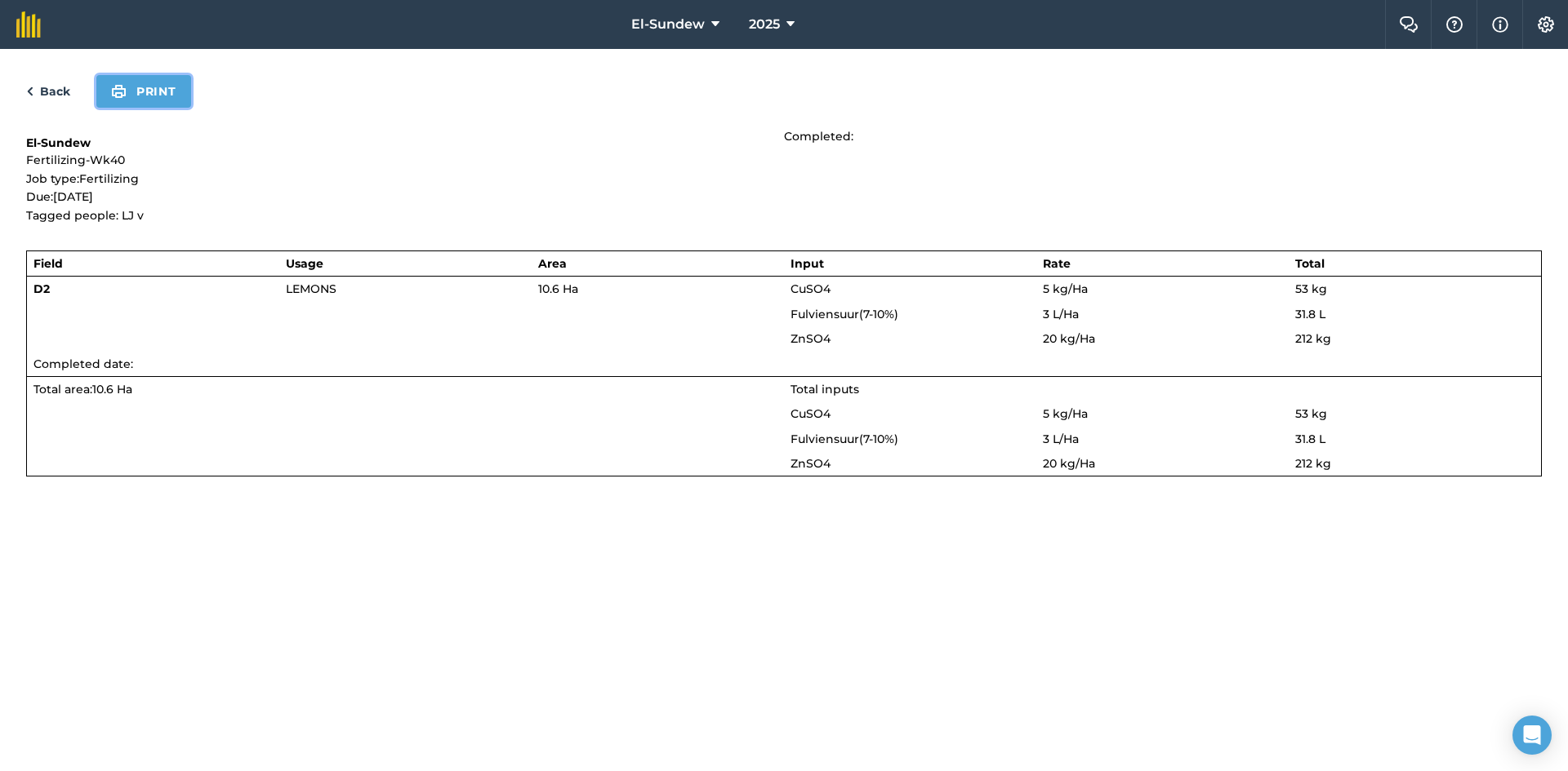
click at [166, 81] on button "Print" at bounding box center [143, 90] width 94 height 32
click at [38, 94] on link "Back" at bounding box center [48, 91] width 44 height 20
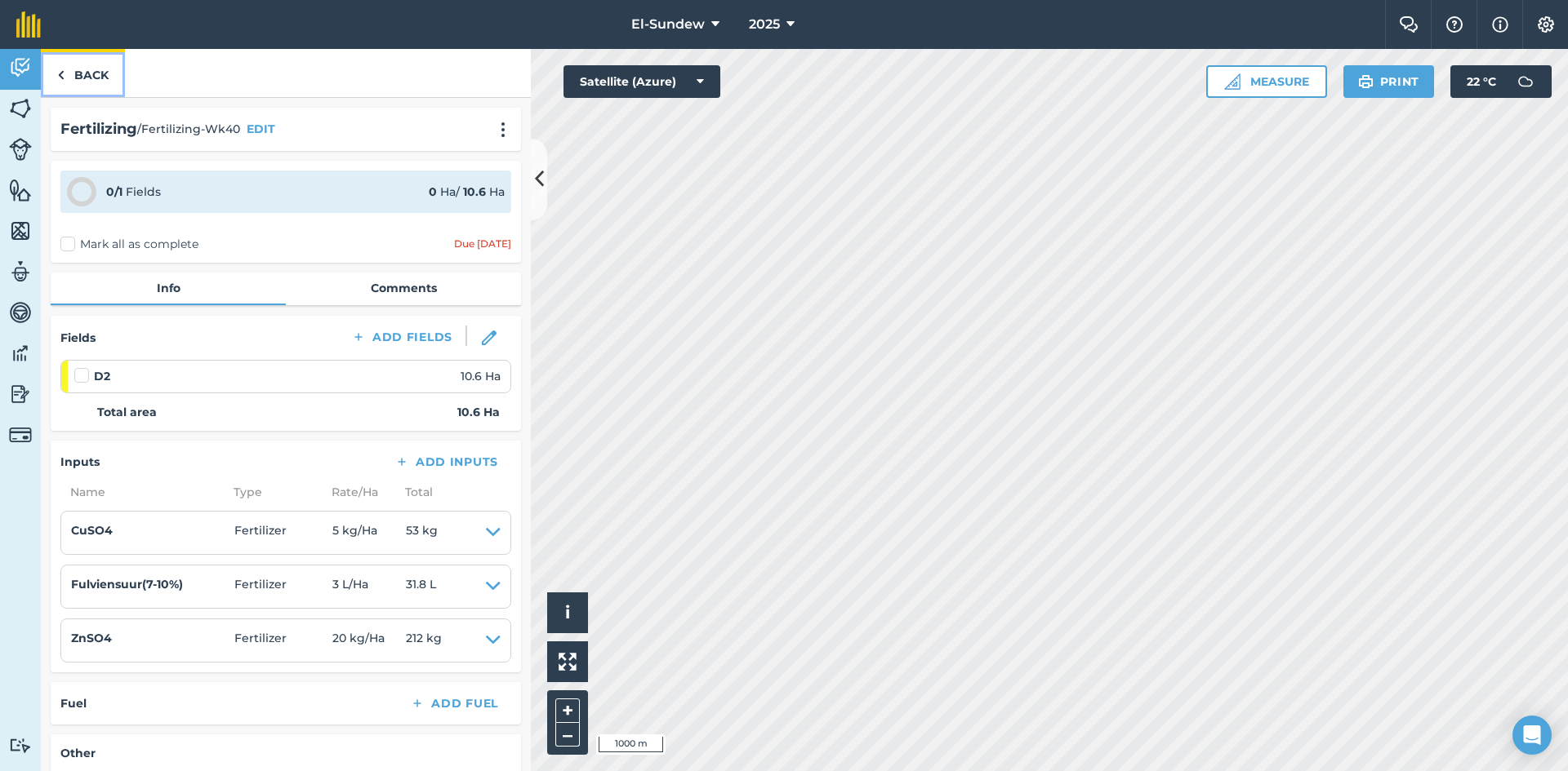
click at [63, 83] on img at bounding box center [60, 75] width 7 height 20
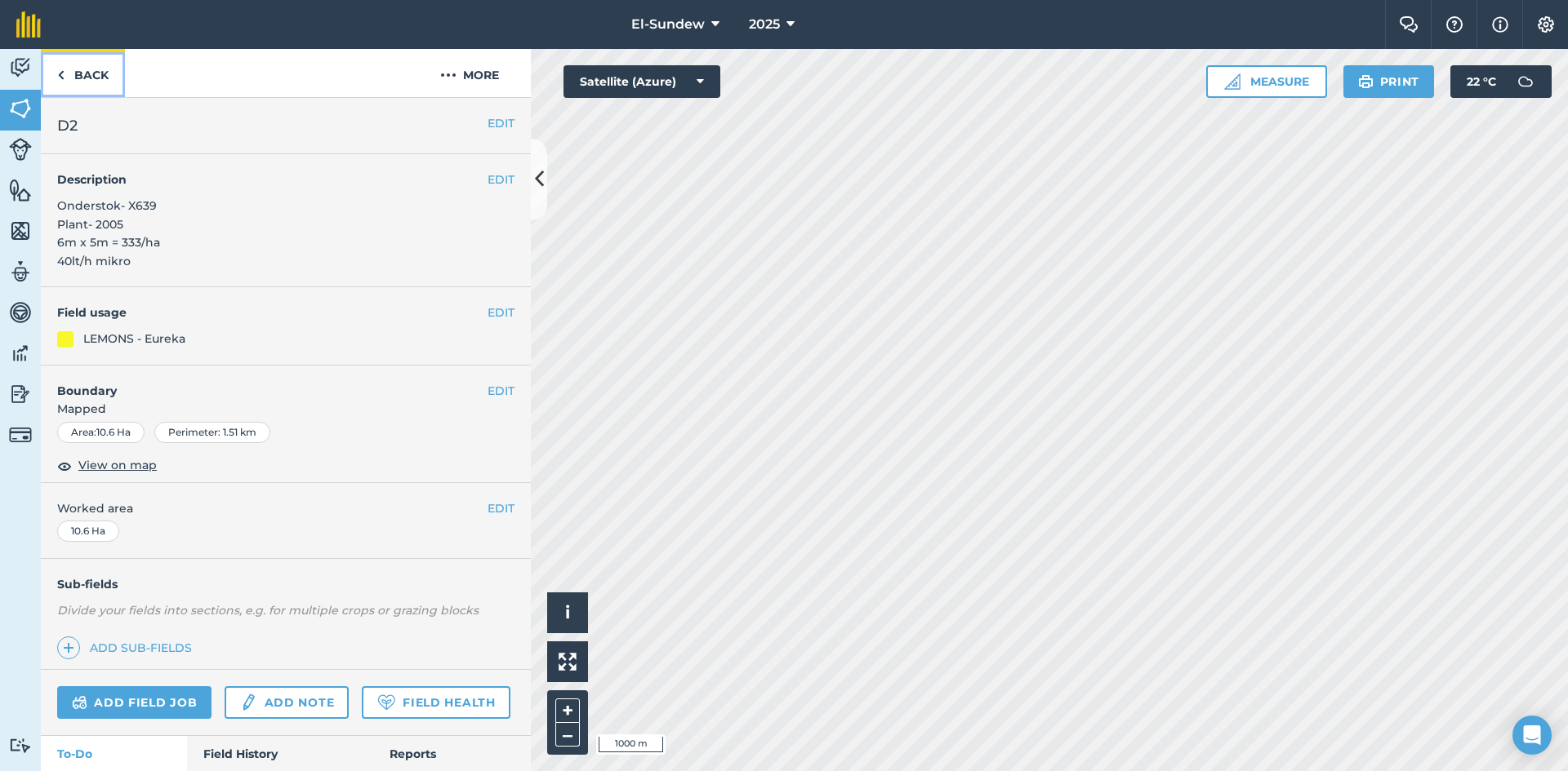
click at [65, 83] on link "Back" at bounding box center [84, 73] width 84 height 48
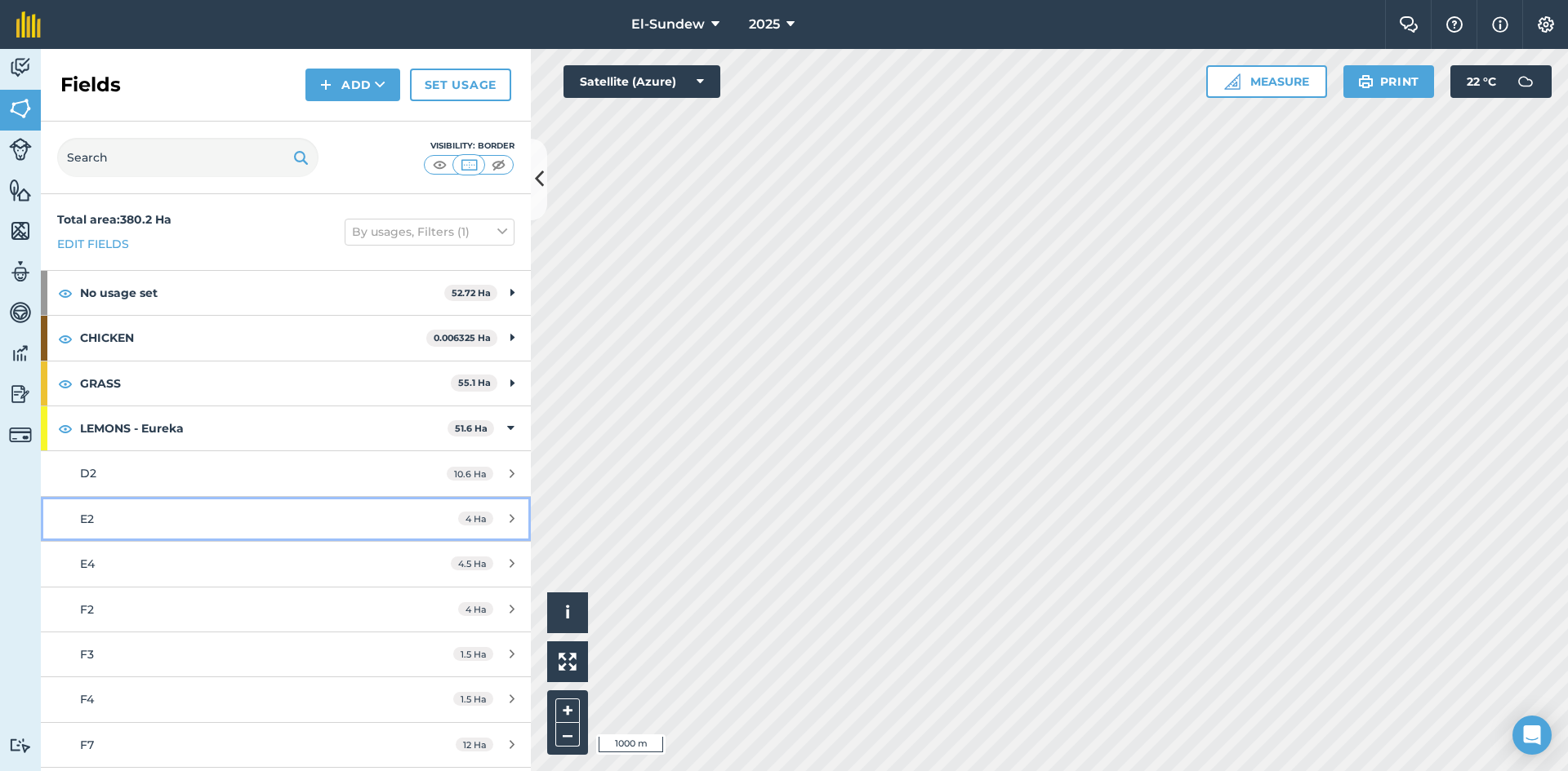
click at [177, 525] on div "E2" at bounding box center [233, 519] width 308 height 18
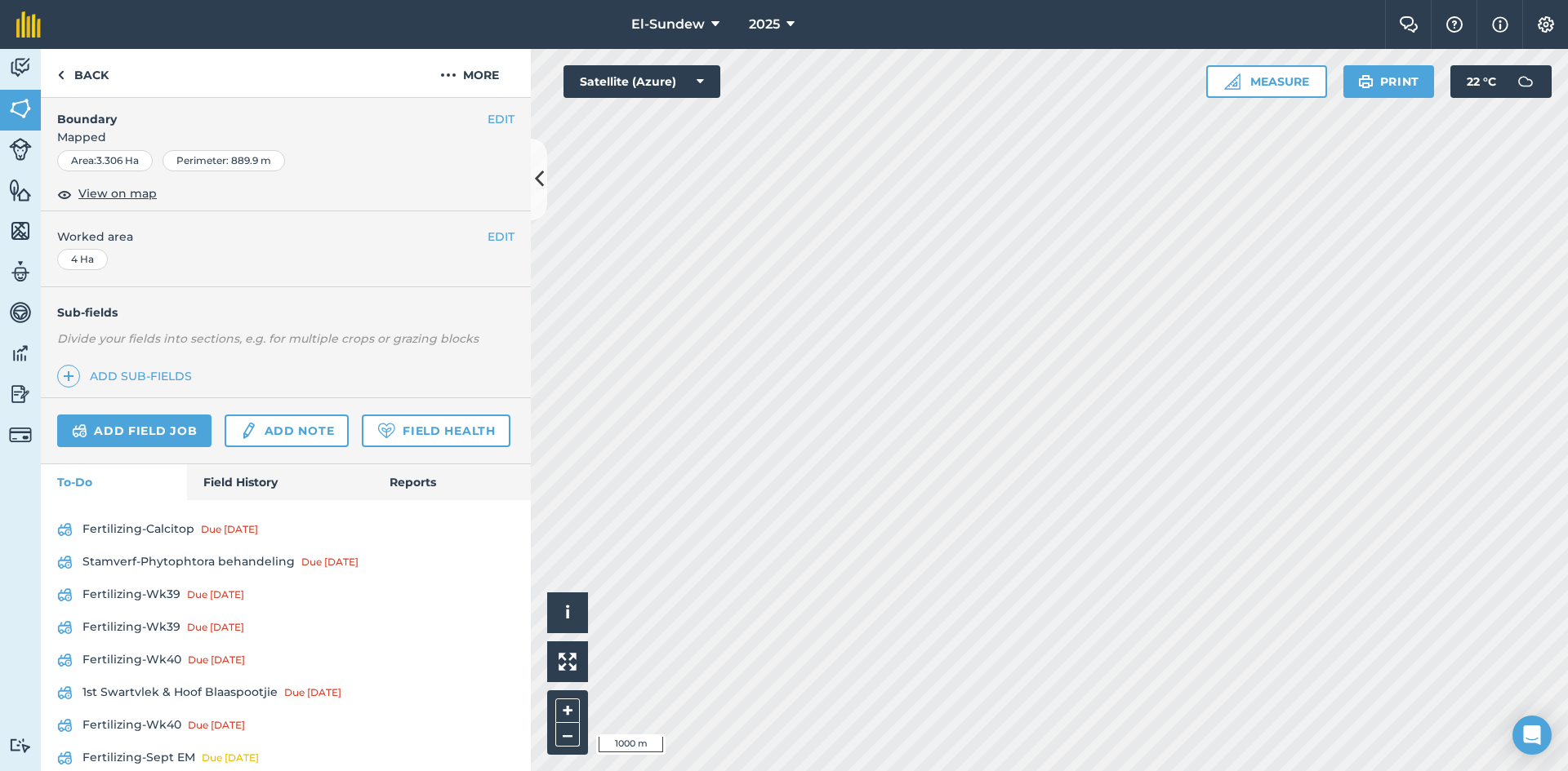
scroll to position [544, 0]
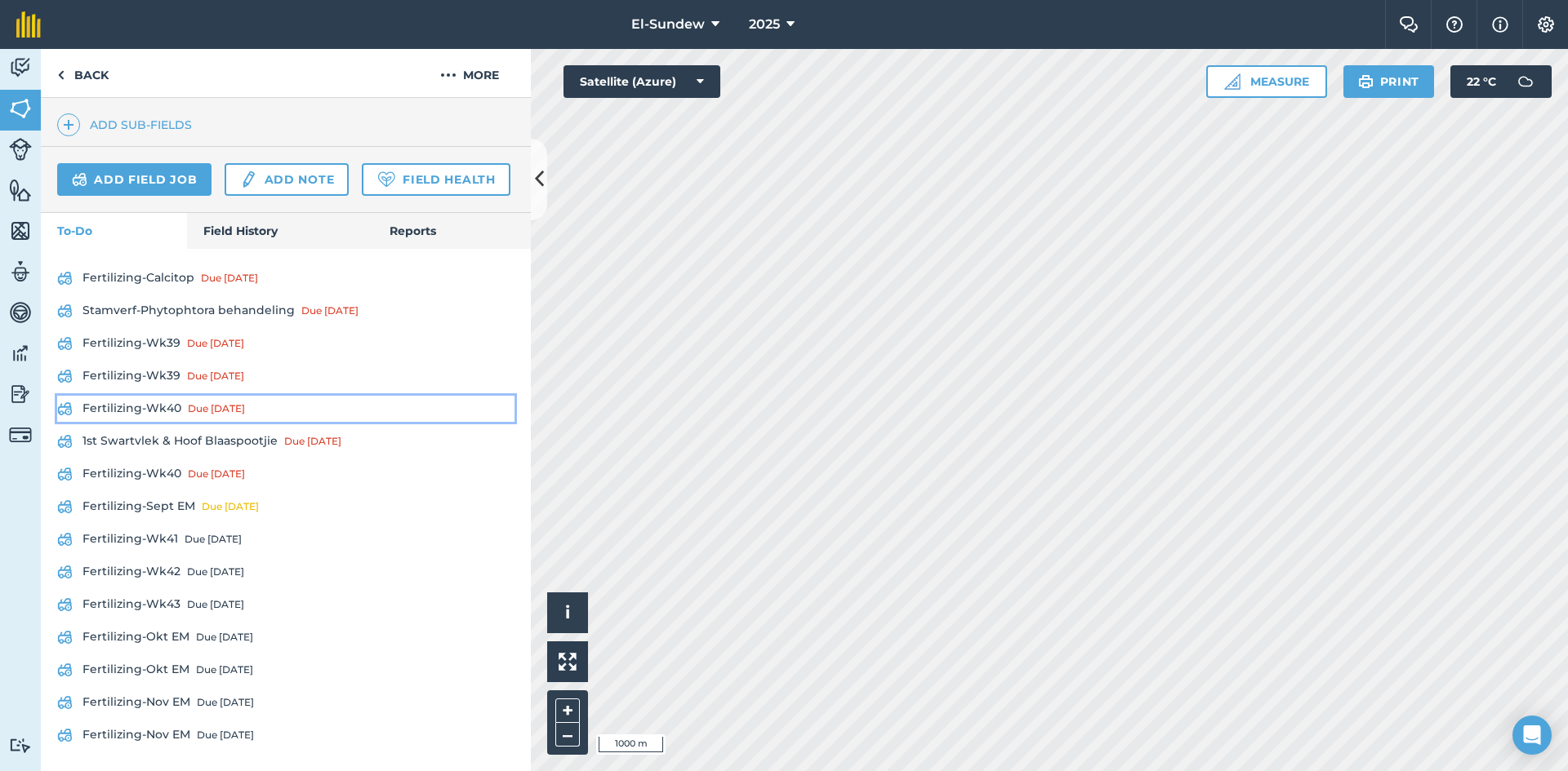
click at [174, 422] on link "Fertilizing-Wk40 Due [DATE]" at bounding box center [285, 409] width 457 height 27
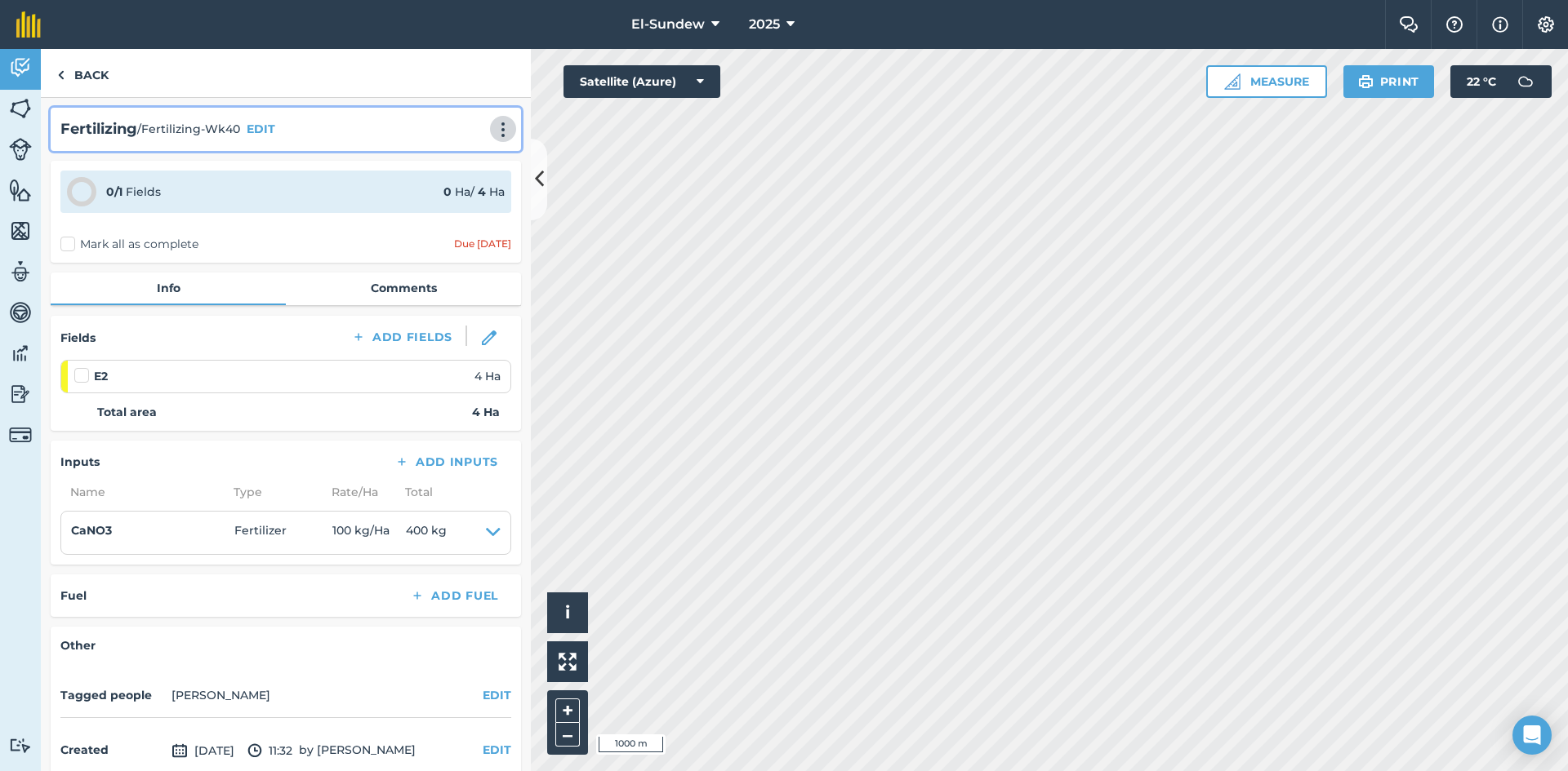
click at [493, 135] on img at bounding box center [503, 130] width 20 height 17
click at [462, 171] on link "Print" at bounding box center [469, 164] width 104 height 32
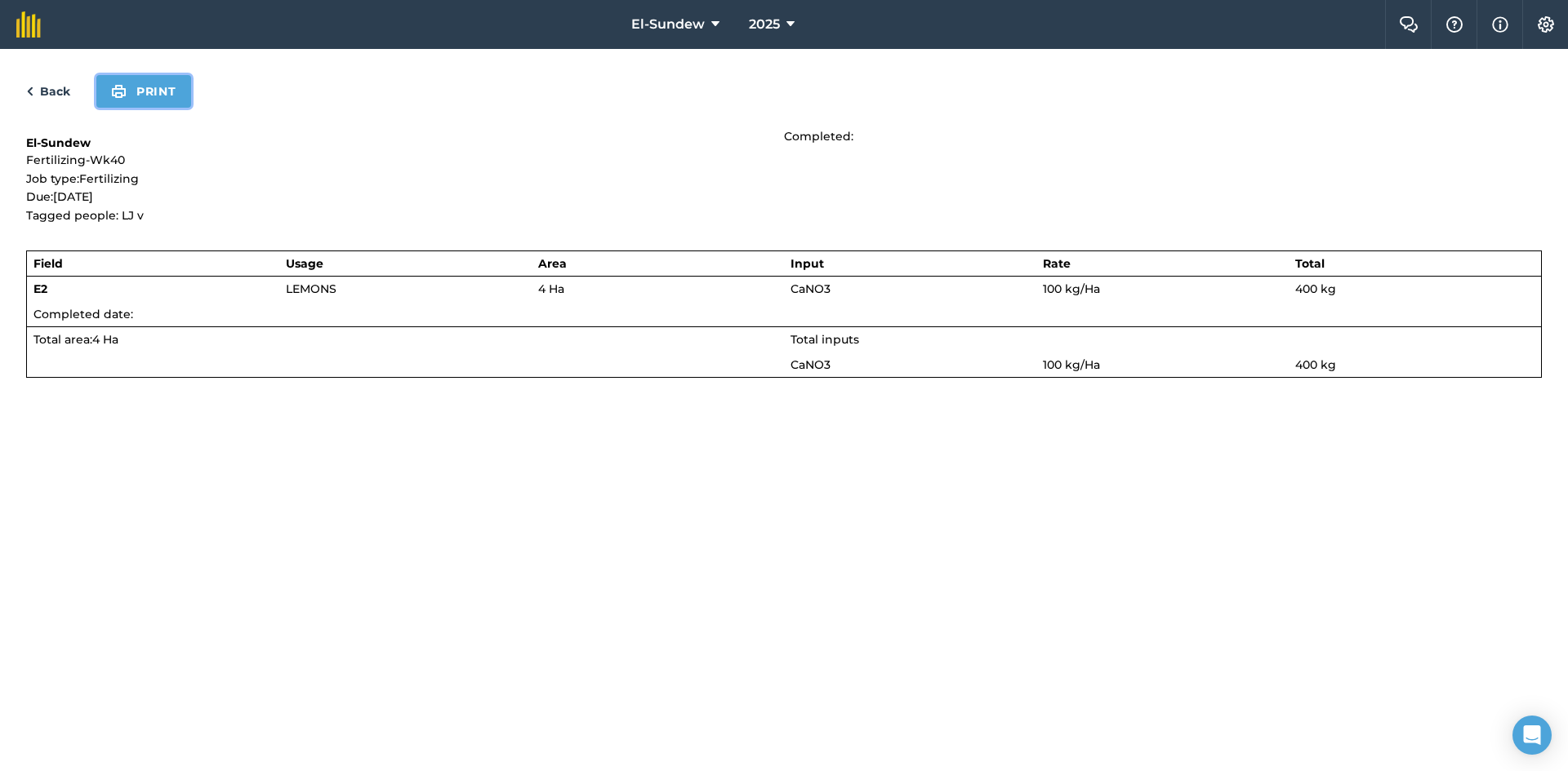
click at [142, 83] on button "Print" at bounding box center [143, 90] width 94 height 32
click at [46, 82] on link "Back" at bounding box center [48, 91] width 44 height 20
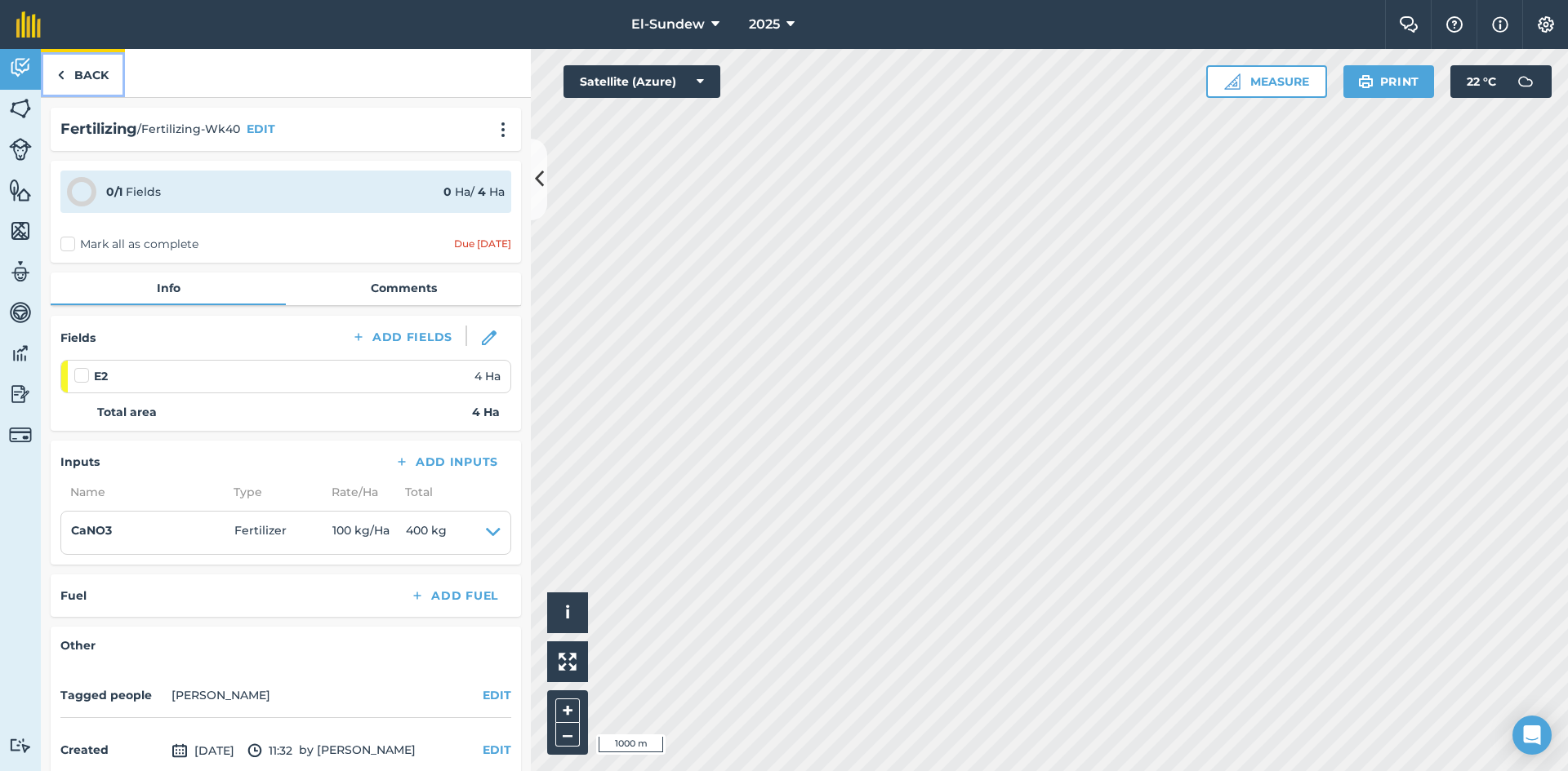
click at [106, 64] on link "Back" at bounding box center [84, 73] width 84 height 48
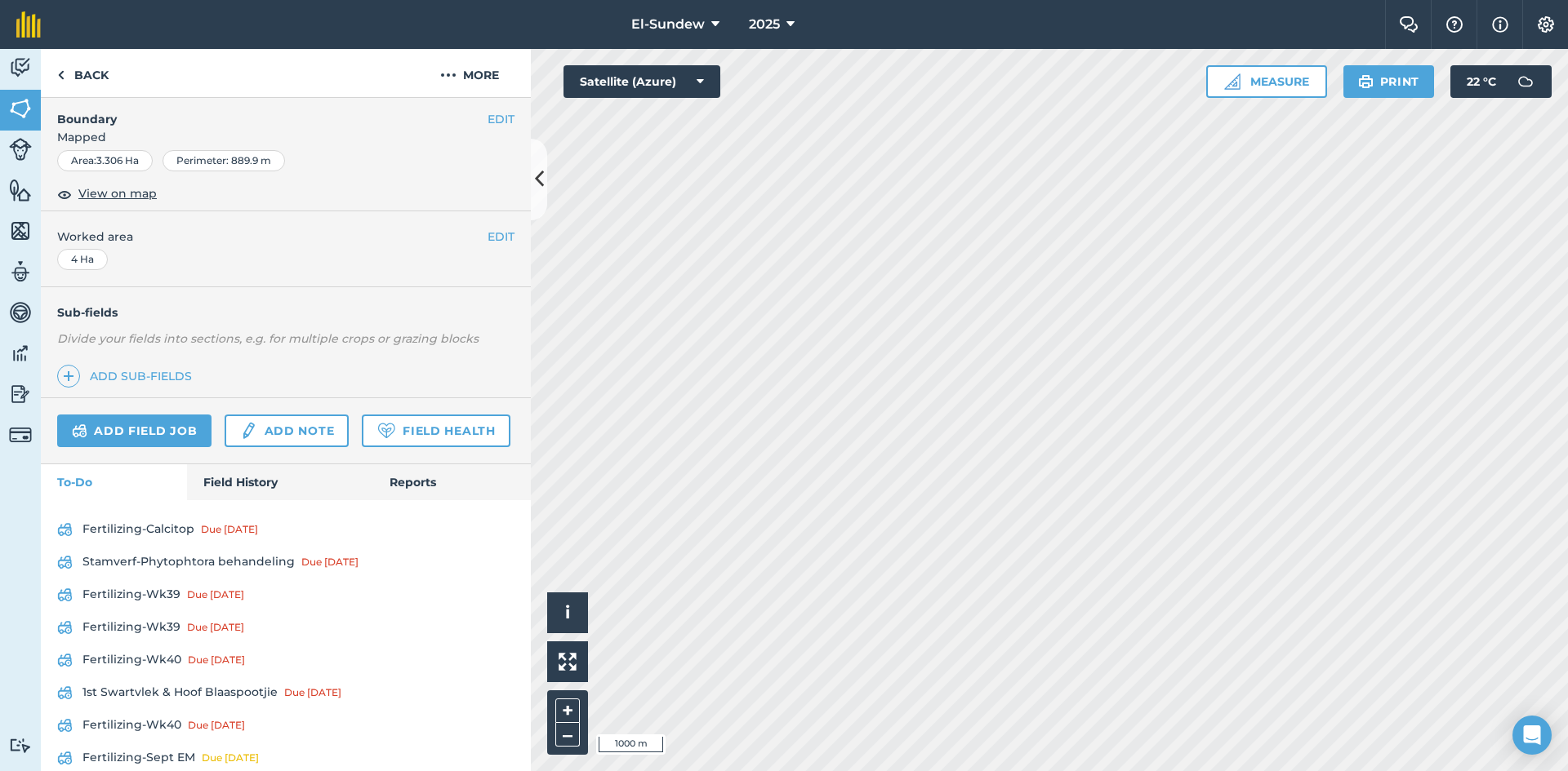
scroll to position [544, 0]
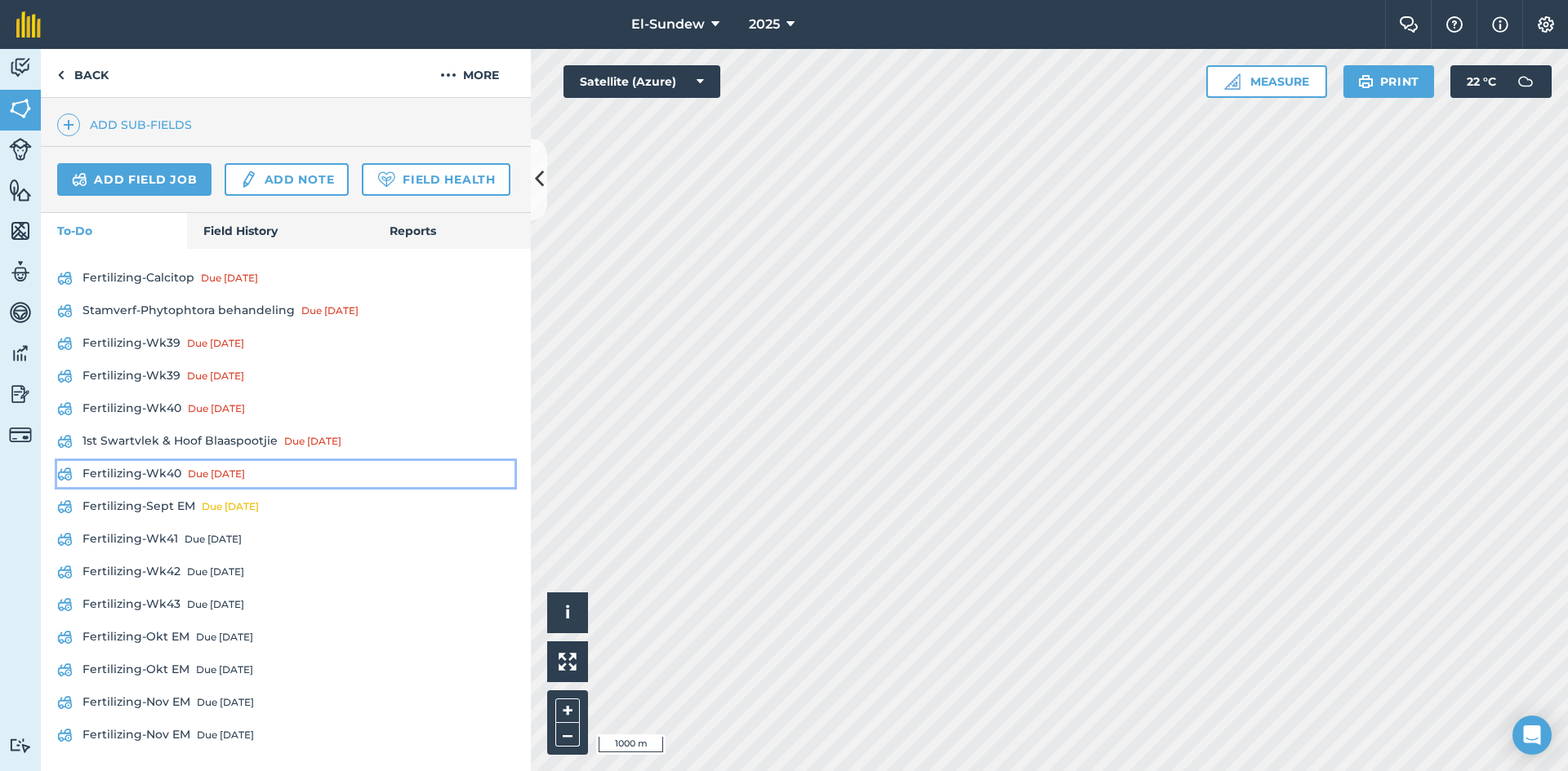
click at [162, 487] on link "Fertilizing-Wk40 Due [DATE]" at bounding box center [285, 474] width 457 height 27
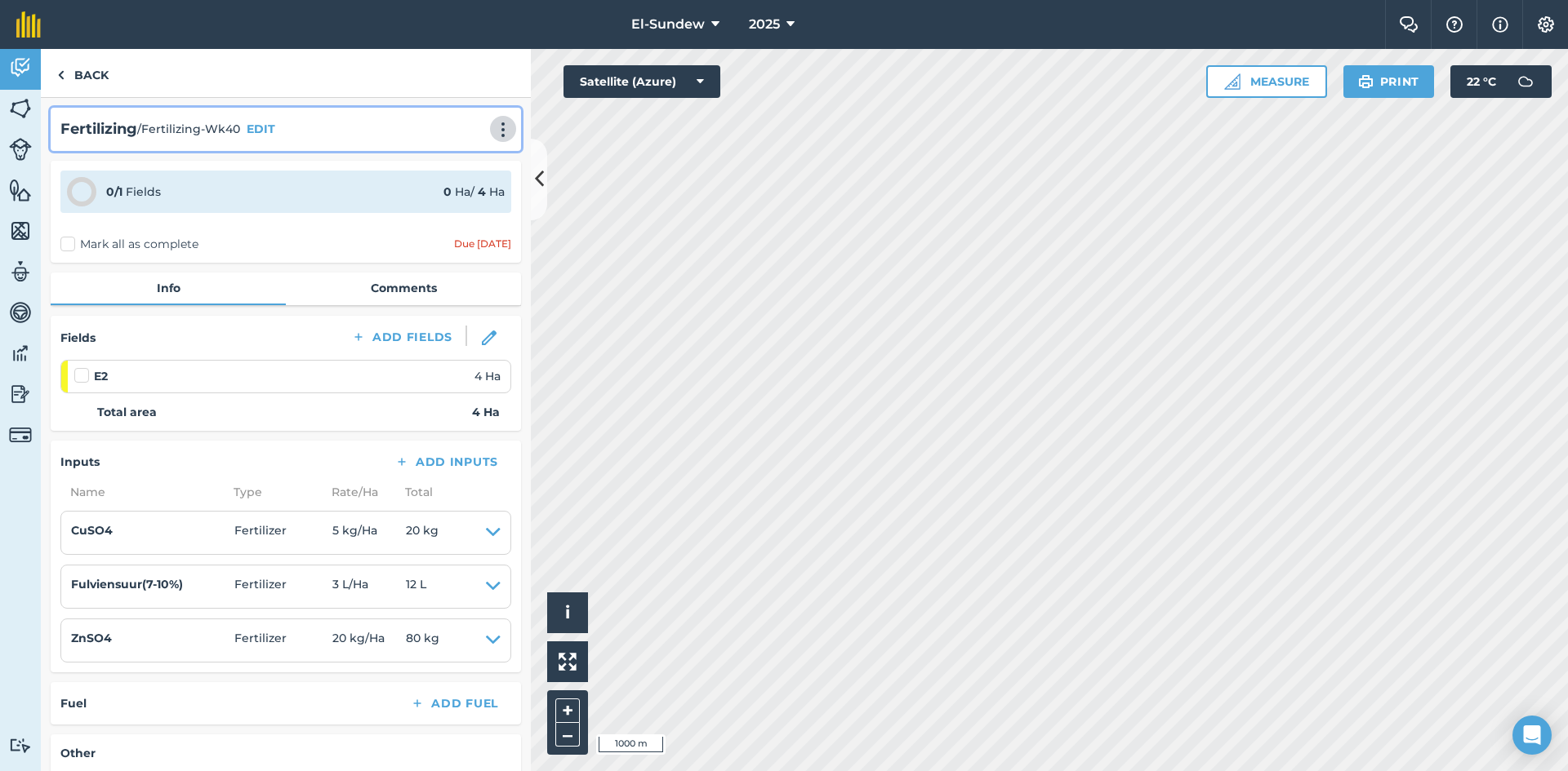
click at [493, 122] on img at bounding box center [503, 130] width 20 height 17
click at [449, 151] on link "Print" at bounding box center [469, 164] width 104 height 32
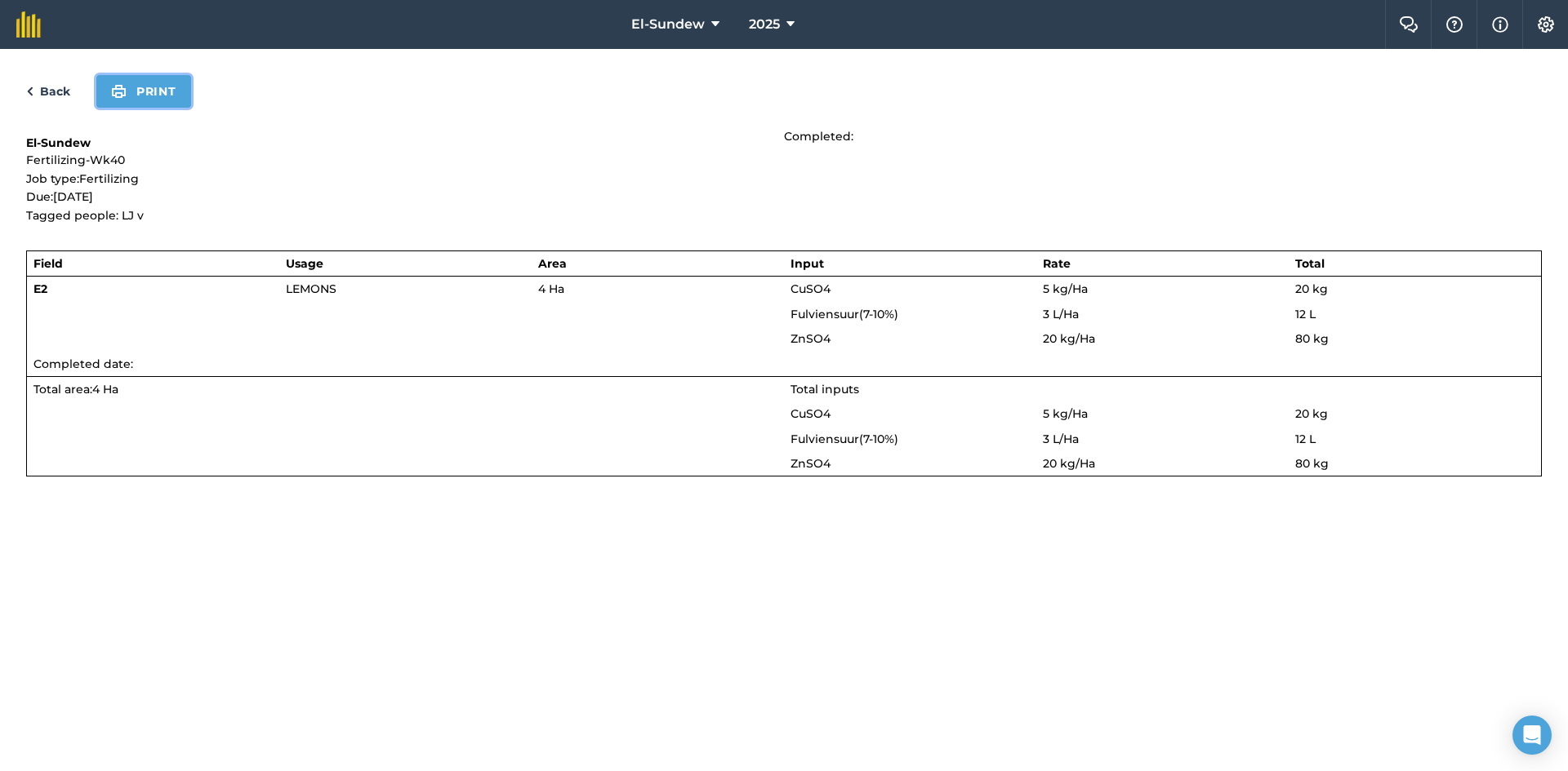
click at [168, 96] on button "Print" at bounding box center [143, 90] width 94 height 32
click at [55, 88] on link "Back" at bounding box center [48, 91] width 44 height 20
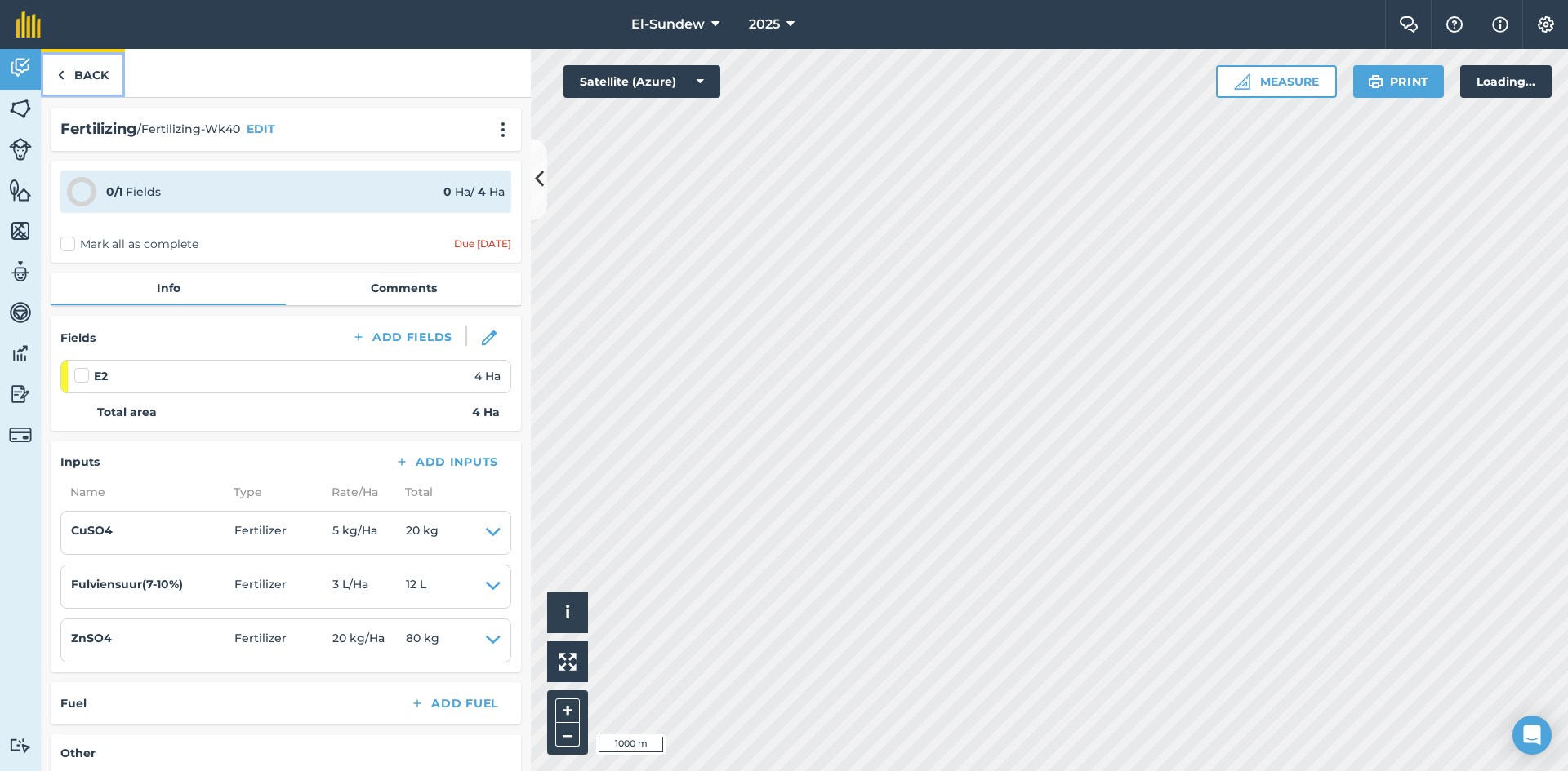
click at [64, 80] on img at bounding box center [60, 75] width 7 height 20
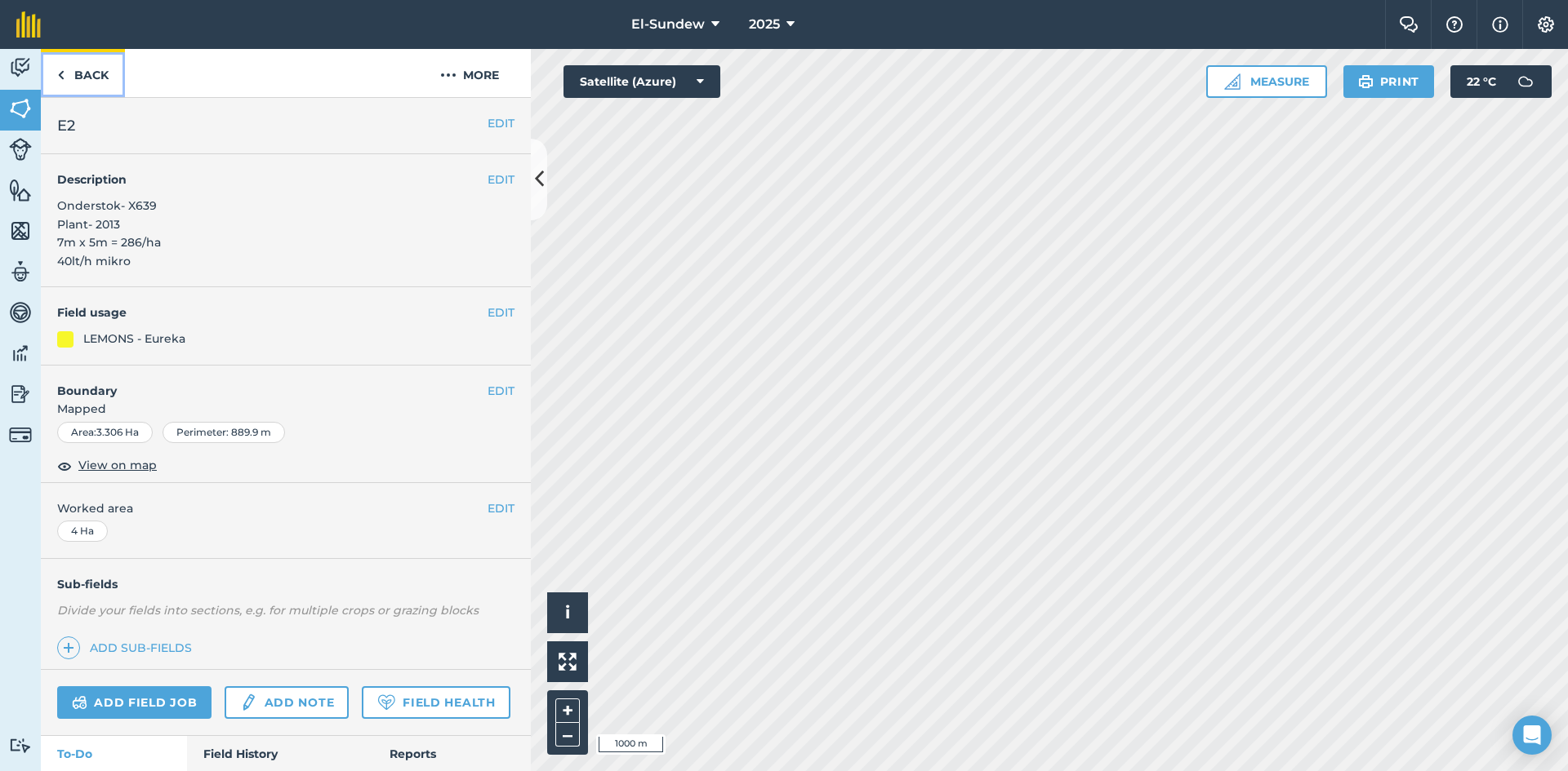
click at [89, 81] on link "Back" at bounding box center [84, 73] width 84 height 48
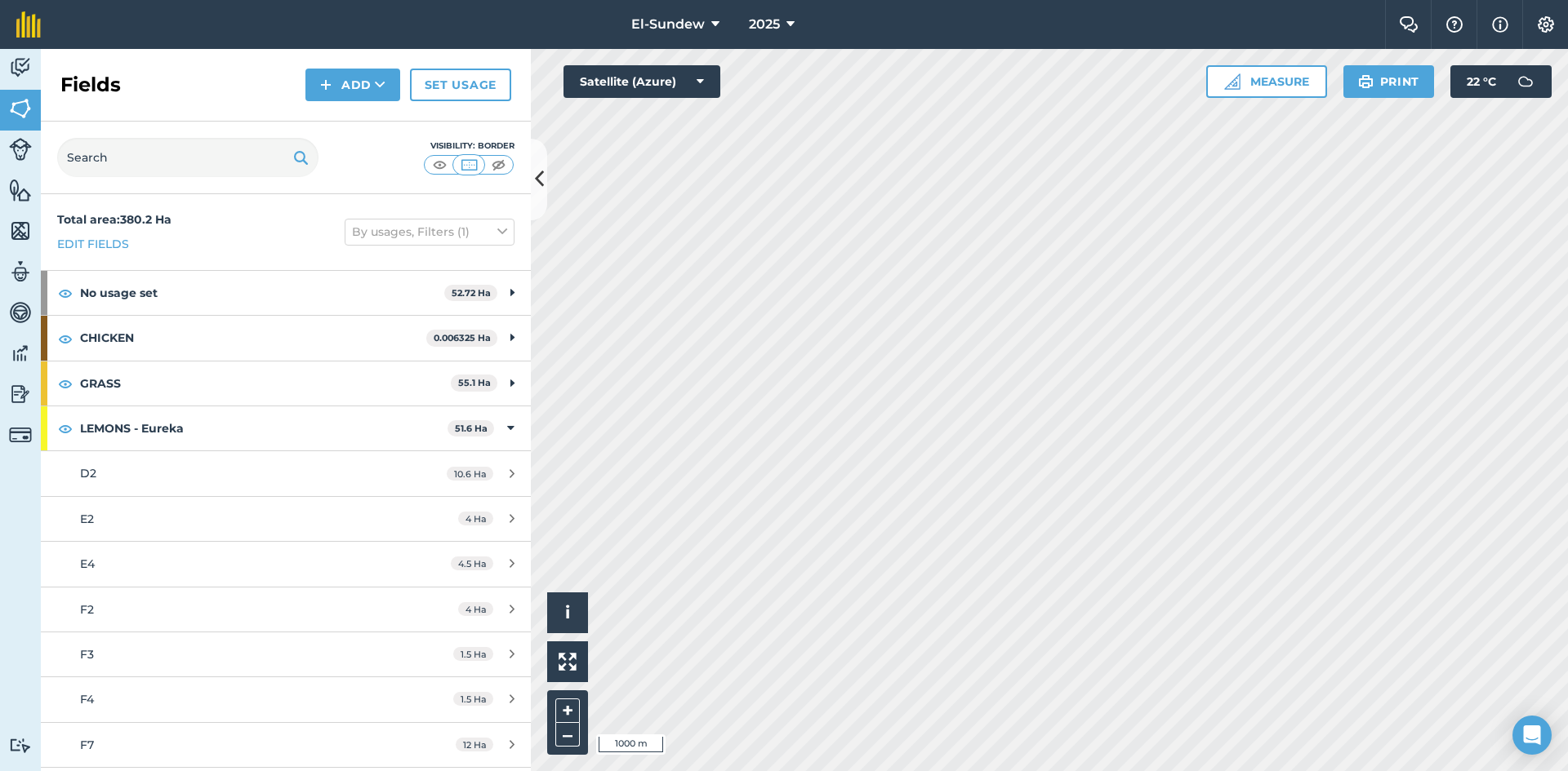
scroll to position [272, 0]
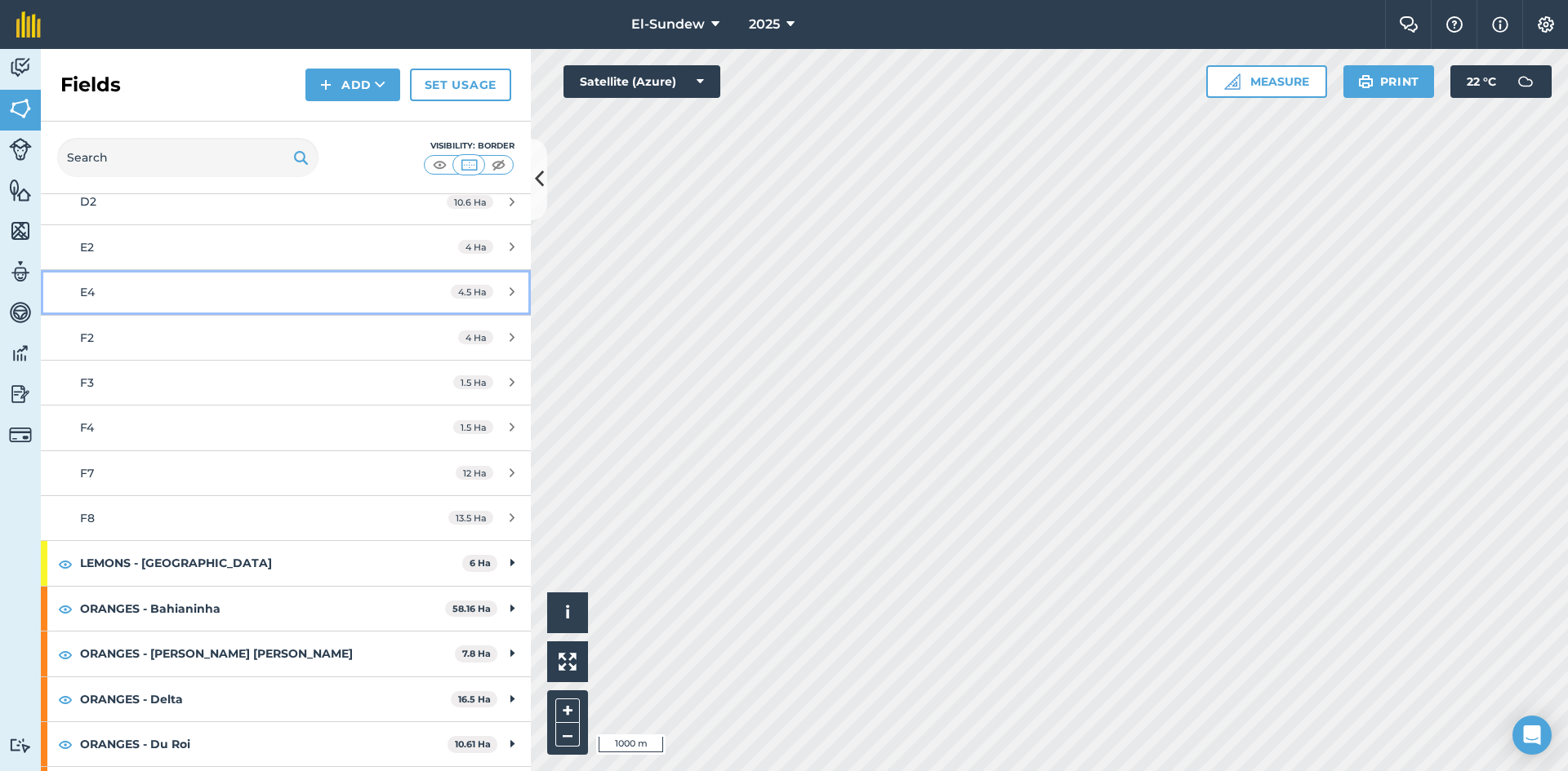
click at [145, 310] on link "E4 4.5 Ha" at bounding box center [286, 292] width 490 height 44
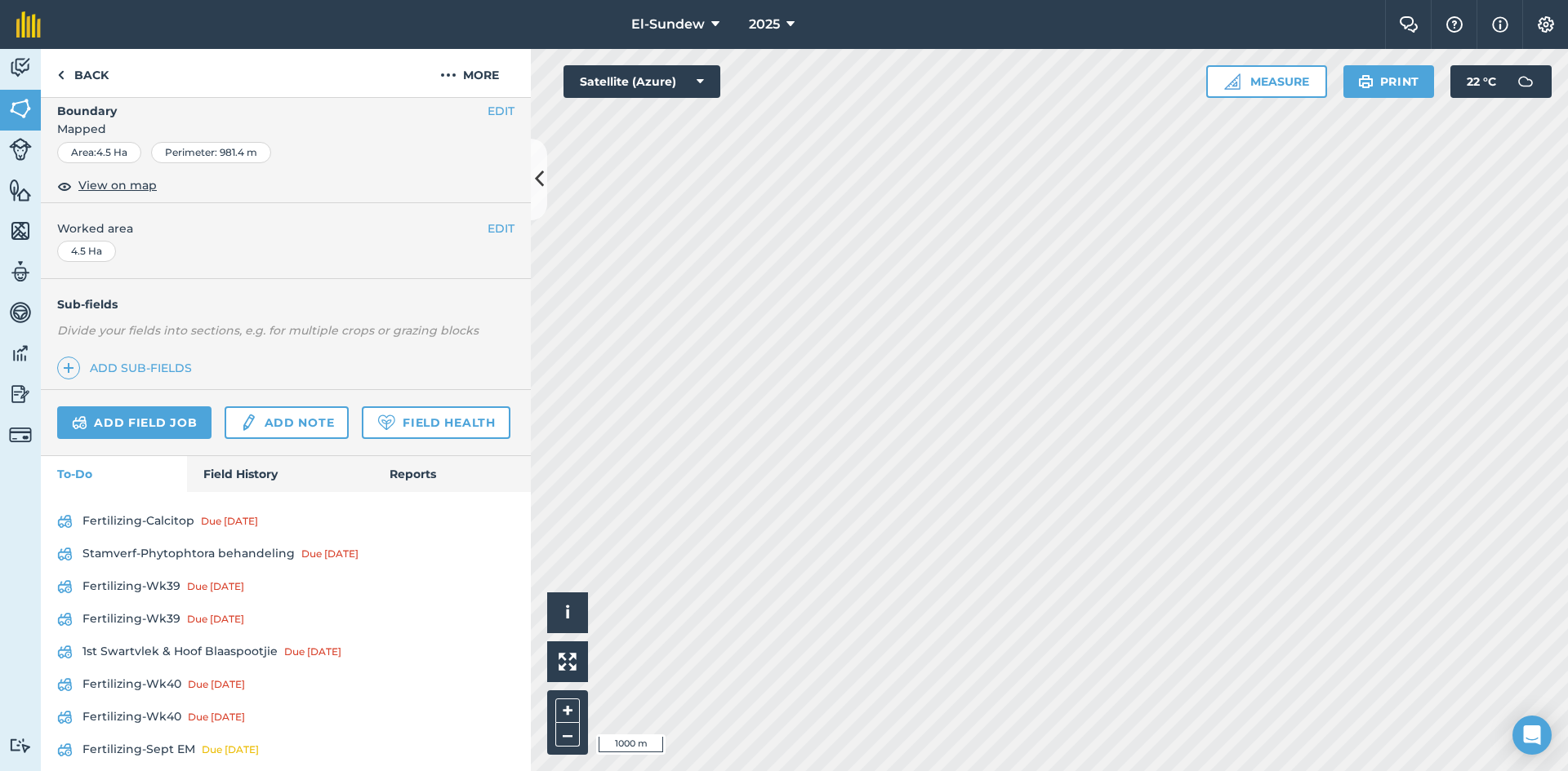
scroll to position [536, 0]
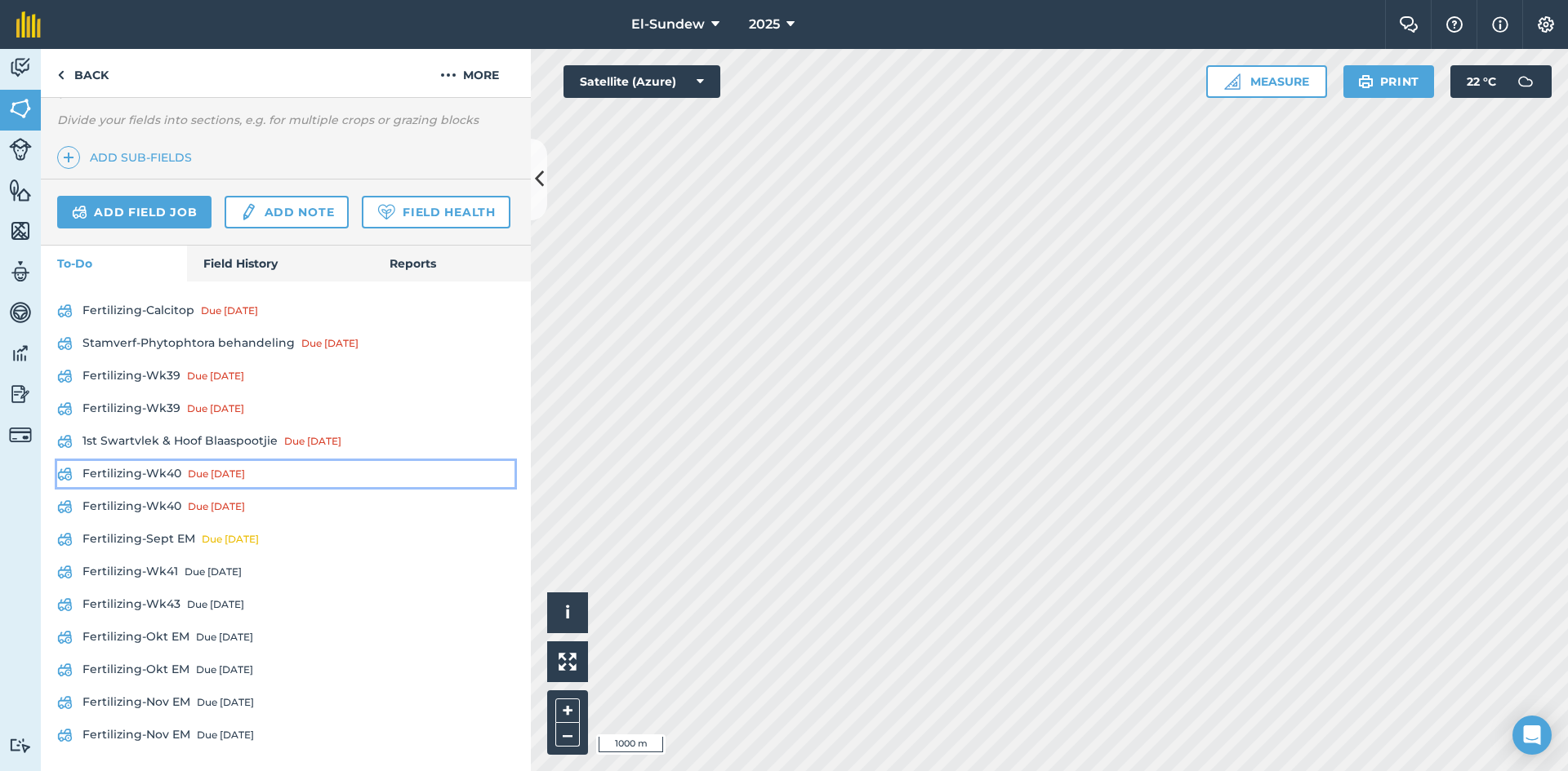
click at [172, 467] on link "Fertilizing-Wk40 Due [DATE]" at bounding box center [285, 474] width 457 height 27
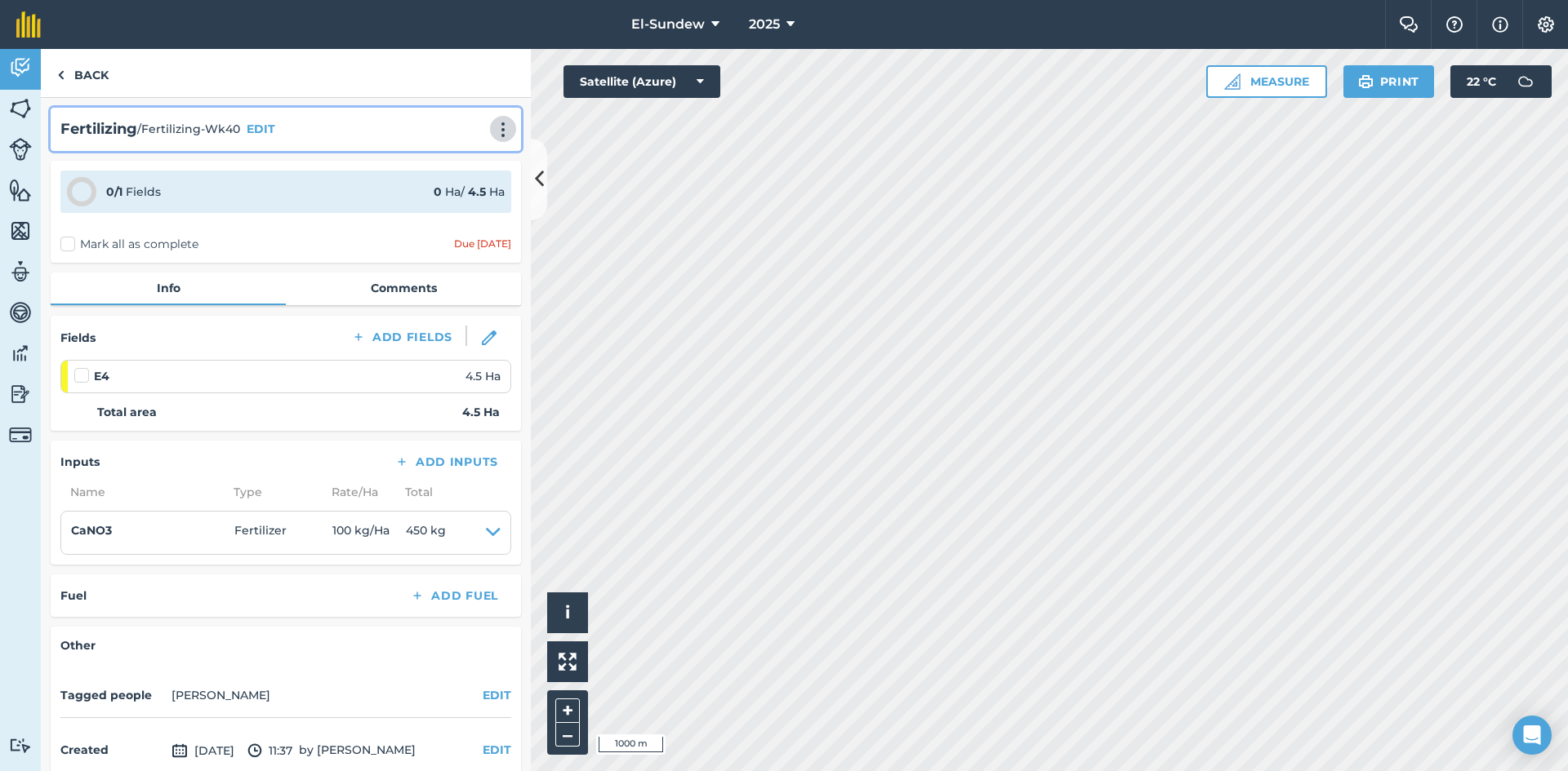
click at [495, 121] on button at bounding box center [503, 129] width 17 height 20
click at [469, 162] on link "Print" at bounding box center [469, 164] width 104 height 32
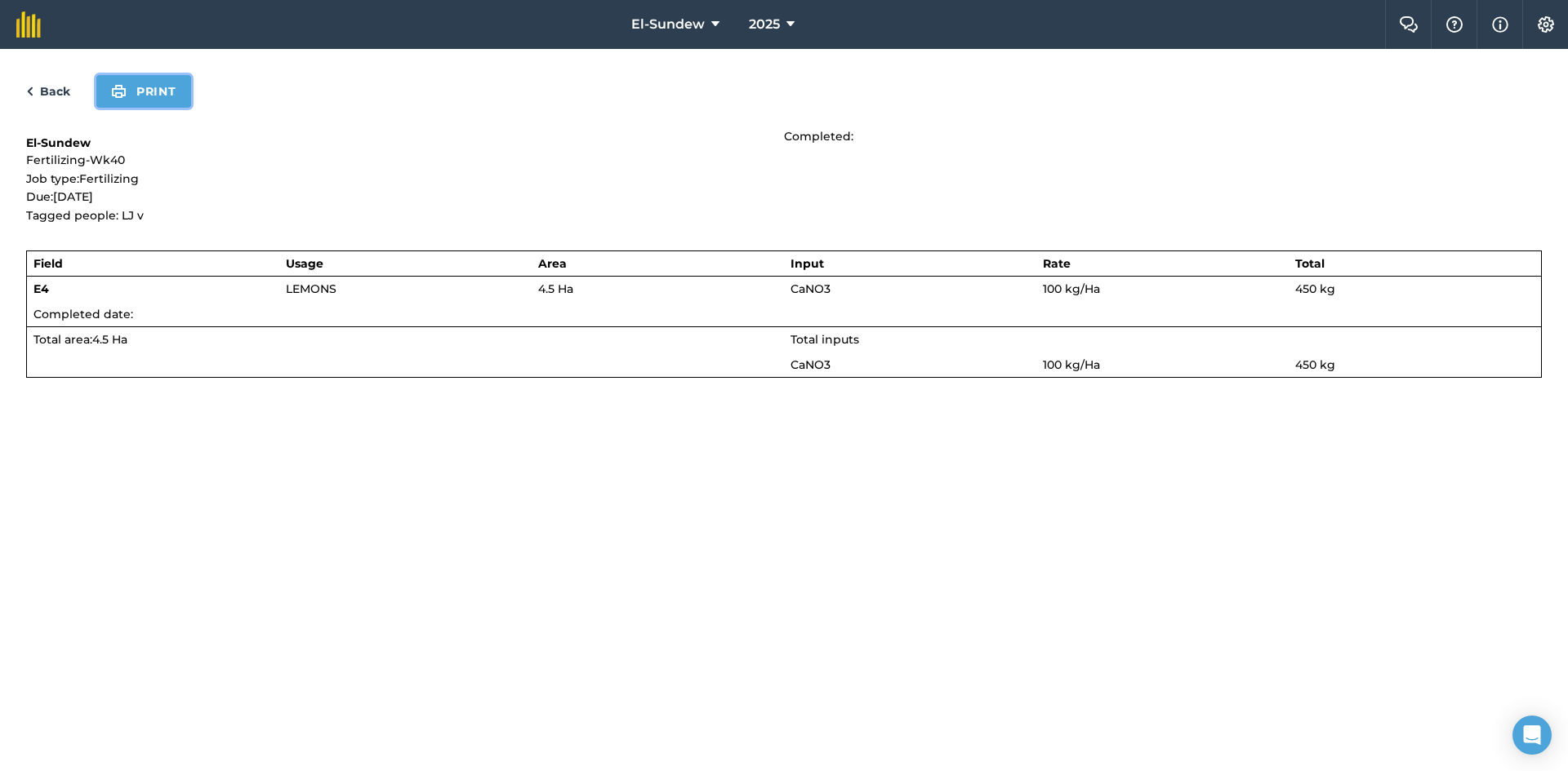
click at [128, 79] on button "Print" at bounding box center [143, 90] width 94 height 32
click at [41, 88] on link "Back" at bounding box center [48, 91] width 44 height 20
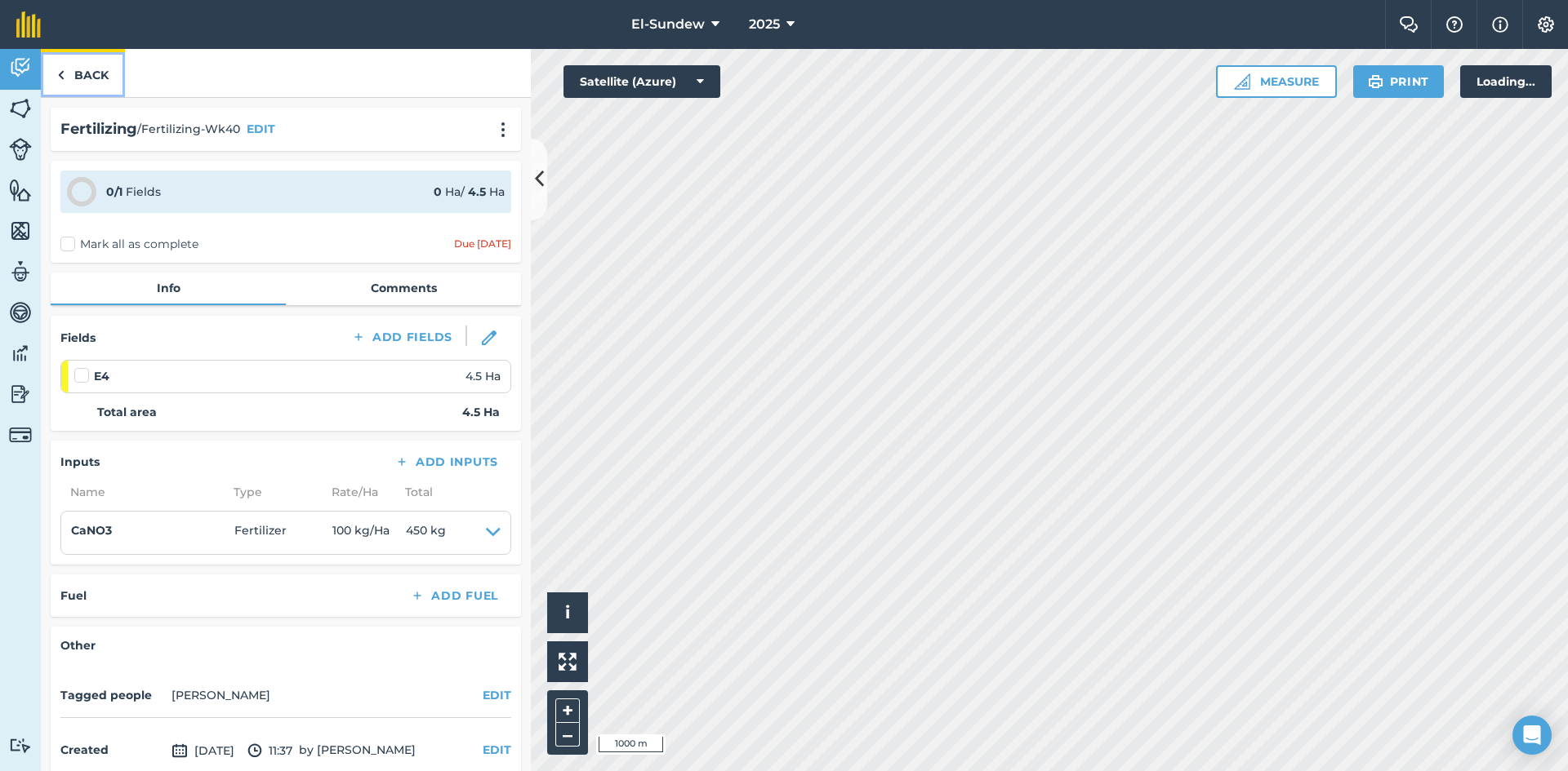
click at [69, 76] on link "Back" at bounding box center [84, 73] width 84 height 48
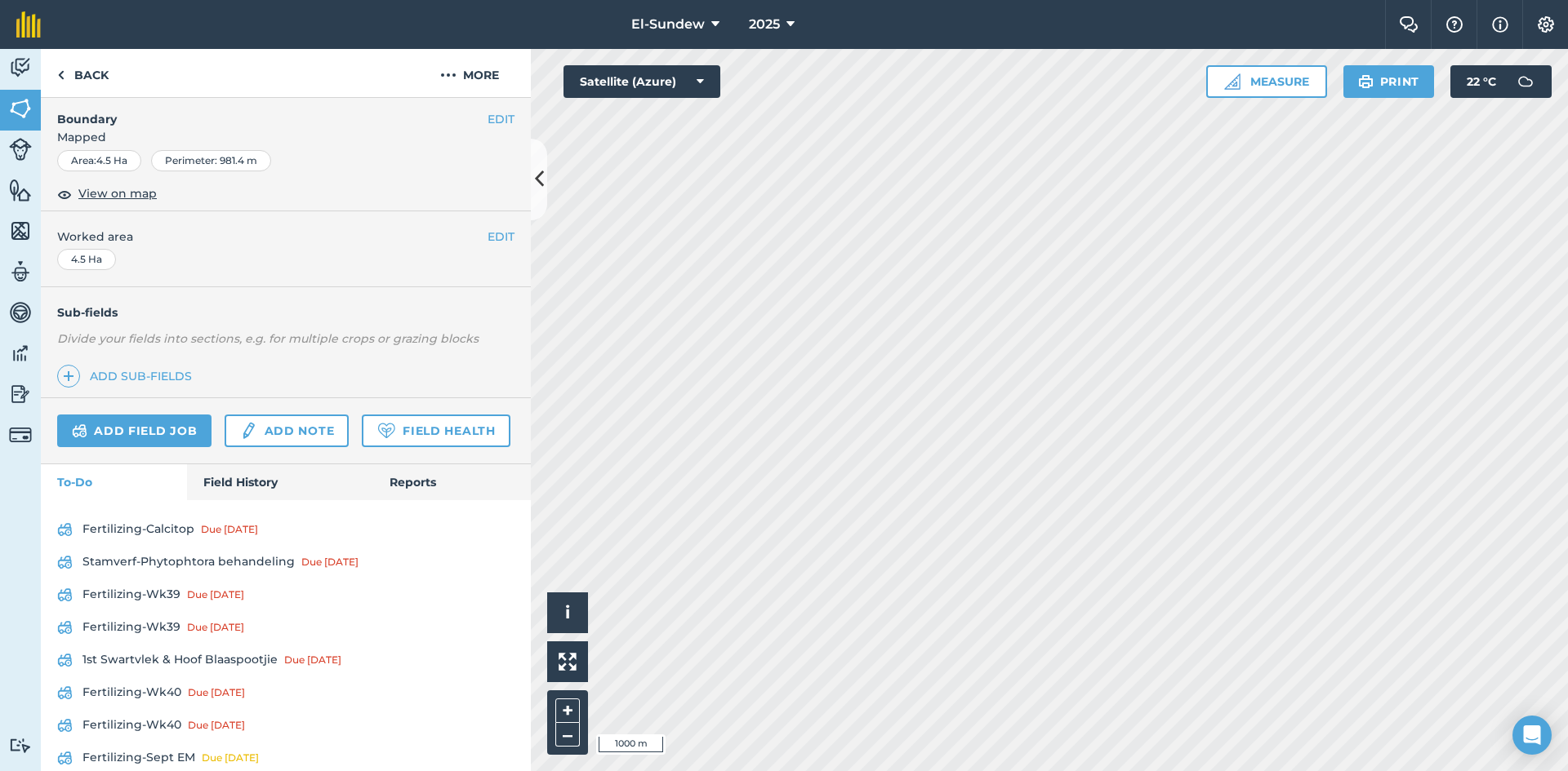
scroll to position [536, 0]
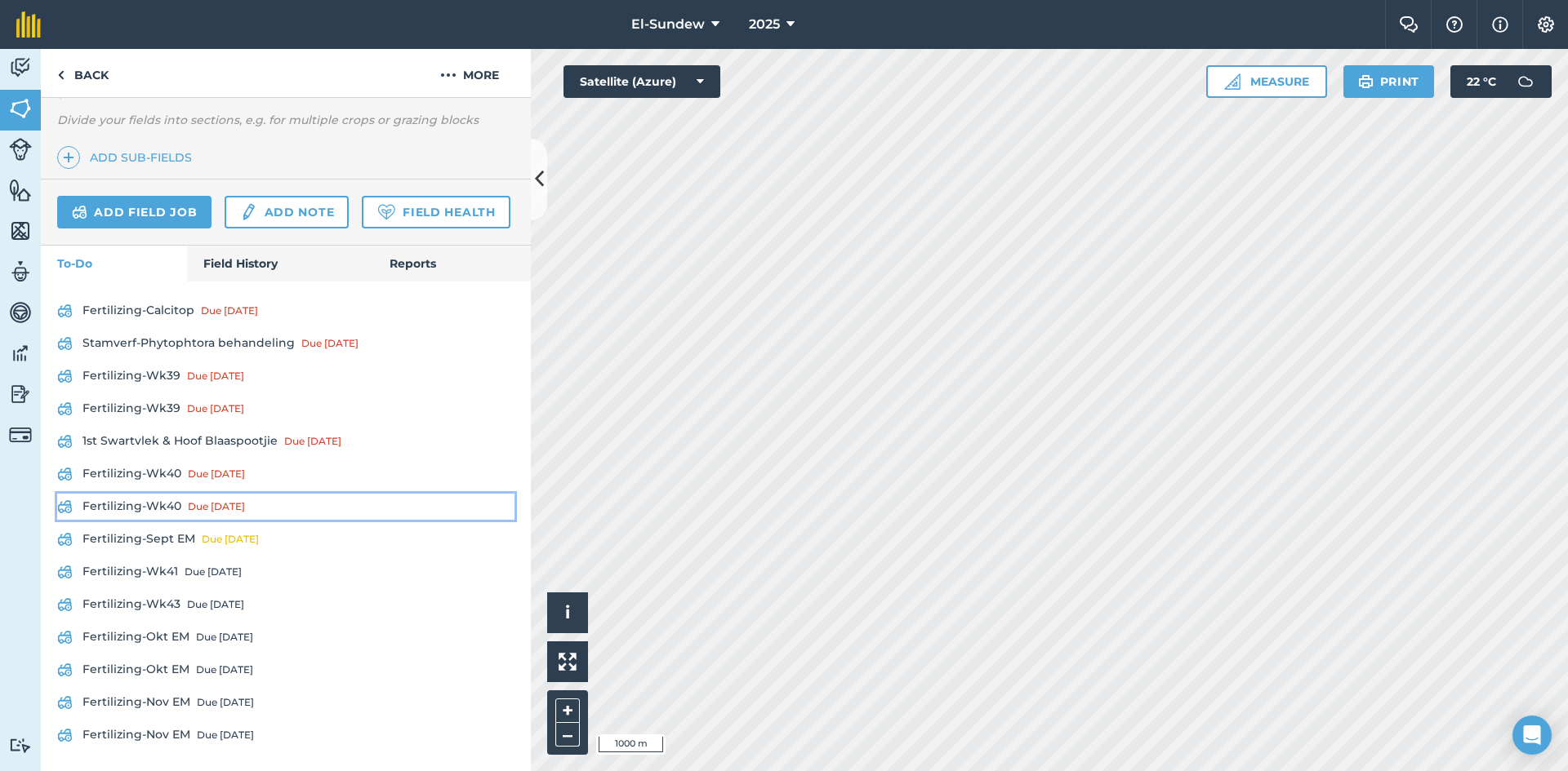
click at [147, 510] on link "Fertilizing-Wk40 Due [DATE]" at bounding box center [285, 507] width 457 height 27
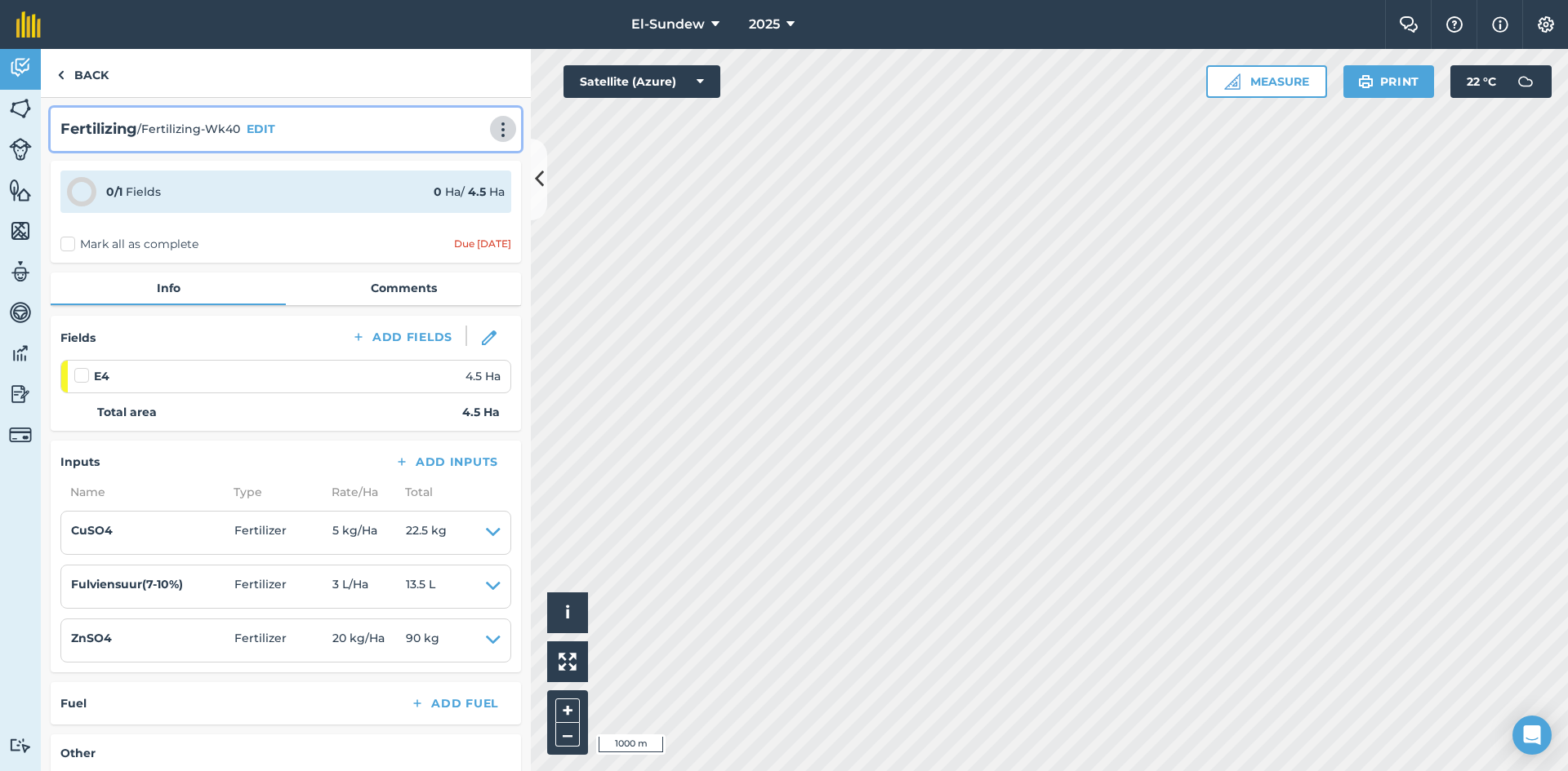
click at [497, 119] on button at bounding box center [503, 129] width 17 height 20
click at [435, 167] on link "Print" at bounding box center [469, 164] width 104 height 32
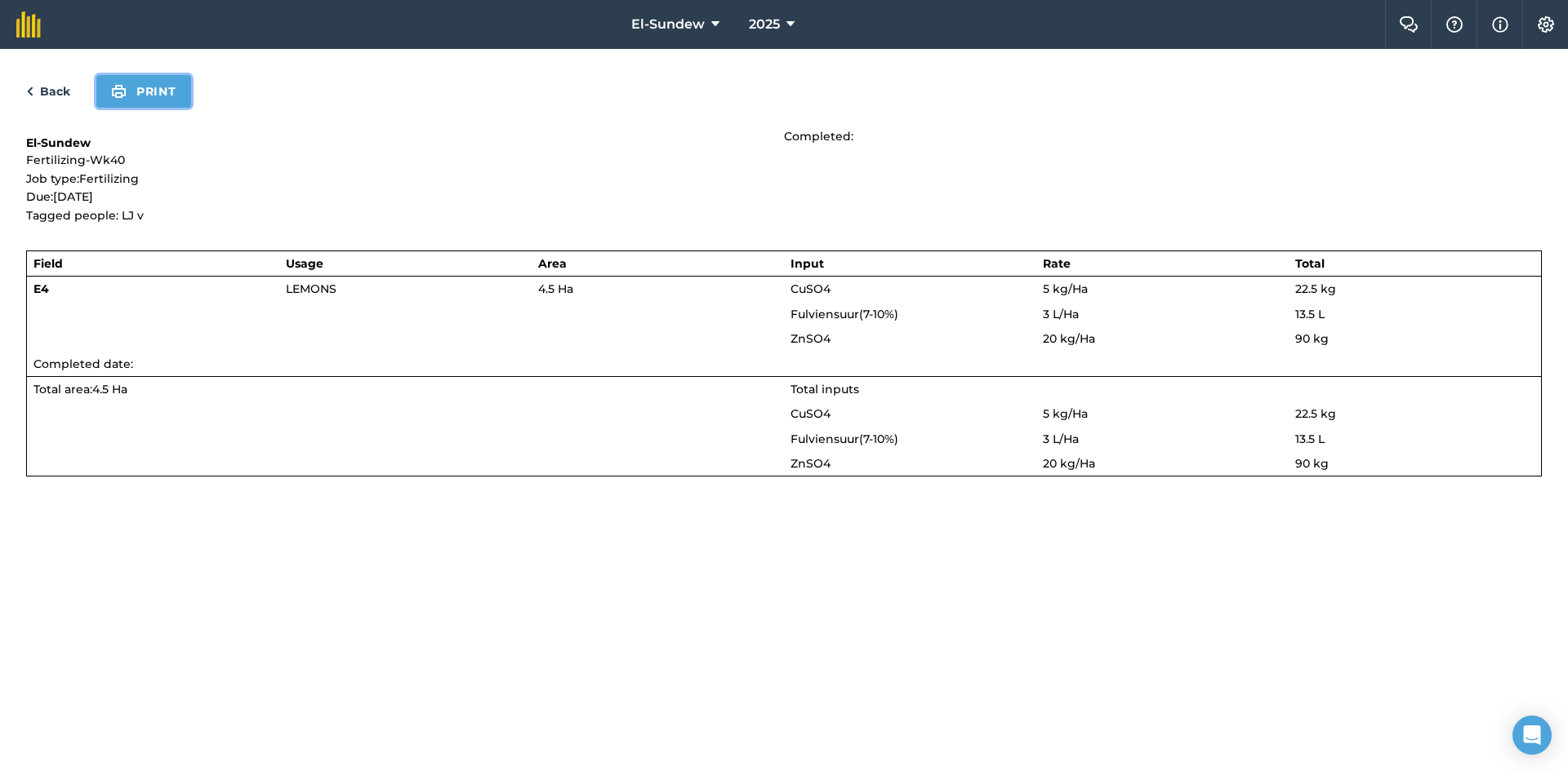
click at [166, 99] on button "Print" at bounding box center [143, 90] width 94 height 32
click at [46, 90] on link "Back" at bounding box center [48, 91] width 44 height 20
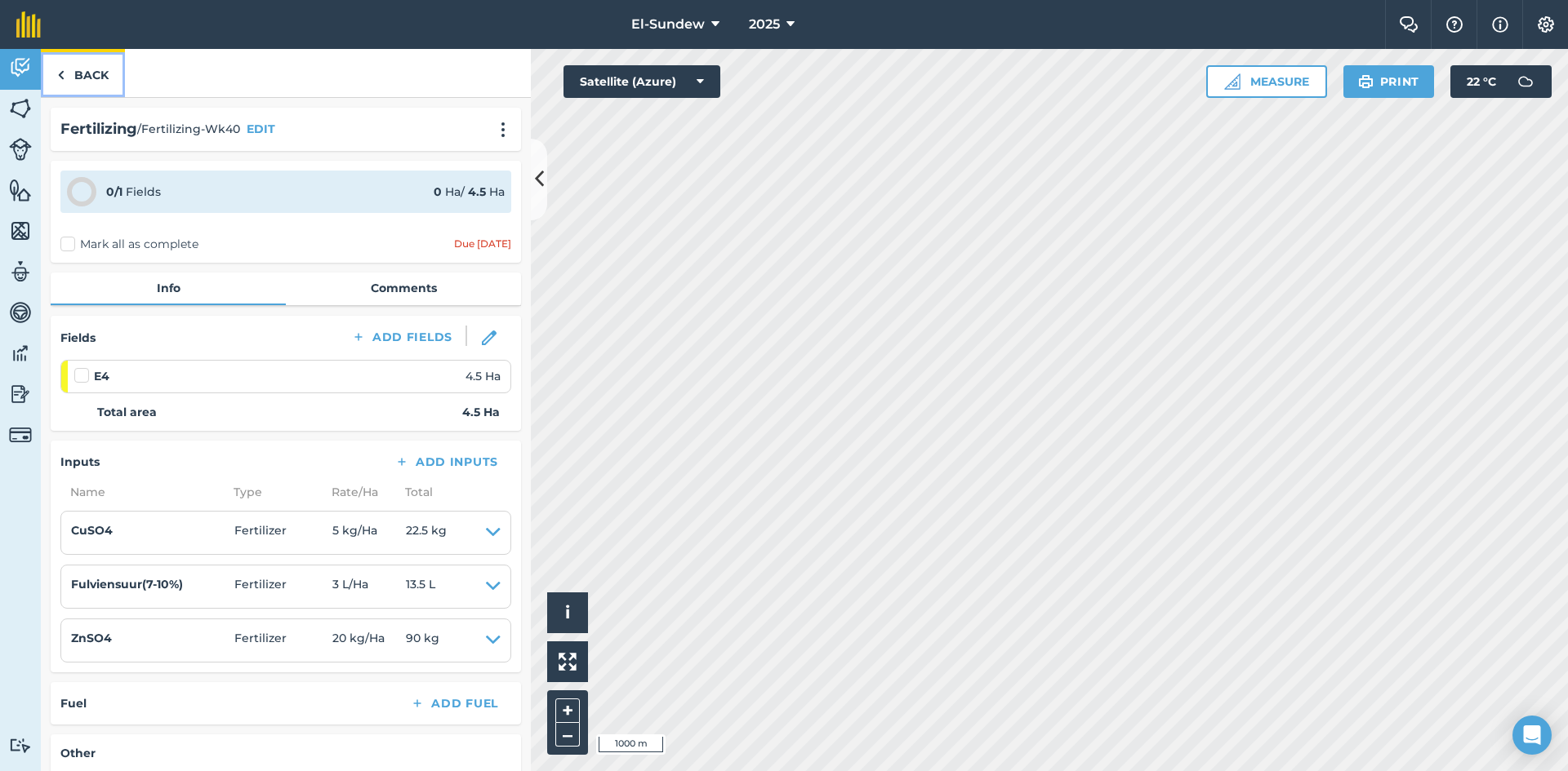
click at [66, 72] on link "Back" at bounding box center [84, 73] width 84 height 48
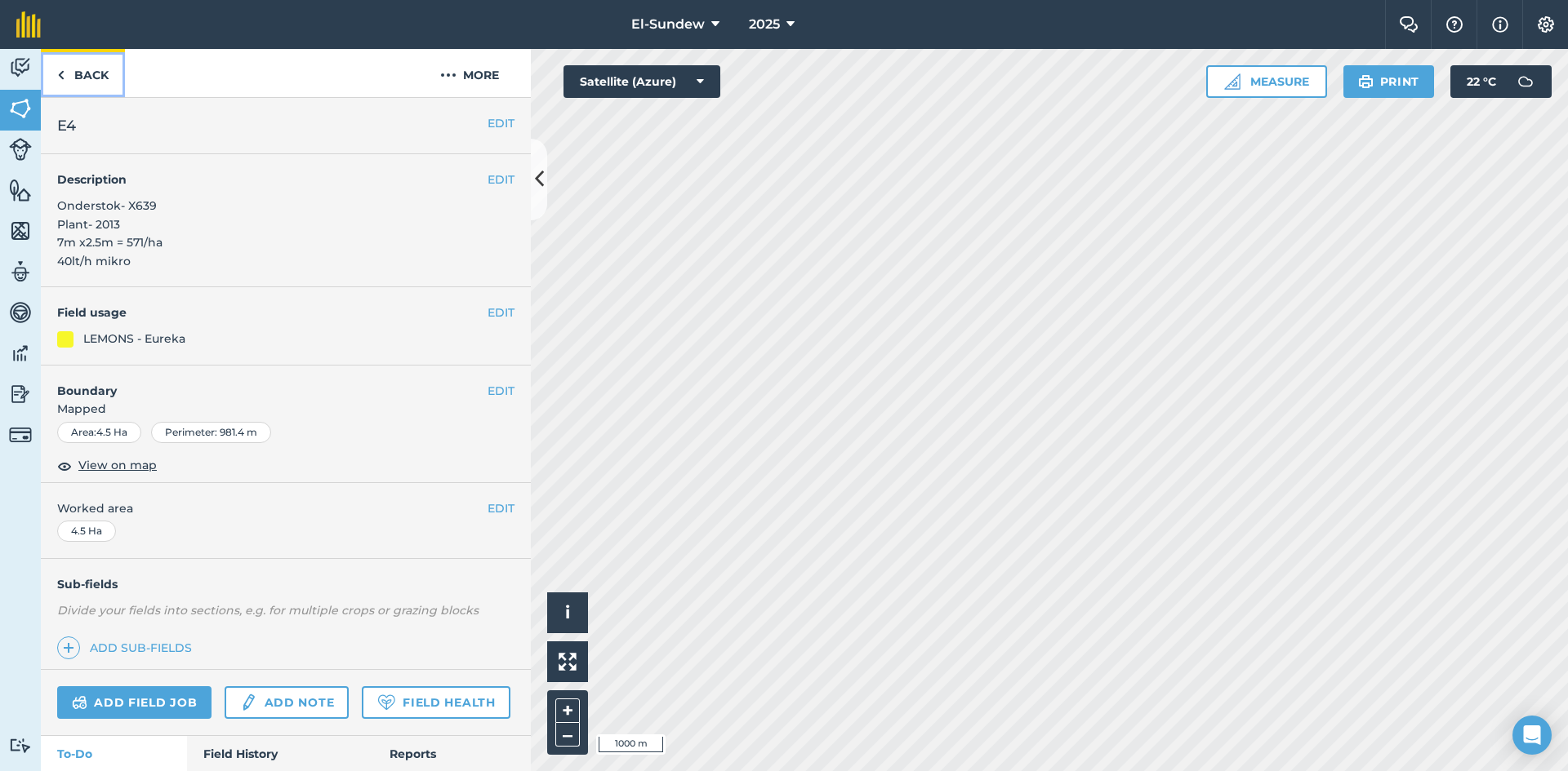
click at [110, 71] on link "Back" at bounding box center [84, 73] width 84 height 48
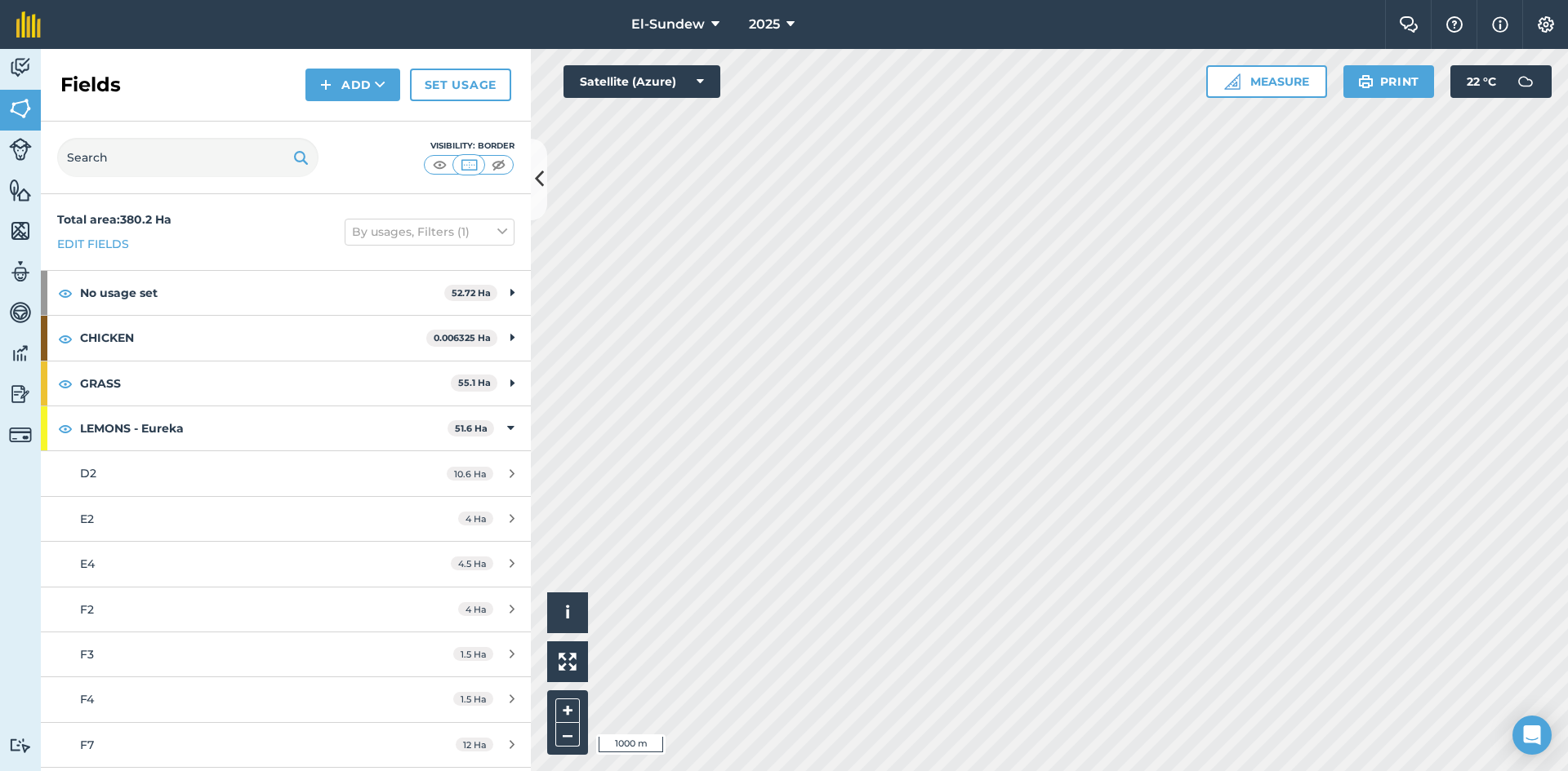
scroll to position [272, 0]
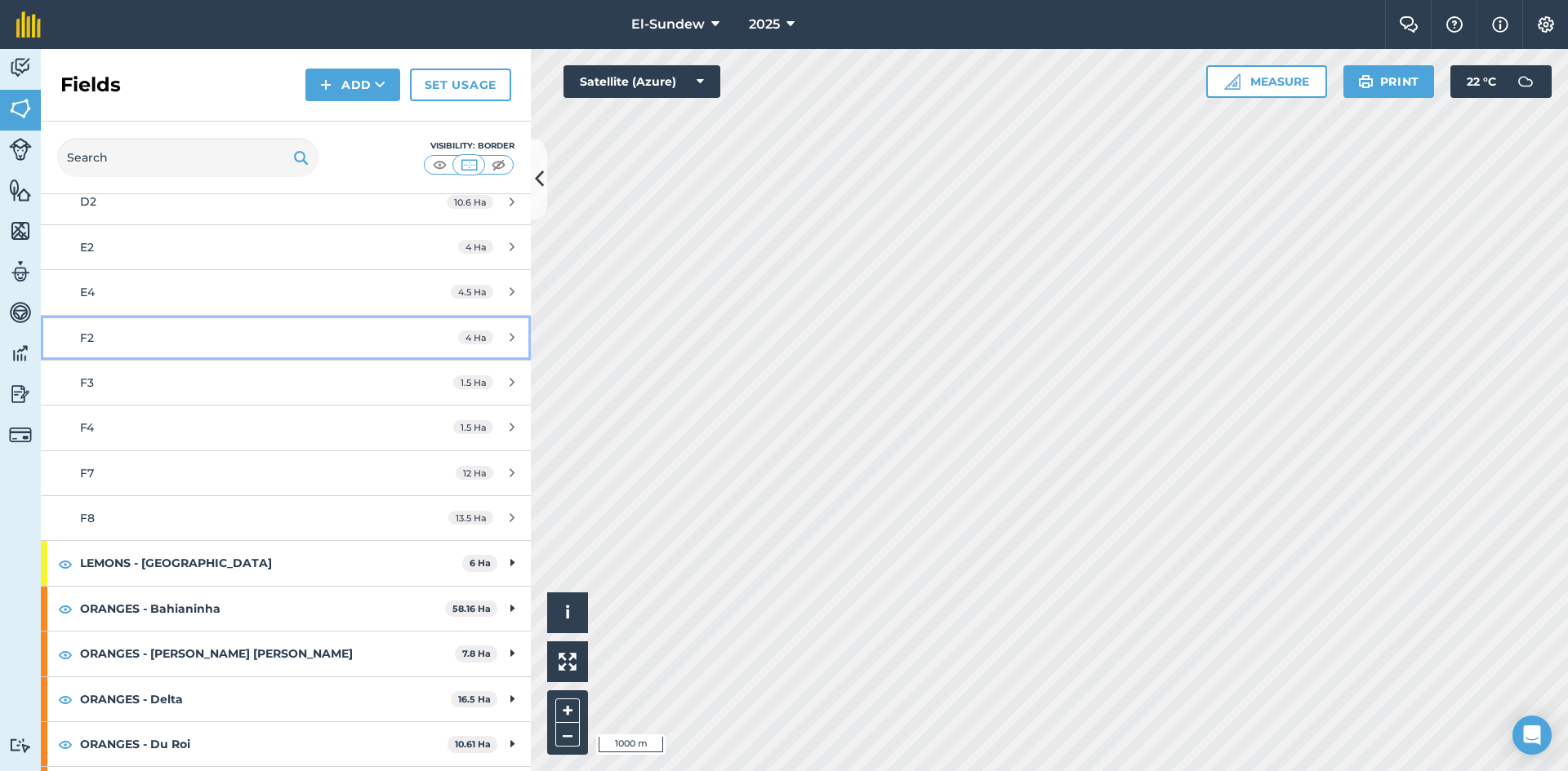
click at [179, 332] on div "F2" at bounding box center [233, 338] width 308 height 18
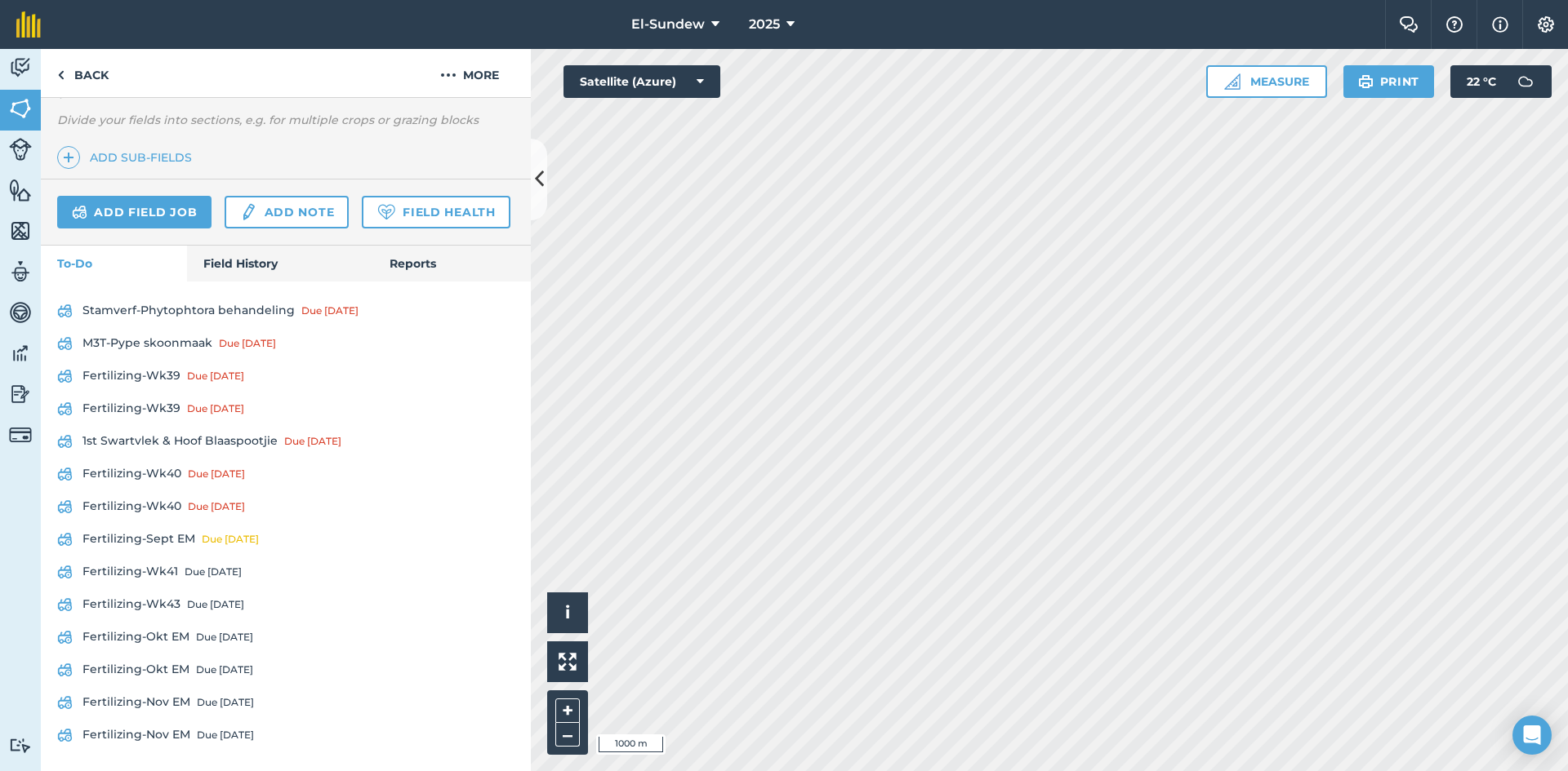
scroll to position [536, 0]
click at [193, 473] on div "Due [DATE]" at bounding box center [216, 473] width 57 height 13
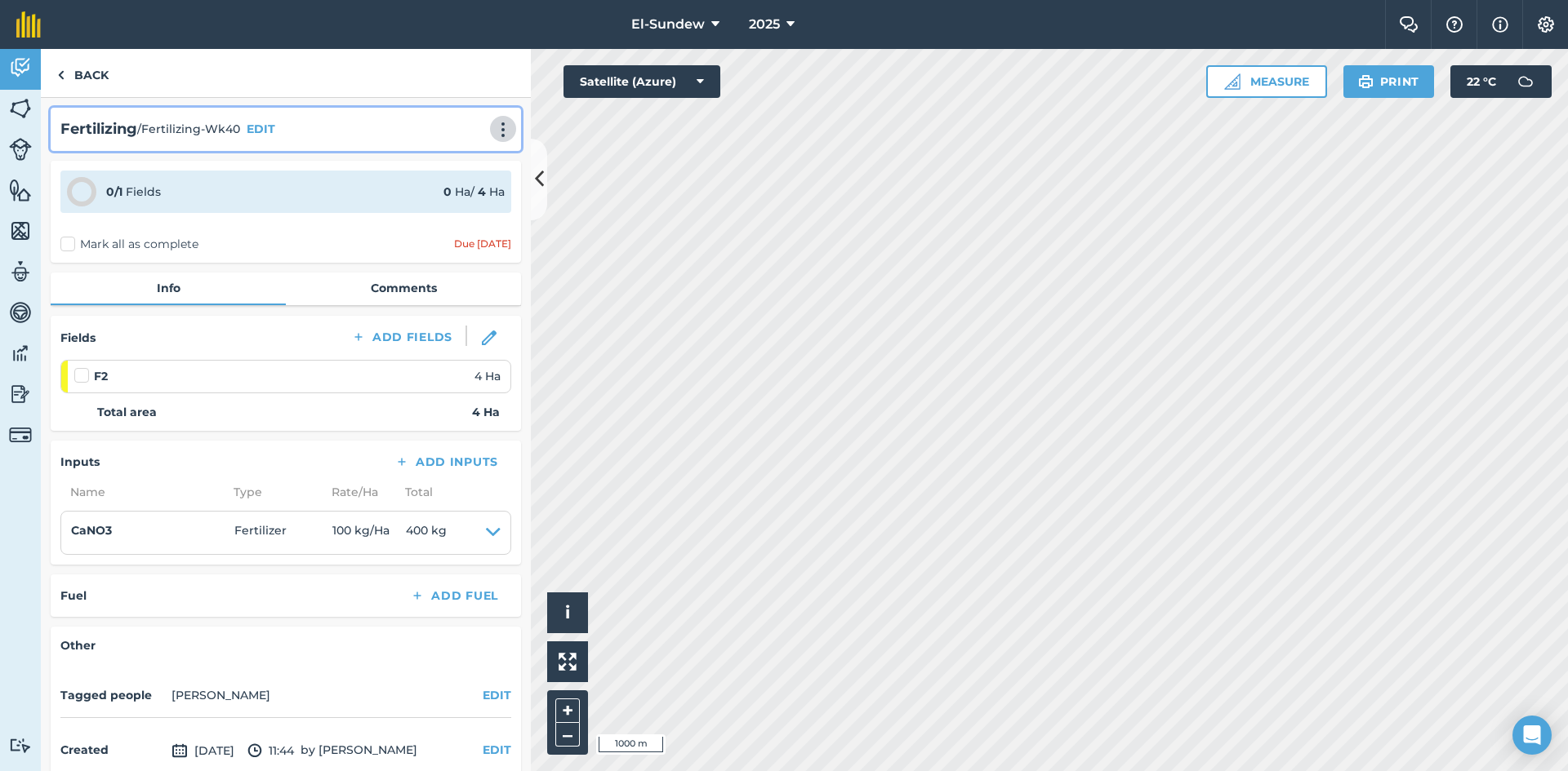
click at [493, 122] on img at bounding box center [503, 130] width 20 height 17
click at [460, 168] on link "Print" at bounding box center [469, 164] width 104 height 32
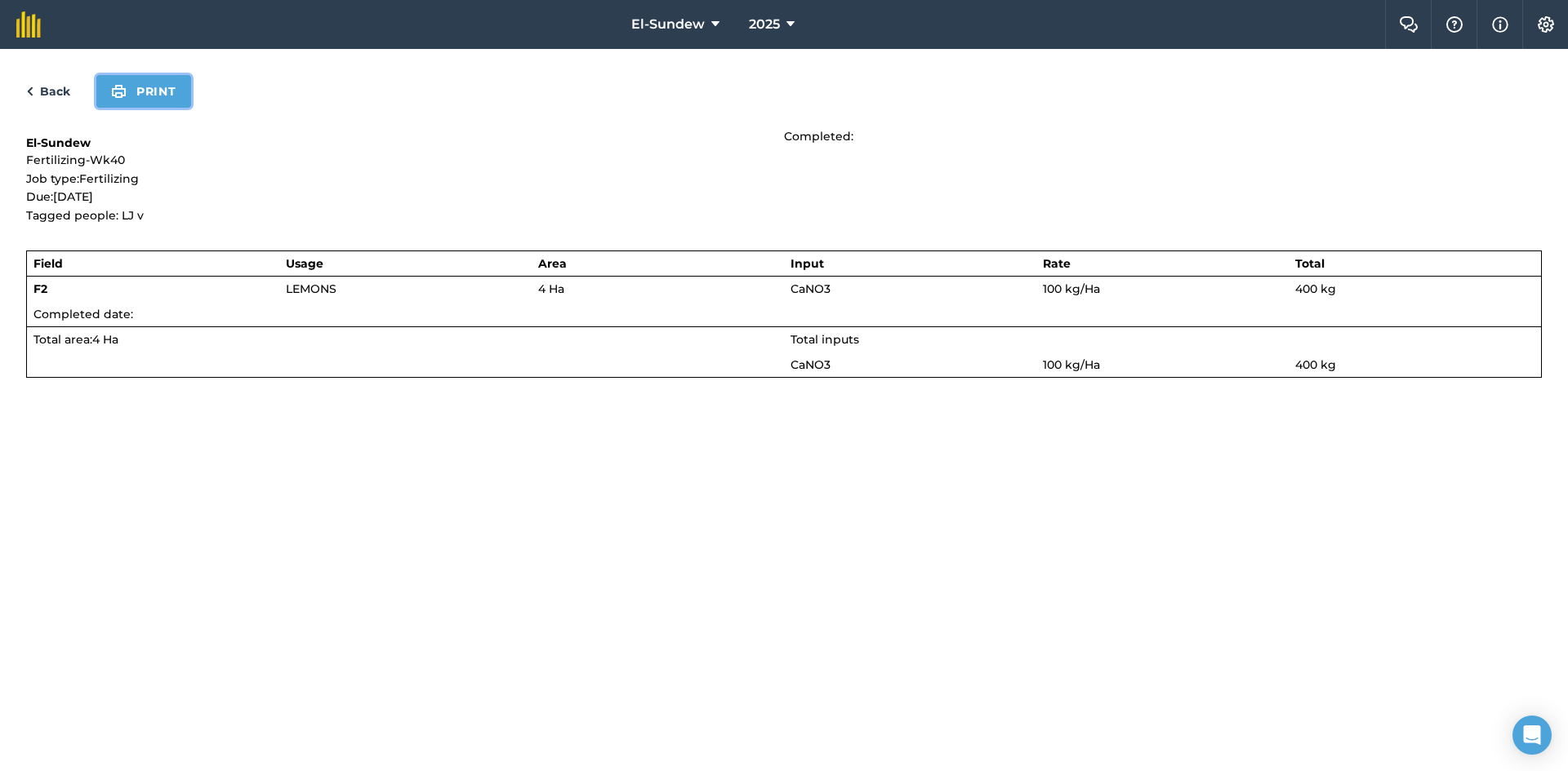
click at [172, 95] on button "Print" at bounding box center [143, 90] width 94 height 32
click at [64, 89] on link "Back" at bounding box center [48, 91] width 44 height 20
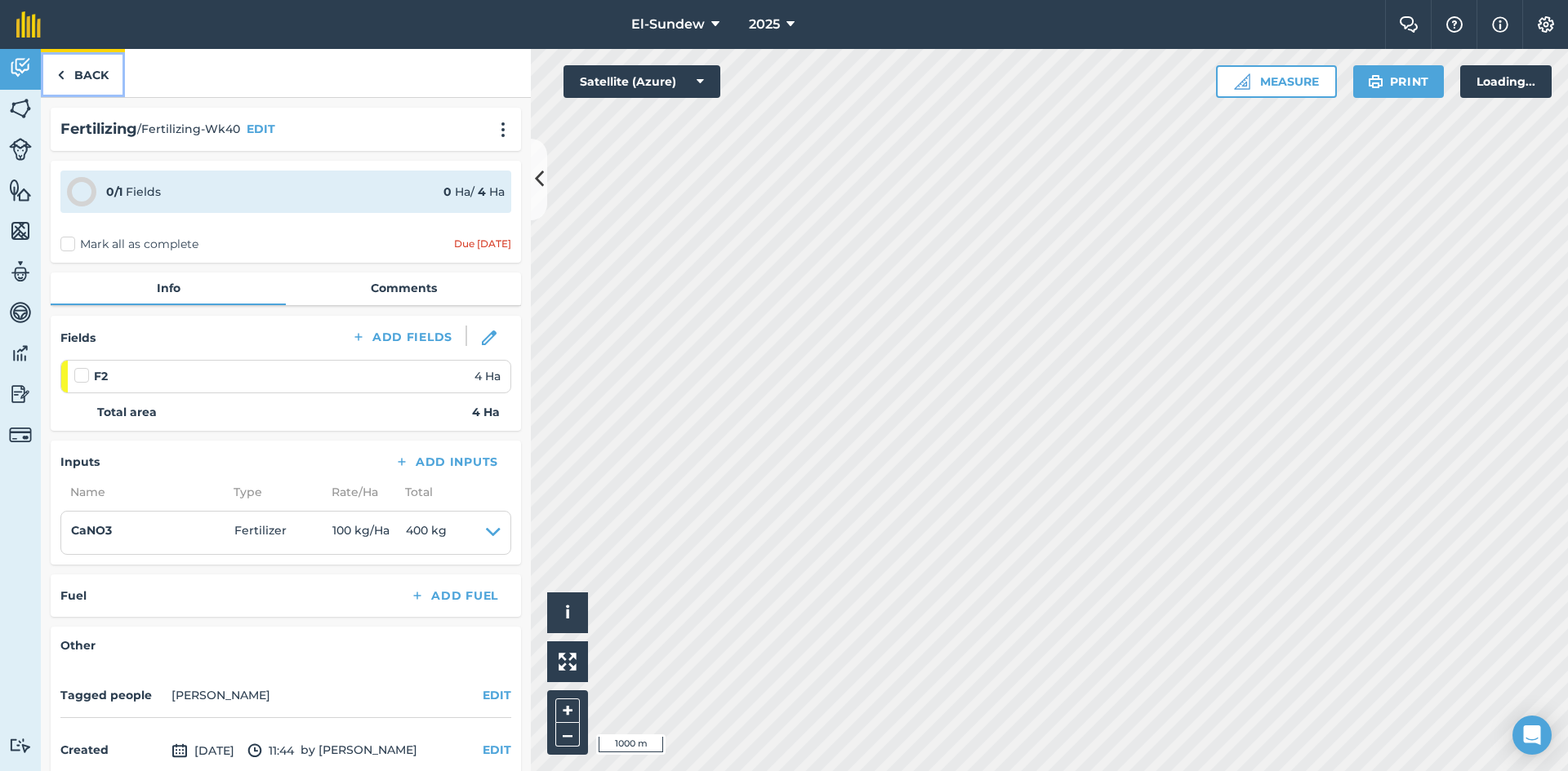
click at [80, 78] on link "Back" at bounding box center [84, 73] width 84 height 48
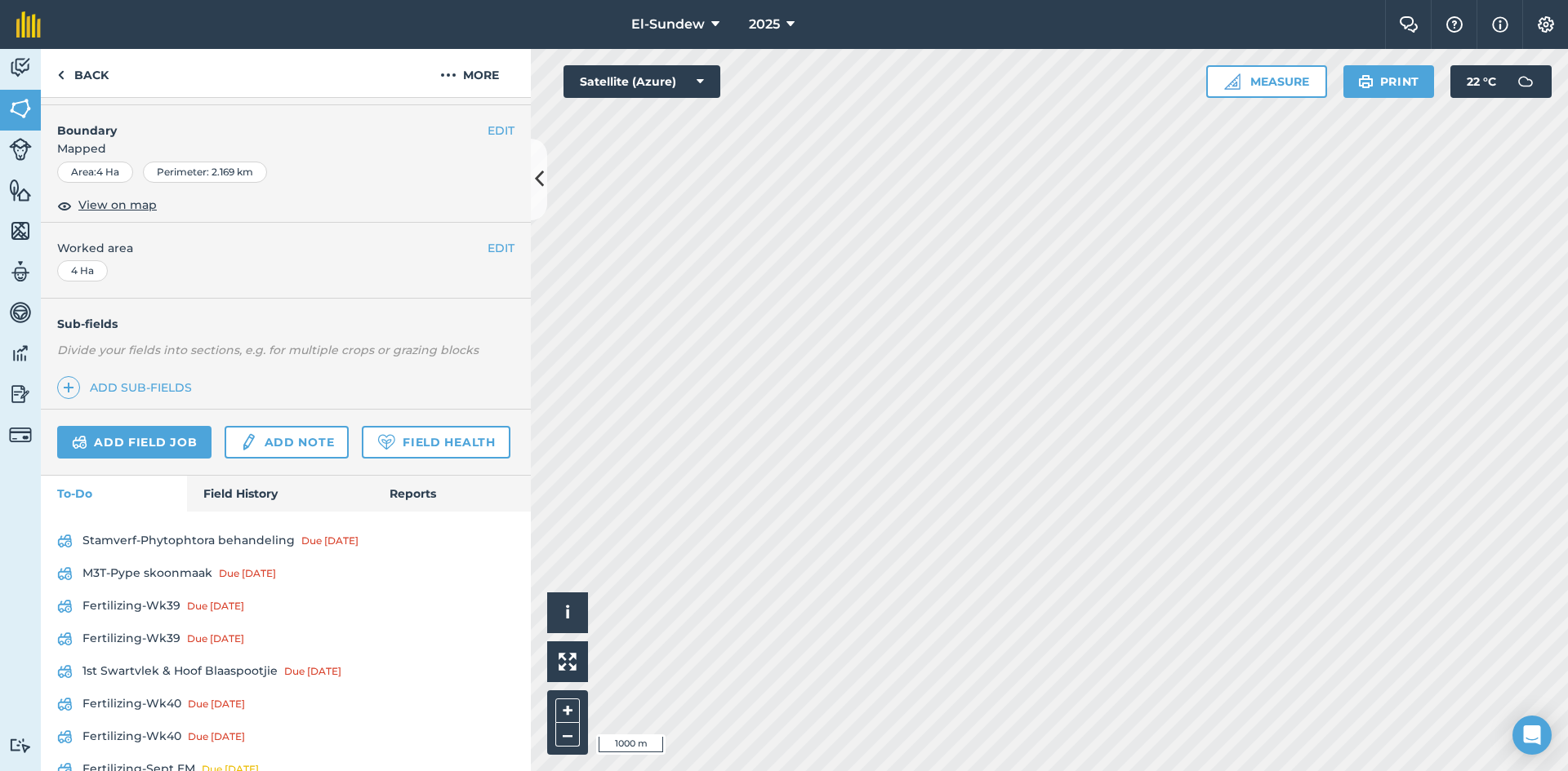
scroll to position [536, 0]
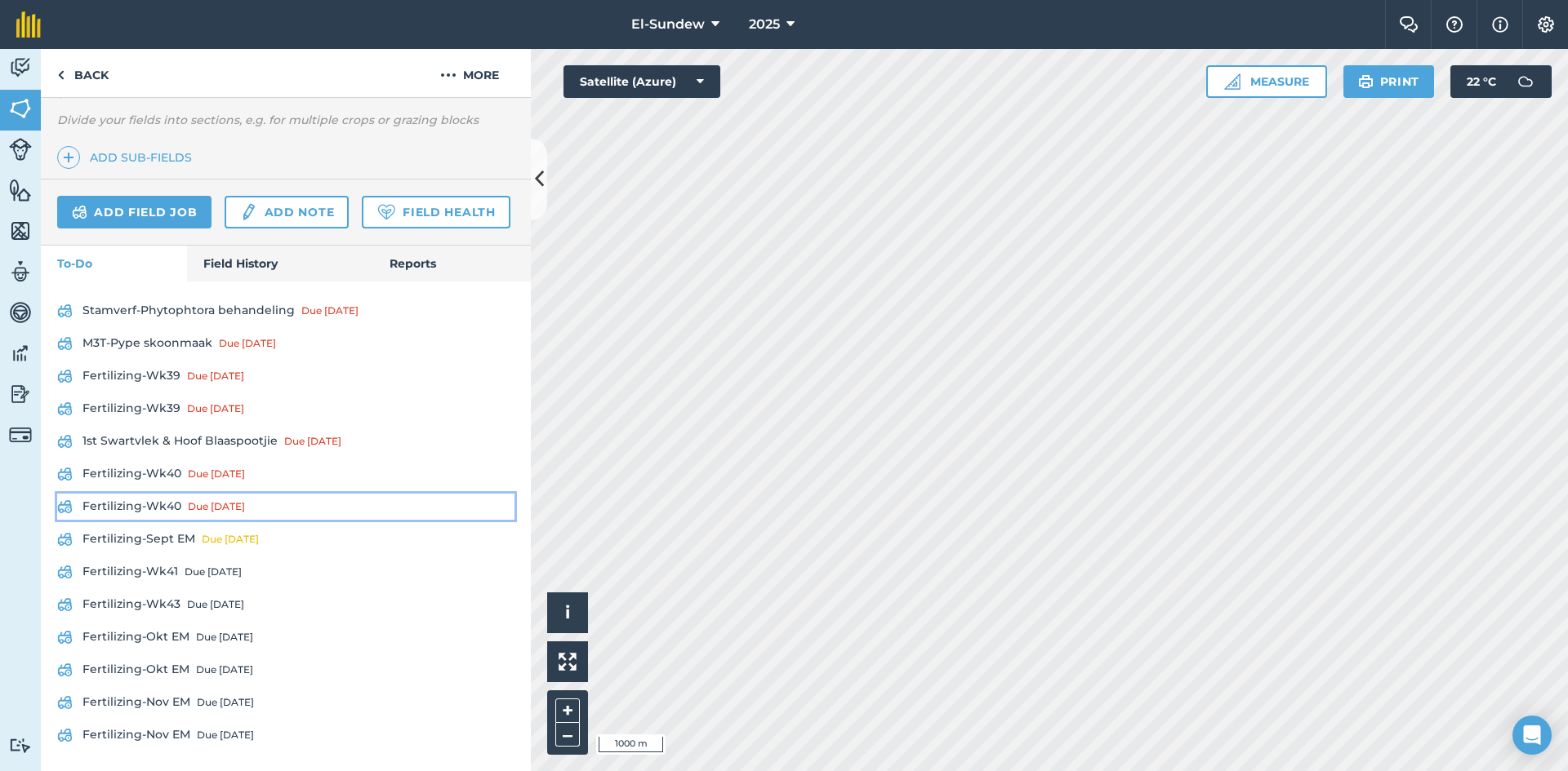
click at [172, 495] on link "Fertilizing-Wk40 Due [DATE]" at bounding box center [285, 507] width 457 height 27
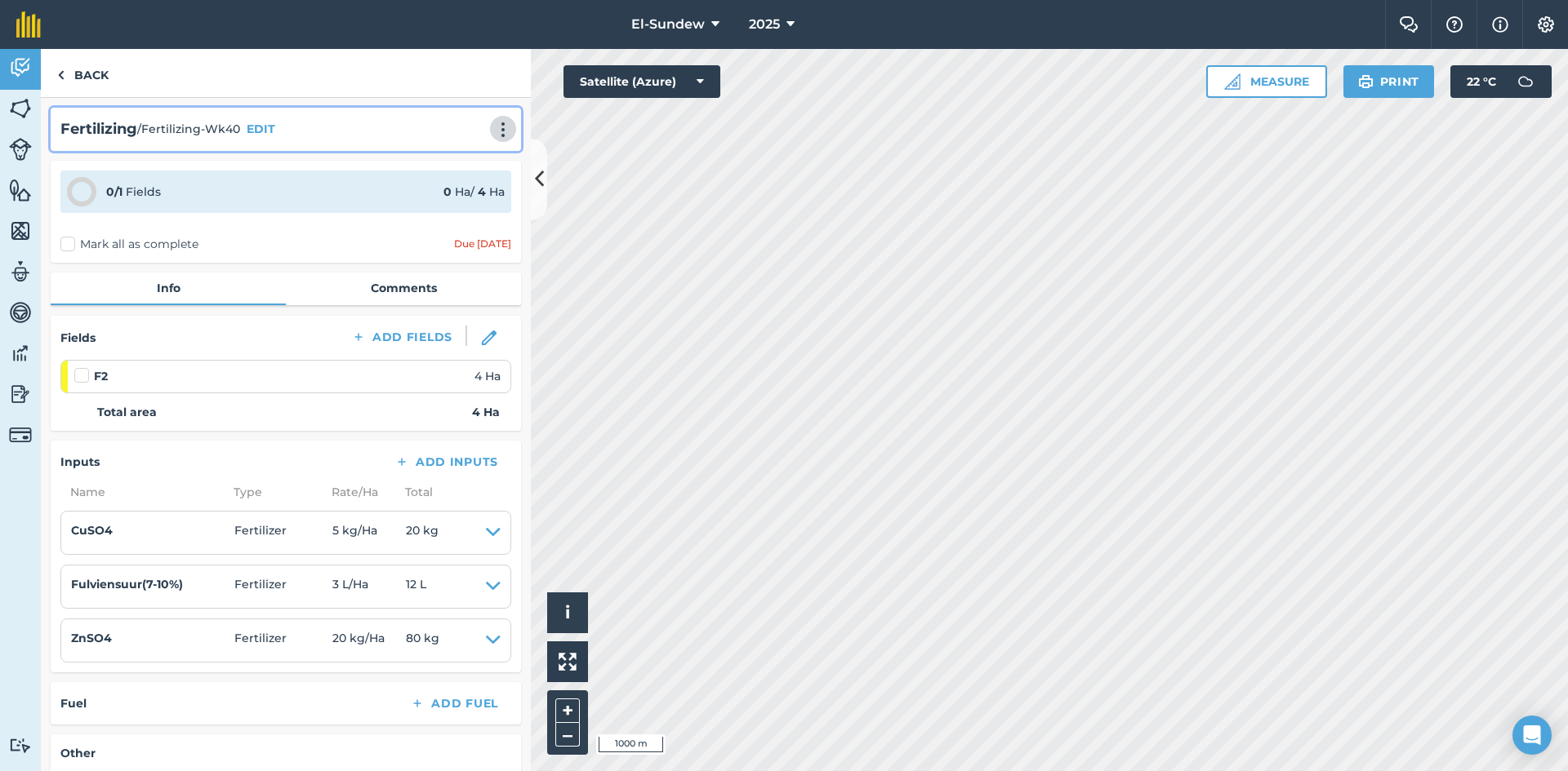
click at [493, 133] on img at bounding box center [503, 130] width 20 height 17
click at [441, 157] on link "Print" at bounding box center [469, 164] width 104 height 32
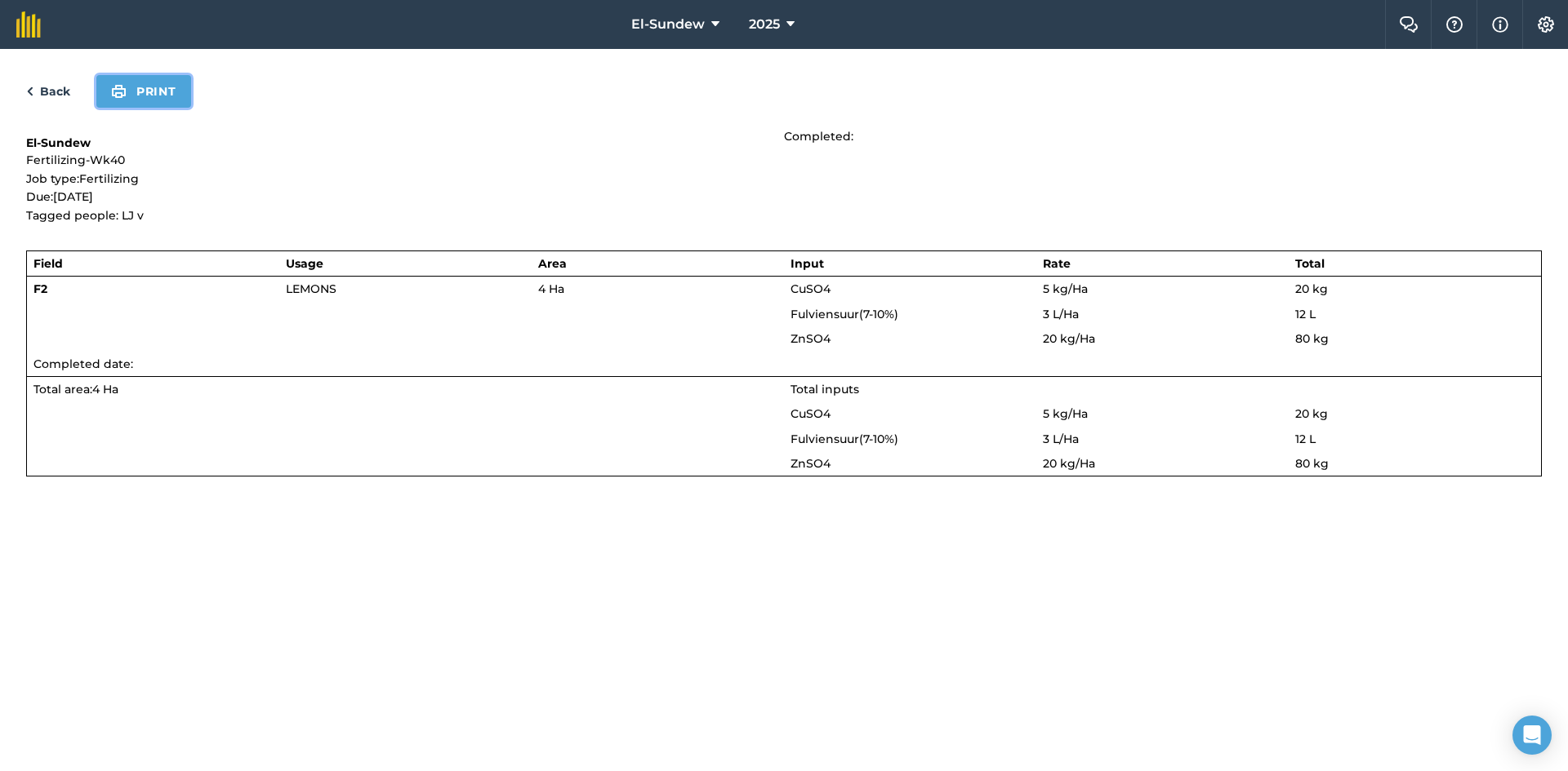
click at [167, 102] on button "Print" at bounding box center [143, 90] width 94 height 32
click at [41, 88] on link "Back" at bounding box center [48, 91] width 44 height 20
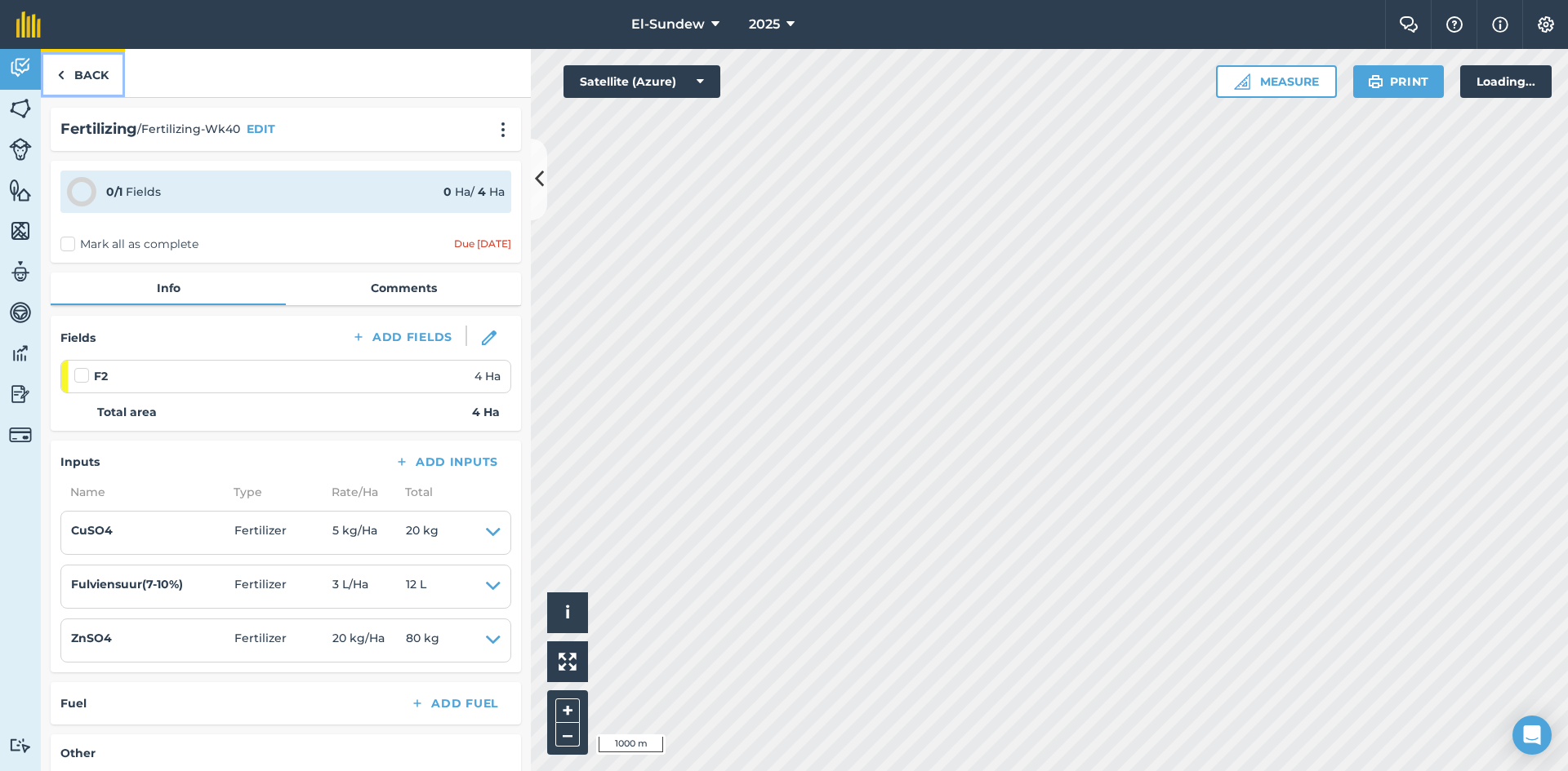
click at [74, 70] on link "Back" at bounding box center [84, 73] width 84 height 48
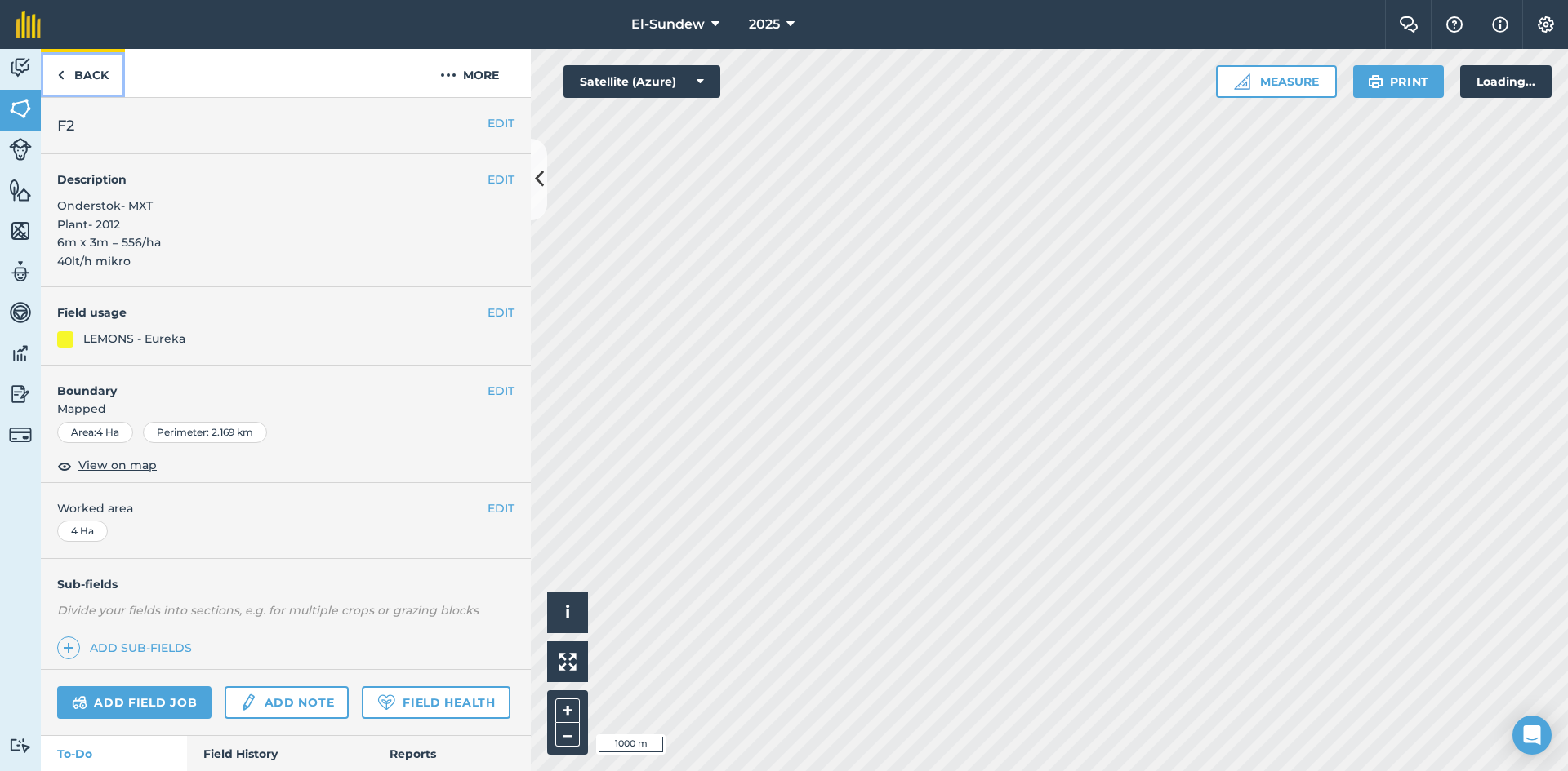
click at [74, 70] on link "Back" at bounding box center [84, 73] width 84 height 48
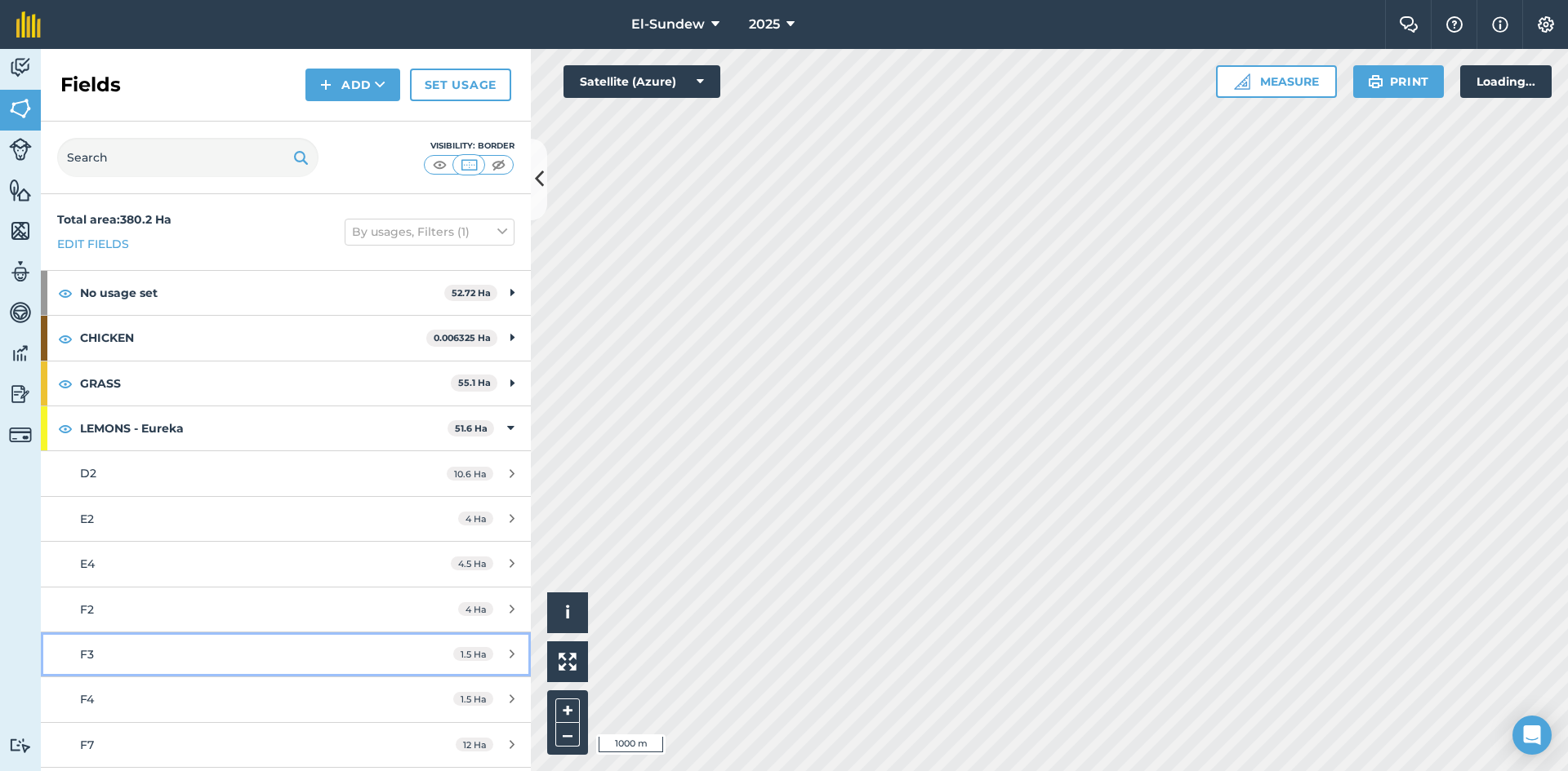
click at [200, 642] on link "F3 1.5 Ha" at bounding box center [286, 654] width 490 height 44
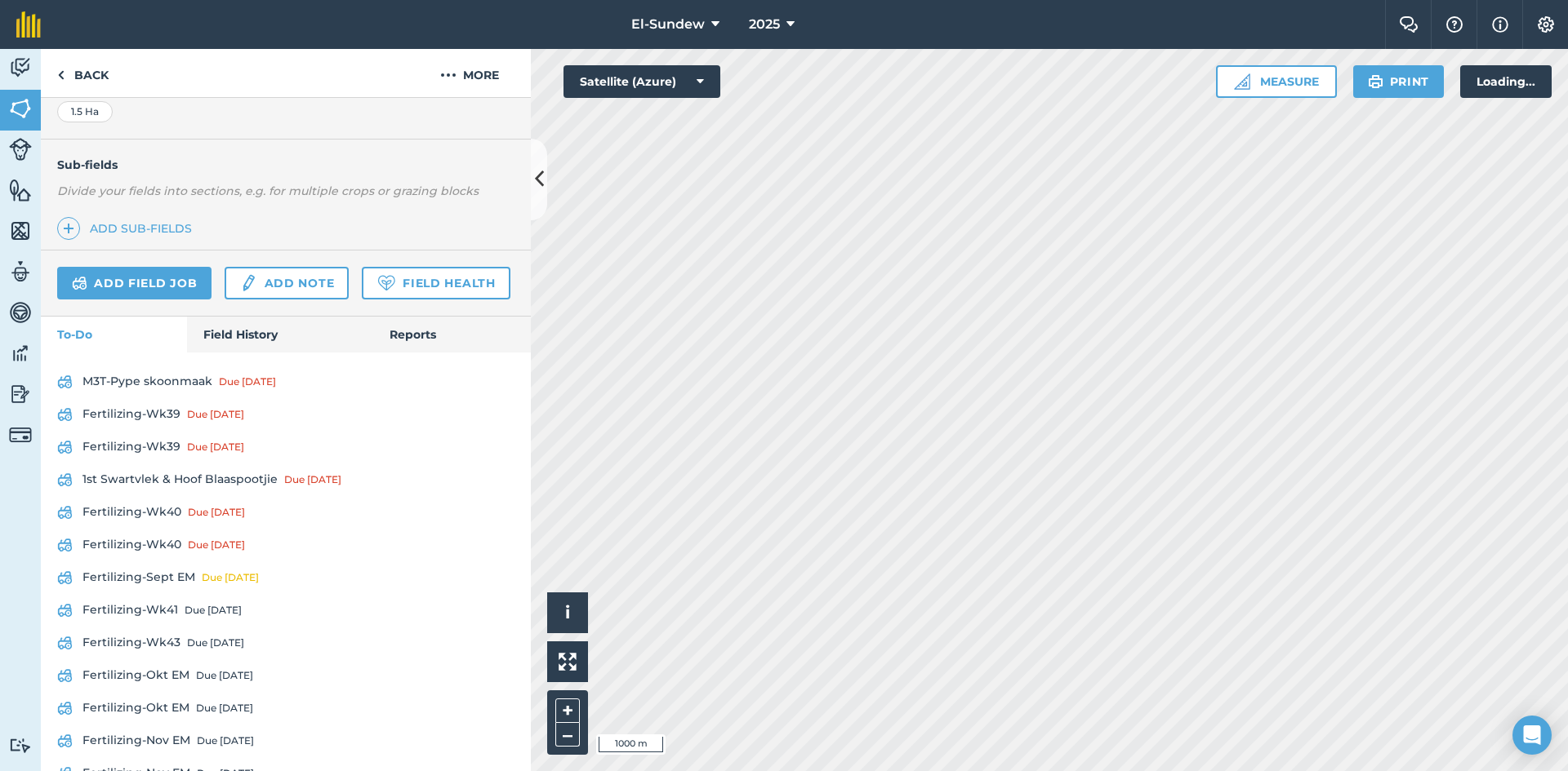
scroll to position [504, 0]
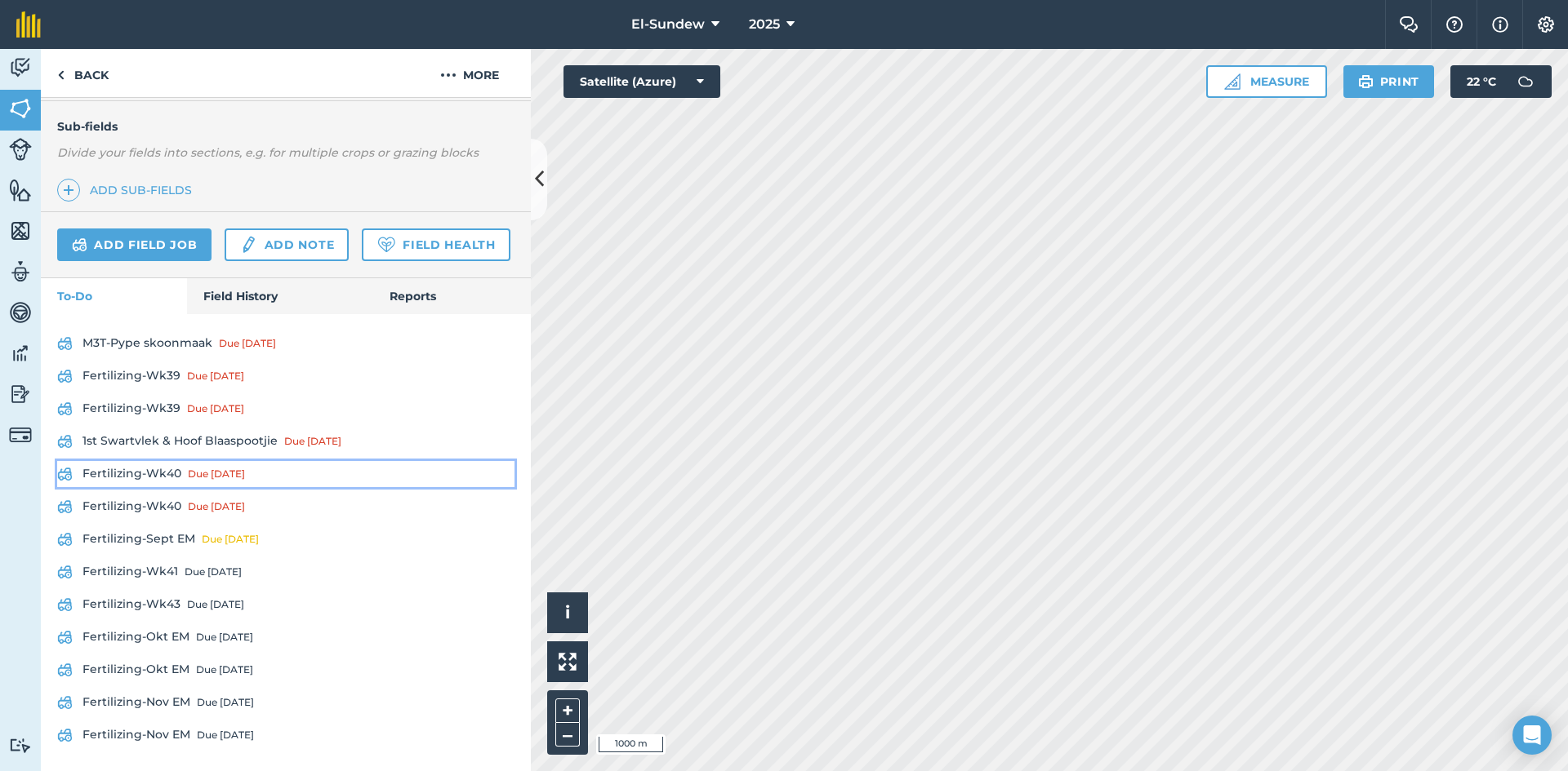
click at [170, 463] on link "Fertilizing-Wk40 Due [DATE]" at bounding box center [285, 474] width 457 height 27
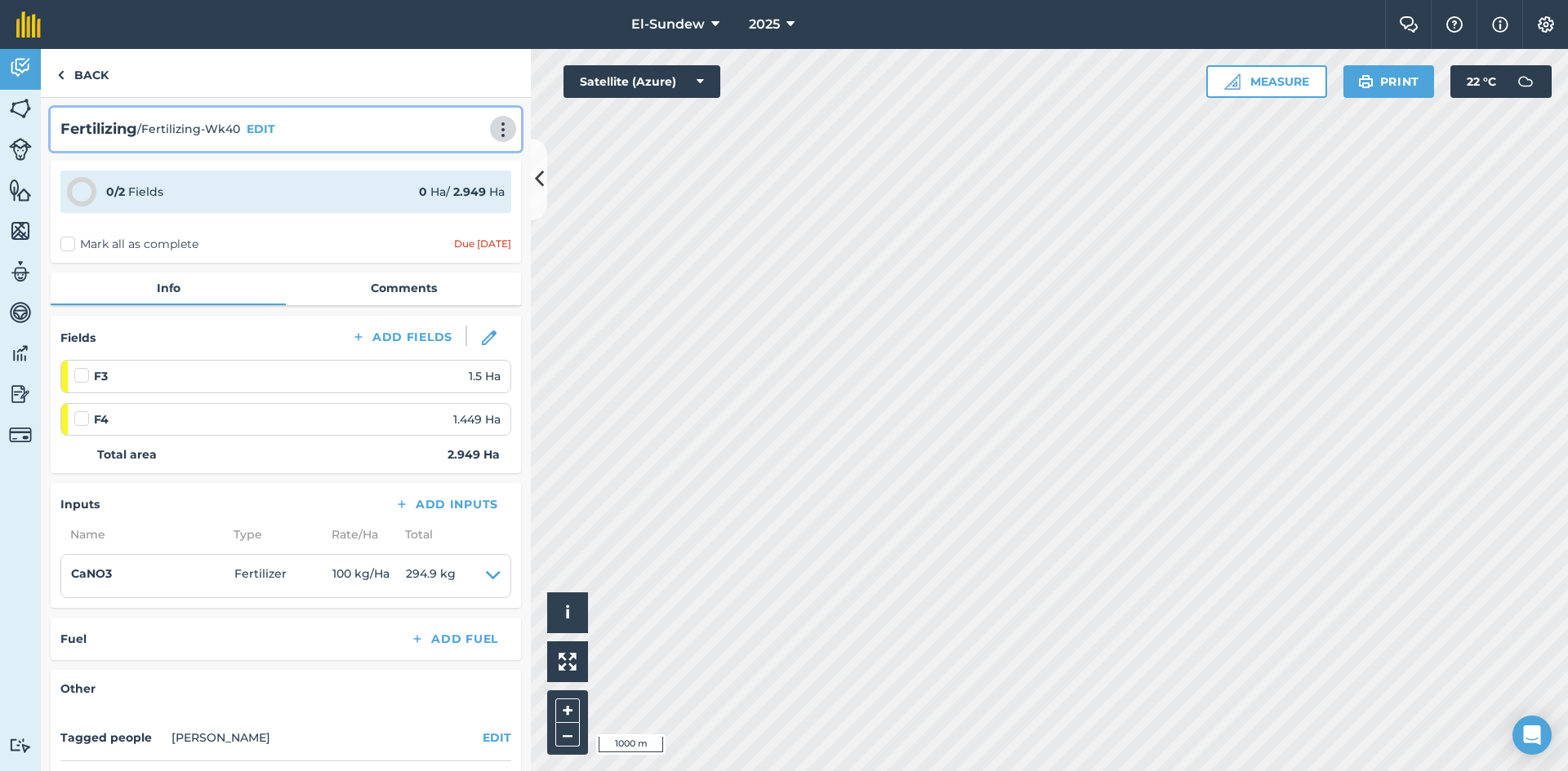
click at [495, 120] on button at bounding box center [503, 129] width 17 height 20
click at [476, 150] on link "Print" at bounding box center [469, 164] width 104 height 32
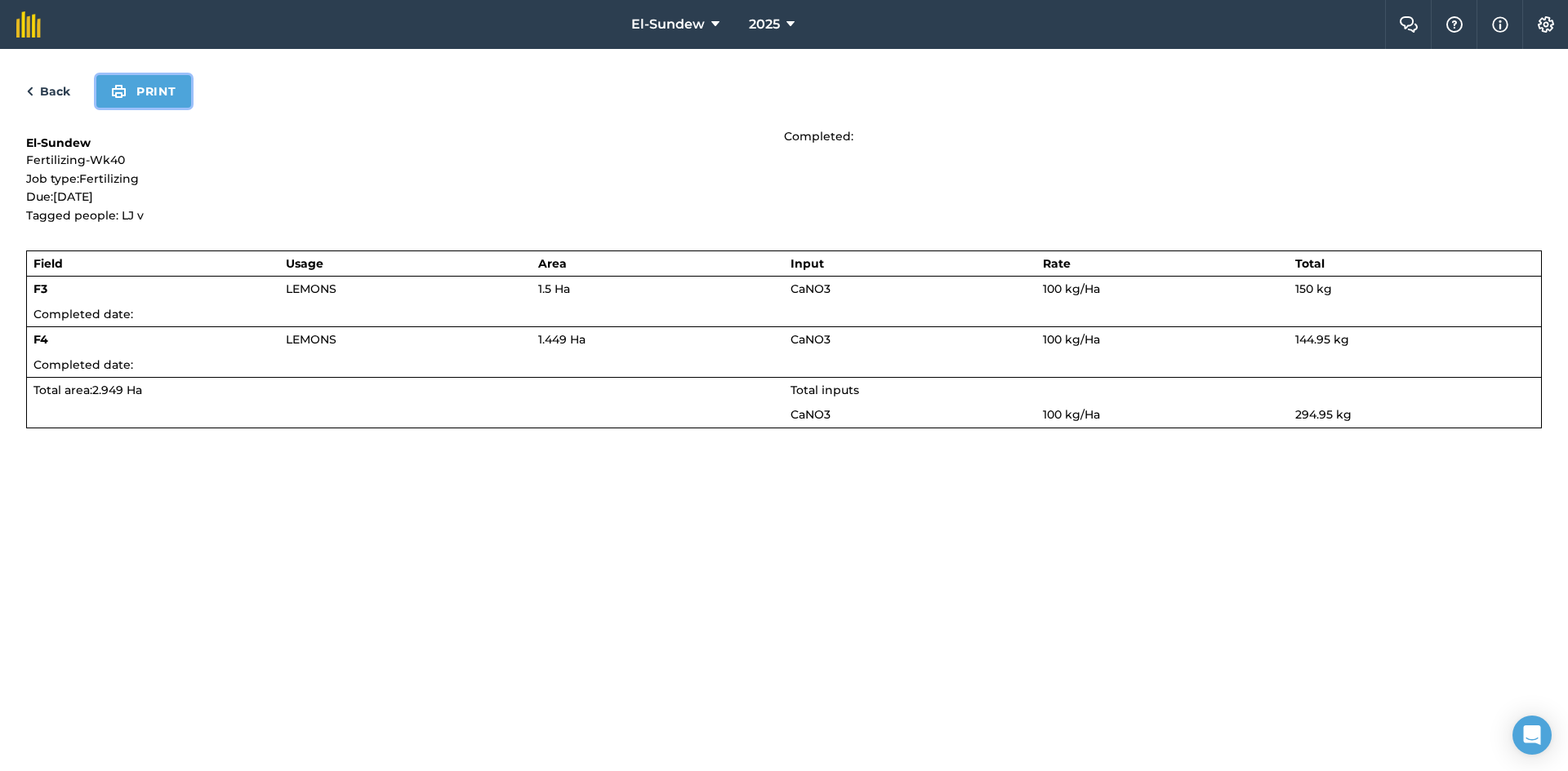
click at [165, 93] on button "Print" at bounding box center [143, 90] width 94 height 32
click at [60, 91] on link "Back" at bounding box center [48, 91] width 44 height 20
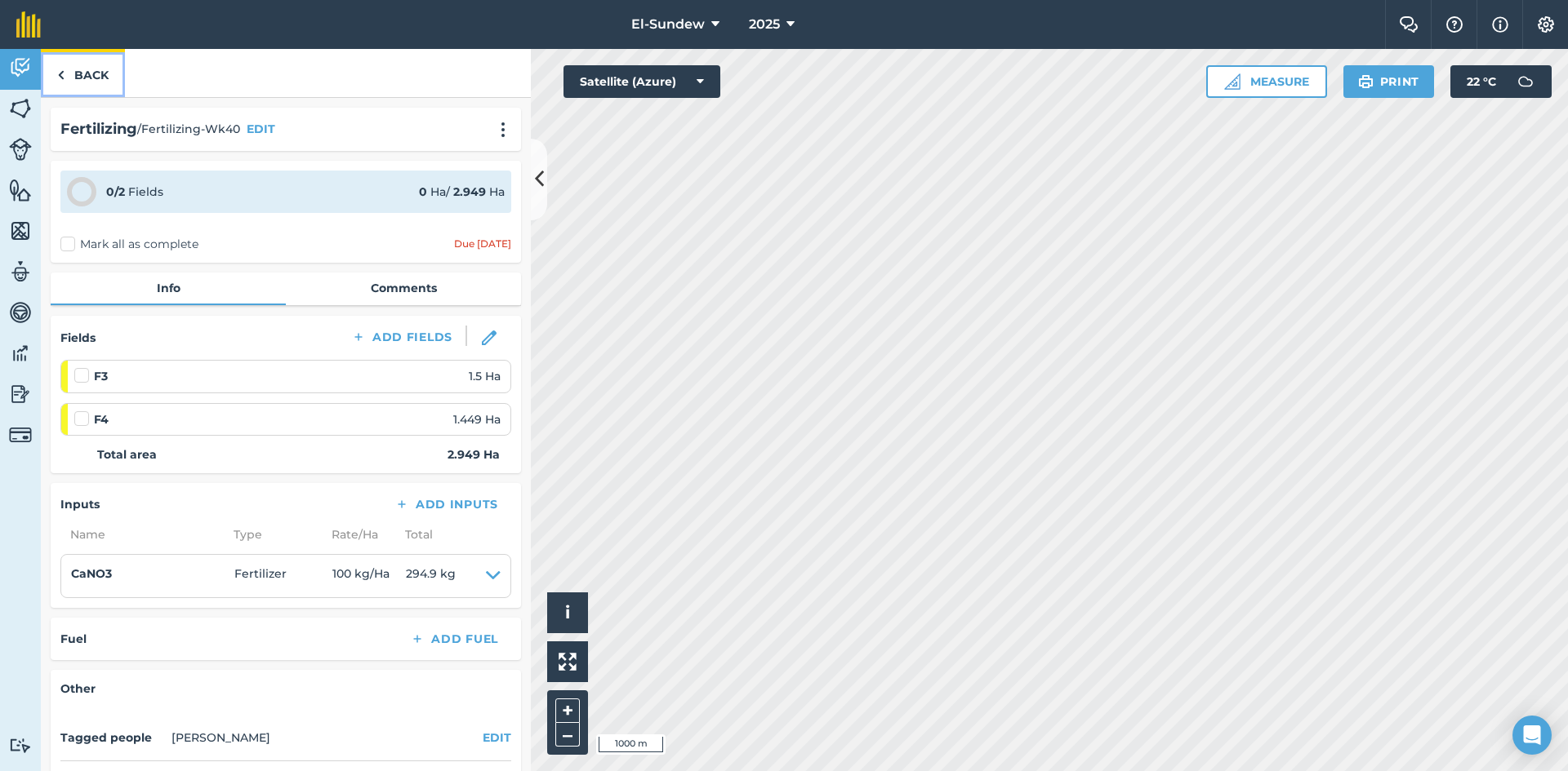
click at [72, 82] on link "Back" at bounding box center [84, 73] width 84 height 48
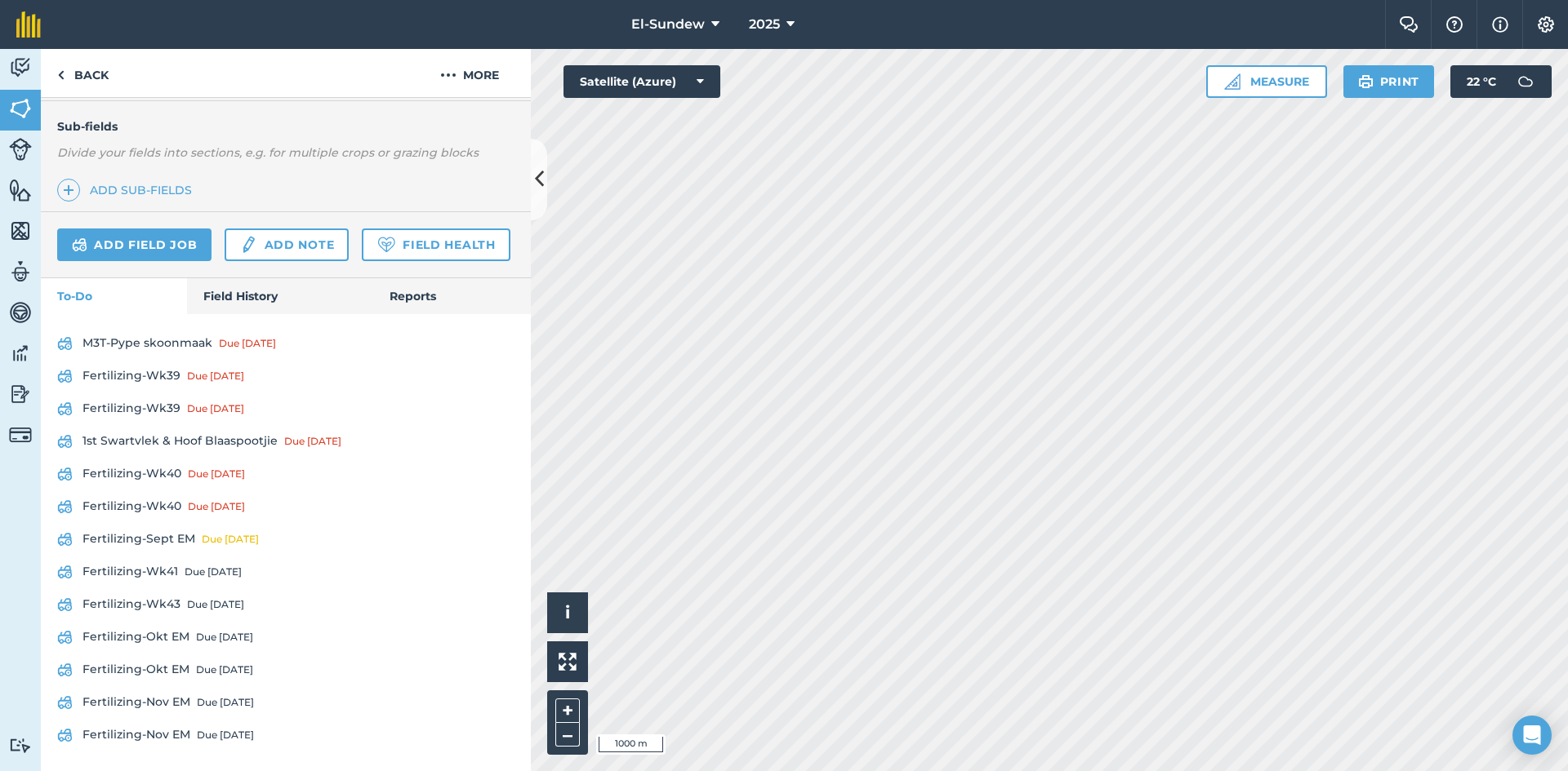
scroll to position [504, 0]
click at [172, 505] on link "Fertilizing-Wk40 Due [DATE]" at bounding box center [285, 507] width 457 height 27
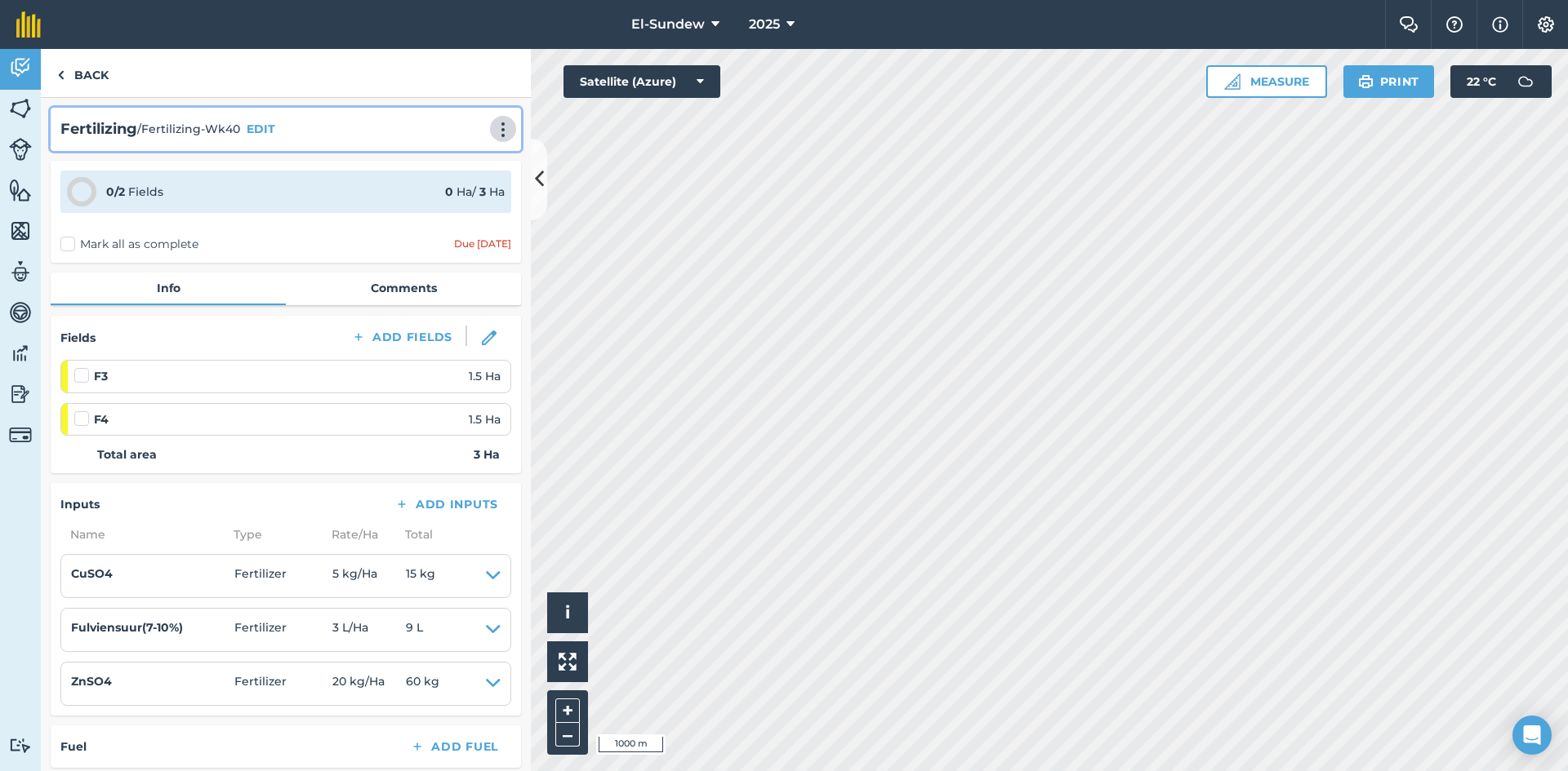
click at [493, 124] on img at bounding box center [503, 130] width 20 height 17
click at [462, 162] on link "Print" at bounding box center [469, 164] width 104 height 32
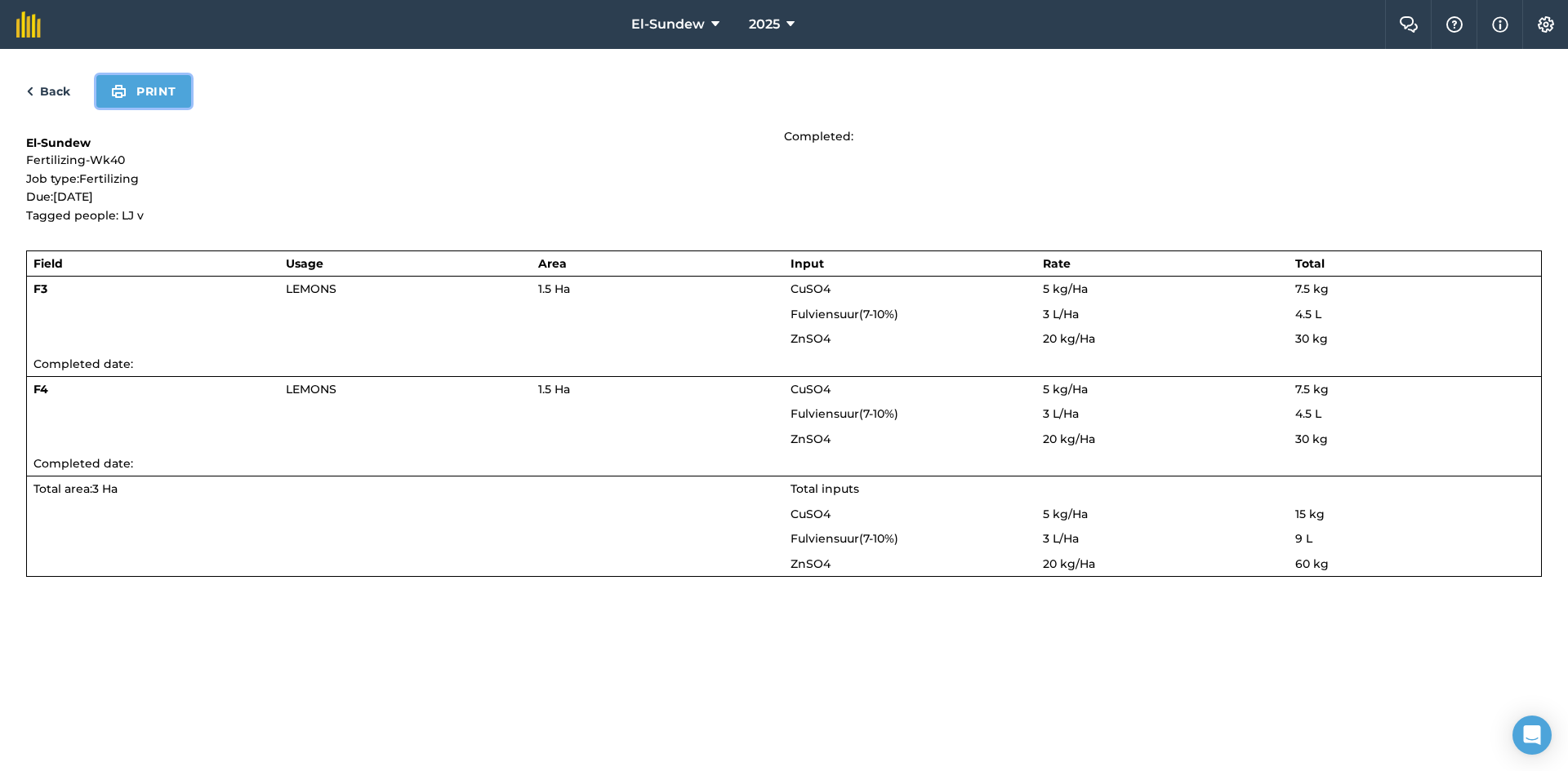
click at [142, 94] on button "Print" at bounding box center [143, 90] width 94 height 32
click at [55, 87] on link "Back" at bounding box center [48, 91] width 44 height 20
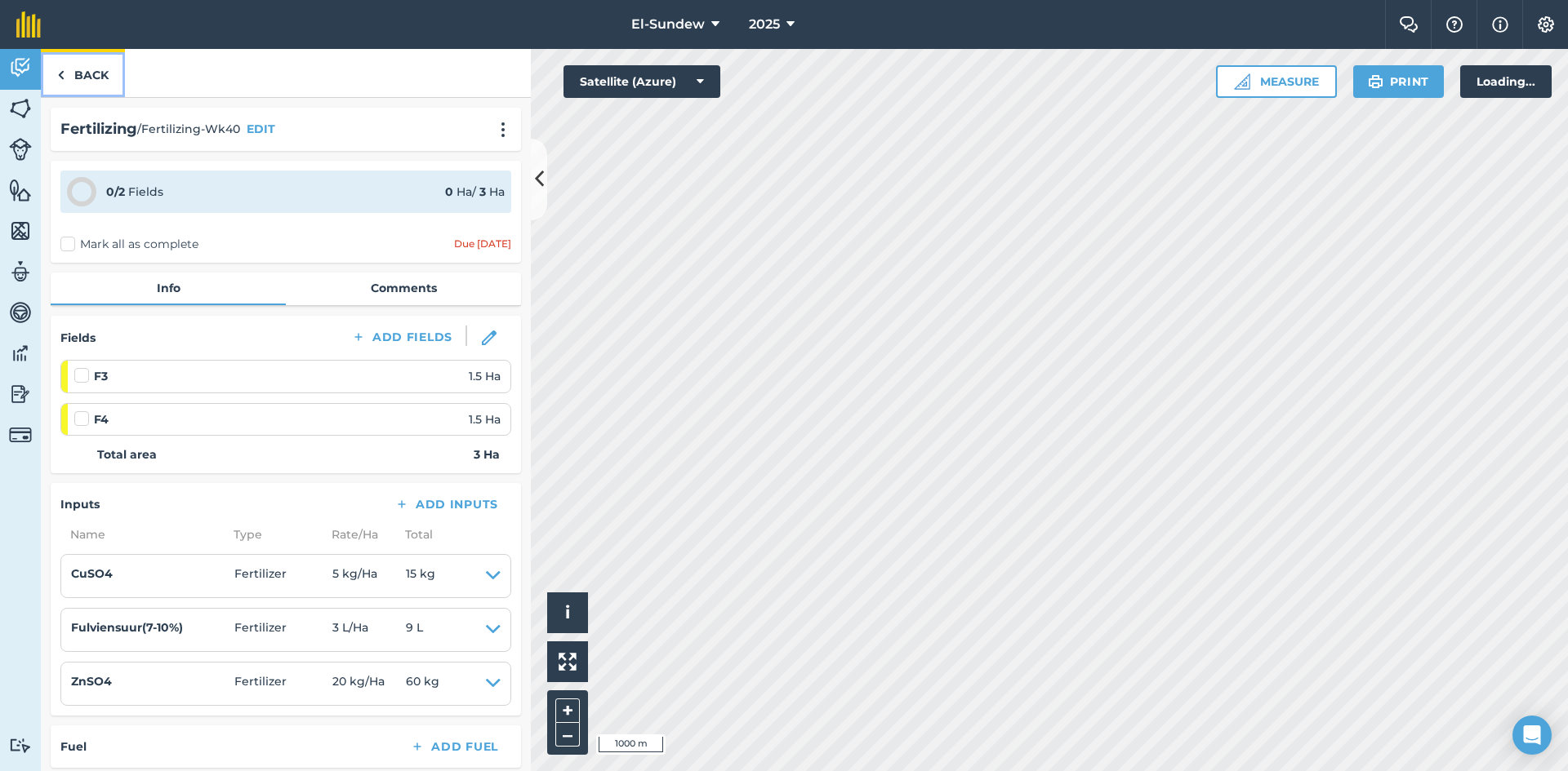
click at [80, 75] on link "Back" at bounding box center [84, 73] width 84 height 48
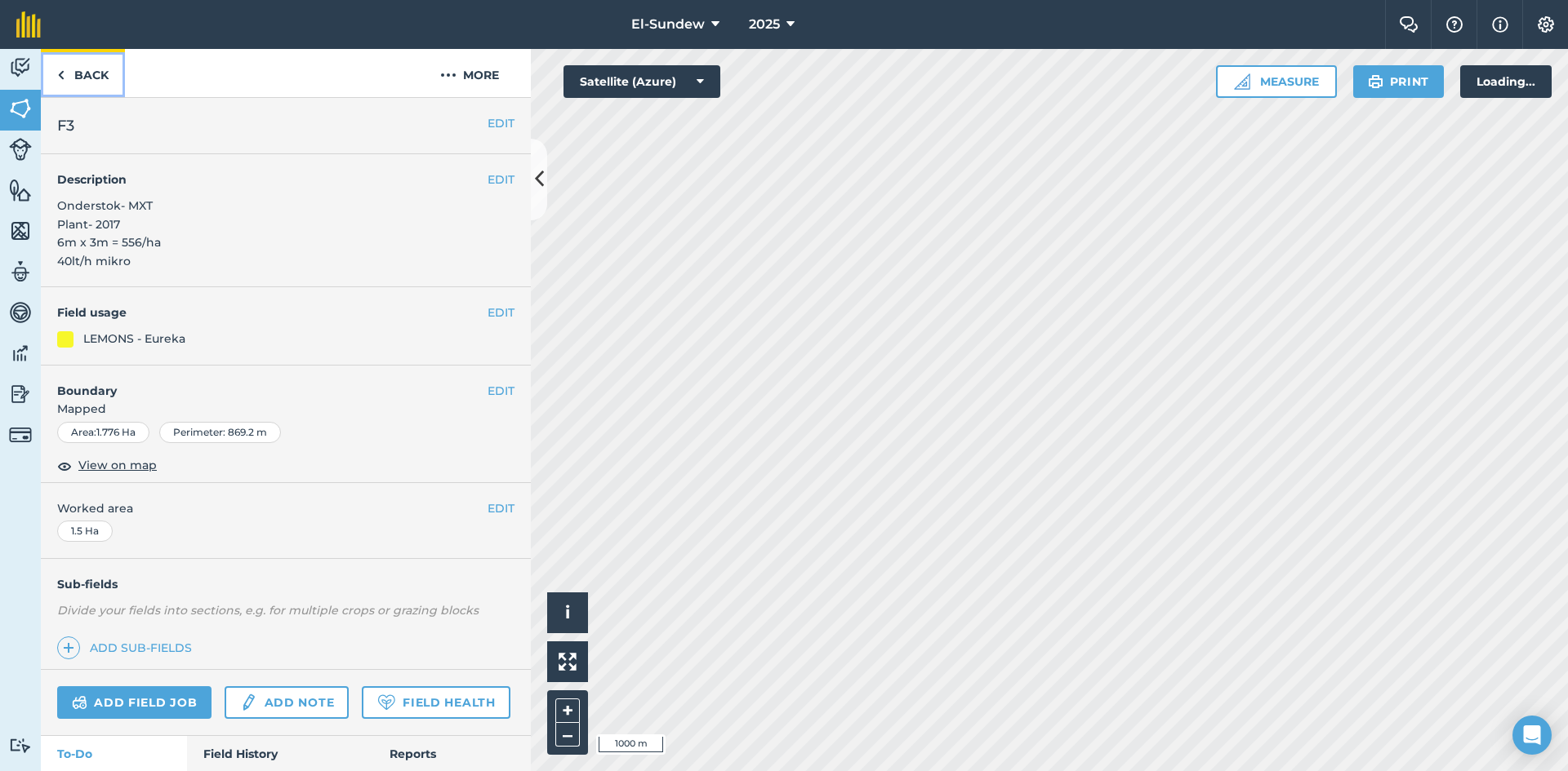
click at [80, 75] on link "Back" at bounding box center [84, 73] width 84 height 48
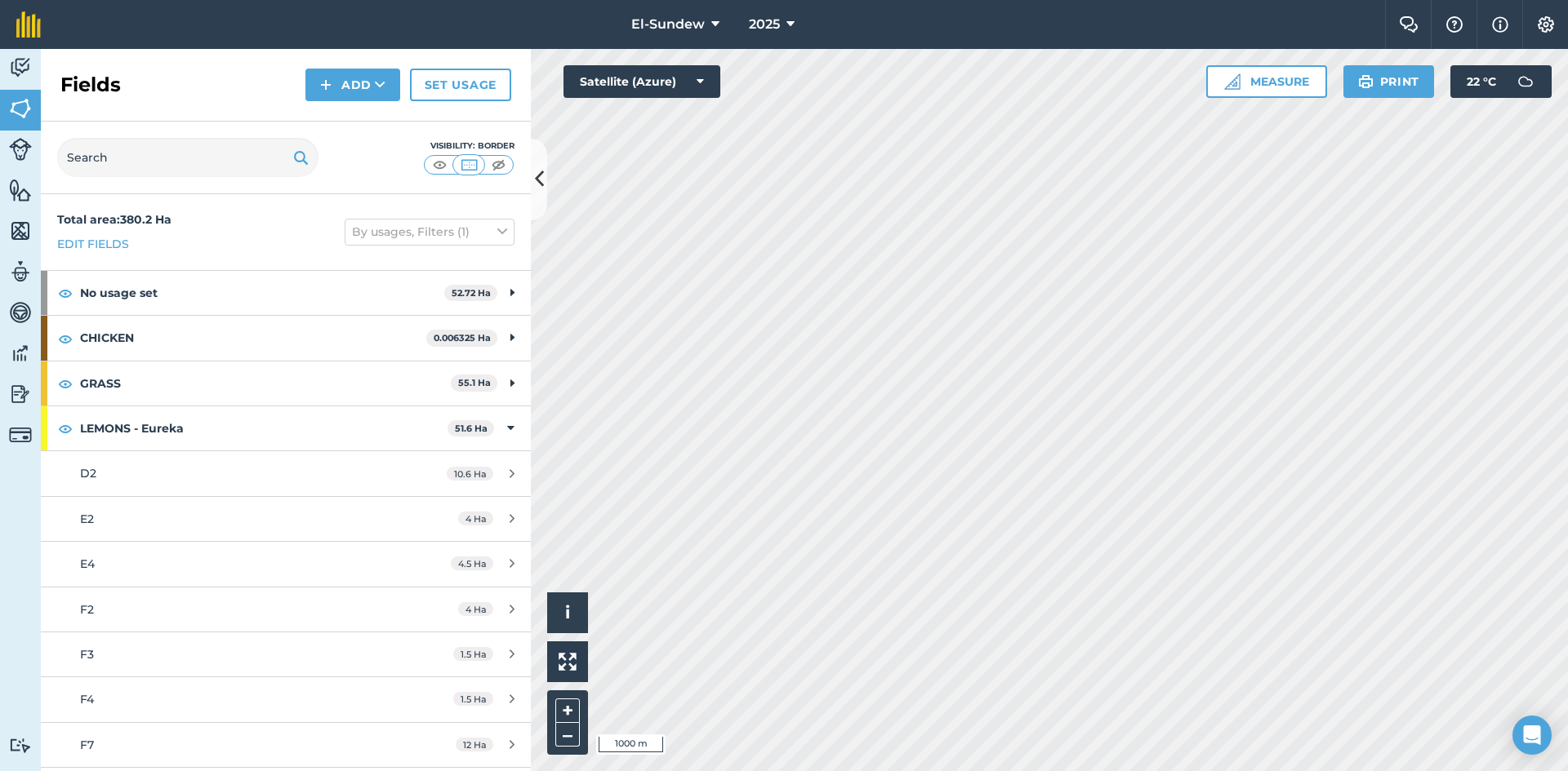
scroll to position [272, 0]
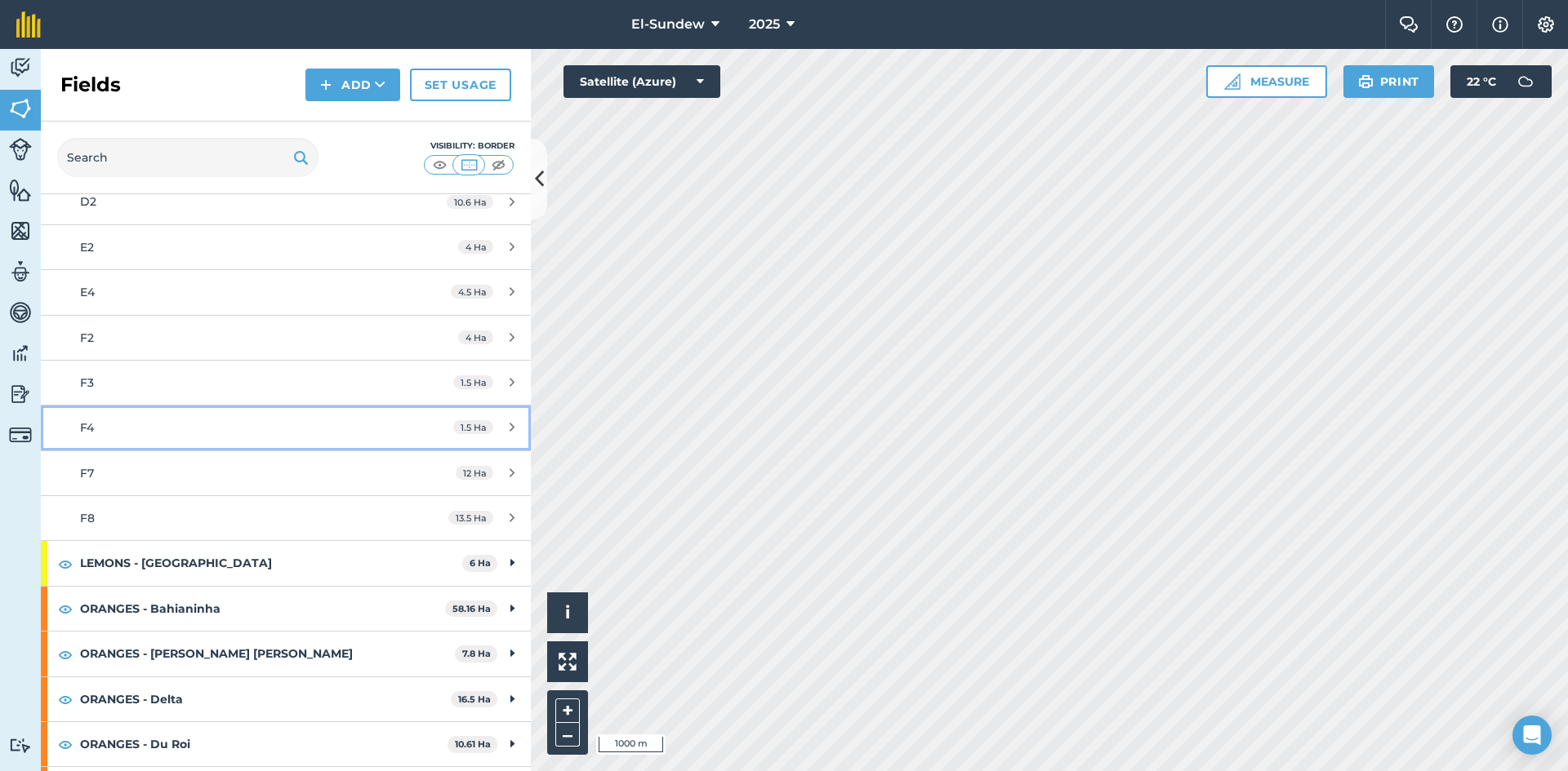
click at [176, 429] on div "F4" at bounding box center [233, 427] width 308 height 18
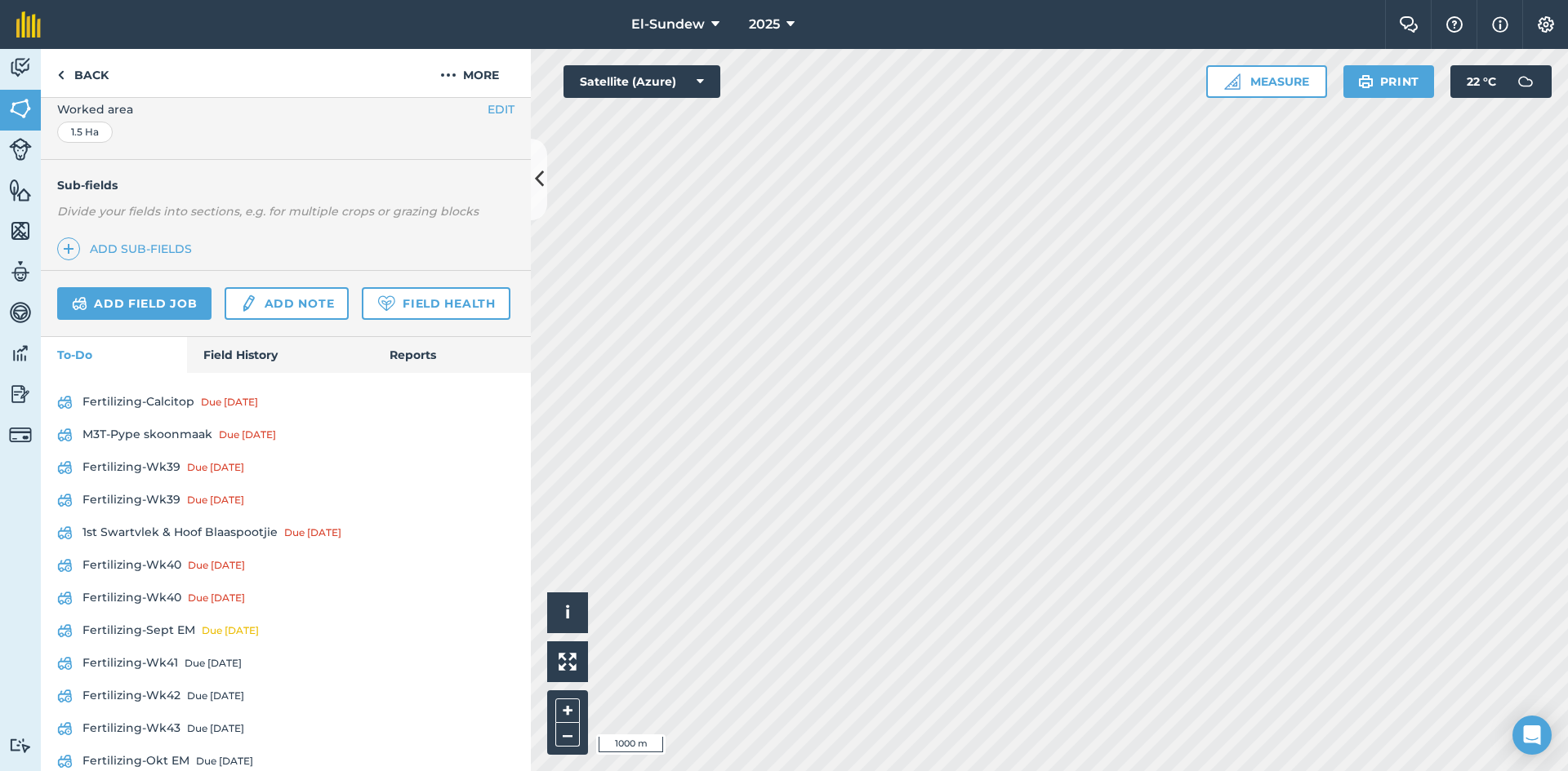
scroll to position [544, 0]
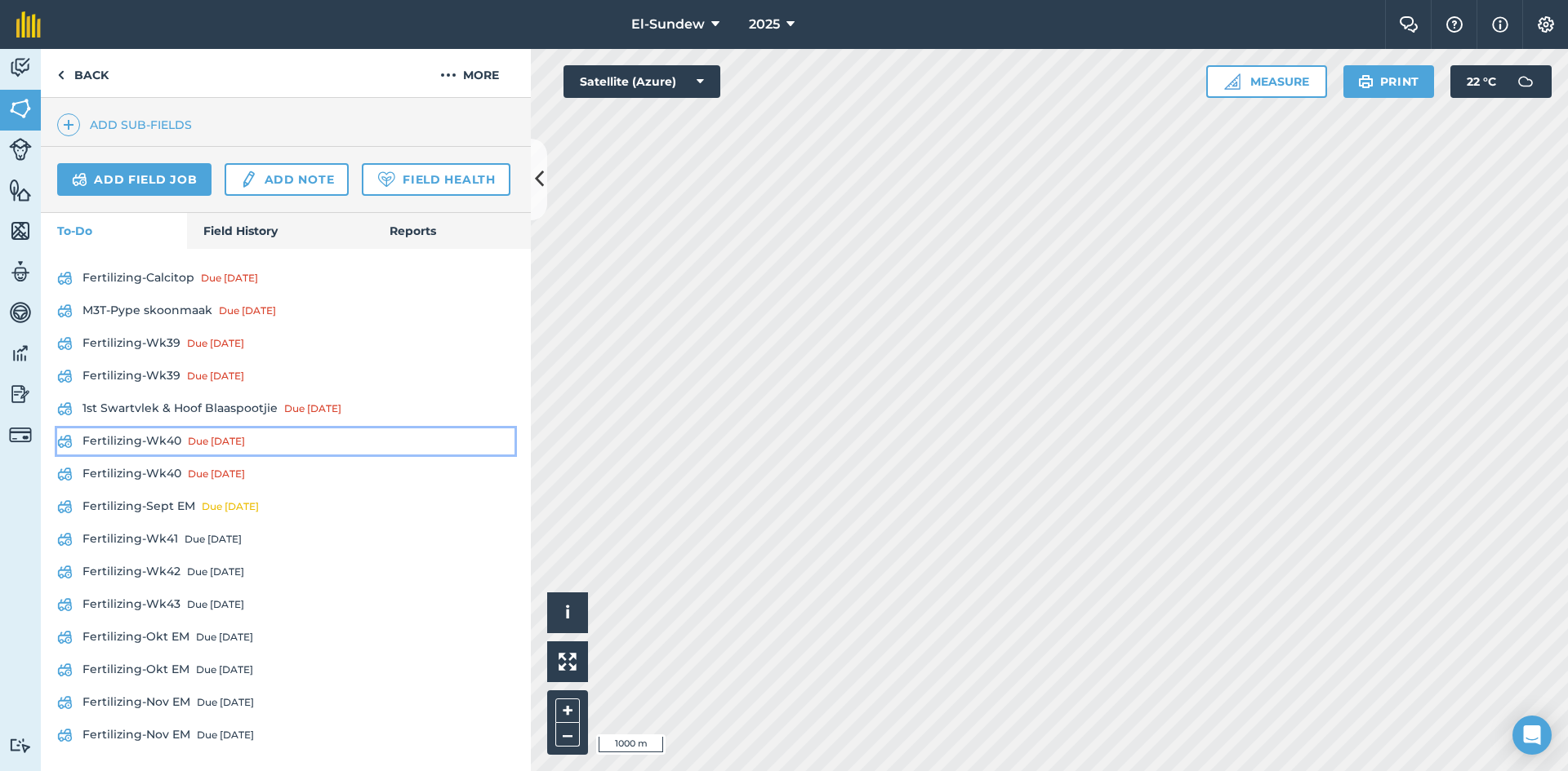
click at [181, 455] on link "Fertilizing-Wk40 Due [DATE]" at bounding box center [285, 441] width 457 height 27
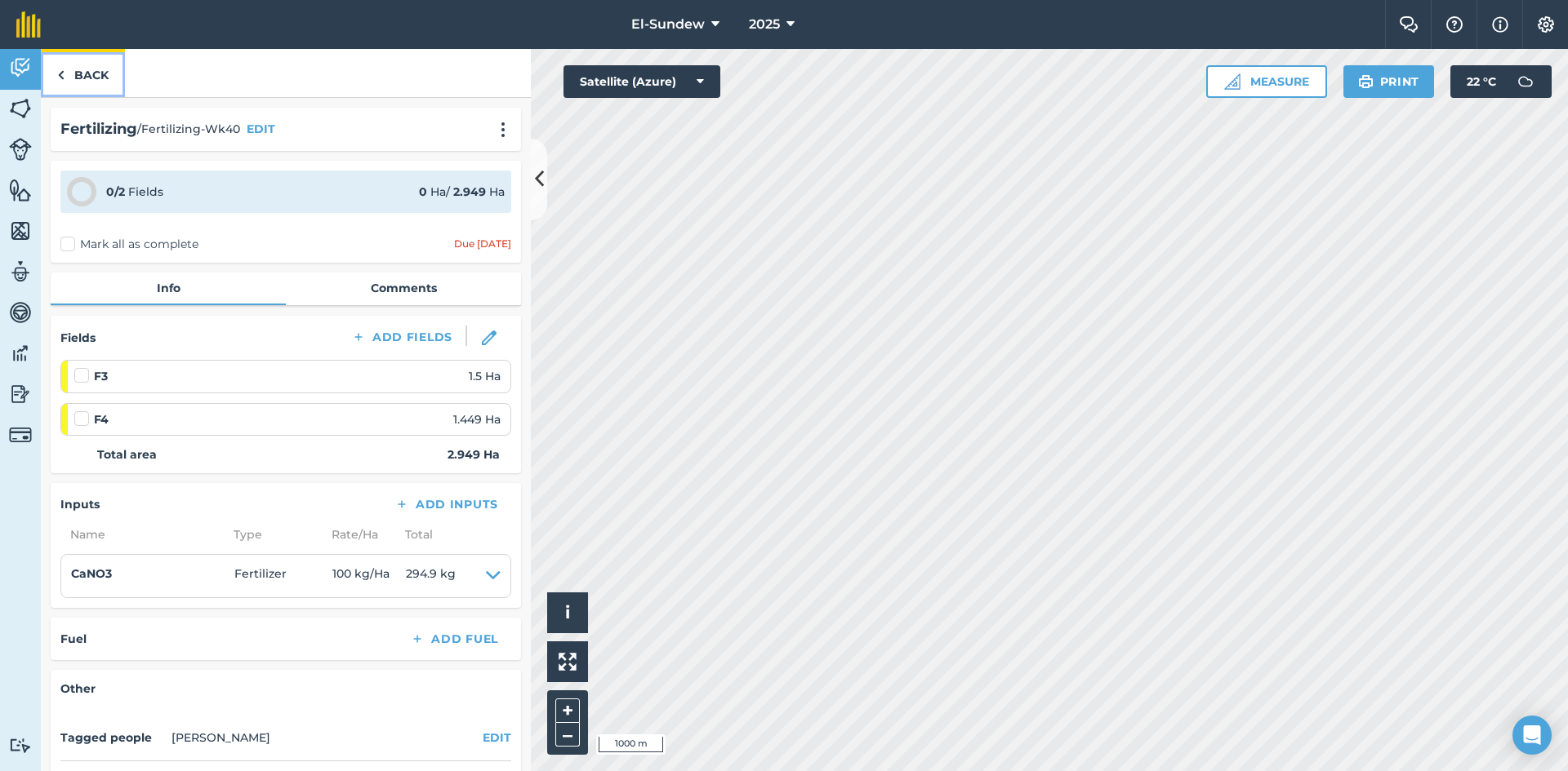
click at [80, 86] on link "Back" at bounding box center [84, 73] width 84 height 48
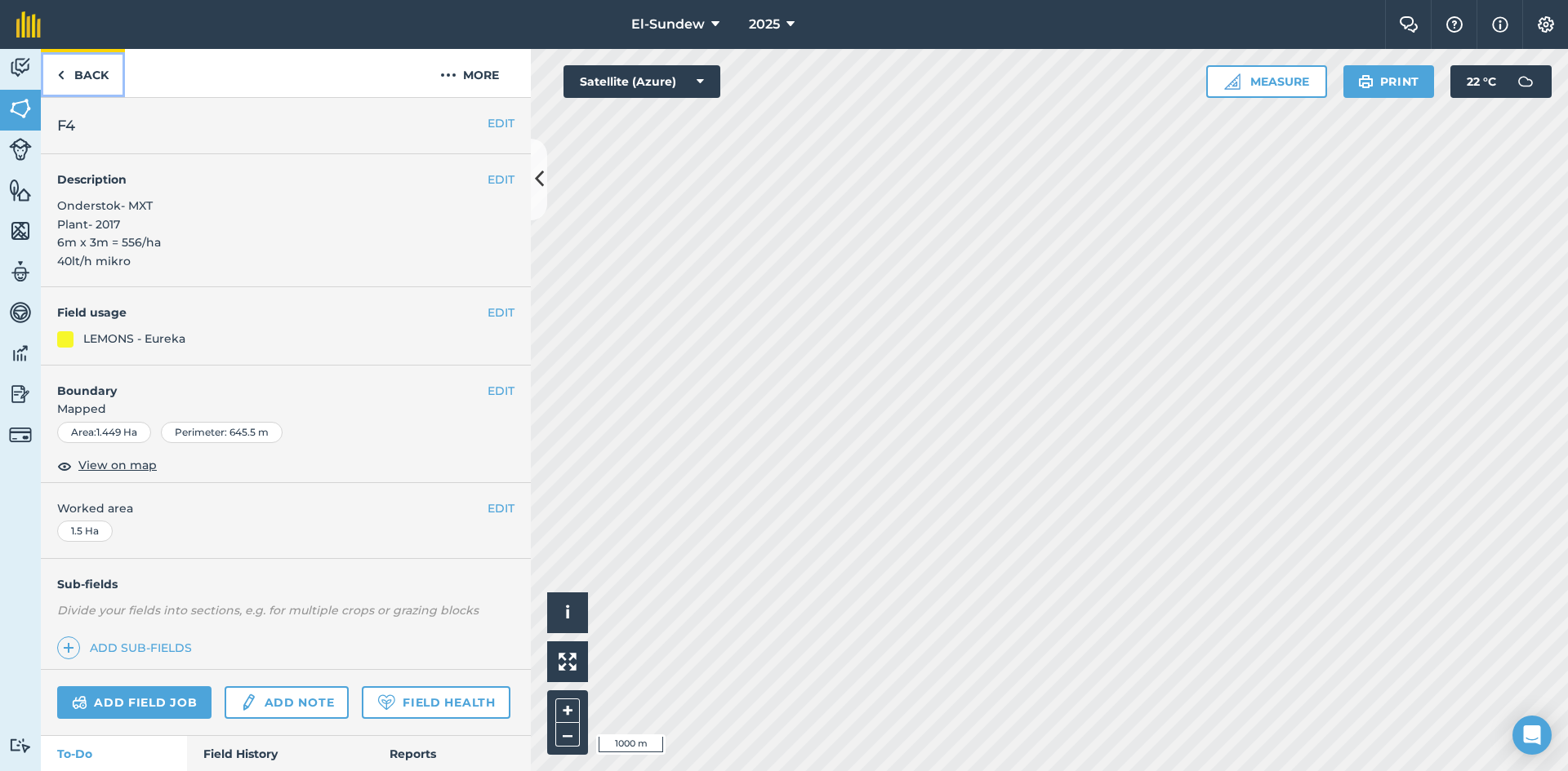
click at [103, 70] on link "Back" at bounding box center [84, 73] width 84 height 48
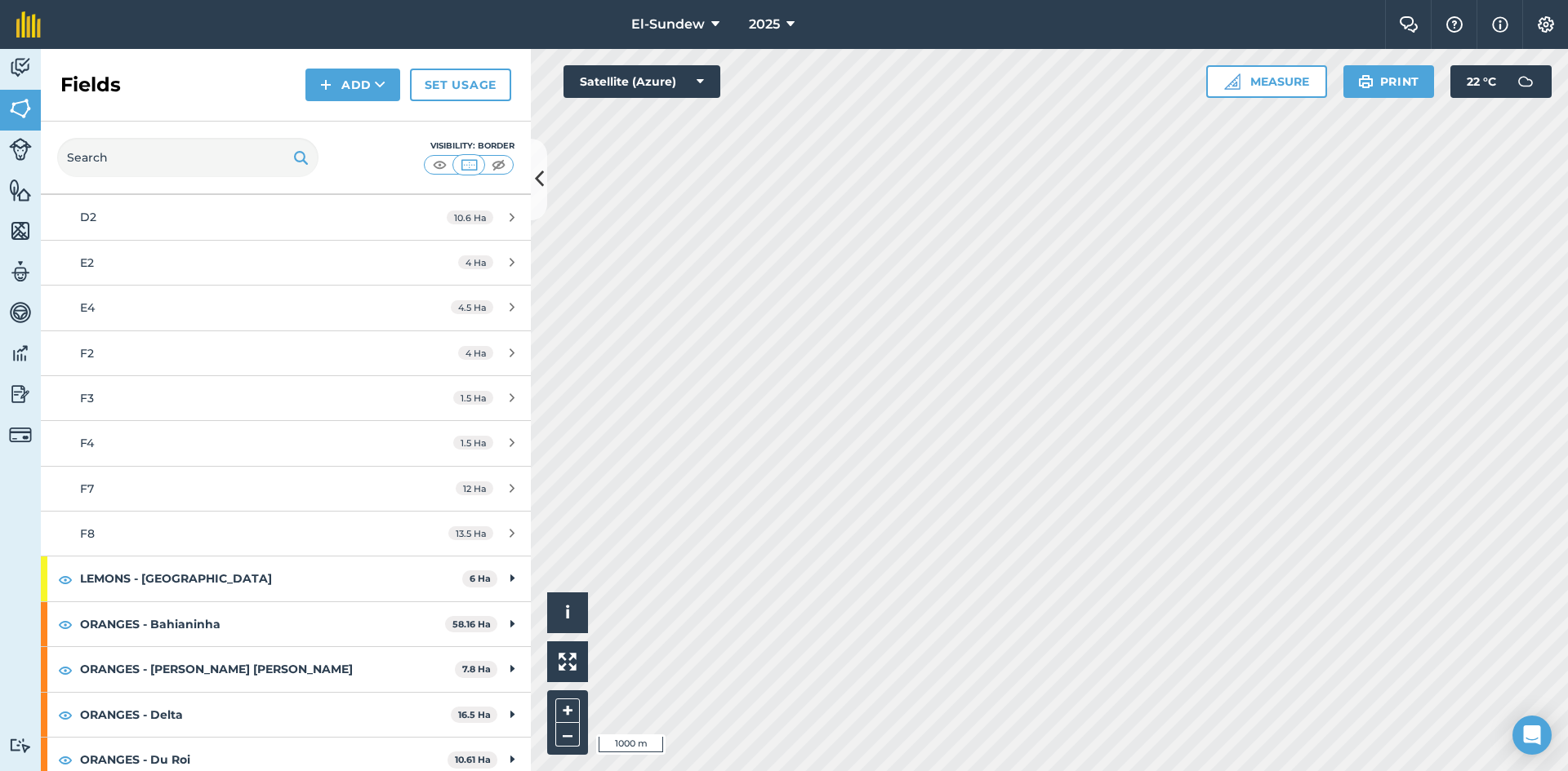
scroll to position [272, 0]
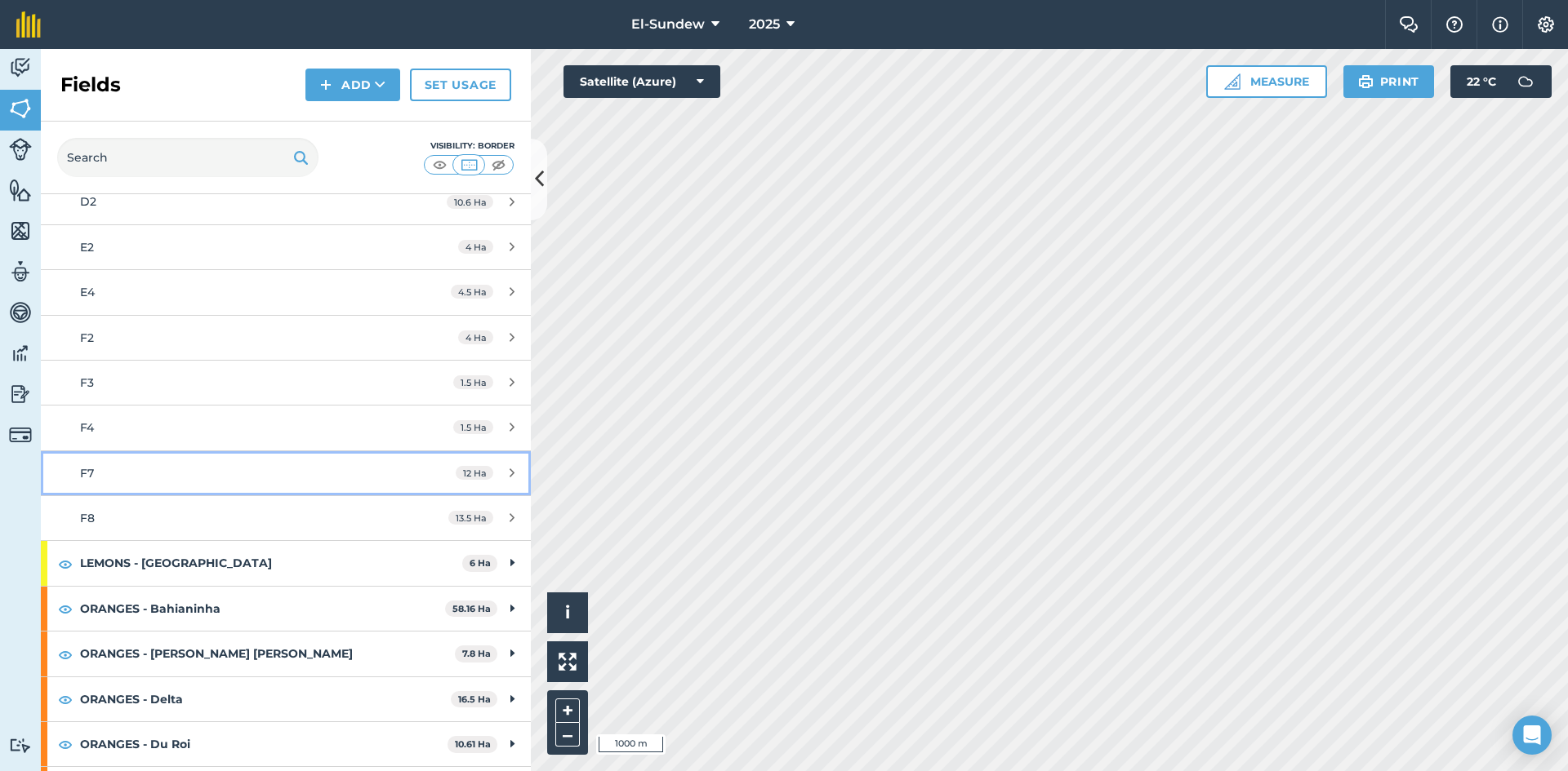
click at [143, 472] on div "F7" at bounding box center [233, 473] width 308 height 18
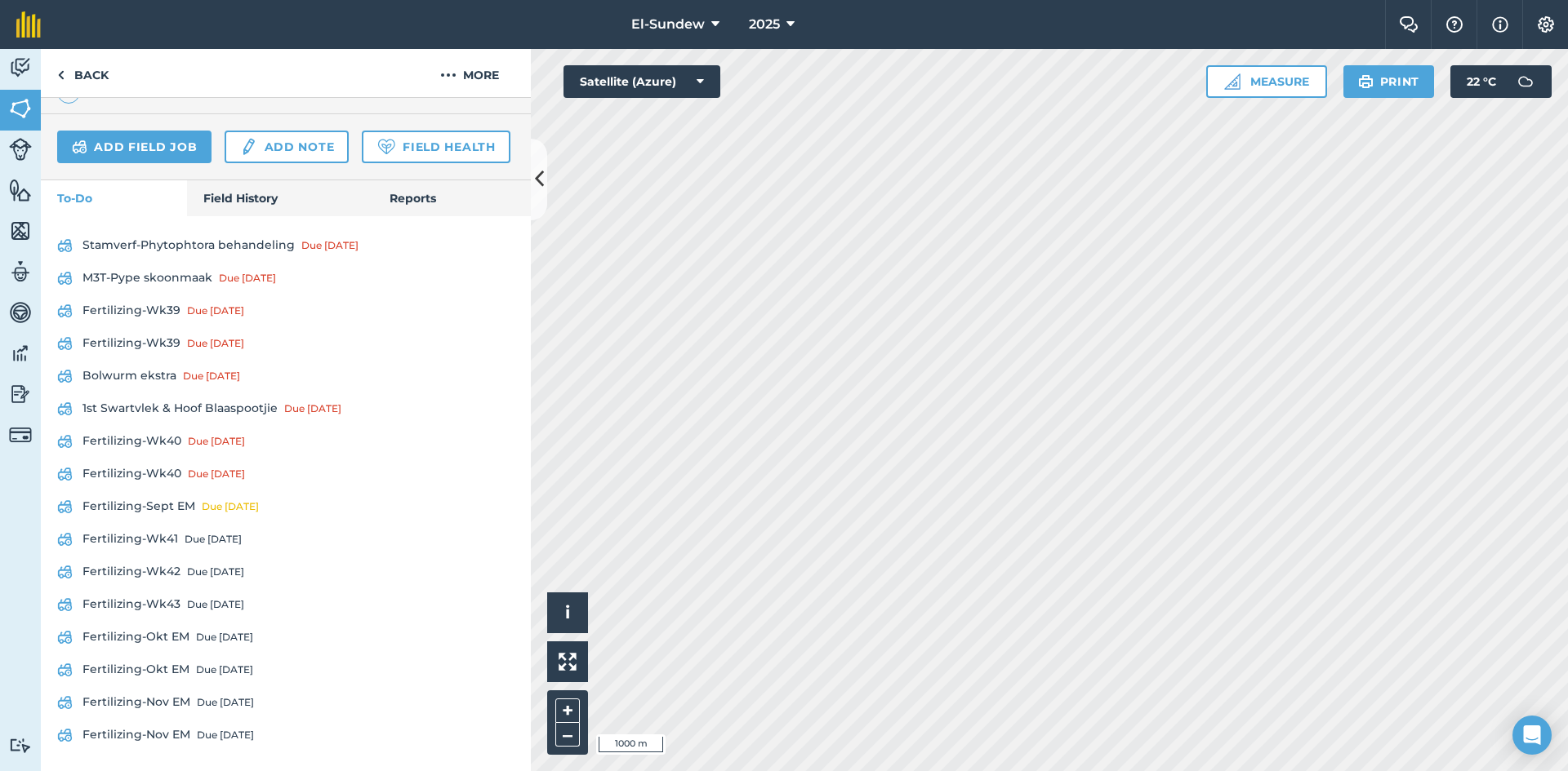
scroll to position [602, 0]
click at [162, 440] on link "Fertilizing-Wk40 Due [DATE]" at bounding box center [285, 441] width 457 height 27
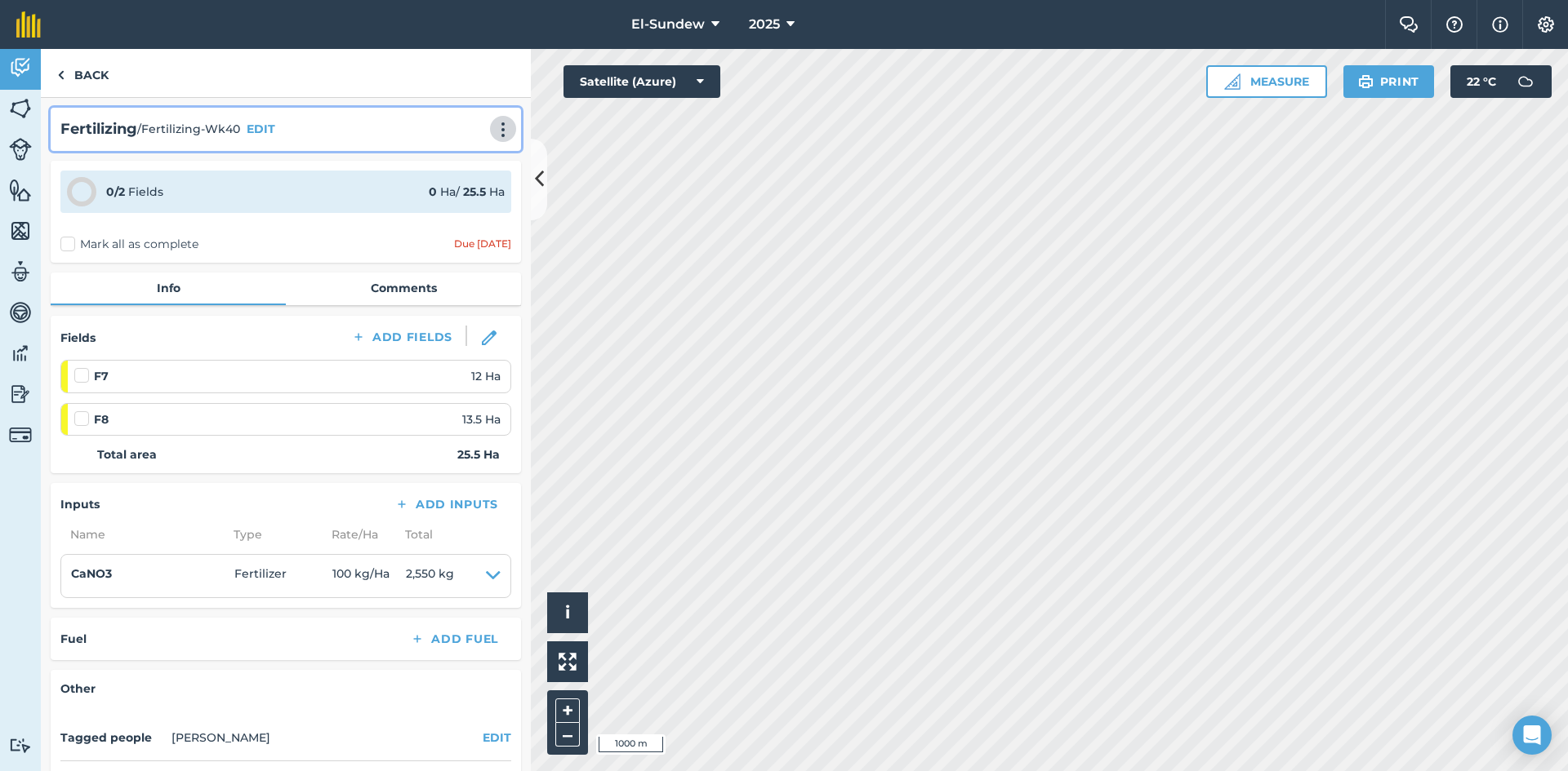
click at [493, 135] on img at bounding box center [503, 130] width 20 height 17
click at [433, 170] on link "Print" at bounding box center [469, 164] width 104 height 32
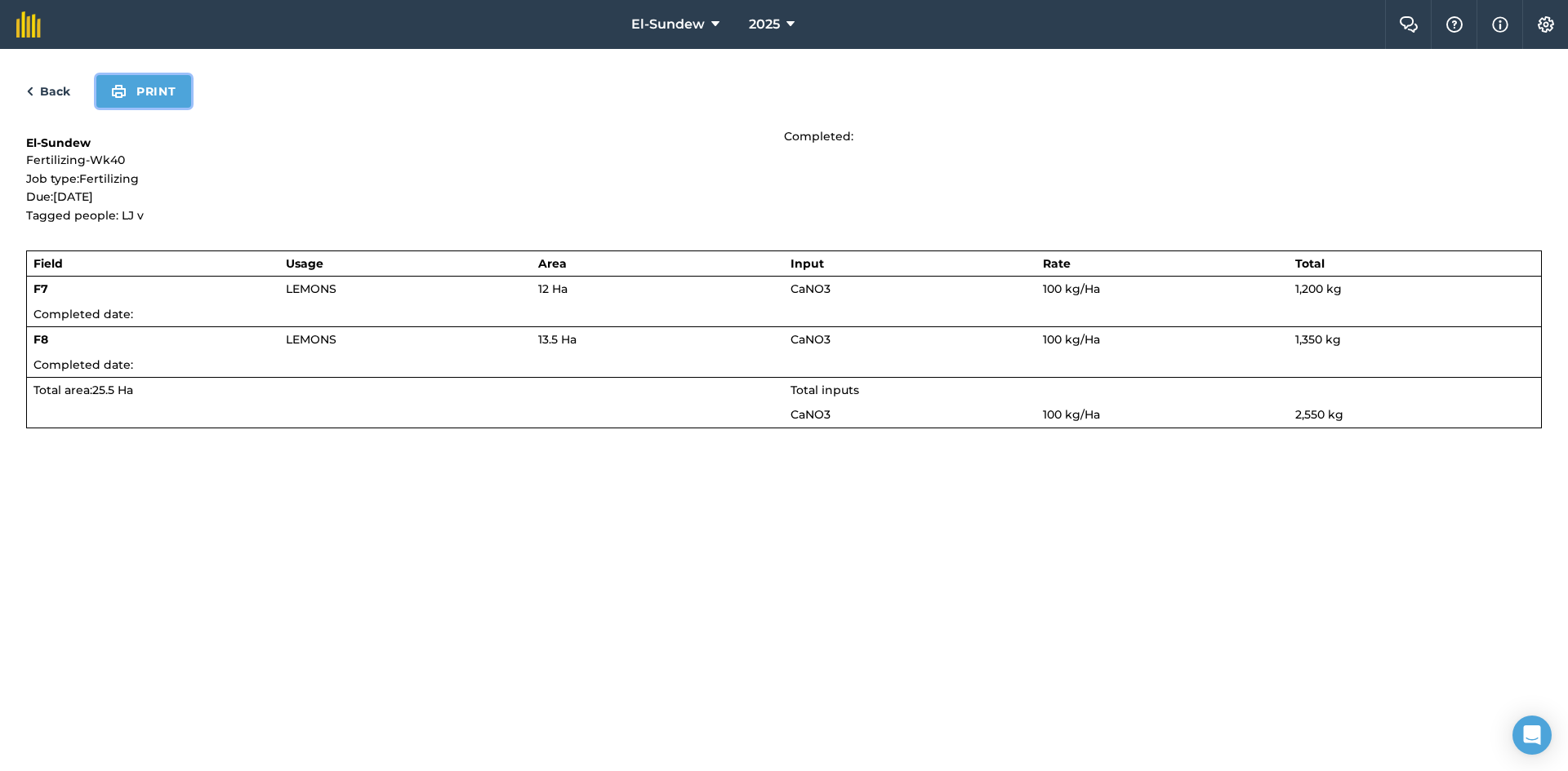
click at [152, 82] on button "Print" at bounding box center [143, 90] width 94 height 32
click at [67, 90] on link "Back" at bounding box center [48, 91] width 44 height 20
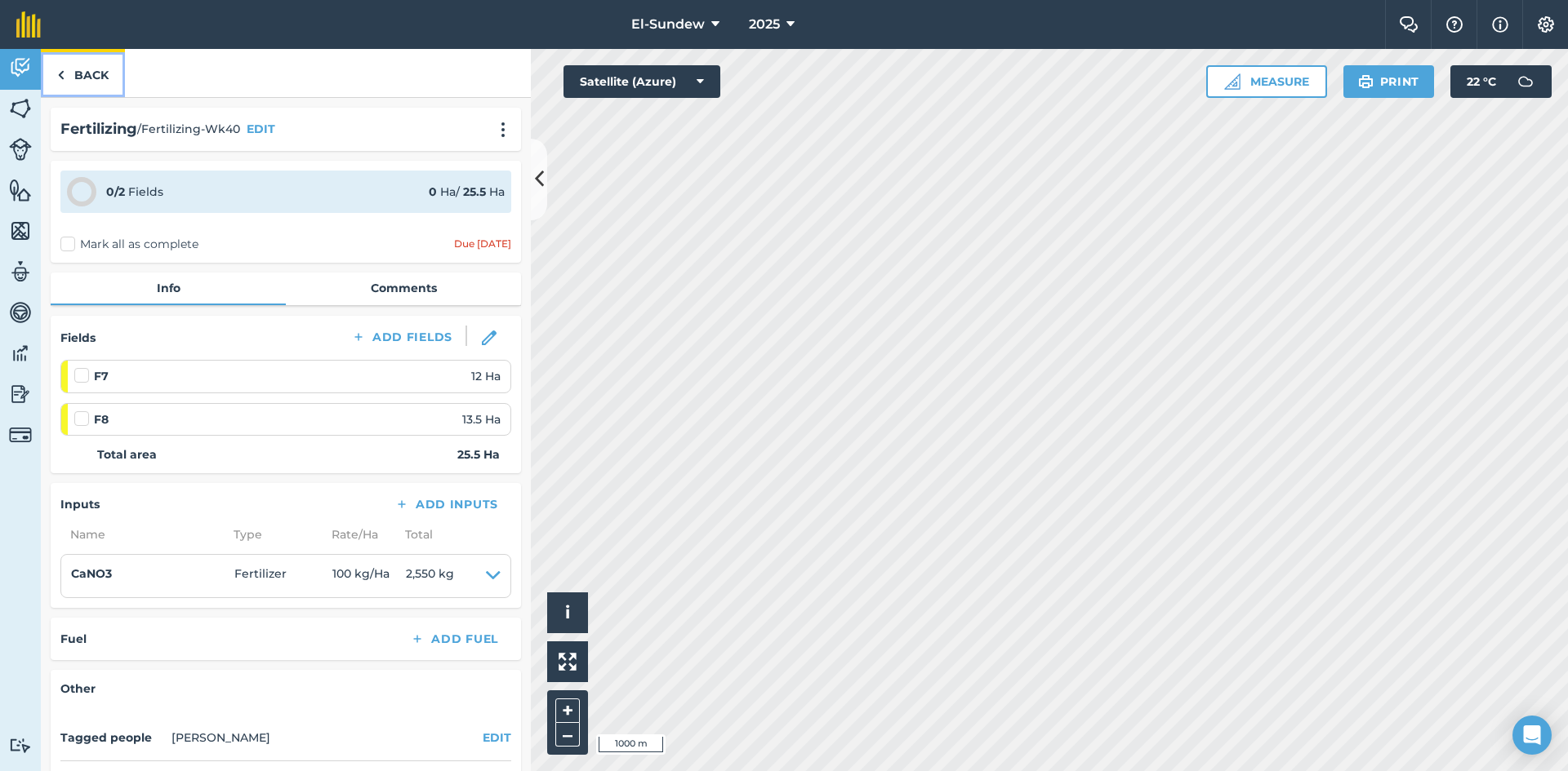
click at [87, 76] on link "Back" at bounding box center [84, 73] width 84 height 48
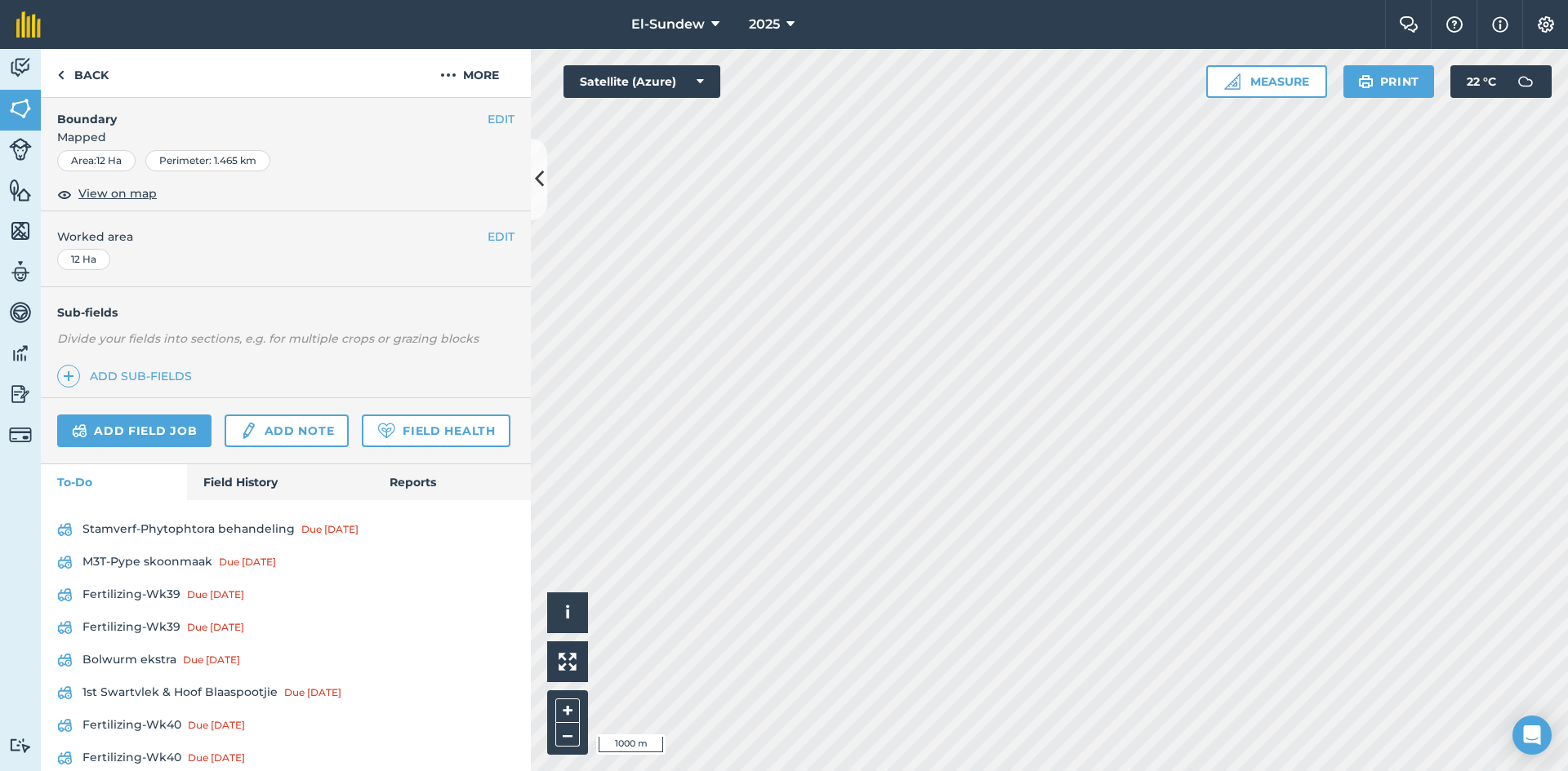
scroll to position [544, 0]
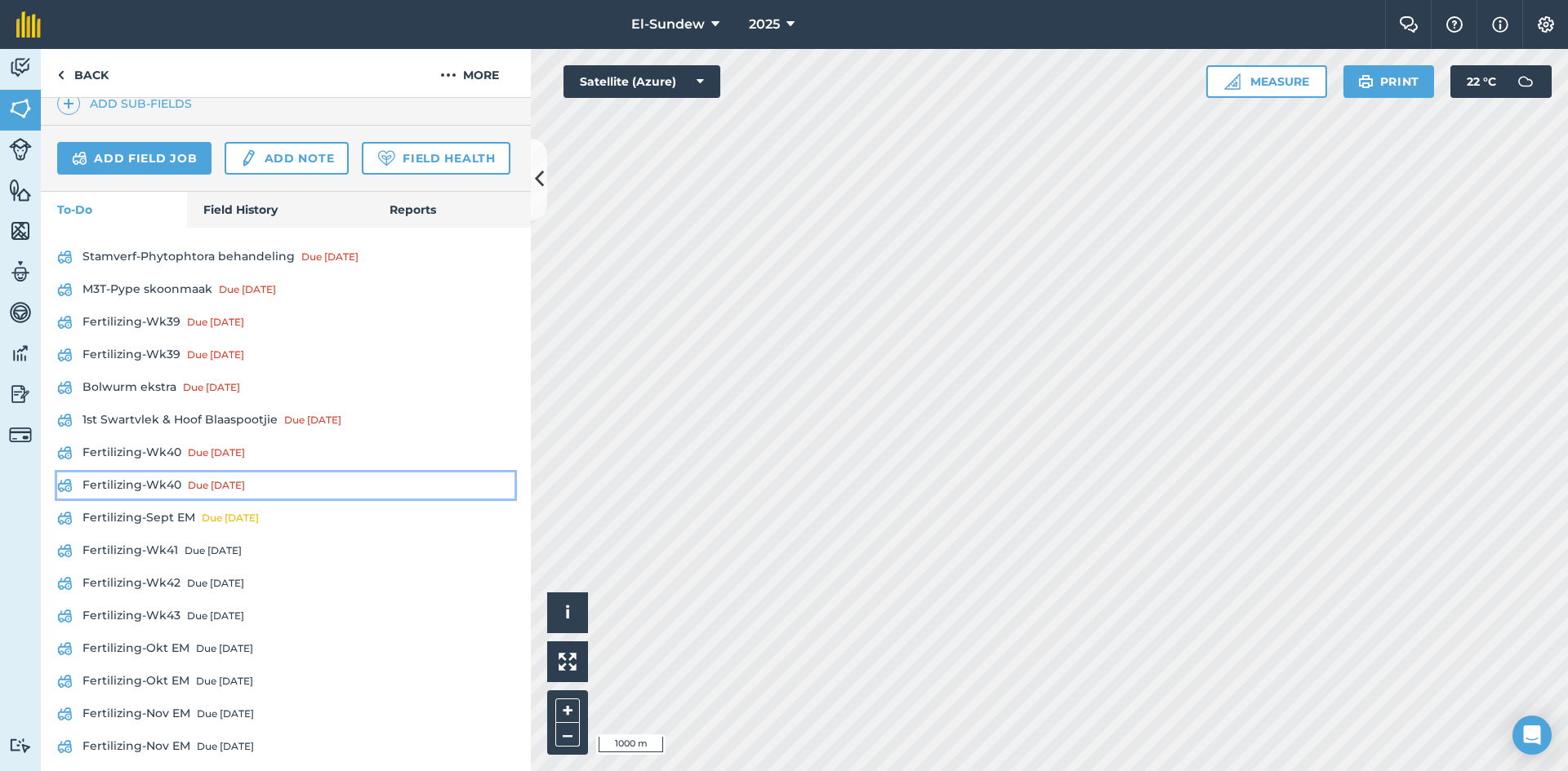
click at [182, 499] on link "Fertilizing-Wk40 Due [DATE]" at bounding box center [285, 485] width 457 height 27
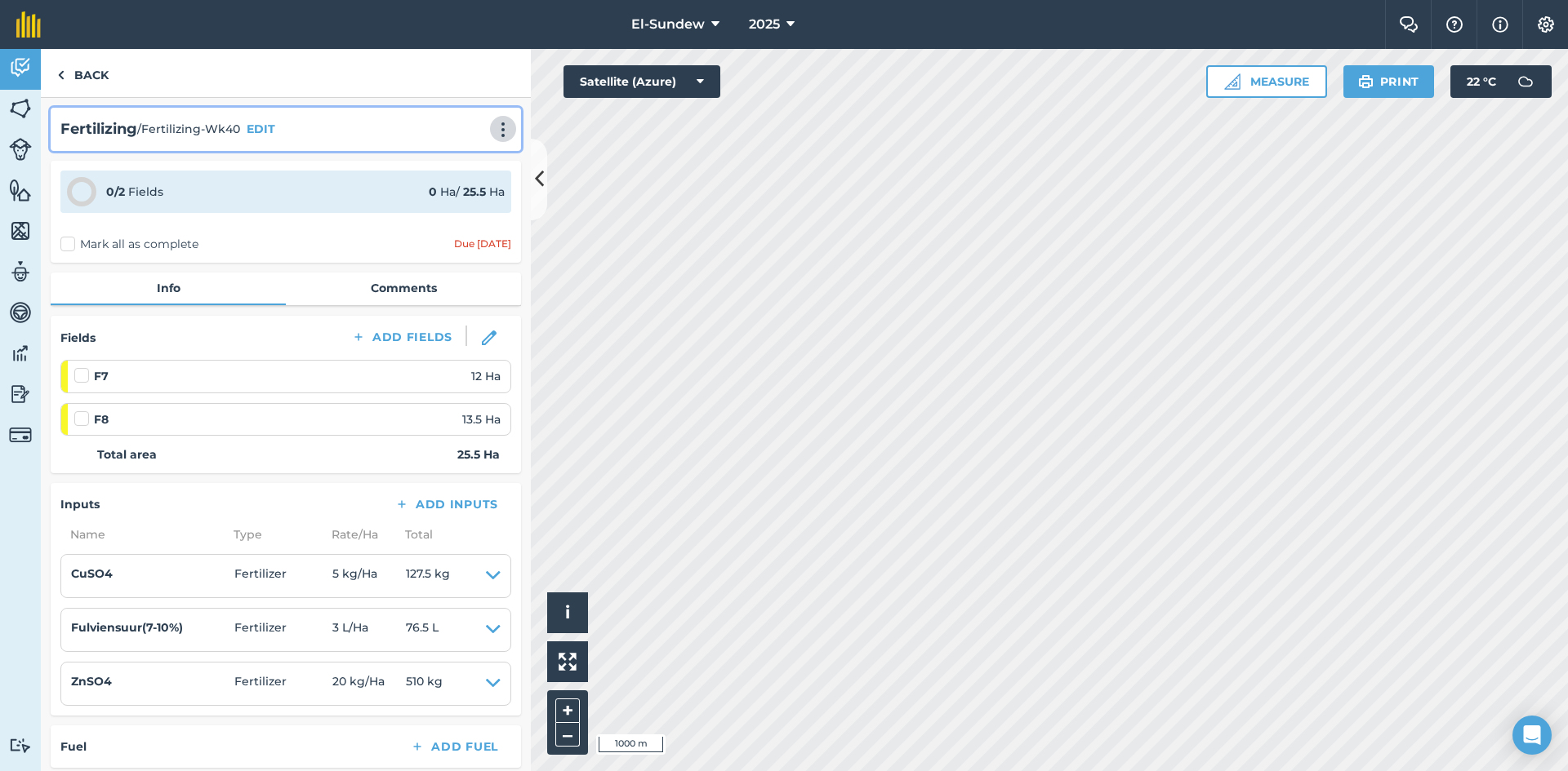
click at [494, 133] on img at bounding box center [503, 130] width 20 height 17
click at [442, 157] on link "Print" at bounding box center [469, 164] width 104 height 32
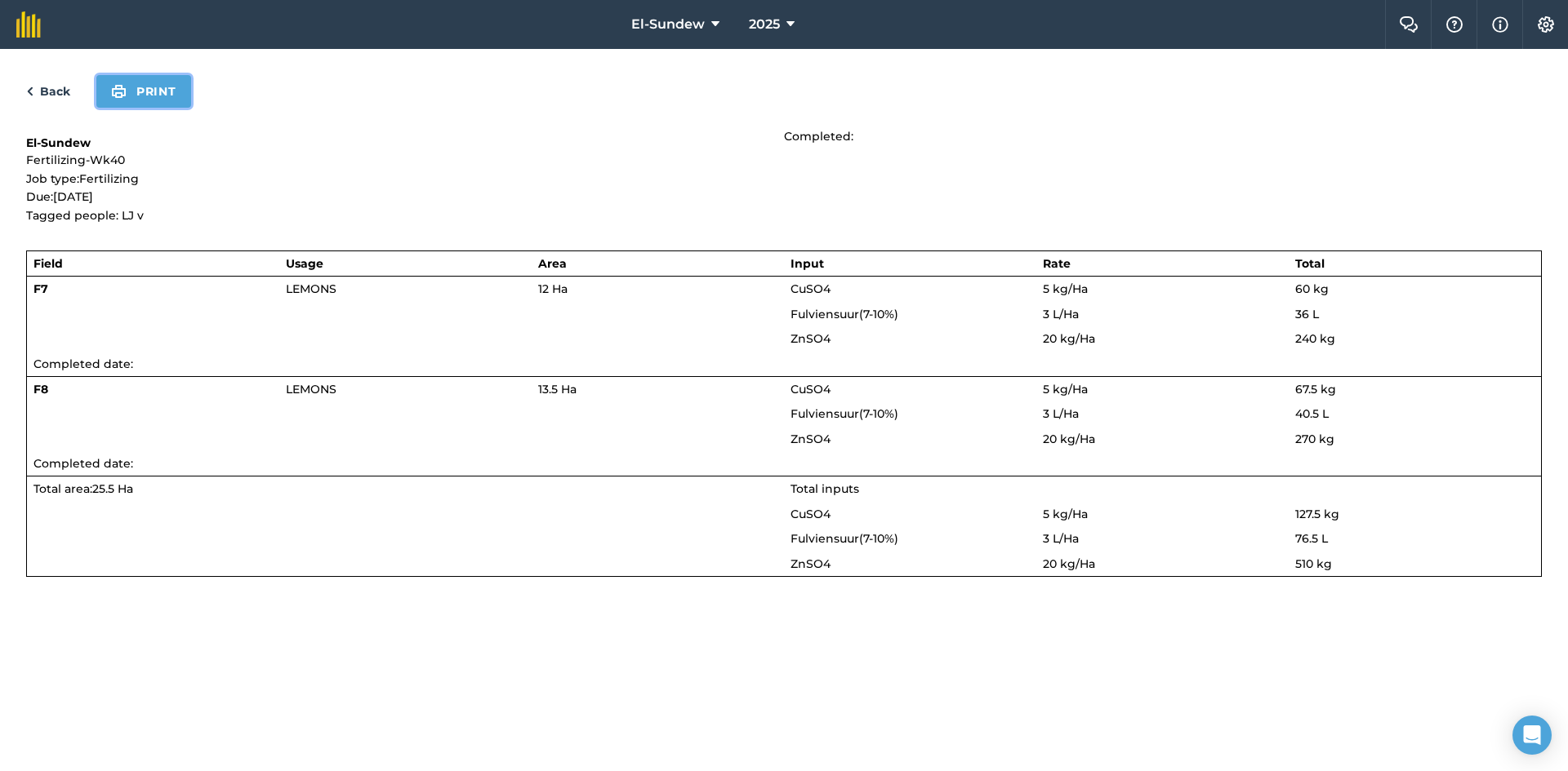
click at [158, 91] on button "Print" at bounding box center [143, 90] width 94 height 32
click at [47, 89] on link "Back" at bounding box center [48, 91] width 44 height 20
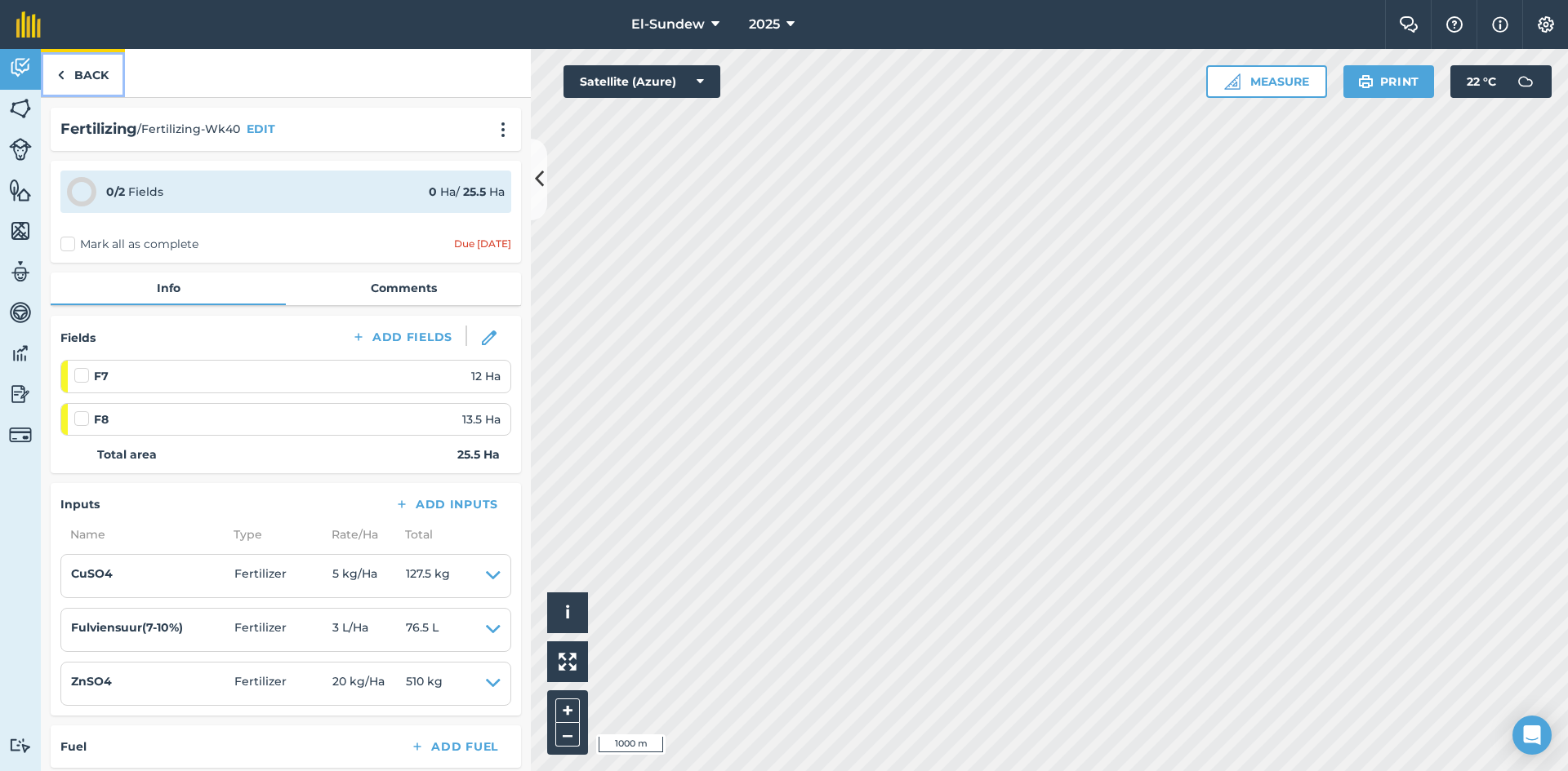
click at [82, 82] on link "Back" at bounding box center [84, 73] width 84 height 48
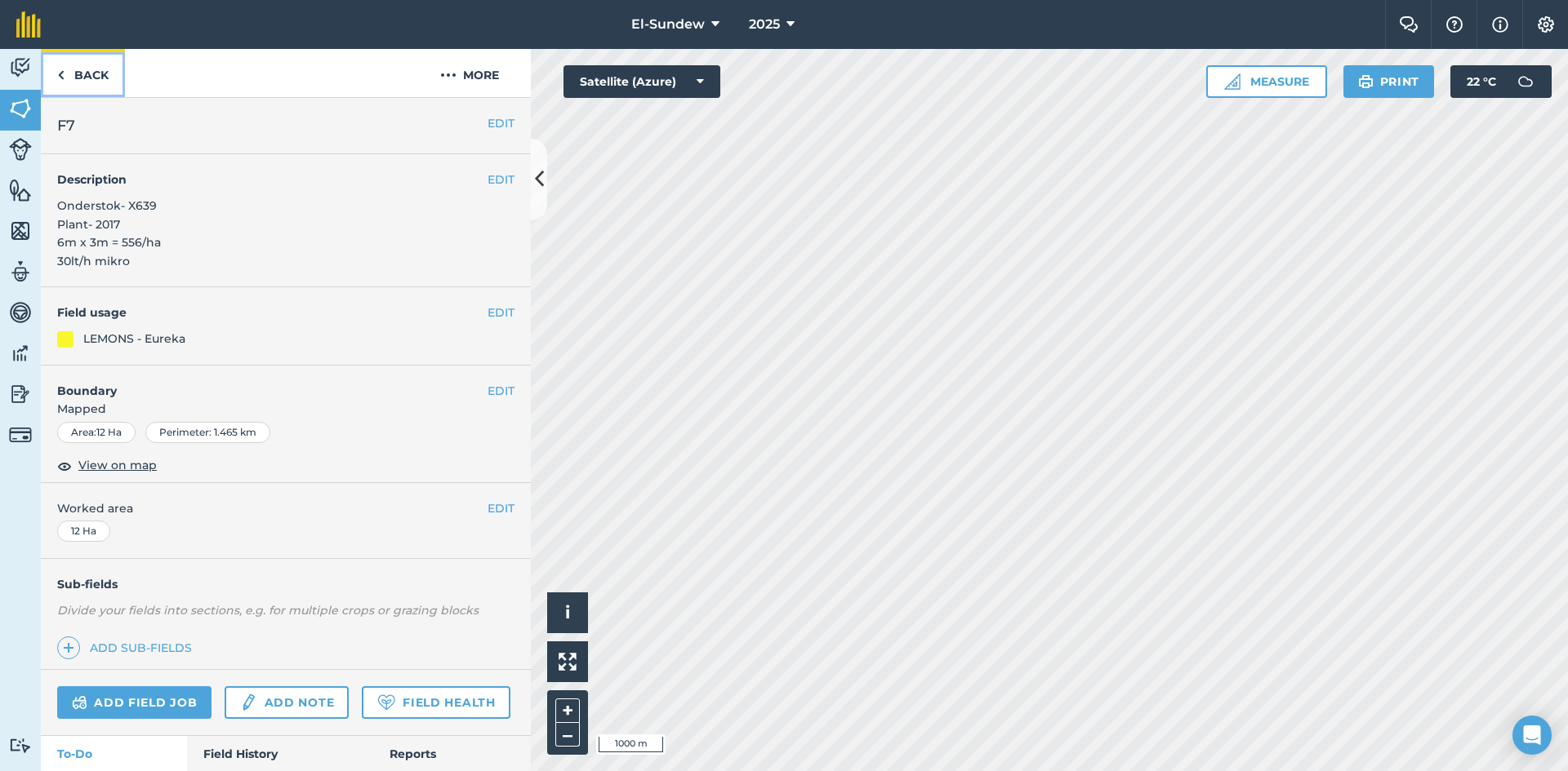
click at [82, 82] on link "Back" at bounding box center [84, 73] width 84 height 48
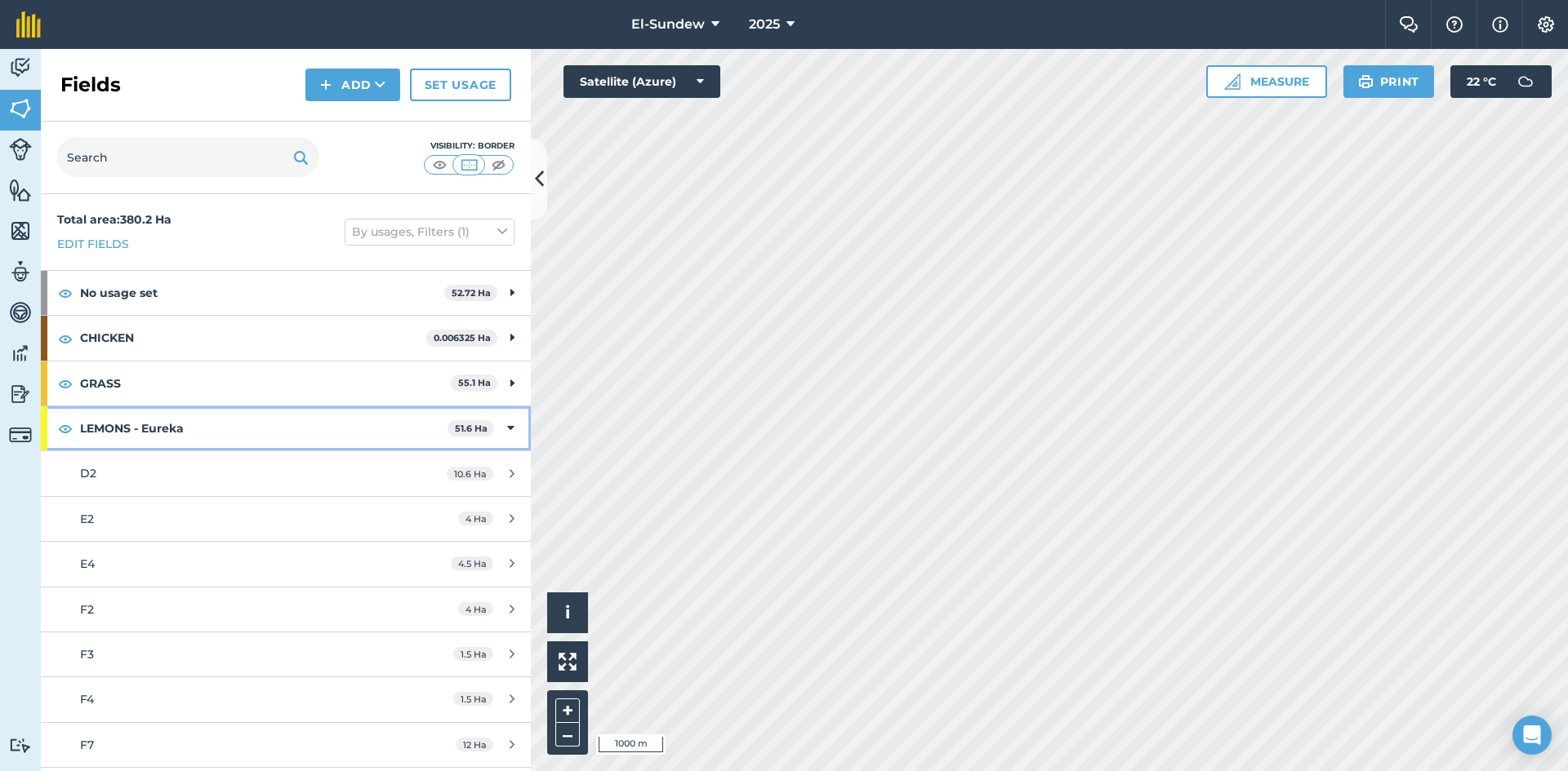
click at [236, 434] on strong "LEMONS - Eureka" at bounding box center [263, 428] width 367 height 44
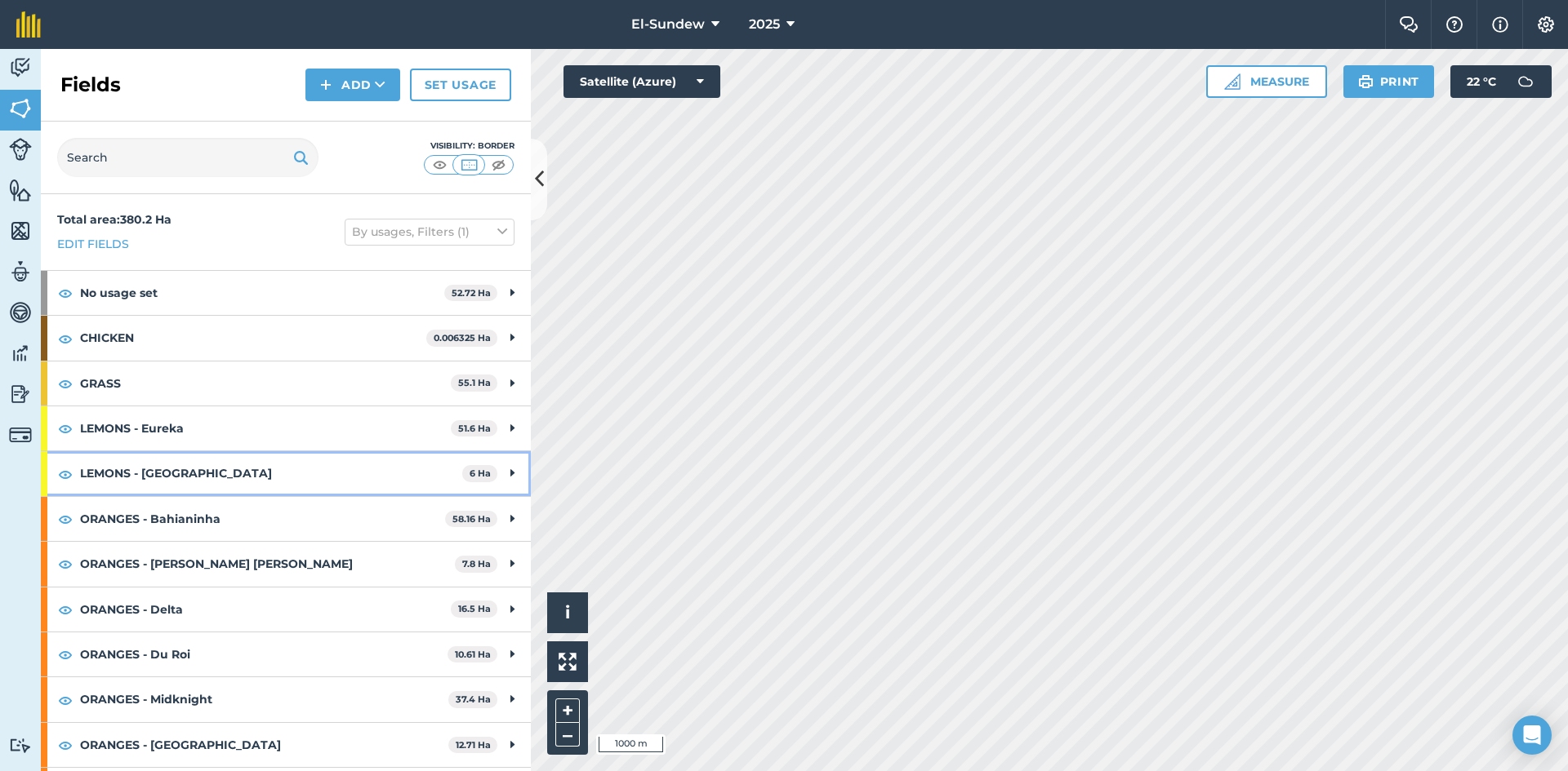
click at [232, 471] on strong "LEMONS - [GEOGRAPHIC_DATA]" at bounding box center [270, 473] width 382 height 44
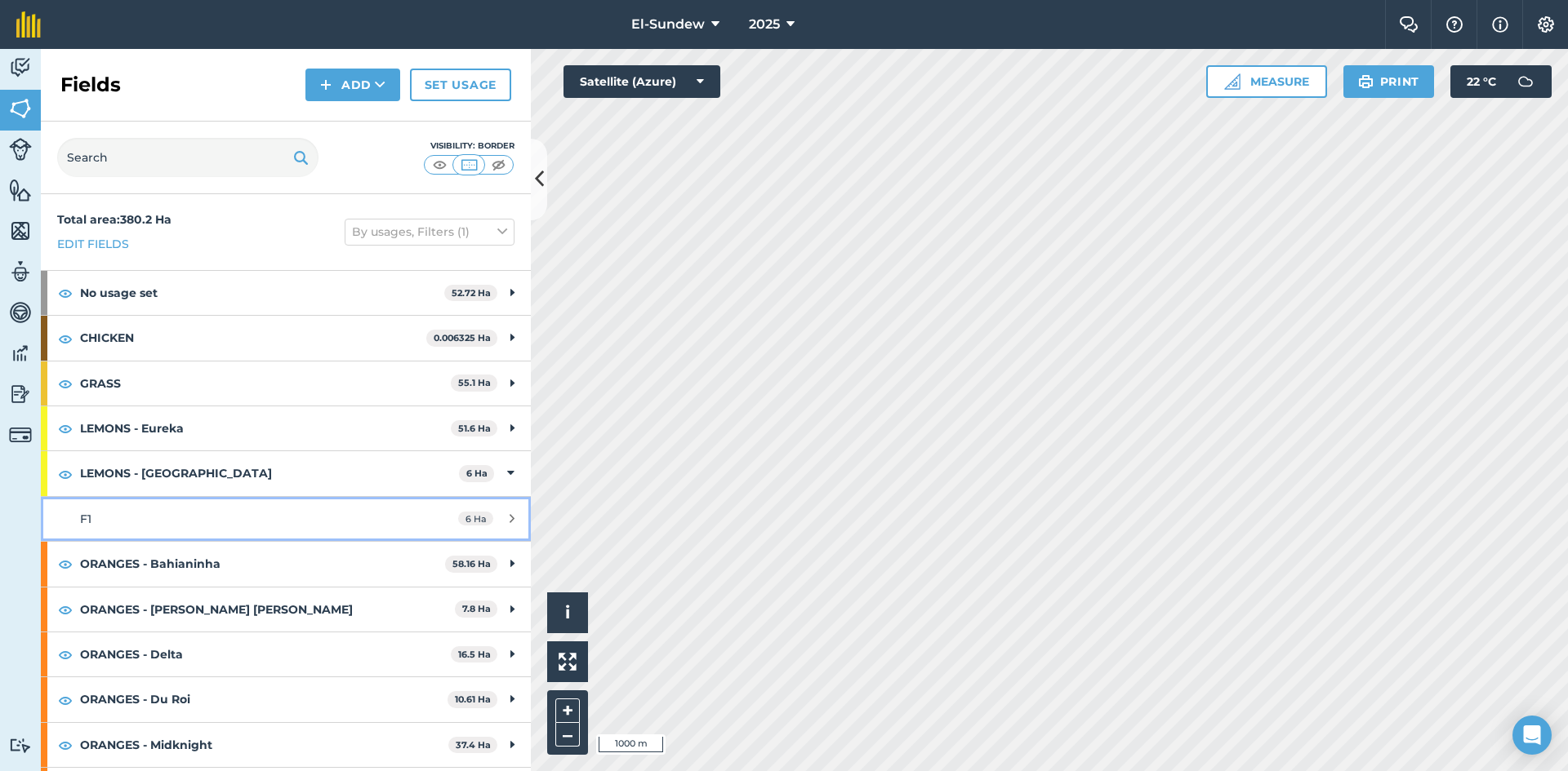
click at [217, 523] on div "F1" at bounding box center [233, 519] width 308 height 18
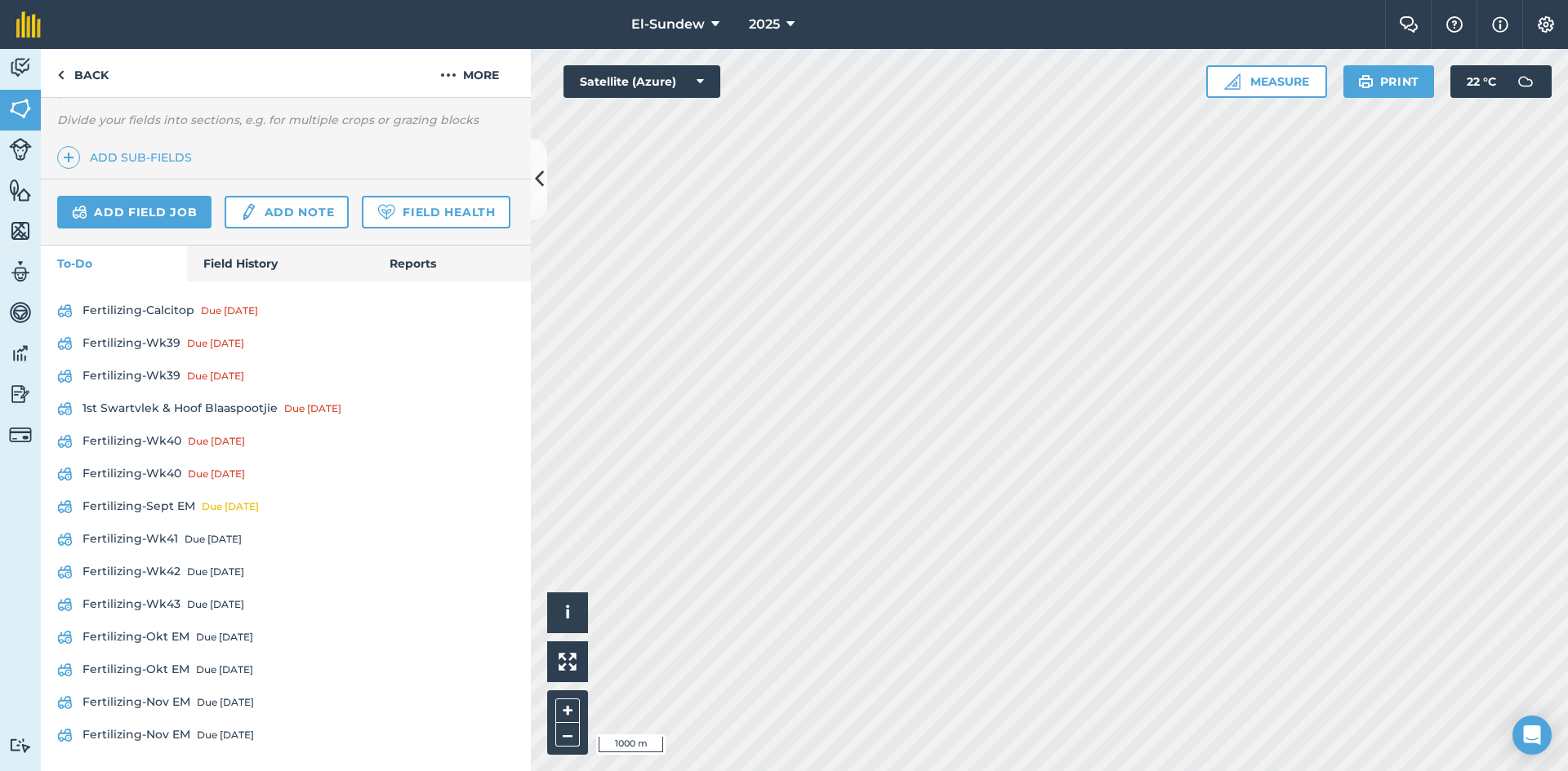
scroll to position [536, 0]
click at [173, 434] on link "Fertilizing-Wk40 Due [DATE]" at bounding box center [285, 441] width 457 height 27
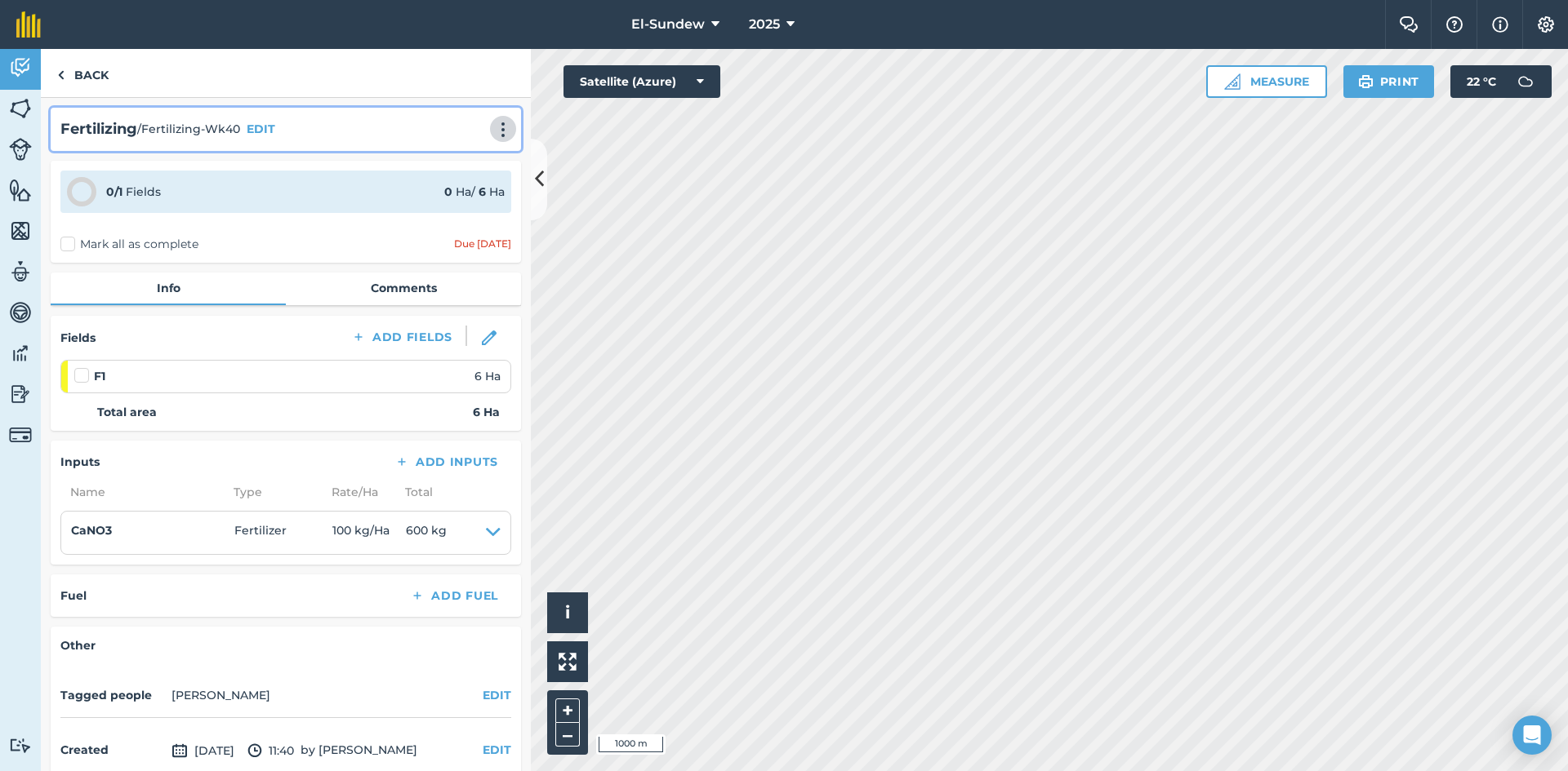
click at [495, 138] on button at bounding box center [503, 129] width 17 height 20
click at [458, 165] on link "Print" at bounding box center [469, 164] width 104 height 32
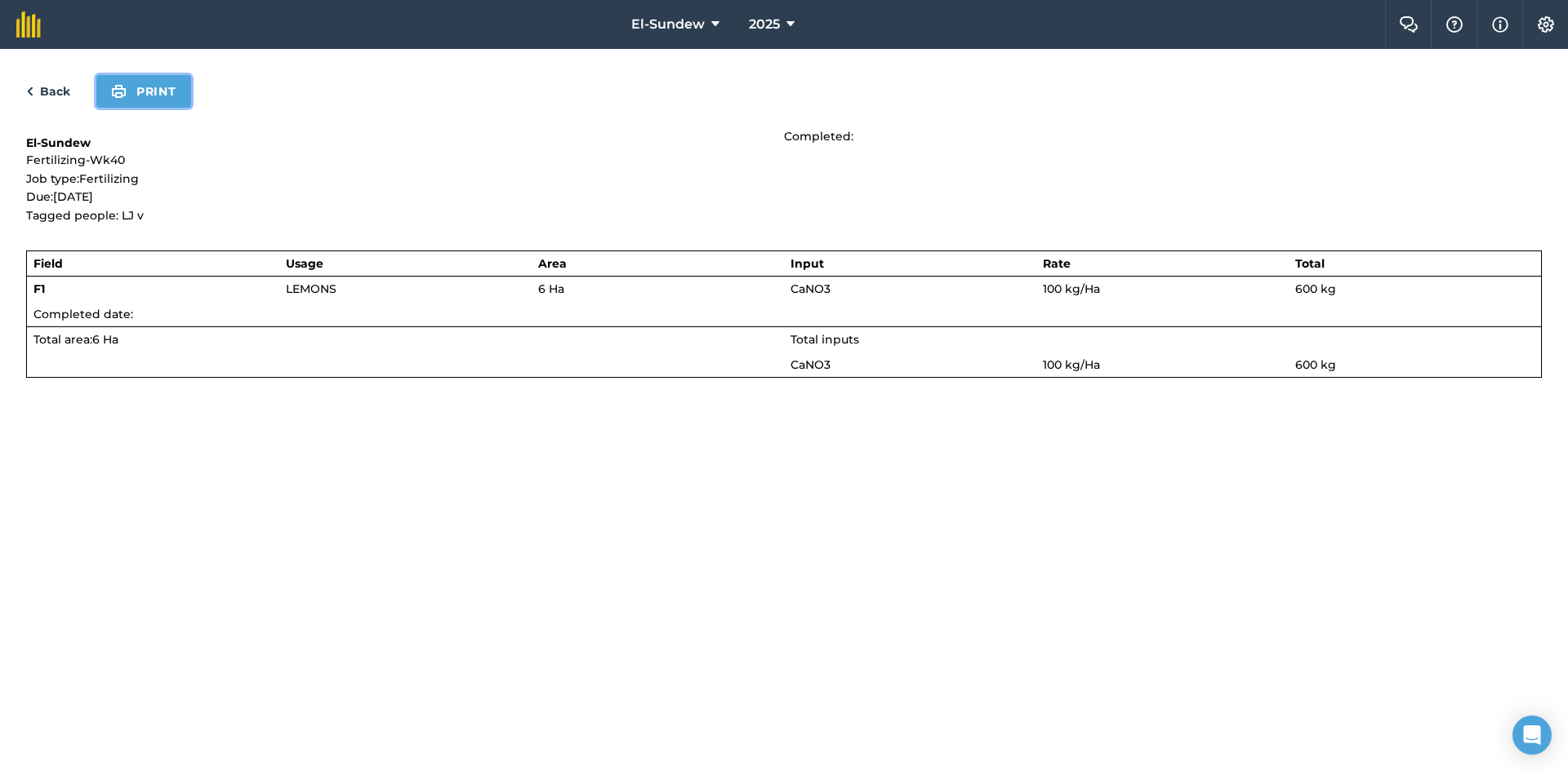
click at [137, 98] on button "Print" at bounding box center [143, 90] width 94 height 32
click at [51, 92] on link "Back" at bounding box center [48, 91] width 44 height 20
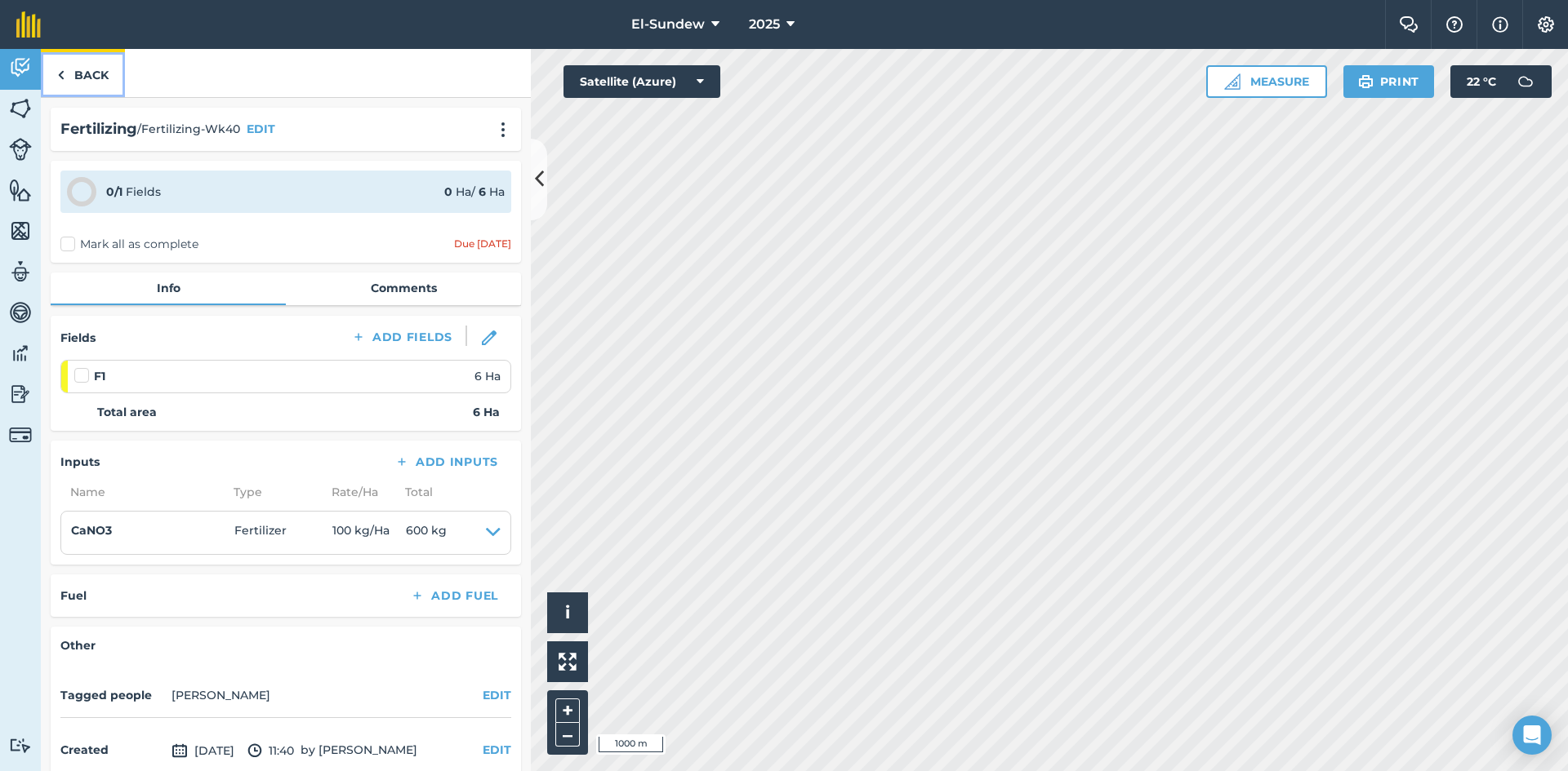
click at [84, 67] on link "Back" at bounding box center [84, 73] width 84 height 48
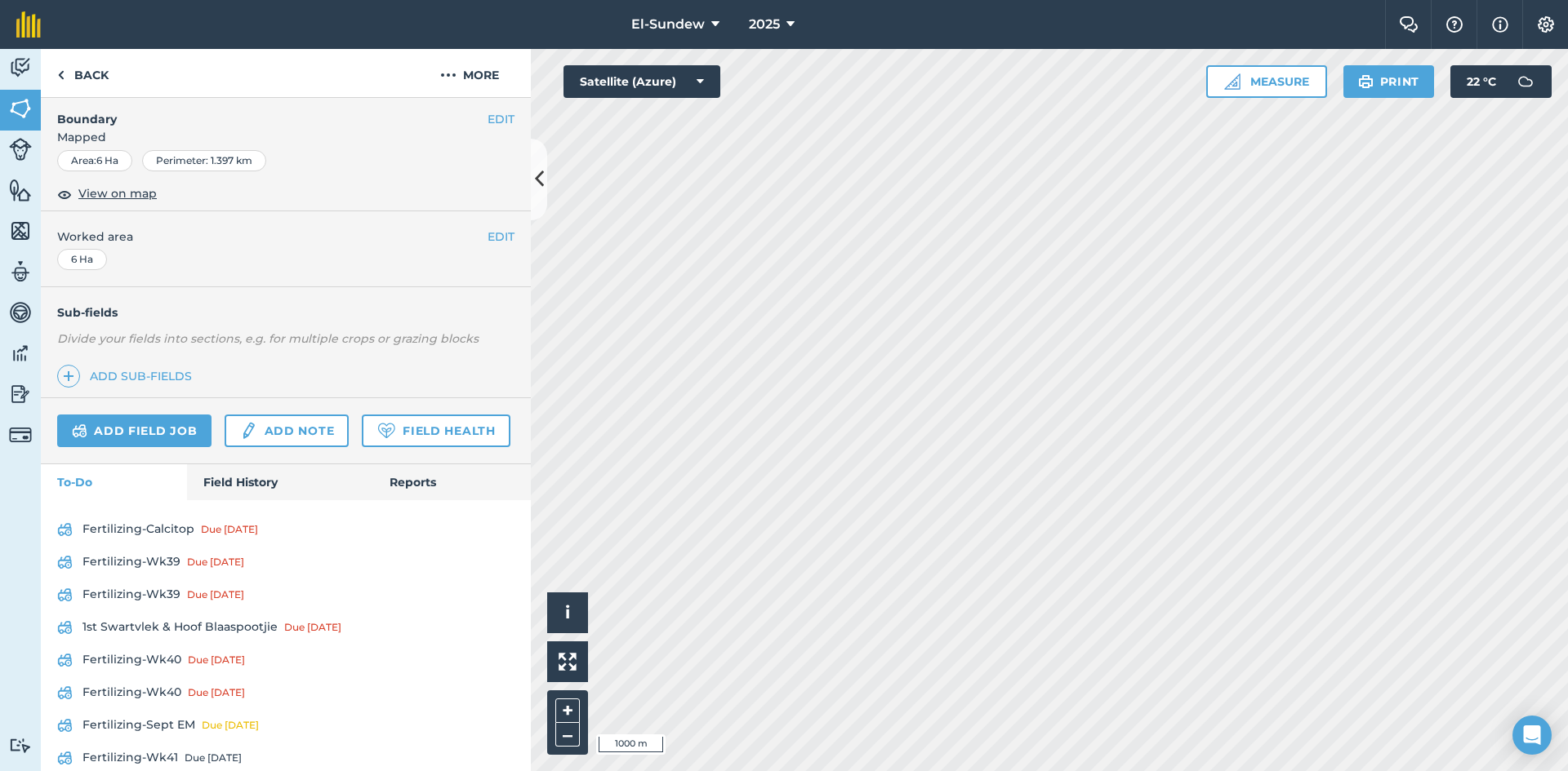
scroll to position [536, 0]
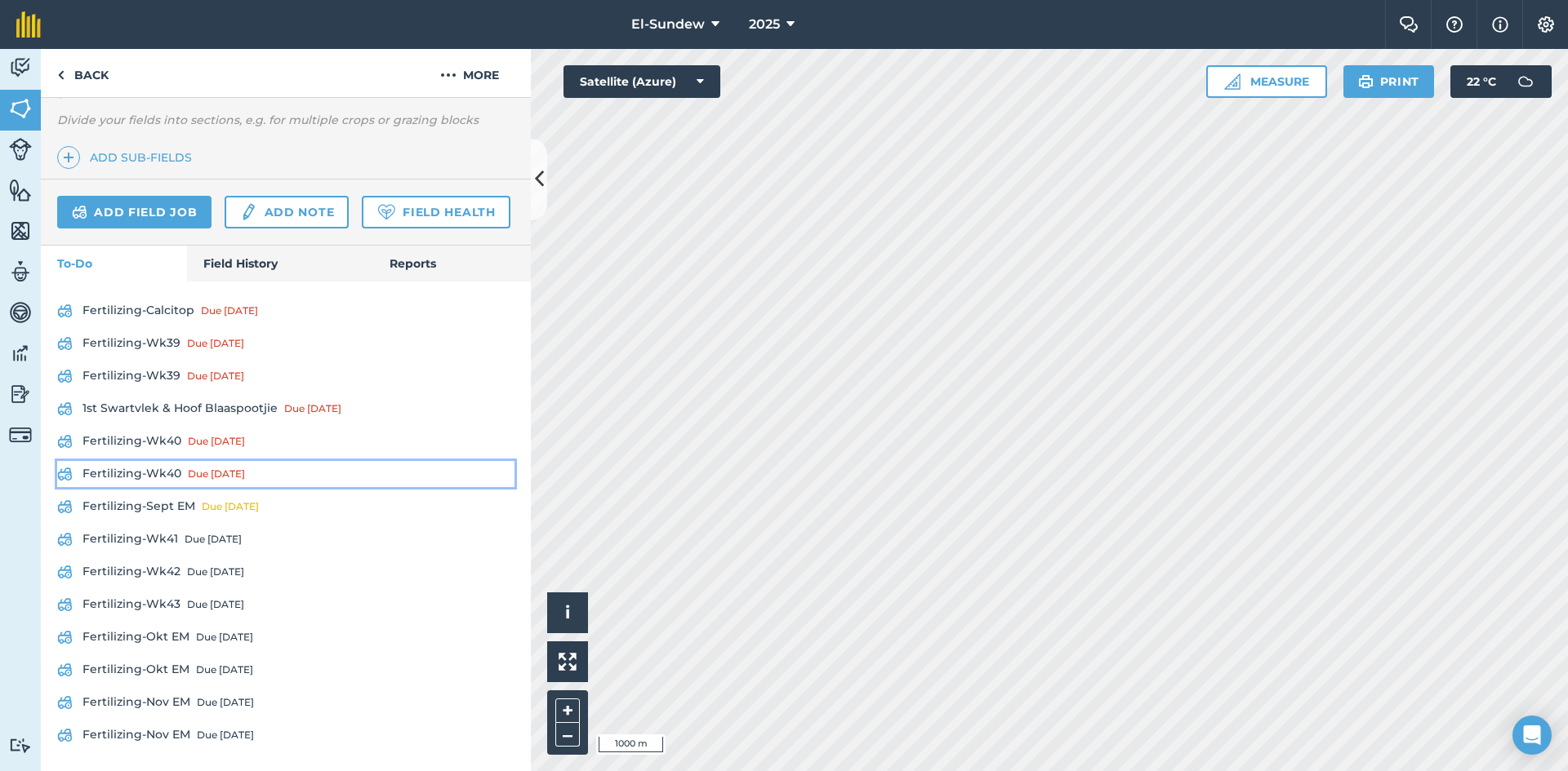
click at [178, 468] on link "Fertilizing-Wk40 Due [DATE]" at bounding box center [285, 474] width 457 height 27
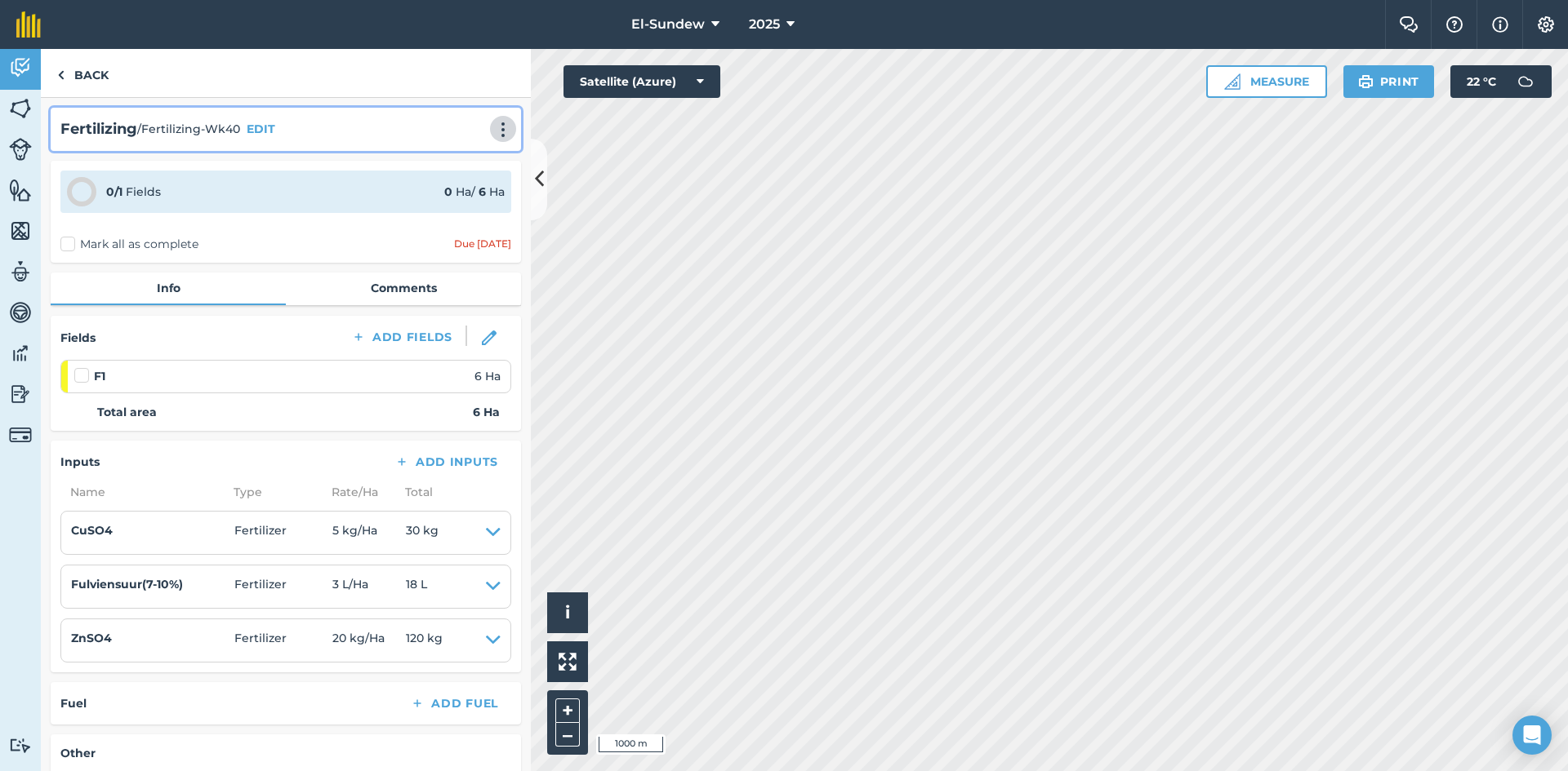
click at [493, 133] on img at bounding box center [503, 130] width 20 height 17
click at [452, 161] on link "Print" at bounding box center [469, 164] width 104 height 32
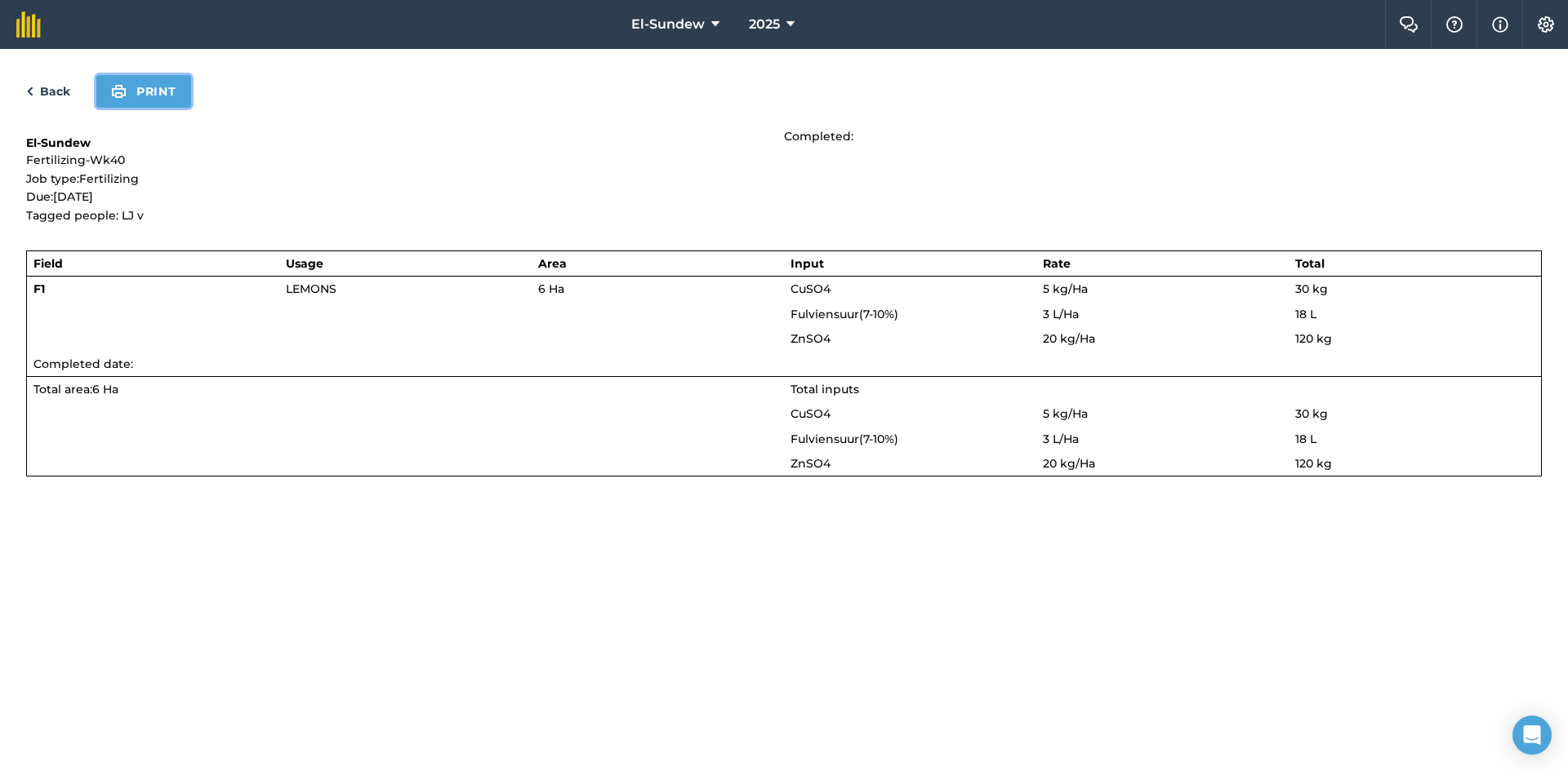
click at [156, 91] on button "Print" at bounding box center [143, 90] width 94 height 32
click at [60, 83] on link "Back" at bounding box center [48, 91] width 44 height 20
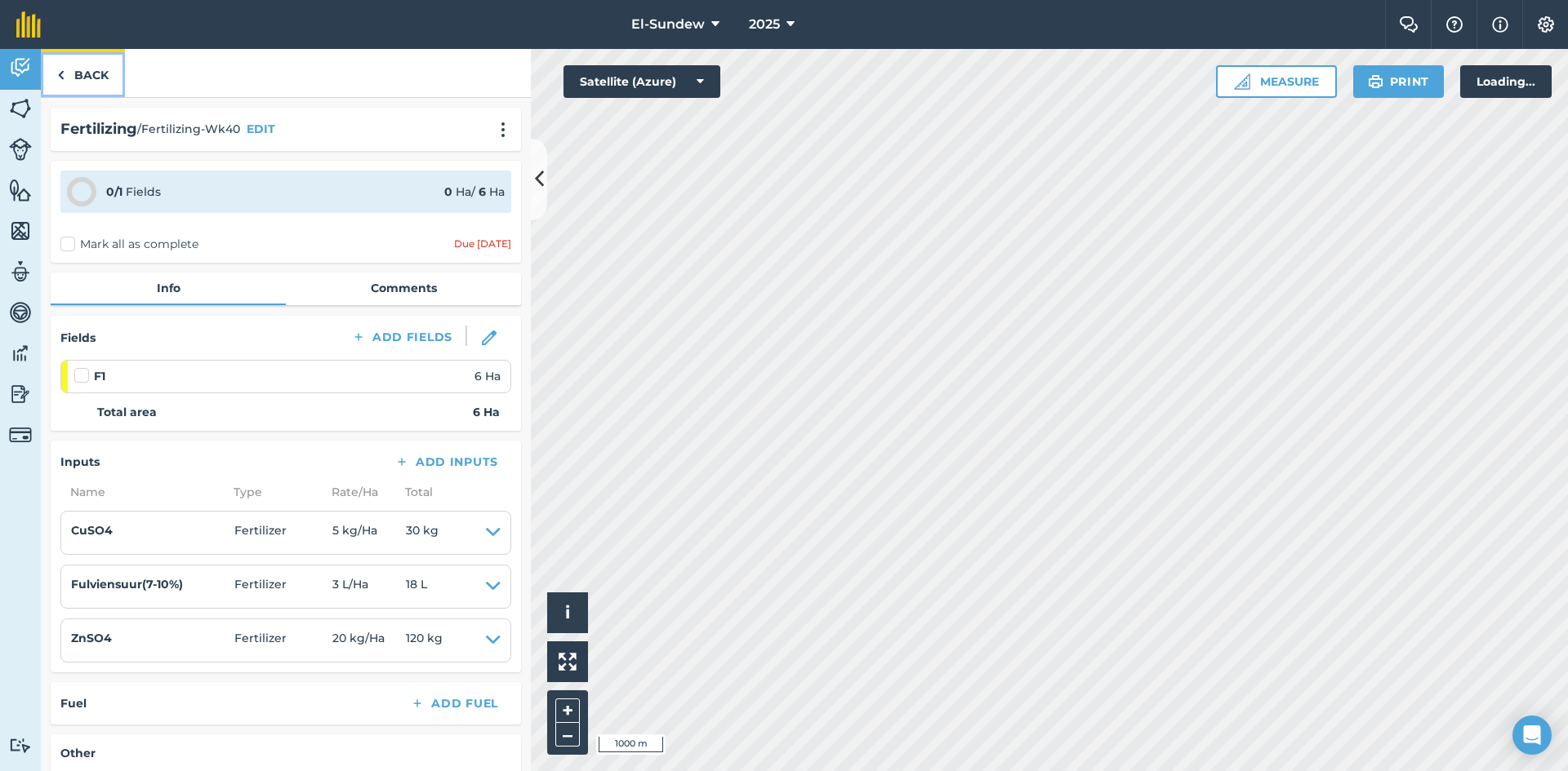
click at [94, 83] on link "Back" at bounding box center [84, 73] width 84 height 48
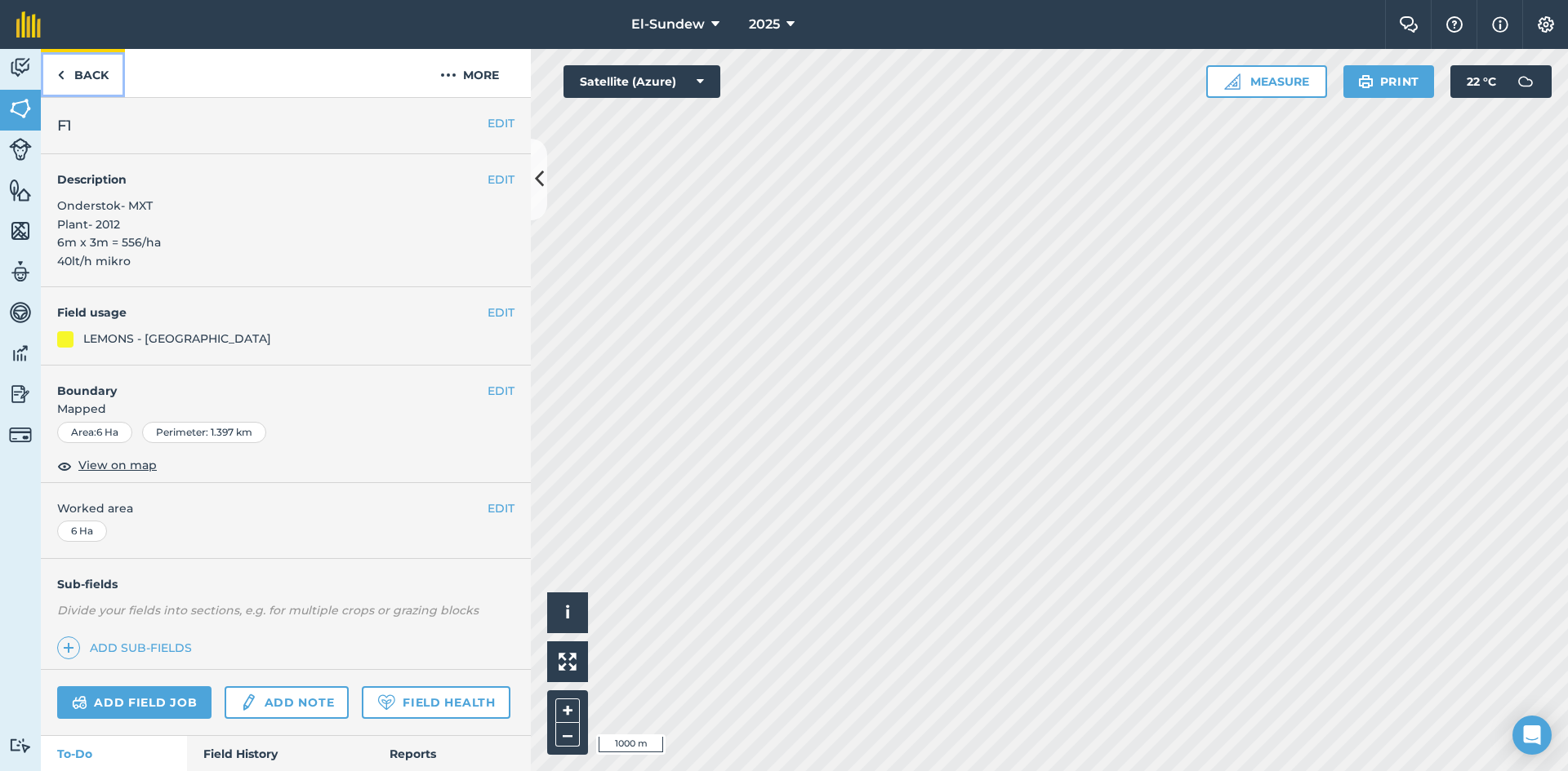
click at [94, 83] on link "Back" at bounding box center [84, 73] width 84 height 48
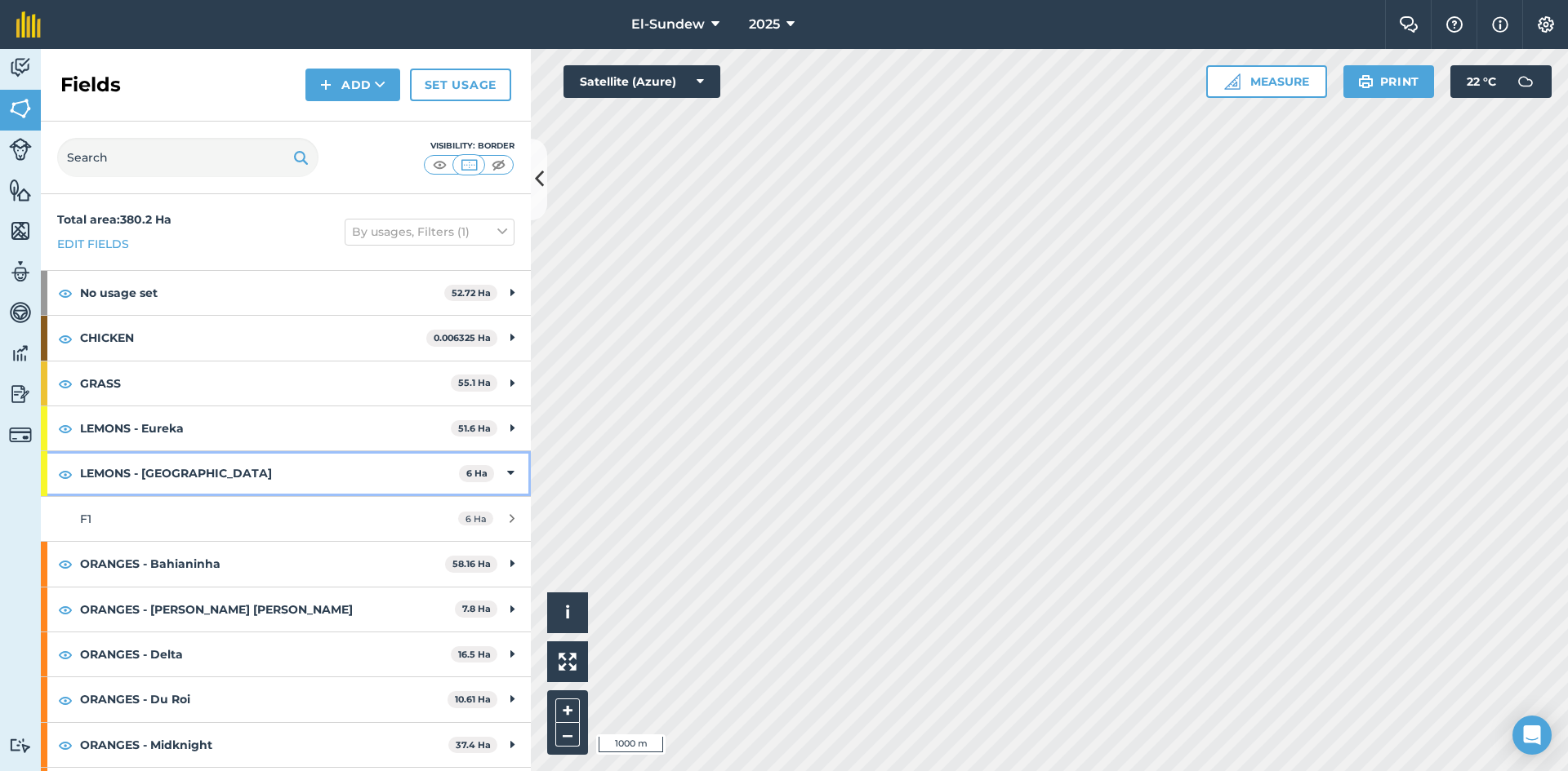
click at [156, 478] on strong "LEMONS - [GEOGRAPHIC_DATA]" at bounding box center [269, 473] width 379 height 44
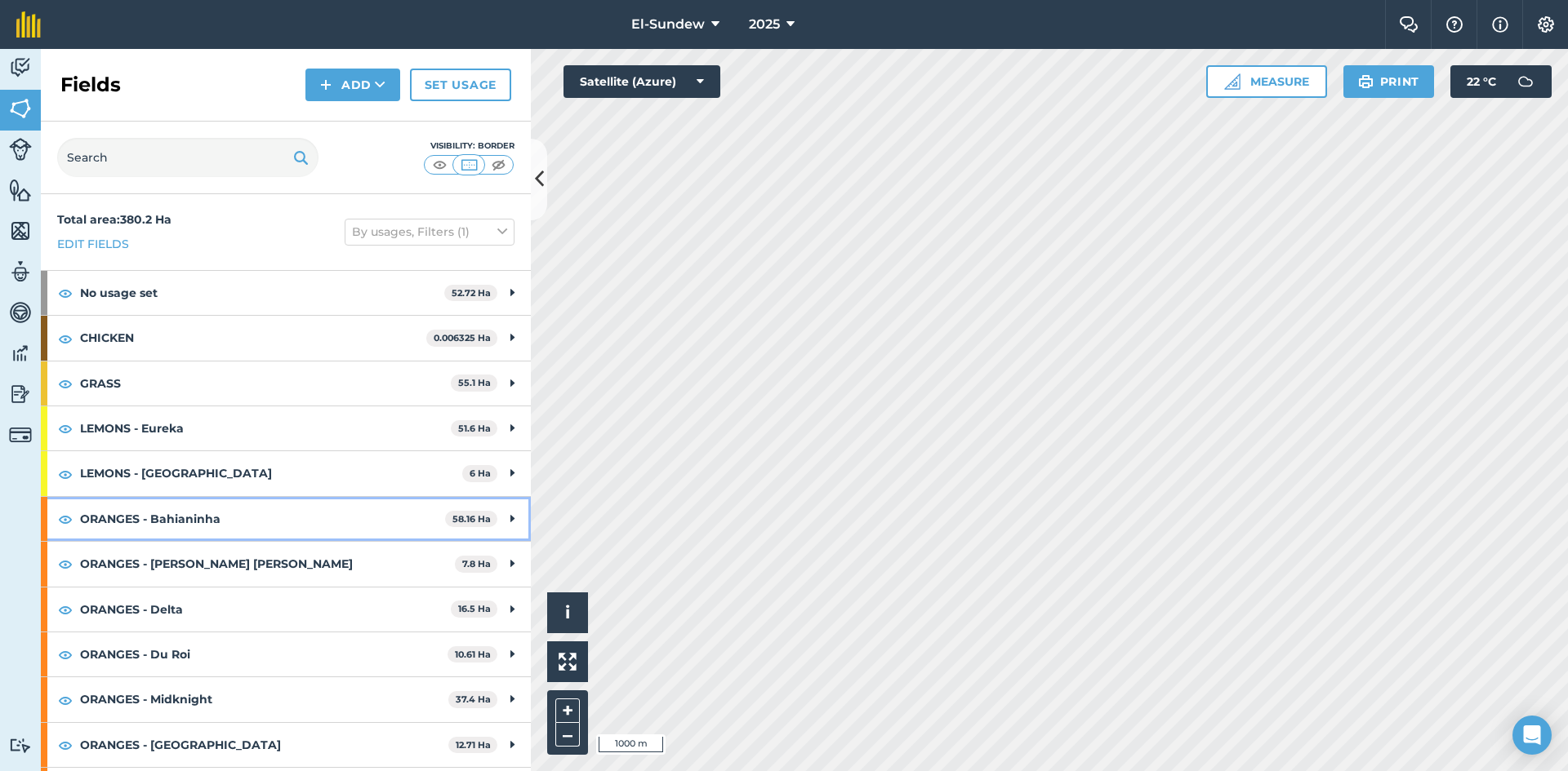
click at [187, 510] on strong "ORANGES - Bahianinha" at bounding box center [262, 519] width 365 height 44
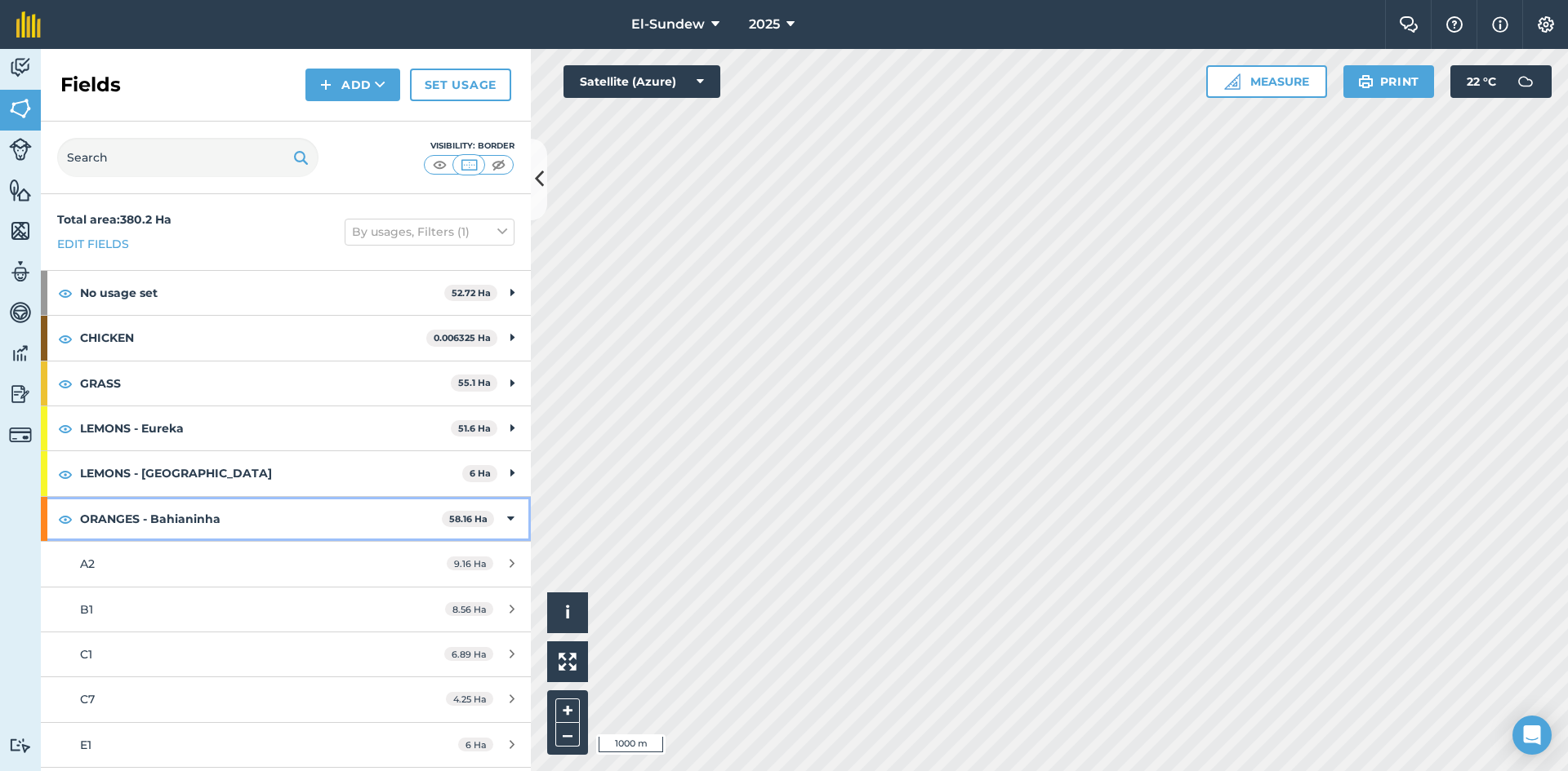
click at [253, 510] on strong "ORANGES - Bahianinha" at bounding box center [260, 519] width 362 height 44
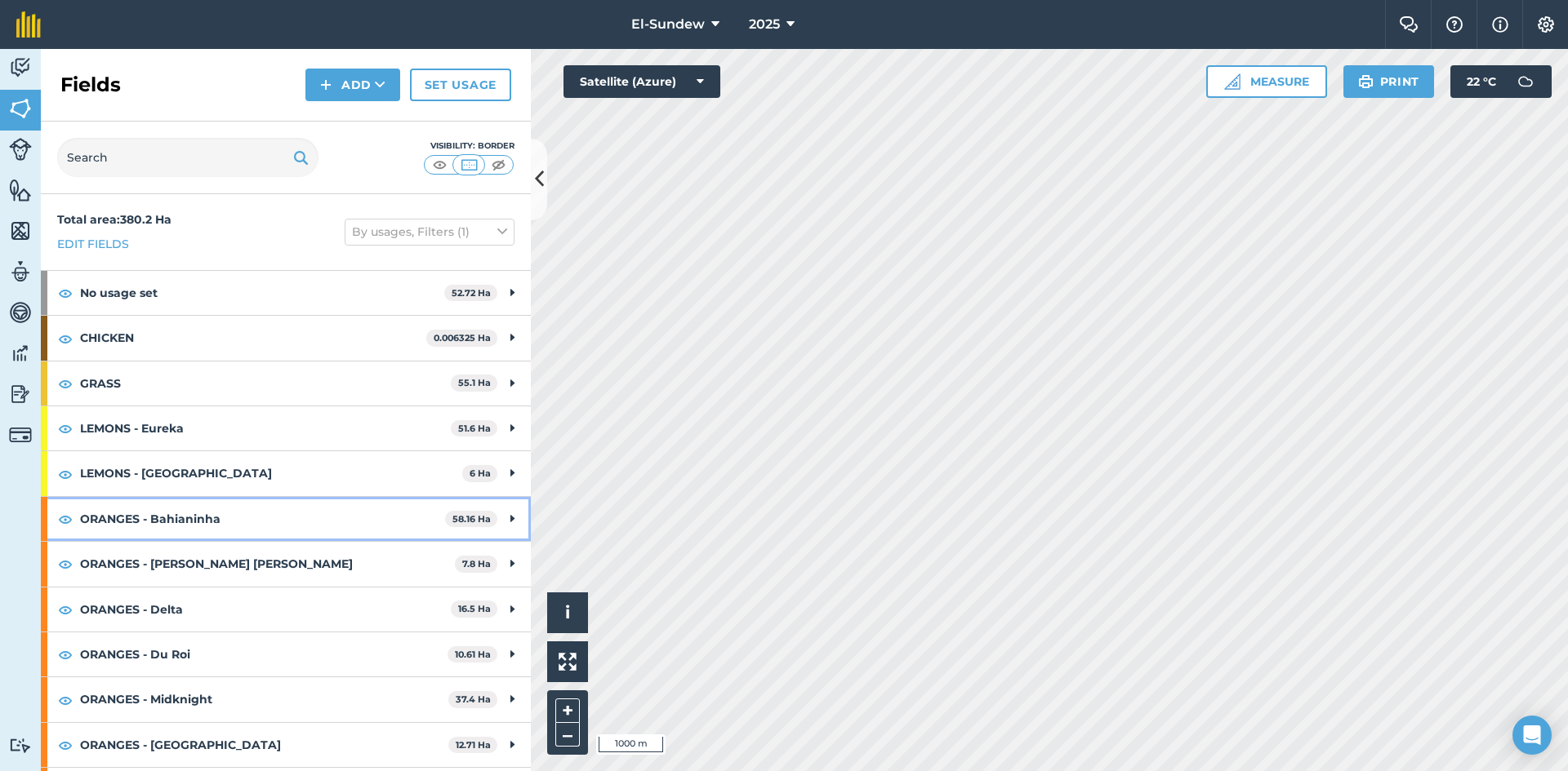
click at [253, 510] on strong "ORANGES - Bahianinha" at bounding box center [262, 519] width 365 height 44
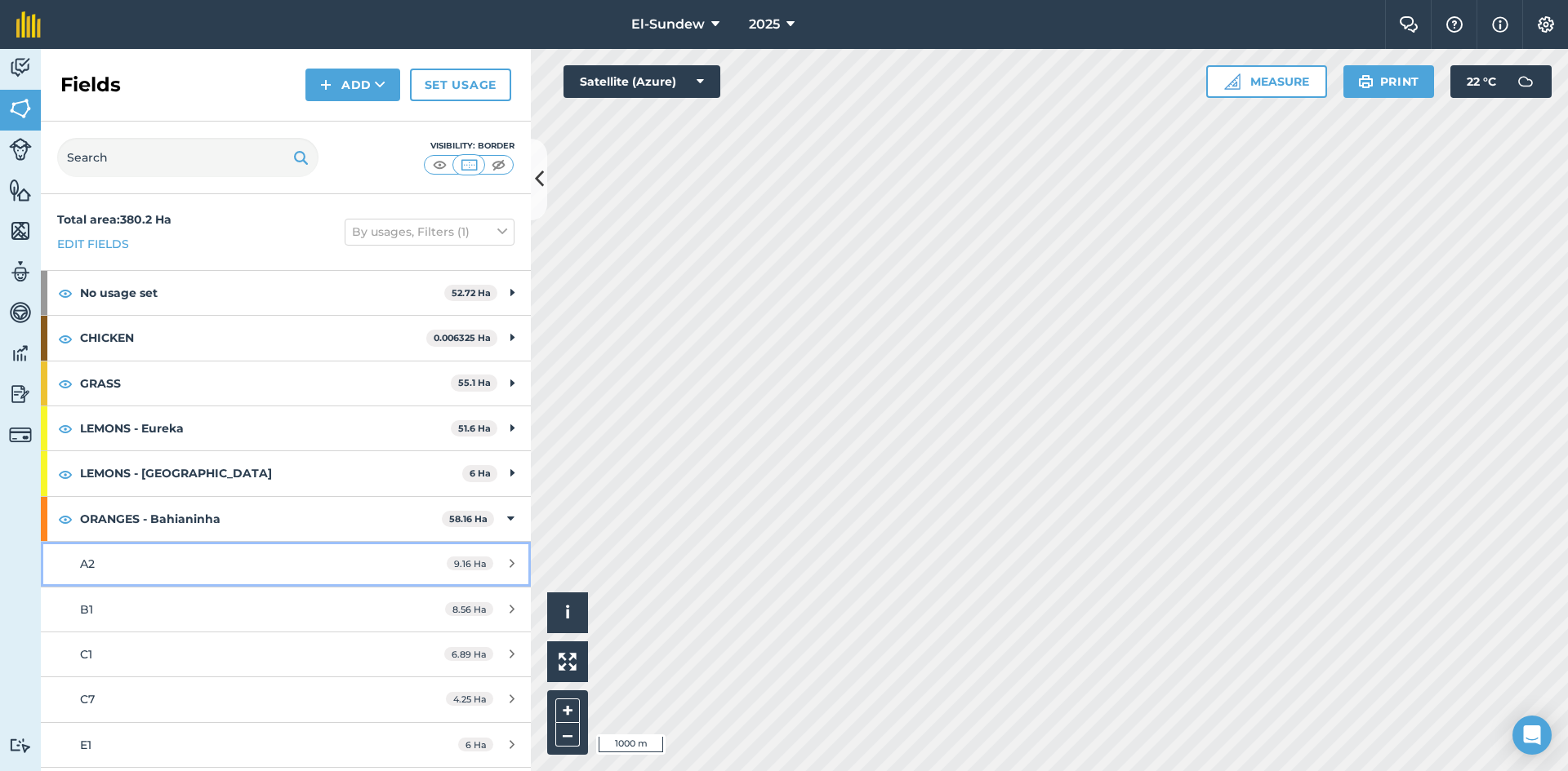
click at [185, 577] on link "A2 9.16 Ha" at bounding box center [286, 564] width 490 height 44
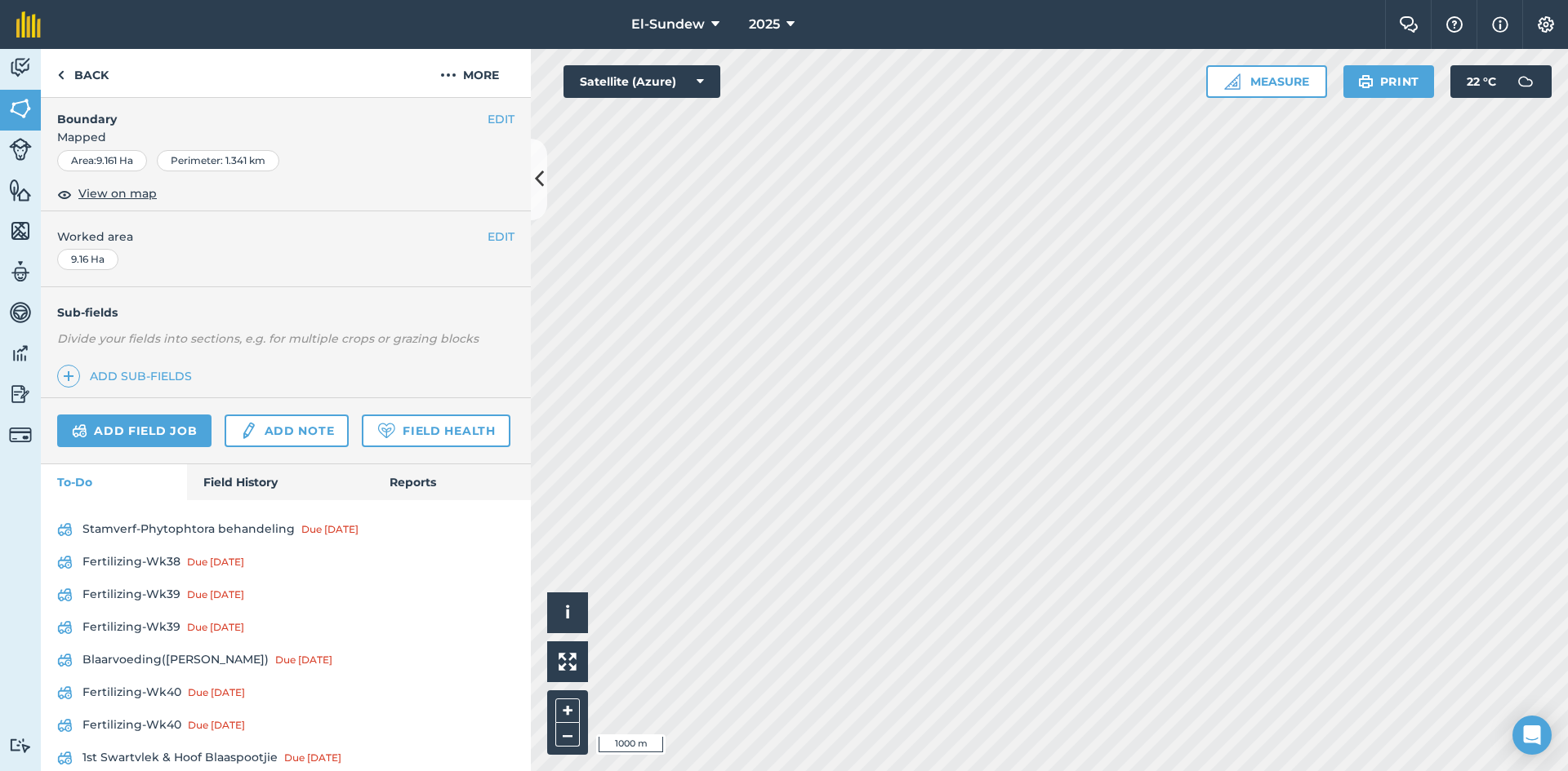
scroll to position [544, 0]
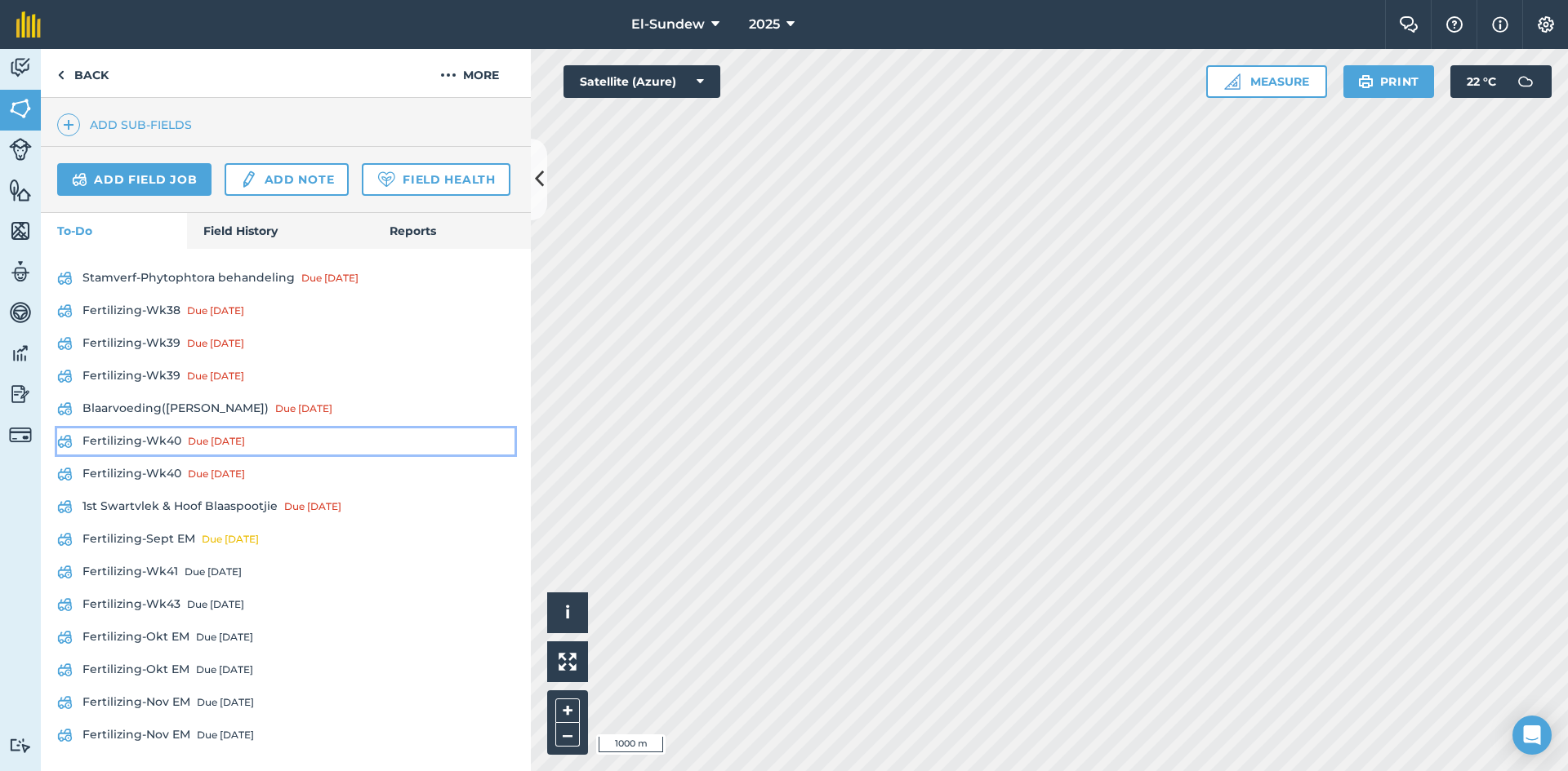
click at [171, 453] on link "Fertilizing-Wk40 Due [DATE]" at bounding box center [285, 441] width 457 height 27
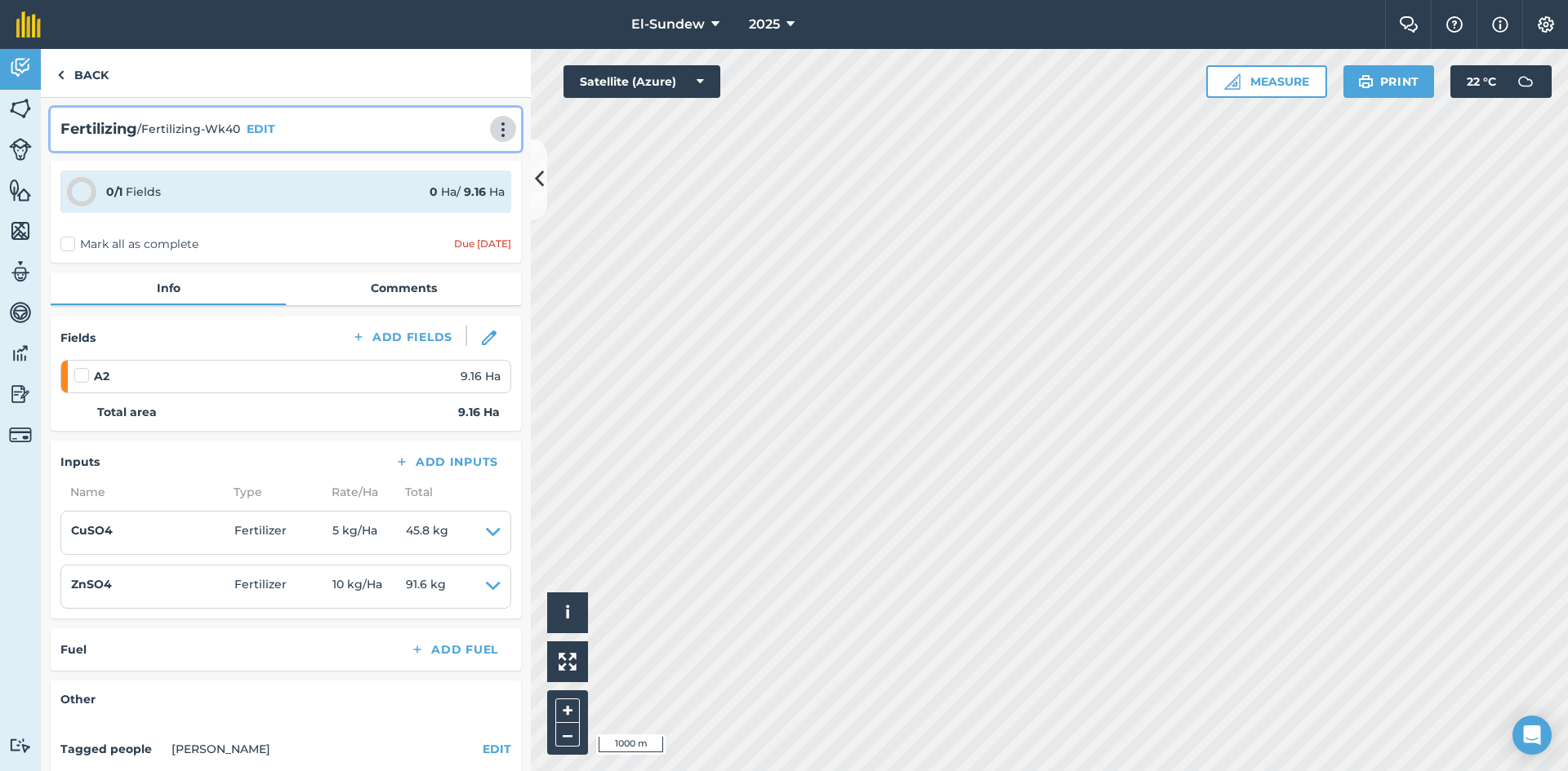
click at [493, 130] on img at bounding box center [503, 130] width 20 height 17
click at [442, 156] on link "Print" at bounding box center [469, 164] width 104 height 32
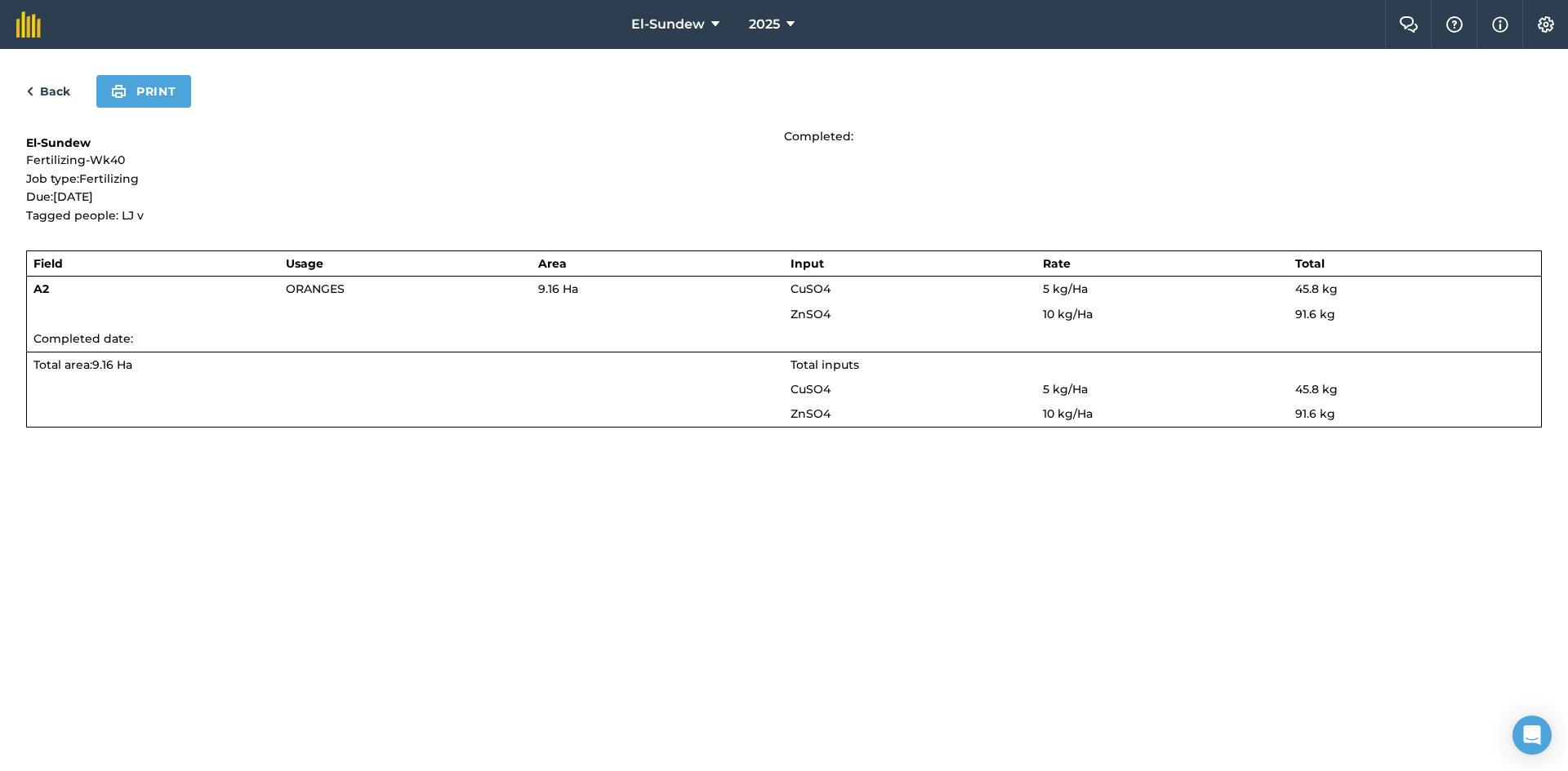
click at [171, 108] on div "Back Print El-Sundew Fertilizing-Wk40 Job type: Fertilizing Due: [DATE] Tagged …" at bounding box center [784, 411] width 1568 height 723
click at [171, 85] on button "Print" at bounding box center [143, 90] width 94 height 32
click at [56, 84] on link "Back" at bounding box center [48, 91] width 44 height 20
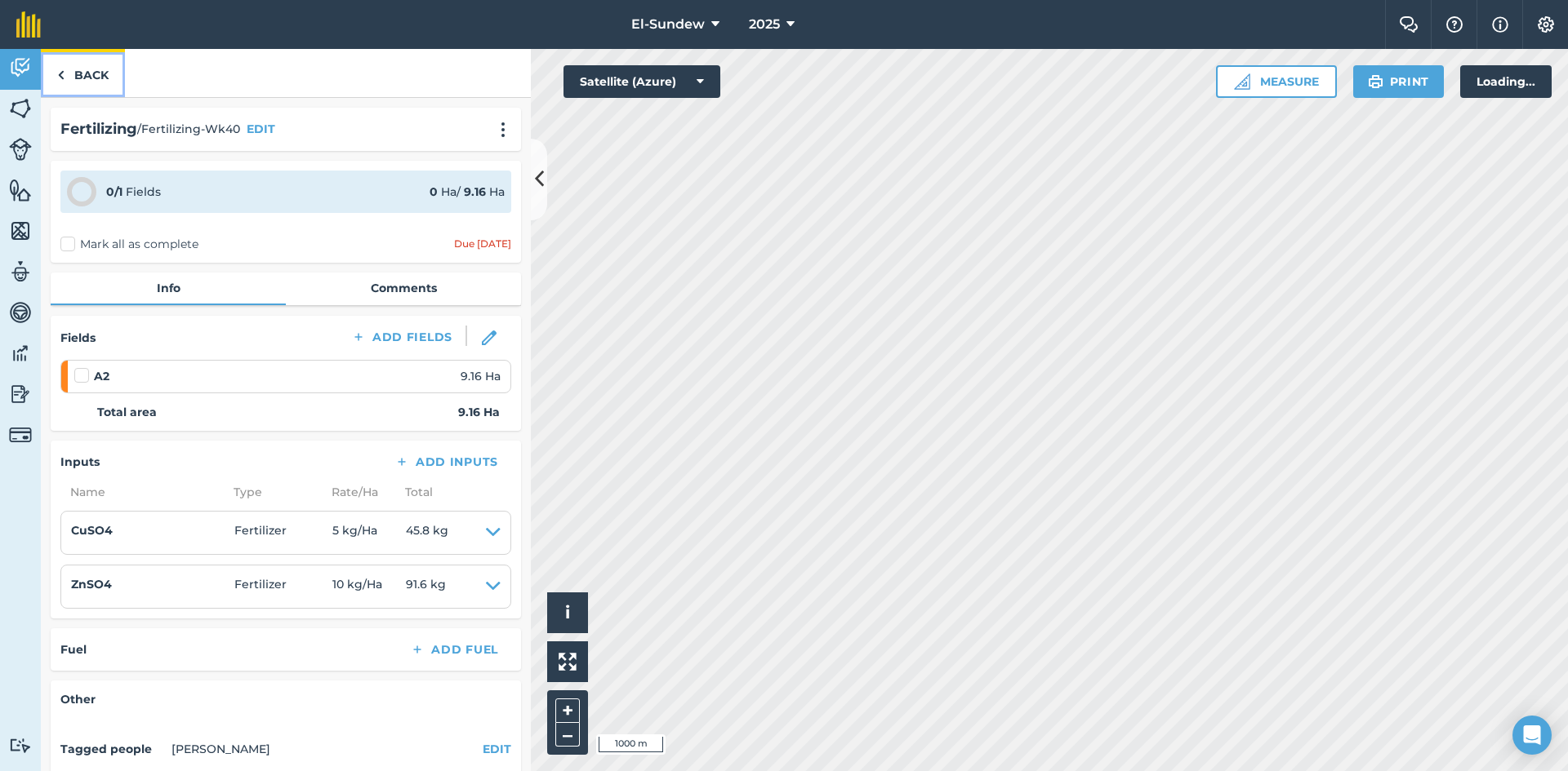
click at [75, 75] on link "Back" at bounding box center [84, 73] width 84 height 48
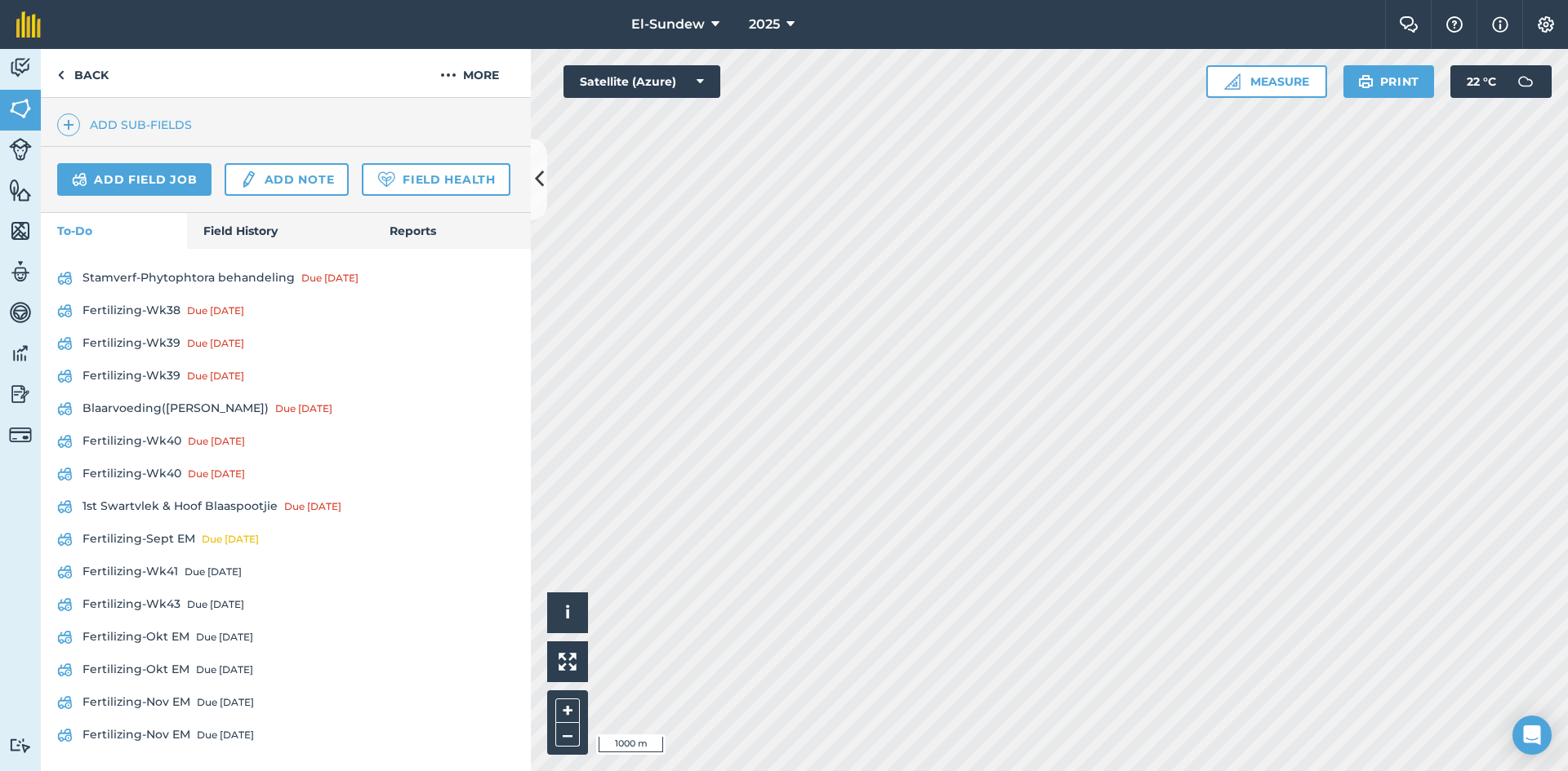
scroll to position [544, 0]
click at [164, 487] on link "Fertilizing-Wk40 Due [DATE]" at bounding box center [285, 474] width 457 height 27
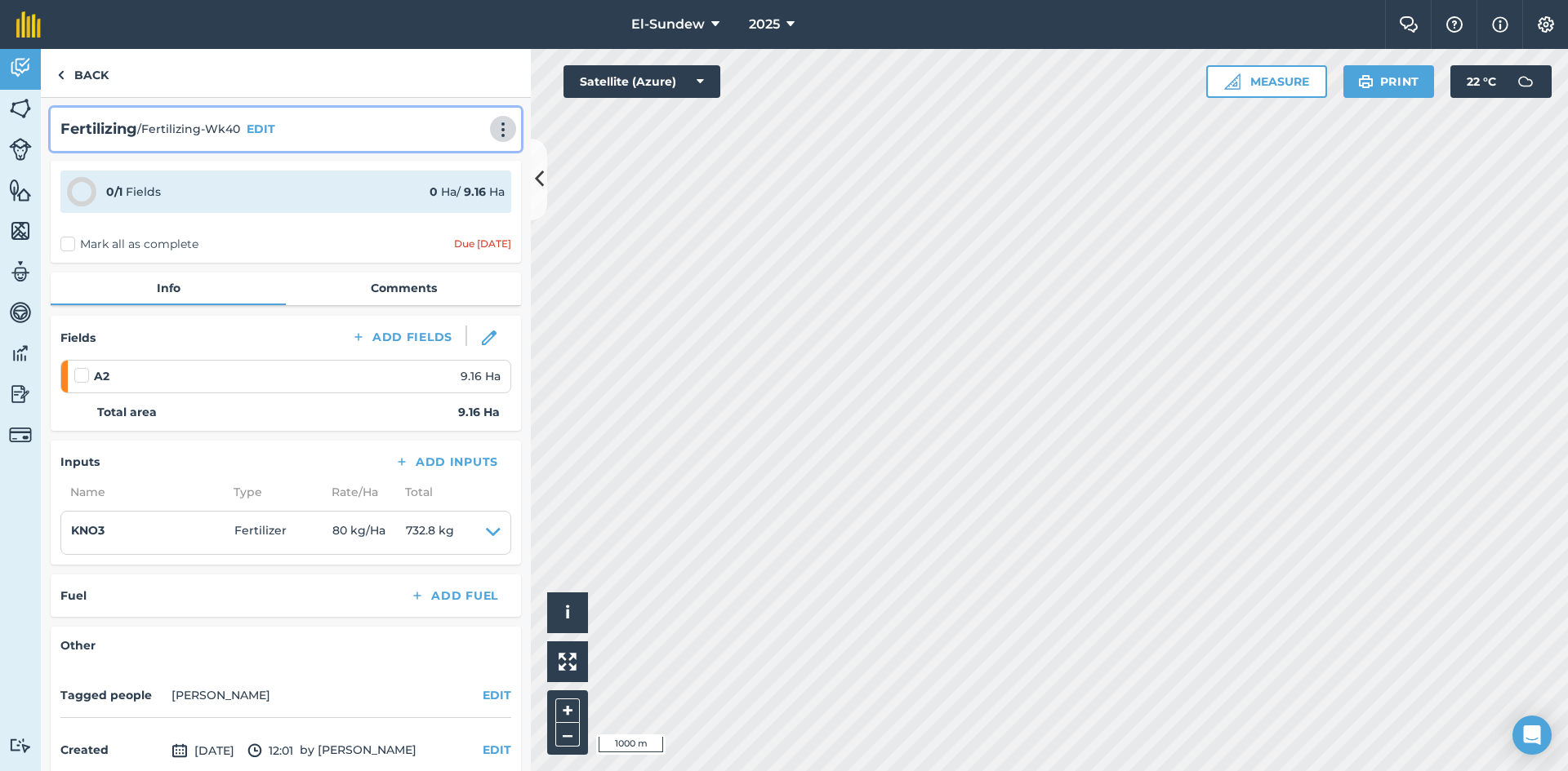
click at [493, 136] on img at bounding box center [503, 130] width 20 height 17
click at [447, 166] on link "Print" at bounding box center [469, 164] width 104 height 32
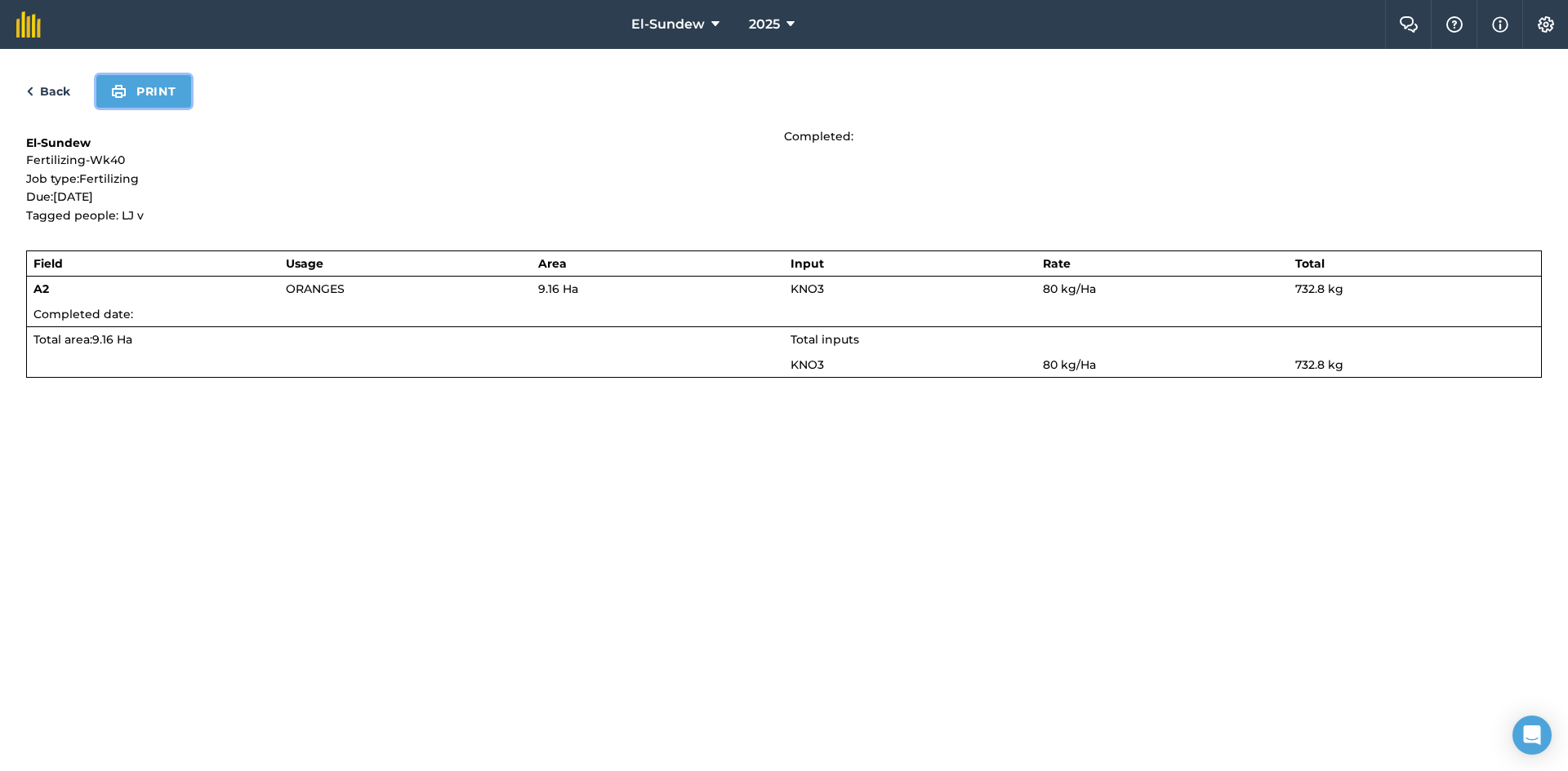
click at [169, 91] on button "Print" at bounding box center [143, 90] width 94 height 32
click at [51, 89] on link "Back" at bounding box center [48, 91] width 44 height 20
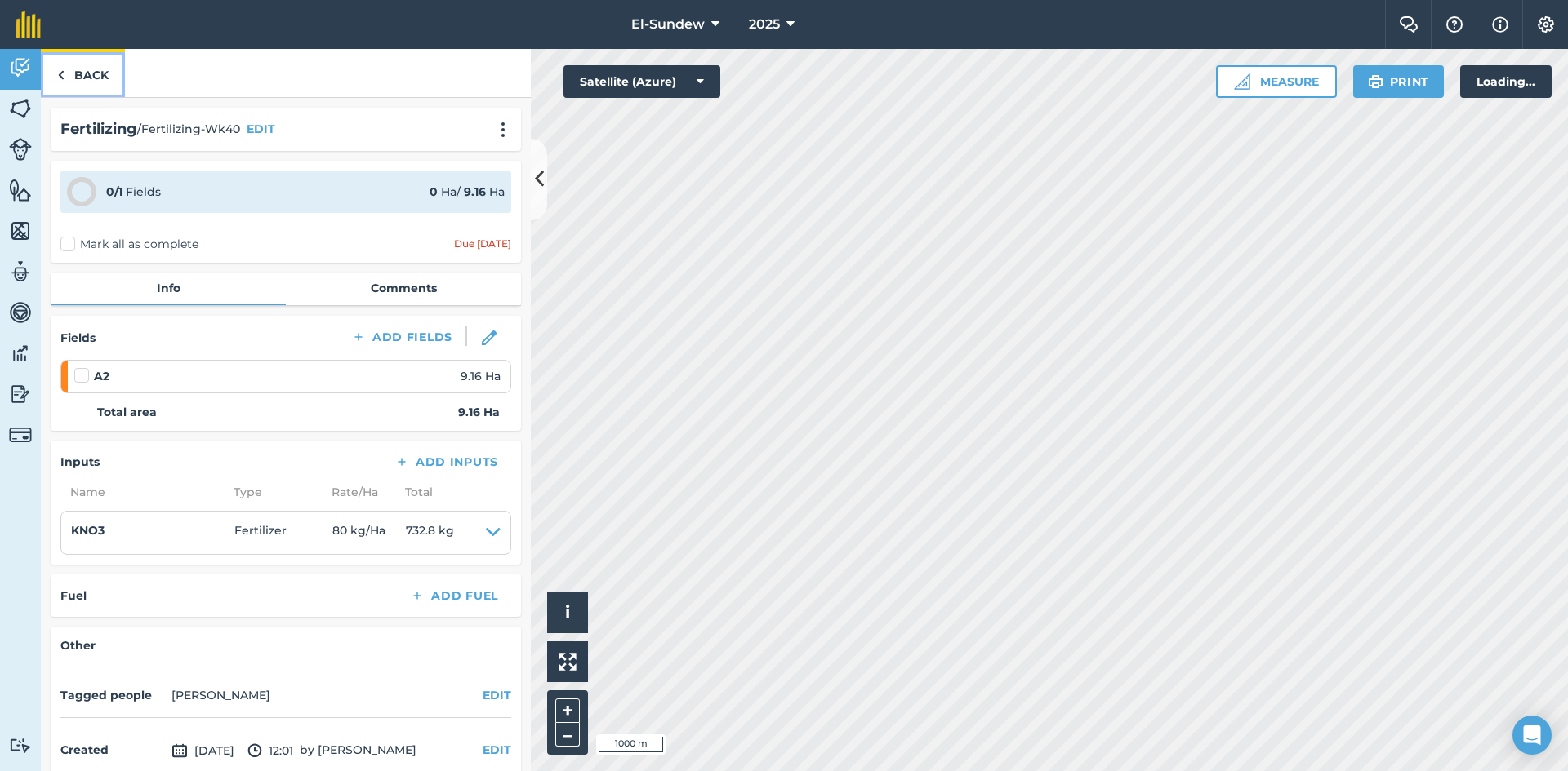
click at [85, 69] on link "Back" at bounding box center [84, 73] width 84 height 48
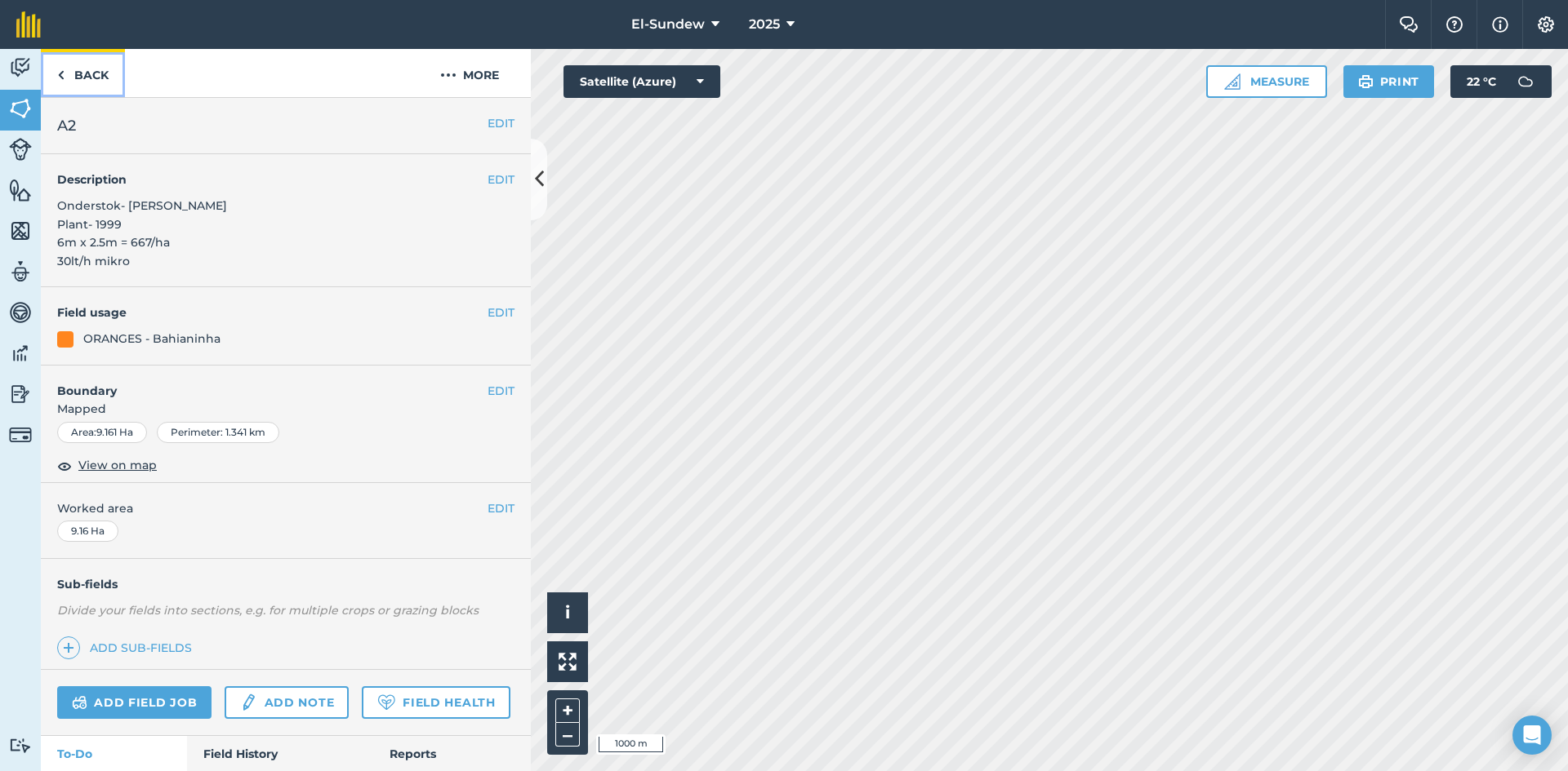
click at [85, 69] on link "Back" at bounding box center [84, 73] width 84 height 48
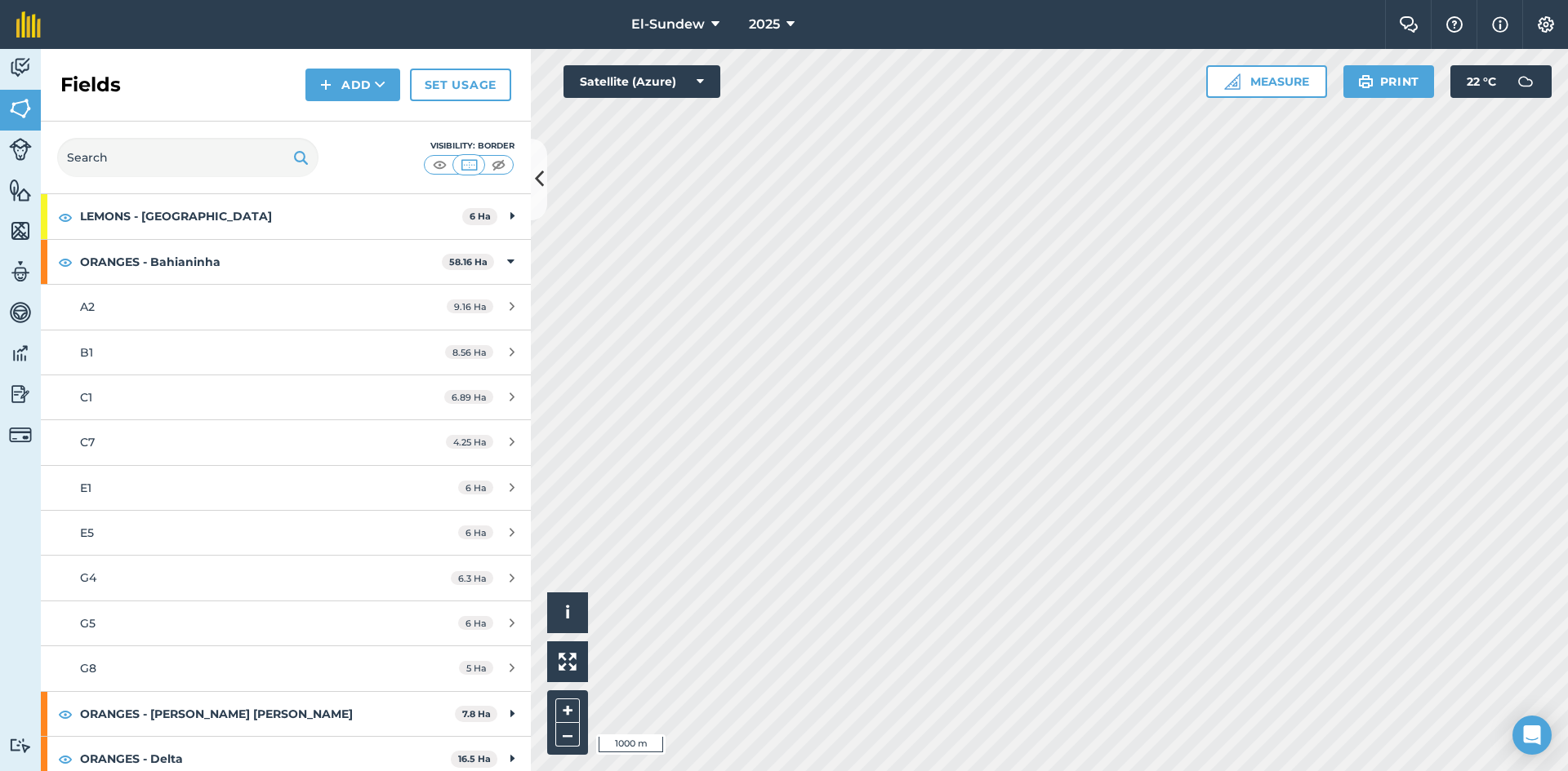
scroll to position [272, 0]
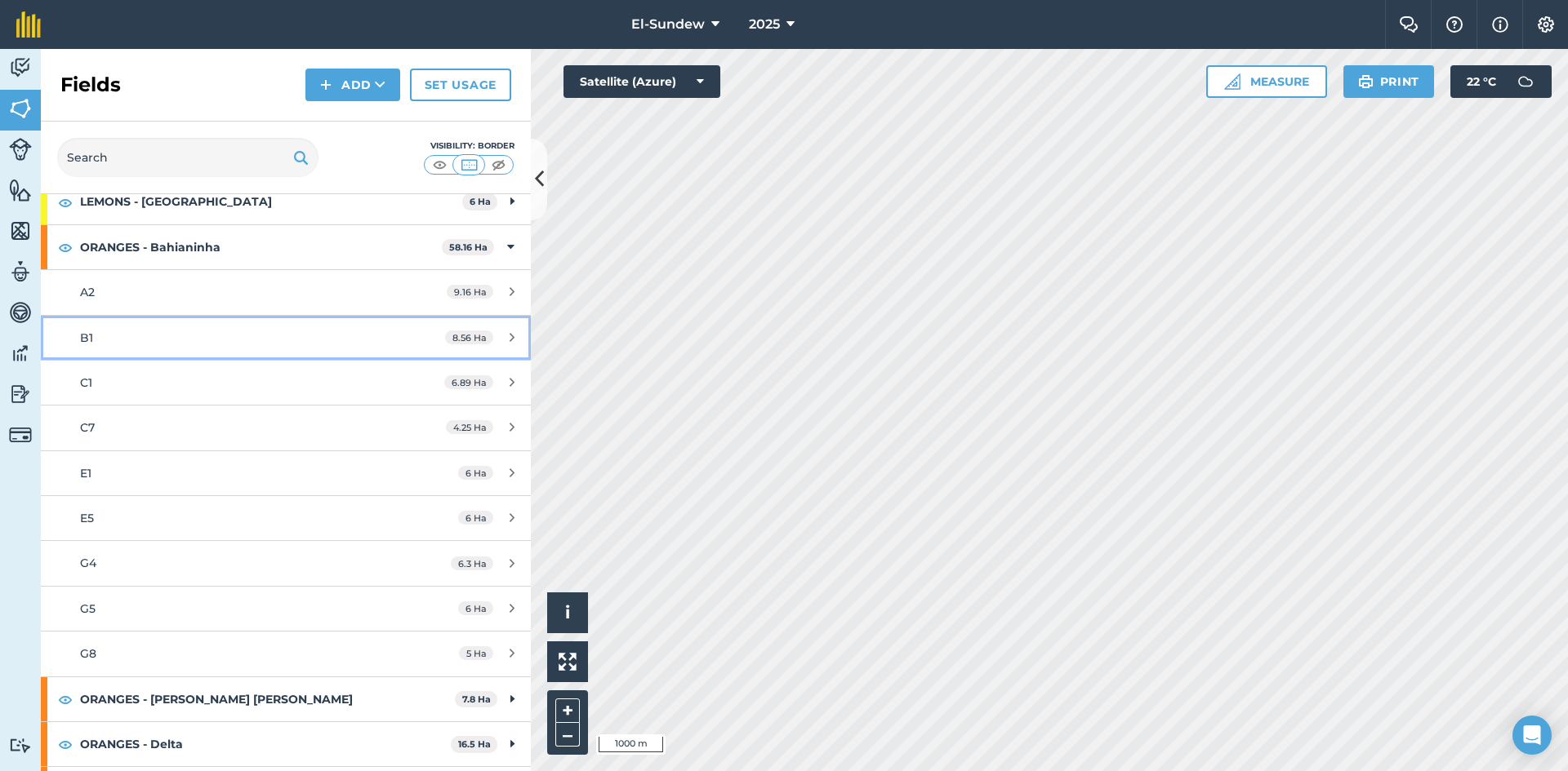
click at [157, 351] on link "B1 8.56 Ha" at bounding box center [286, 338] width 490 height 44
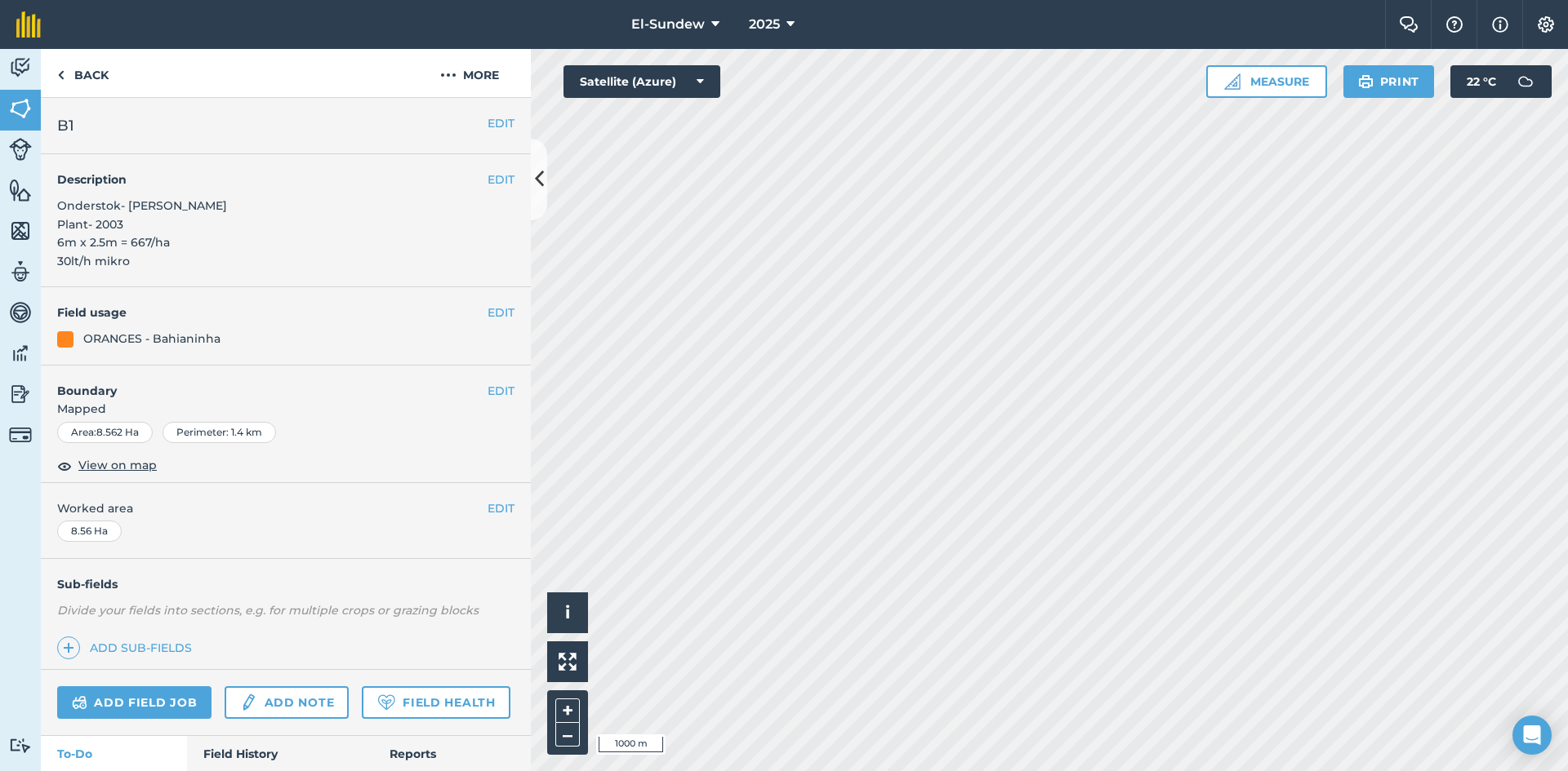
scroll to position [544, 0]
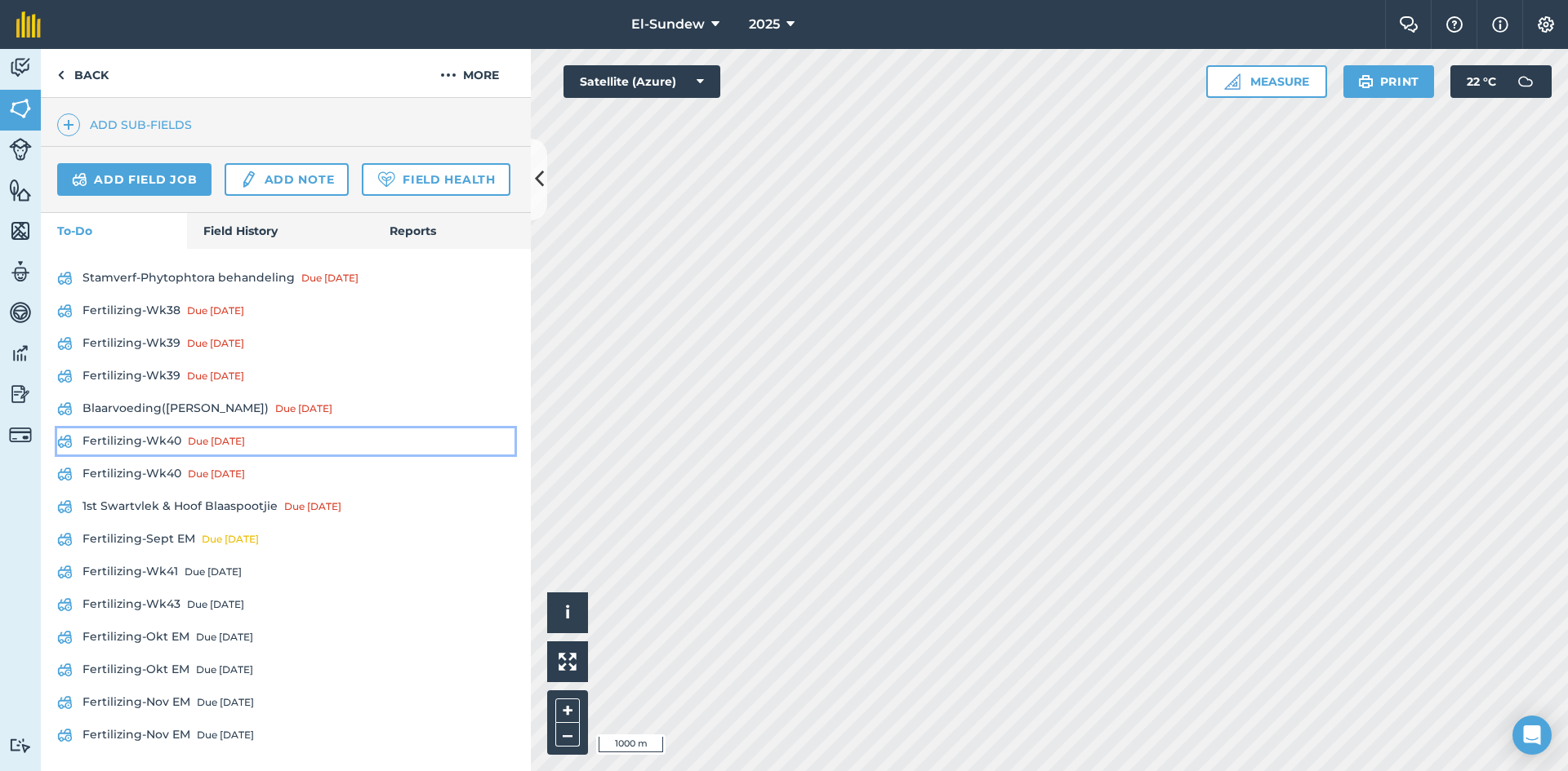
click at [140, 455] on link "Fertilizing-Wk40 Due [DATE]" at bounding box center [285, 441] width 457 height 27
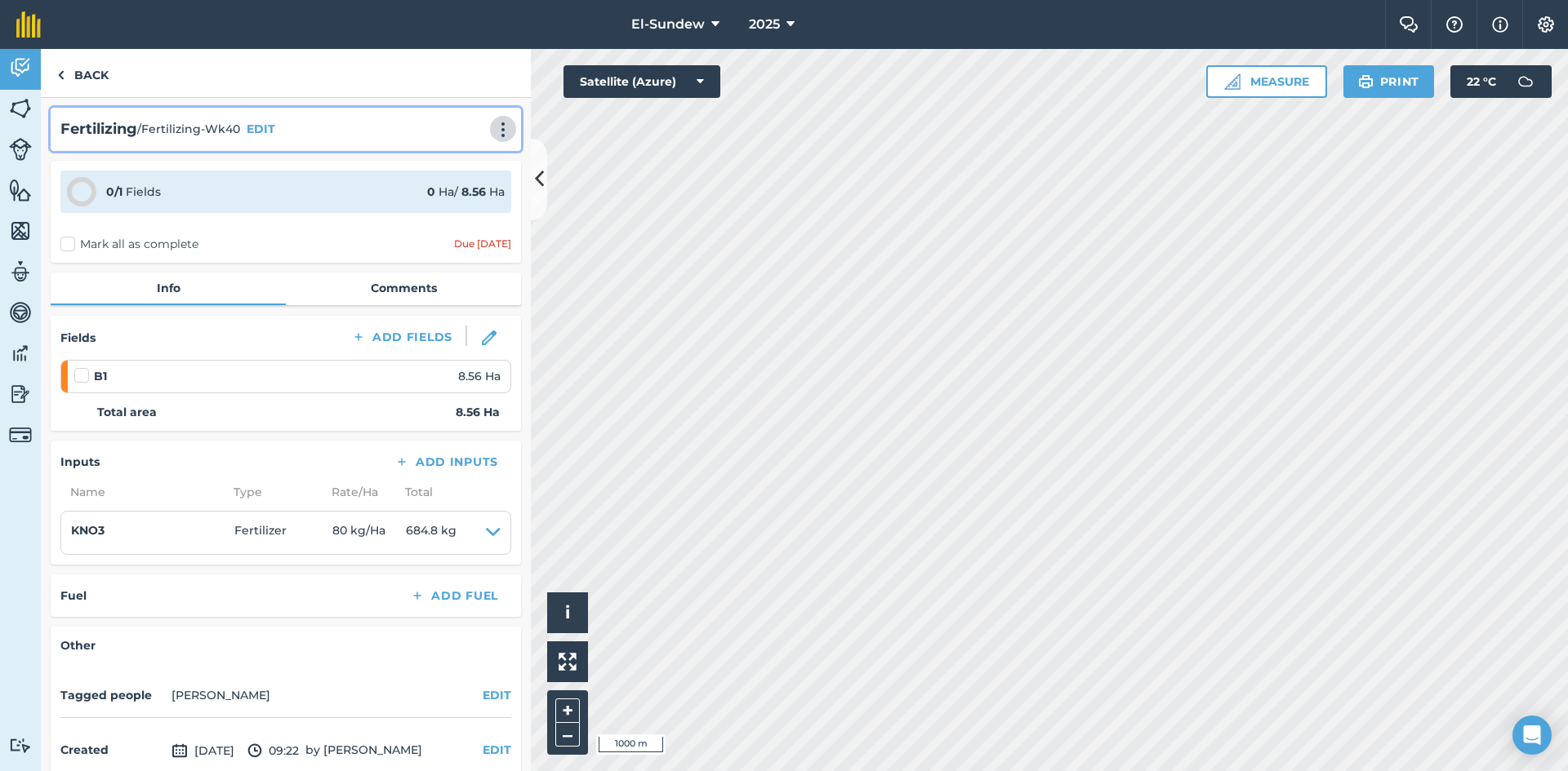
click at [496, 124] on img at bounding box center [503, 130] width 20 height 17
click at [433, 169] on link "Print" at bounding box center [469, 164] width 104 height 32
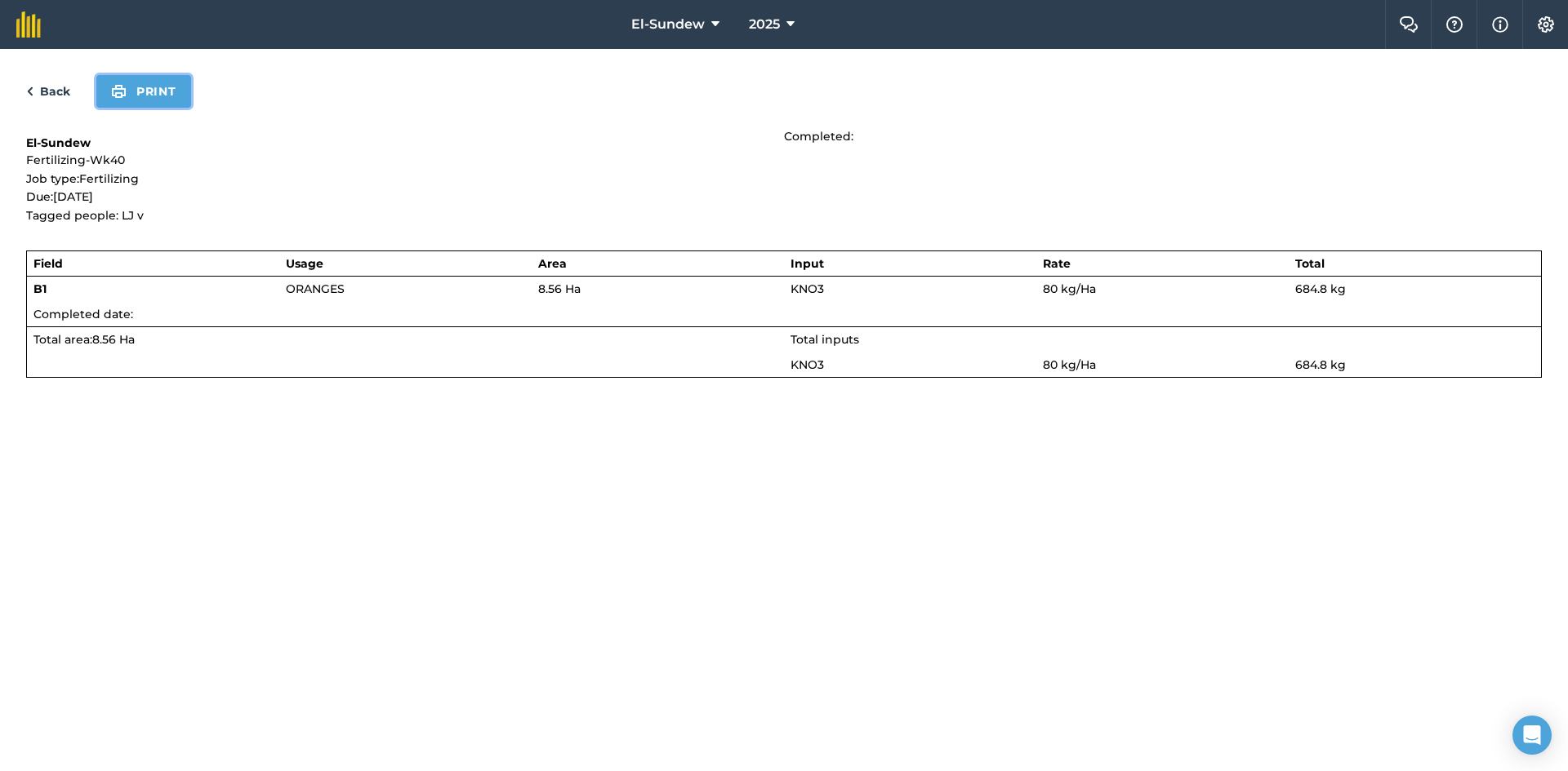
click at [173, 84] on button "Print" at bounding box center [143, 90] width 94 height 32
click at [62, 91] on link "Back" at bounding box center [48, 91] width 44 height 20
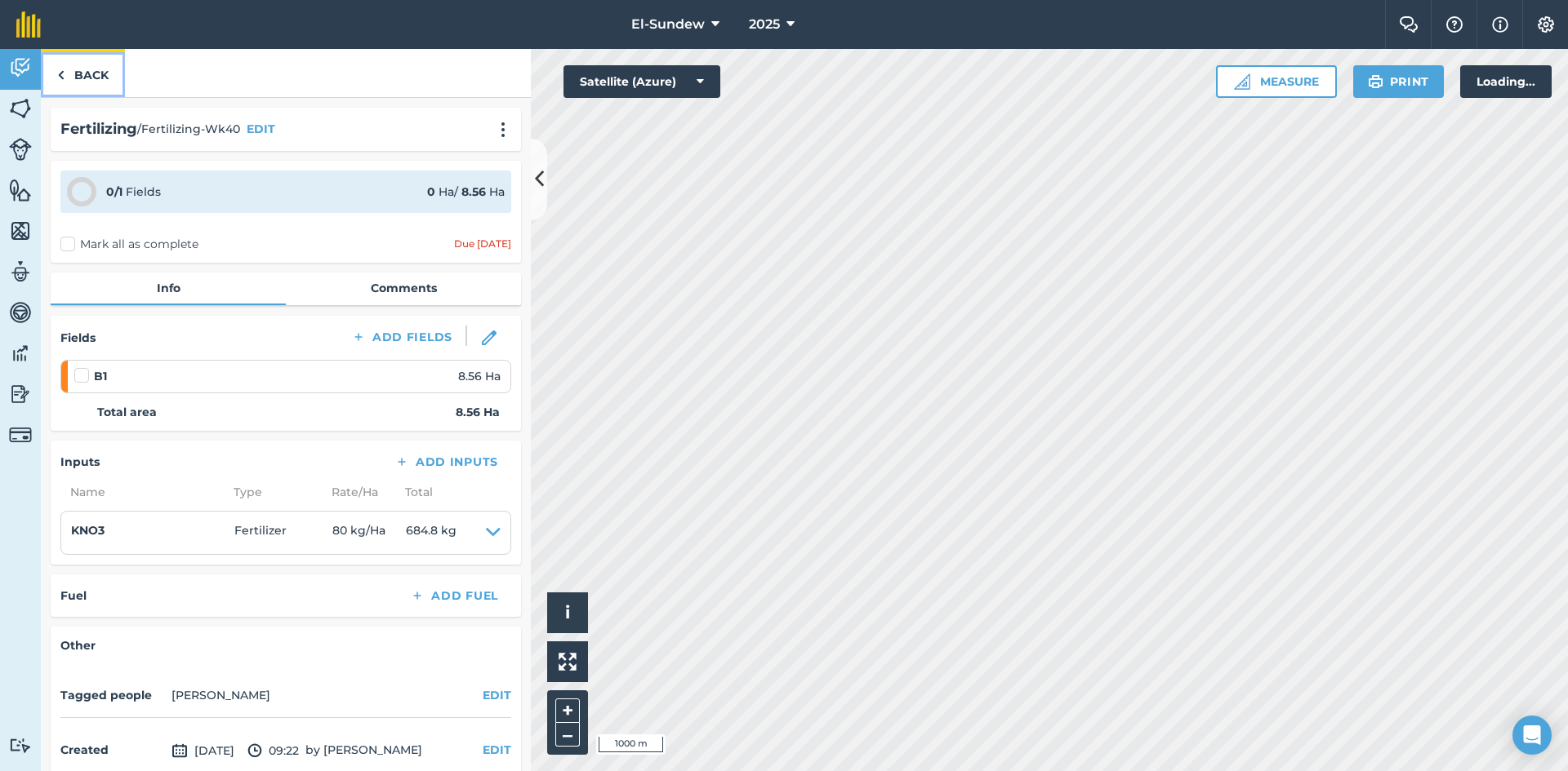
click at [76, 83] on link "Back" at bounding box center [84, 73] width 84 height 48
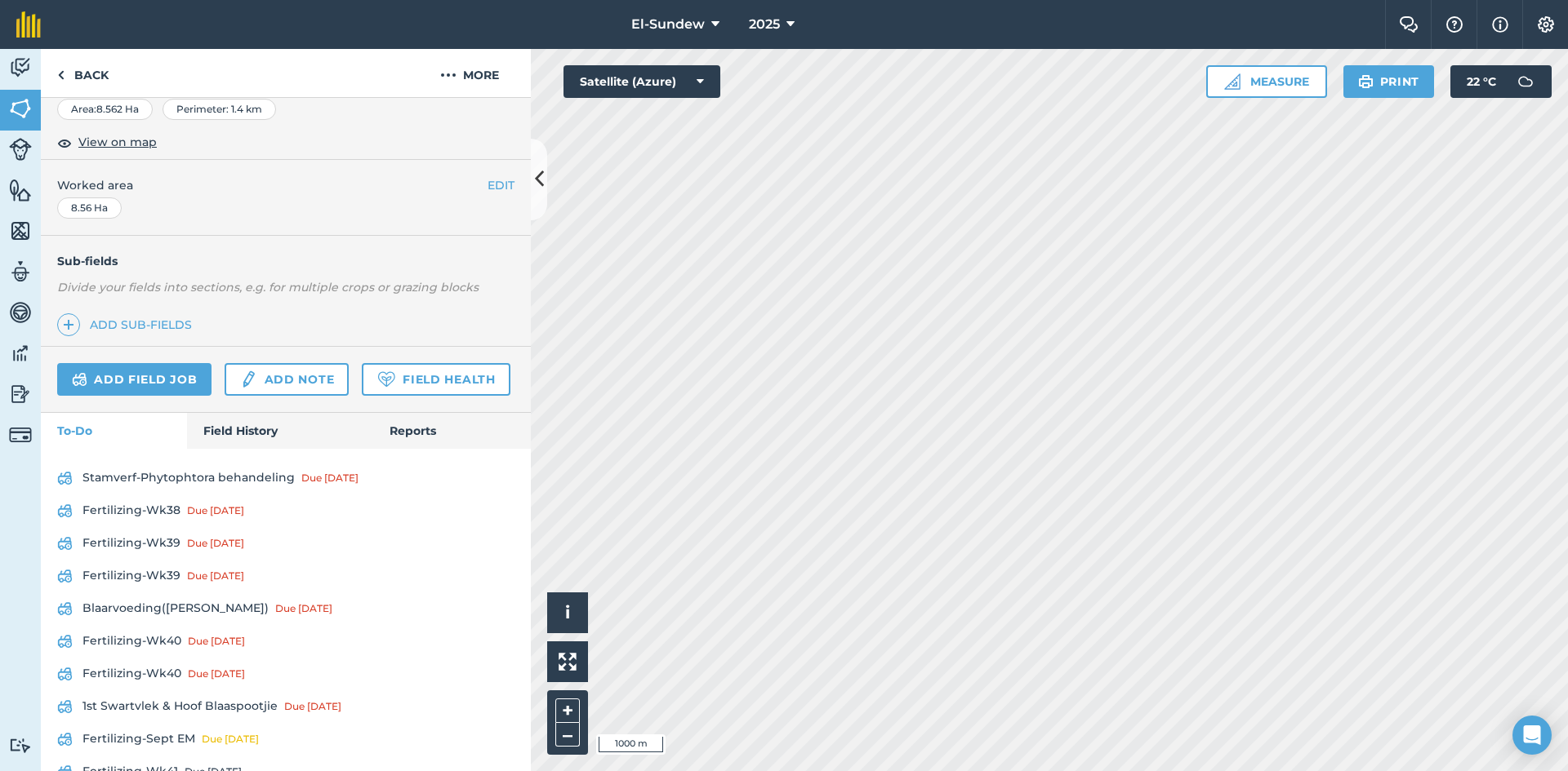
scroll to position [569, 0]
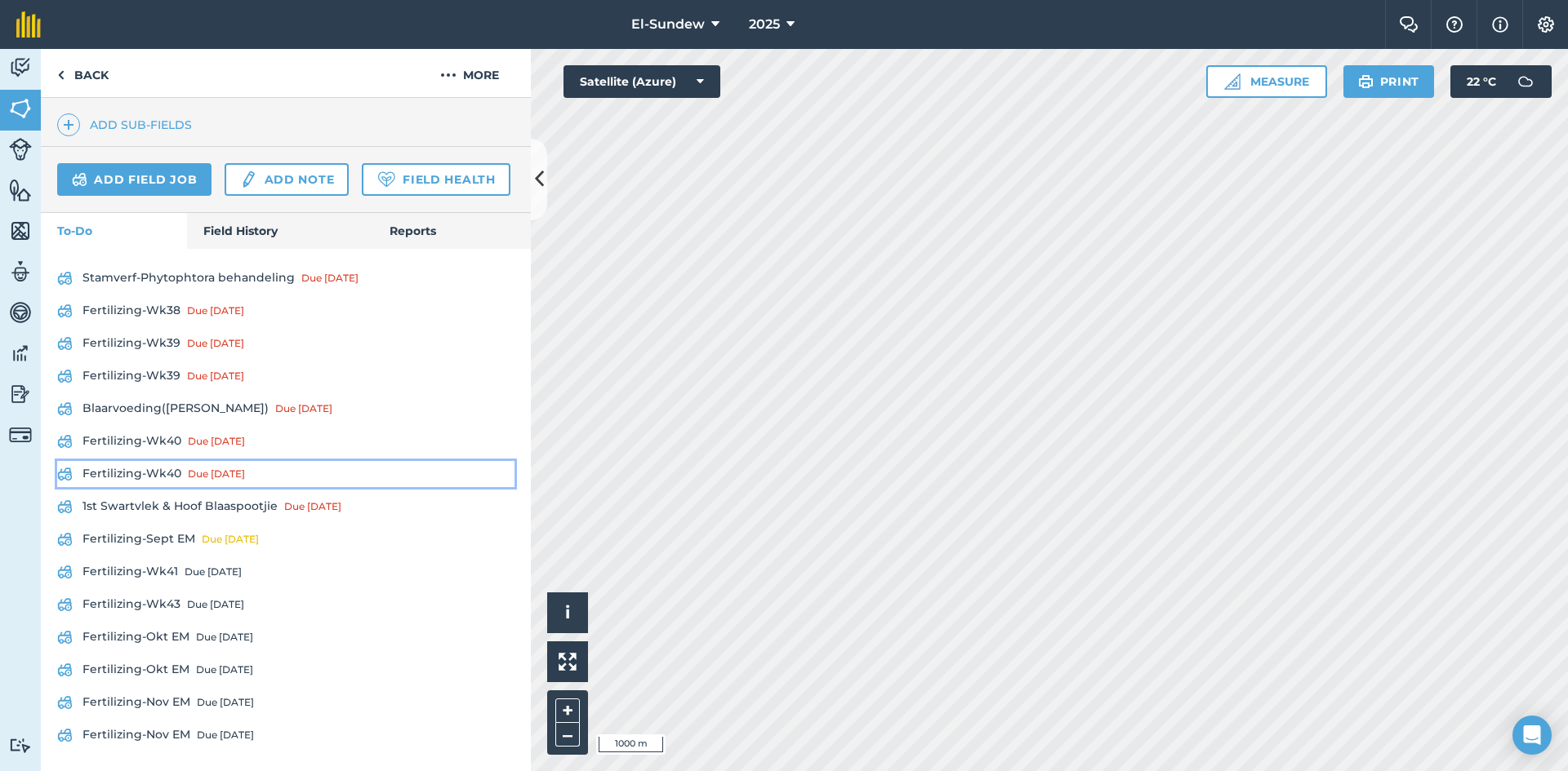
click at [185, 467] on link "Fertilizing-Wk40 Due [DATE]" at bounding box center [285, 474] width 457 height 27
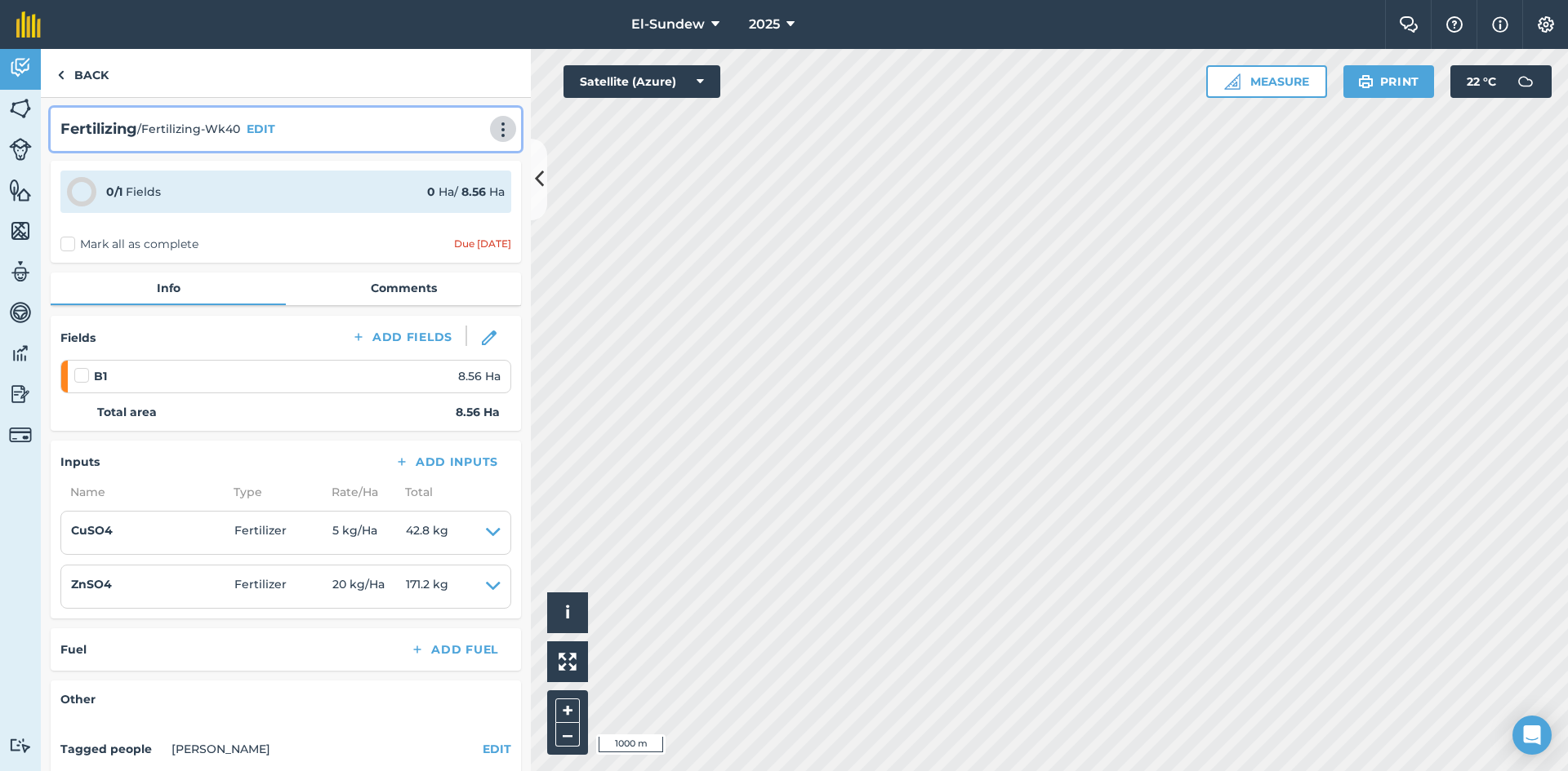
click at [493, 132] on img at bounding box center [503, 130] width 20 height 17
click at [455, 166] on link "Print" at bounding box center [469, 164] width 104 height 32
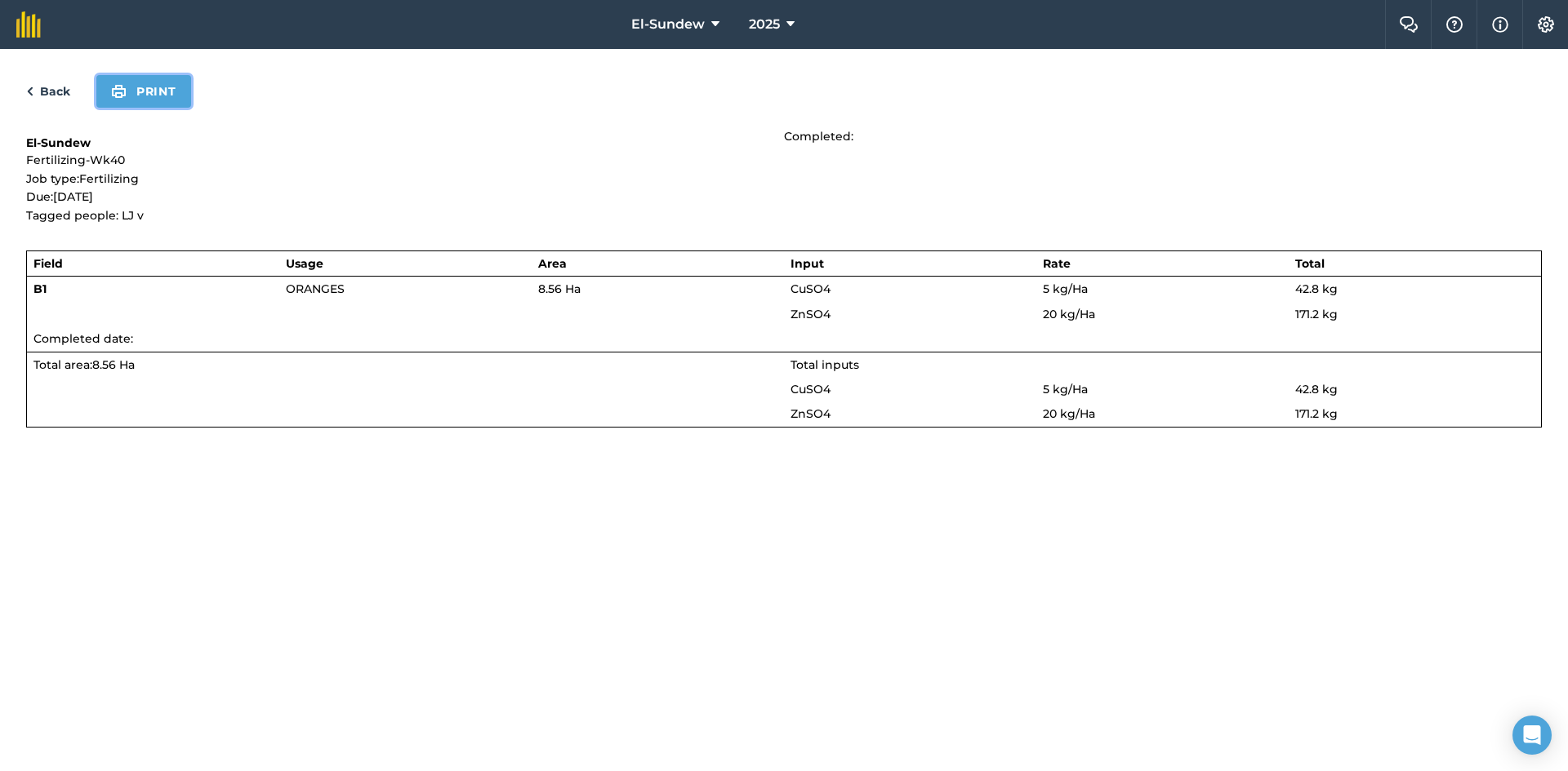
click at [151, 90] on button "Print" at bounding box center [143, 90] width 94 height 32
click at [57, 91] on link "Back" at bounding box center [48, 91] width 44 height 20
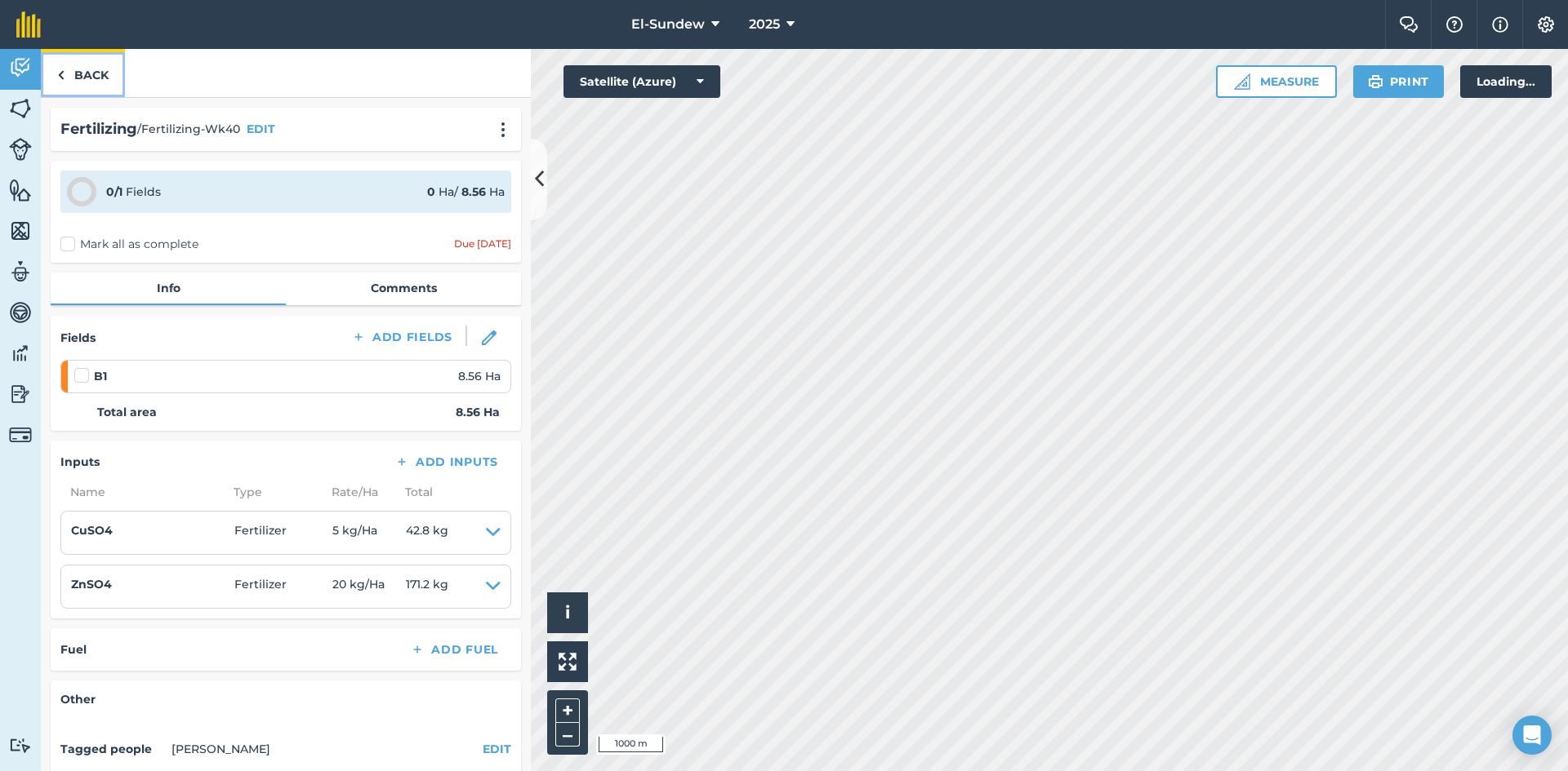
click at [65, 79] on link "Back" at bounding box center [84, 73] width 84 height 48
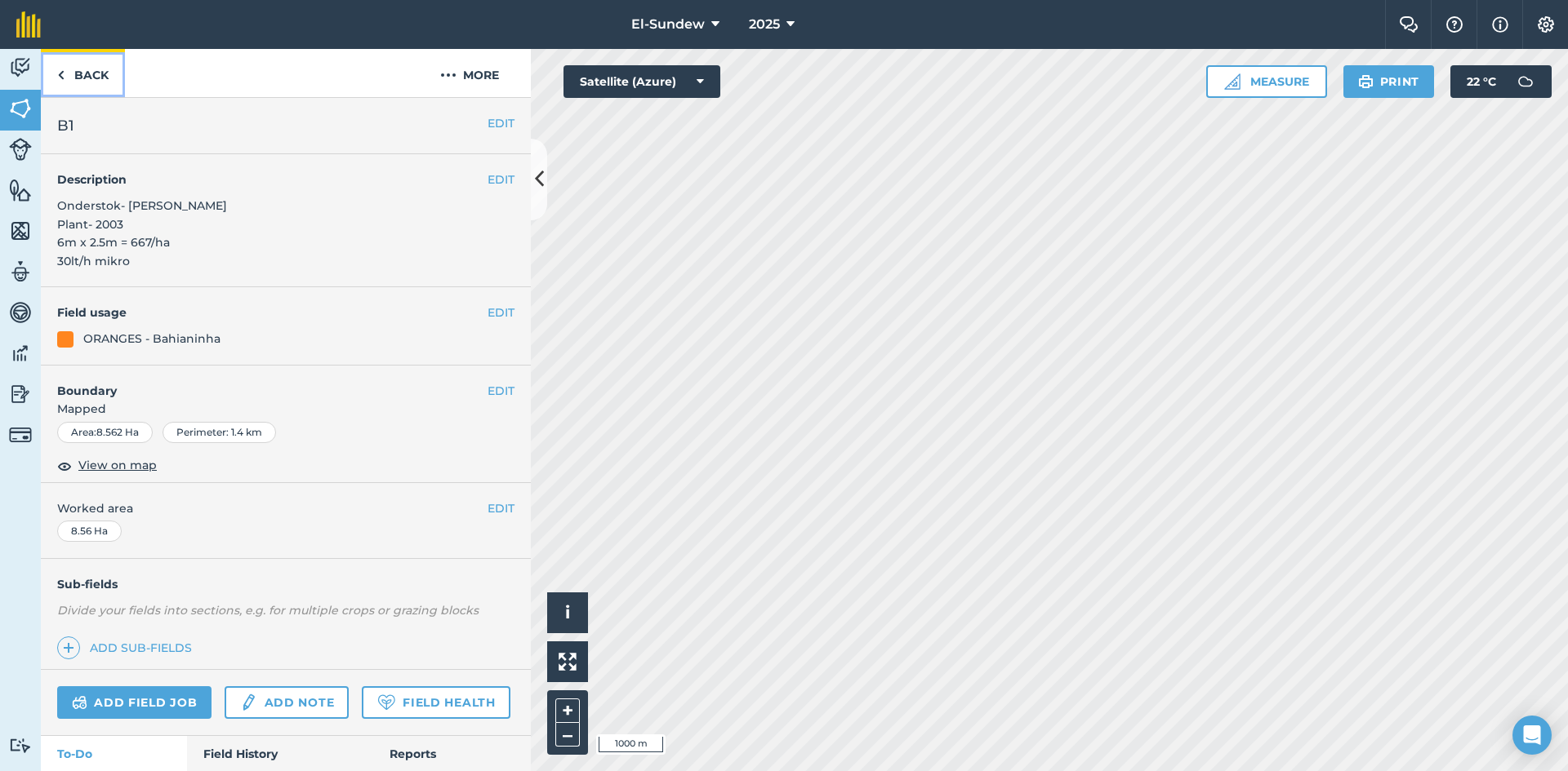
click at [89, 78] on link "Back" at bounding box center [84, 73] width 84 height 48
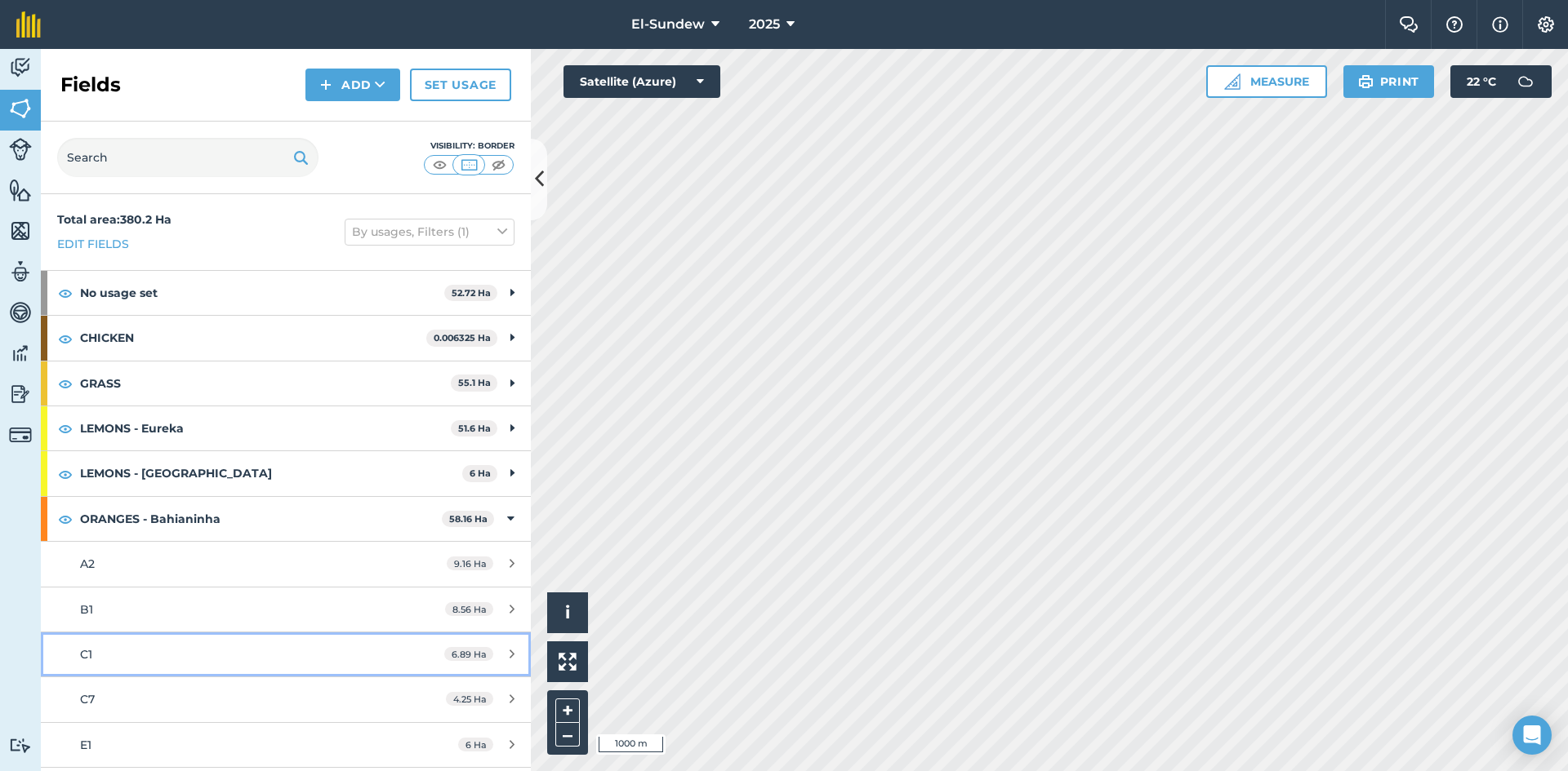
click at [193, 633] on link "C1 6.89 Ha" at bounding box center [286, 654] width 490 height 44
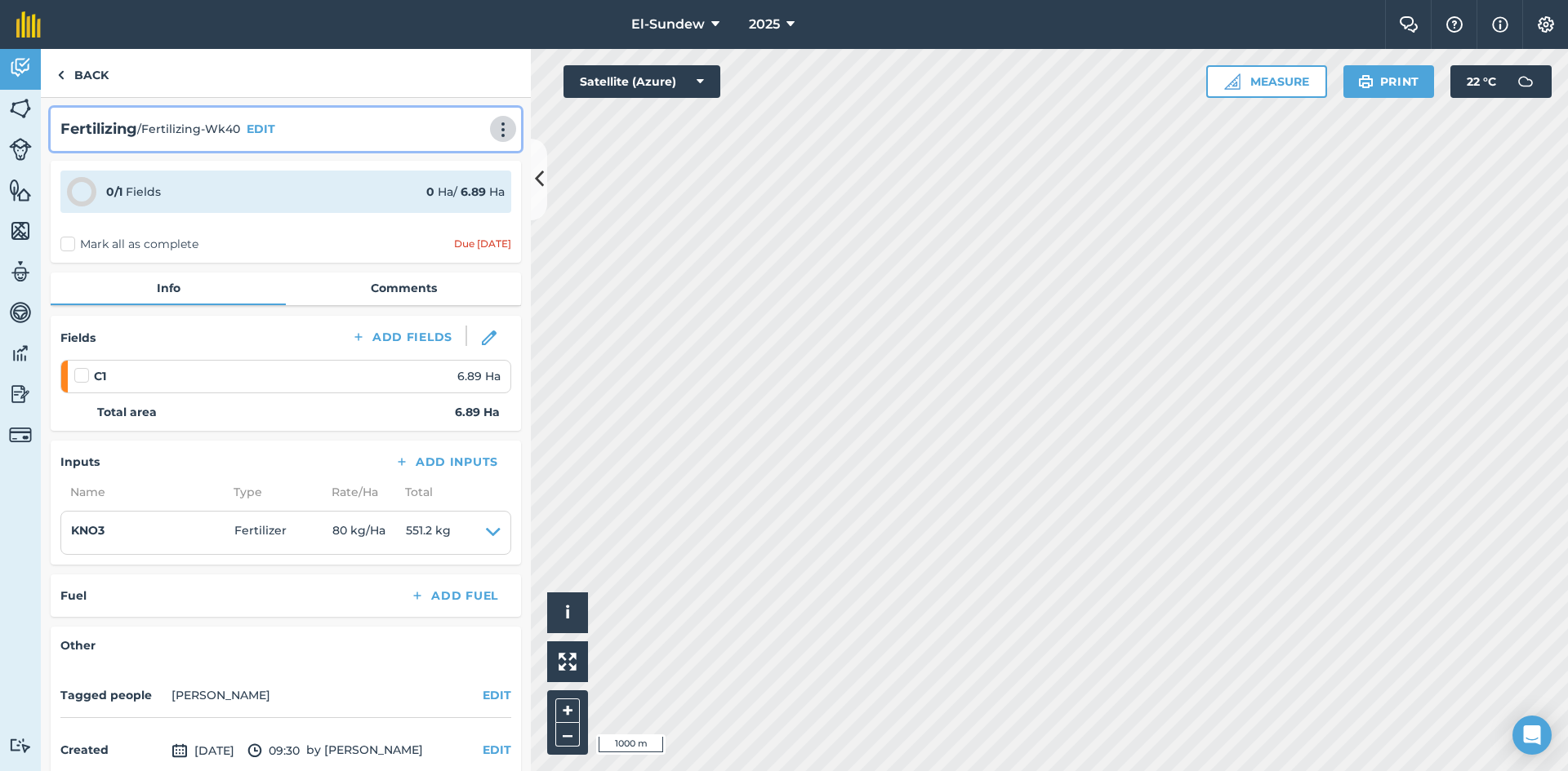
click at [496, 119] on button at bounding box center [503, 129] width 17 height 20
click at [457, 166] on link "Print" at bounding box center [469, 164] width 104 height 32
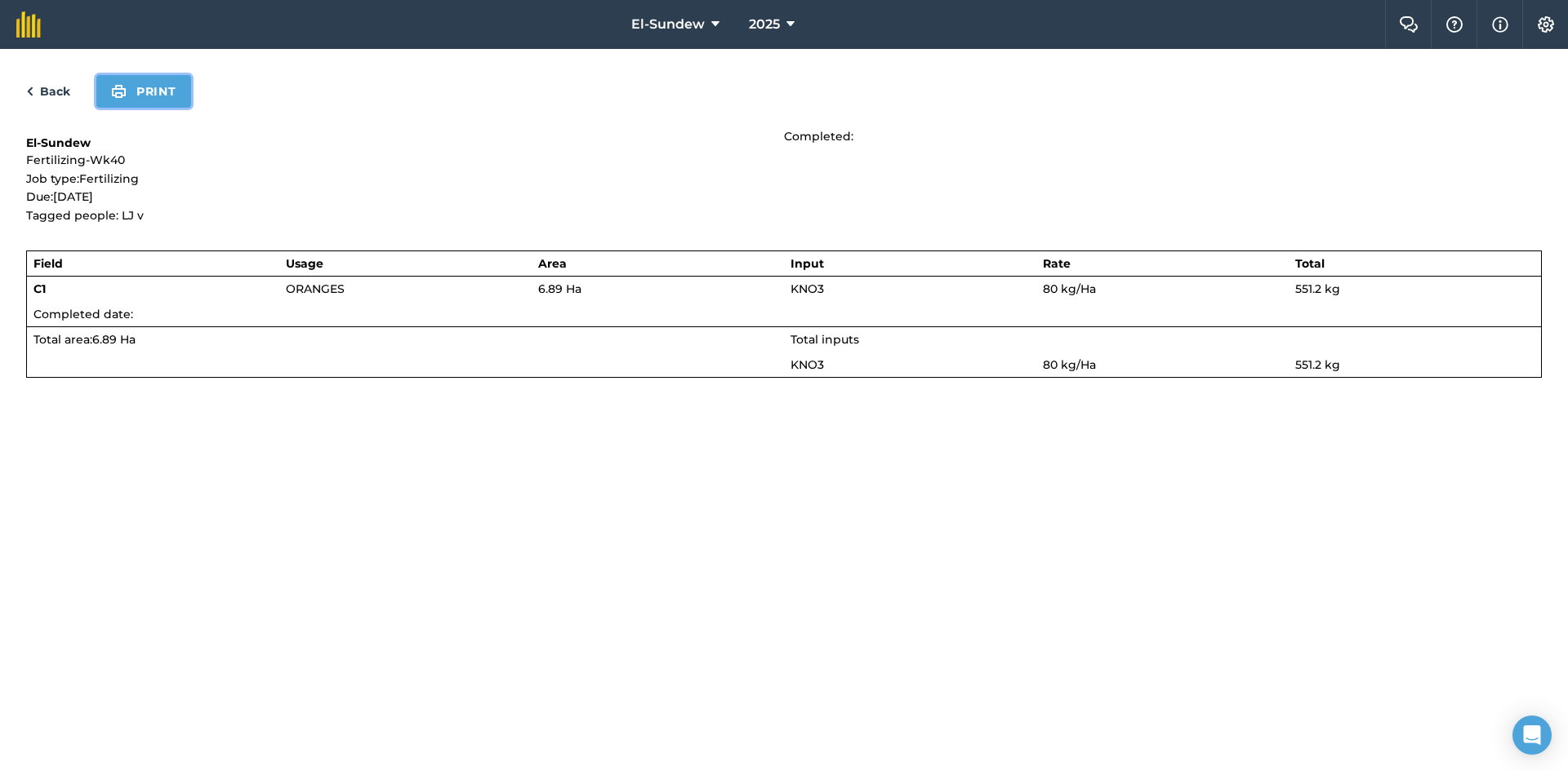
click at [164, 99] on button "Print" at bounding box center [143, 90] width 94 height 32
click at [70, 88] on link "Back" at bounding box center [48, 91] width 44 height 20
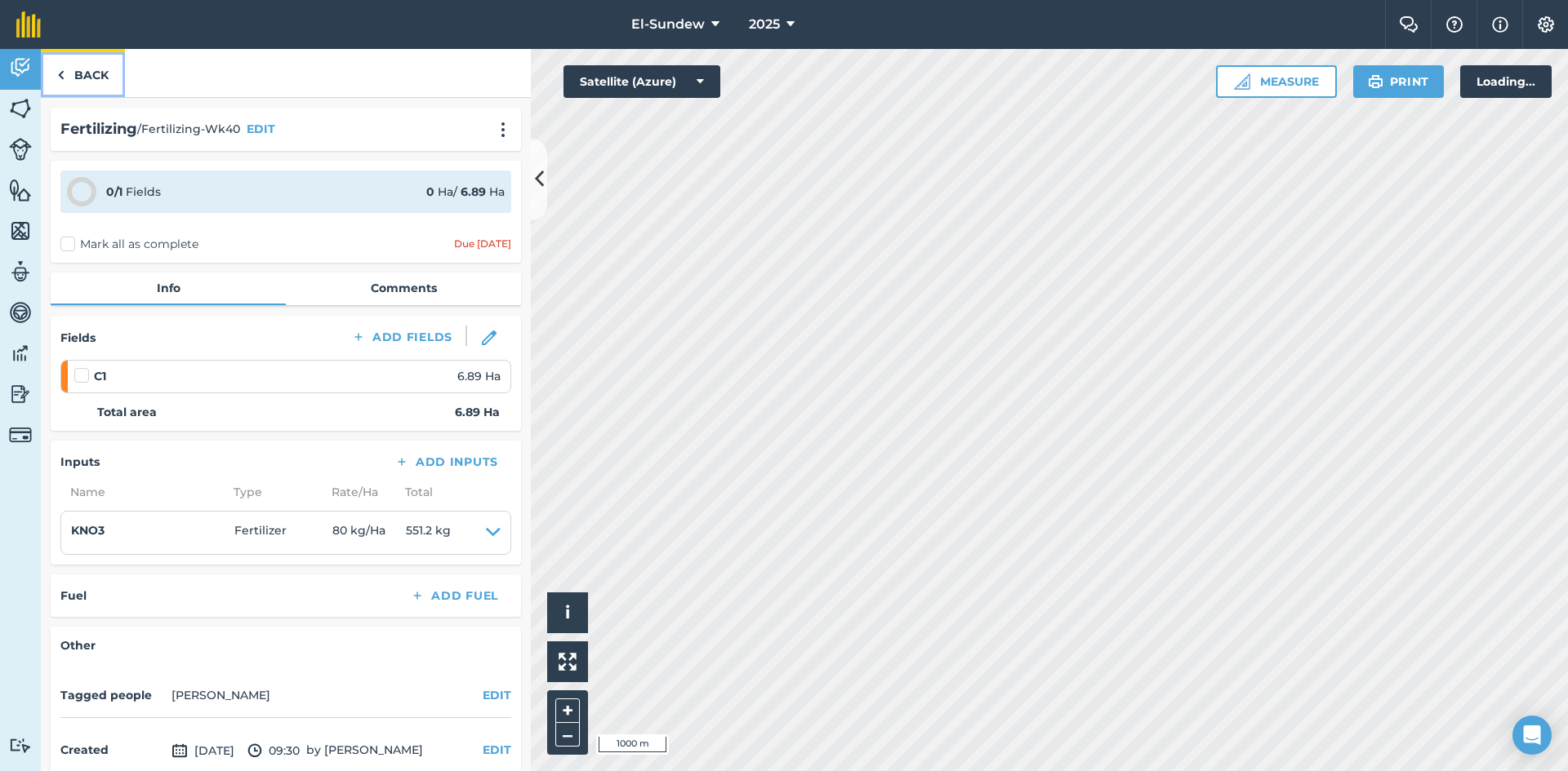
click at [70, 88] on link "Back" at bounding box center [84, 73] width 84 height 48
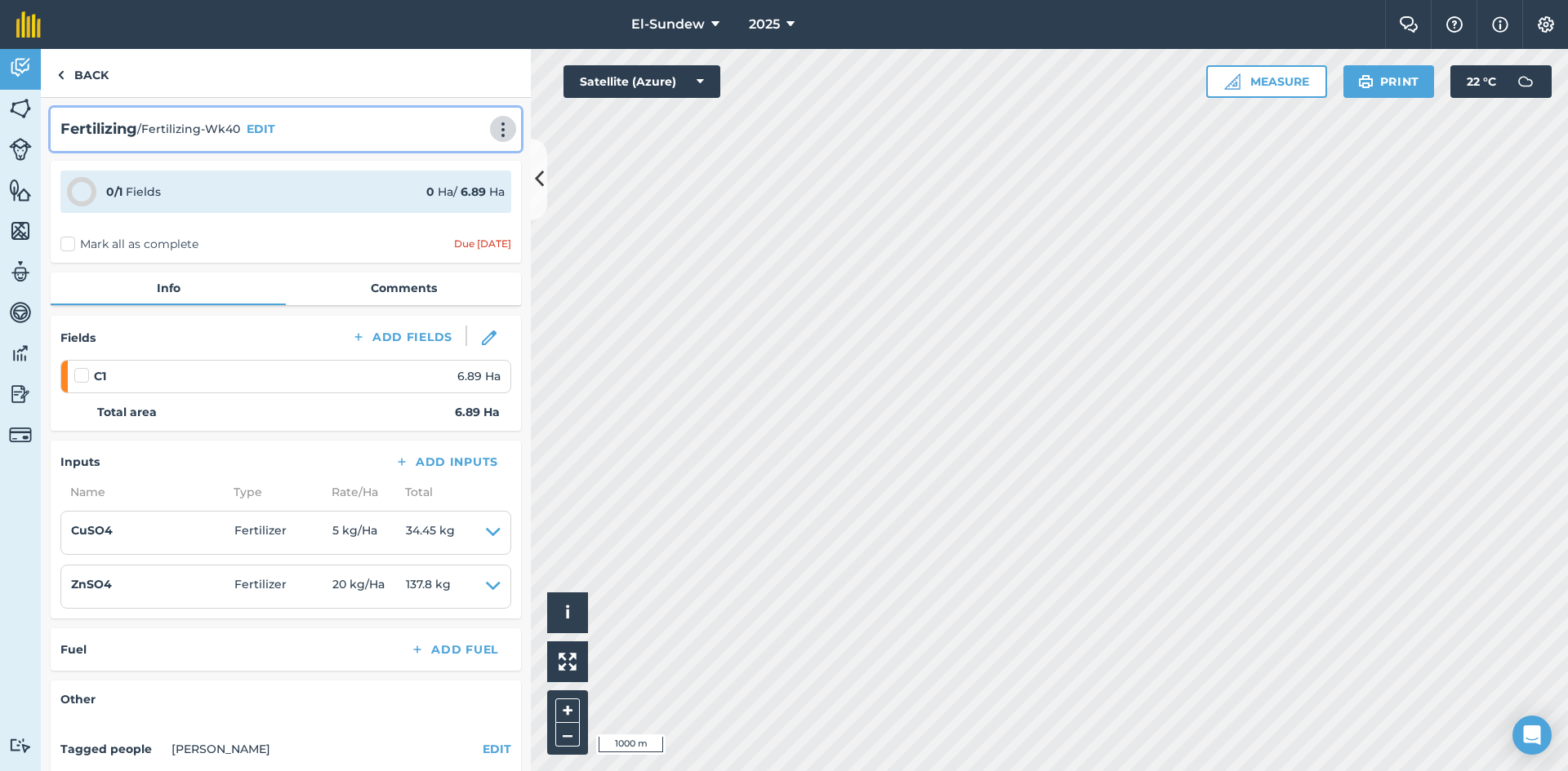
click at [493, 130] on img at bounding box center [503, 130] width 20 height 17
click at [464, 157] on link "Print" at bounding box center [469, 164] width 104 height 32
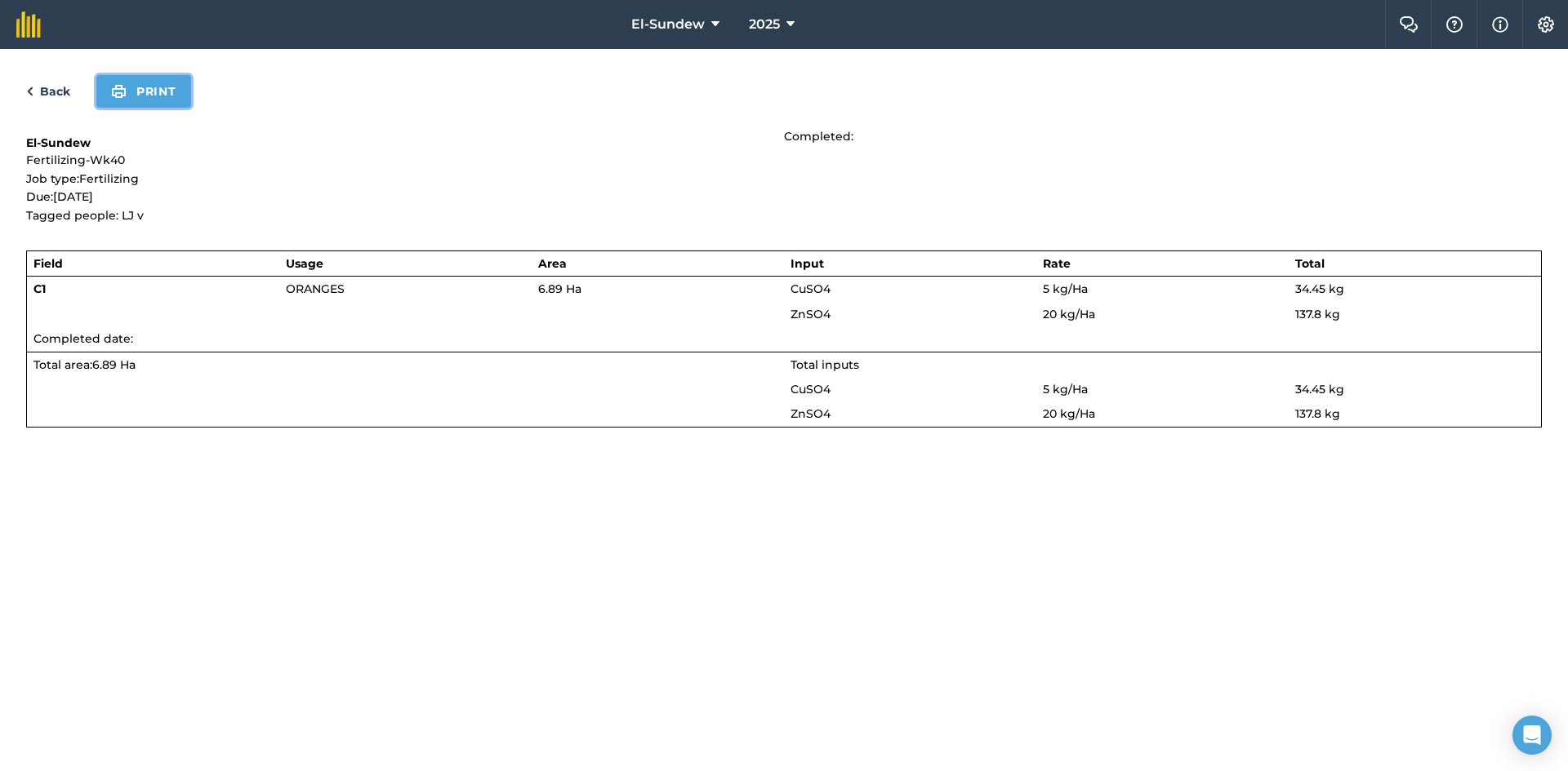
click at [132, 89] on button "Print" at bounding box center [143, 90] width 94 height 32
click at [63, 92] on link "Back" at bounding box center [48, 91] width 44 height 20
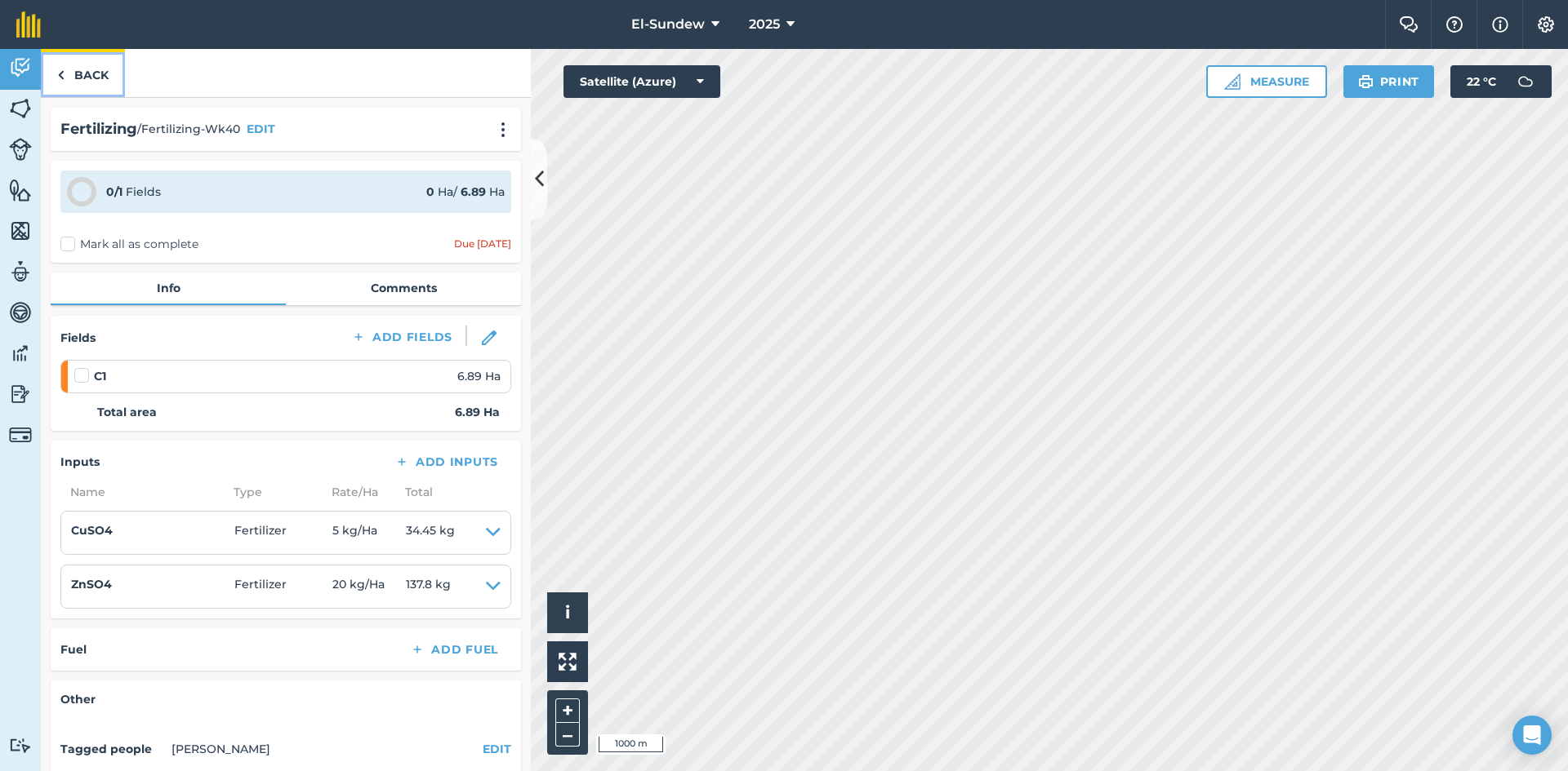
click at [63, 86] on link "Back" at bounding box center [84, 73] width 84 height 48
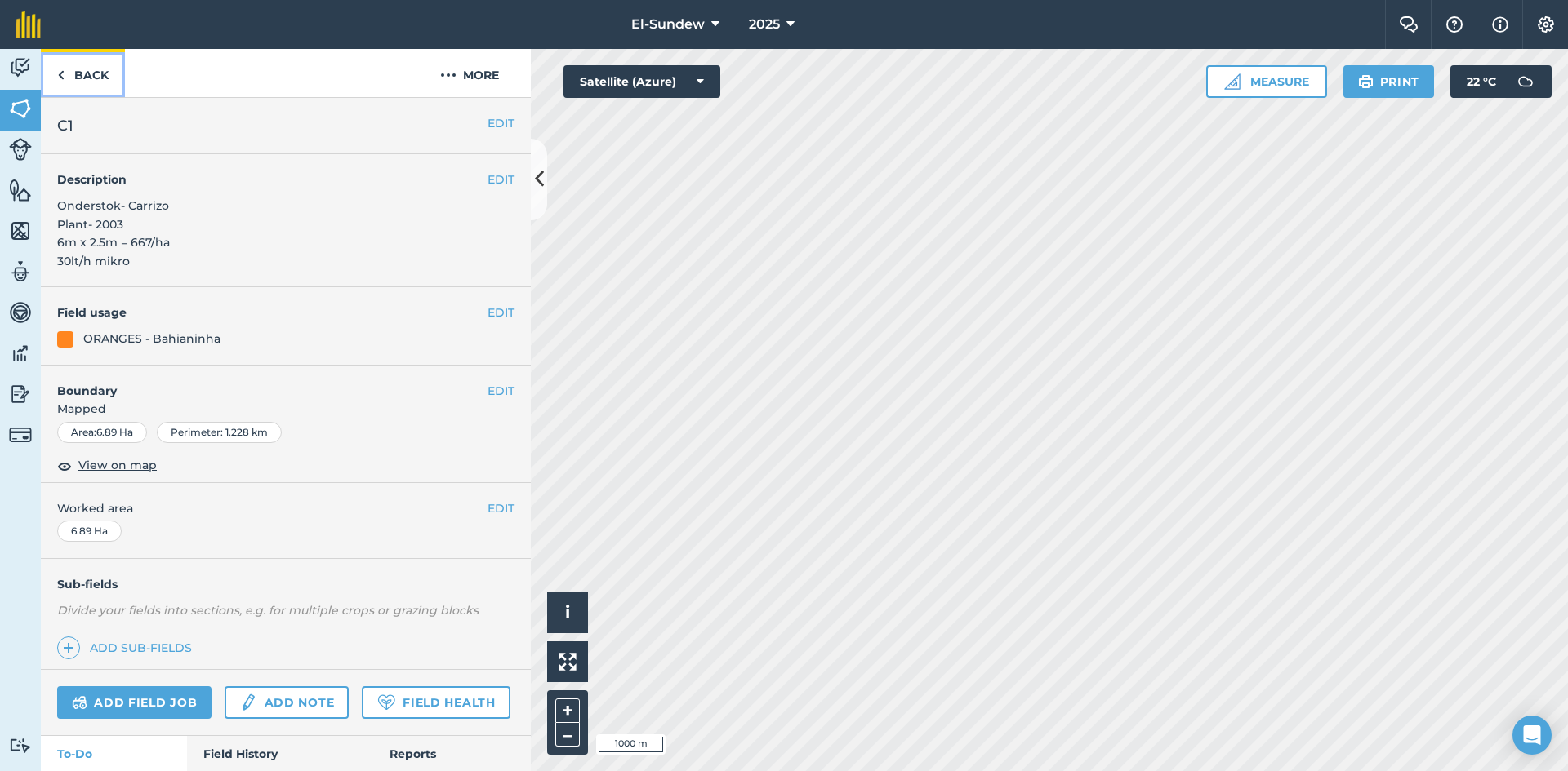
click at [72, 82] on link "Back" at bounding box center [84, 73] width 84 height 48
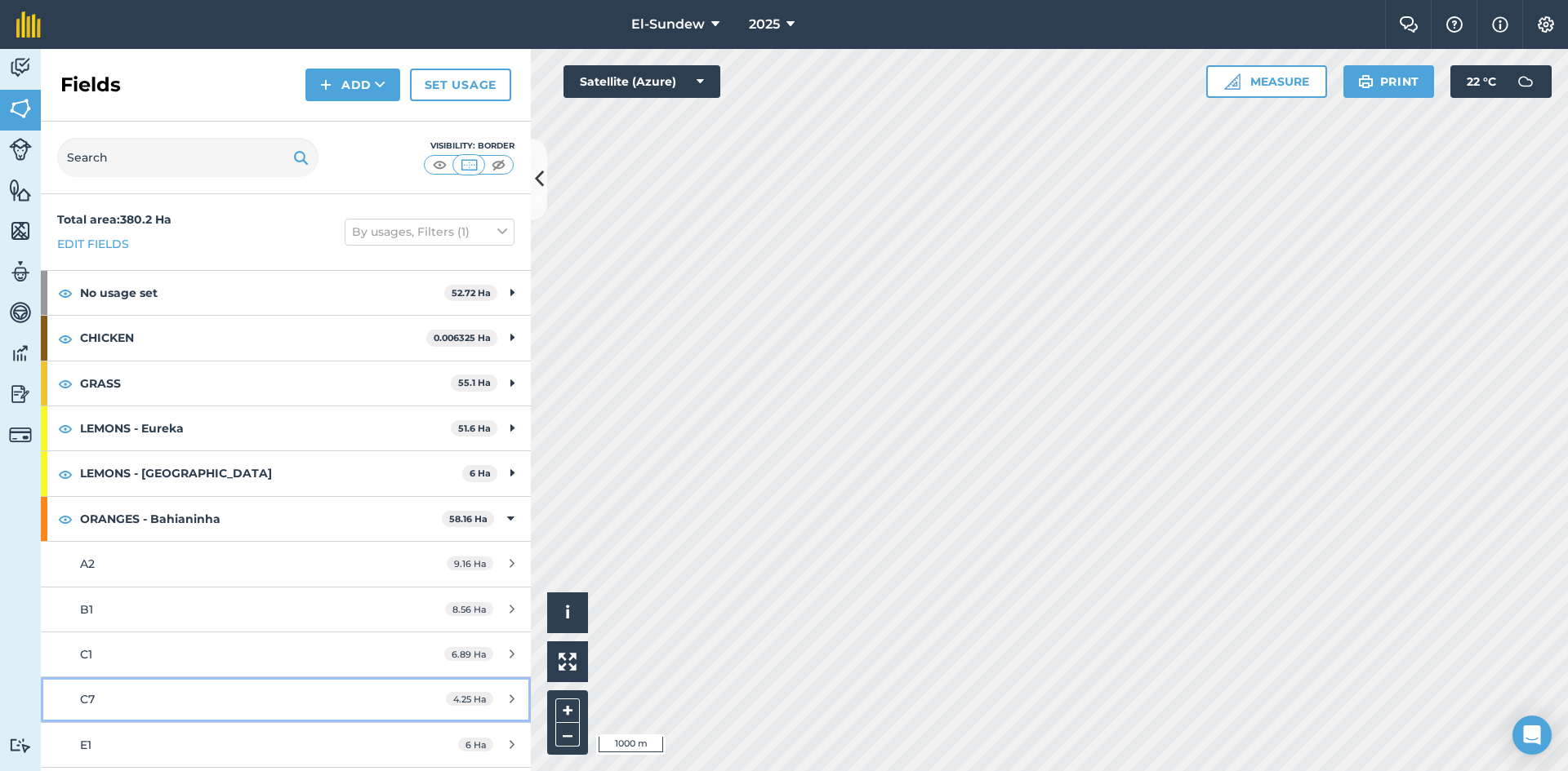
click at [196, 690] on div "C7" at bounding box center [233, 699] width 308 height 18
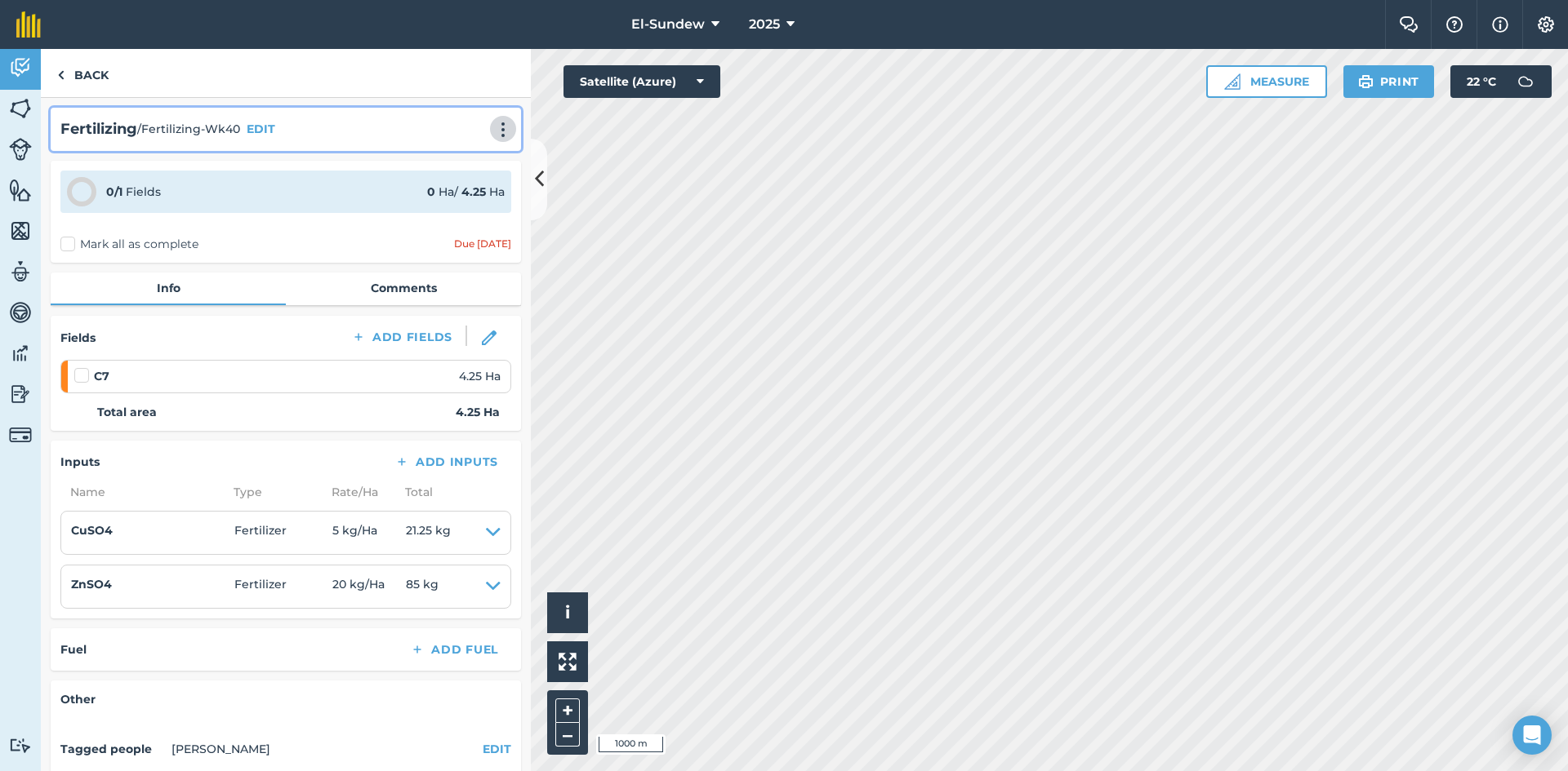
click at [496, 127] on img at bounding box center [503, 130] width 20 height 17
click at [457, 162] on link "Print" at bounding box center [469, 164] width 104 height 32
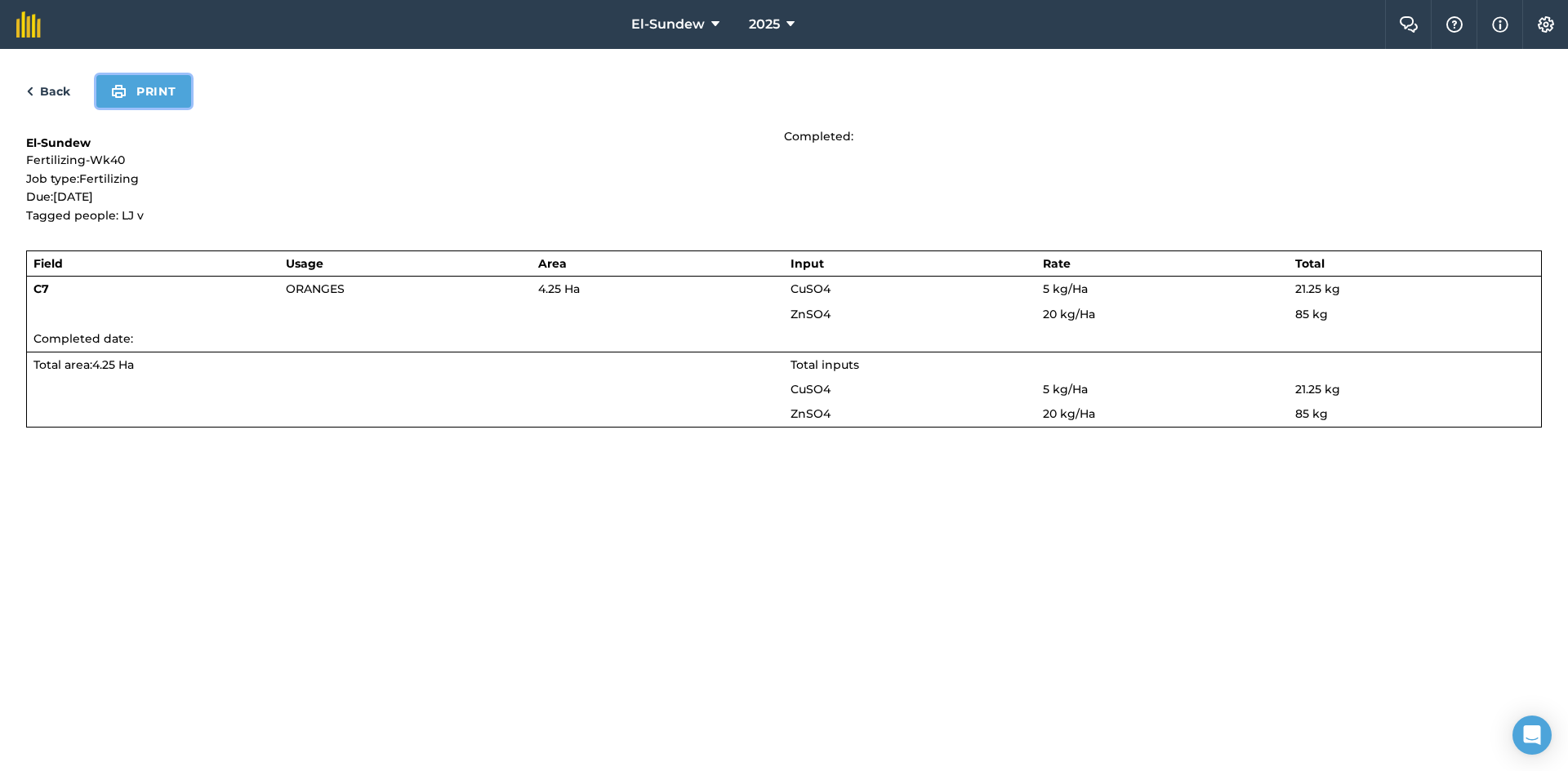
click at [168, 87] on button "Print" at bounding box center [143, 90] width 94 height 32
click at [58, 86] on link "Back" at bounding box center [48, 91] width 44 height 20
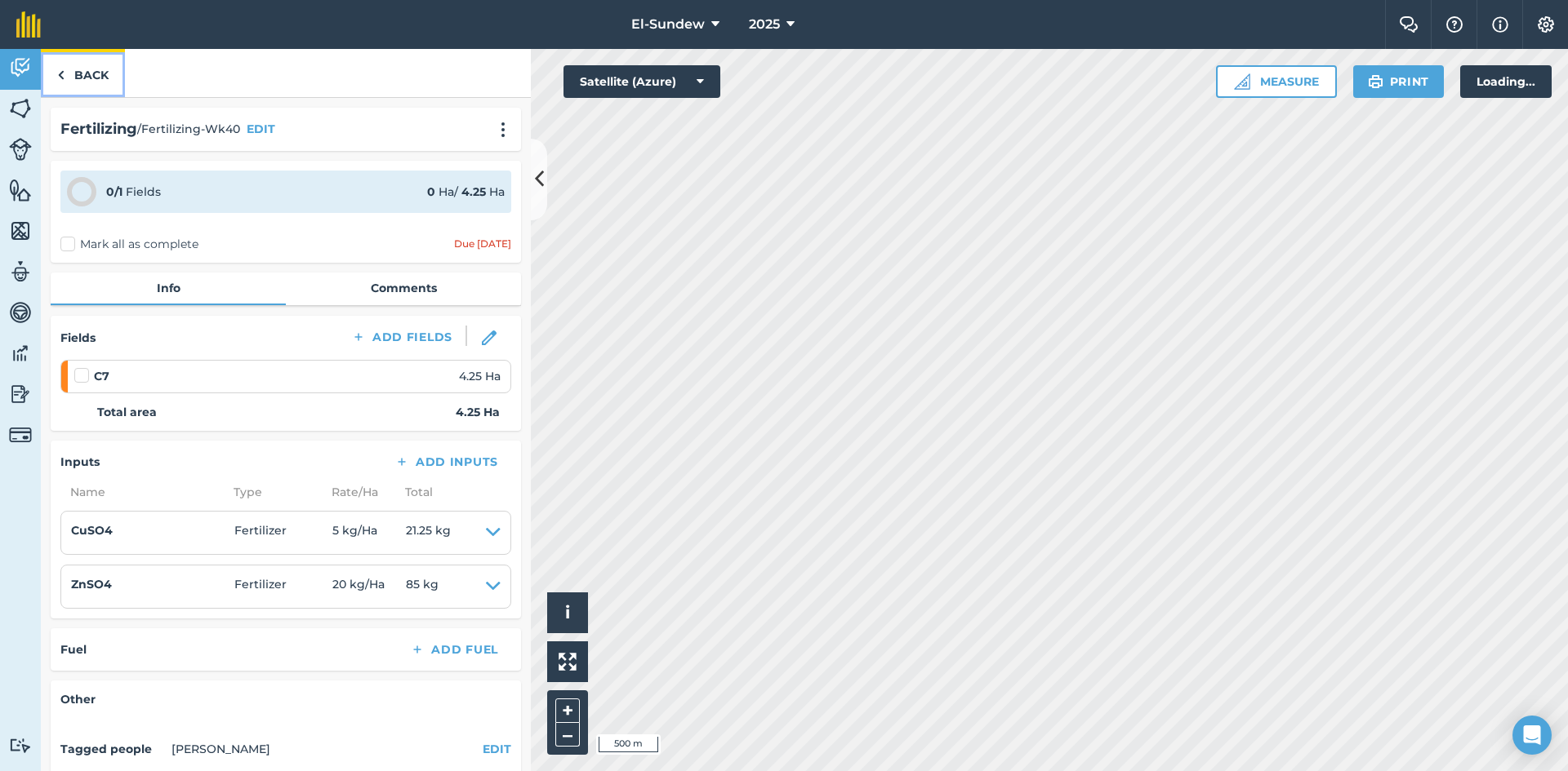
click at [83, 76] on link "Back" at bounding box center [84, 73] width 84 height 48
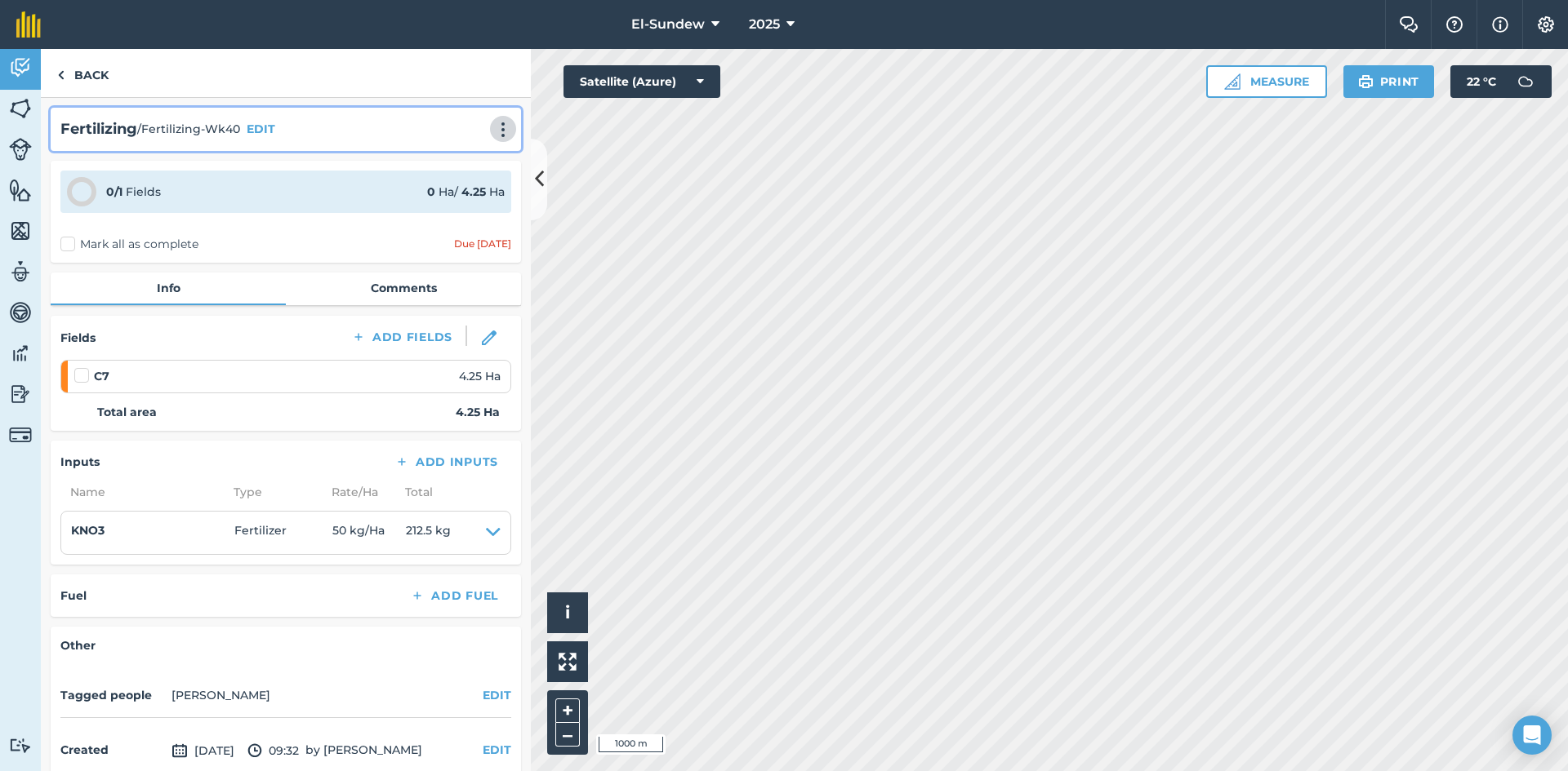
click at [497, 133] on img at bounding box center [503, 130] width 20 height 17
click at [452, 162] on link "Print" at bounding box center [469, 164] width 104 height 32
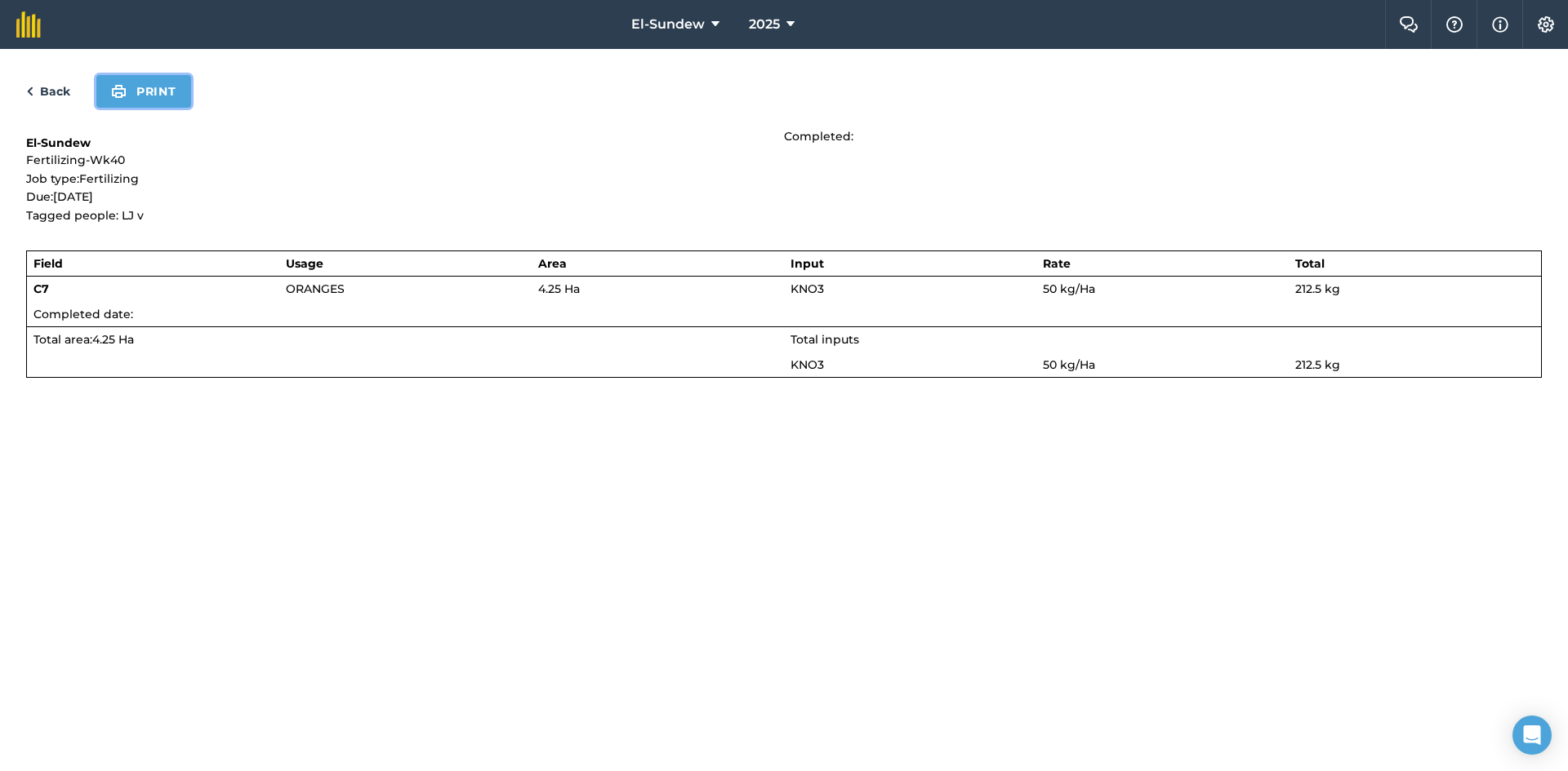
click at [146, 93] on button "Print" at bounding box center [143, 90] width 94 height 32
click at [45, 94] on link "Back" at bounding box center [48, 91] width 44 height 20
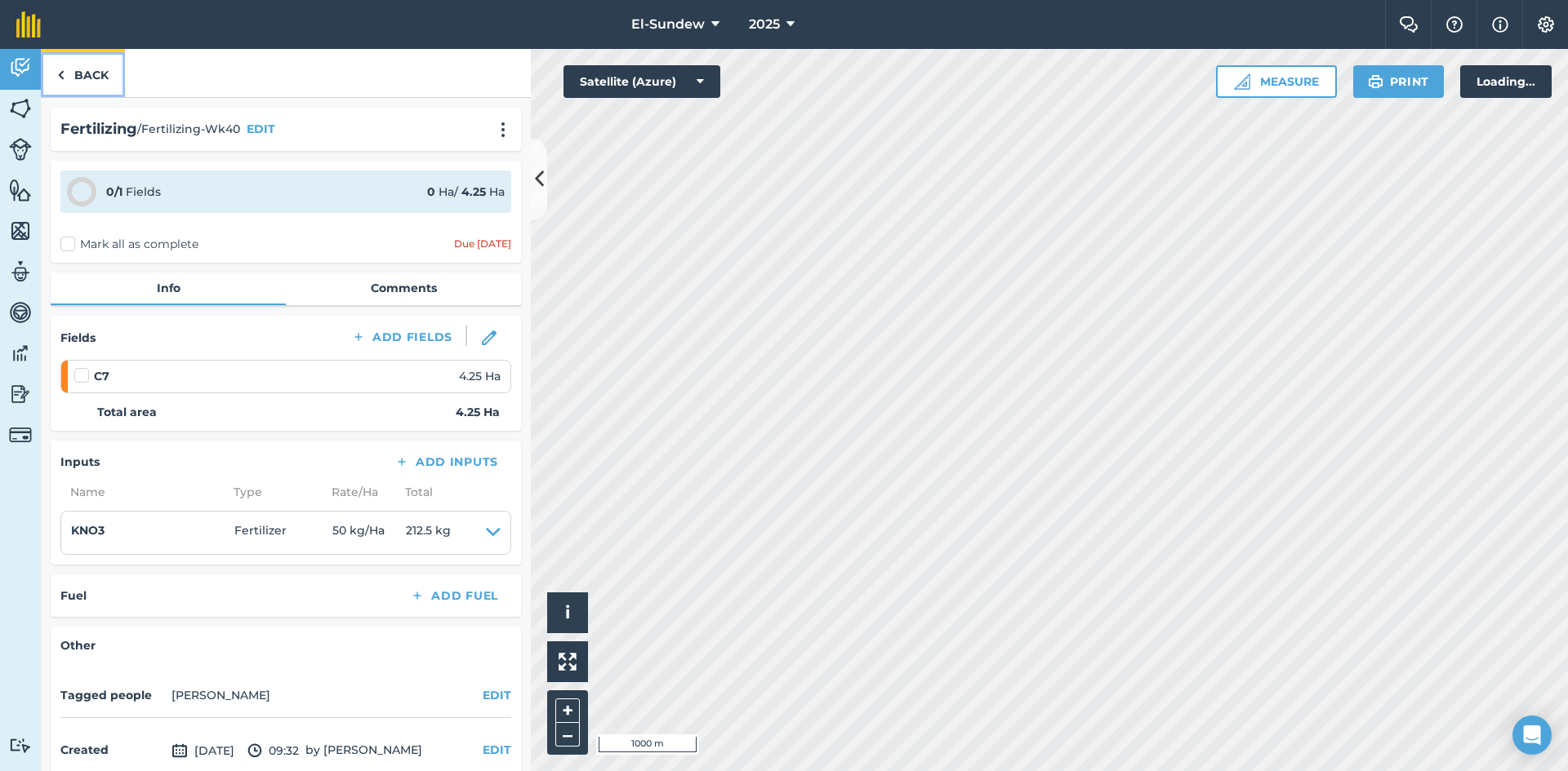
click at [56, 89] on link "Back" at bounding box center [84, 73] width 84 height 48
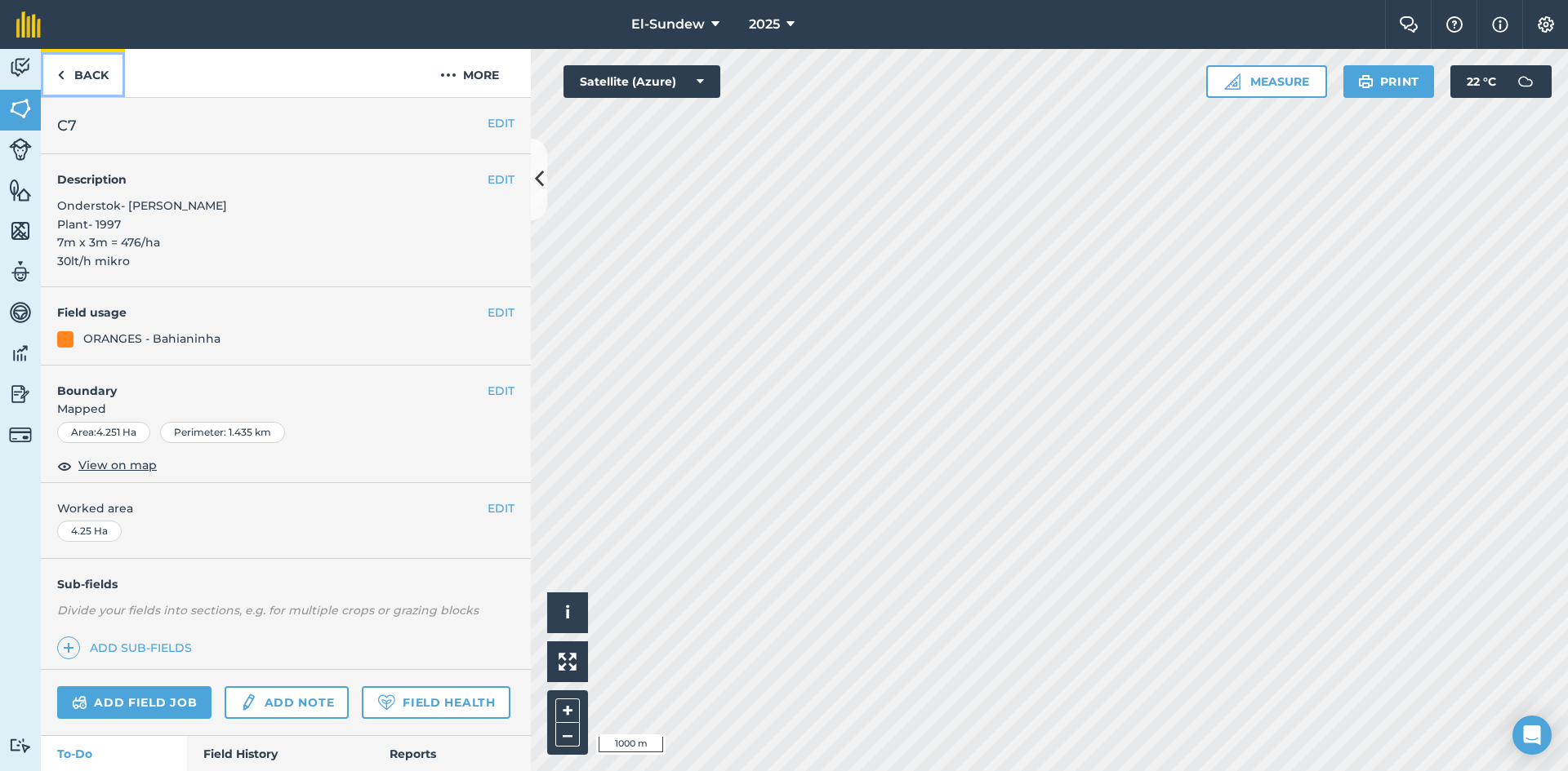
click at [77, 62] on link "Back" at bounding box center [84, 73] width 84 height 48
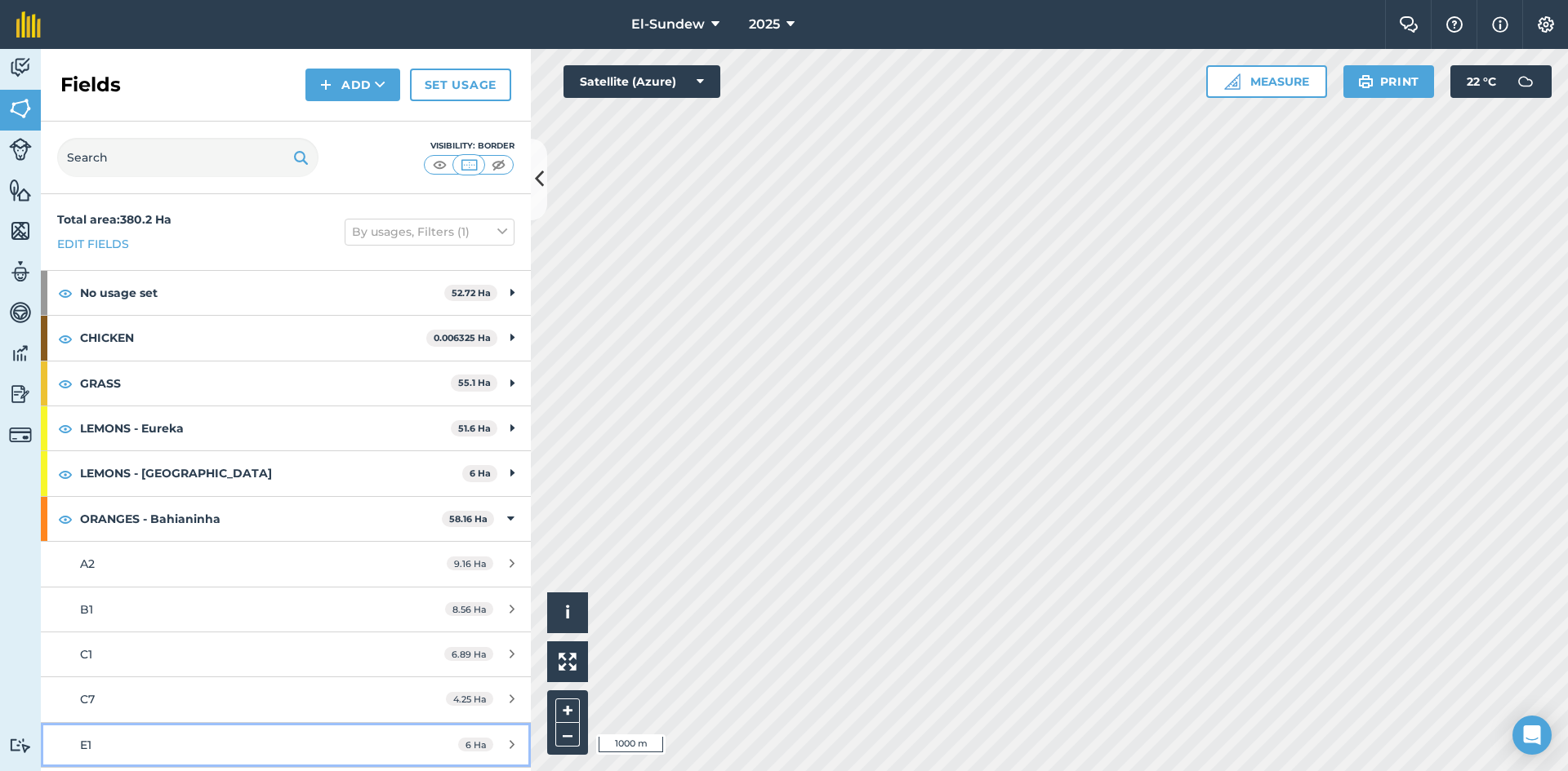
click at [188, 723] on link "E1 6 Ha" at bounding box center [286, 744] width 490 height 44
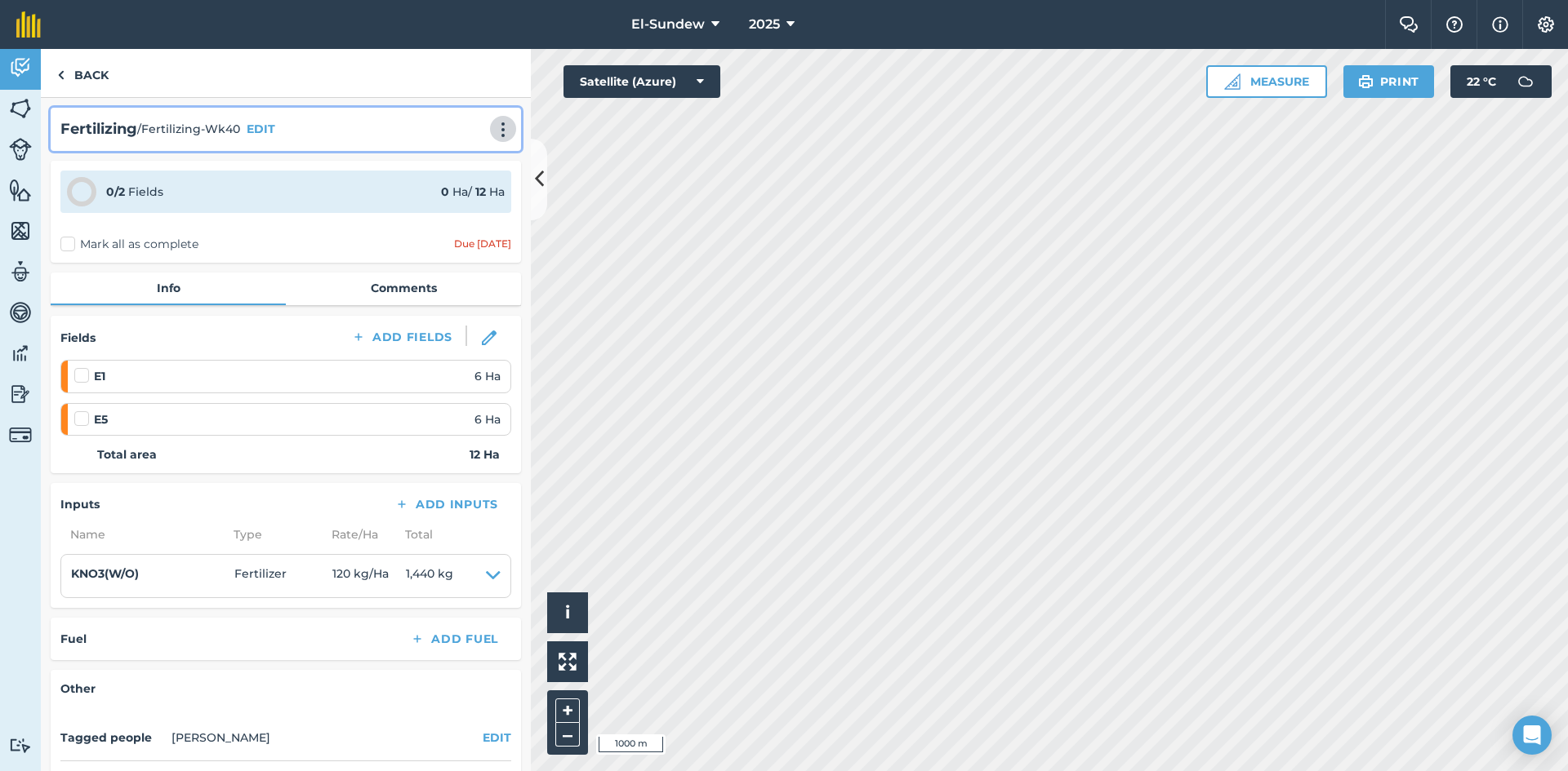
click at [493, 128] on img at bounding box center [503, 130] width 20 height 17
click at [476, 167] on link "Print" at bounding box center [469, 164] width 104 height 32
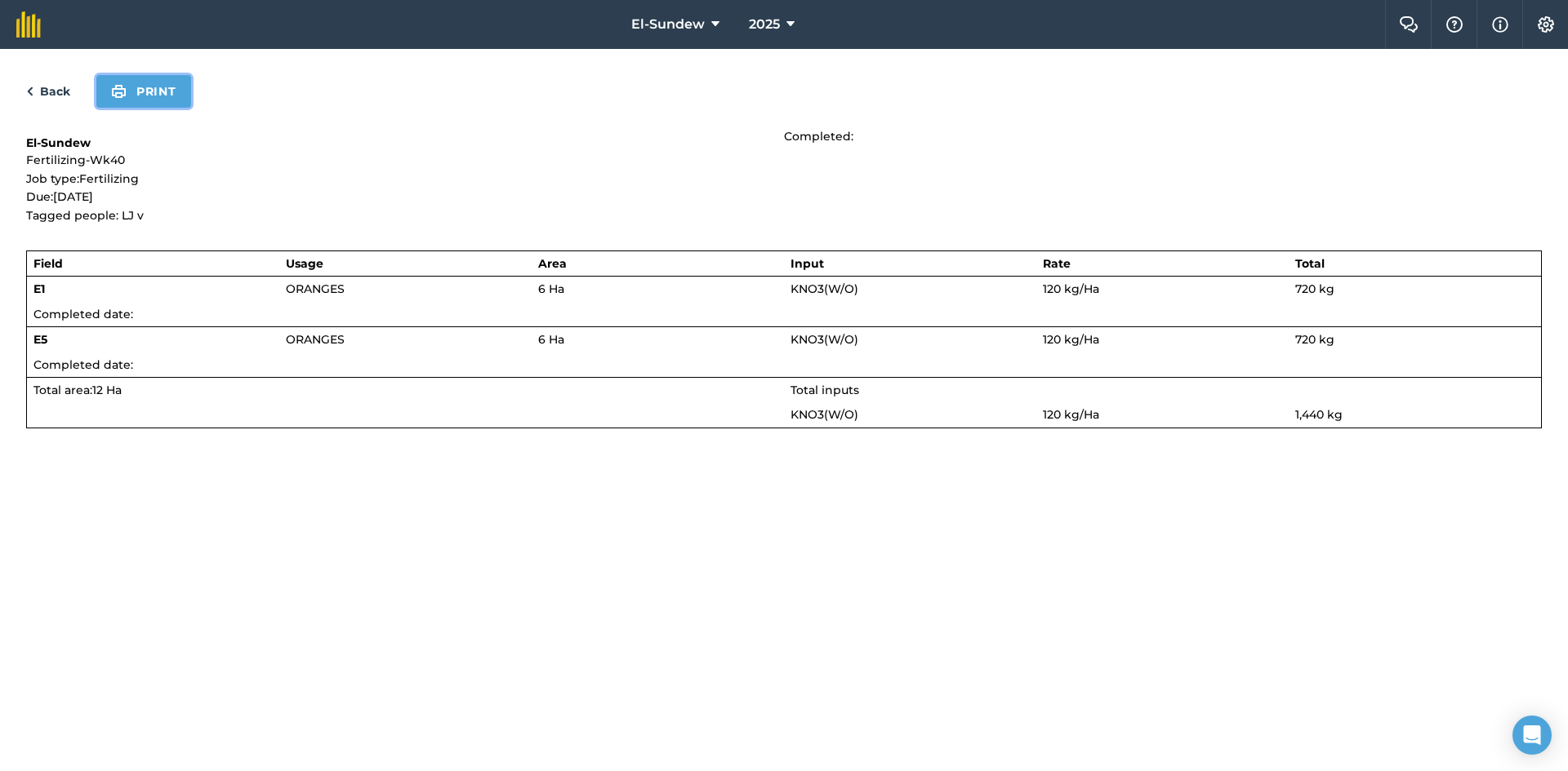
click at [132, 86] on button "Print" at bounding box center [143, 90] width 94 height 32
click at [57, 92] on link "Back" at bounding box center [48, 91] width 44 height 20
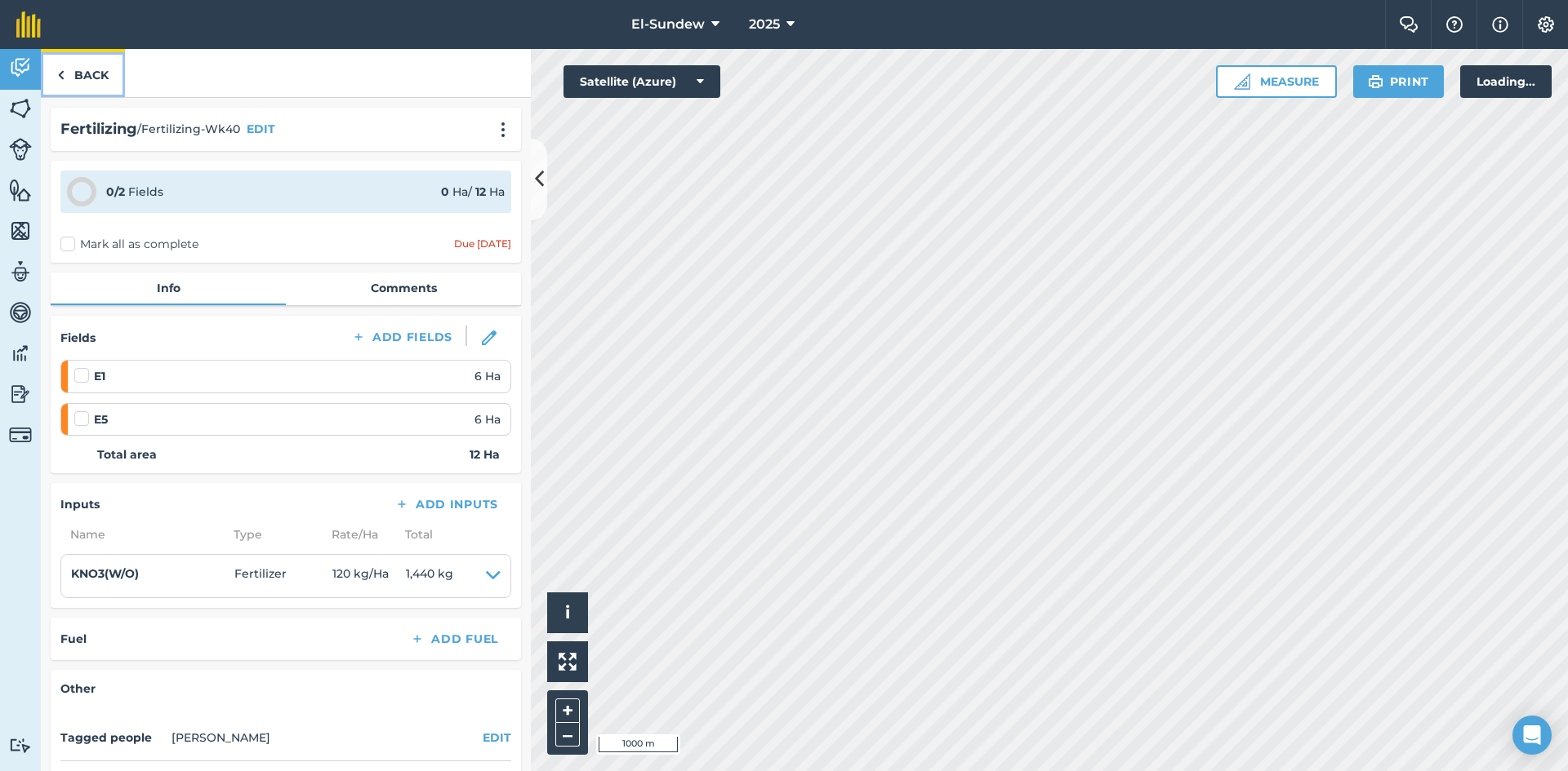
click at [78, 82] on link "Back" at bounding box center [84, 73] width 84 height 48
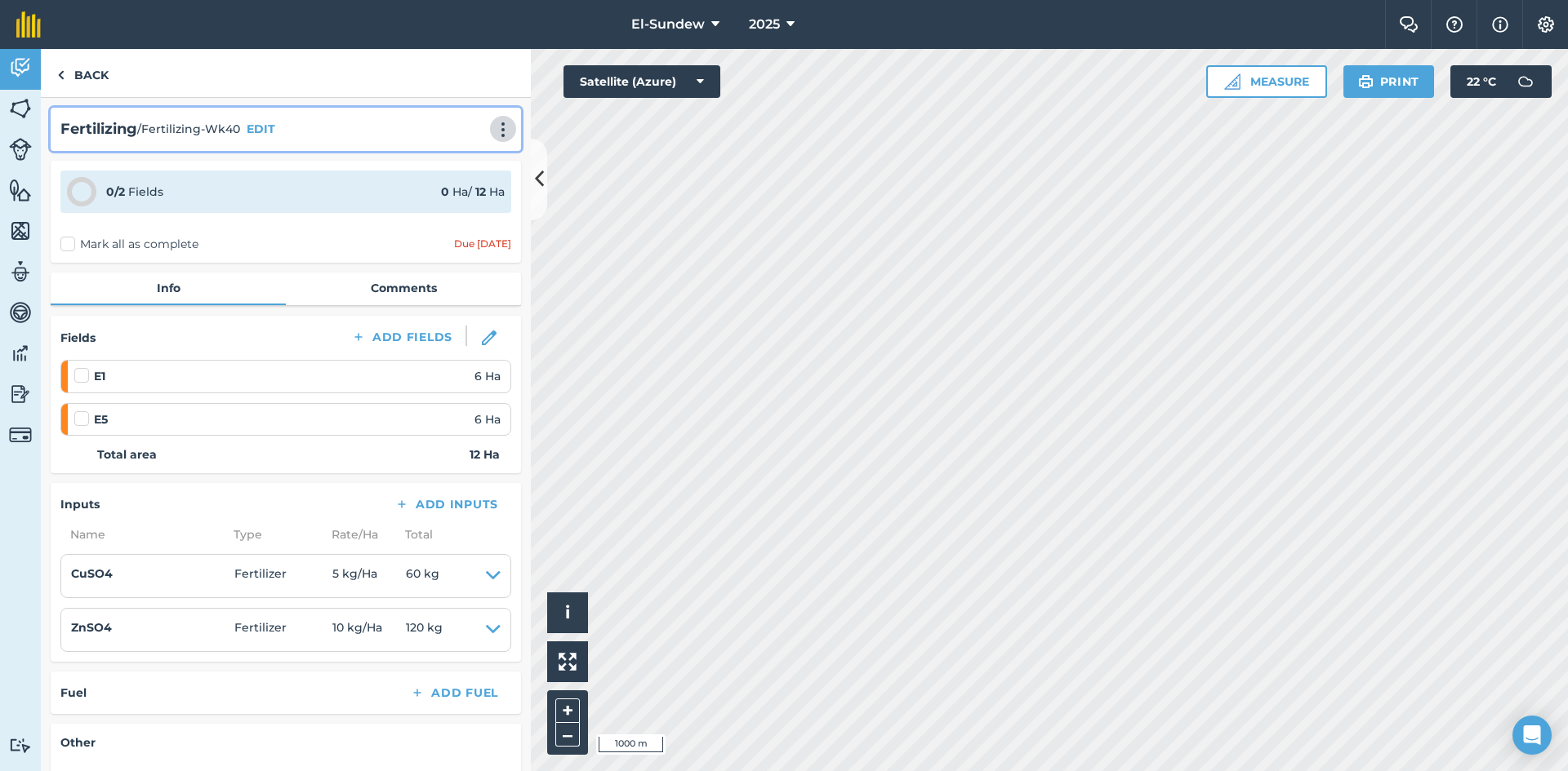
click at [495, 121] on button at bounding box center [503, 129] width 17 height 20
click at [453, 155] on link "Print" at bounding box center [469, 164] width 104 height 32
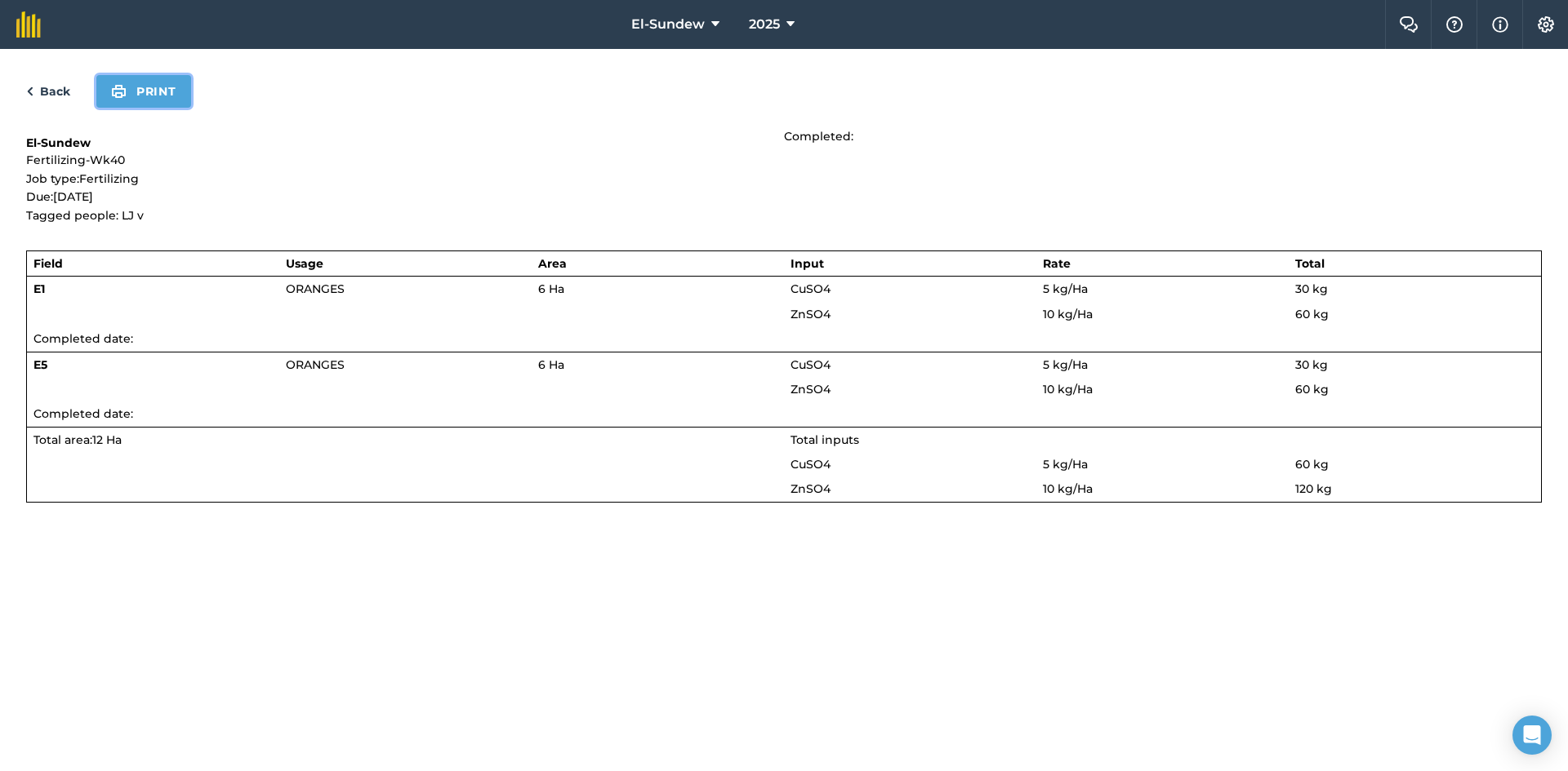
click at [162, 100] on button "Print" at bounding box center [143, 90] width 94 height 32
click at [56, 84] on link "Back" at bounding box center [48, 91] width 44 height 20
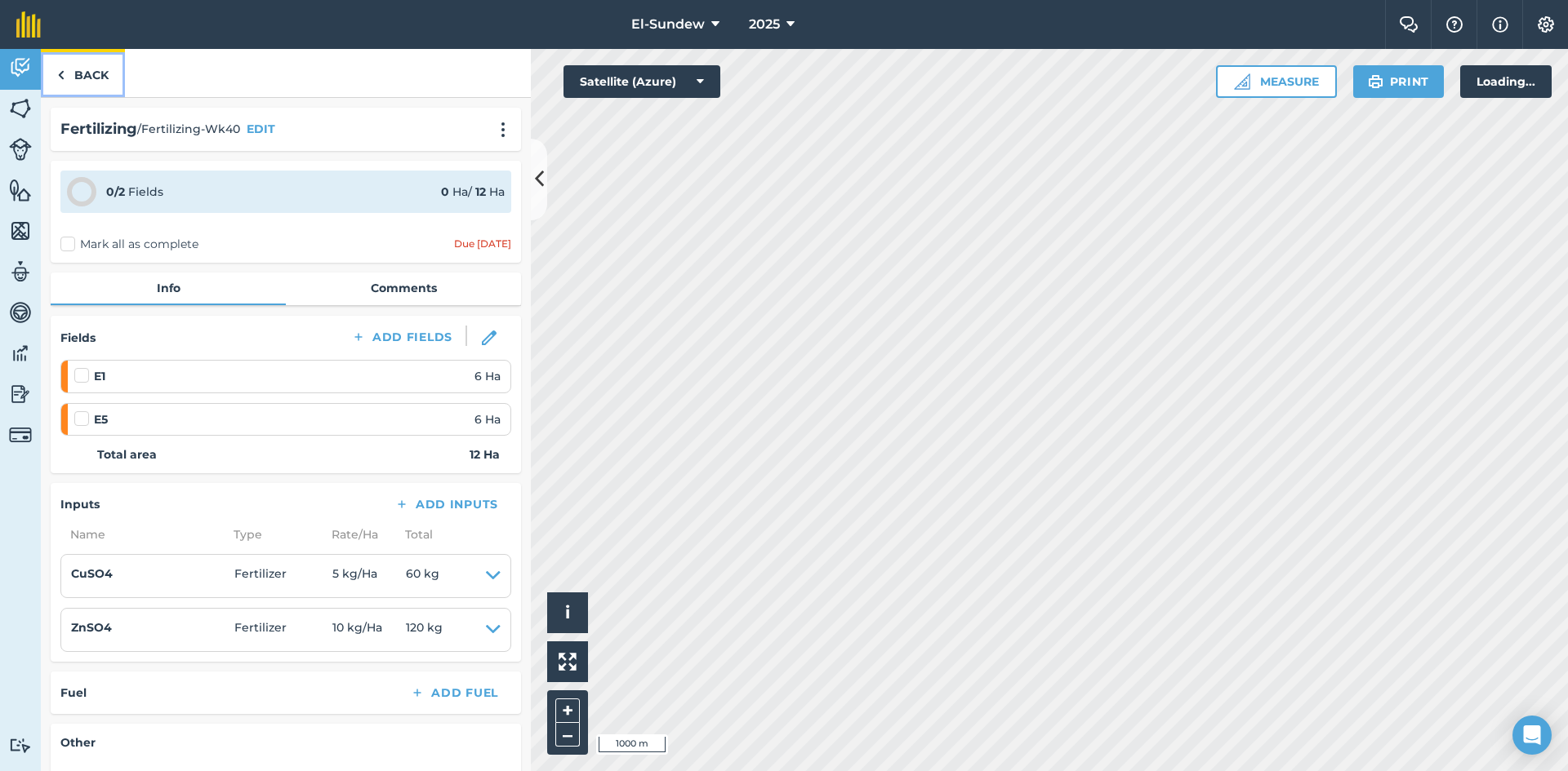
click at [66, 78] on link "Back" at bounding box center [84, 73] width 84 height 48
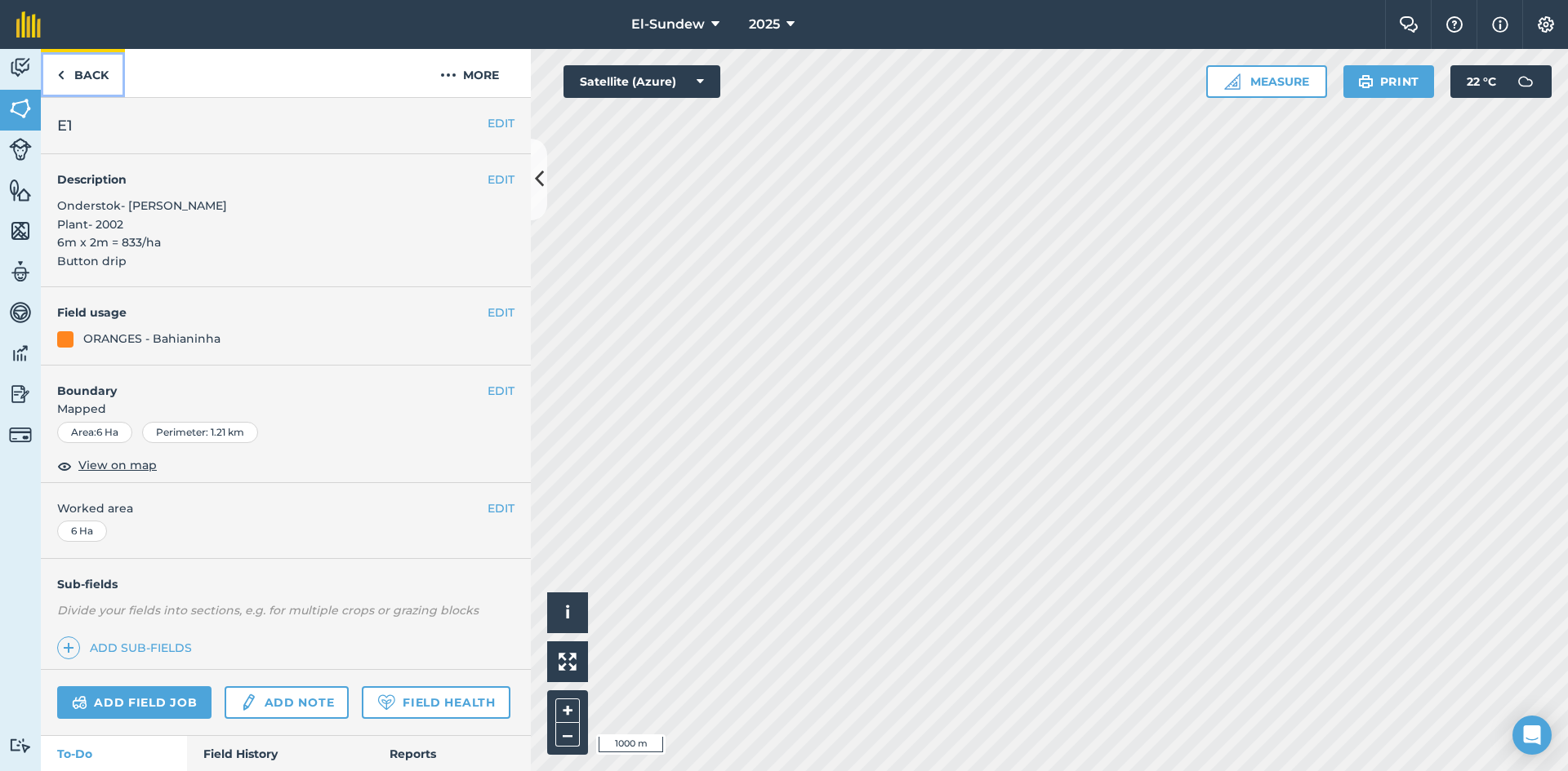
click at [66, 78] on link "Back" at bounding box center [84, 73] width 84 height 48
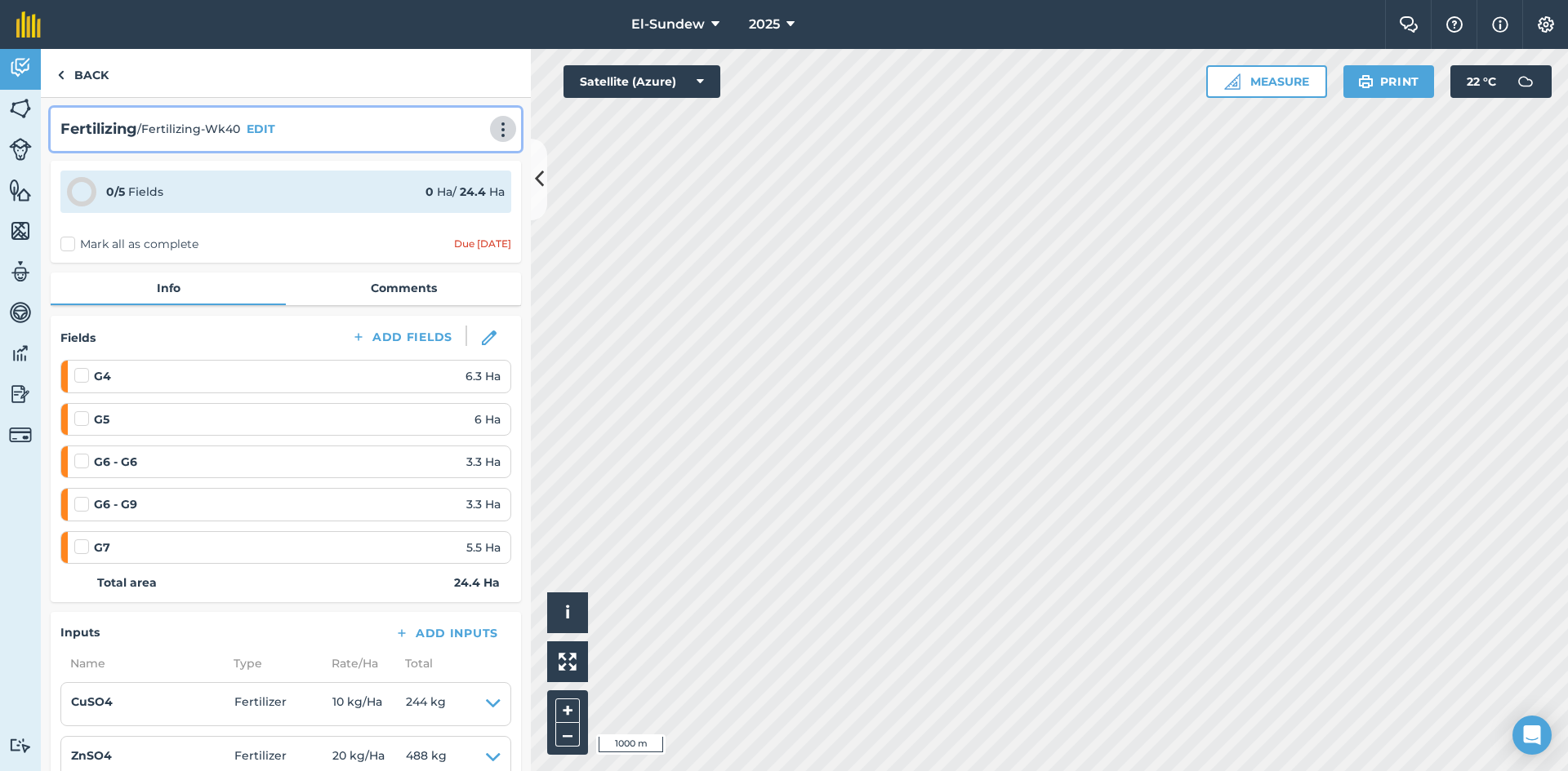
click at [493, 126] on img at bounding box center [503, 130] width 20 height 17
click at [448, 162] on link "Print" at bounding box center [469, 164] width 104 height 32
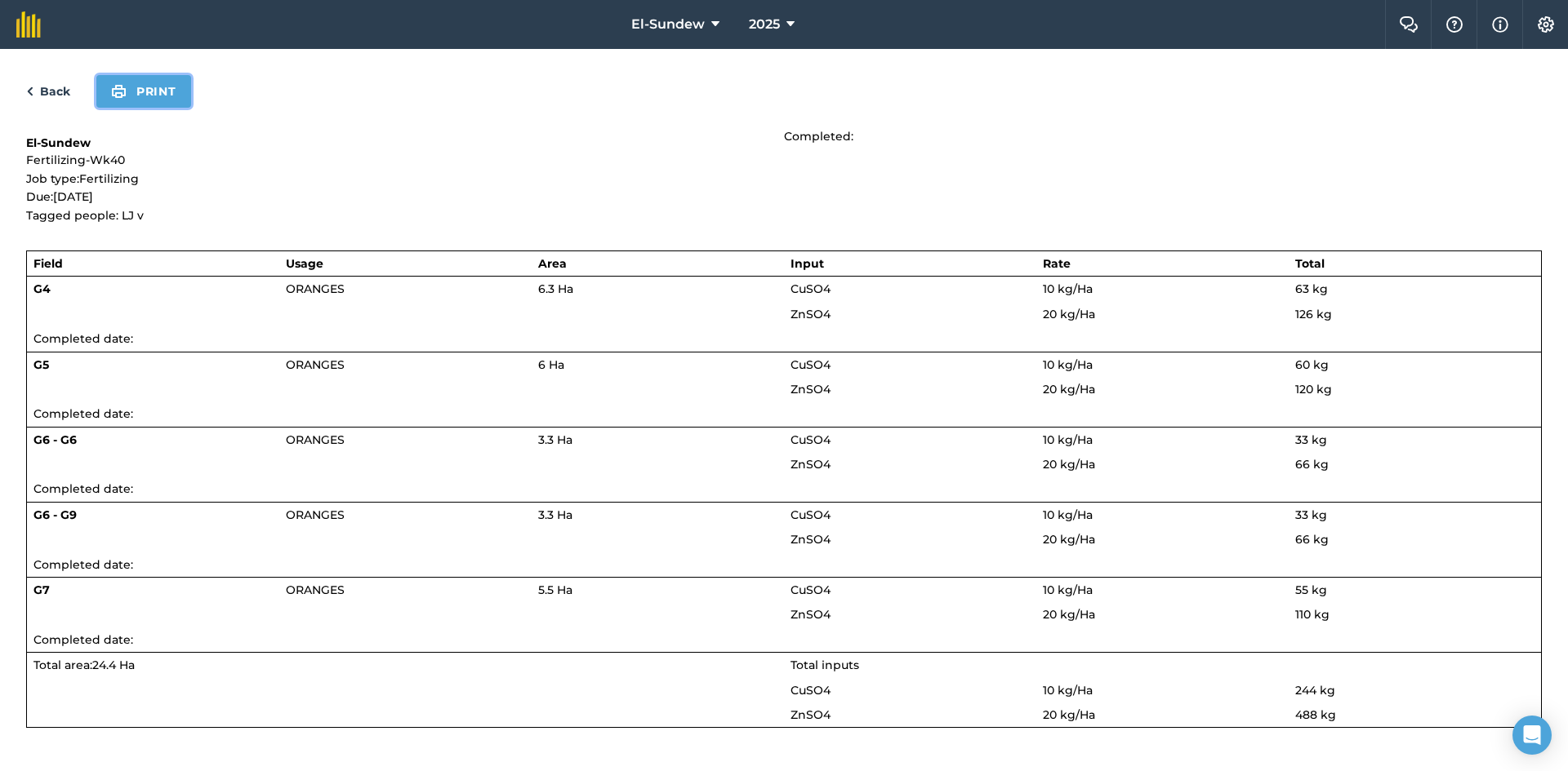
click at [132, 88] on button "Print" at bounding box center [143, 90] width 94 height 32
click at [62, 97] on link "Back" at bounding box center [48, 91] width 44 height 20
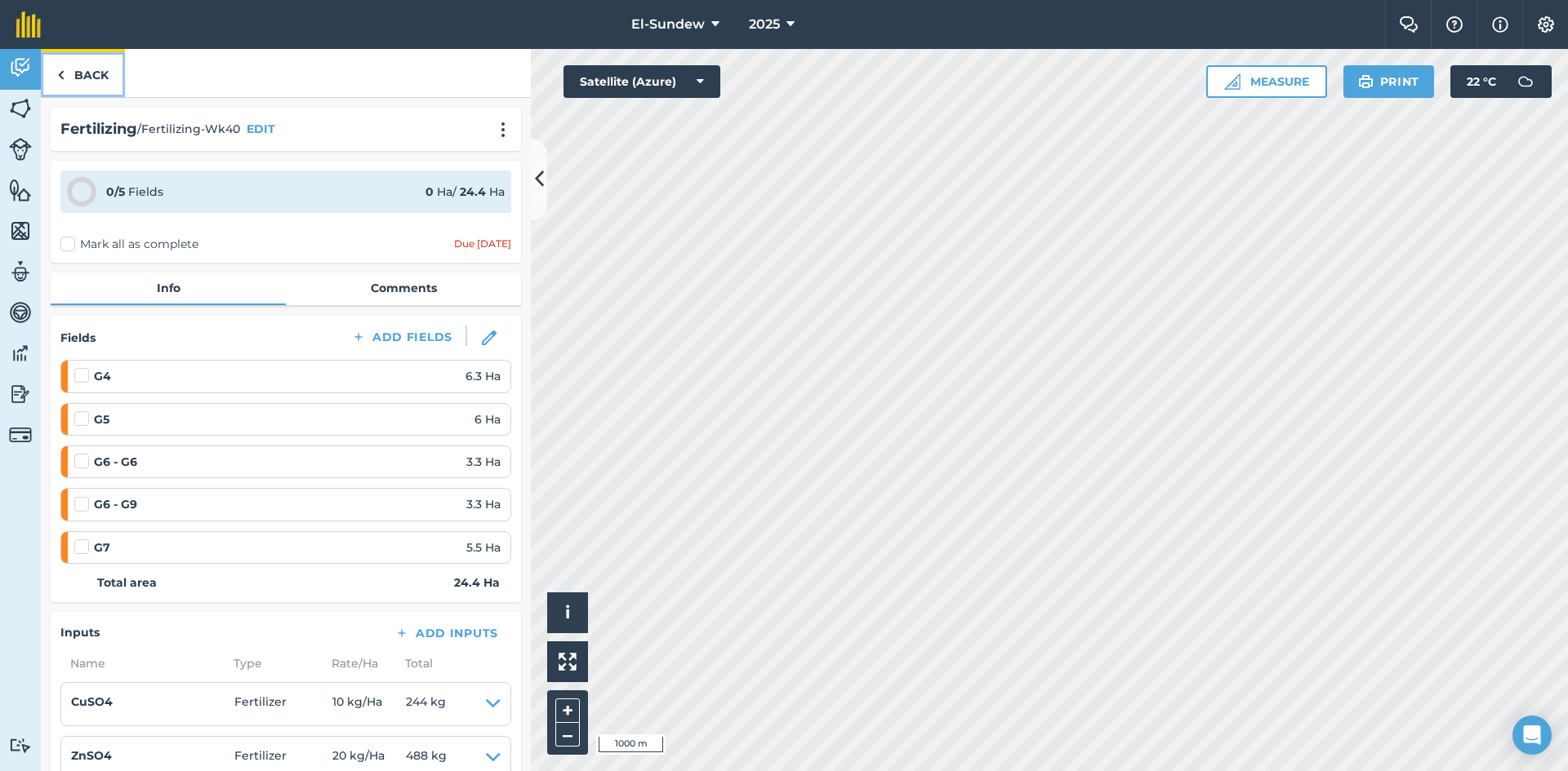
click at [80, 84] on link "Back" at bounding box center [84, 73] width 84 height 48
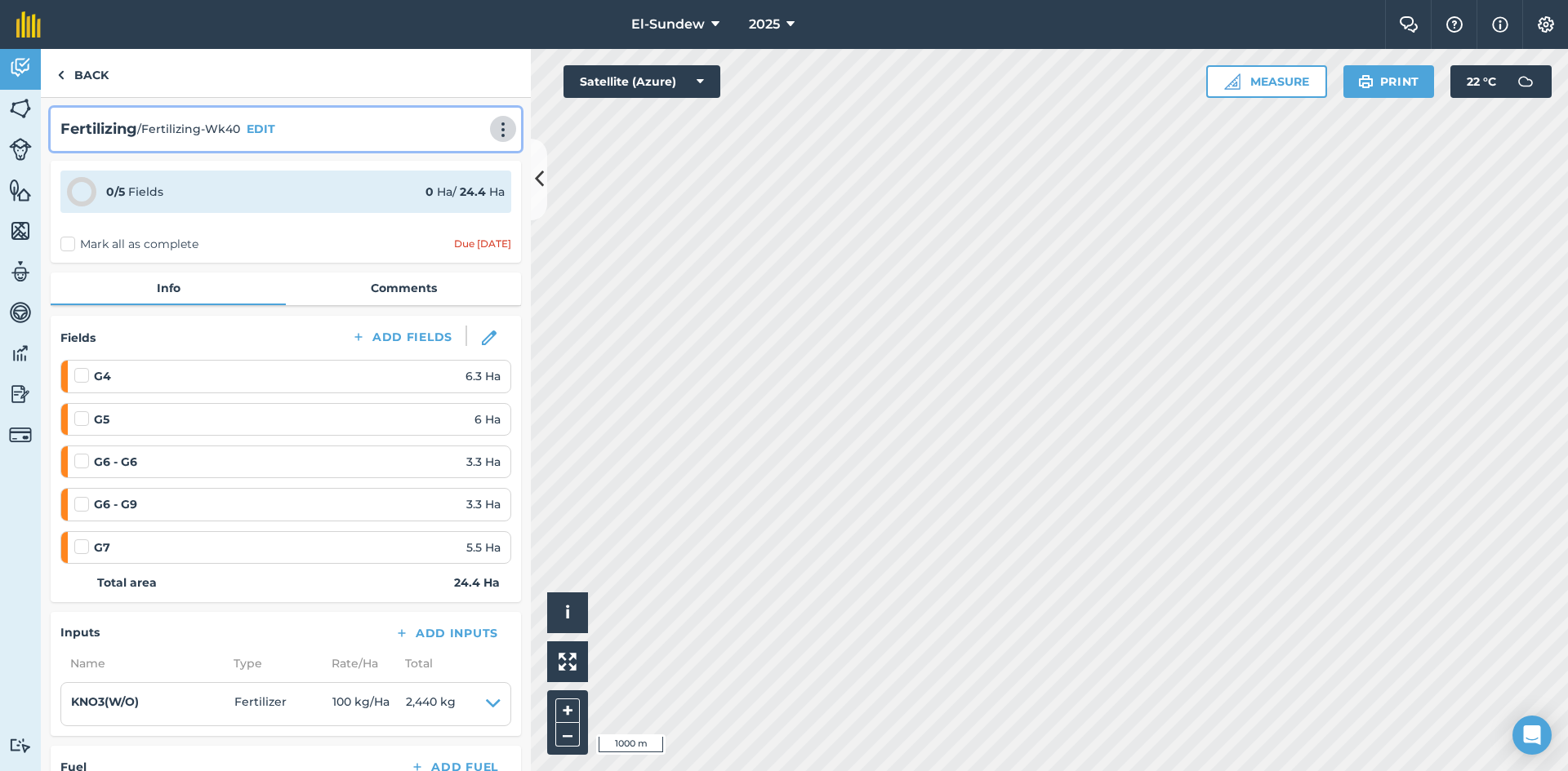
click at [493, 133] on img at bounding box center [503, 130] width 20 height 17
click at [443, 153] on link "Print" at bounding box center [469, 164] width 104 height 32
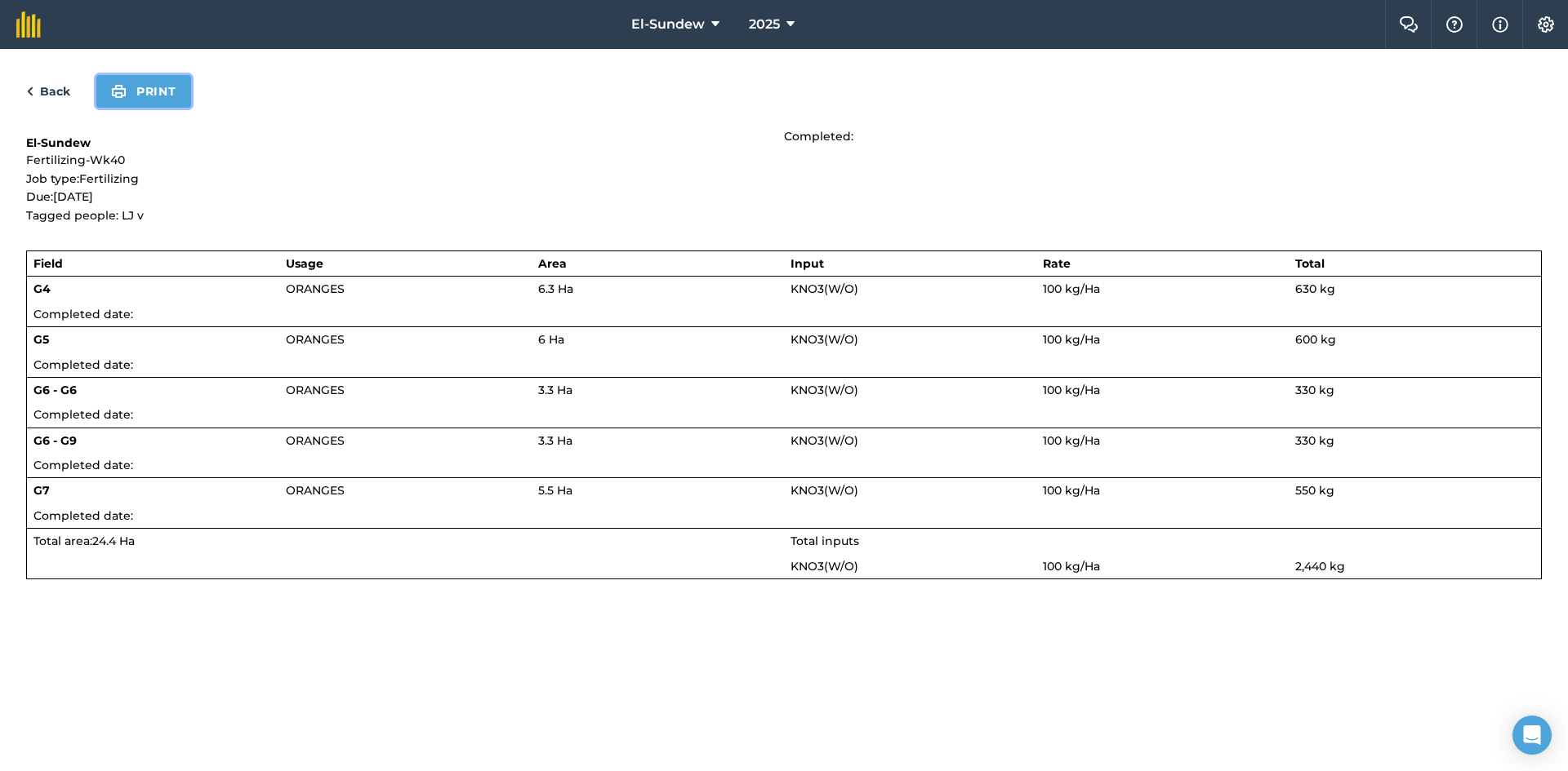
click at [122, 97] on img at bounding box center [119, 91] width 16 height 20
click at [57, 97] on link "Back" at bounding box center [48, 91] width 44 height 20
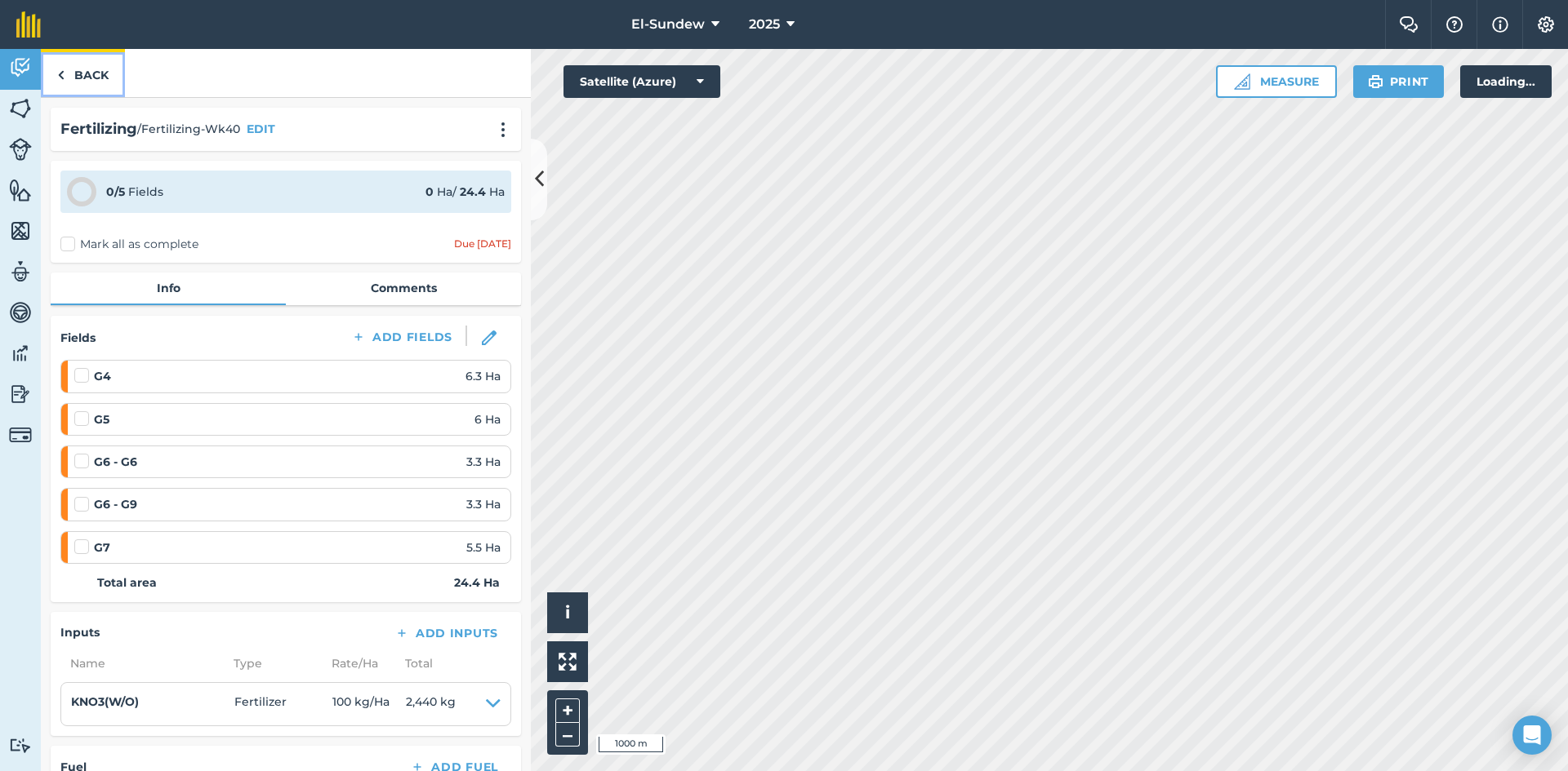
click at [70, 84] on link "Back" at bounding box center [84, 73] width 84 height 48
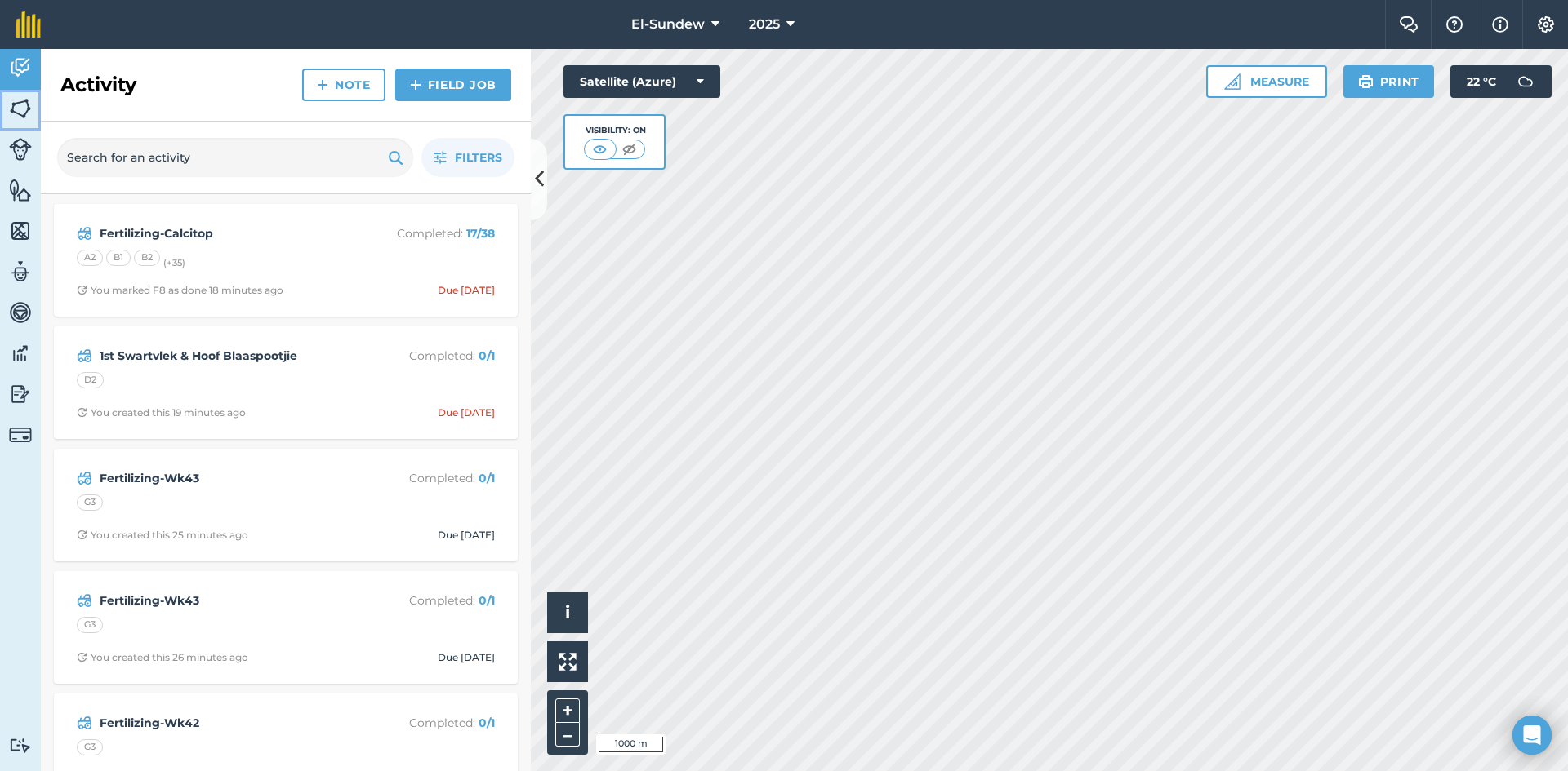
click at [22, 107] on img at bounding box center [20, 108] width 23 height 25
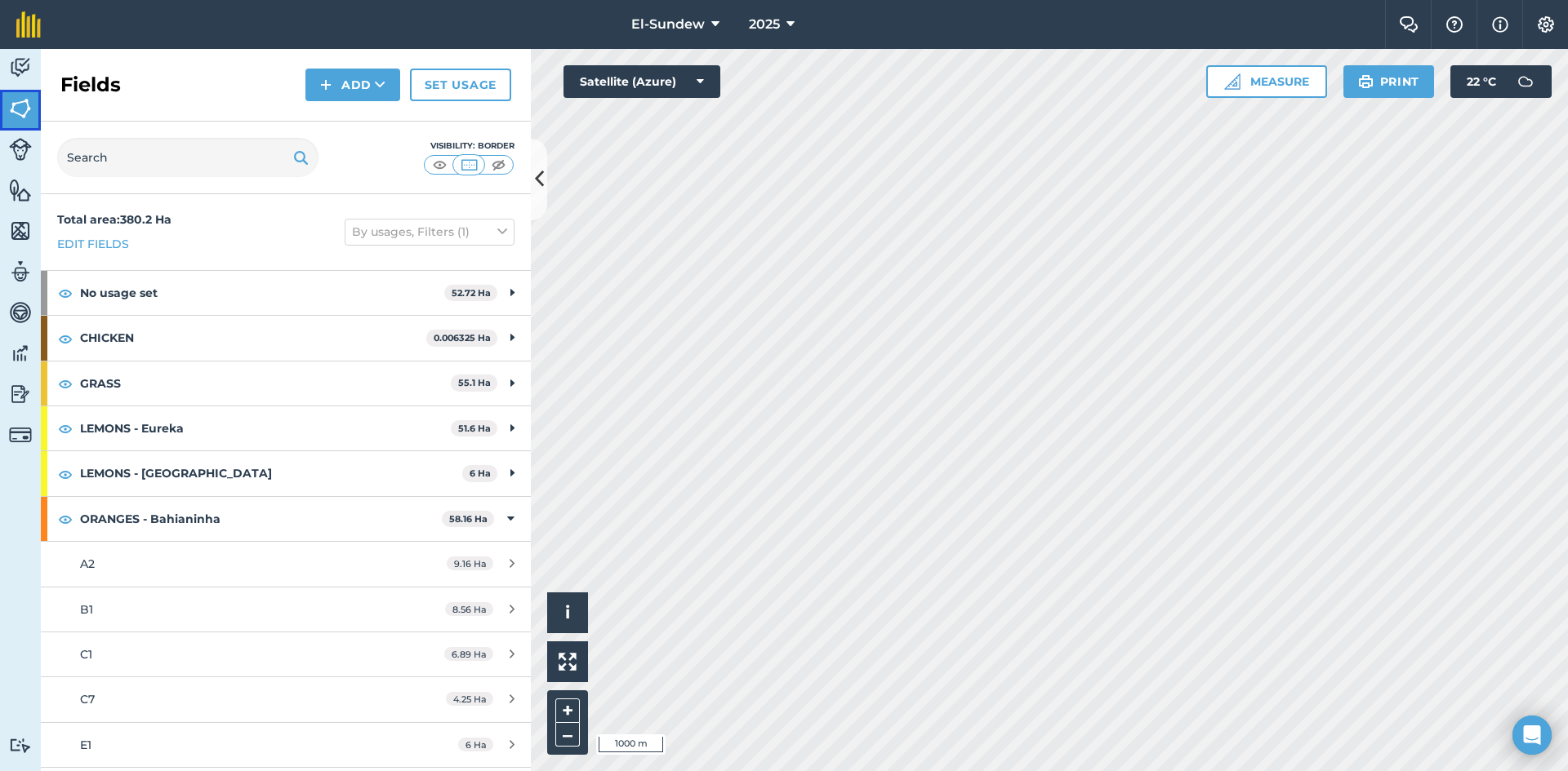
scroll to position [272, 0]
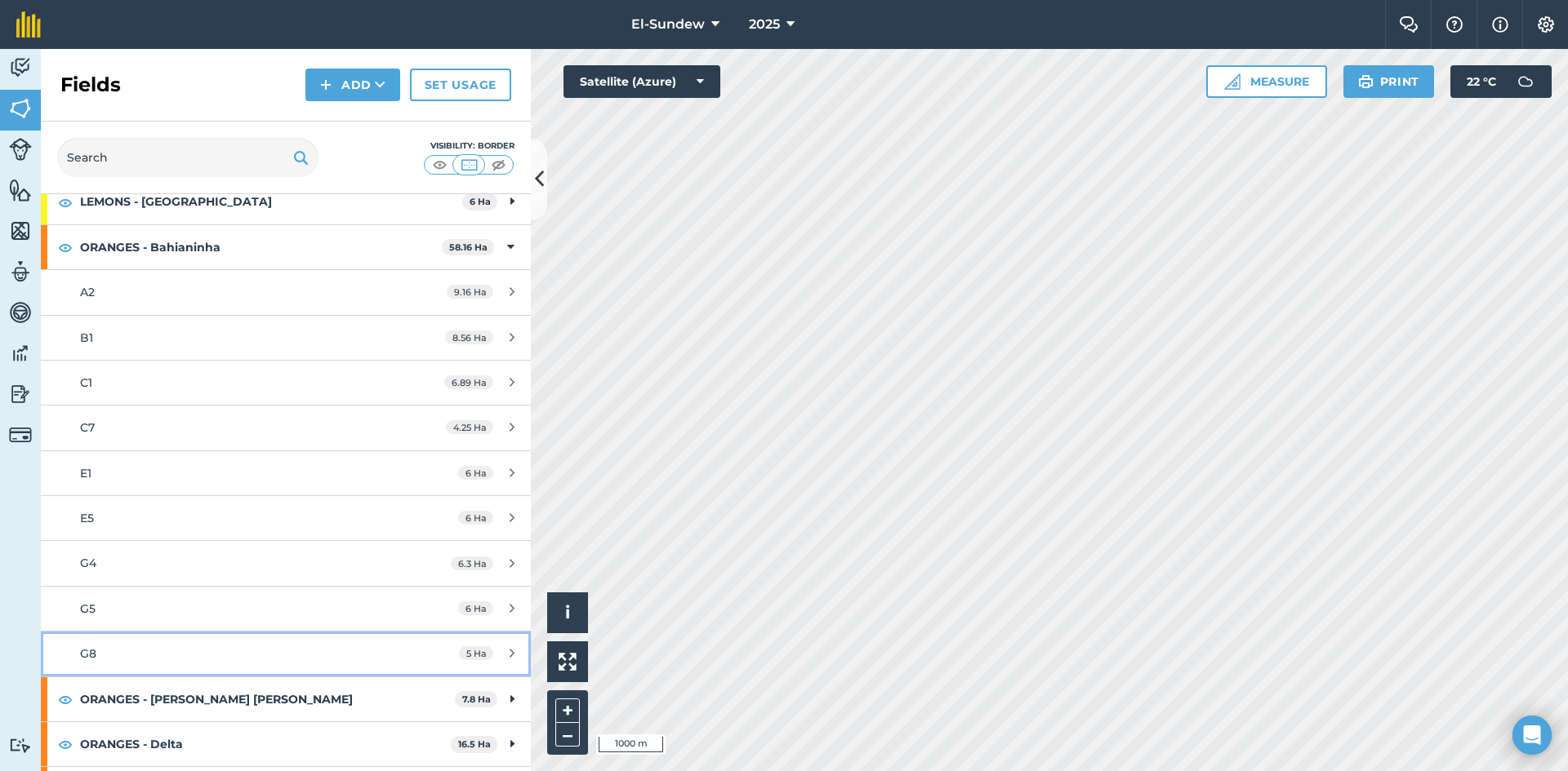
click at [205, 652] on div "G8" at bounding box center [233, 654] width 308 height 18
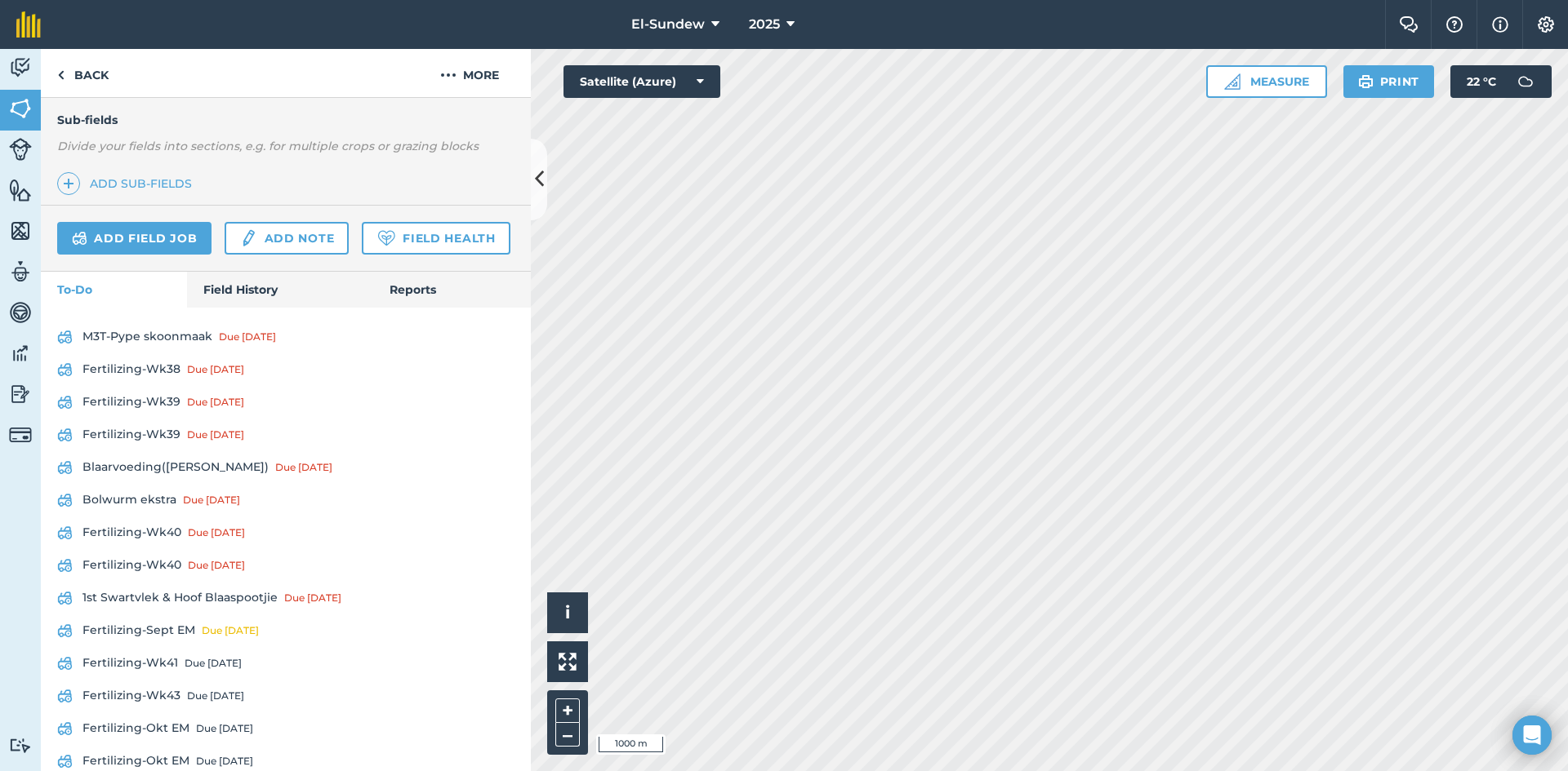
scroll to position [544, 0]
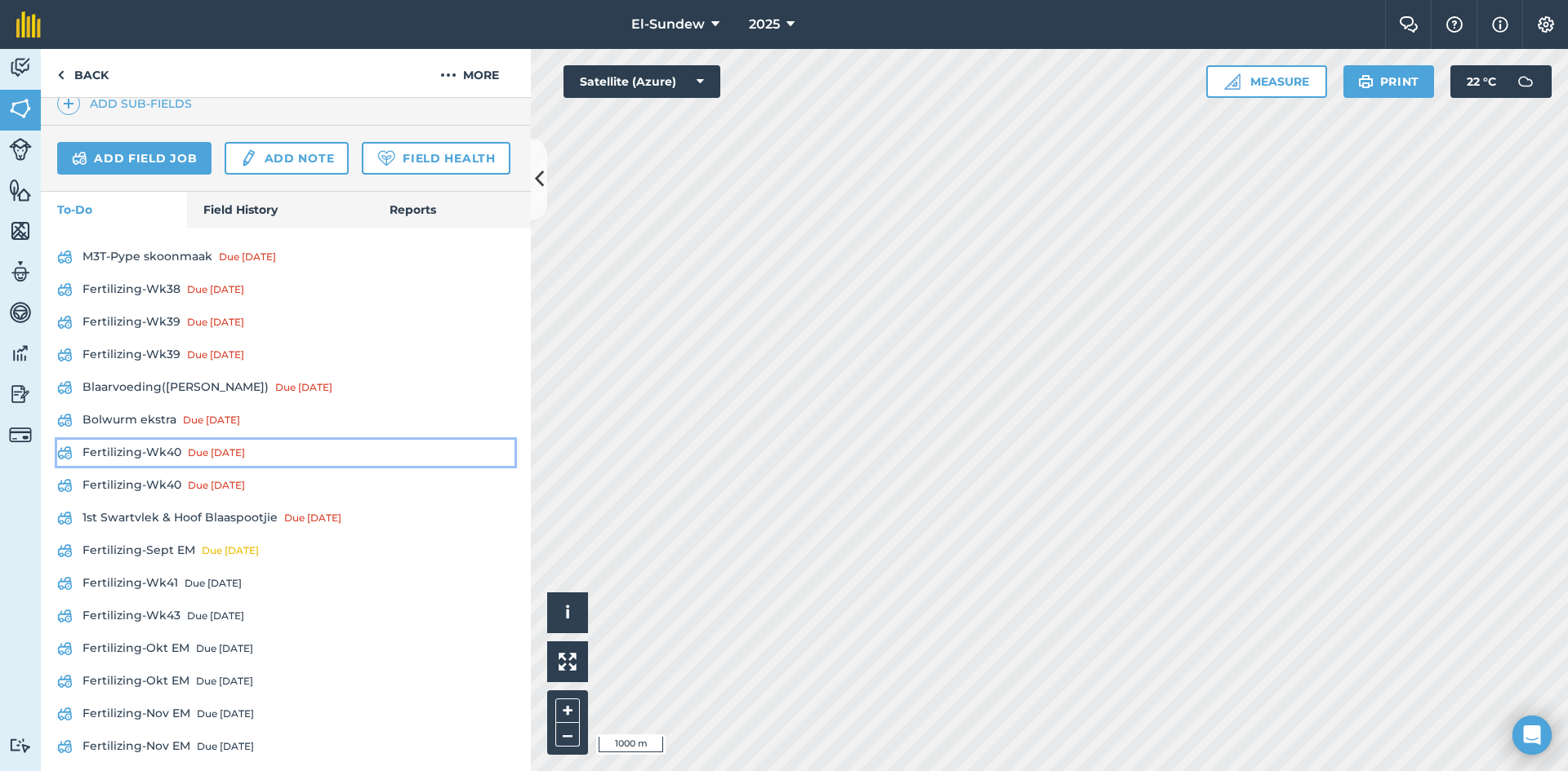
click at [177, 467] on link "Fertilizing-Wk40 Due [DATE]" at bounding box center [285, 453] width 457 height 27
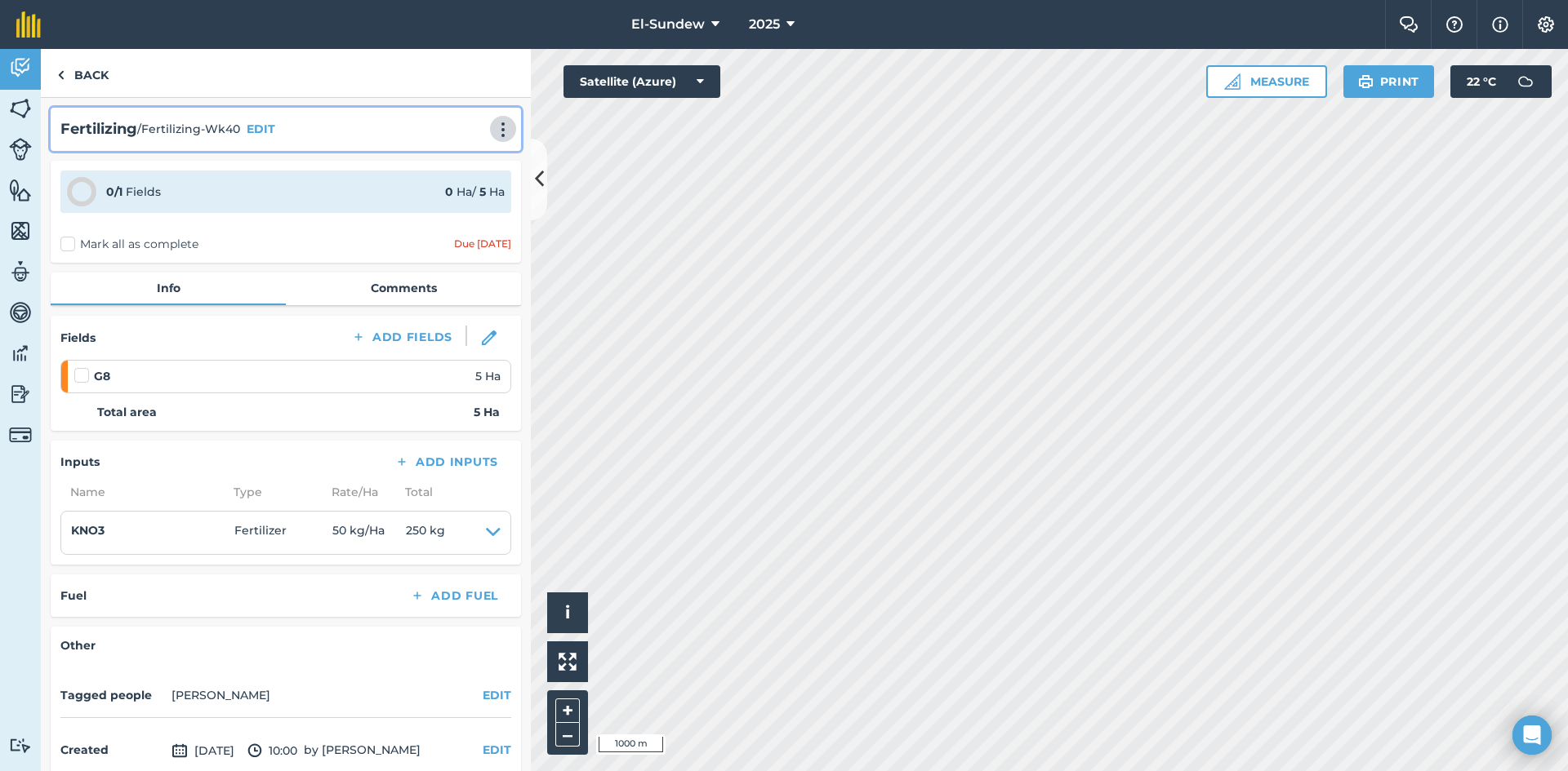
click at [493, 130] on img at bounding box center [503, 130] width 20 height 17
click at [465, 167] on link "Print" at bounding box center [469, 164] width 104 height 32
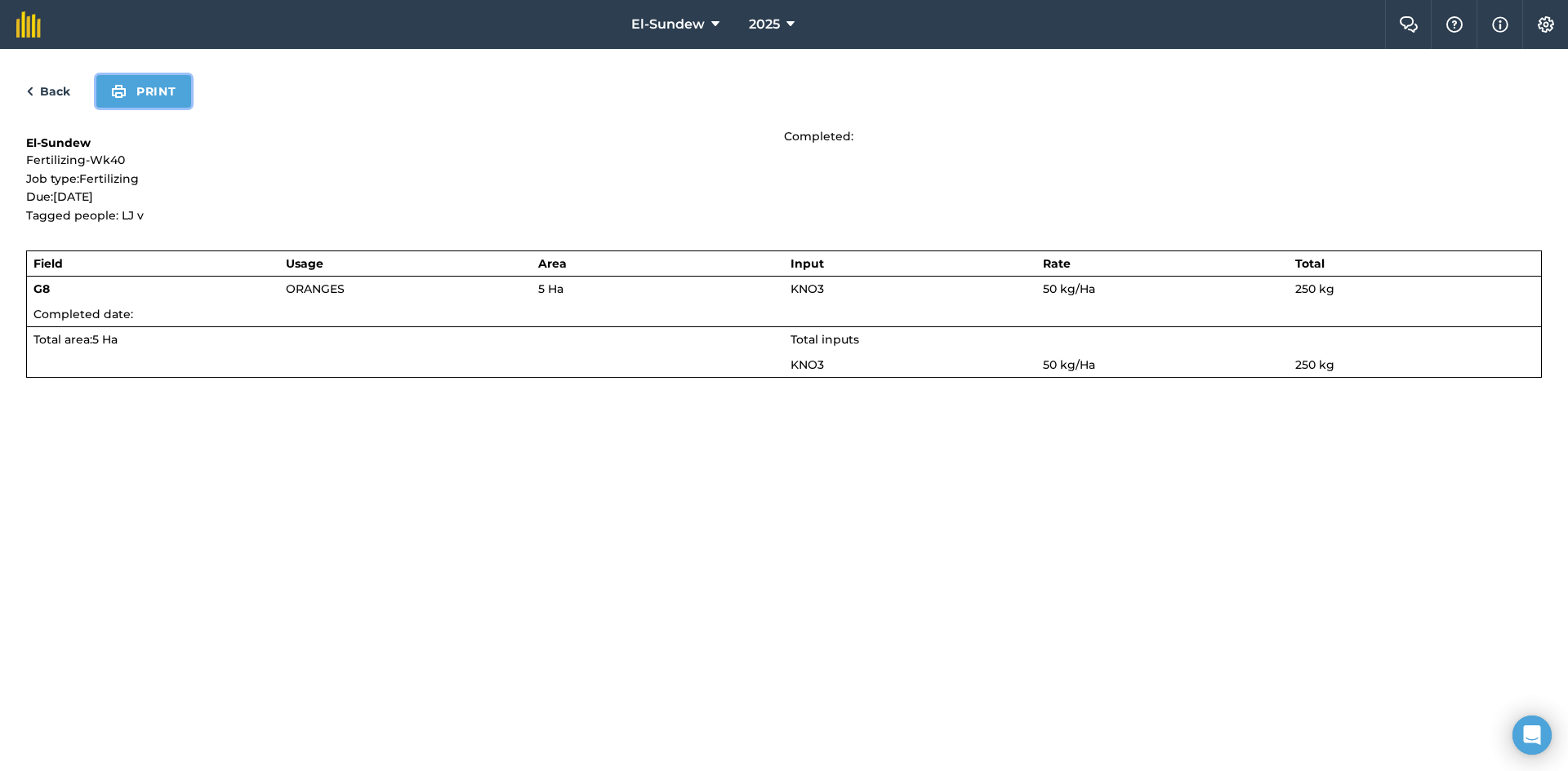
click at [154, 101] on button "Print" at bounding box center [143, 90] width 94 height 32
click at [55, 87] on link "Back" at bounding box center [48, 91] width 44 height 20
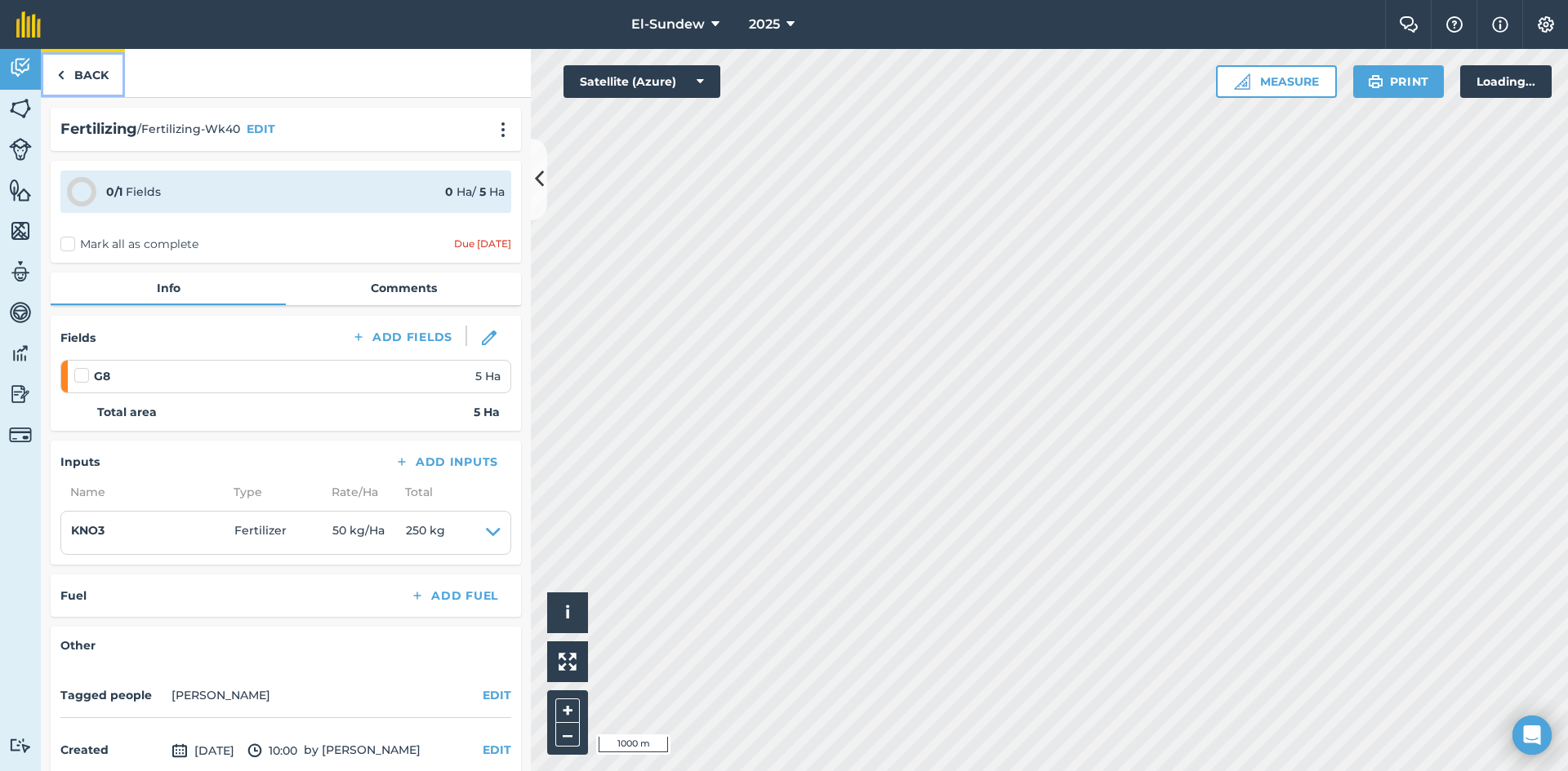
click at [78, 80] on link "Back" at bounding box center [84, 73] width 84 height 48
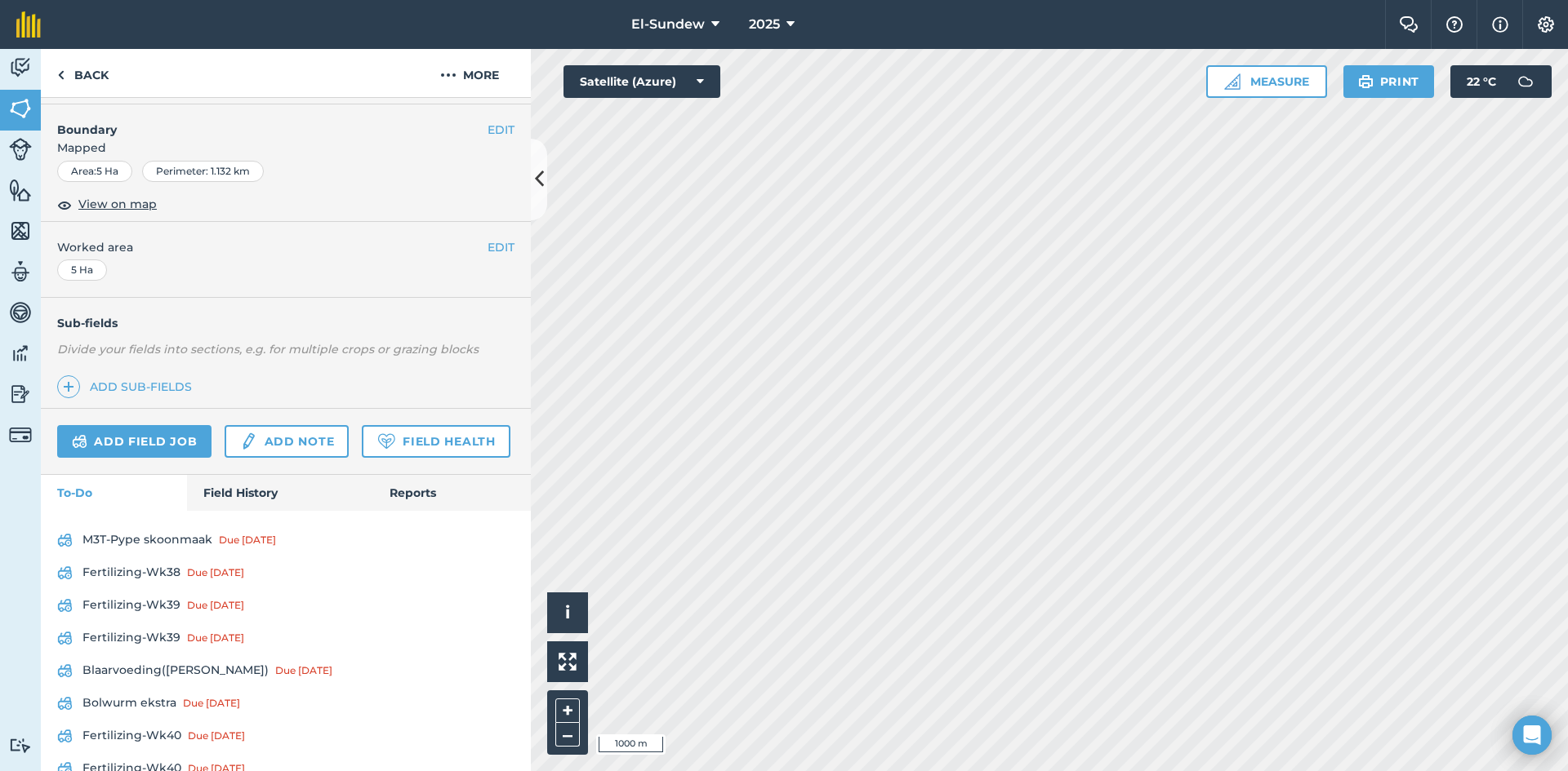
scroll to position [544, 0]
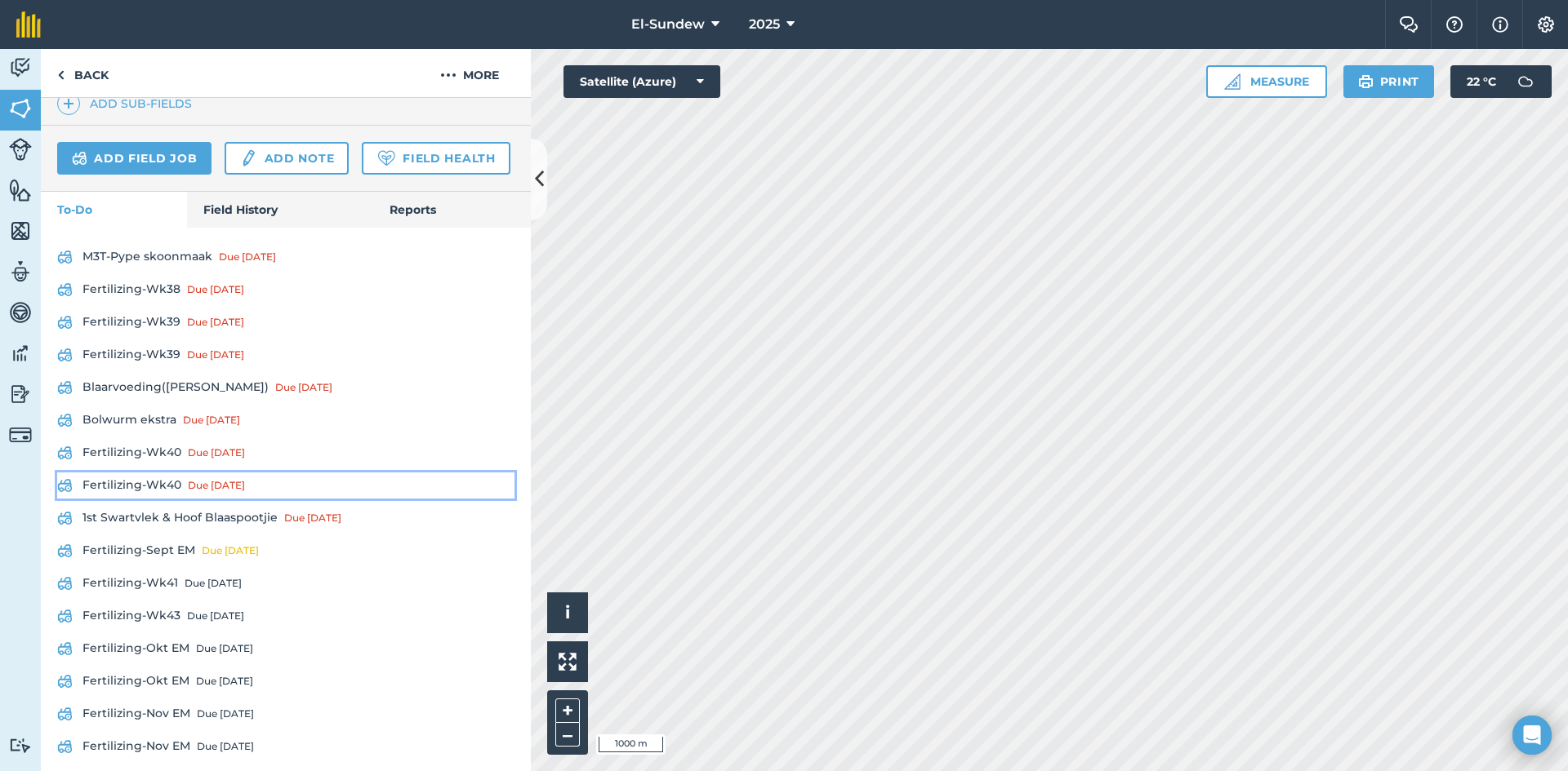
click at [172, 499] on link "Fertilizing-Wk40 Due [DATE]" at bounding box center [285, 485] width 457 height 27
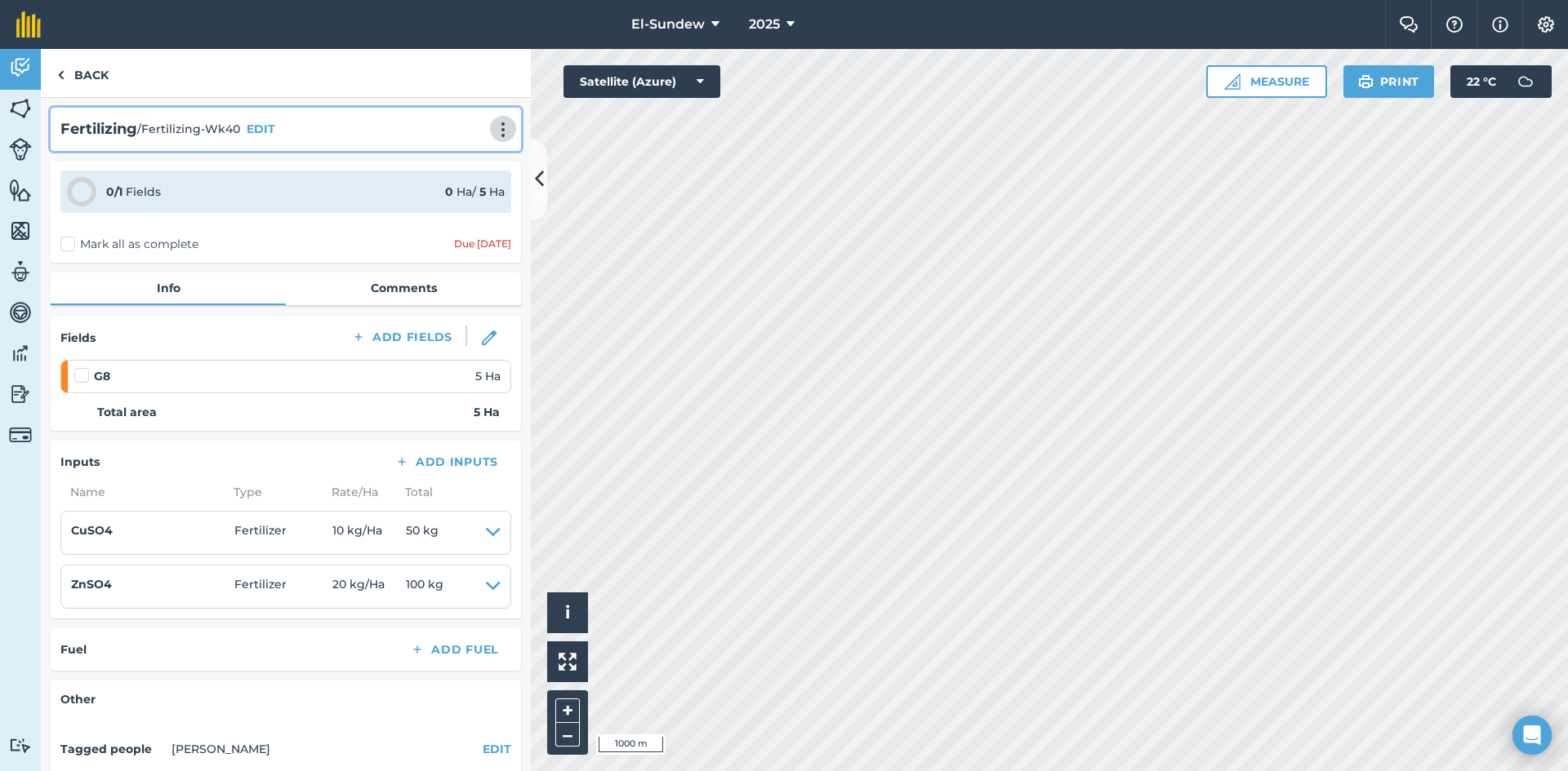
click at [493, 133] on img at bounding box center [503, 130] width 20 height 17
click at [457, 171] on link "Print" at bounding box center [469, 164] width 104 height 32
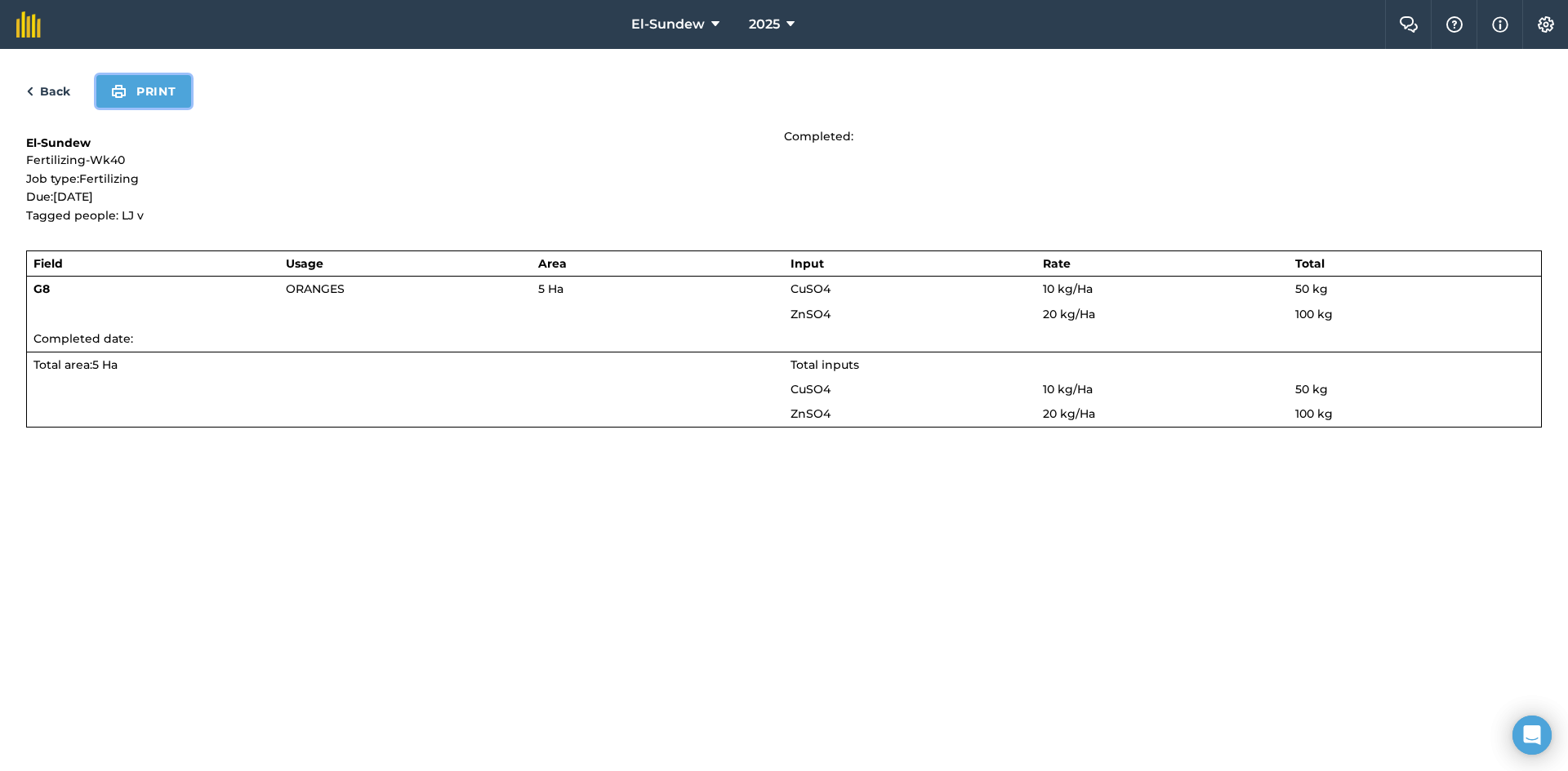
click at [155, 89] on button "Print" at bounding box center [143, 90] width 94 height 32
click at [46, 91] on link "Back" at bounding box center [48, 91] width 44 height 20
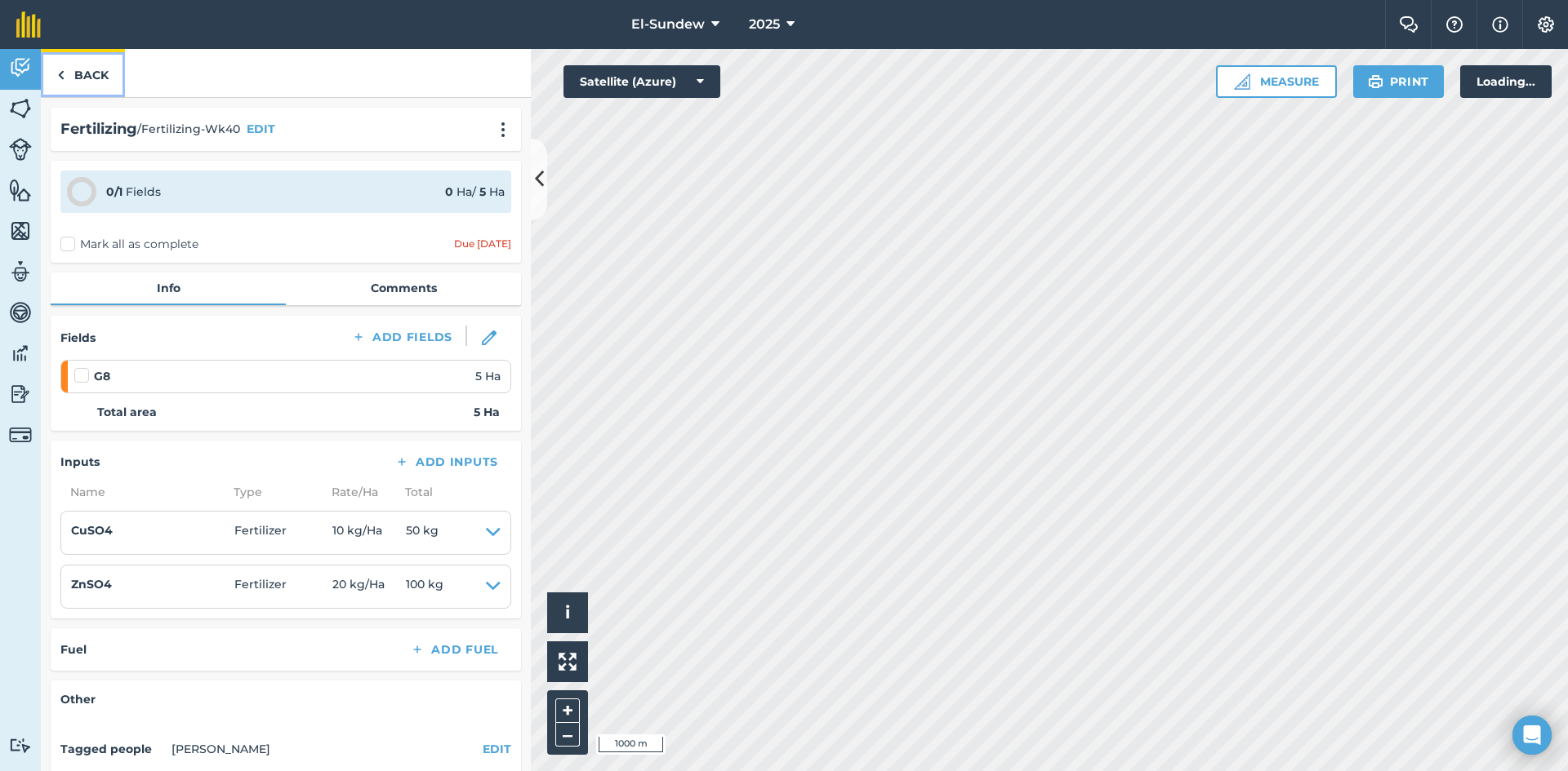
click at [83, 84] on link "Back" at bounding box center [84, 73] width 84 height 48
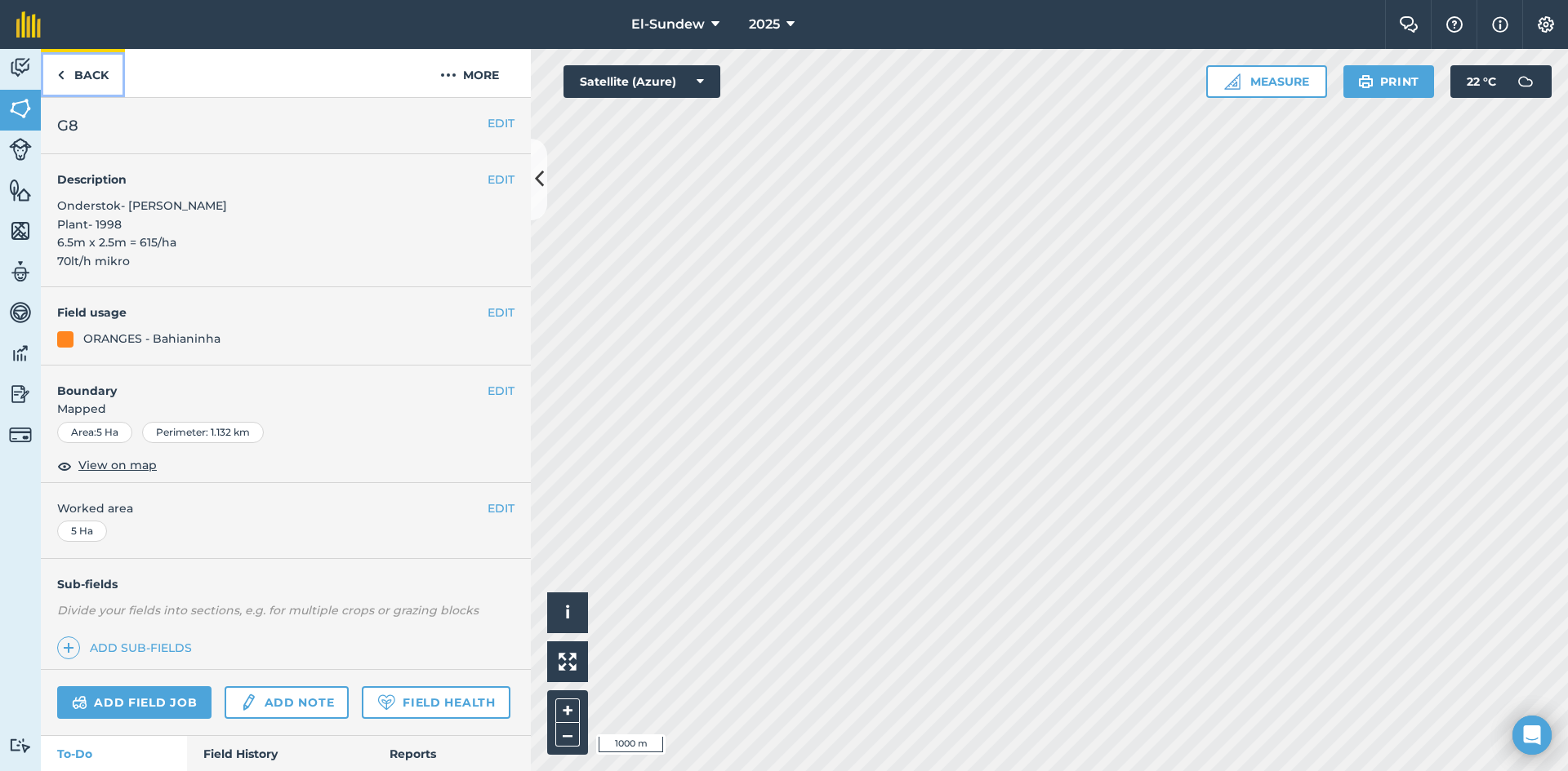
click at [83, 84] on link "Back" at bounding box center [84, 73] width 84 height 48
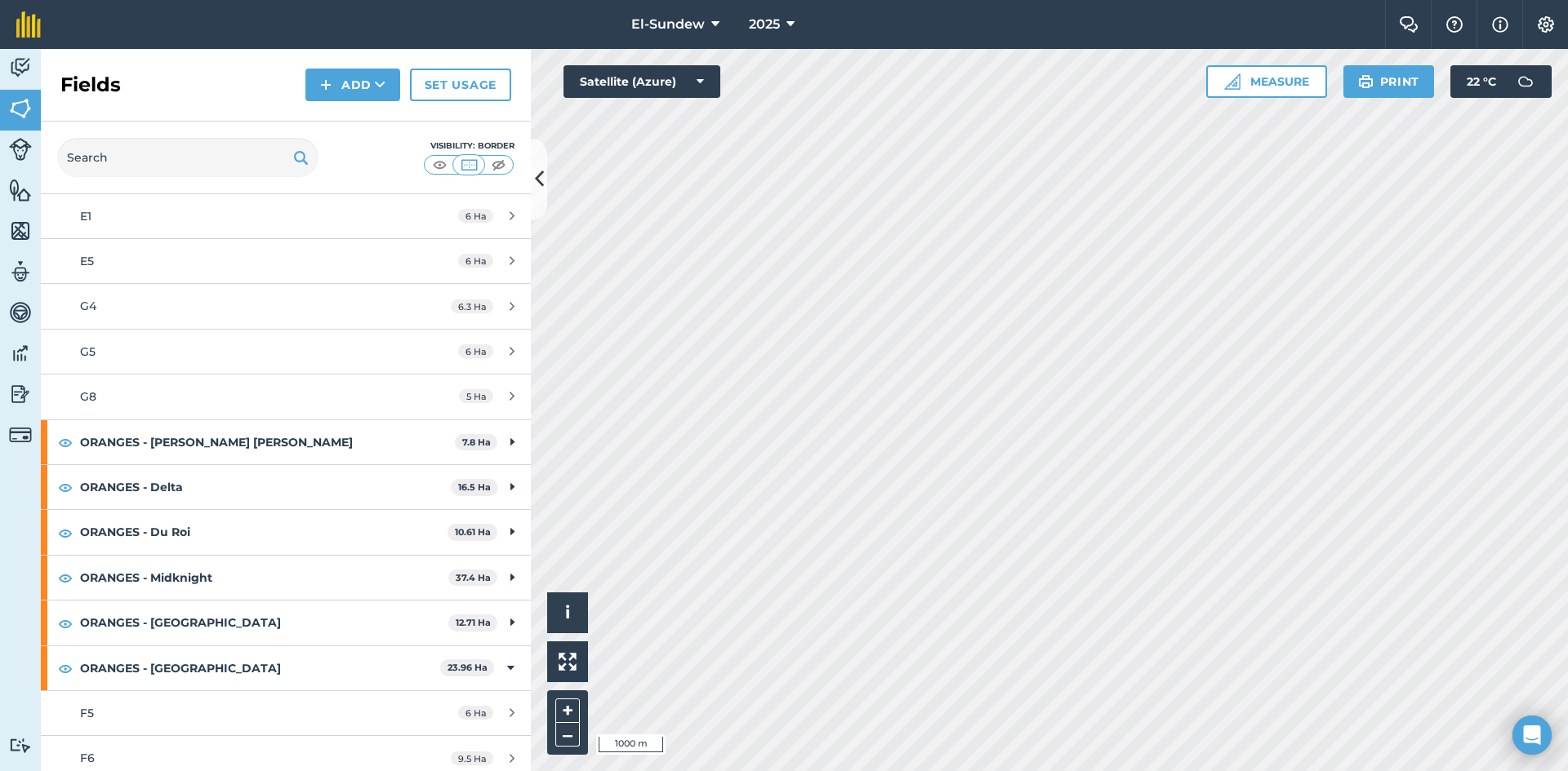
scroll to position [544, 0]
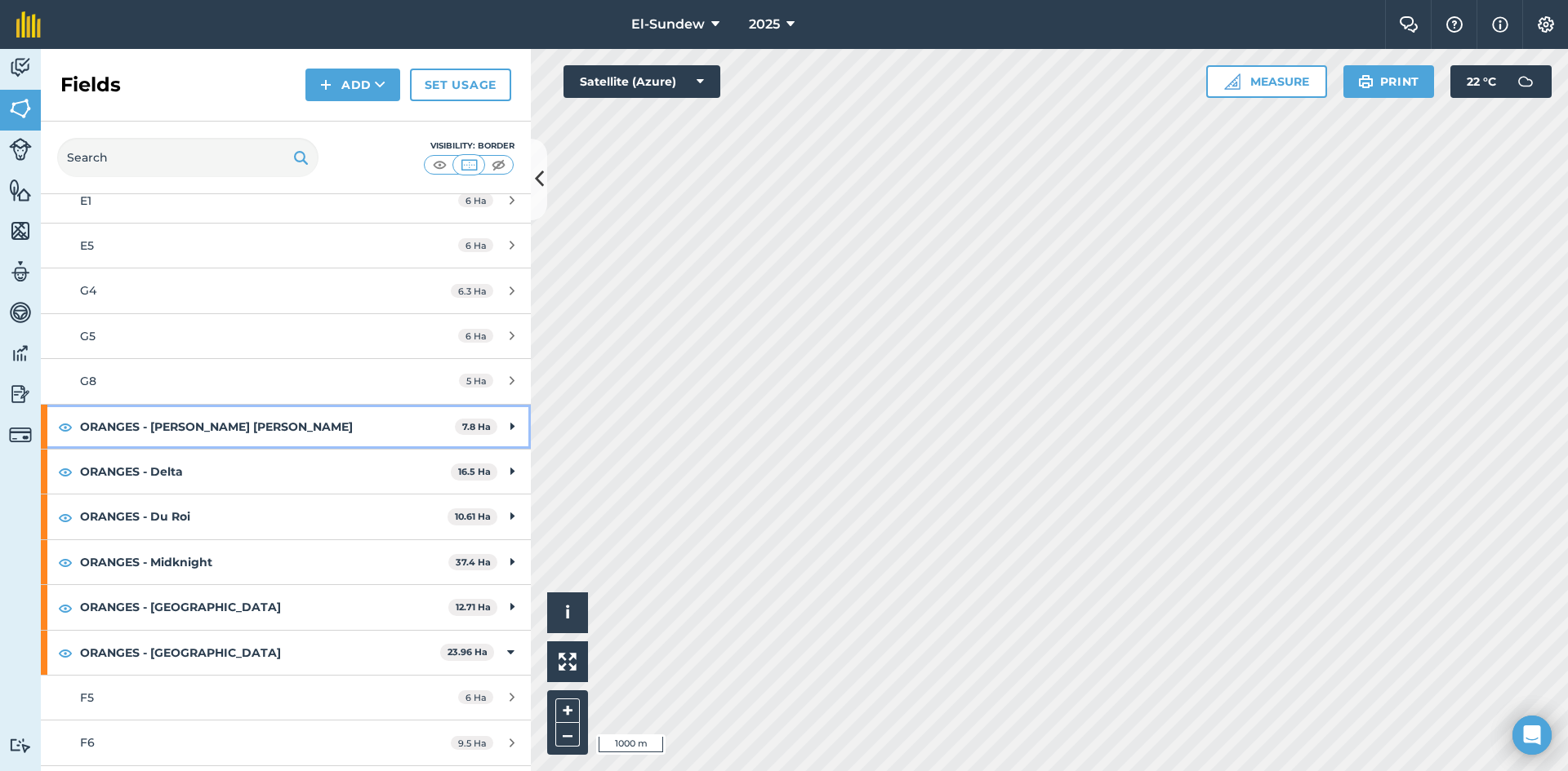
click at [248, 429] on strong "ORANGES - [PERSON_NAME] [PERSON_NAME]" at bounding box center [267, 426] width 375 height 44
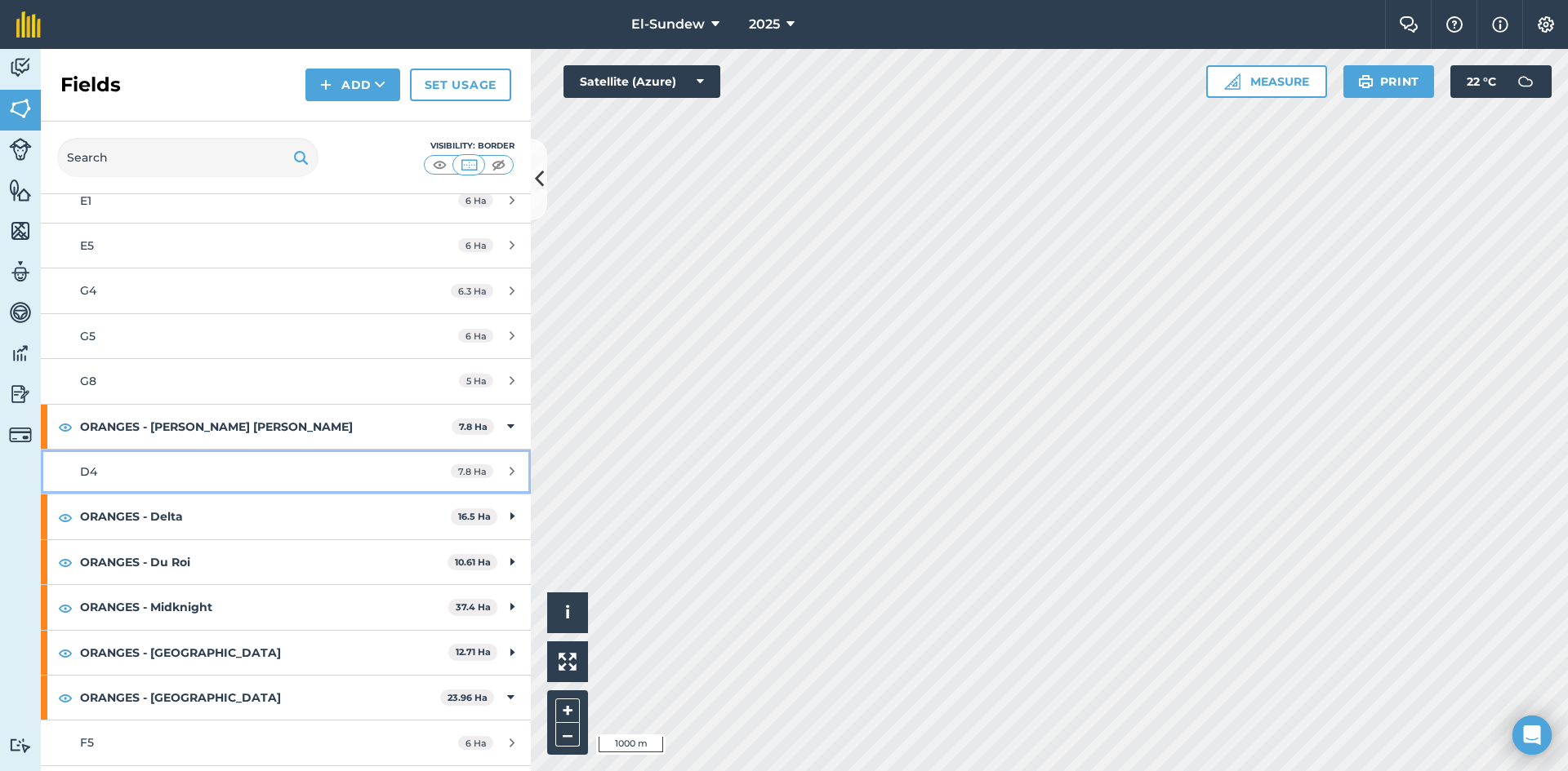
click at [235, 468] on div "D4" at bounding box center [233, 471] width 308 height 18
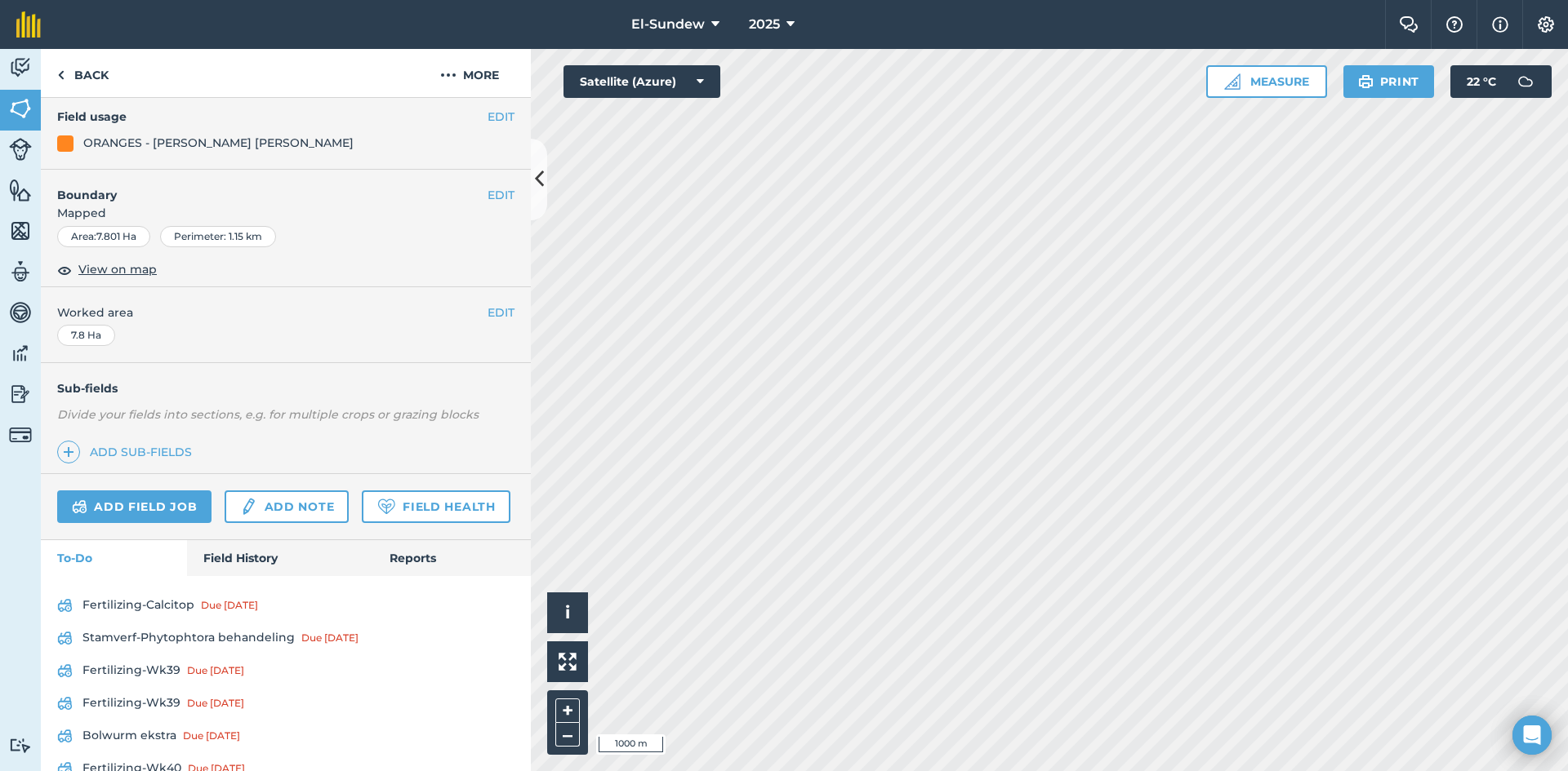
scroll to position [544, 0]
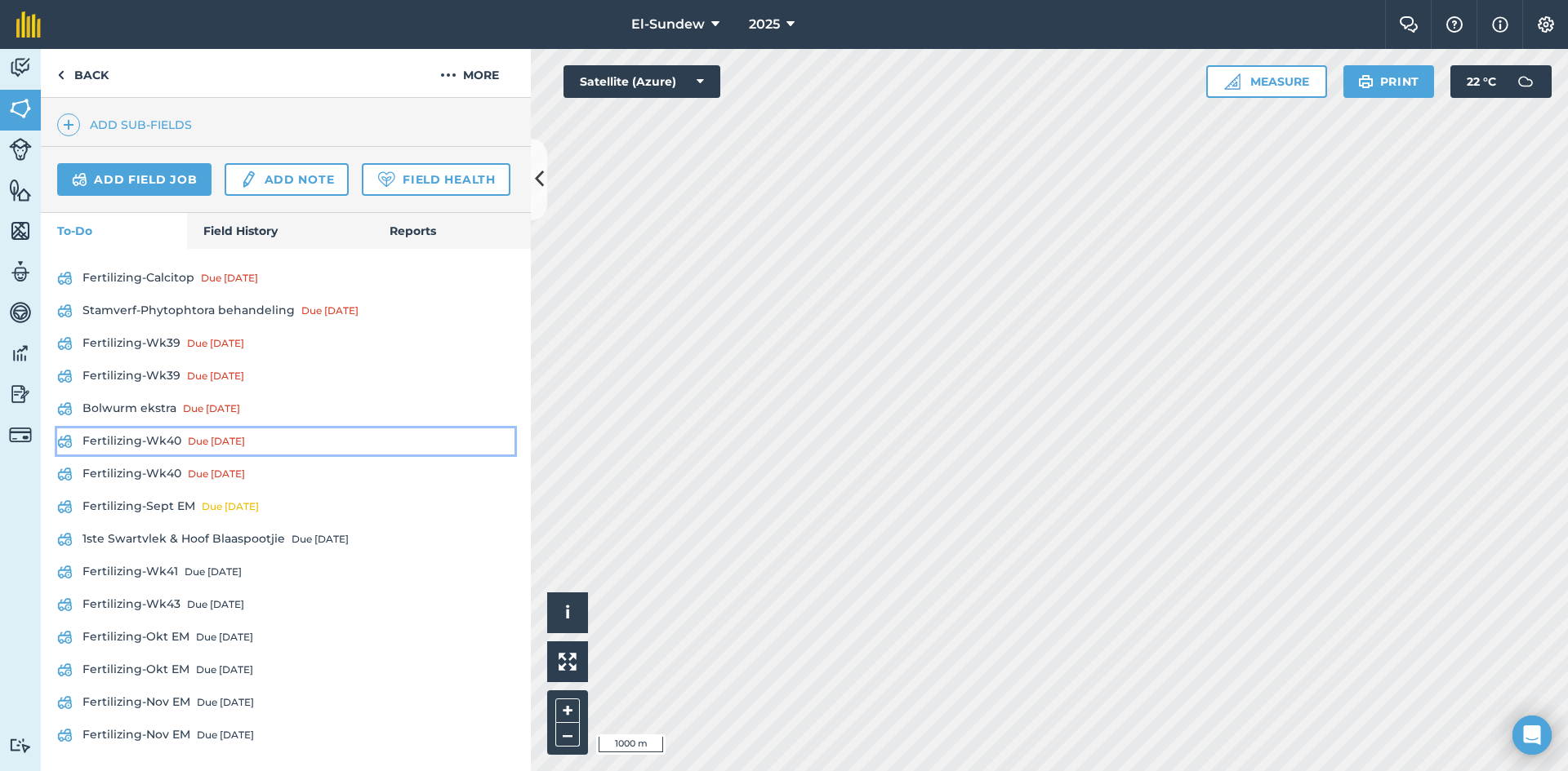
click at [167, 455] on link "Fertilizing-Wk40 Due [DATE]" at bounding box center [285, 441] width 457 height 27
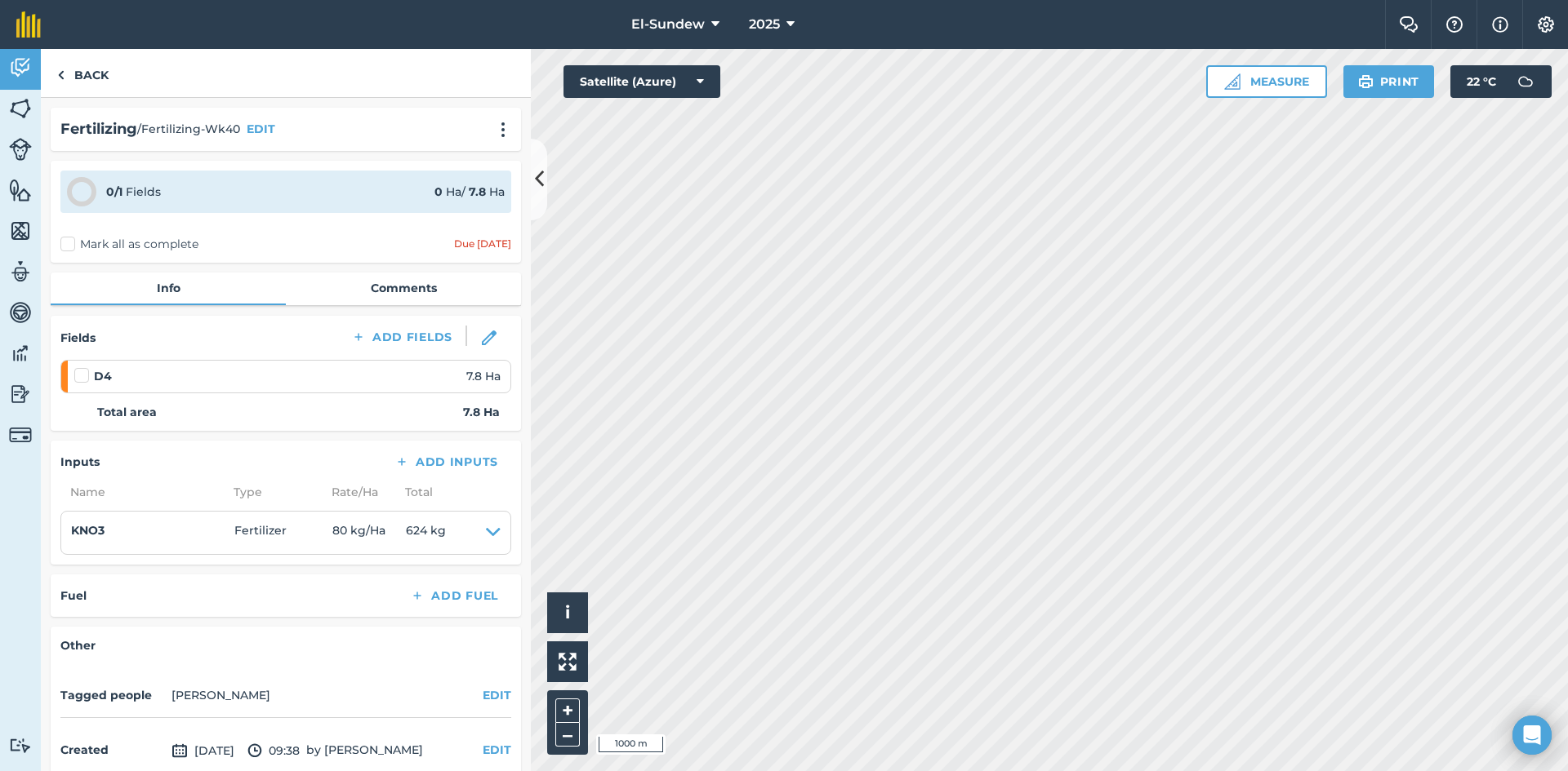
click at [506, 136] on div "Fertilizing / Fertilizing-Wk40 EDIT" at bounding box center [286, 130] width 471 height 43
click at [493, 130] on img at bounding box center [503, 130] width 20 height 17
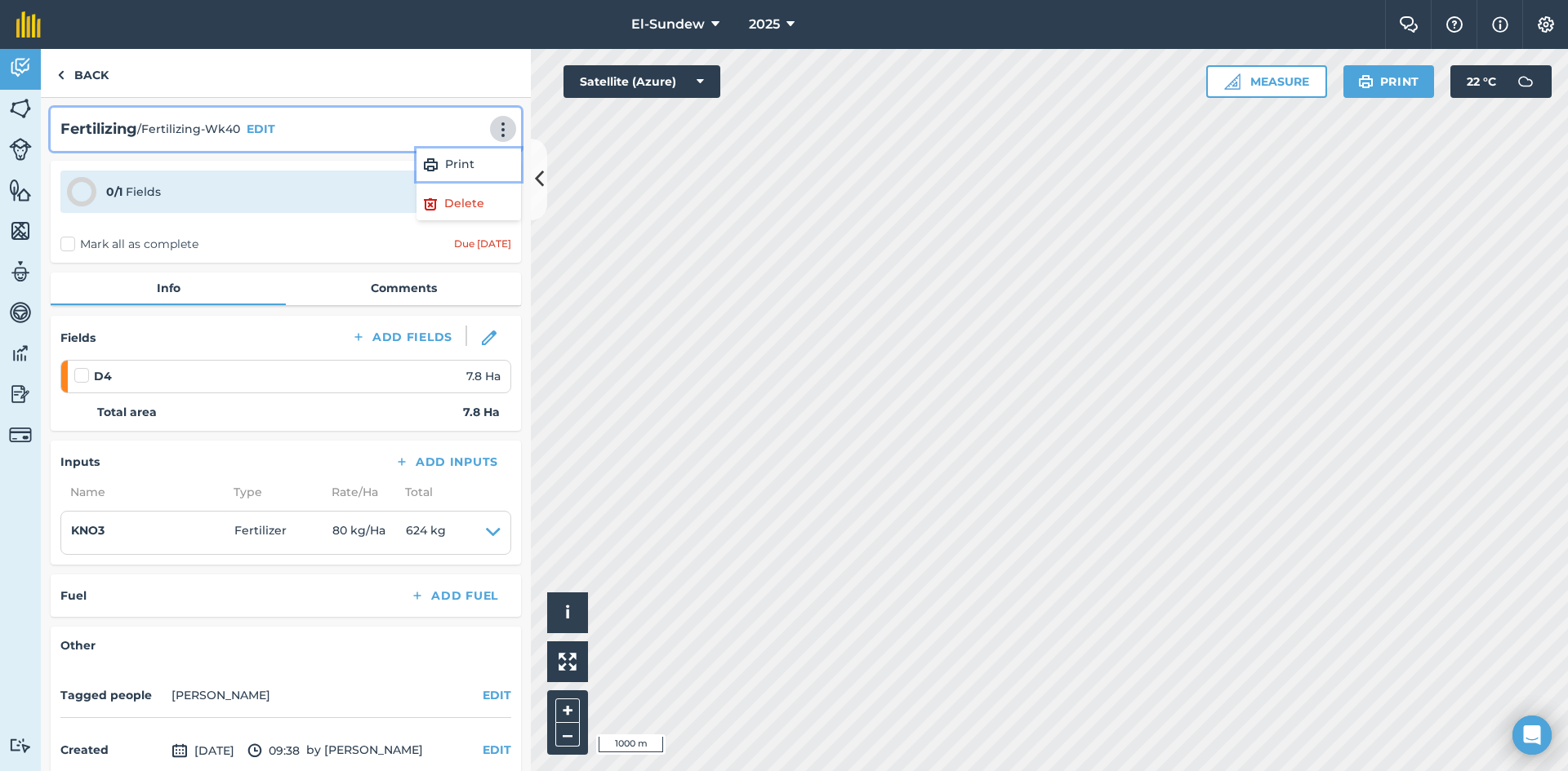
click at [458, 169] on link "Print" at bounding box center [469, 164] width 104 height 32
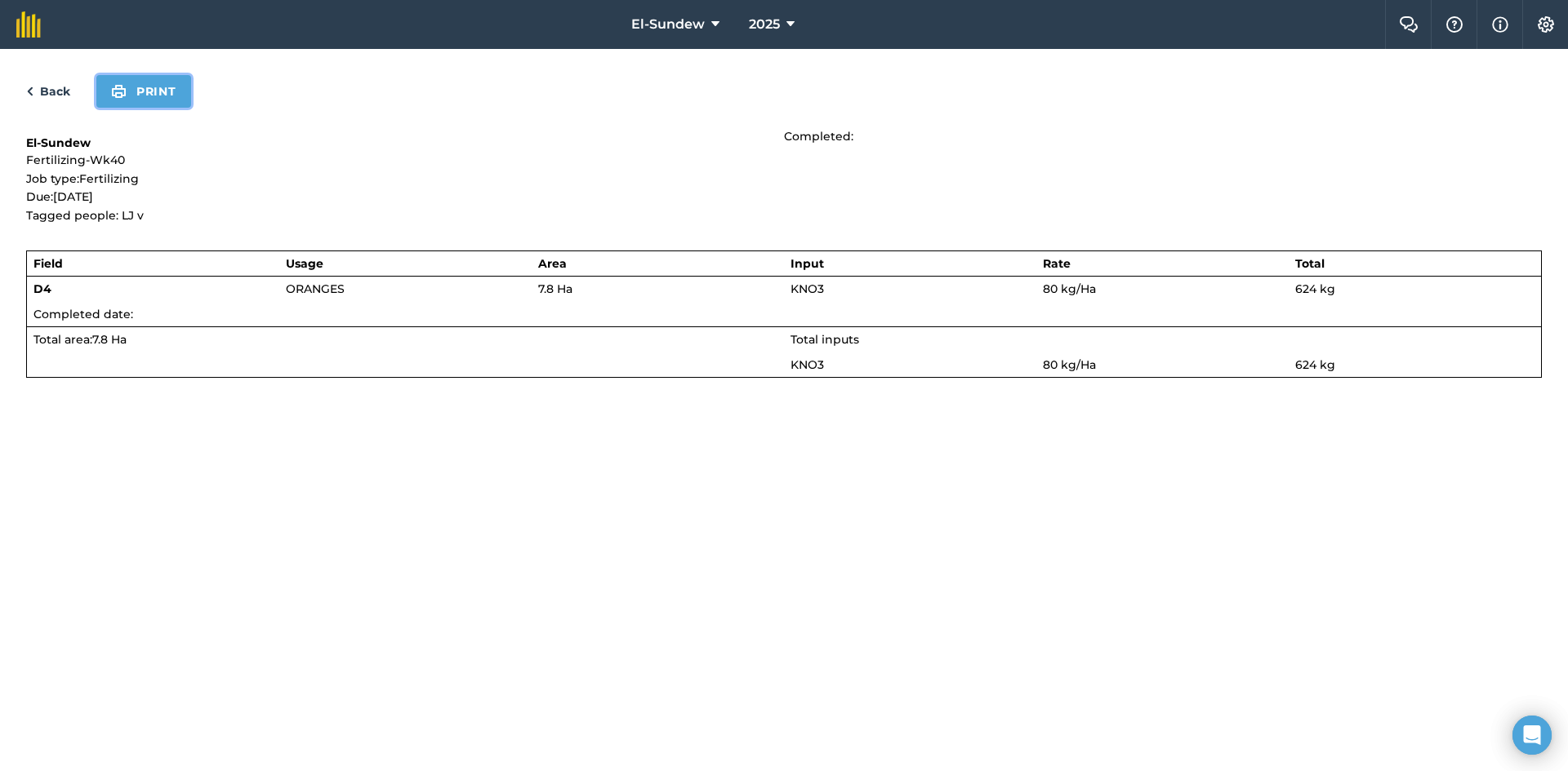
click at [173, 93] on button "Print" at bounding box center [143, 90] width 94 height 32
click at [62, 98] on link "Back" at bounding box center [48, 91] width 44 height 20
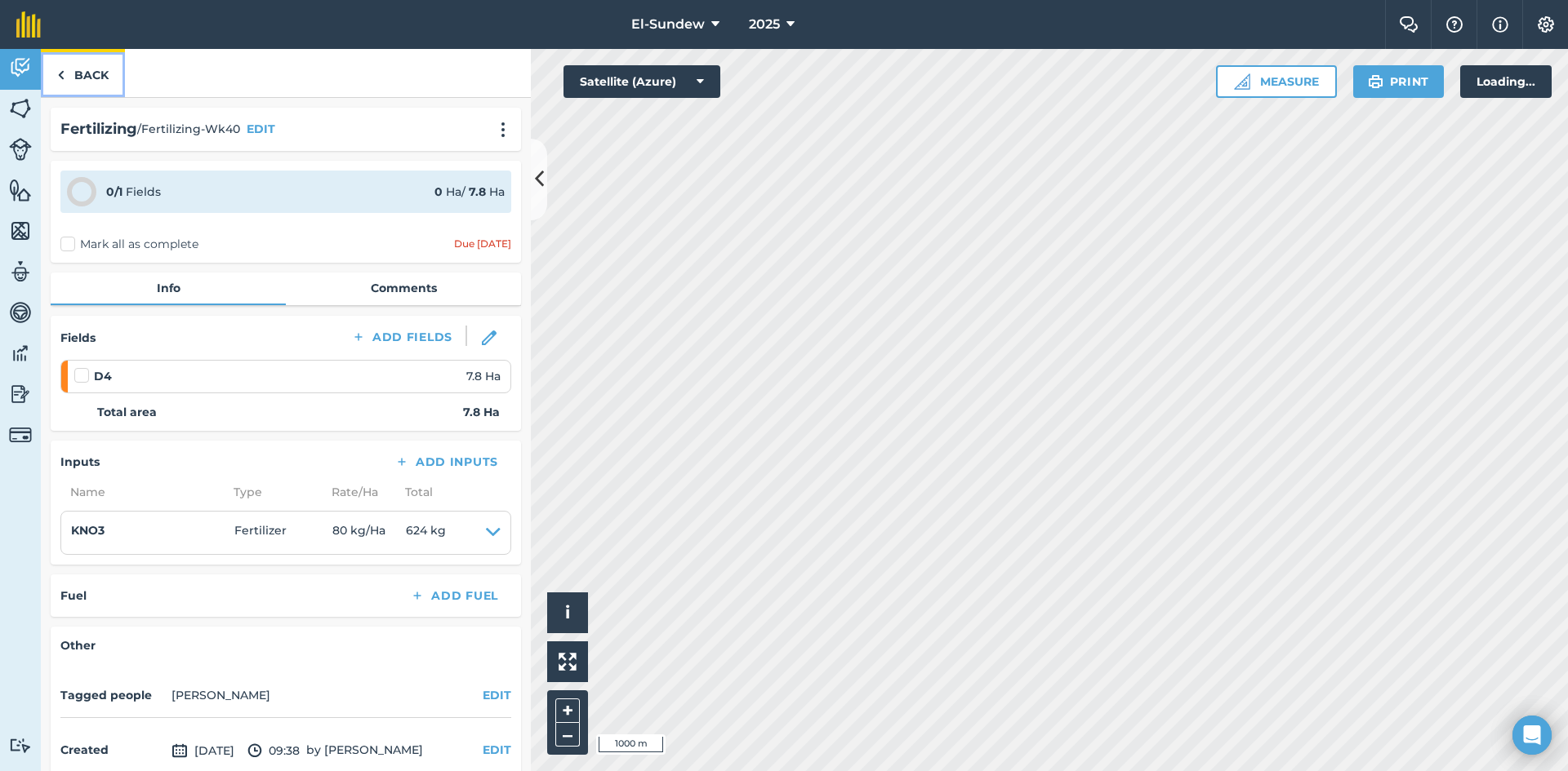
click at [78, 88] on link "Back" at bounding box center [84, 73] width 84 height 48
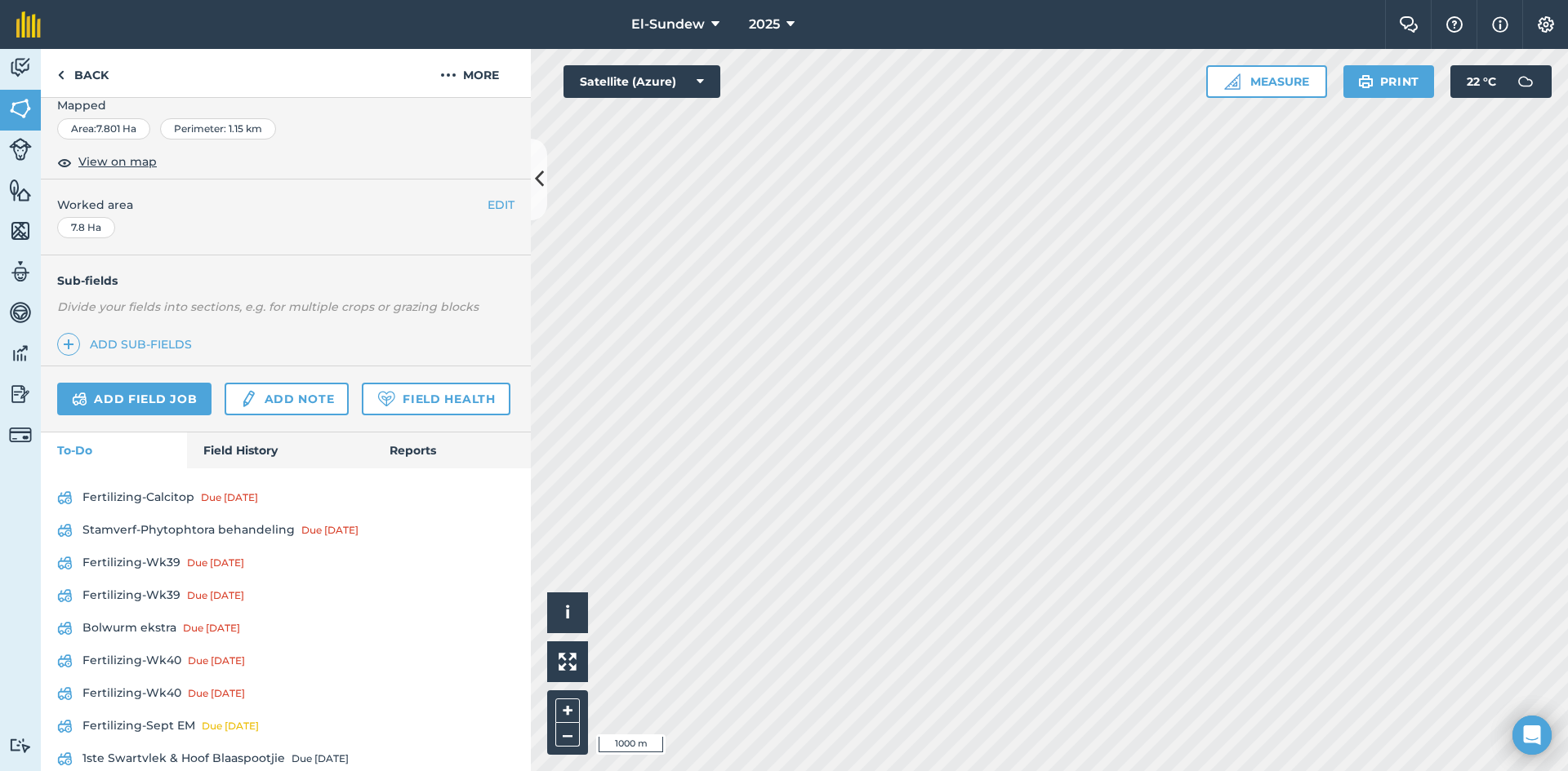
scroll to position [544, 0]
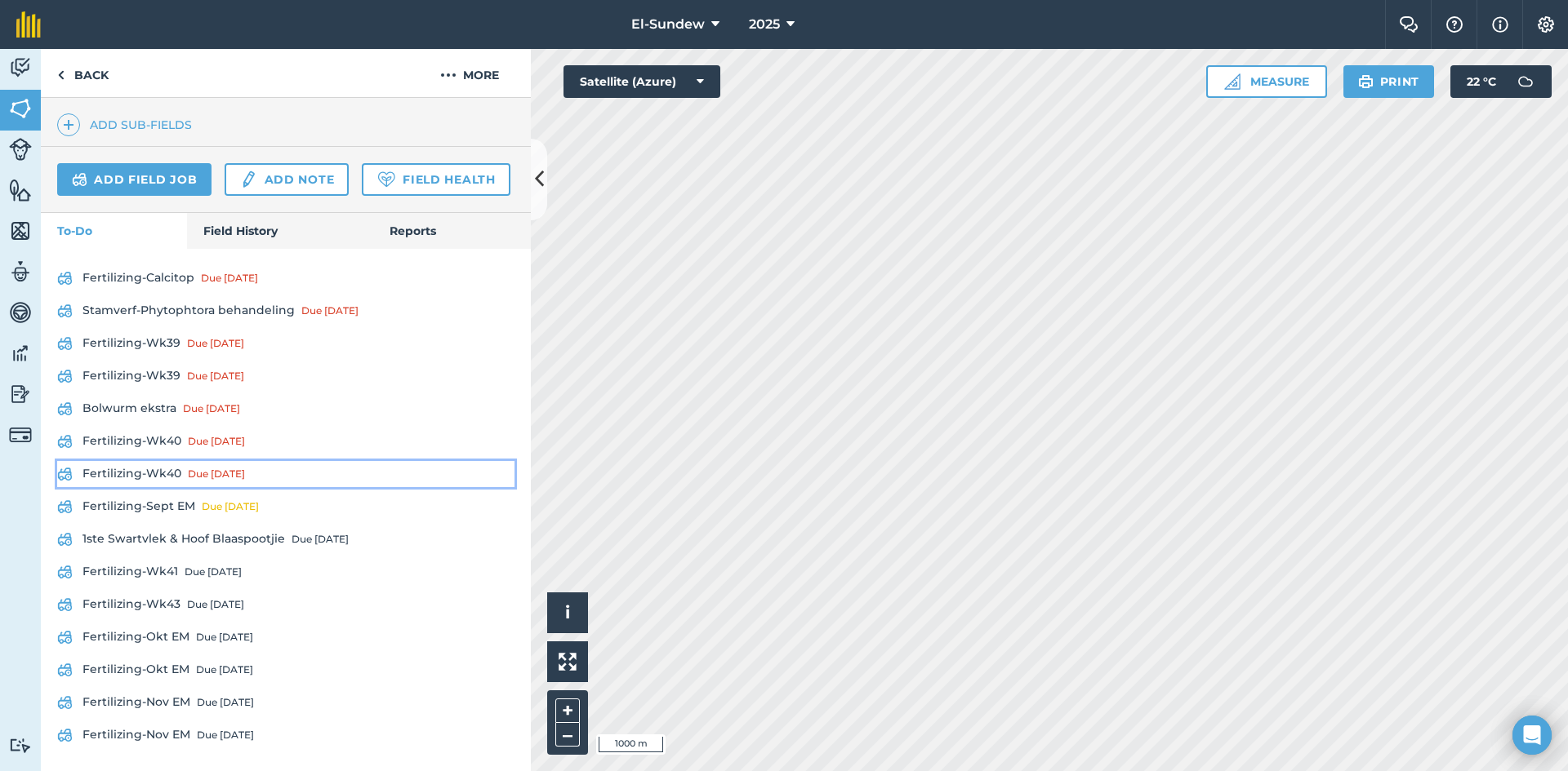
click at [162, 487] on link "Fertilizing-Wk40 Due [DATE]" at bounding box center [285, 474] width 457 height 27
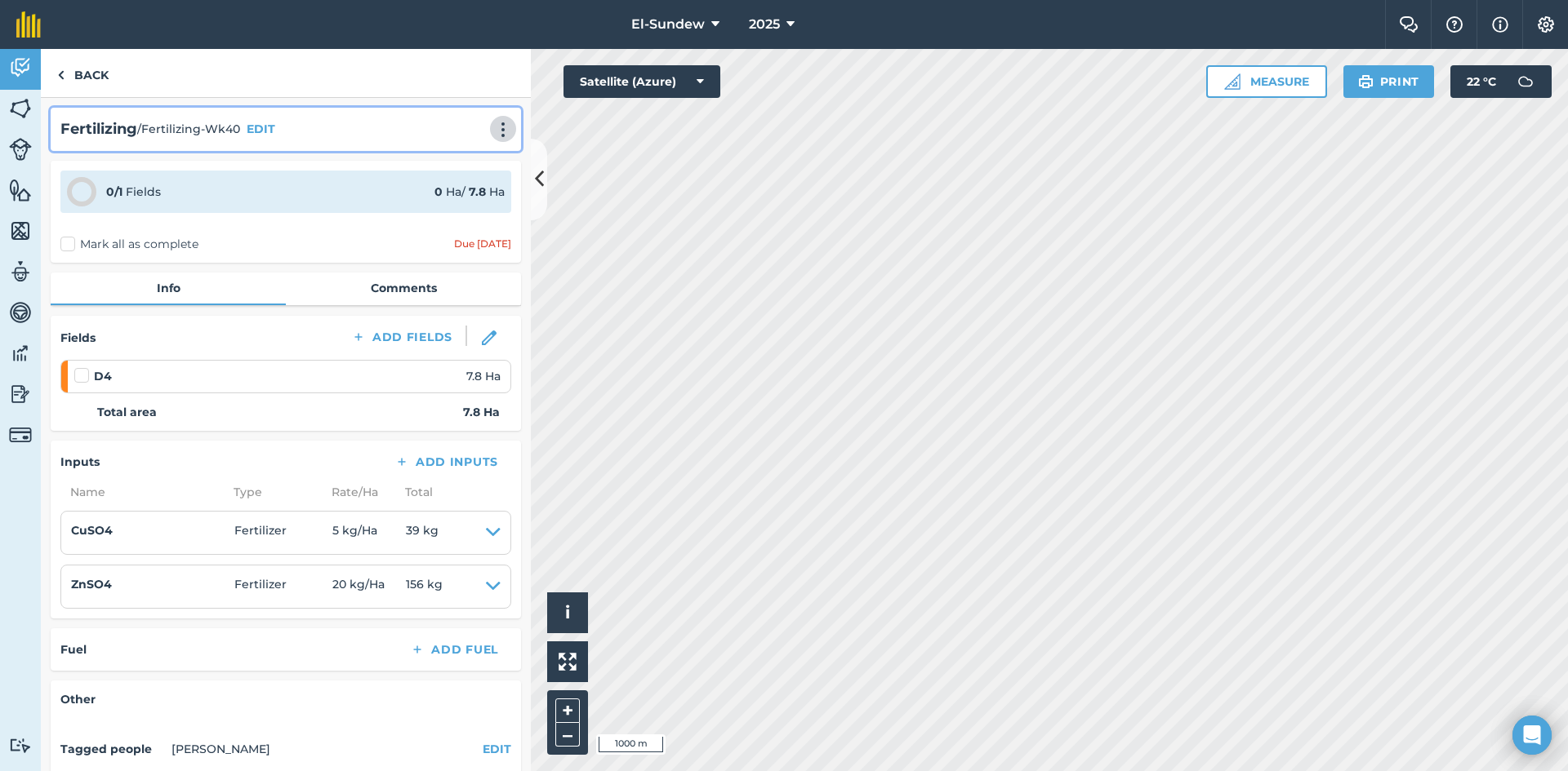
click at [493, 130] on img at bounding box center [503, 130] width 20 height 17
click at [472, 159] on link "Print" at bounding box center [469, 164] width 104 height 32
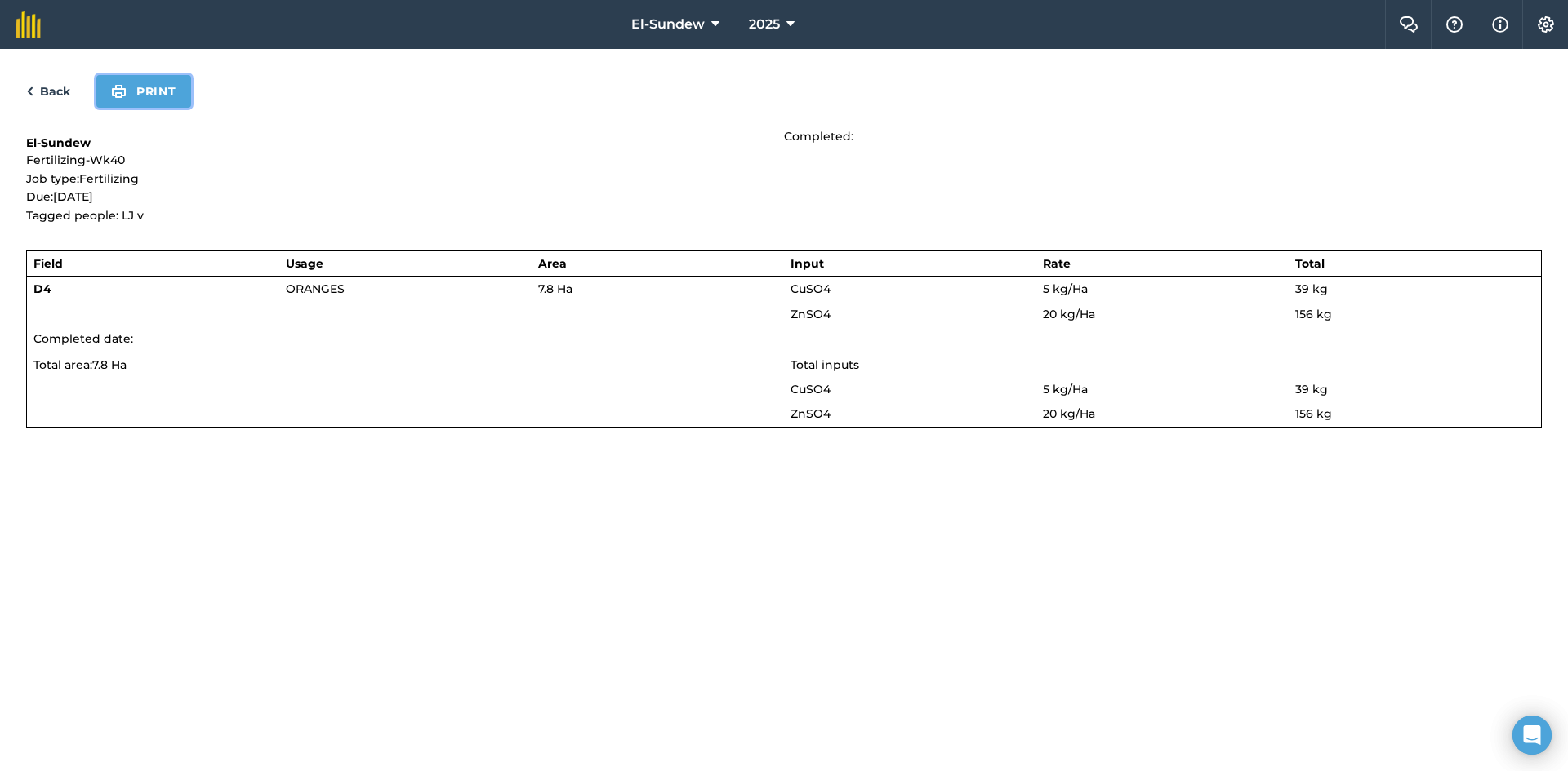
click at [151, 92] on button "Print" at bounding box center [143, 90] width 94 height 32
click at [61, 91] on link "Back" at bounding box center [48, 91] width 44 height 20
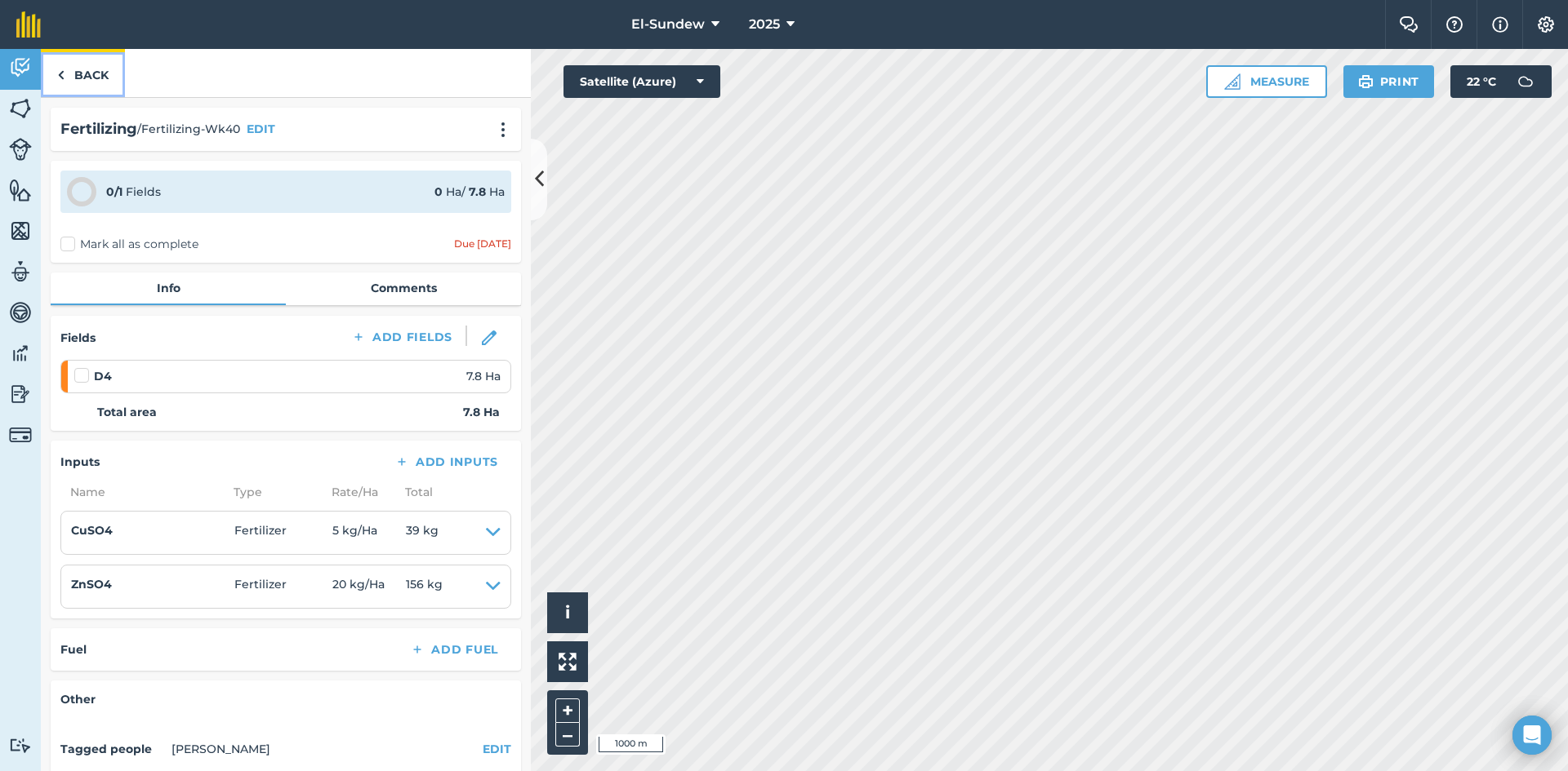
click at [80, 73] on link "Back" at bounding box center [84, 73] width 84 height 48
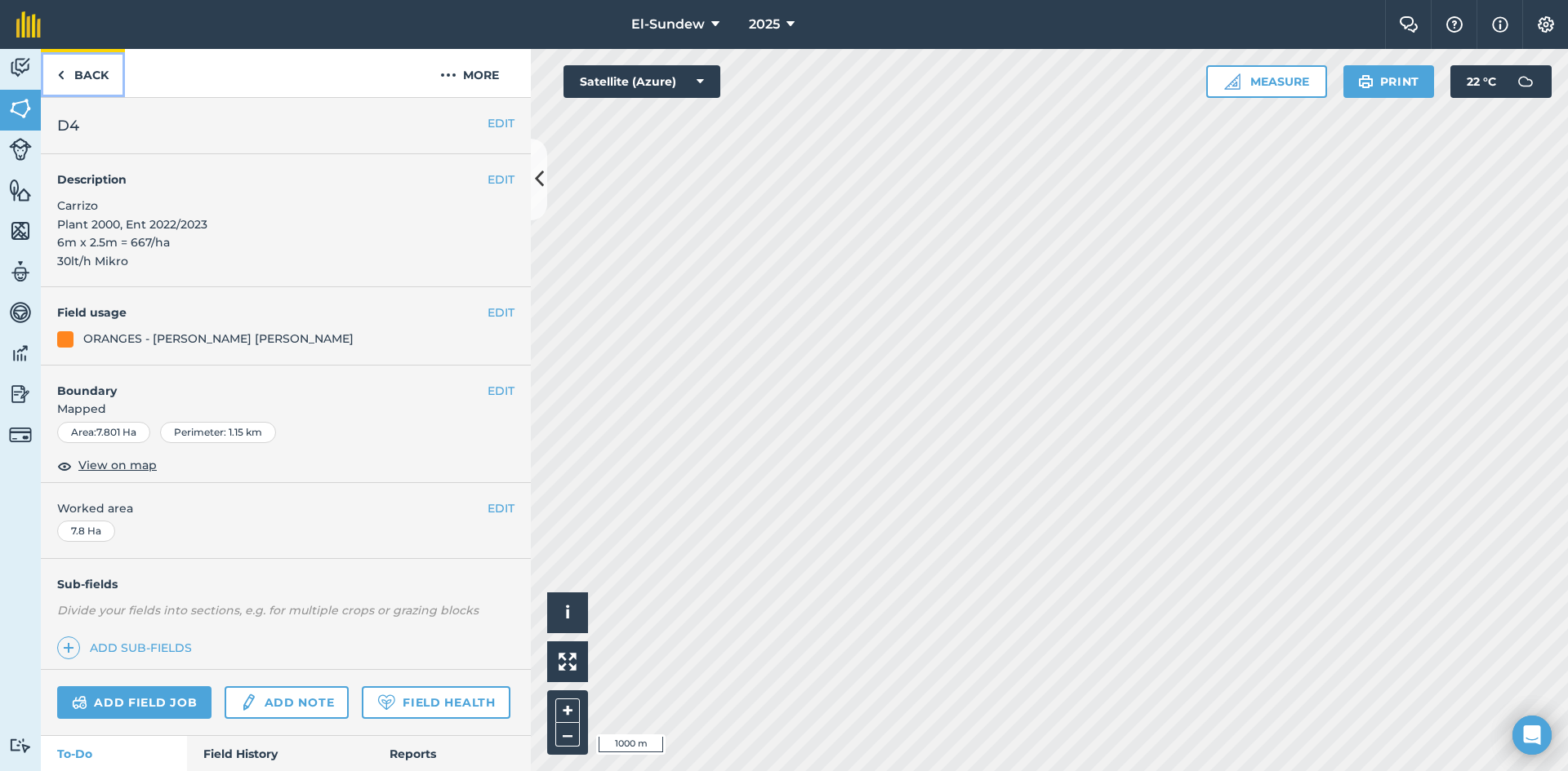
click at [80, 73] on link "Back" at bounding box center [84, 73] width 84 height 48
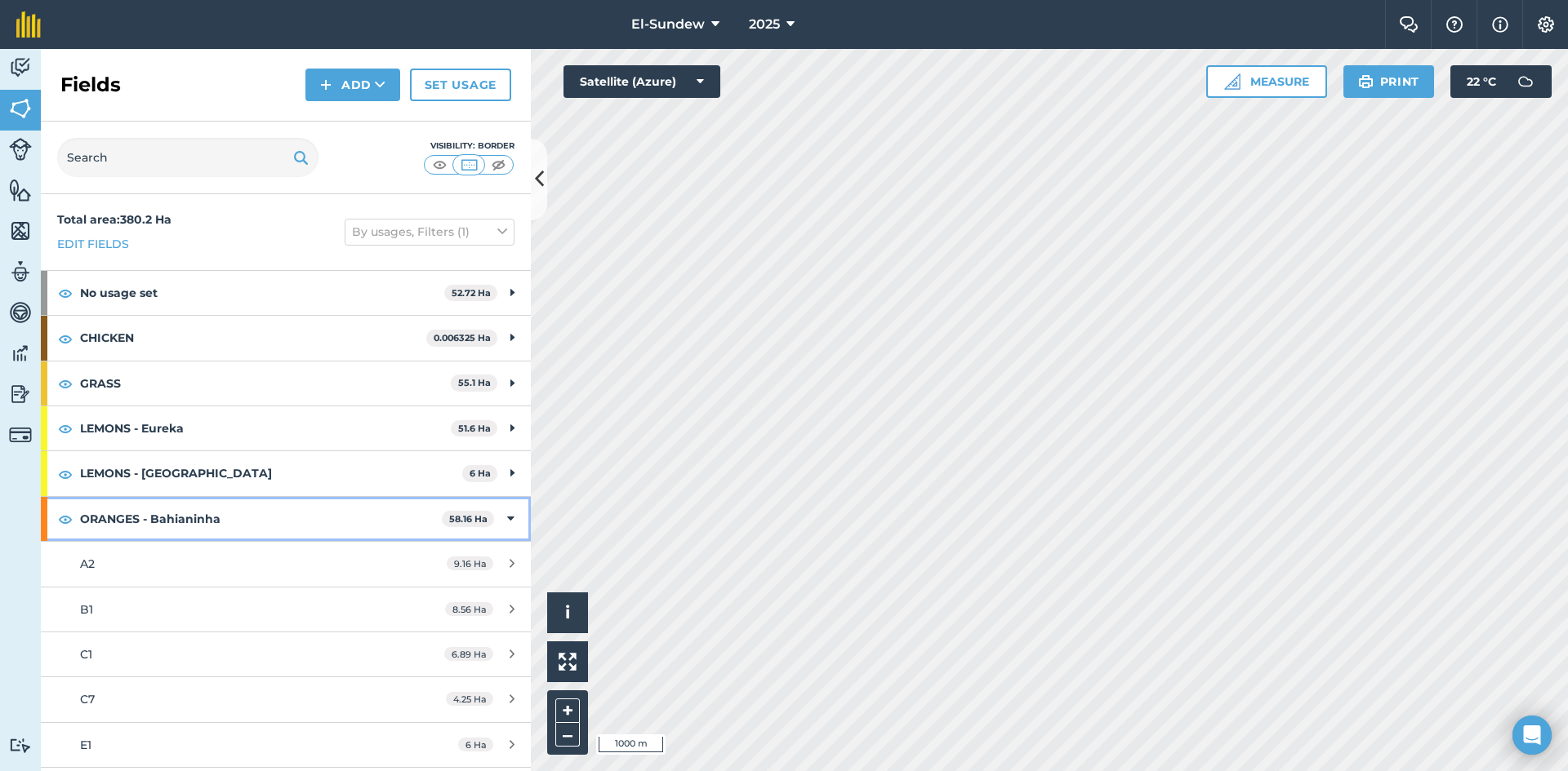
click at [231, 504] on strong "ORANGES - Bahianinha" at bounding box center [260, 519] width 362 height 44
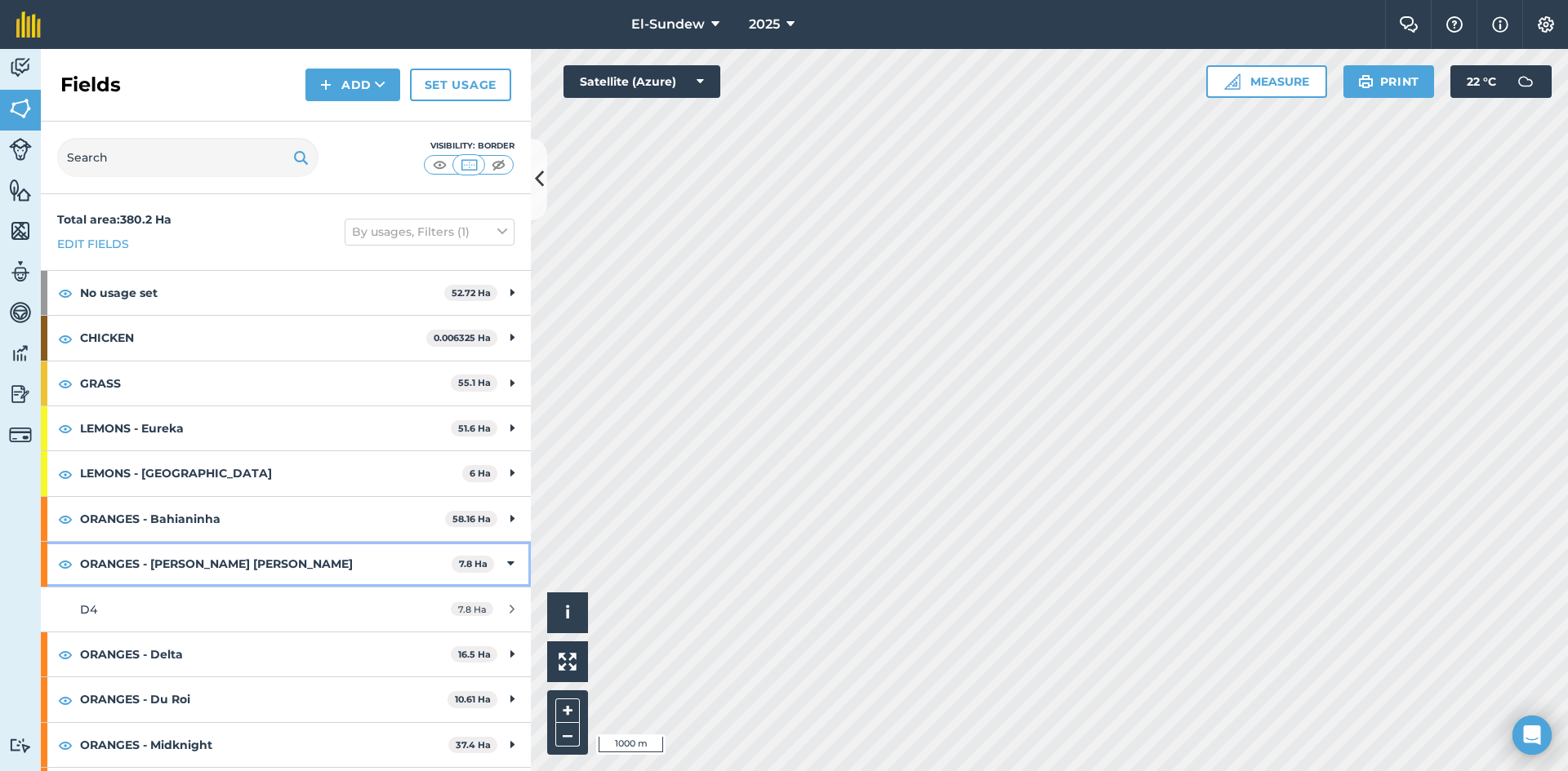
click at [243, 554] on strong "ORANGES - [PERSON_NAME] [PERSON_NAME]" at bounding box center [265, 564] width 371 height 44
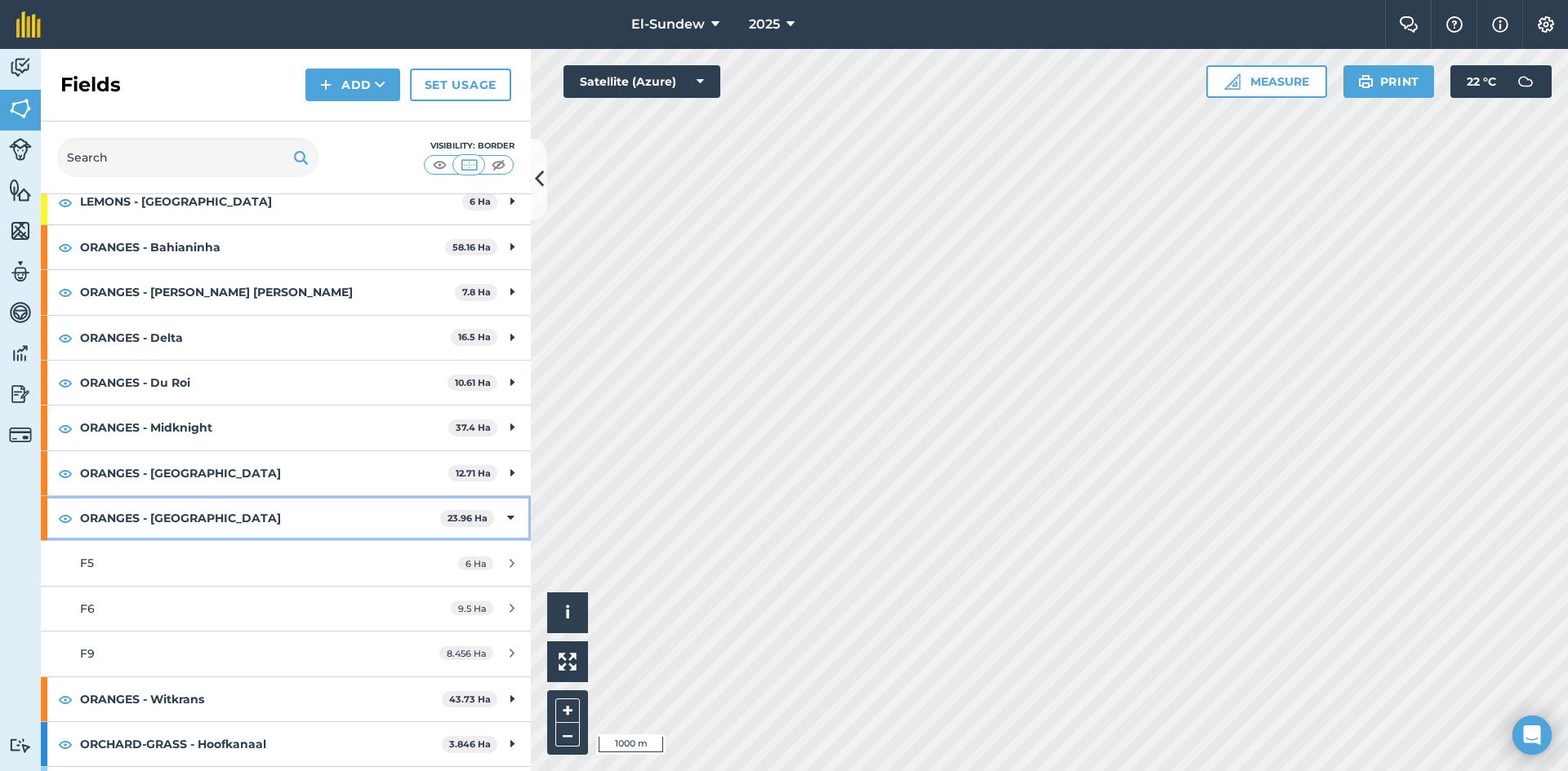
click at [230, 522] on strong "ORANGES - [GEOGRAPHIC_DATA]" at bounding box center [259, 518] width 361 height 44
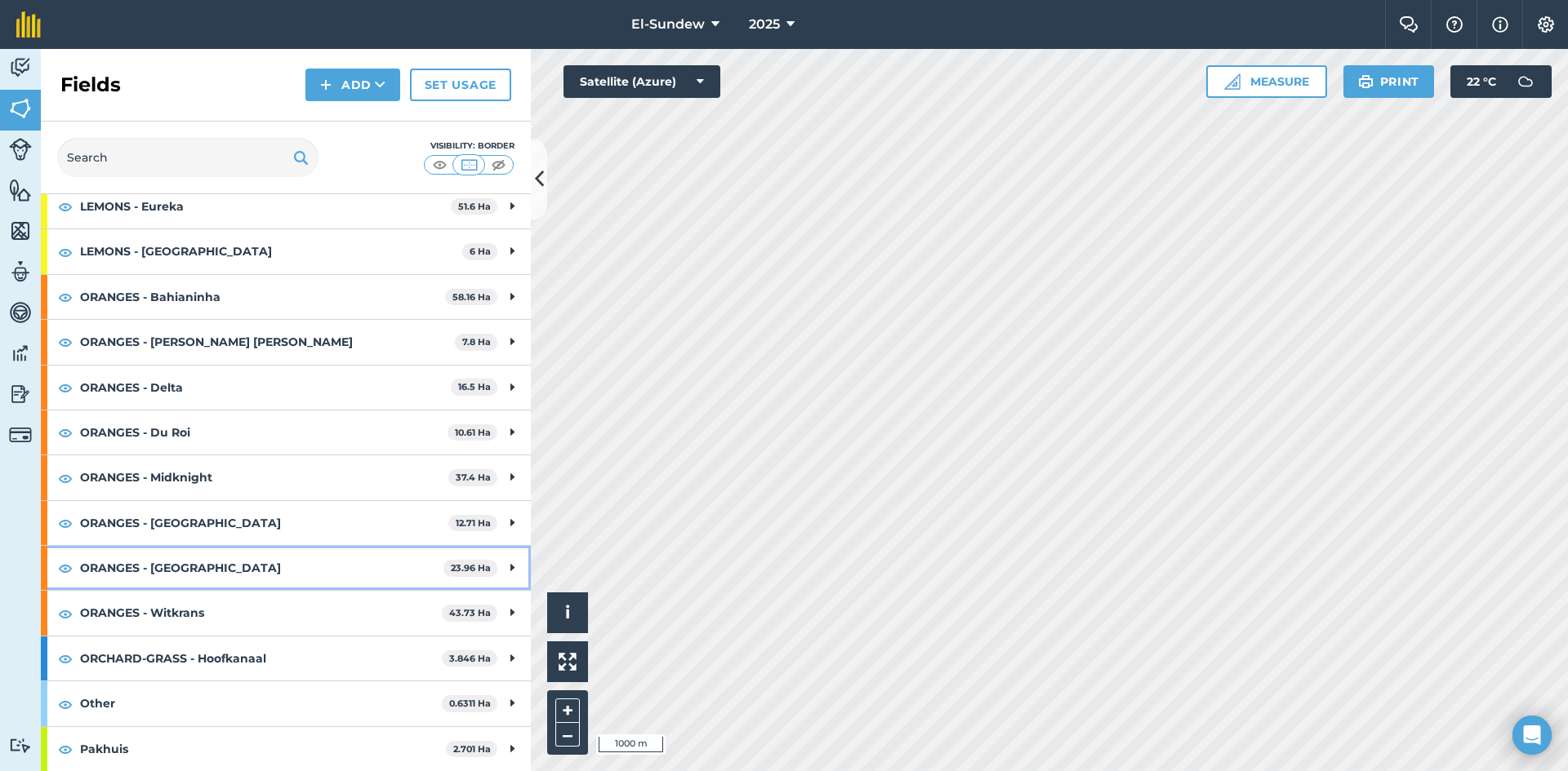
scroll to position [222, 0]
click at [235, 517] on strong "ORANGES - [GEOGRAPHIC_DATA]" at bounding box center [263, 523] width 368 height 44
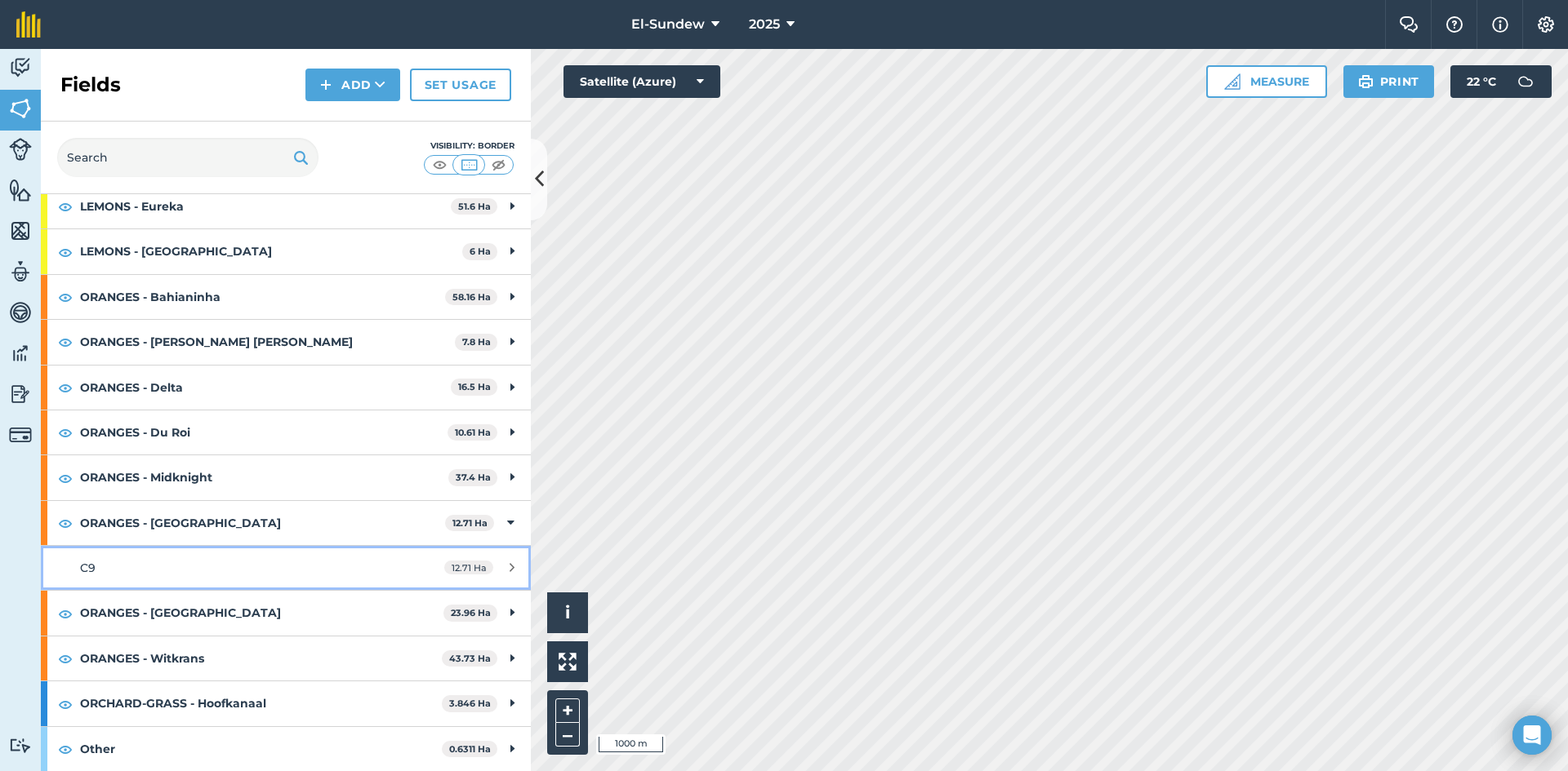
click at [198, 568] on div "C9" at bounding box center [233, 568] width 308 height 18
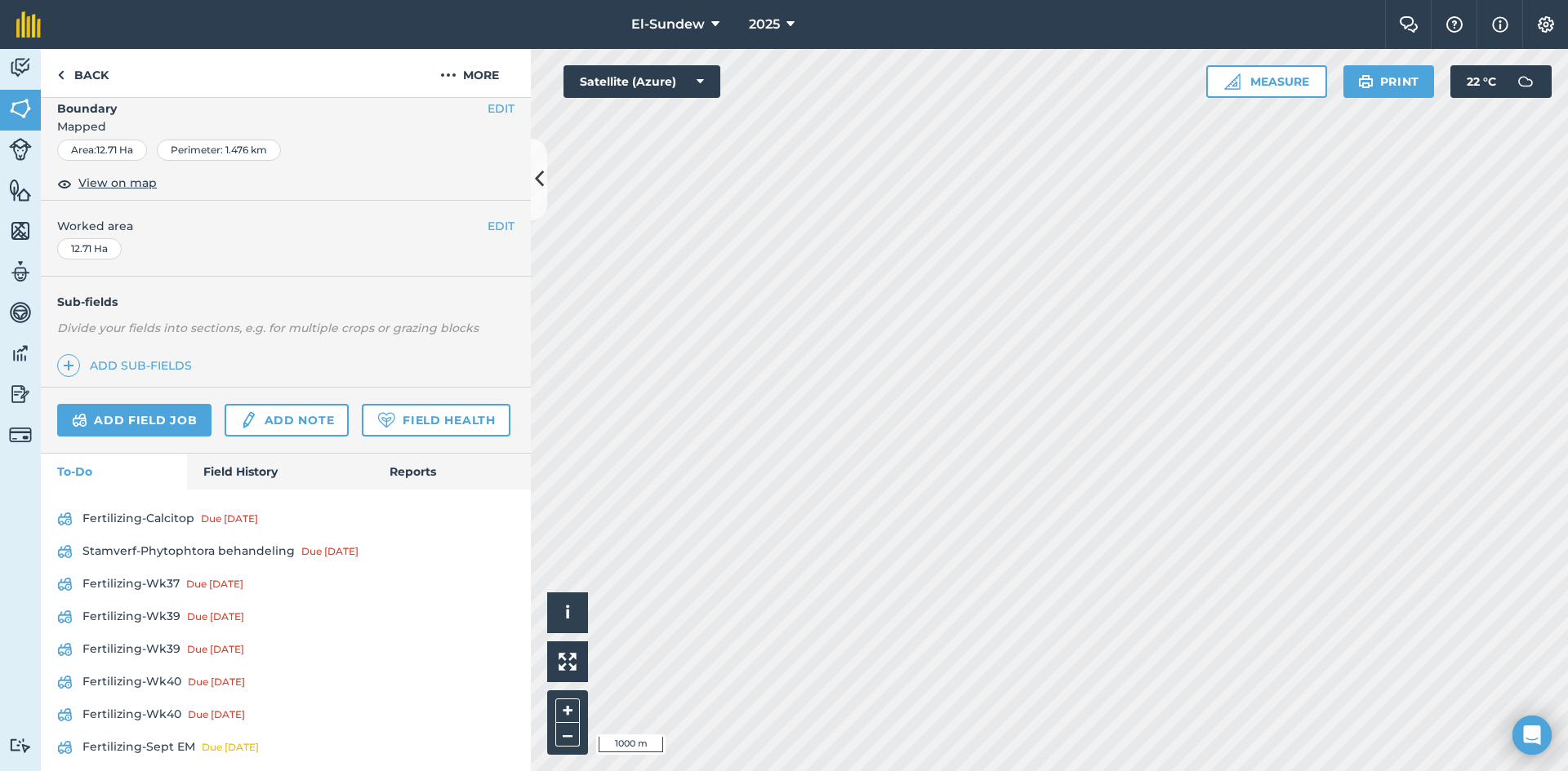
scroll to position [544, 0]
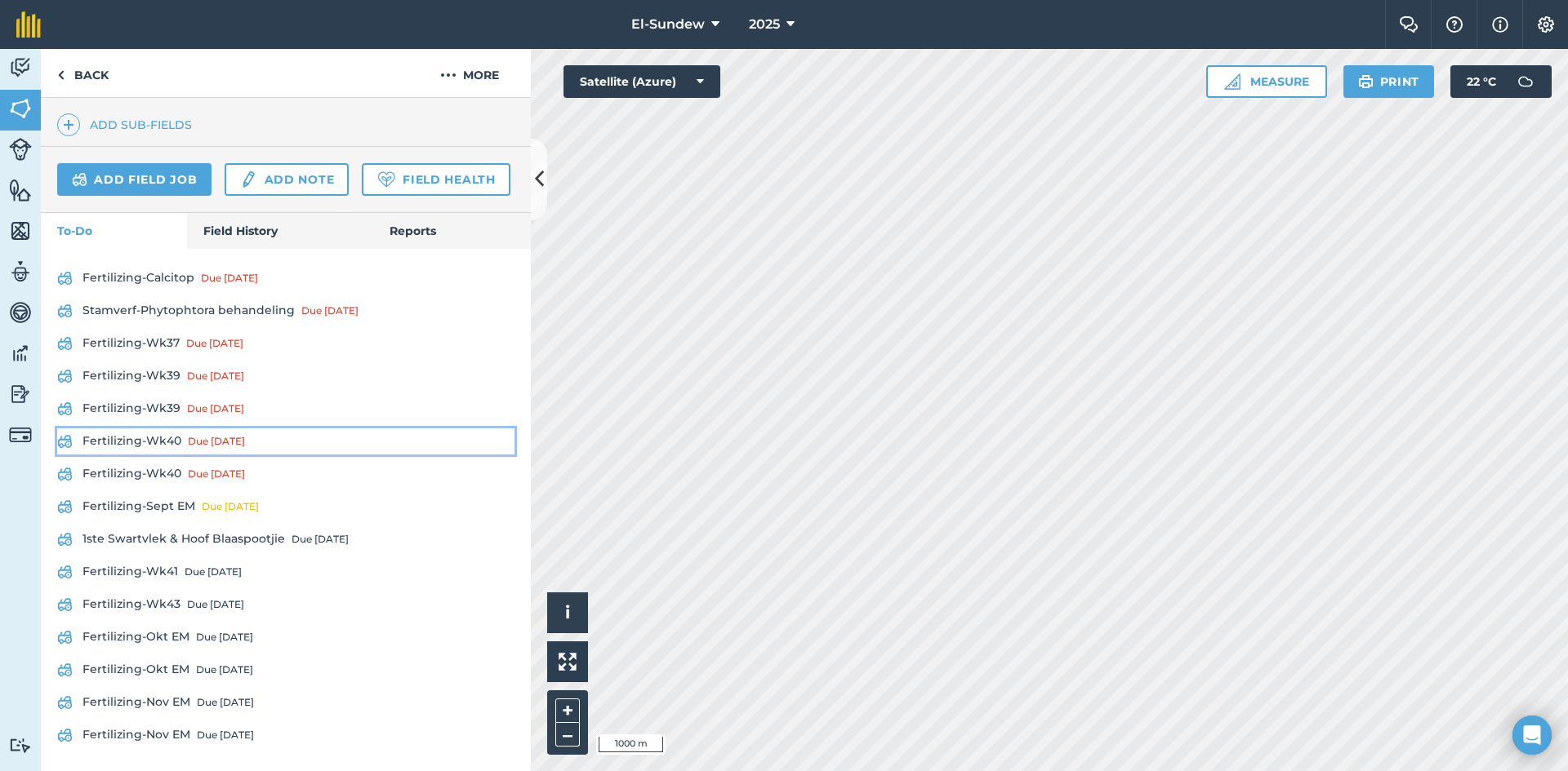
click at [158, 455] on link "Fertilizing-Wk40 Due [DATE]" at bounding box center [285, 441] width 457 height 27
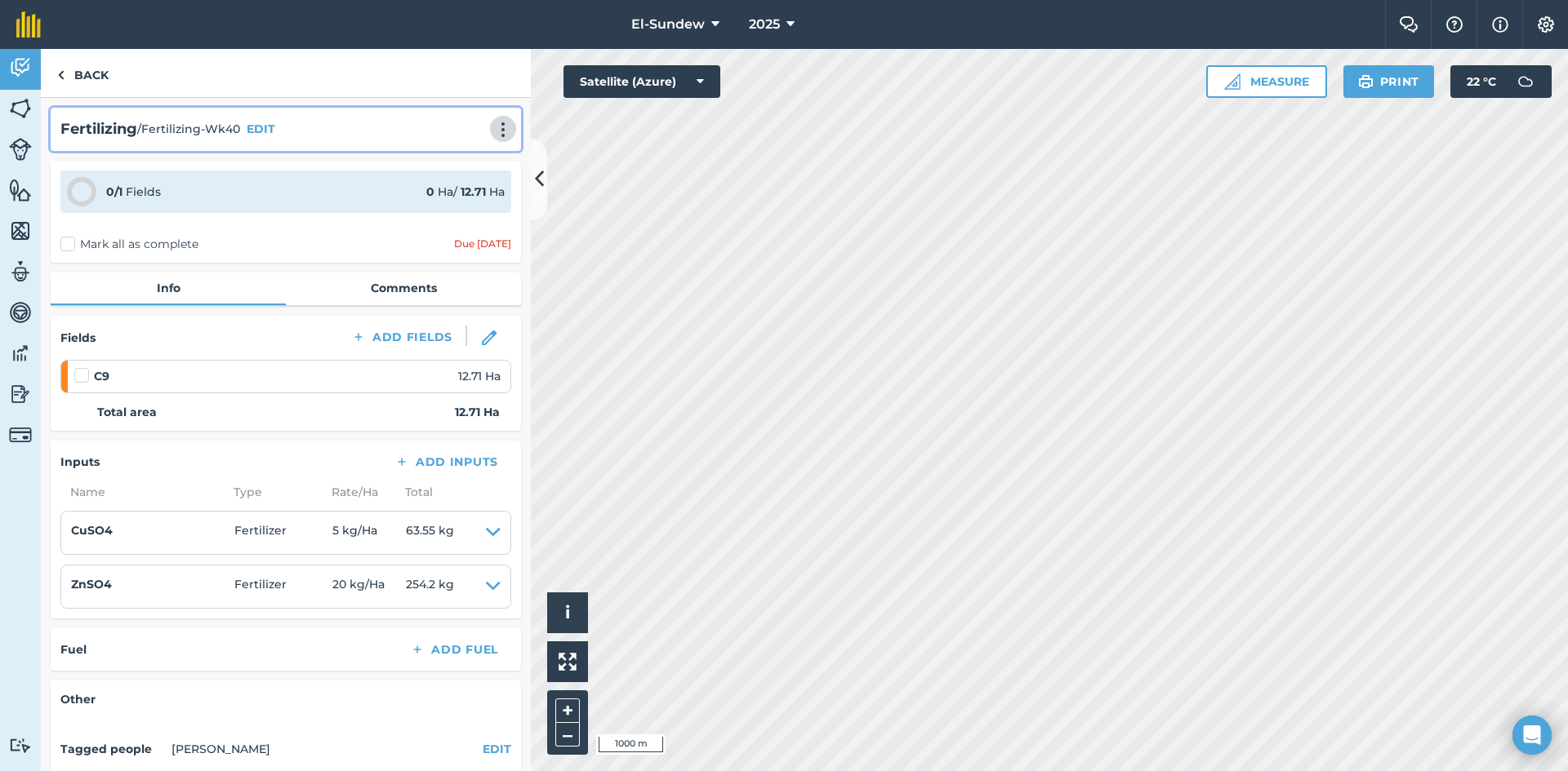
click at [495, 124] on img at bounding box center [503, 130] width 20 height 17
click at [452, 171] on link "Print" at bounding box center [469, 164] width 104 height 32
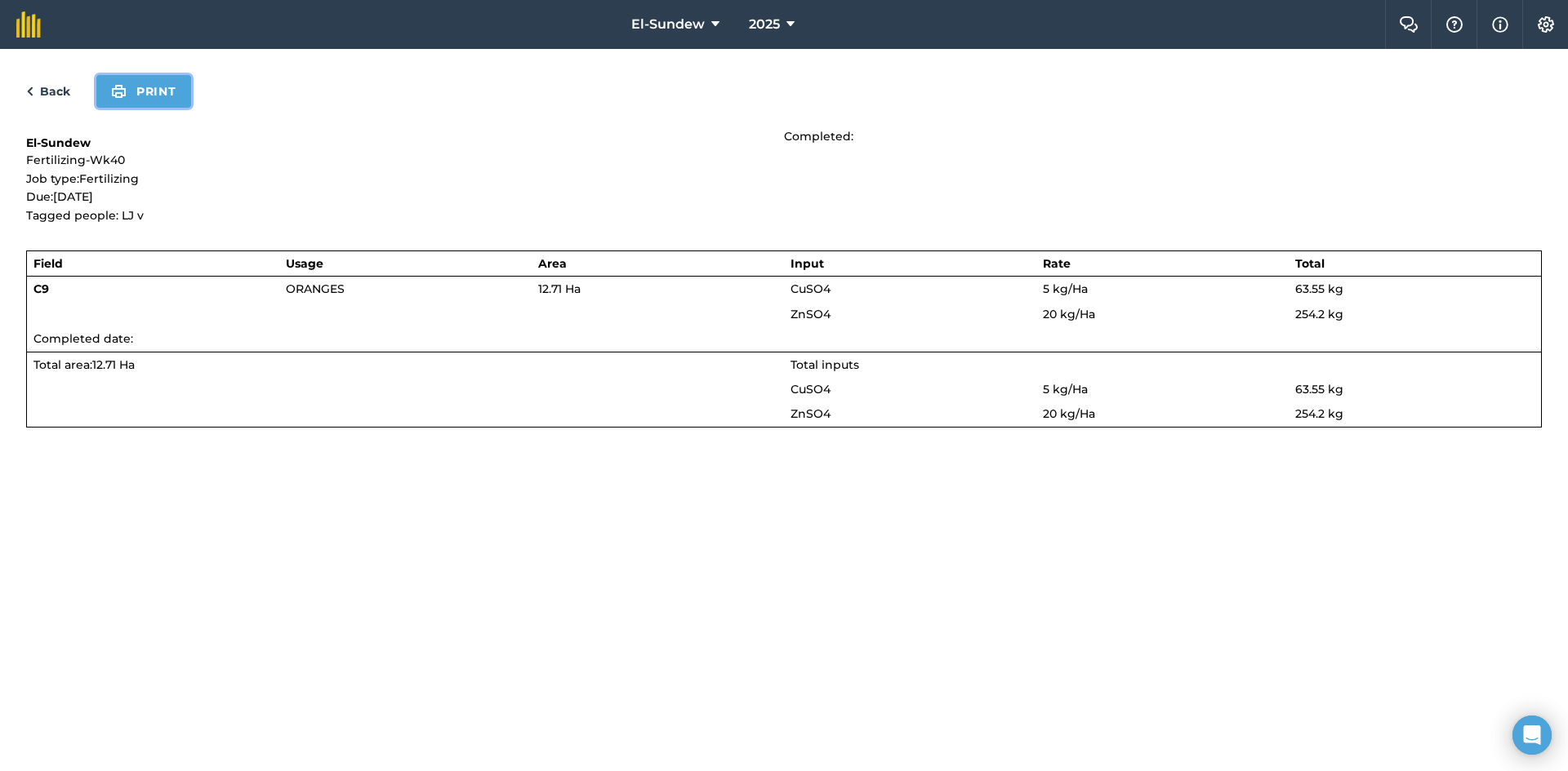
click at [159, 84] on button "Print" at bounding box center [143, 90] width 94 height 32
click at [46, 84] on link "Back" at bounding box center [48, 91] width 44 height 20
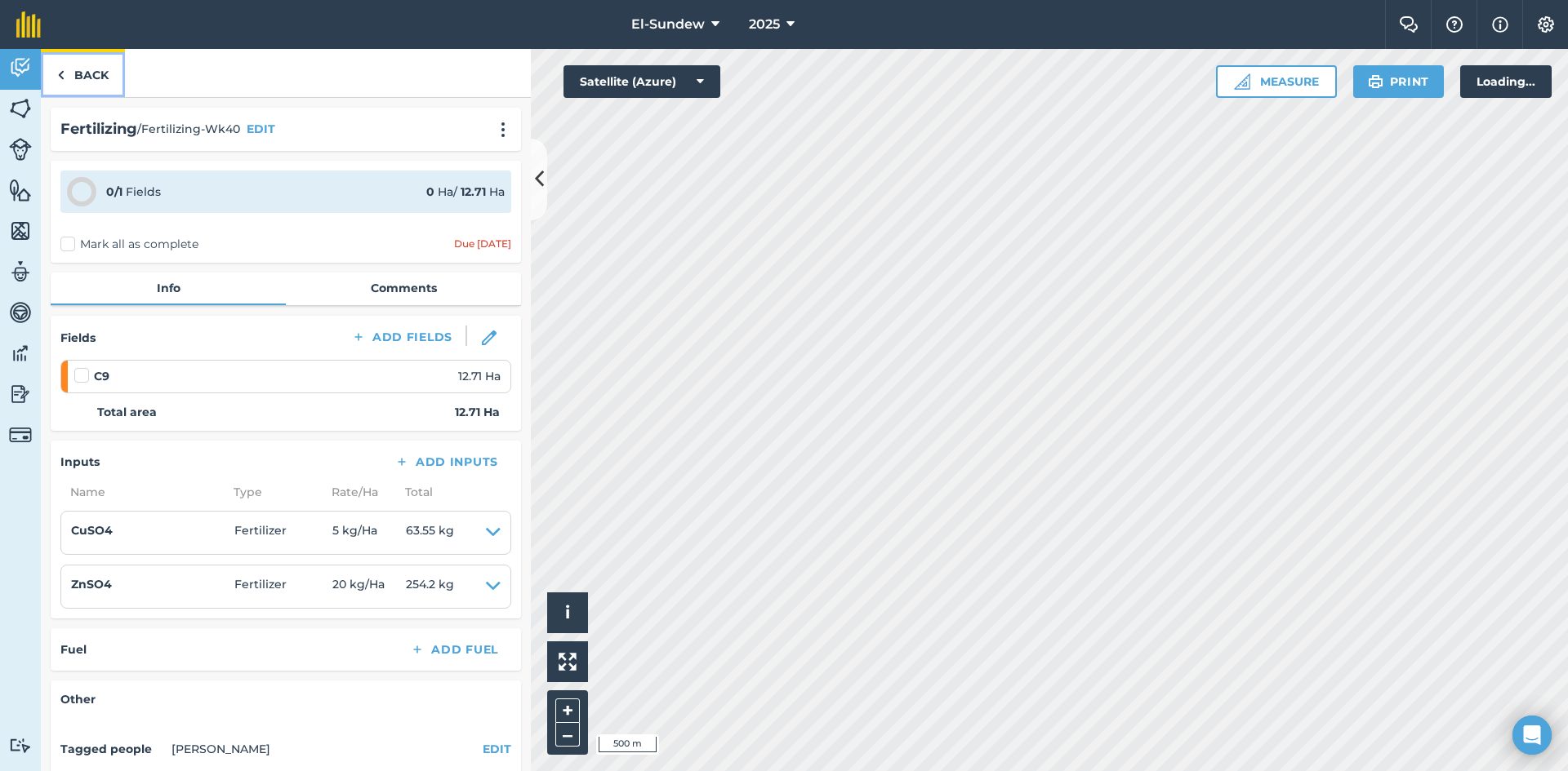
click at [70, 71] on link "Back" at bounding box center [84, 73] width 84 height 48
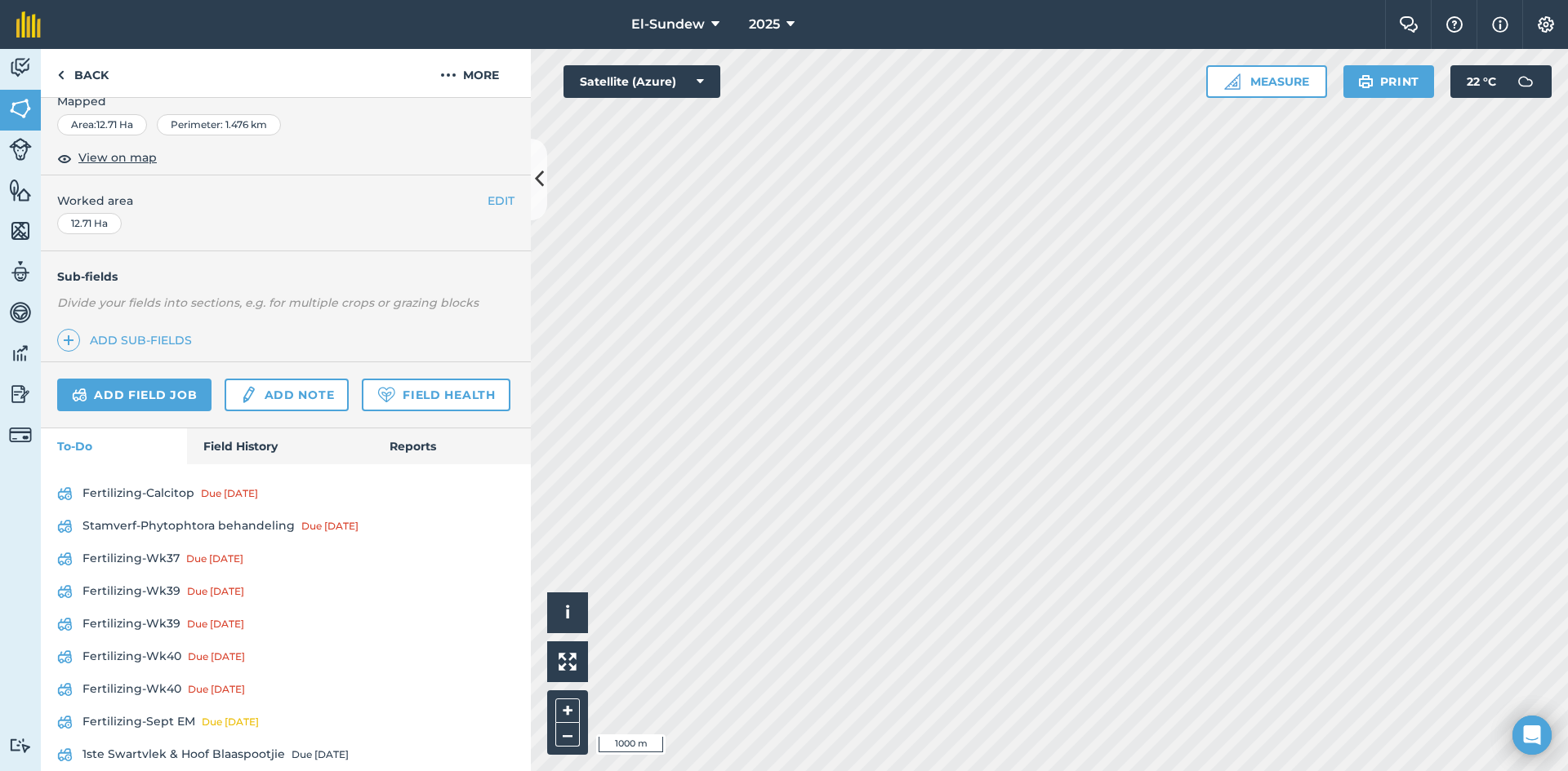
scroll to position [544, 0]
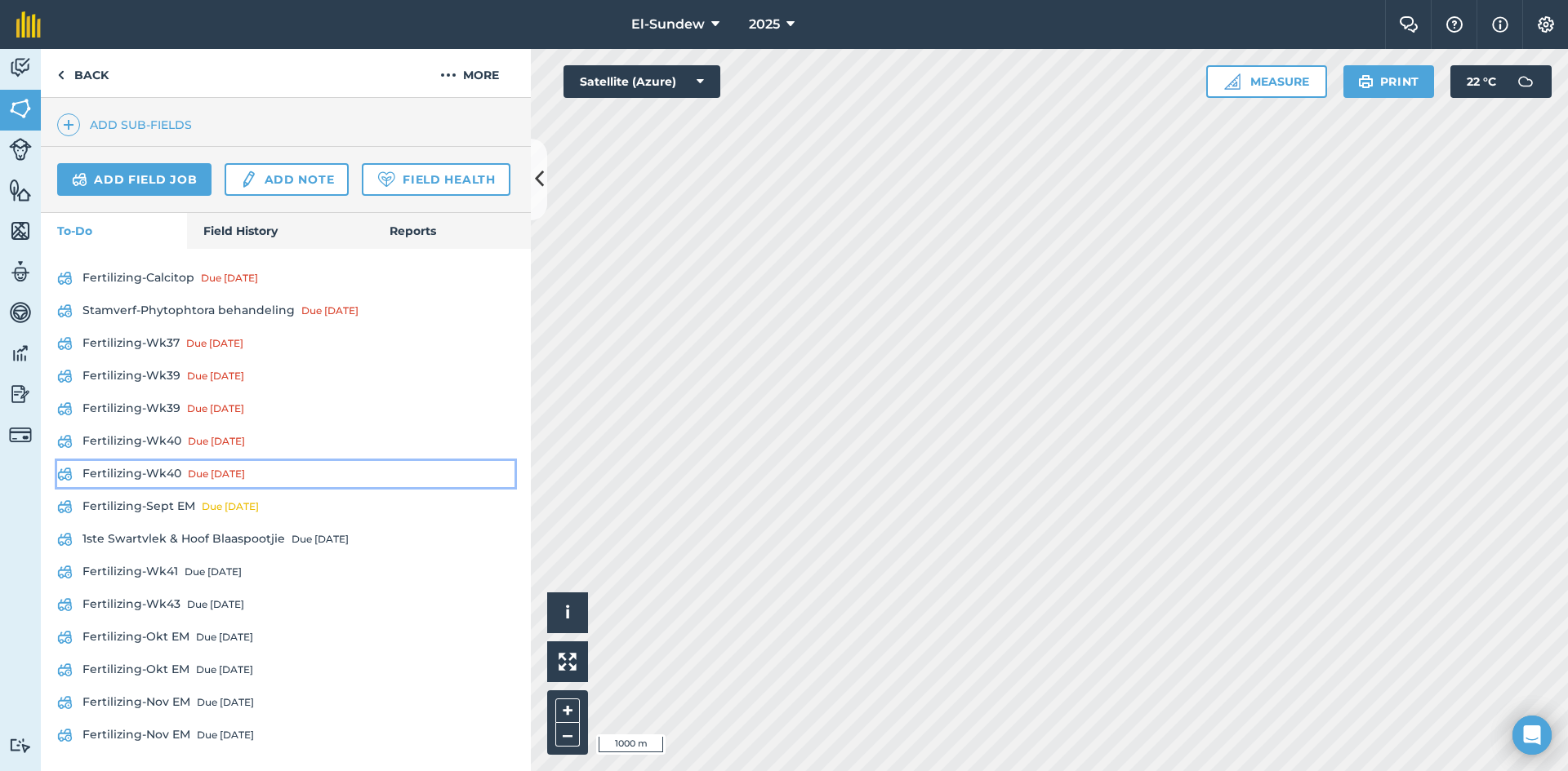
click at [172, 487] on link "Fertilizing-Wk40 Due [DATE]" at bounding box center [285, 474] width 457 height 27
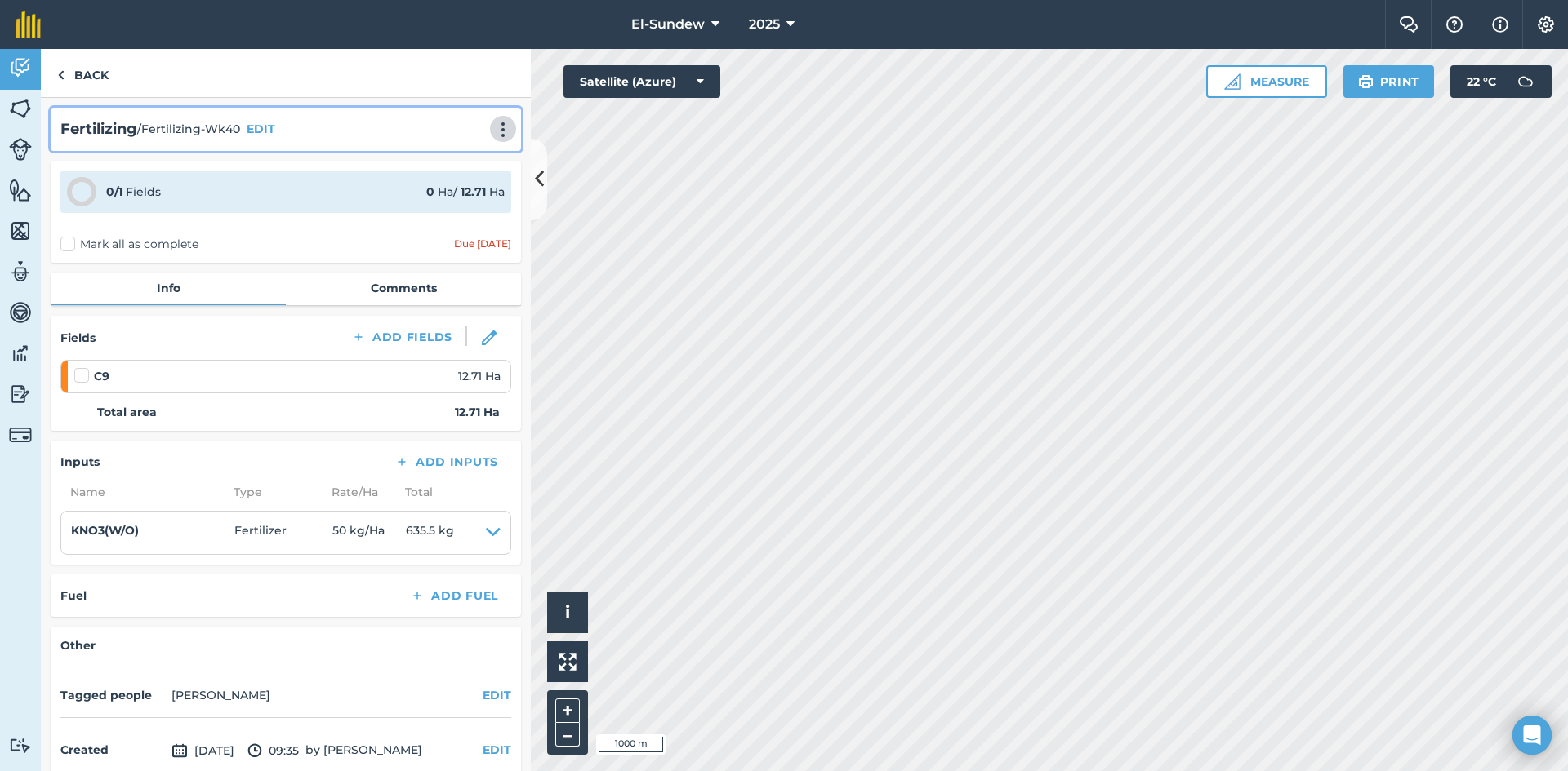
click at [493, 125] on img at bounding box center [503, 130] width 20 height 17
click at [440, 150] on link "Print" at bounding box center [469, 164] width 104 height 32
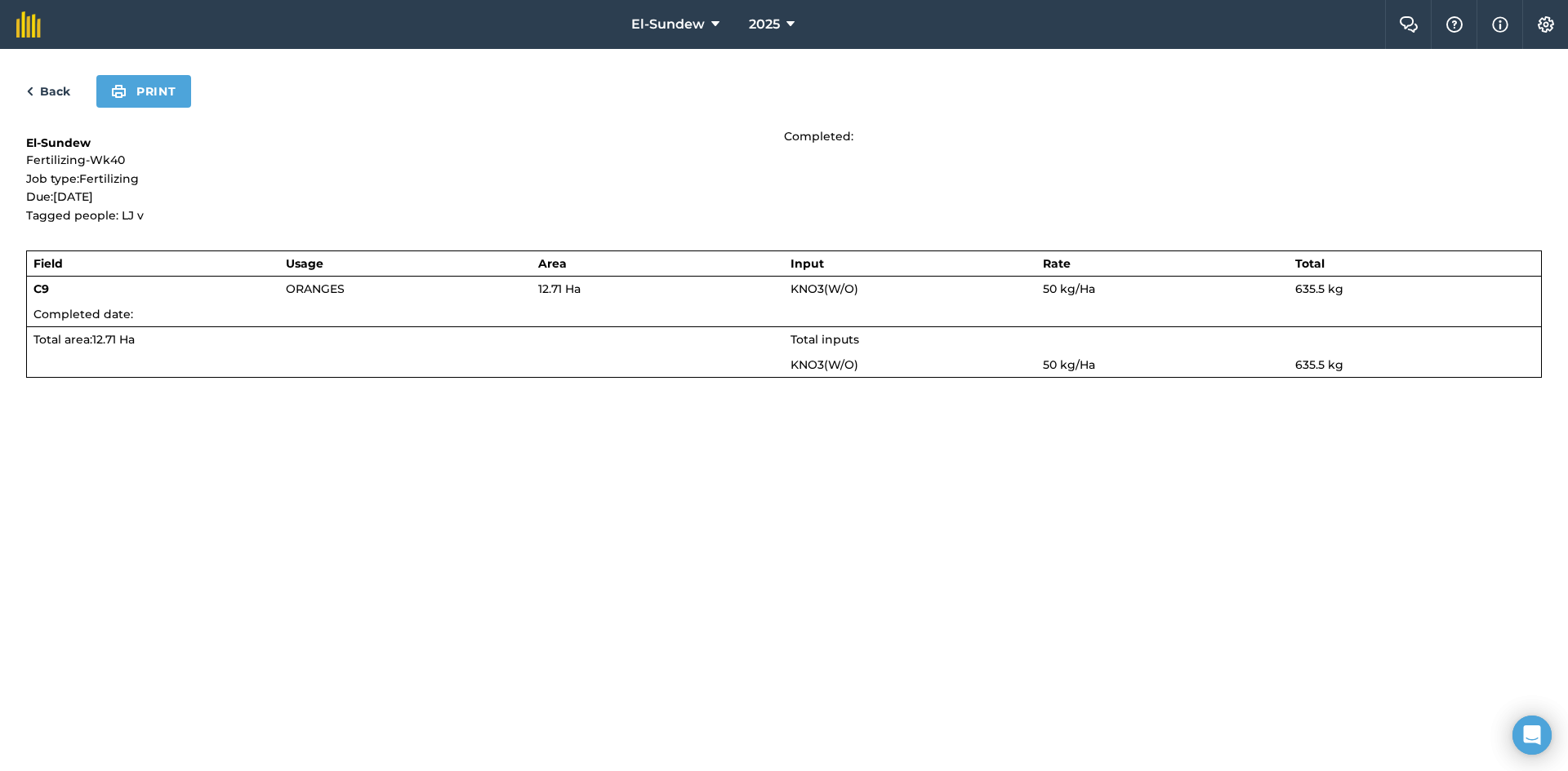
click at [196, 93] on div "Back Print" at bounding box center [784, 90] width 1516 height 32
click at [182, 93] on button "Print" at bounding box center [143, 90] width 94 height 32
click at [51, 92] on link "Back" at bounding box center [48, 91] width 44 height 20
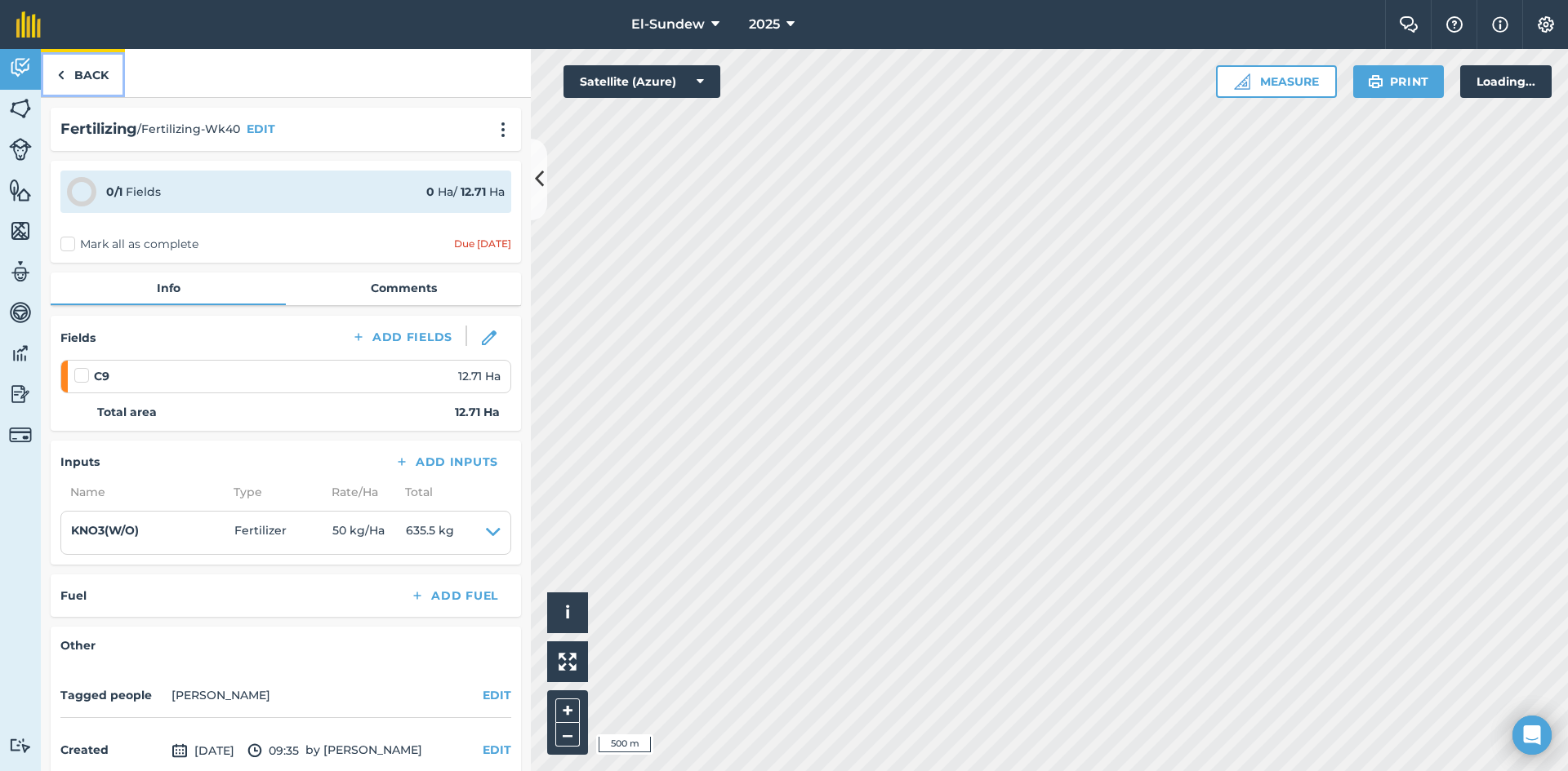
click at [73, 85] on link "Back" at bounding box center [84, 73] width 84 height 48
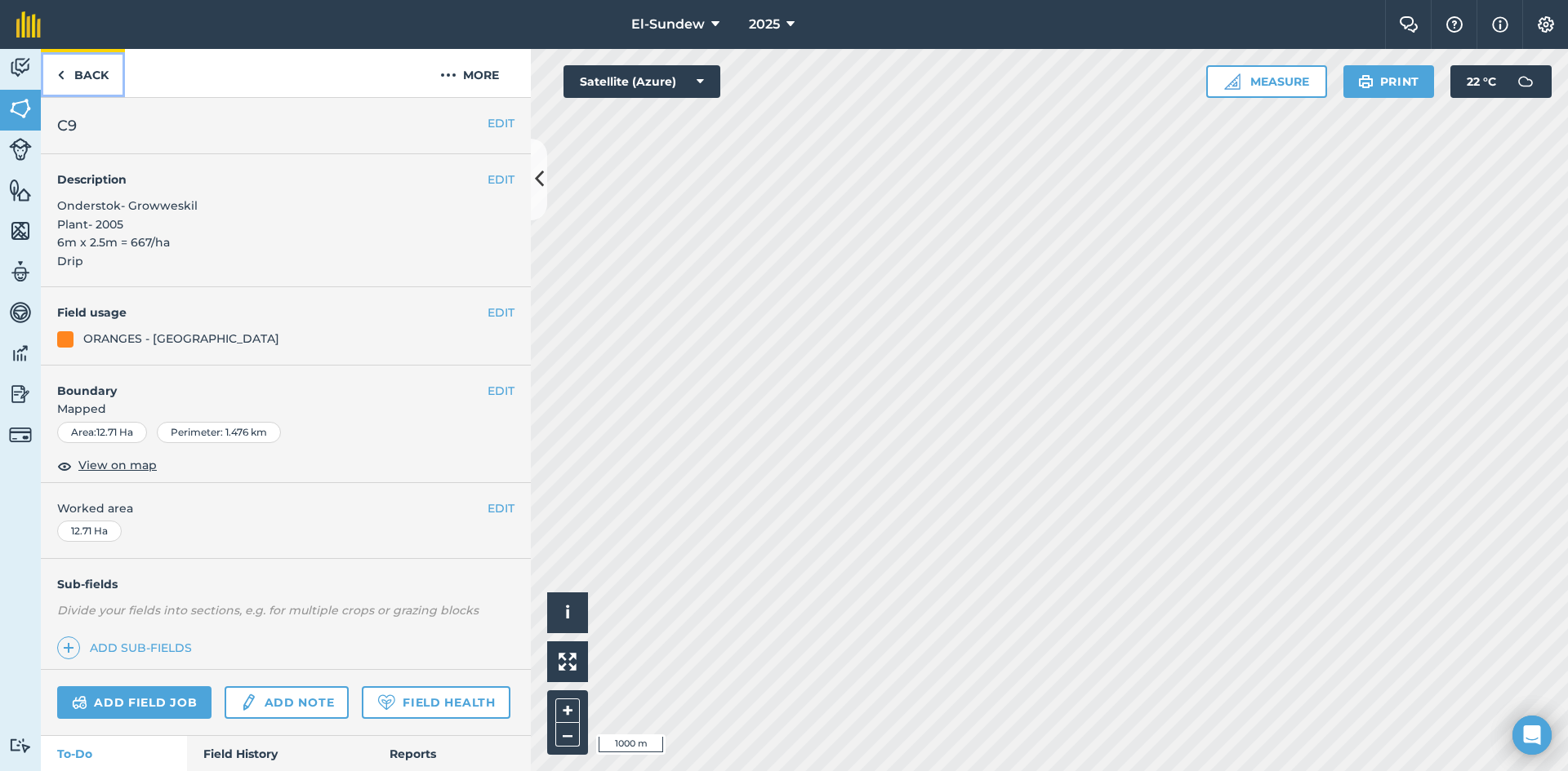
click at [77, 85] on link "Back" at bounding box center [84, 73] width 84 height 48
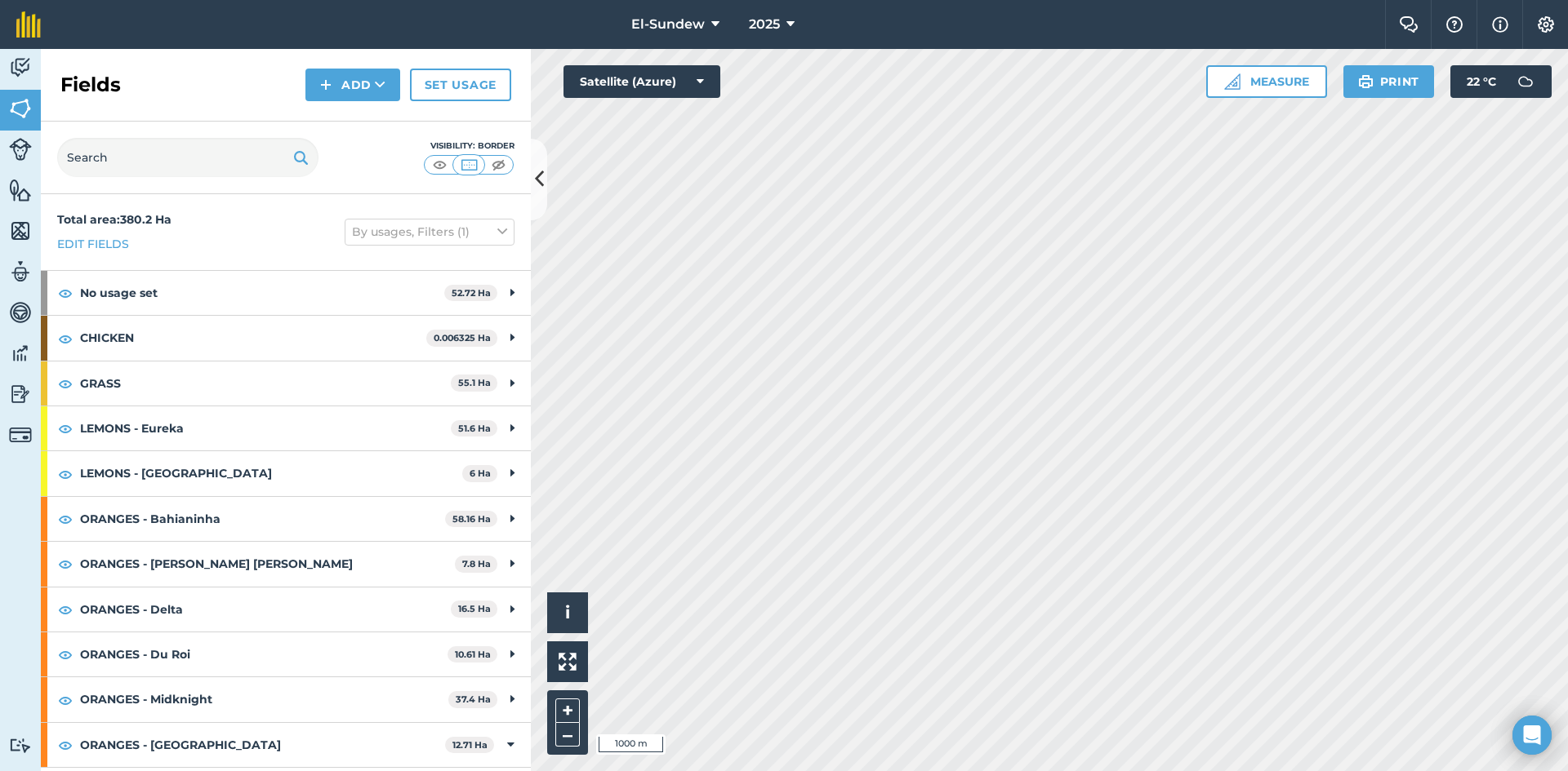
scroll to position [267, 0]
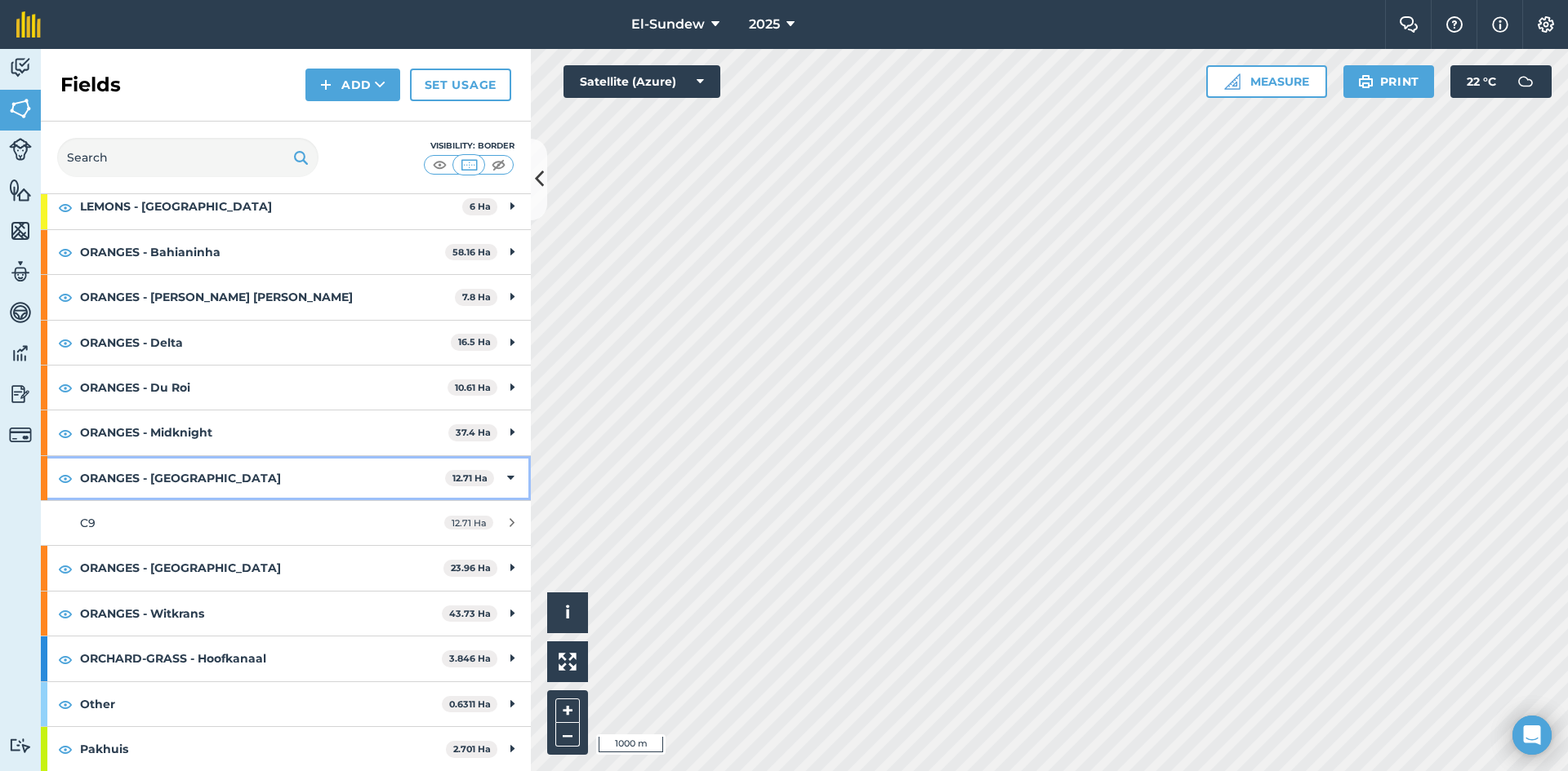
click at [245, 487] on strong "ORANGES - [GEOGRAPHIC_DATA]" at bounding box center [262, 478] width 365 height 44
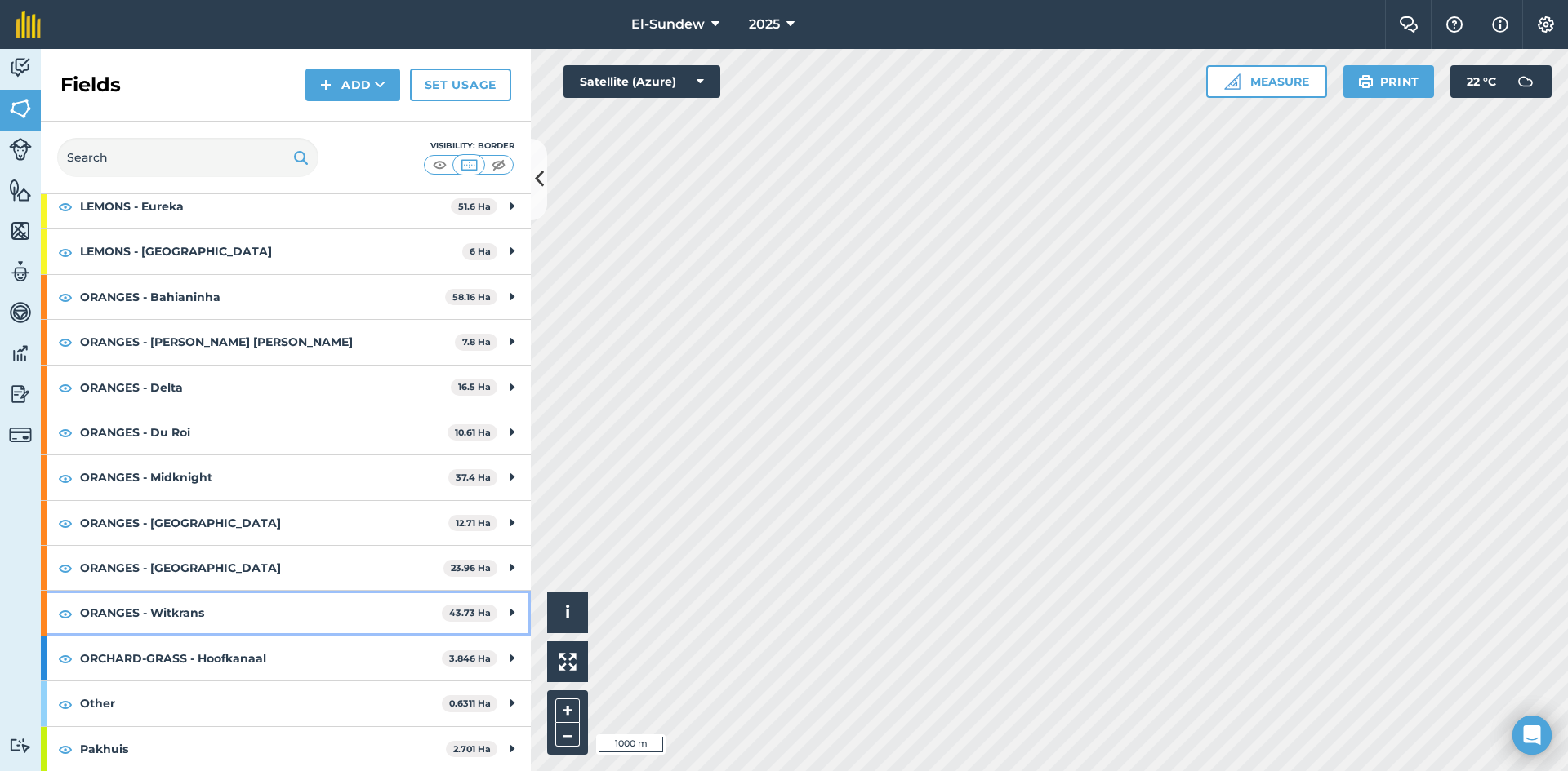
drag, startPoint x: 232, startPoint y: 625, endPoint x: 220, endPoint y: 596, distance: 31.4
click at [230, 621] on strong "ORANGES - Witkrans" at bounding box center [260, 613] width 362 height 44
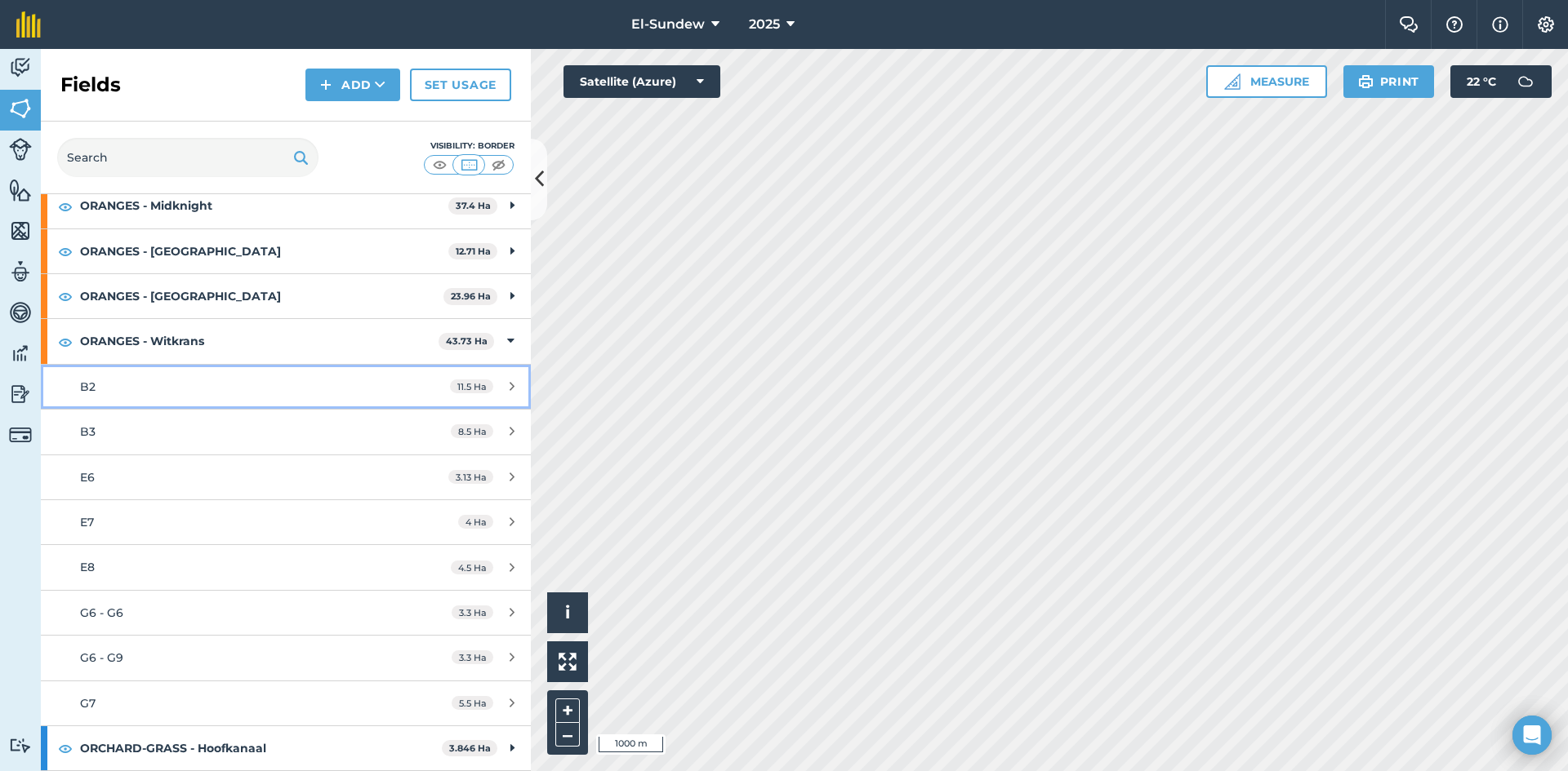
click at [155, 380] on div "B2" at bounding box center [233, 387] width 308 height 18
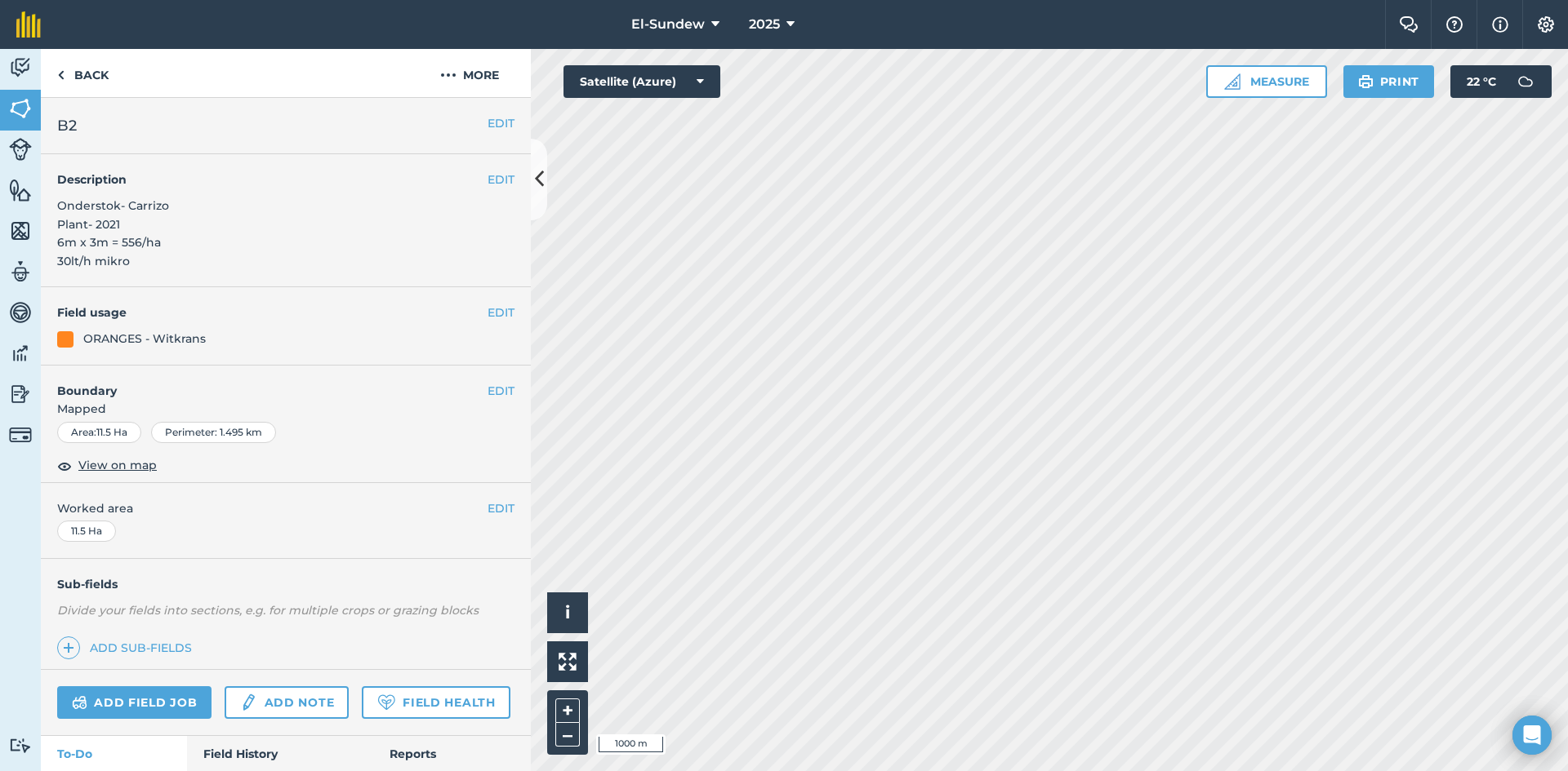
scroll to position [536, 0]
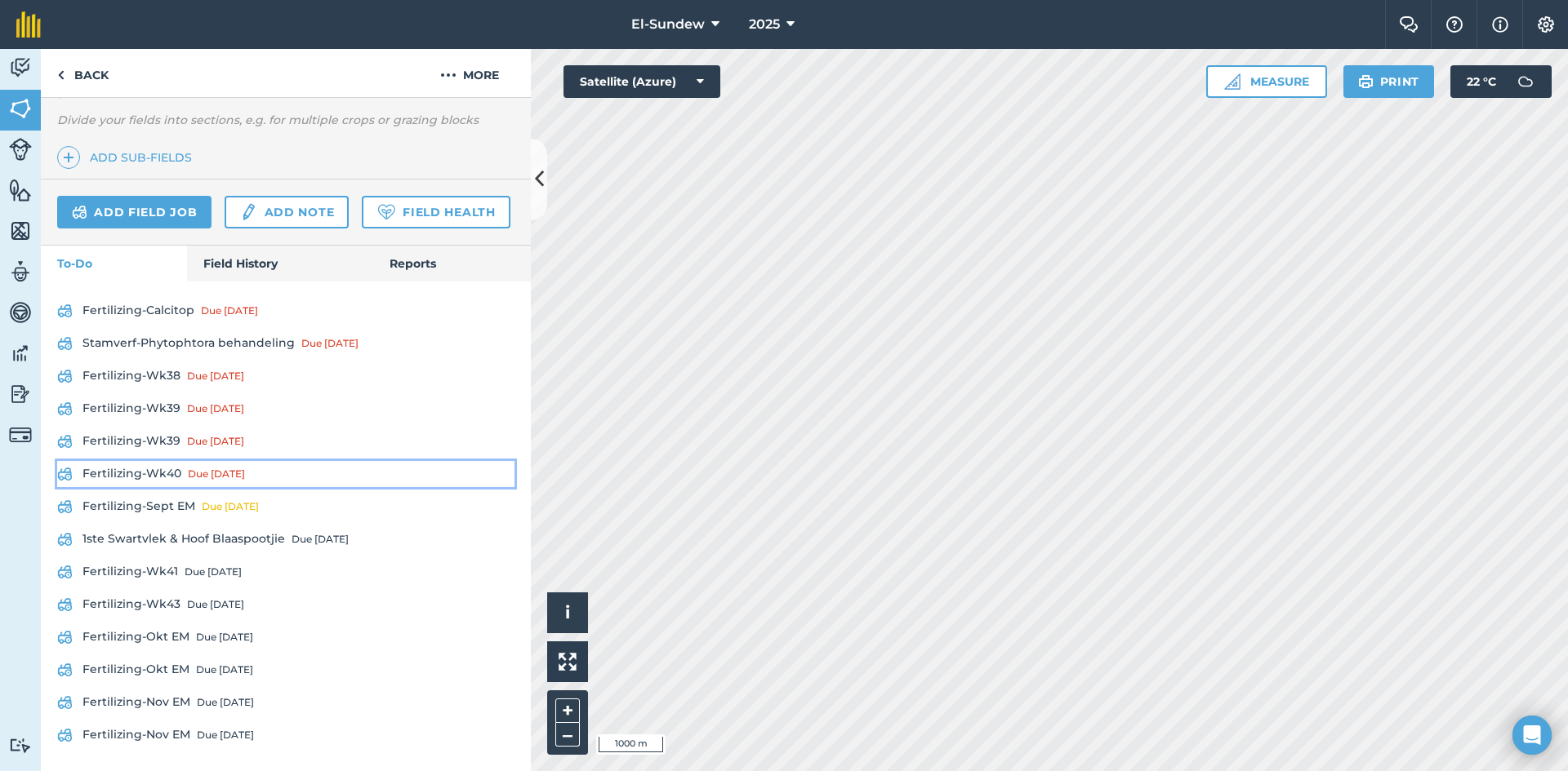
click at [152, 467] on link "Fertilizing-Wk40 Due [DATE]" at bounding box center [285, 474] width 457 height 27
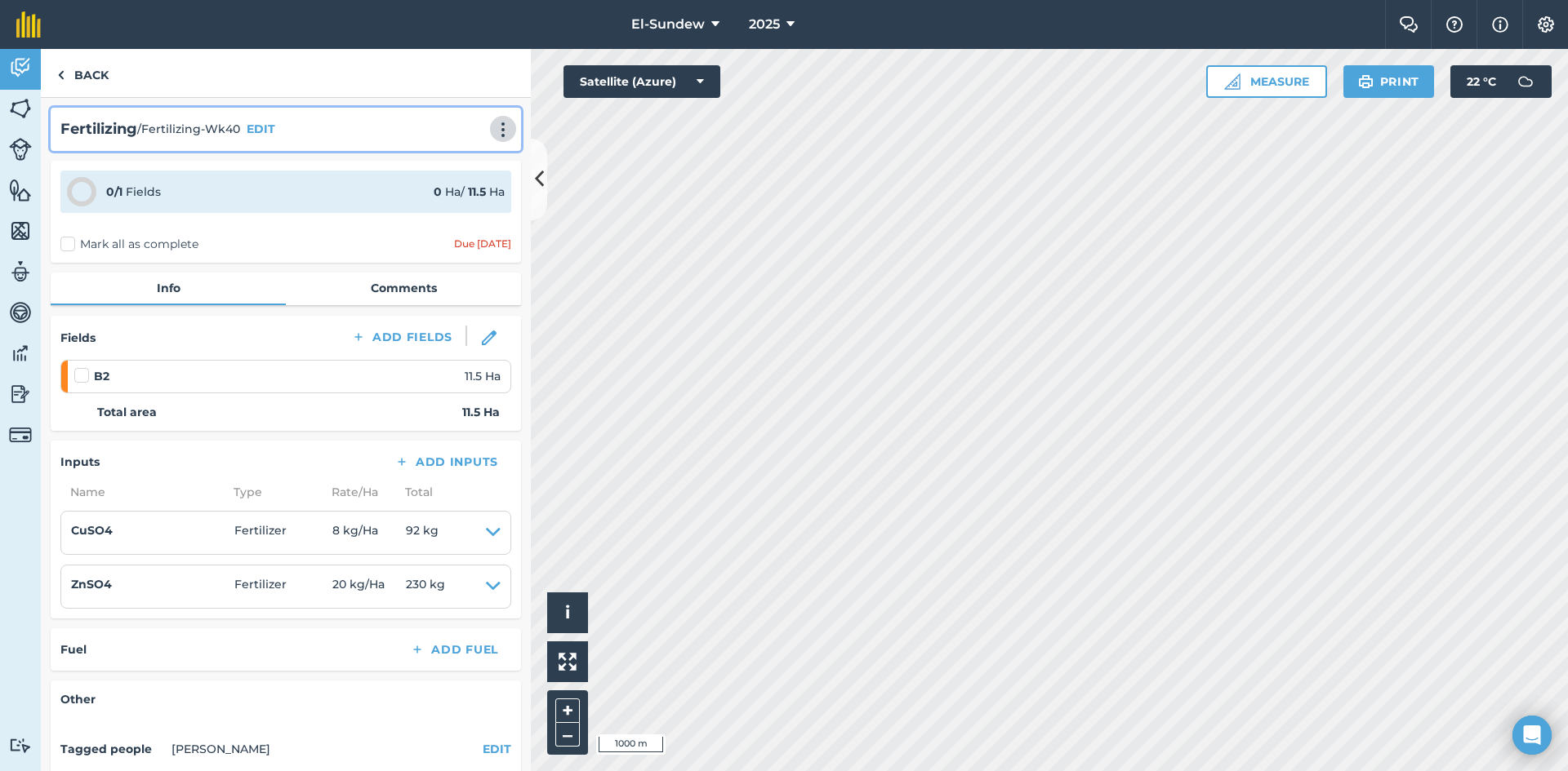
click at [497, 120] on button at bounding box center [503, 129] width 17 height 20
click at [465, 156] on link "Print" at bounding box center [469, 164] width 104 height 32
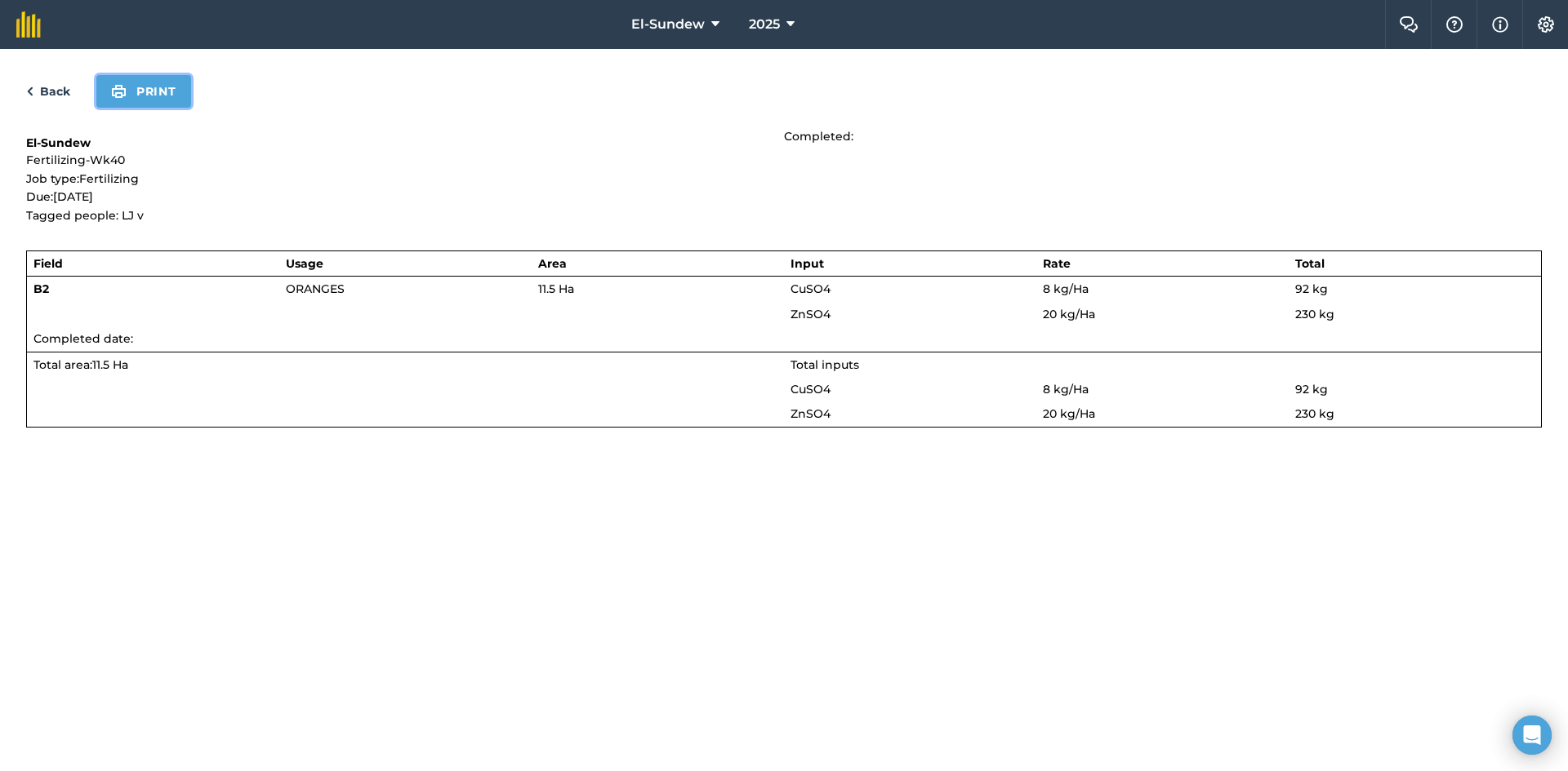
click at [162, 92] on button "Print" at bounding box center [143, 90] width 94 height 32
click at [51, 97] on link "Back" at bounding box center [48, 91] width 44 height 20
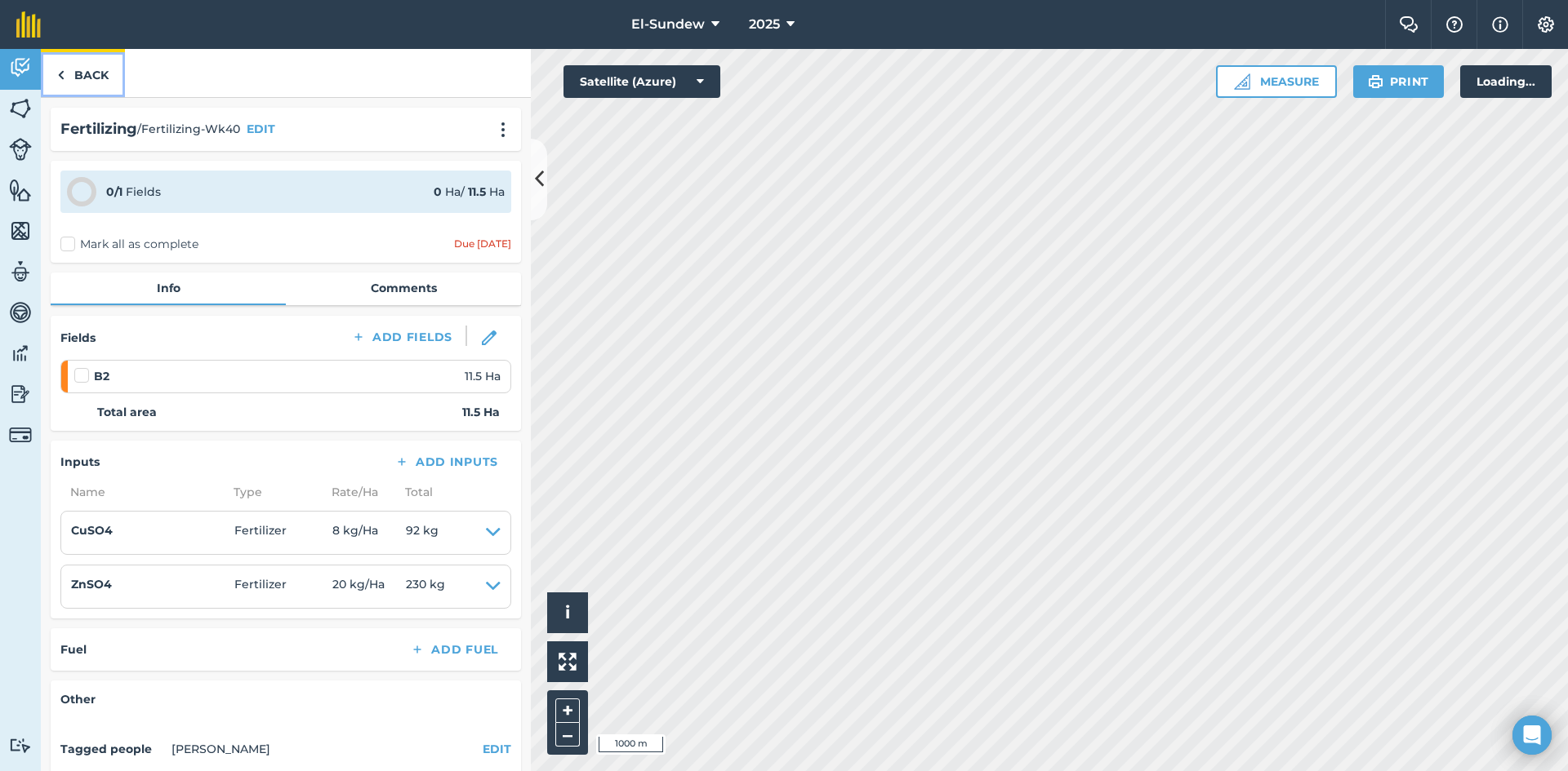
click at [56, 89] on link "Back" at bounding box center [84, 73] width 84 height 48
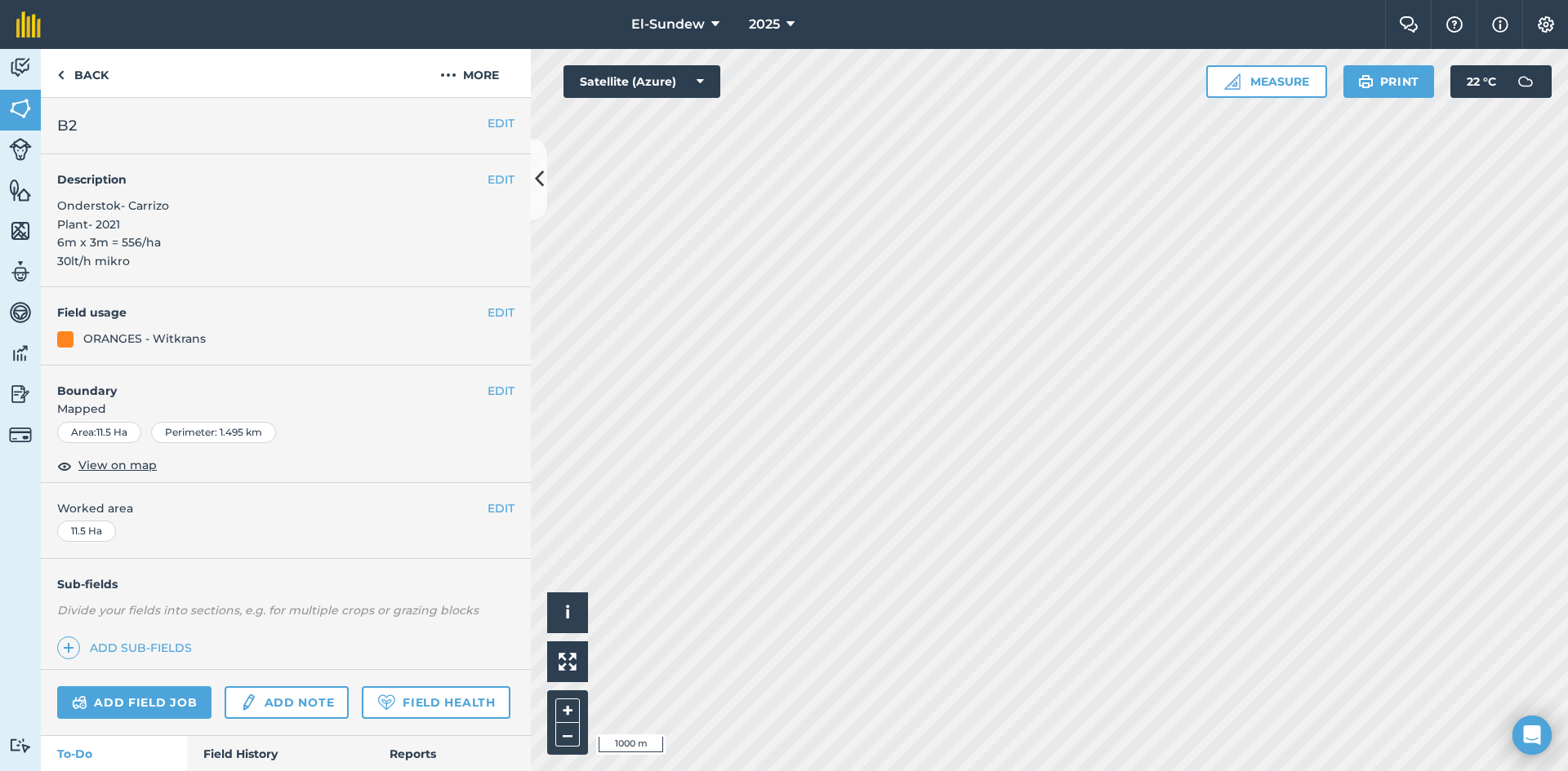
scroll to position [536, 0]
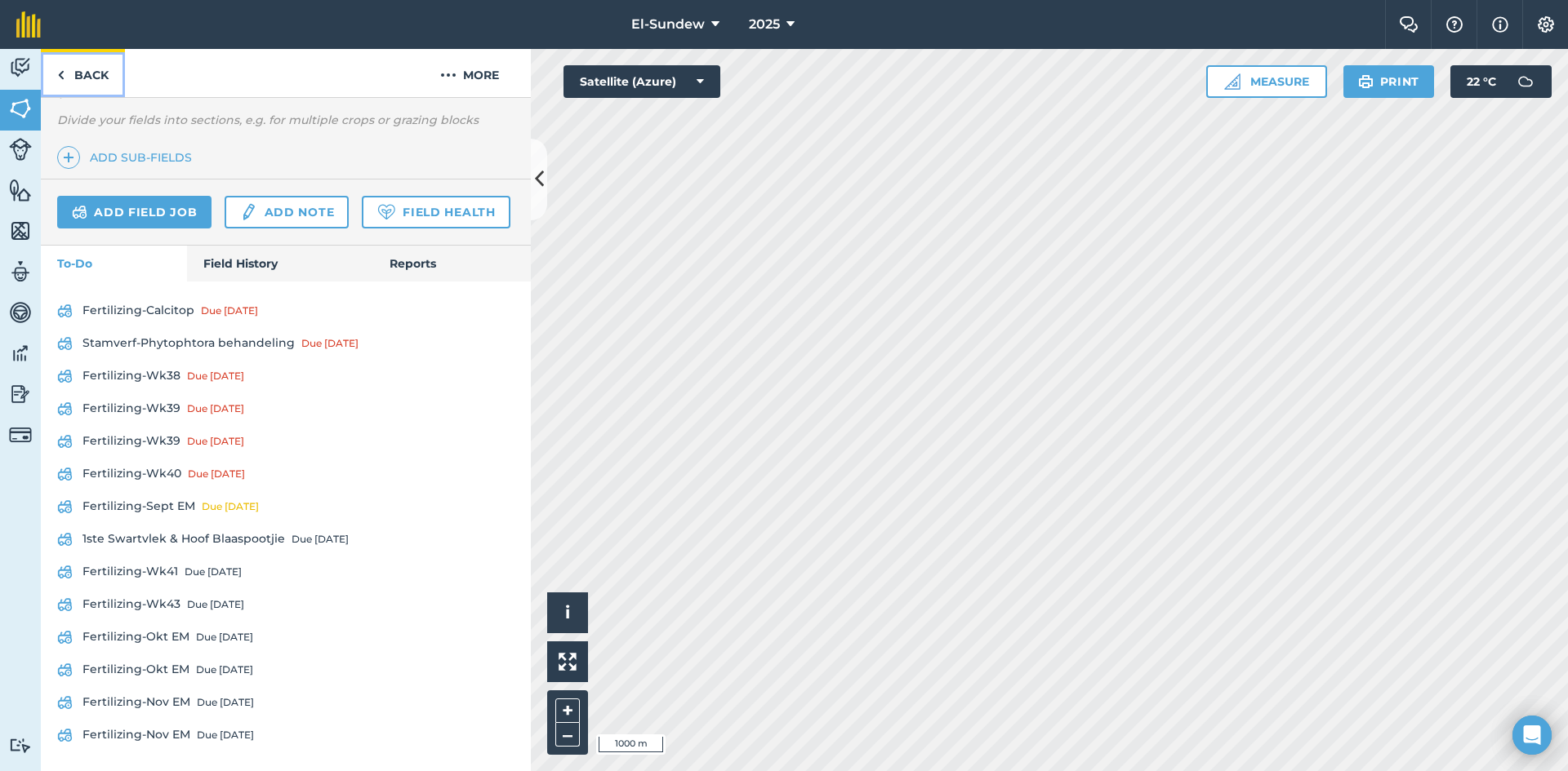
click at [70, 77] on link "Back" at bounding box center [84, 73] width 84 height 48
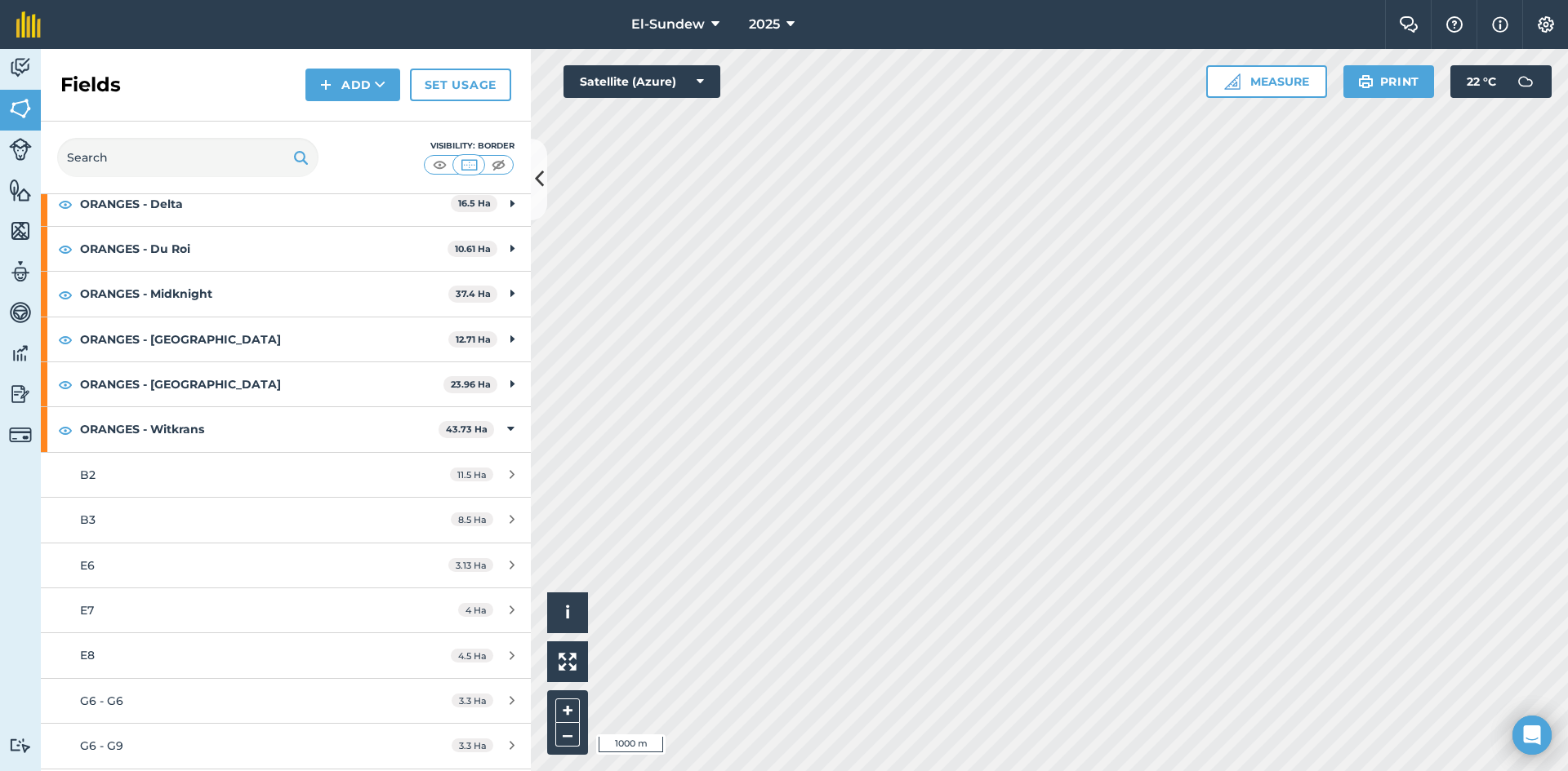
scroll to position [544, 0]
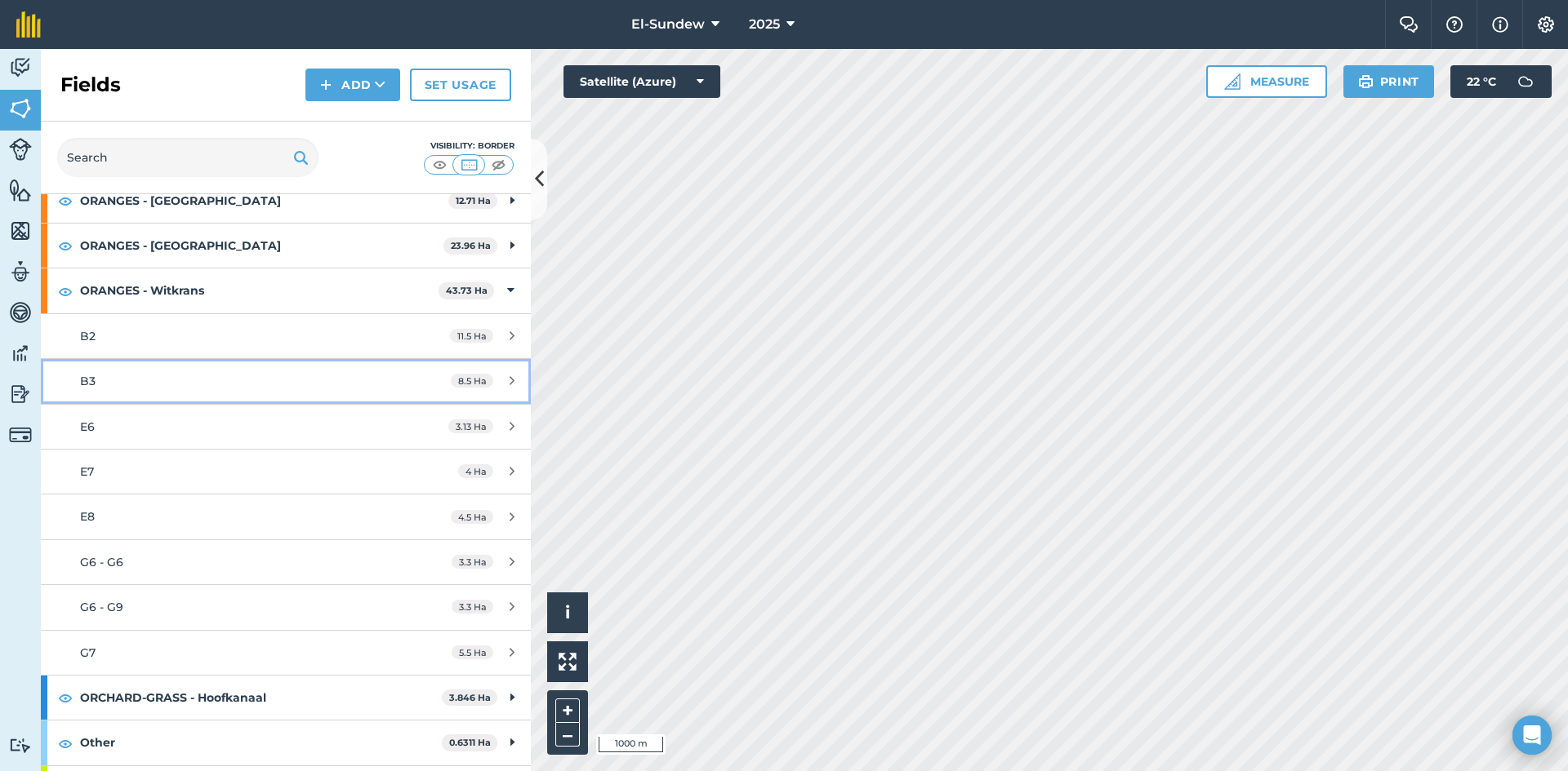
click at [168, 392] on link "B3 8.5 Ha" at bounding box center [286, 381] width 490 height 44
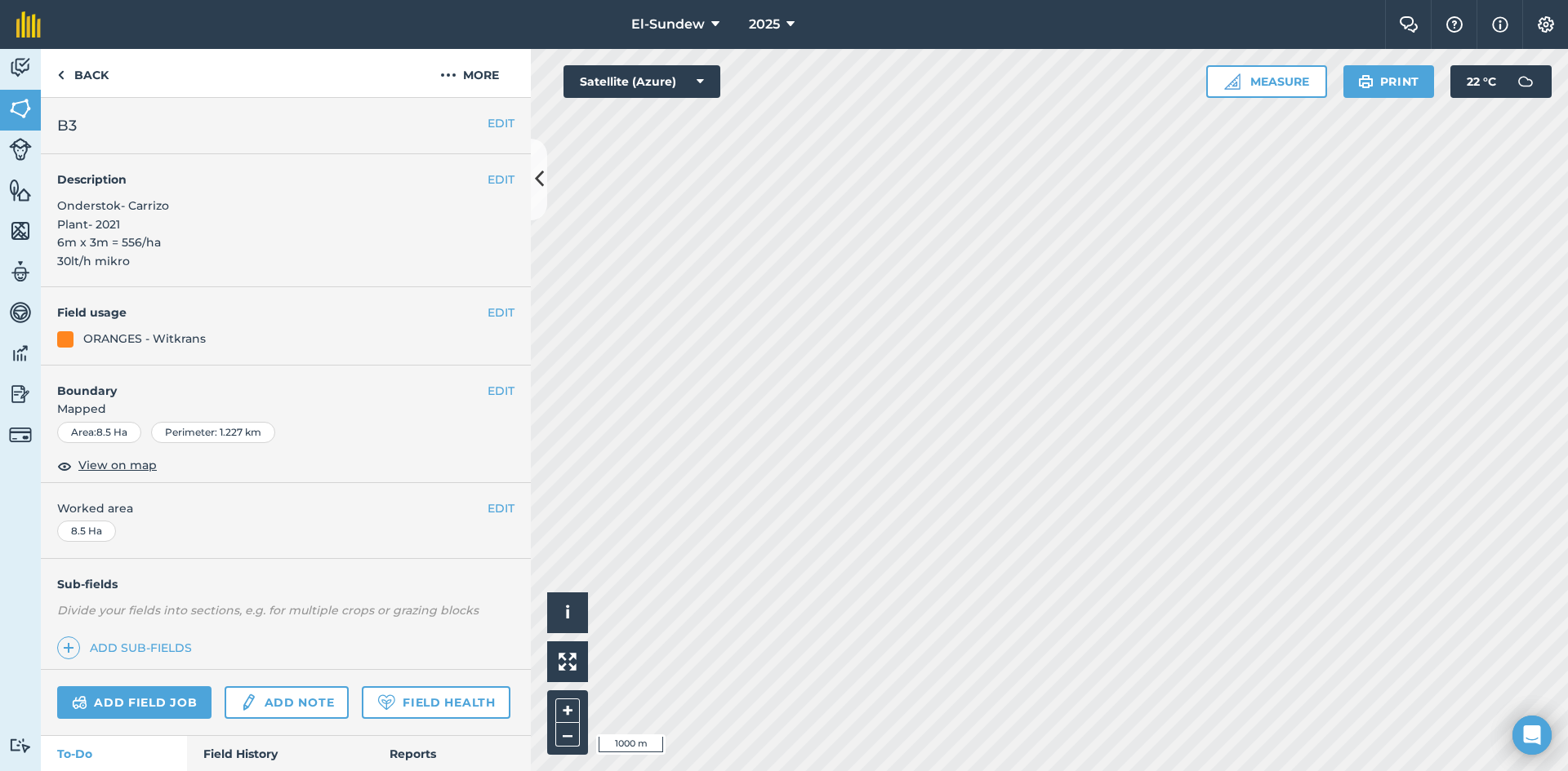
scroll to position [536, 0]
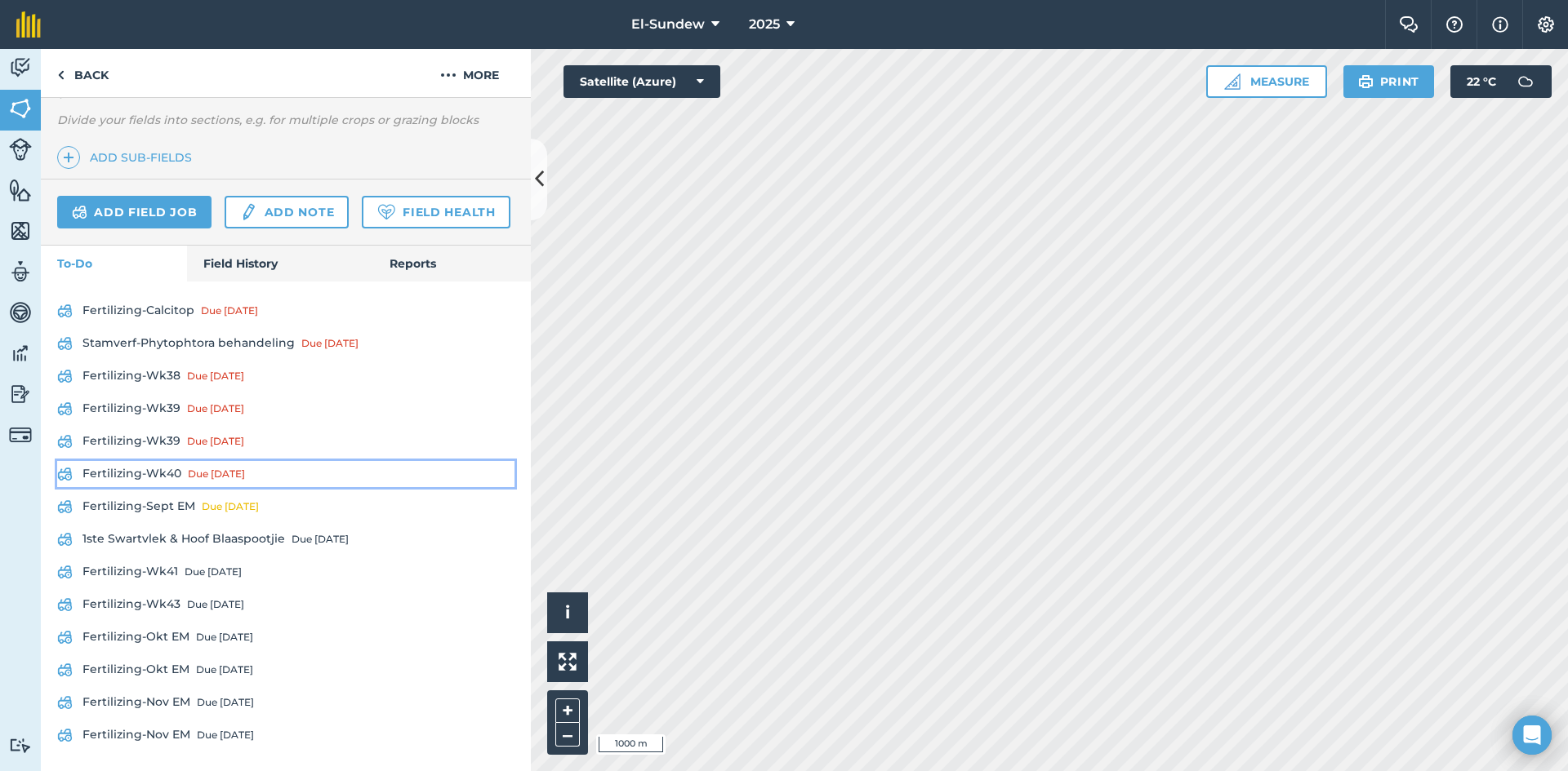
click at [162, 477] on link "Fertilizing-Wk40 Due [DATE]" at bounding box center [285, 474] width 457 height 27
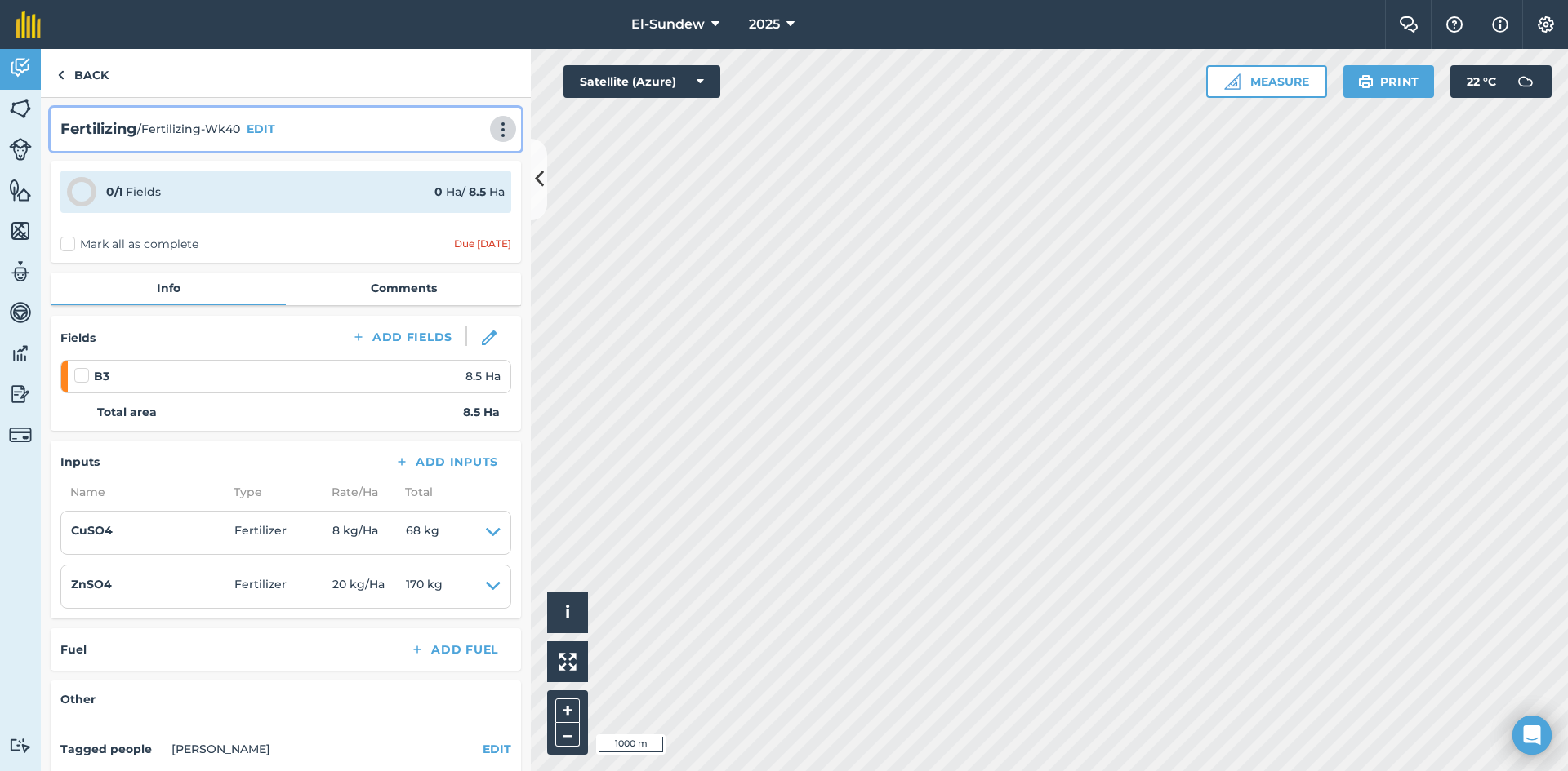
click at [500, 125] on img at bounding box center [503, 130] width 20 height 17
click at [448, 173] on link "Print" at bounding box center [469, 164] width 104 height 32
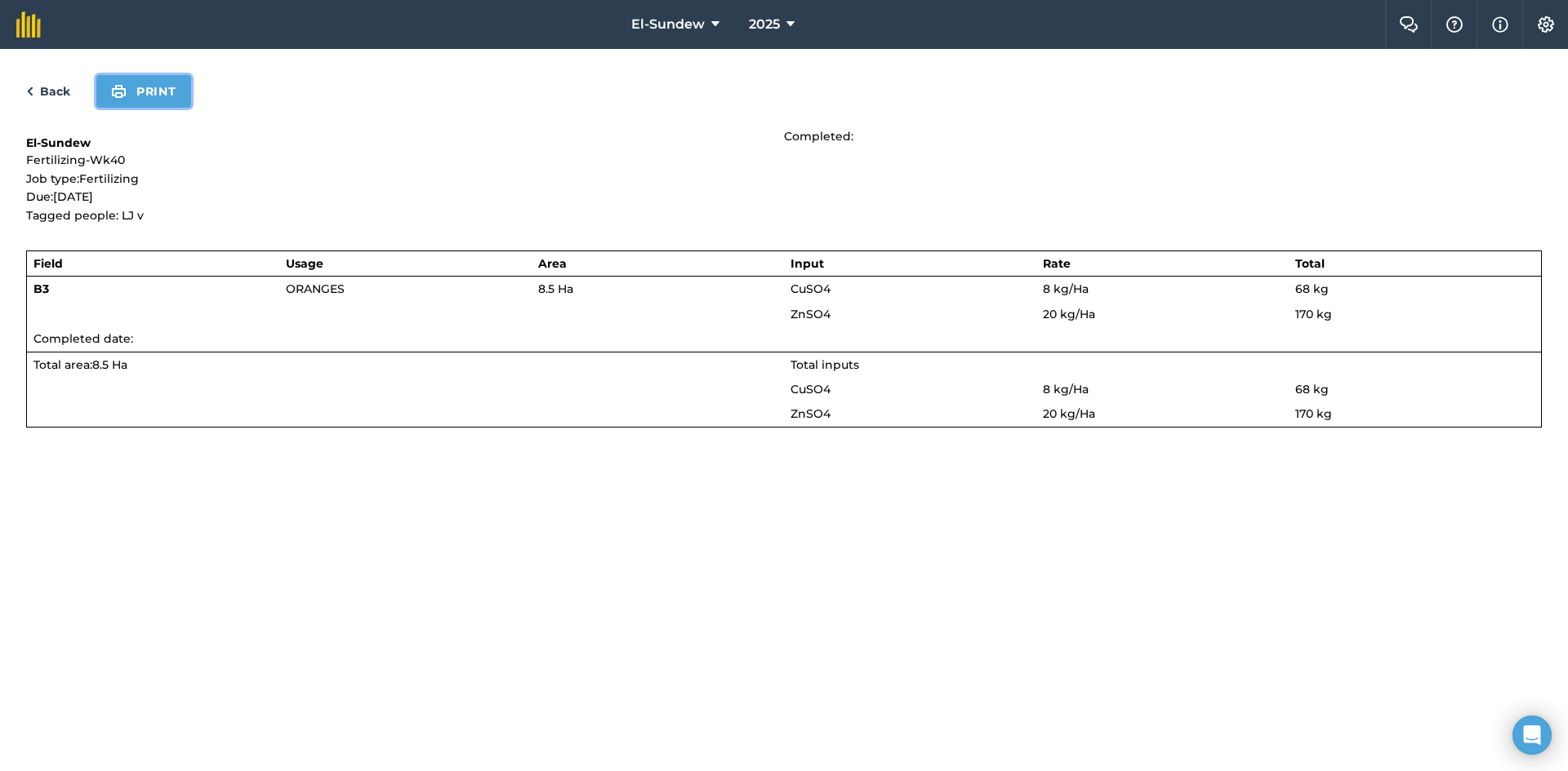
click at [149, 88] on button "Print" at bounding box center [143, 90] width 94 height 32
click at [31, 88] on img at bounding box center [29, 91] width 7 height 20
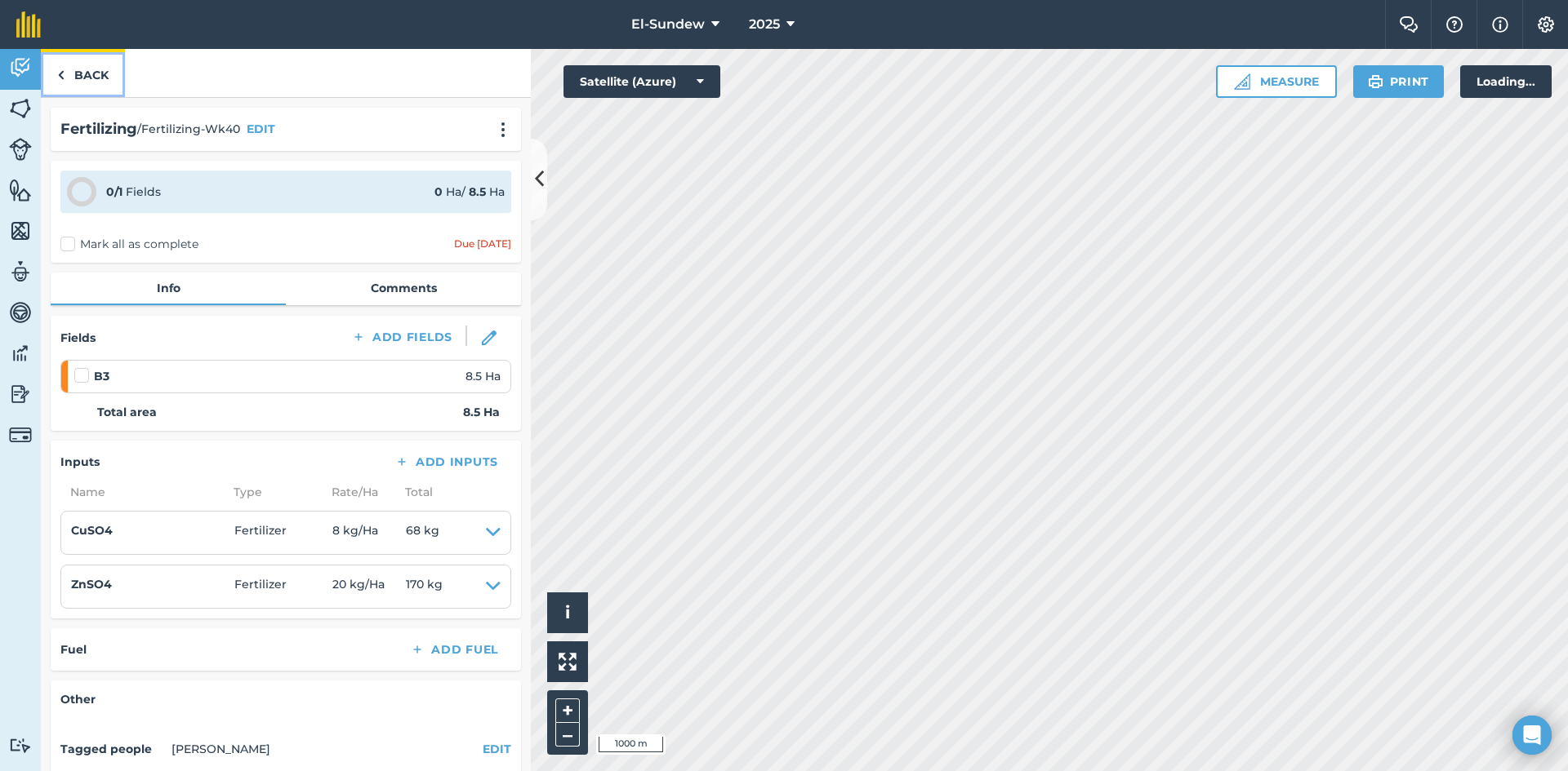
click at [70, 95] on link "Back" at bounding box center [84, 73] width 84 height 48
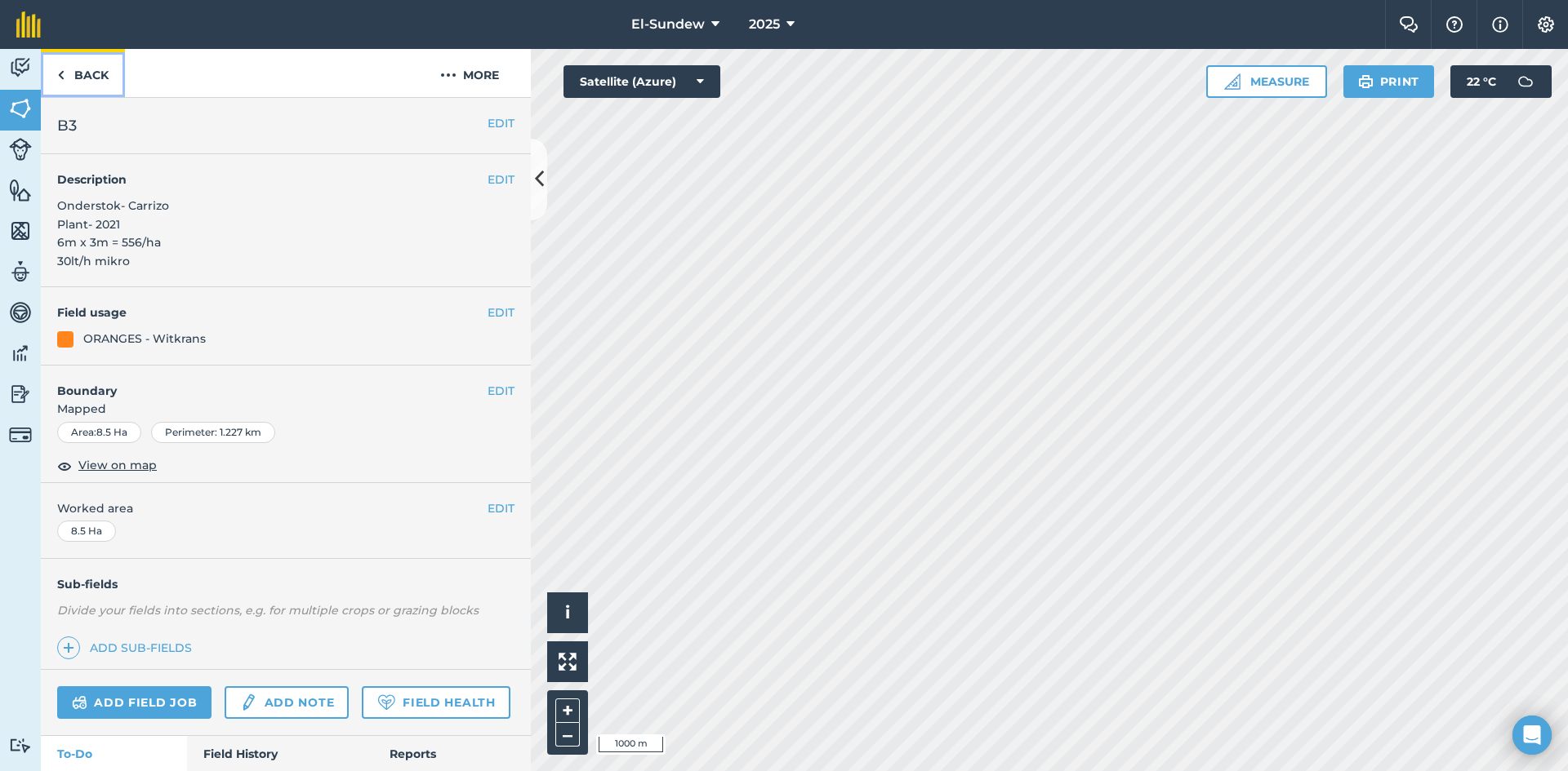
click at [75, 84] on link "Back" at bounding box center [84, 73] width 84 height 48
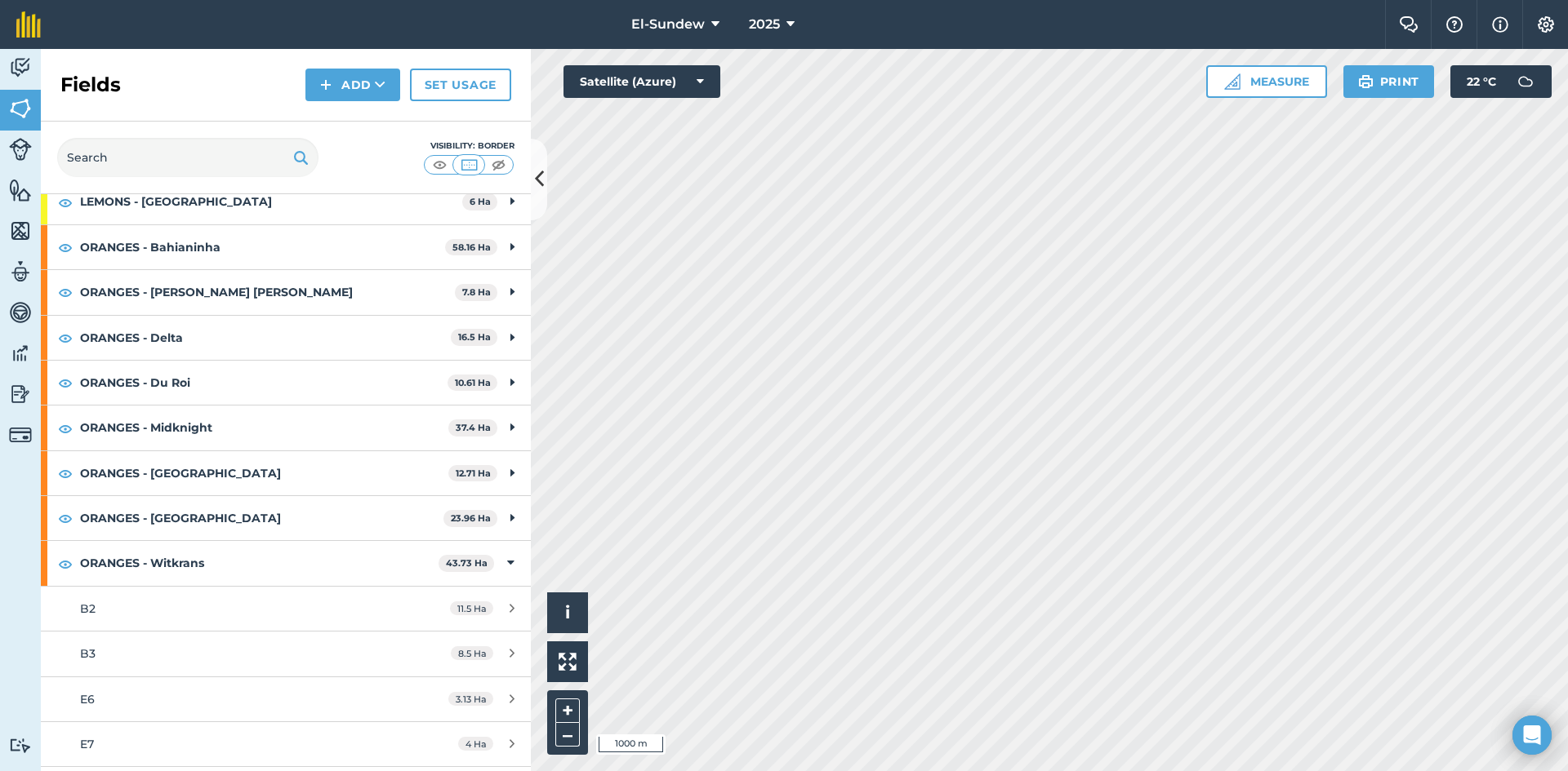
scroll to position [544, 0]
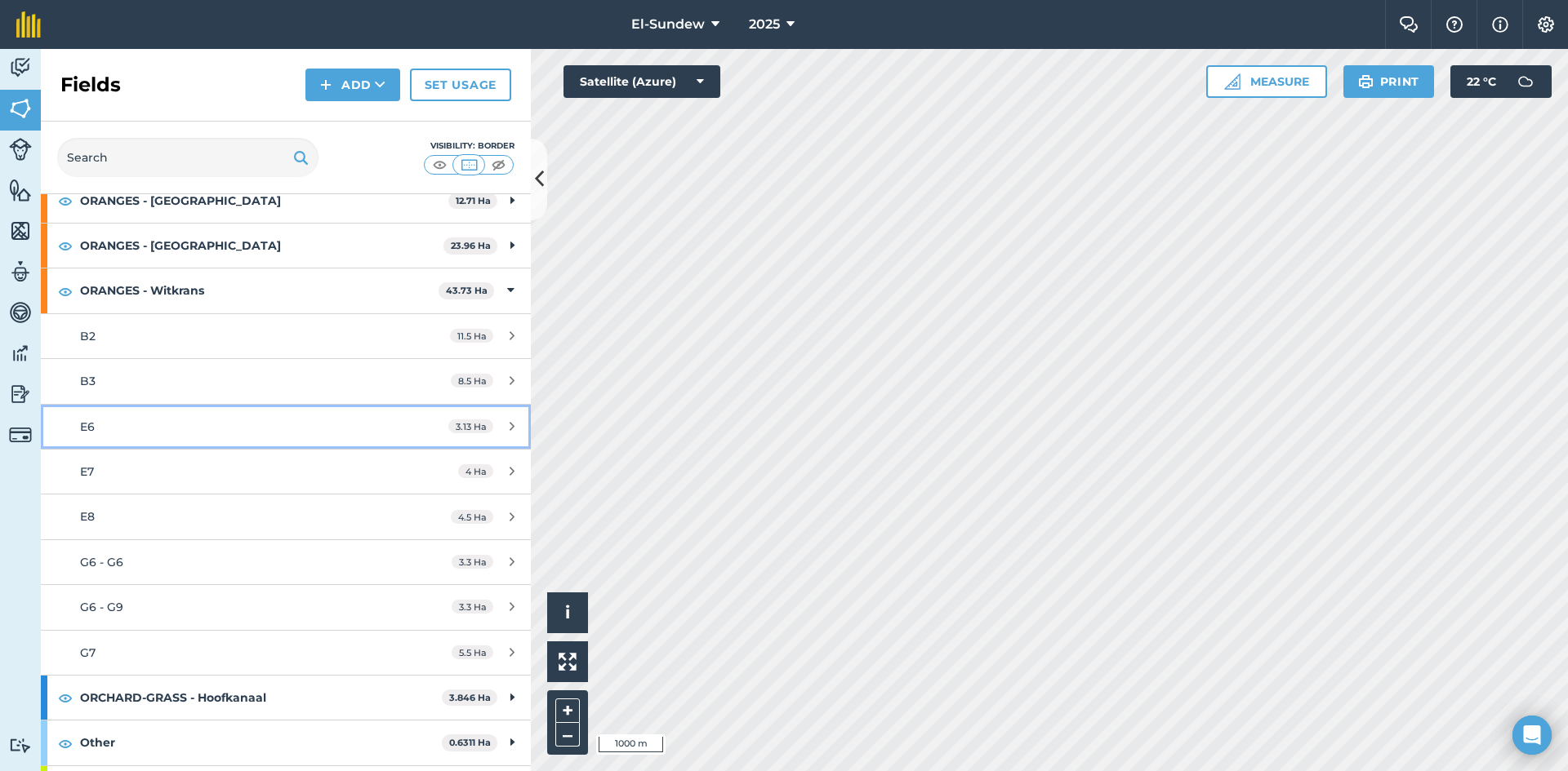
click at [181, 438] on link "E6 3.13 Ha" at bounding box center [286, 426] width 490 height 44
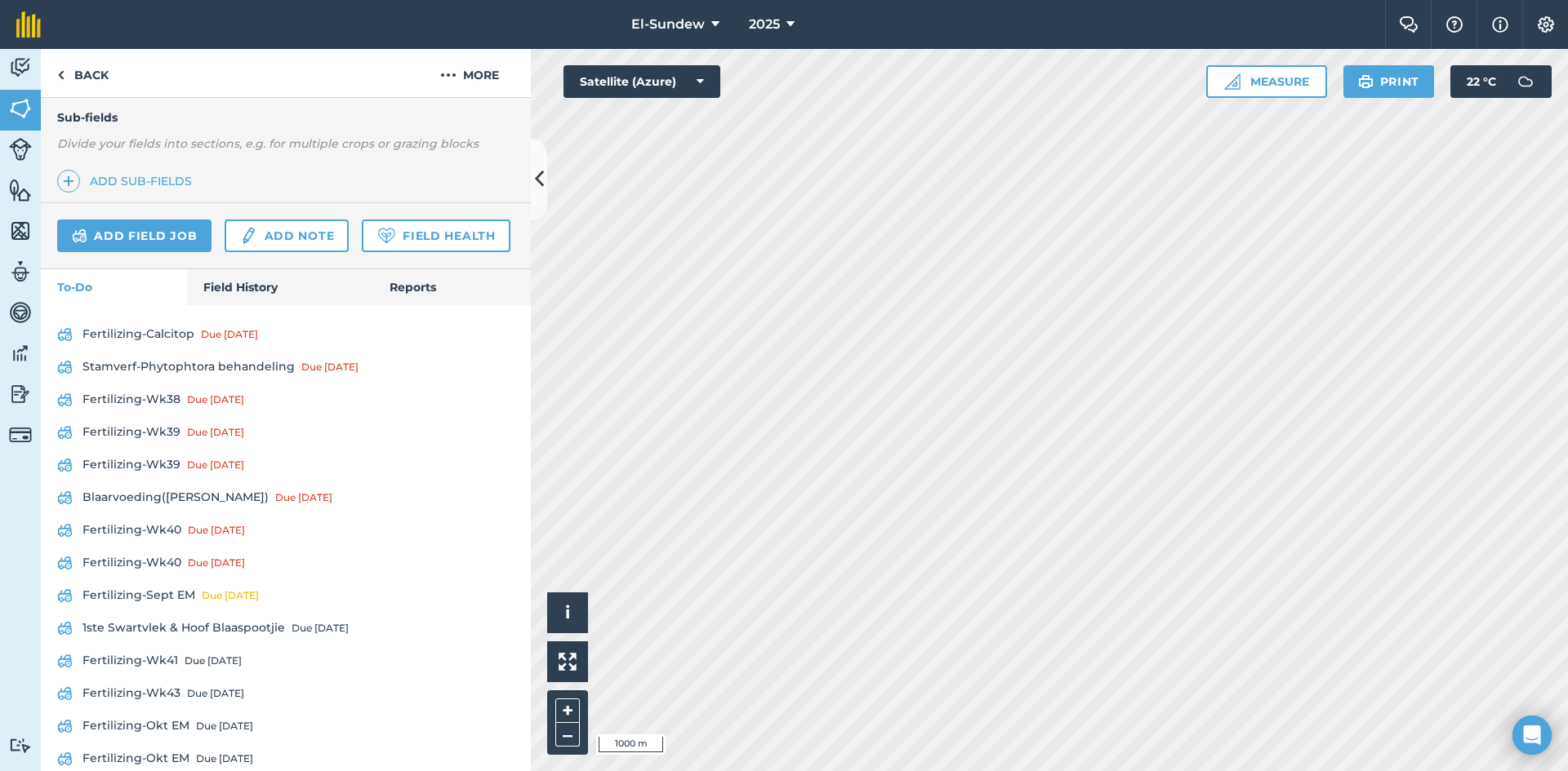
scroll to position [544, 0]
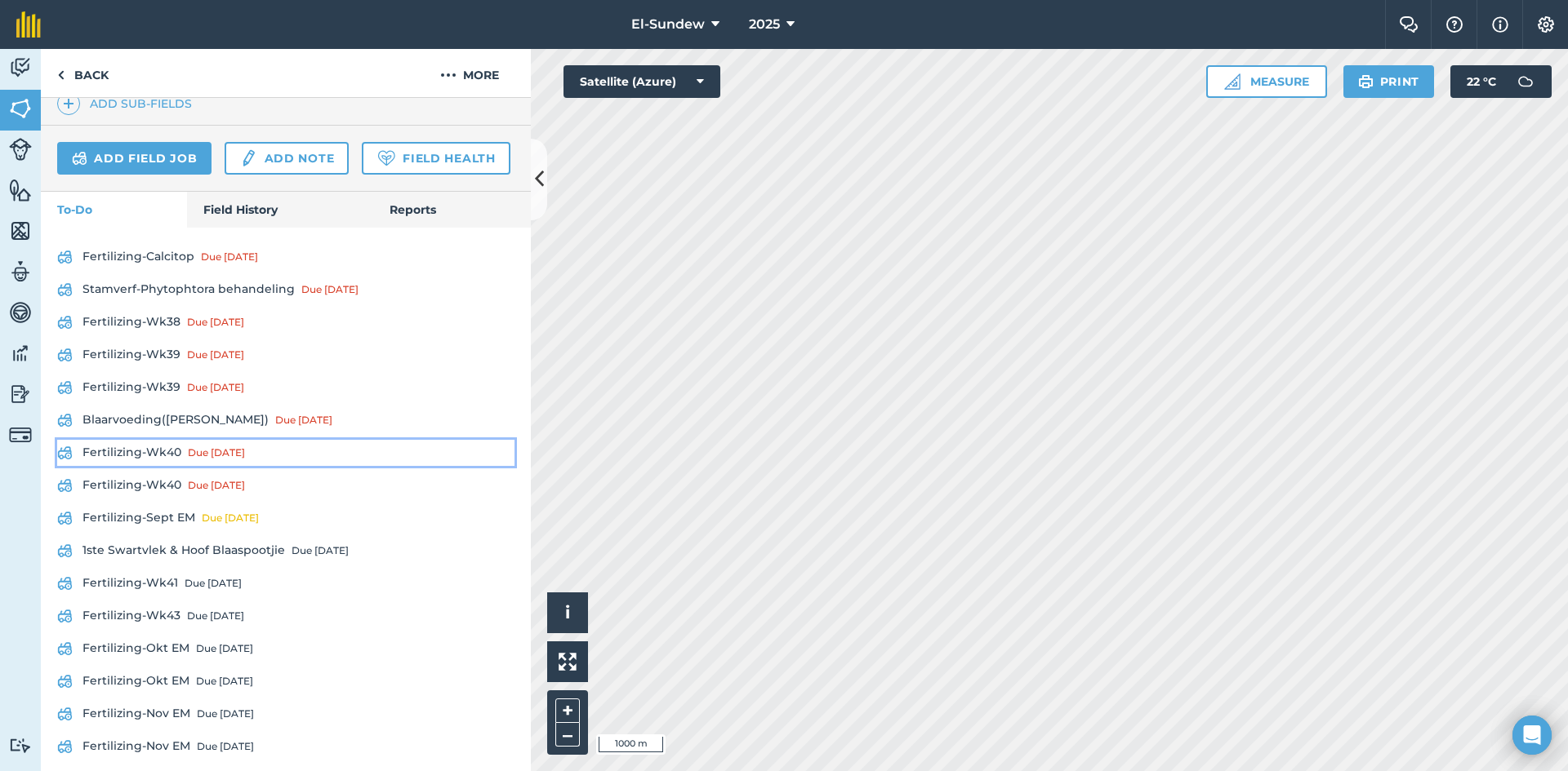
click at [161, 467] on link "Fertilizing-Wk40 Due [DATE]" at bounding box center [285, 453] width 457 height 27
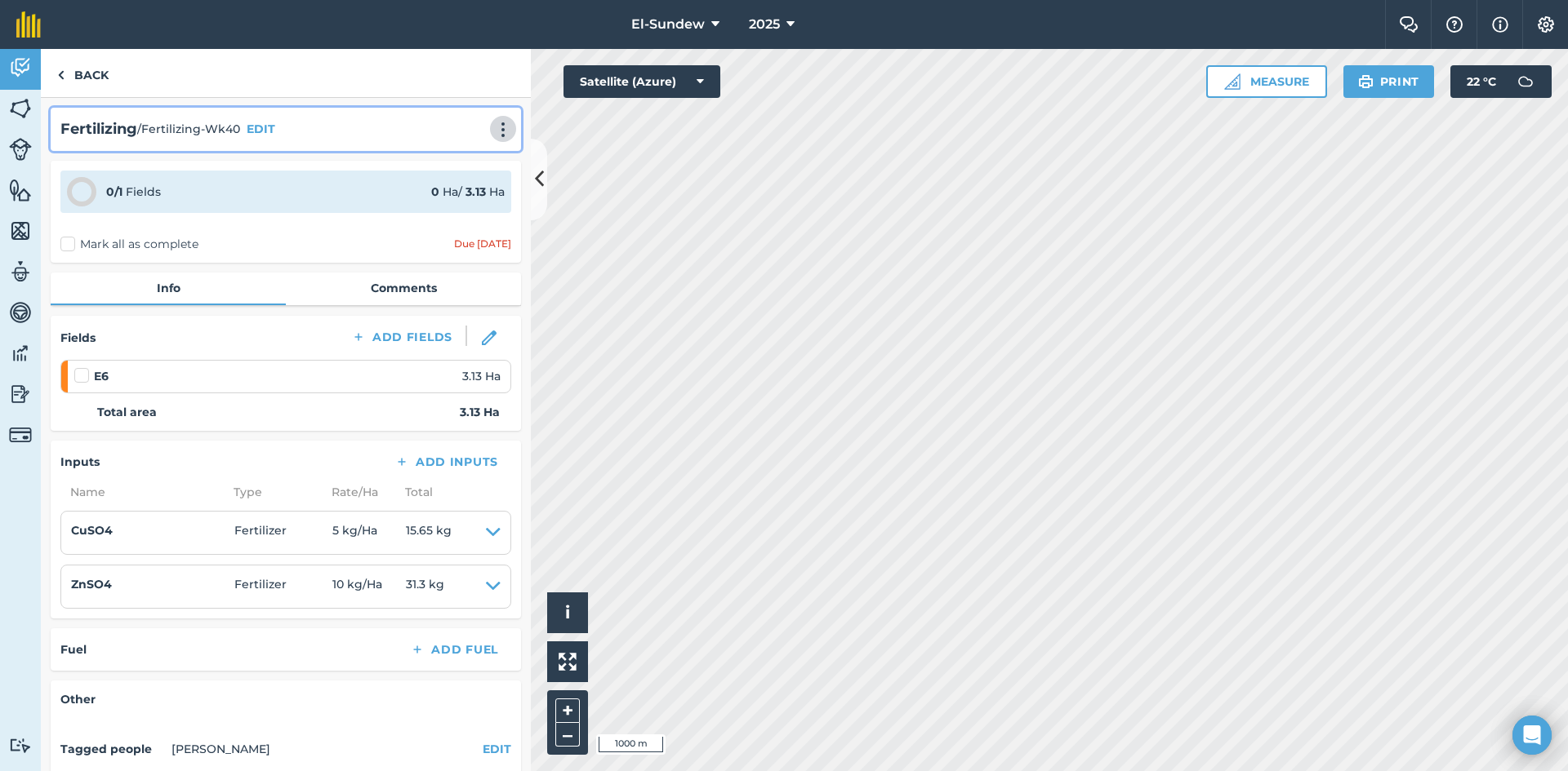
click at [493, 130] on img at bounding box center [503, 130] width 20 height 17
click at [469, 172] on link "Print" at bounding box center [469, 164] width 104 height 32
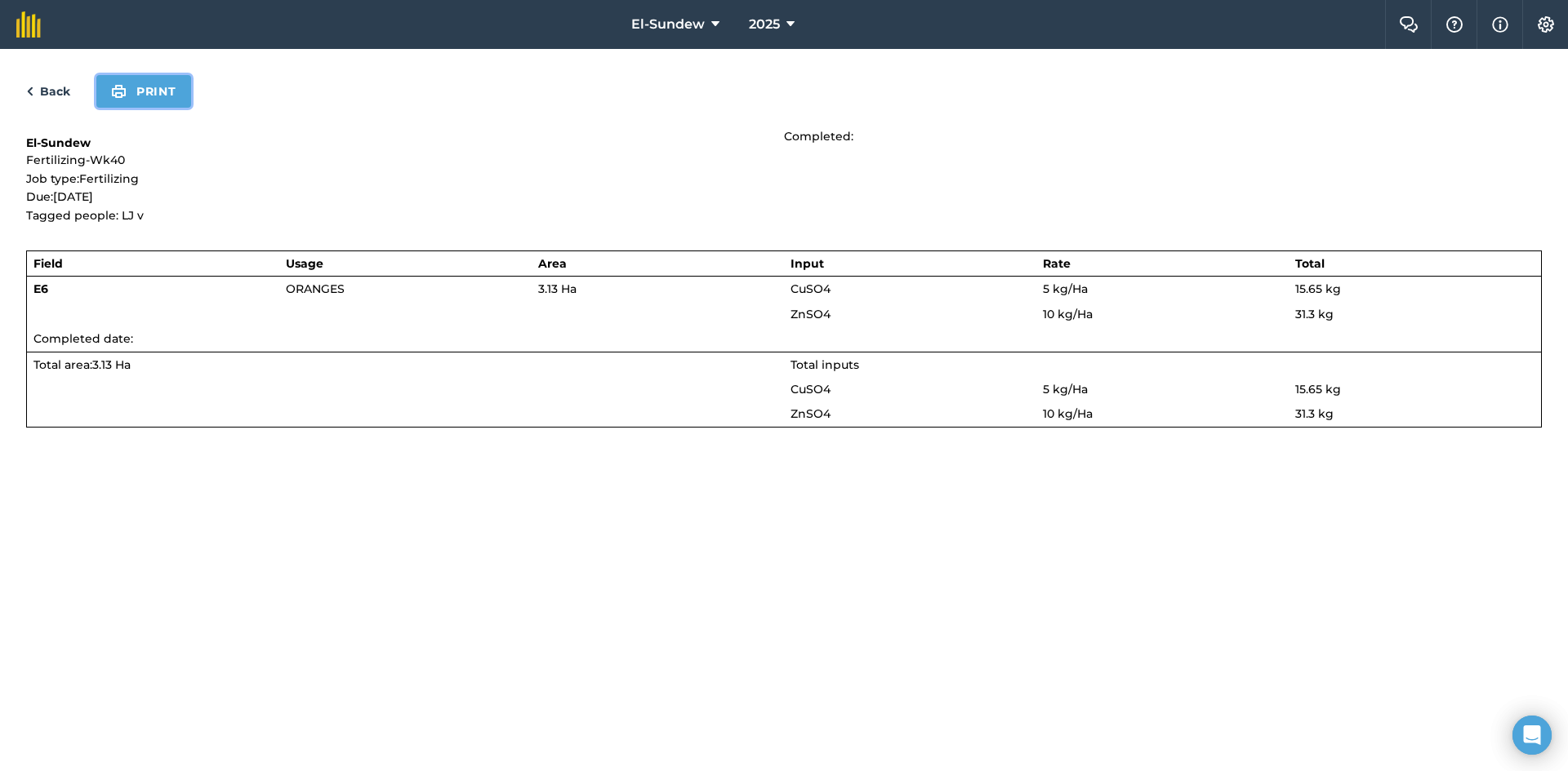
click at [158, 94] on button "Print" at bounding box center [143, 90] width 94 height 32
click at [54, 98] on link "Back" at bounding box center [48, 91] width 44 height 20
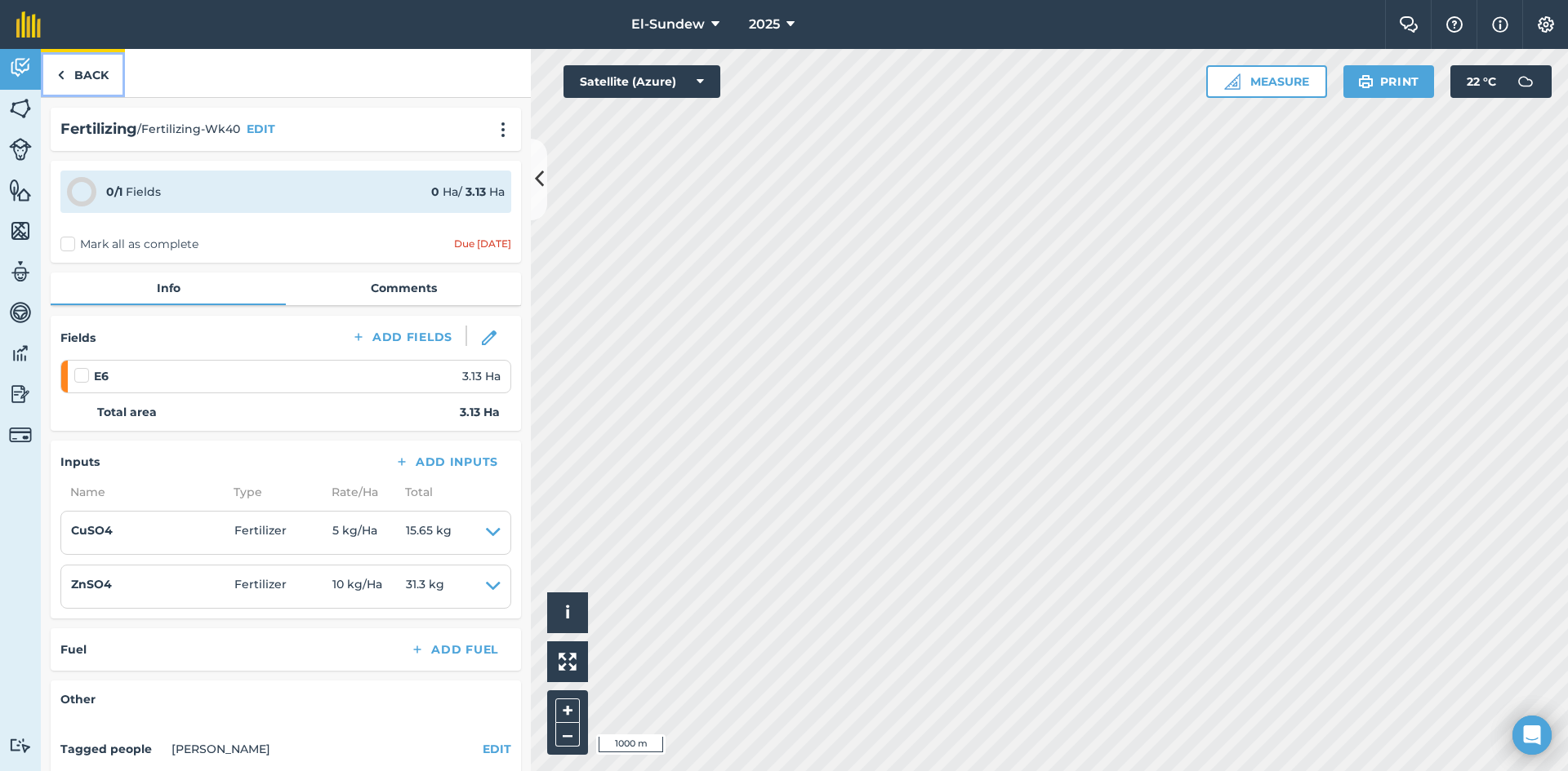
click at [99, 64] on link "Back" at bounding box center [84, 73] width 84 height 48
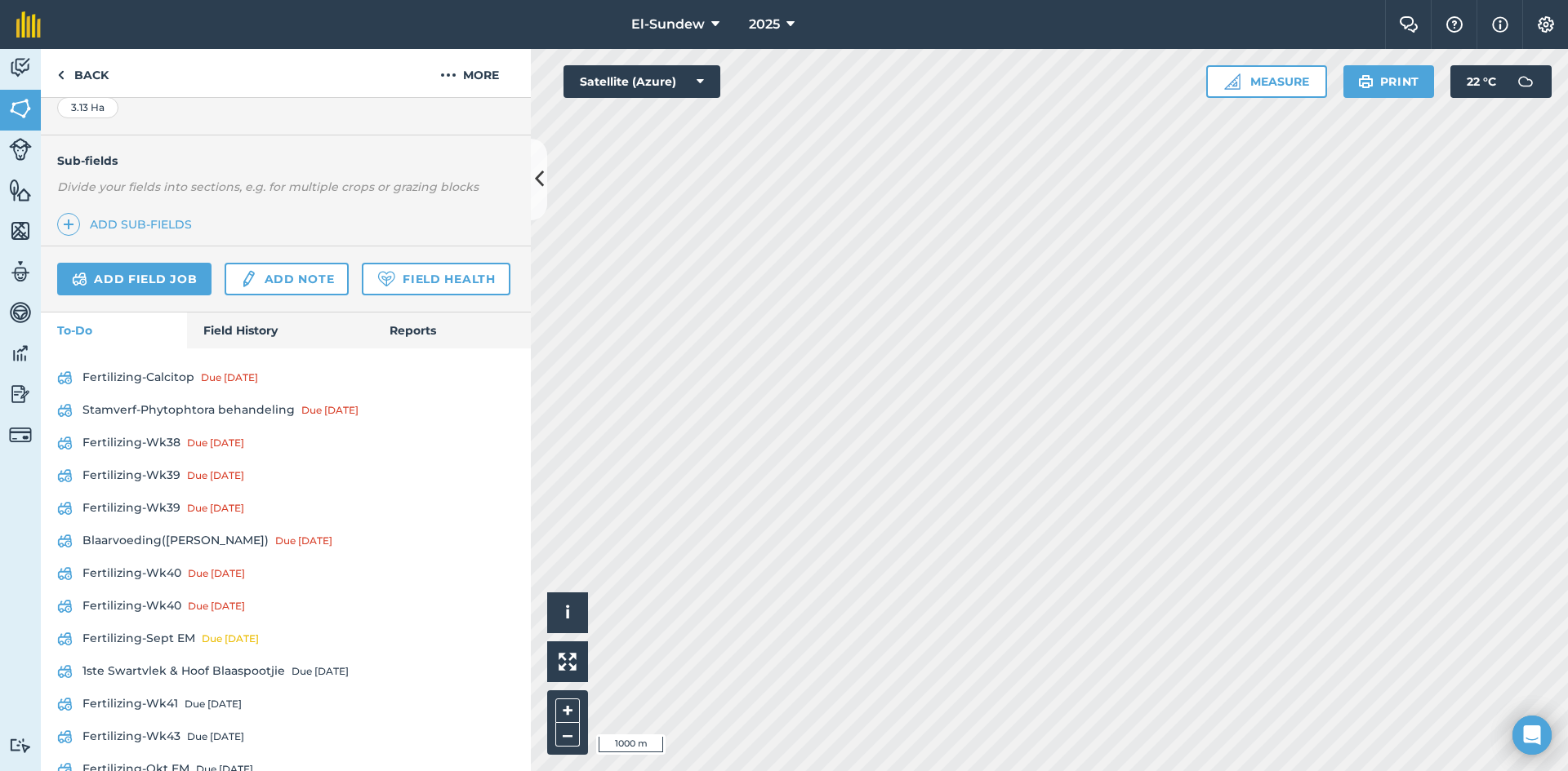
scroll to position [544, 0]
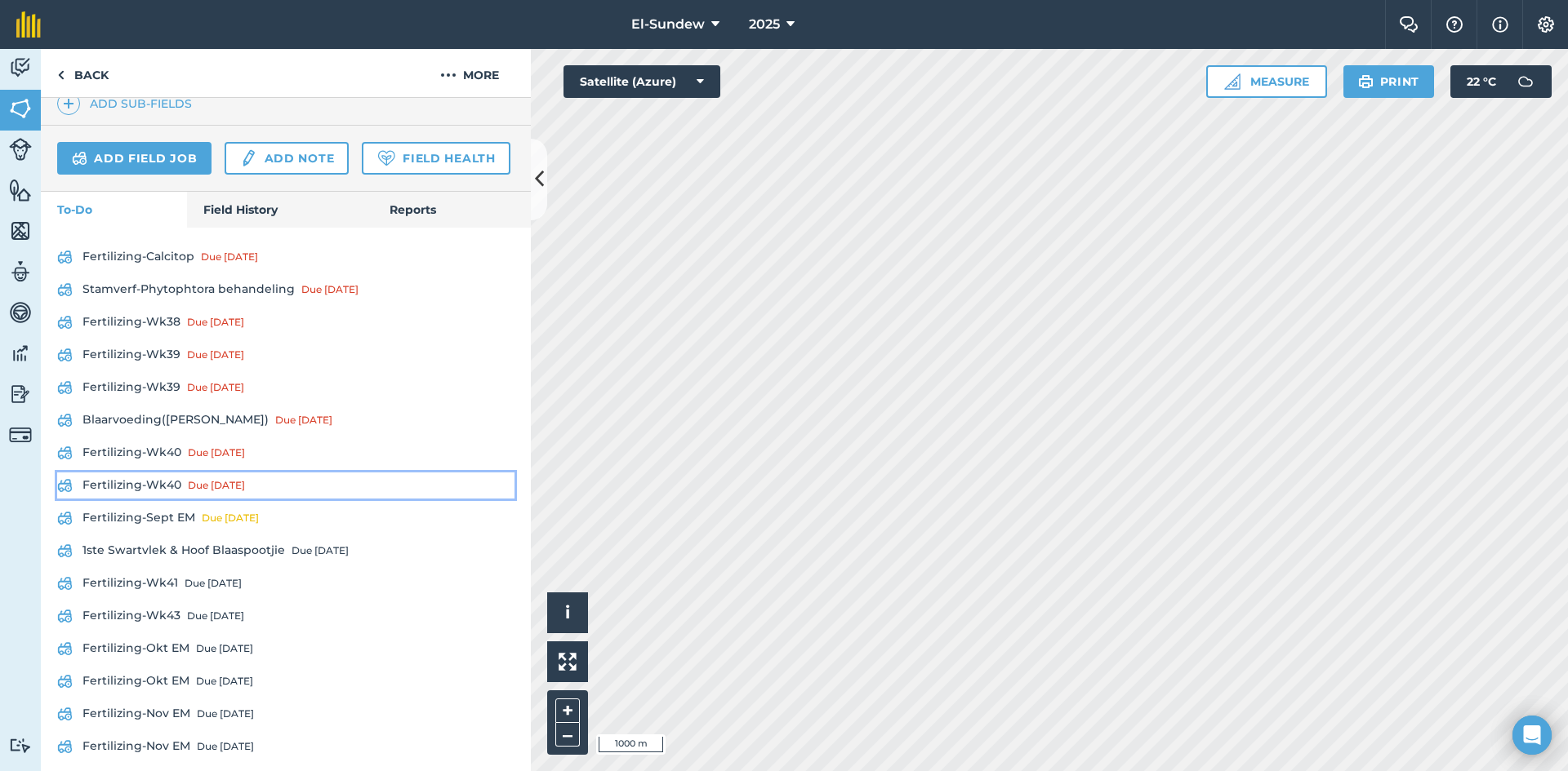
click at [193, 492] on div "Due [DATE]" at bounding box center [216, 485] width 57 height 13
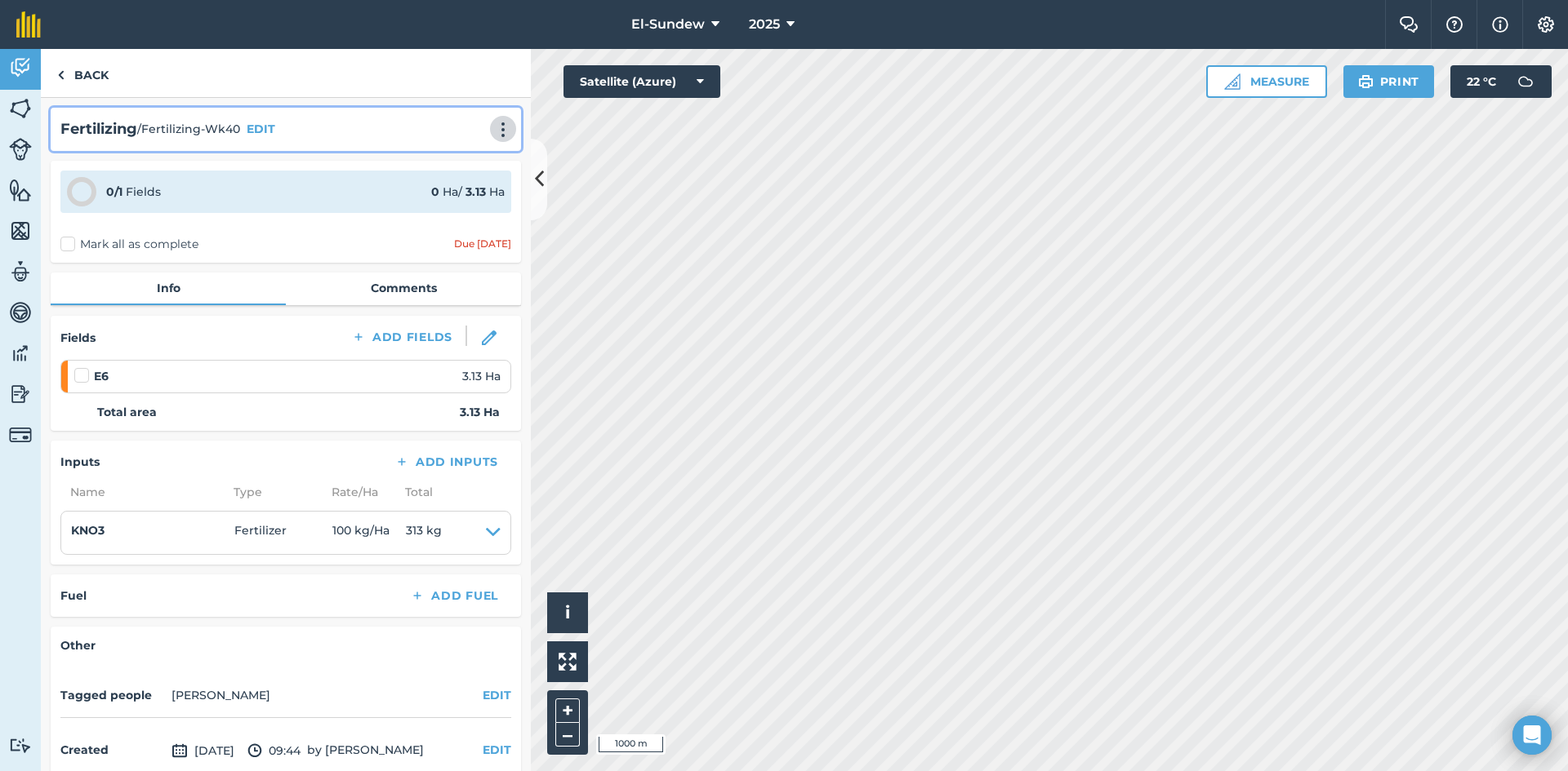
click at [493, 135] on img at bounding box center [503, 130] width 20 height 17
click at [434, 176] on link "Print" at bounding box center [469, 164] width 104 height 32
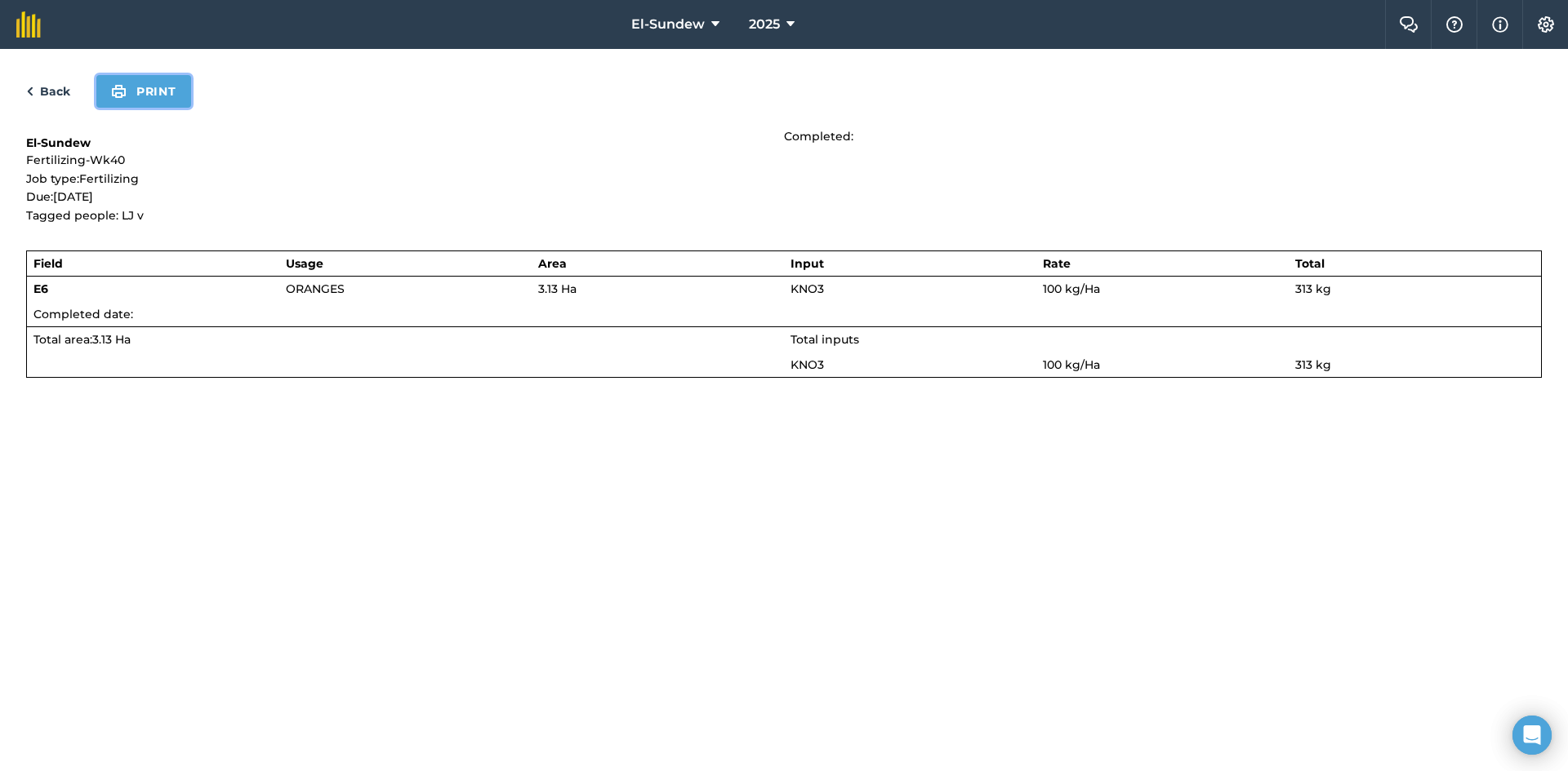
click at [170, 88] on button "Print" at bounding box center [143, 90] width 94 height 32
click at [51, 92] on link "Back" at bounding box center [48, 91] width 44 height 20
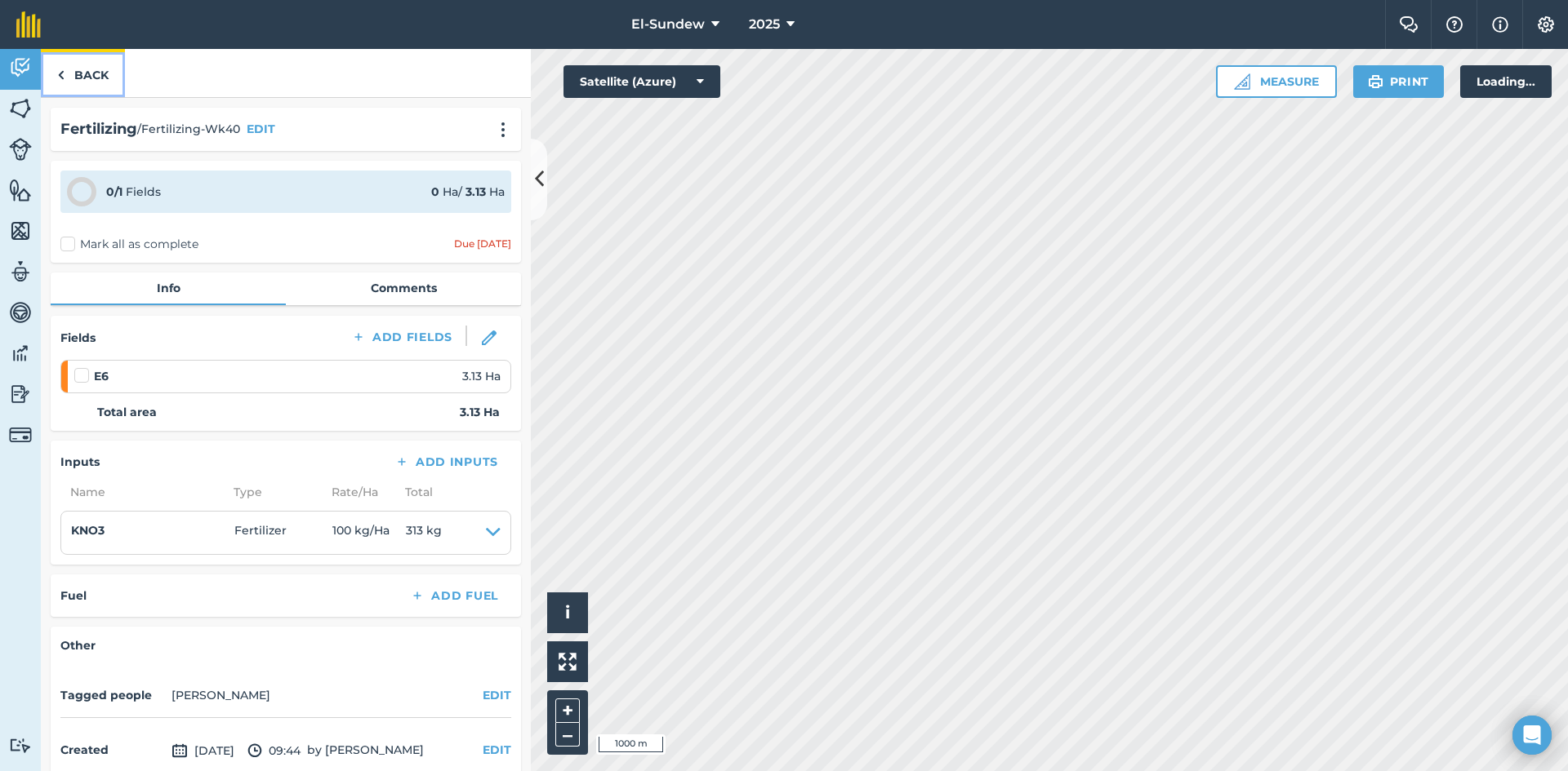
click at [84, 76] on link "Back" at bounding box center [84, 73] width 84 height 48
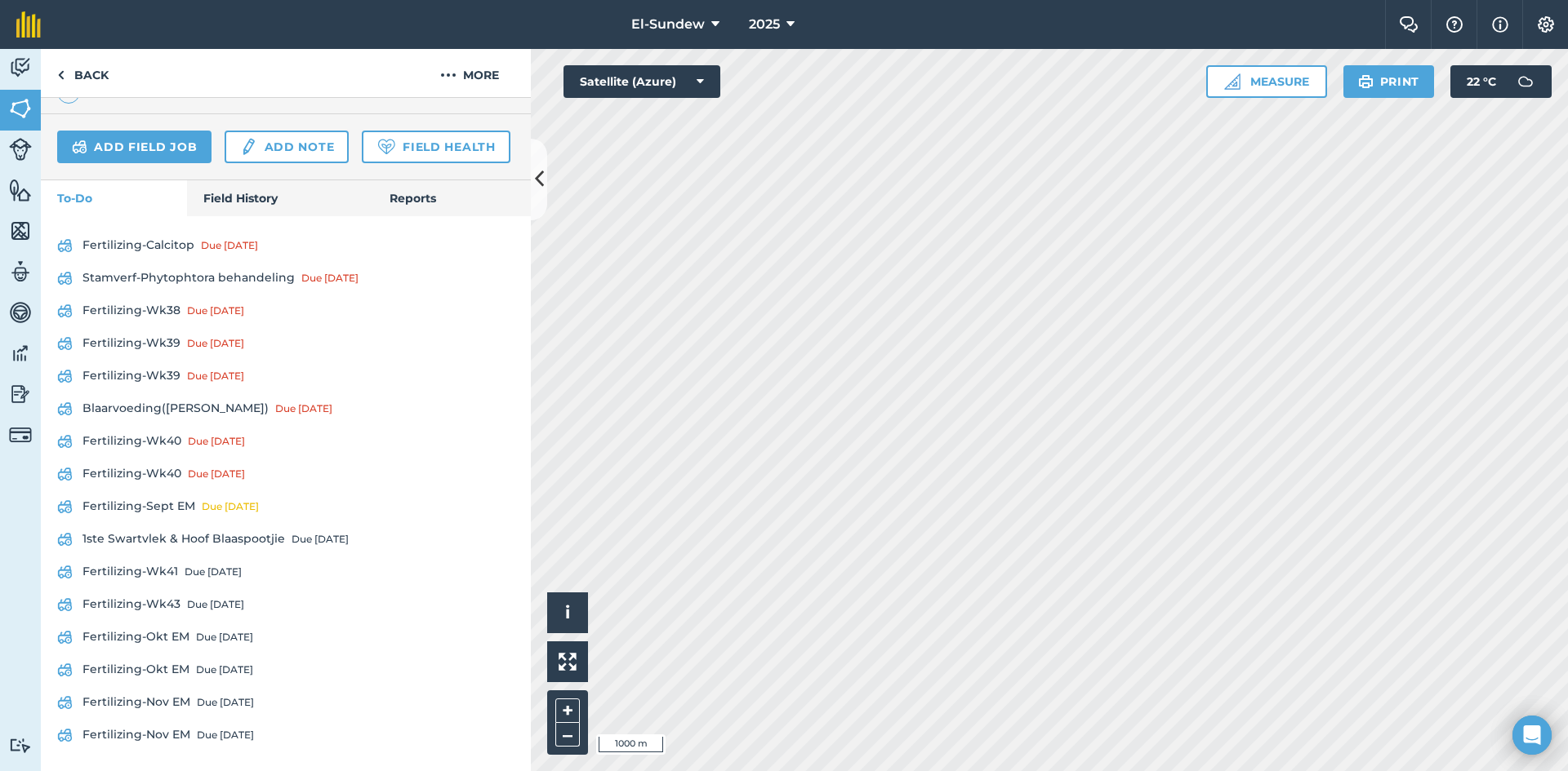
scroll to position [602, 0]
click at [106, 80] on link "Back" at bounding box center [84, 73] width 84 height 48
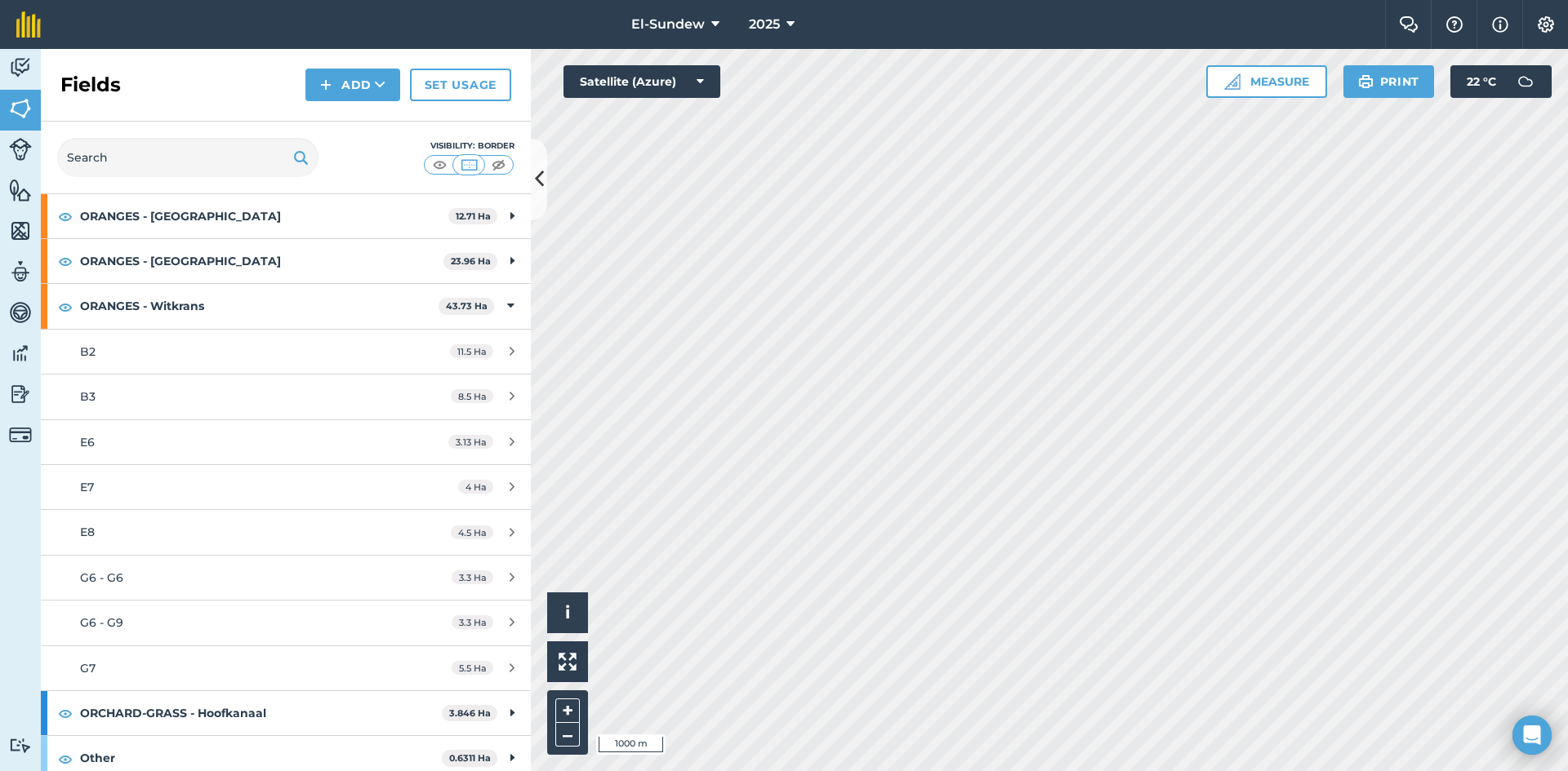
scroll to position [544, 0]
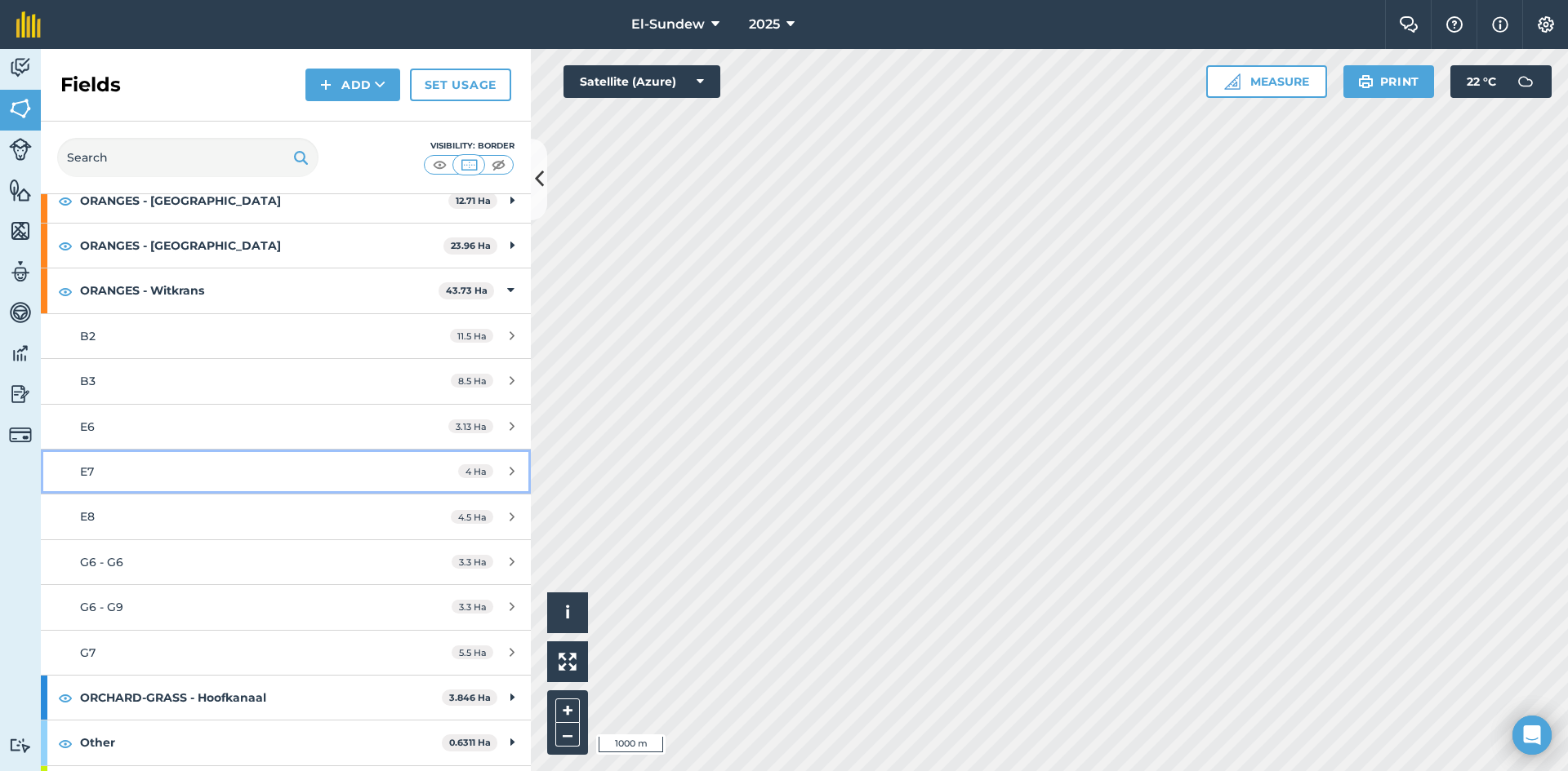
click at [215, 479] on div "E7" at bounding box center [233, 471] width 308 height 18
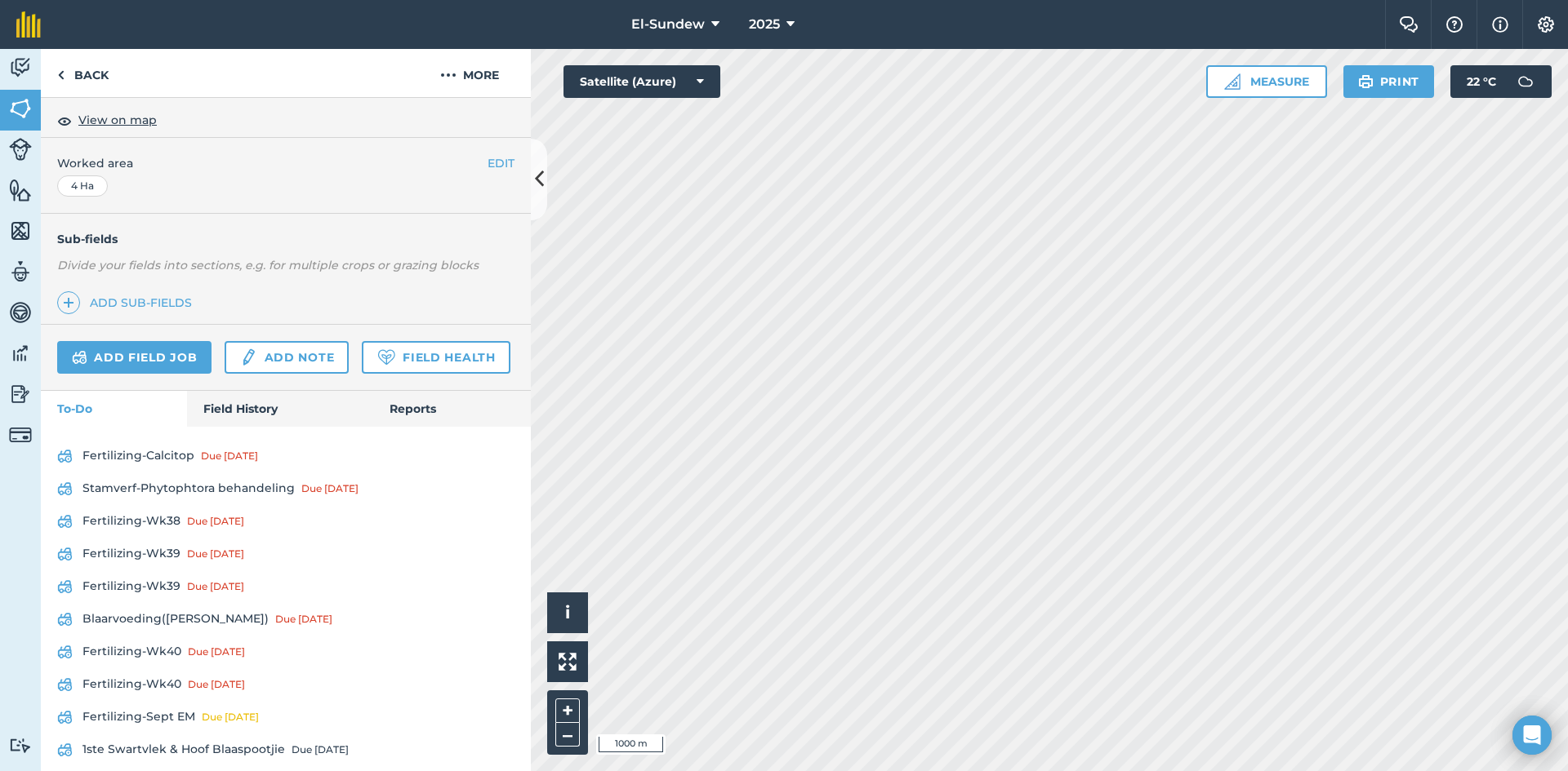
scroll to position [544, 0]
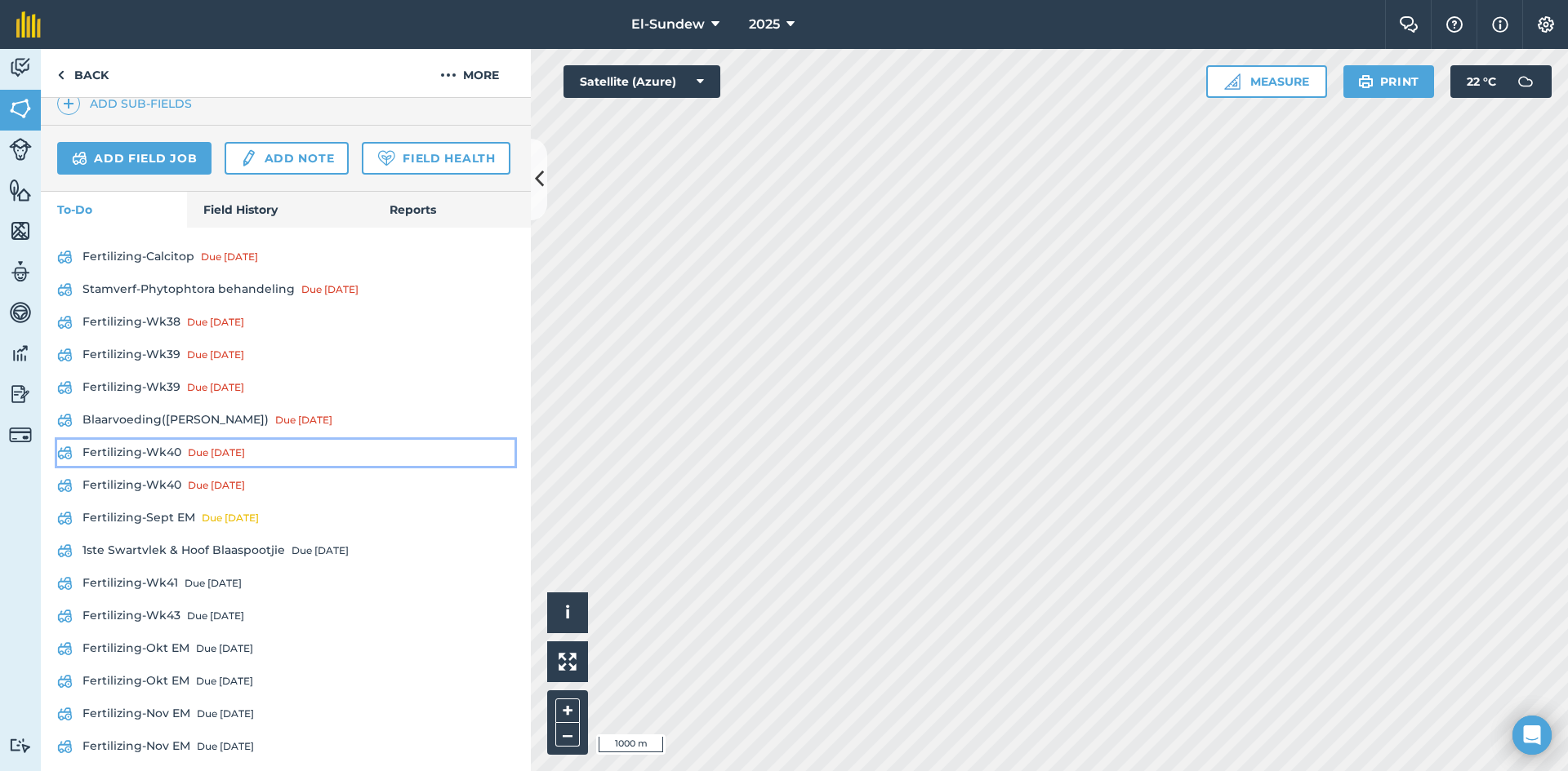
click at [160, 467] on link "Fertilizing-Wk40 Due [DATE]" at bounding box center [285, 453] width 457 height 27
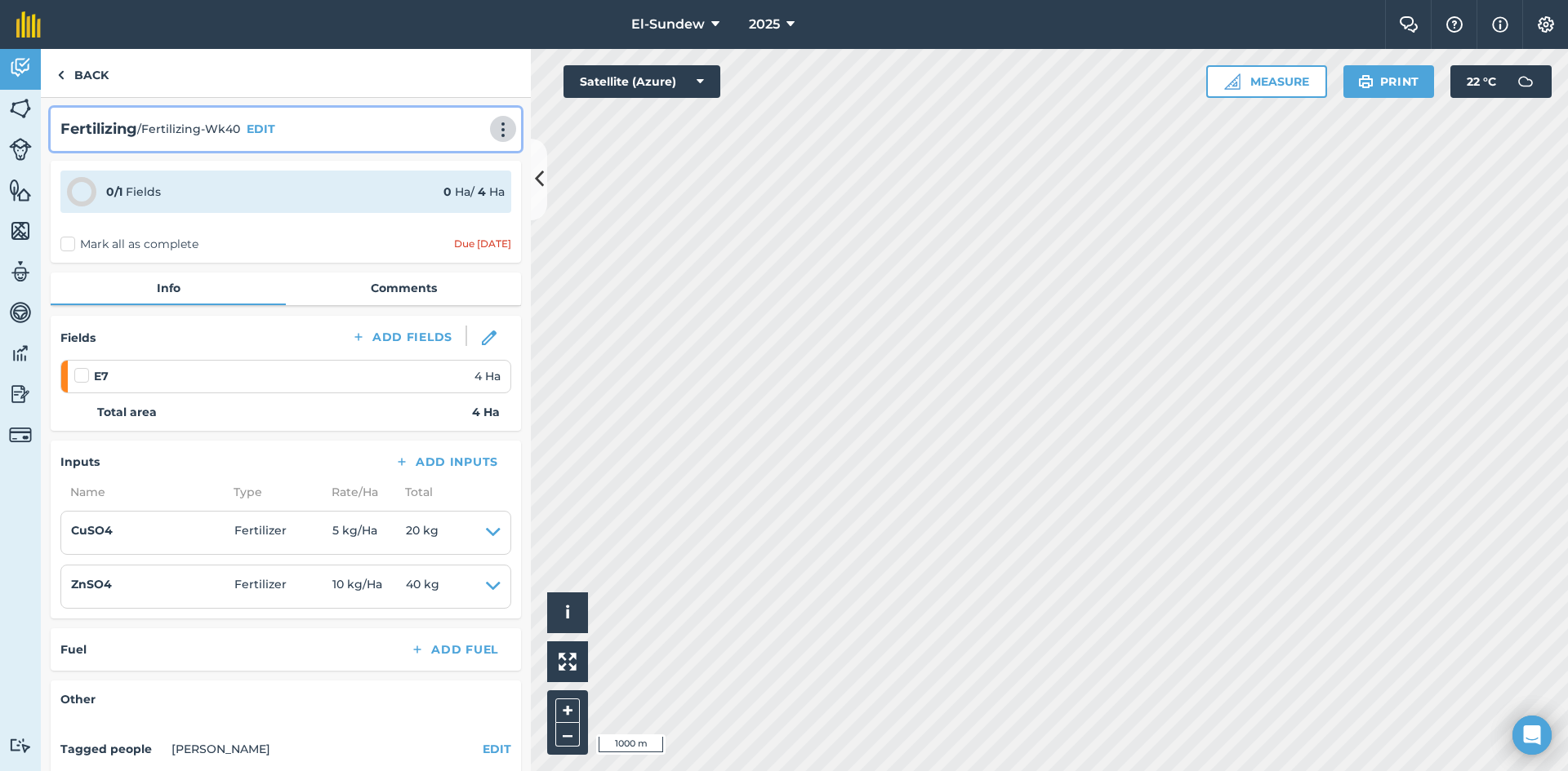
click at [493, 136] on img at bounding box center [503, 130] width 20 height 17
click at [476, 171] on link "Print" at bounding box center [469, 164] width 104 height 32
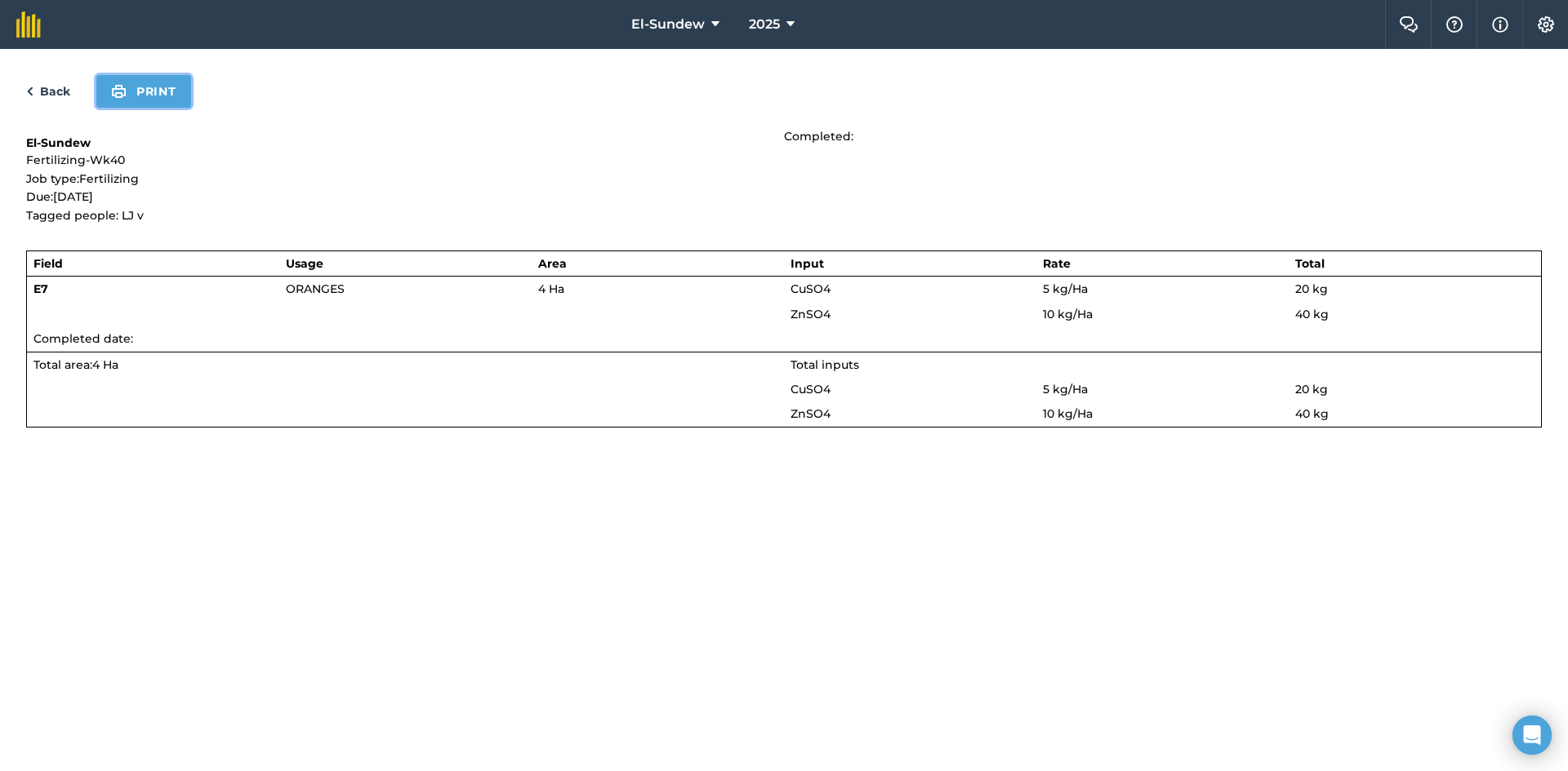
click at [156, 98] on button "Print" at bounding box center [143, 90] width 94 height 32
click at [46, 88] on link "Back" at bounding box center [48, 91] width 44 height 20
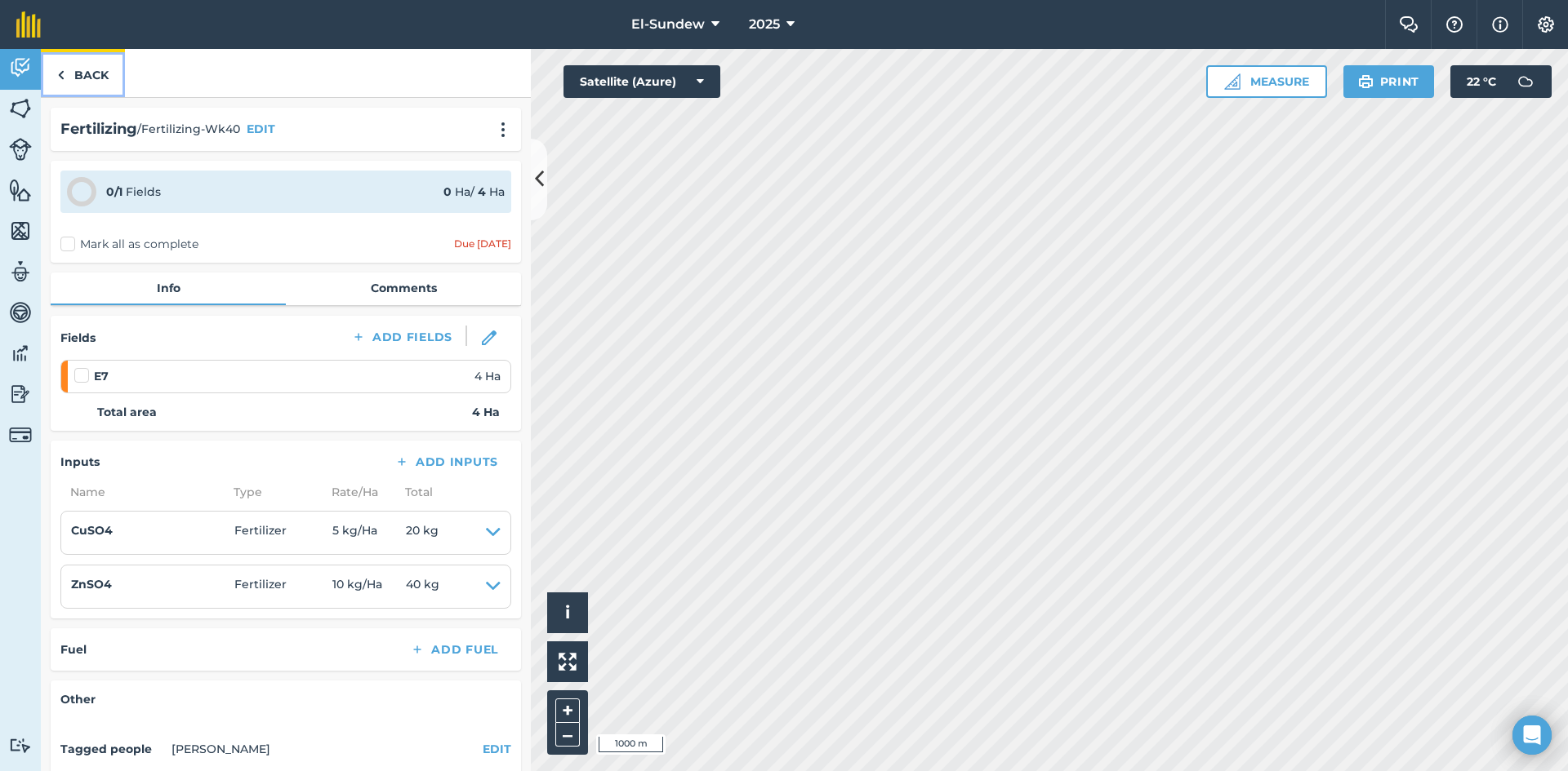
click at [100, 74] on link "Back" at bounding box center [84, 73] width 84 height 48
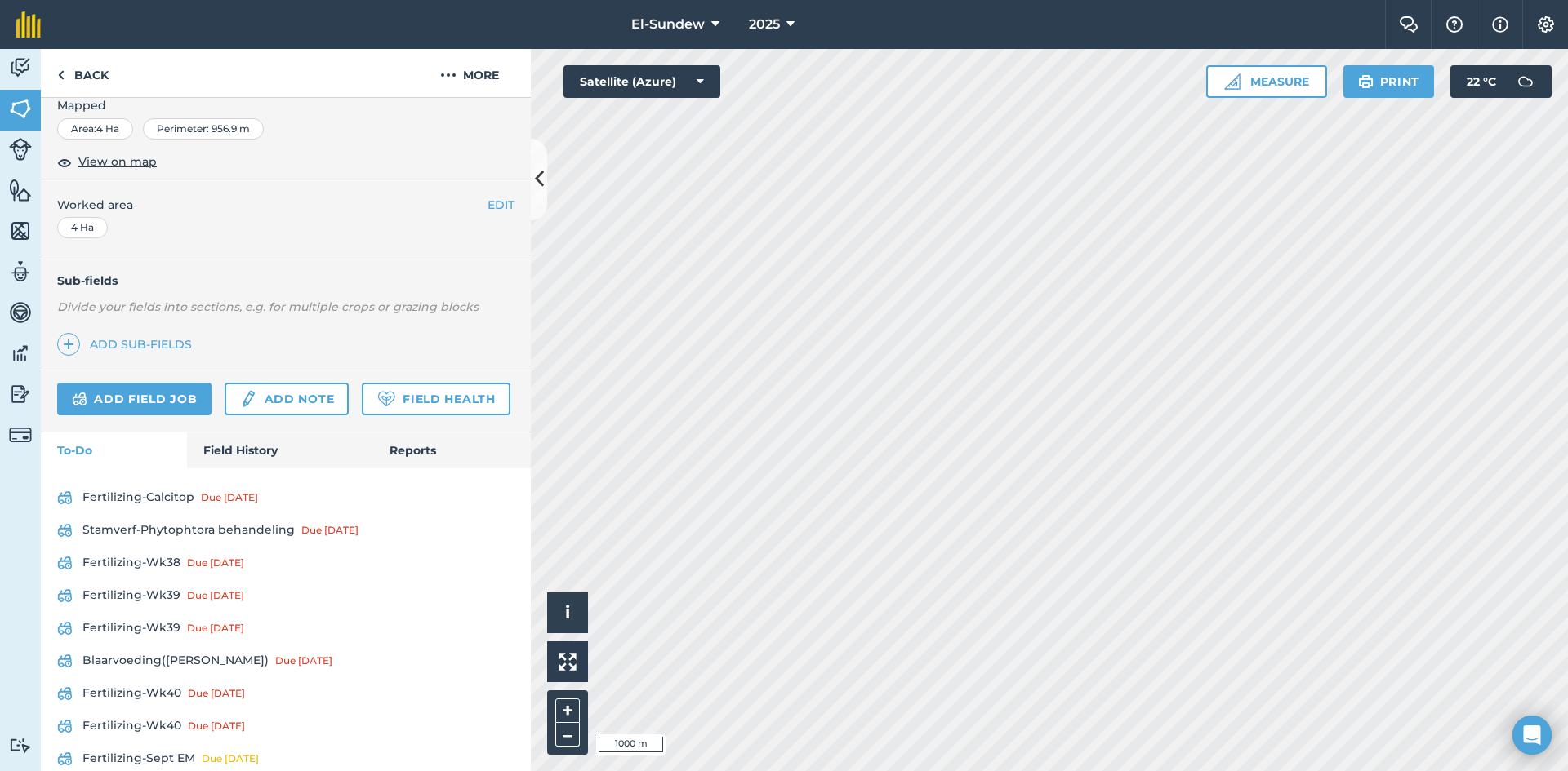
scroll to position [544, 0]
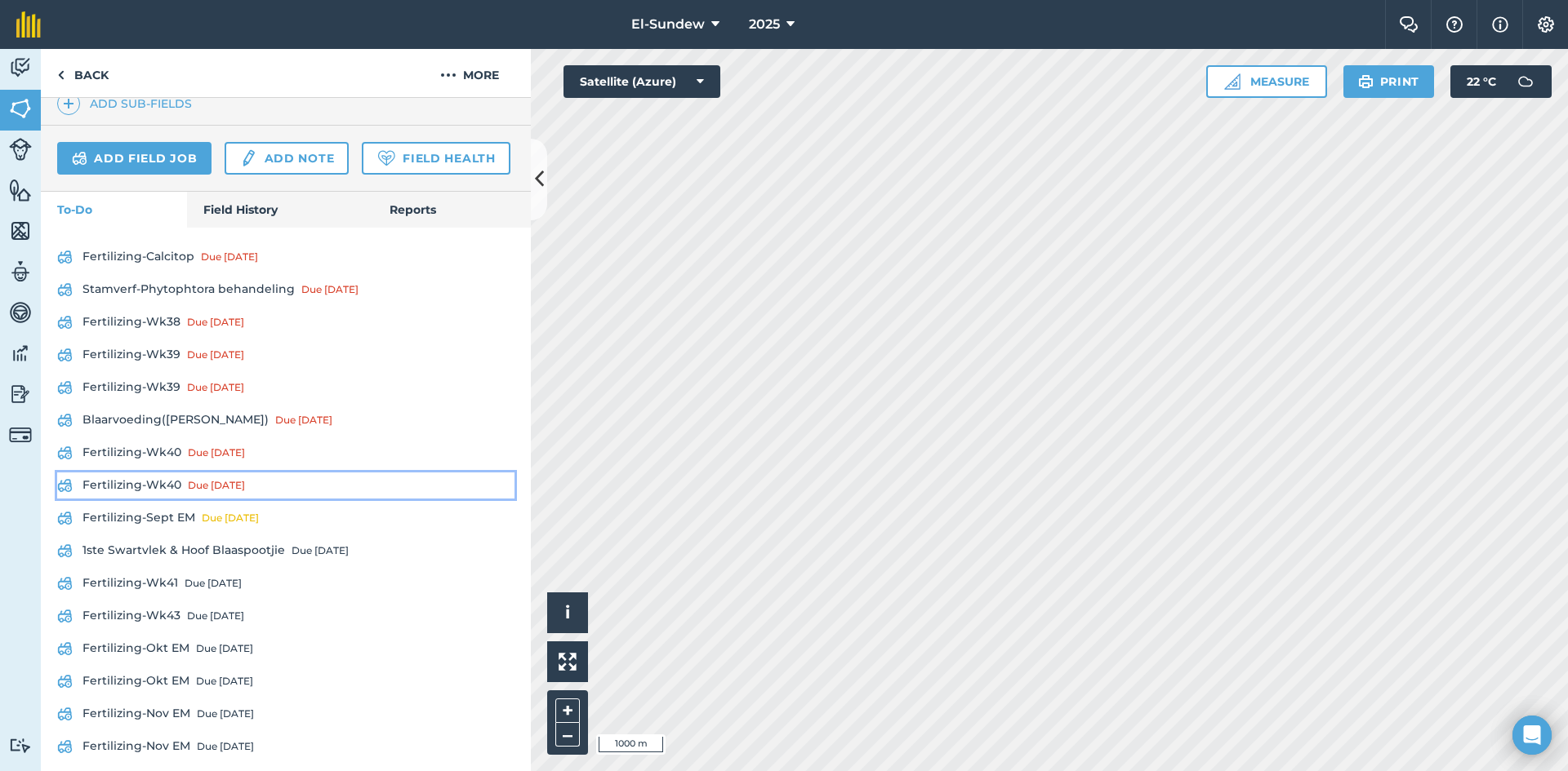
click at [172, 499] on link "Fertilizing-Wk40 Due [DATE]" at bounding box center [285, 485] width 457 height 27
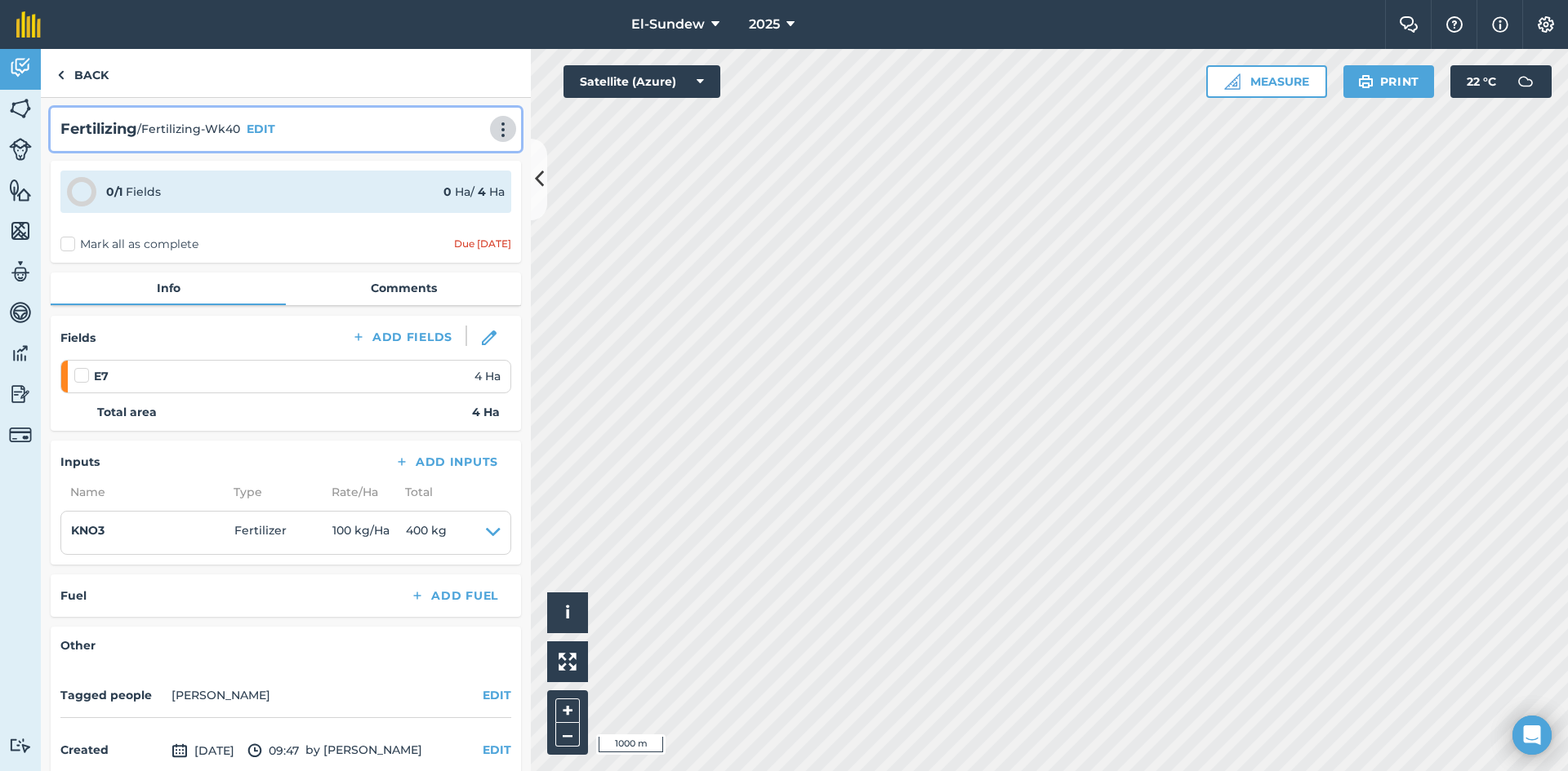
click at [493, 124] on img at bounding box center [503, 130] width 20 height 17
click at [449, 162] on link "Print" at bounding box center [469, 164] width 104 height 32
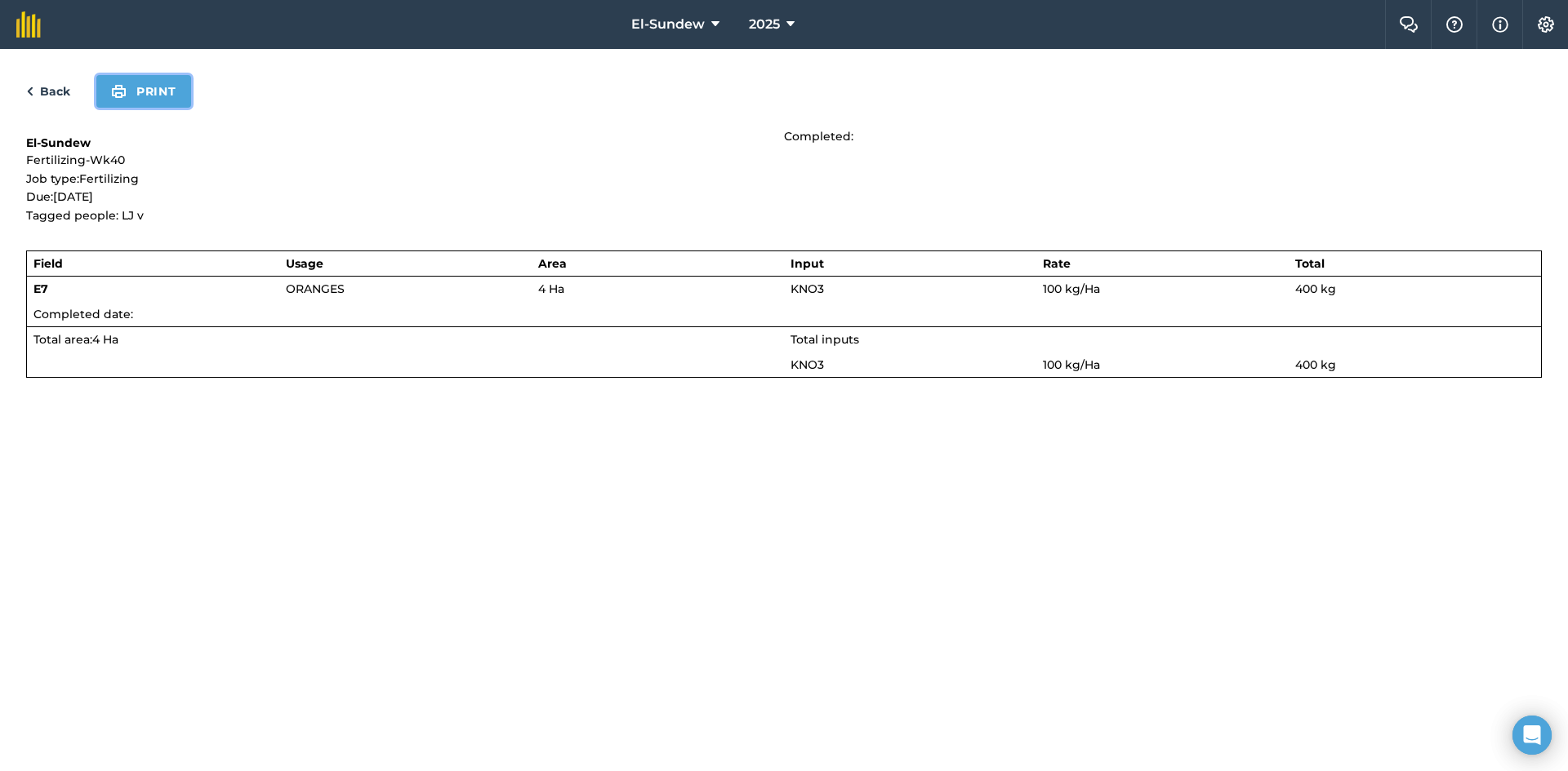
click at [167, 104] on button "Print" at bounding box center [143, 90] width 94 height 32
click at [54, 86] on link "Back" at bounding box center [48, 91] width 44 height 20
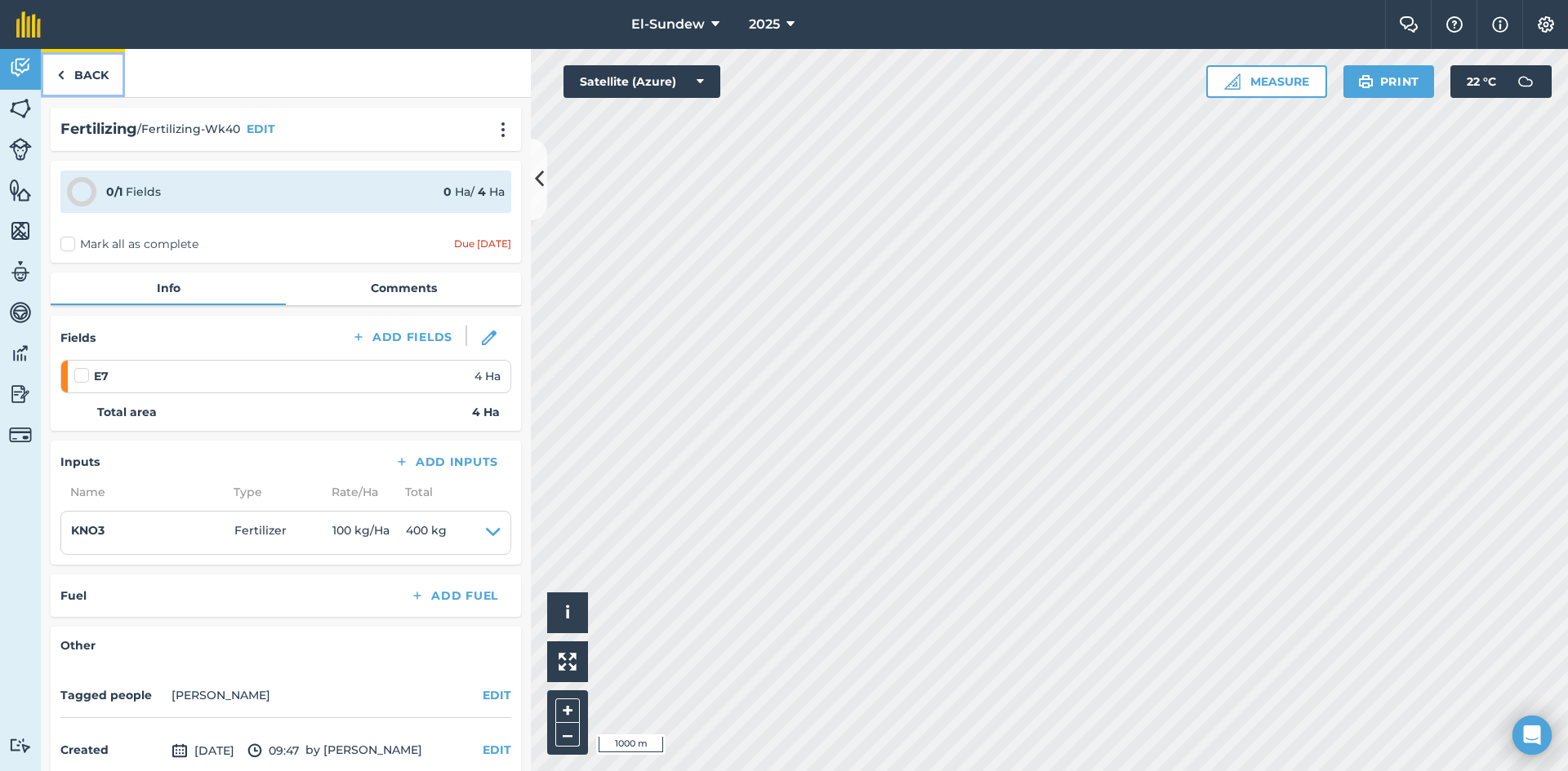
click at [65, 81] on link "Back" at bounding box center [84, 73] width 84 height 48
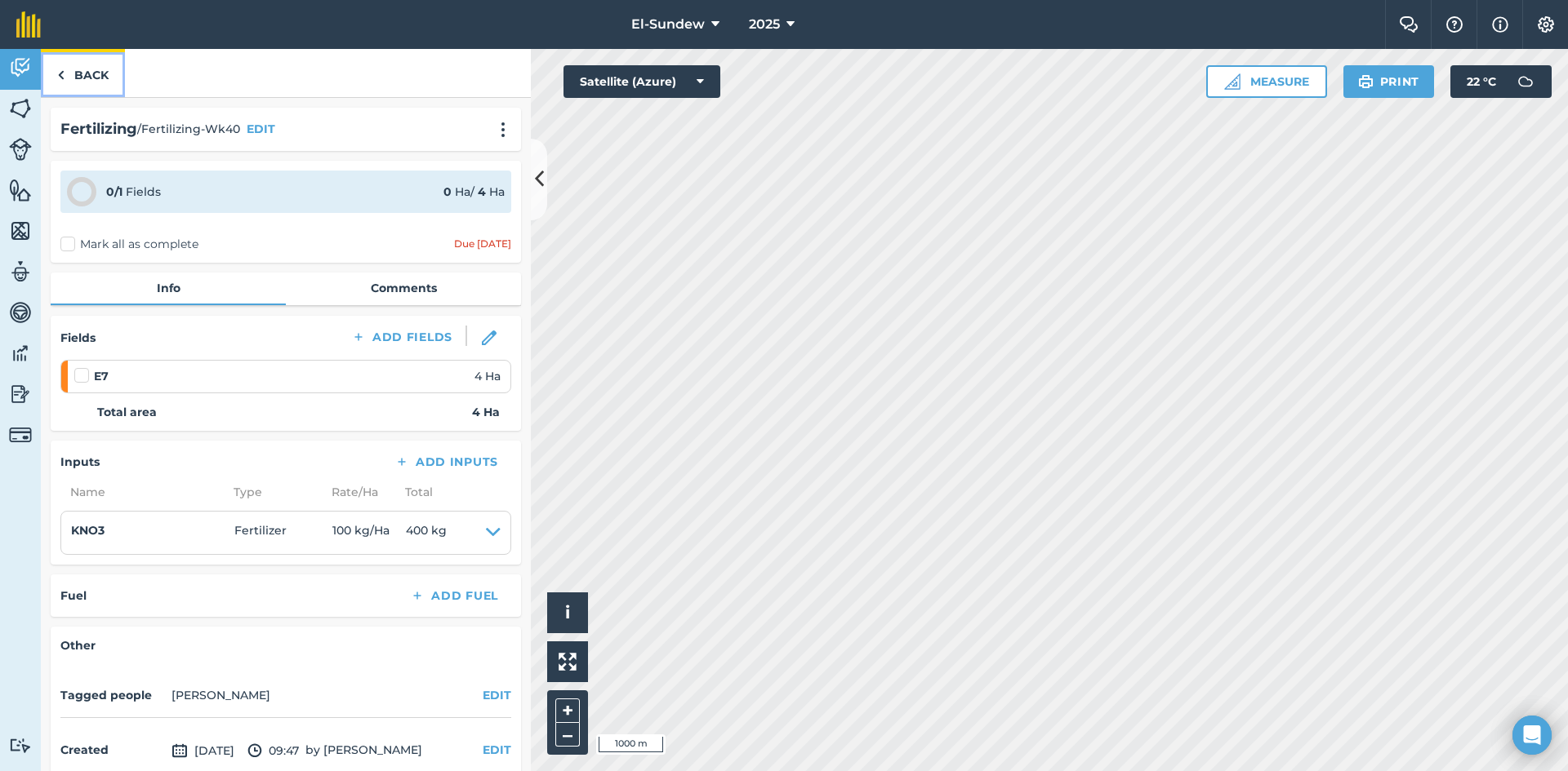
click at [97, 76] on link "Back" at bounding box center [84, 73] width 84 height 48
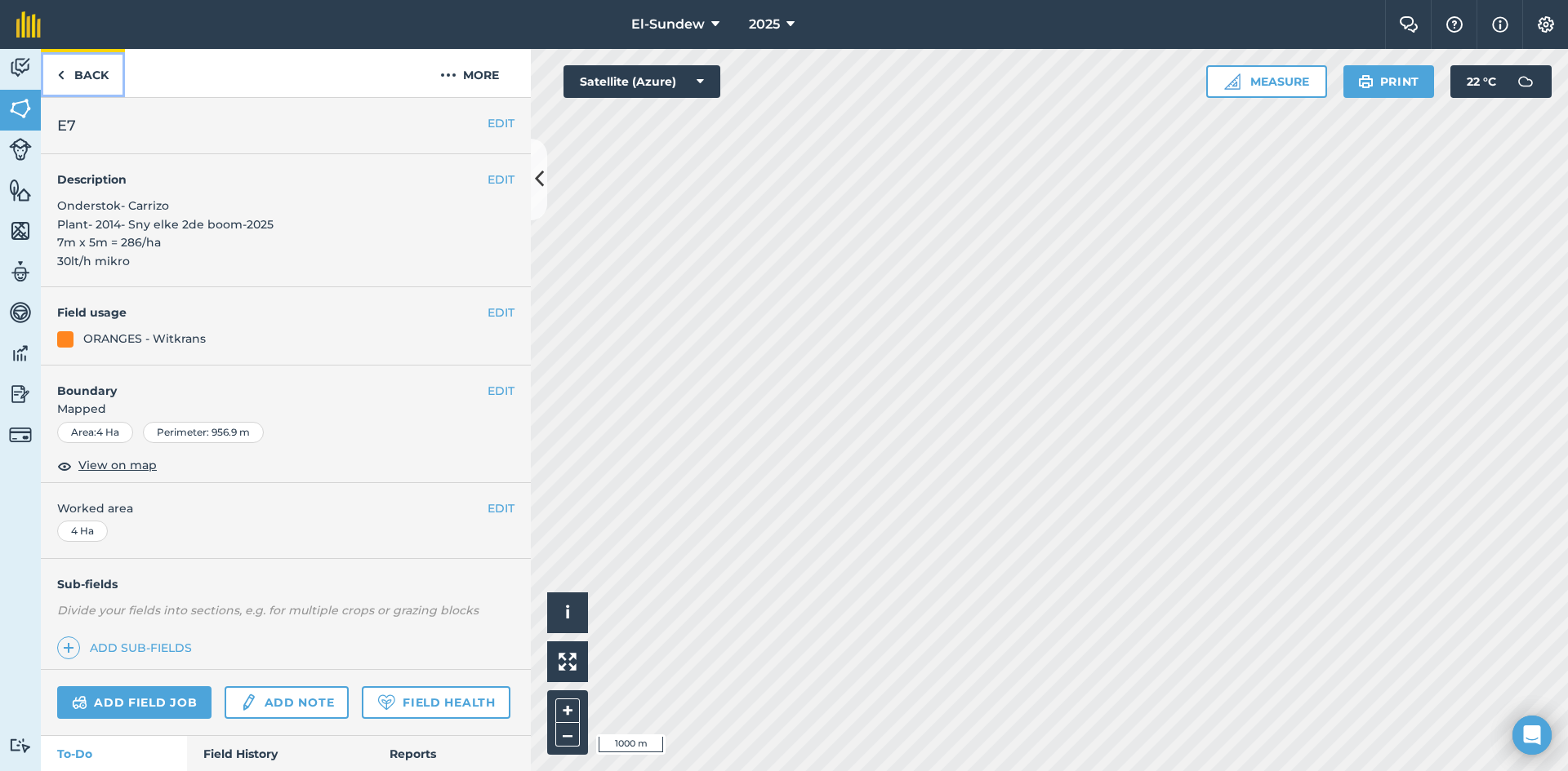
click at [97, 76] on link "Back" at bounding box center [84, 73] width 84 height 48
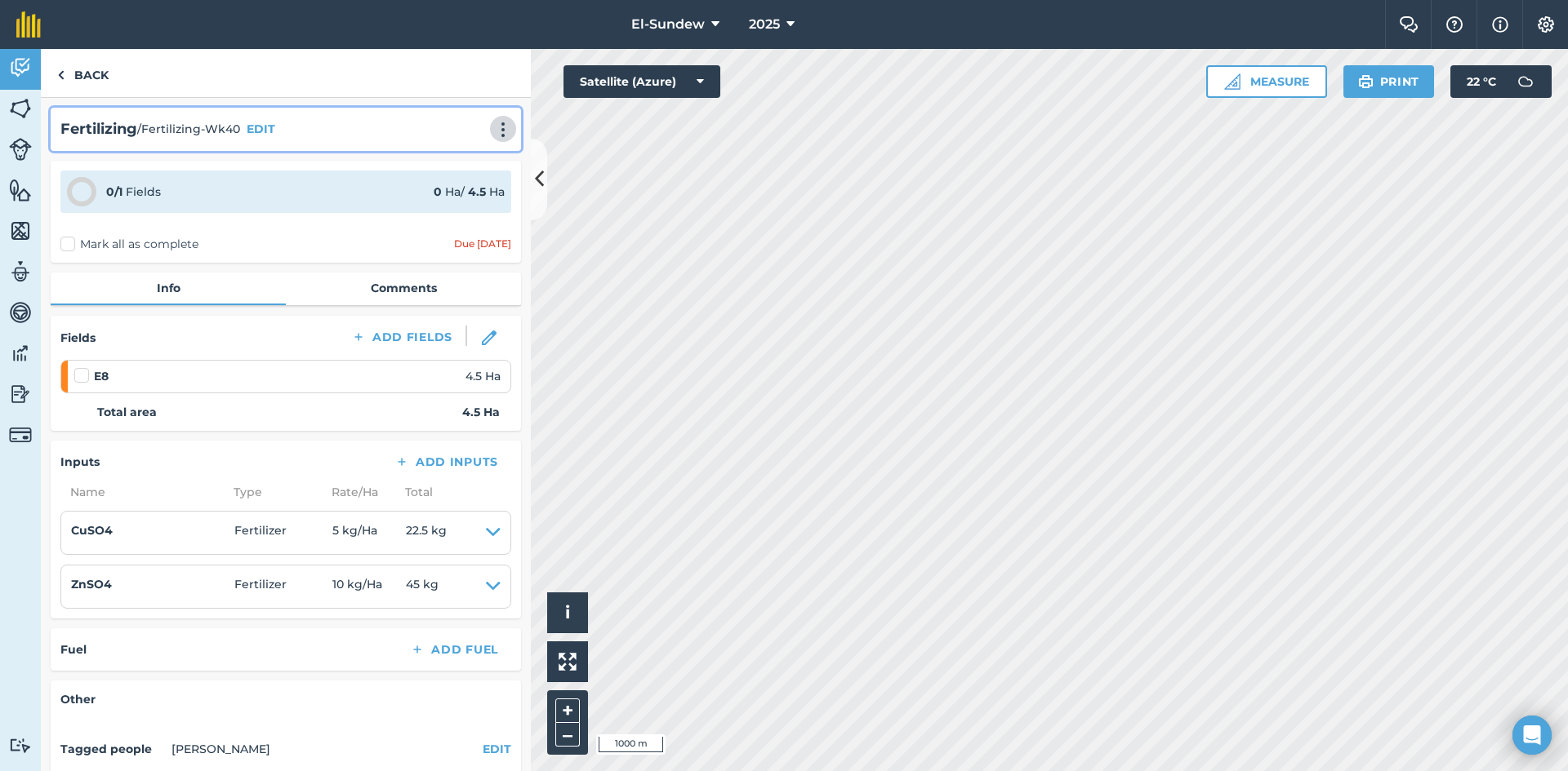
click at [493, 132] on img at bounding box center [503, 130] width 20 height 17
click at [462, 170] on link "Print" at bounding box center [469, 164] width 104 height 32
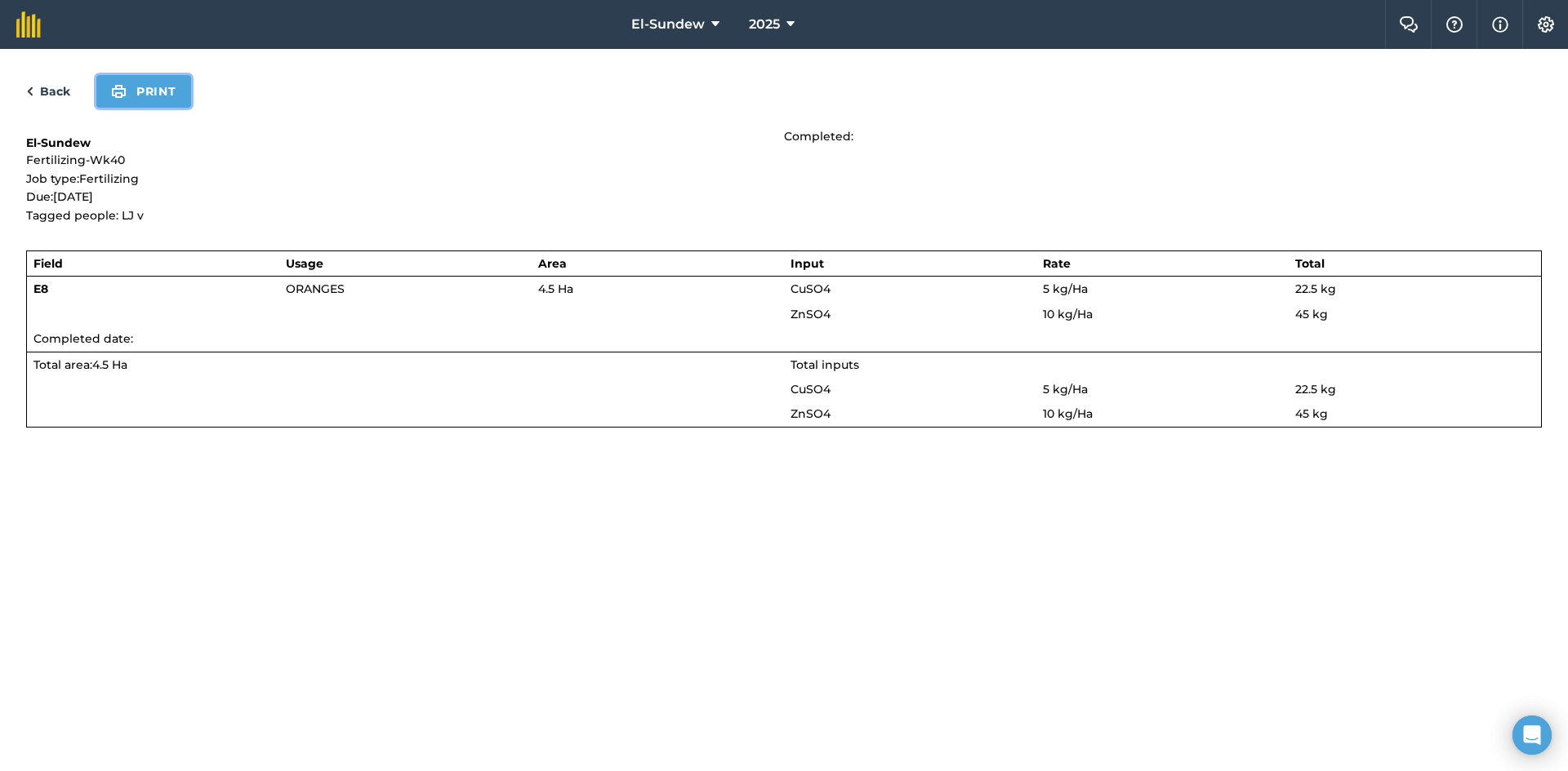
click at [172, 100] on button "Print" at bounding box center [143, 90] width 94 height 32
click at [51, 95] on link "Back" at bounding box center [48, 91] width 44 height 20
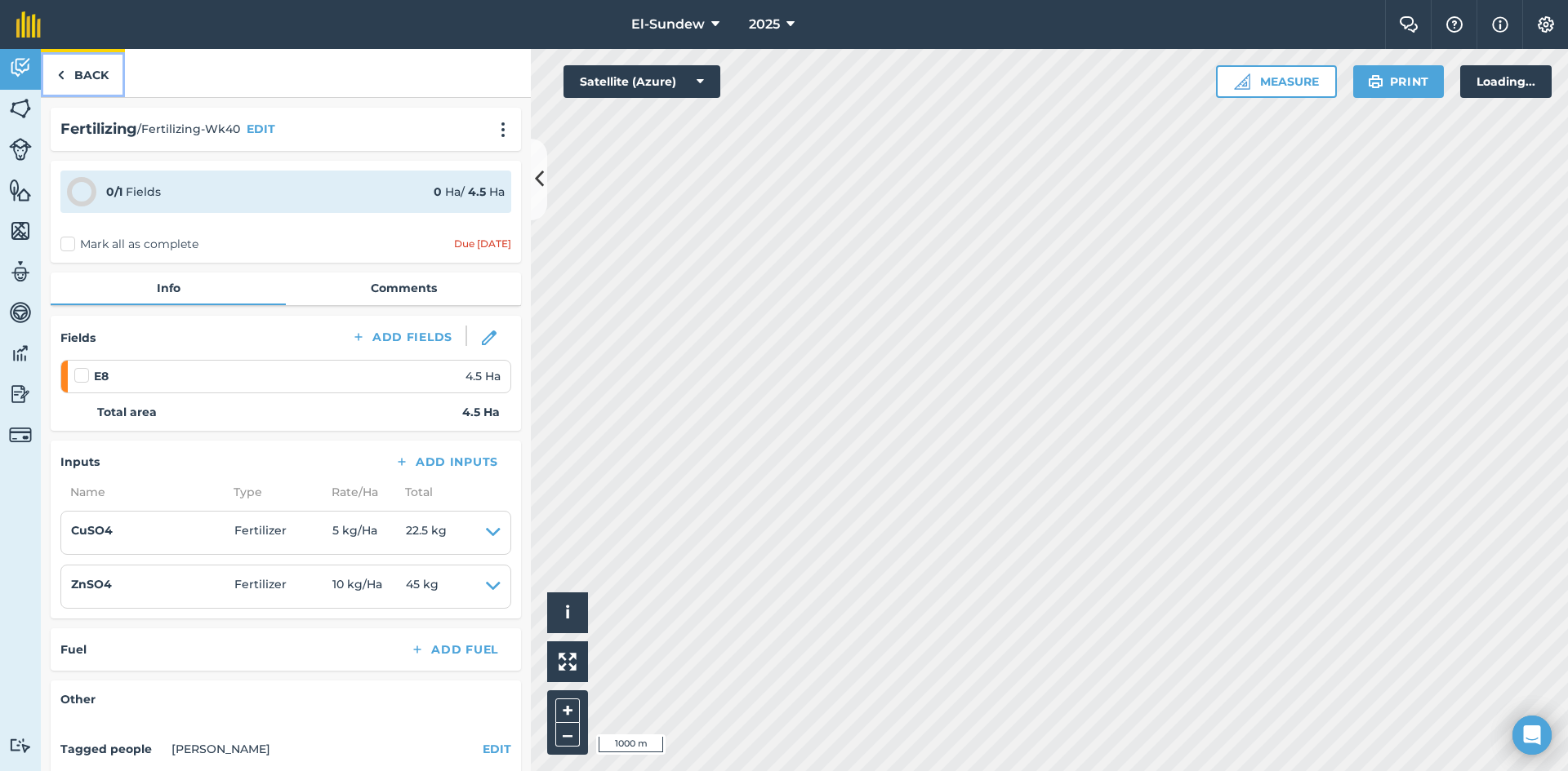
click at [63, 84] on img at bounding box center [60, 75] width 7 height 20
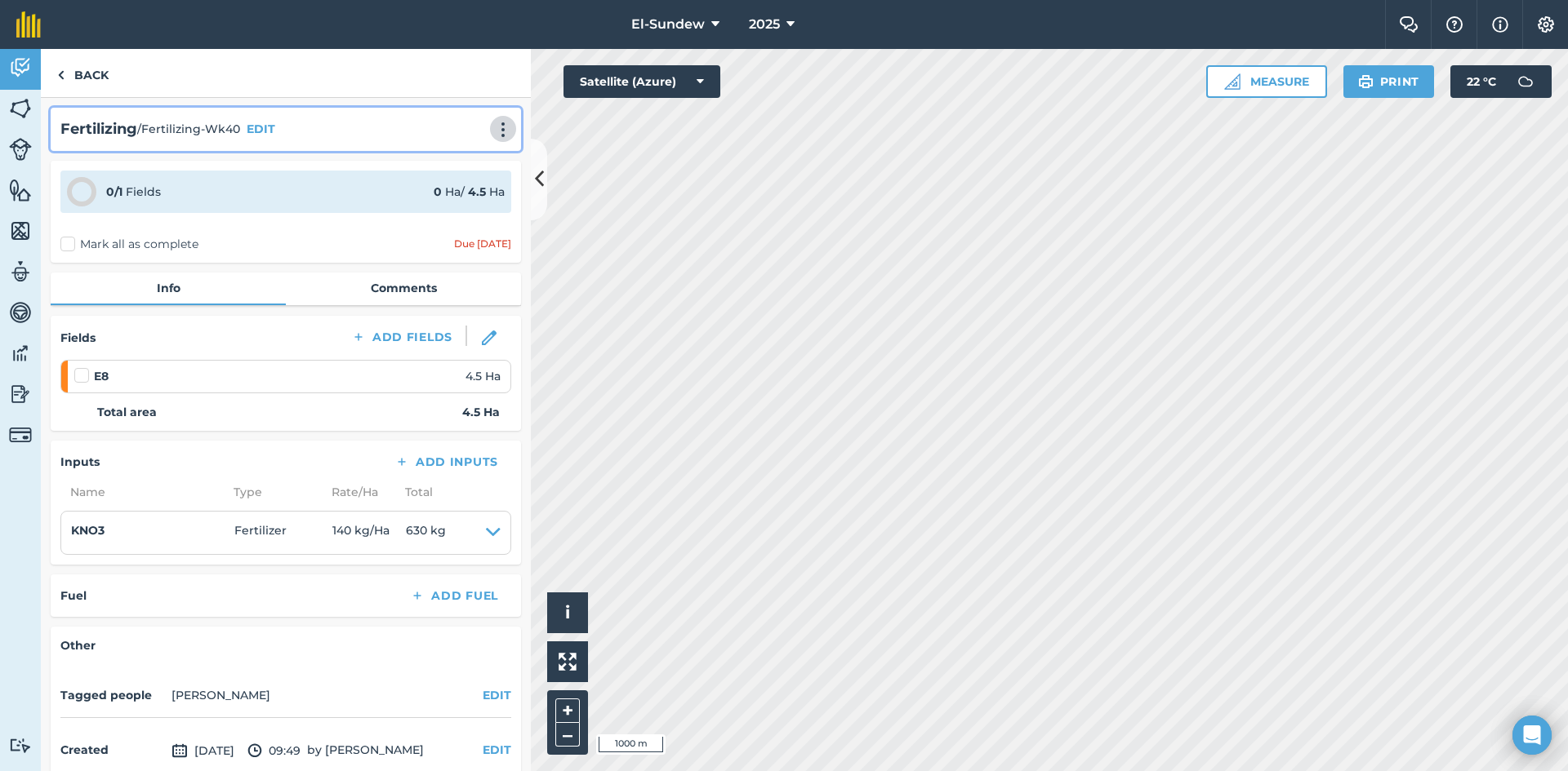
click at [494, 136] on img at bounding box center [503, 130] width 20 height 17
click at [453, 172] on link "Print" at bounding box center [469, 164] width 104 height 32
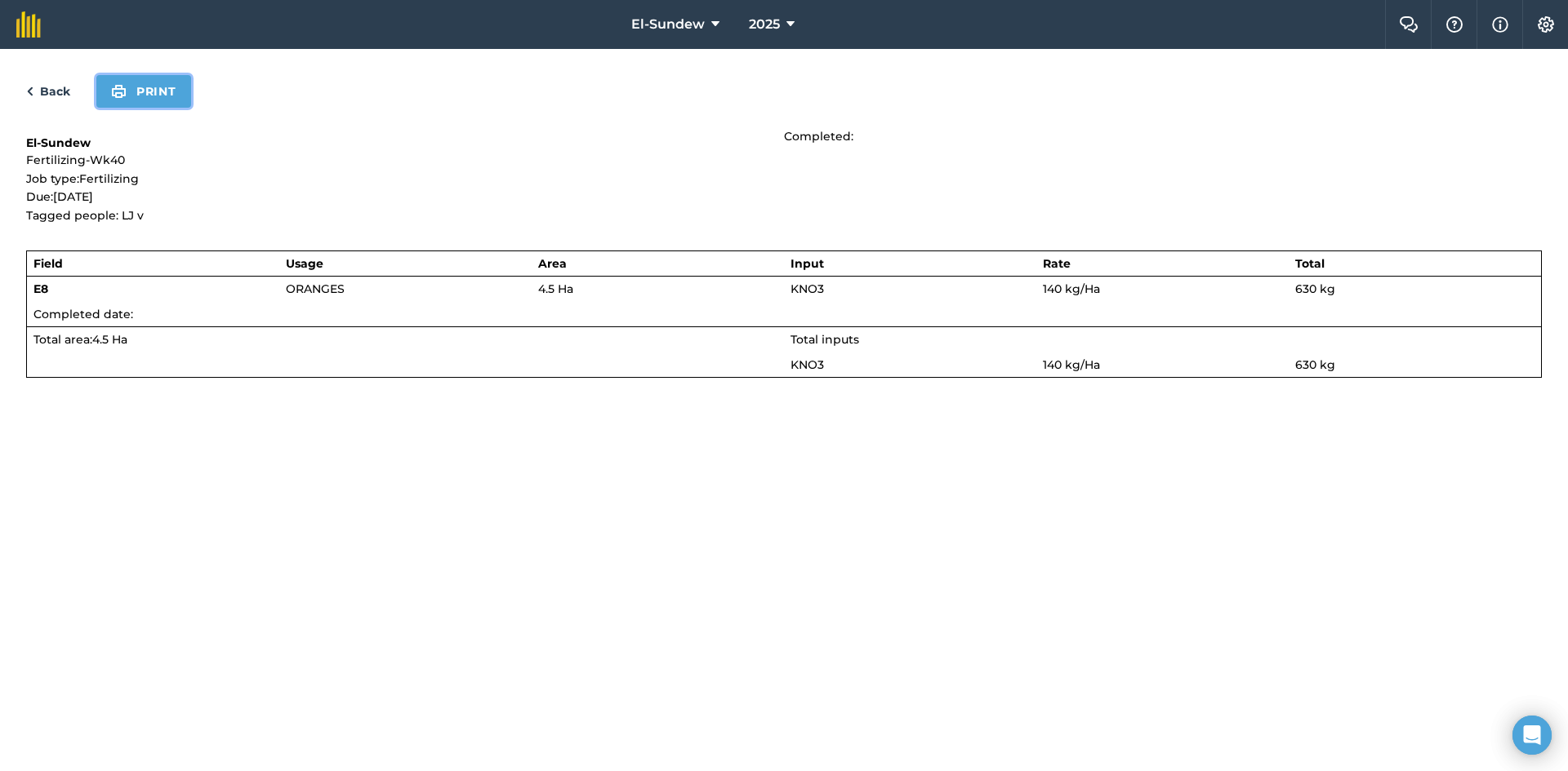
click at [156, 96] on button "Print" at bounding box center [143, 90] width 94 height 32
click at [54, 94] on link "Back" at bounding box center [48, 91] width 44 height 20
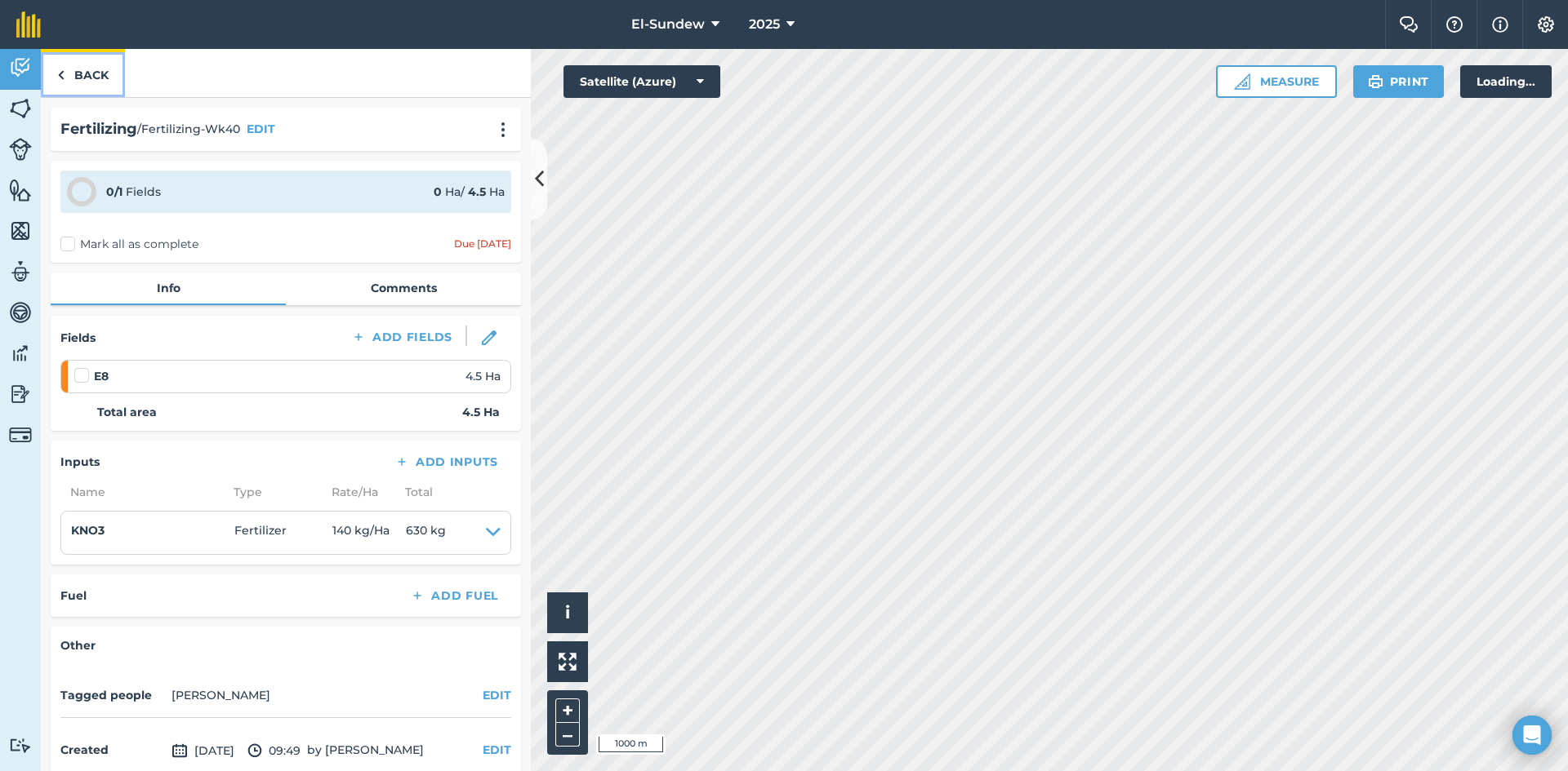
click at [92, 75] on link "Back" at bounding box center [84, 73] width 84 height 48
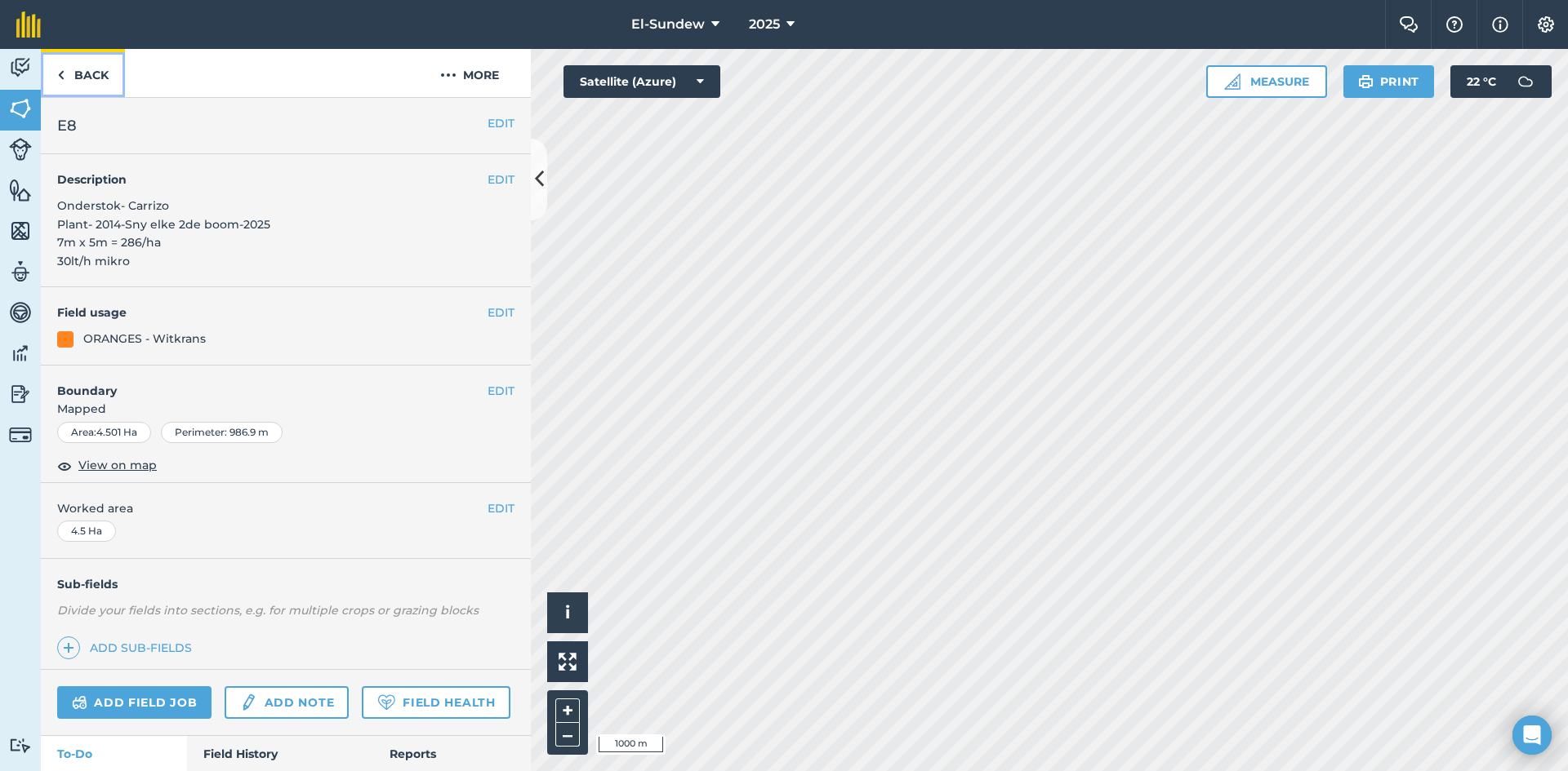
click at [100, 75] on link "Back" at bounding box center [84, 73] width 84 height 48
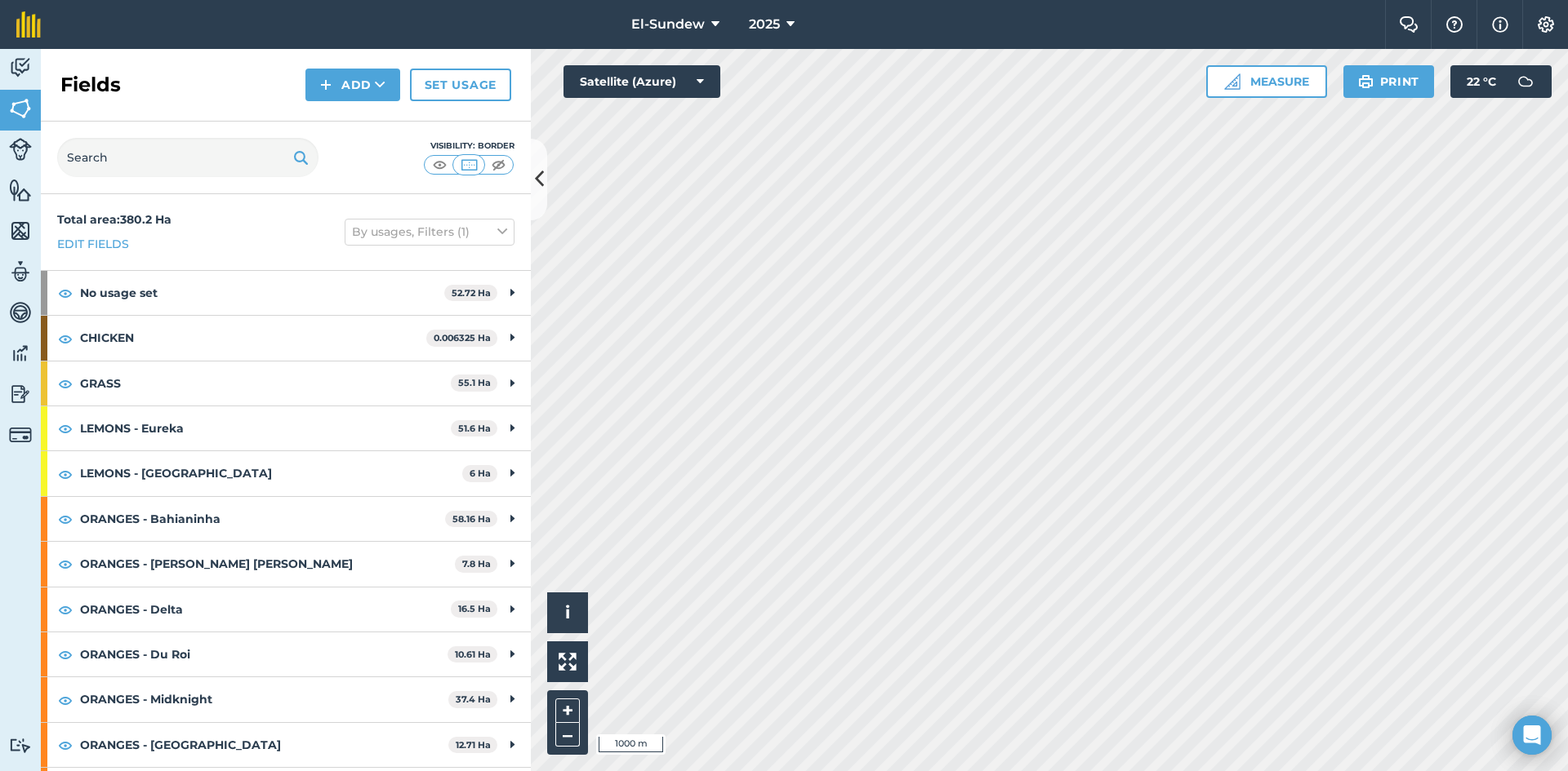
click at [252, 587] on strong "ORANGES - Delta" at bounding box center [264, 609] width 370 height 44
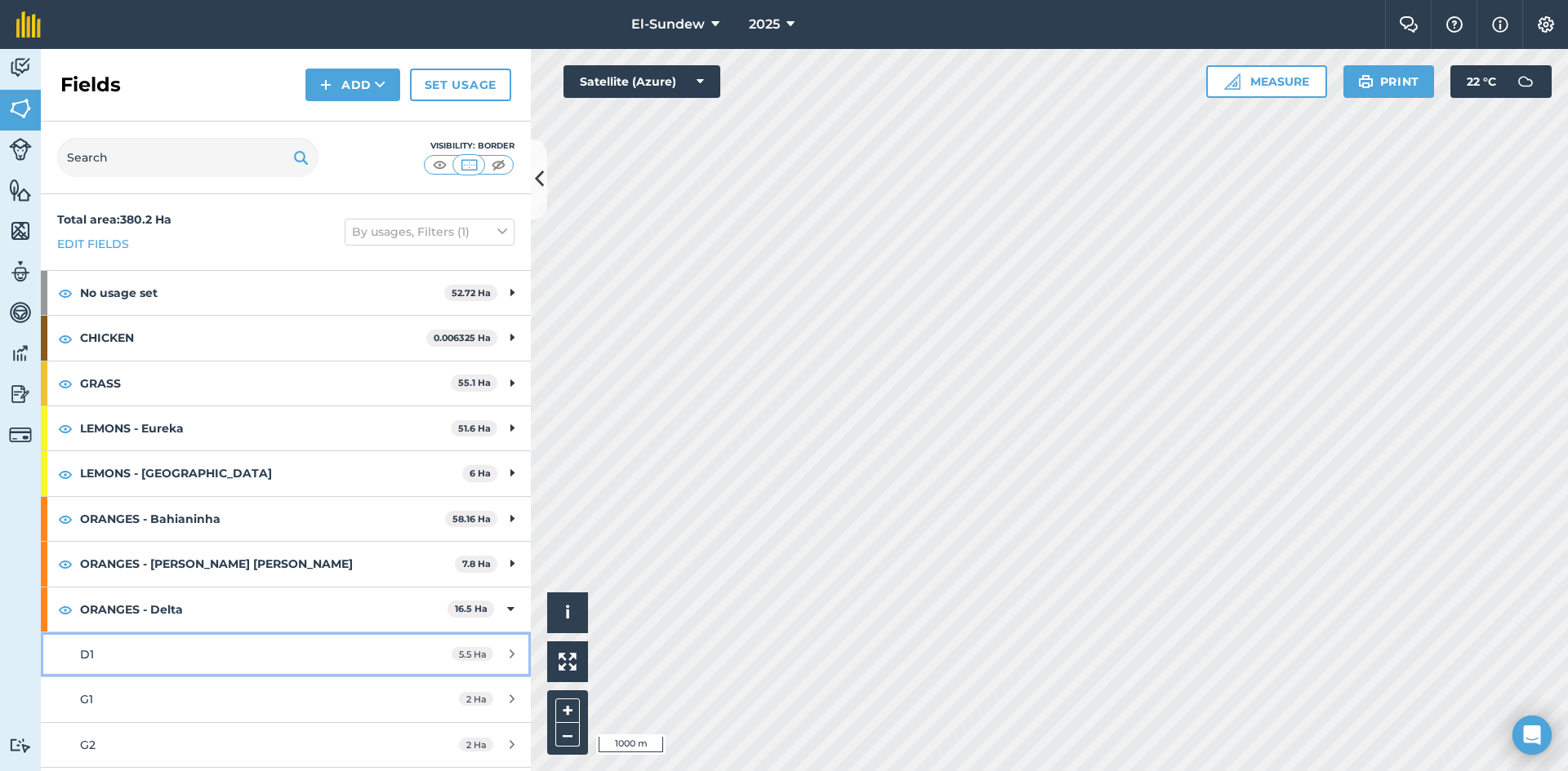
click at [227, 645] on div "D1" at bounding box center [233, 654] width 308 height 18
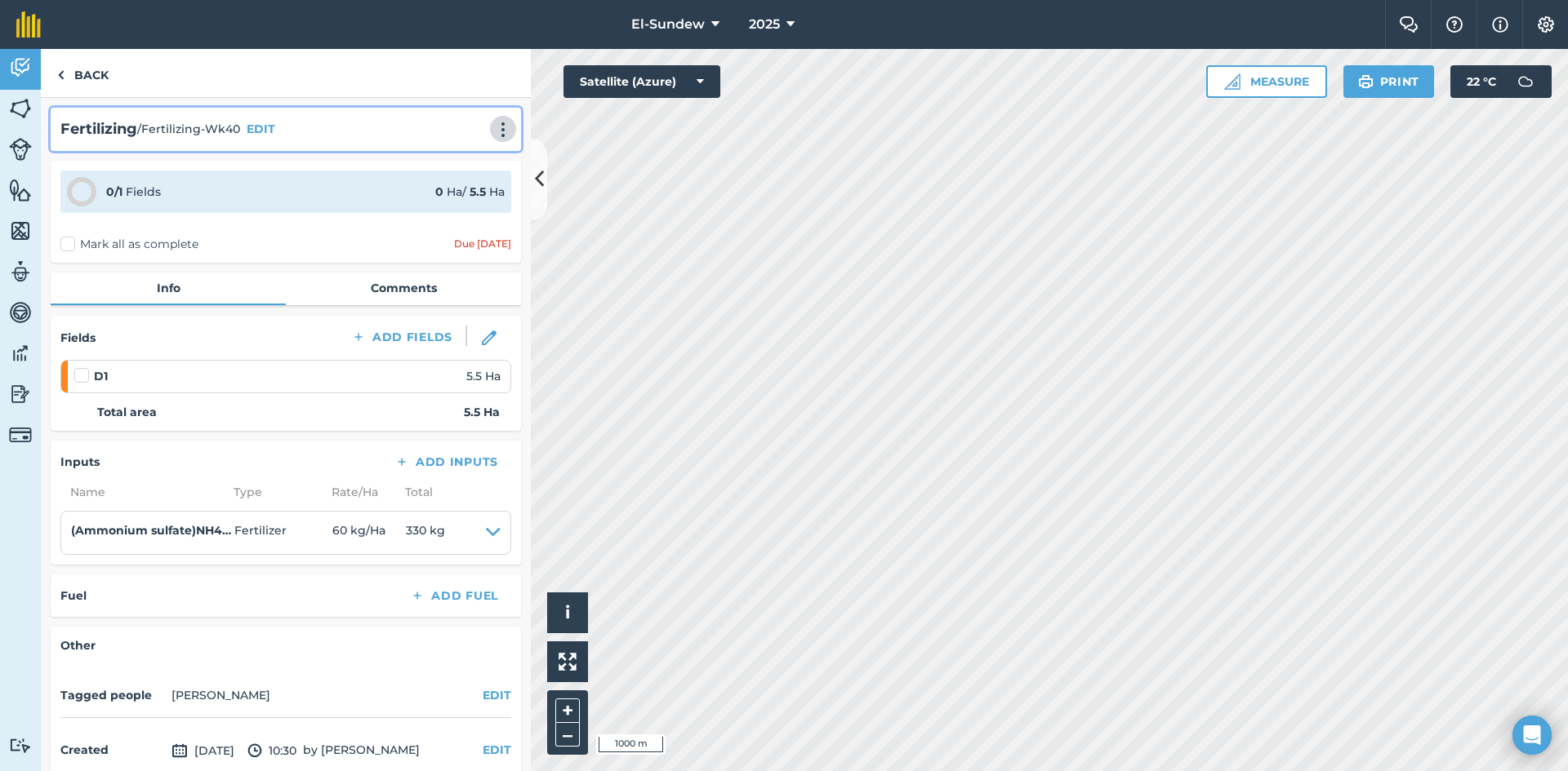
click at [493, 131] on img at bounding box center [503, 130] width 20 height 17
click at [464, 156] on link "Print" at bounding box center [469, 164] width 104 height 32
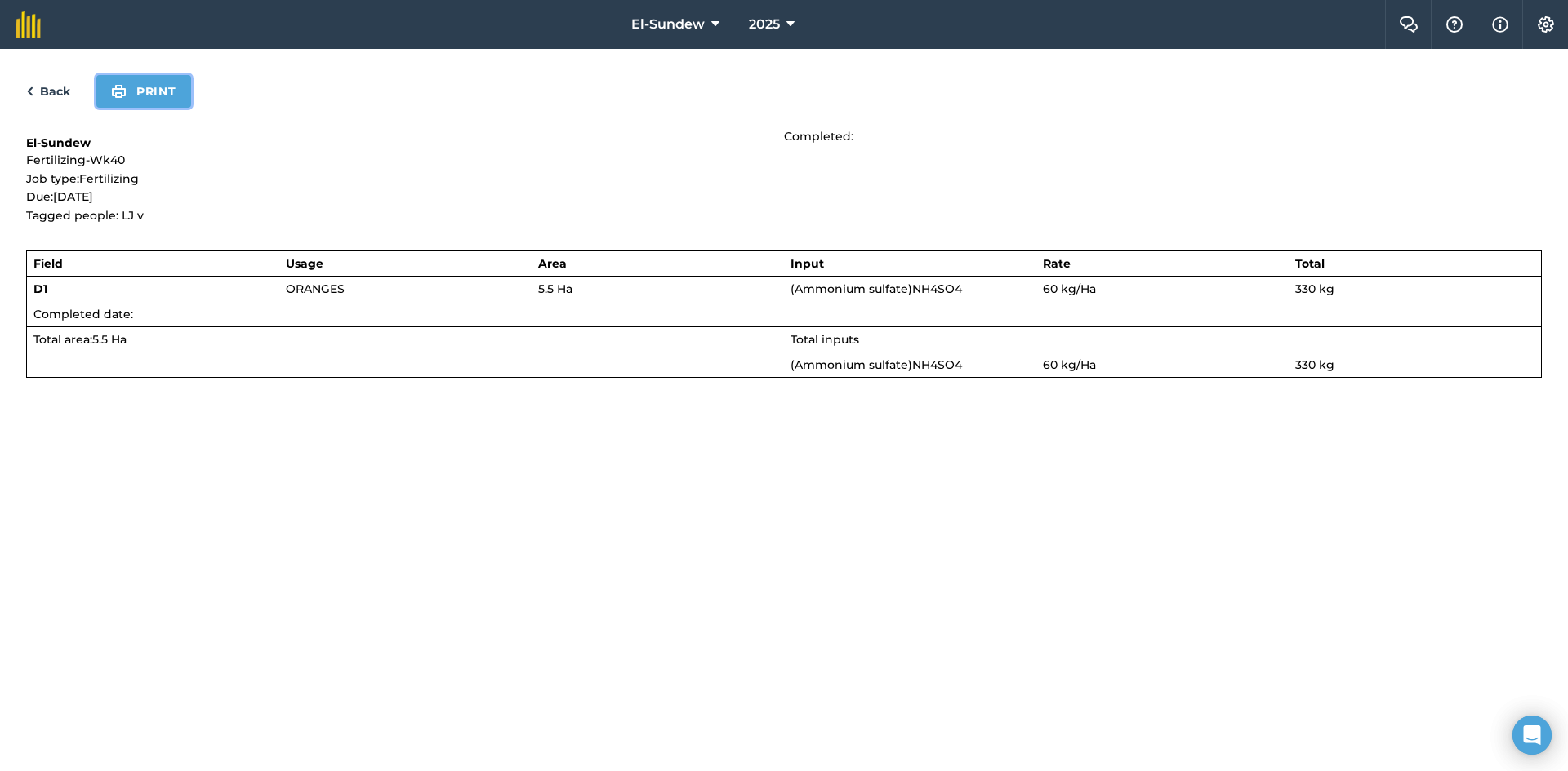
click at [168, 93] on button "Print" at bounding box center [143, 90] width 94 height 32
click at [48, 84] on link "Back" at bounding box center [48, 91] width 44 height 20
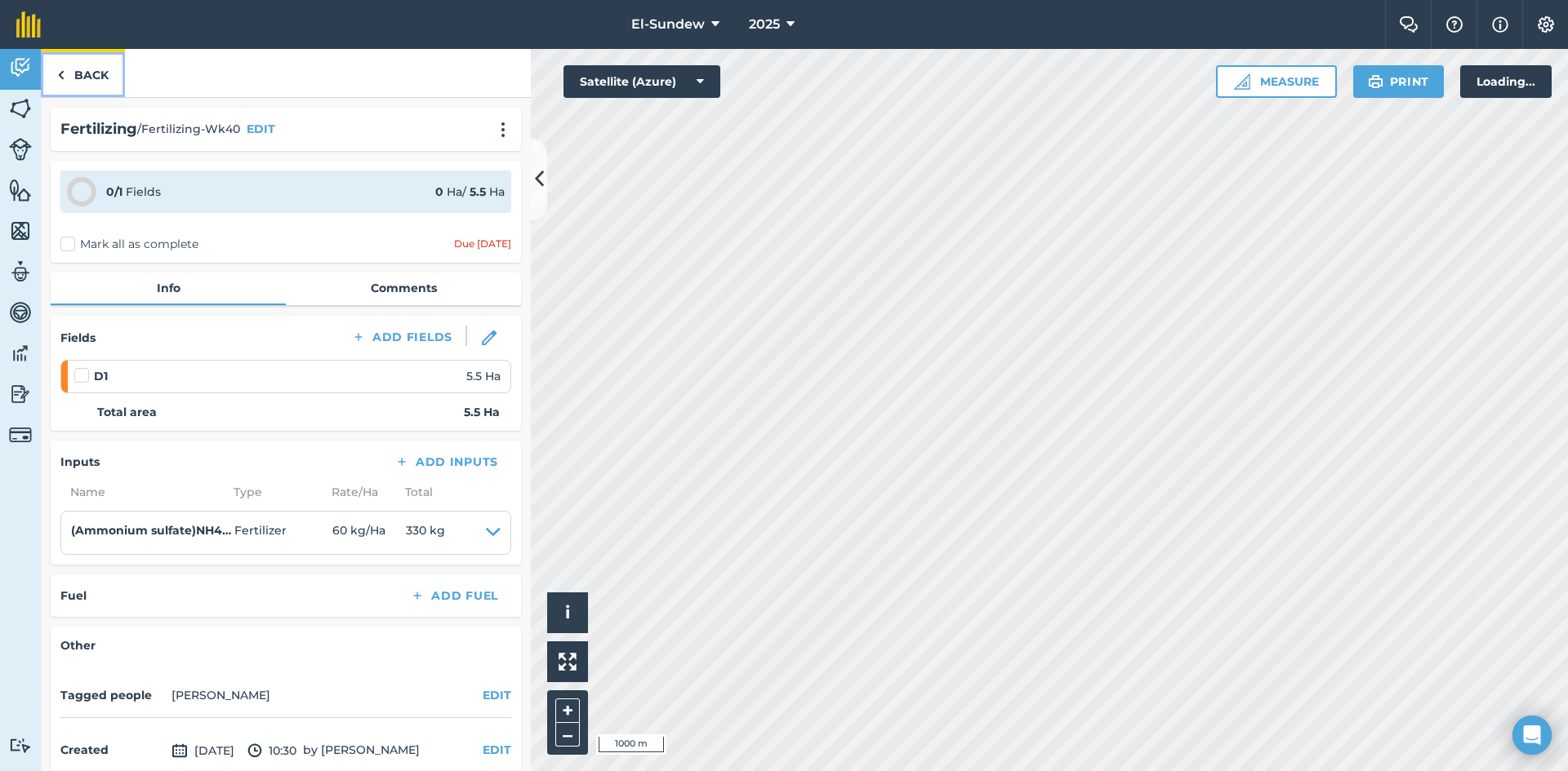
click at [94, 75] on link "Back" at bounding box center [84, 73] width 84 height 48
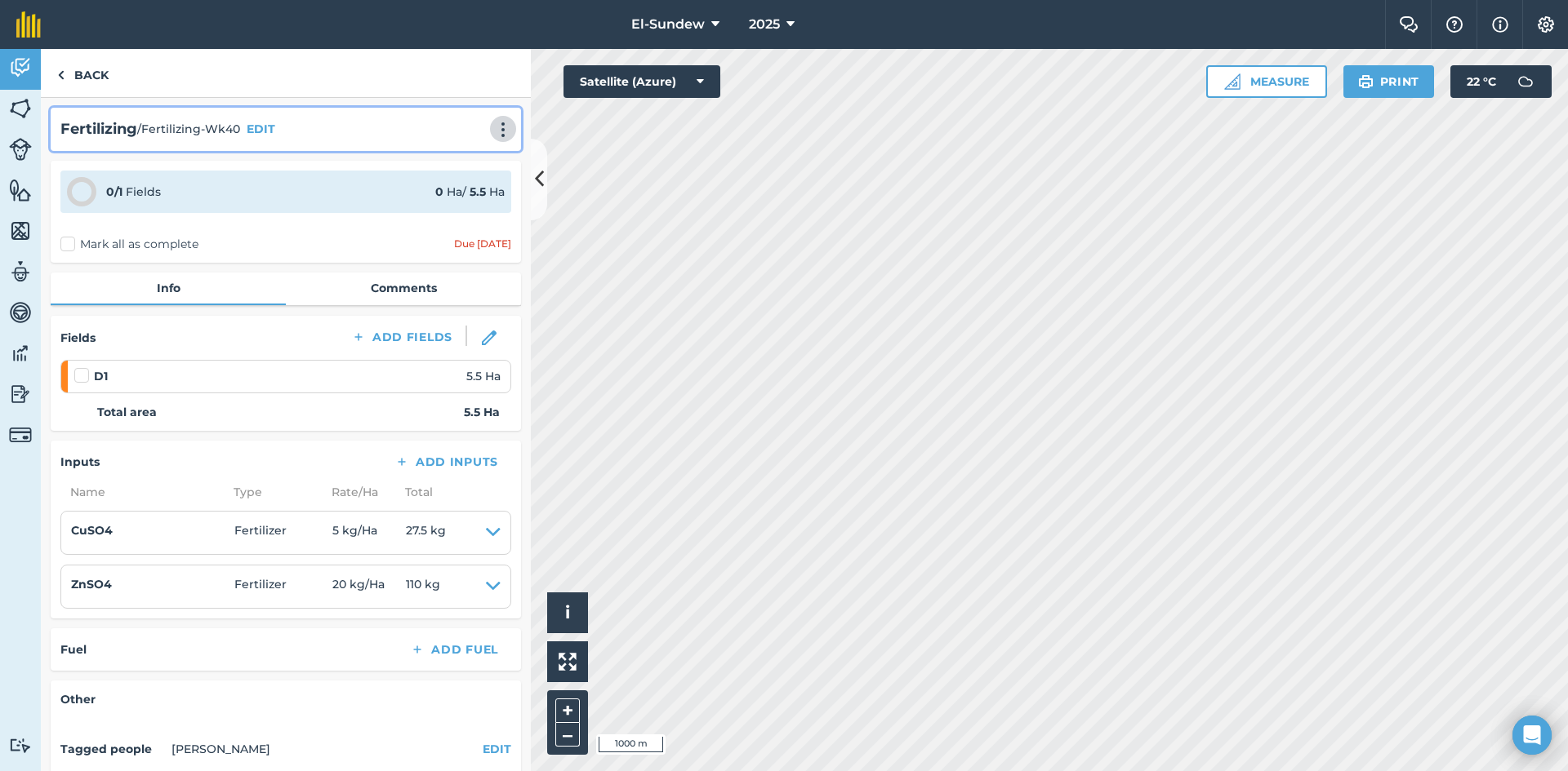
click at [493, 131] on img at bounding box center [503, 130] width 20 height 17
click at [446, 167] on link "Print" at bounding box center [469, 164] width 104 height 32
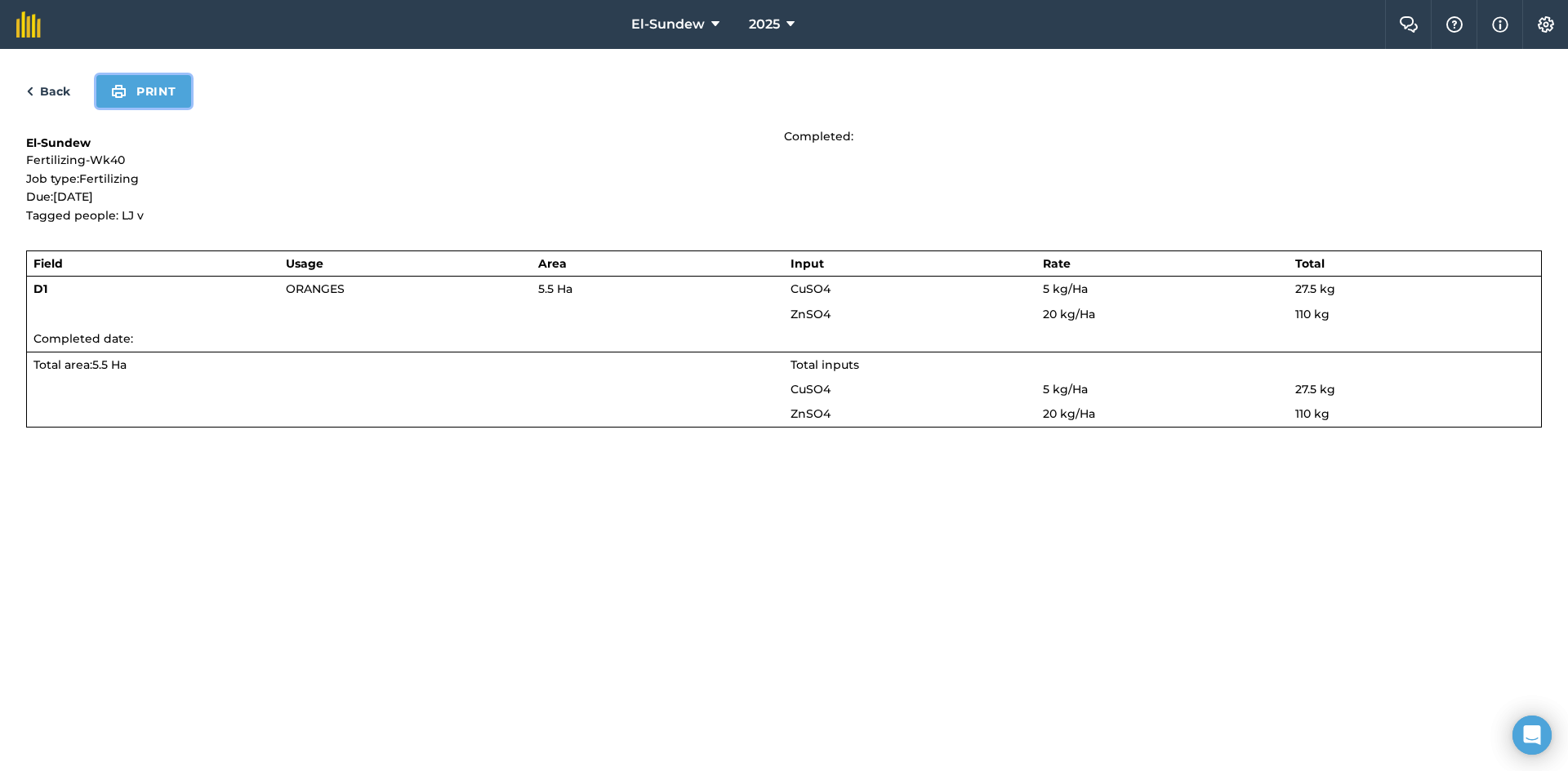
click at [142, 84] on button "Print" at bounding box center [143, 90] width 94 height 32
click at [55, 88] on link "Back" at bounding box center [48, 91] width 44 height 20
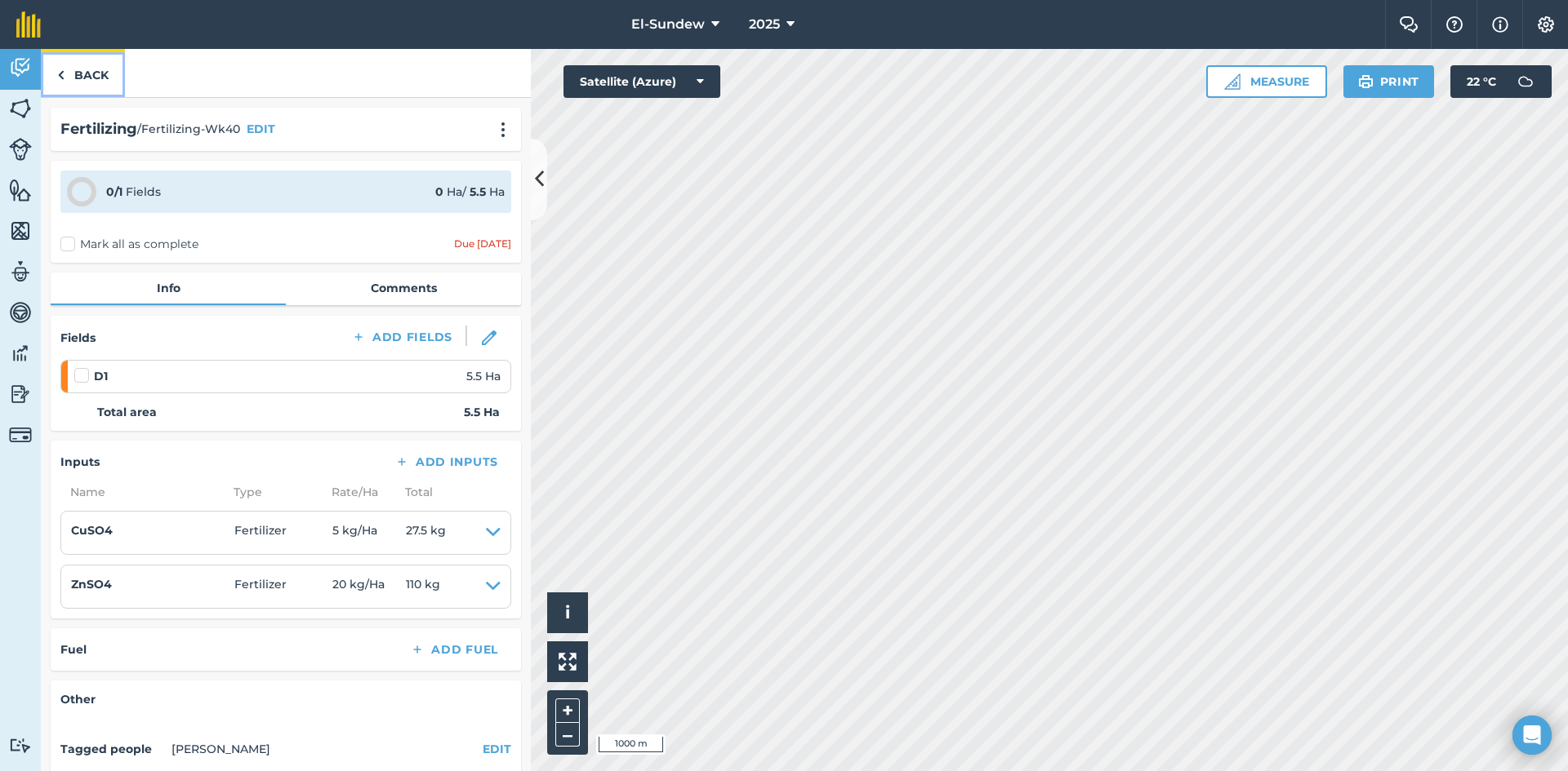
click at [68, 84] on link "Back" at bounding box center [84, 73] width 84 height 48
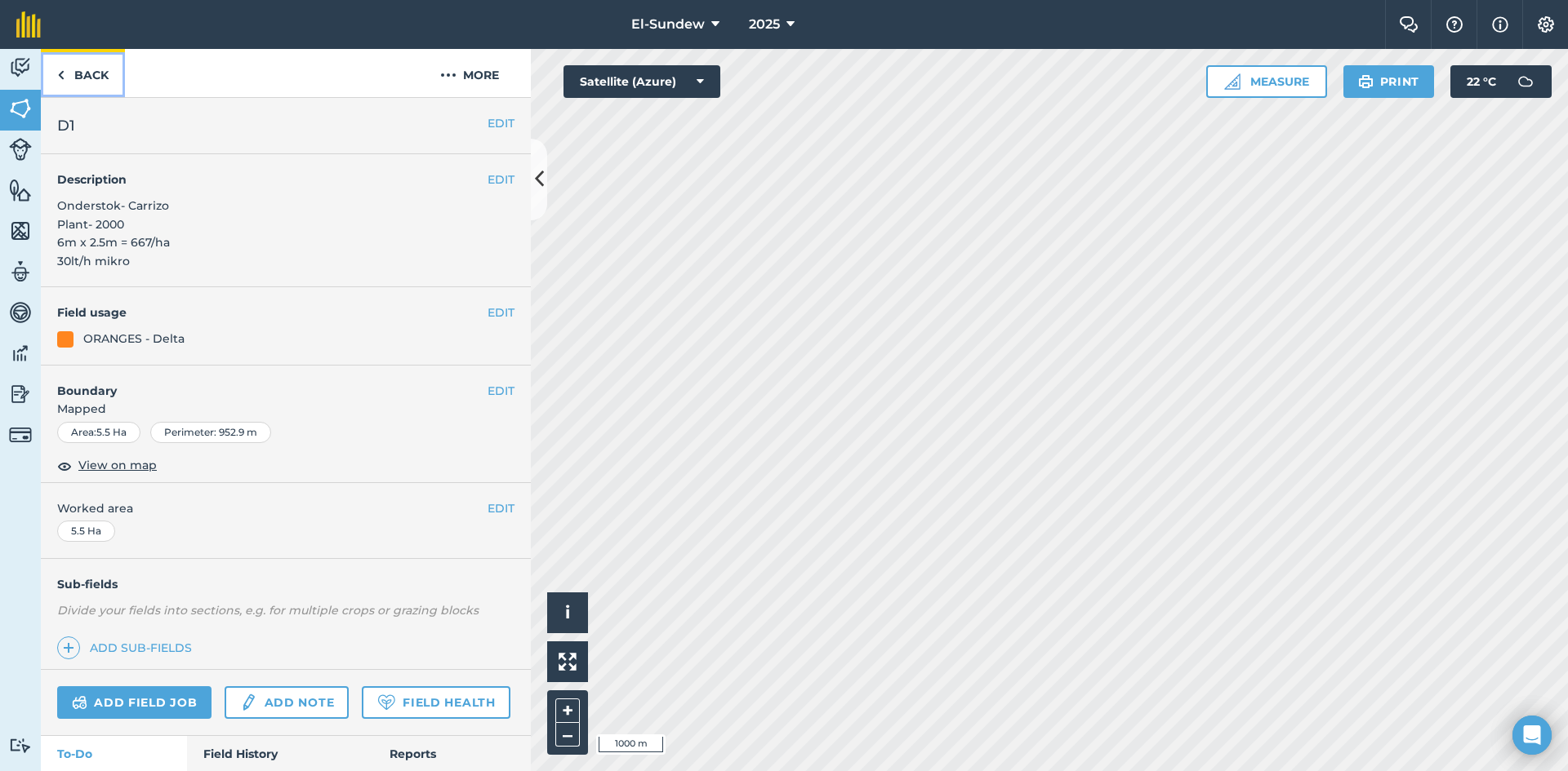
click at [68, 84] on link "Back" at bounding box center [84, 73] width 84 height 48
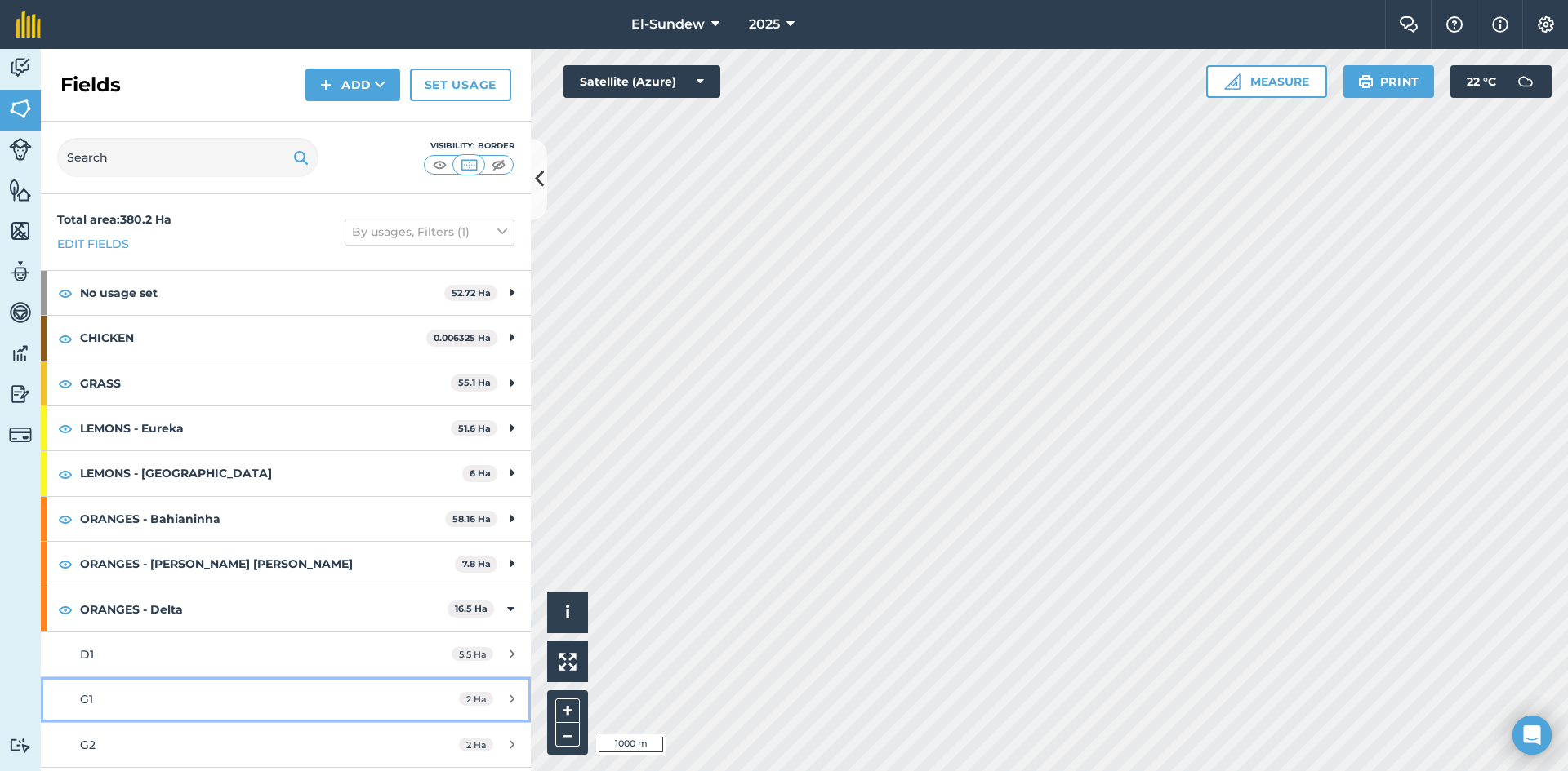
click at [181, 690] on div "G1" at bounding box center [233, 699] width 308 height 18
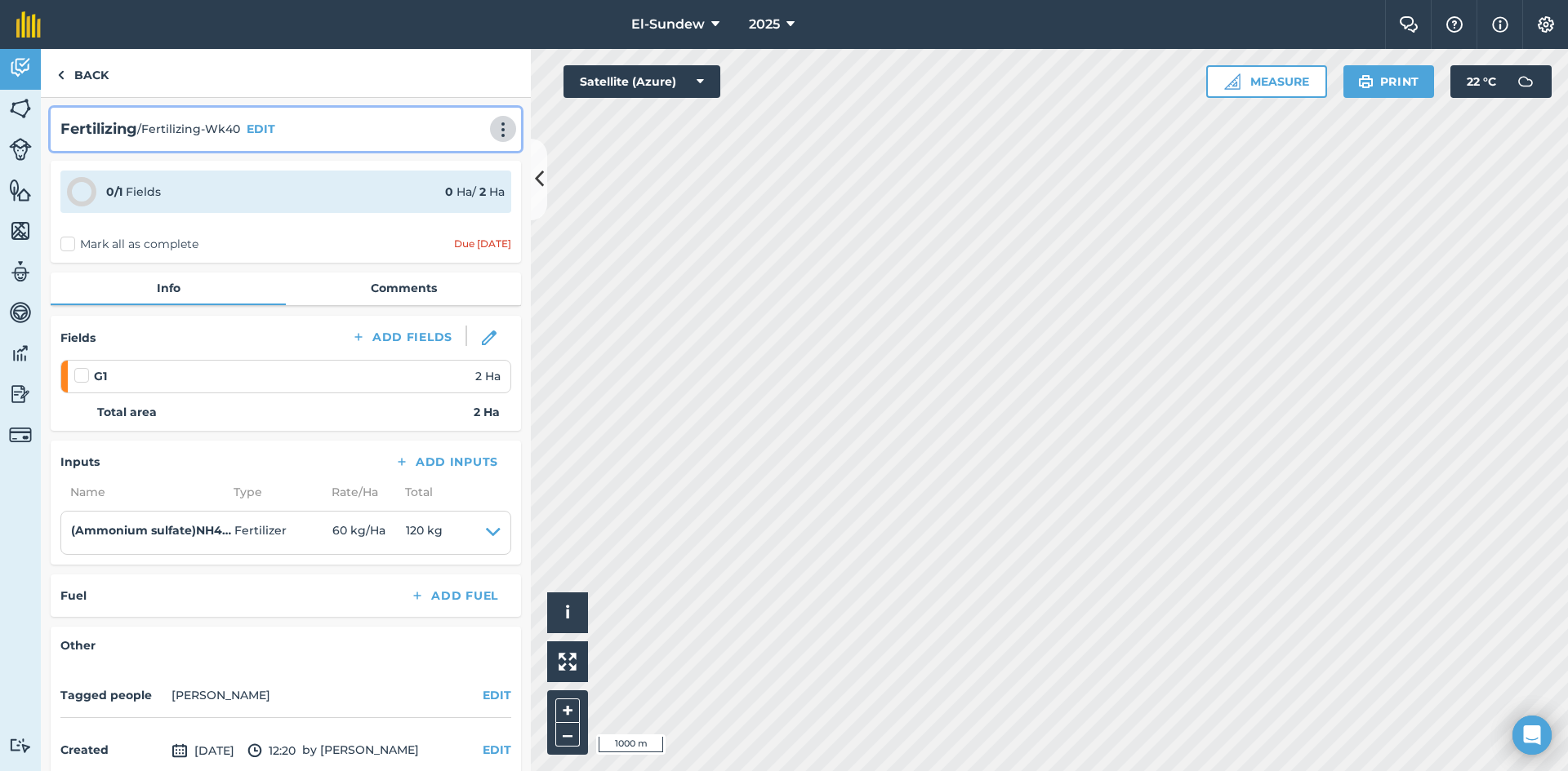
click at [493, 125] on img at bounding box center [503, 130] width 20 height 17
click at [478, 166] on link "Print" at bounding box center [469, 164] width 104 height 32
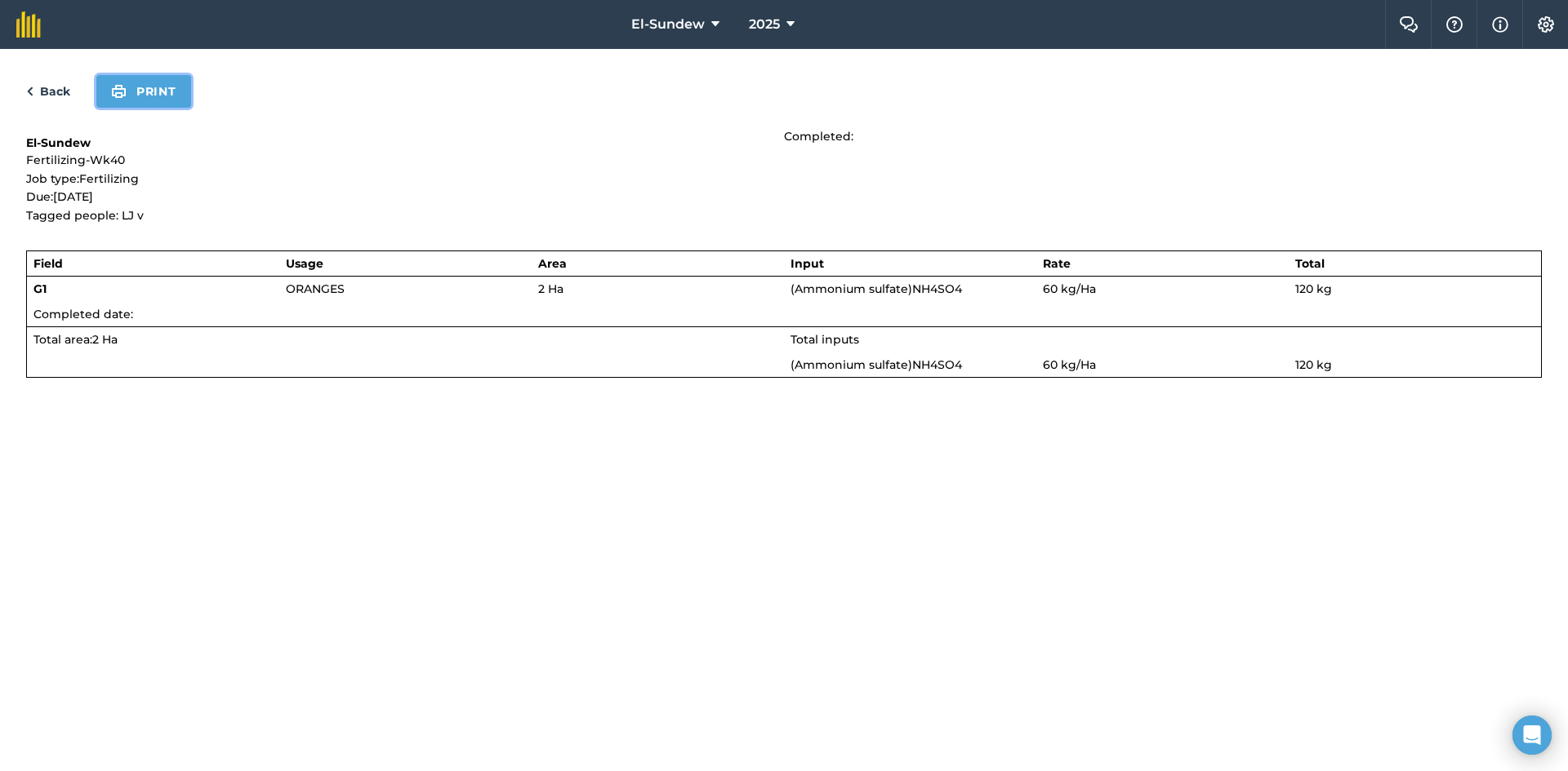
click at [167, 90] on button "Print" at bounding box center [143, 90] width 94 height 32
click at [62, 94] on link "Back" at bounding box center [48, 91] width 44 height 20
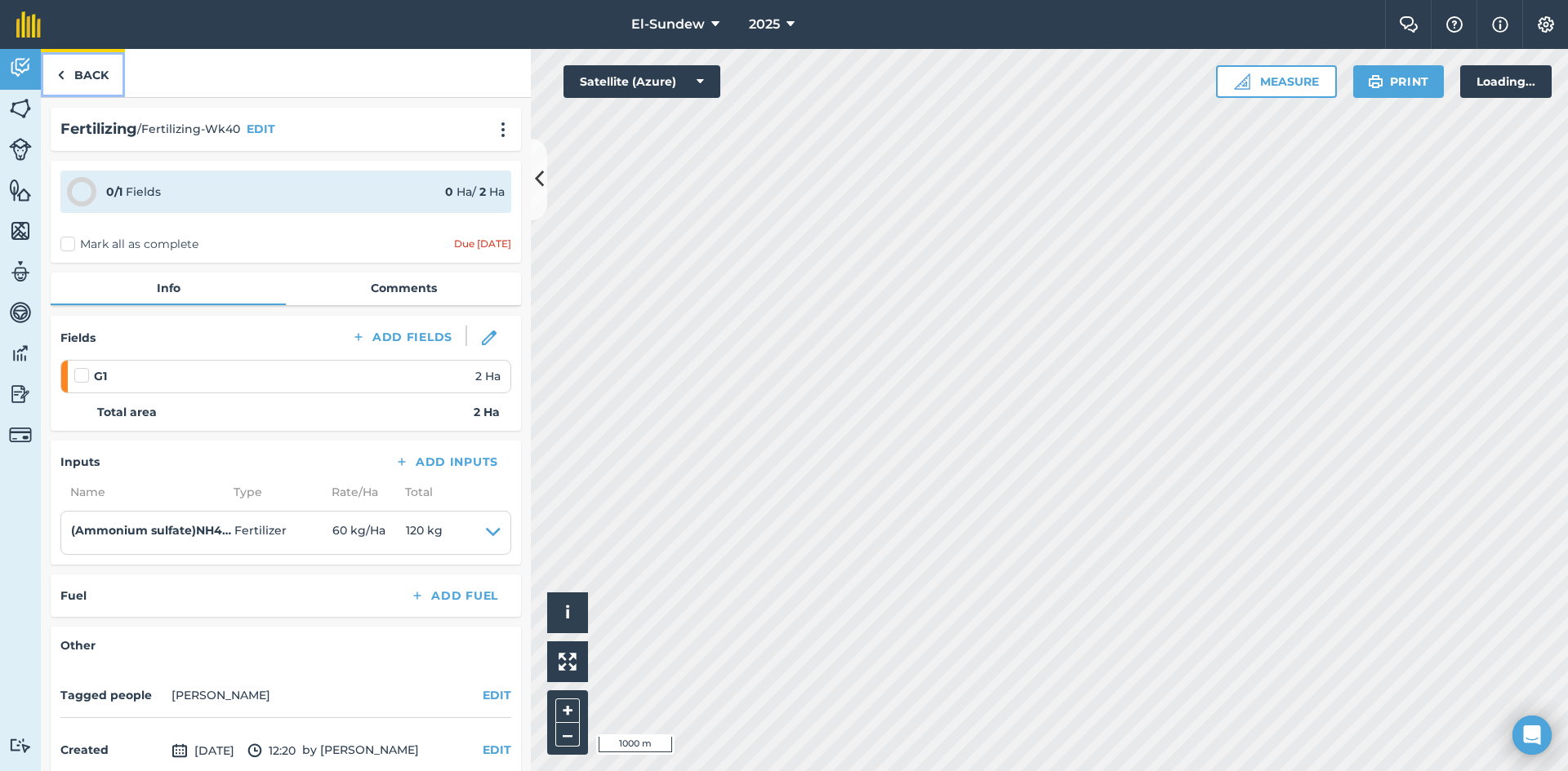
click at [85, 83] on link "Back" at bounding box center [84, 73] width 84 height 48
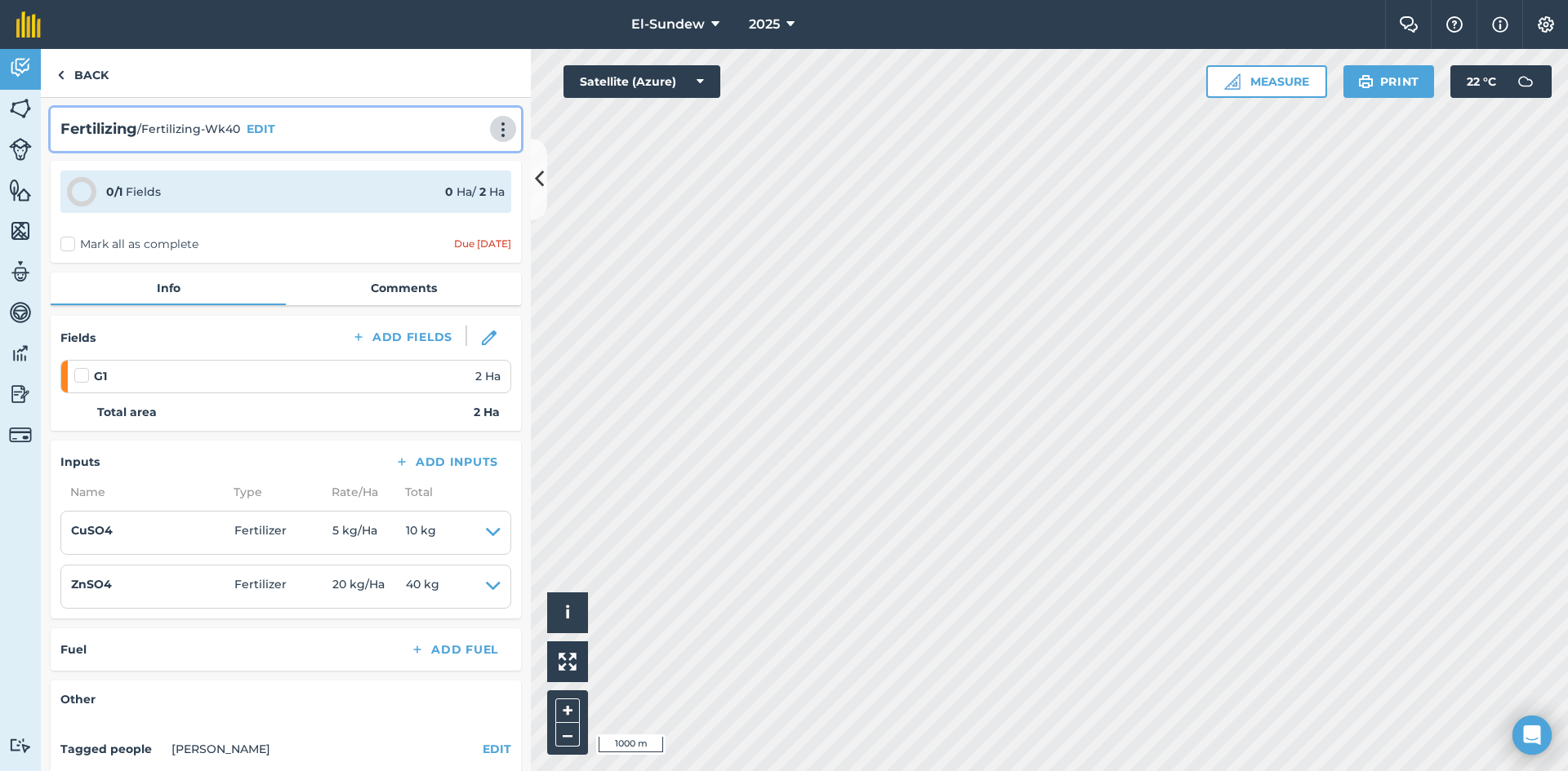
click at [495, 120] on button at bounding box center [503, 129] width 17 height 20
click at [447, 165] on link "Print" at bounding box center [469, 164] width 104 height 32
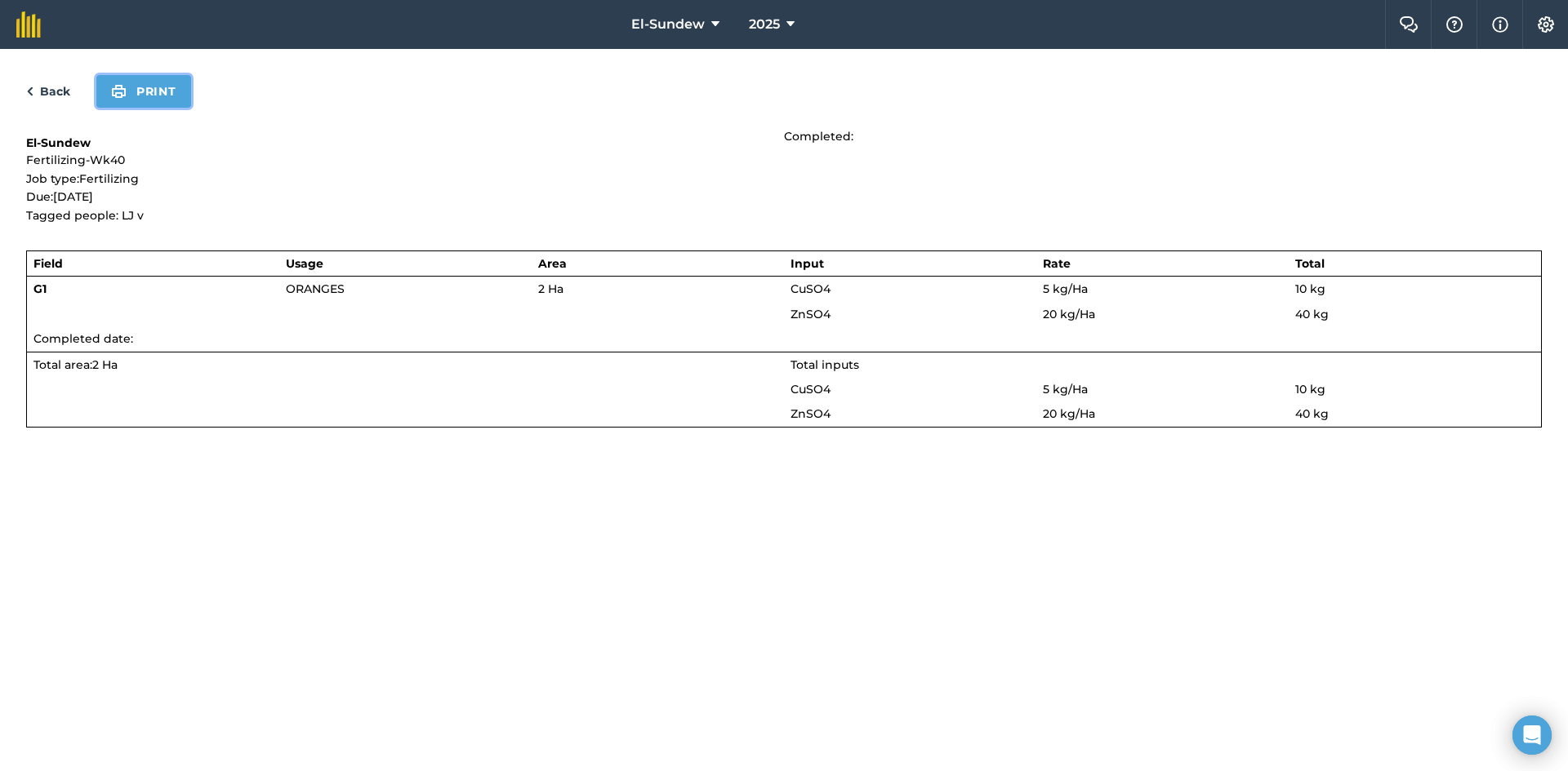
click at [151, 89] on button "Print" at bounding box center [143, 90] width 94 height 32
click at [59, 94] on link "Back" at bounding box center [48, 91] width 44 height 20
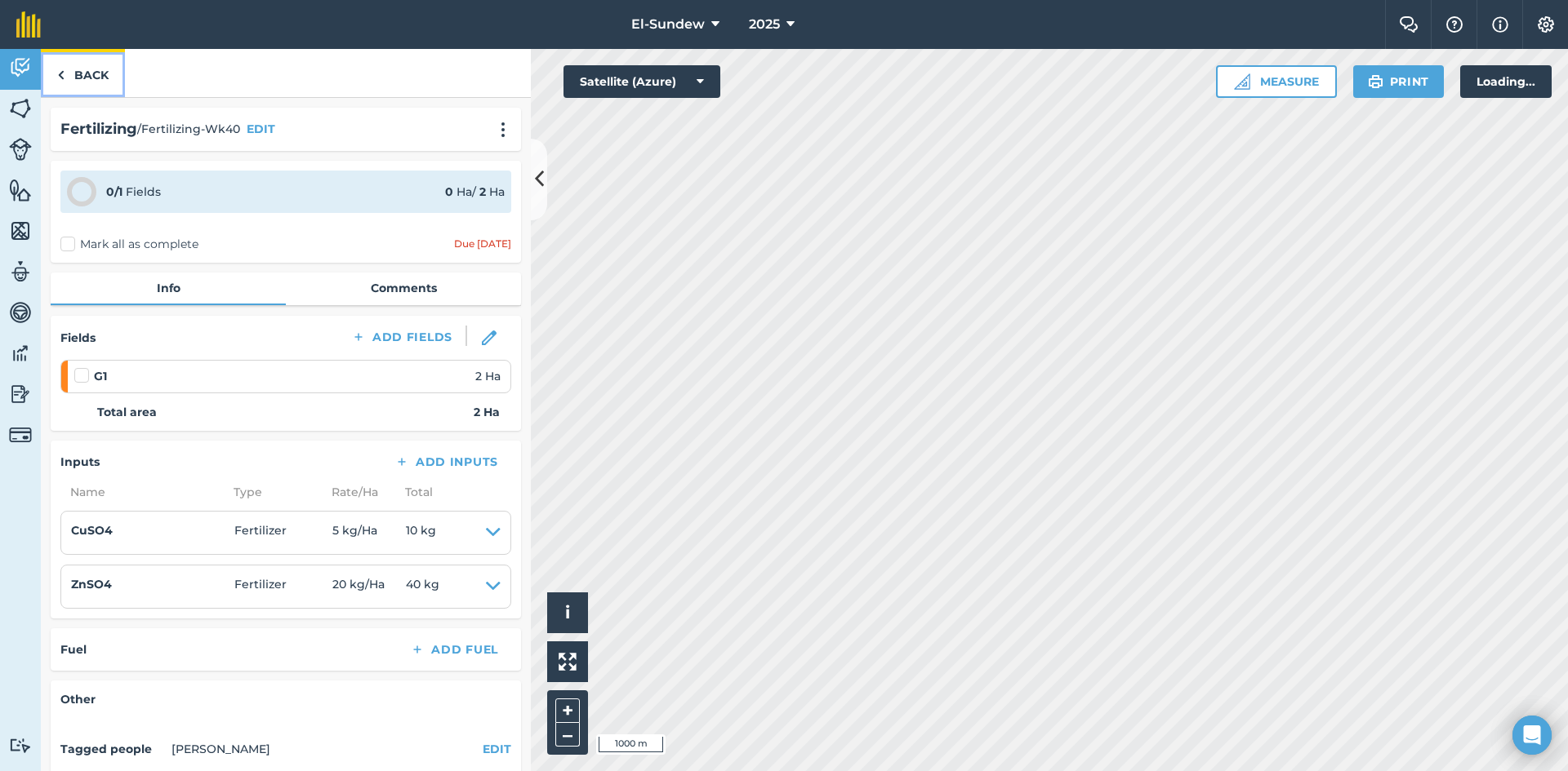
click at [84, 83] on link "Back" at bounding box center [84, 73] width 84 height 48
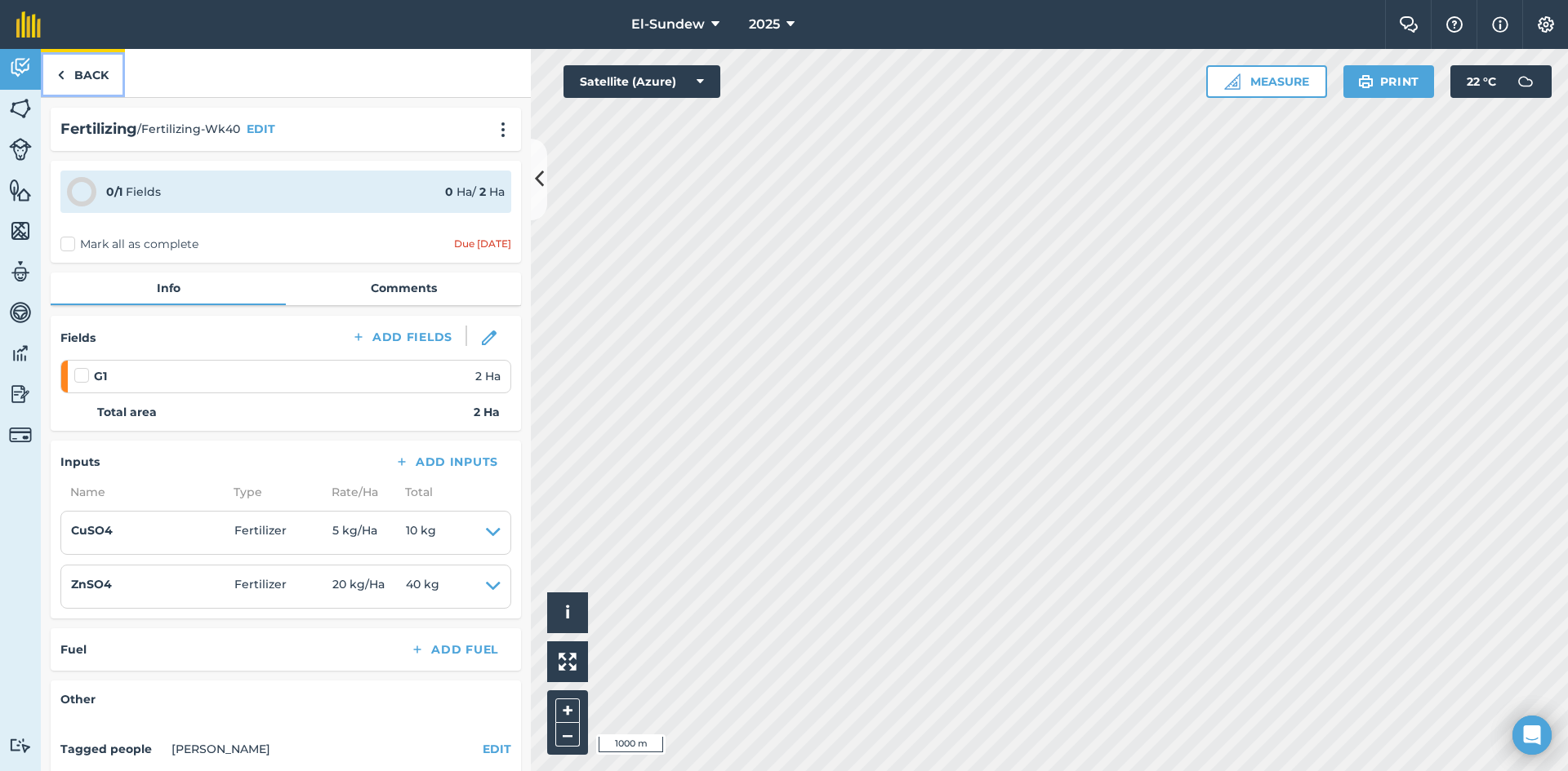
click at [111, 79] on link "Back" at bounding box center [84, 73] width 84 height 48
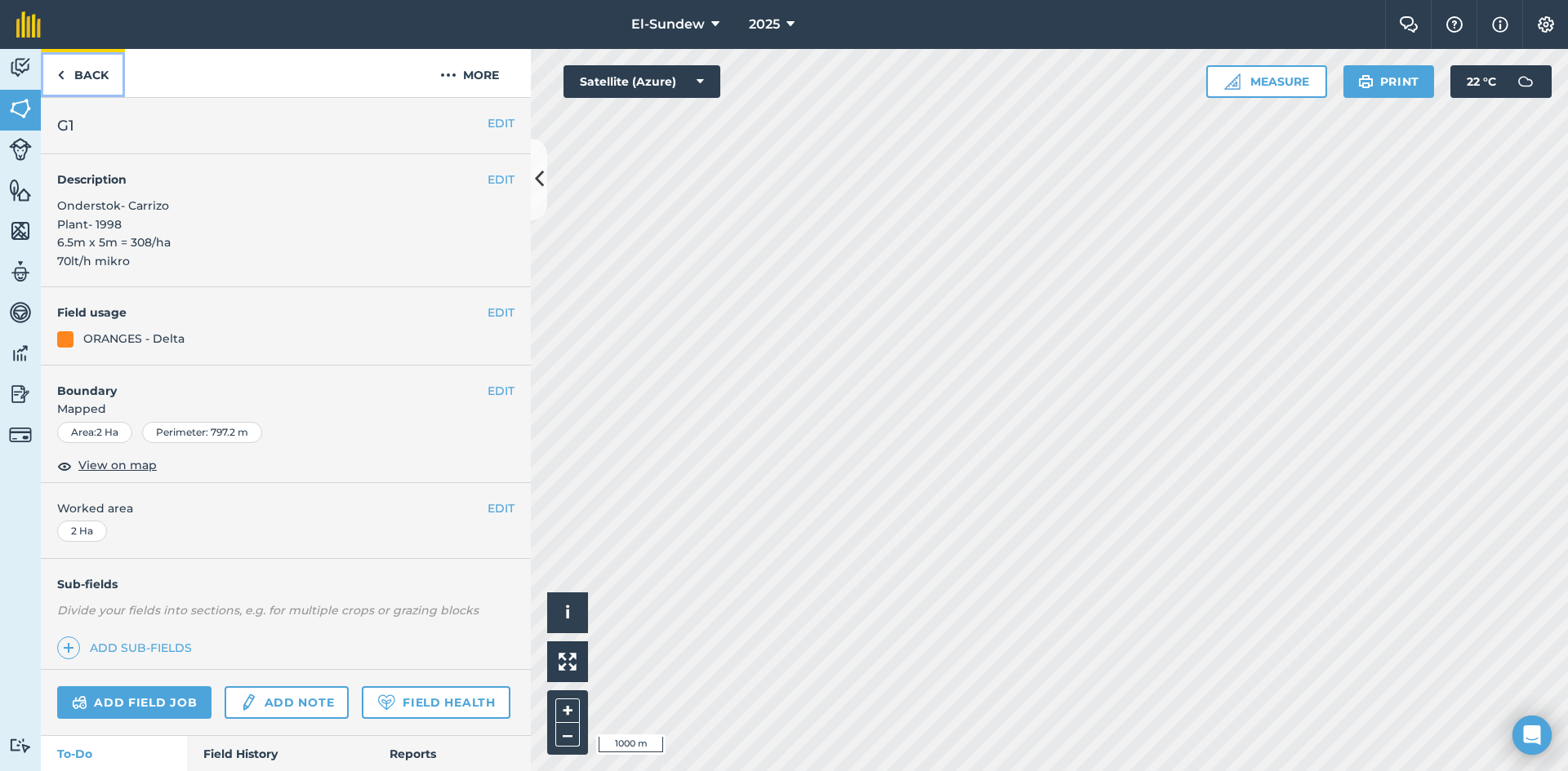
click at [109, 76] on link "Back" at bounding box center [84, 73] width 84 height 48
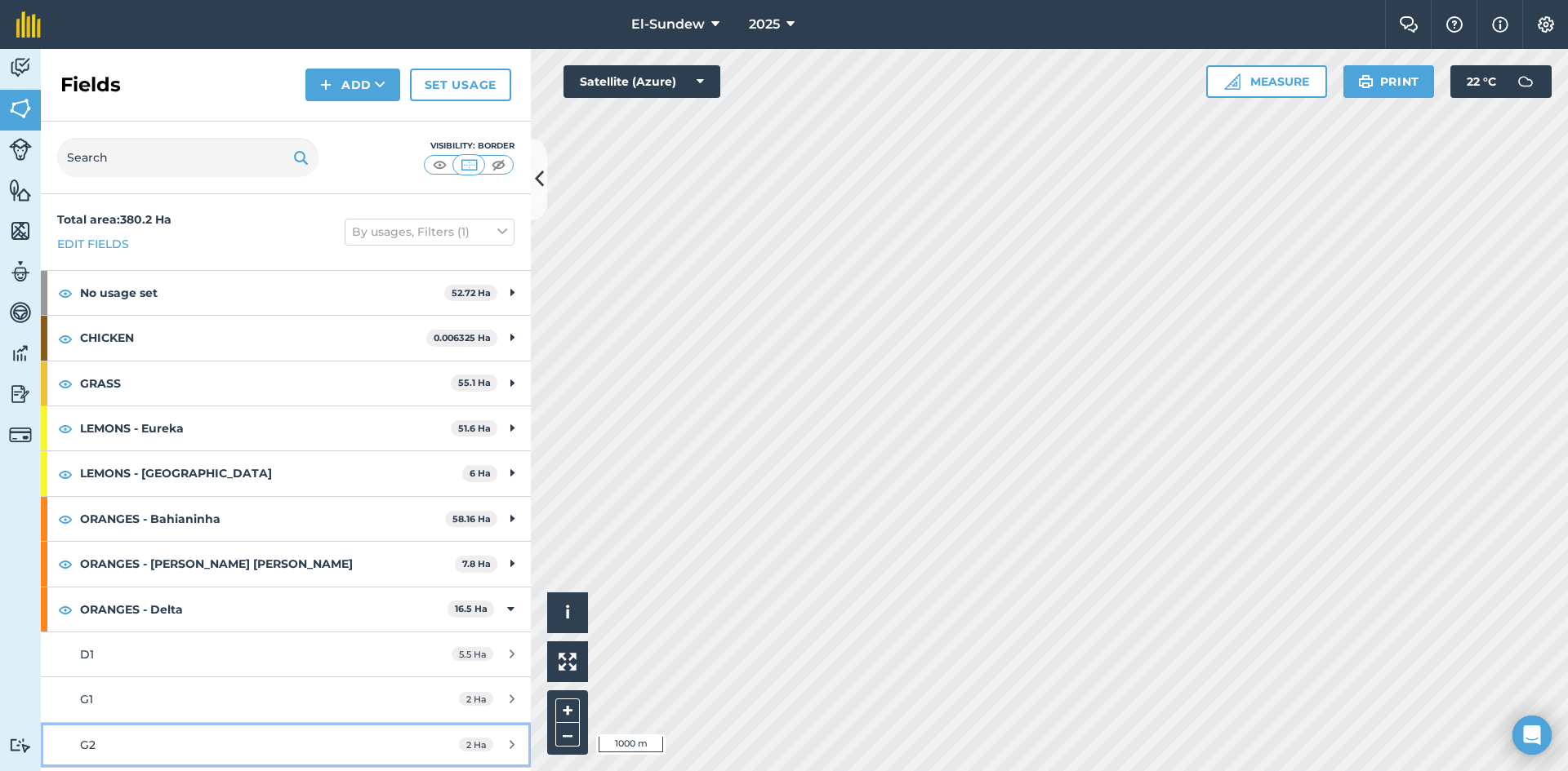
click at [169, 737] on div "G2" at bounding box center [233, 745] width 308 height 18
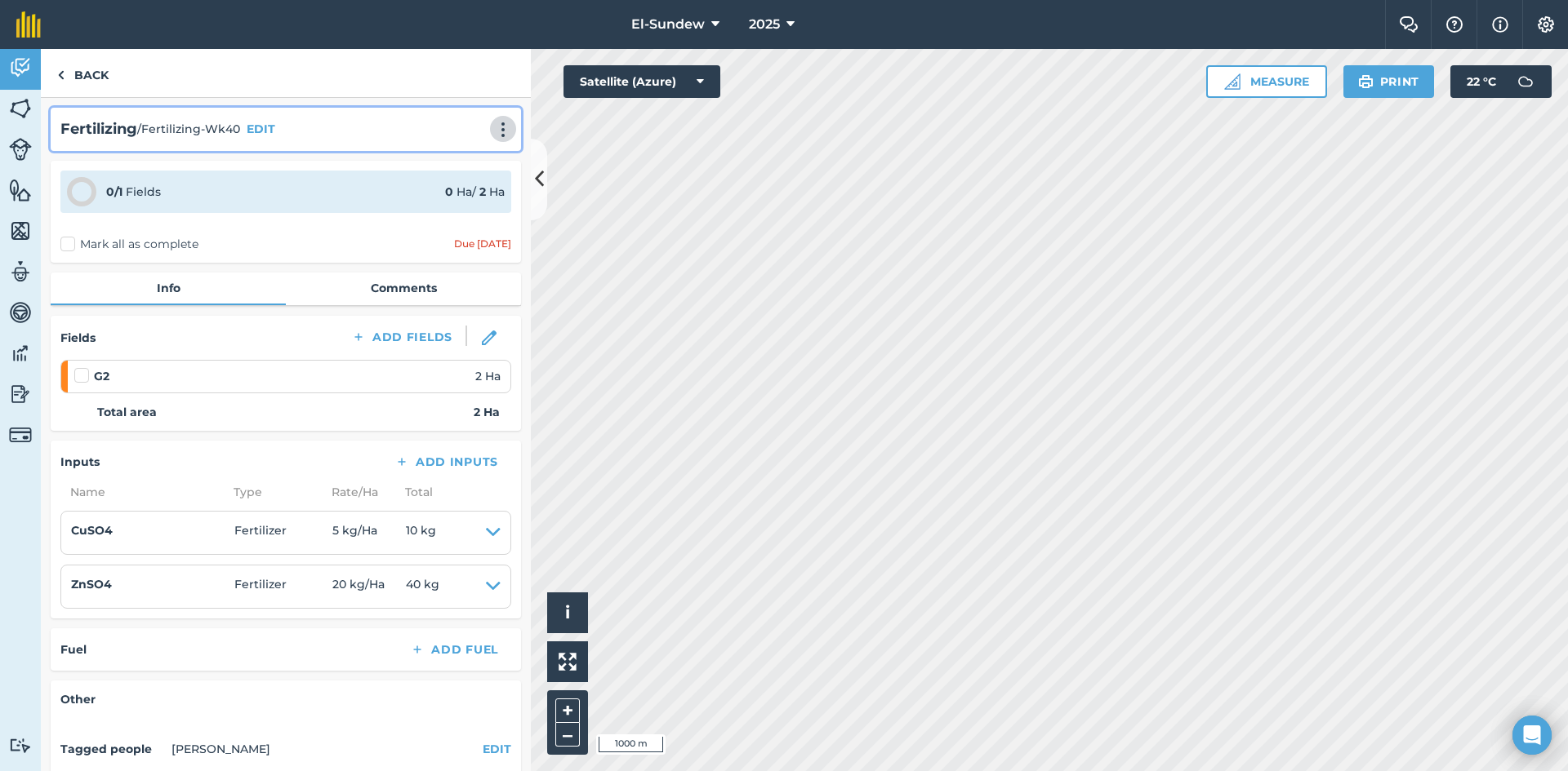
click at [493, 128] on img at bounding box center [503, 130] width 20 height 17
click at [467, 163] on link "Print" at bounding box center [469, 164] width 104 height 32
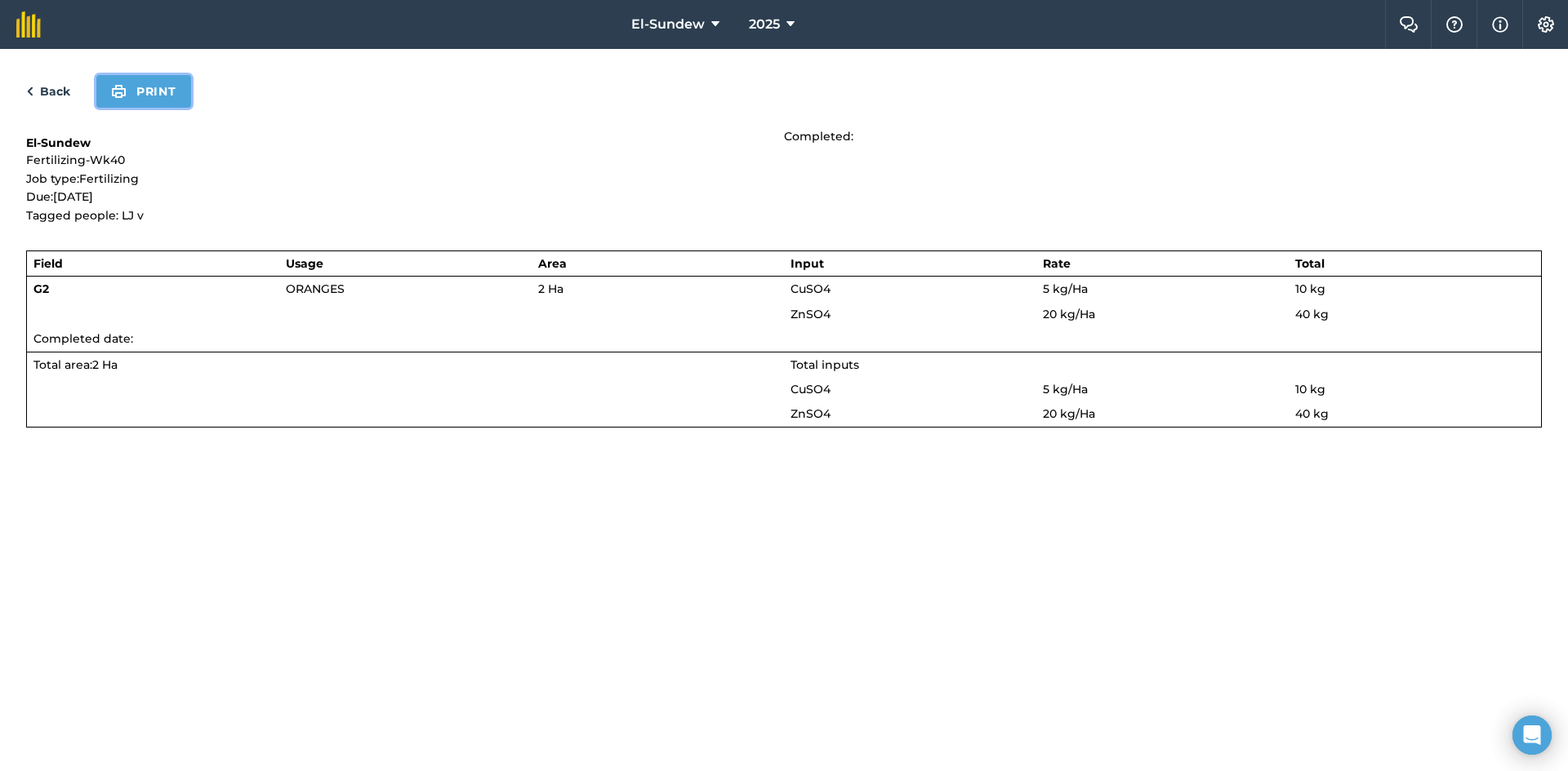
click at [169, 93] on button "Print" at bounding box center [143, 90] width 94 height 32
click at [42, 93] on link "Back" at bounding box center [48, 91] width 44 height 20
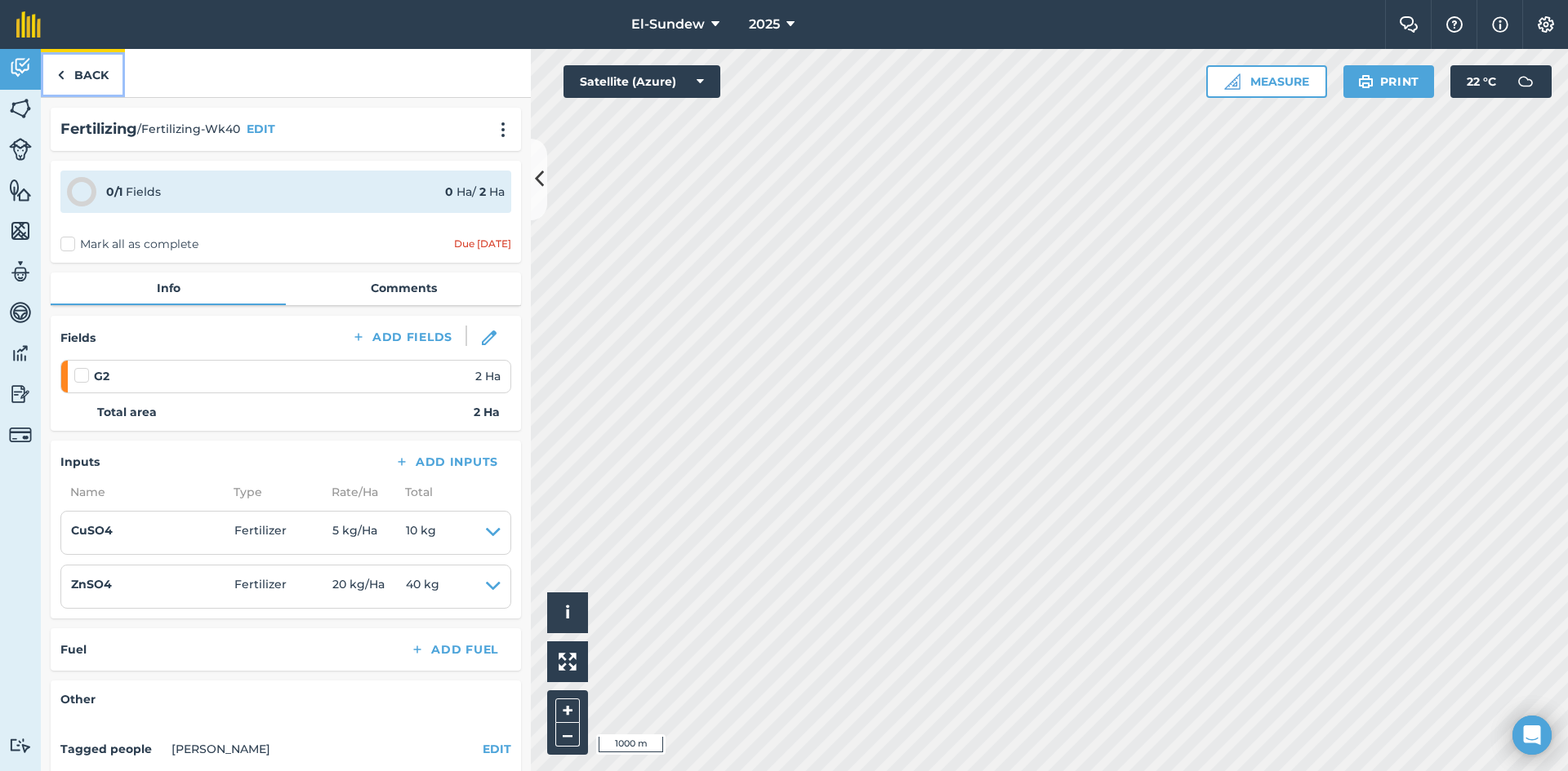
click at [71, 83] on link "Back" at bounding box center [84, 73] width 84 height 48
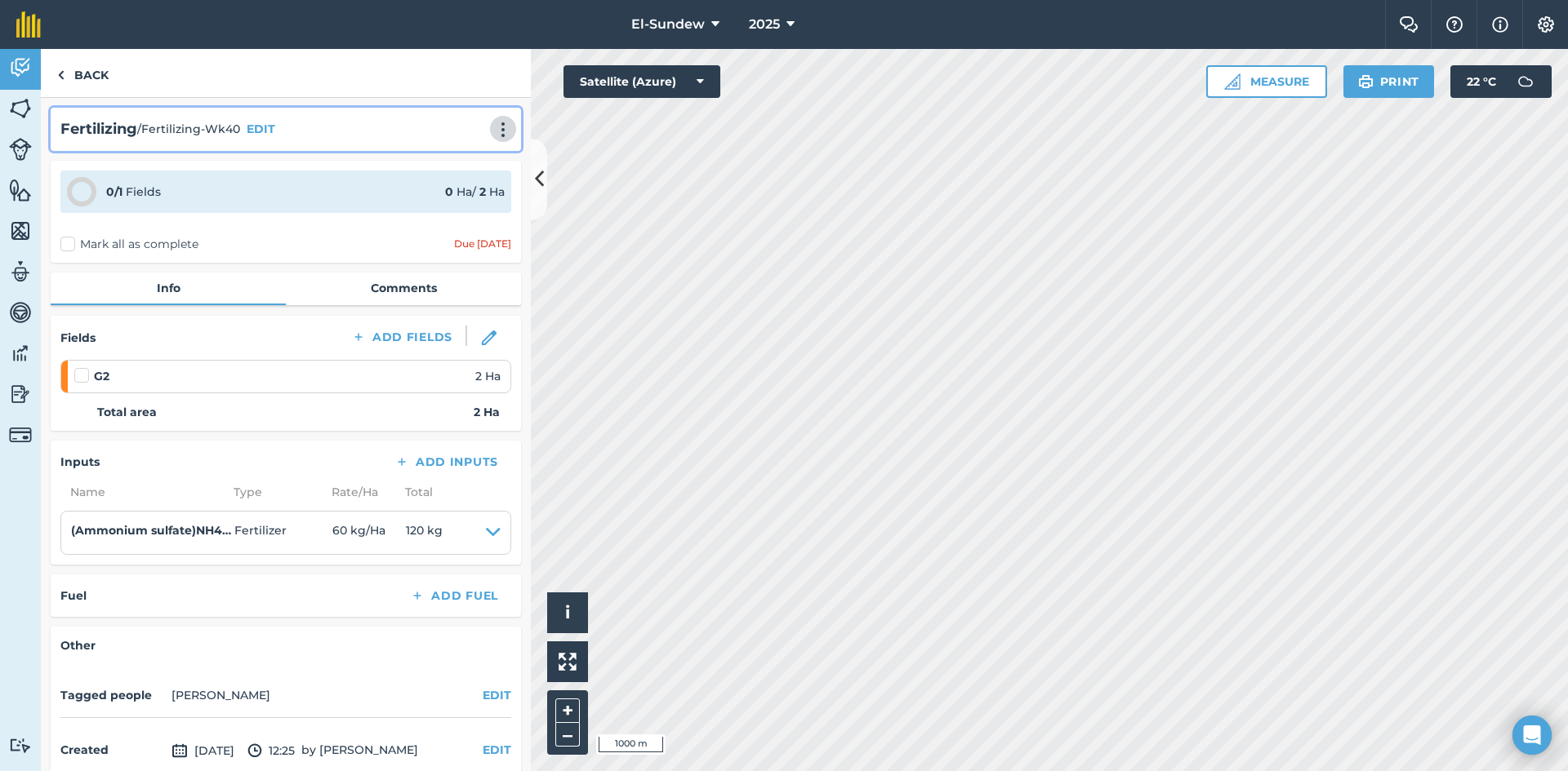
click at [496, 128] on img at bounding box center [503, 130] width 20 height 17
click at [471, 172] on link "Print" at bounding box center [469, 164] width 104 height 32
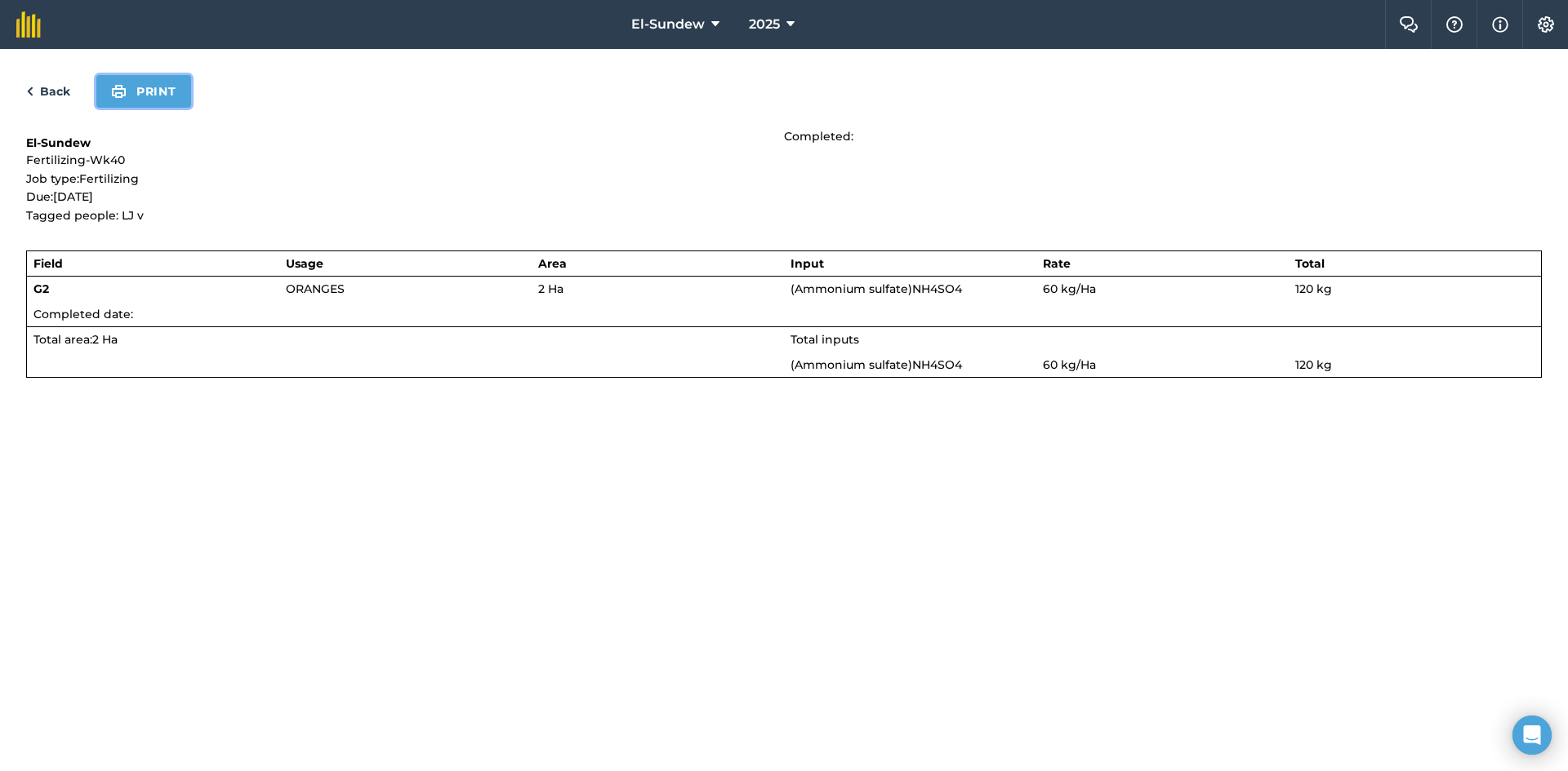
click at [145, 90] on button "Print" at bounding box center [143, 90] width 94 height 32
click at [56, 93] on link "Back" at bounding box center [48, 91] width 44 height 20
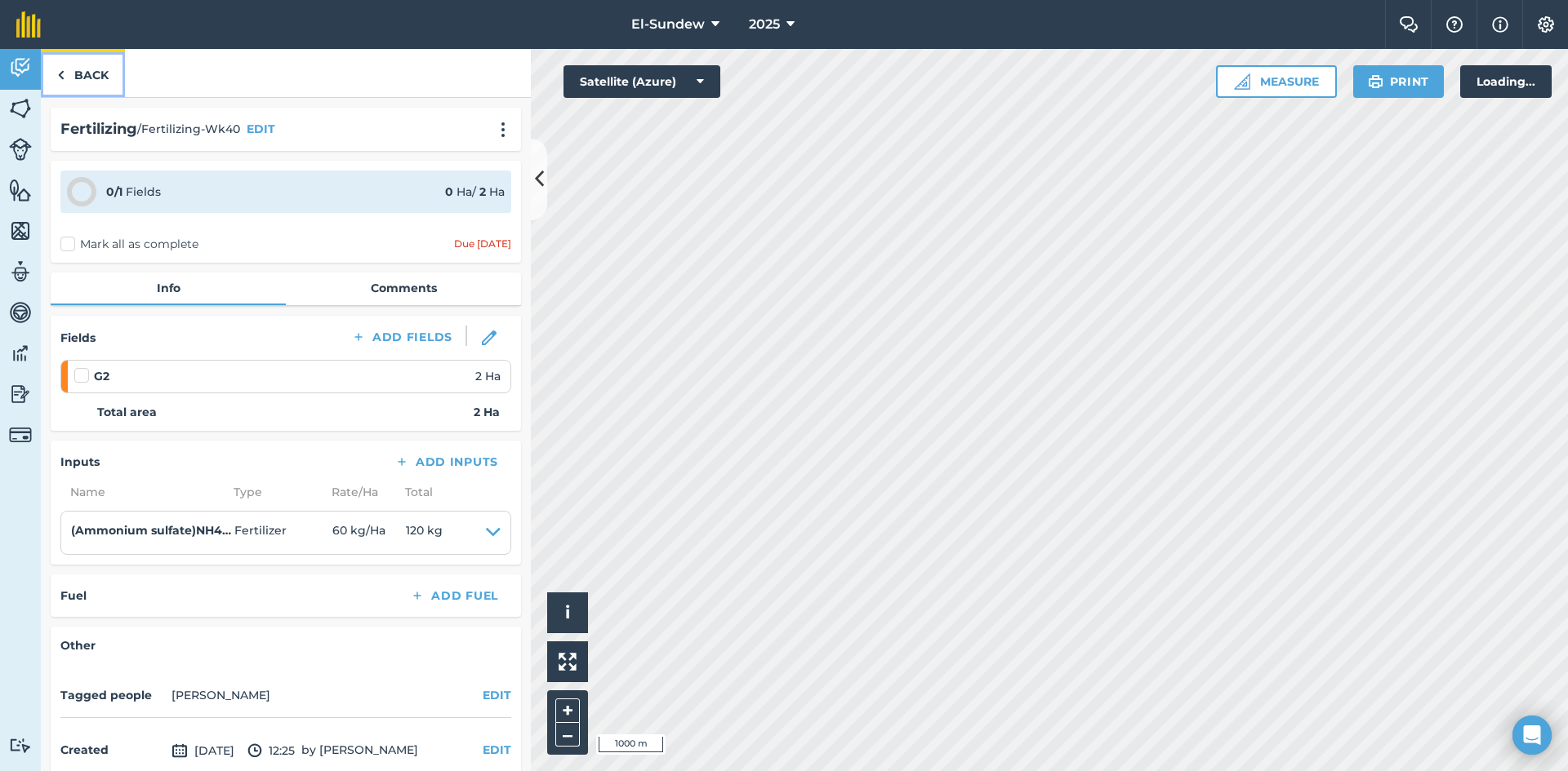
click at [76, 77] on link "Back" at bounding box center [84, 73] width 84 height 48
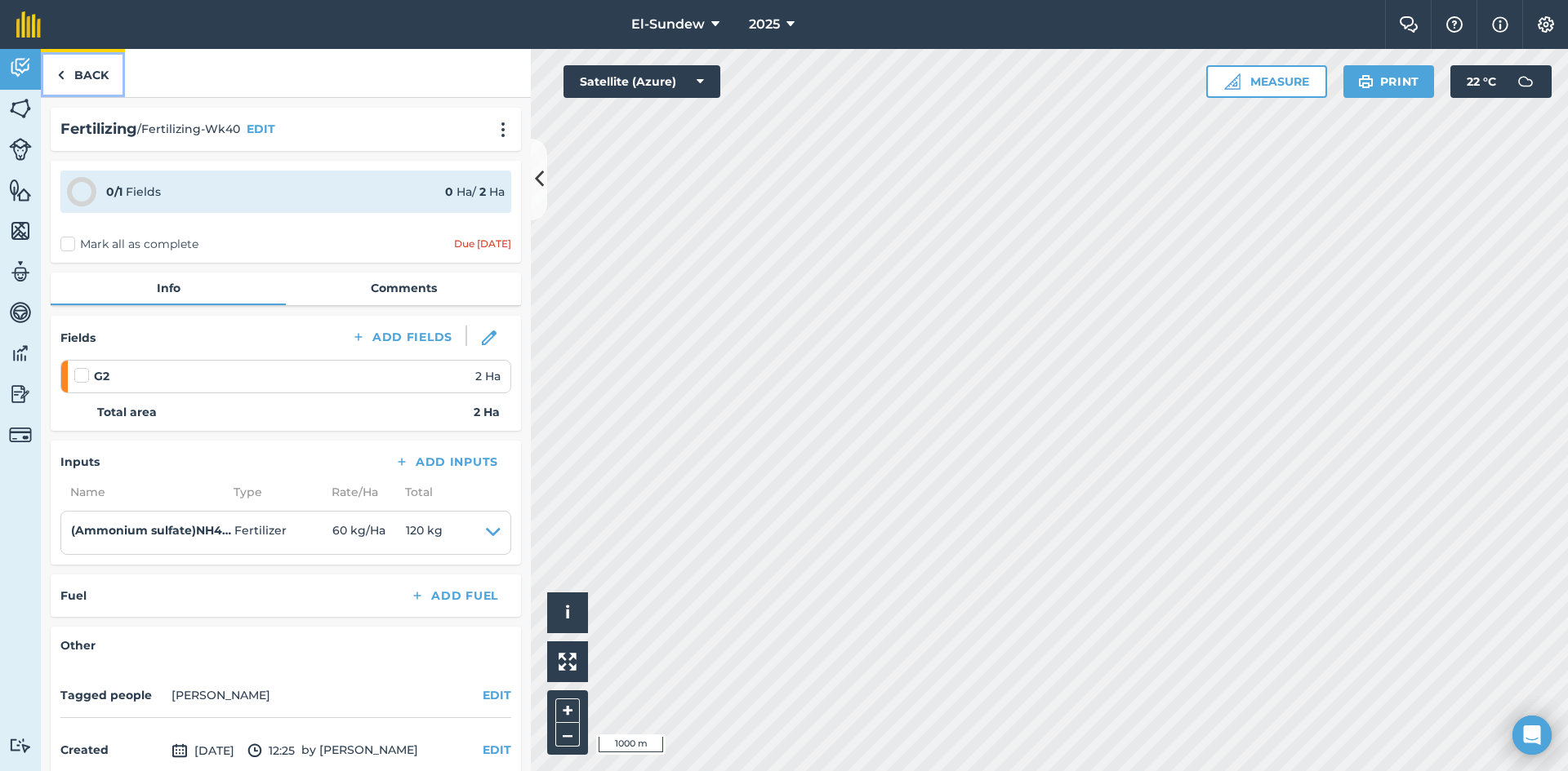
click at [82, 81] on link "Back" at bounding box center [84, 73] width 84 height 48
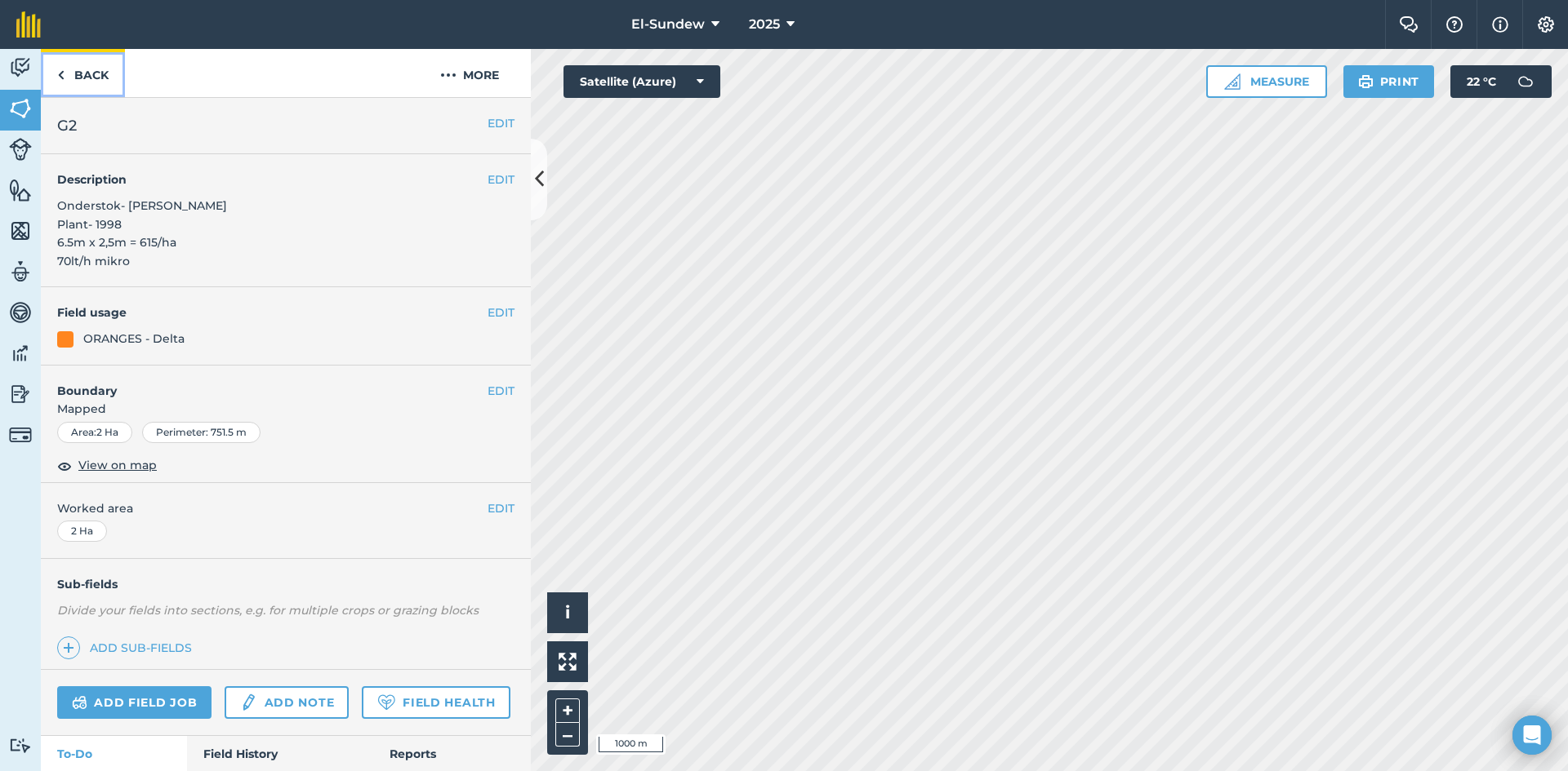
click at [82, 80] on link "Back" at bounding box center [84, 73] width 84 height 48
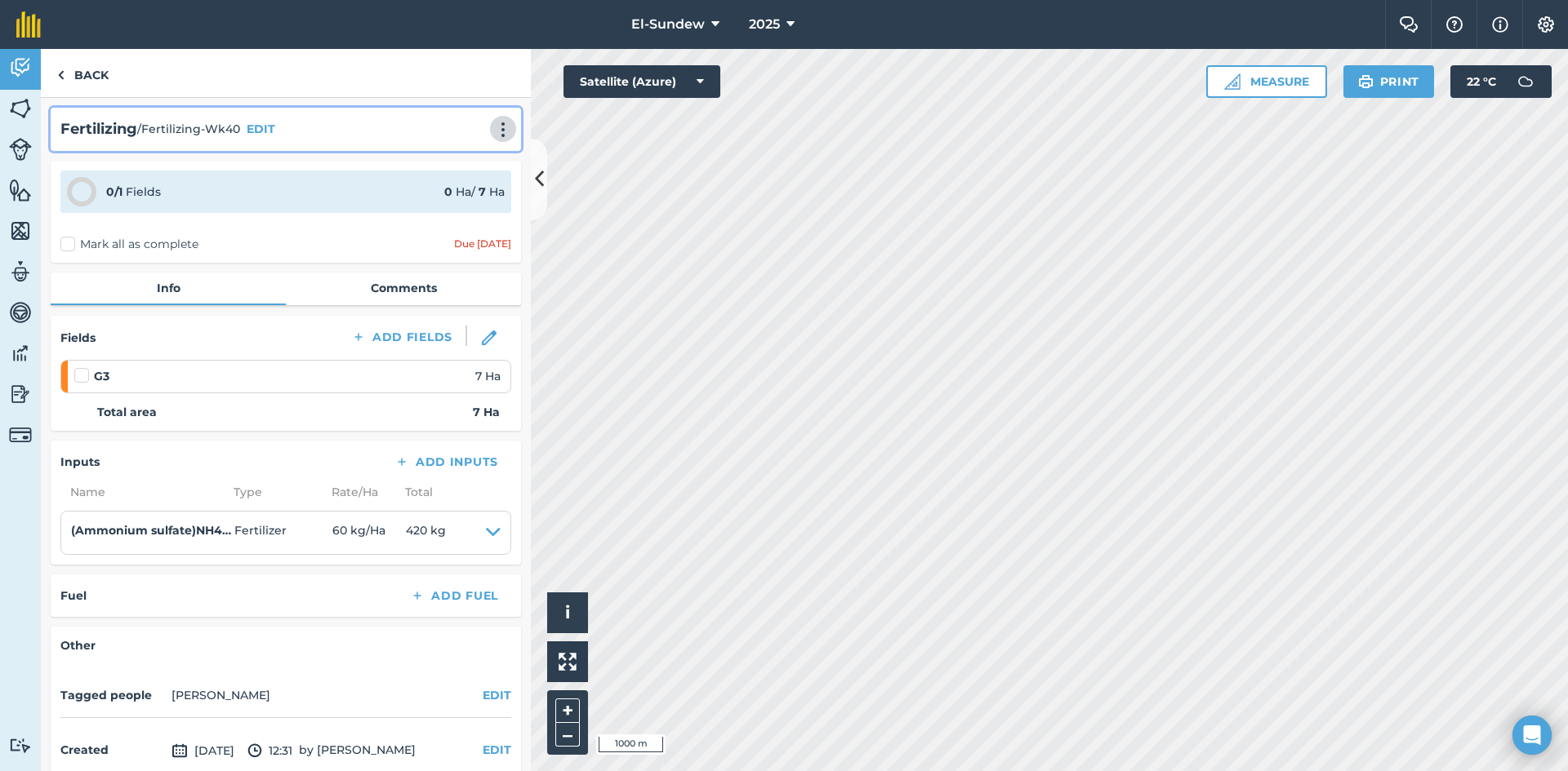
click at [493, 128] on img at bounding box center [503, 130] width 20 height 17
click at [464, 162] on link "Print" at bounding box center [469, 164] width 104 height 32
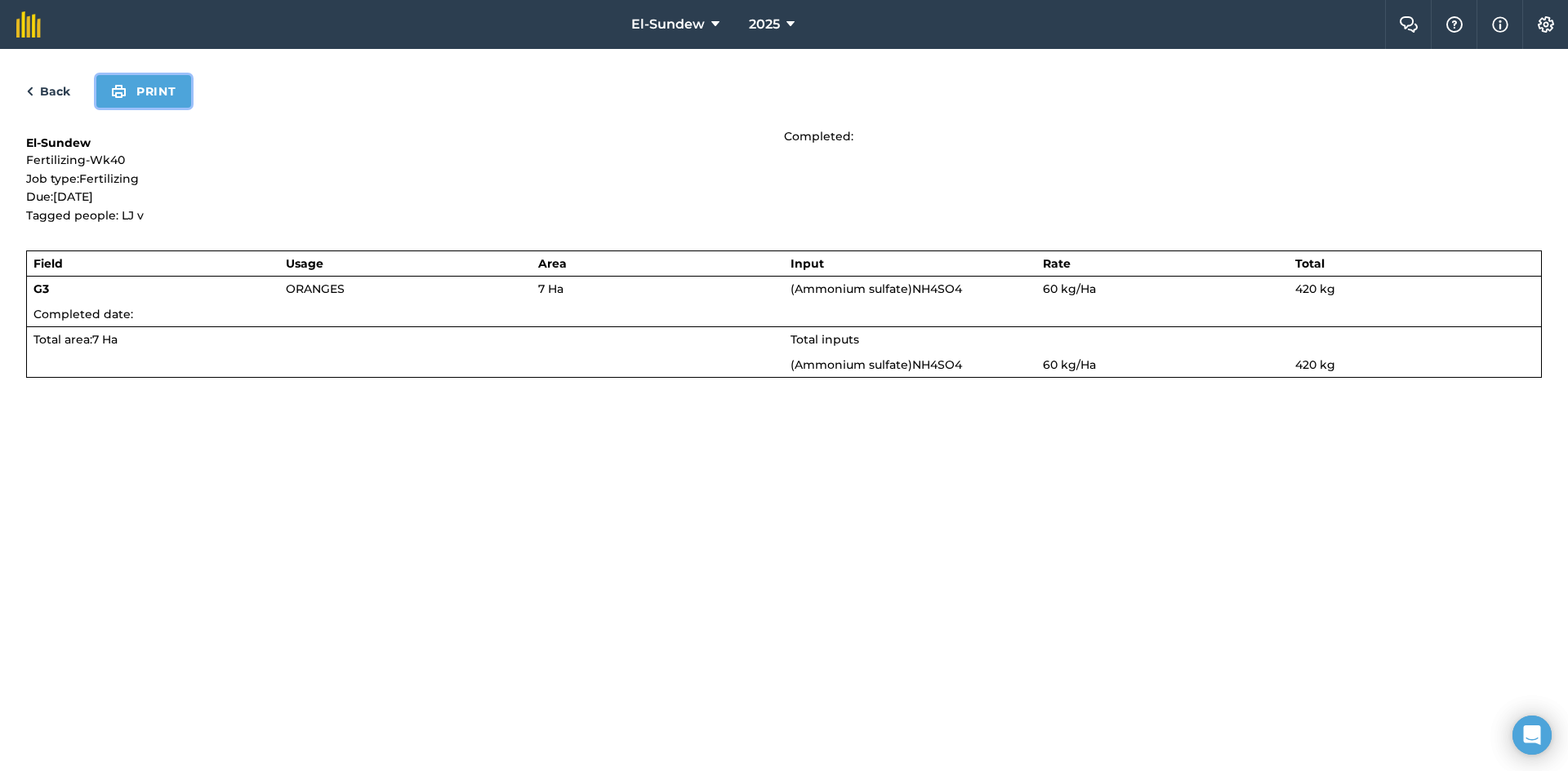
click at [121, 78] on button "Print" at bounding box center [143, 90] width 94 height 32
click at [53, 91] on link "Back" at bounding box center [48, 91] width 44 height 20
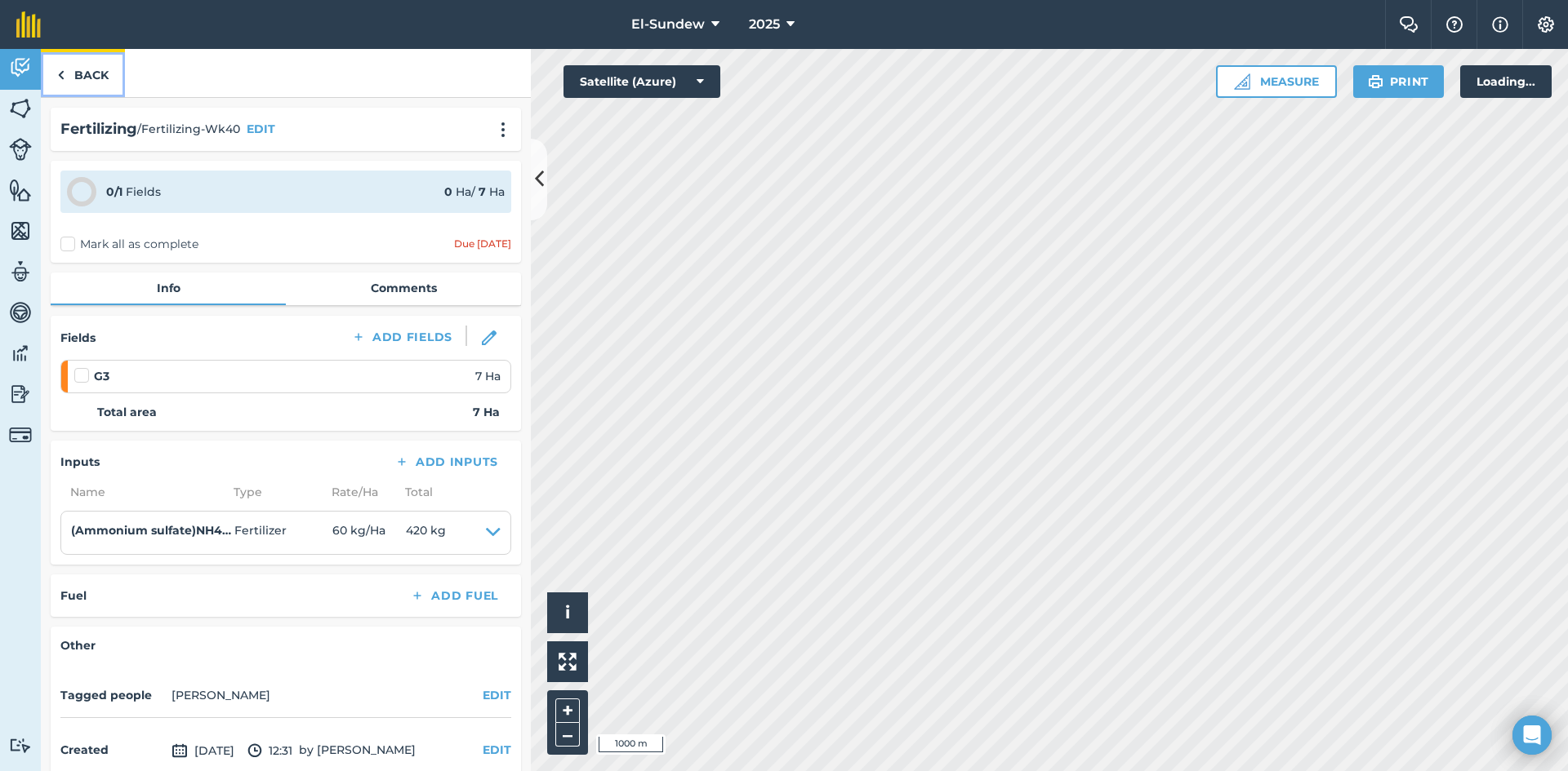
click at [69, 86] on link "Back" at bounding box center [84, 73] width 84 height 48
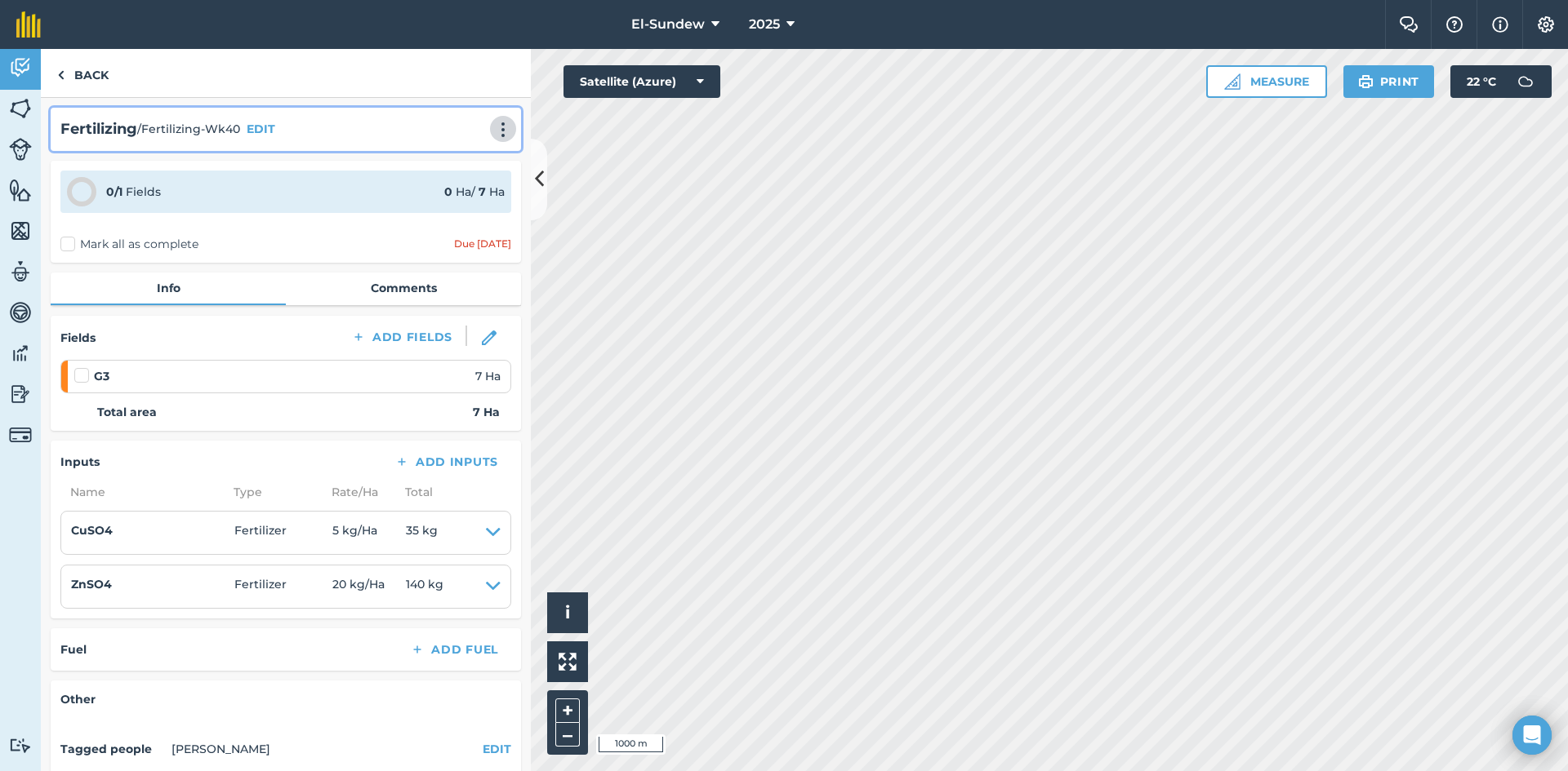
click at [495, 136] on img at bounding box center [503, 130] width 20 height 17
click at [474, 157] on link "Print" at bounding box center [469, 164] width 104 height 32
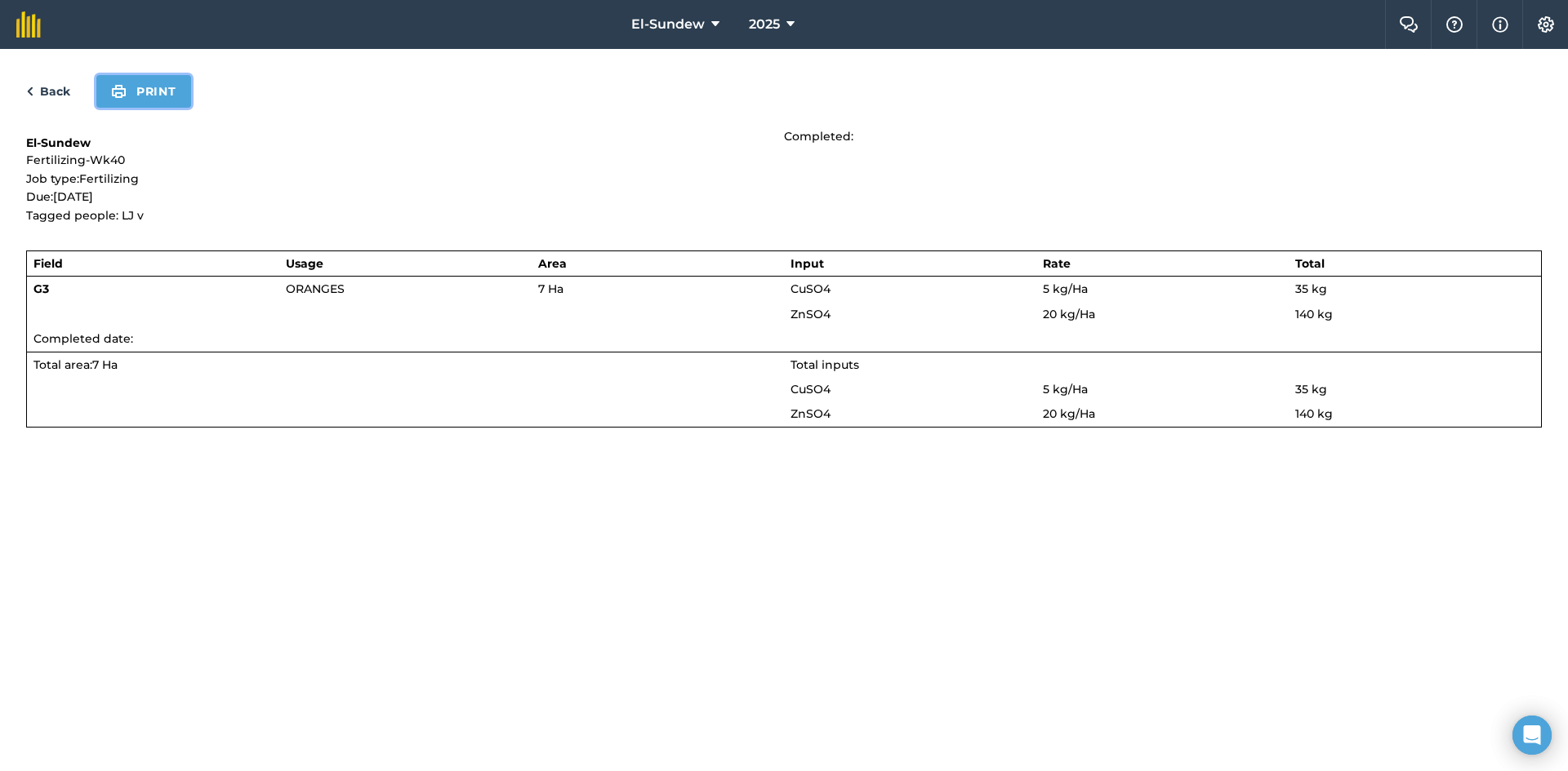
click at [146, 99] on button "Print" at bounding box center [143, 90] width 94 height 32
click at [70, 86] on link "Back" at bounding box center [48, 91] width 44 height 20
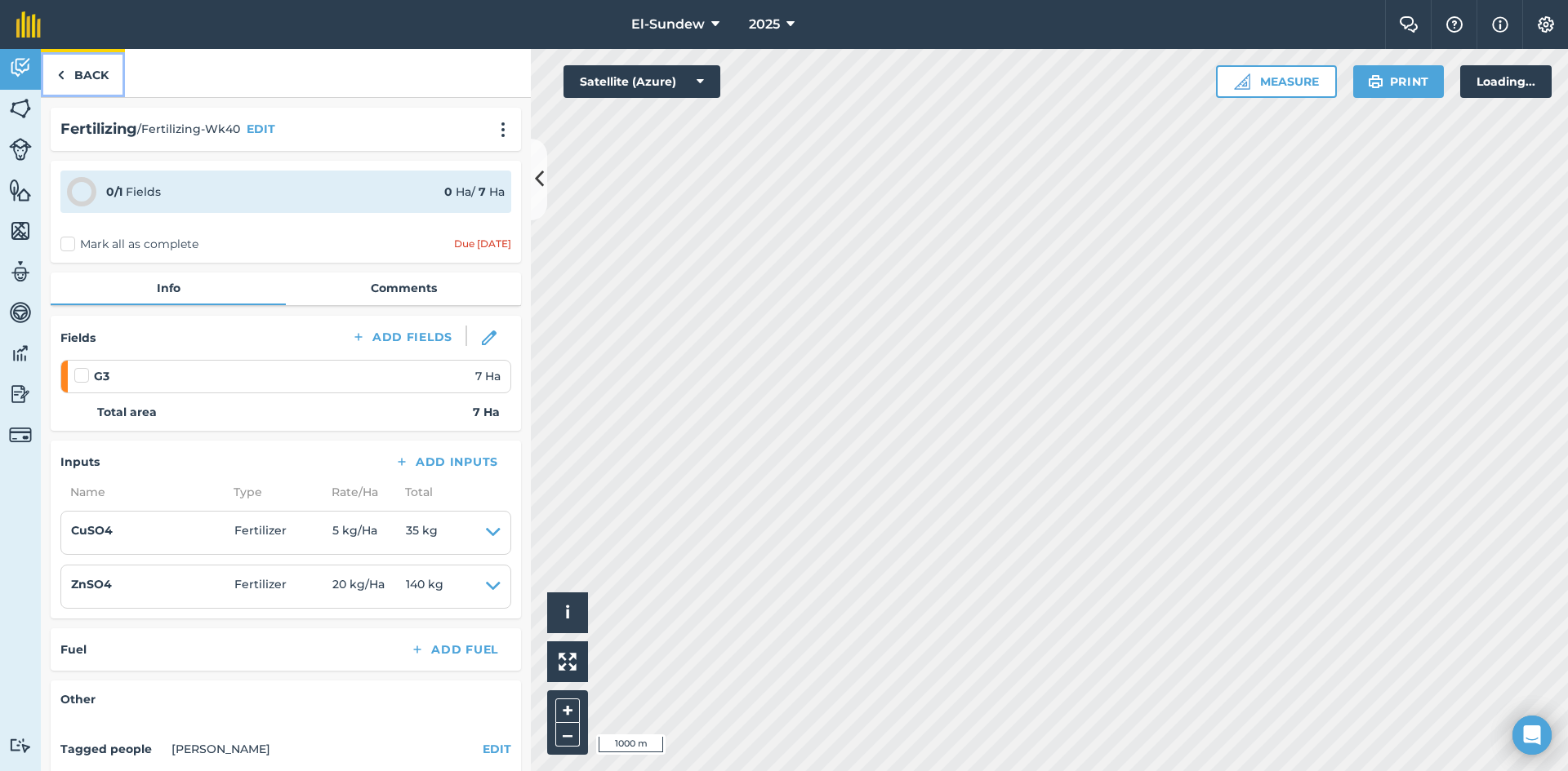
click at [74, 70] on link "Back" at bounding box center [84, 73] width 84 height 48
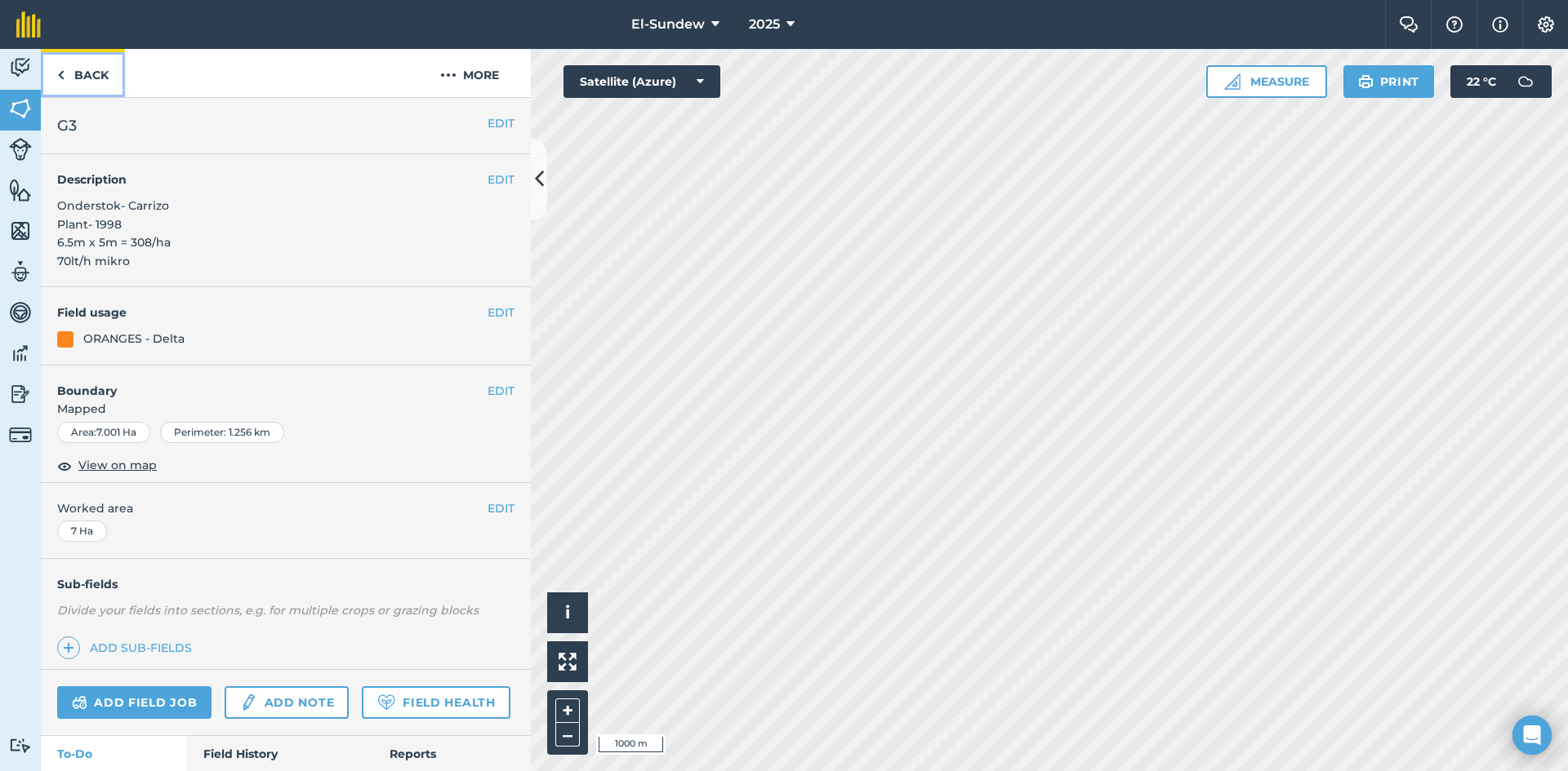
click at [83, 85] on link "Back" at bounding box center [84, 73] width 84 height 48
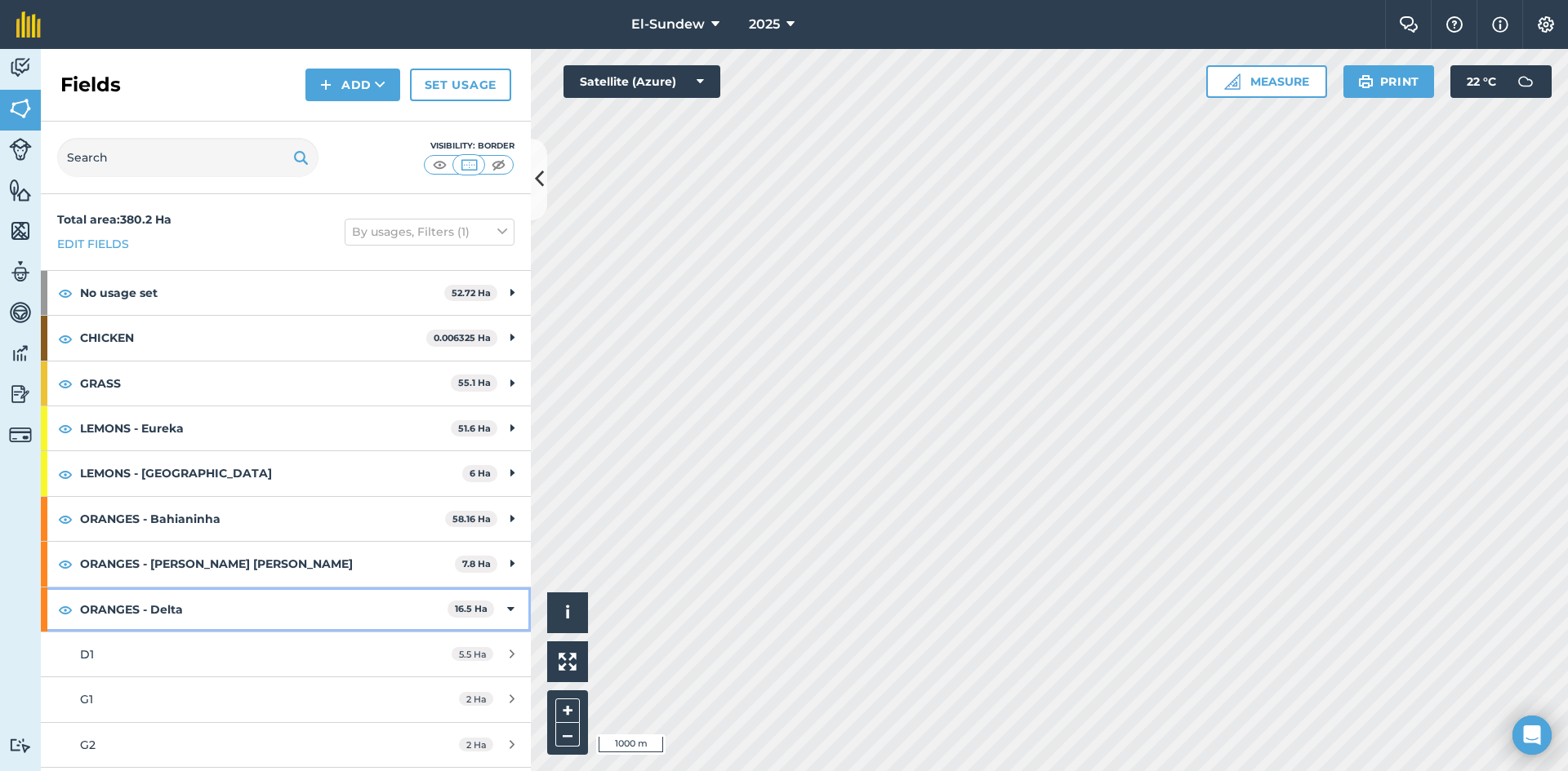
click at [201, 587] on strong "ORANGES - Delta" at bounding box center [263, 609] width 367 height 44
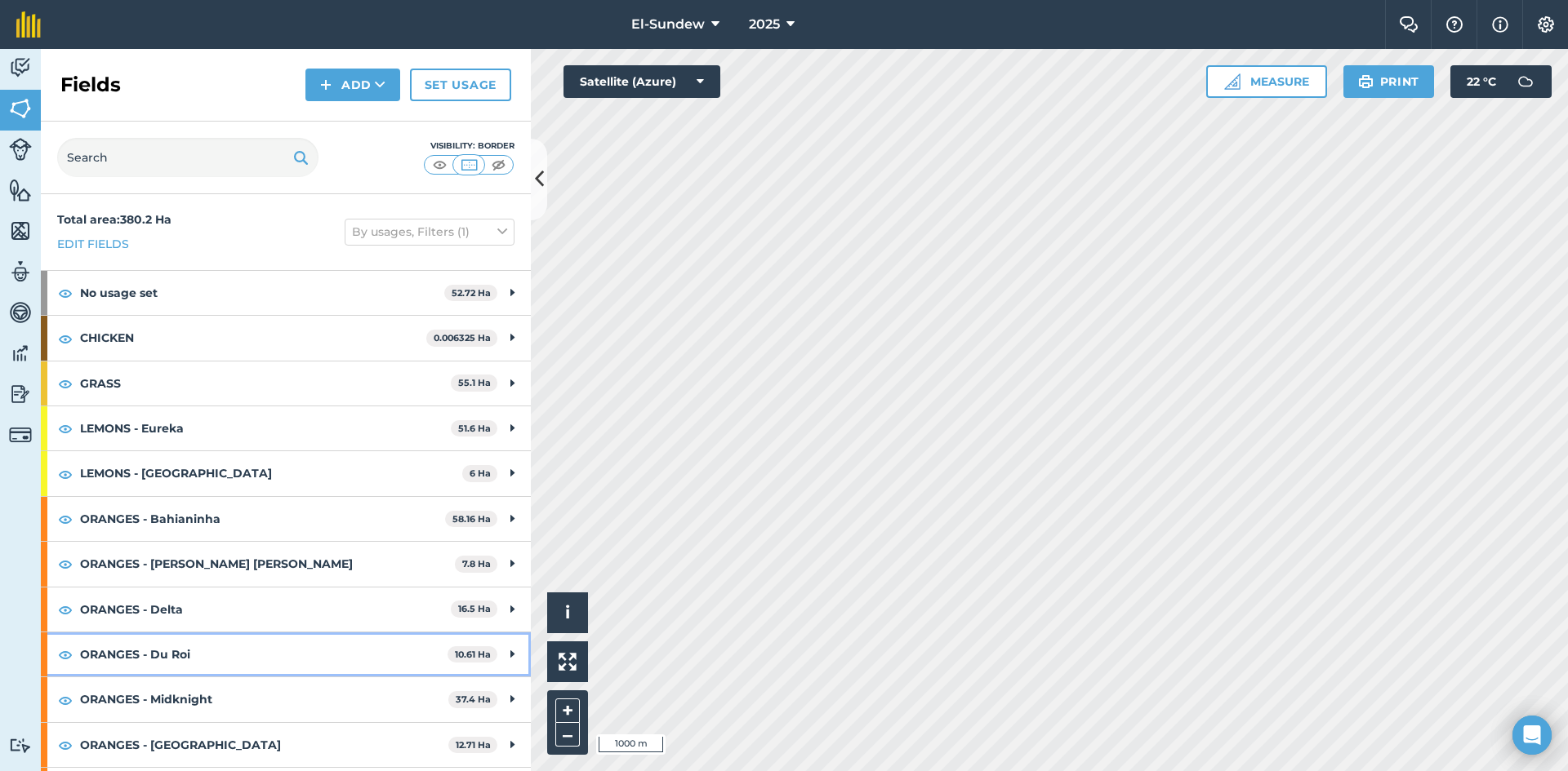
click at [223, 633] on strong "ORANGES - Du Roi" at bounding box center [263, 654] width 367 height 44
click at [204, 690] on div "D3" at bounding box center [233, 699] width 308 height 18
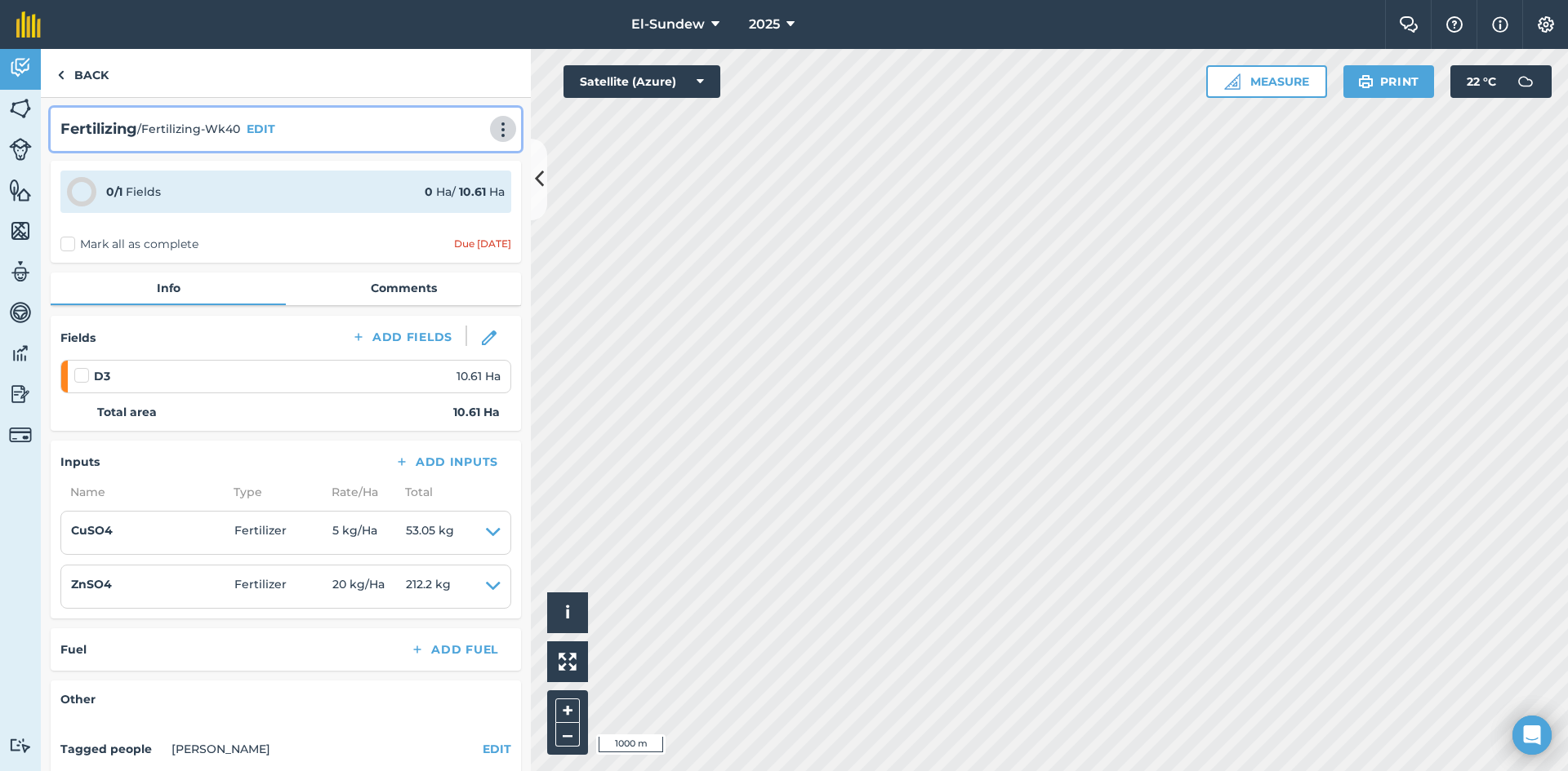
click at [499, 123] on img at bounding box center [503, 130] width 20 height 17
click at [466, 157] on link "Print" at bounding box center [469, 164] width 104 height 32
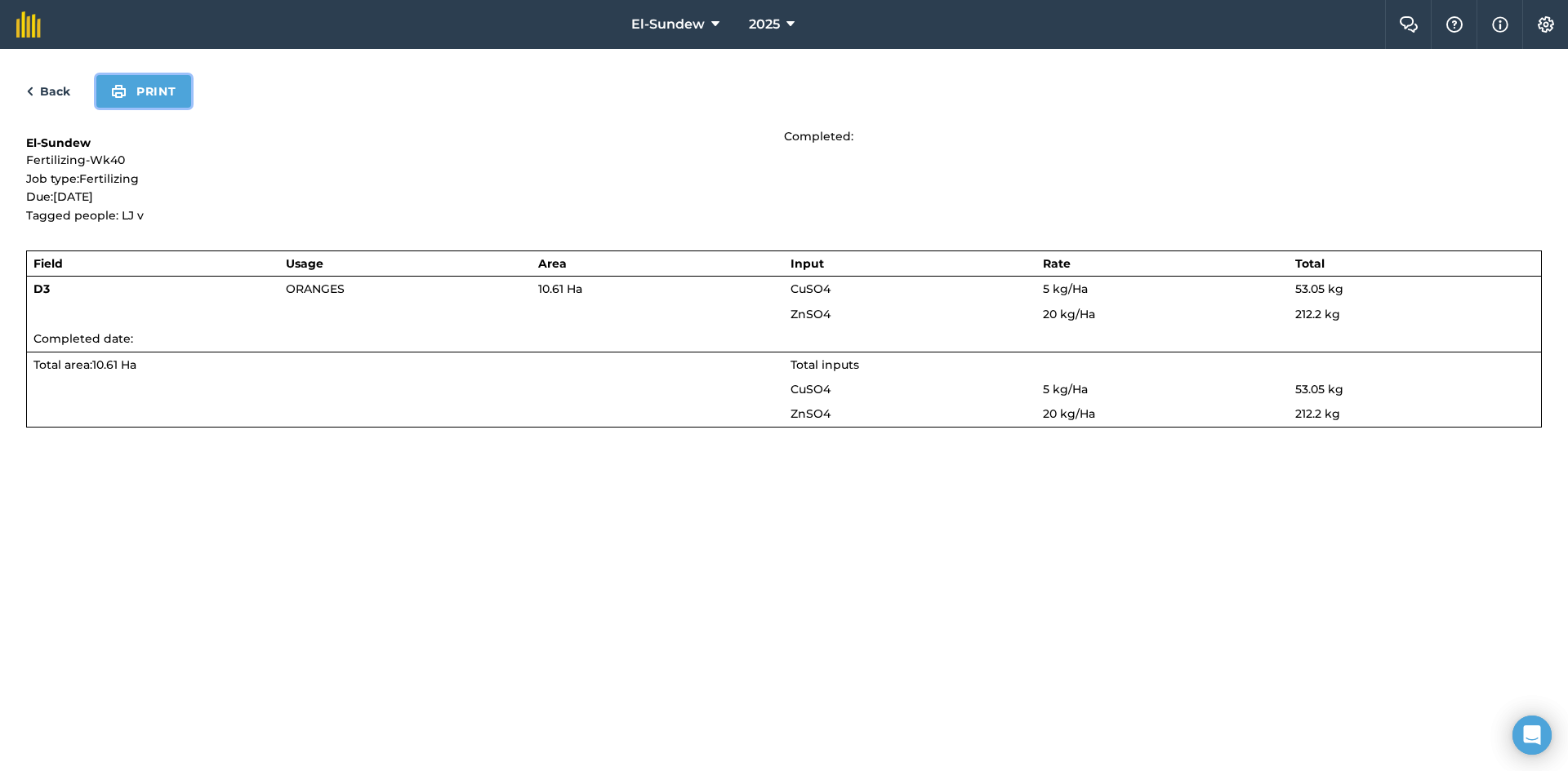
click at [160, 106] on button "Print" at bounding box center [143, 90] width 94 height 32
click at [57, 89] on link "Back" at bounding box center [48, 91] width 44 height 20
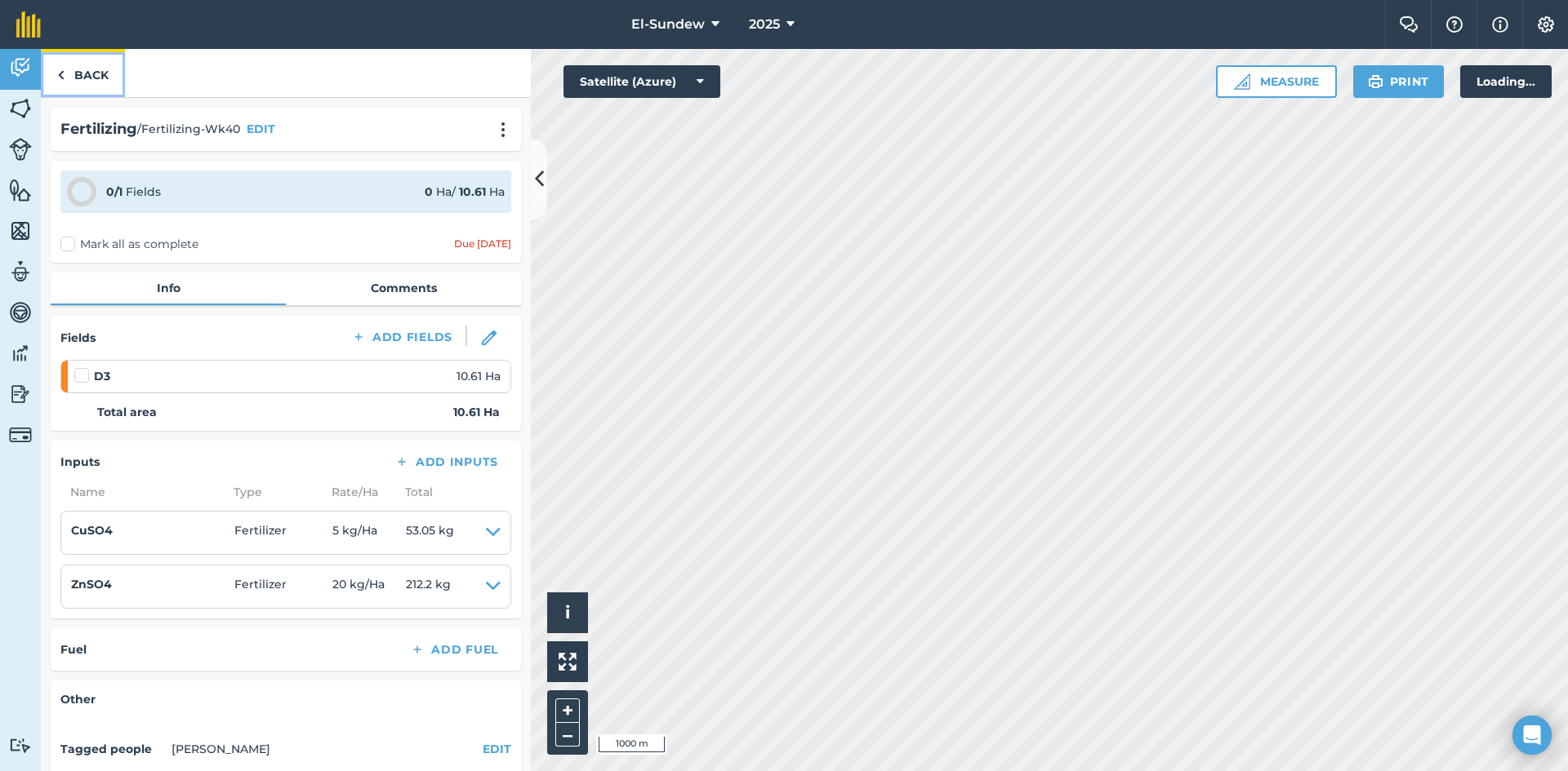
click at [73, 72] on link "Back" at bounding box center [84, 73] width 84 height 48
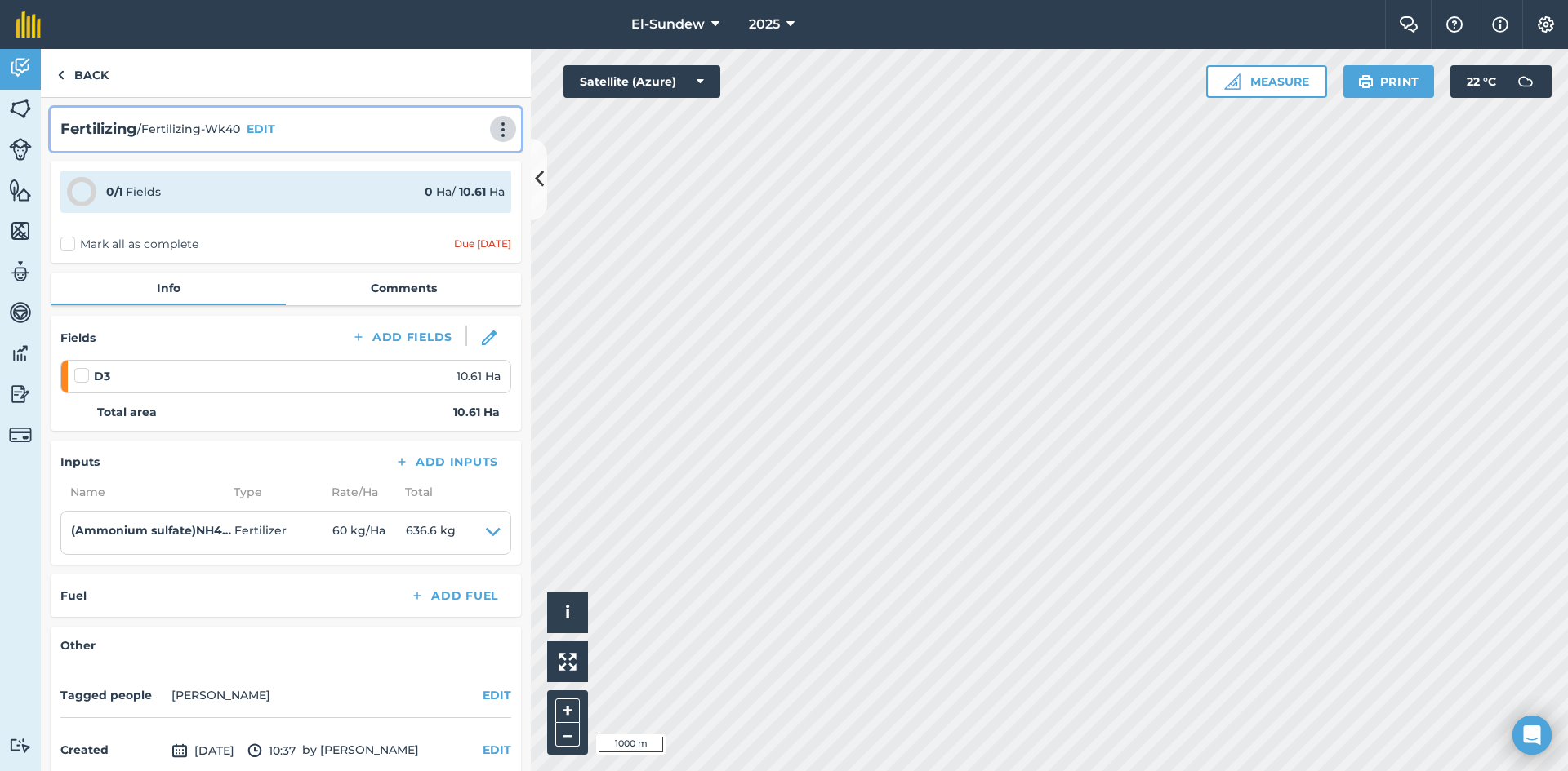
click at [493, 128] on img at bounding box center [503, 130] width 20 height 17
click at [458, 156] on link "Print" at bounding box center [469, 164] width 104 height 32
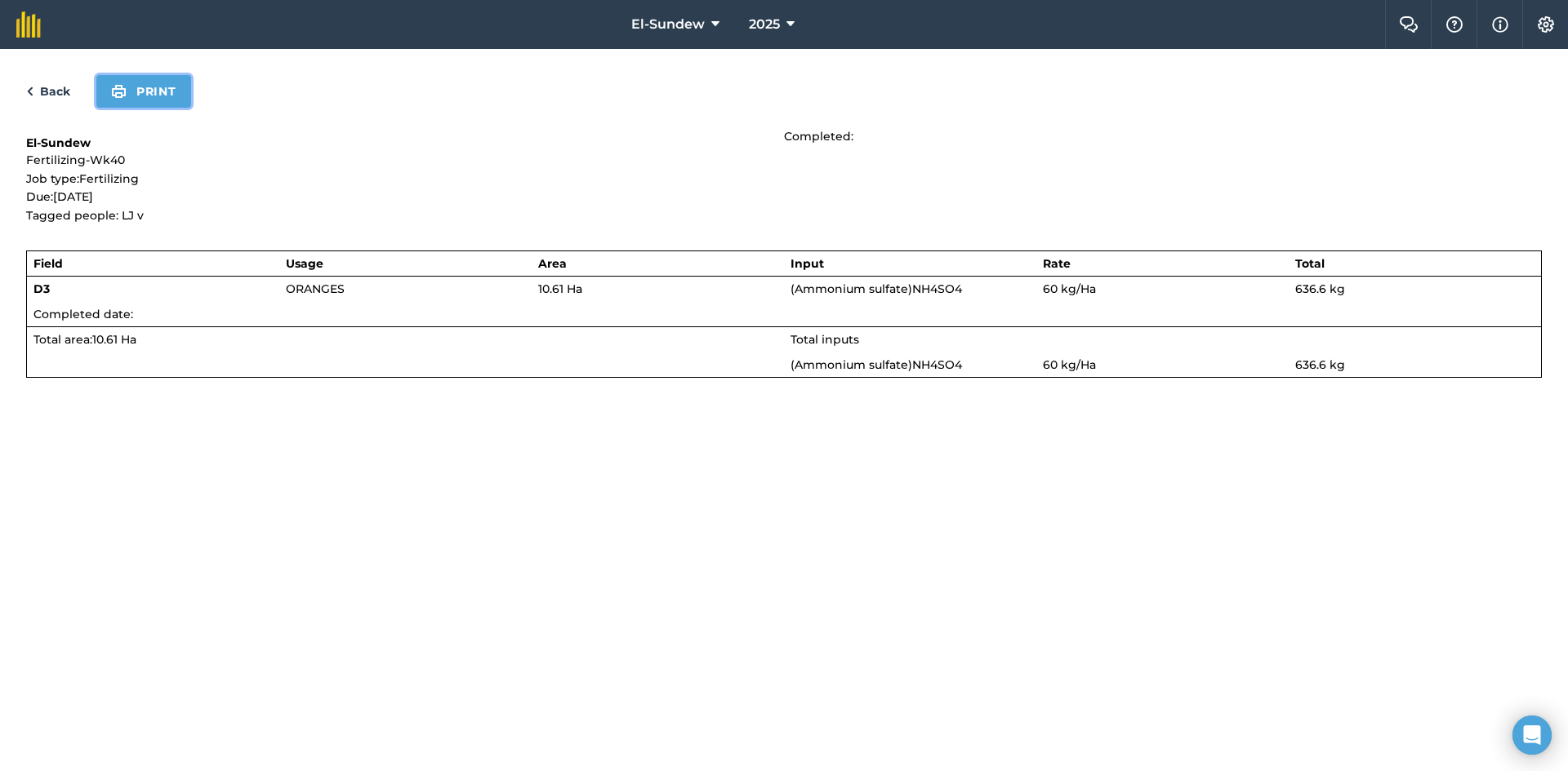
click at [140, 89] on button "Print" at bounding box center [143, 90] width 94 height 32
click at [58, 93] on link "Back" at bounding box center [48, 91] width 44 height 20
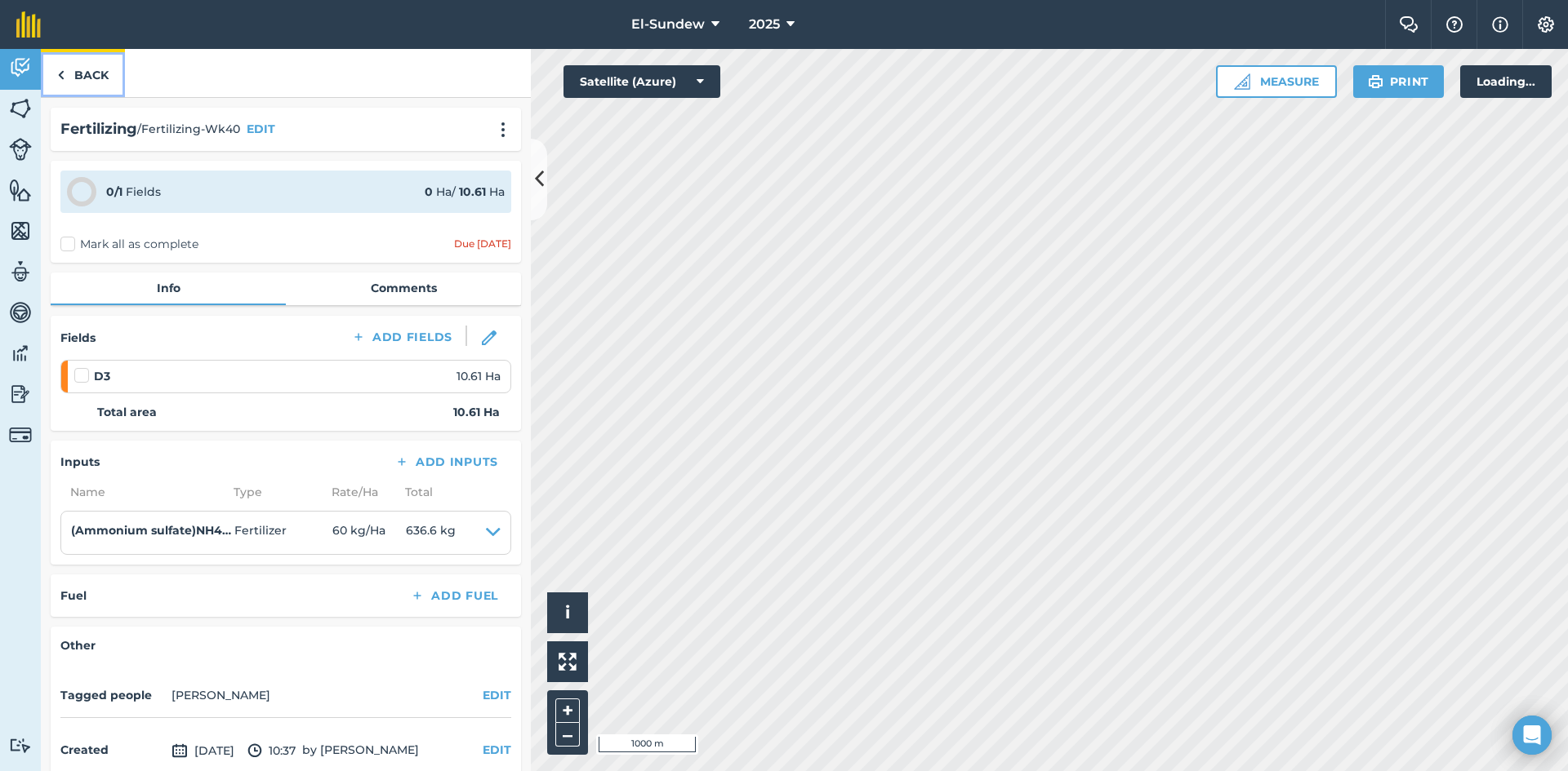
click at [69, 80] on link "Back" at bounding box center [84, 73] width 84 height 48
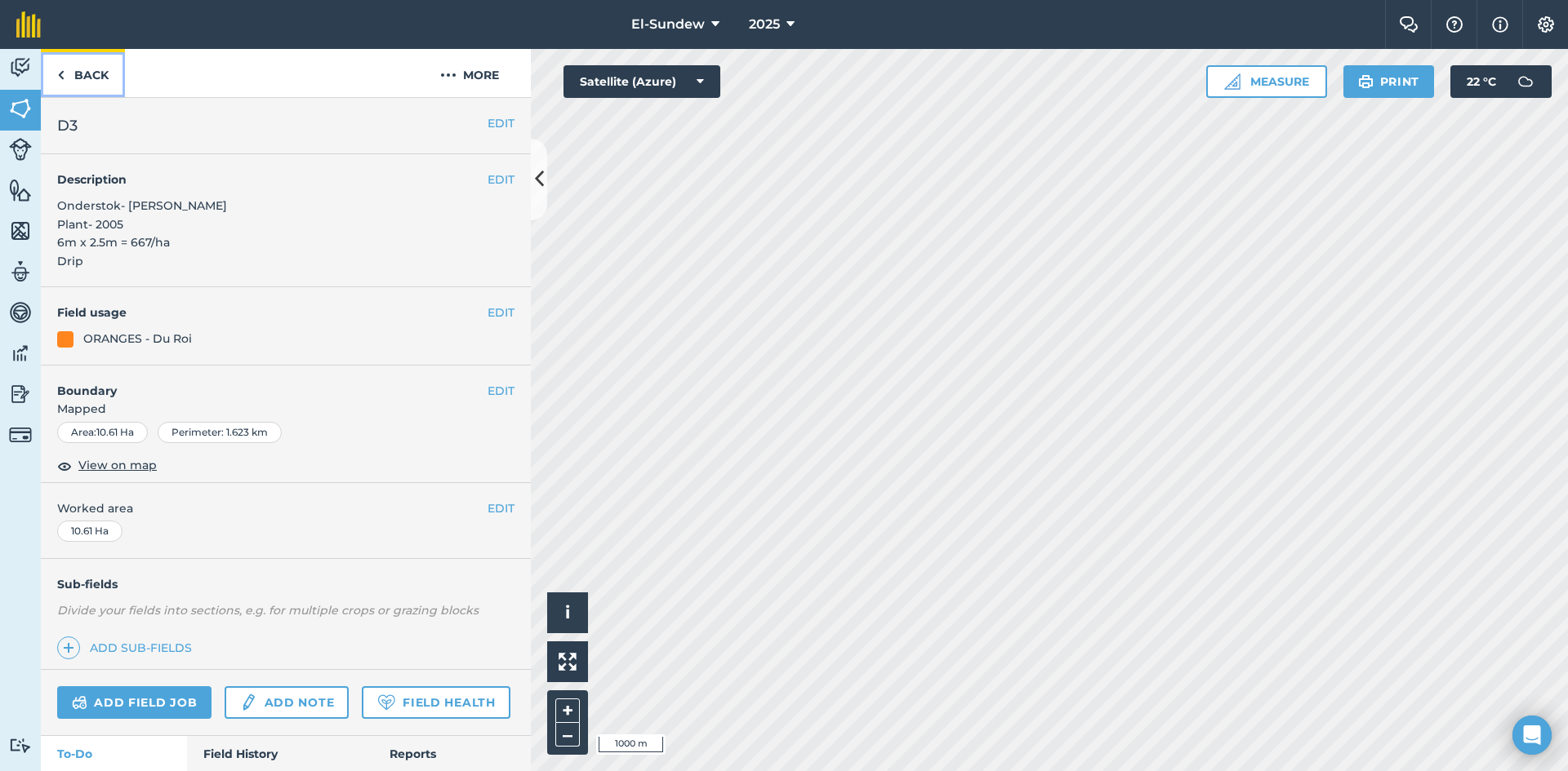
click at [69, 80] on link "Back" at bounding box center [84, 73] width 84 height 48
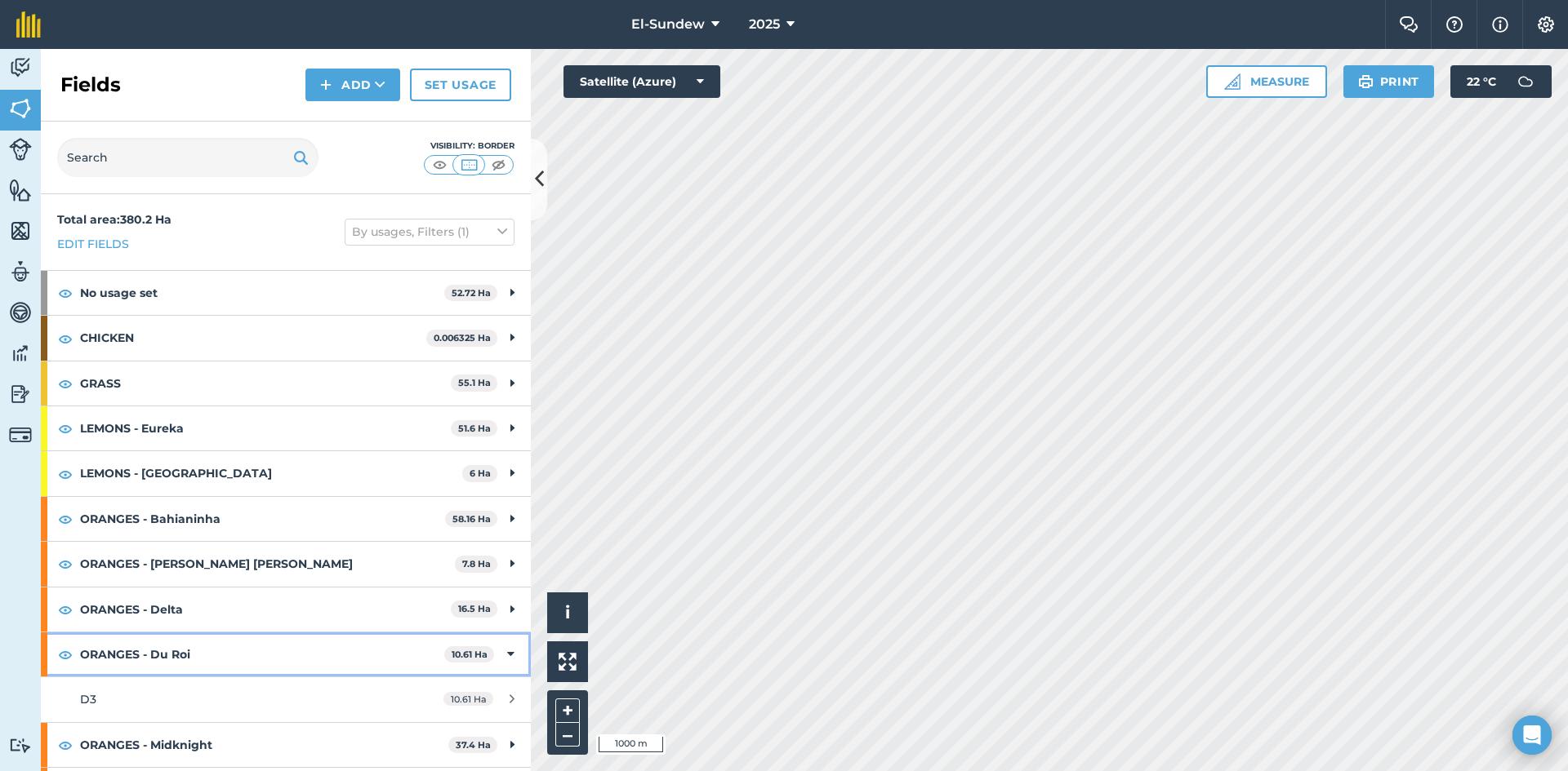
click at [196, 633] on strong "ORANGES - Du Roi" at bounding box center [261, 654] width 364 height 44
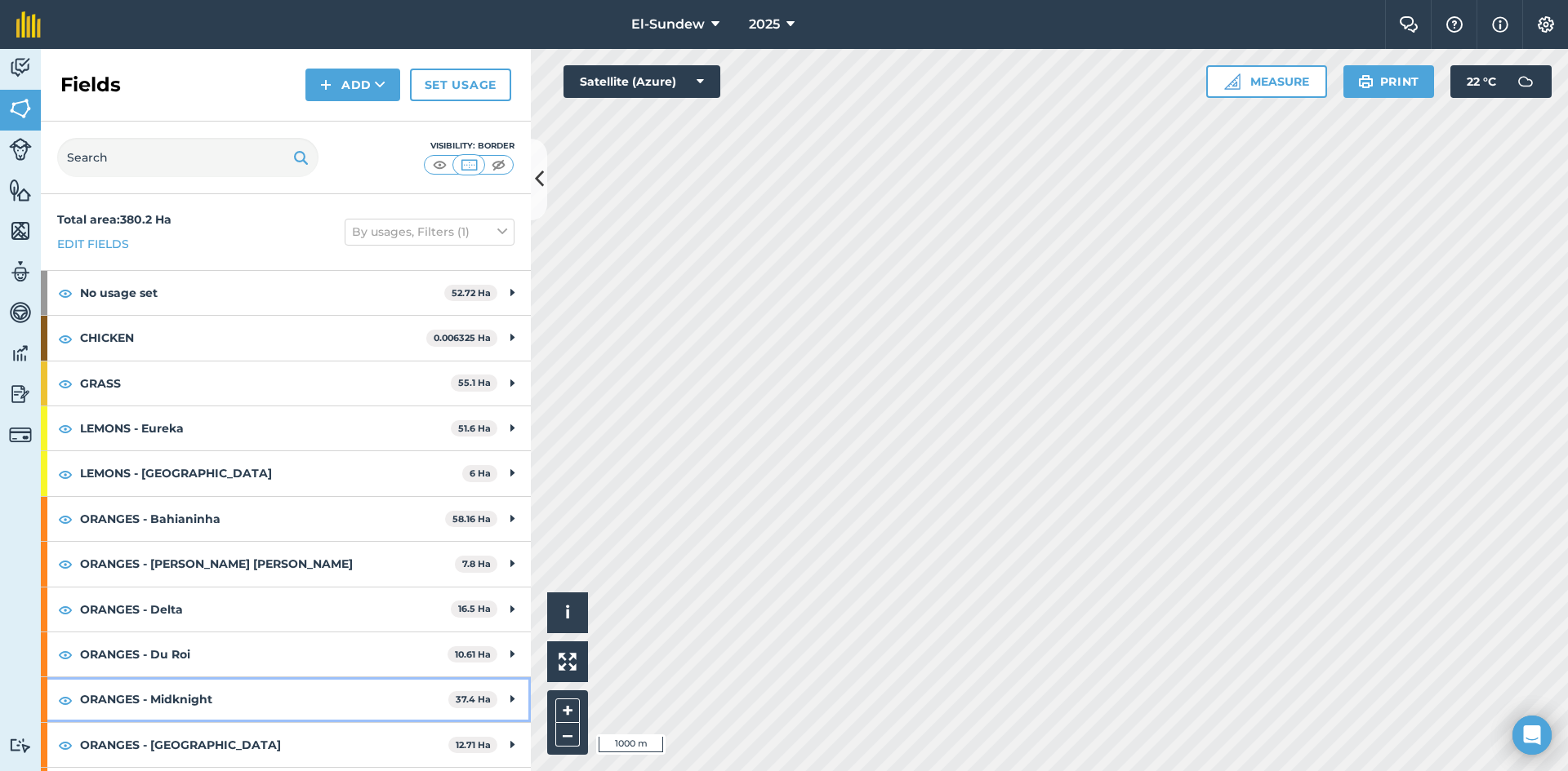
click at [227, 678] on strong "ORANGES - Midknight" at bounding box center [263, 699] width 368 height 44
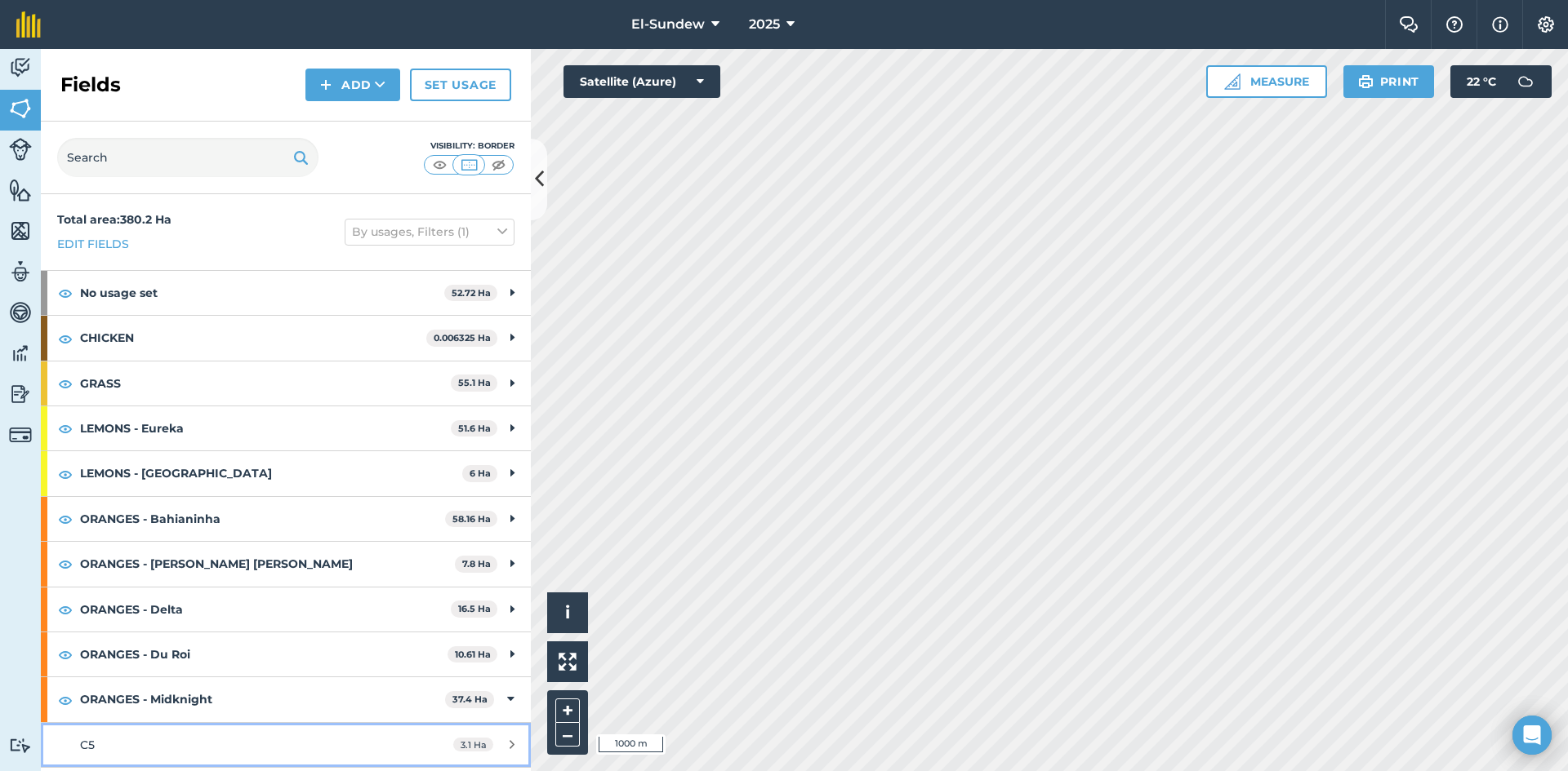
click at [191, 723] on link "C5 3.1 Ha" at bounding box center [286, 744] width 490 height 44
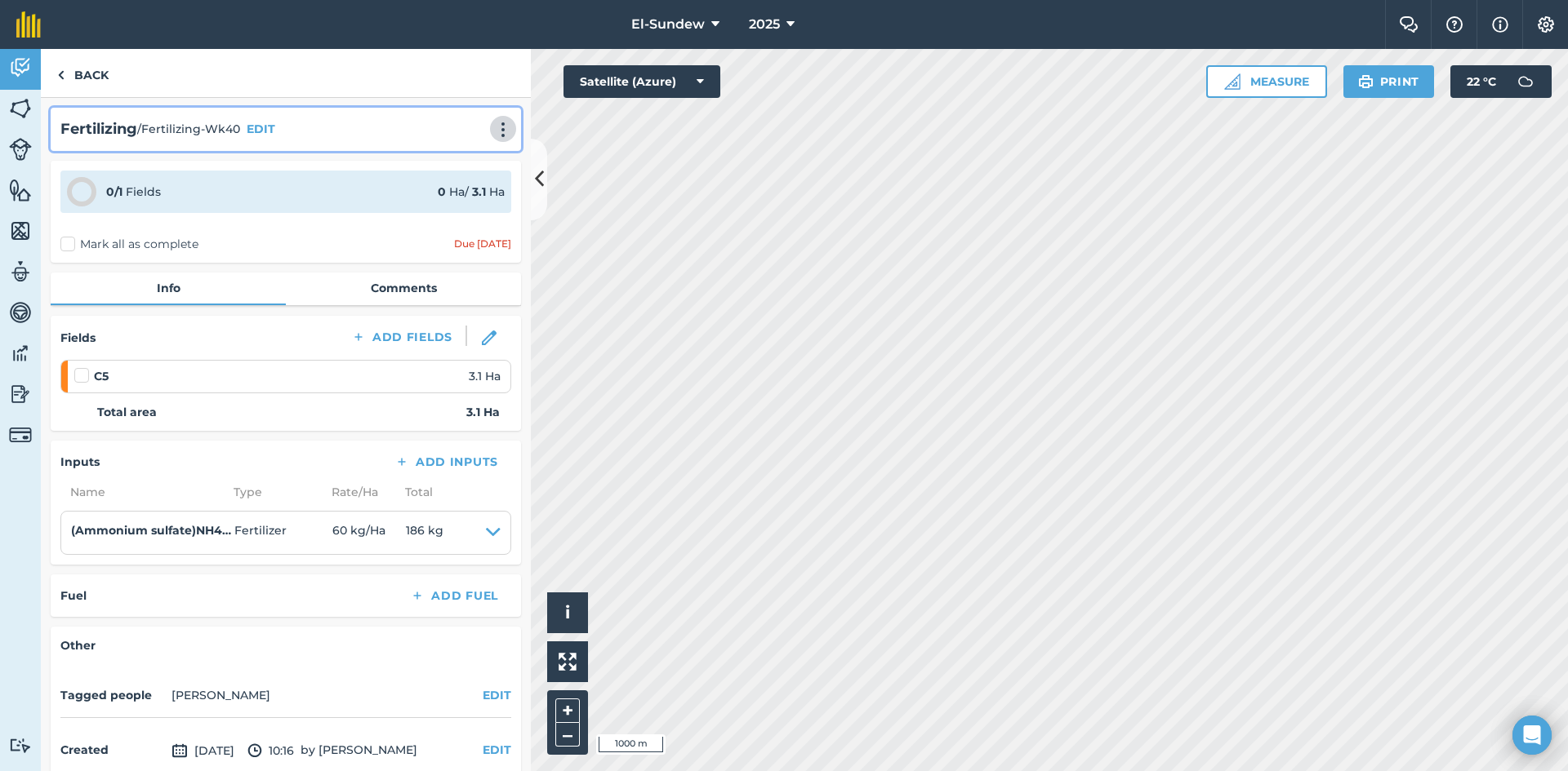
click at [499, 130] on img at bounding box center [503, 130] width 20 height 17
click at [460, 165] on link "Print" at bounding box center [469, 164] width 104 height 32
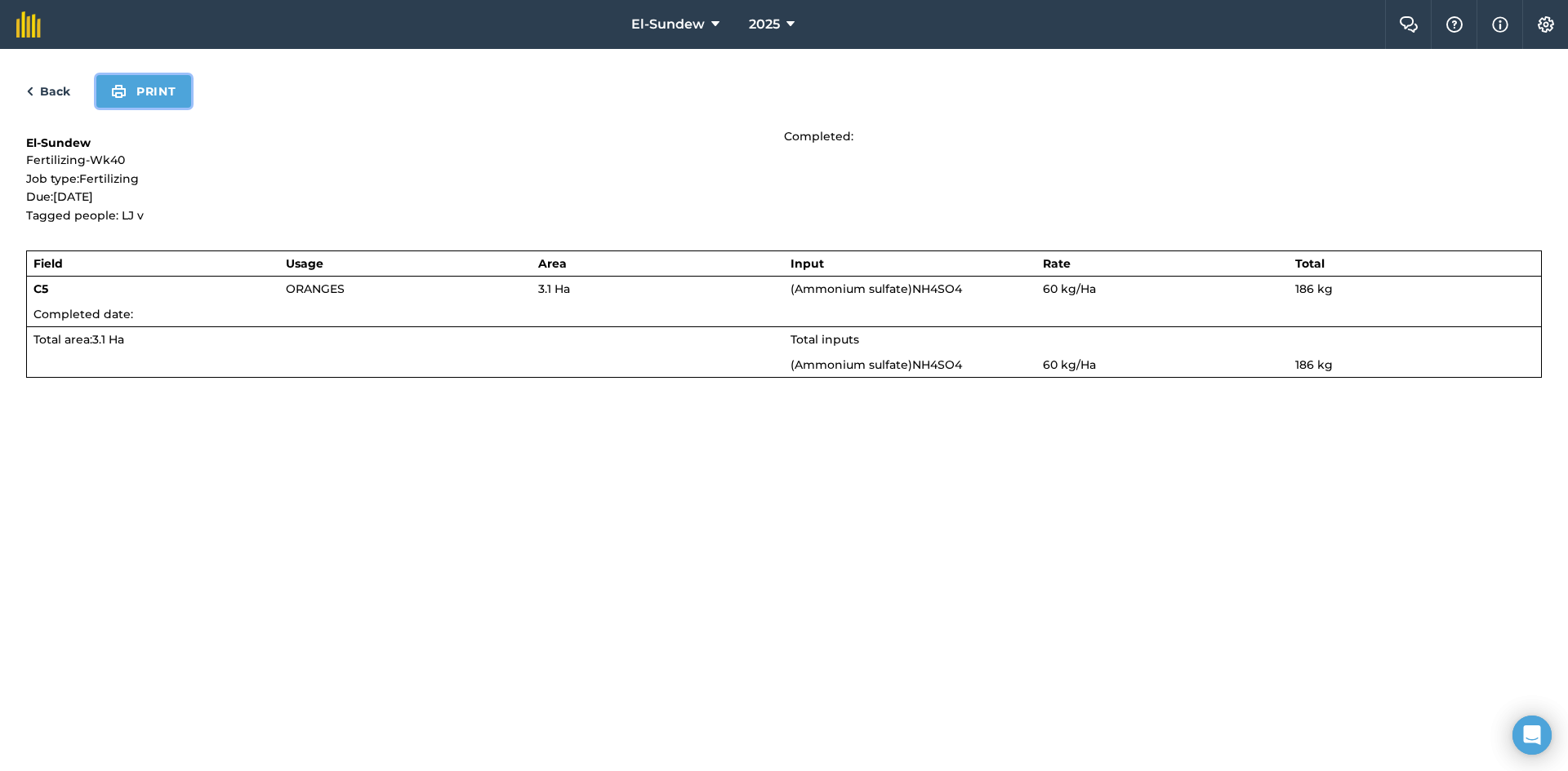
drag, startPoint x: 123, startPoint y: 102, endPoint x: 1110, endPoint y: 595, distance: 1103.3
click at [123, 102] on button "Print" at bounding box center [143, 90] width 94 height 32
click at [51, 101] on div "Back Print" at bounding box center [784, 90] width 1516 height 32
click at [54, 99] on link "Back" at bounding box center [48, 91] width 44 height 20
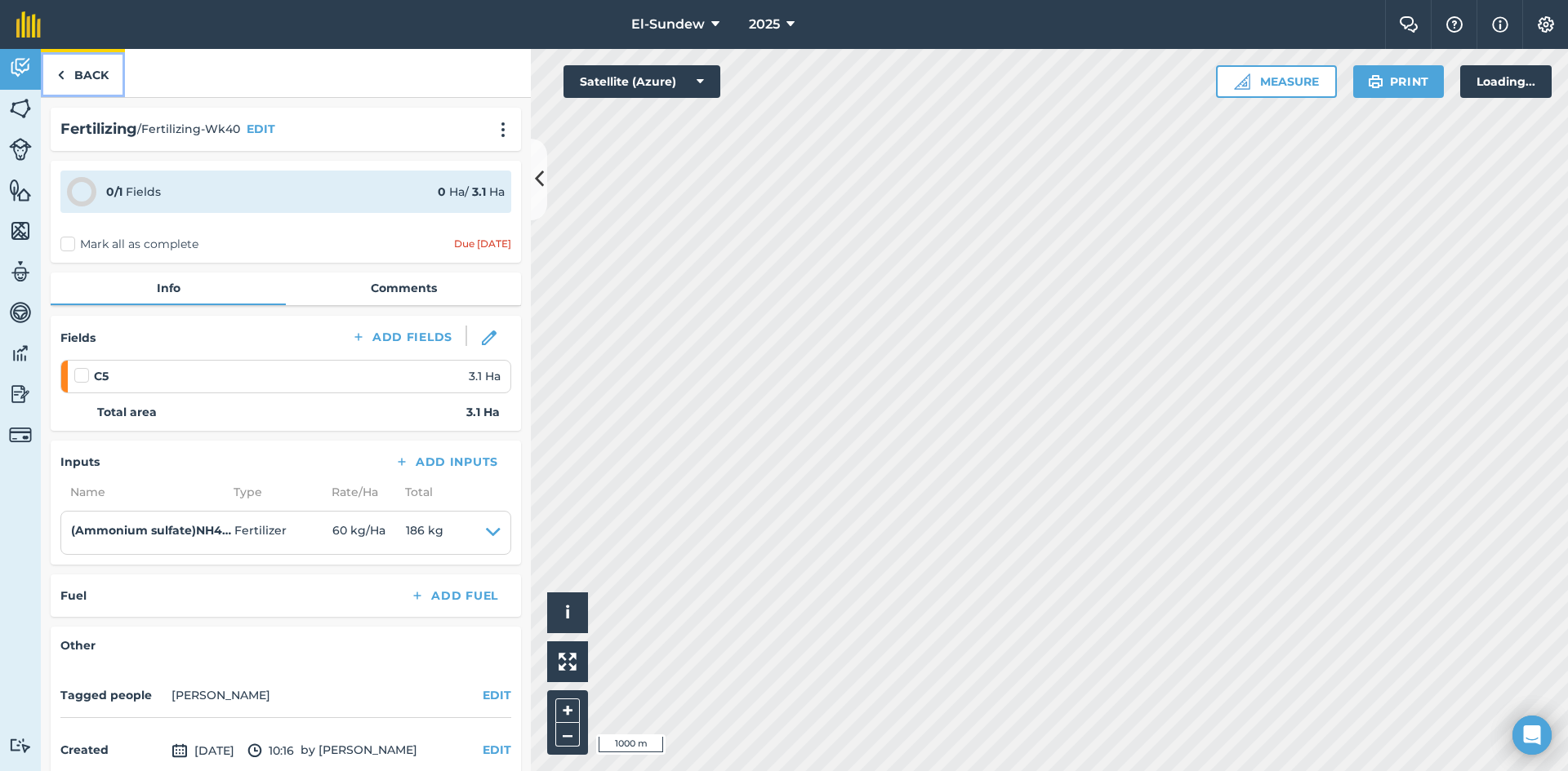
click at [73, 81] on link "Back" at bounding box center [84, 73] width 84 height 48
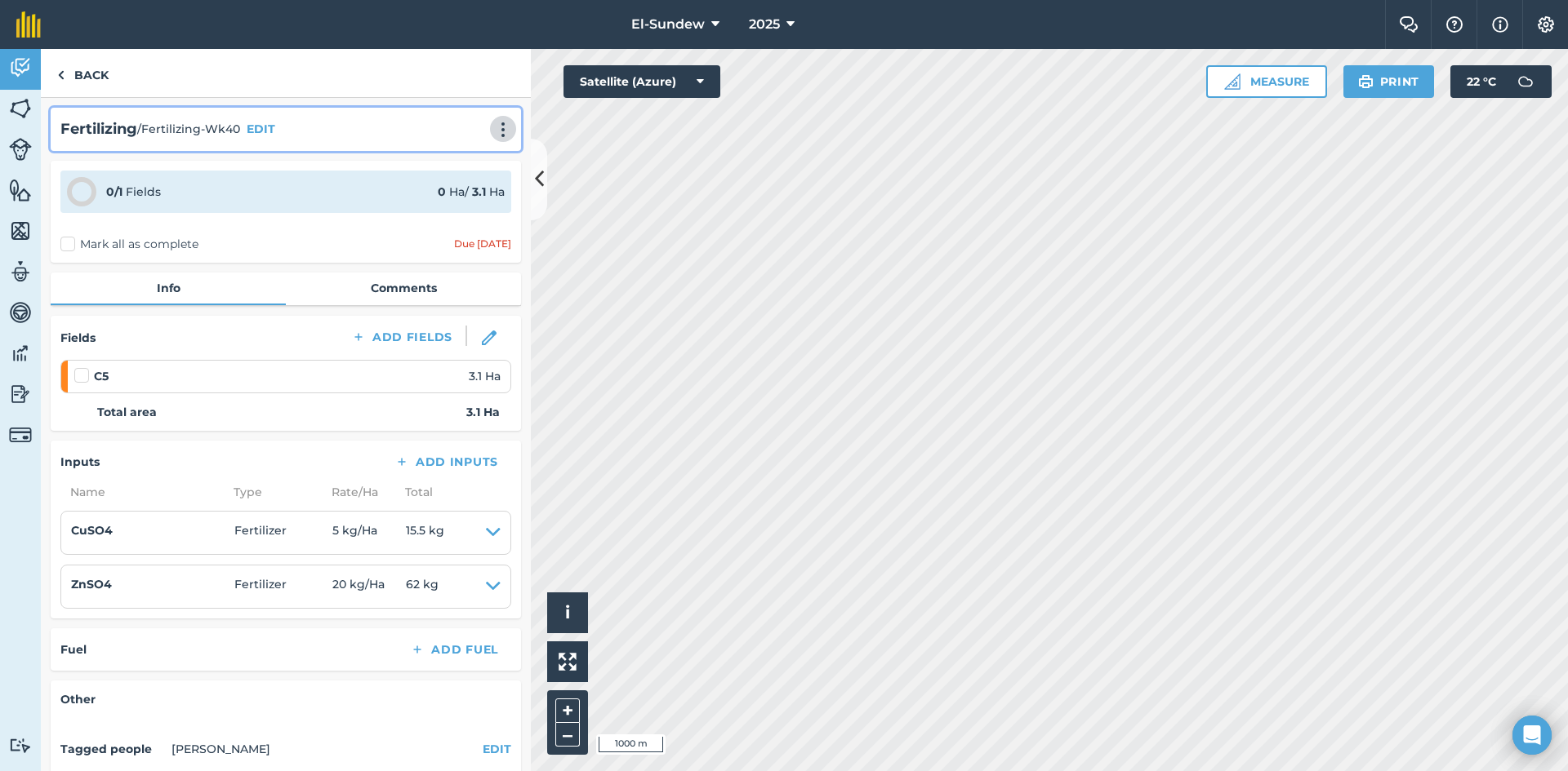
click at [493, 127] on img at bounding box center [503, 130] width 20 height 17
click at [461, 162] on link "Print" at bounding box center [469, 164] width 104 height 32
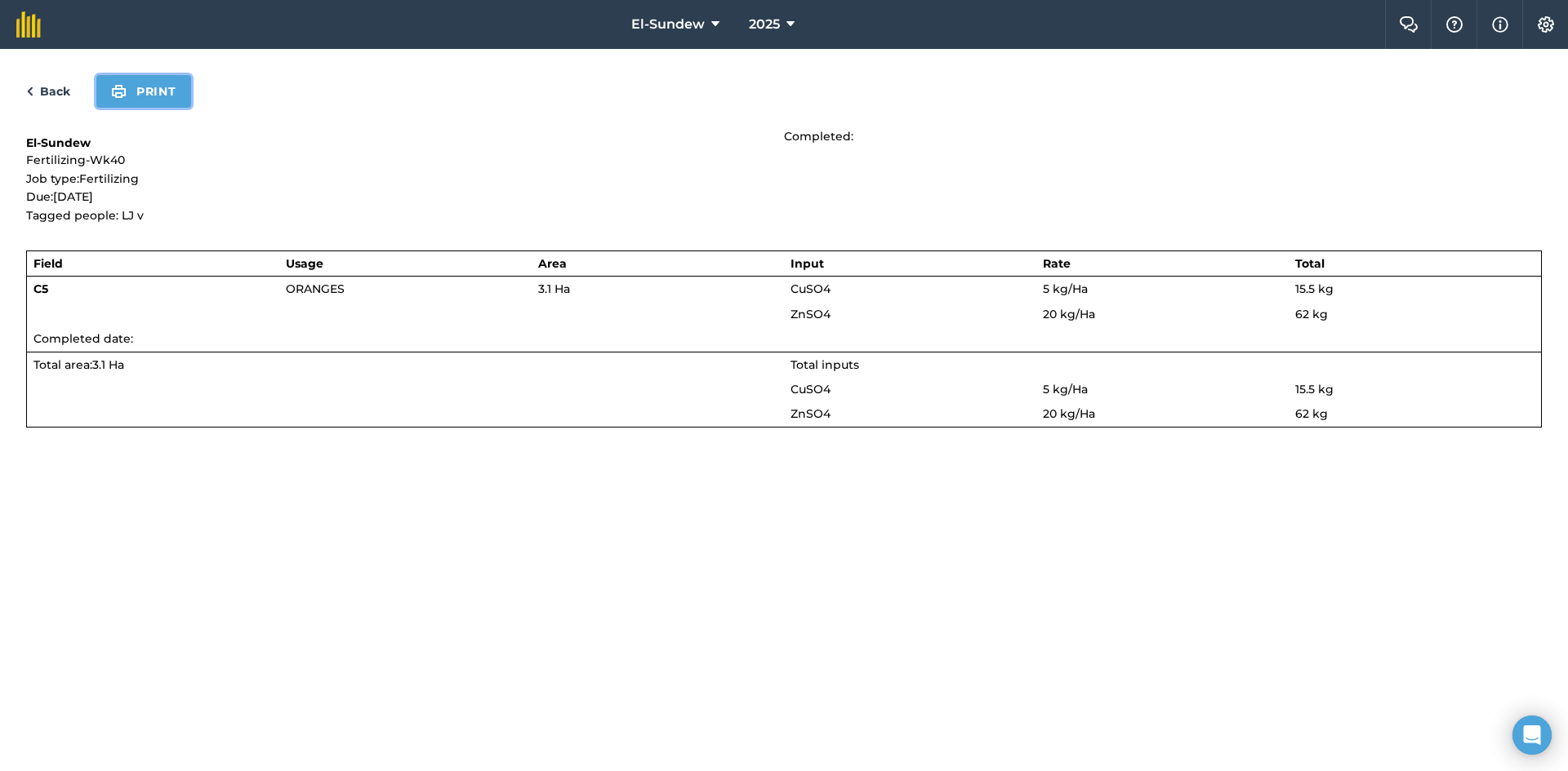
click at [161, 94] on button "Print" at bounding box center [143, 90] width 94 height 32
click at [51, 89] on link "Back" at bounding box center [48, 91] width 44 height 20
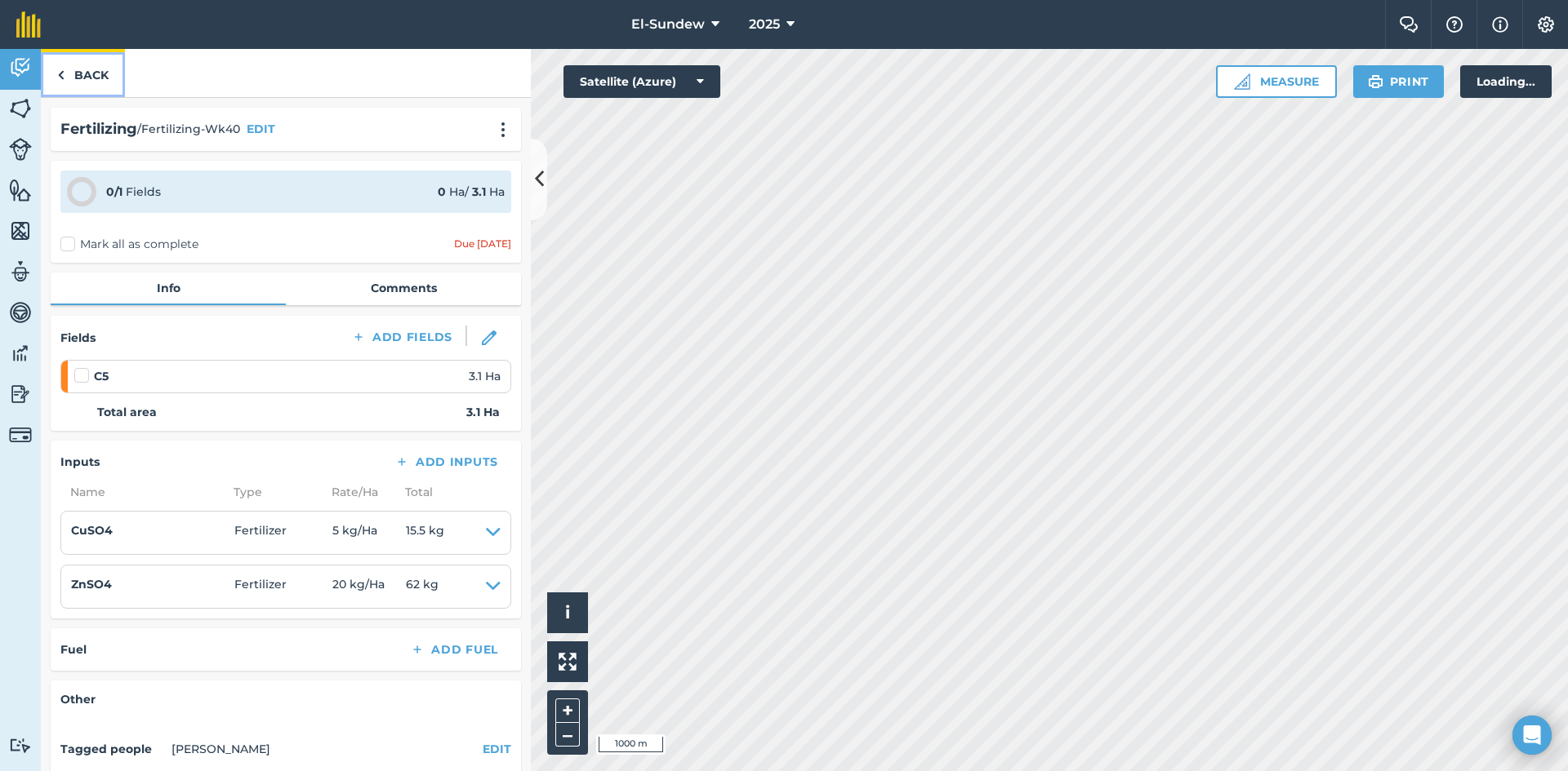
click at [76, 87] on link "Back" at bounding box center [84, 73] width 84 height 48
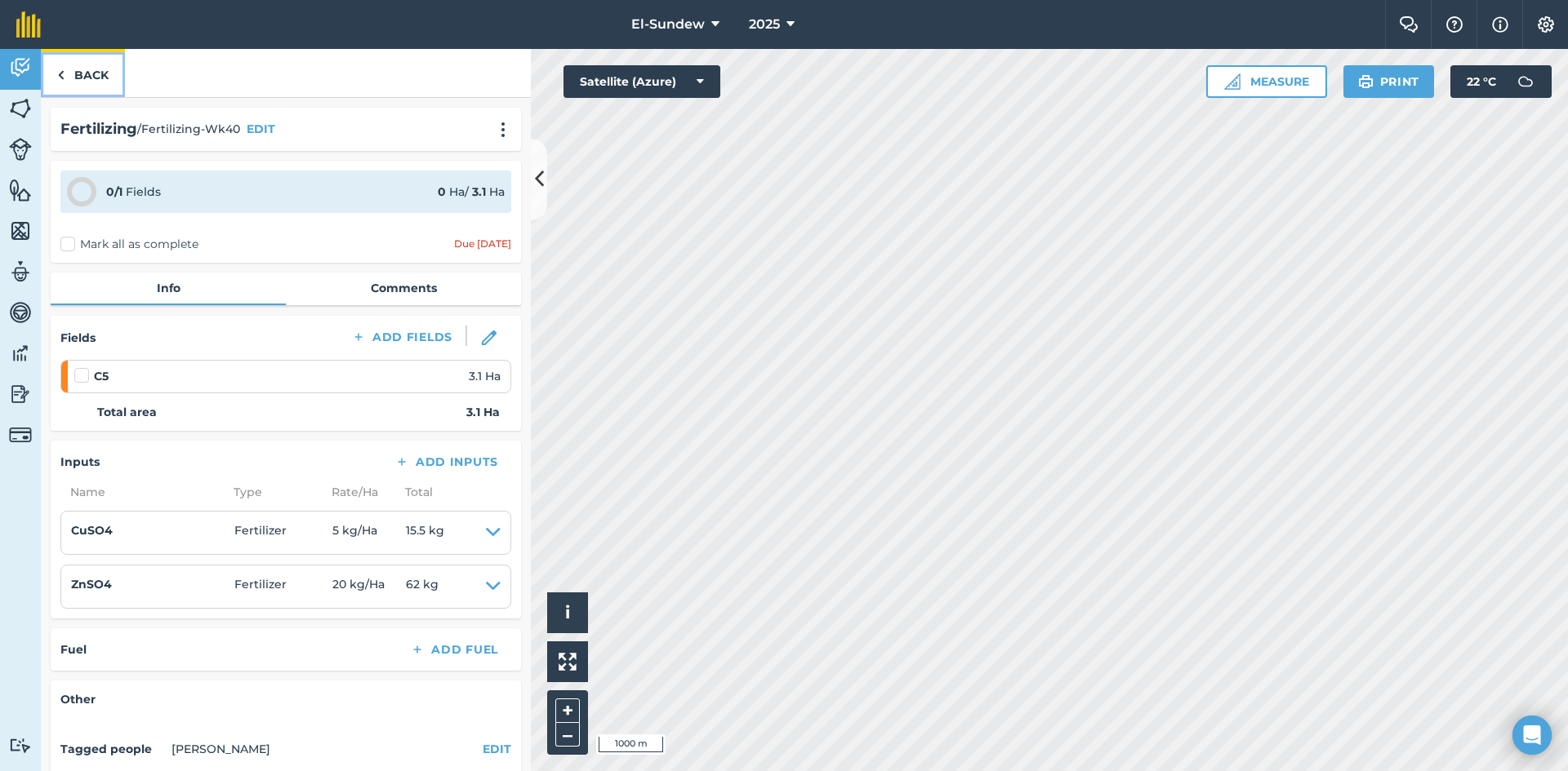
click at [89, 80] on link "Back" at bounding box center [84, 73] width 84 height 48
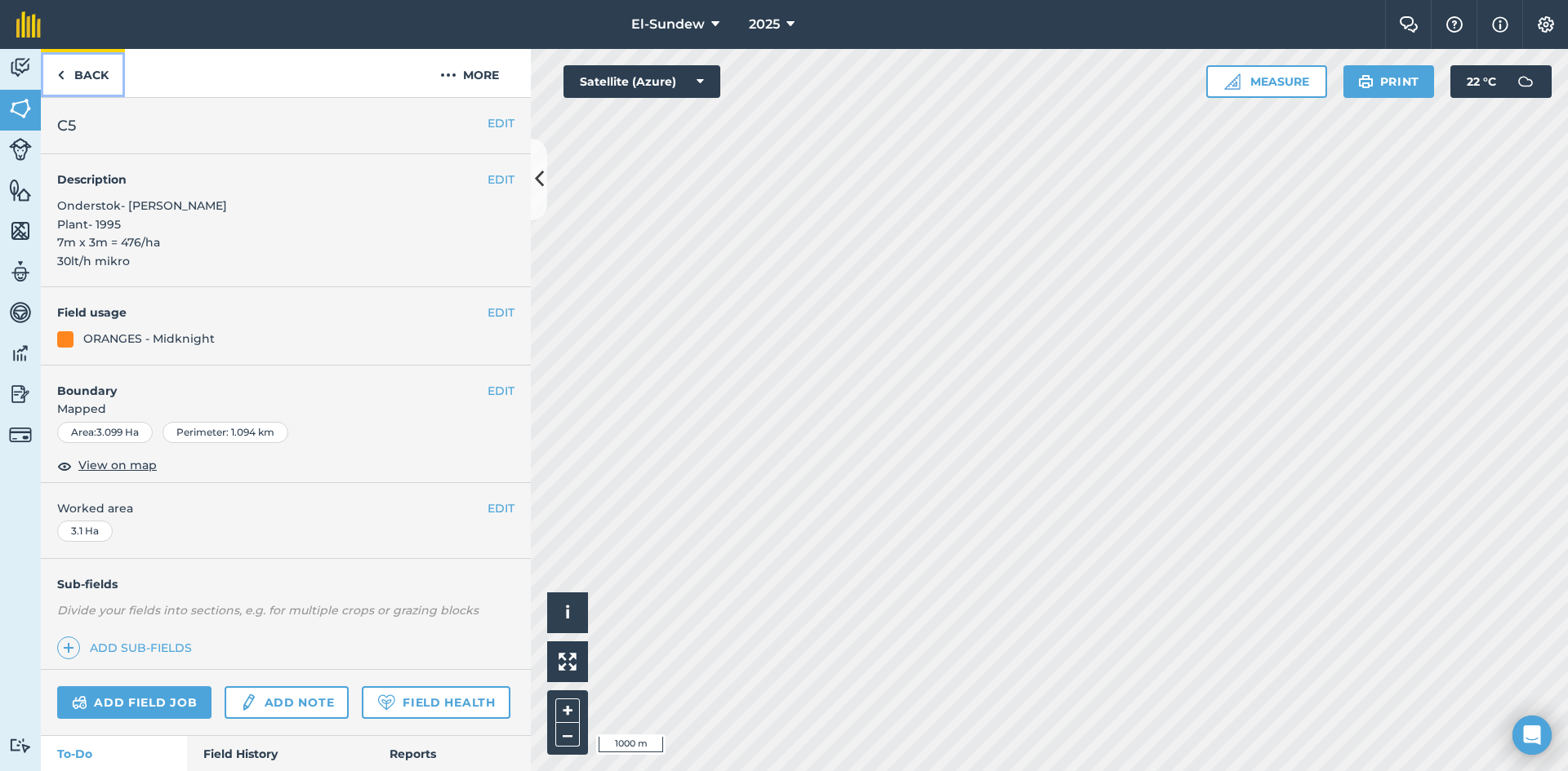
click at [89, 80] on link "Back" at bounding box center [84, 73] width 84 height 48
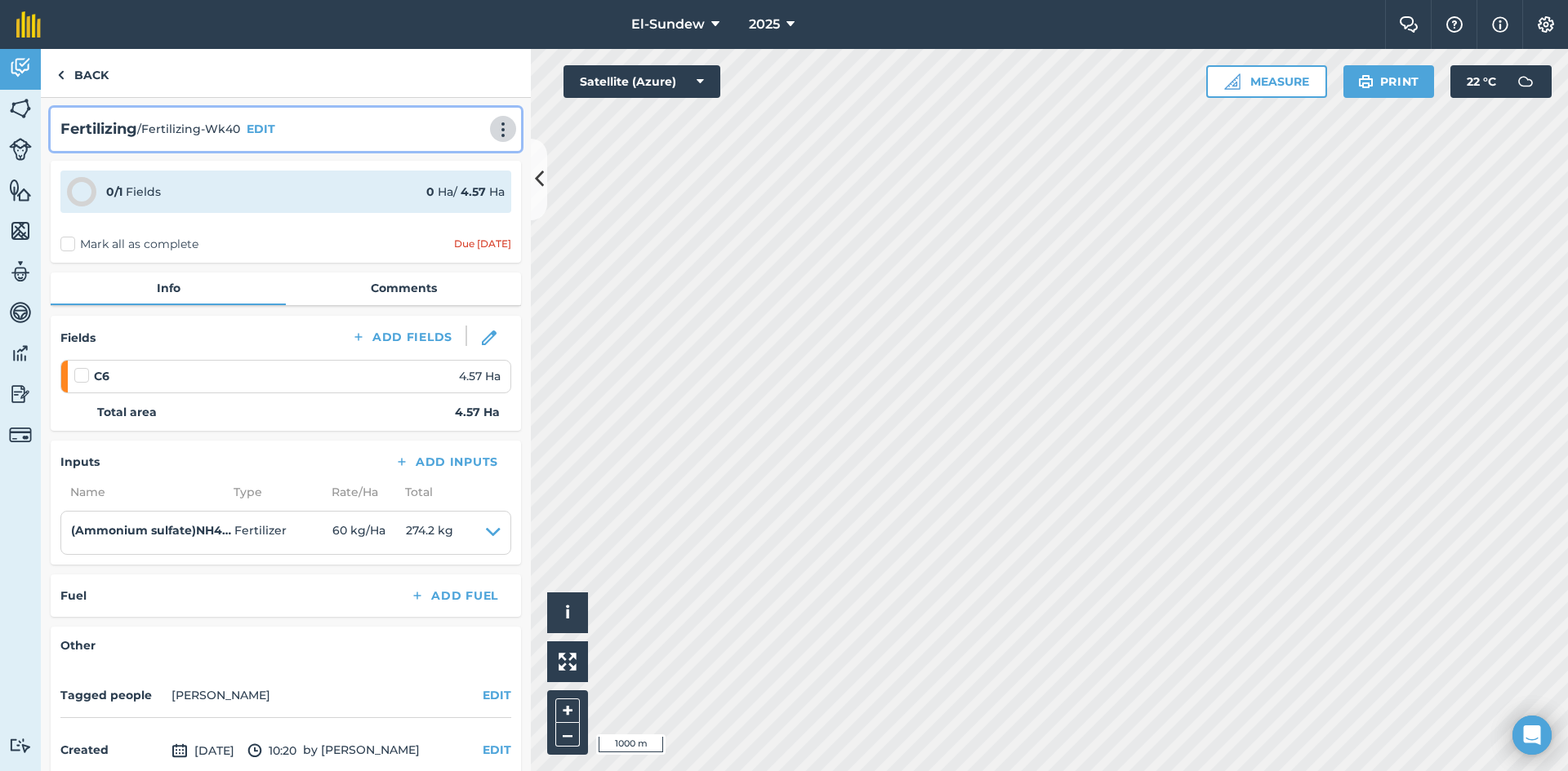
click at [493, 127] on img at bounding box center [503, 130] width 20 height 17
click at [440, 172] on link "Print" at bounding box center [469, 164] width 104 height 32
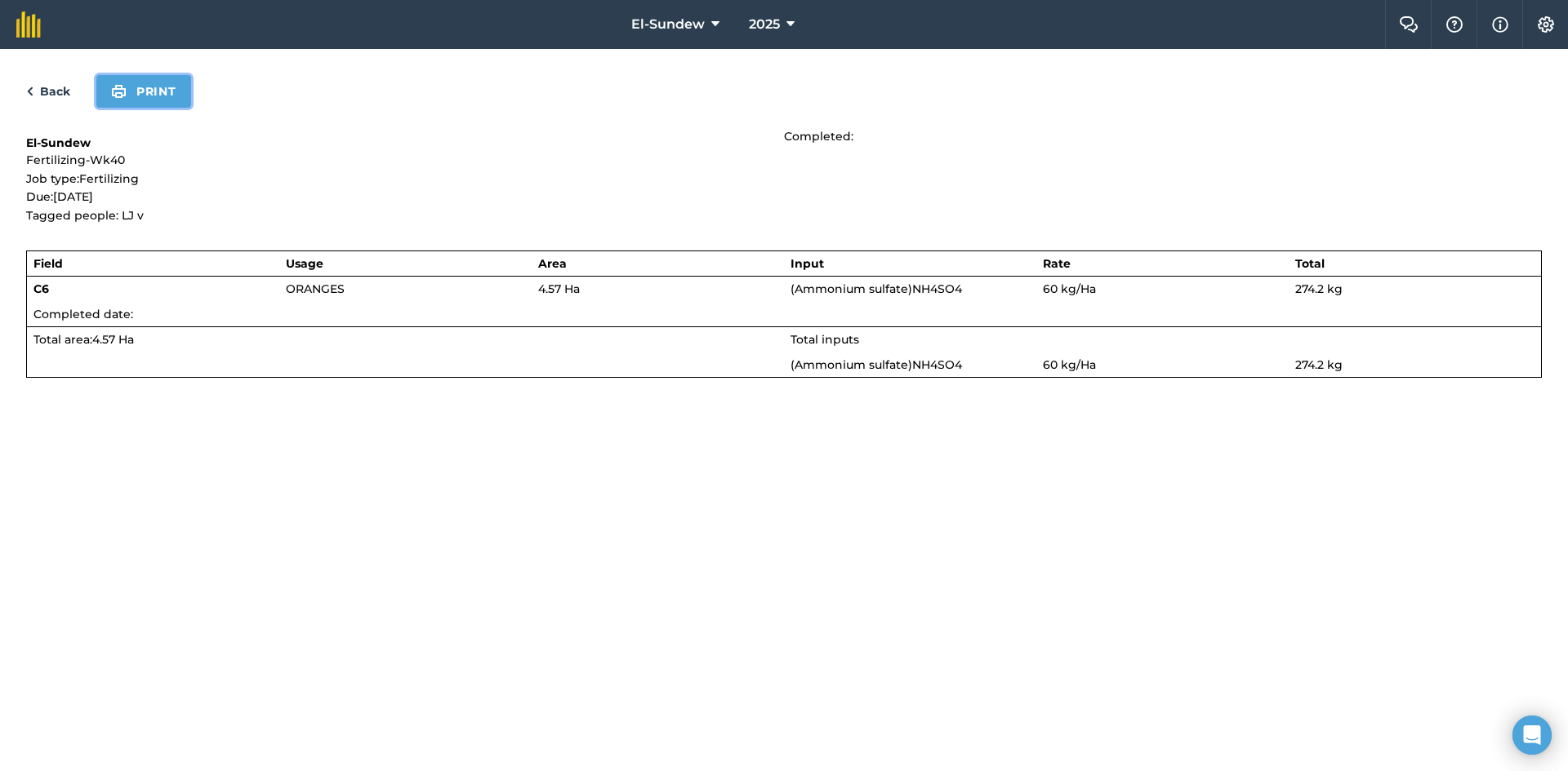
click at [165, 98] on button "Print" at bounding box center [143, 90] width 94 height 32
click at [62, 84] on link "Back" at bounding box center [48, 91] width 44 height 20
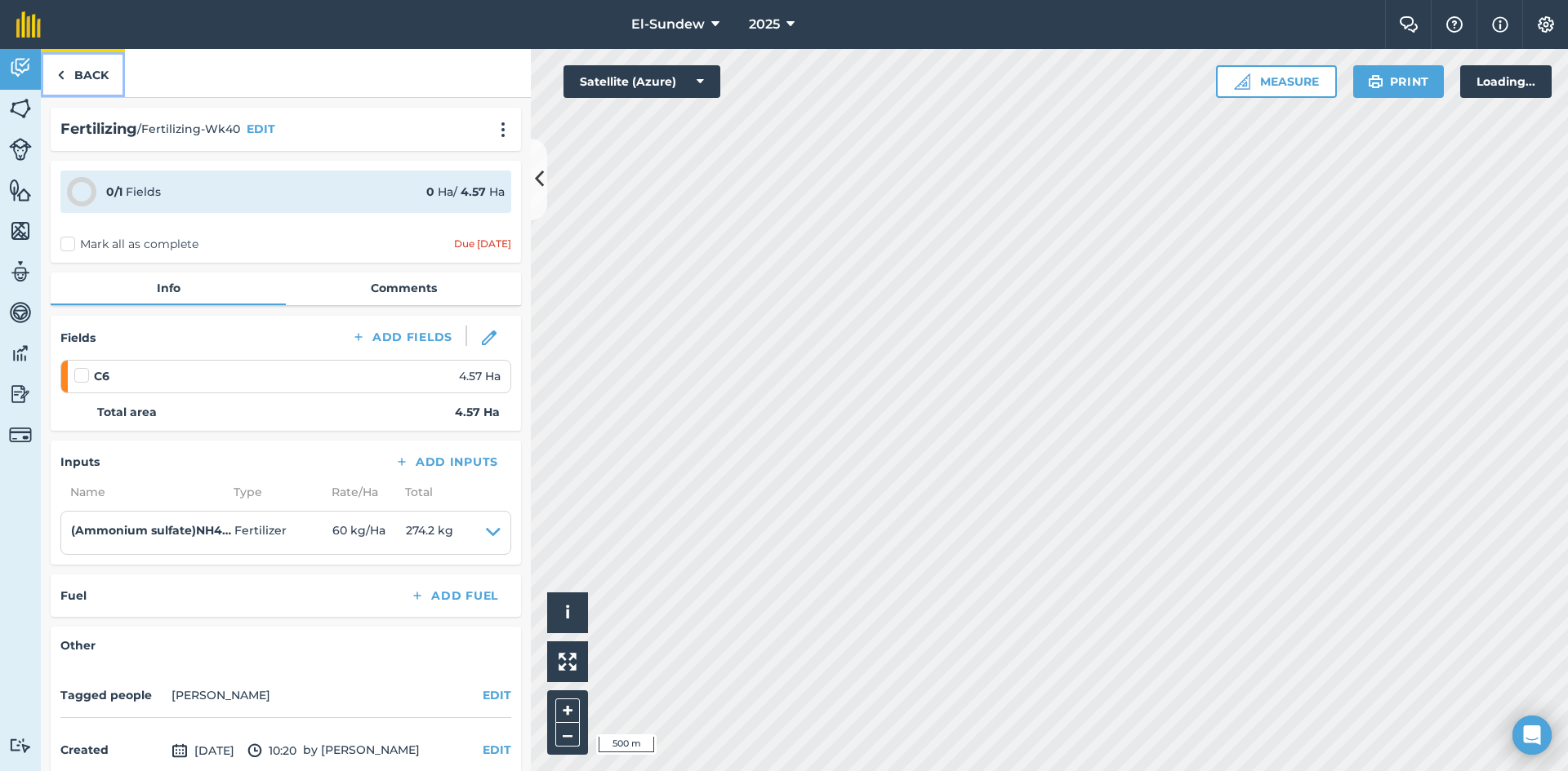
click at [68, 81] on link "Back" at bounding box center [84, 73] width 84 height 48
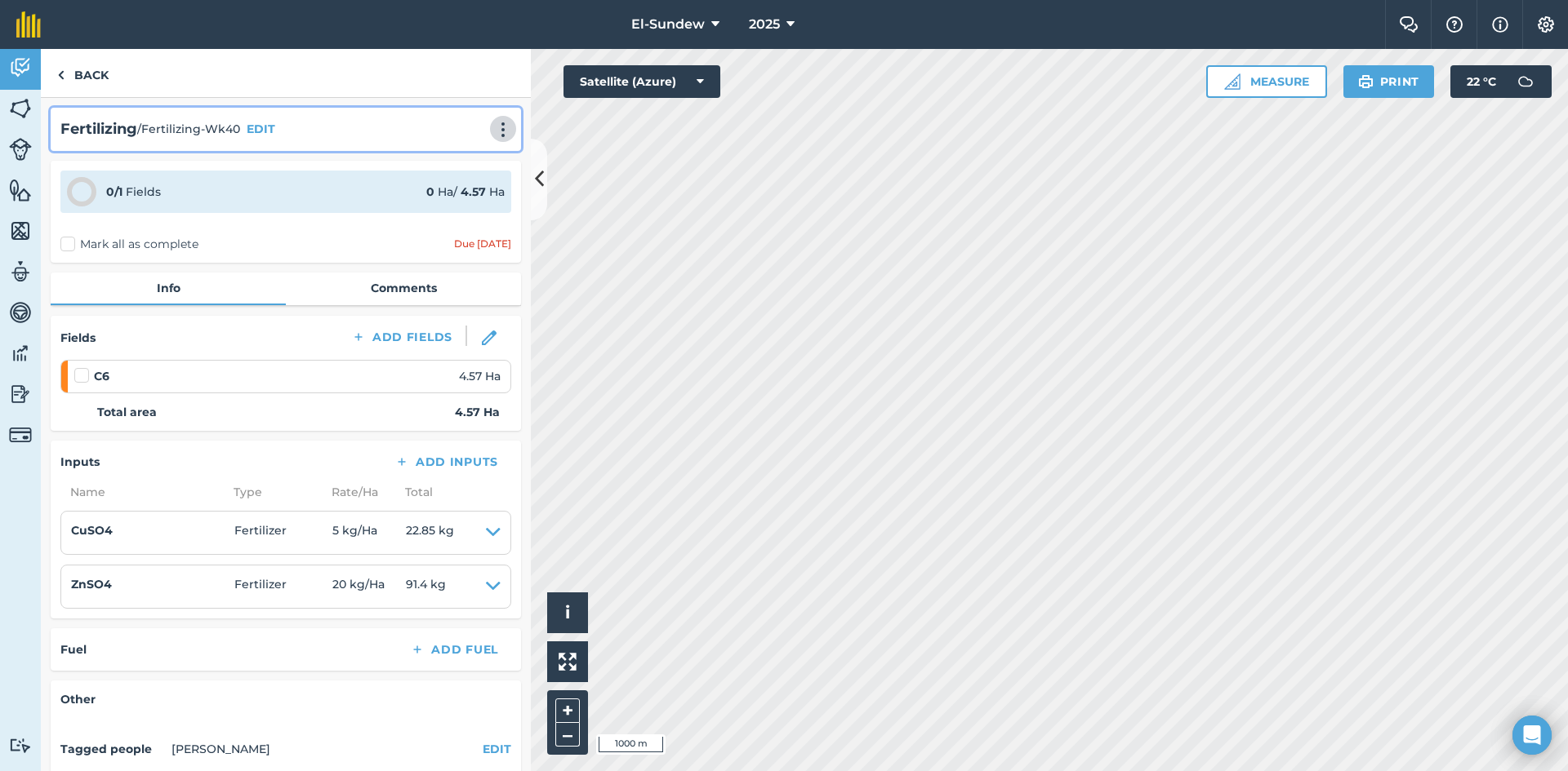
click at [498, 129] on img at bounding box center [503, 130] width 20 height 17
click at [448, 170] on link "Print" at bounding box center [469, 164] width 104 height 32
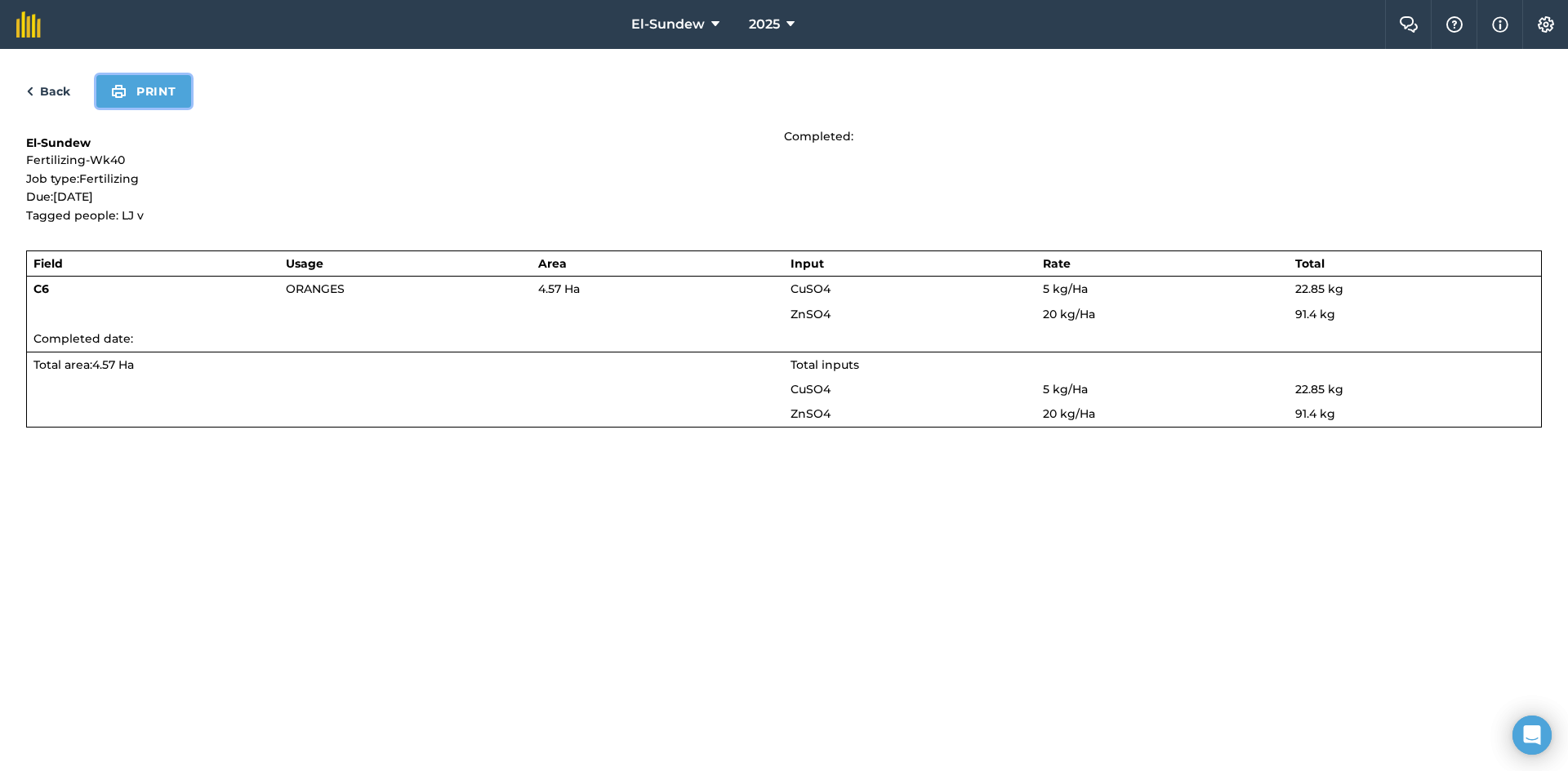
click at [159, 84] on button "Print" at bounding box center [143, 90] width 94 height 32
click at [59, 86] on link "Back" at bounding box center [48, 91] width 44 height 20
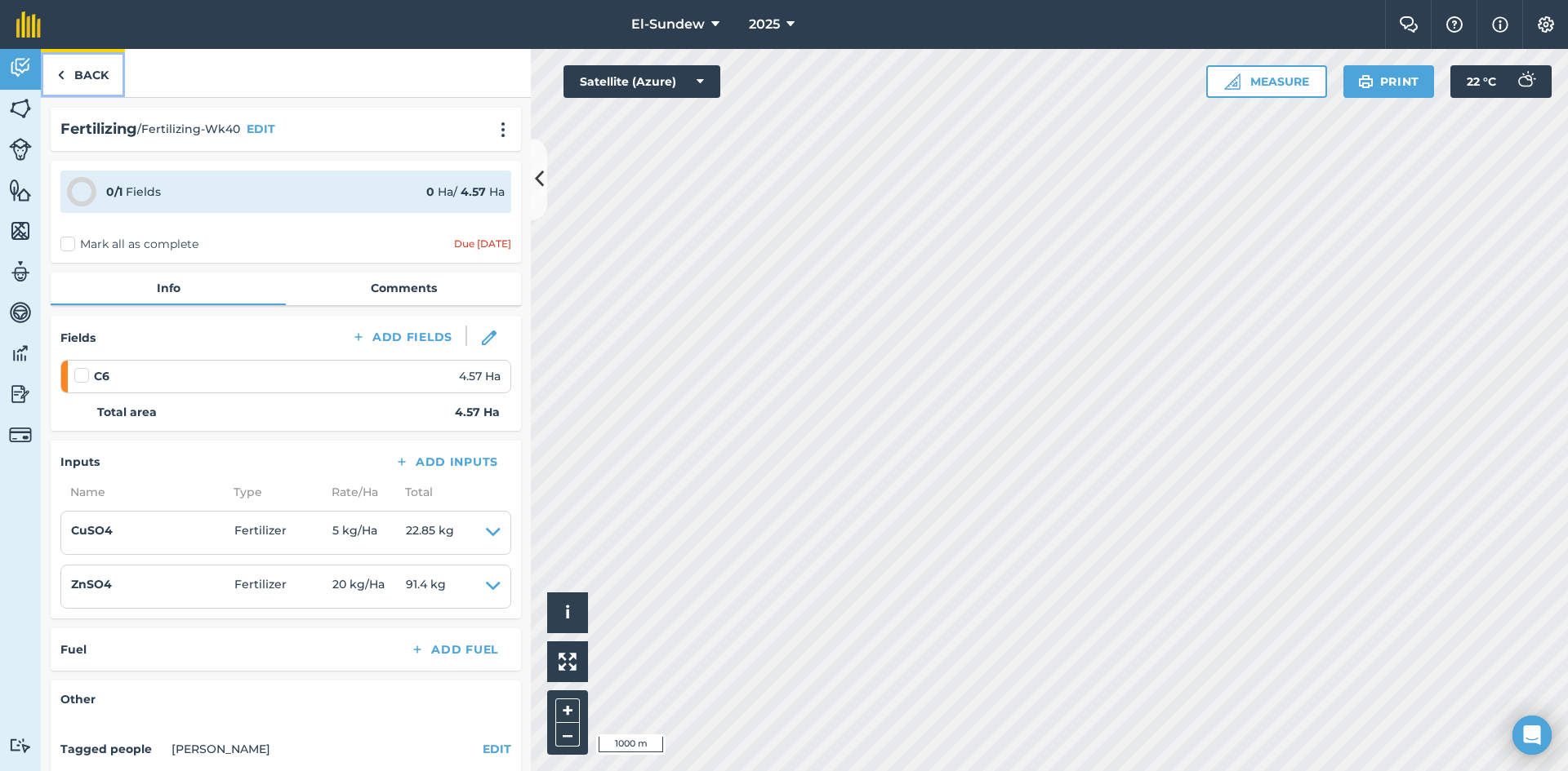
click at [97, 77] on link "Back" at bounding box center [84, 73] width 84 height 48
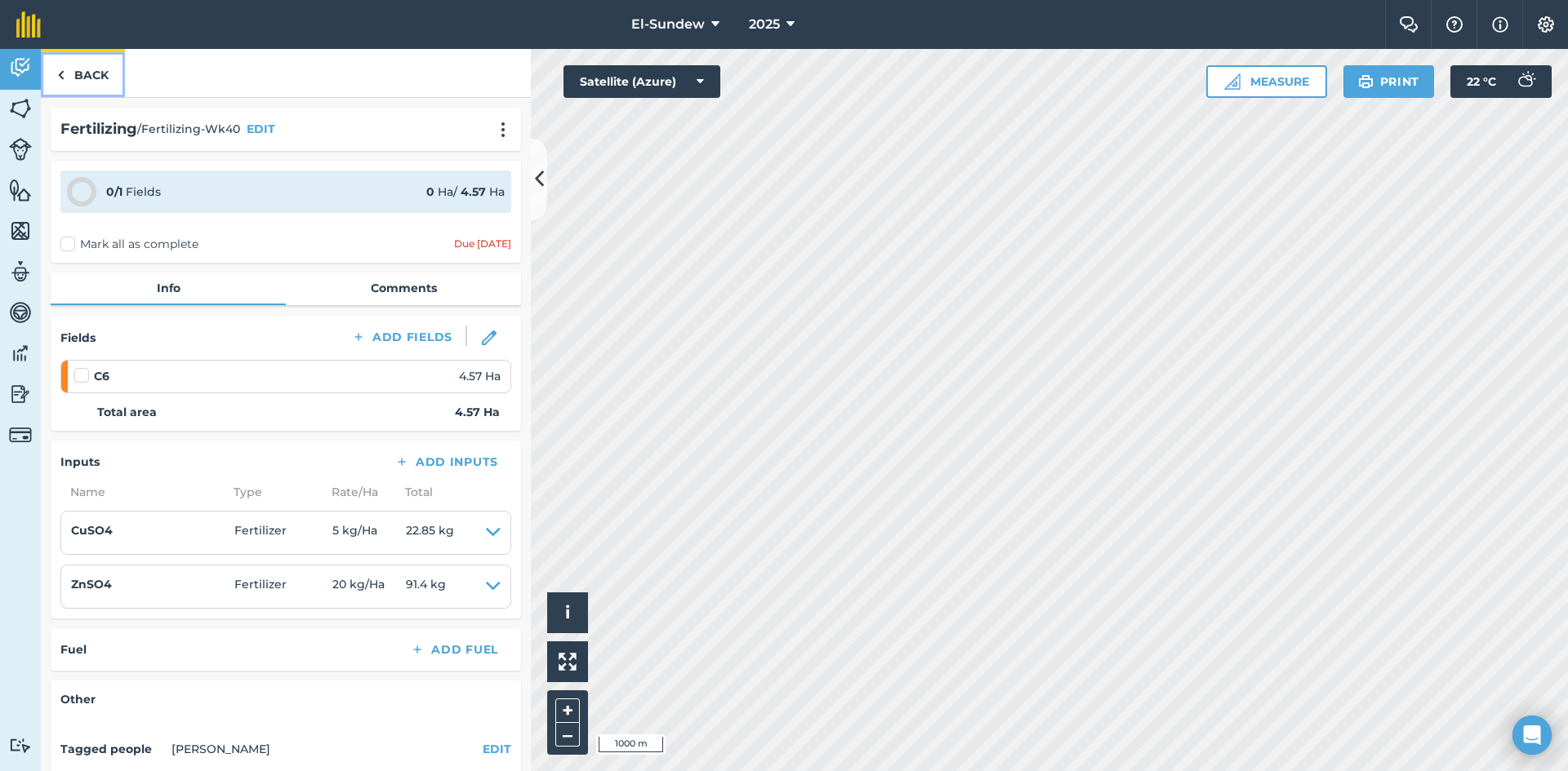
click at [88, 77] on link "Back" at bounding box center [84, 73] width 84 height 48
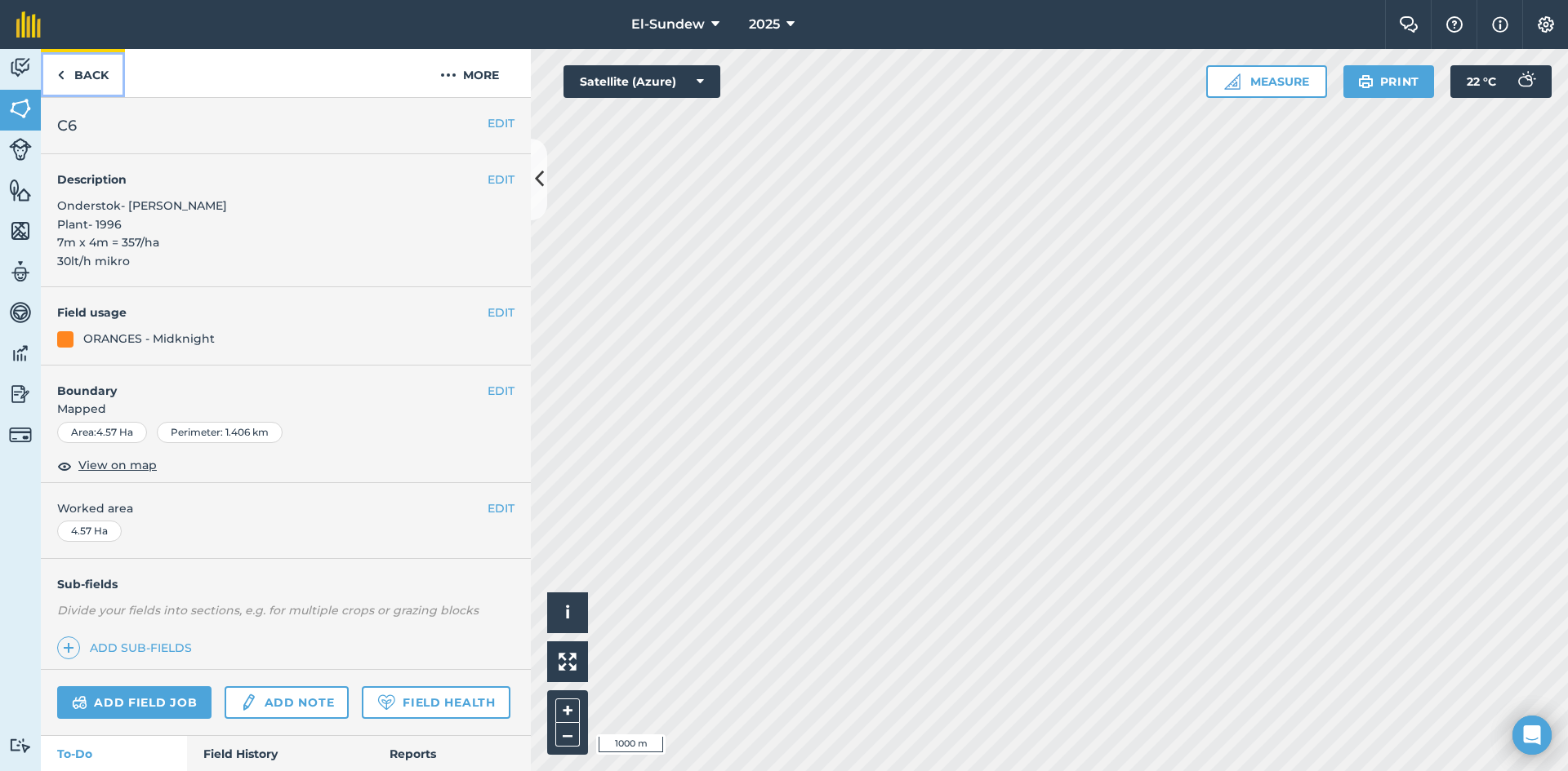
click at [88, 77] on link "Back" at bounding box center [84, 73] width 84 height 48
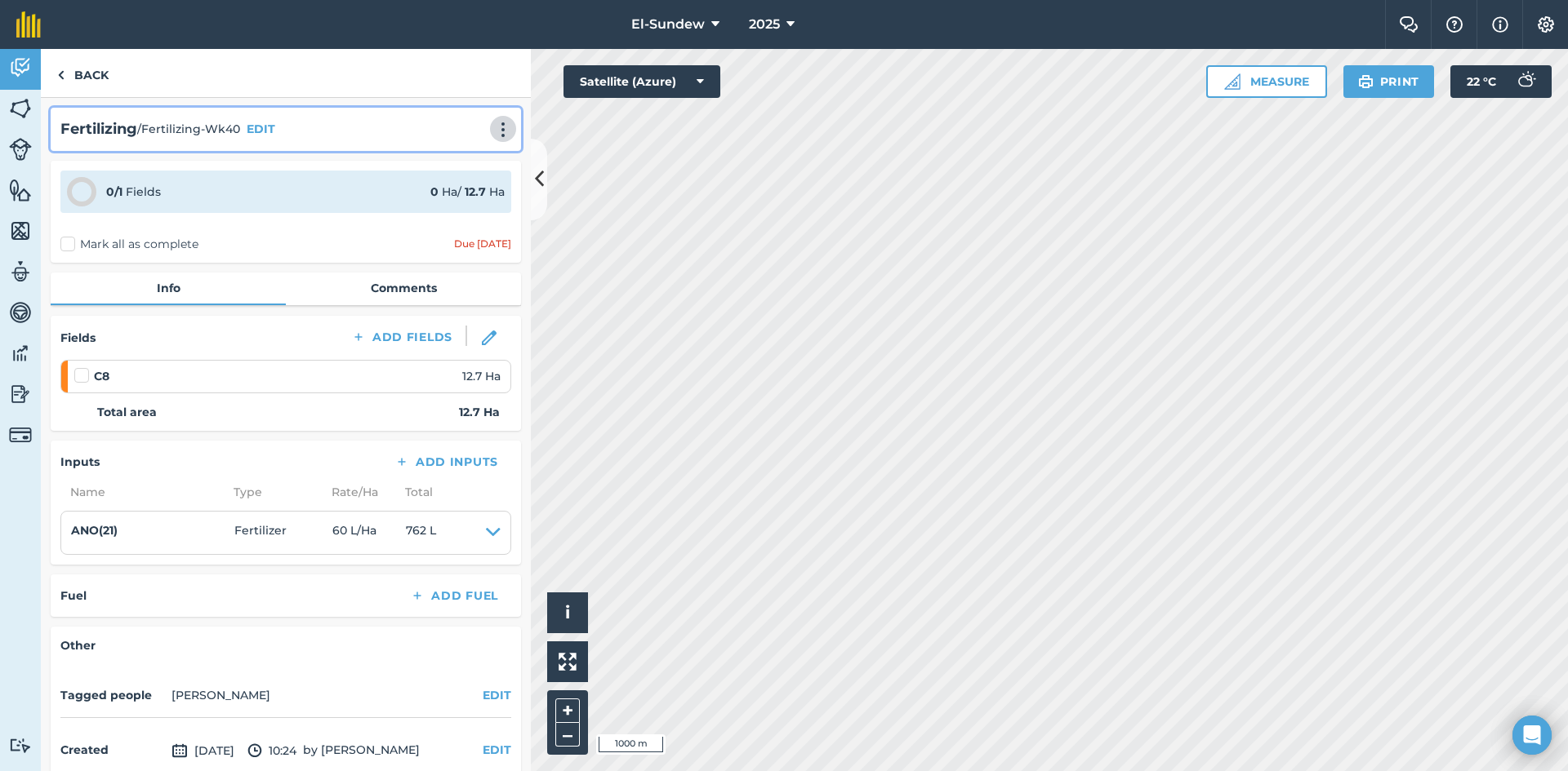
click at [493, 132] on img at bounding box center [503, 130] width 20 height 17
click at [452, 162] on link "Print" at bounding box center [469, 164] width 104 height 32
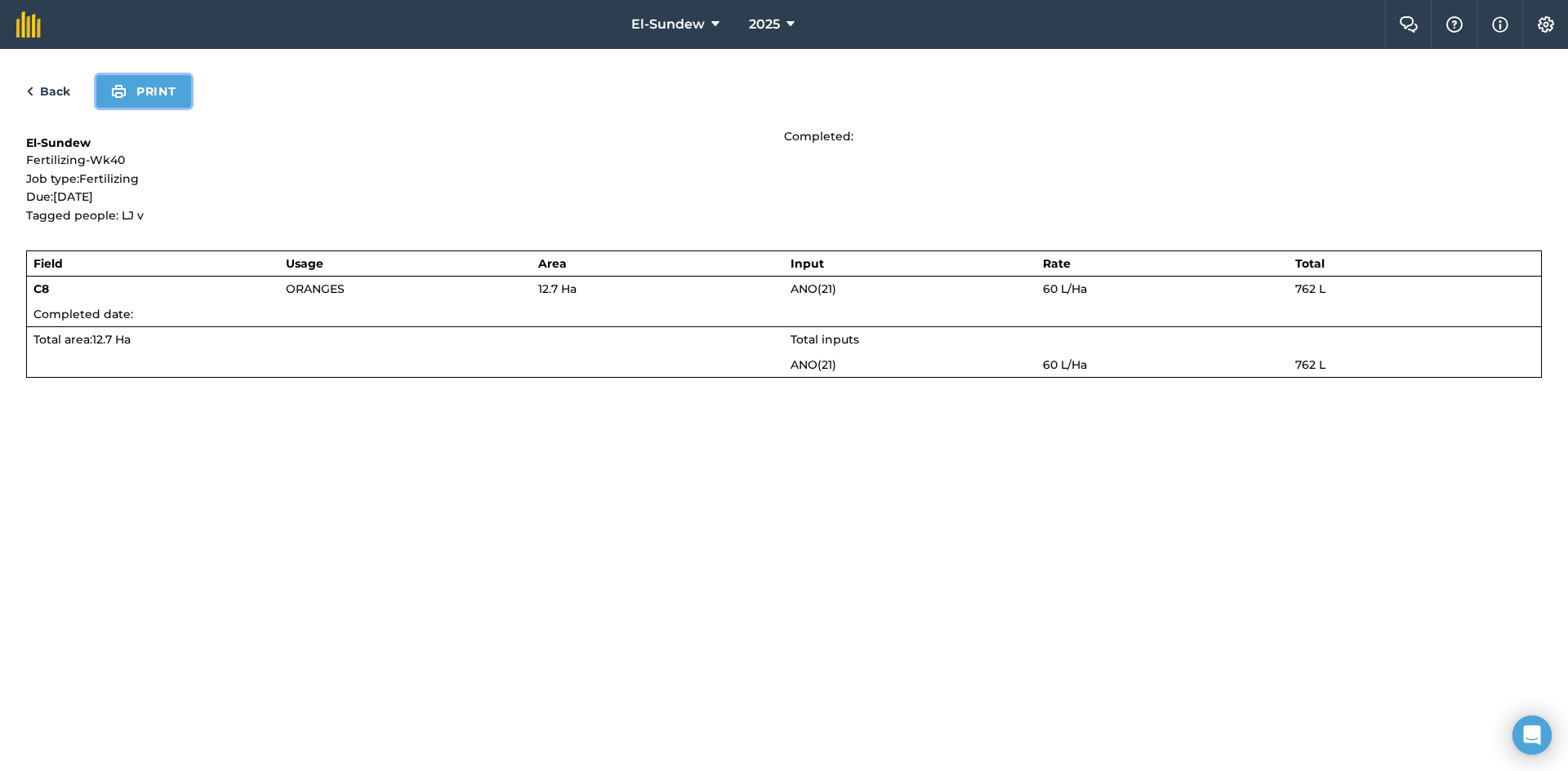
click at [140, 99] on button "Print" at bounding box center [143, 90] width 94 height 32
click at [46, 91] on link "Back" at bounding box center [48, 91] width 44 height 20
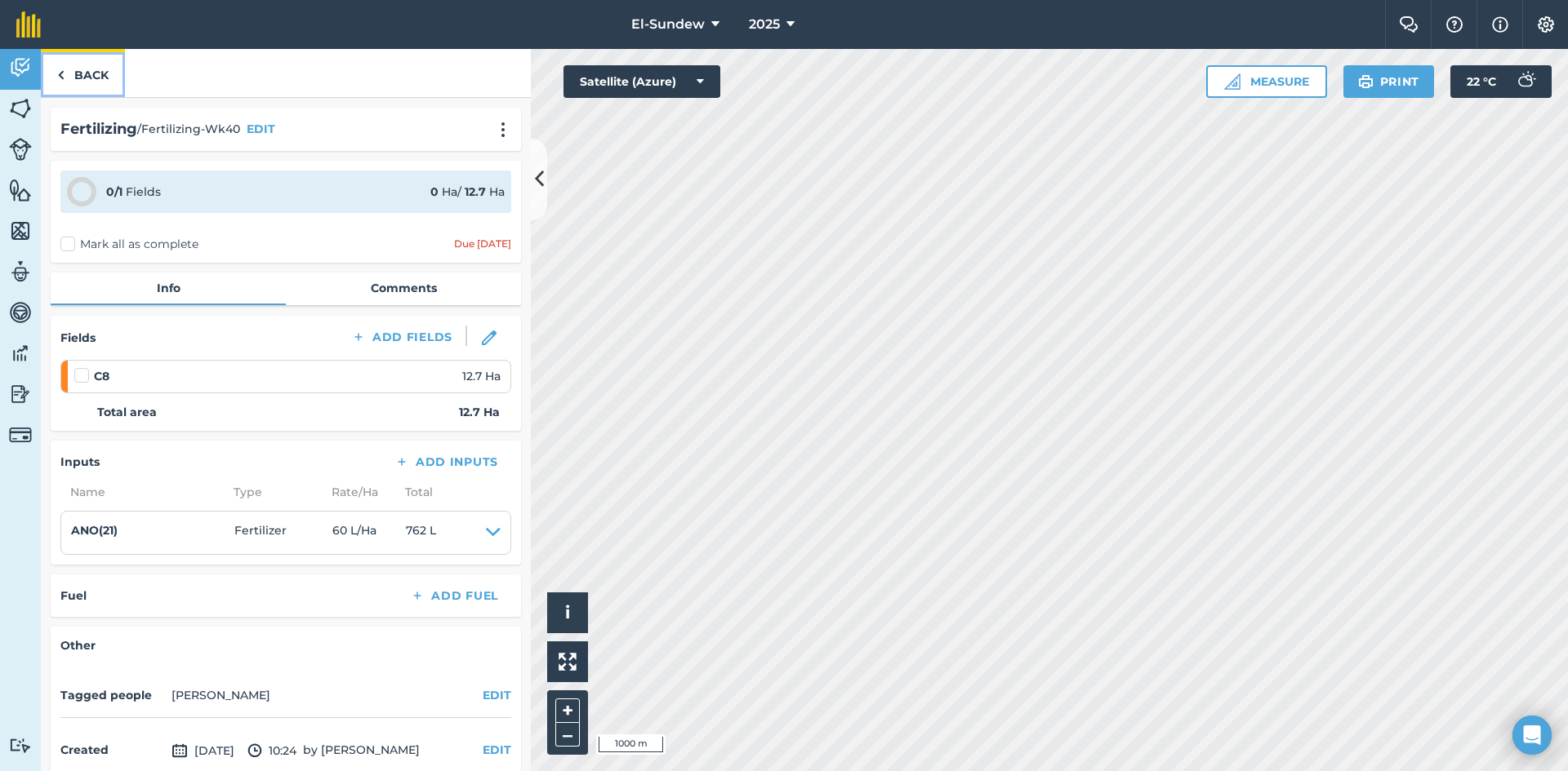
click at [76, 77] on link "Back" at bounding box center [84, 73] width 84 height 48
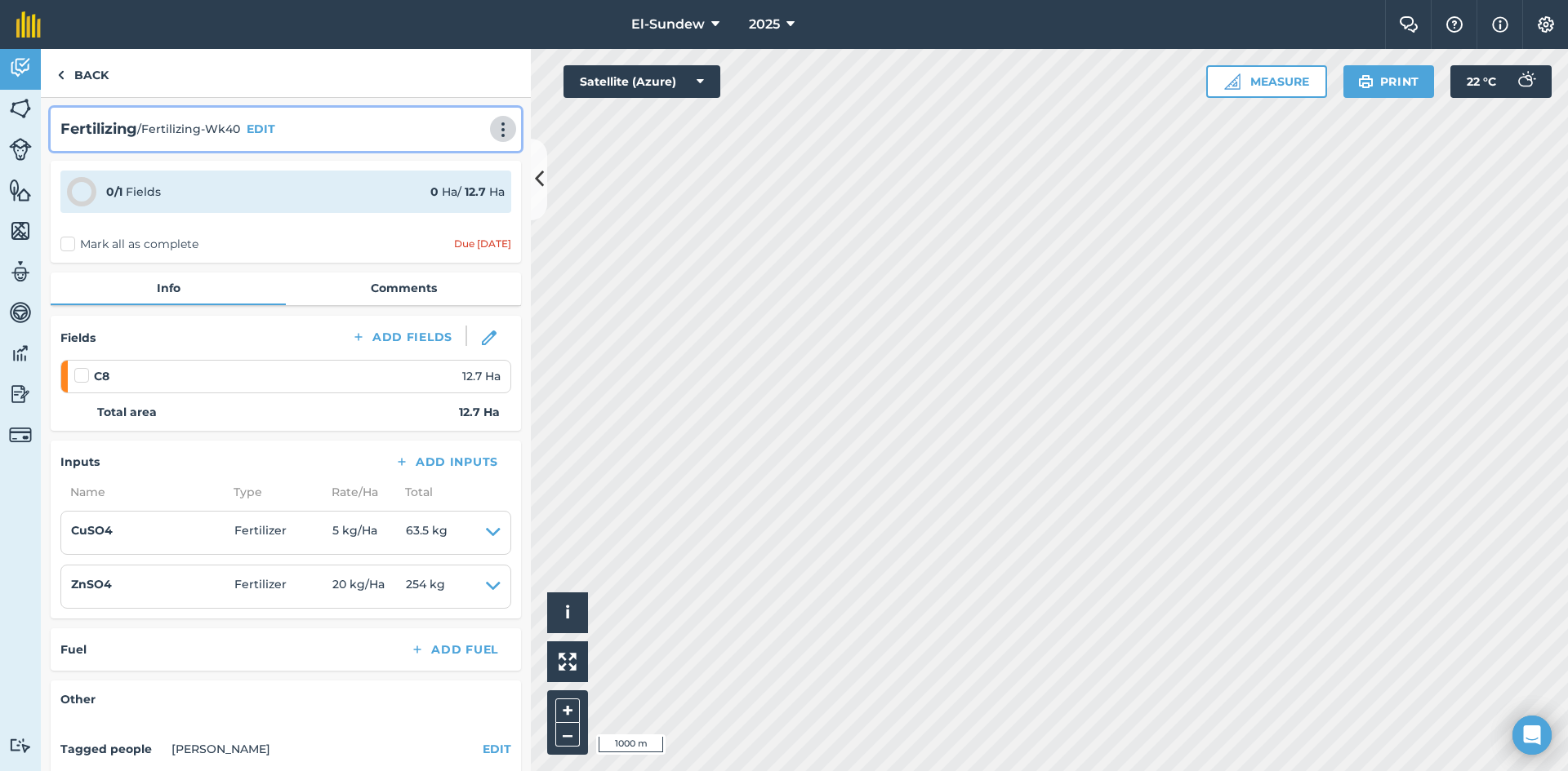
click at [493, 133] on img at bounding box center [503, 130] width 20 height 17
click at [452, 160] on link "Print" at bounding box center [469, 164] width 104 height 32
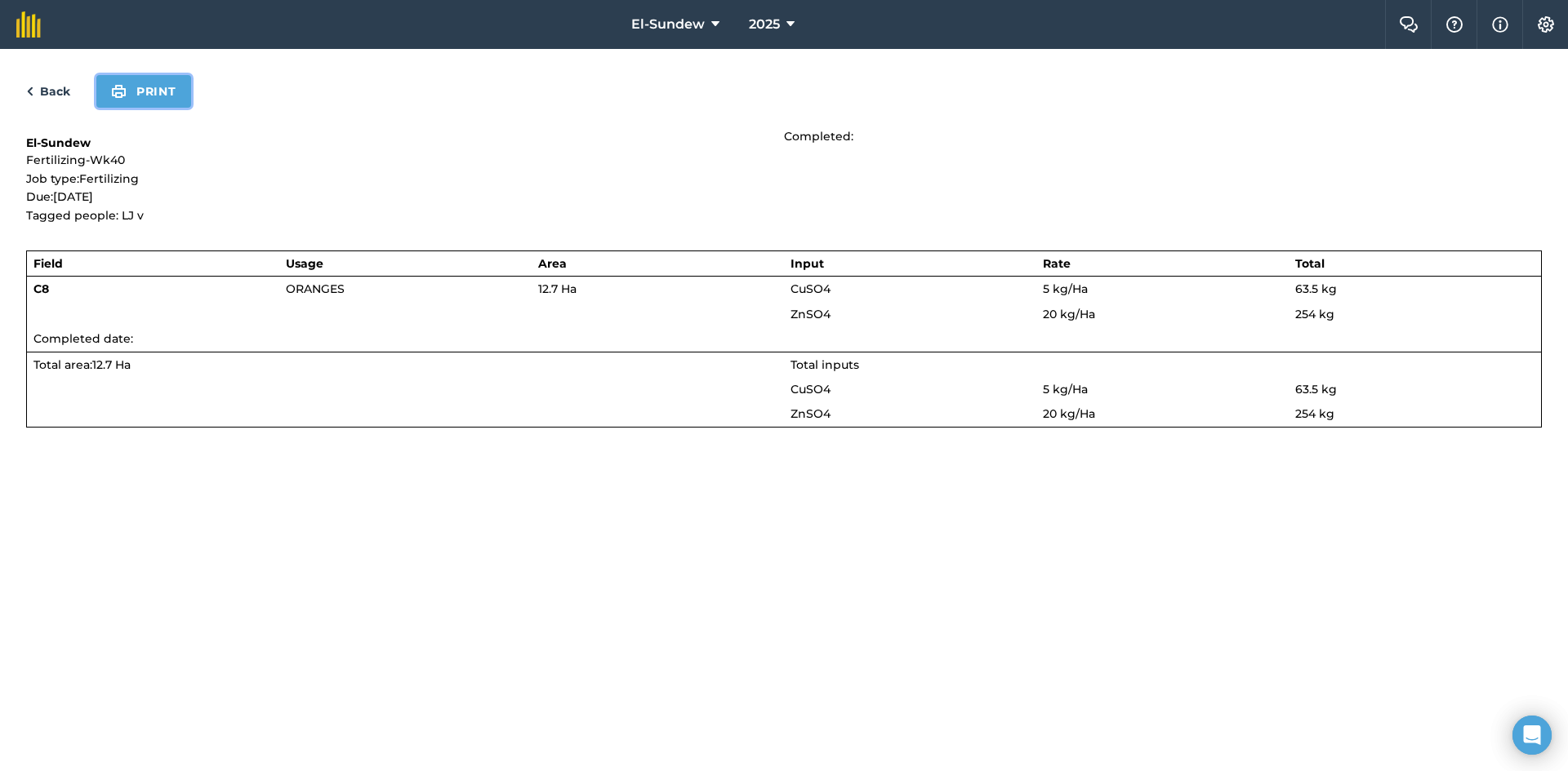
click at [178, 94] on button "Print" at bounding box center [143, 90] width 94 height 32
click at [48, 87] on link "Back" at bounding box center [48, 91] width 44 height 20
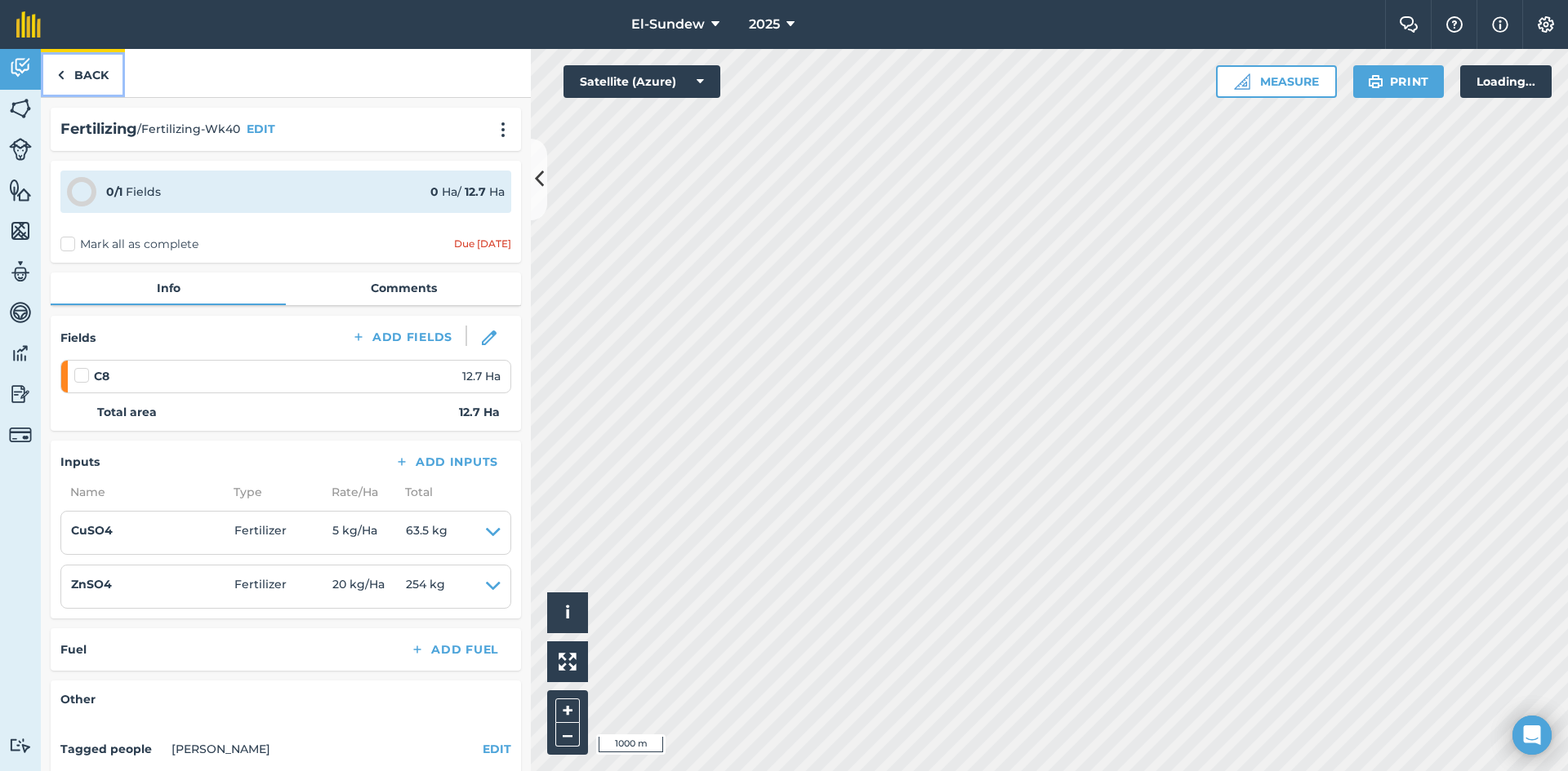
click at [86, 77] on link "Back" at bounding box center [84, 73] width 84 height 48
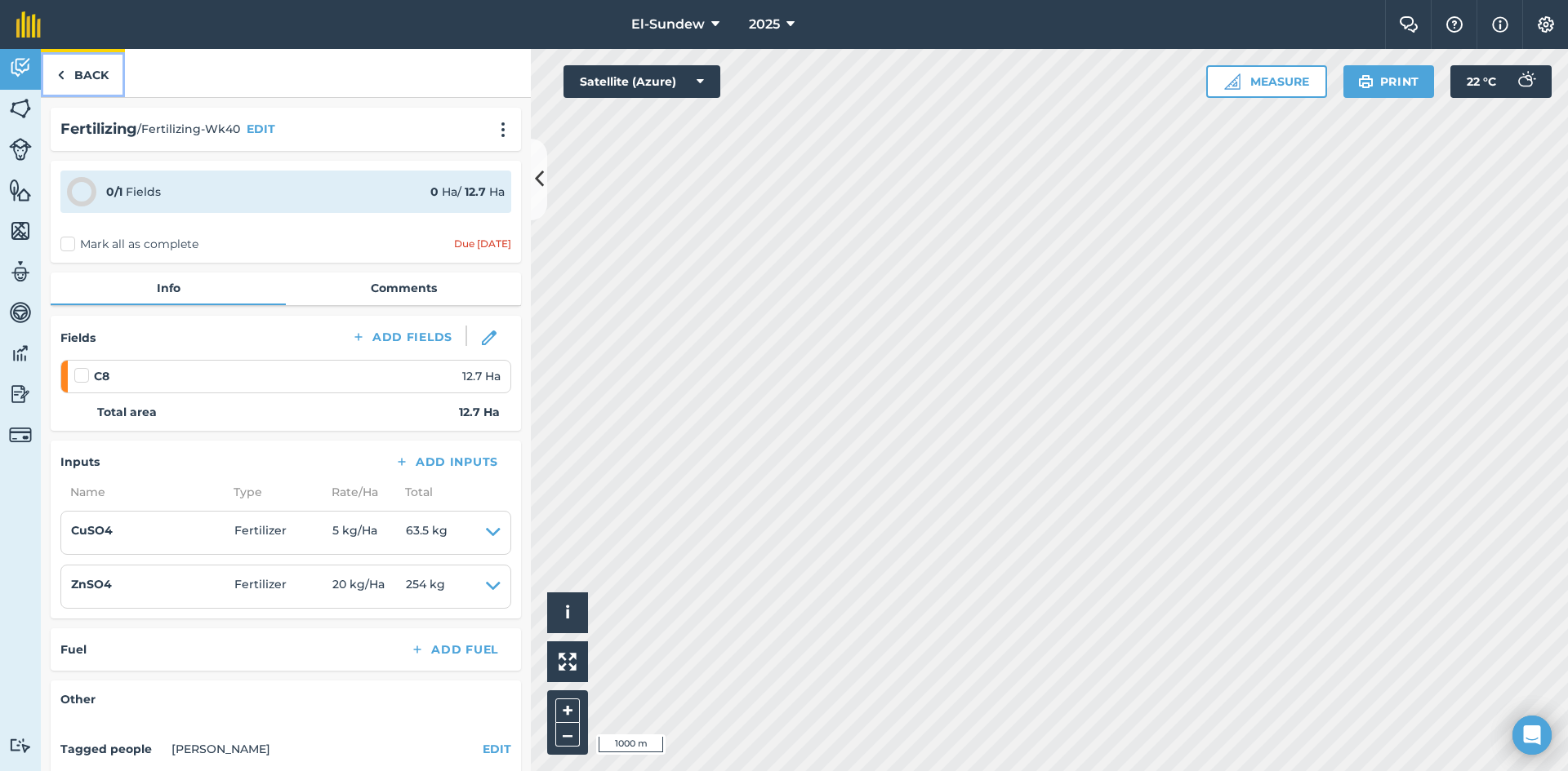
click at [90, 75] on link "Back" at bounding box center [84, 73] width 84 height 48
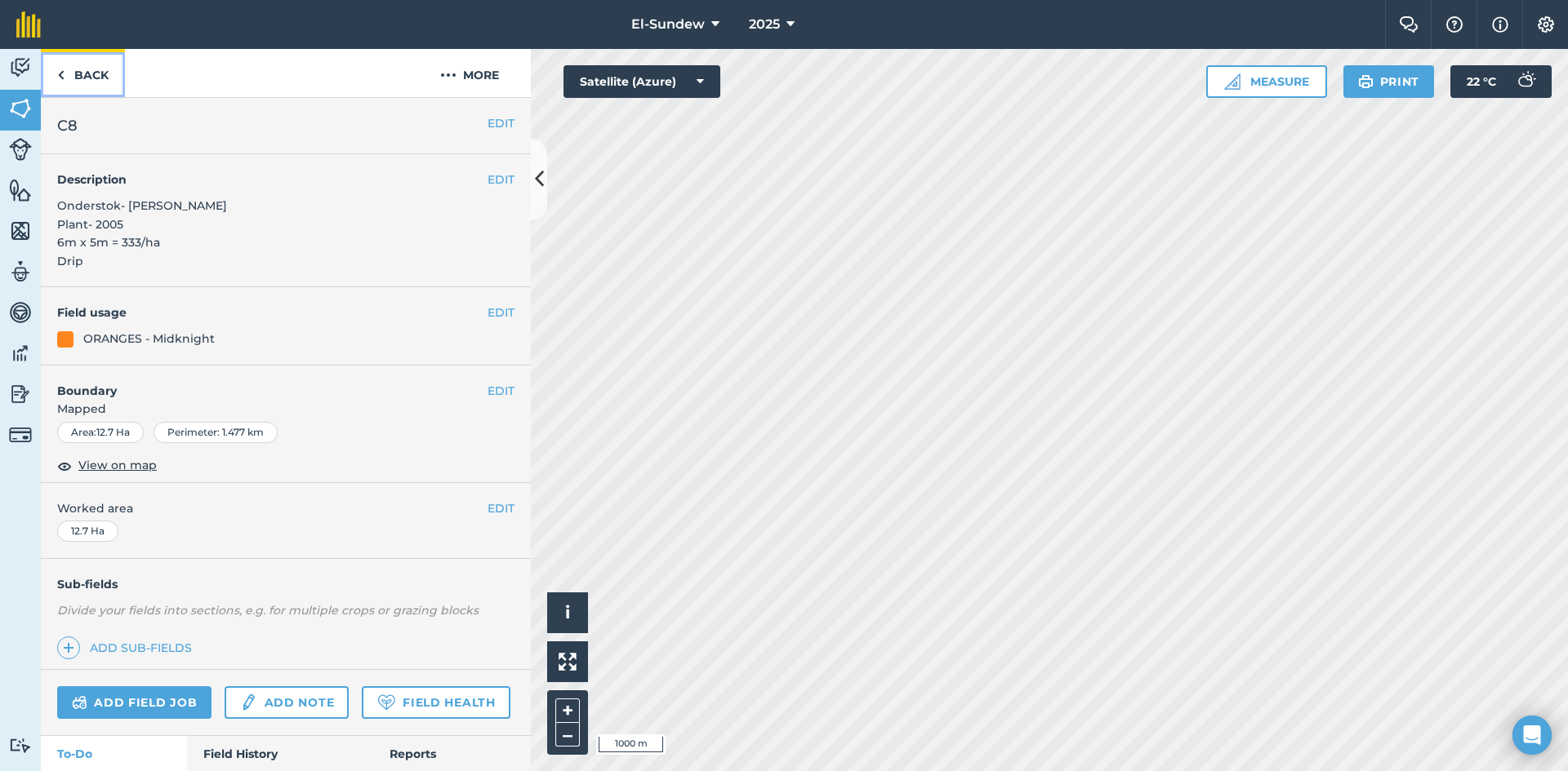
click at [90, 75] on link "Back" at bounding box center [84, 73] width 84 height 48
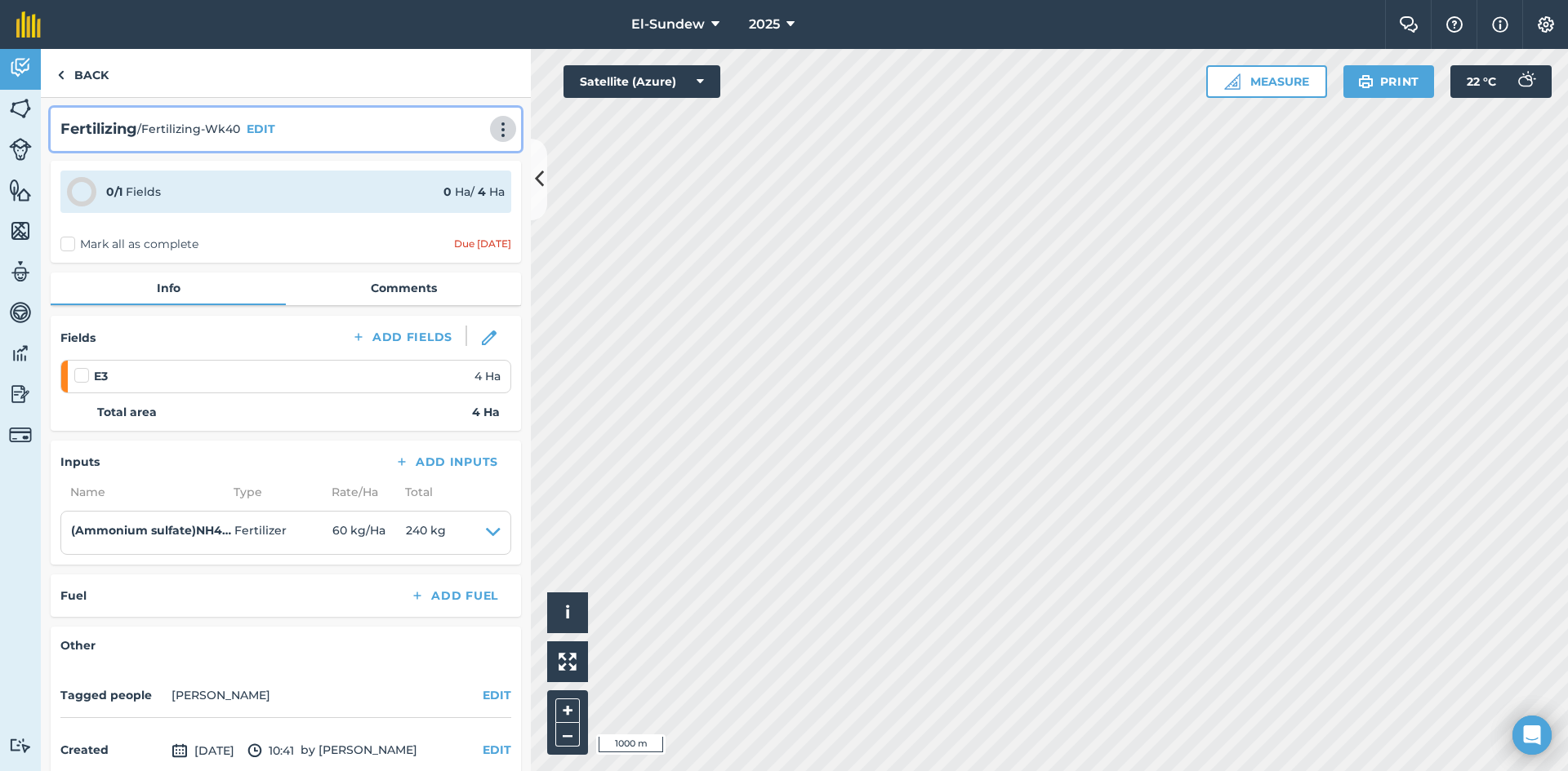
click at [499, 127] on img at bounding box center [503, 130] width 20 height 17
click at [459, 162] on link "Print" at bounding box center [469, 164] width 104 height 32
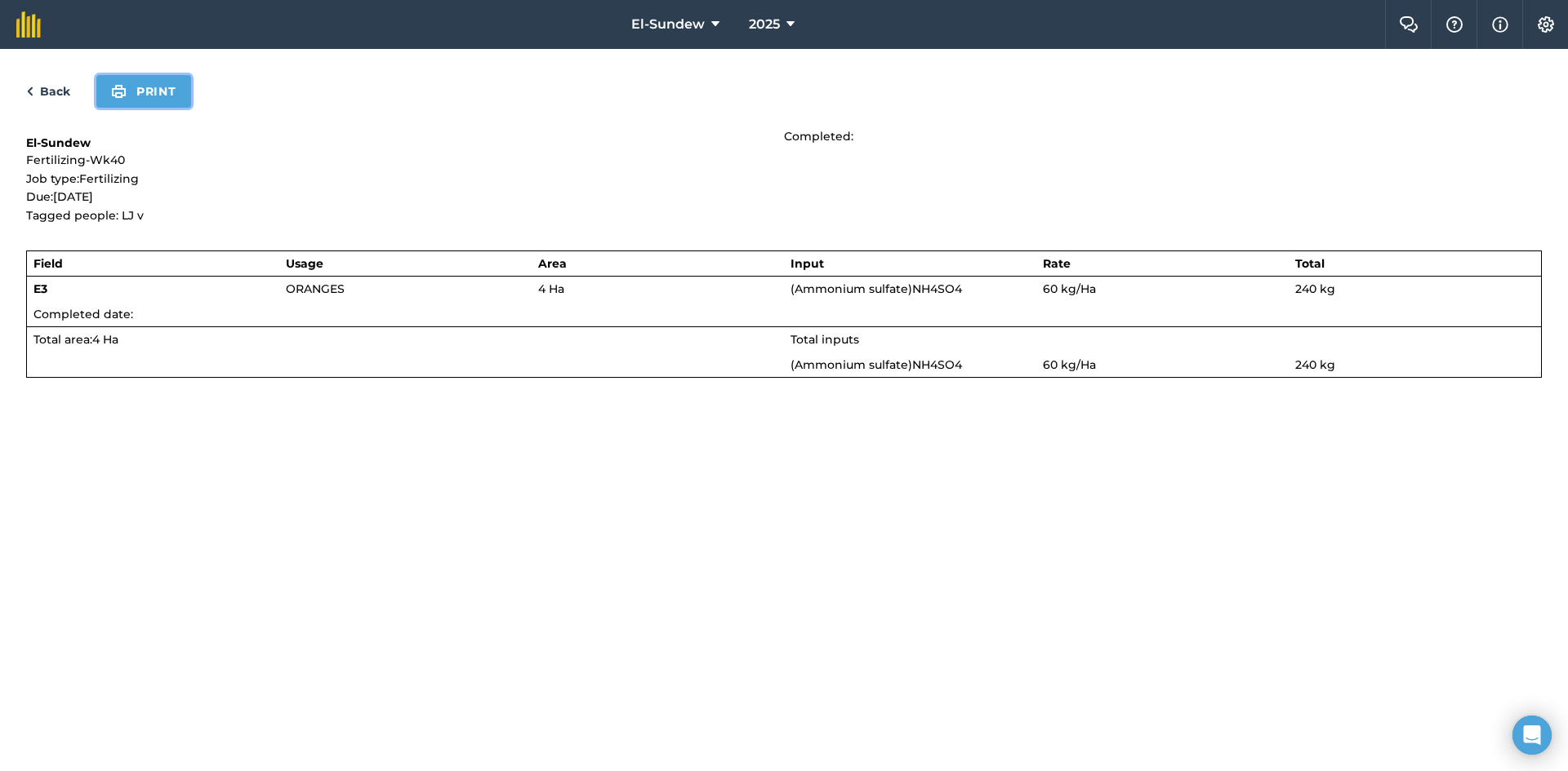
click at [175, 101] on button "Print" at bounding box center [143, 90] width 94 height 32
click at [56, 99] on link "Back" at bounding box center [48, 91] width 44 height 20
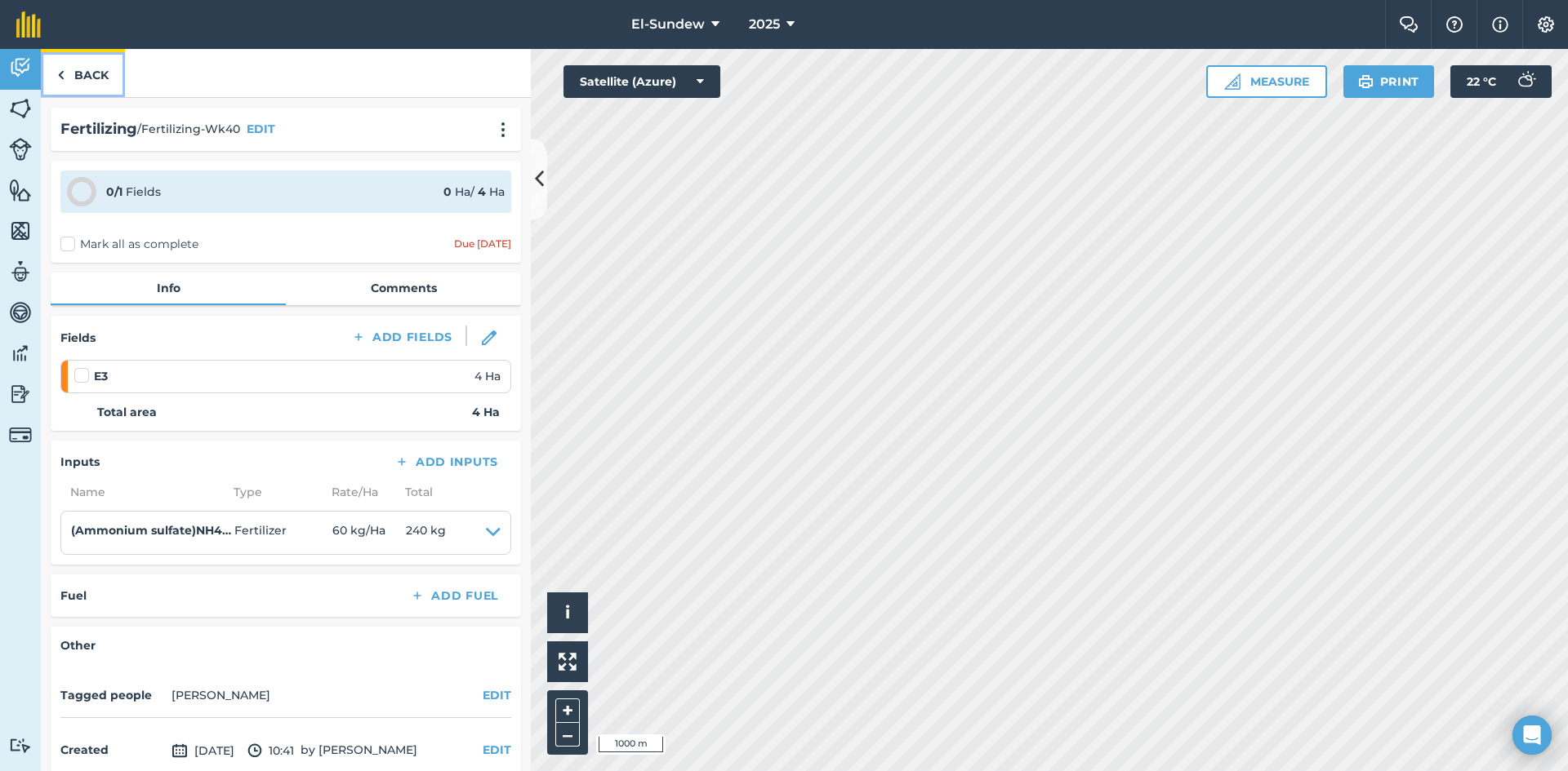
click at [62, 84] on img at bounding box center [60, 75] width 7 height 20
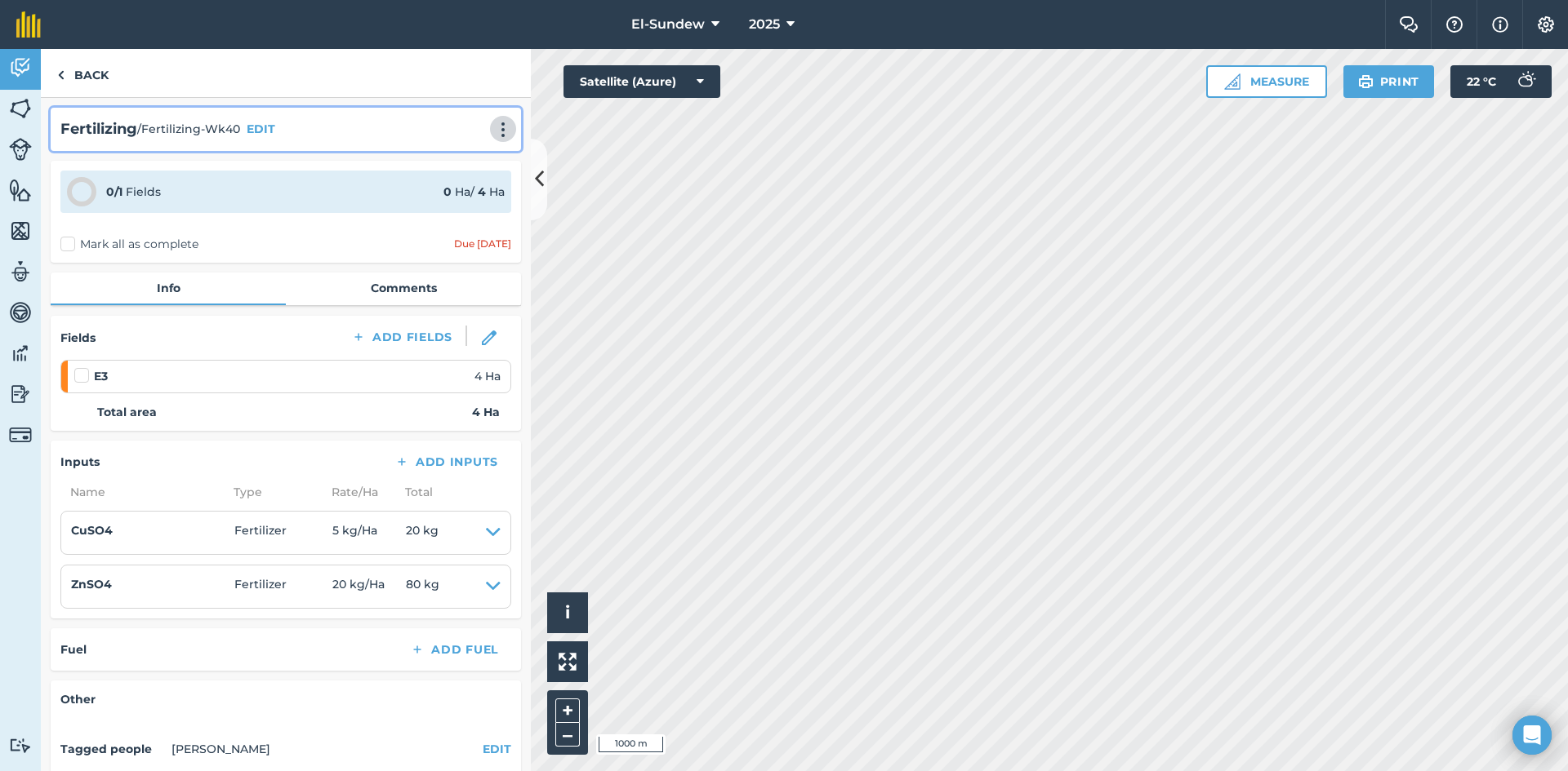
click at [495, 121] on button at bounding box center [503, 129] width 17 height 20
click at [459, 152] on link "Print" at bounding box center [469, 164] width 104 height 32
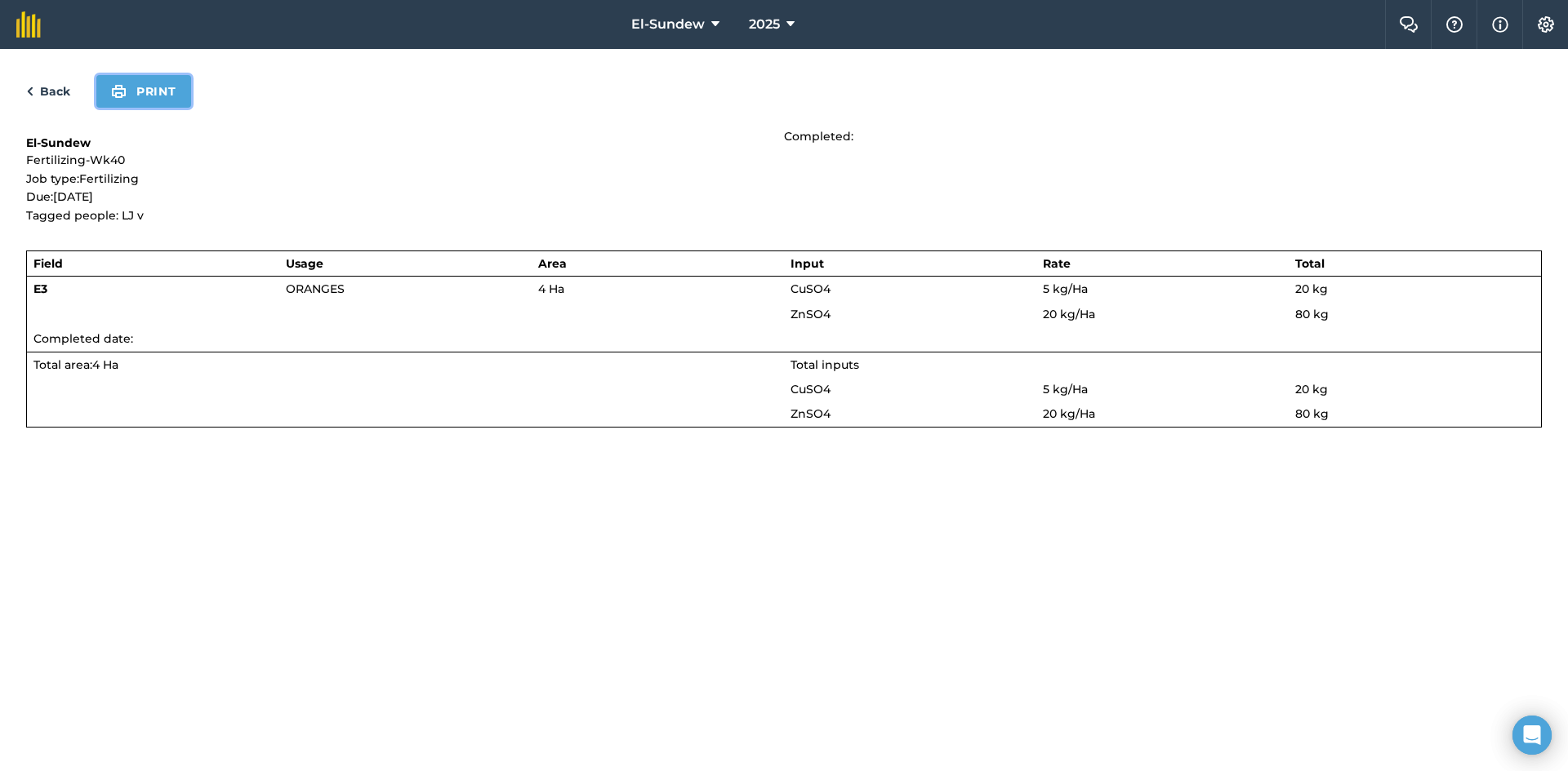
click at [154, 96] on button "Print" at bounding box center [143, 90] width 94 height 32
click at [65, 82] on link "Back" at bounding box center [48, 91] width 44 height 20
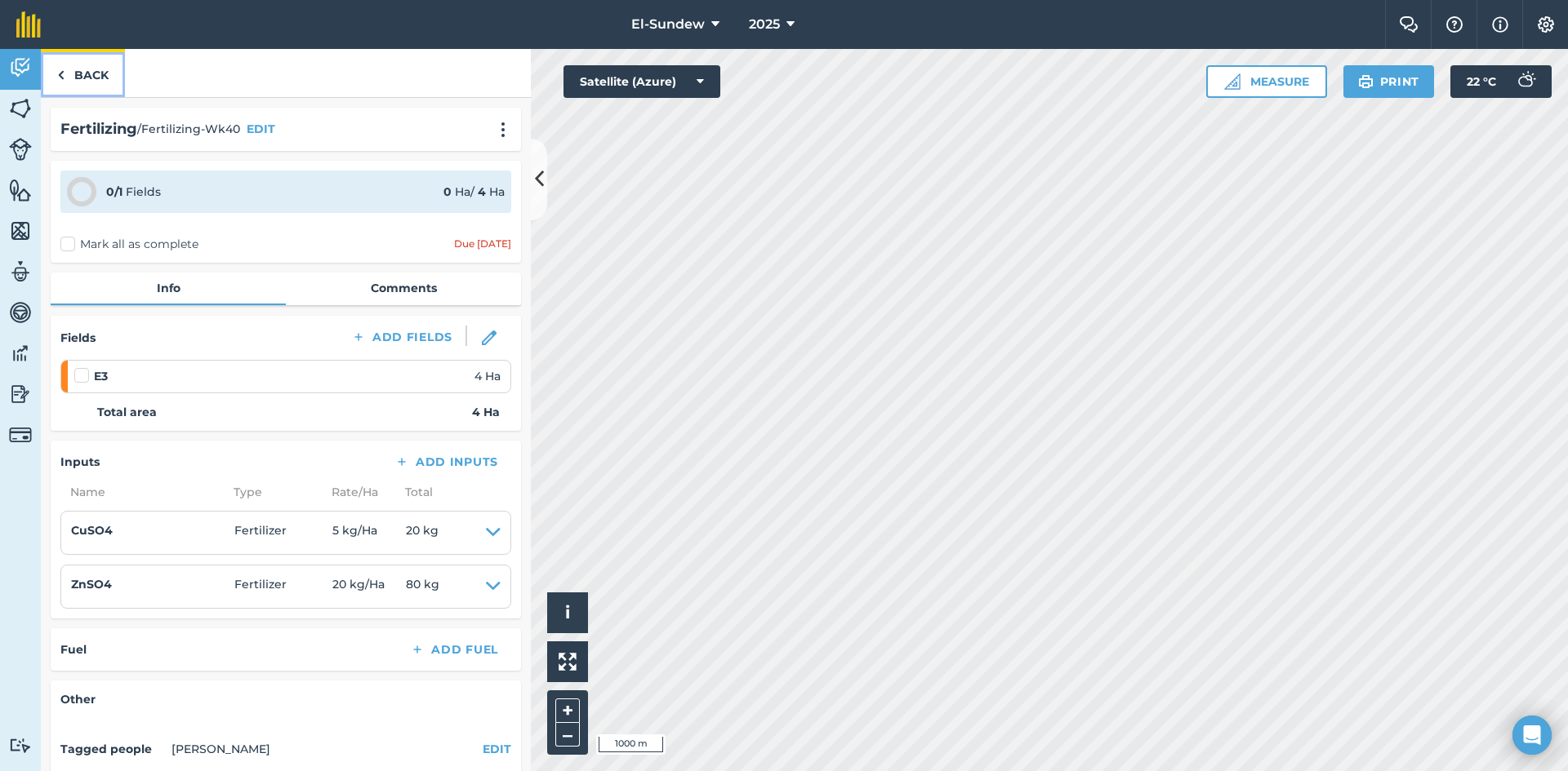
click at [65, 82] on link "Back" at bounding box center [84, 73] width 84 height 48
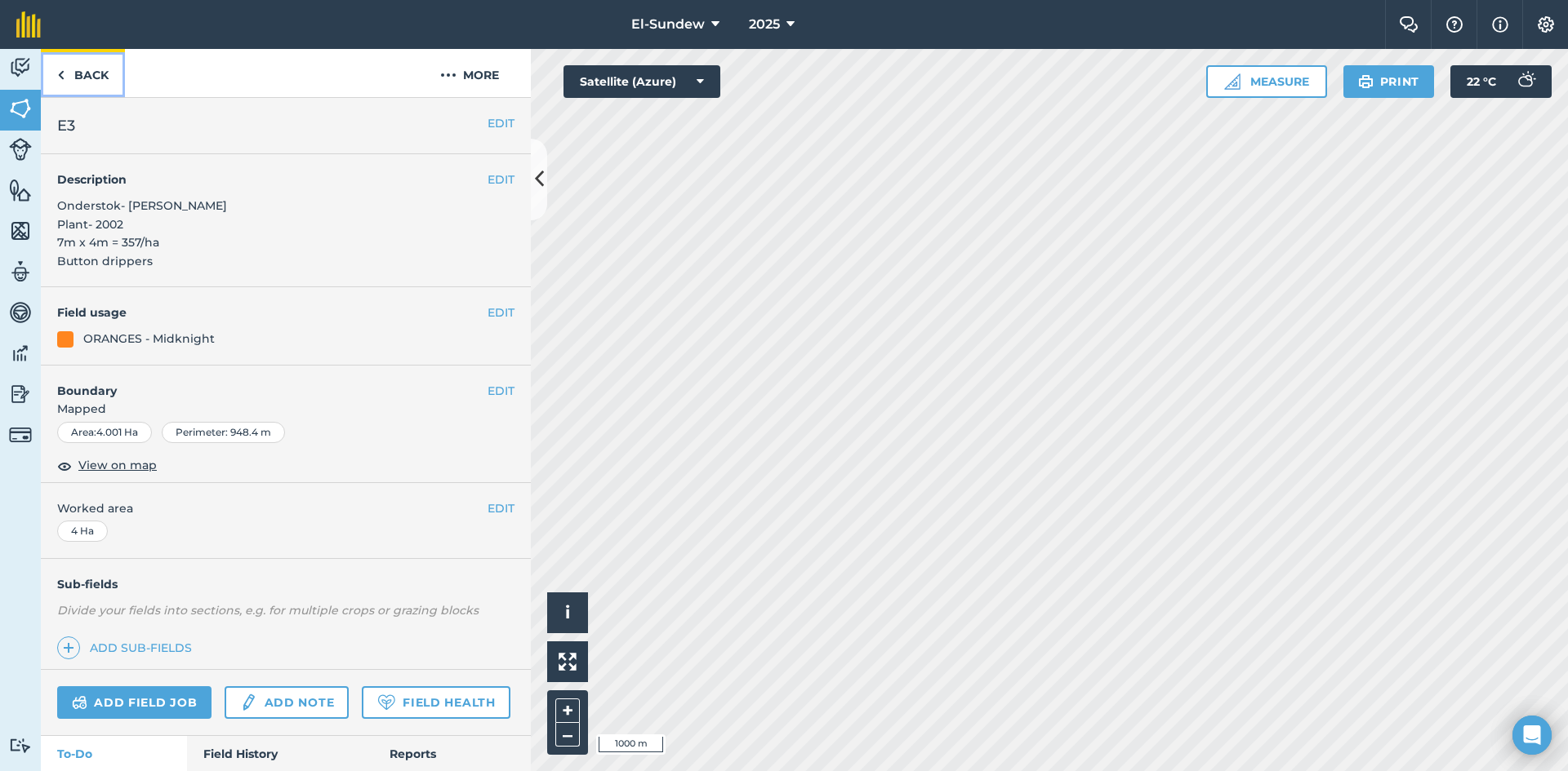
click at [65, 82] on link "Back" at bounding box center [84, 73] width 84 height 48
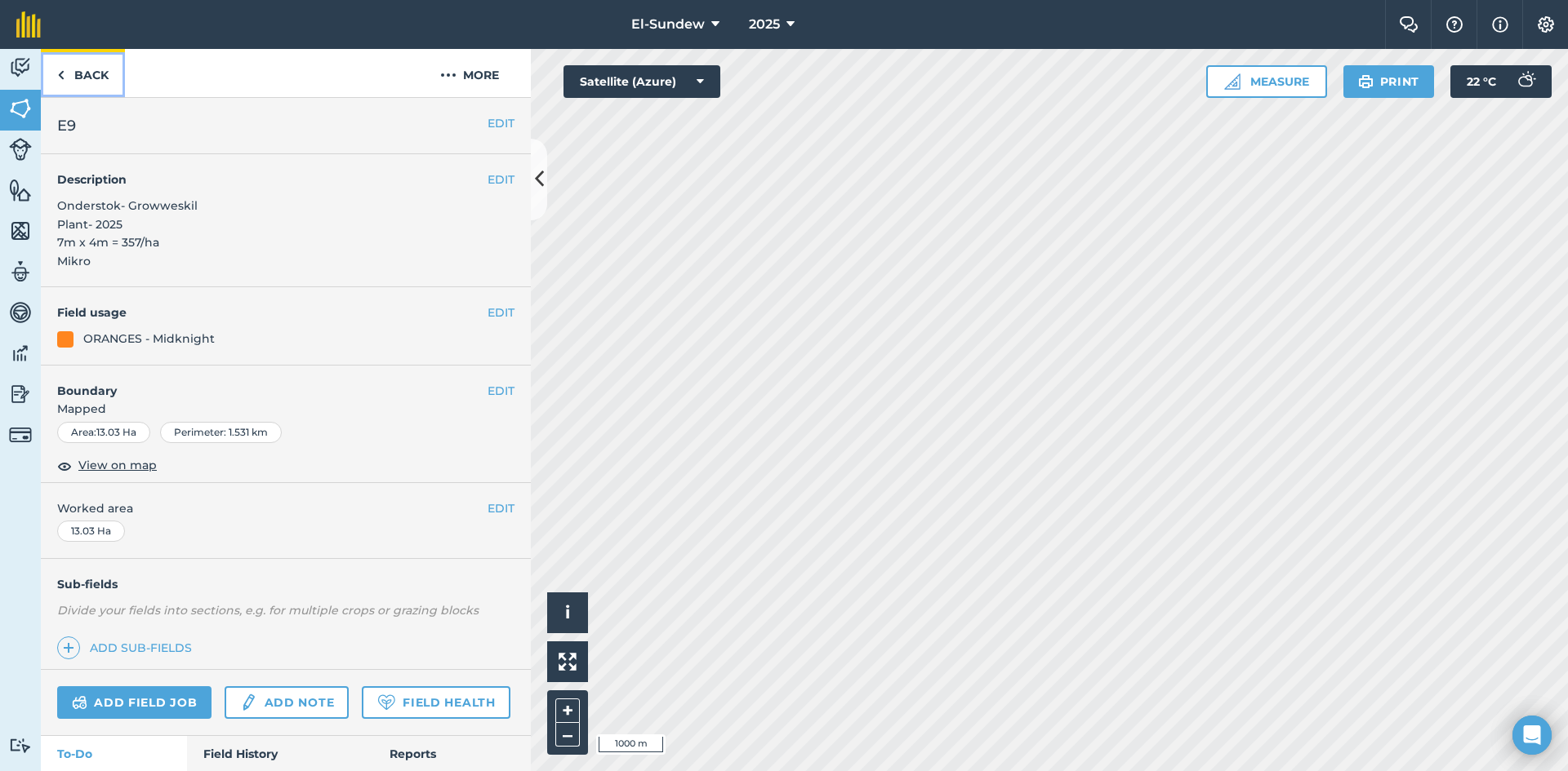
click at [78, 78] on link "Back" at bounding box center [84, 73] width 84 height 48
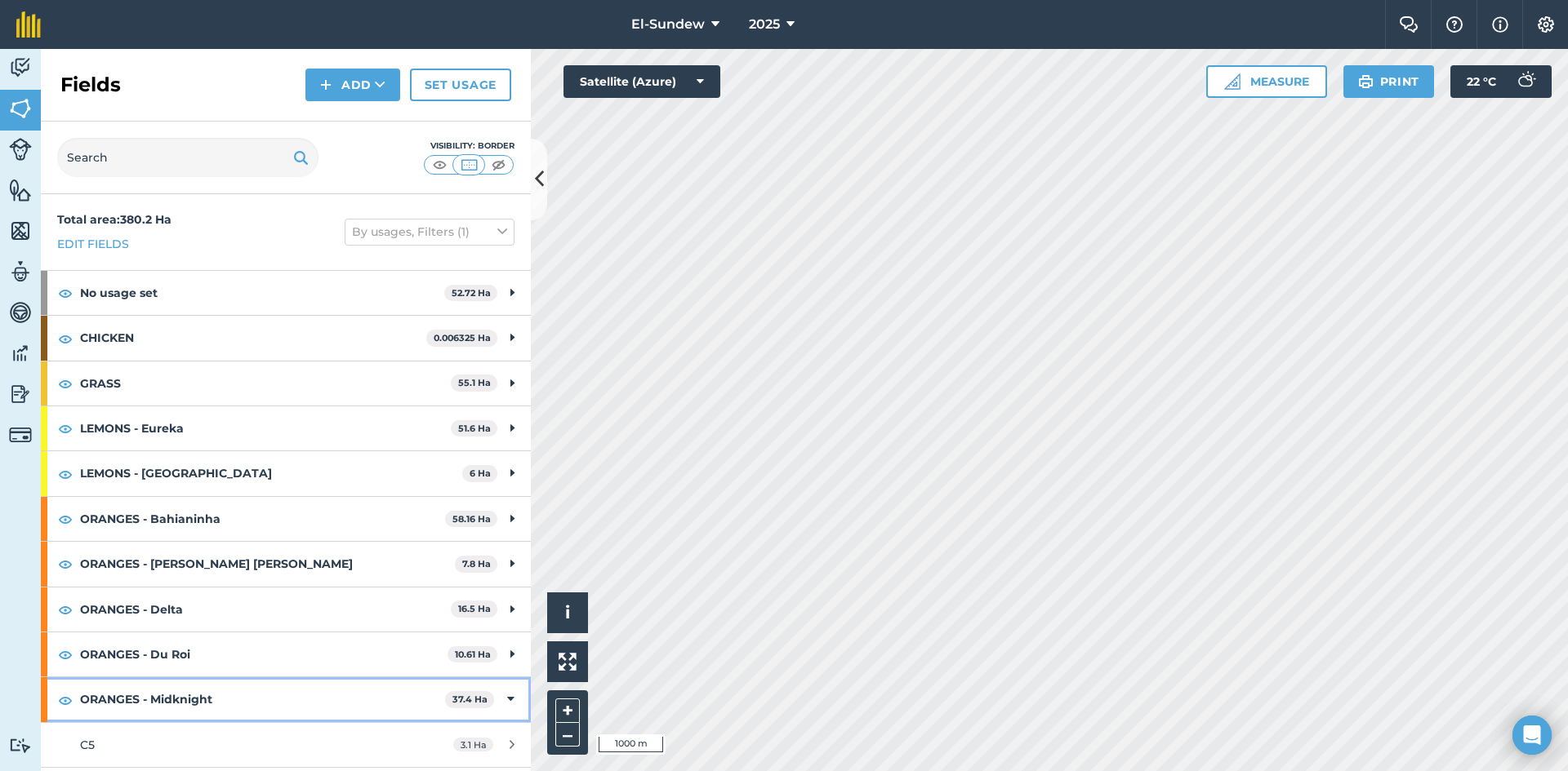
click at [293, 707] on strong "ORANGES - Midknight" at bounding box center [262, 699] width 365 height 44
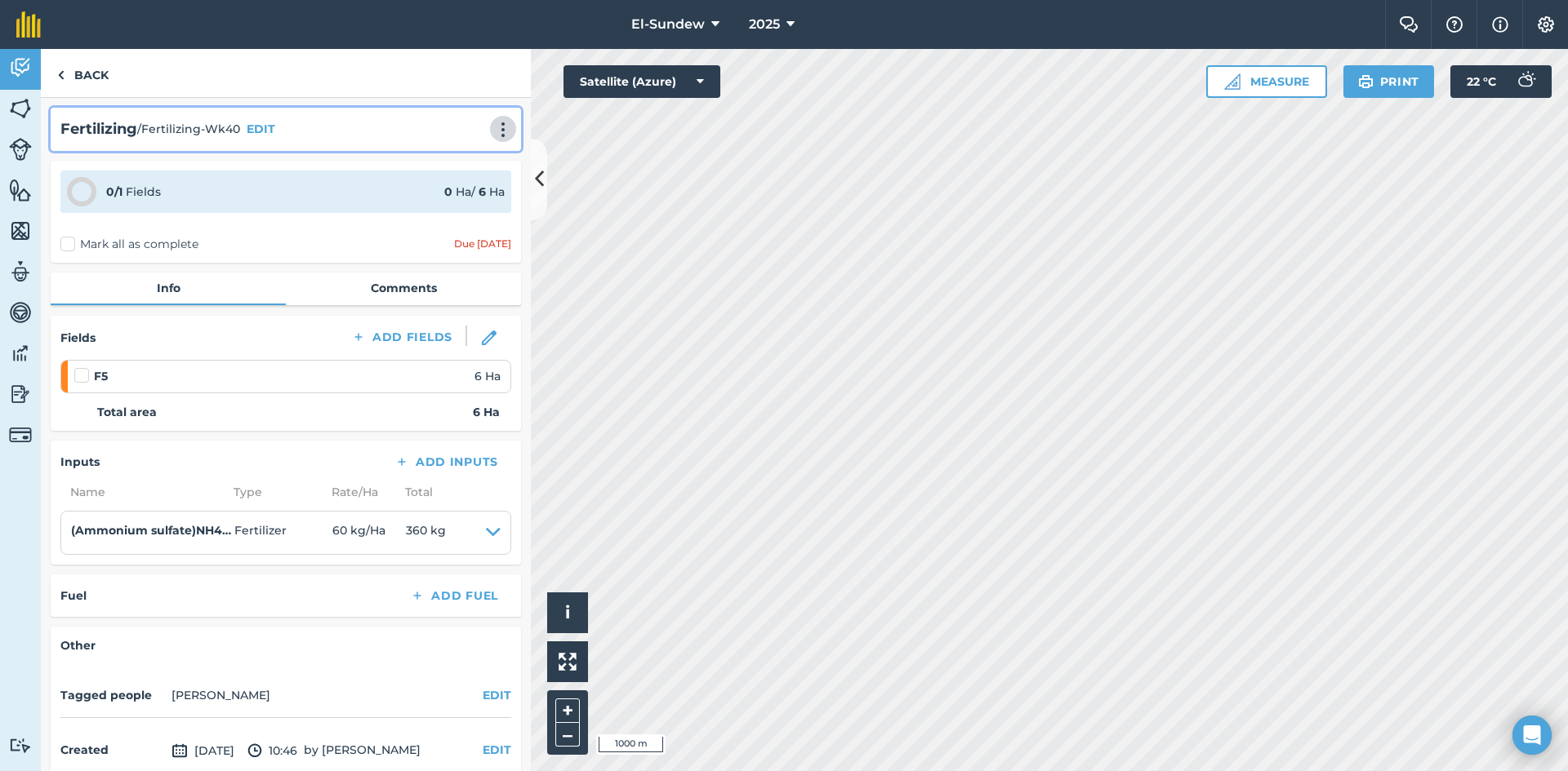
click at [501, 131] on button at bounding box center [503, 129] width 17 height 20
click at [466, 152] on link "Print" at bounding box center [469, 164] width 104 height 32
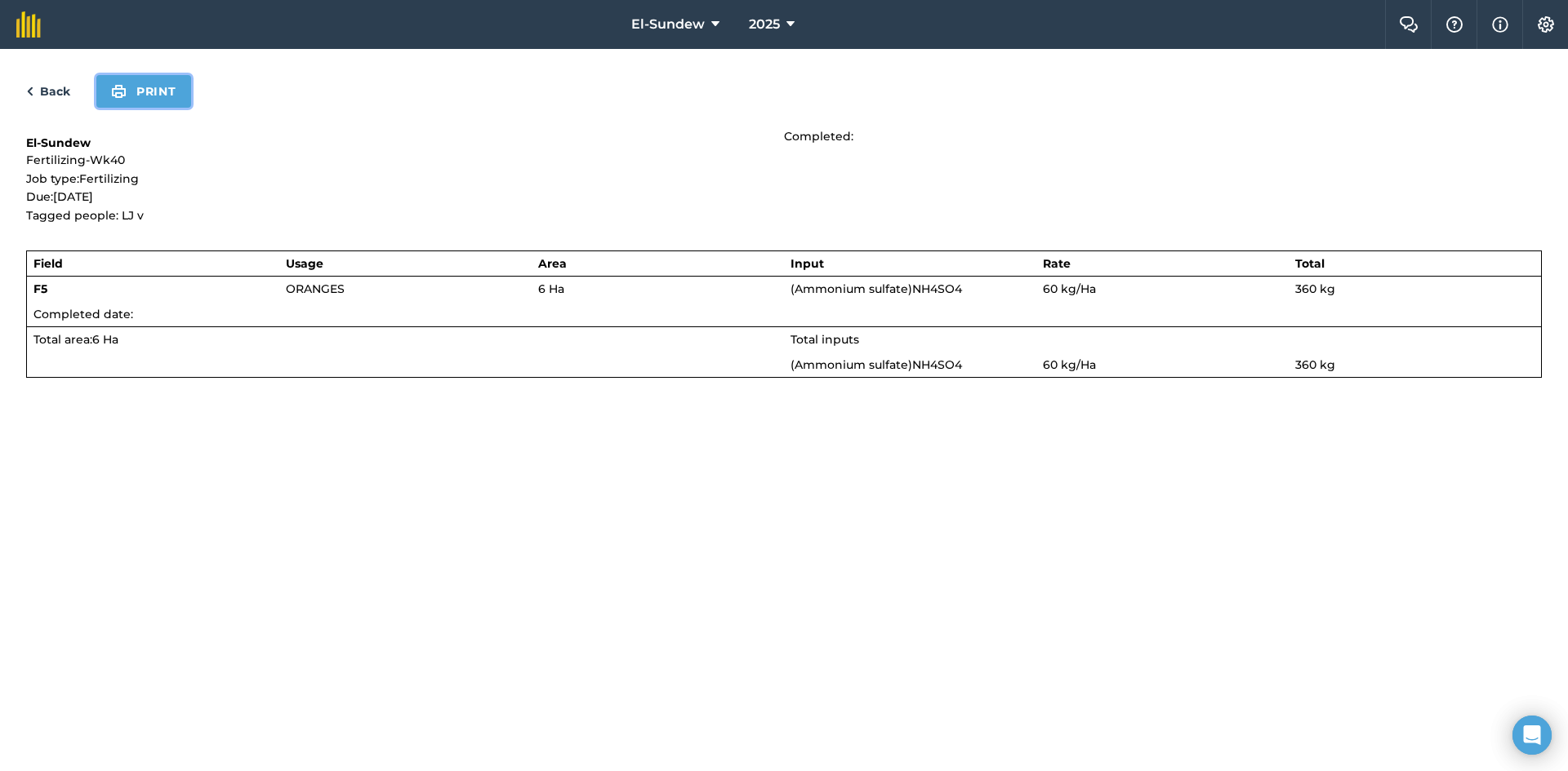
click at [153, 84] on button "Print" at bounding box center [143, 90] width 94 height 32
click at [61, 96] on link "Back" at bounding box center [48, 91] width 44 height 20
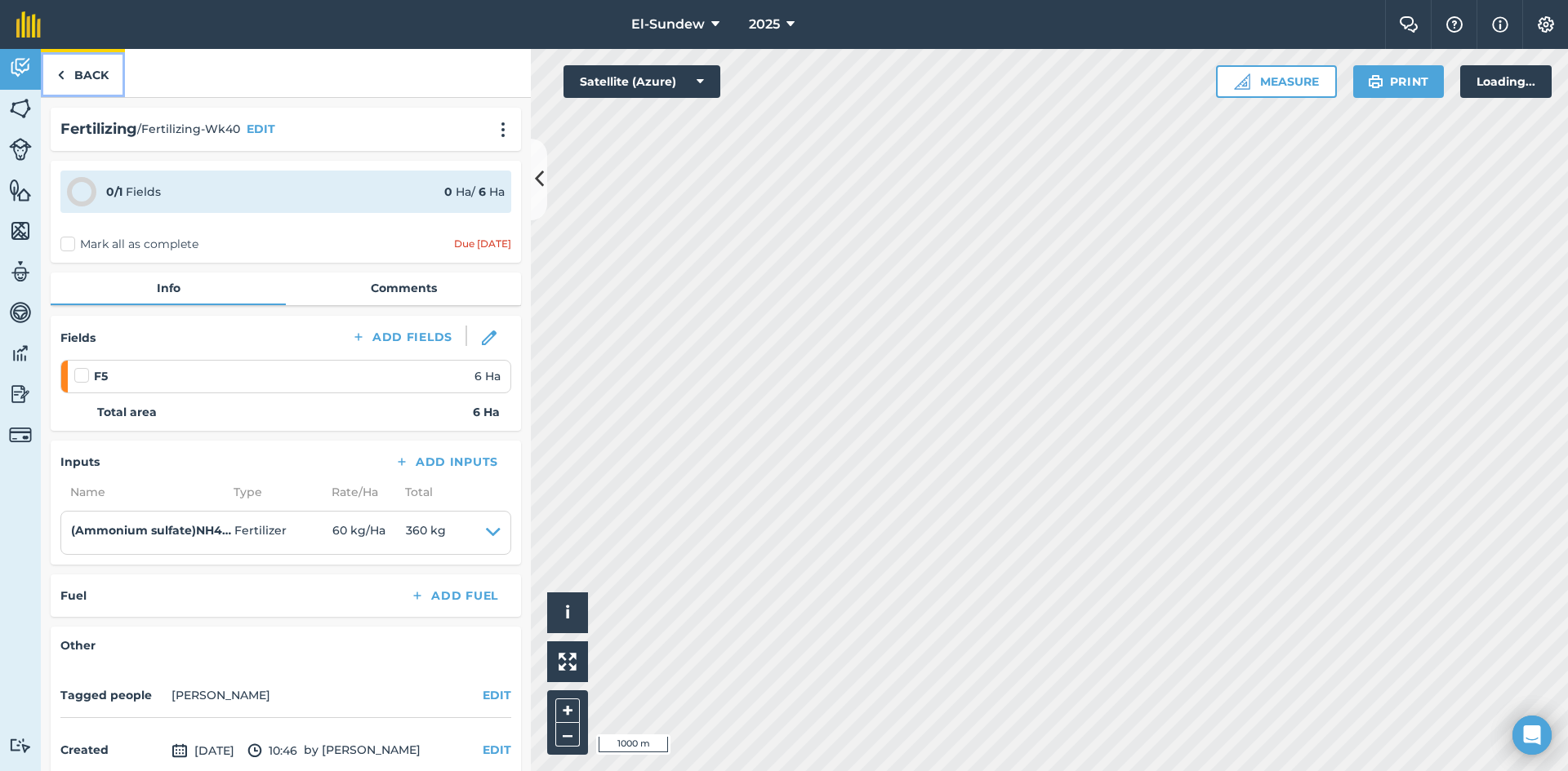
click at [89, 72] on link "Back" at bounding box center [84, 73] width 84 height 48
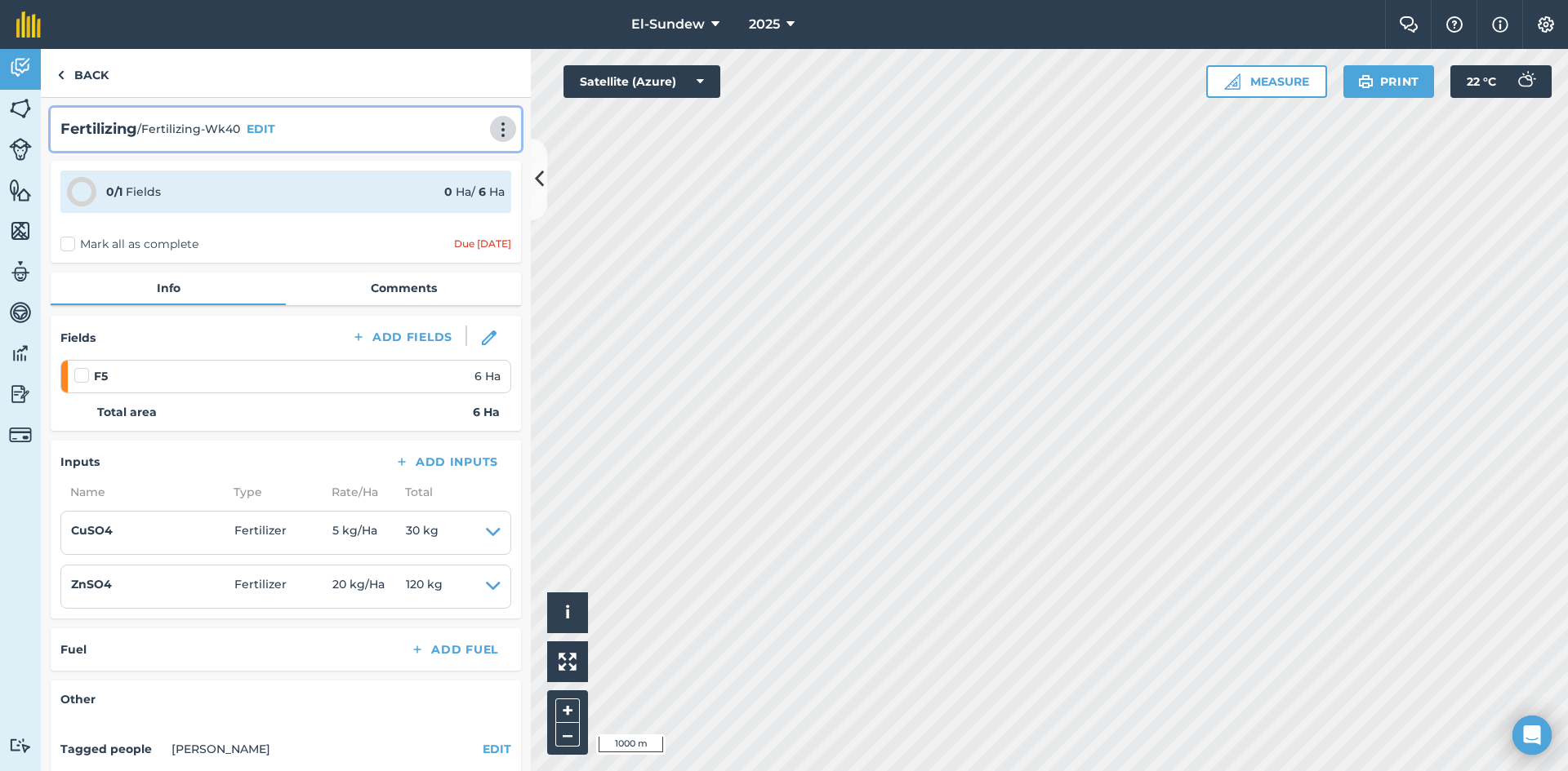
click at [493, 133] on img at bounding box center [503, 130] width 20 height 17
click at [457, 160] on link "Print" at bounding box center [469, 164] width 104 height 32
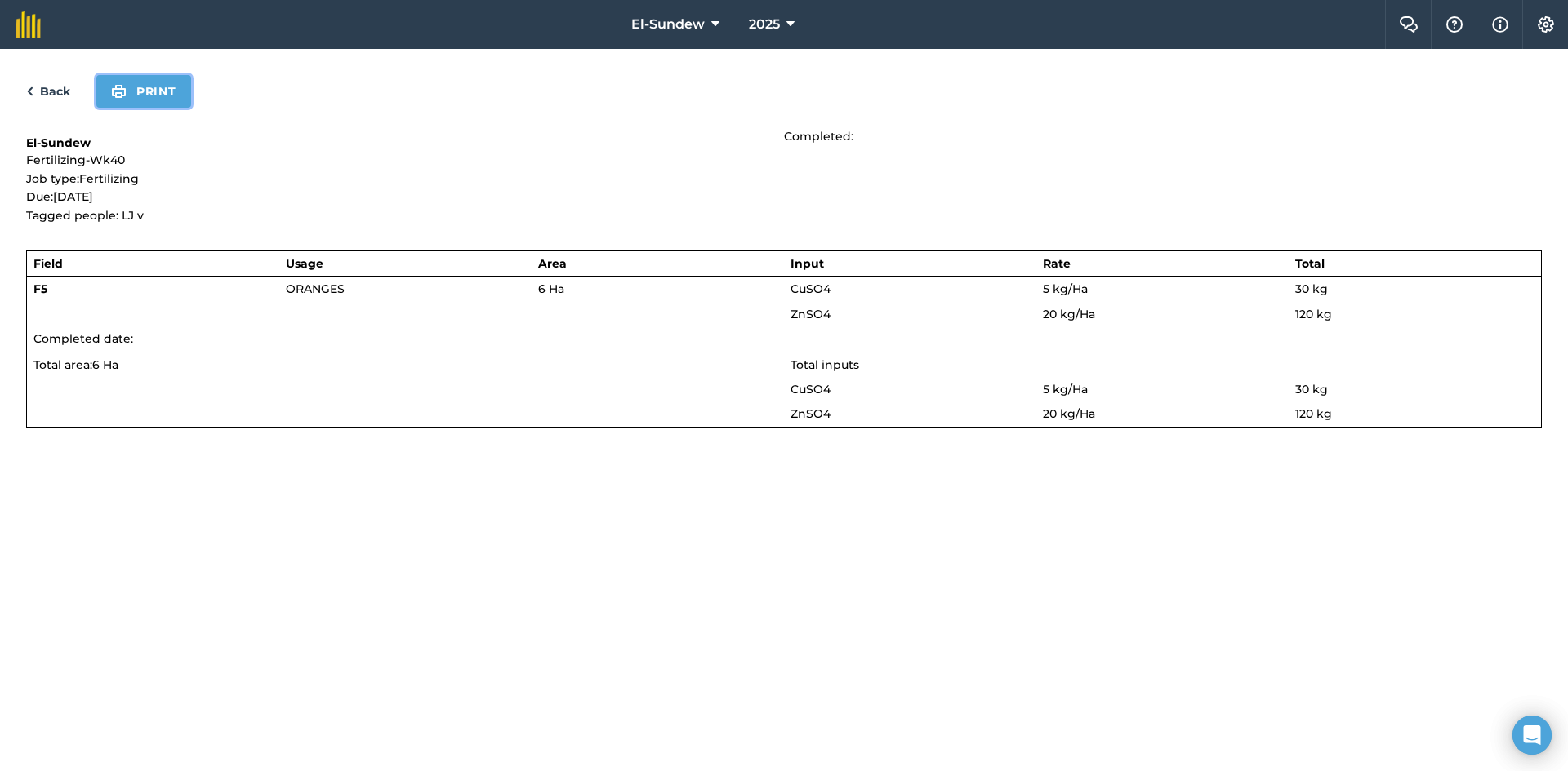
click at [133, 88] on button "Print" at bounding box center [143, 90] width 94 height 32
click at [52, 90] on link "Back" at bounding box center [48, 91] width 44 height 20
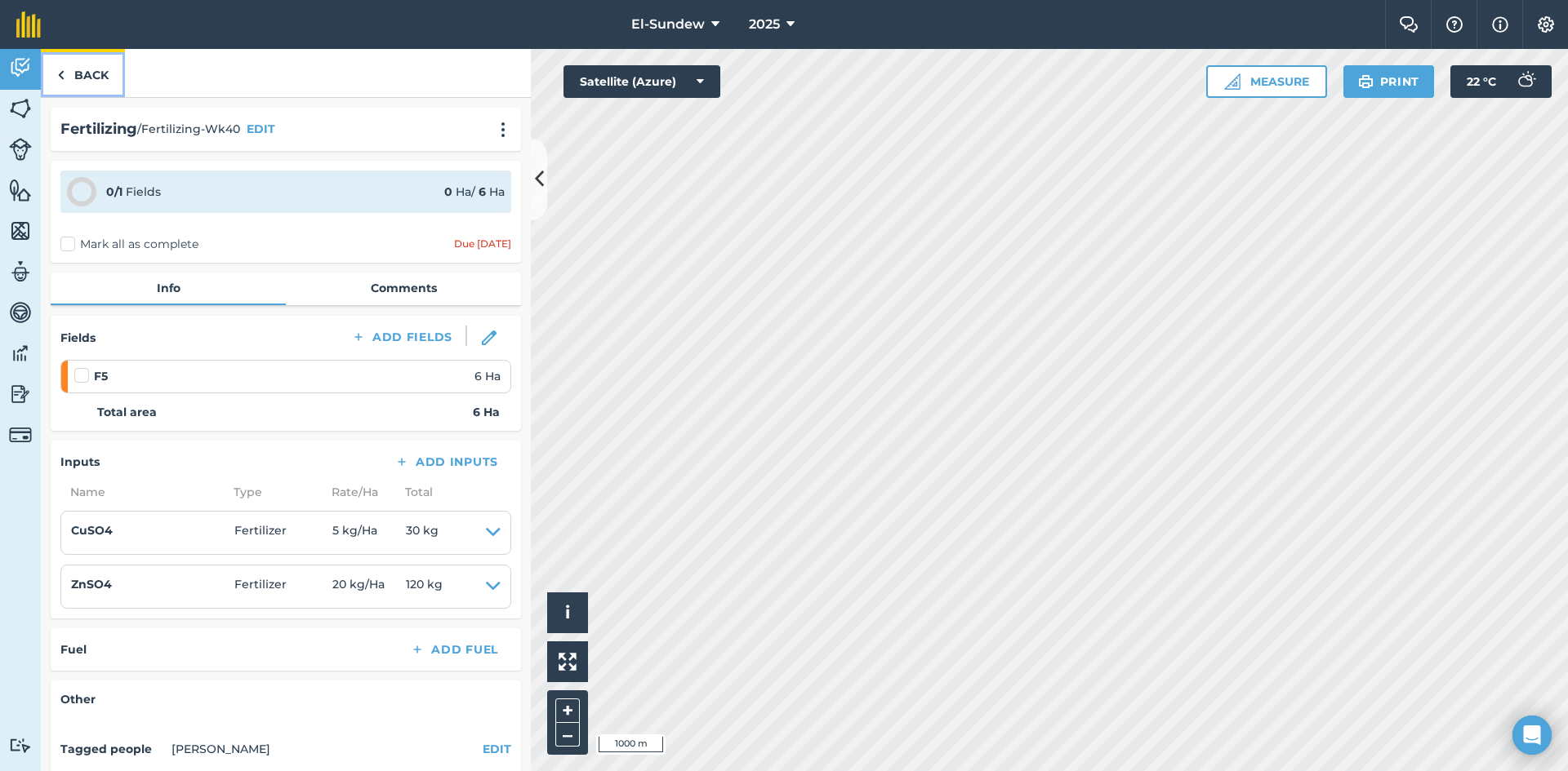
click at [72, 83] on link "Back" at bounding box center [84, 73] width 84 height 48
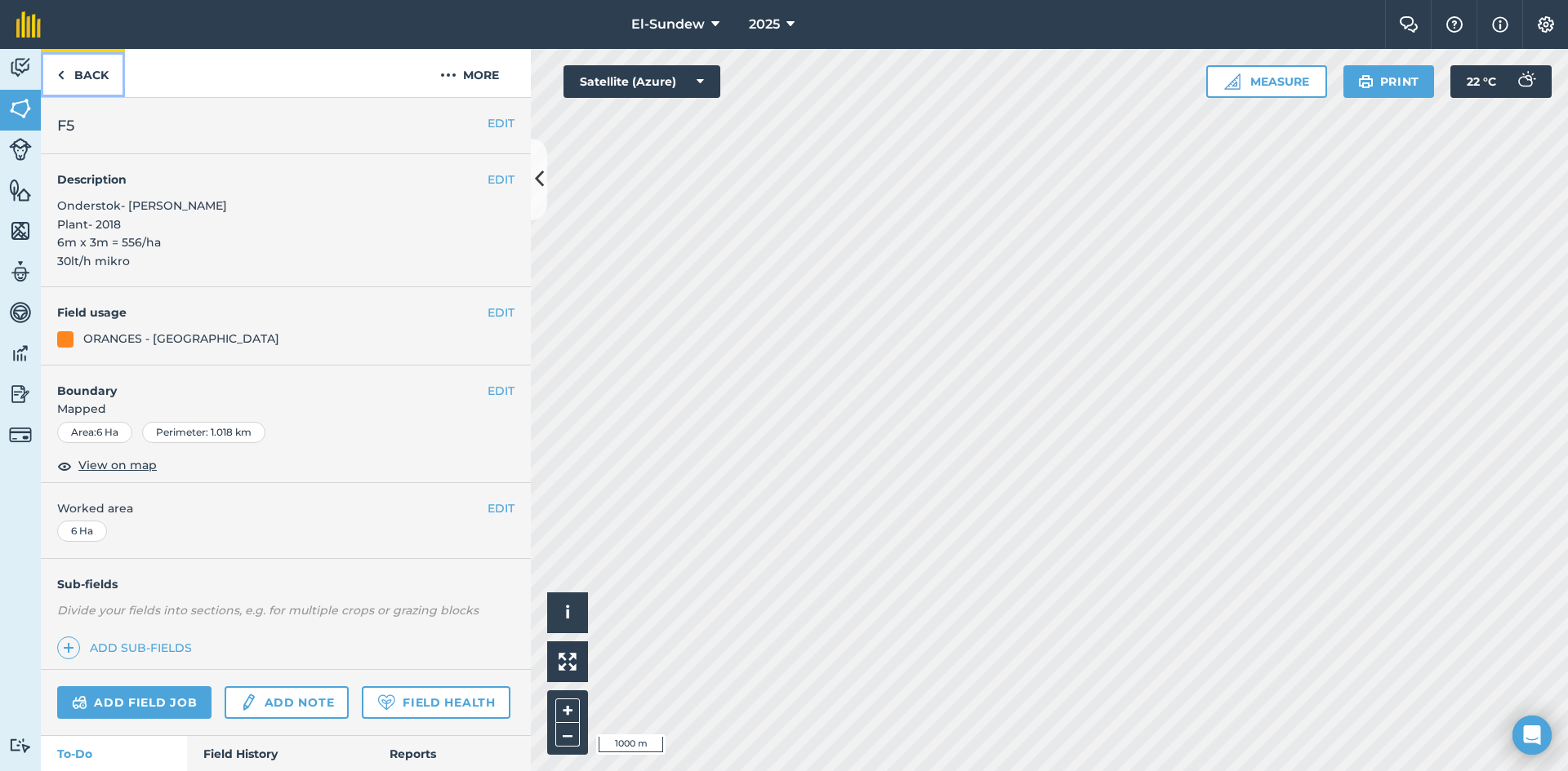
click at [72, 83] on link "Back" at bounding box center [84, 73] width 84 height 48
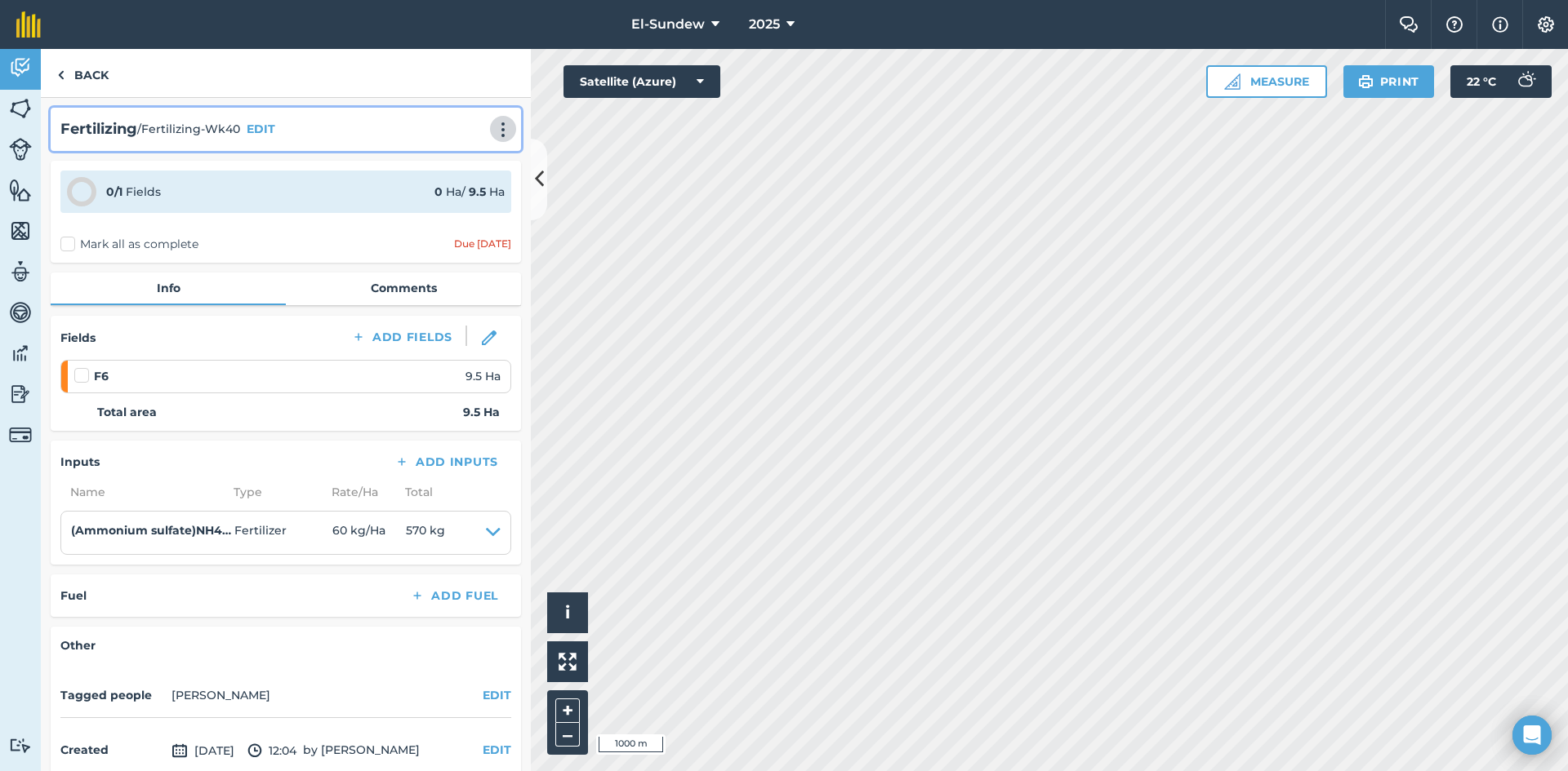
click at [493, 129] on img at bounding box center [503, 130] width 20 height 17
click at [448, 166] on link "Print" at bounding box center [469, 164] width 104 height 32
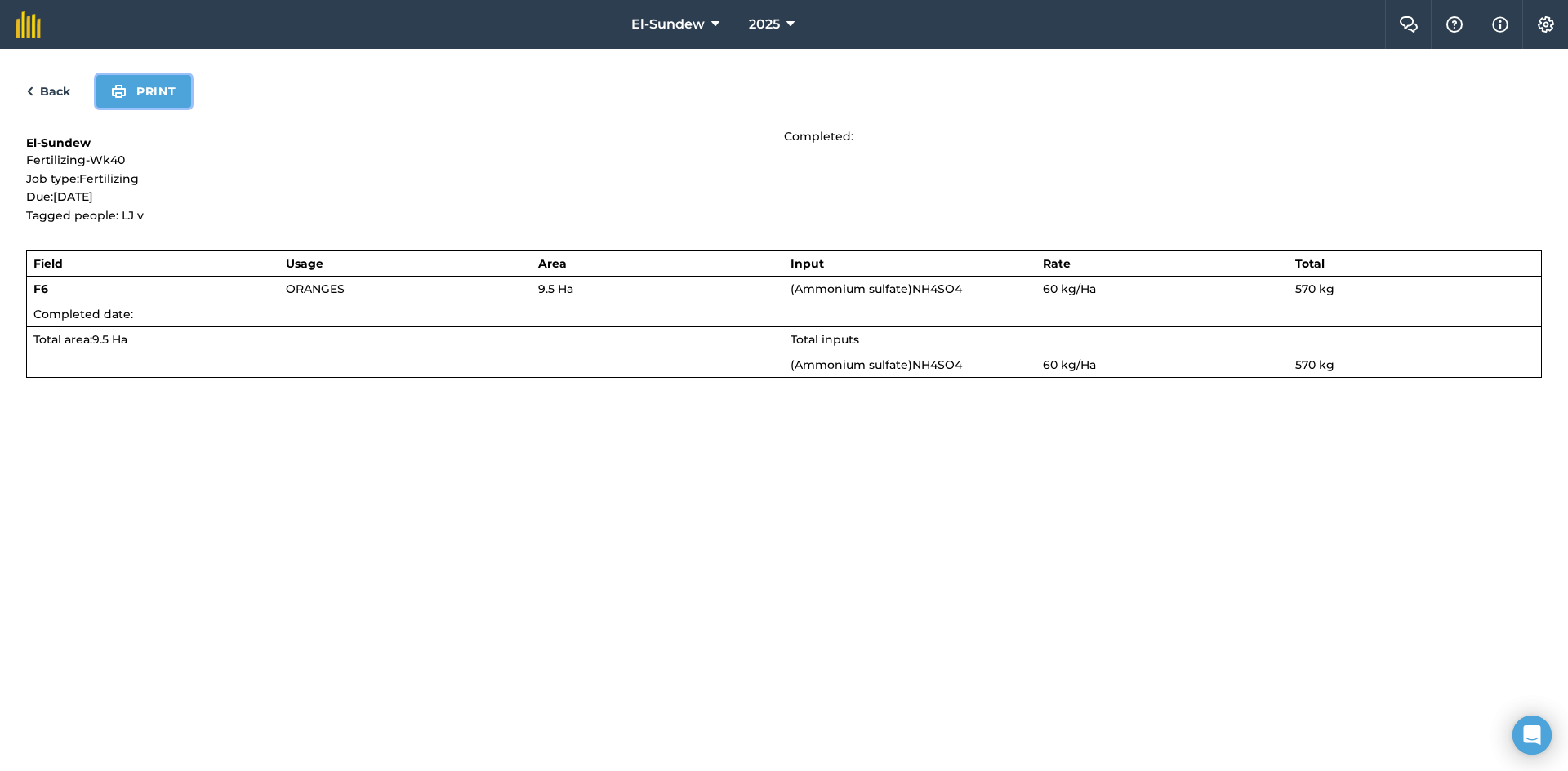
click at [154, 85] on button "Print" at bounding box center [143, 90] width 94 height 32
click at [59, 89] on link "Back" at bounding box center [48, 91] width 44 height 20
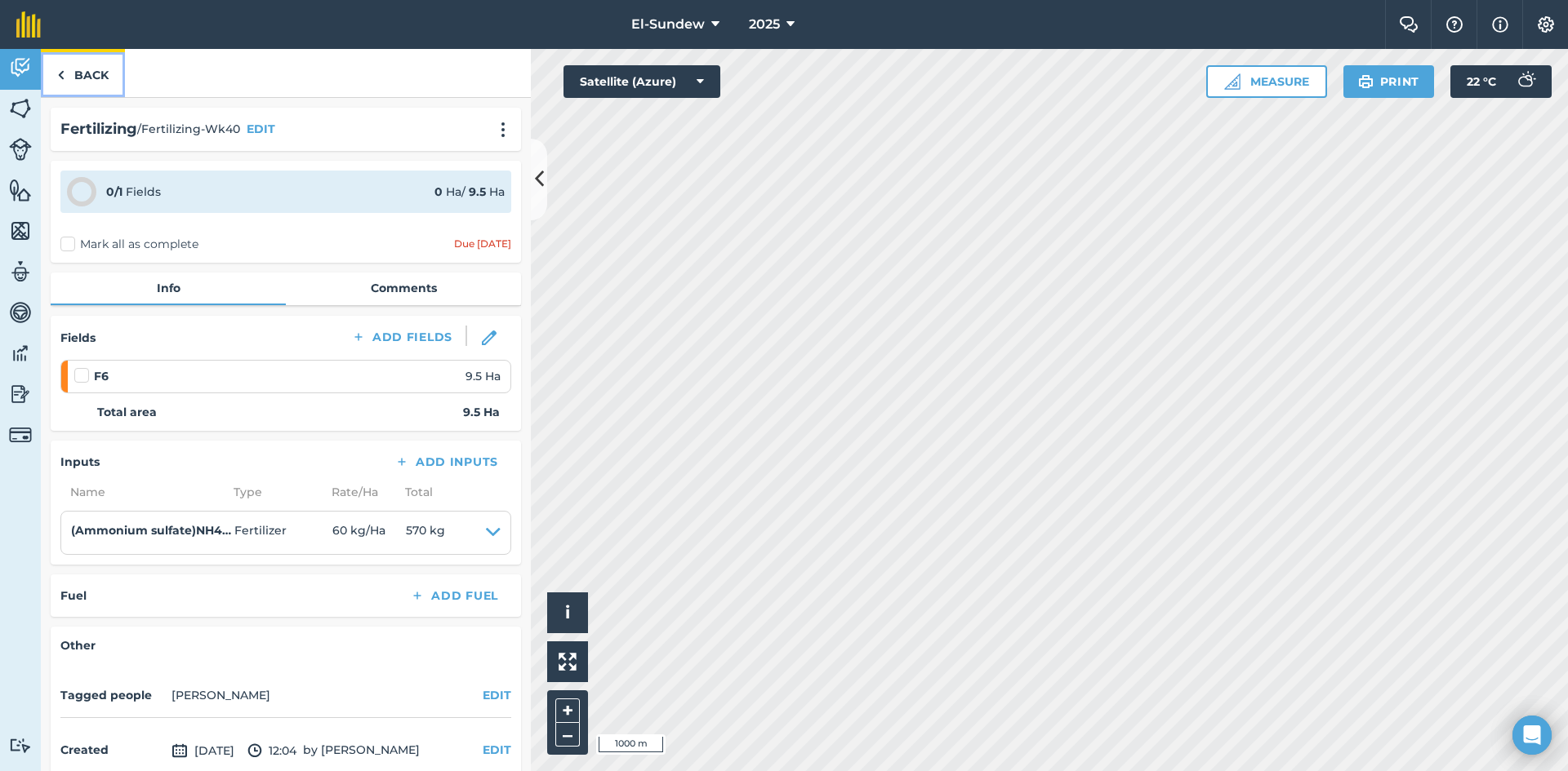
click at [59, 89] on link "Back" at bounding box center [84, 73] width 84 height 48
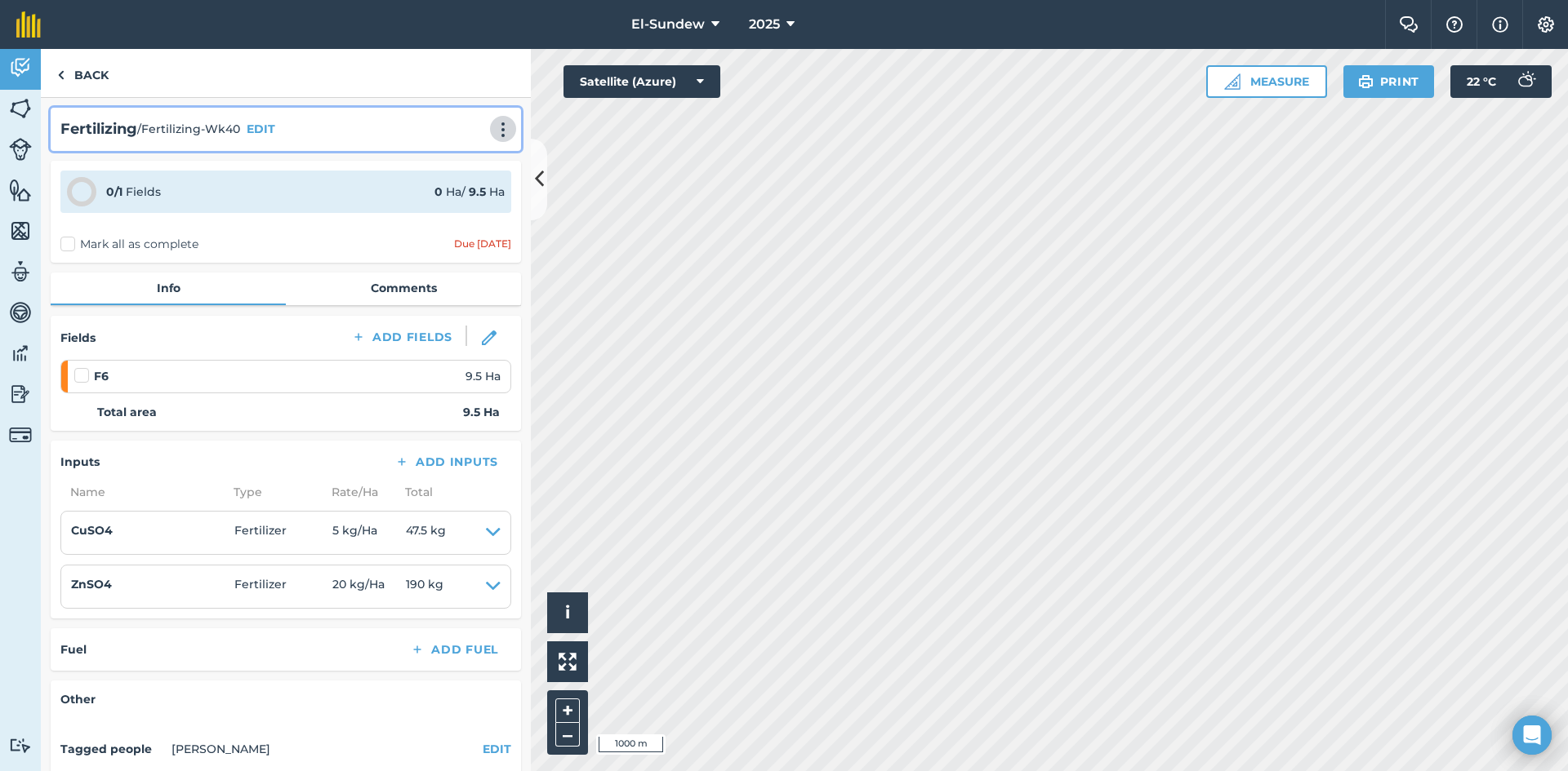
click at [493, 124] on img at bounding box center [503, 130] width 20 height 17
click at [451, 163] on link "Print" at bounding box center [469, 164] width 104 height 32
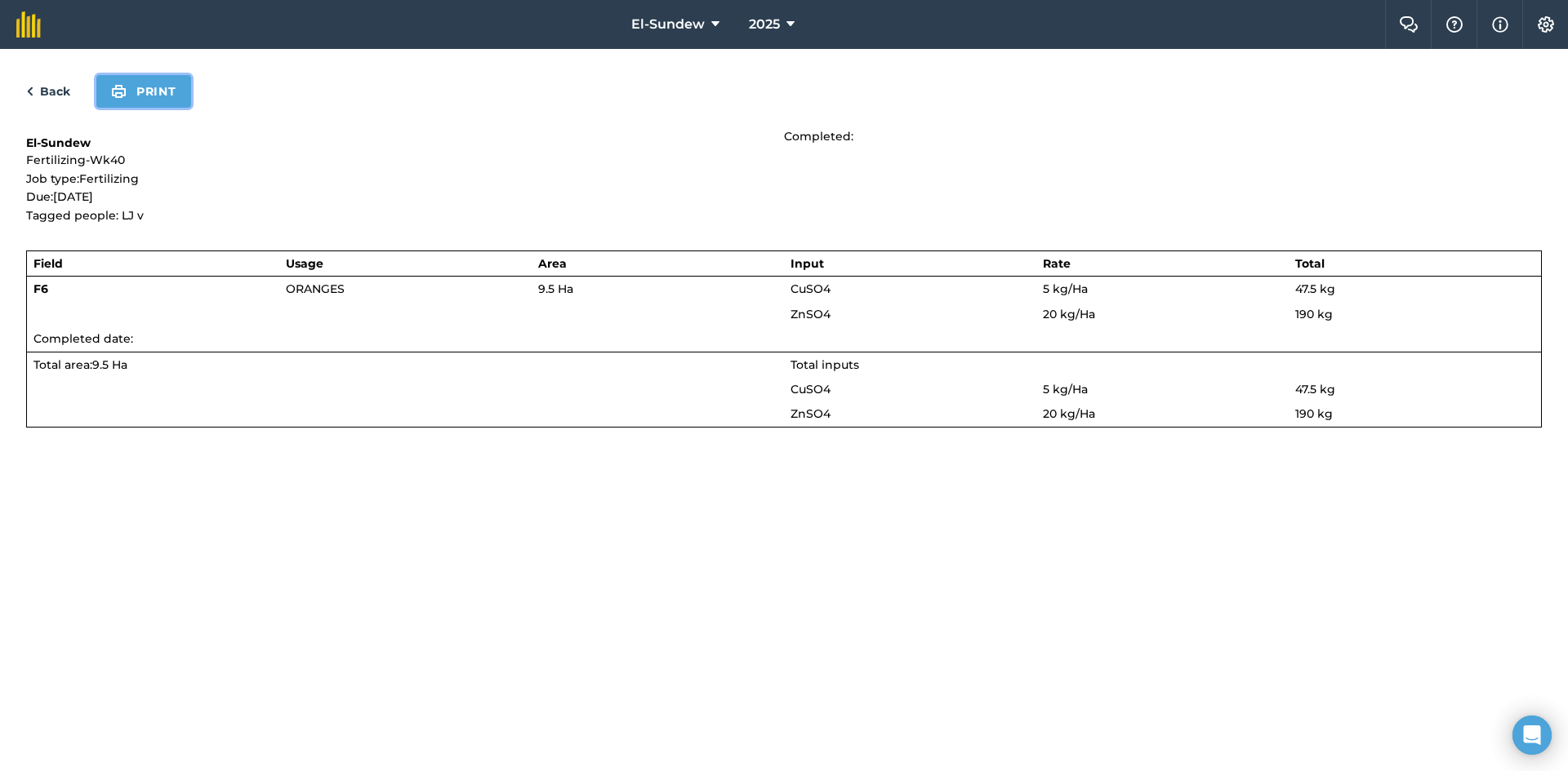
click at [159, 86] on button "Print" at bounding box center [143, 90] width 94 height 32
click at [61, 85] on link "Back" at bounding box center [48, 91] width 44 height 20
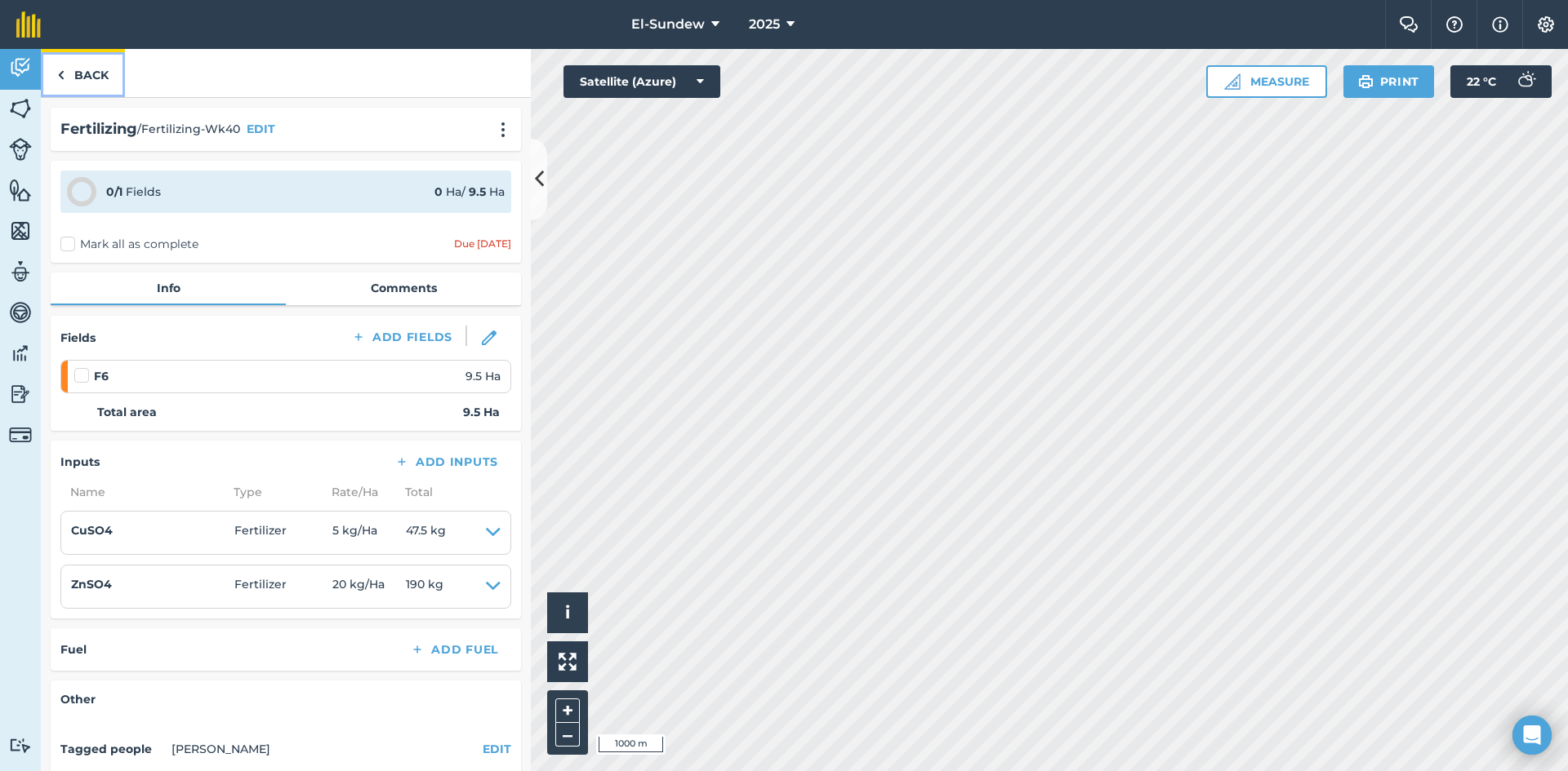
click at [61, 85] on link "Back" at bounding box center [84, 73] width 84 height 48
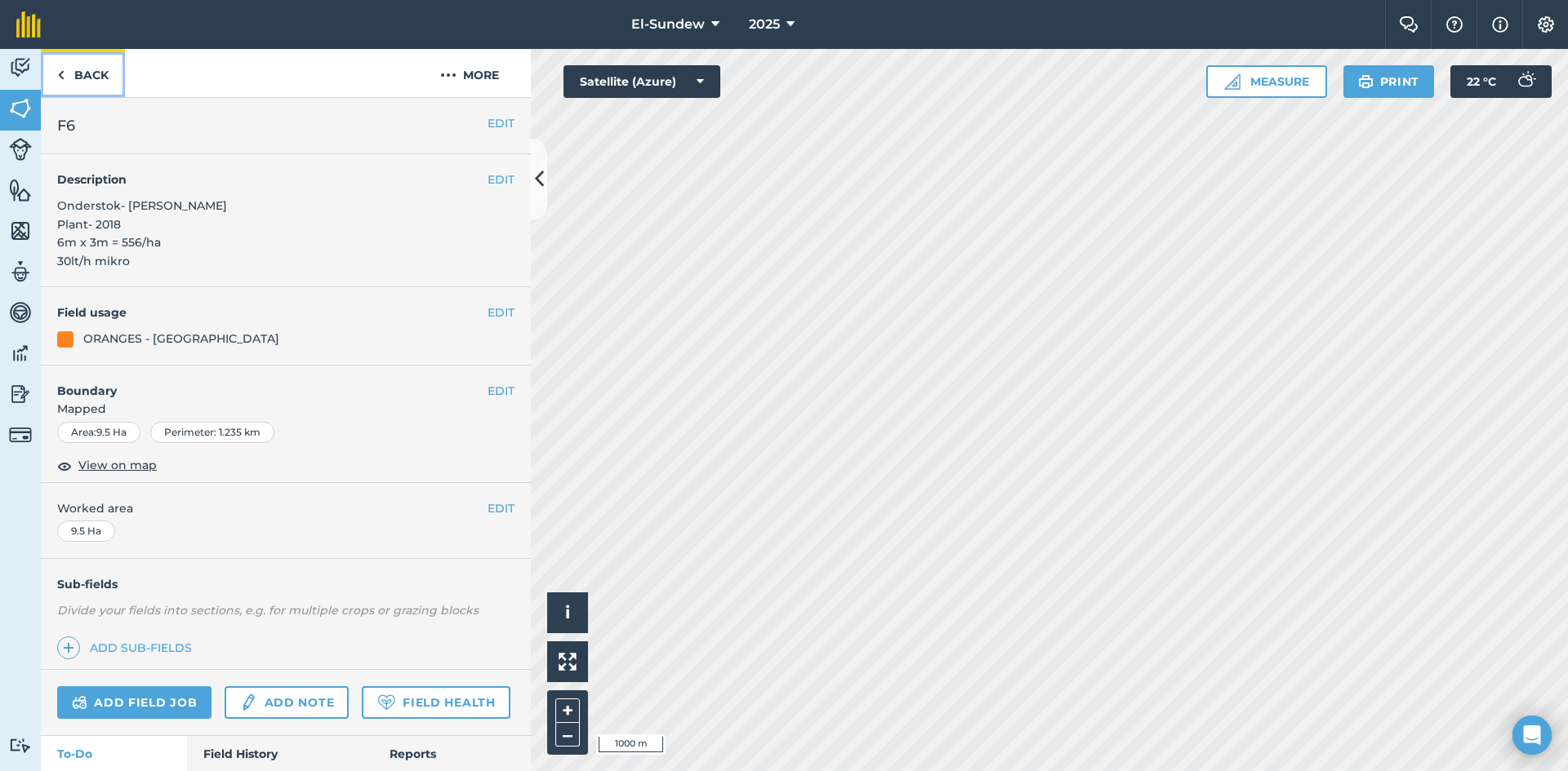
click at [99, 82] on link "Back" at bounding box center [84, 73] width 84 height 48
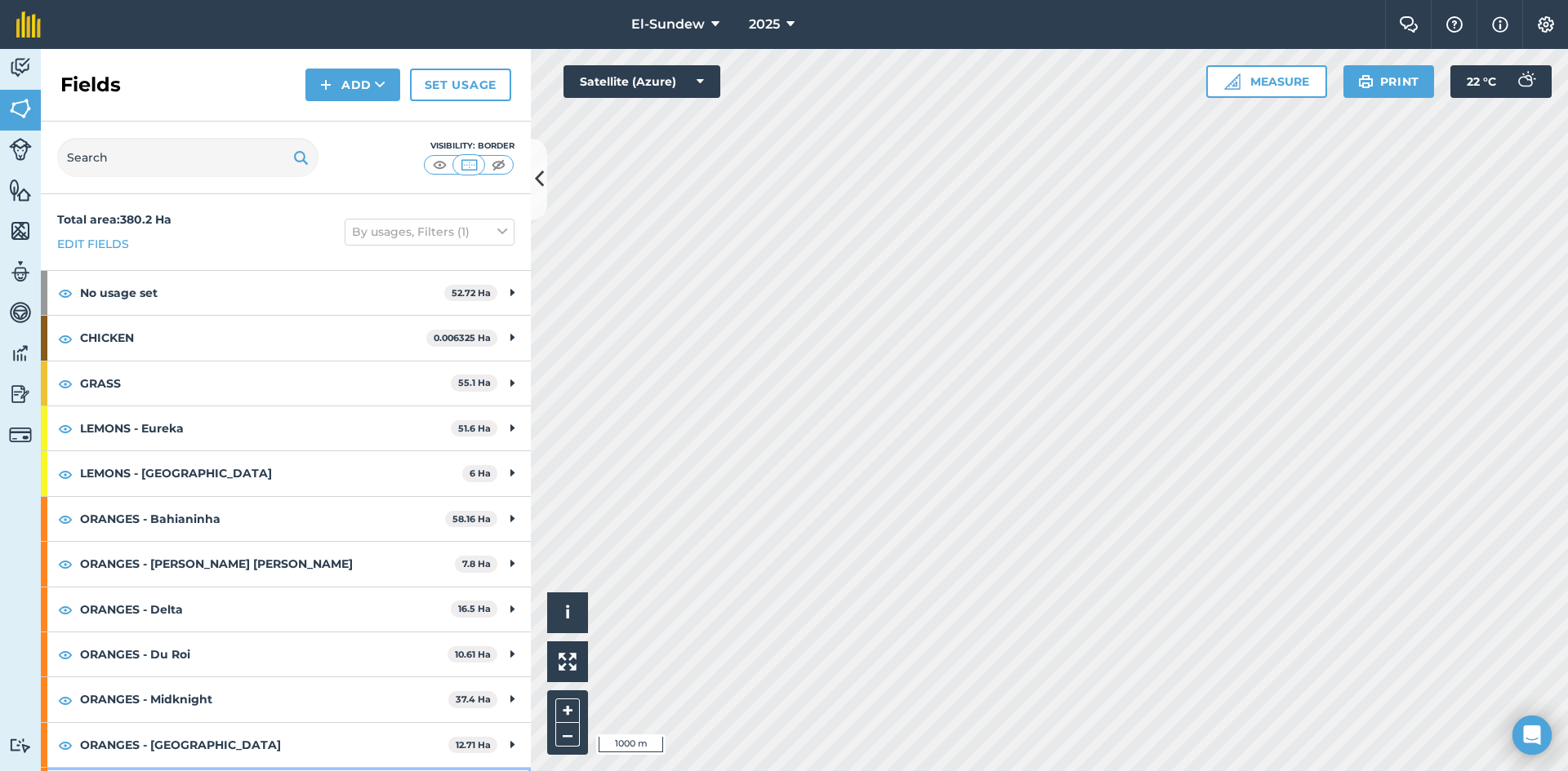
click at [243, 678] on strong "ORANGES - Midknight" at bounding box center [263, 699] width 368 height 44
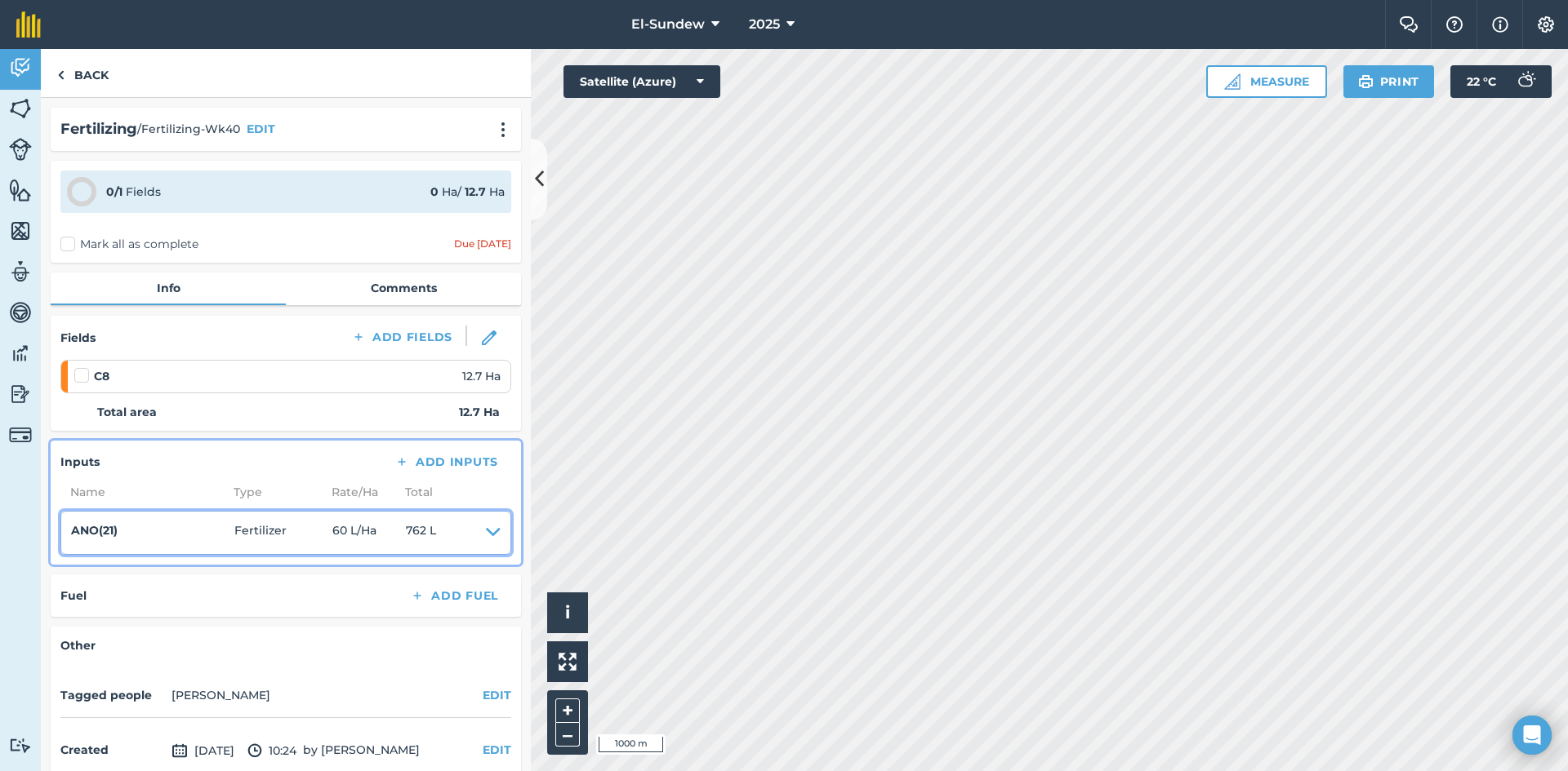
click at [486, 527] on icon at bounding box center [493, 532] width 15 height 23
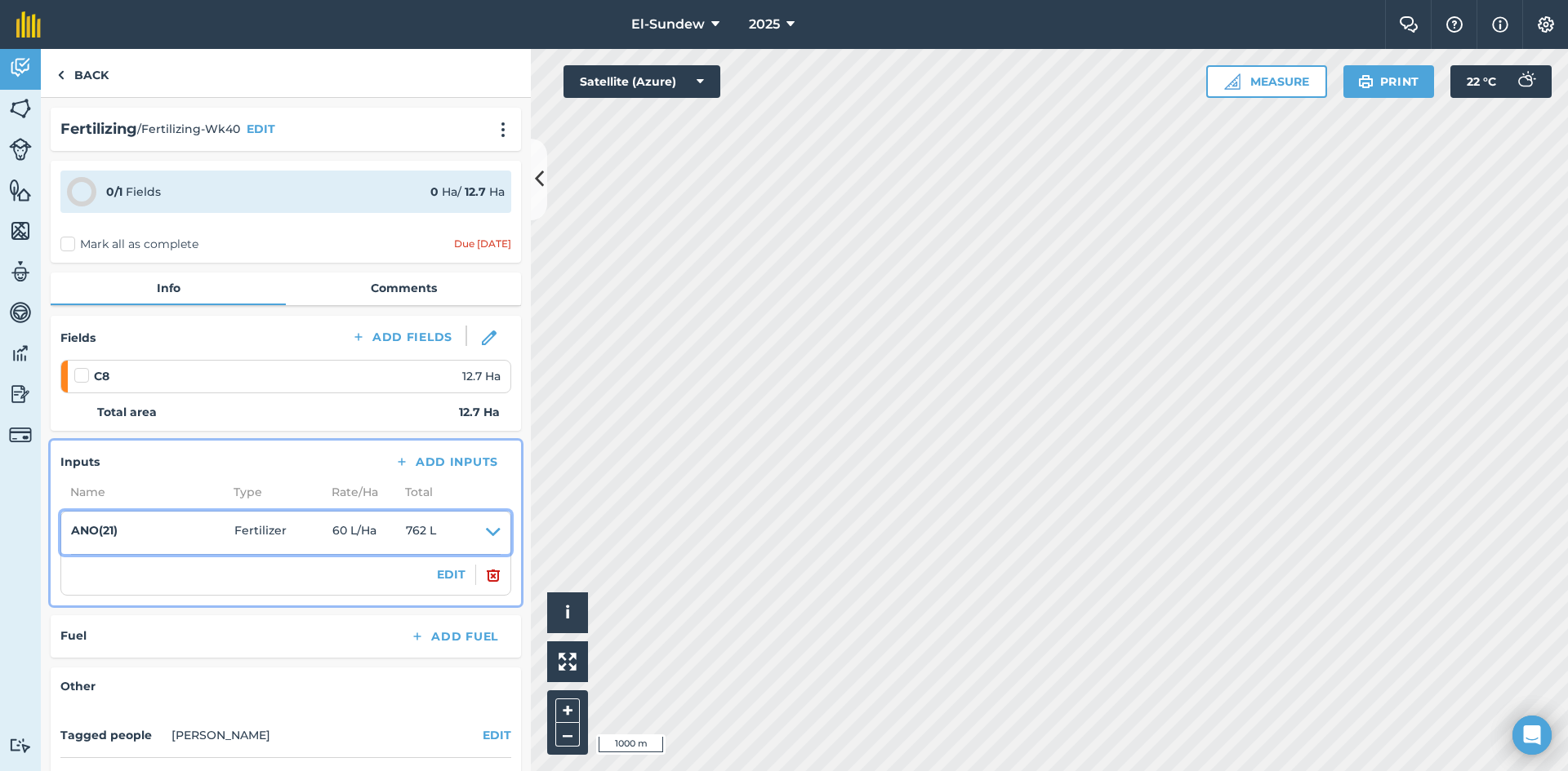
click at [486, 534] on icon at bounding box center [493, 532] width 15 height 23
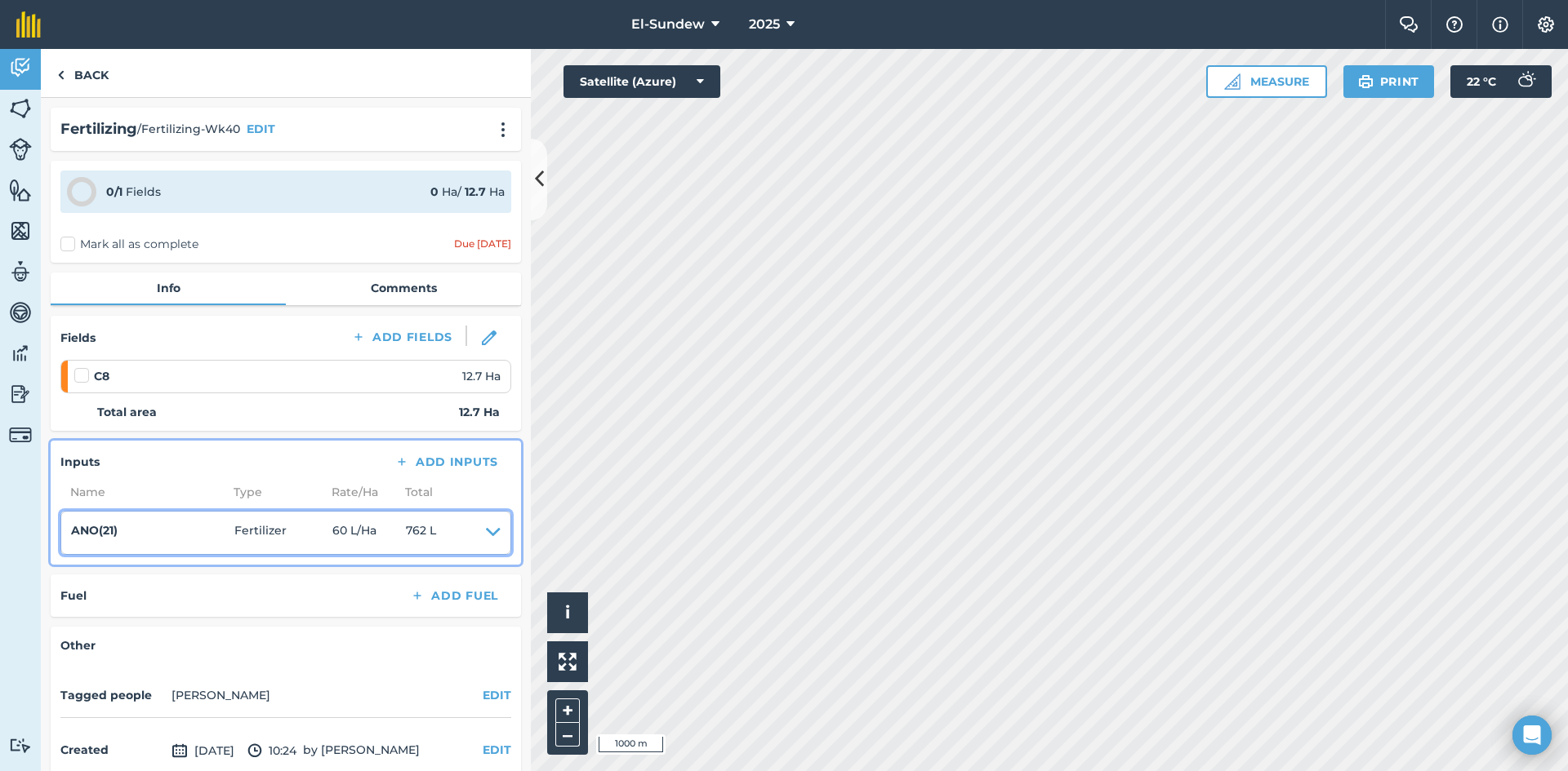
click at [486, 534] on icon at bounding box center [493, 532] width 15 height 23
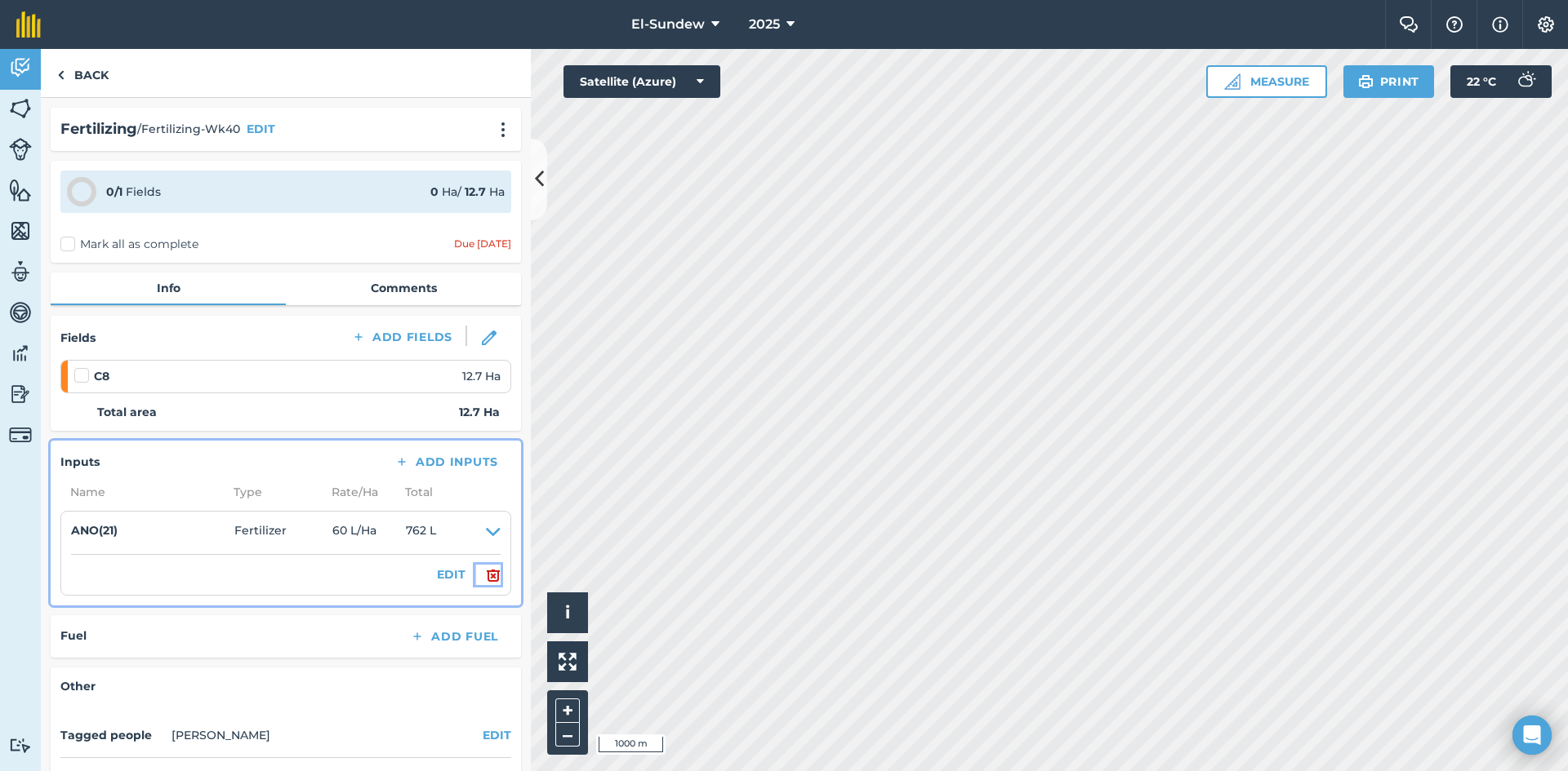
click at [486, 571] on img at bounding box center [493, 576] width 15 height 20
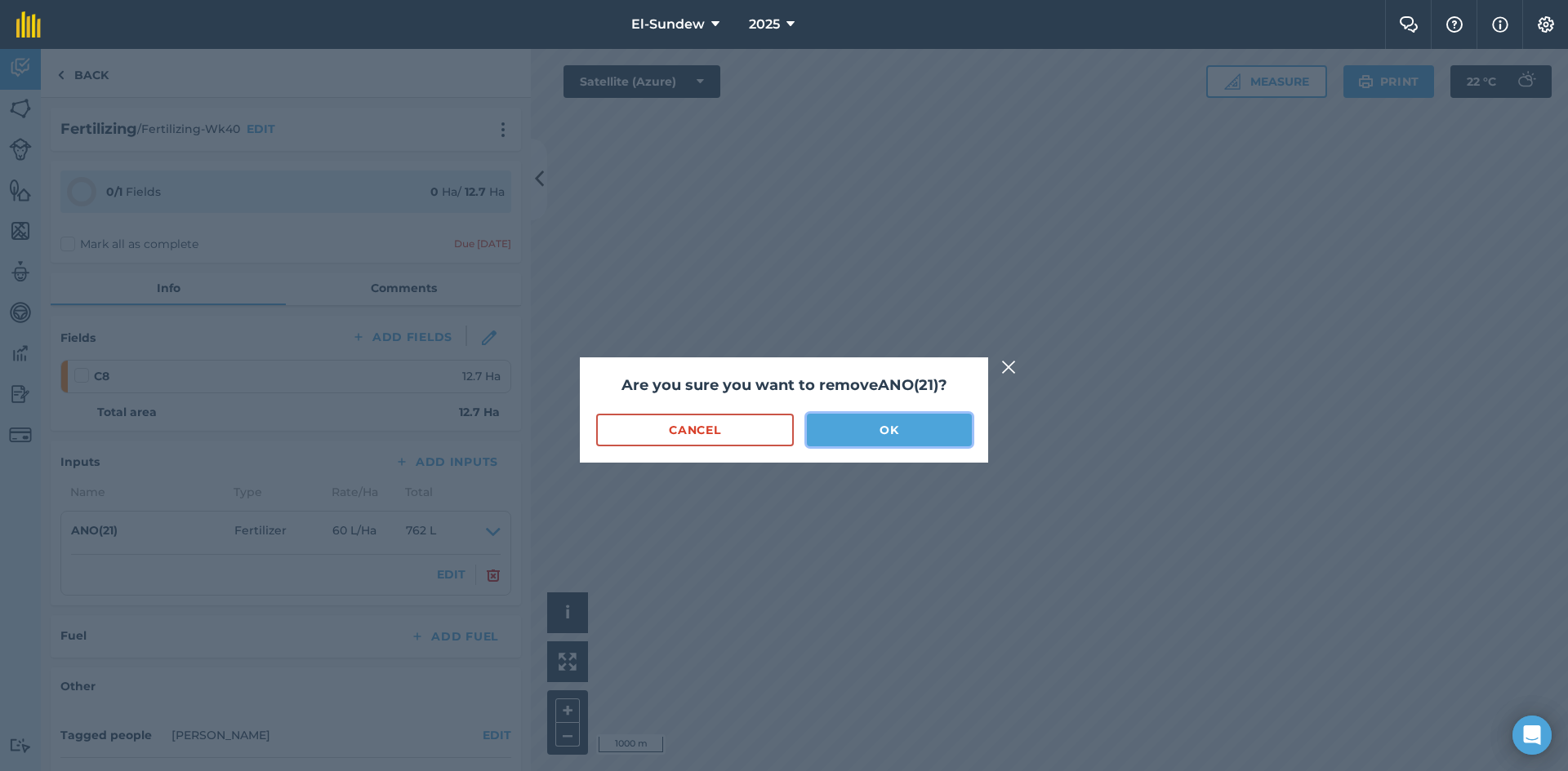
click at [835, 433] on button "OK" at bounding box center [889, 429] width 165 height 32
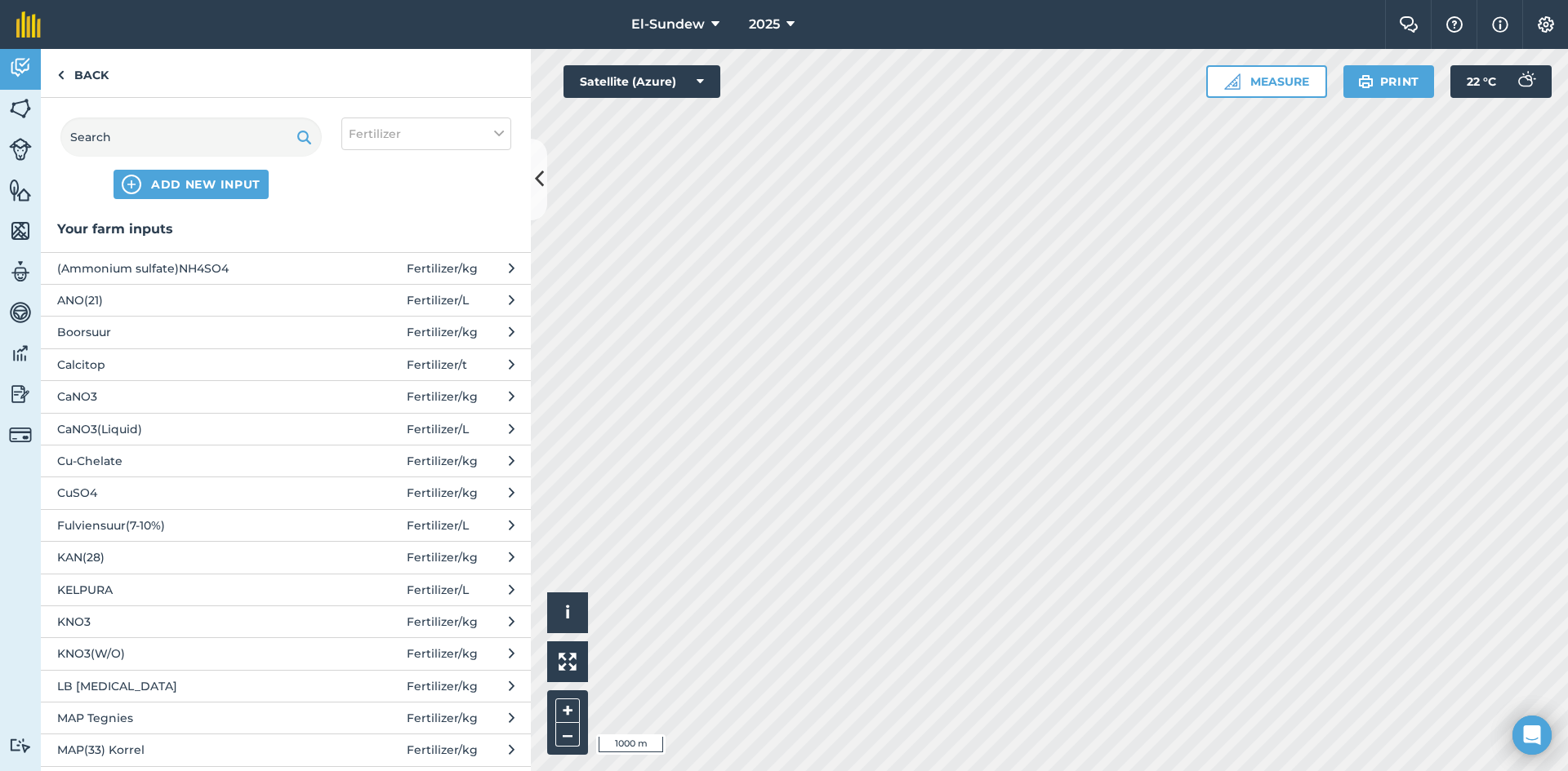
click at [302, 268] on span "(Ammonium sulfate)NH4SO4" at bounding box center [191, 268] width 267 height 18
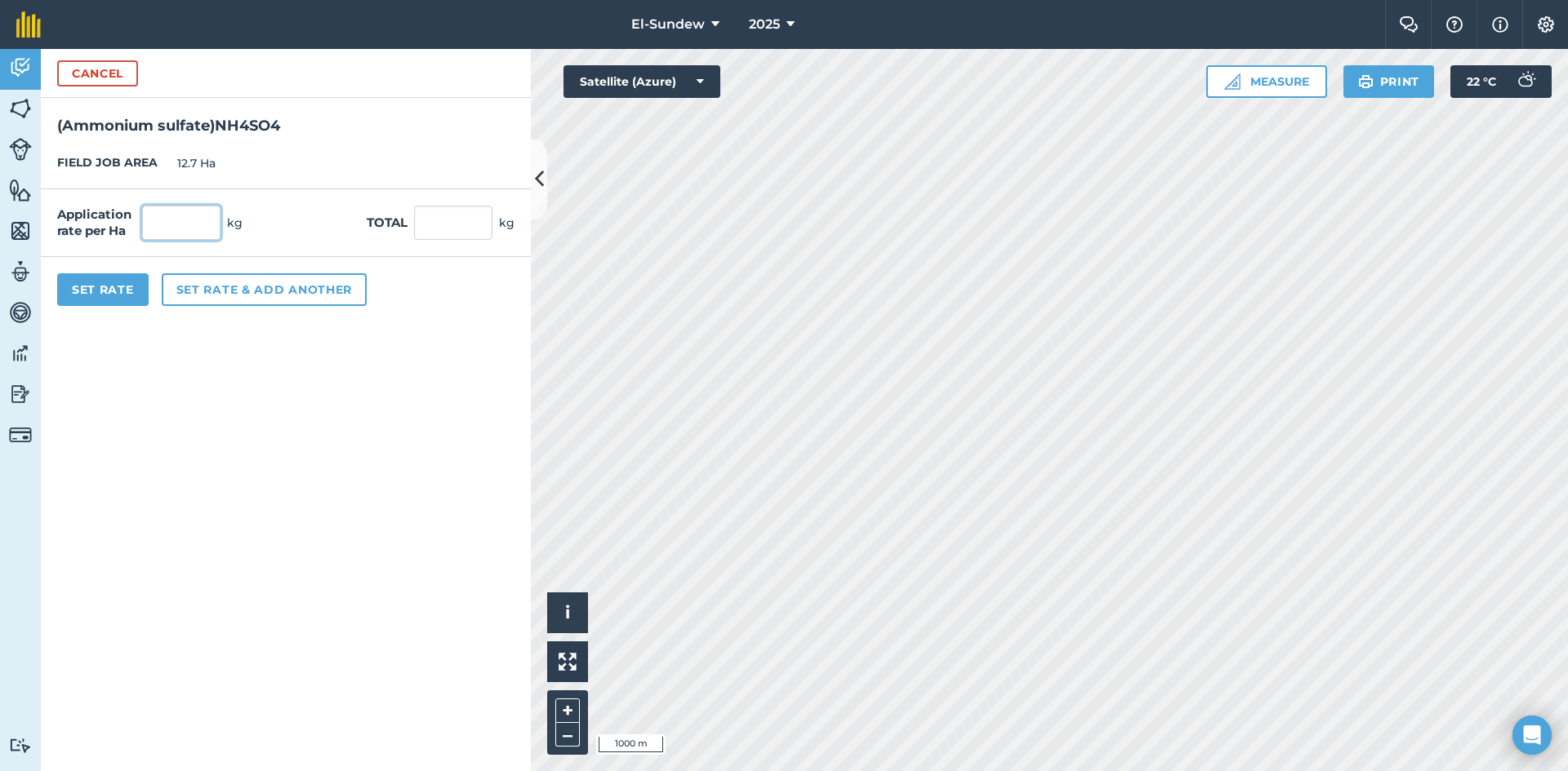
click at [194, 234] on input "text" at bounding box center [182, 222] width 79 height 34
click at [121, 288] on button "Set Rate" at bounding box center [102, 289] width 91 height 32
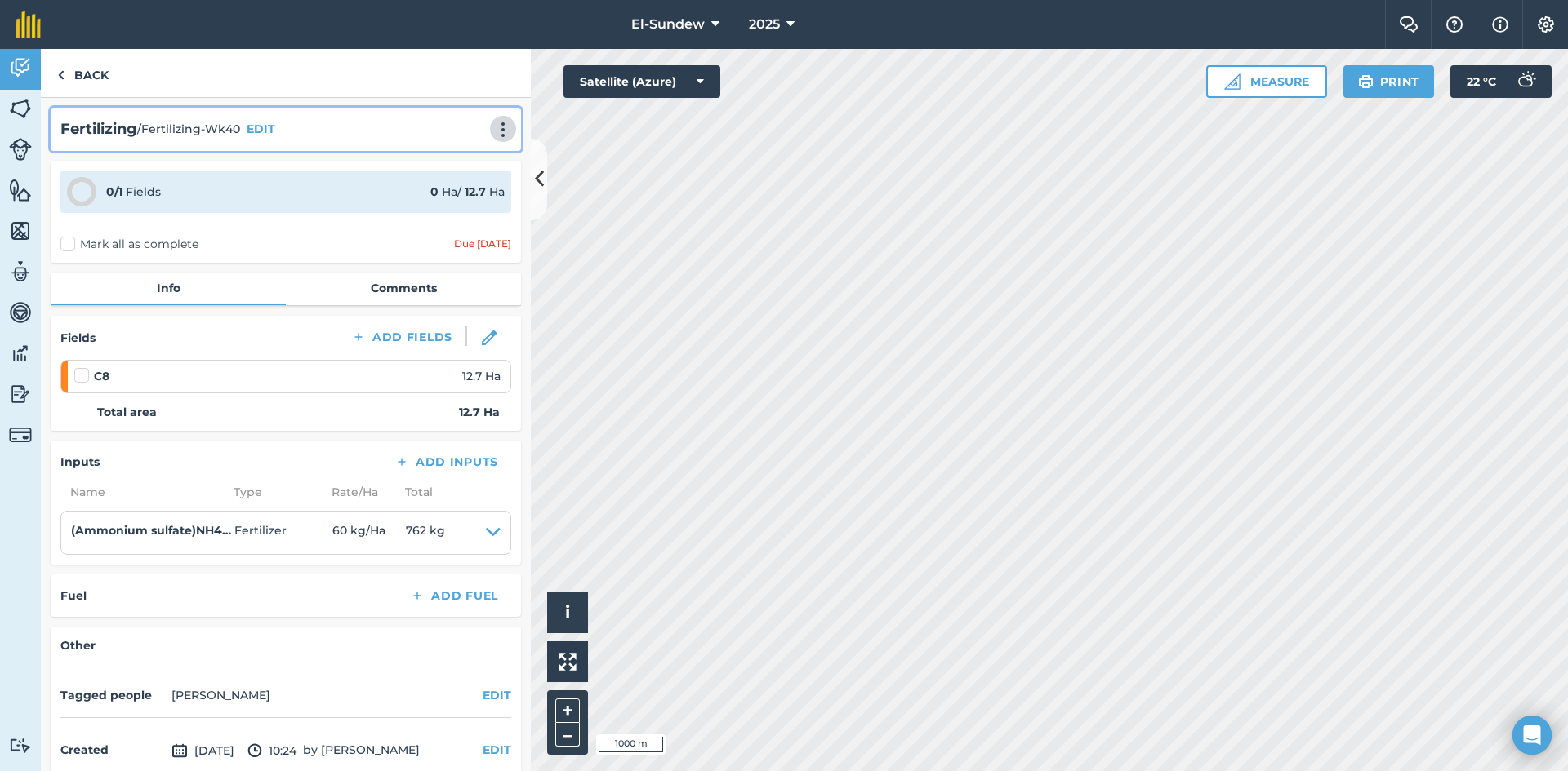
click at [493, 127] on img at bounding box center [503, 130] width 20 height 17
click at [443, 165] on link "Print" at bounding box center [469, 164] width 104 height 32
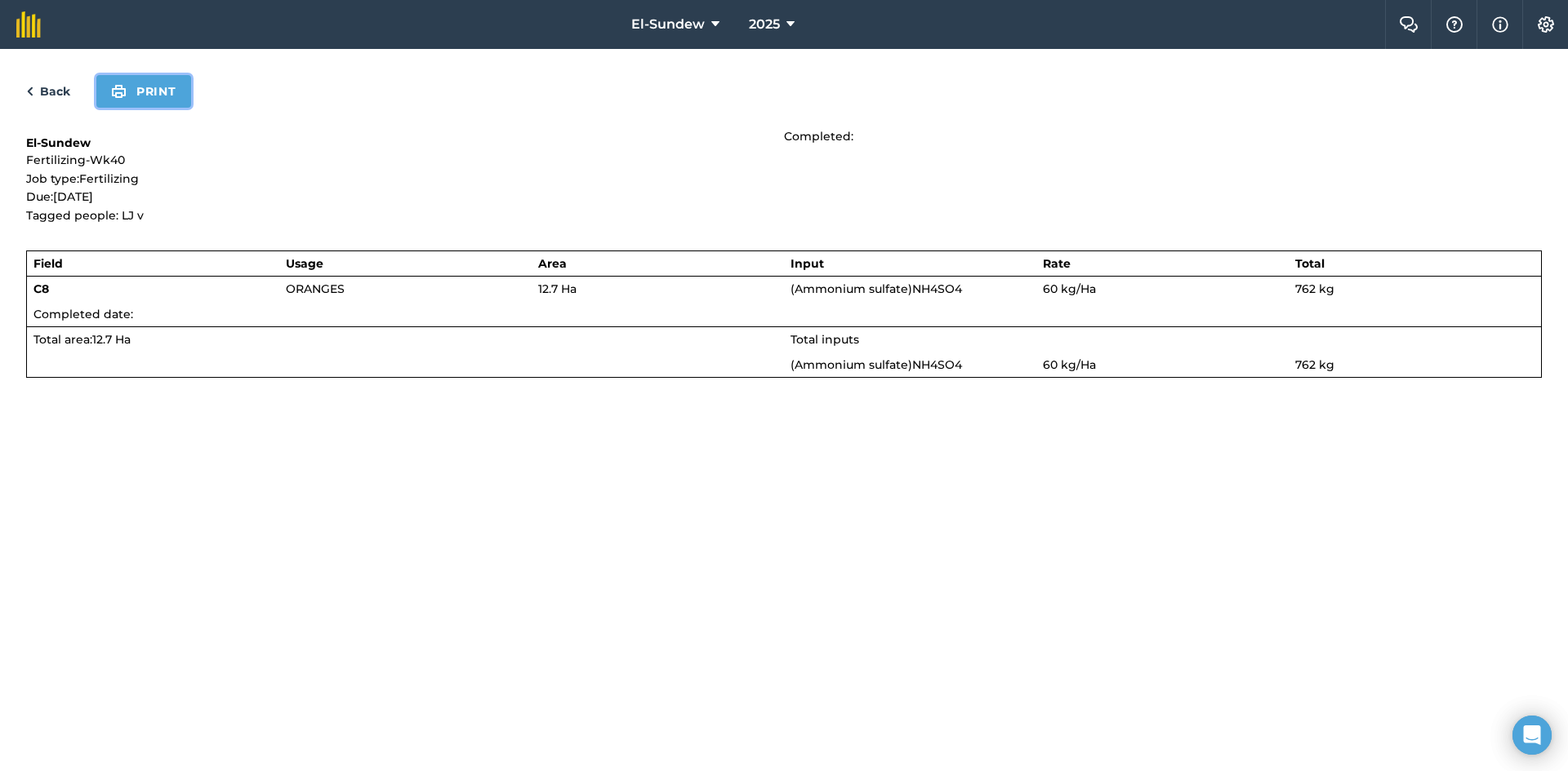
click at [142, 99] on button "Print" at bounding box center [143, 90] width 94 height 32
click at [49, 94] on link "Back" at bounding box center [48, 91] width 44 height 20
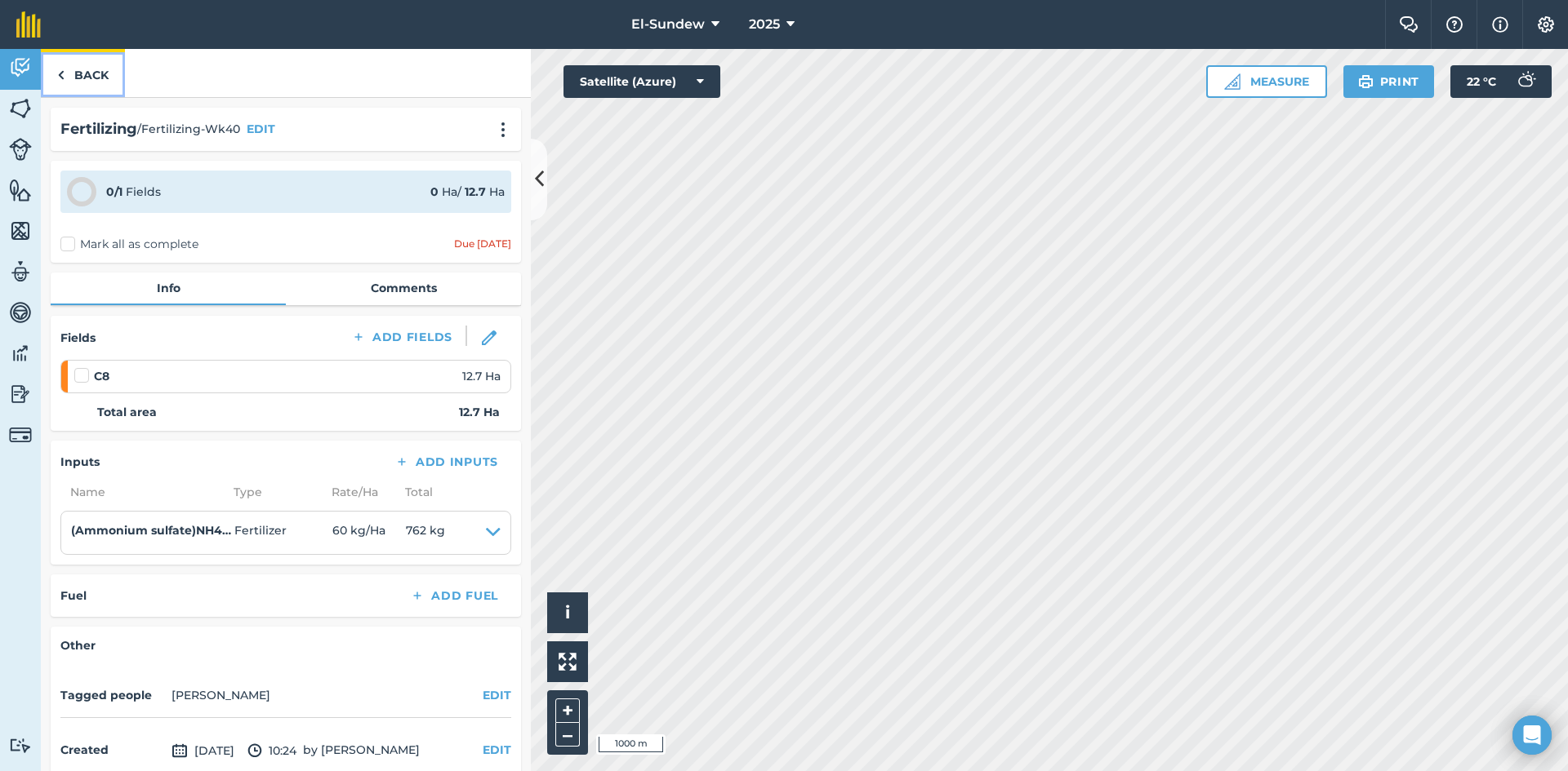
click at [99, 74] on link "Back" at bounding box center [84, 73] width 84 height 48
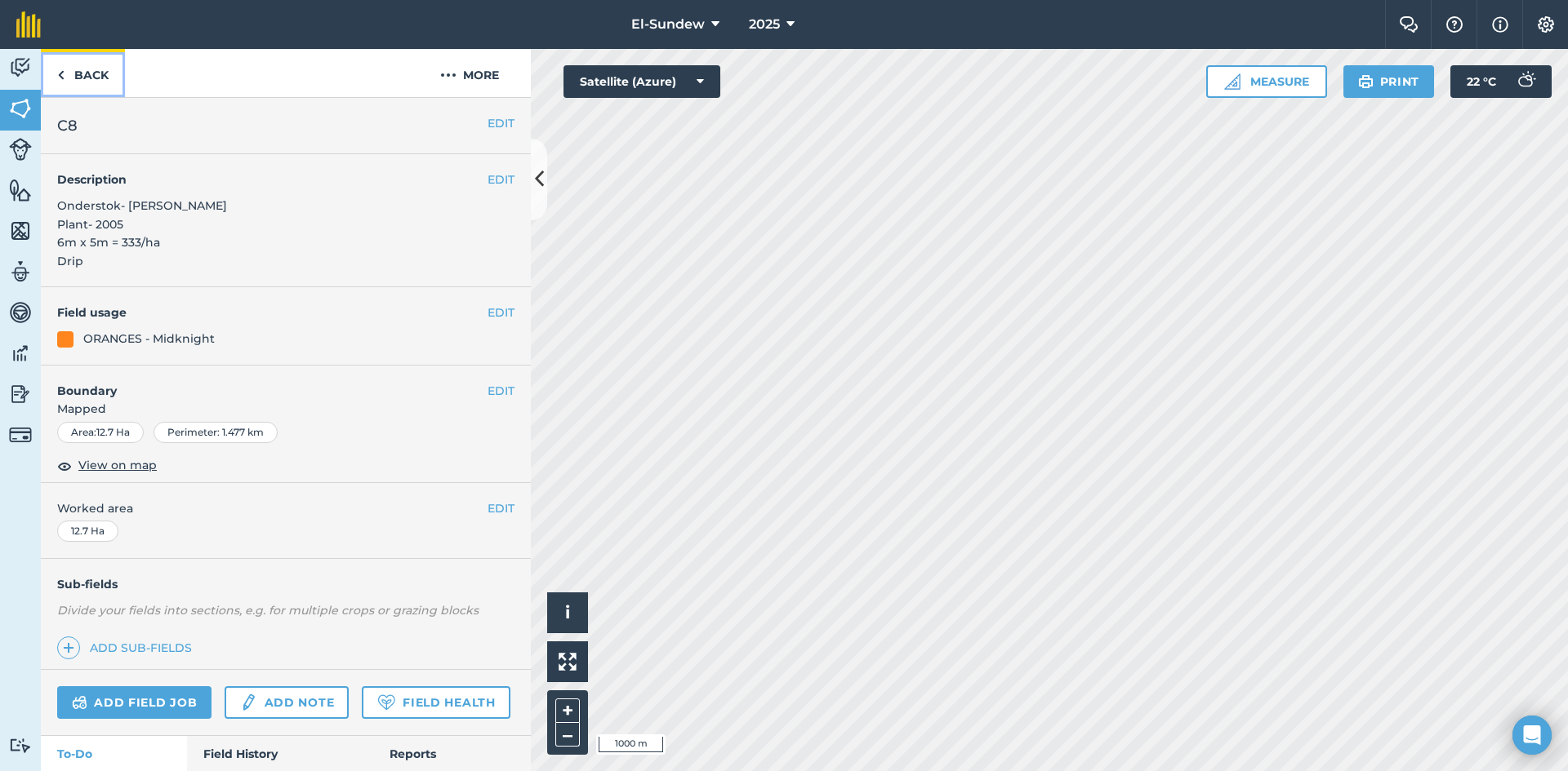
click at [99, 74] on link "Back" at bounding box center [84, 73] width 84 height 48
